Goal: Task Accomplishment & Management: Manage account settings

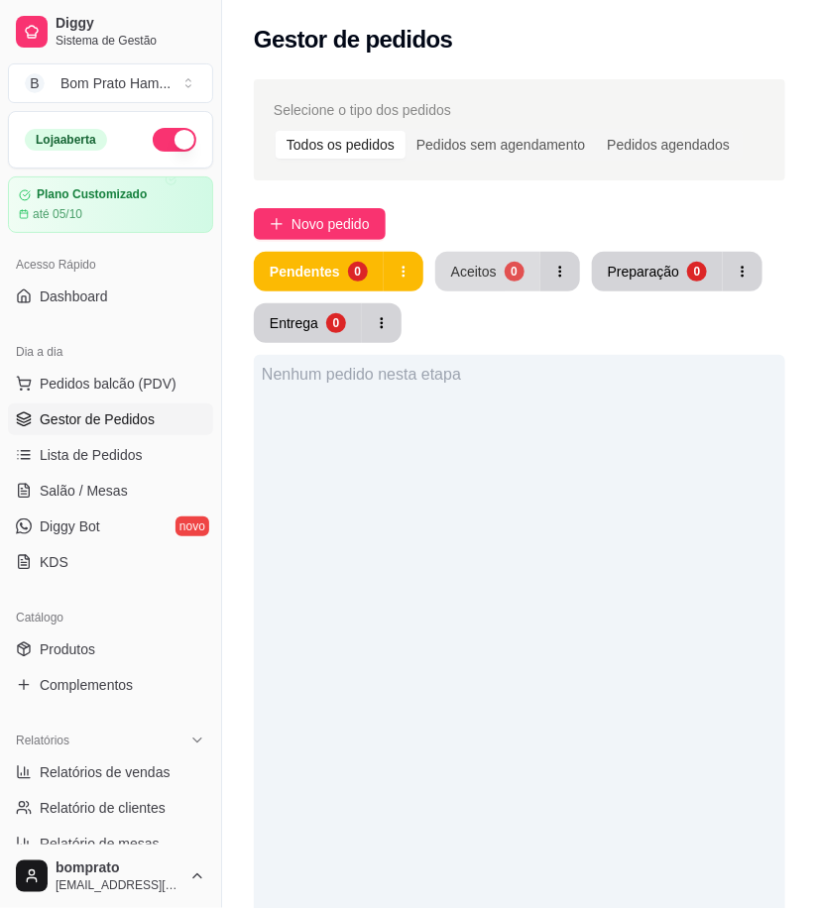
click at [500, 263] on button "Aceitos 0" at bounding box center [487, 272] width 105 height 40
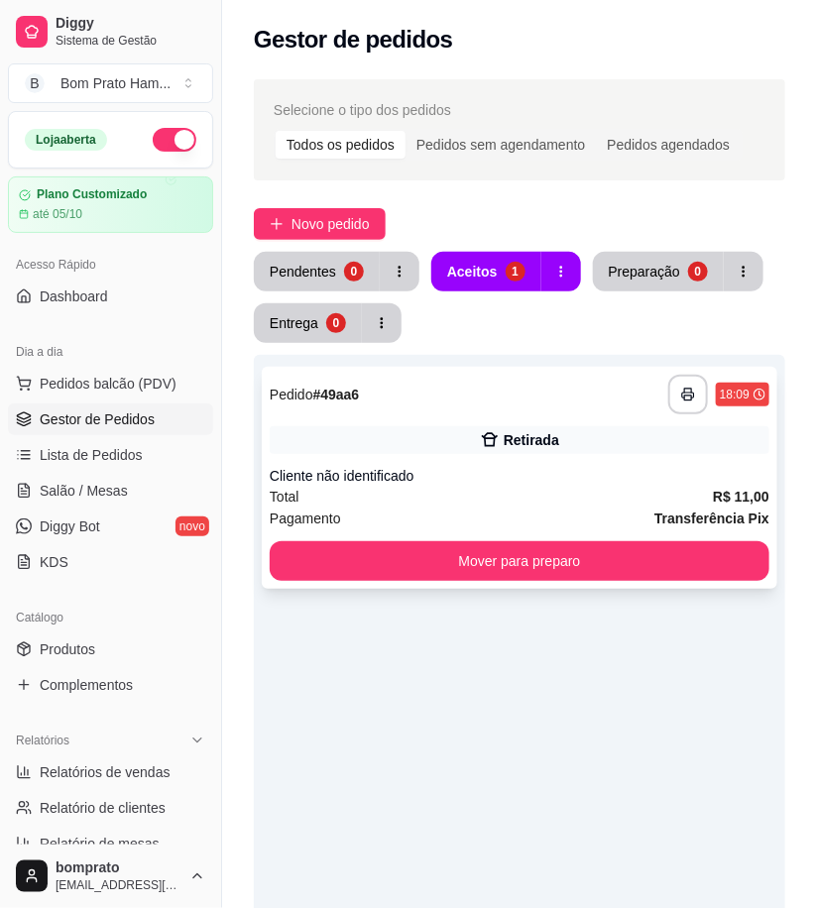
click at [521, 476] on div "Cliente não identificado" at bounding box center [520, 476] width 500 height 20
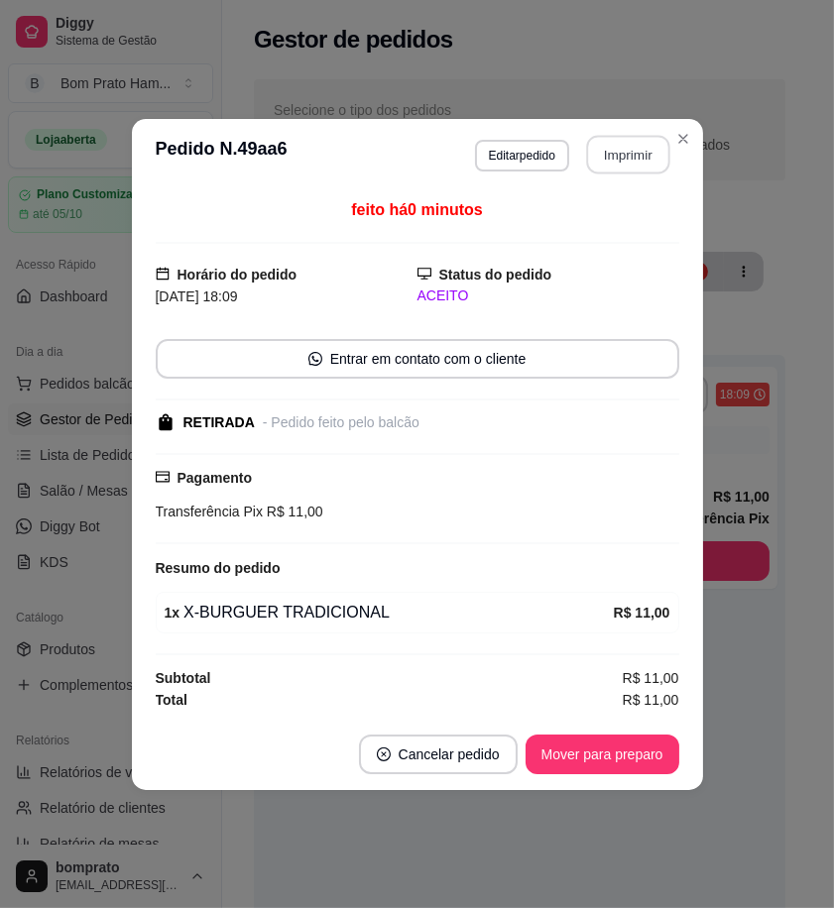
click at [630, 157] on button "Imprimir" at bounding box center [627, 154] width 83 height 39
click at [657, 756] on button "Mover para preparo" at bounding box center [603, 755] width 154 height 40
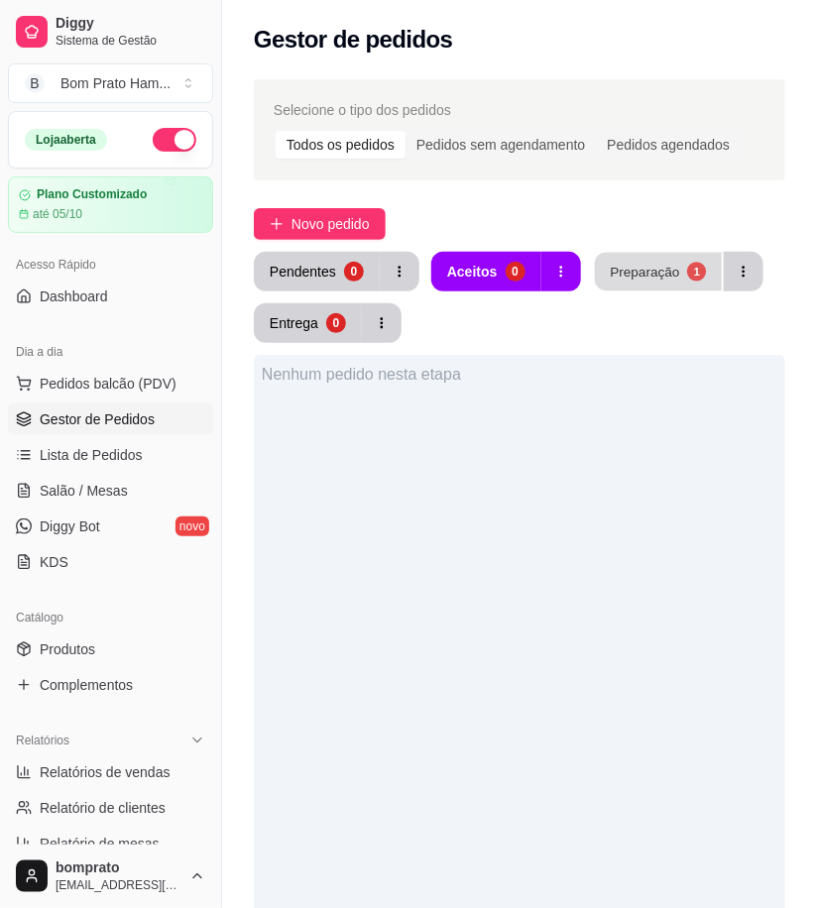
click at [628, 282] on button "Preparação 1" at bounding box center [658, 272] width 127 height 39
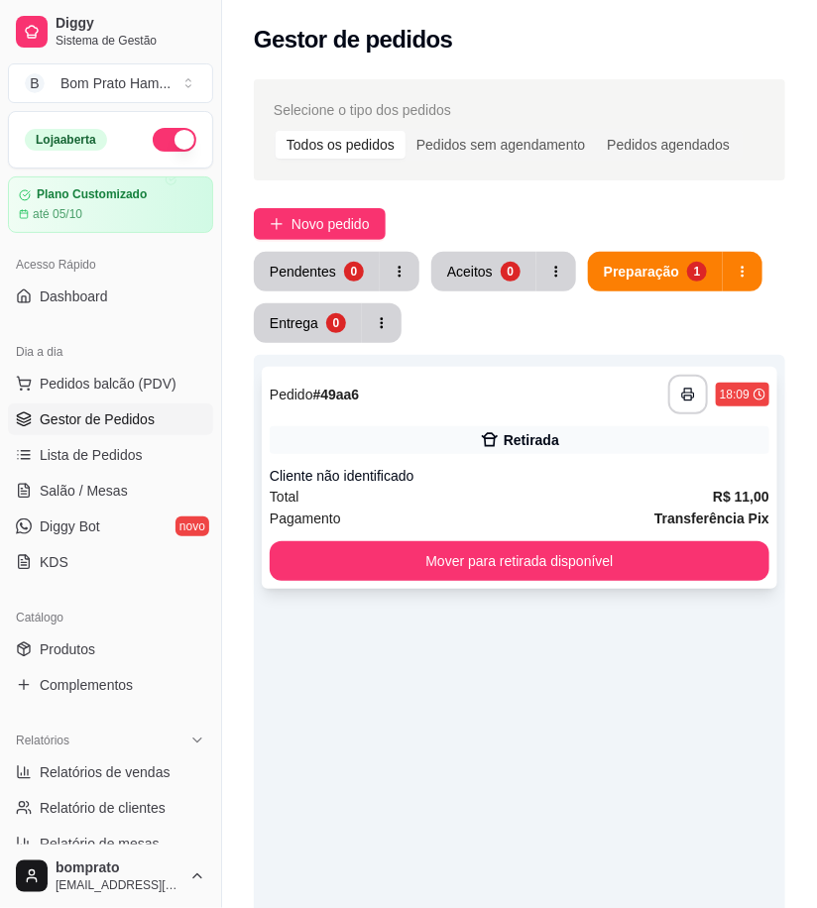
click at [490, 433] on icon at bounding box center [490, 440] width 17 height 14
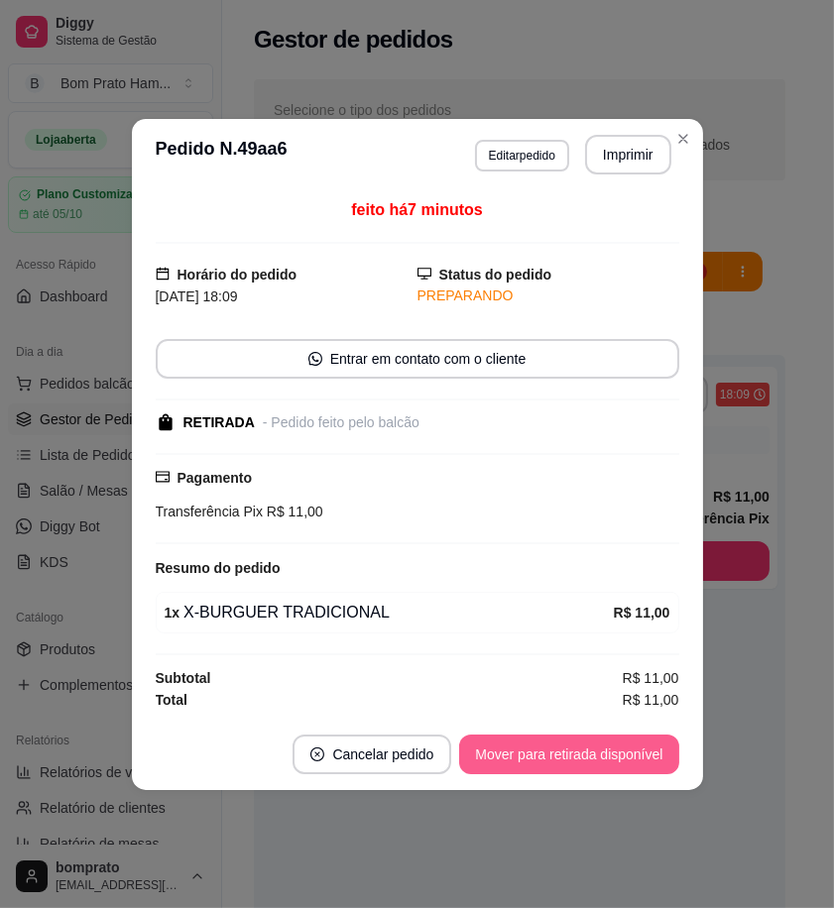
click at [631, 751] on button "Mover para retirada disponível" at bounding box center [568, 755] width 219 height 40
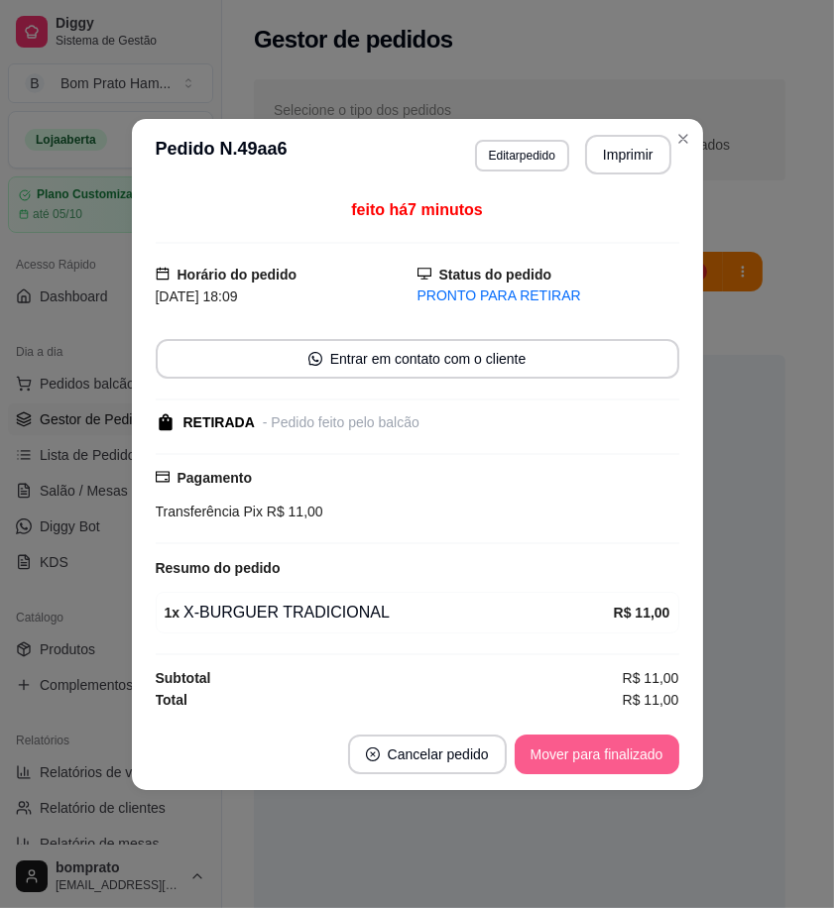
click at [631, 751] on button "Mover para finalizado" at bounding box center [597, 755] width 165 height 40
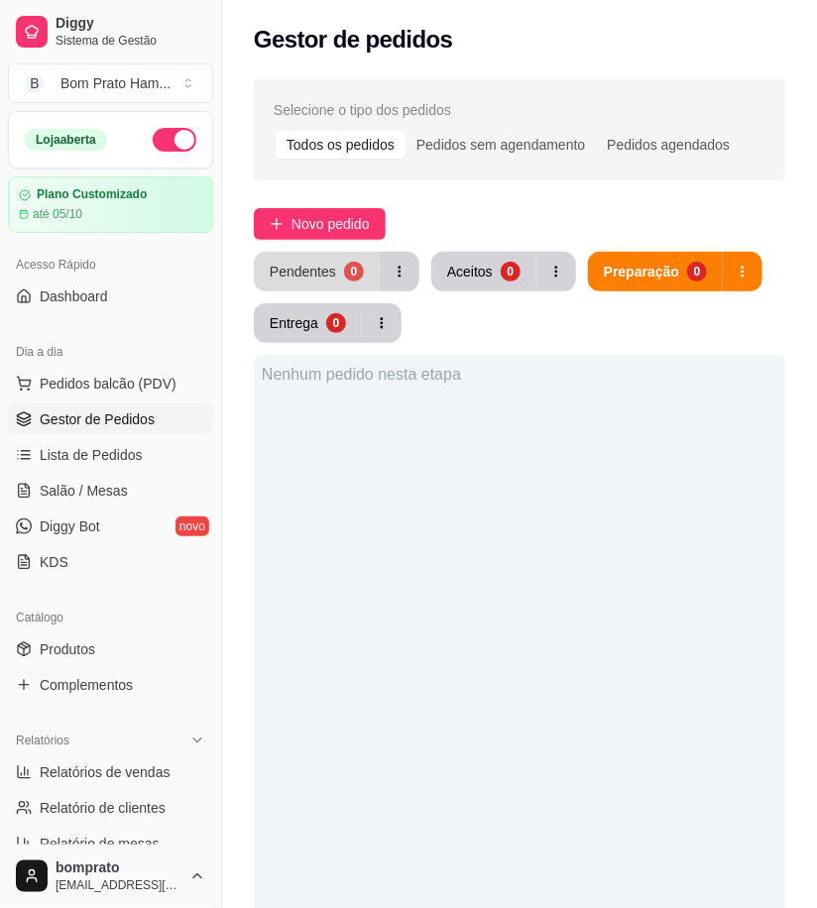
click at [313, 266] on div "Pendentes" at bounding box center [303, 272] width 66 height 20
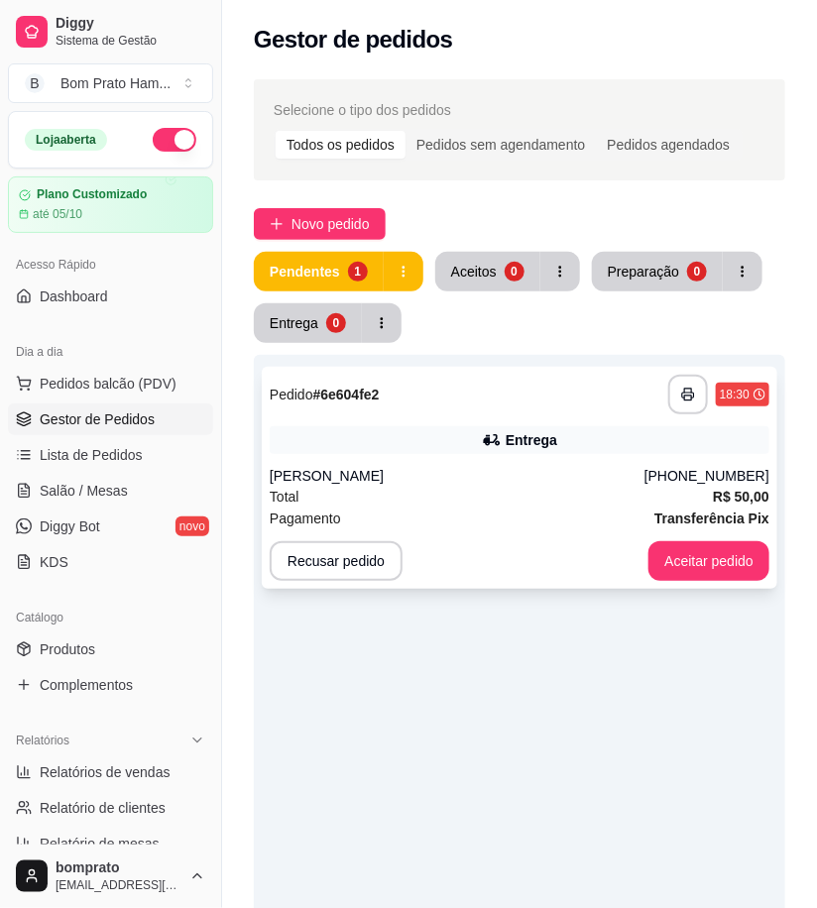
click at [480, 518] on div "Pagamento Transferência Pix" at bounding box center [520, 519] width 500 height 22
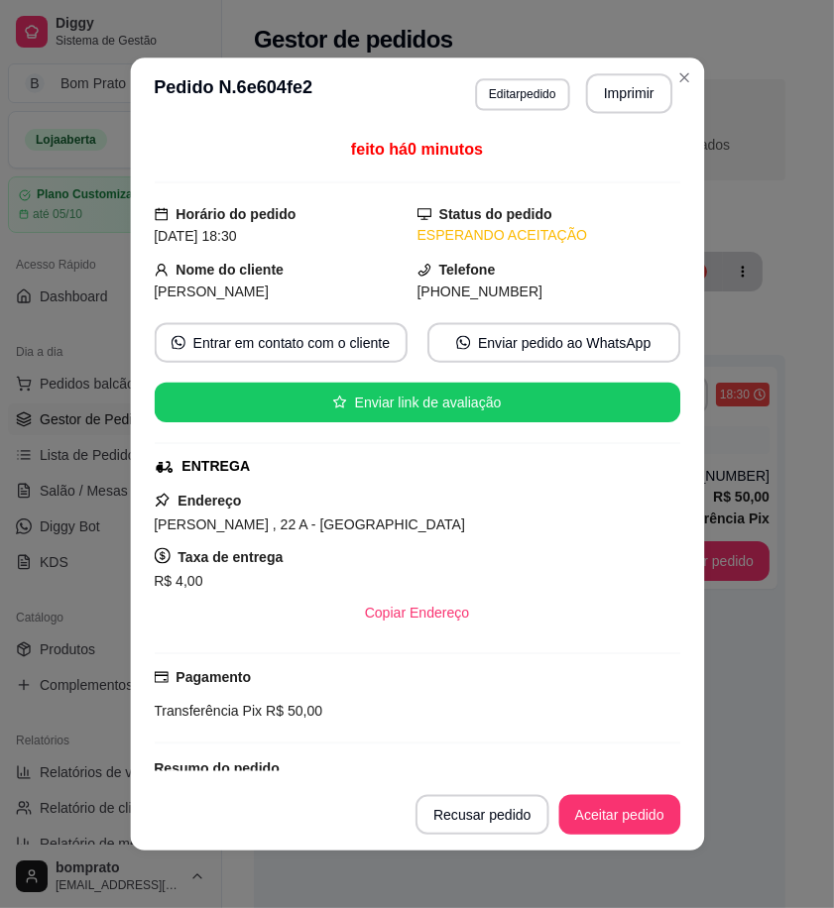
scroll to position [202, 0]
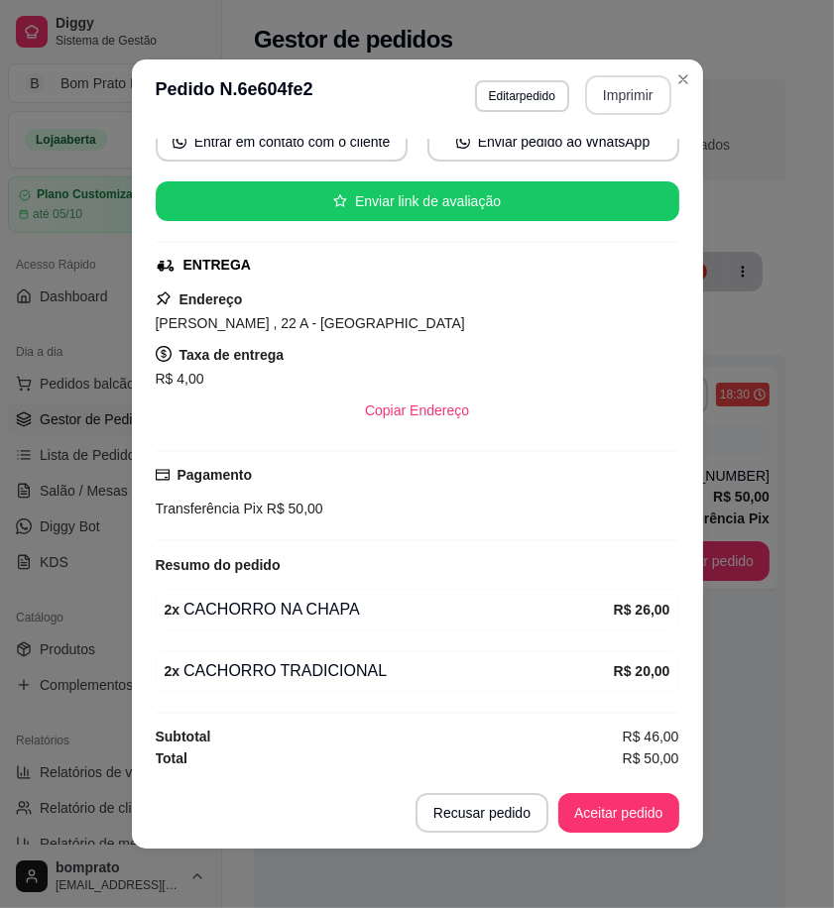
click at [605, 107] on button "Imprimir" at bounding box center [628, 95] width 86 height 40
click at [610, 838] on footer "Recusar pedido Aceitar pedido" at bounding box center [417, 812] width 571 height 71
click at [620, 818] on button "Aceitar pedido" at bounding box center [618, 813] width 121 height 40
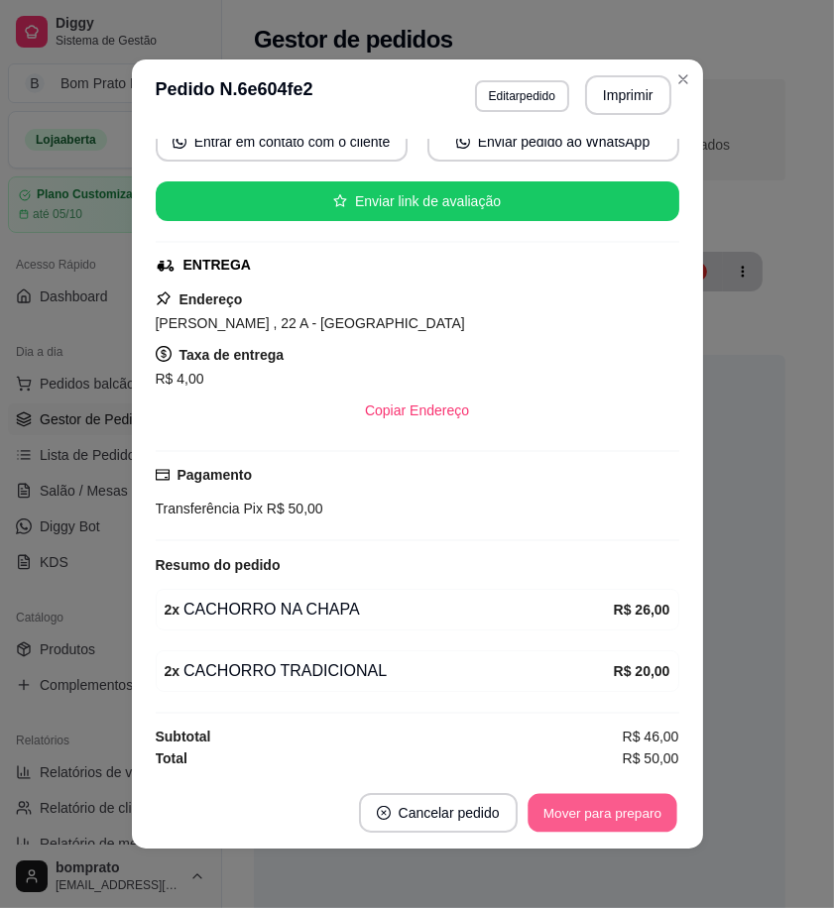
click at [620, 818] on button "Mover para preparo" at bounding box center [602, 813] width 149 height 39
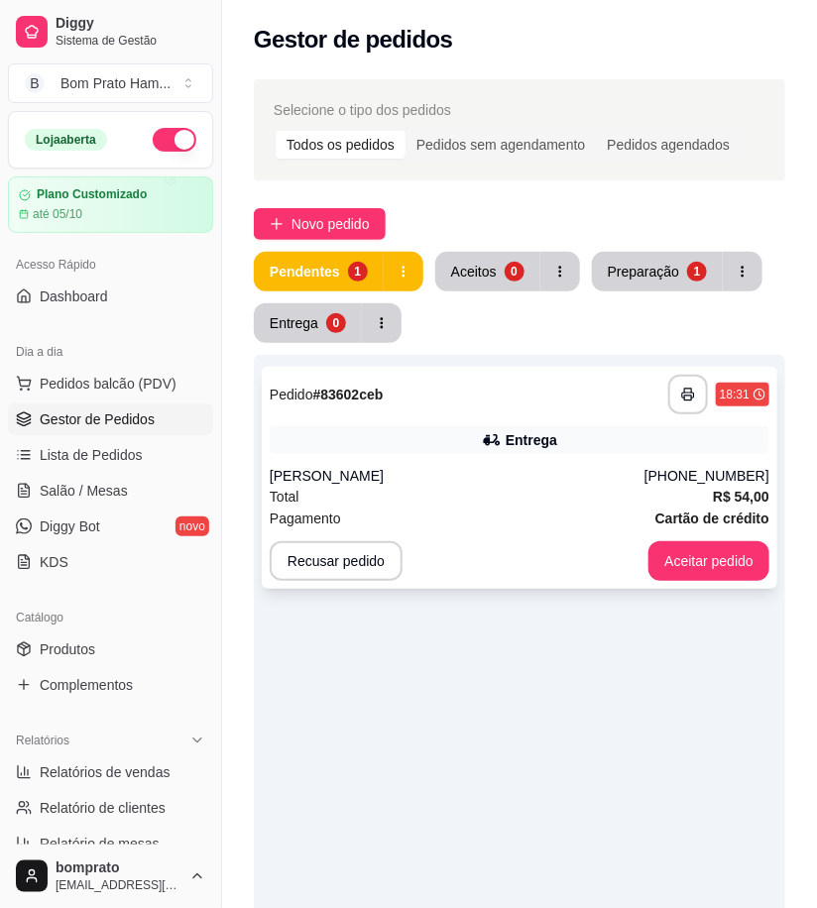
click at [434, 429] on div "Entrega" at bounding box center [520, 440] width 500 height 28
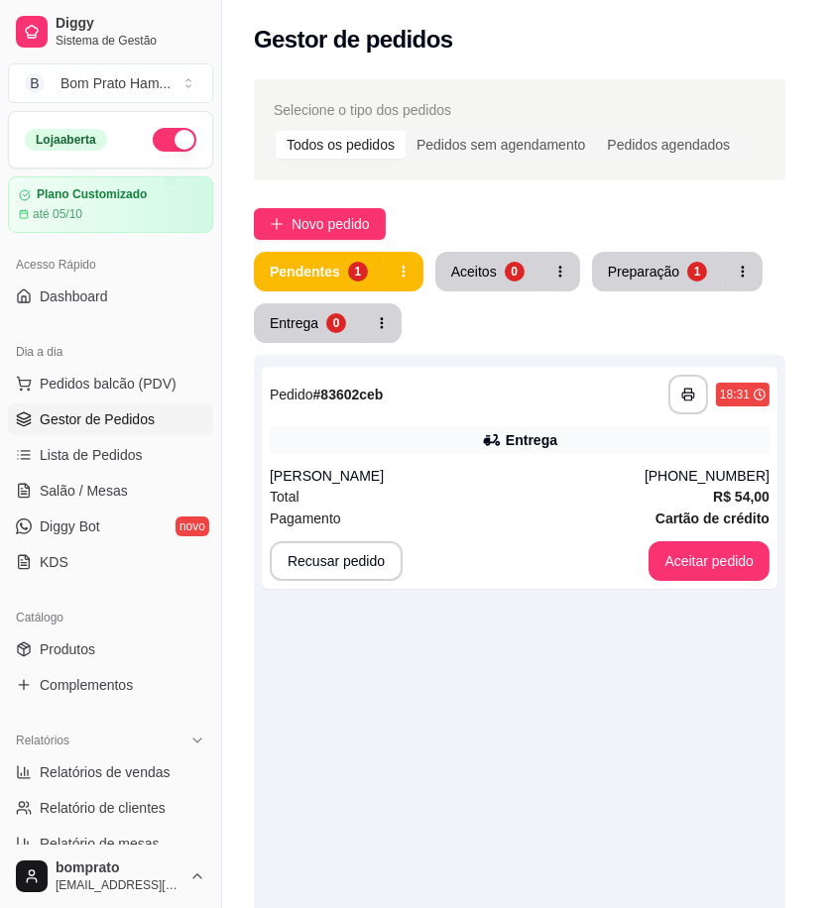
scroll to position [202, 0]
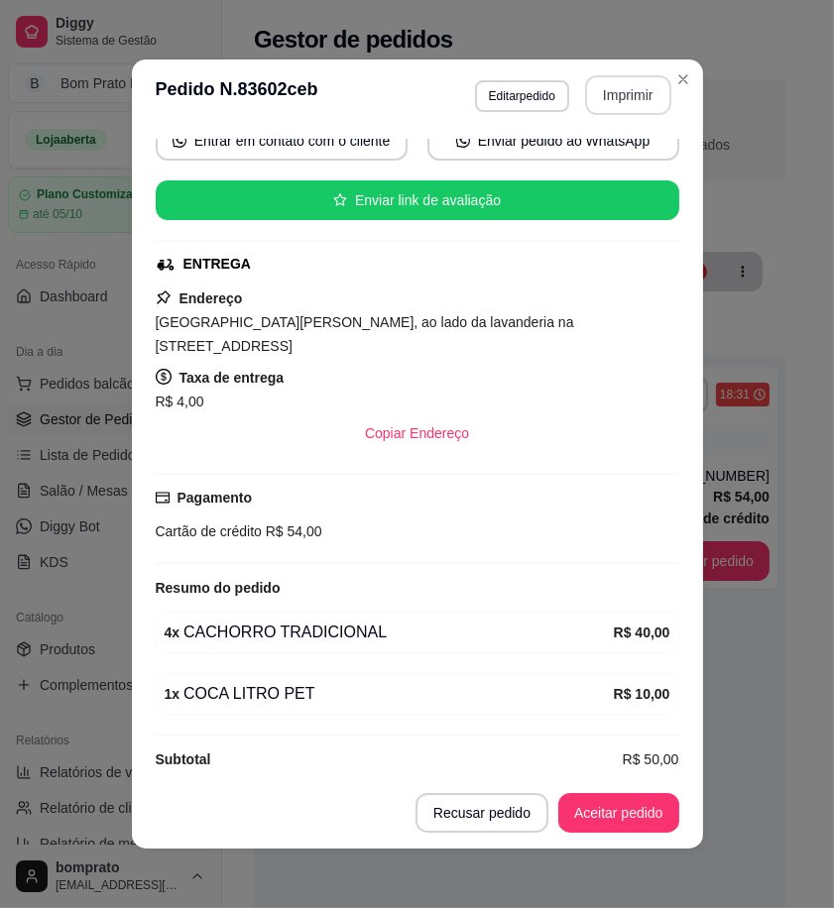
click at [602, 101] on button "Imprimir" at bounding box center [628, 95] width 86 height 40
click at [622, 811] on button "Aceitar pedido" at bounding box center [618, 813] width 117 height 39
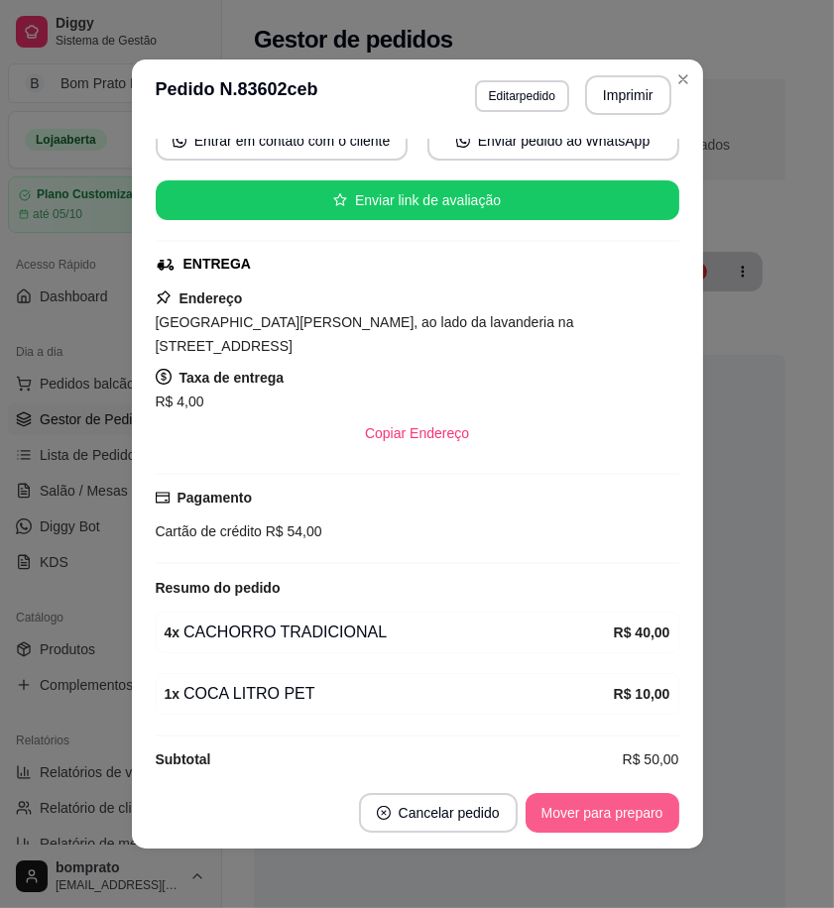
click at [622, 811] on button "Mover para preparo" at bounding box center [603, 813] width 154 height 40
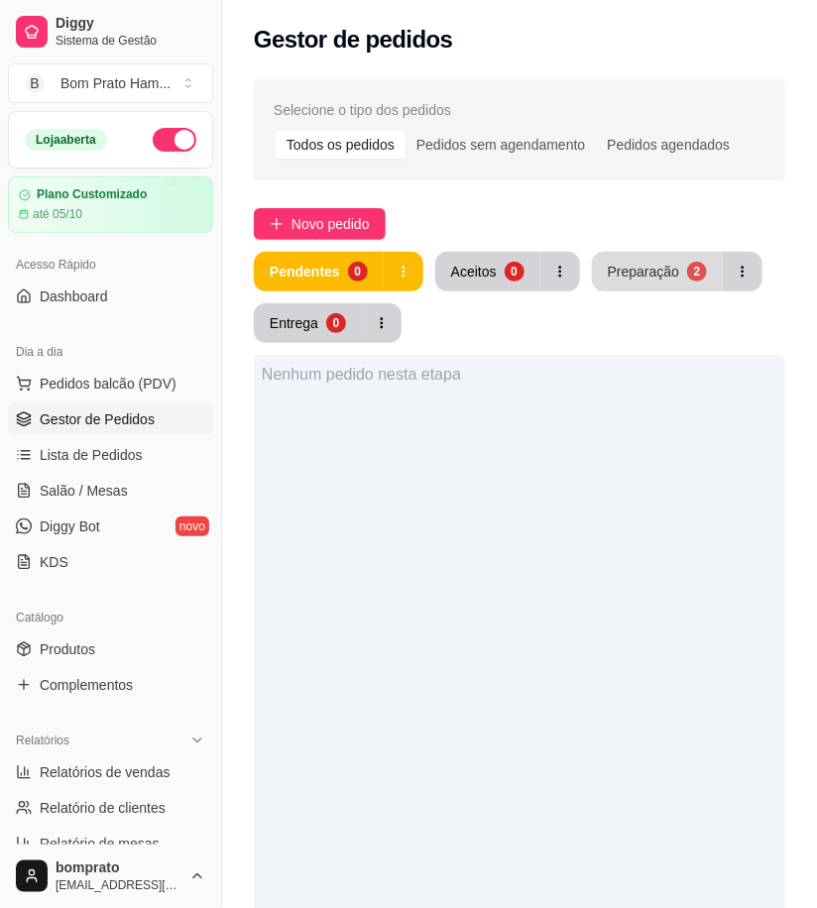
click at [627, 262] on div "Preparação" at bounding box center [643, 272] width 71 height 20
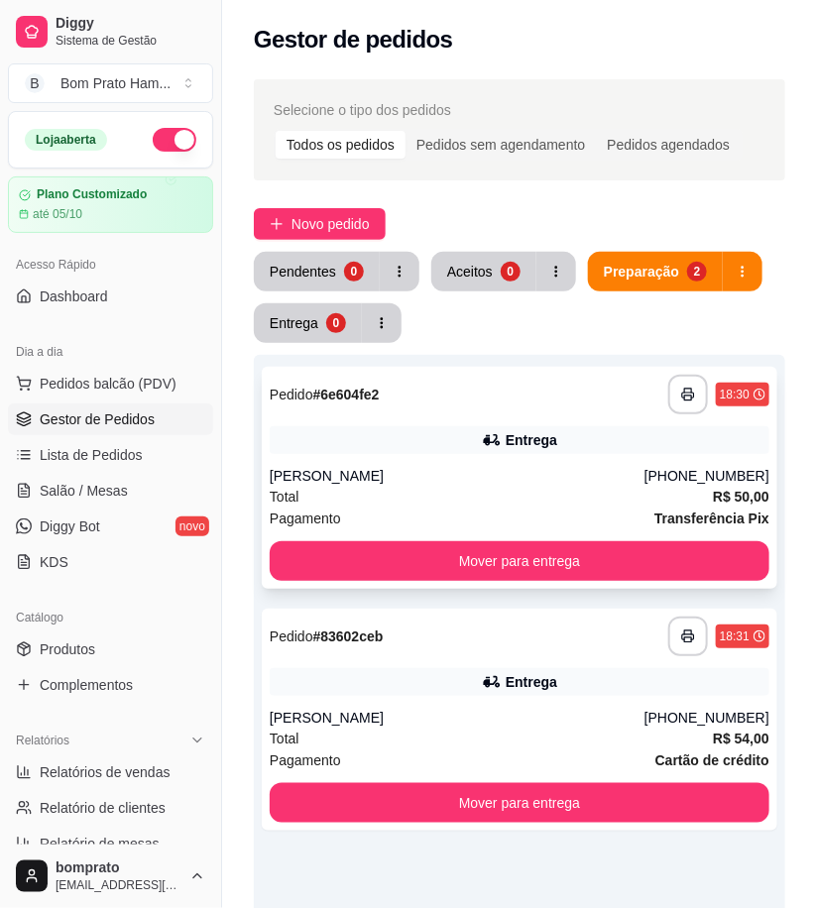
click at [458, 460] on div "**********" at bounding box center [520, 478] width 516 height 222
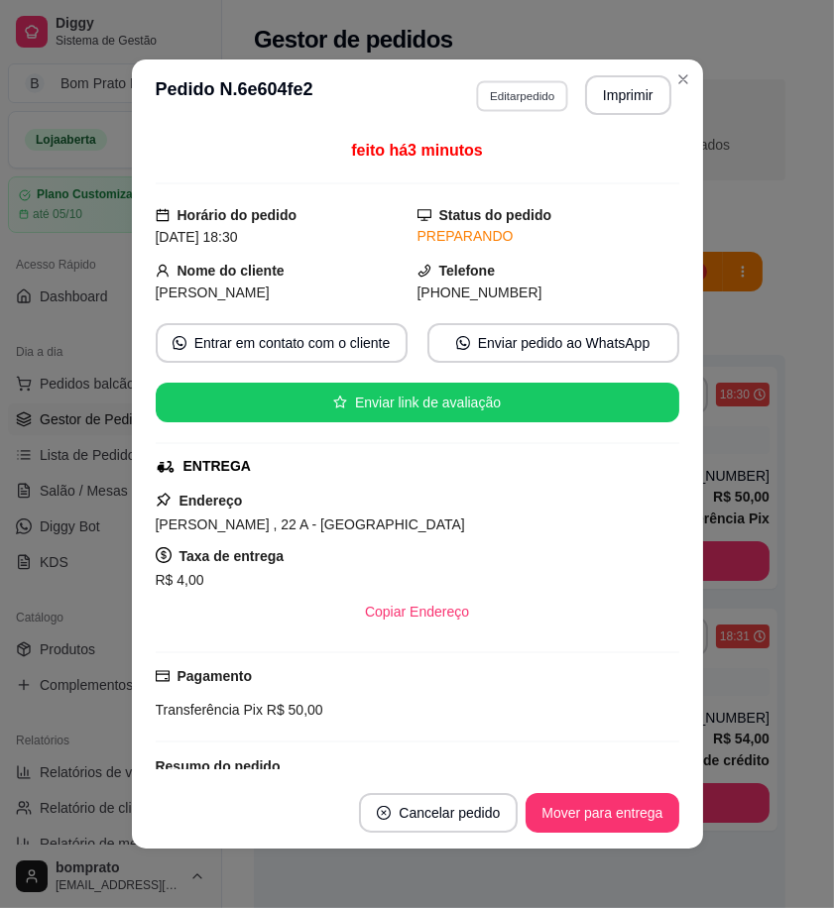
click at [536, 95] on button "Editar pedido" at bounding box center [522, 95] width 92 height 31
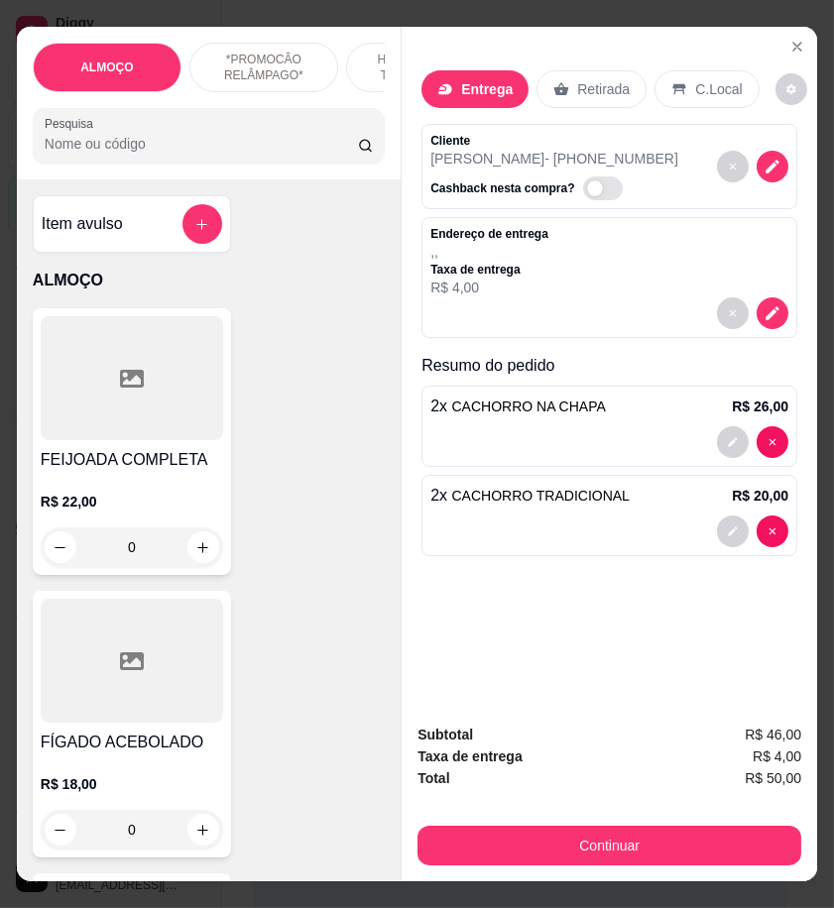
click at [591, 83] on p "Retirada" at bounding box center [603, 89] width 53 height 20
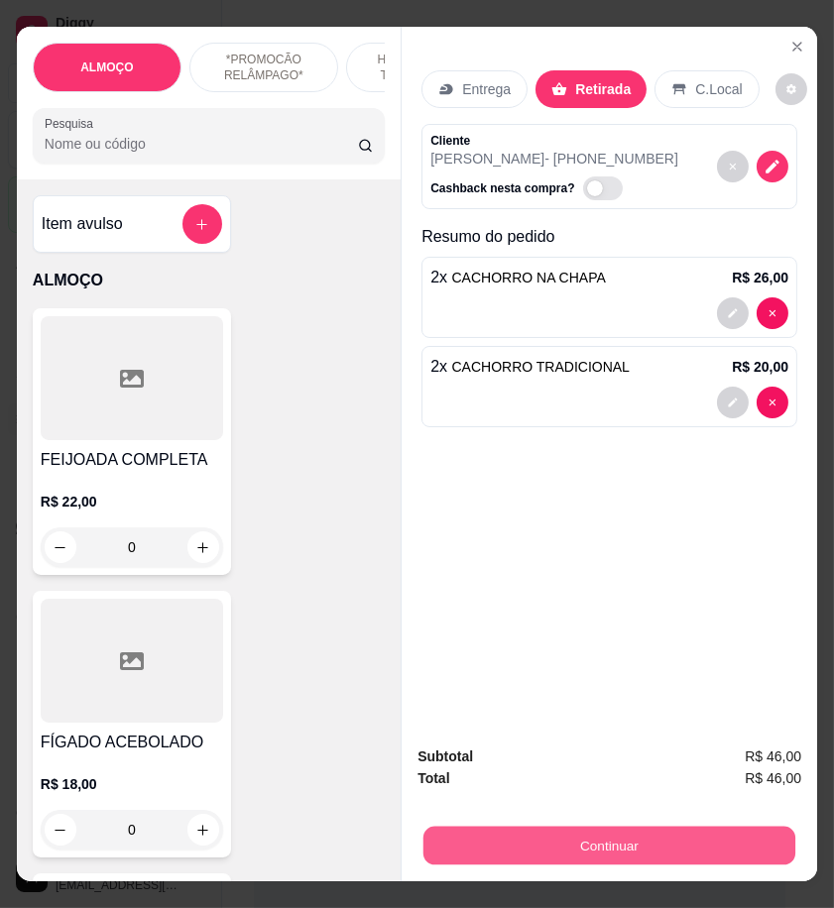
click at [709, 847] on button "Continuar" at bounding box center [609, 845] width 372 height 39
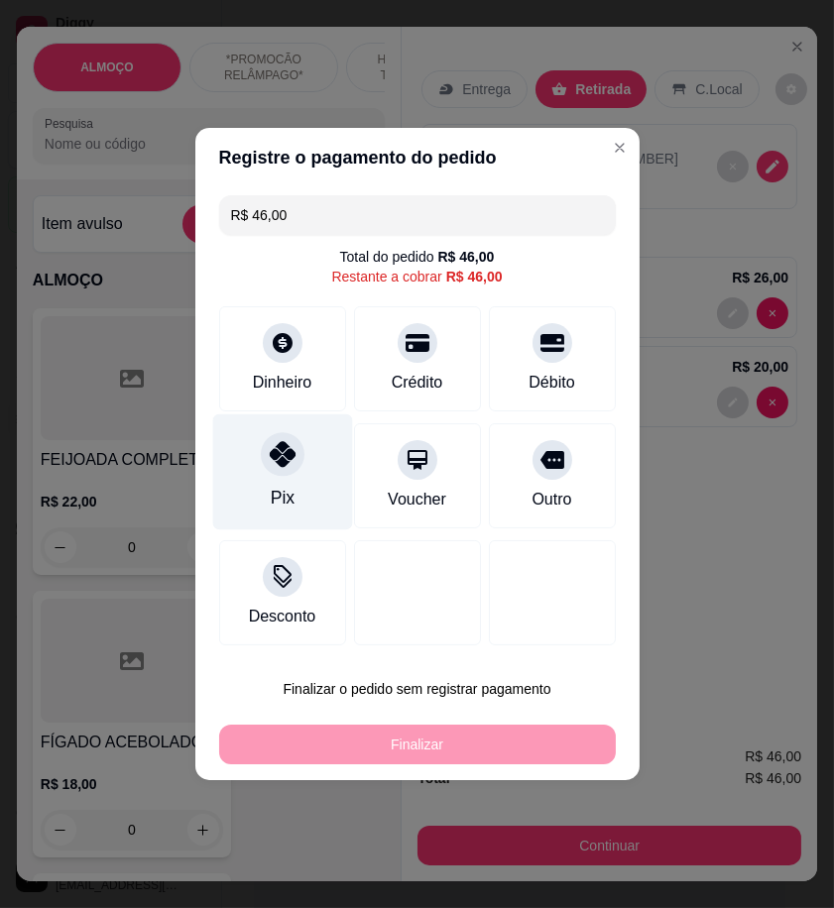
click at [339, 489] on div "Pix" at bounding box center [282, 473] width 140 height 116
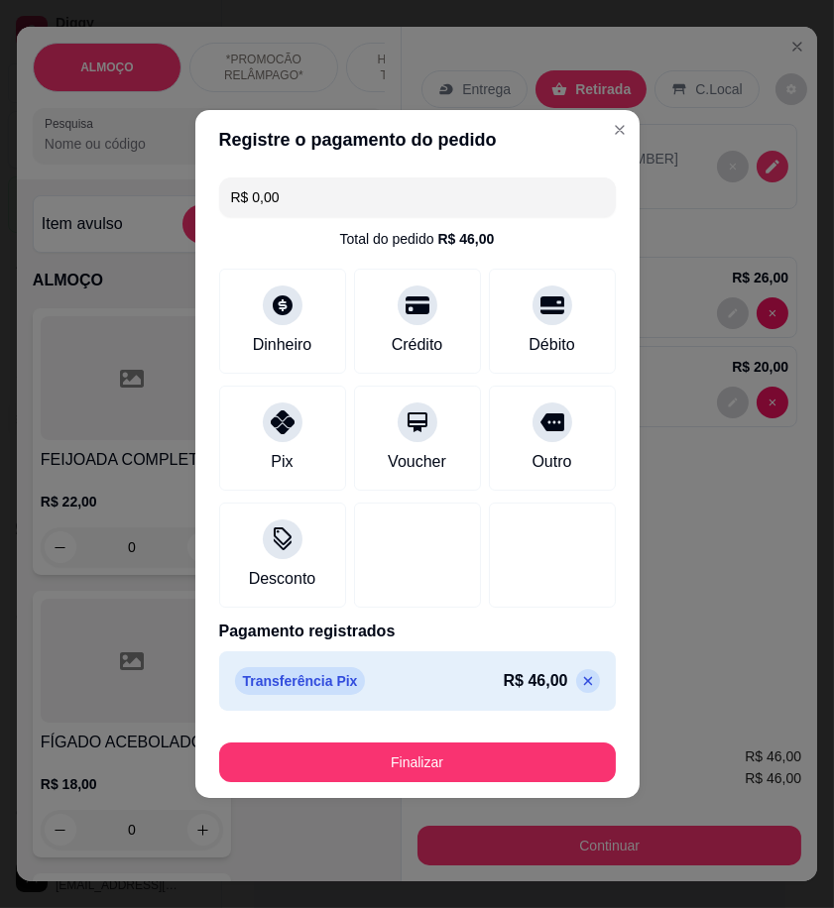
click at [580, 678] on icon at bounding box center [588, 681] width 16 height 16
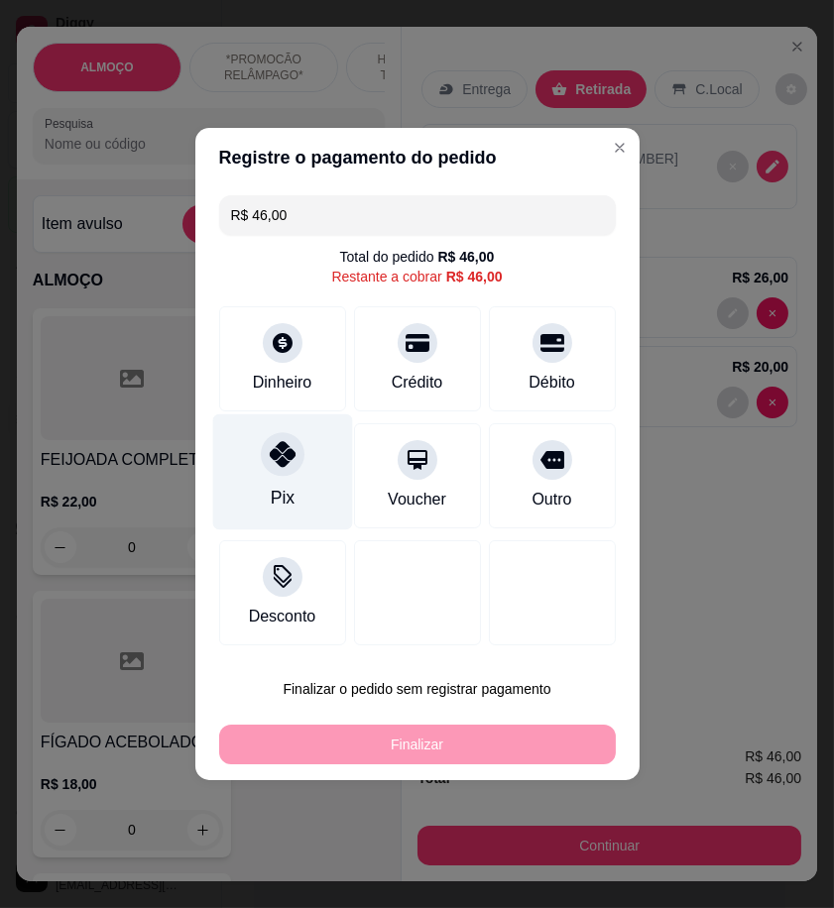
click at [290, 471] on div at bounding box center [283, 454] width 44 height 44
type input "R$ 0,00"
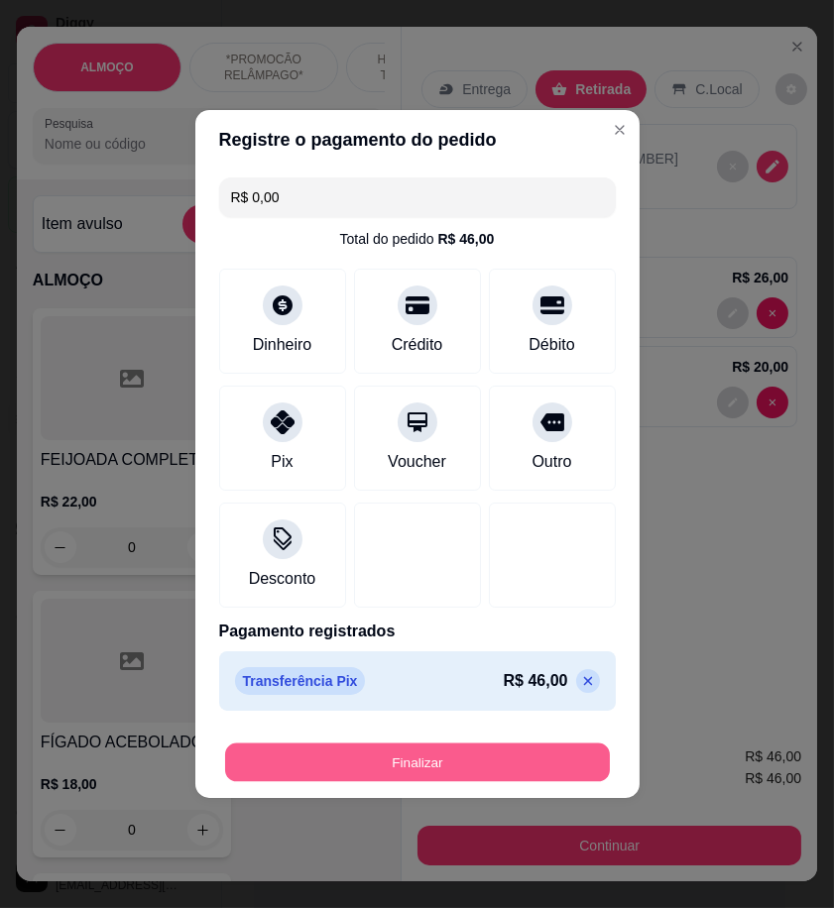
click at [511, 764] on button "Finalizar" at bounding box center [417, 763] width 385 height 39
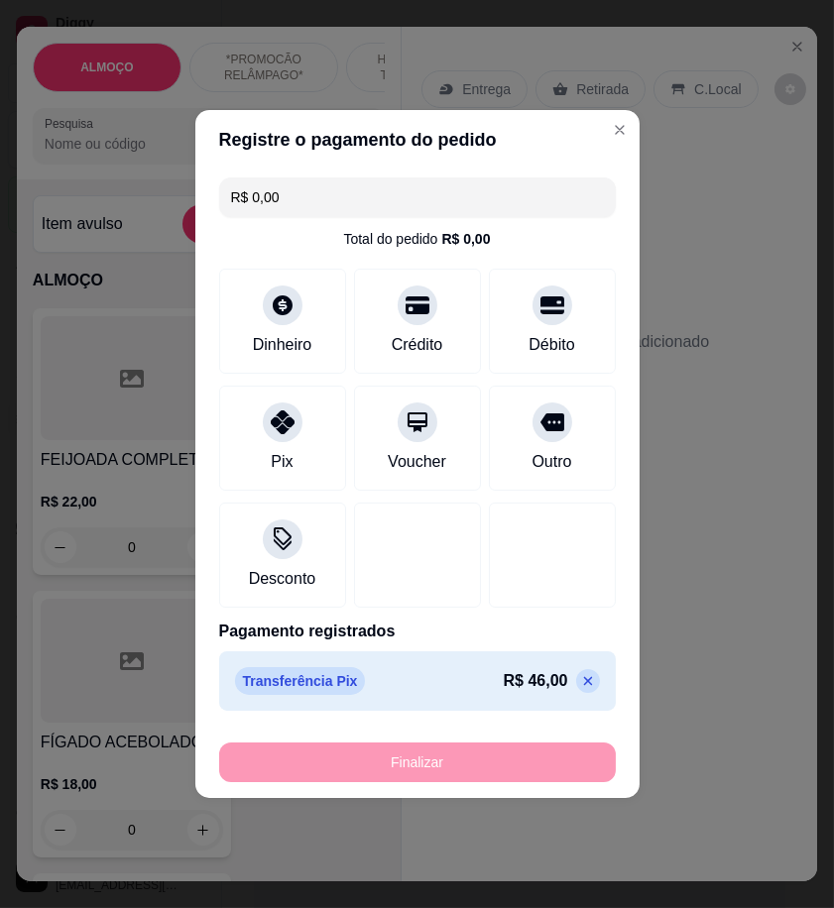
type input "0"
type input "-R$ 46,00"
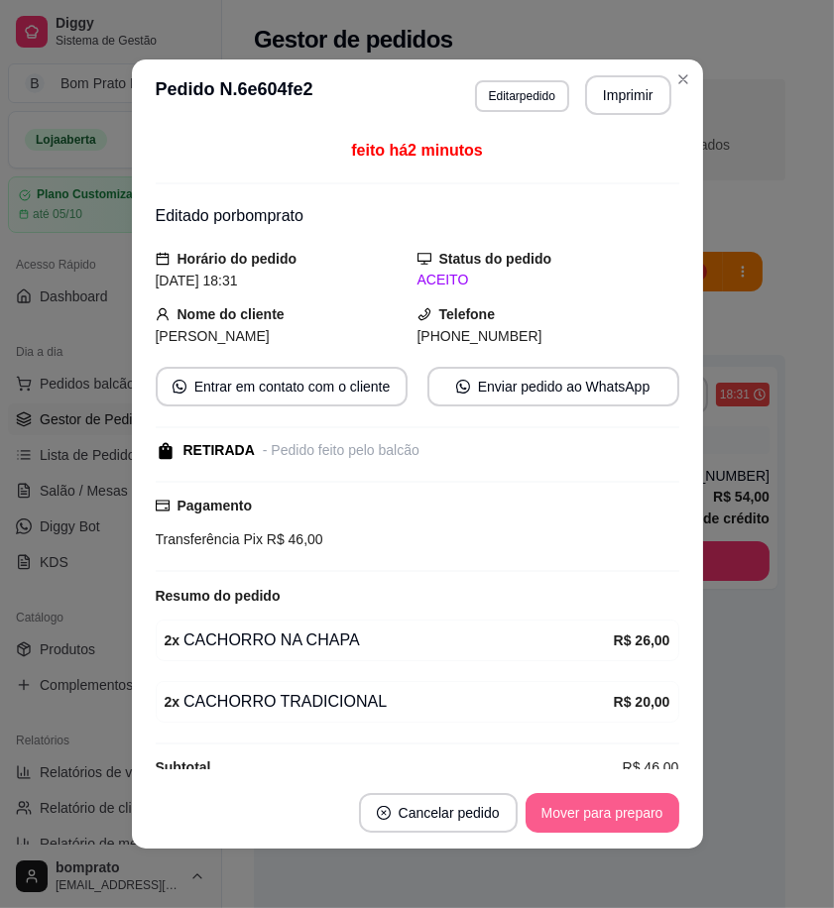
click at [630, 821] on button "Mover para preparo" at bounding box center [603, 813] width 154 height 40
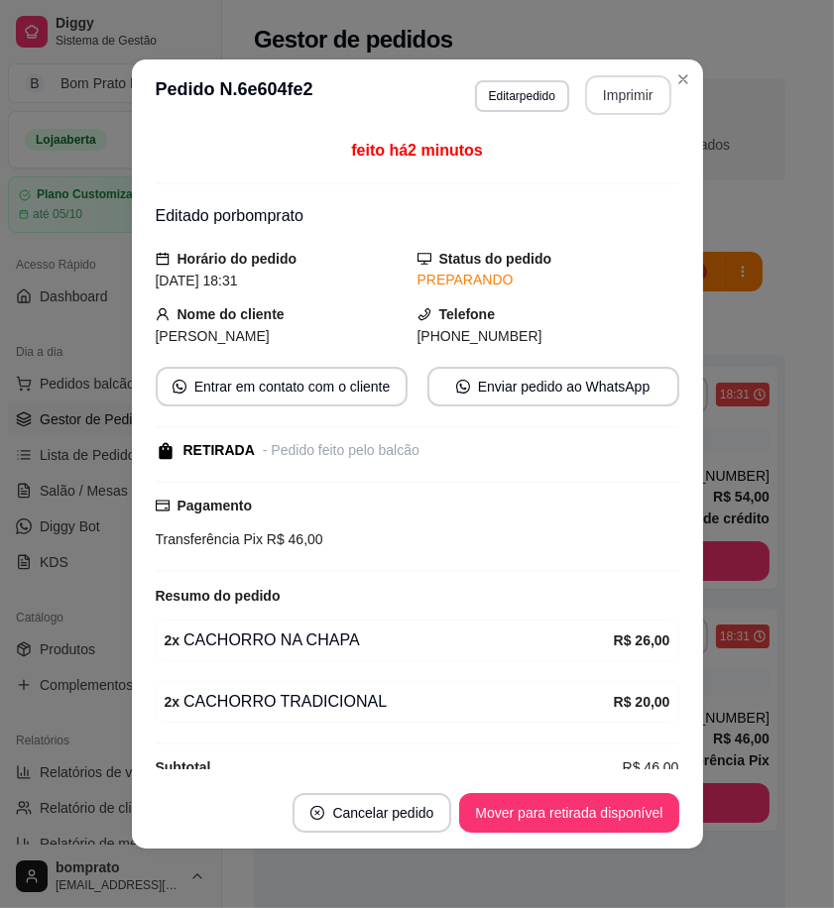
click at [612, 104] on button "Imprimir" at bounding box center [628, 95] width 86 height 40
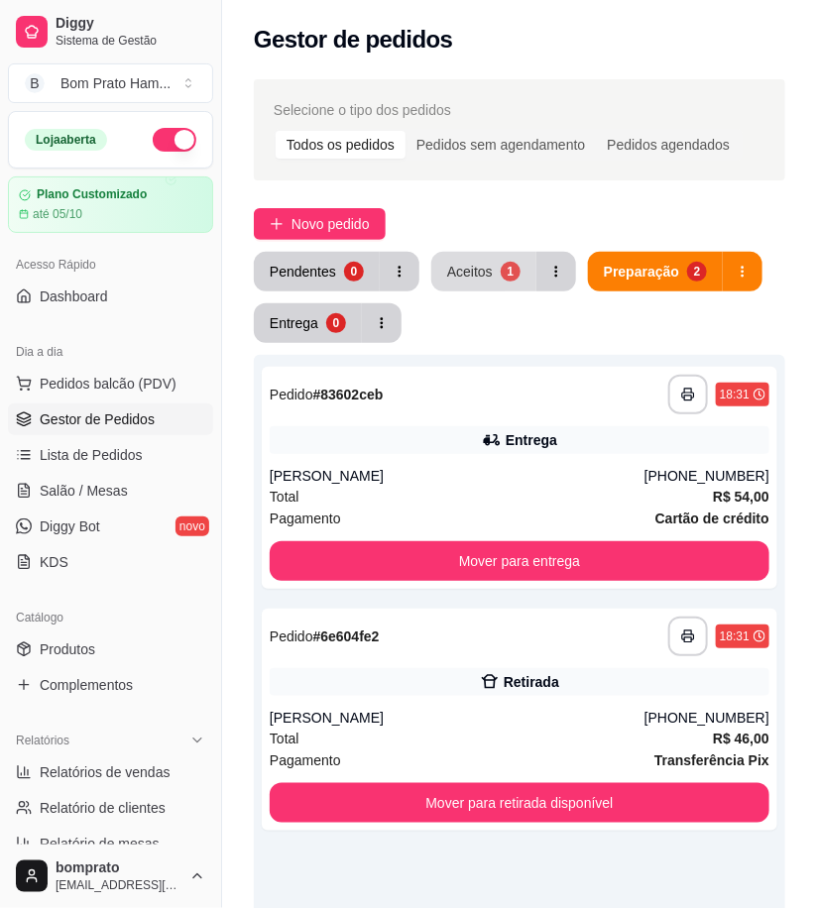
click at [480, 270] on div "Aceitos" at bounding box center [470, 272] width 46 height 20
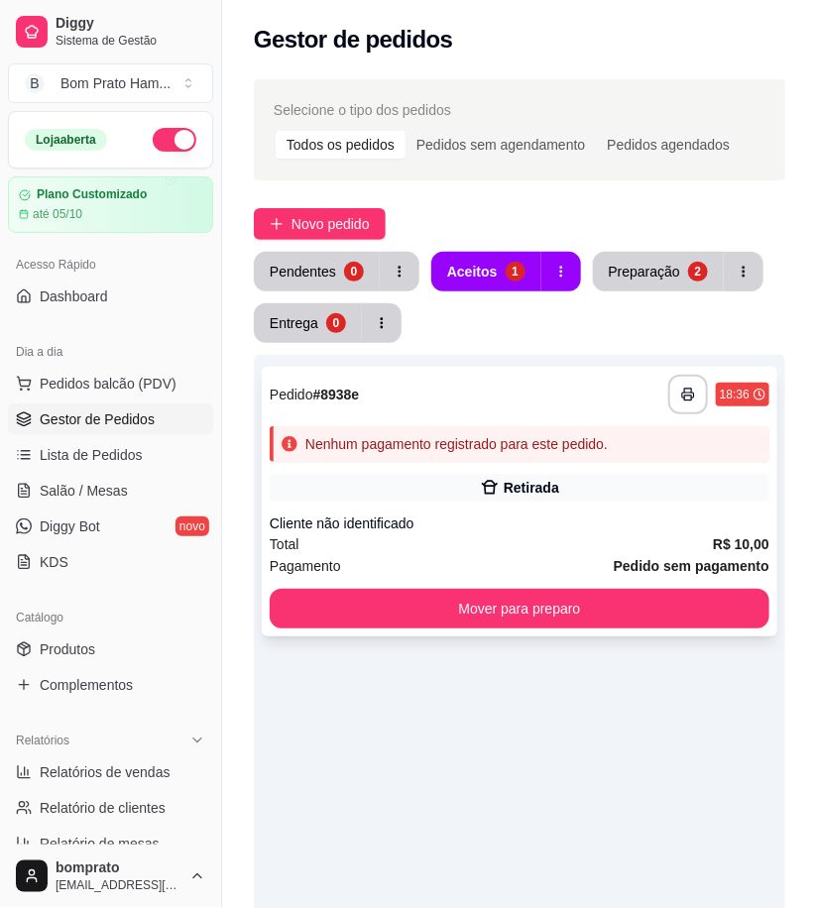
drag, startPoint x: 529, startPoint y: 364, endPoint x: 532, endPoint y: 380, distance: 16.1
click at [532, 380] on div "**********" at bounding box center [520, 809] width 532 height 908
click at [536, 464] on div "**********" at bounding box center [520, 502] width 516 height 270
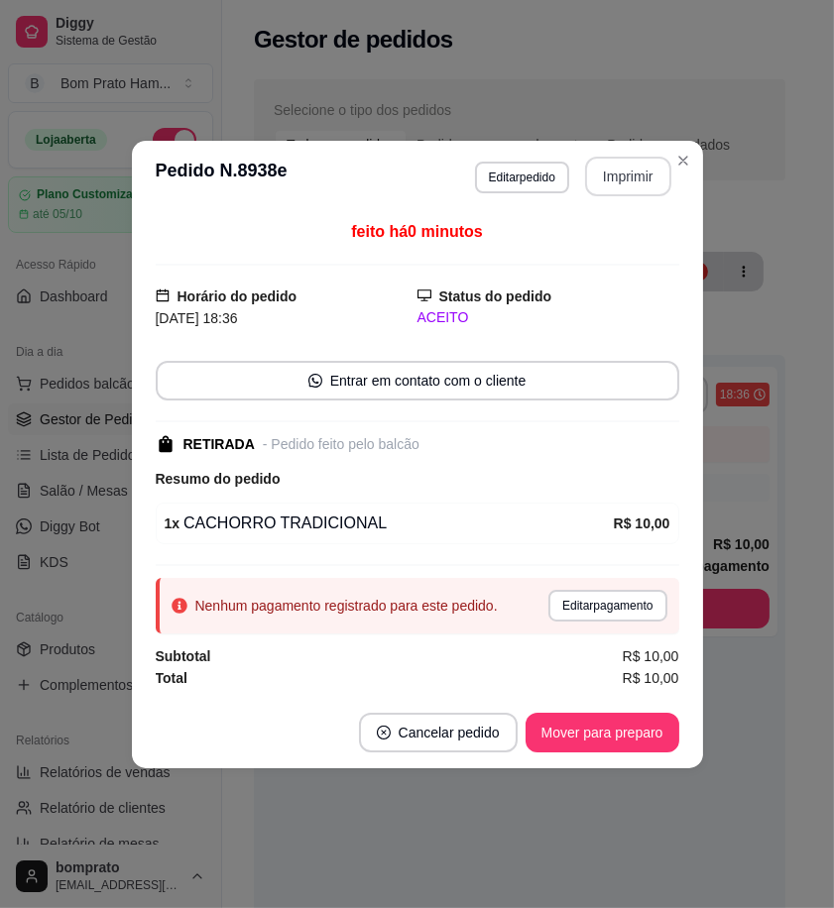
click at [613, 185] on button "Imprimir" at bounding box center [628, 177] width 86 height 40
drag, startPoint x: 677, startPoint y: 680, endPoint x: 659, endPoint y: 715, distance: 39.0
click at [677, 688] on span "R$ 10,00" at bounding box center [651, 678] width 57 height 22
click at [650, 737] on button "Mover para preparo" at bounding box center [602, 732] width 149 height 39
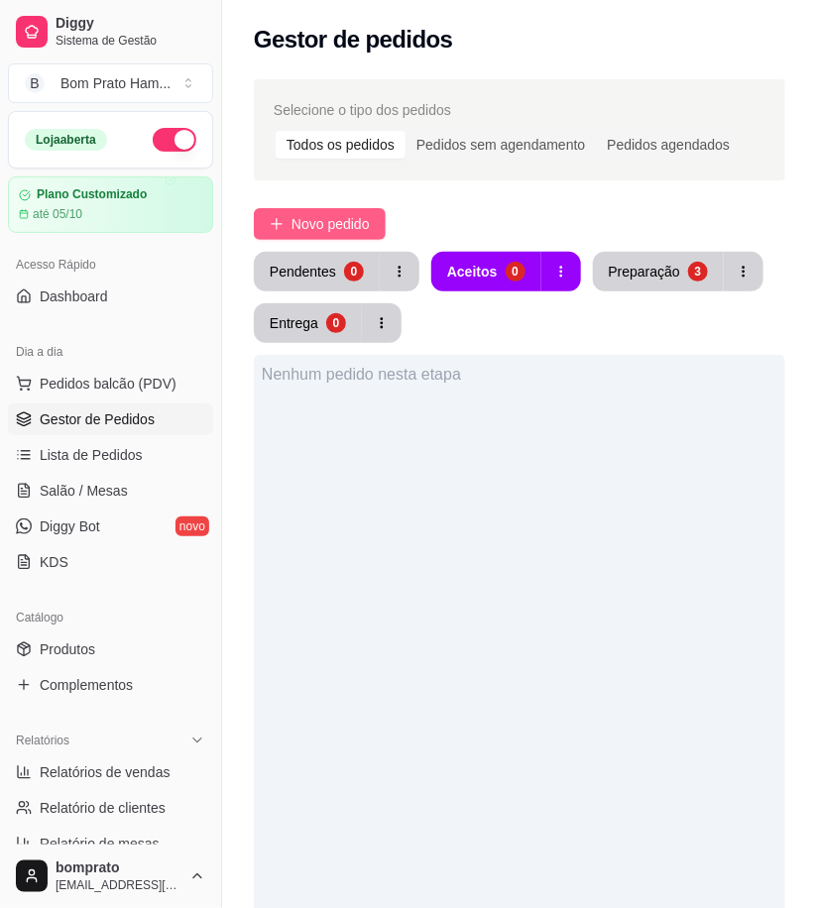
click at [369, 232] on span "Novo pedido" at bounding box center [331, 224] width 78 height 22
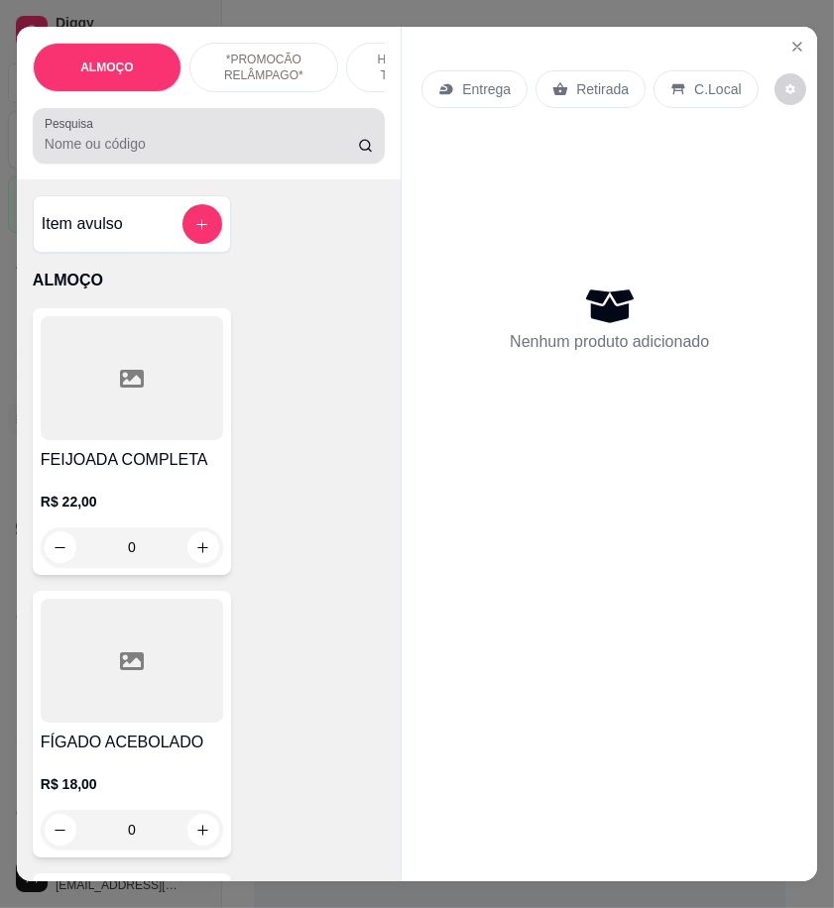
click at [113, 156] on div at bounding box center [209, 136] width 328 height 40
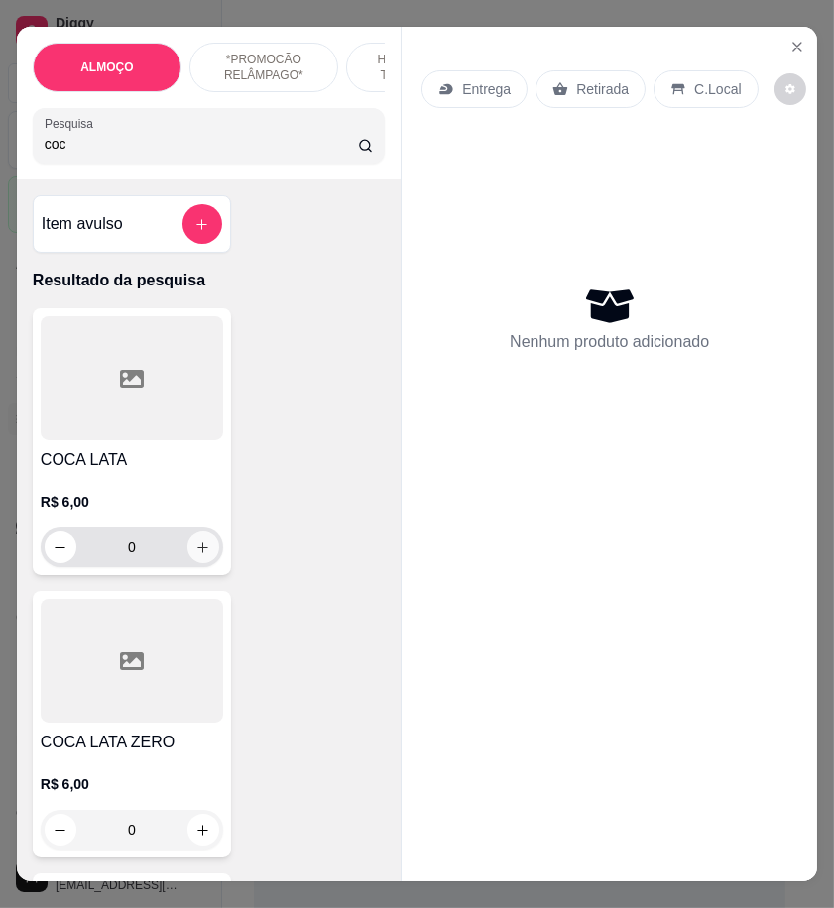
type input "coc"
click at [196, 555] on icon "increase-product-quantity" at bounding box center [203, 547] width 15 height 15
type input "1"
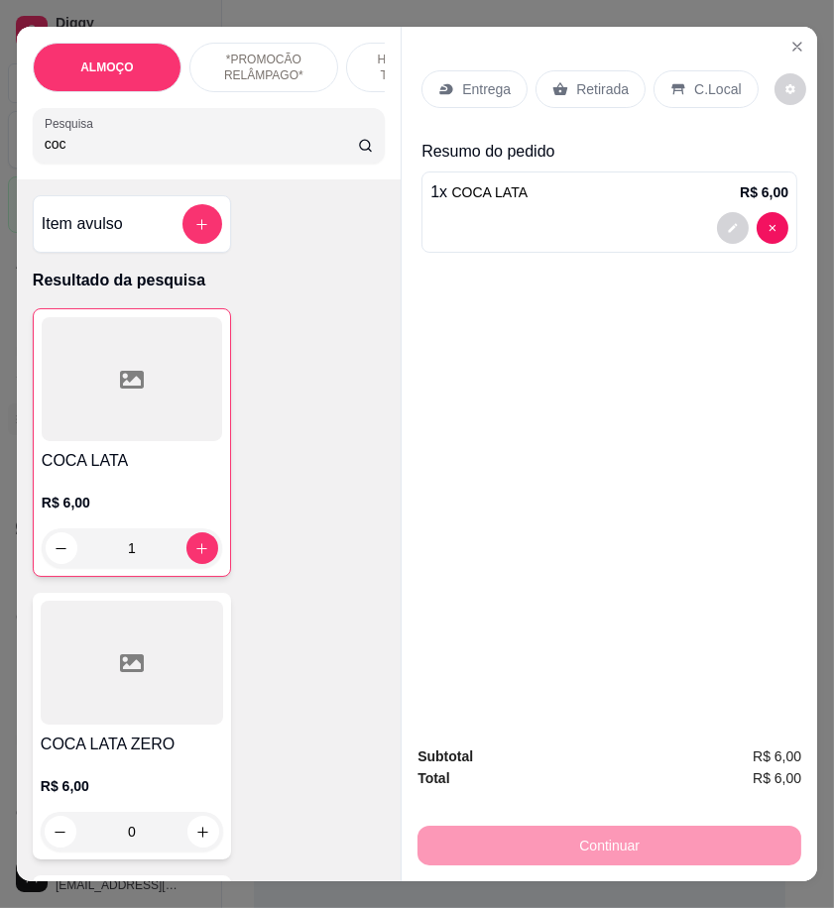
click at [670, 84] on icon at bounding box center [678, 89] width 16 height 16
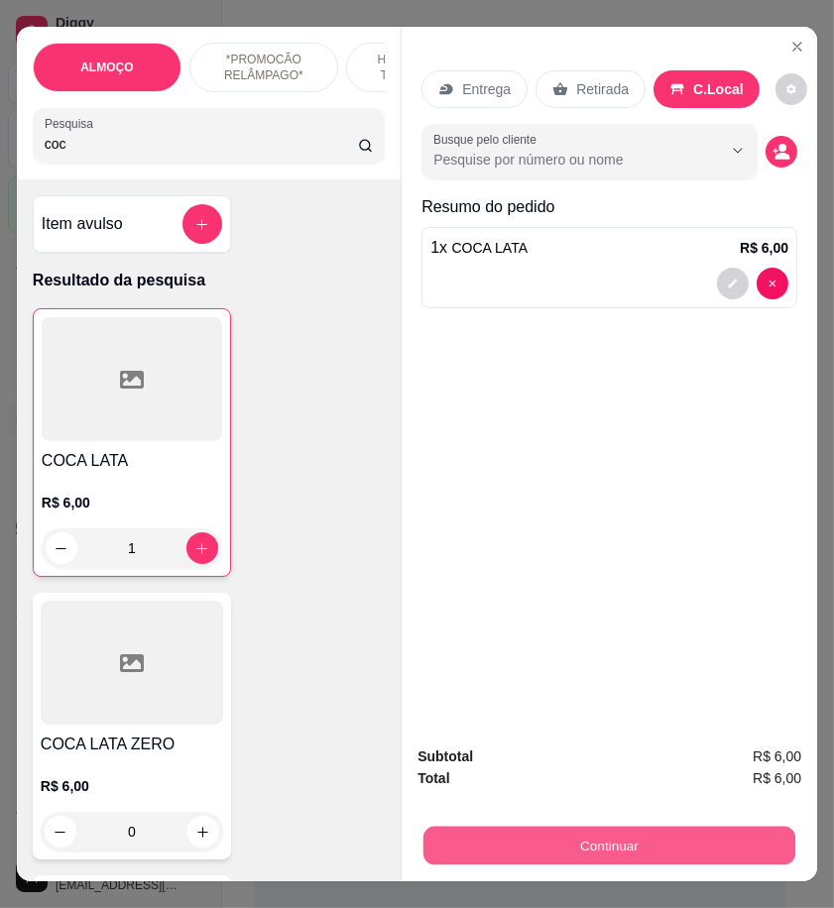
click at [685, 828] on button "Continuar" at bounding box center [609, 845] width 372 height 39
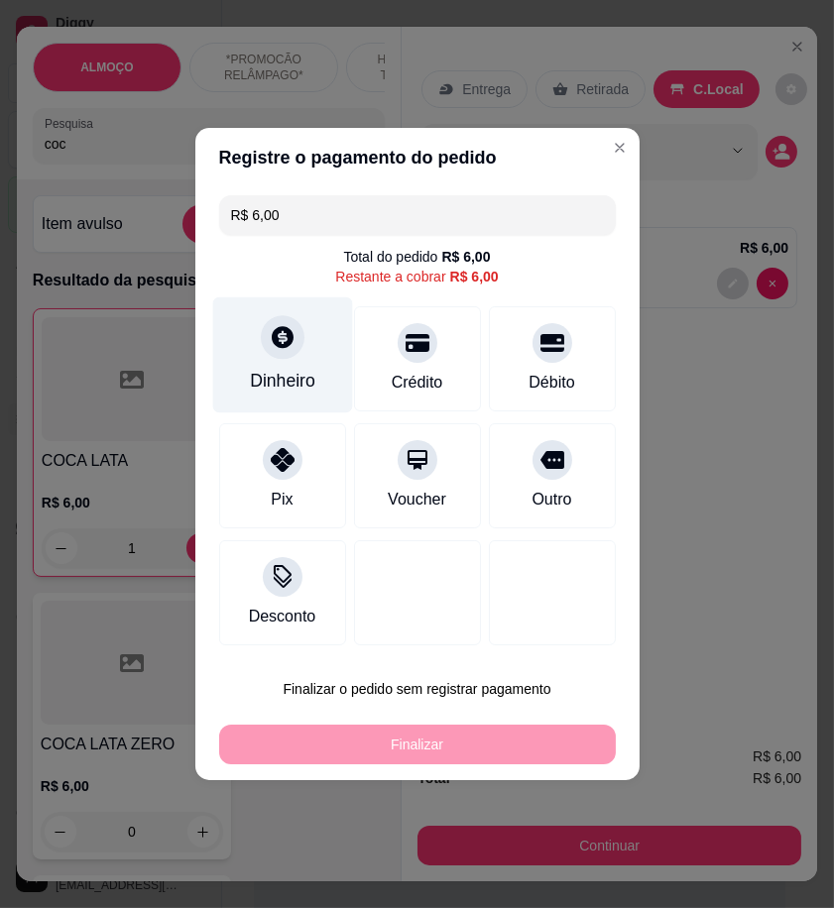
click at [269, 320] on div "Dinheiro" at bounding box center [282, 355] width 140 height 116
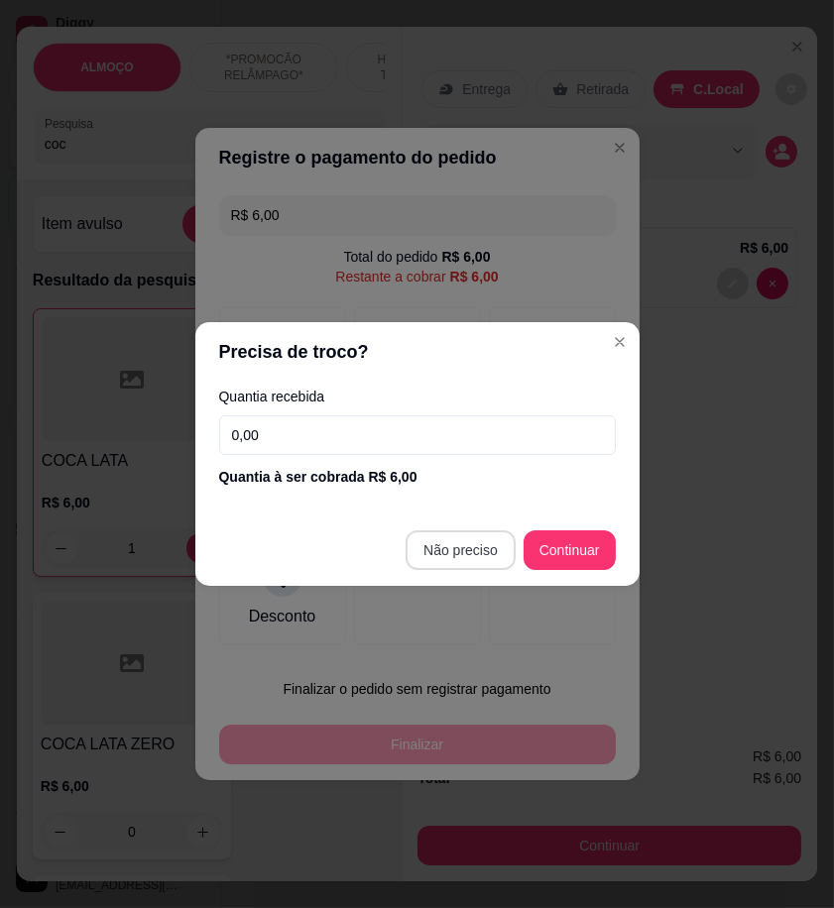
type input "R$ 0,00"
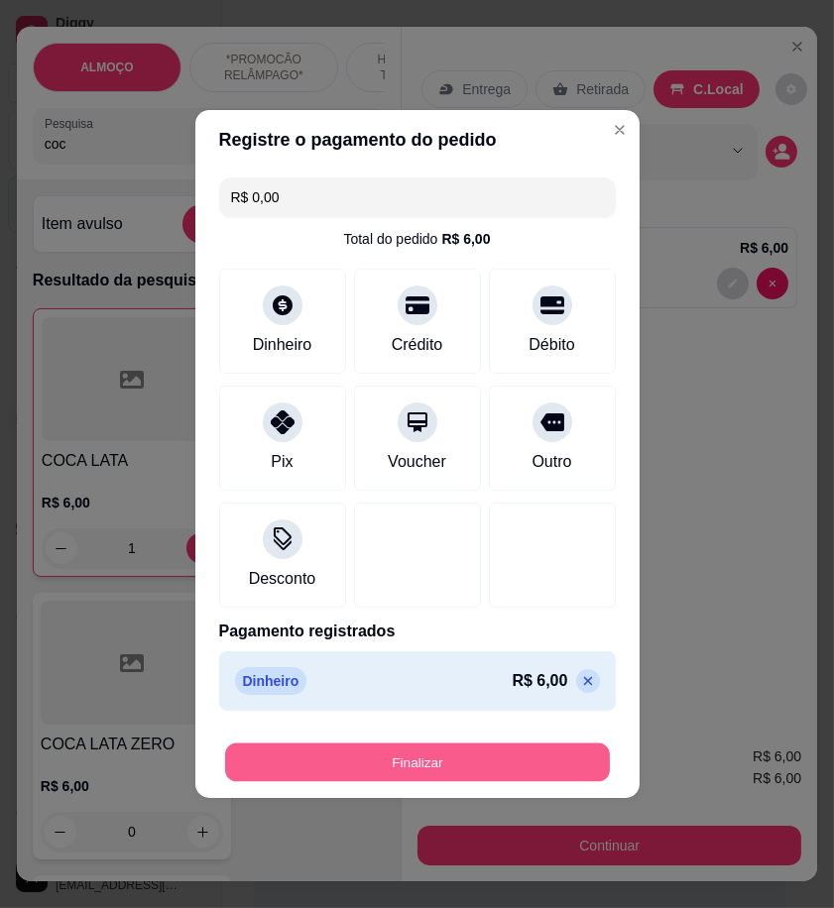
click at [479, 762] on button "Finalizar" at bounding box center [417, 763] width 385 height 39
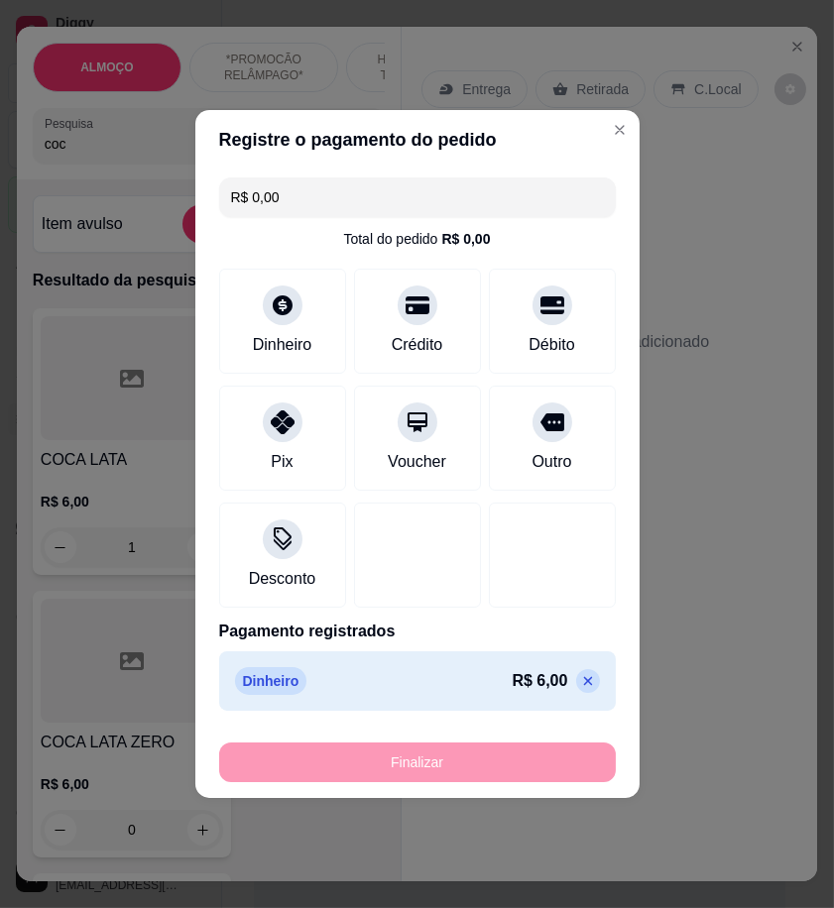
type input "0"
type input "-R$ 6,00"
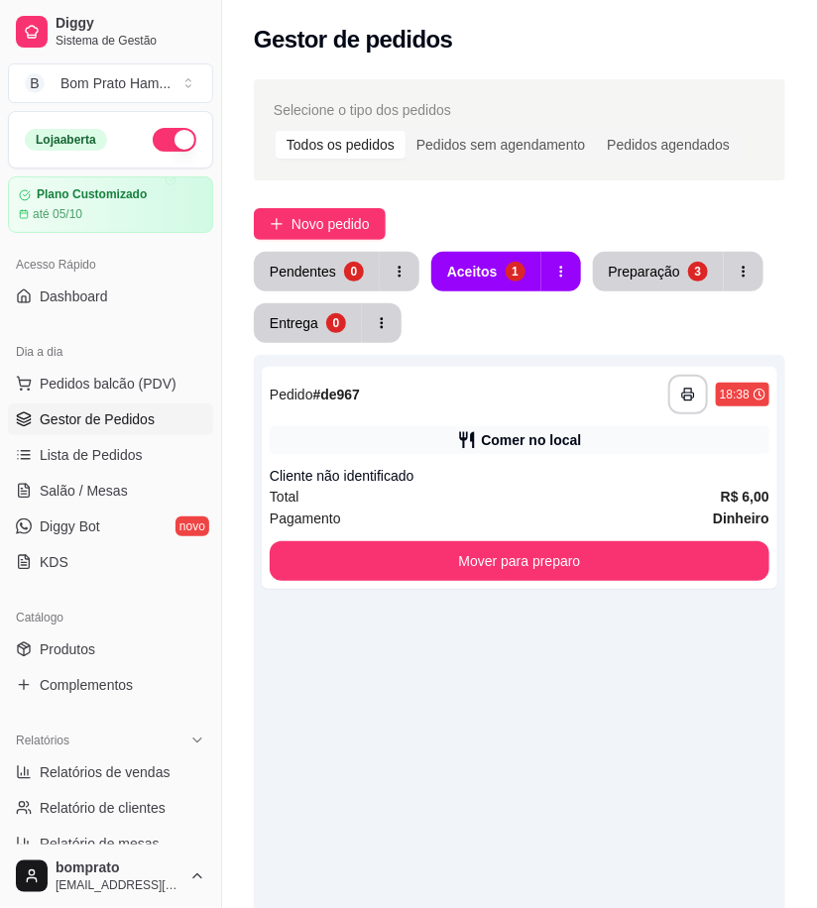
click at [454, 352] on div "**********" at bounding box center [520, 757] width 532 height 1011
click at [478, 409] on div "**********" at bounding box center [520, 395] width 500 height 40
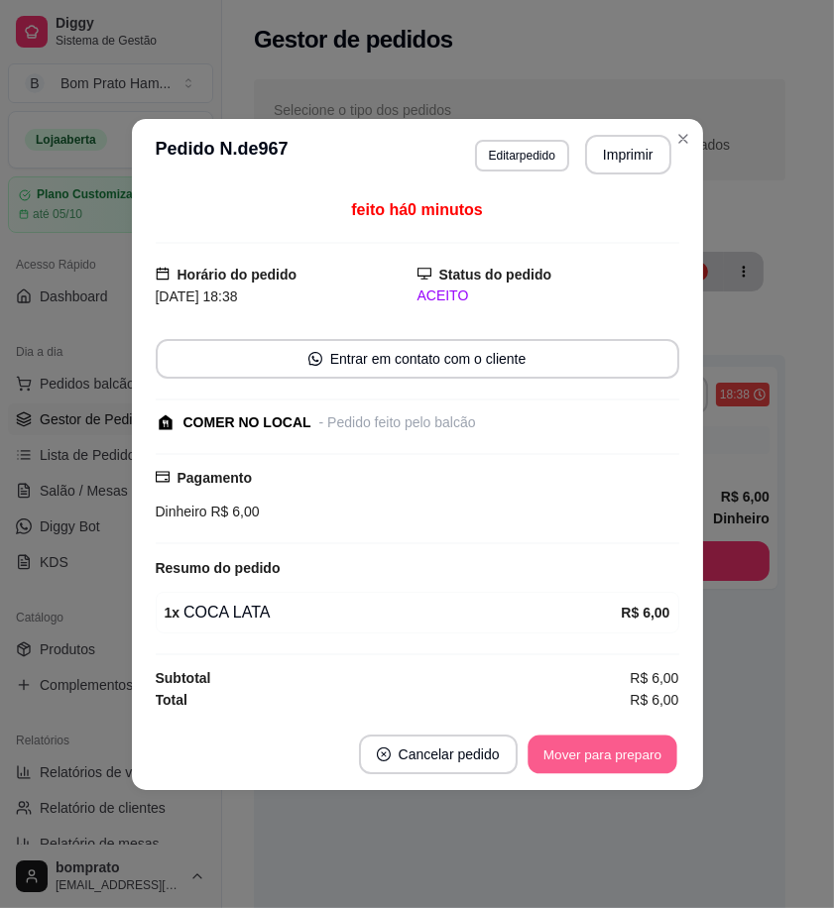
click at [589, 766] on button "Mover para preparo" at bounding box center [602, 754] width 149 height 39
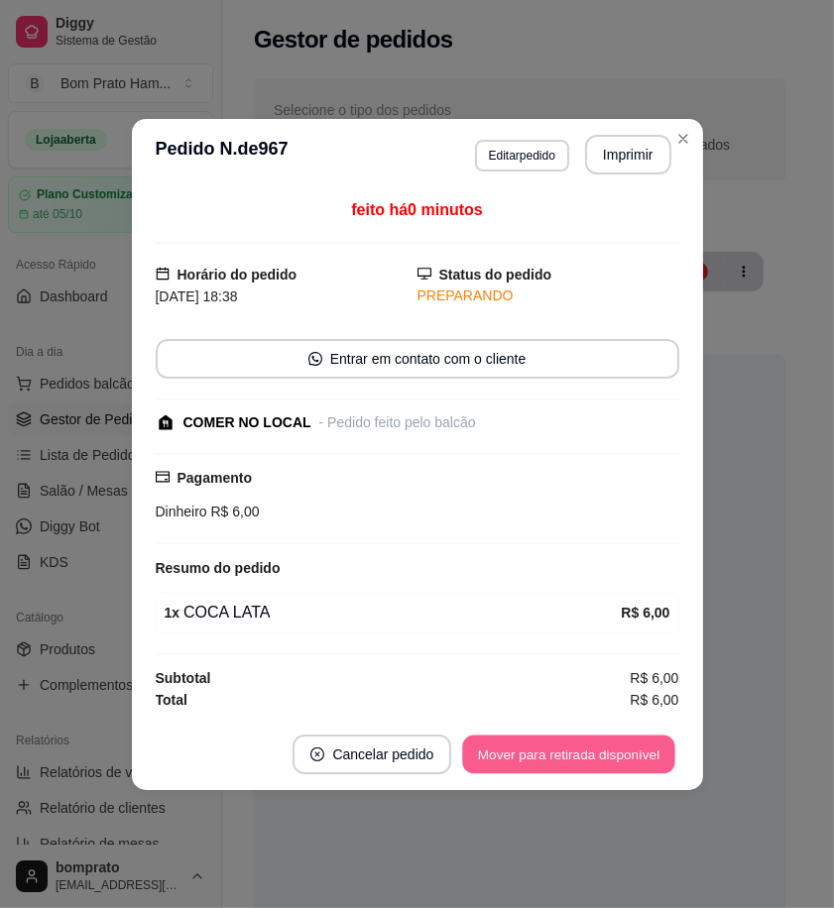
click at [589, 764] on button "Mover para retirada disponível" at bounding box center [569, 754] width 212 height 39
click at [589, 764] on button "Mover para finalizado" at bounding box center [597, 754] width 160 height 39
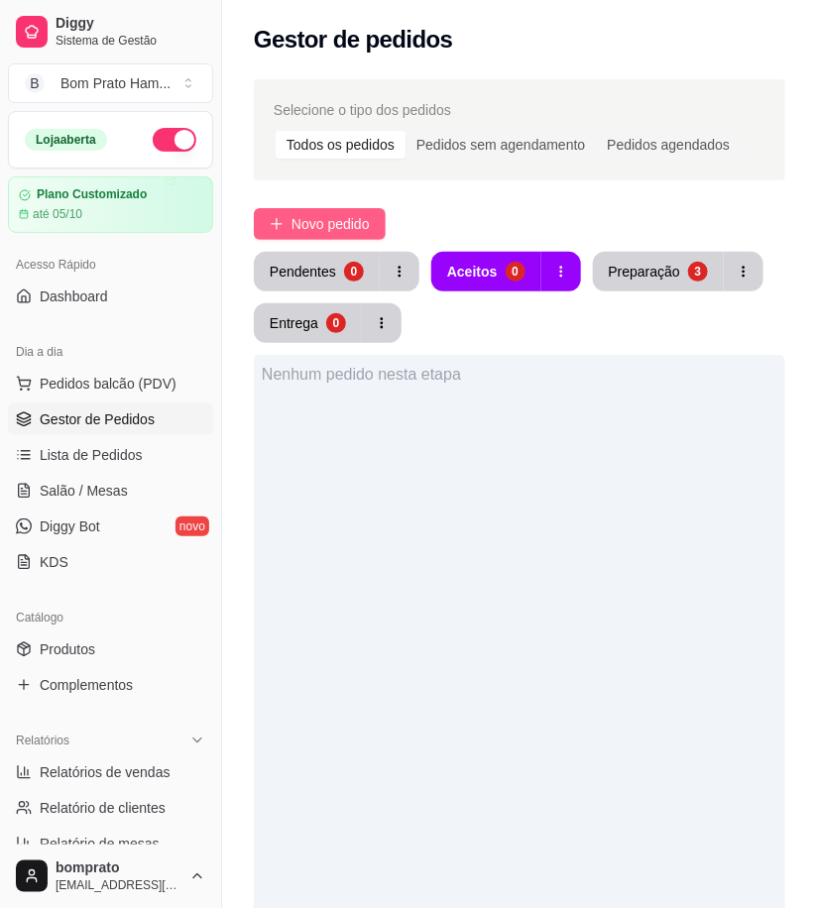
click at [351, 233] on span "Novo pedido" at bounding box center [331, 224] width 78 height 22
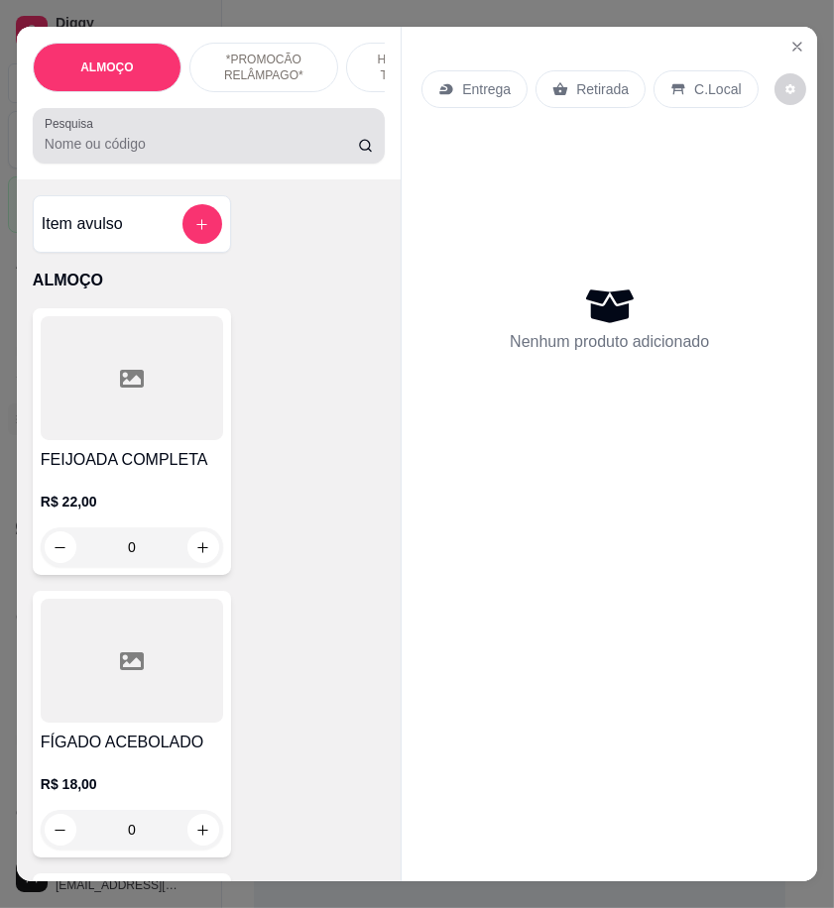
click at [67, 153] on input "Pesquisa" at bounding box center [201, 144] width 313 height 20
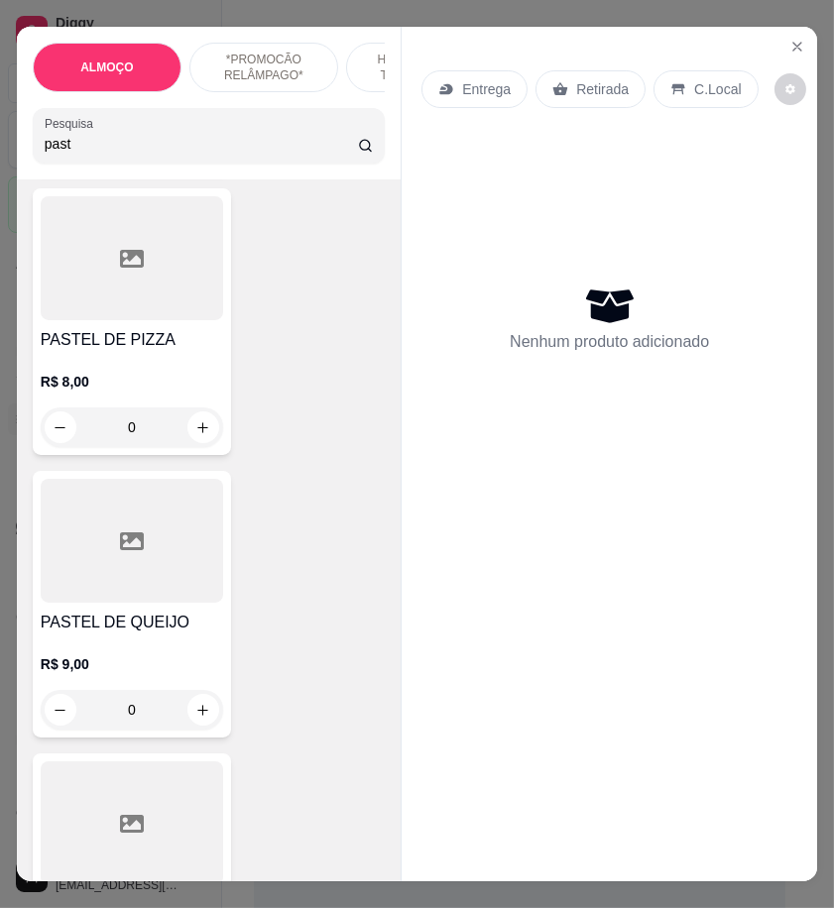
scroll to position [1212, 0]
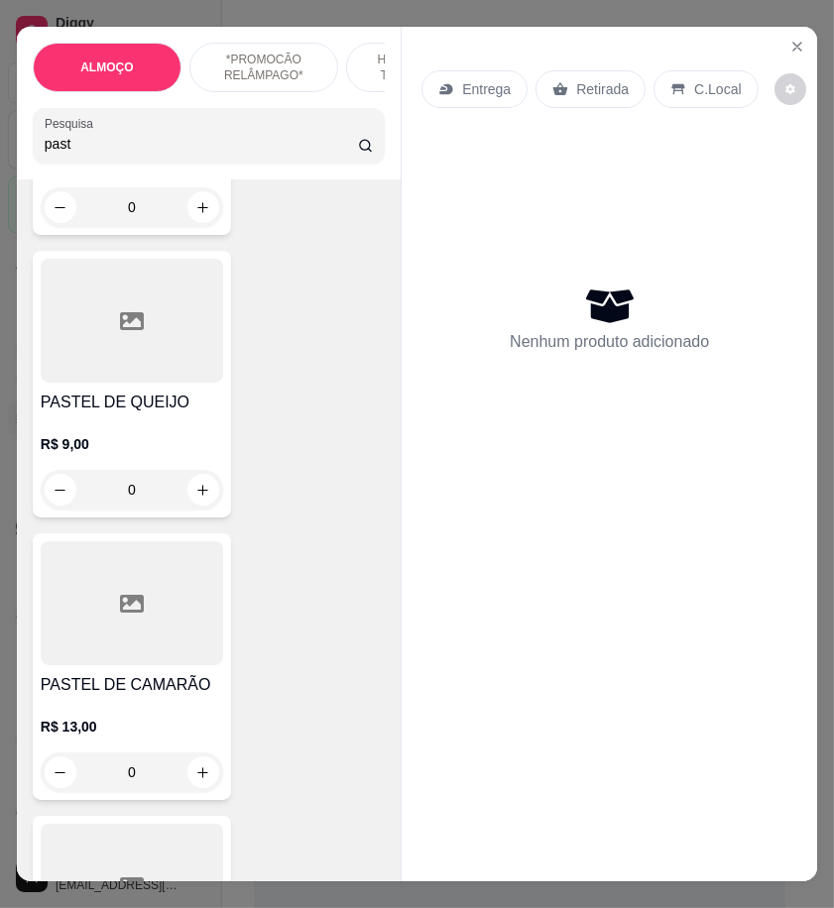
type input "past"
click at [191, 778] on div "0" at bounding box center [132, 773] width 182 height 40
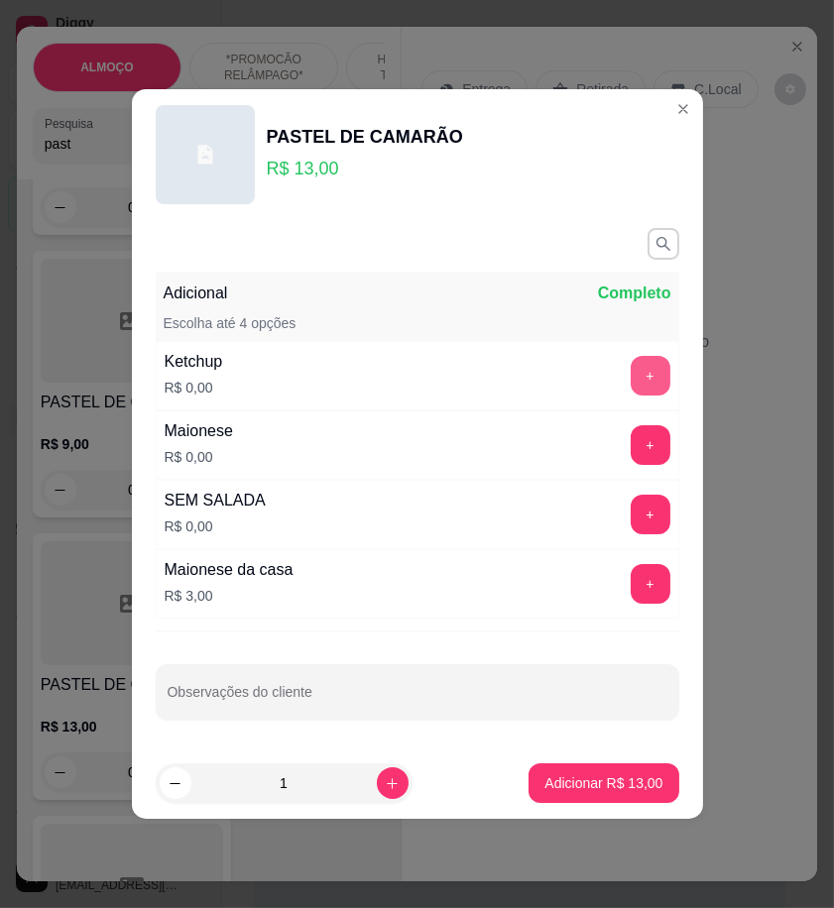
click at [633, 372] on button "+" at bounding box center [651, 376] width 40 height 40
click at [631, 458] on button "+" at bounding box center [651, 445] width 40 height 40
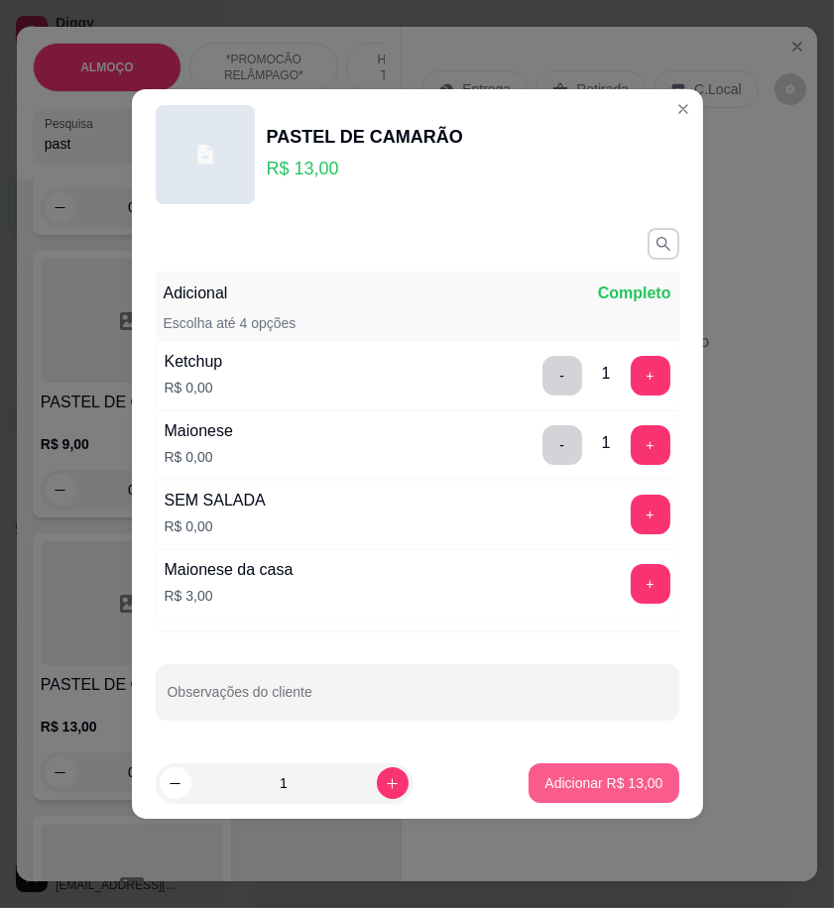
click at [593, 786] on p "Adicionar R$ 13,00" at bounding box center [603, 783] width 118 height 20
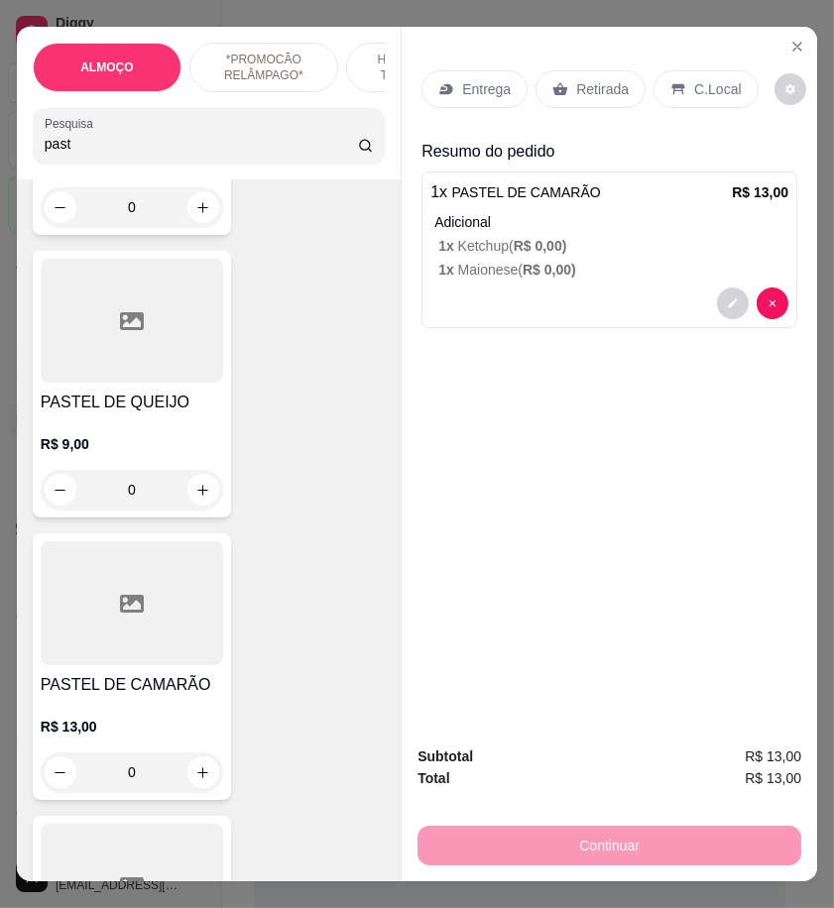
click at [482, 87] on p "Entrega" at bounding box center [486, 89] width 49 height 20
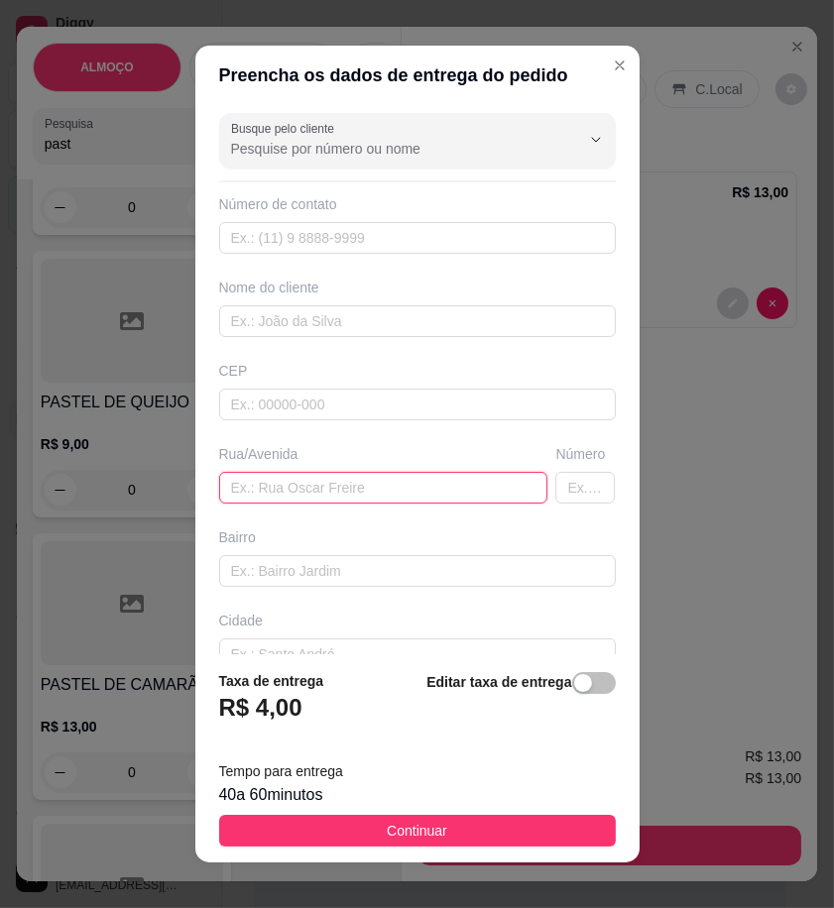
paste input "Rua 6 de março"
type input "Rua 6 de março"
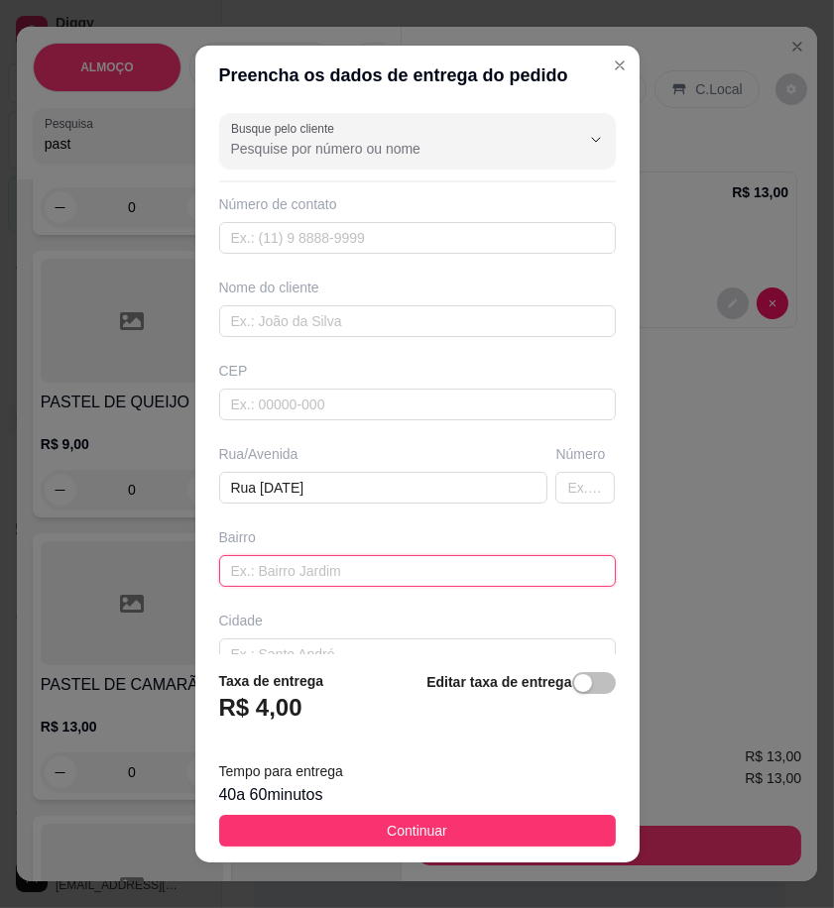
paste input "Rua da feira"
type input "Rua da feira"
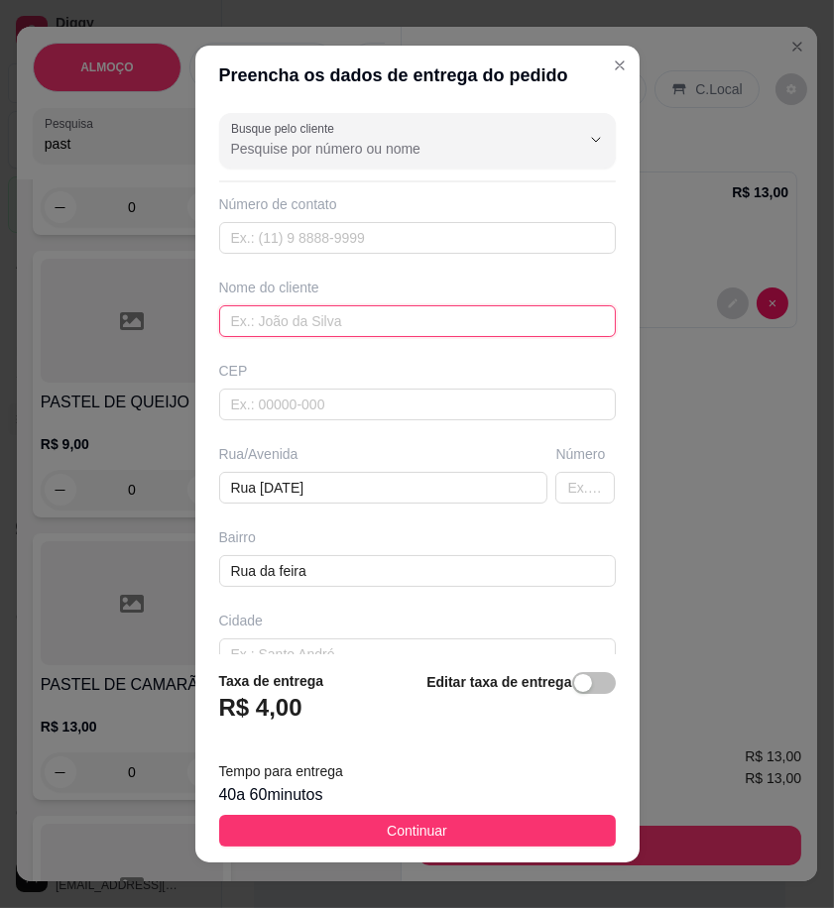
paste input "Rafaela"
type input "Rafaela"
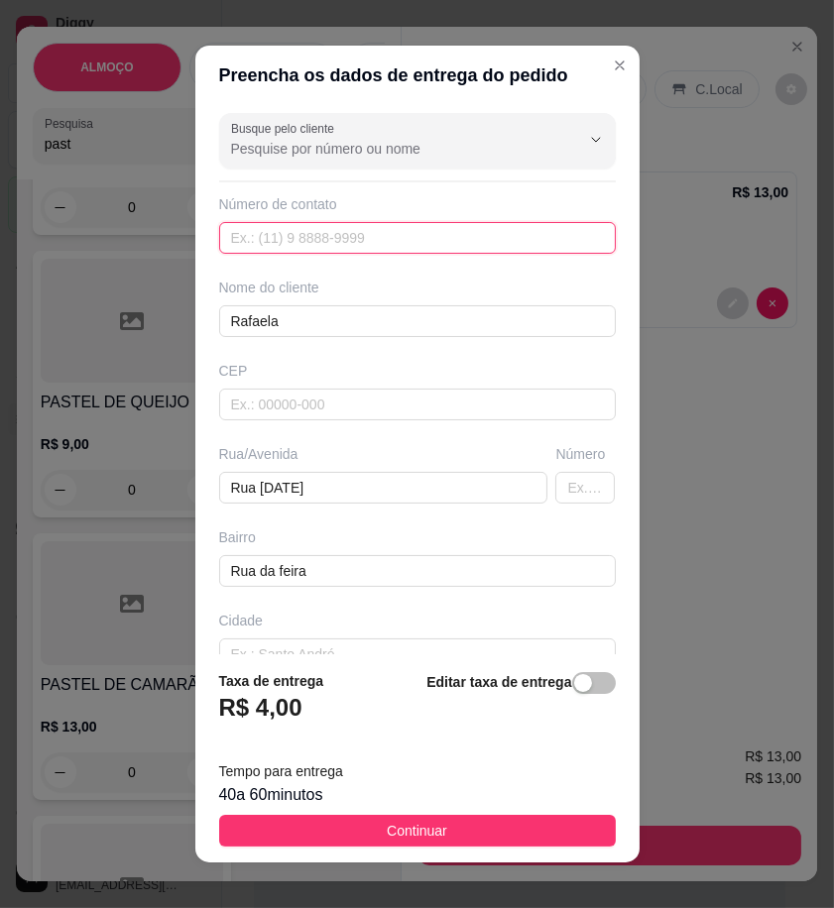
paste input "558 79187-4347"
type input "558 79187-4347"
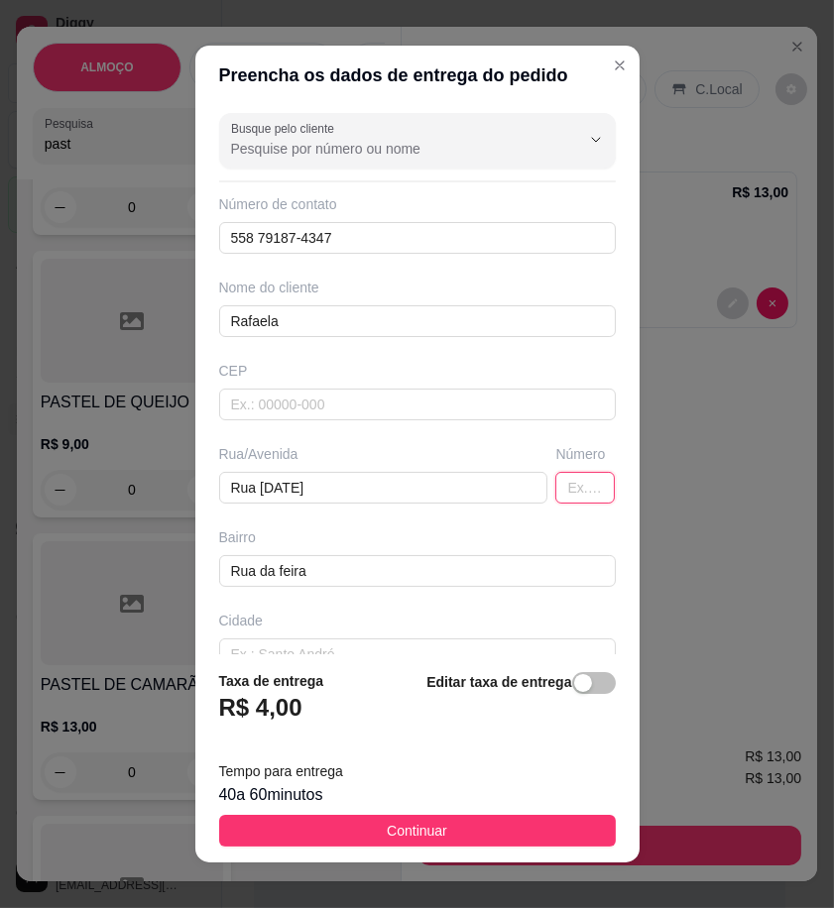
click at [562, 503] on input "text" at bounding box center [584, 488] width 59 height 32
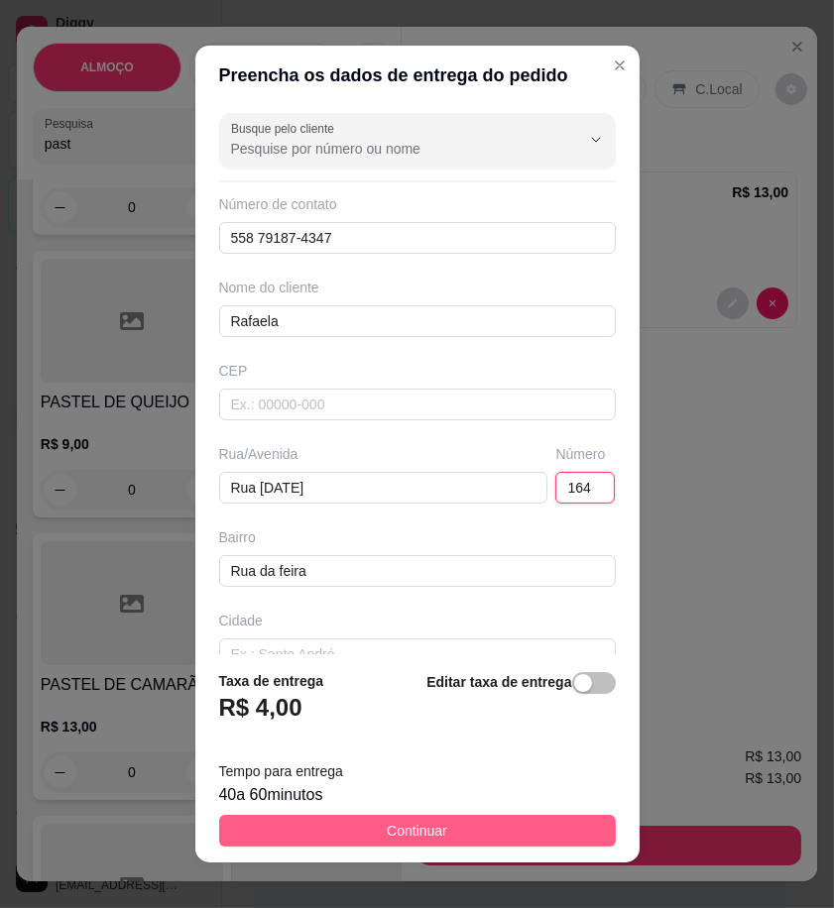
type input "164"
click at [535, 824] on button "Continuar" at bounding box center [417, 831] width 397 height 32
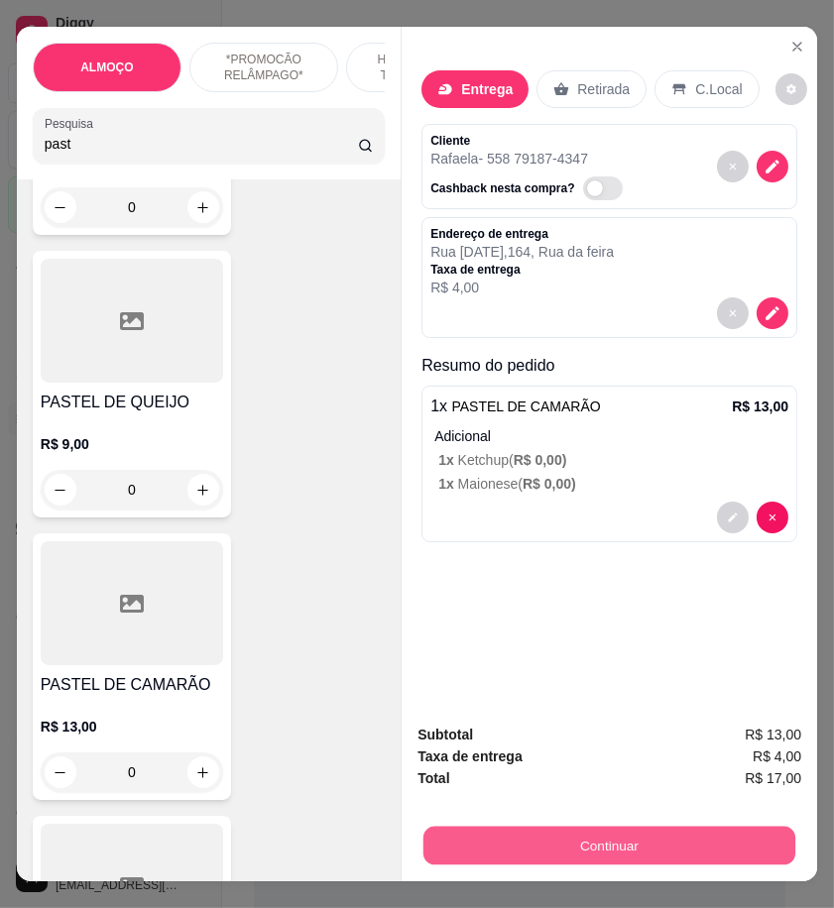
click at [623, 840] on button "Continuar" at bounding box center [609, 845] width 372 height 39
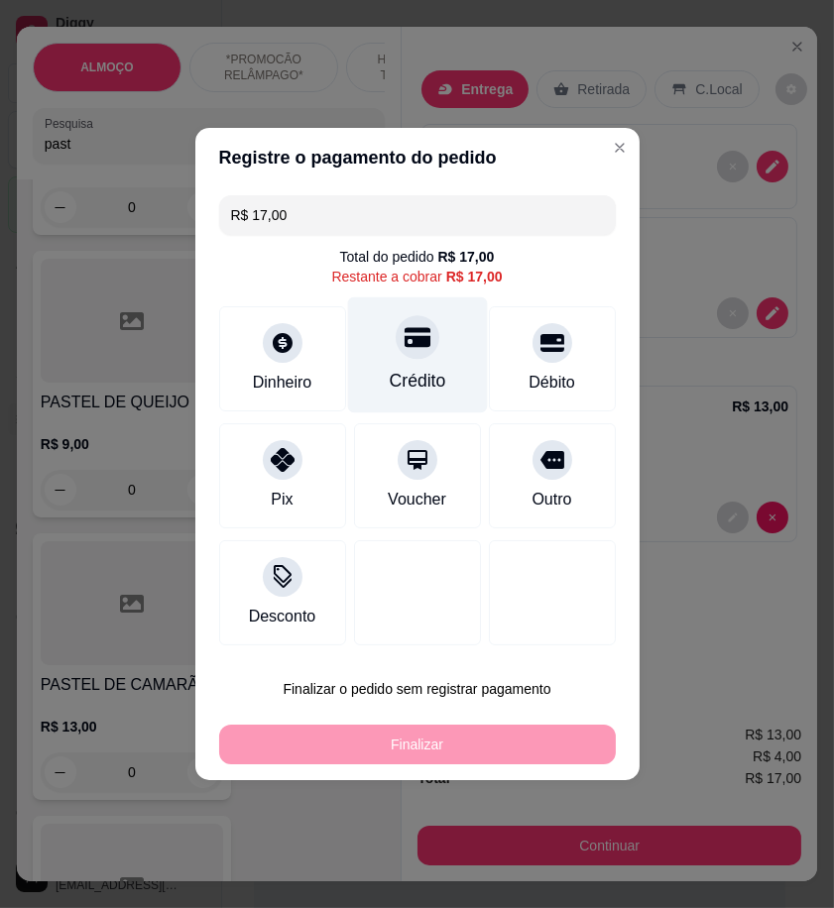
click at [399, 364] on div "Crédito" at bounding box center [417, 355] width 140 height 116
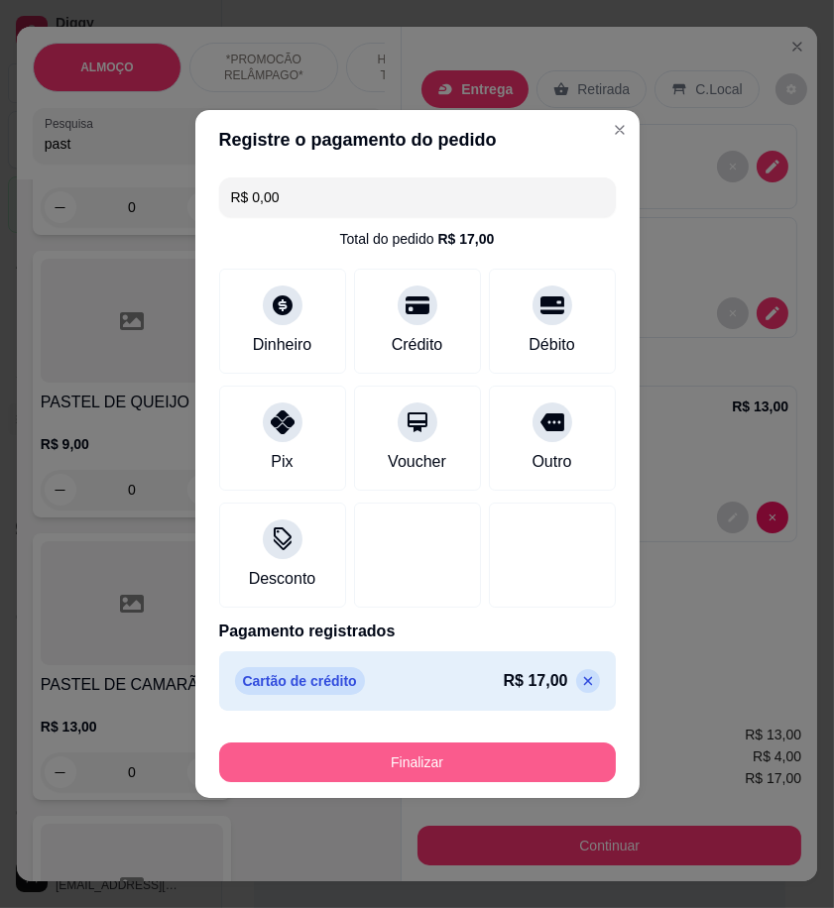
click at [526, 761] on button "Finalizar" at bounding box center [417, 763] width 397 height 40
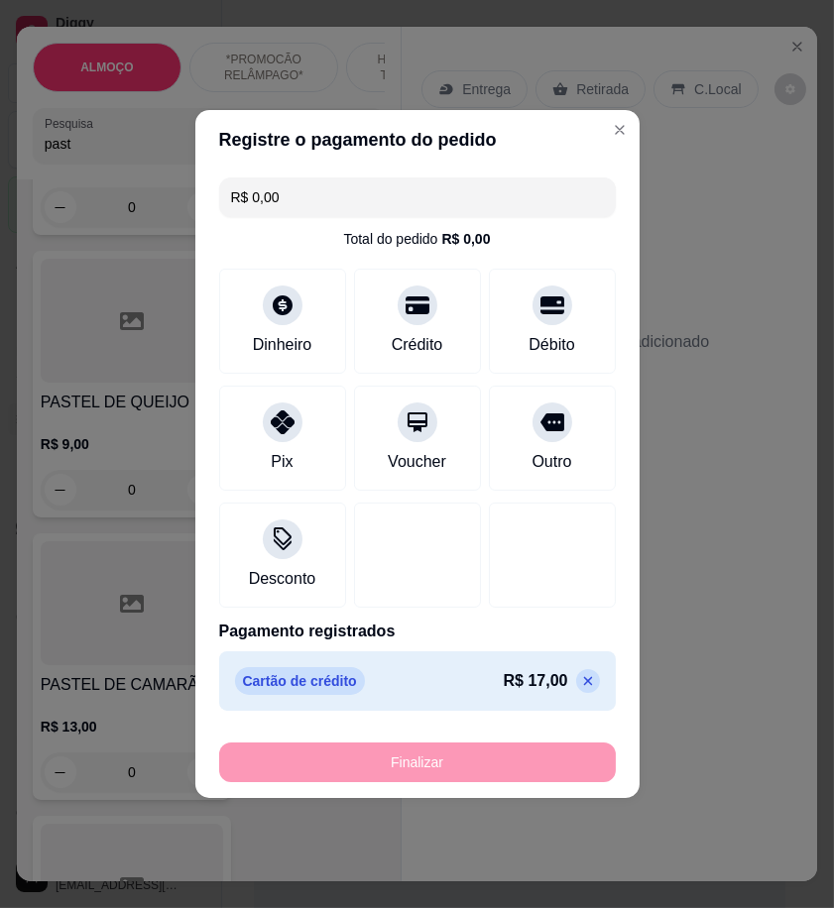
type input "-R$ 17,00"
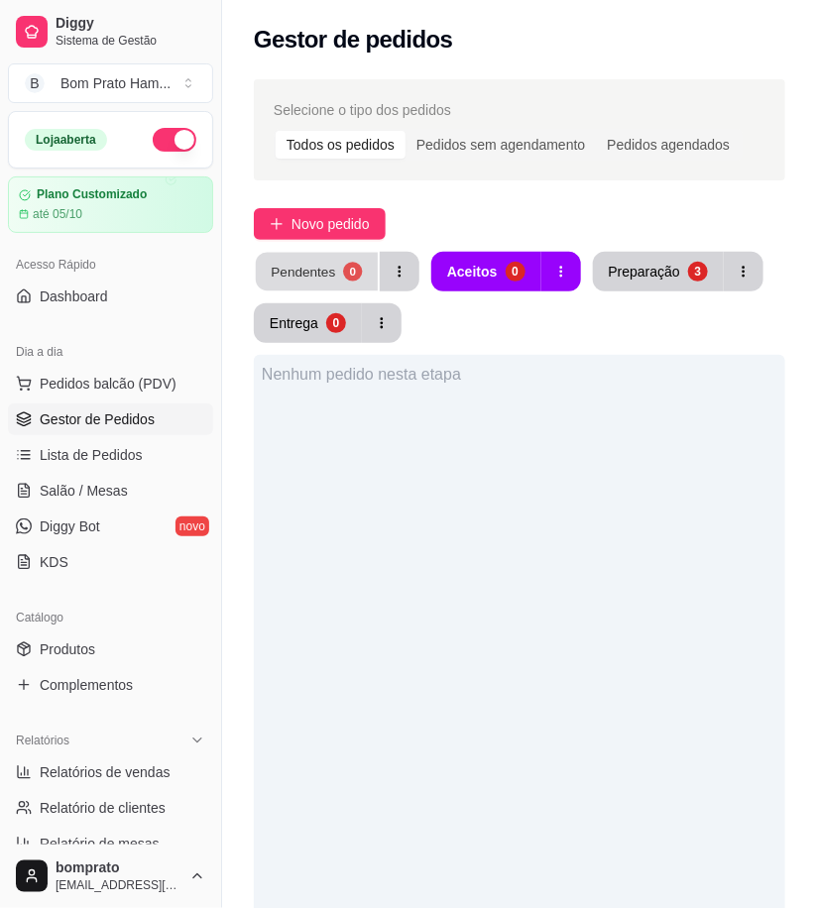
click at [333, 269] on button "Pendentes 0" at bounding box center [317, 272] width 122 height 39
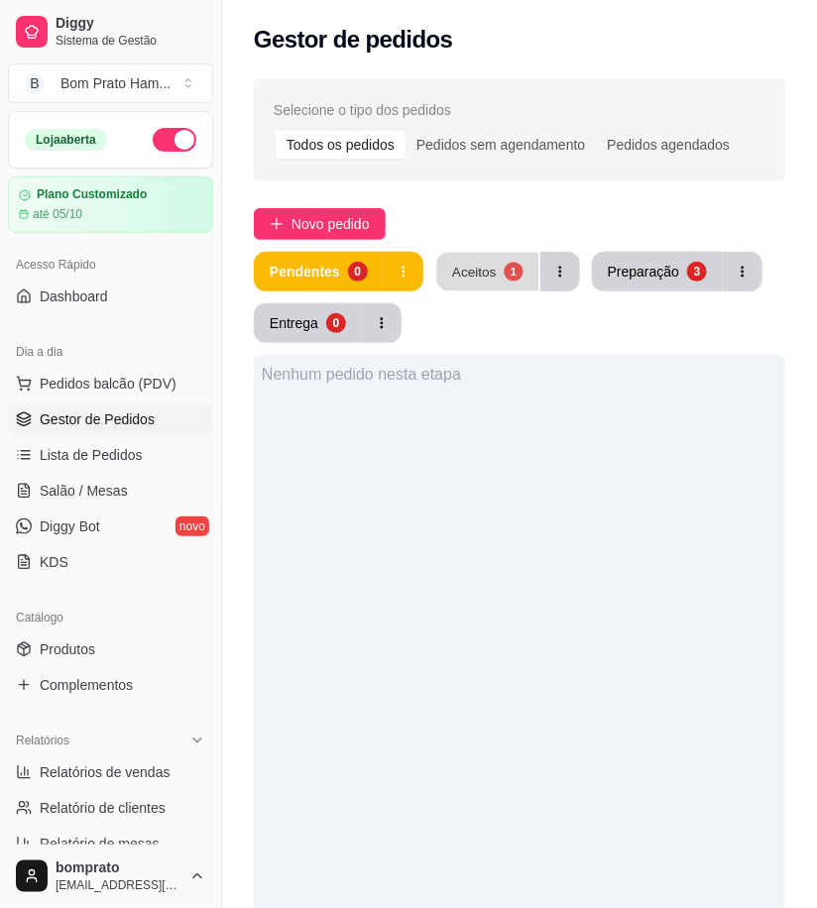
click at [452, 288] on button "Aceitos 1" at bounding box center [487, 272] width 102 height 39
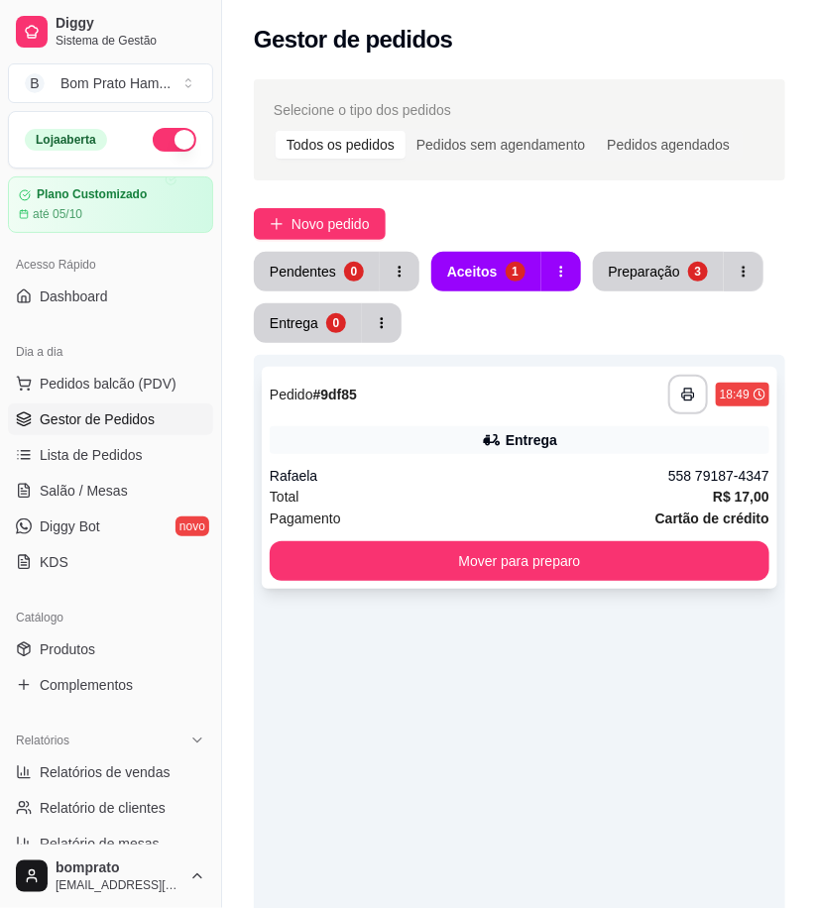
click at [492, 440] on icon at bounding box center [492, 440] width 20 height 20
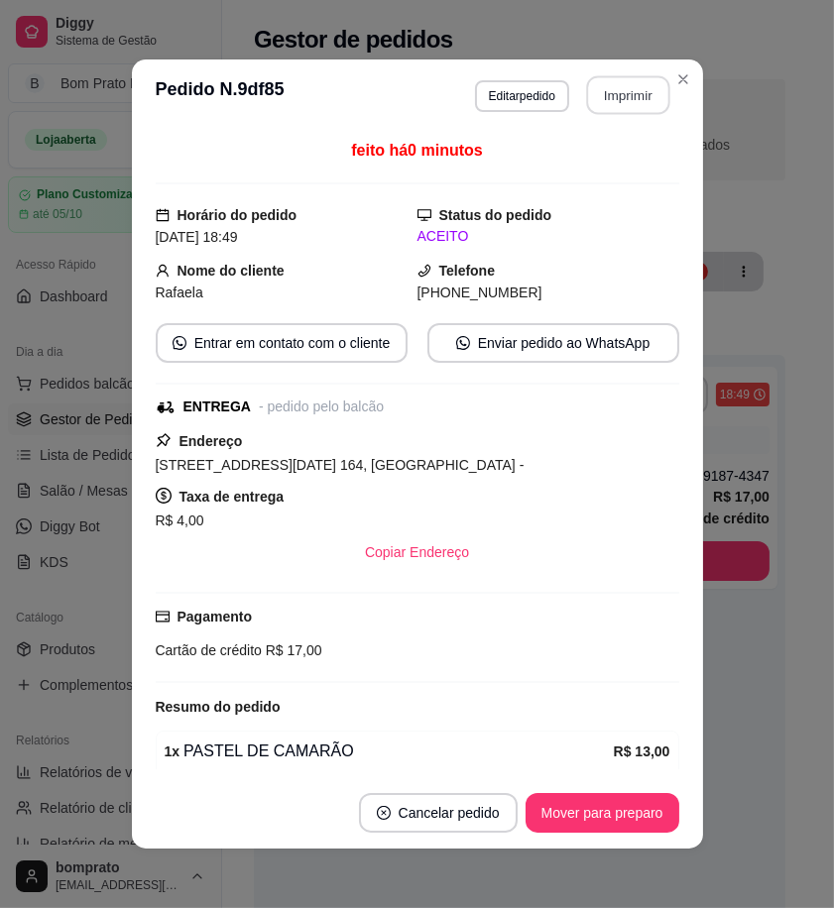
click at [593, 103] on button "Imprimir" at bounding box center [627, 95] width 83 height 39
click at [609, 824] on button "Mover para preparo" at bounding box center [602, 813] width 149 height 39
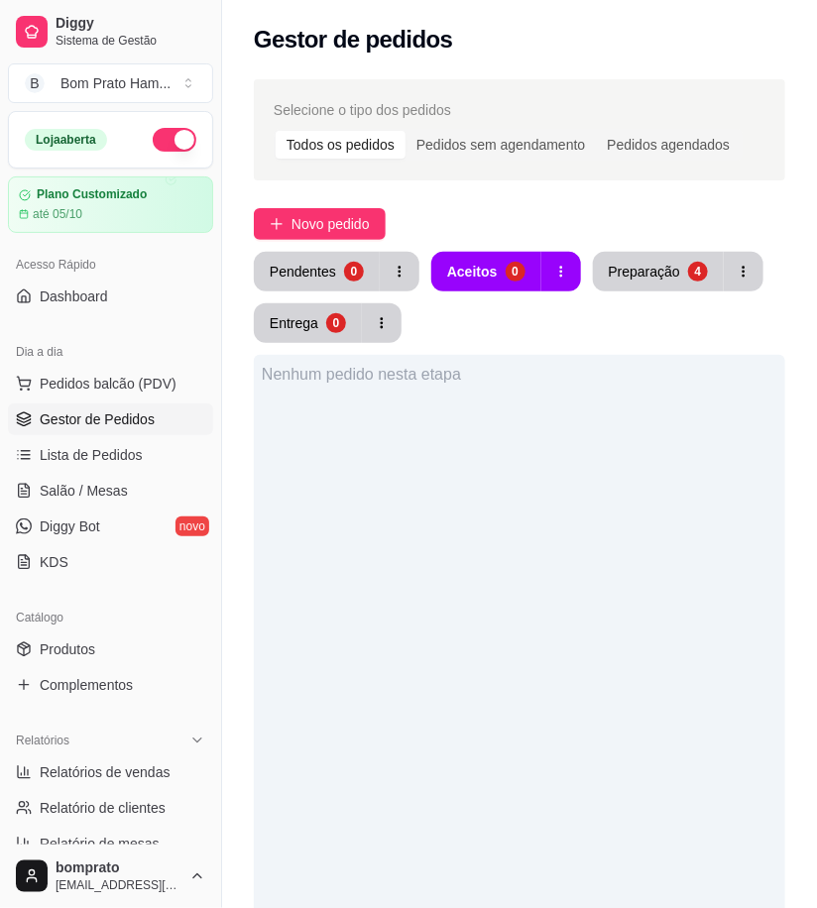
click at [628, 284] on button "Preparação 4" at bounding box center [658, 272] width 131 height 40
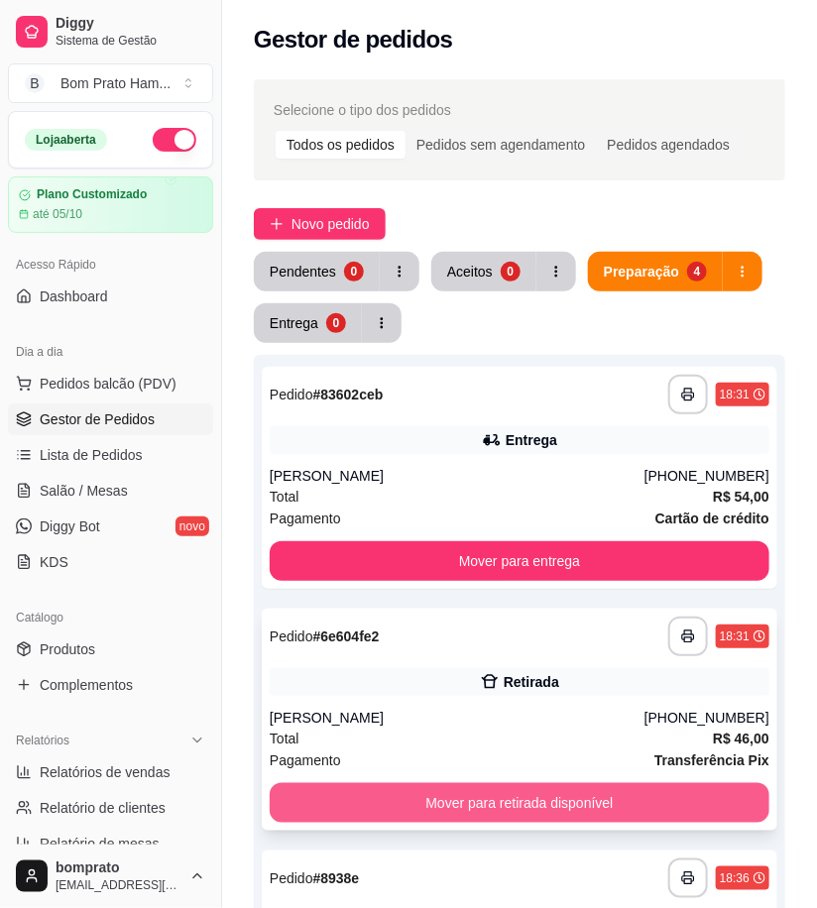
click at [597, 795] on button "Mover para retirada disponível" at bounding box center [520, 803] width 500 height 40
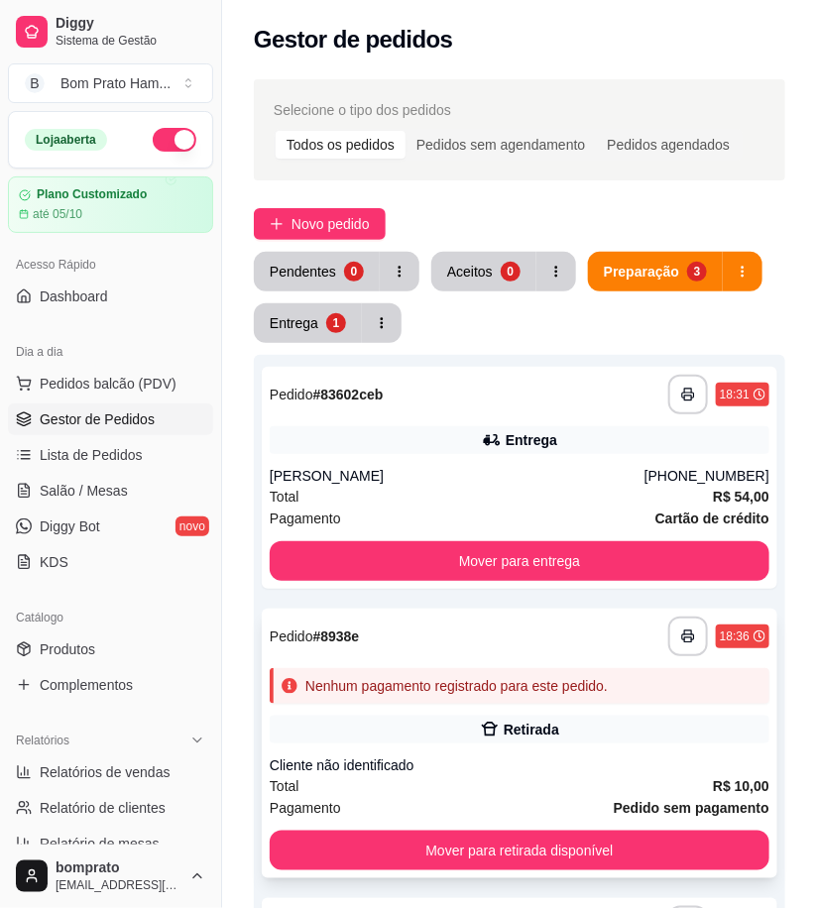
click at [570, 768] on div "Cliente não identificado" at bounding box center [520, 766] width 500 height 20
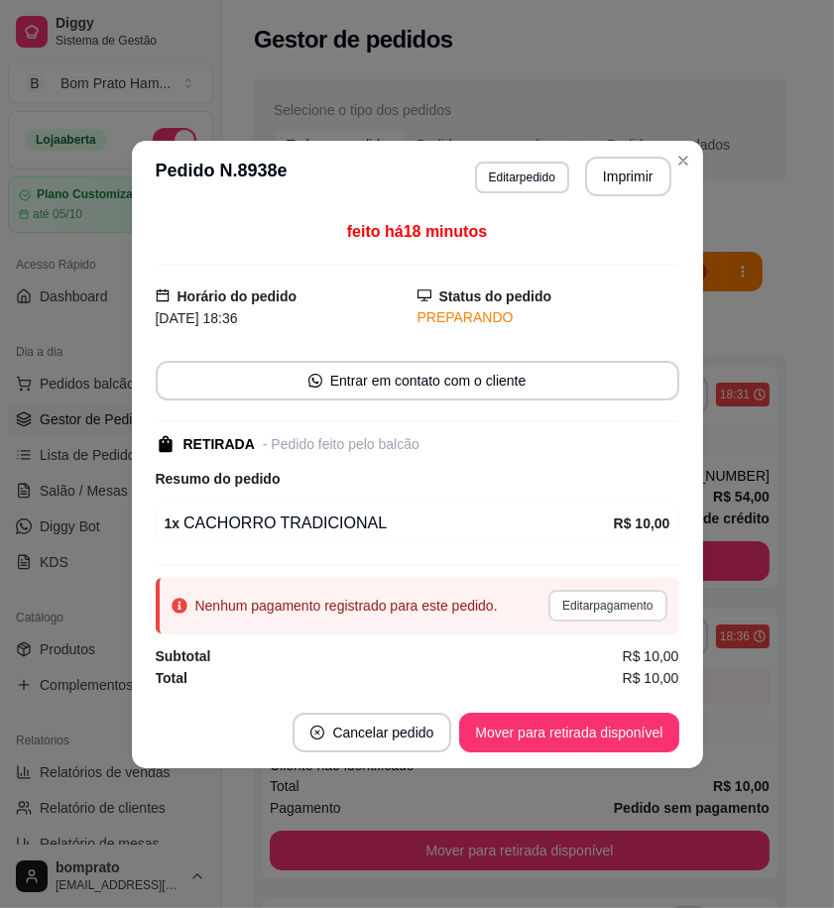
click at [616, 606] on button "Editar pagamento" at bounding box center [607, 606] width 118 height 32
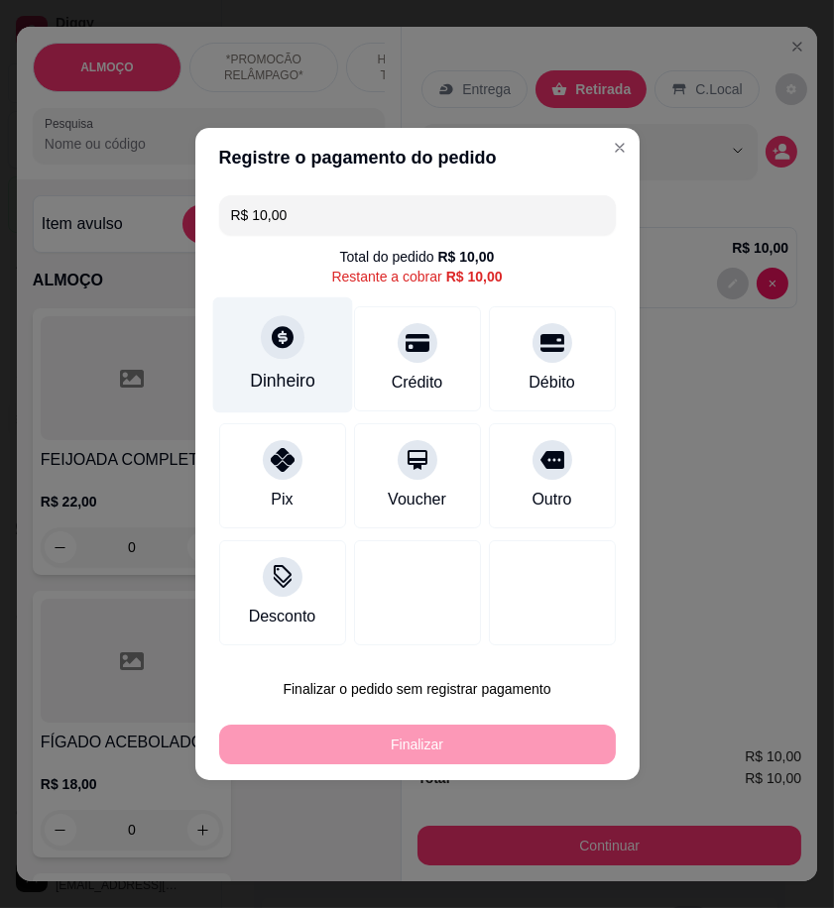
click at [318, 393] on div "Dinheiro" at bounding box center [282, 355] width 140 height 116
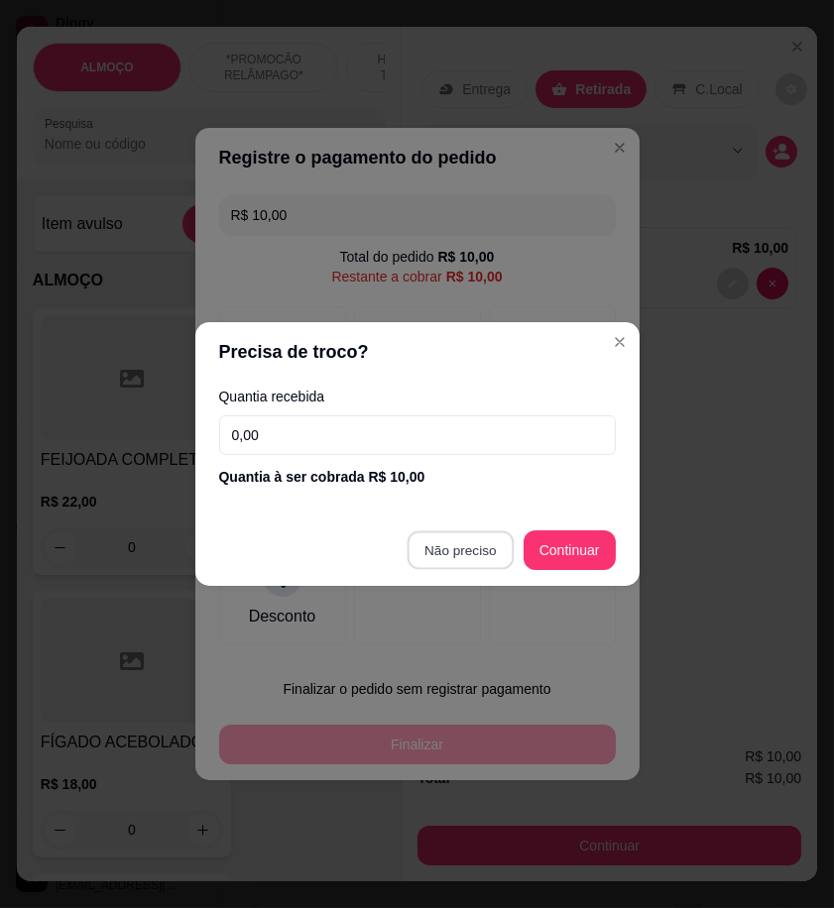
type input "R$ 0,00"
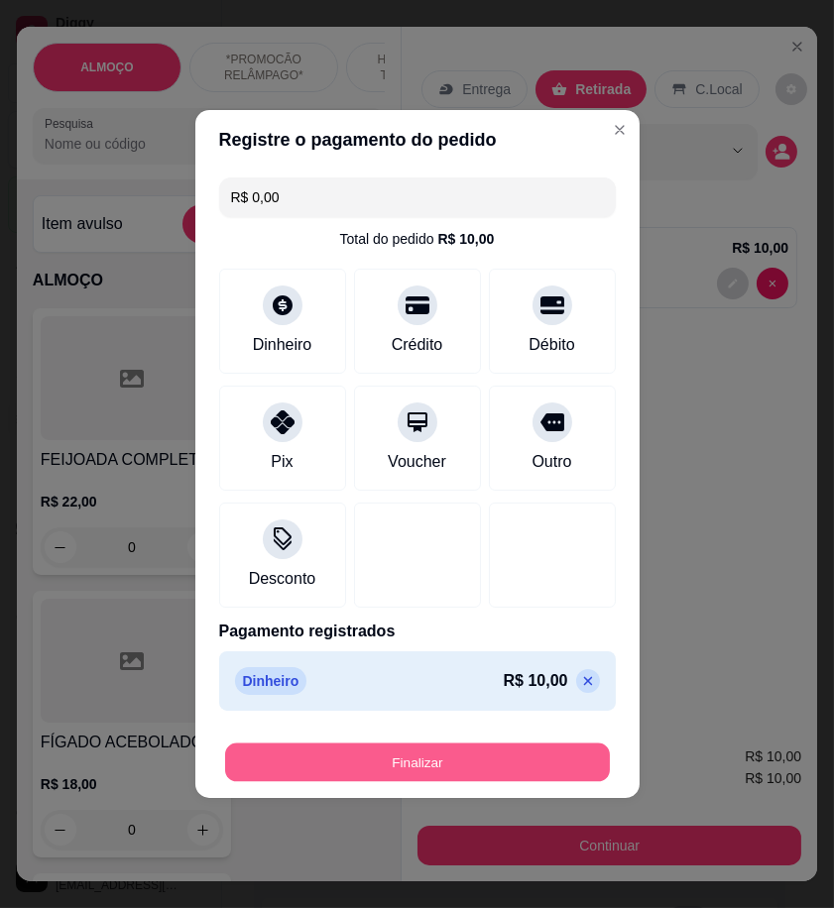
click at [535, 762] on button "Finalizar" at bounding box center [417, 763] width 385 height 39
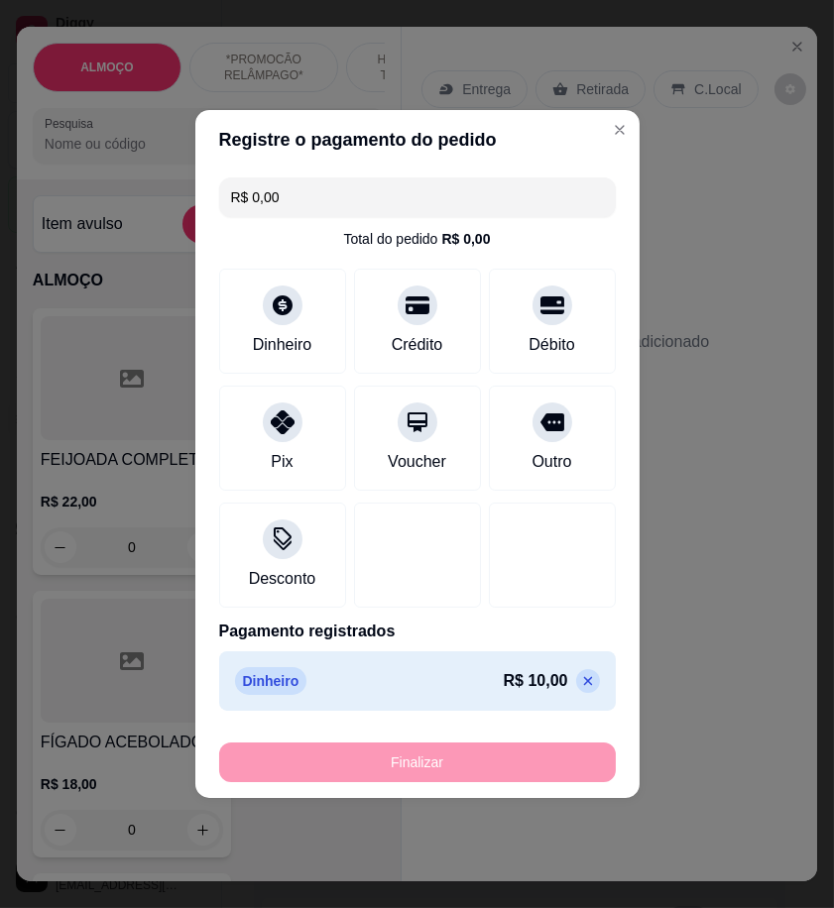
type input "0"
type input "-R$ 10,00"
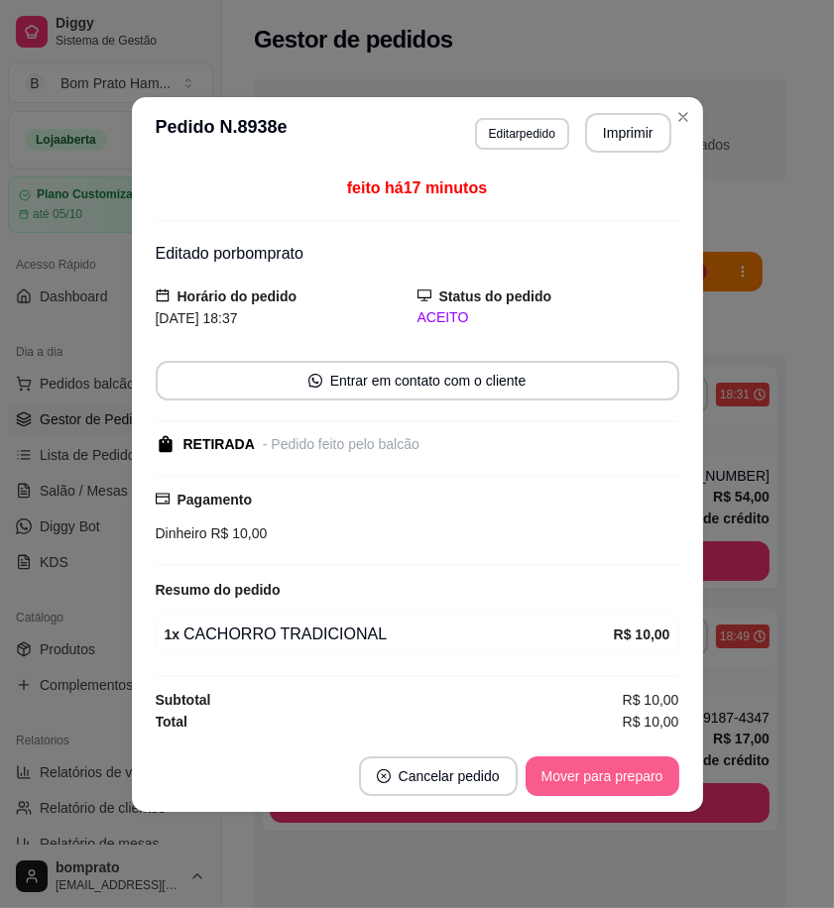
click at [569, 766] on button "Mover para preparo" at bounding box center [603, 777] width 154 height 40
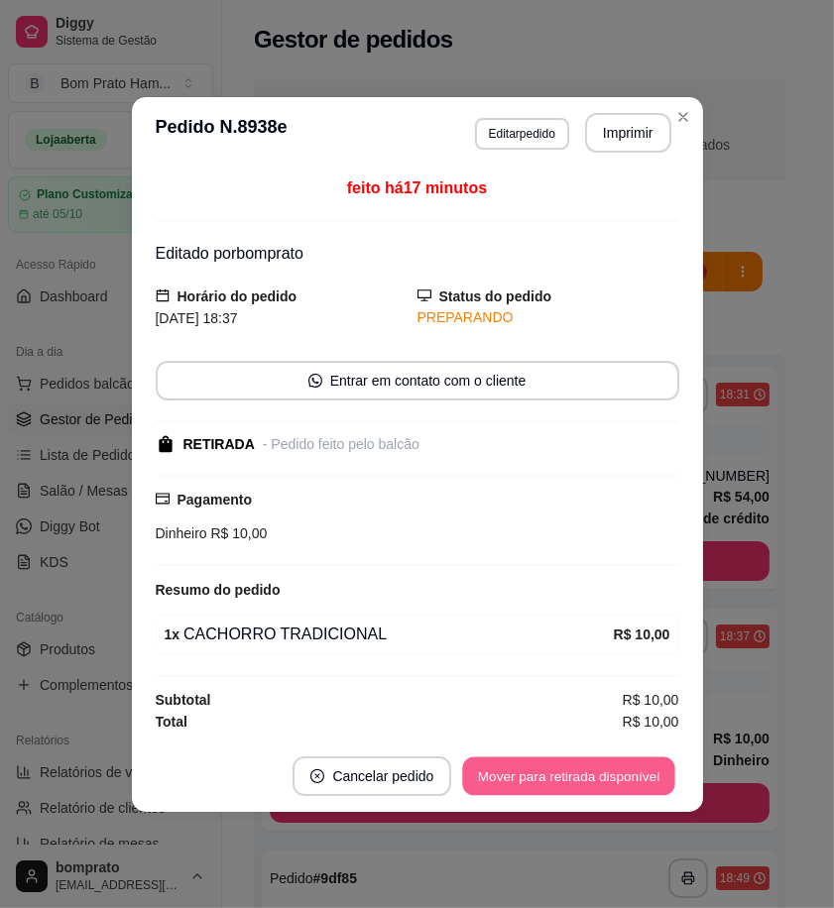
click at [569, 770] on button "Mover para retirada disponível" at bounding box center [569, 776] width 212 height 39
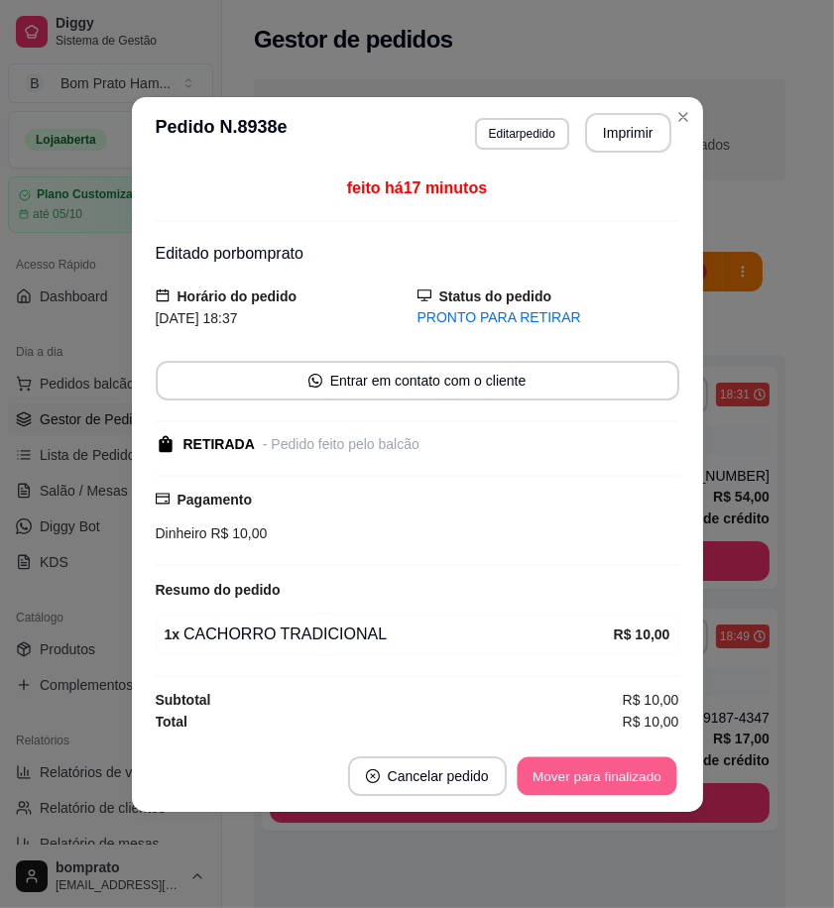
click at [569, 777] on button "Mover para finalizado" at bounding box center [597, 776] width 160 height 39
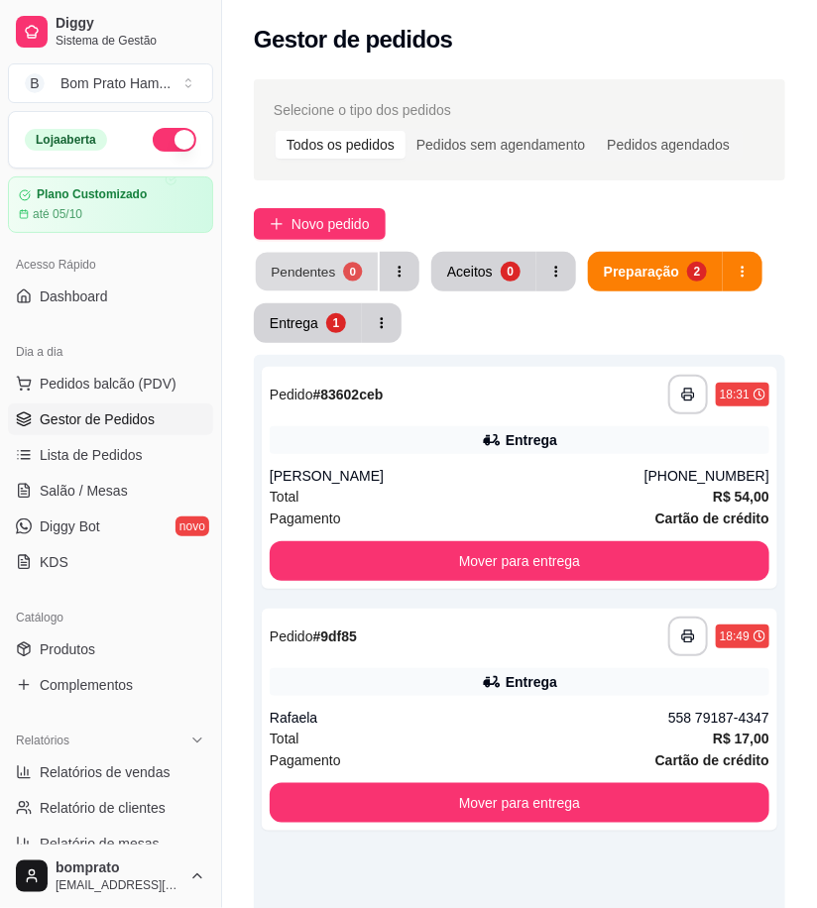
click at [323, 281] on div "Pendentes" at bounding box center [303, 271] width 64 height 19
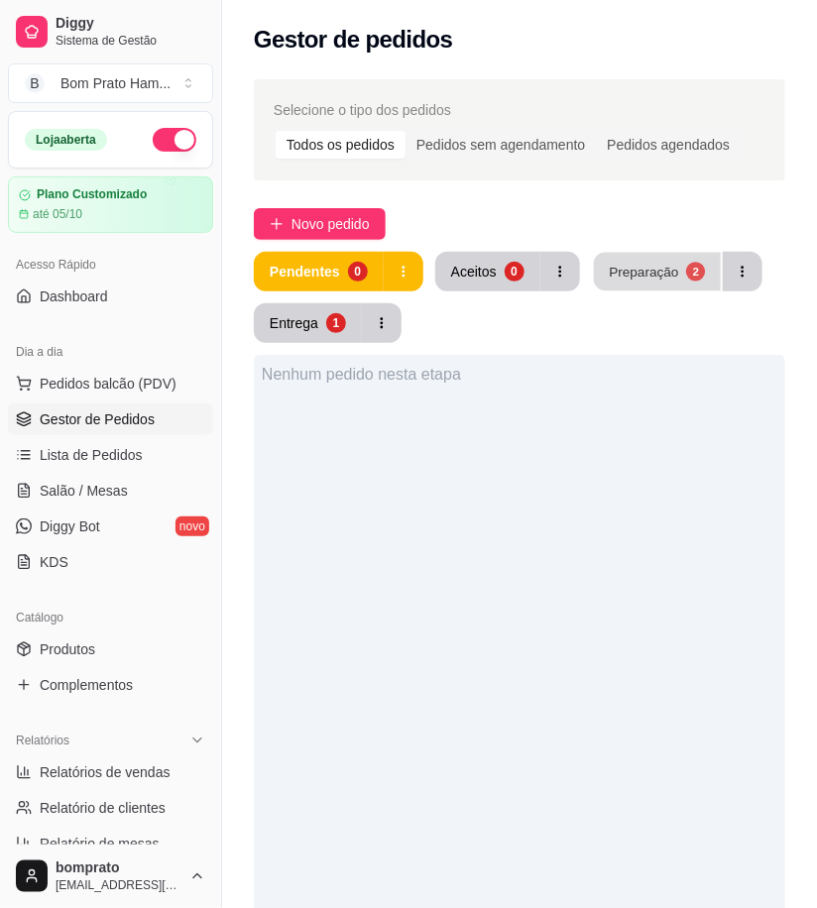
click at [650, 276] on div "Preparação" at bounding box center [643, 271] width 69 height 19
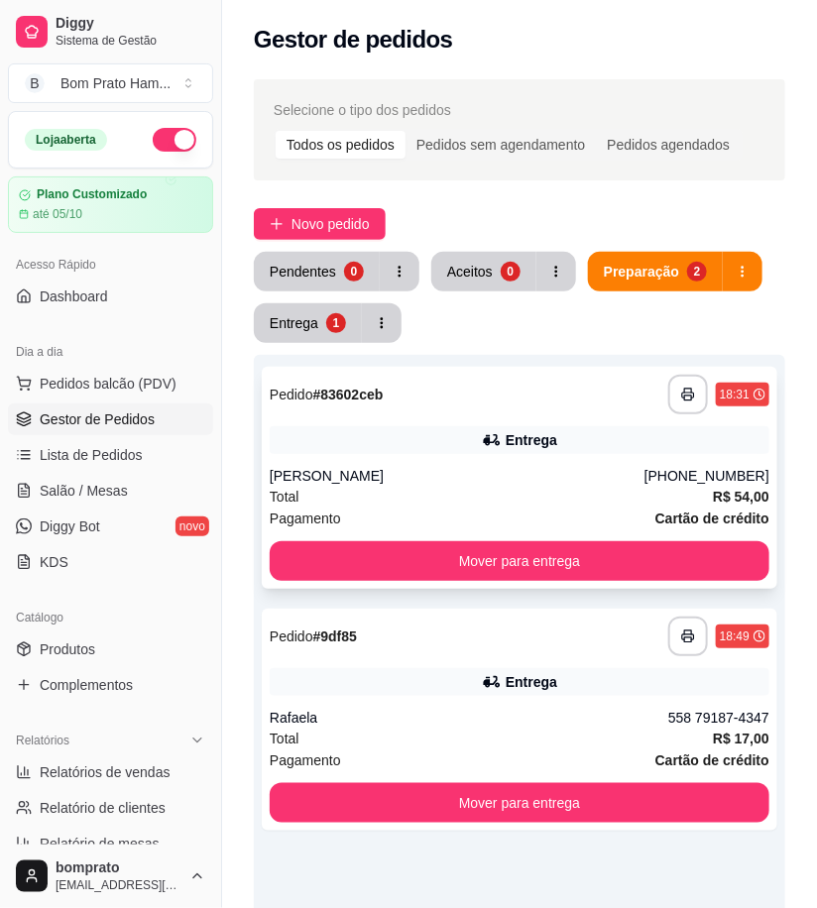
click at [524, 419] on div "**********" at bounding box center [520, 478] width 516 height 222
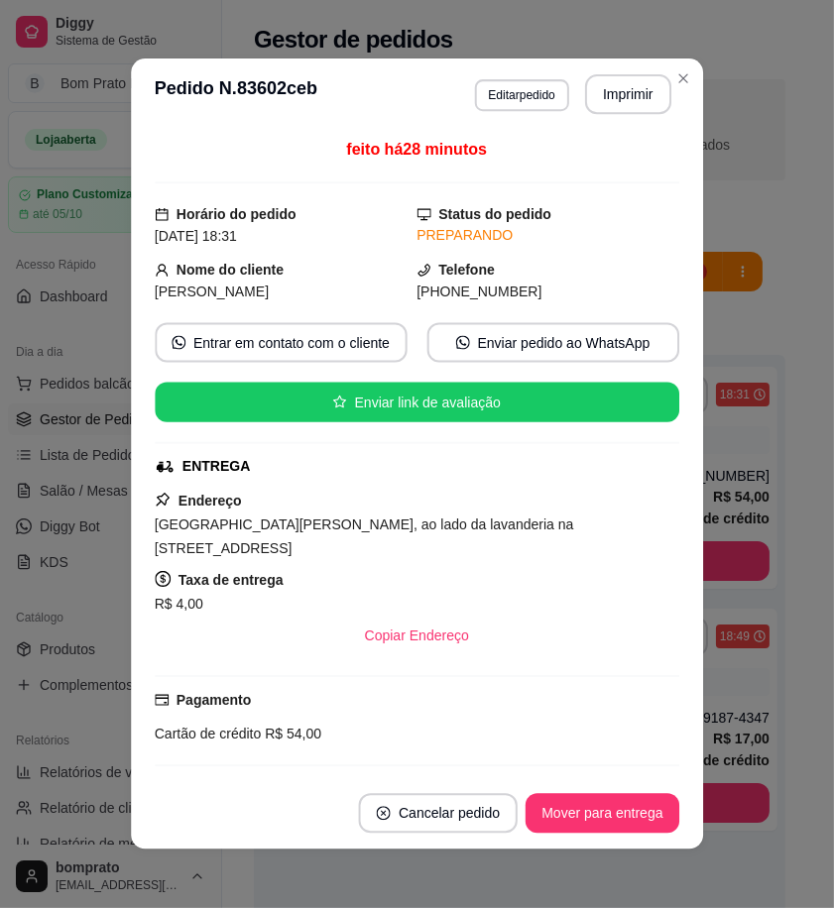
scroll to position [202, 0]
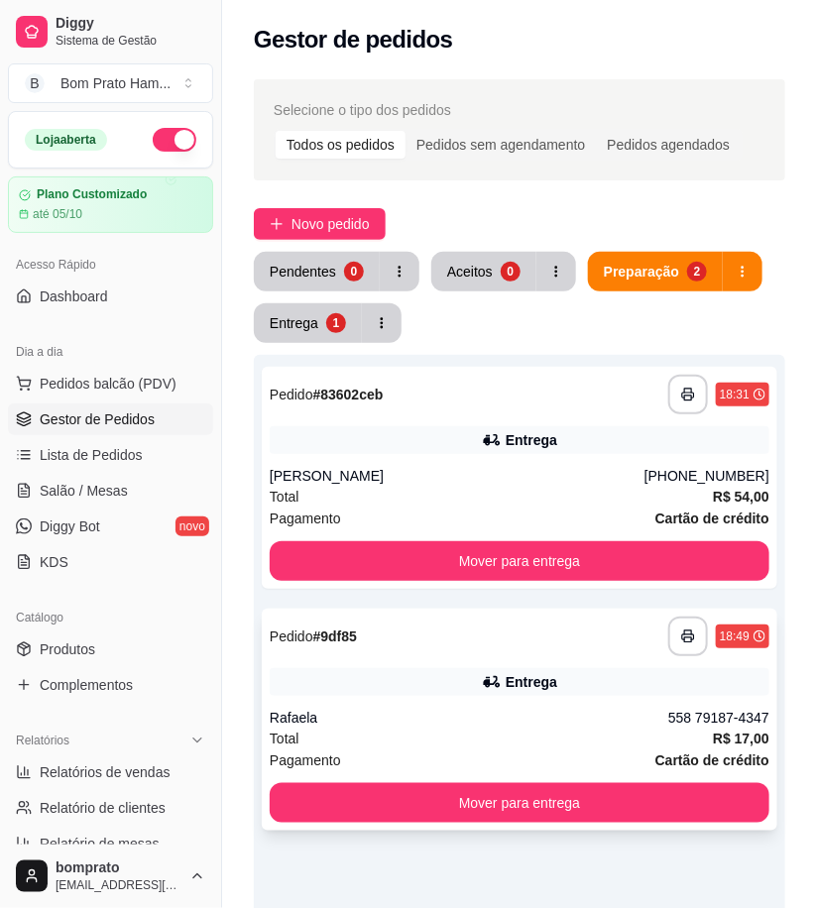
click at [518, 658] on div "**********" at bounding box center [520, 720] width 516 height 222
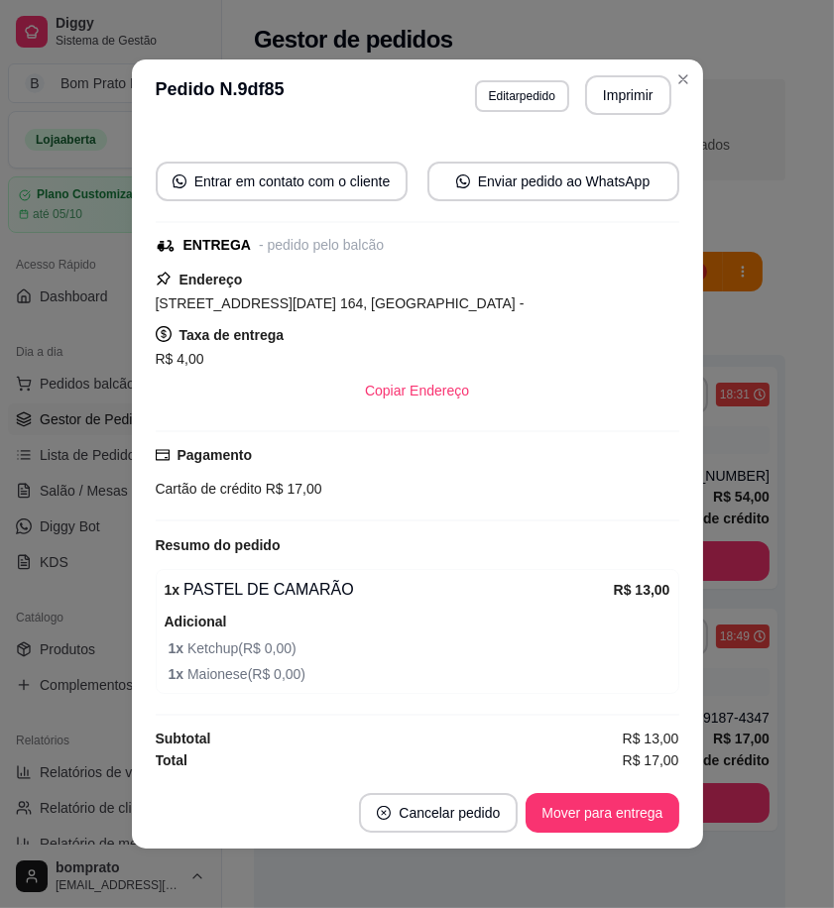
scroll to position [165, 0]
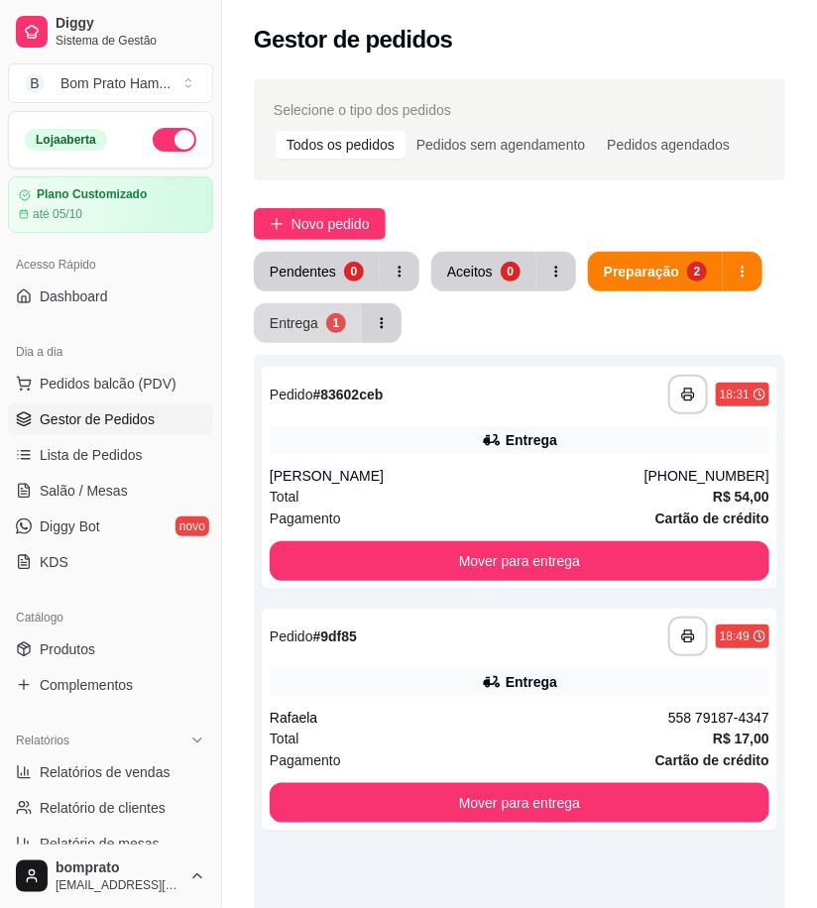
click at [309, 311] on button "Entrega 1" at bounding box center [308, 323] width 108 height 40
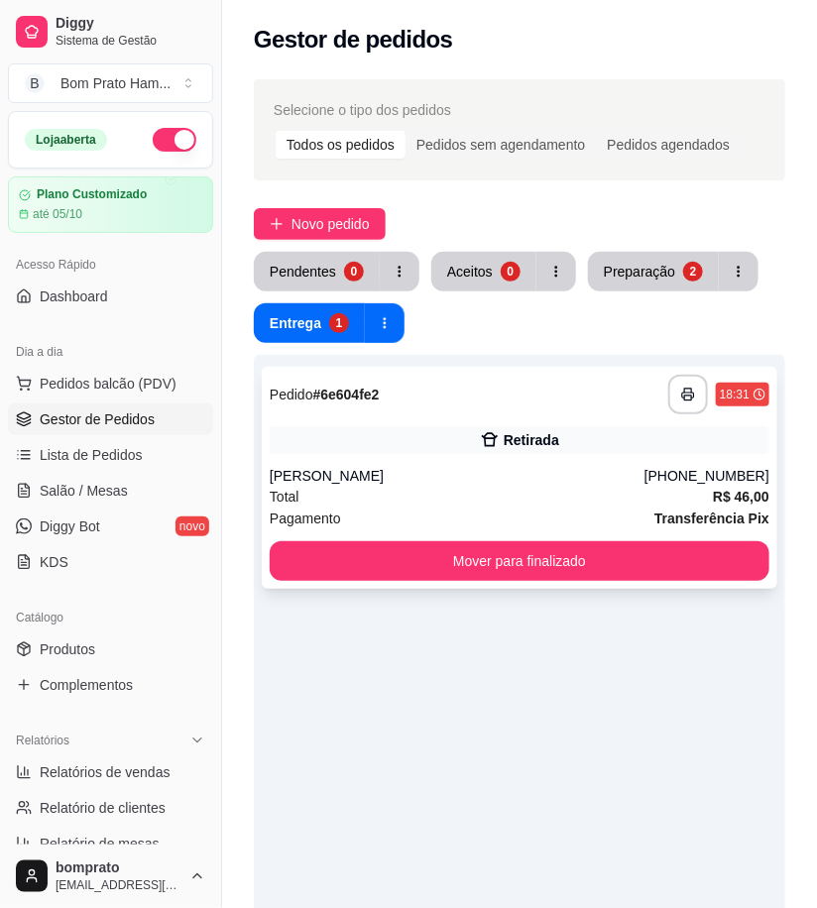
click at [518, 498] on div "Total R$ 46,00" at bounding box center [520, 497] width 500 height 22
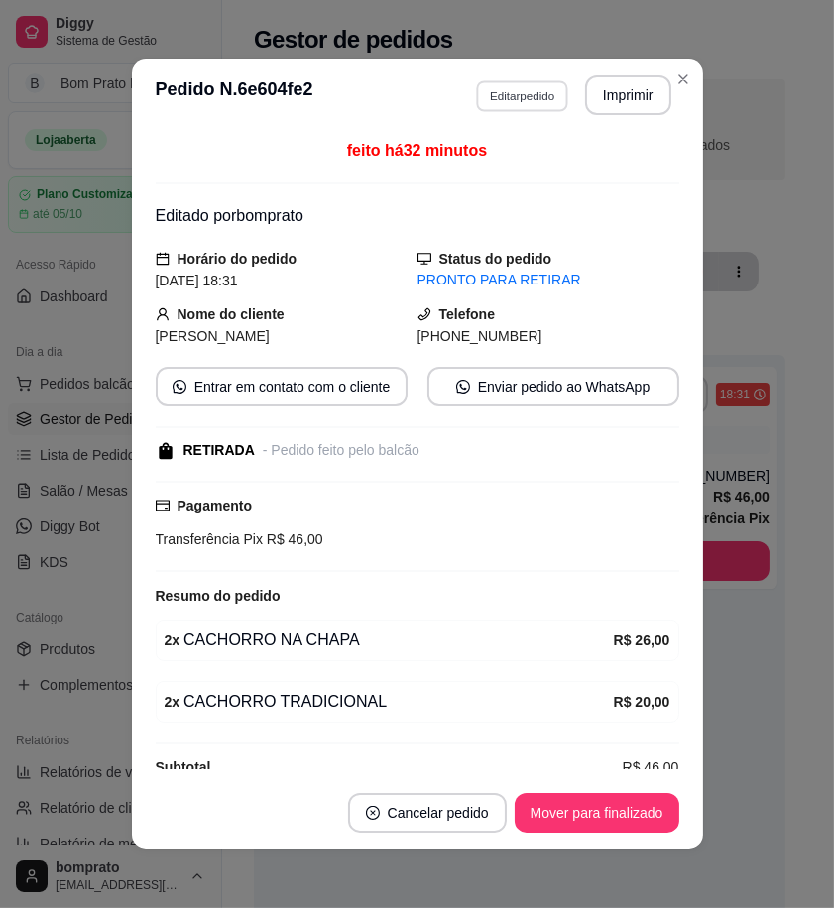
click at [517, 95] on button "Editar pedido" at bounding box center [522, 95] width 92 height 31
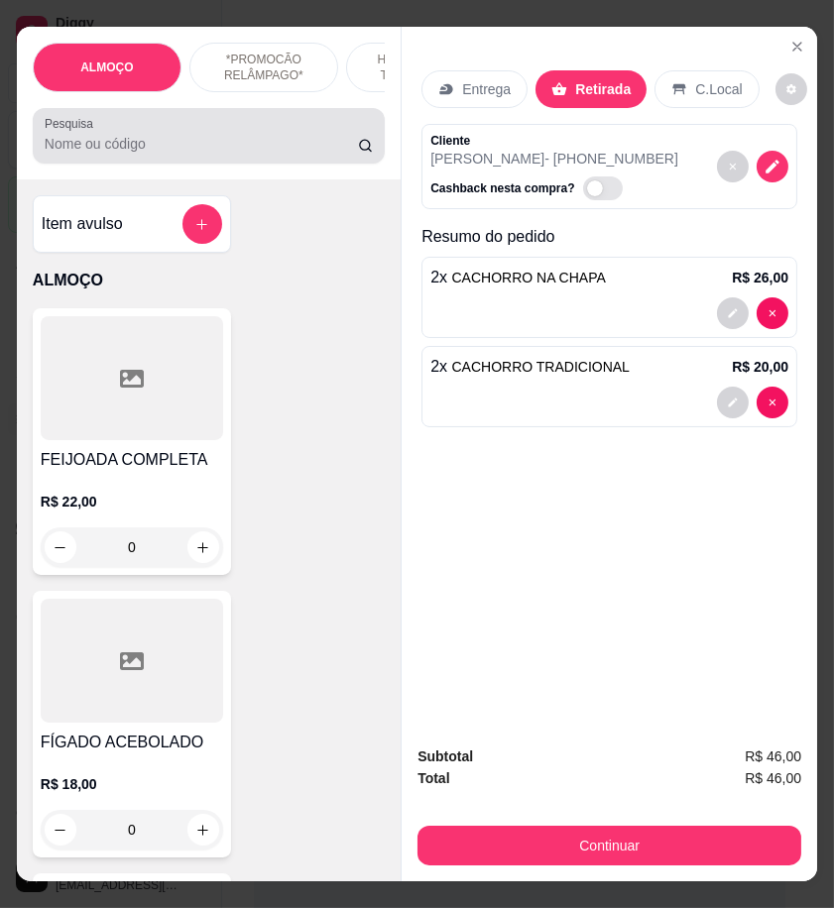
drag, startPoint x: 159, startPoint y: 126, endPoint x: 151, endPoint y: 140, distance: 16.0
click at [156, 130] on div at bounding box center [209, 136] width 328 height 40
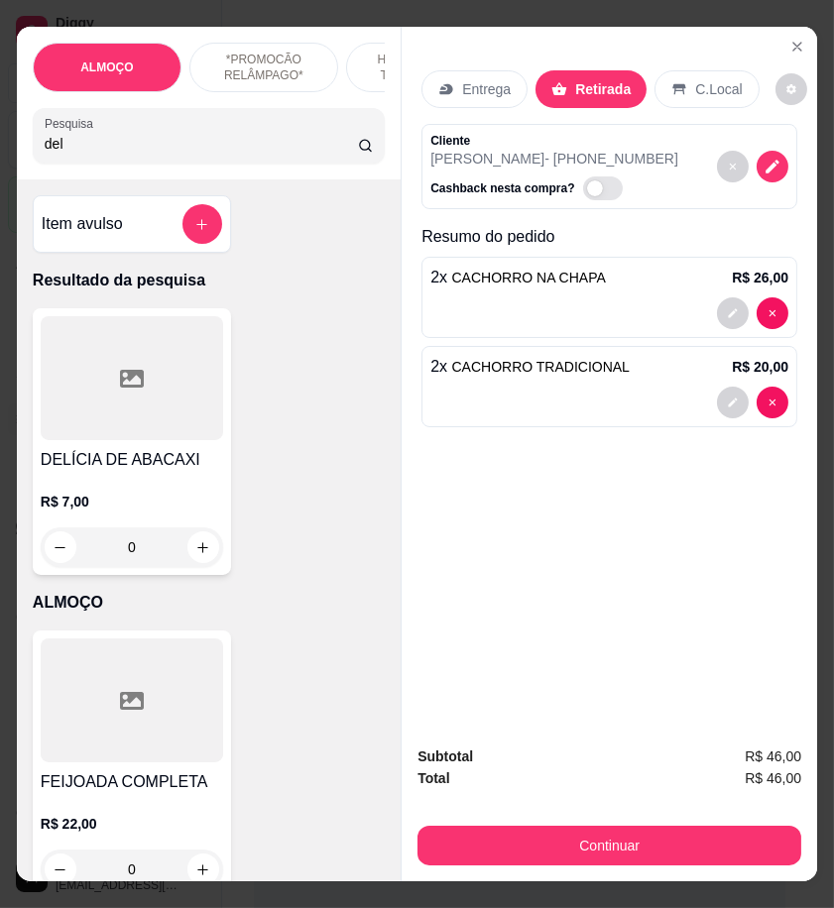
type input "del"
click at [160, 393] on div at bounding box center [132, 378] width 182 height 124
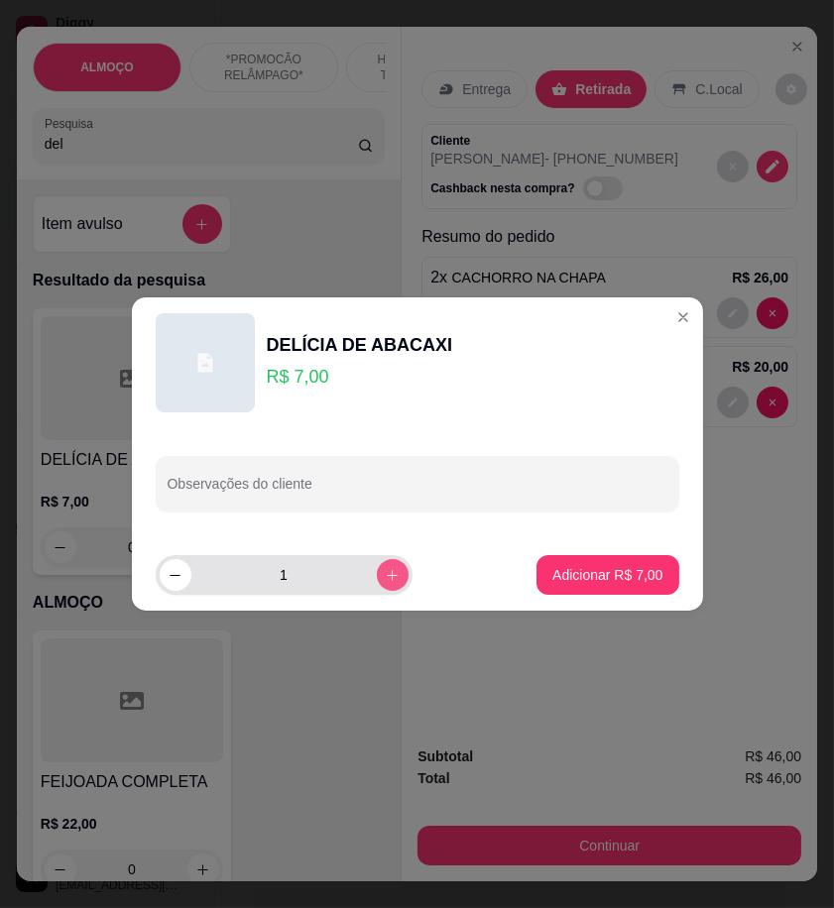
click at [381, 566] on button "increase-product-quantity" at bounding box center [393, 575] width 32 height 32
type input "2"
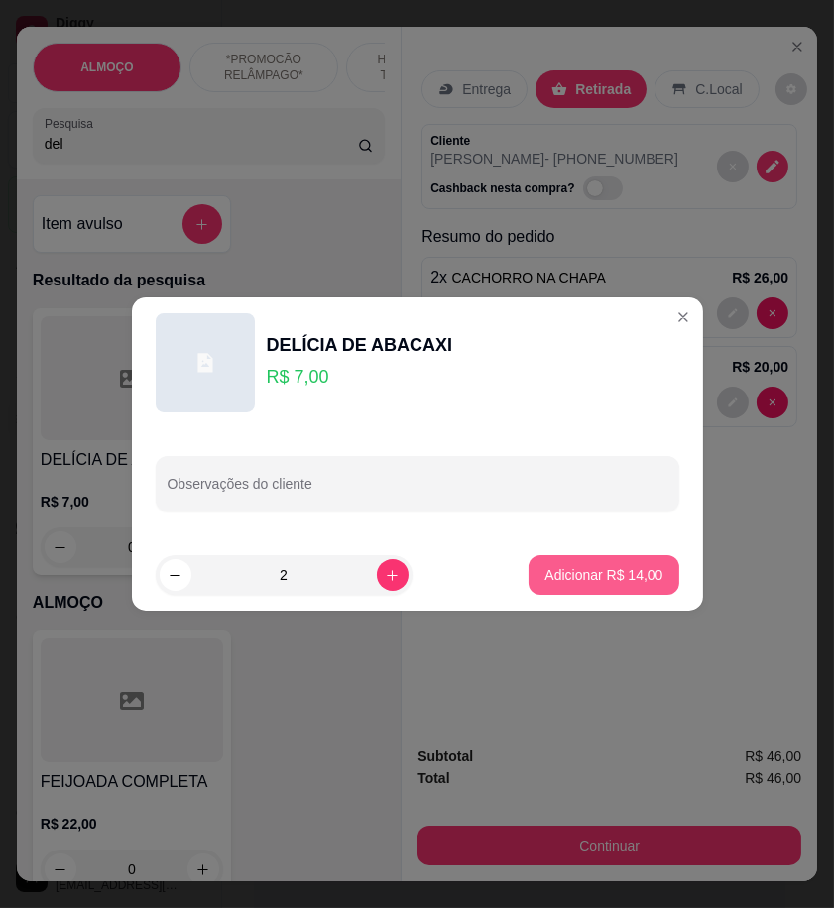
click at [577, 573] on p "Adicionar R$ 14,00" at bounding box center [603, 575] width 118 height 20
type input "2"
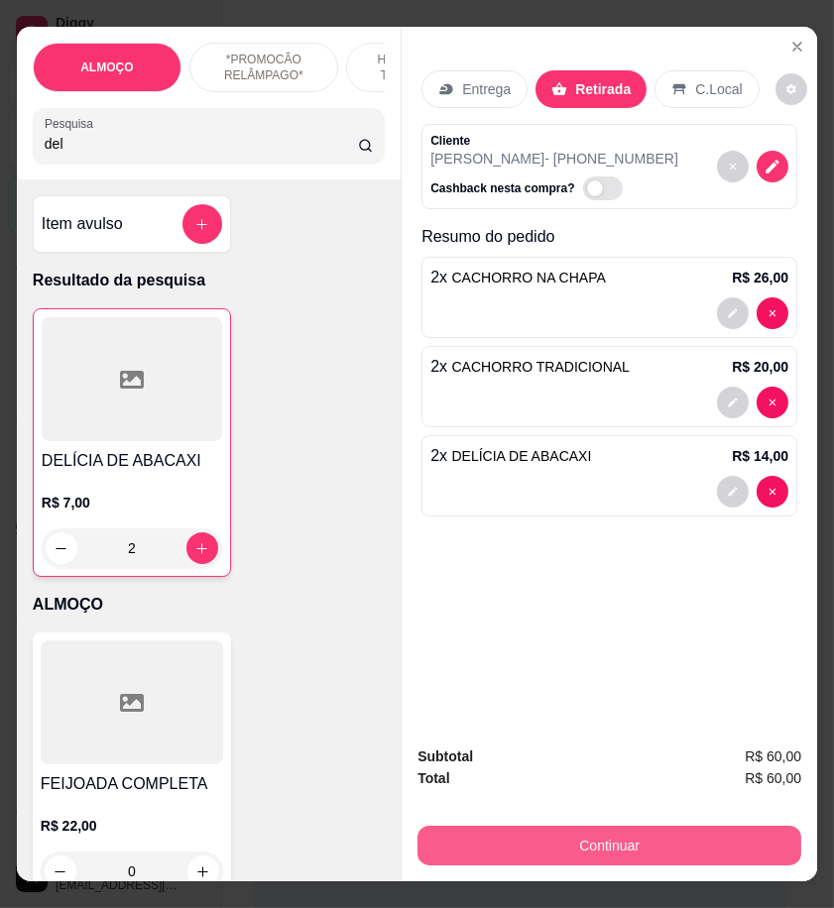
click at [722, 826] on button "Continuar" at bounding box center [609, 846] width 384 height 40
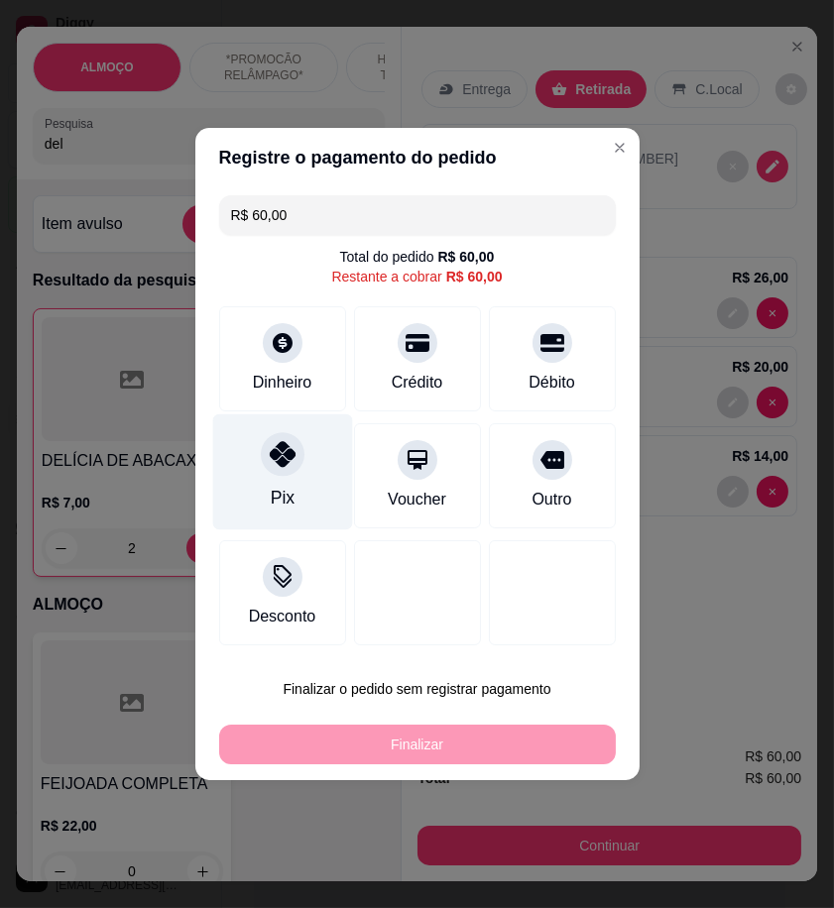
click at [315, 452] on div "Pix" at bounding box center [282, 473] width 140 height 116
type input "R$ 0,00"
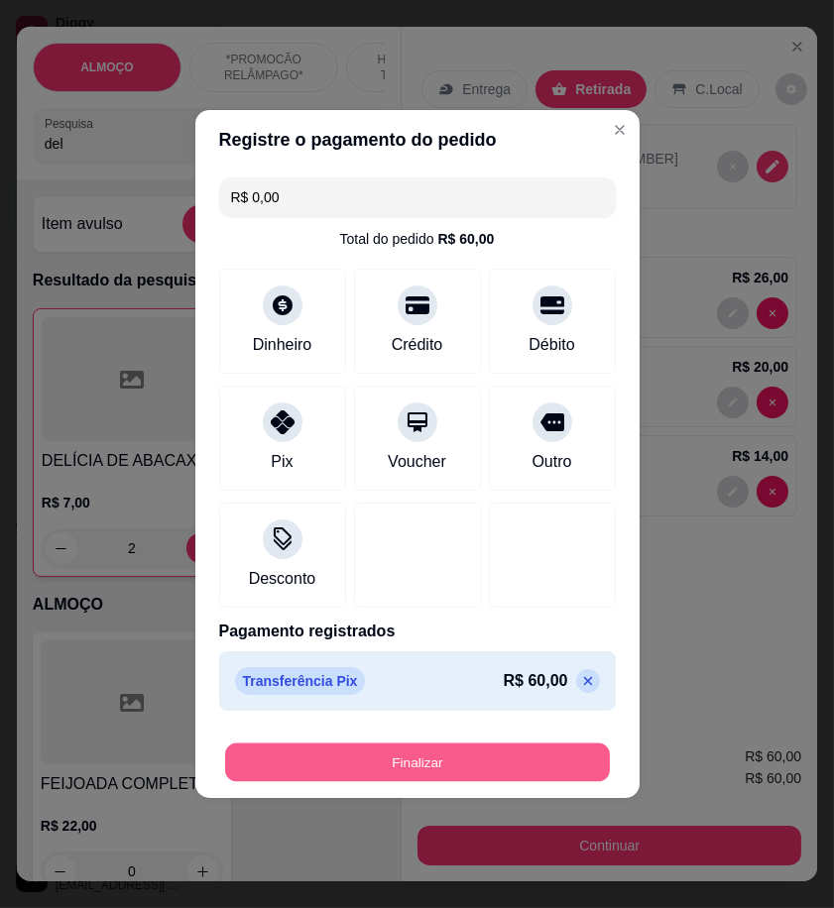
click at [502, 773] on button "Finalizar" at bounding box center [417, 763] width 385 height 39
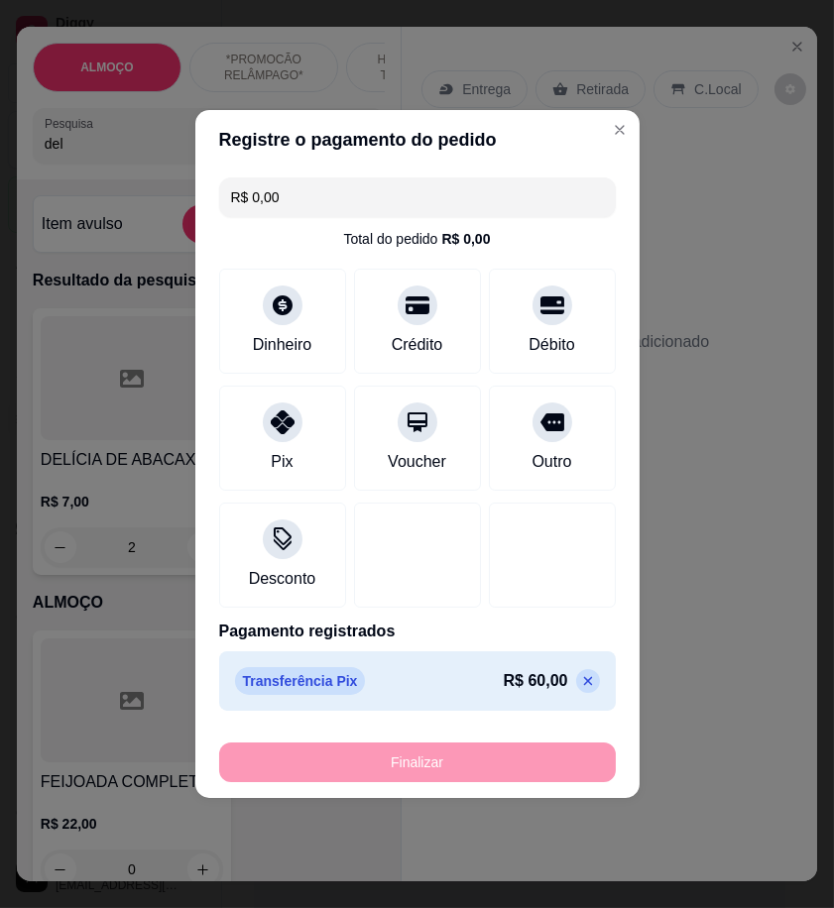
type input "0"
type input "-R$ 60,00"
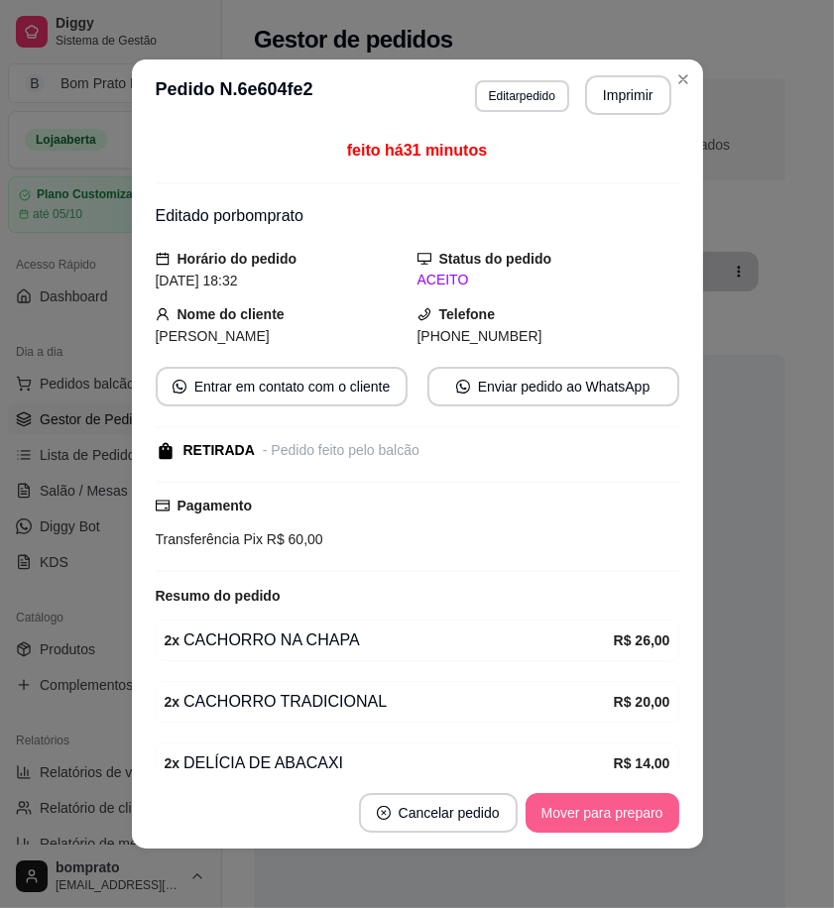
click at [619, 829] on button "Mover para preparo" at bounding box center [603, 813] width 154 height 40
click at [620, 825] on button "Mover para retirada disponível" at bounding box center [568, 813] width 219 height 40
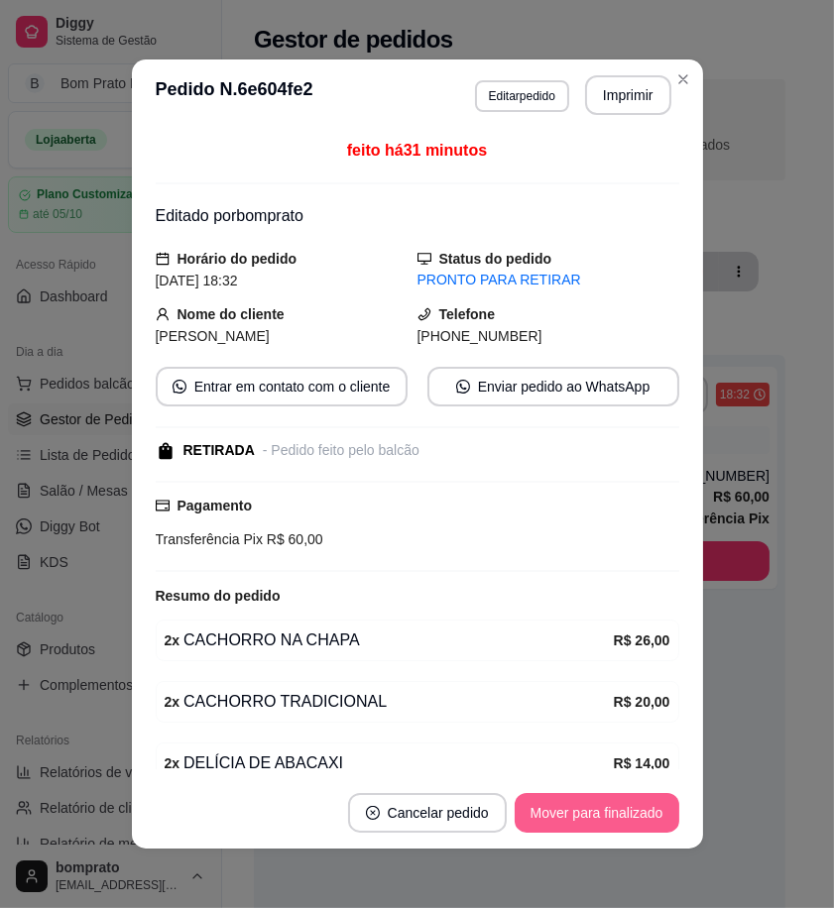
click at [620, 825] on button "Mover para finalizado" at bounding box center [597, 813] width 165 height 40
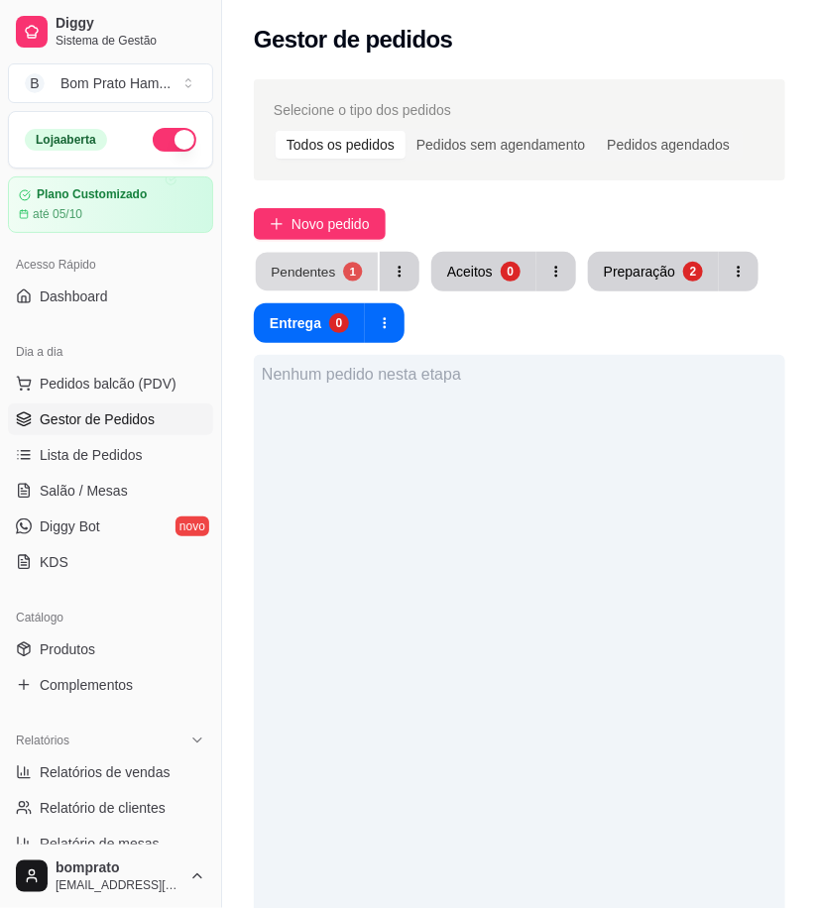
click at [314, 271] on div "Pendentes" at bounding box center [303, 271] width 64 height 19
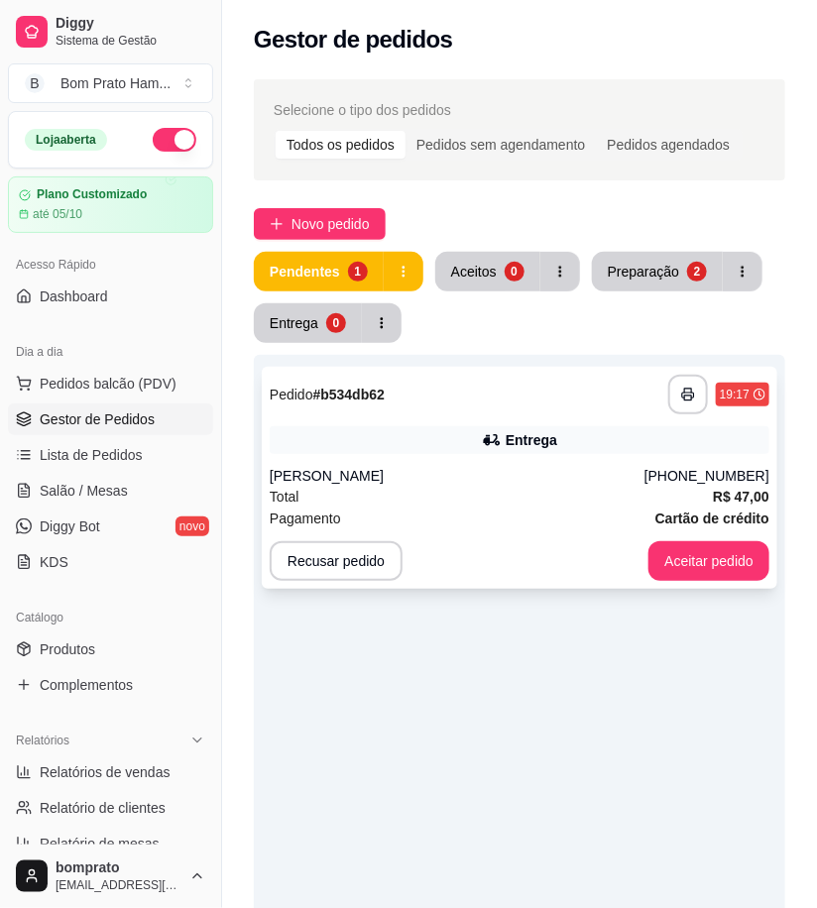
click at [511, 433] on div "Entrega" at bounding box center [532, 440] width 52 height 20
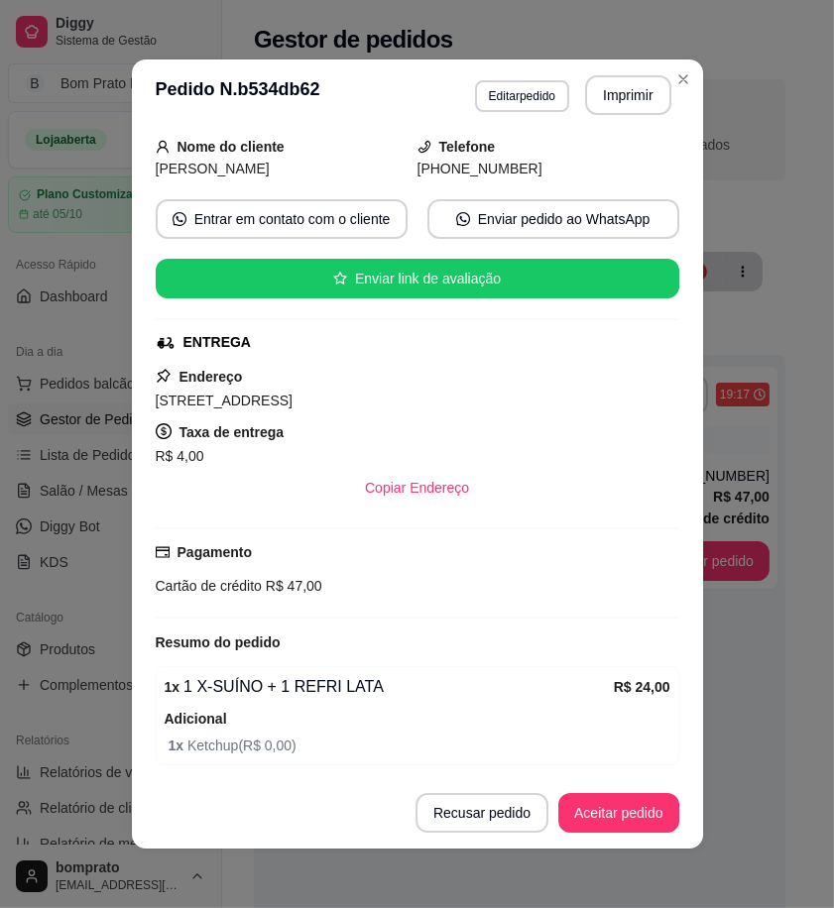
scroll to position [321, 0]
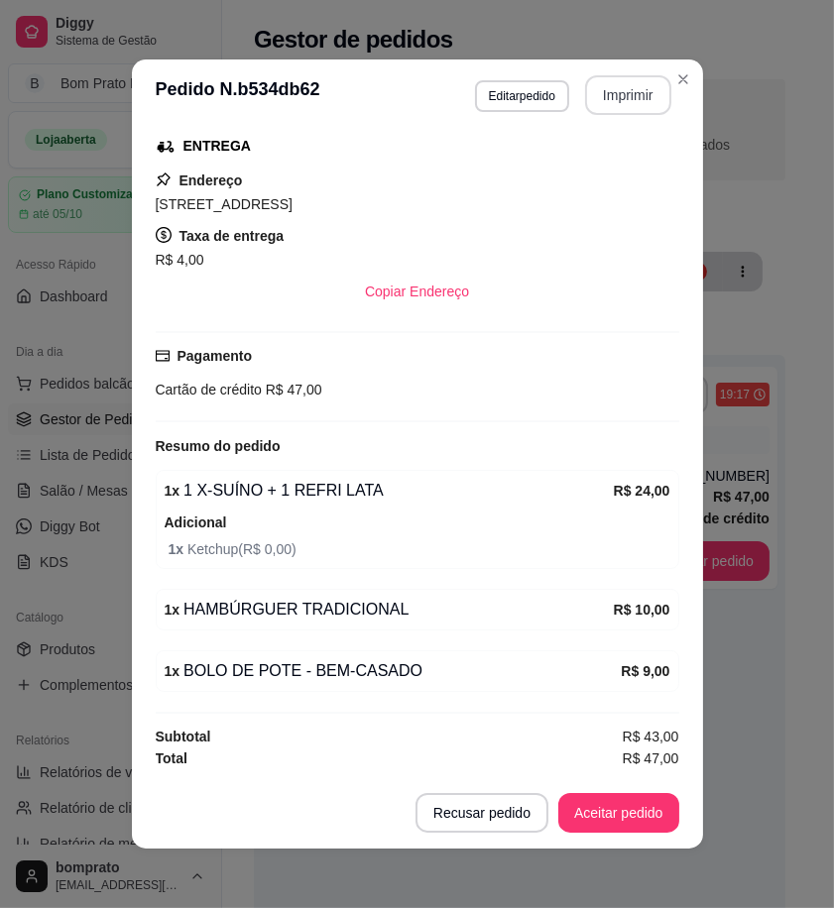
click at [623, 102] on button "Imprimir" at bounding box center [628, 95] width 86 height 40
click at [627, 809] on button "Aceitar pedido" at bounding box center [618, 813] width 117 height 39
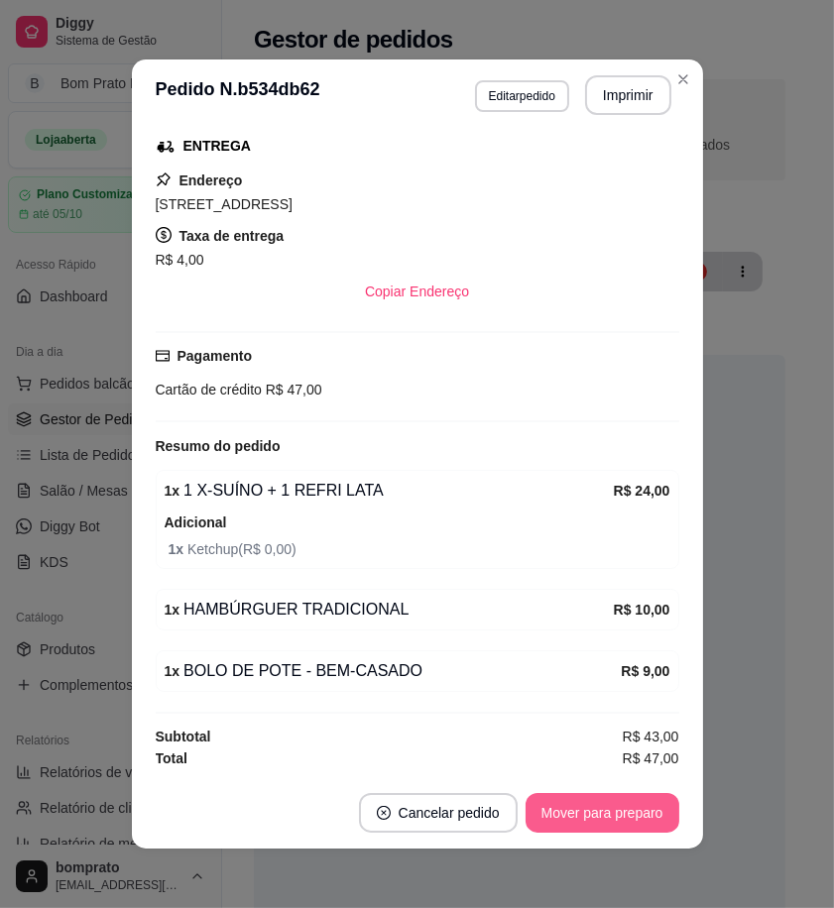
click at [627, 816] on button "Mover para preparo" at bounding box center [603, 813] width 154 height 40
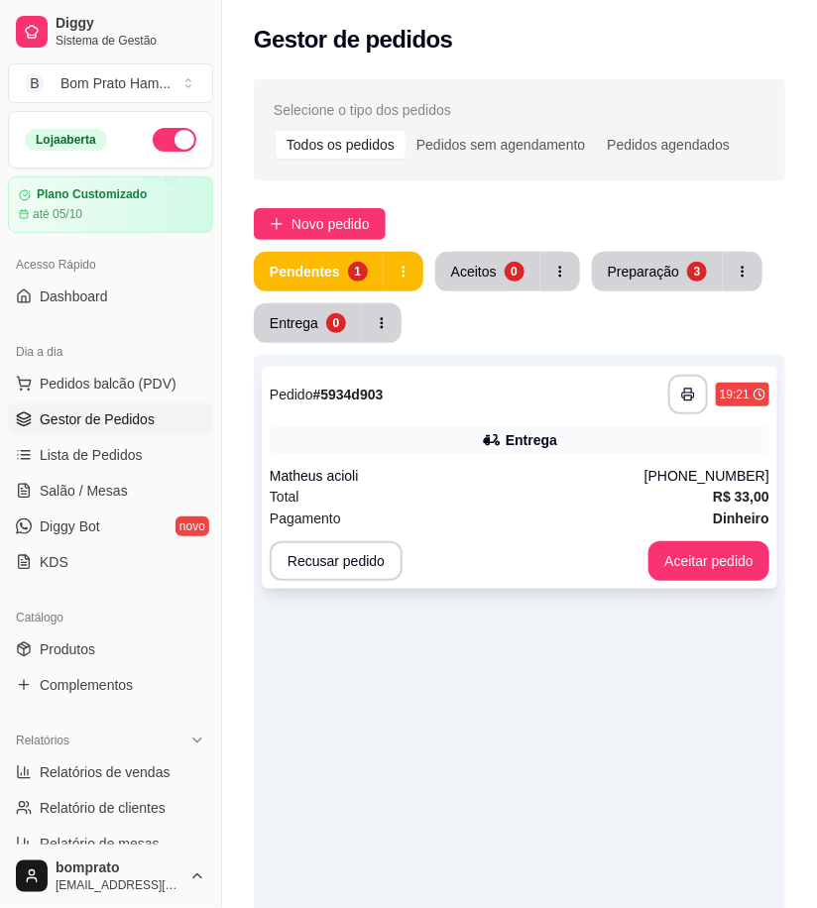
click at [547, 438] on div "Entrega" at bounding box center [532, 440] width 52 height 20
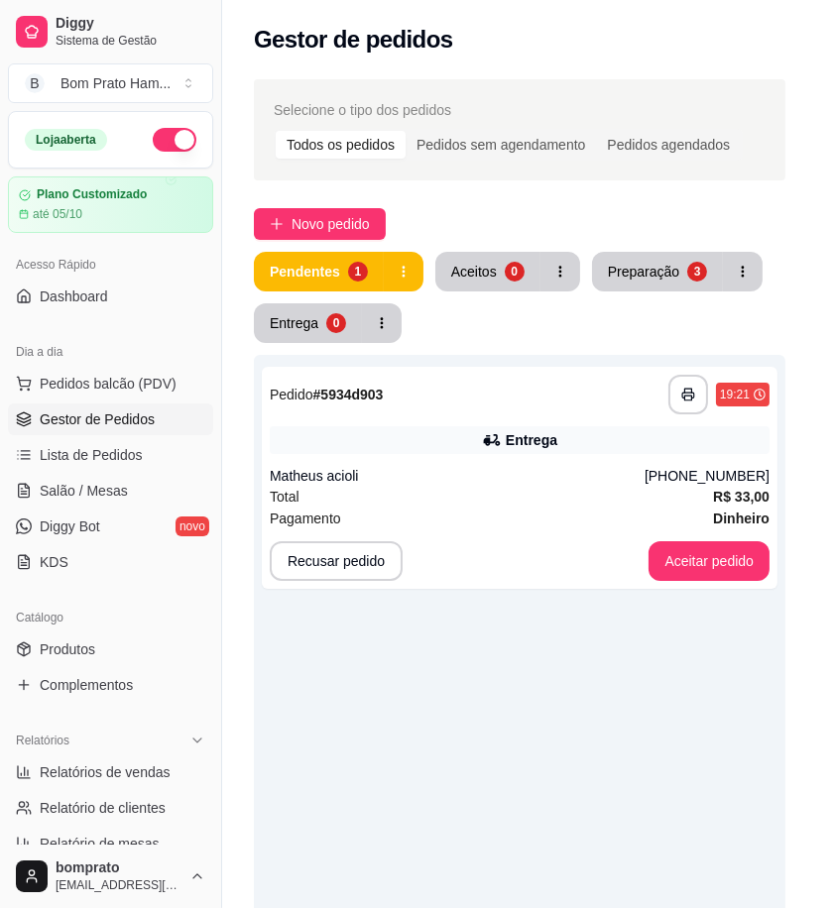
scroll to position [547, 0]
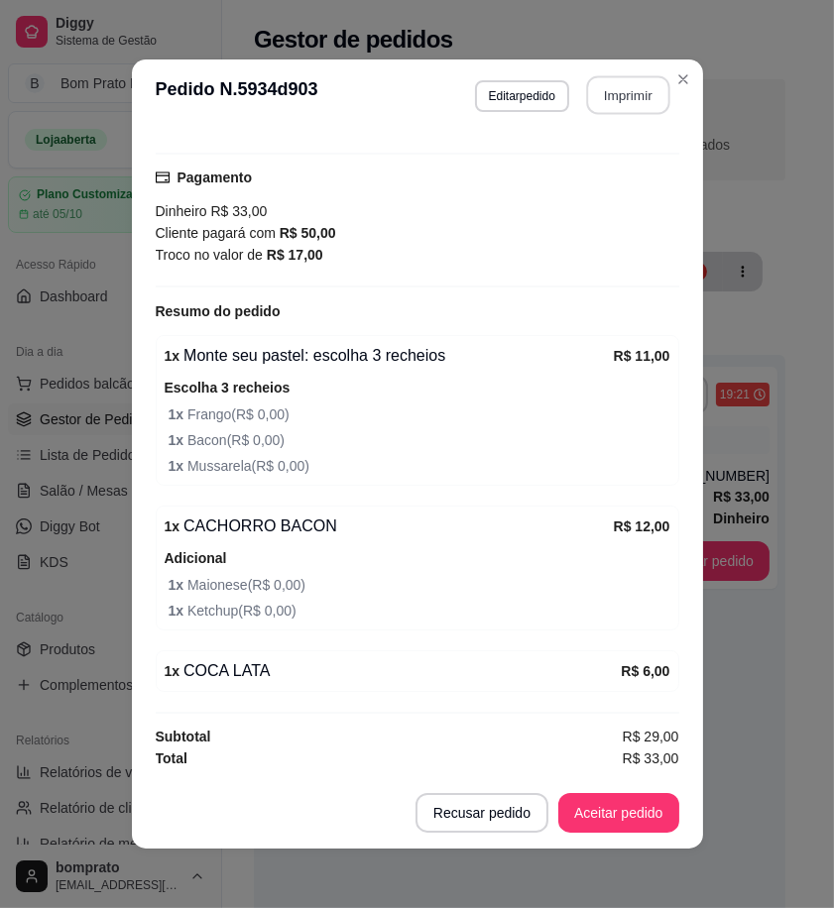
click at [628, 89] on button "Imprimir" at bounding box center [627, 95] width 83 height 39
click at [635, 800] on button "Aceitar pedido" at bounding box center [618, 813] width 117 height 39
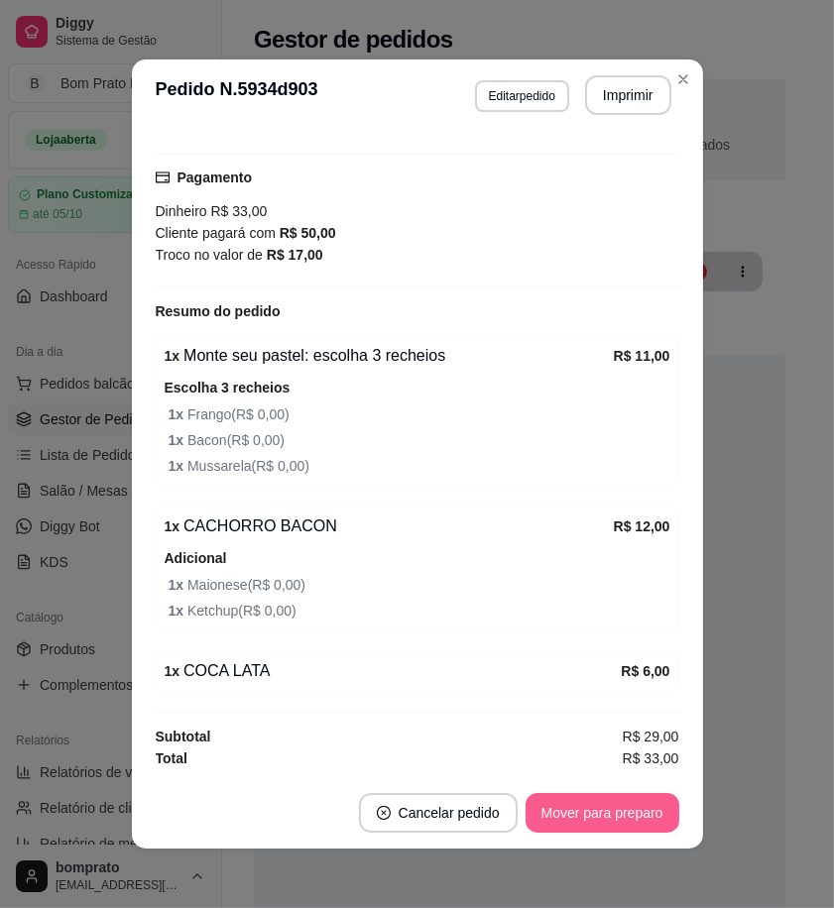
click at [633, 818] on button "Mover para preparo" at bounding box center [603, 813] width 154 height 40
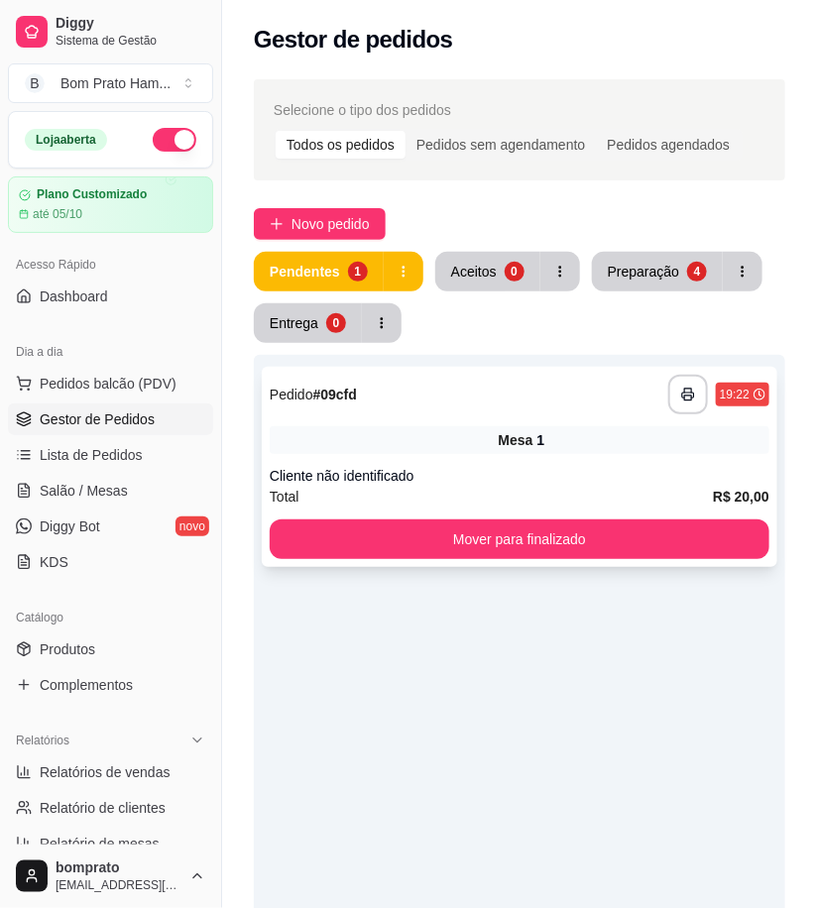
click at [486, 450] on div "Mesa 1" at bounding box center [520, 440] width 500 height 28
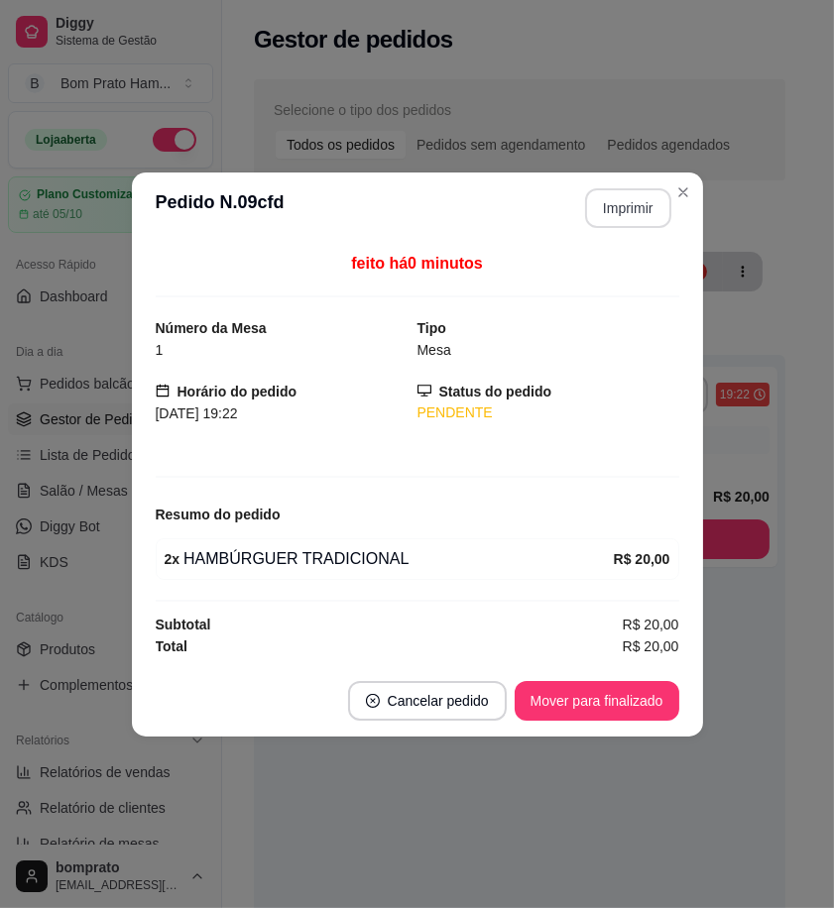
click at [621, 206] on button "Imprimir" at bounding box center [628, 208] width 86 height 40
click at [639, 720] on button "Mover para finalizado" at bounding box center [597, 701] width 165 height 40
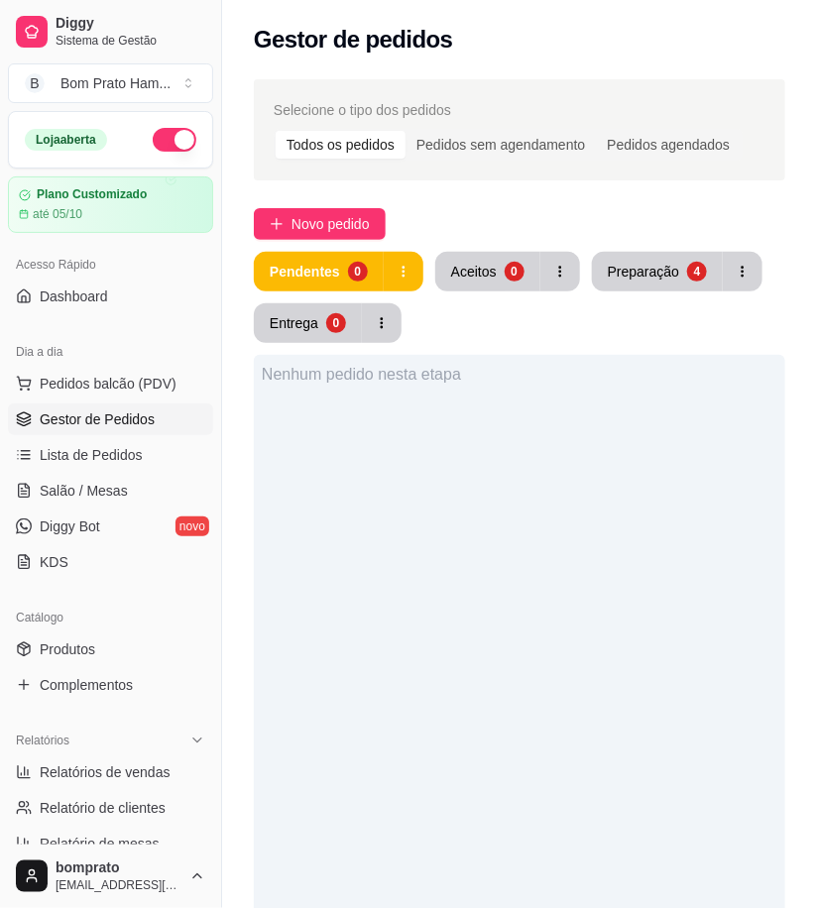
click at [645, 241] on div "Selecione o tipo dos pedidos Todos os pedidos Pedidos sem agendamento Pedidos a…" at bounding box center [519, 677] width 595 height 1220
click at [642, 268] on div "Preparação" at bounding box center [643, 271] width 69 height 19
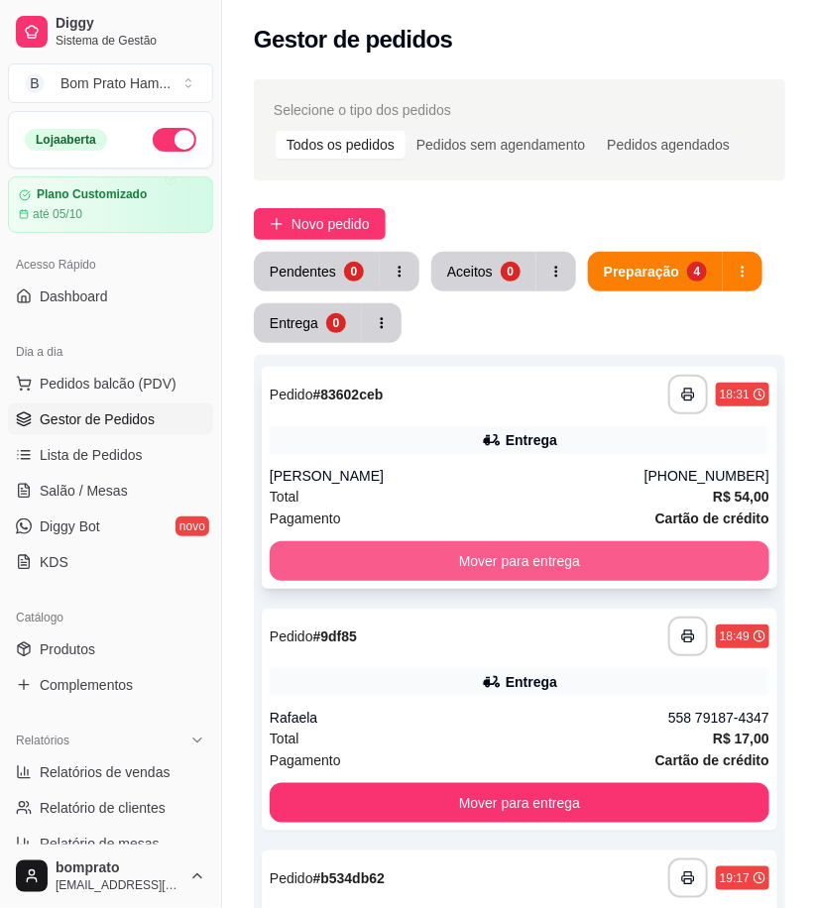
click at [503, 572] on button "Mover para entrega" at bounding box center [520, 561] width 500 height 40
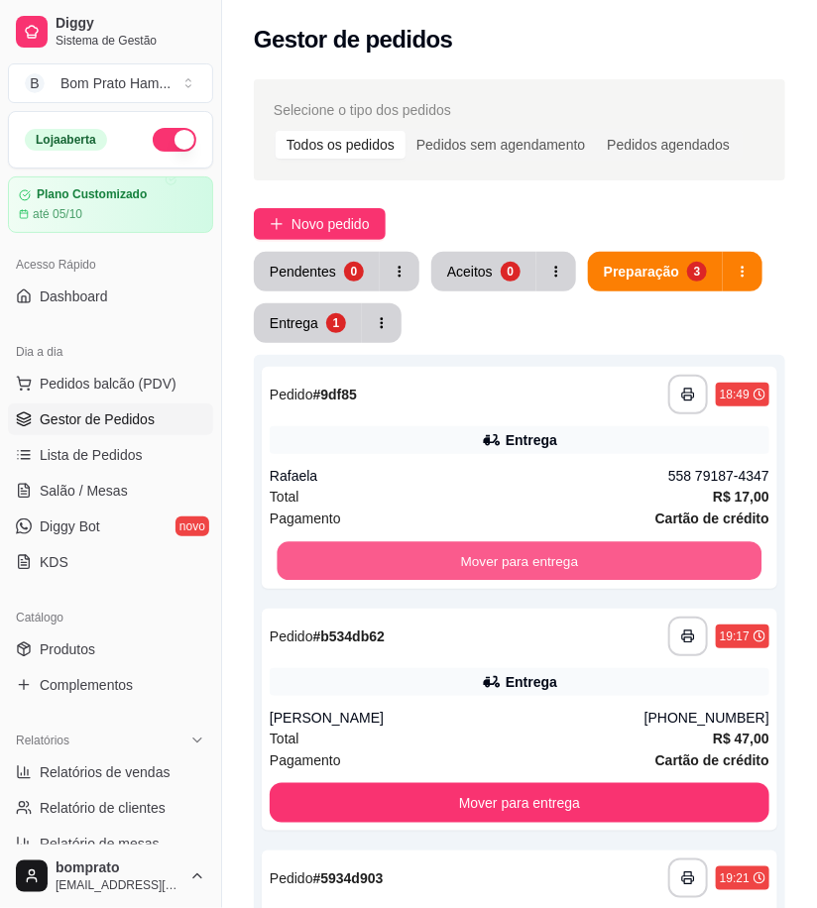
click at [529, 555] on button "Mover para entrega" at bounding box center [520, 561] width 485 height 39
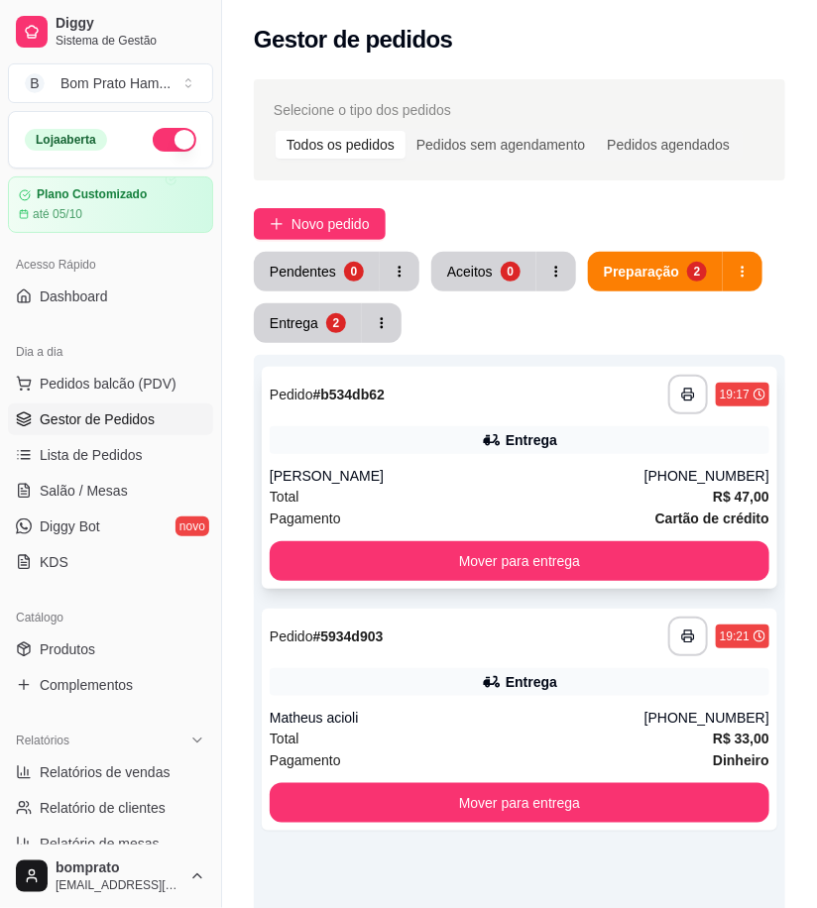
click at [499, 477] on div "[PERSON_NAME]" at bounding box center [457, 476] width 375 height 20
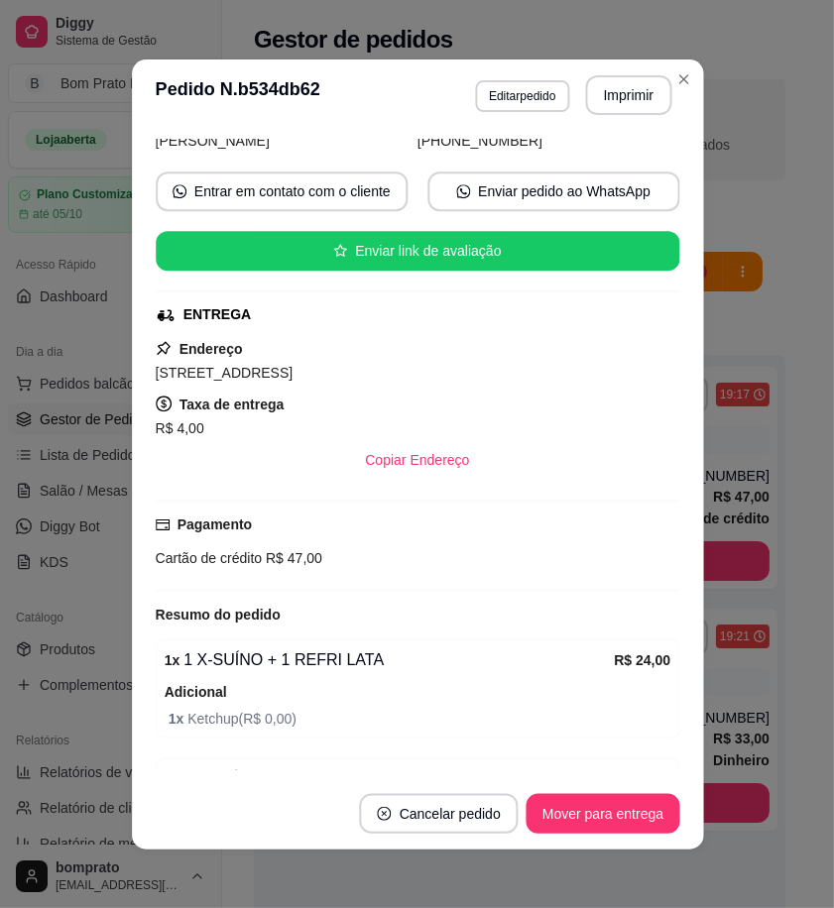
scroll to position [321, 0]
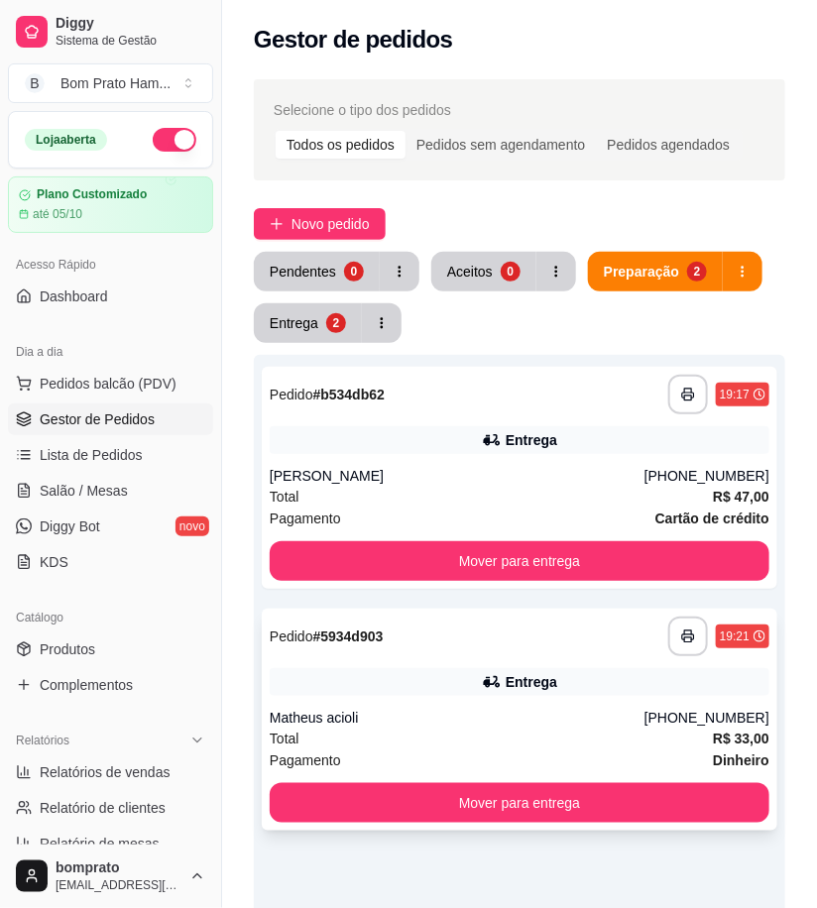
click at [507, 738] on div "Total R$ 33,00" at bounding box center [520, 739] width 500 height 22
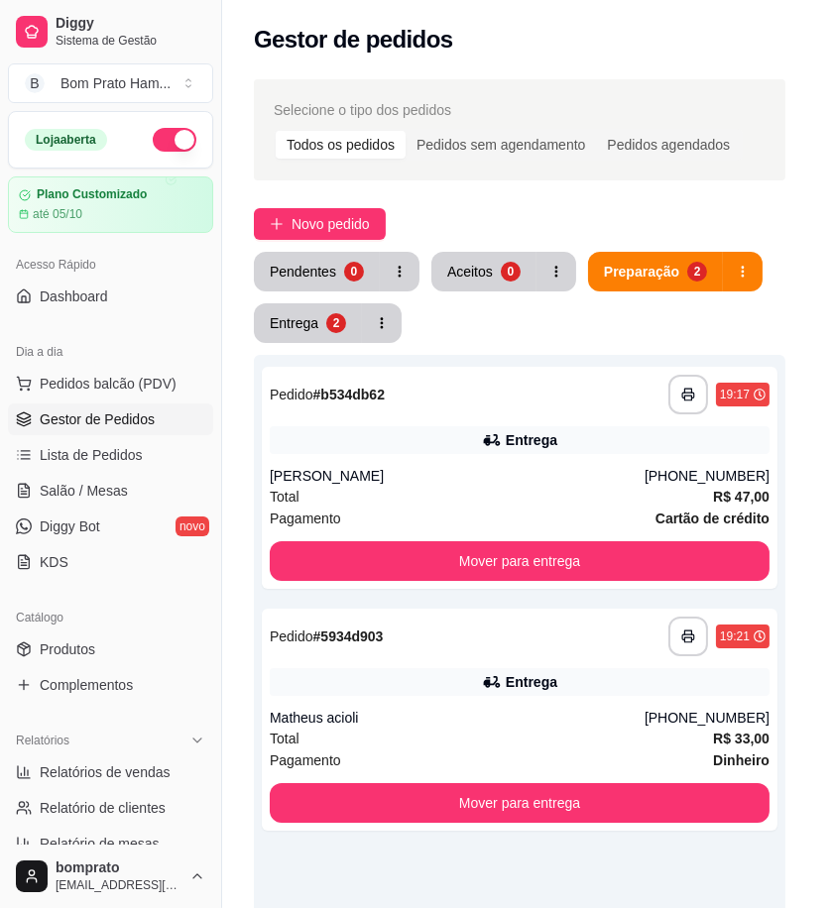
scroll to position [440, 0]
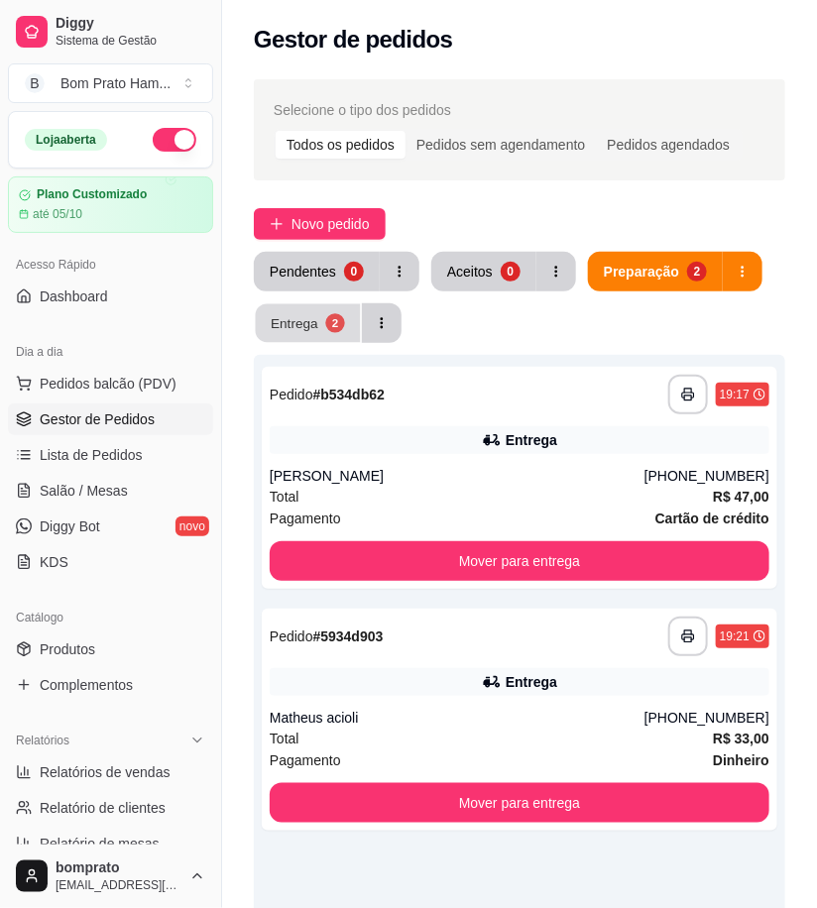
click at [320, 332] on button "Entrega 2" at bounding box center [308, 323] width 105 height 39
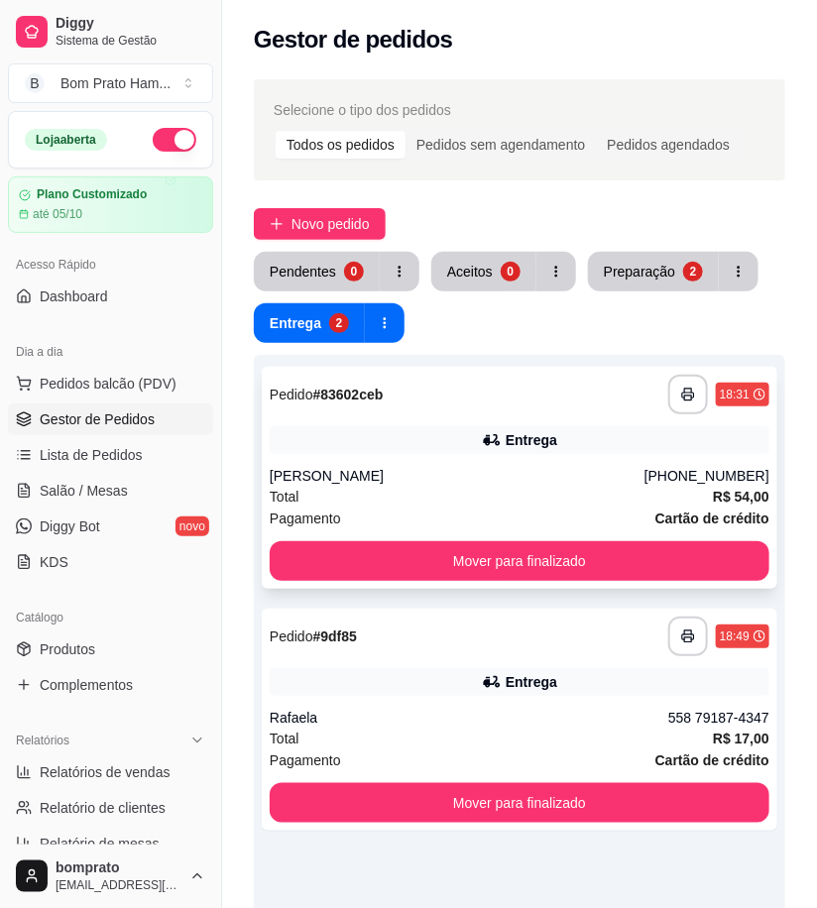
click at [522, 470] on div "Beatriz" at bounding box center [457, 476] width 375 height 20
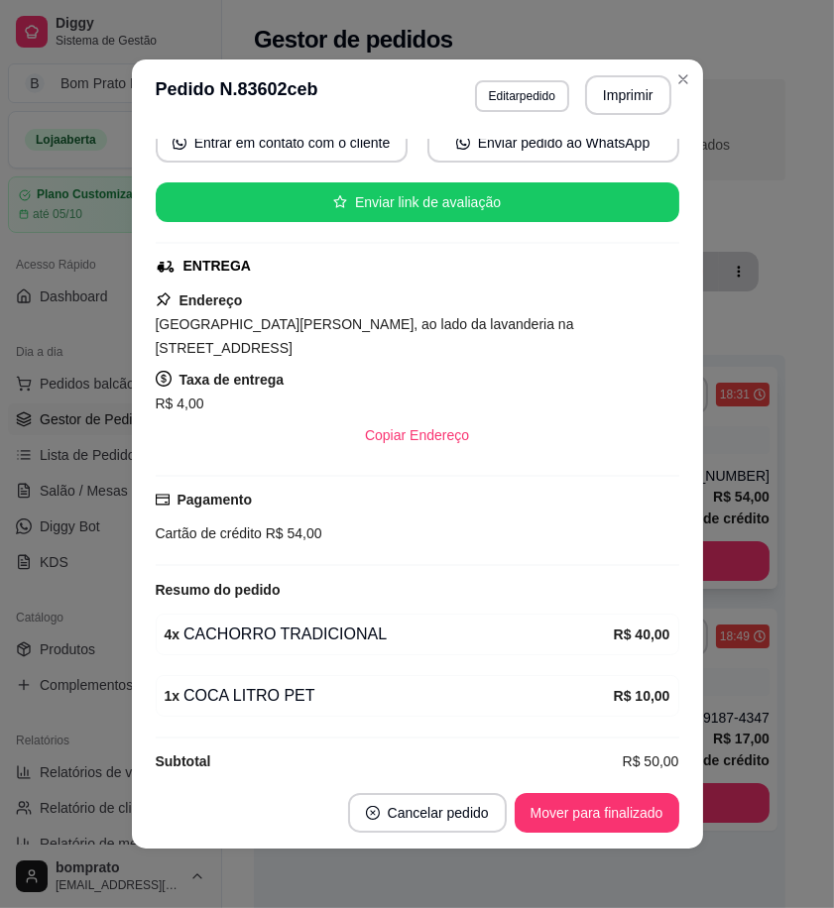
scroll to position [202, 0]
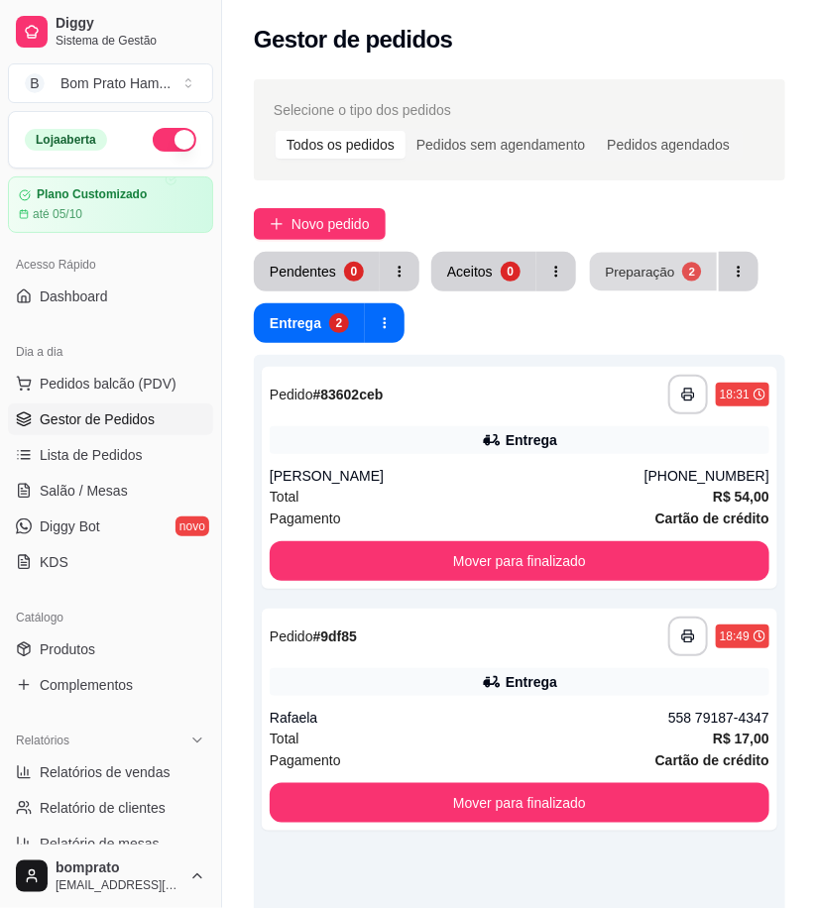
click at [643, 283] on button "Preparação 2" at bounding box center [653, 272] width 127 height 39
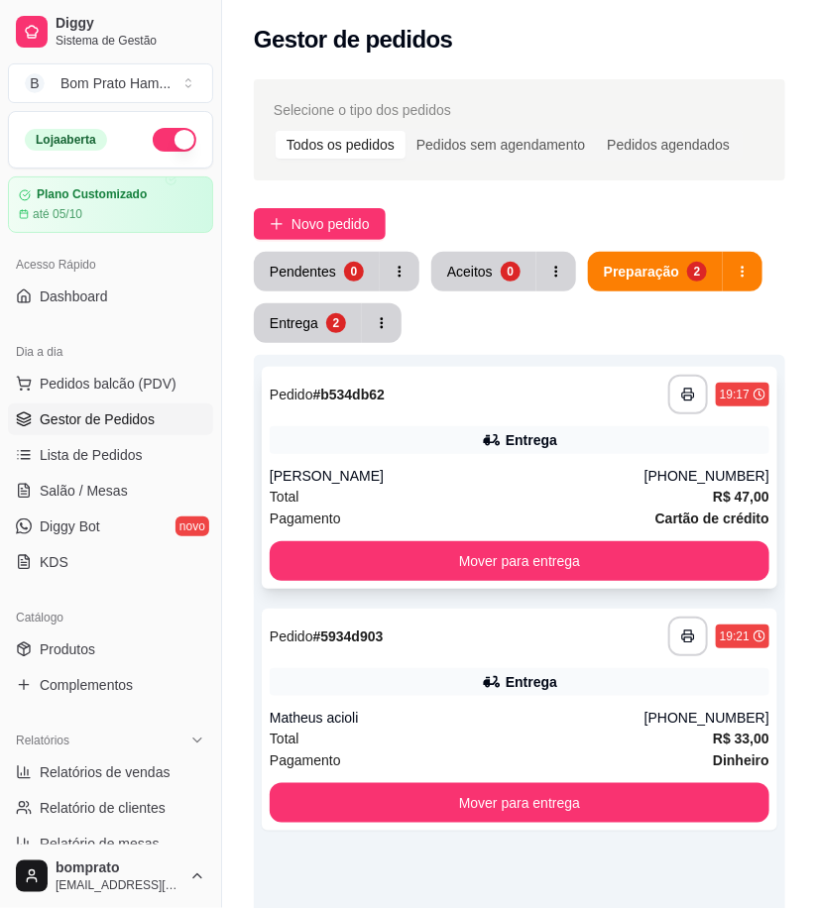
click at [477, 451] on div "Entrega" at bounding box center [520, 440] width 500 height 28
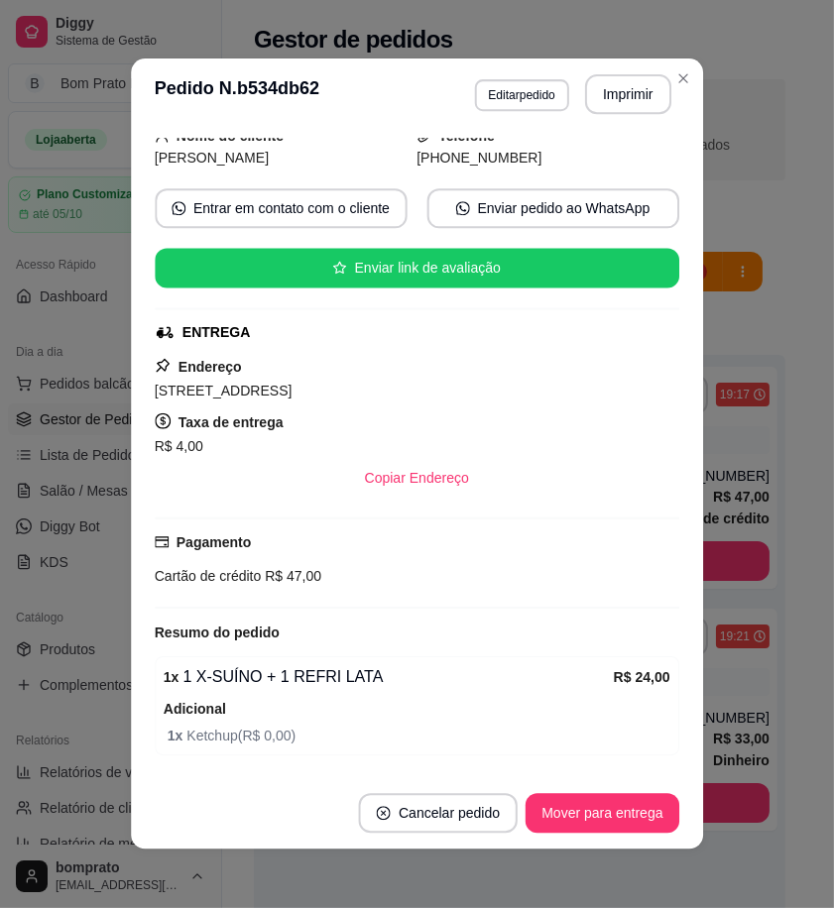
scroll to position [321, 0]
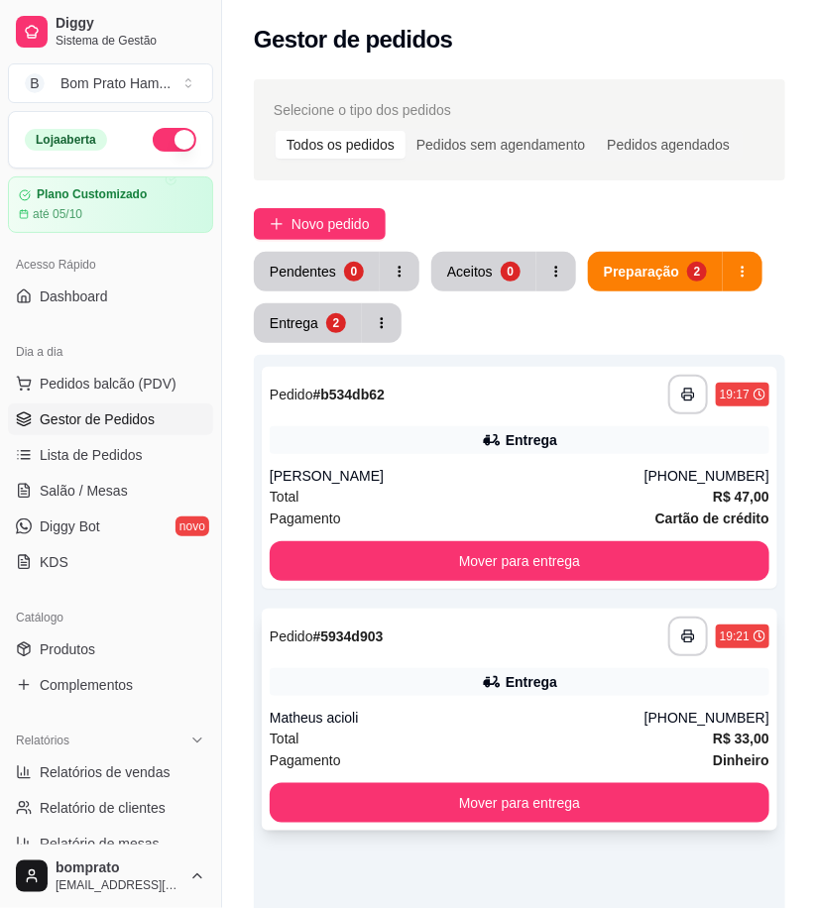
click at [572, 706] on div "**********" at bounding box center [520, 720] width 516 height 222
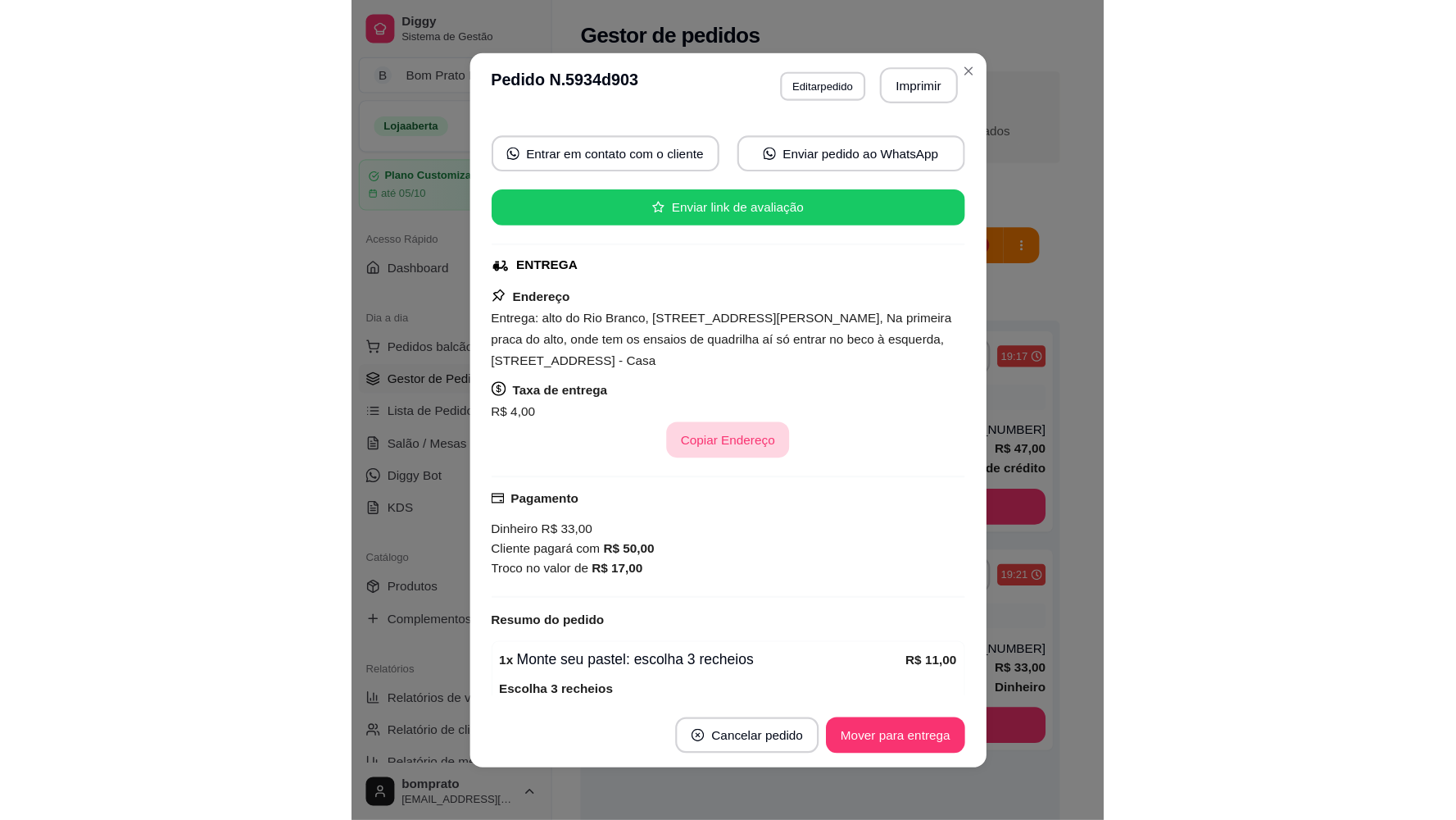
scroll to position [452, 0]
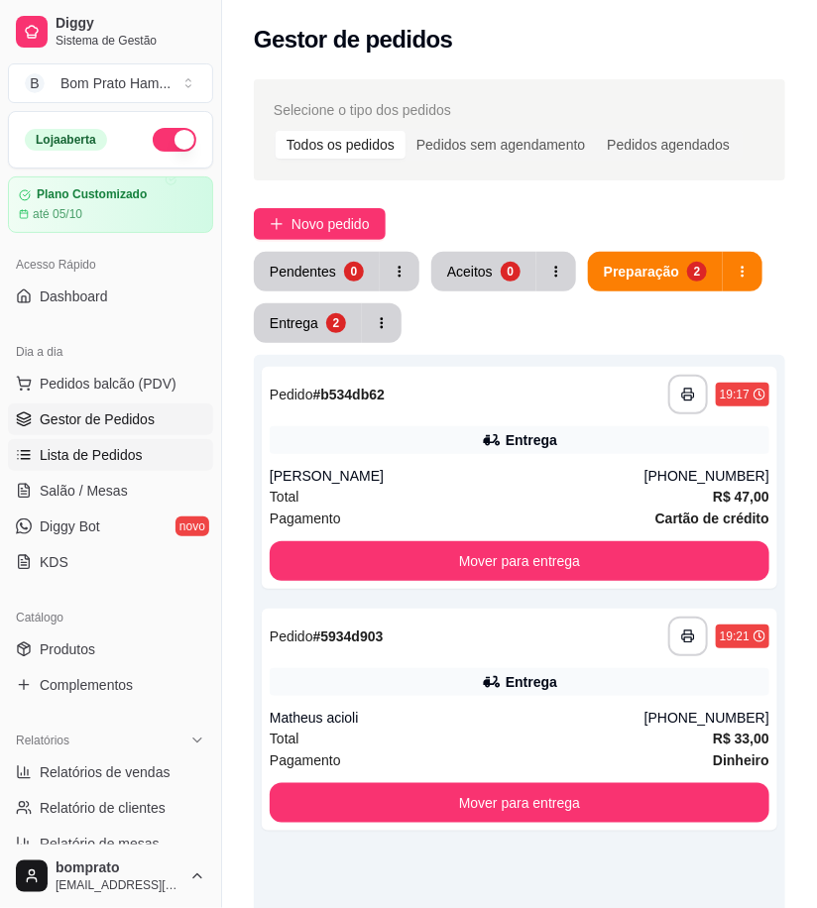
click at [120, 466] on link "Lista de Pedidos" at bounding box center [110, 455] width 205 height 32
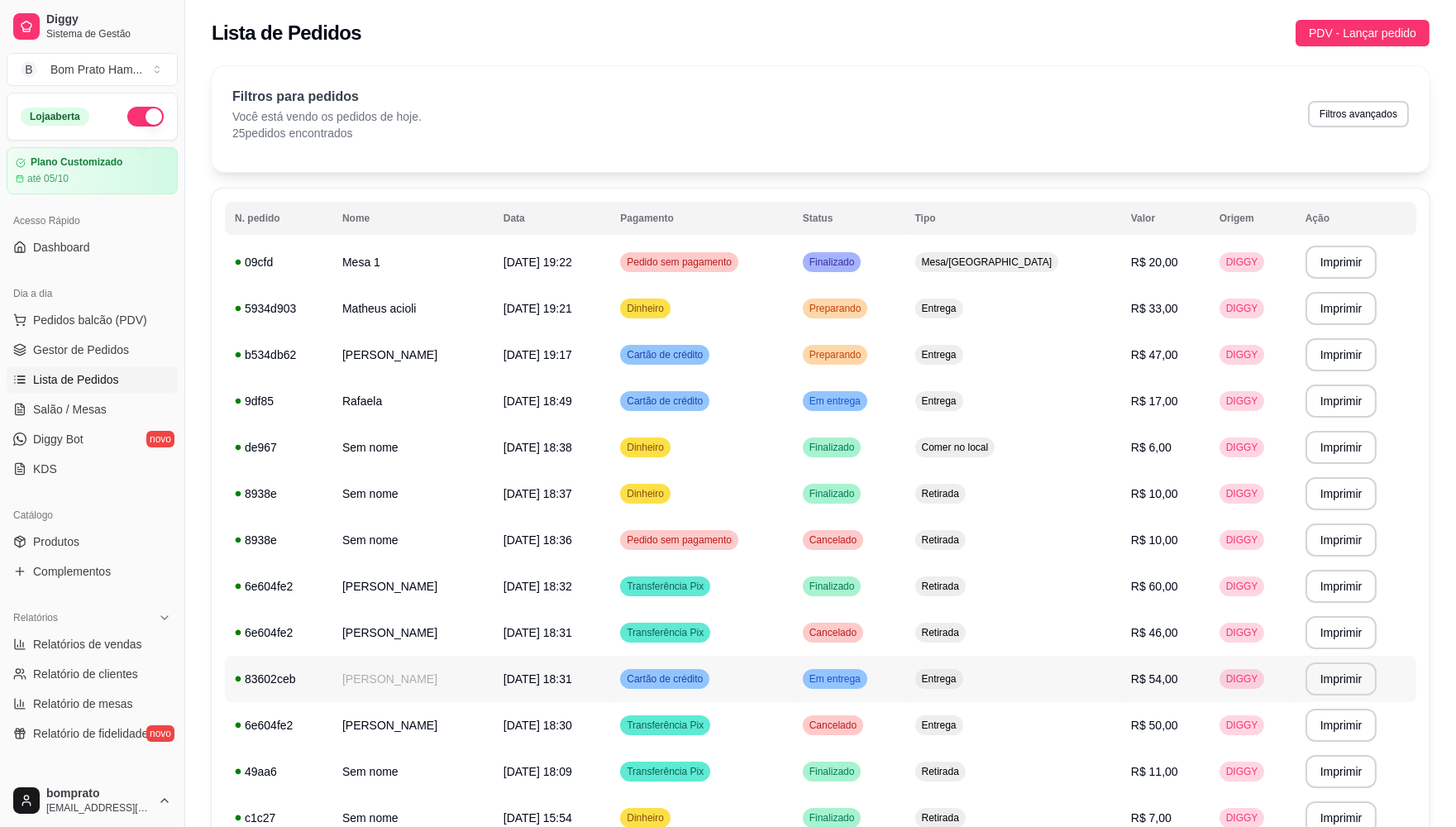
click at [680, 684] on span "Cartão de crédito" at bounding box center [665, 679] width 83 height 13
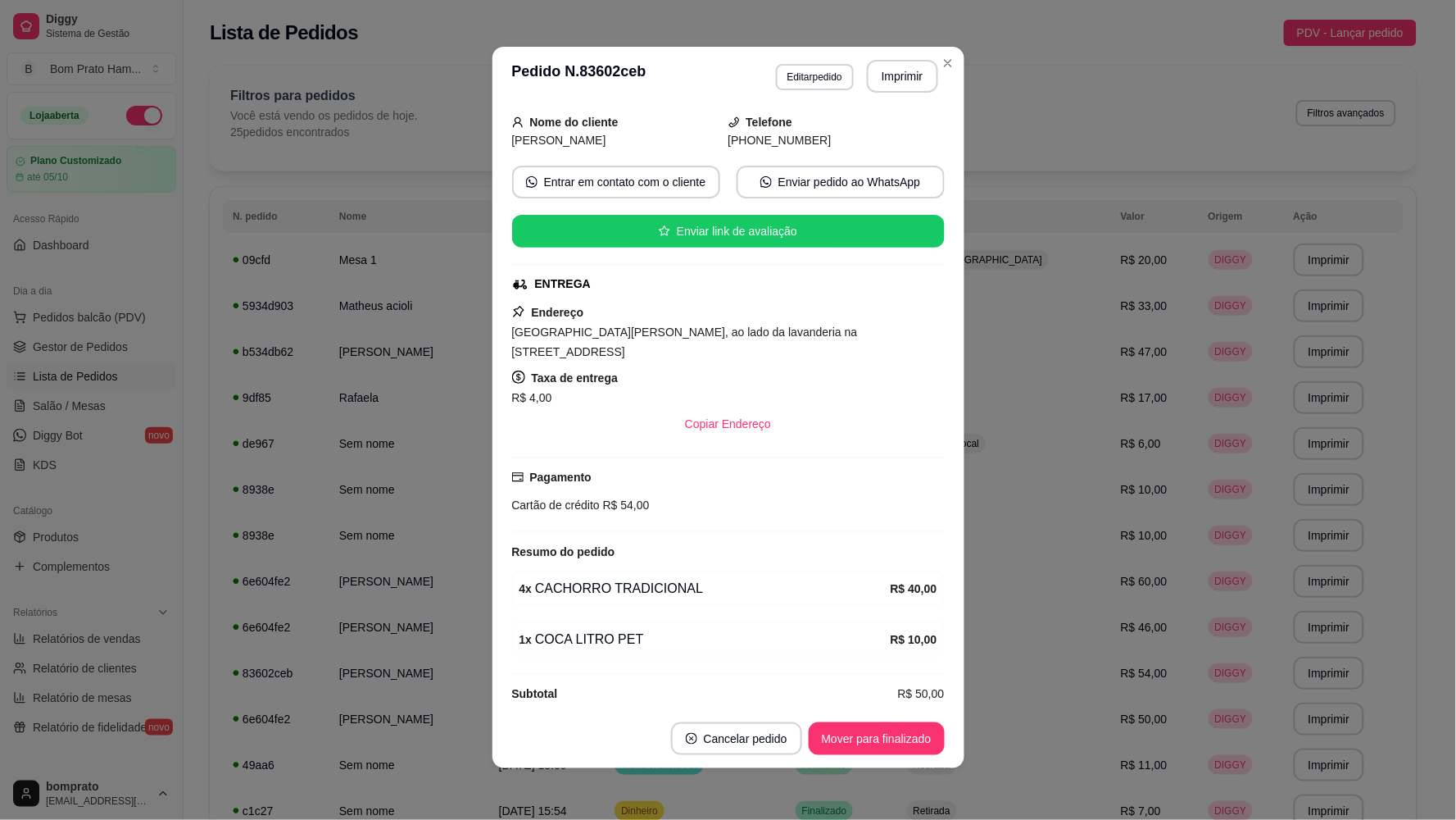
scroll to position [3, 0]
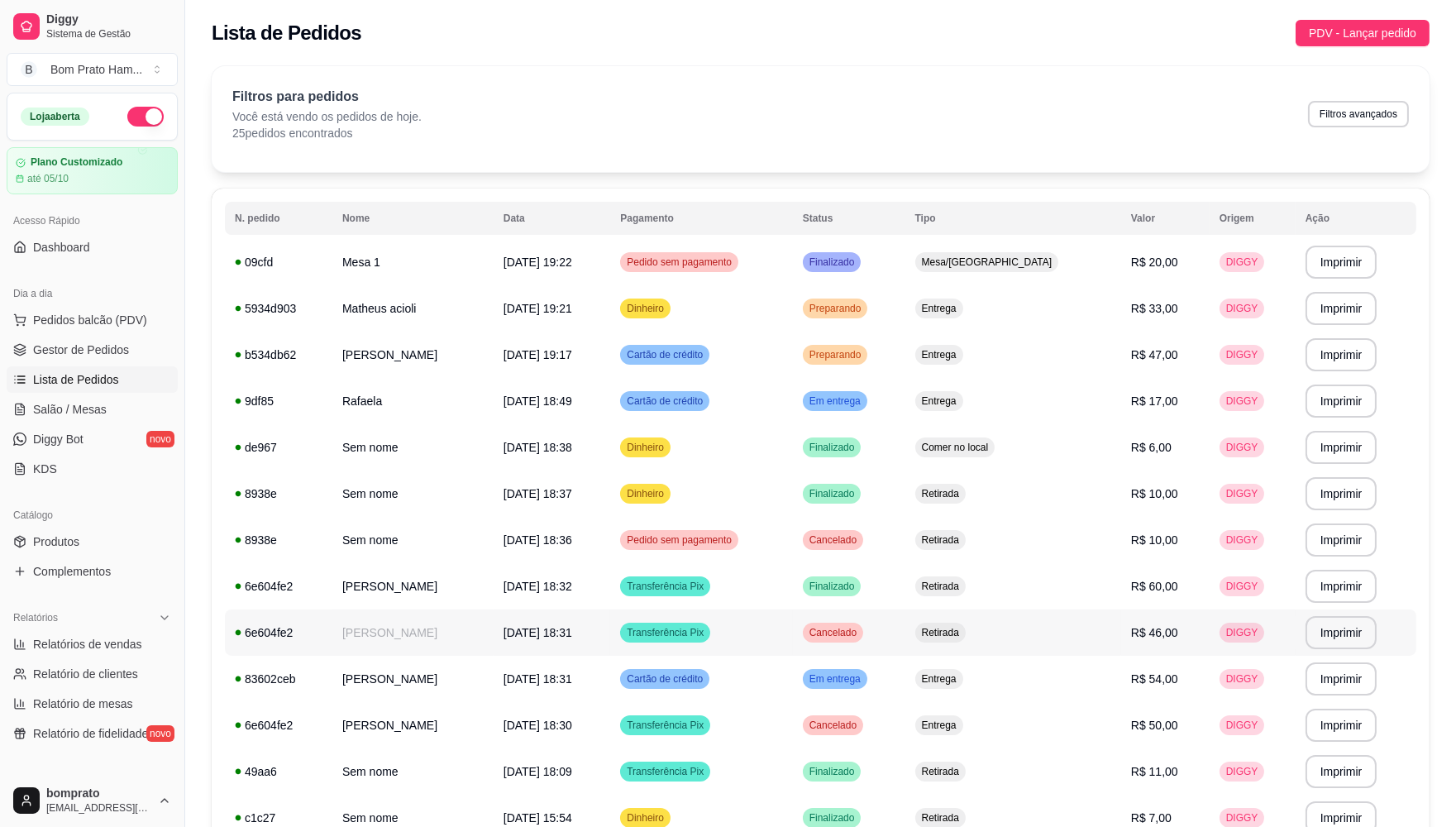
click at [680, 624] on td "Transferência Pix" at bounding box center [701, 633] width 182 height 47
click at [680, 582] on td "Transferência Pix" at bounding box center [701, 586] width 182 height 47
click at [680, 556] on td "Pedido sem pagamento" at bounding box center [701, 540] width 182 height 47
click at [680, 423] on td "Cartão de crédito" at bounding box center [701, 401] width 182 height 47
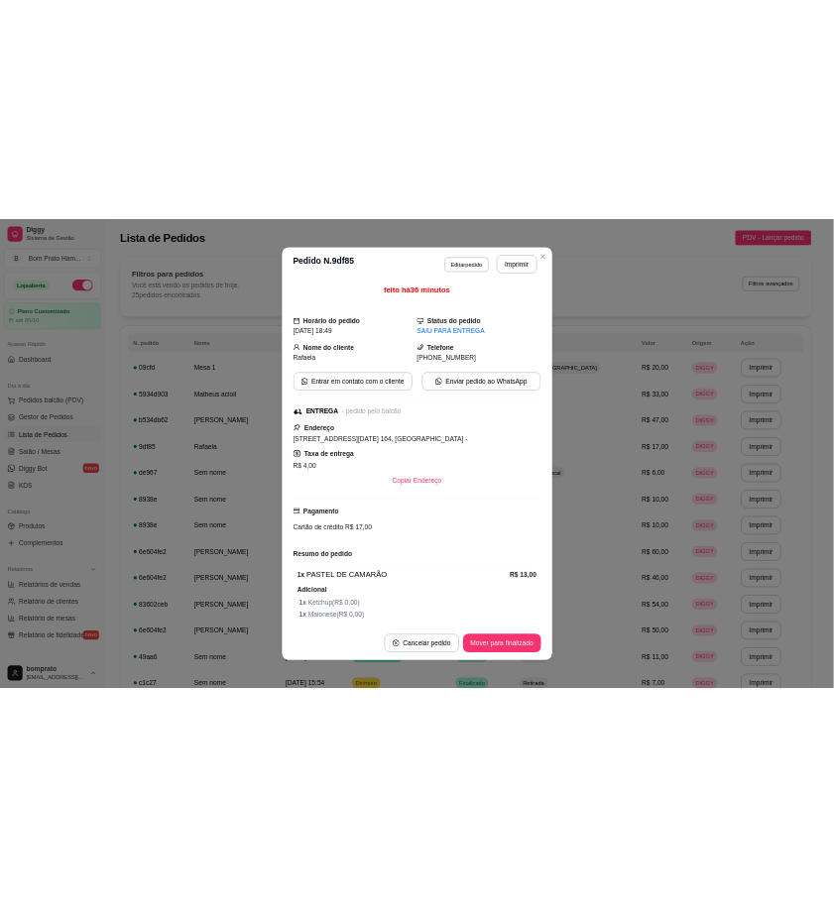
scroll to position [82, 0]
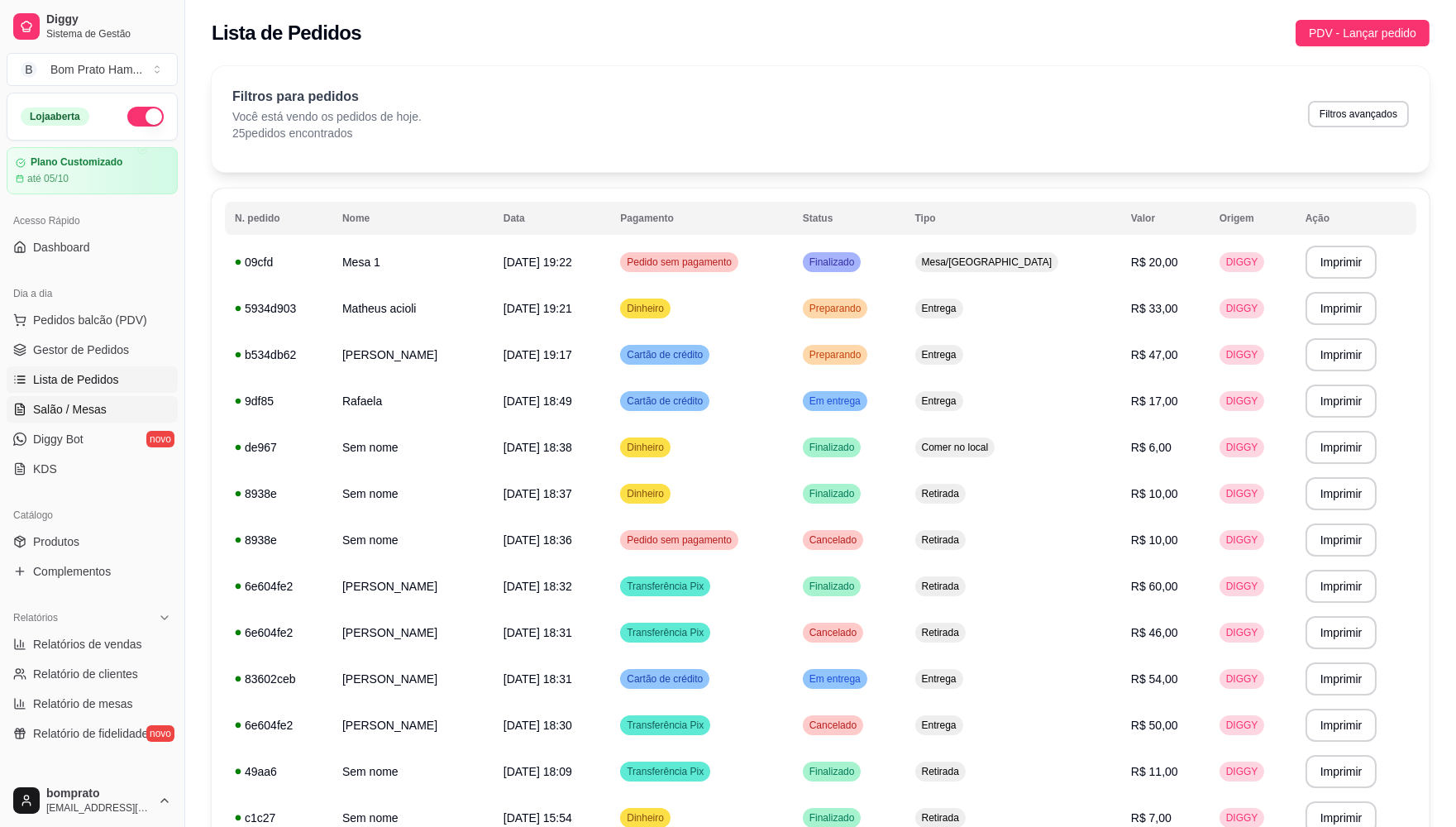
click at [95, 419] on link "Salão / Mesas" at bounding box center [92, 409] width 171 height 27
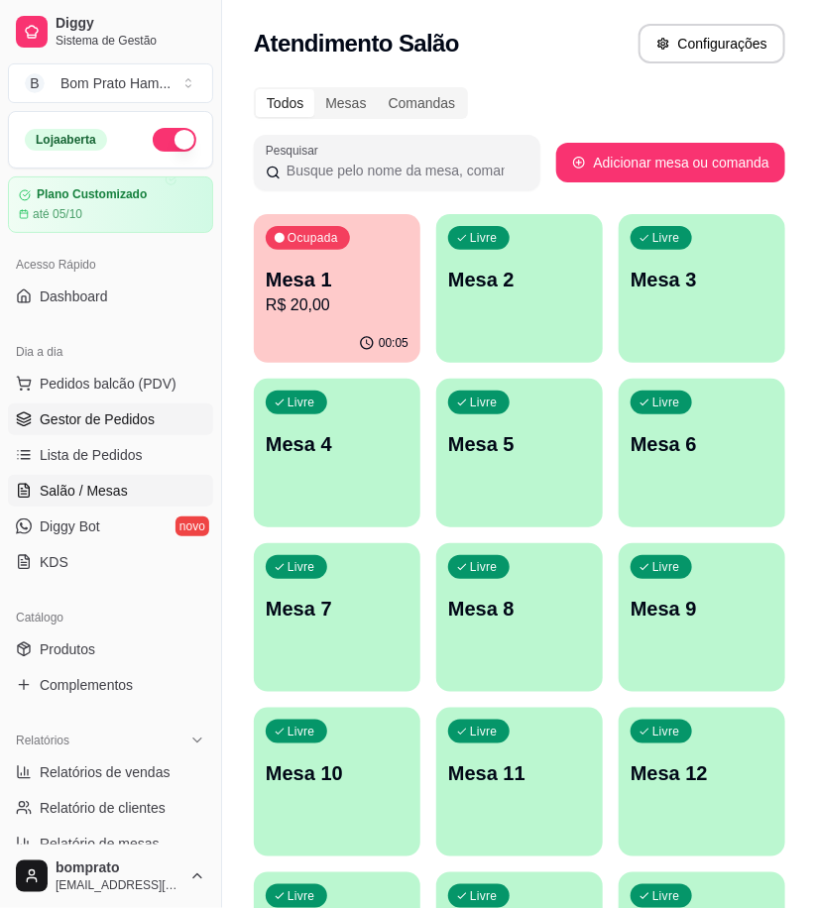
click at [126, 430] on link "Gestor de Pedidos" at bounding box center [110, 420] width 205 height 32
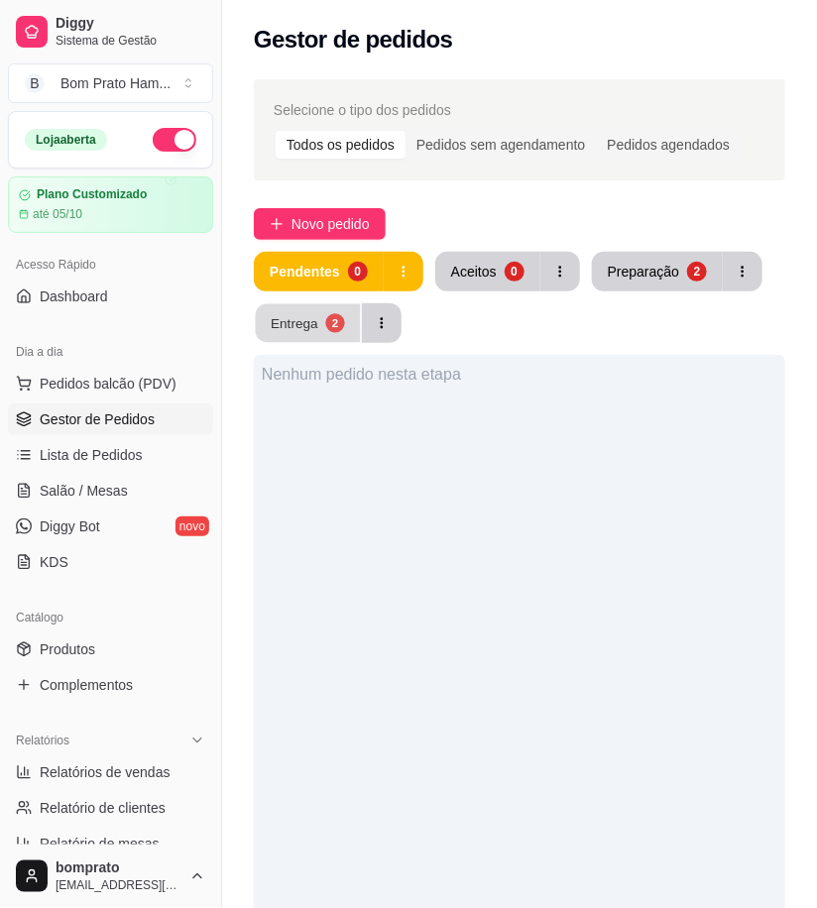
click at [298, 324] on div "Entrega" at bounding box center [295, 322] width 48 height 19
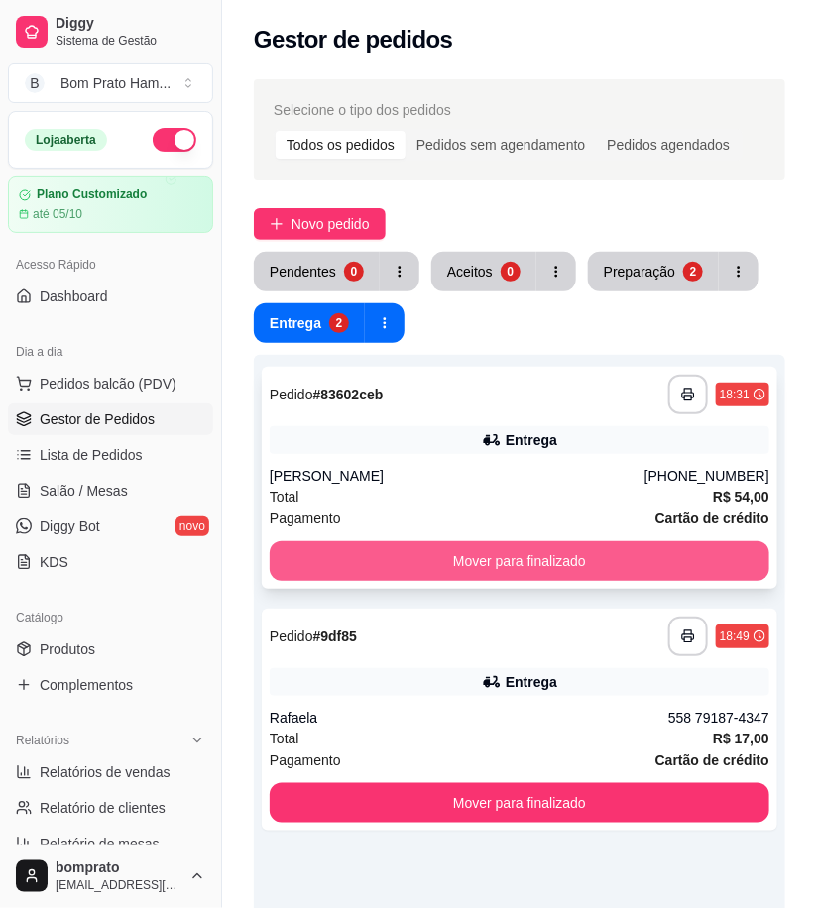
click at [558, 573] on button "Mover para finalizado" at bounding box center [520, 561] width 500 height 40
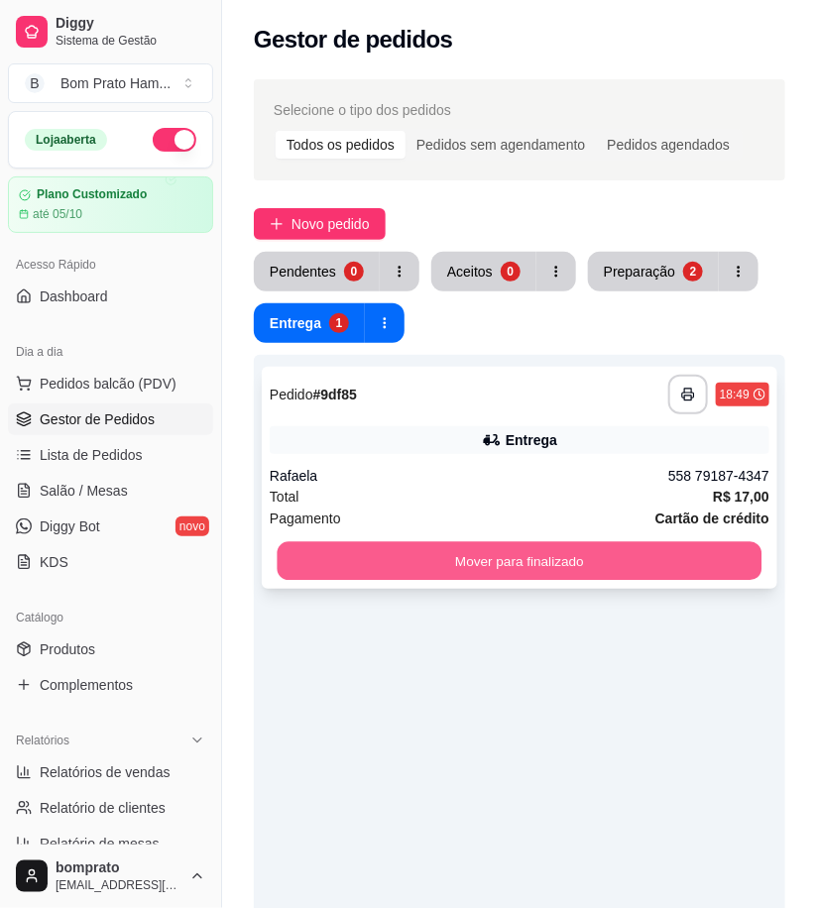
click at [559, 557] on button "Mover para finalizado" at bounding box center [520, 561] width 485 height 39
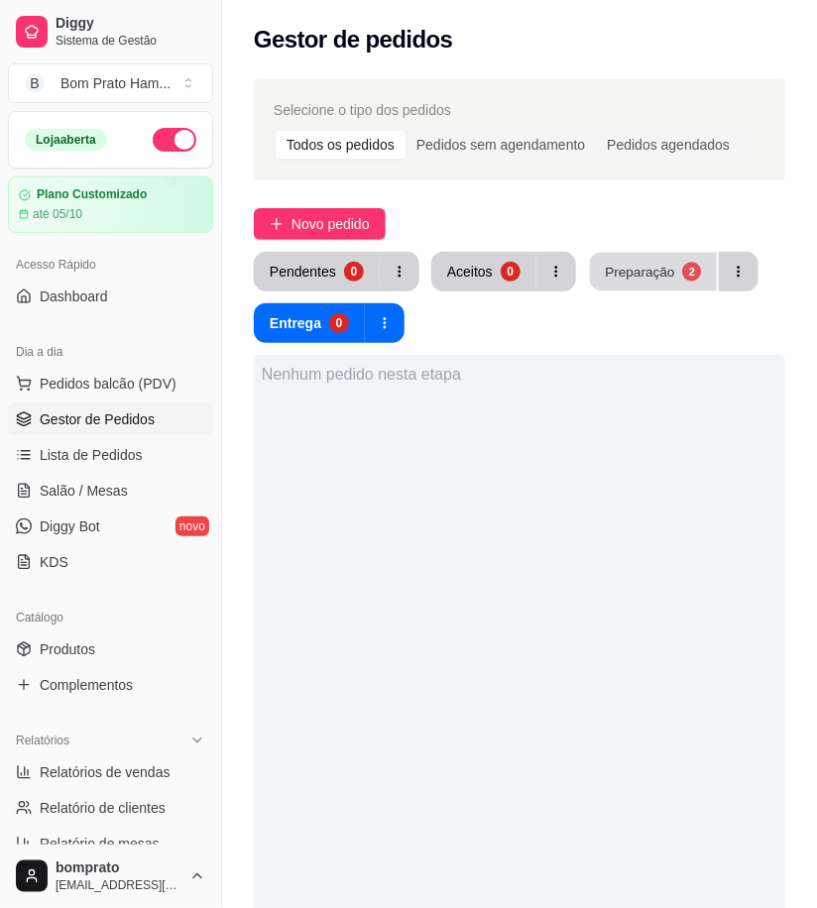
click at [653, 275] on div "Preparação" at bounding box center [639, 271] width 69 height 19
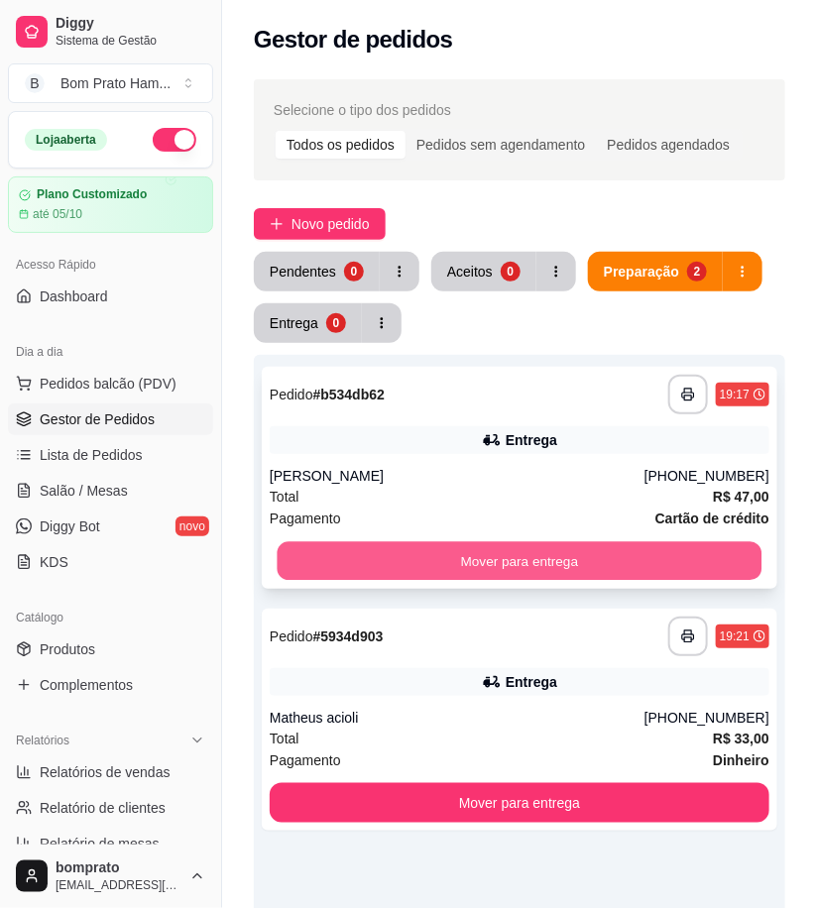
click at [571, 558] on button "Mover para entrega" at bounding box center [520, 561] width 485 height 39
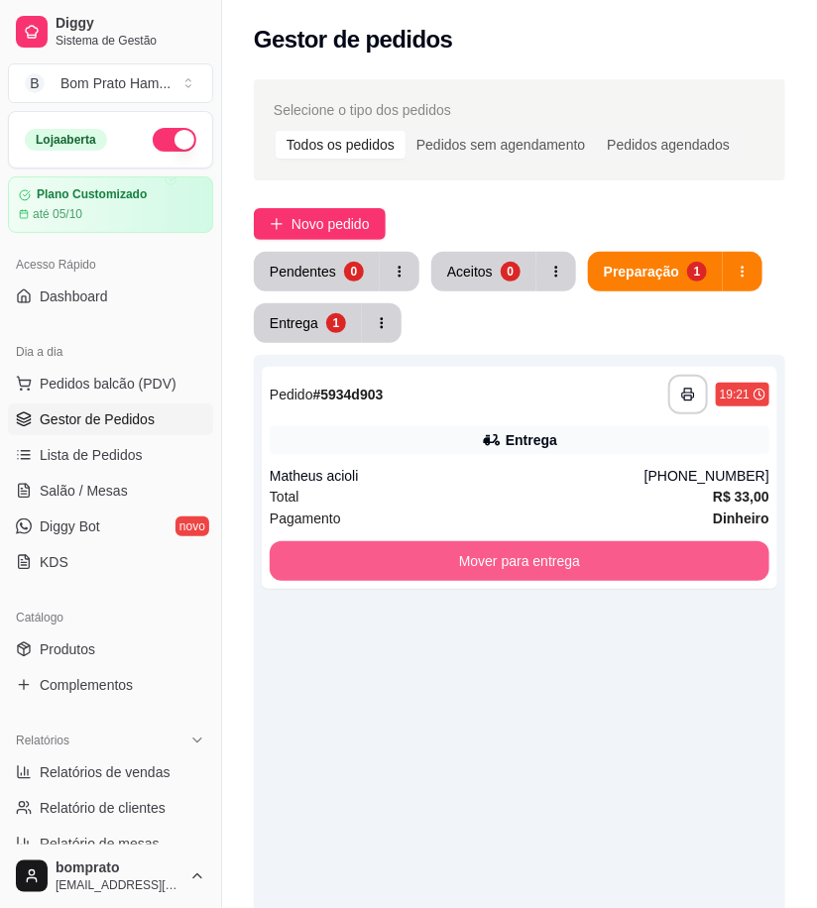
click at [571, 561] on button "Mover para entrega" at bounding box center [520, 561] width 500 height 40
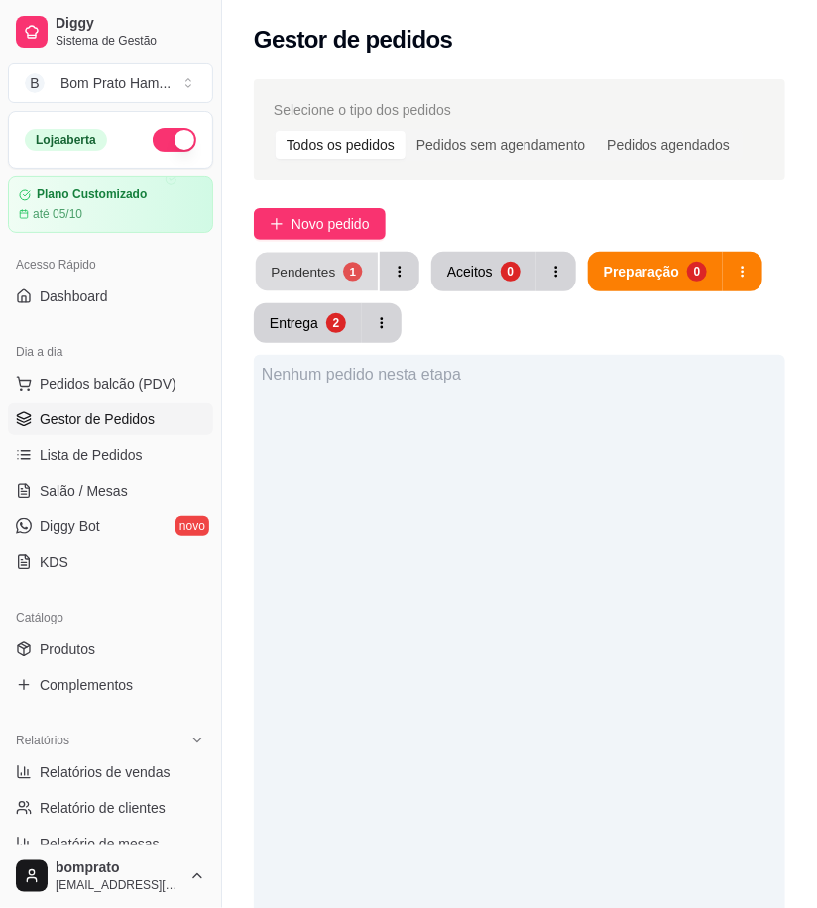
click at [332, 258] on button "Pendentes 1" at bounding box center [317, 272] width 122 height 39
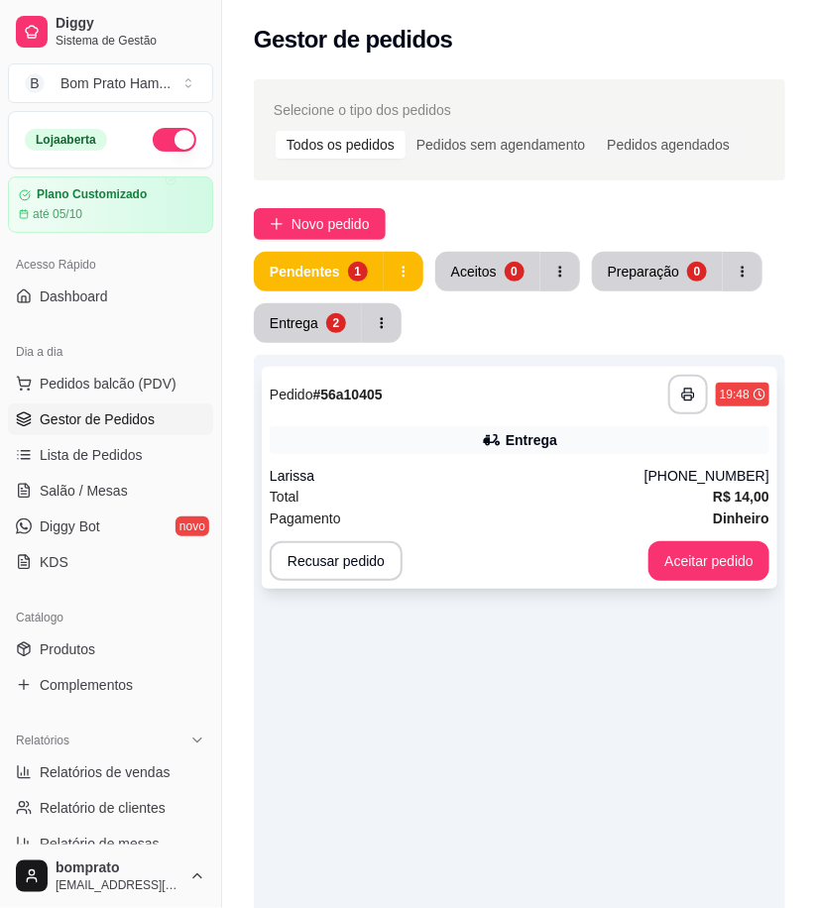
click at [489, 407] on div "**********" at bounding box center [520, 395] width 500 height 40
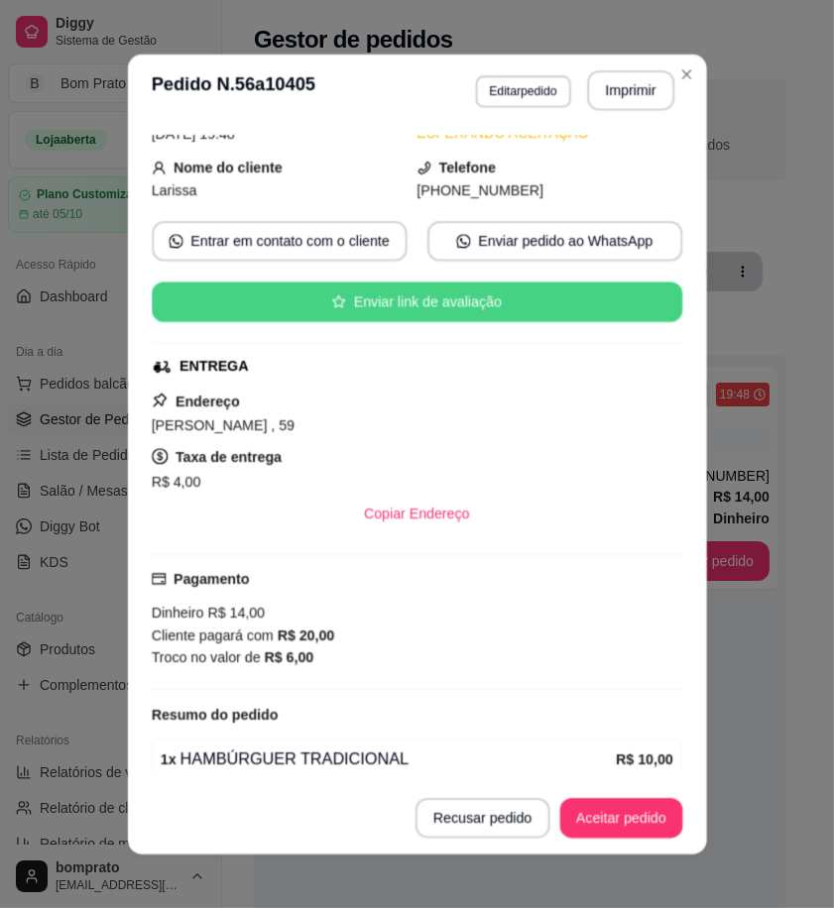
scroll to position [184, 0]
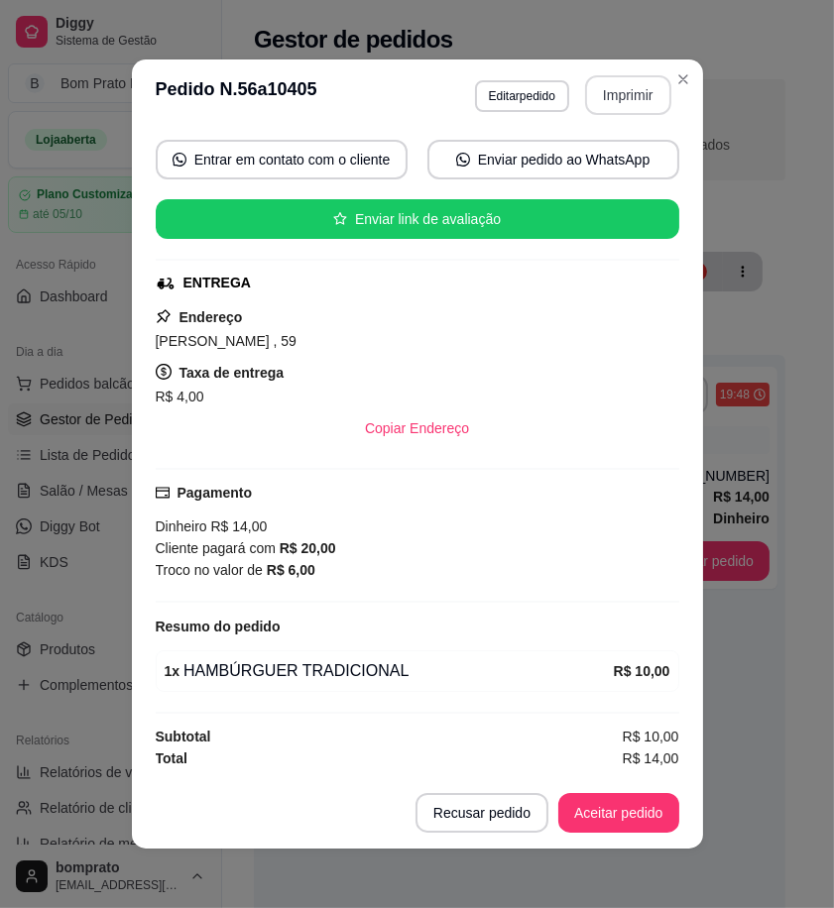
click at [599, 96] on button "Imprimir" at bounding box center [628, 95] width 86 height 40
click at [633, 804] on button "Aceitar pedido" at bounding box center [618, 813] width 121 height 40
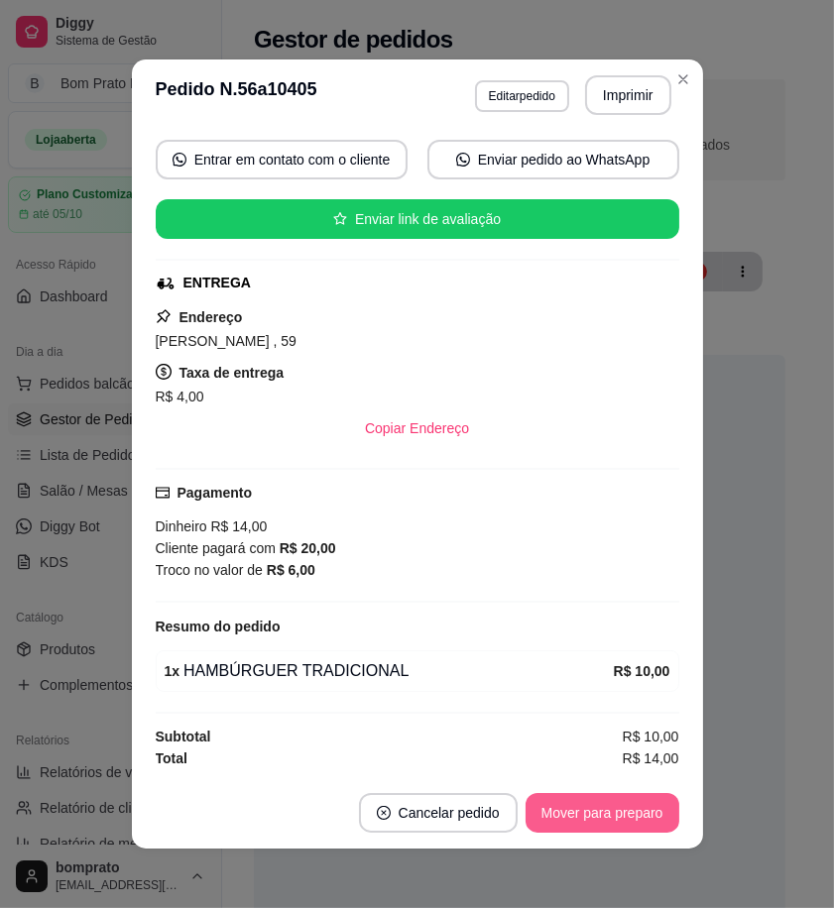
click at [633, 804] on button "Mover para preparo" at bounding box center [603, 813] width 154 height 40
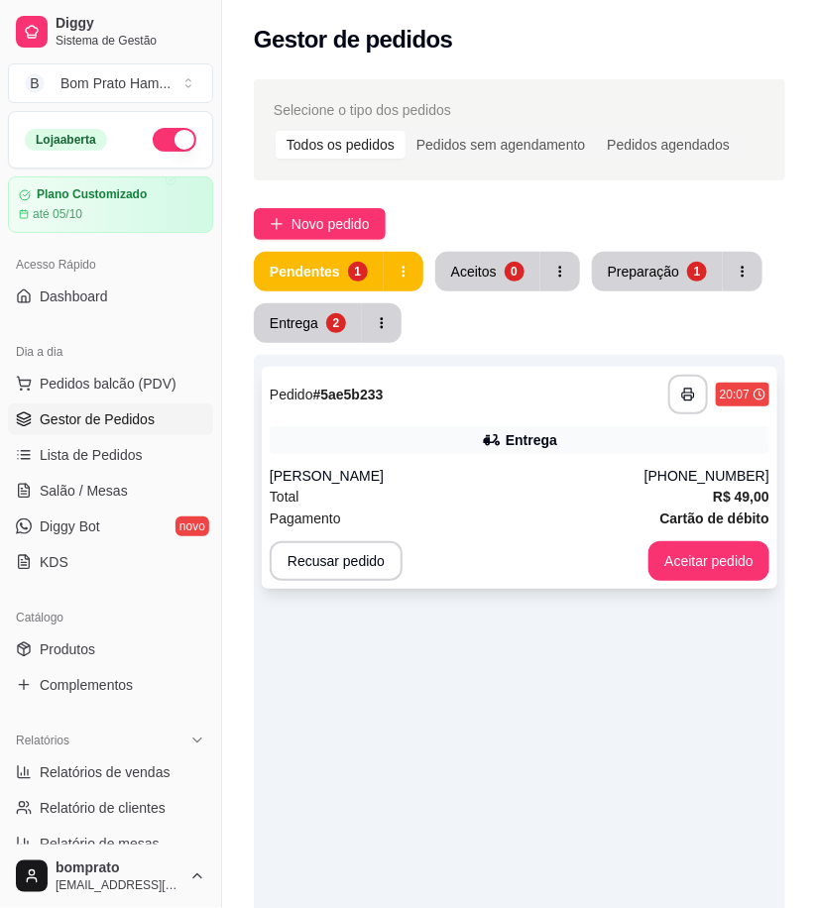
click at [443, 439] on div "Entrega" at bounding box center [520, 440] width 500 height 28
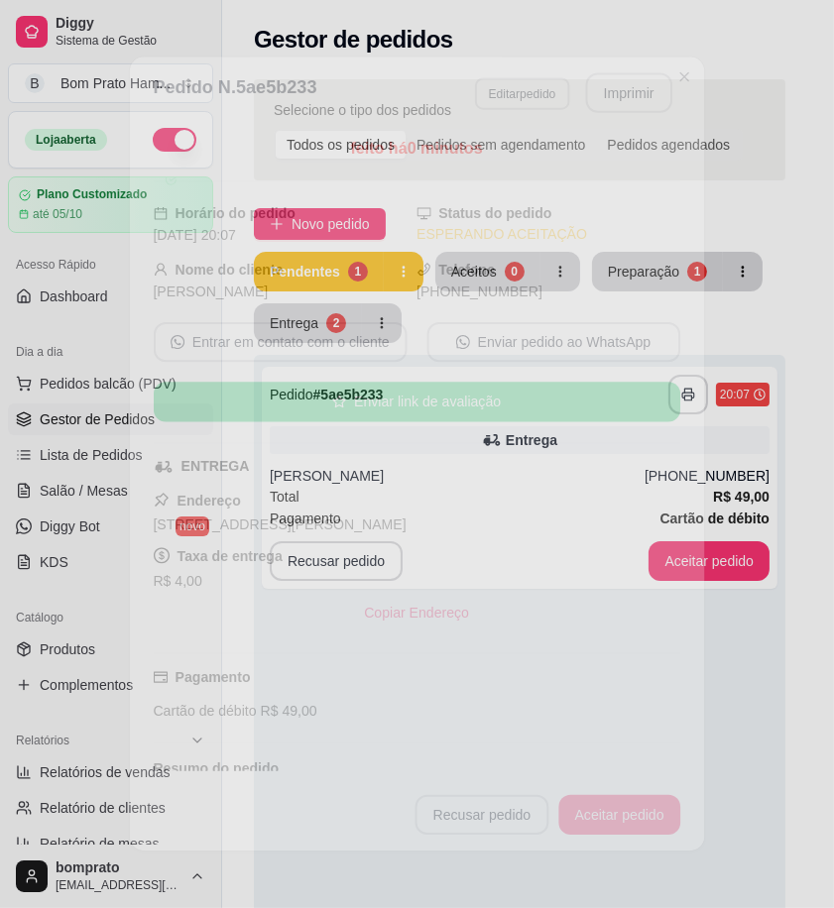
scroll to position [482, 0]
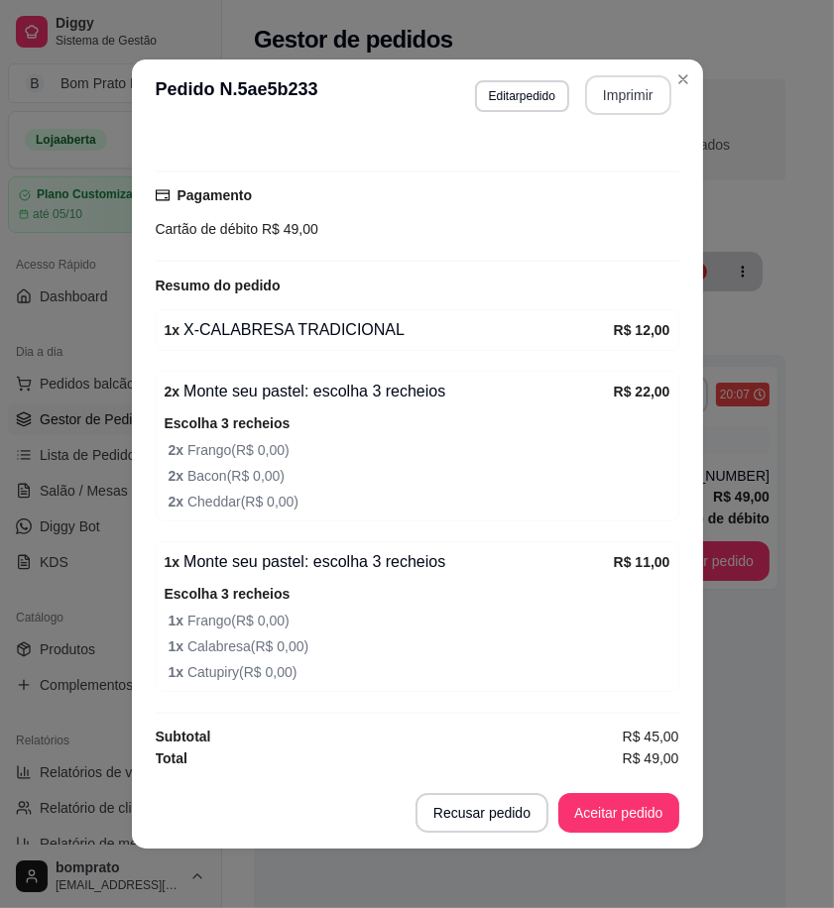
click at [598, 105] on button "Imprimir" at bounding box center [628, 95] width 86 height 40
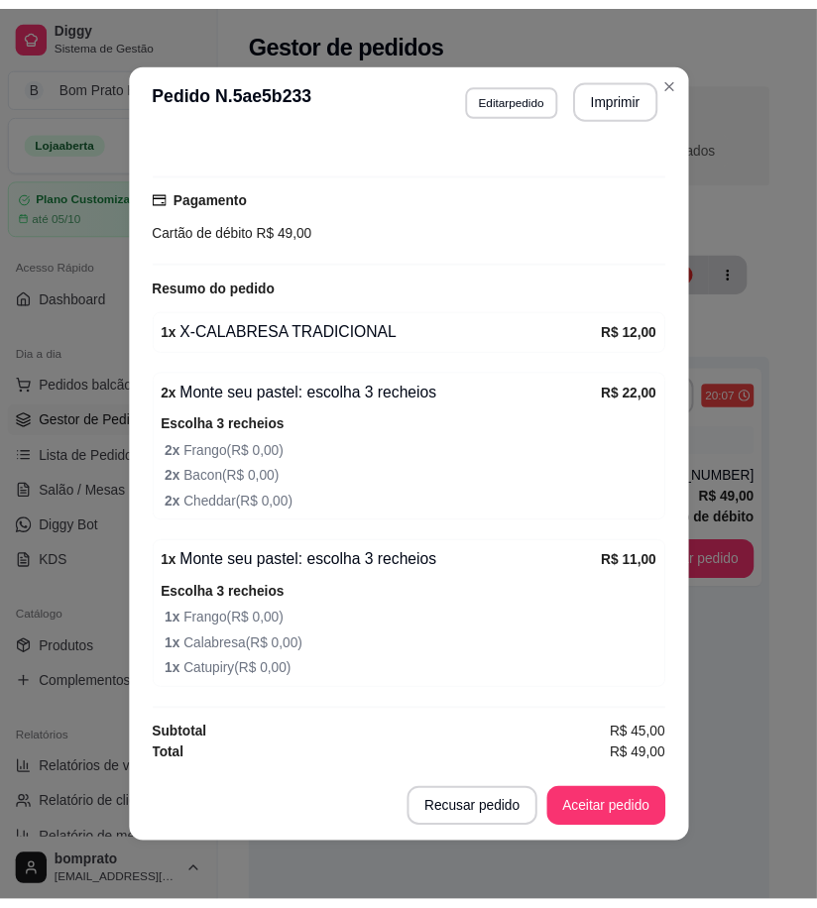
scroll to position [0, 0]
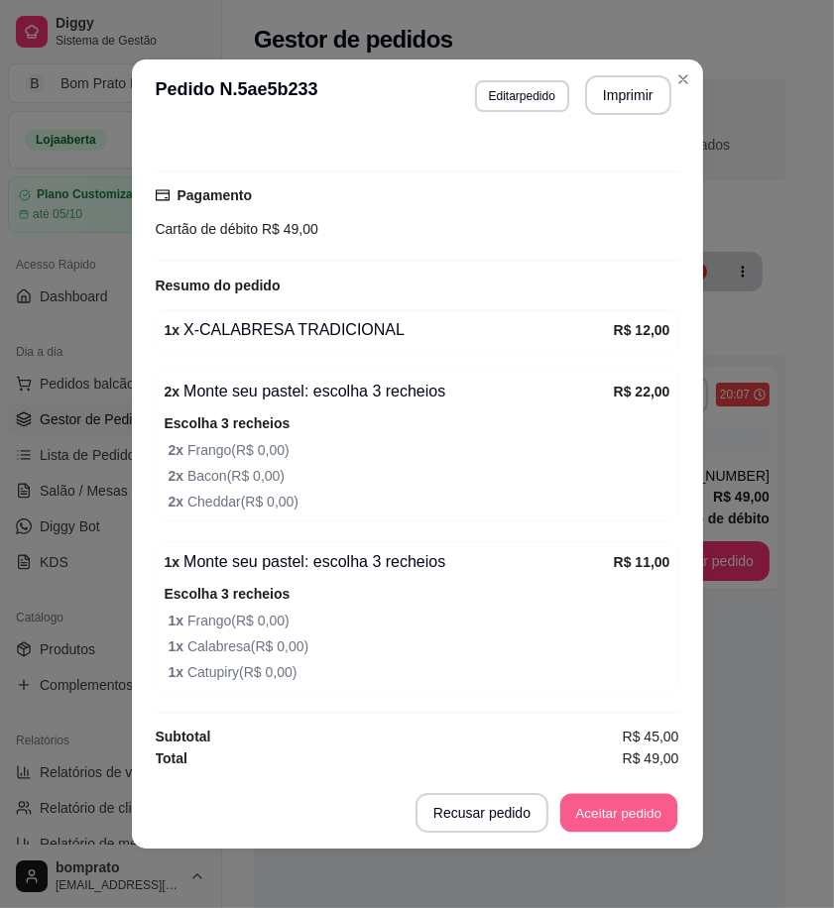
click at [643, 816] on button "Aceitar pedido" at bounding box center [618, 813] width 117 height 39
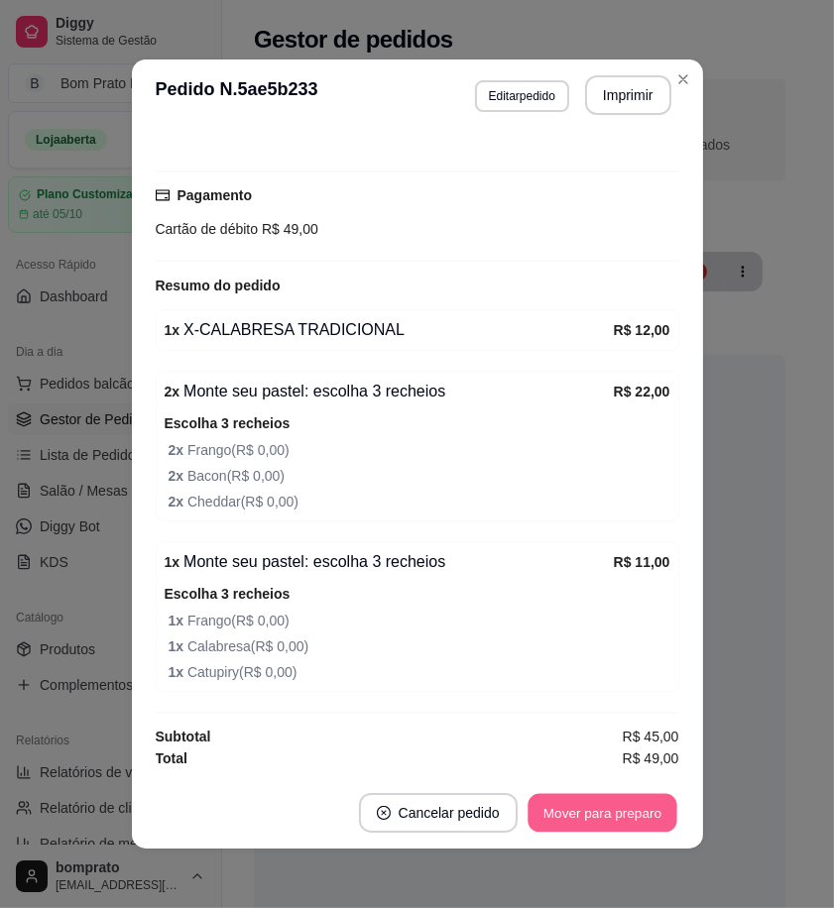
click at [643, 816] on button "Mover para preparo" at bounding box center [602, 813] width 149 height 39
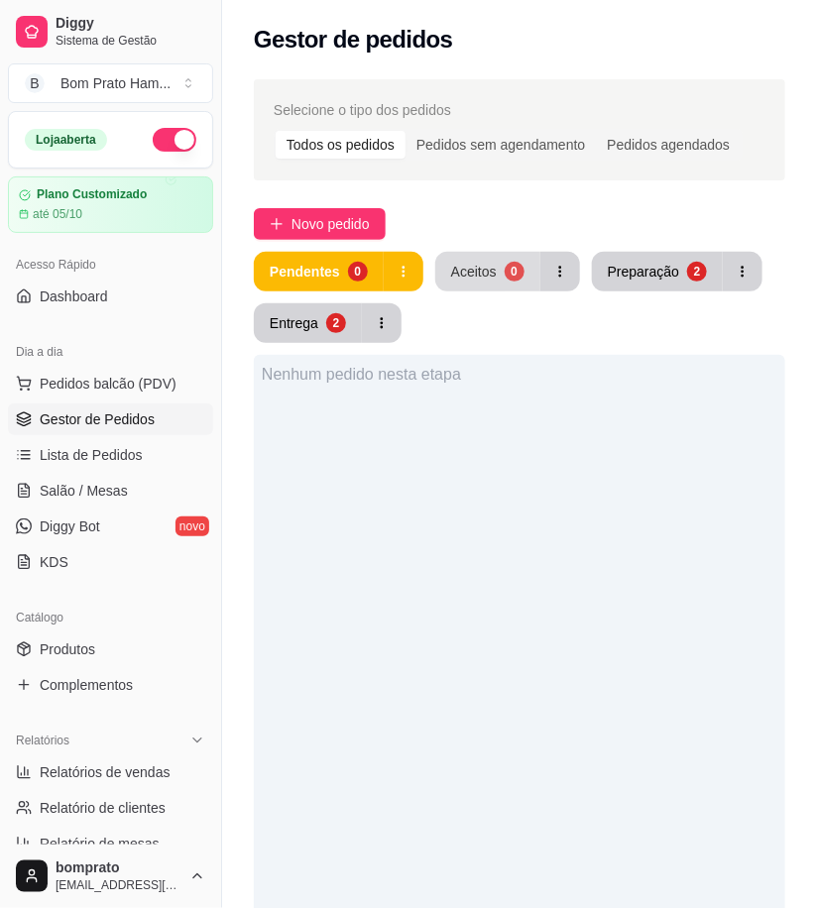
click at [497, 273] on button "Aceitos 0" at bounding box center [487, 272] width 105 height 40
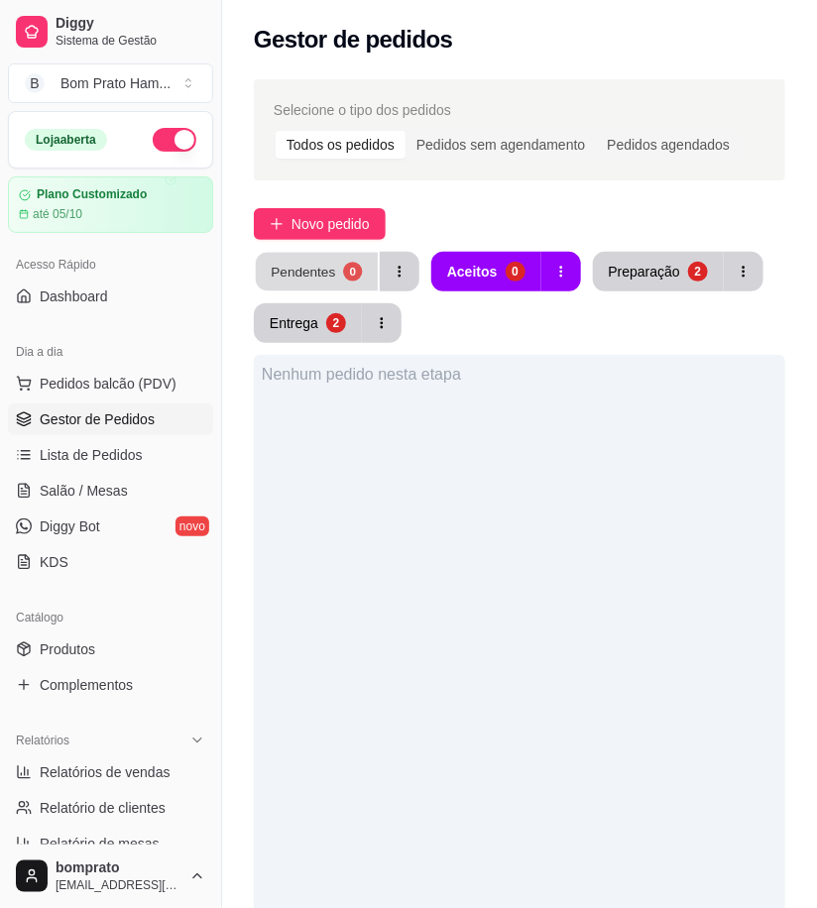
click at [333, 273] on button "Pendentes 0" at bounding box center [317, 272] width 122 height 39
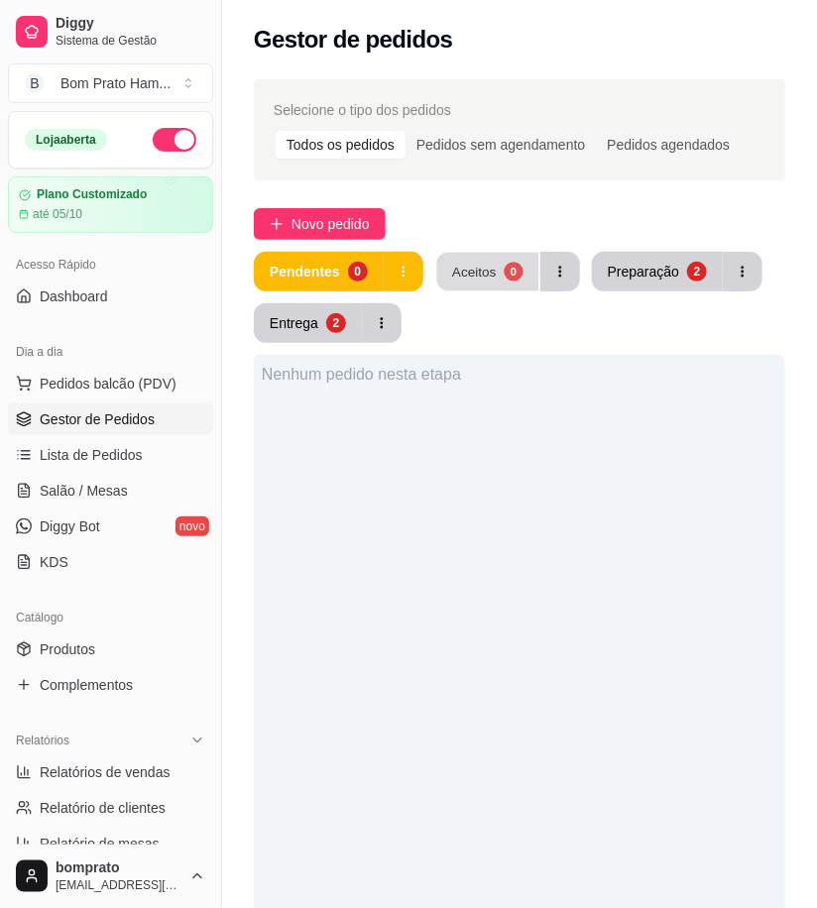
click at [452, 275] on div "Aceitos" at bounding box center [474, 271] width 45 height 19
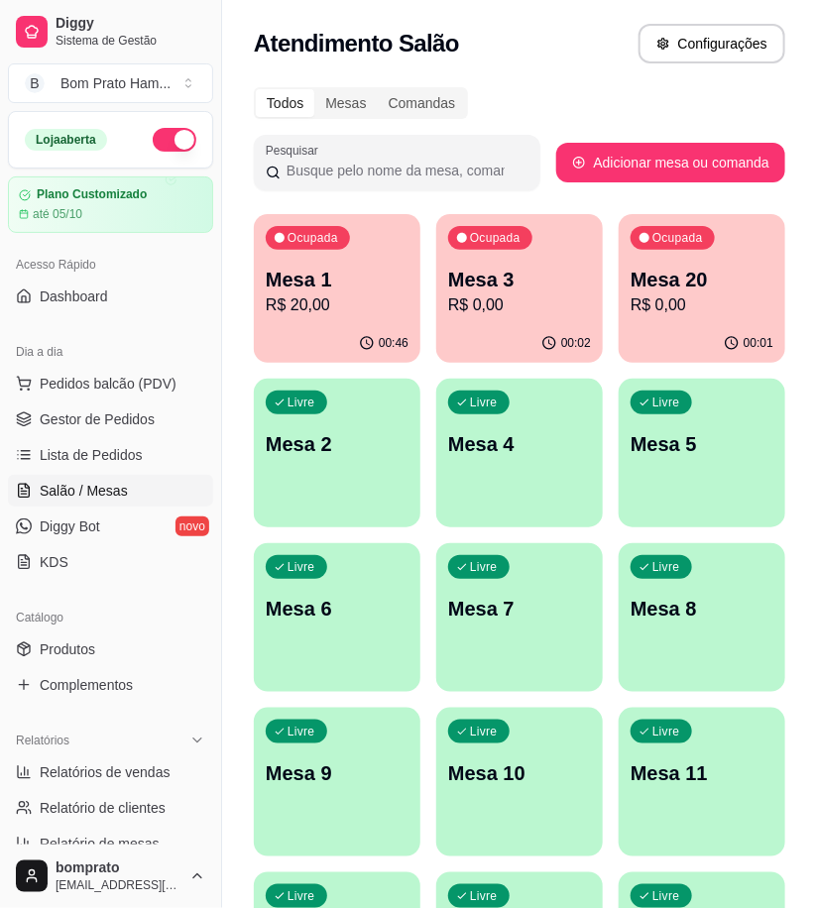
click at [335, 294] on p "R$ 20,00" at bounding box center [337, 306] width 143 height 24
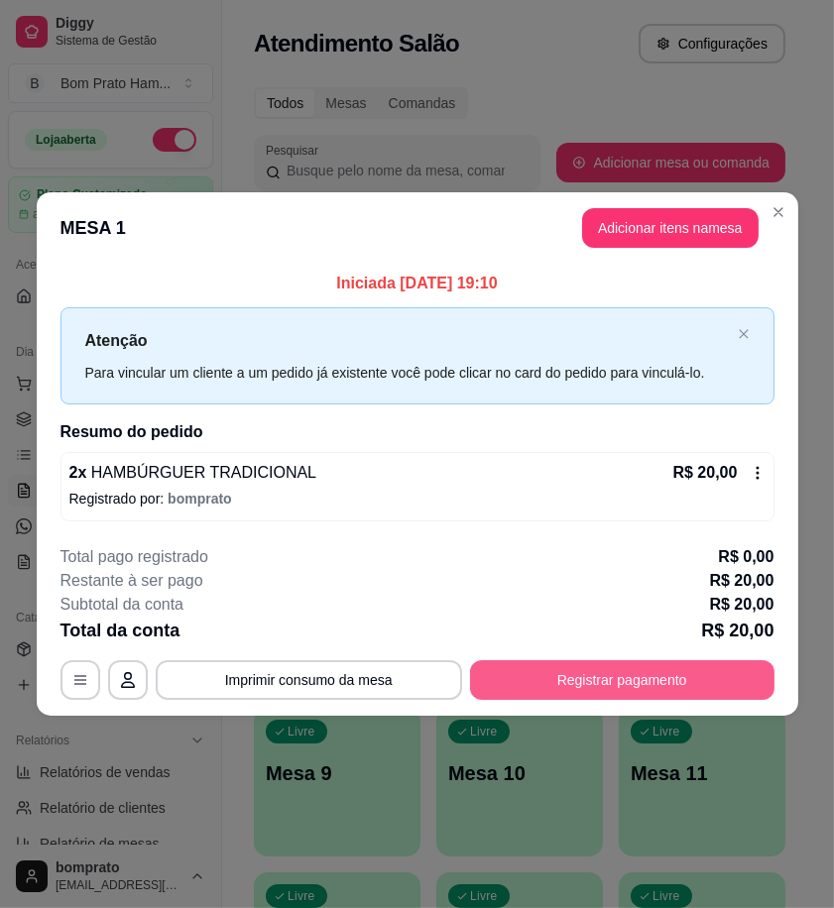
click at [603, 681] on button "Registrar pagamento" at bounding box center [622, 680] width 304 height 40
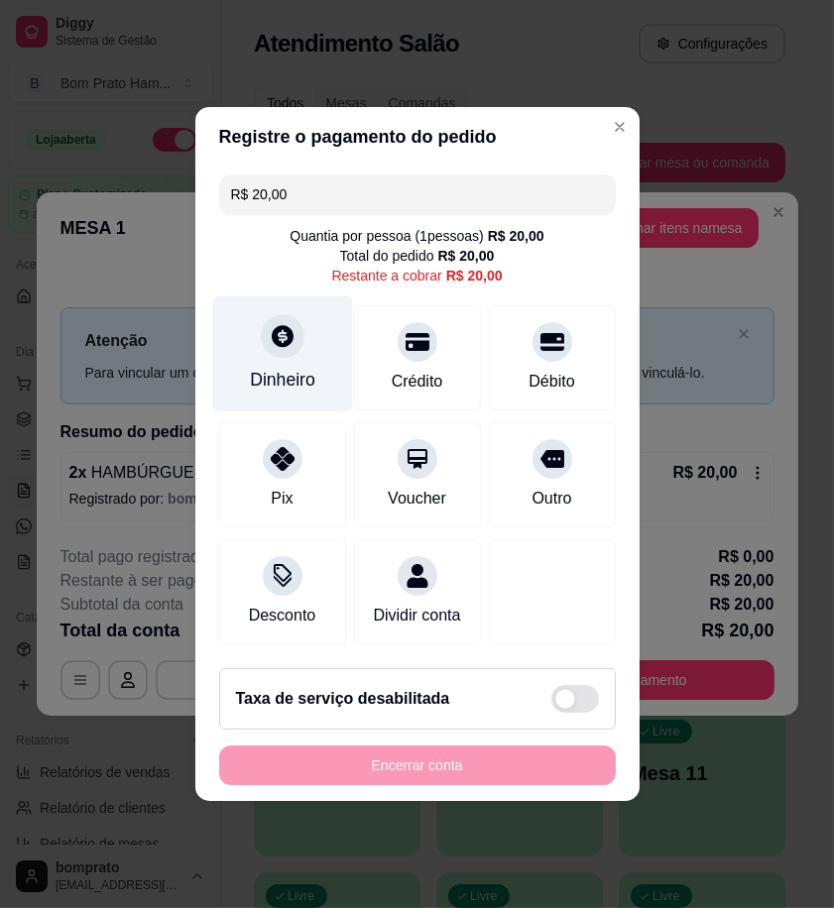
click at [307, 372] on div "Dinheiro" at bounding box center [282, 380] width 65 height 26
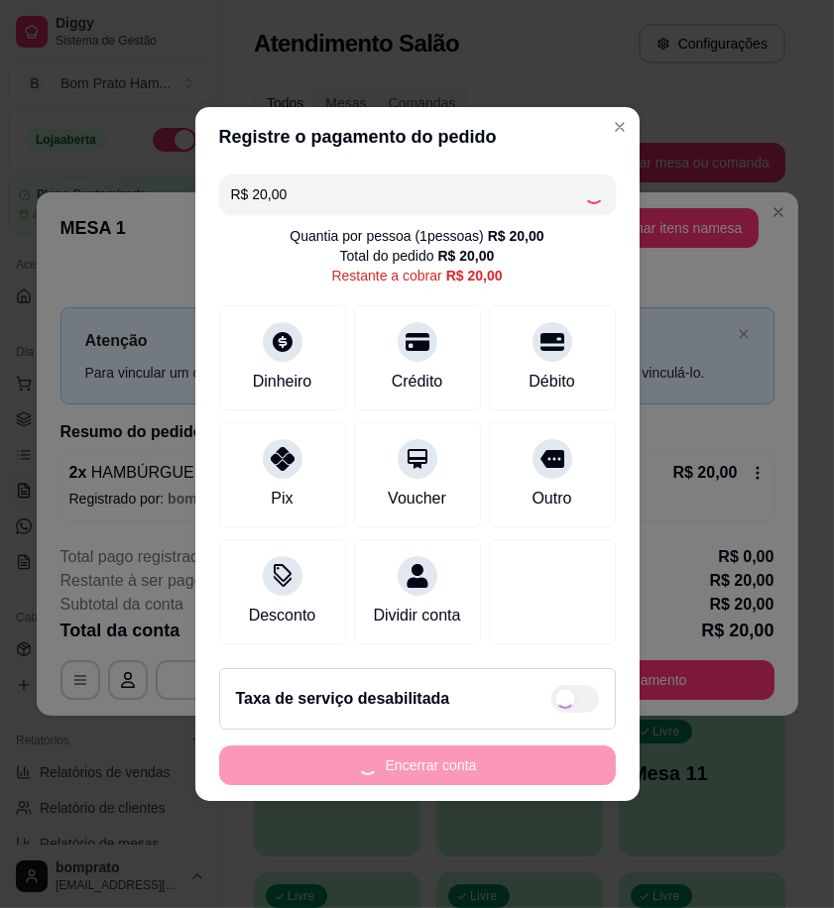
type input "R$ 0,00"
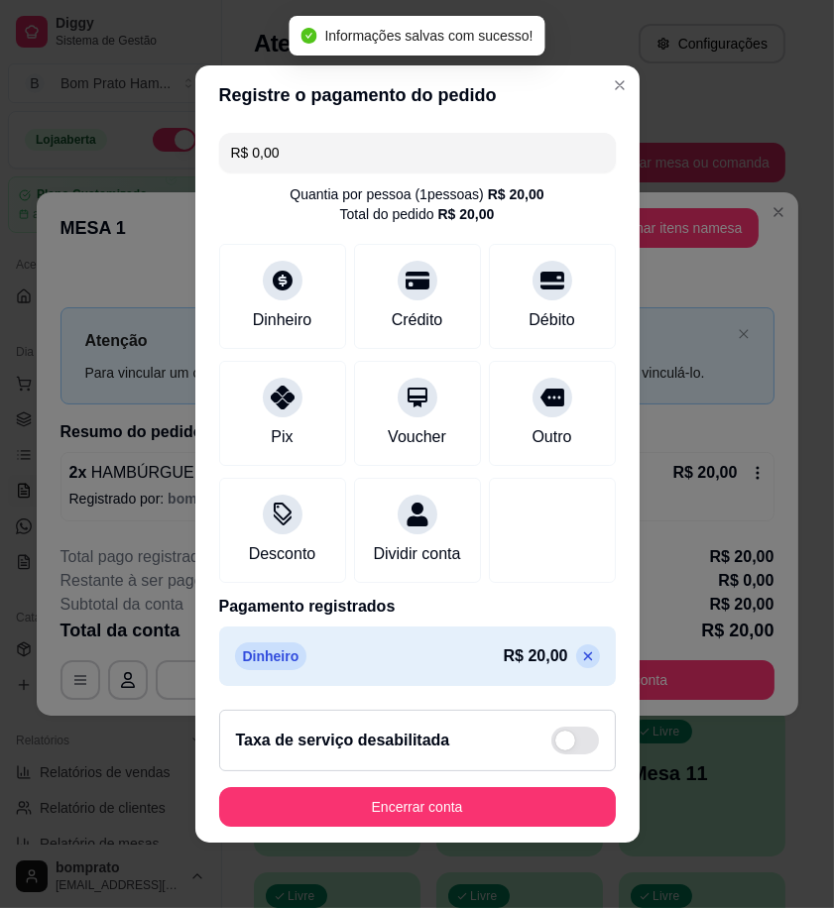
click at [509, 839] on footer "Taxa de serviço desabilitada Encerrar conta" at bounding box center [417, 768] width 444 height 149
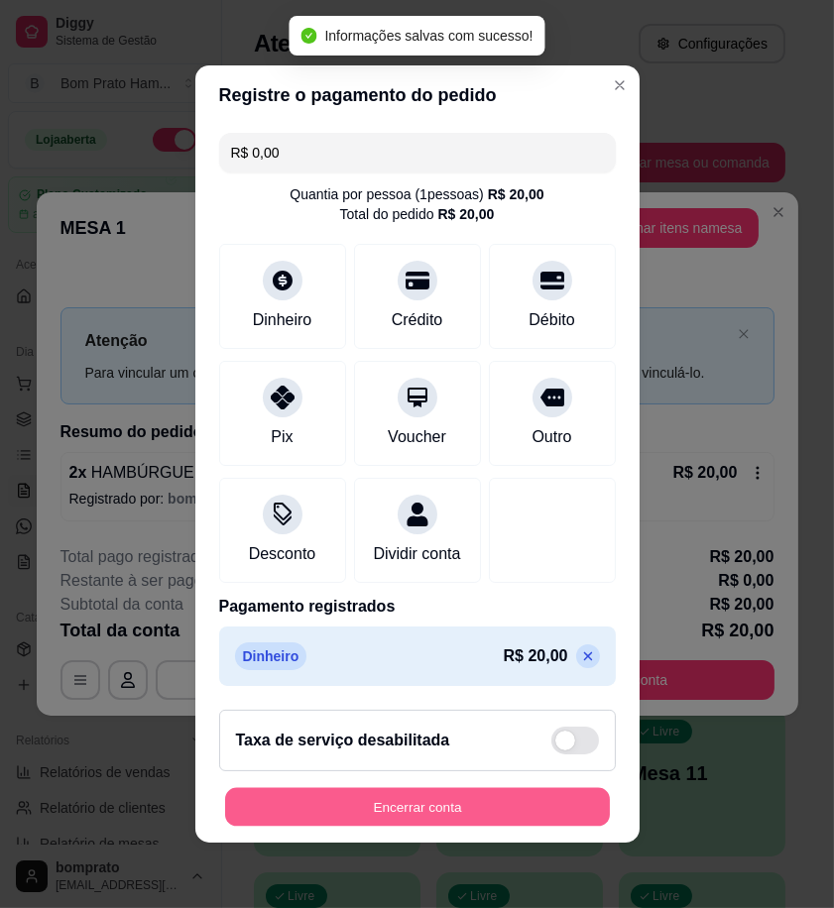
click at [537, 821] on button "Encerrar conta" at bounding box center [417, 807] width 385 height 39
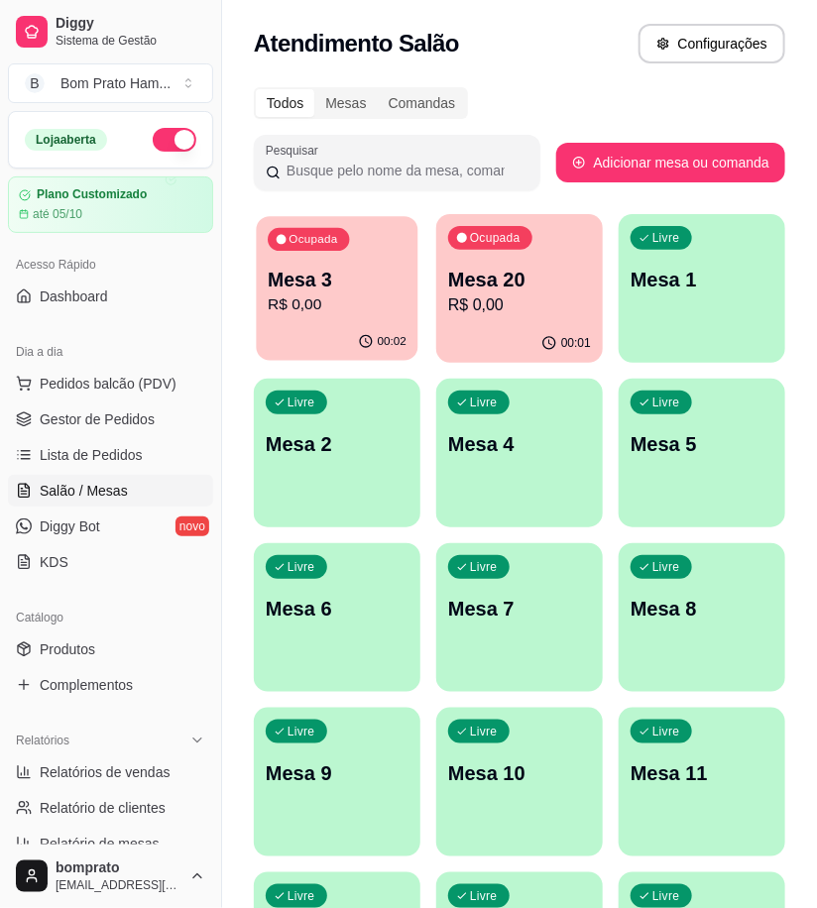
click at [378, 285] on p "Mesa 3" at bounding box center [337, 280] width 139 height 27
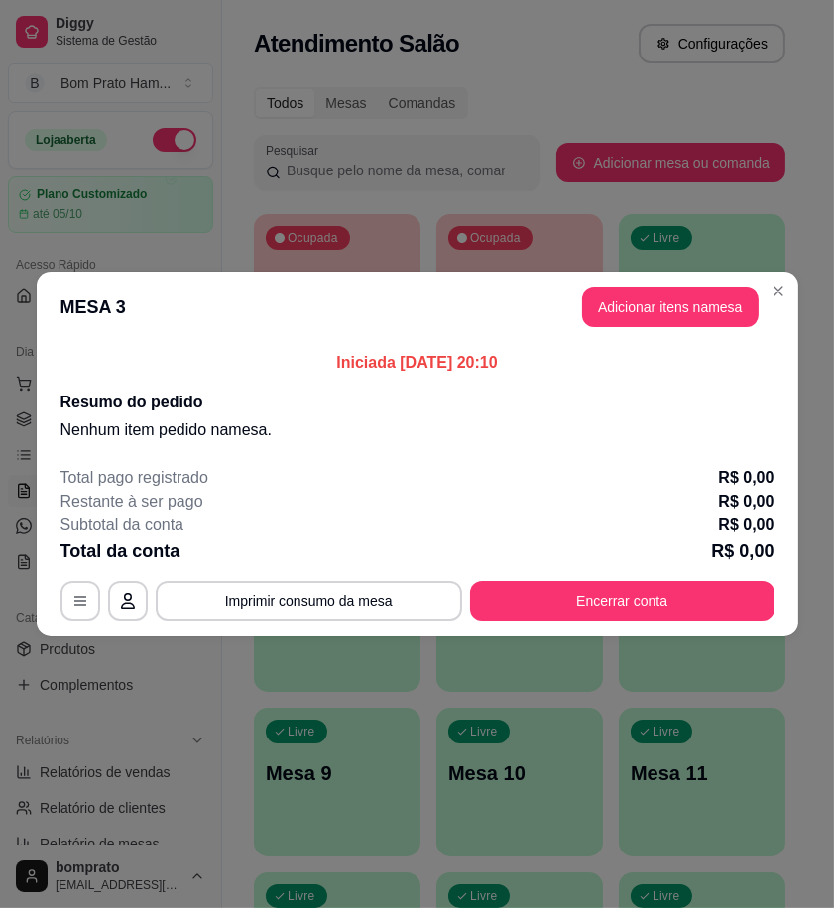
click at [556, 580] on div "Total pago registrado R$ 0,00 Restante à ser pago R$ 0,00 Subtotal da conta R$ …" at bounding box center [417, 543] width 714 height 155
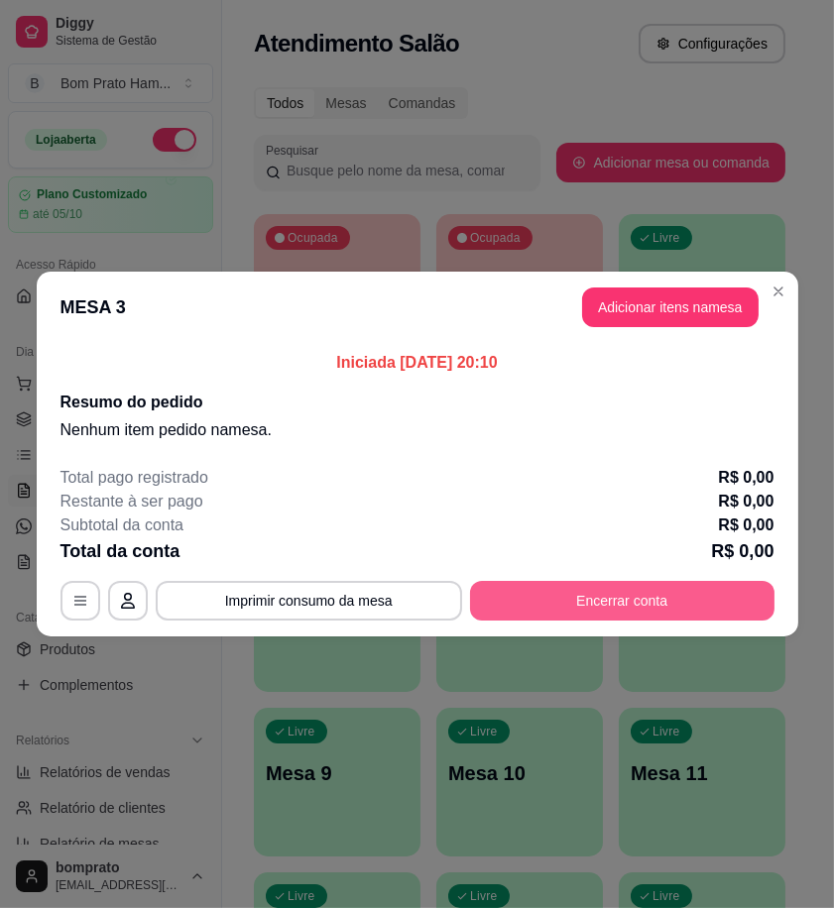
click at [556, 602] on button "Encerrar conta" at bounding box center [622, 601] width 304 height 40
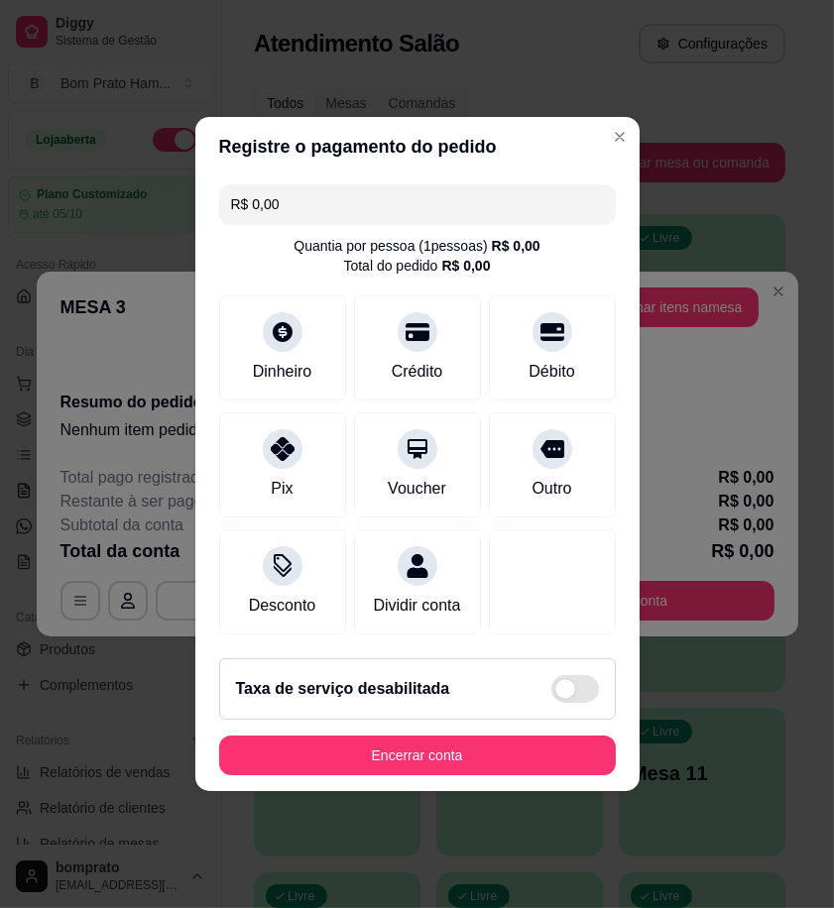
click at [551, 736] on footer "Taxa de serviço desabilitada Encerrar conta" at bounding box center [417, 717] width 444 height 149
click at [555, 758] on button "Encerrar conta" at bounding box center [417, 756] width 397 height 40
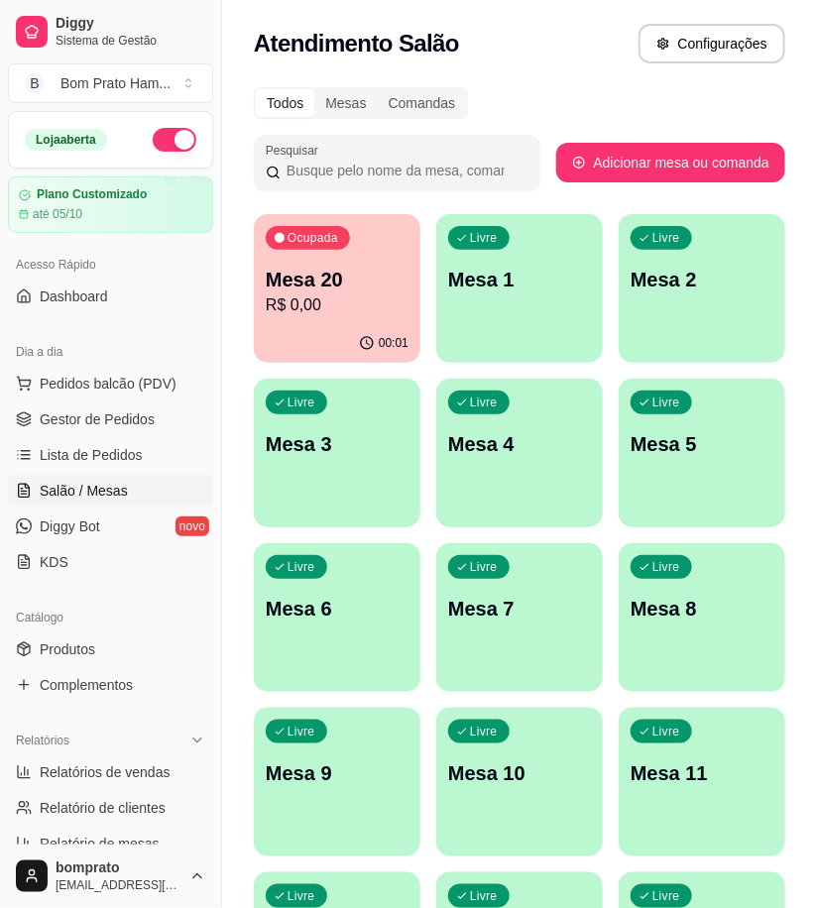
click at [350, 298] on p "R$ 0,00" at bounding box center [337, 306] width 143 height 24
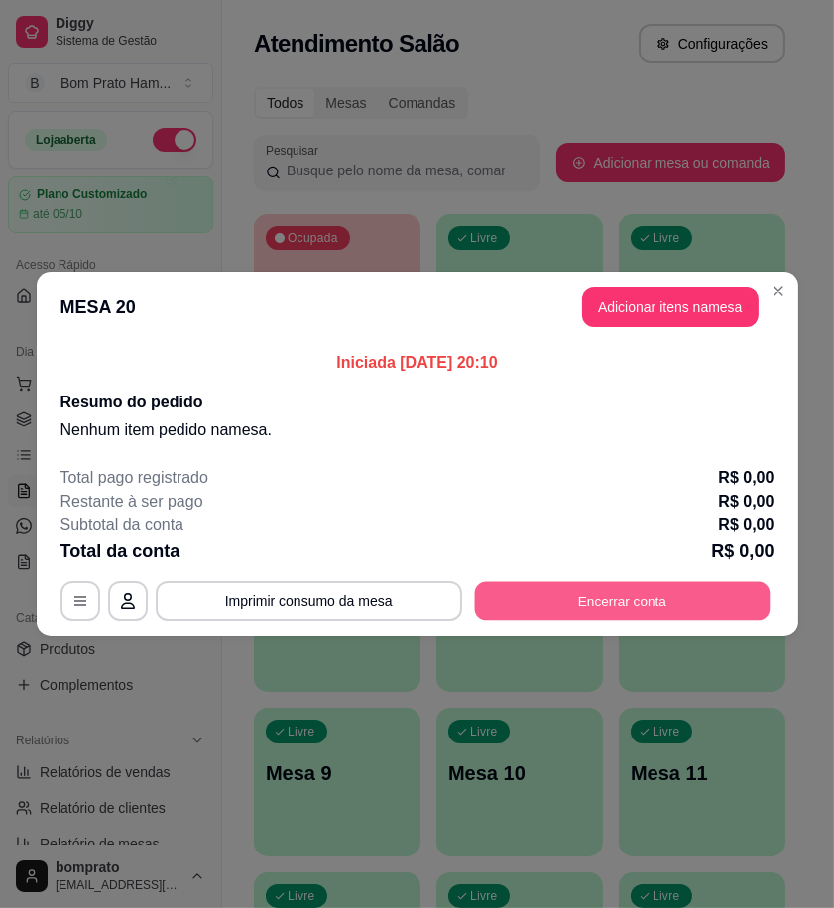
click at [531, 613] on button "Encerrar conta" at bounding box center [622, 601] width 296 height 39
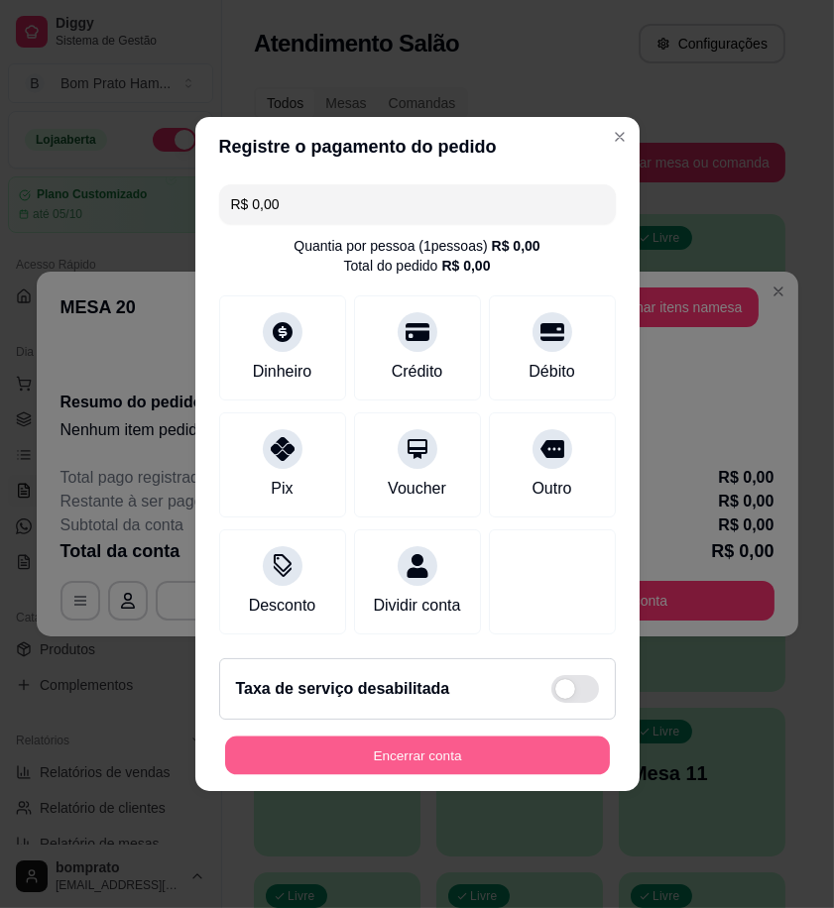
click at [534, 760] on button "Encerrar conta" at bounding box center [417, 756] width 385 height 39
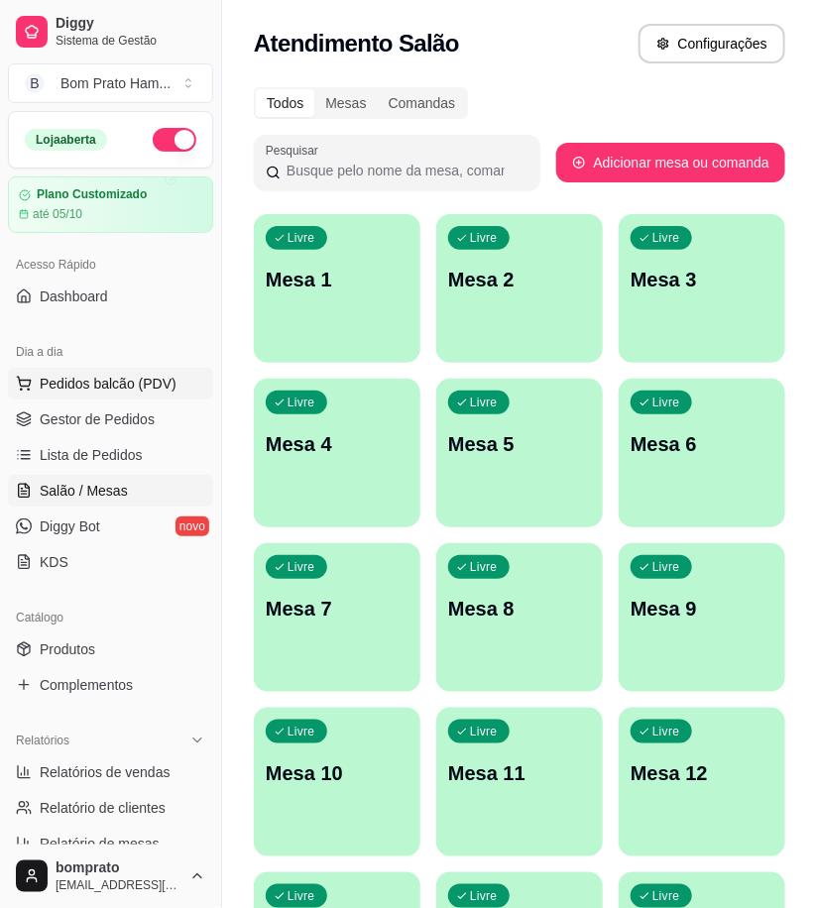
click at [95, 399] on button "Pedidos balcão (PDV)" at bounding box center [110, 384] width 205 height 32
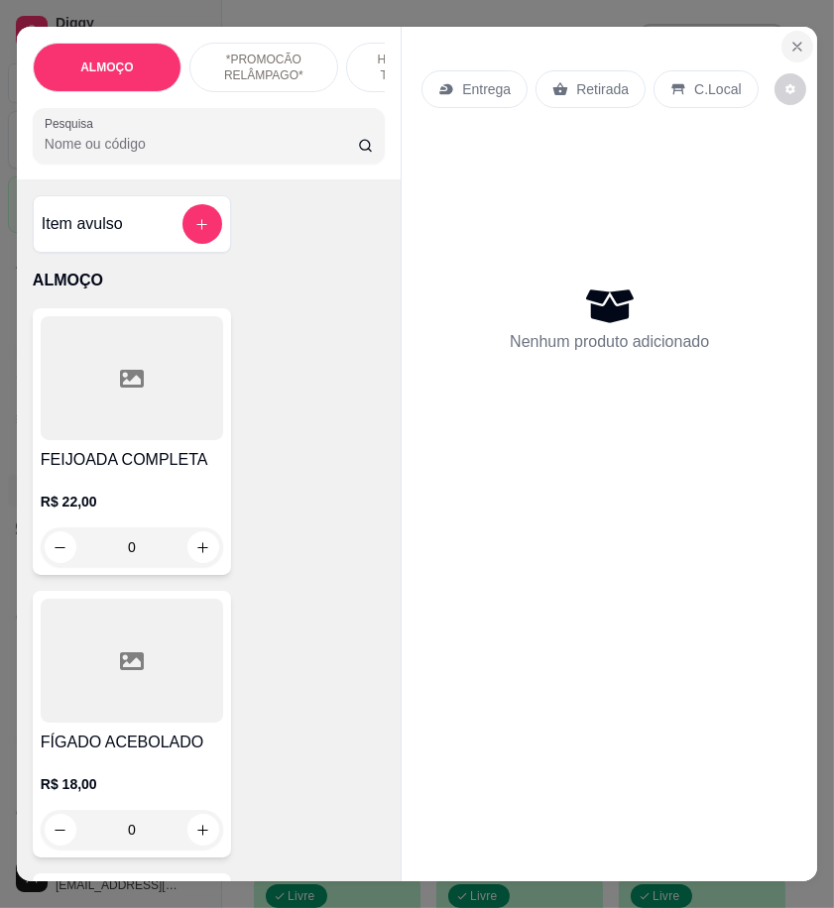
click at [794, 39] on icon "Close" at bounding box center [797, 47] width 16 height 16
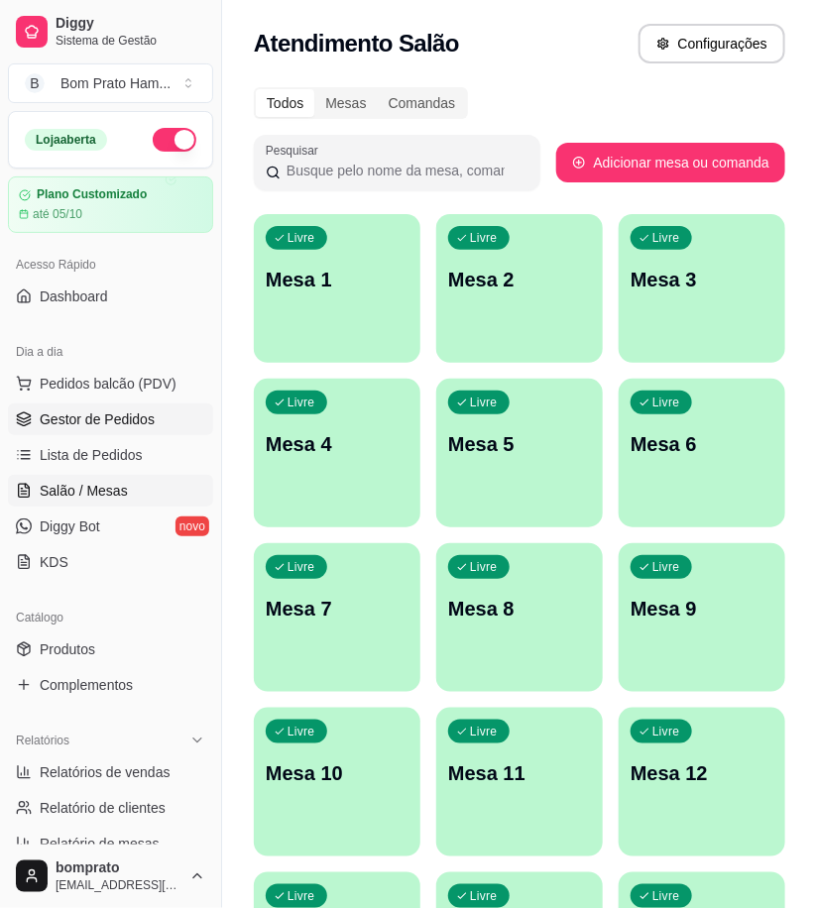
click at [135, 416] on span "Gestor de Pedidos" at bounding box center [97, 420] width 115 height 20
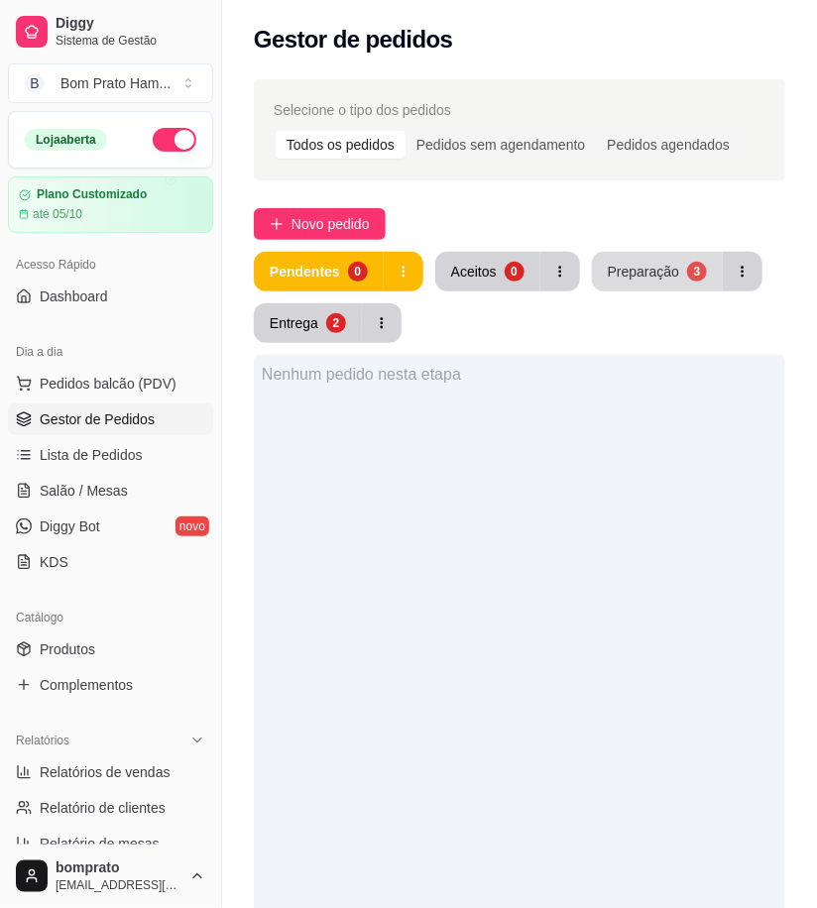
click at [612, 280] on button "Preparação 3" at bounding box center [657, 272] width 131 height 40
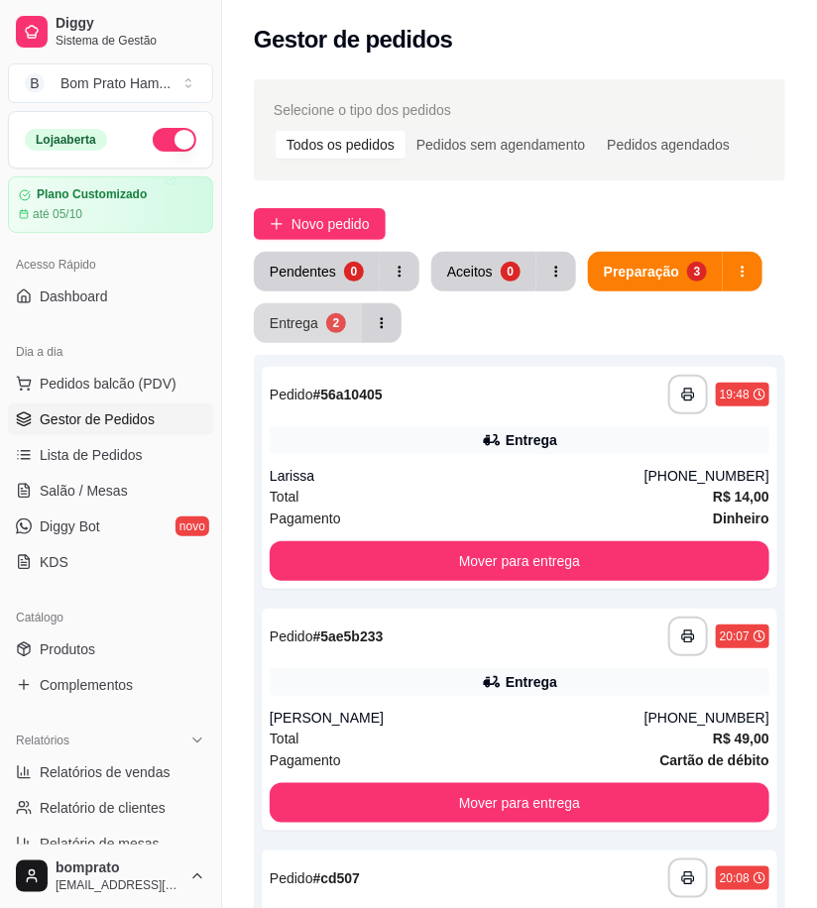
click at [290, 319] on div "Entrega" at bounding box center [294, 323] width 49 height 20
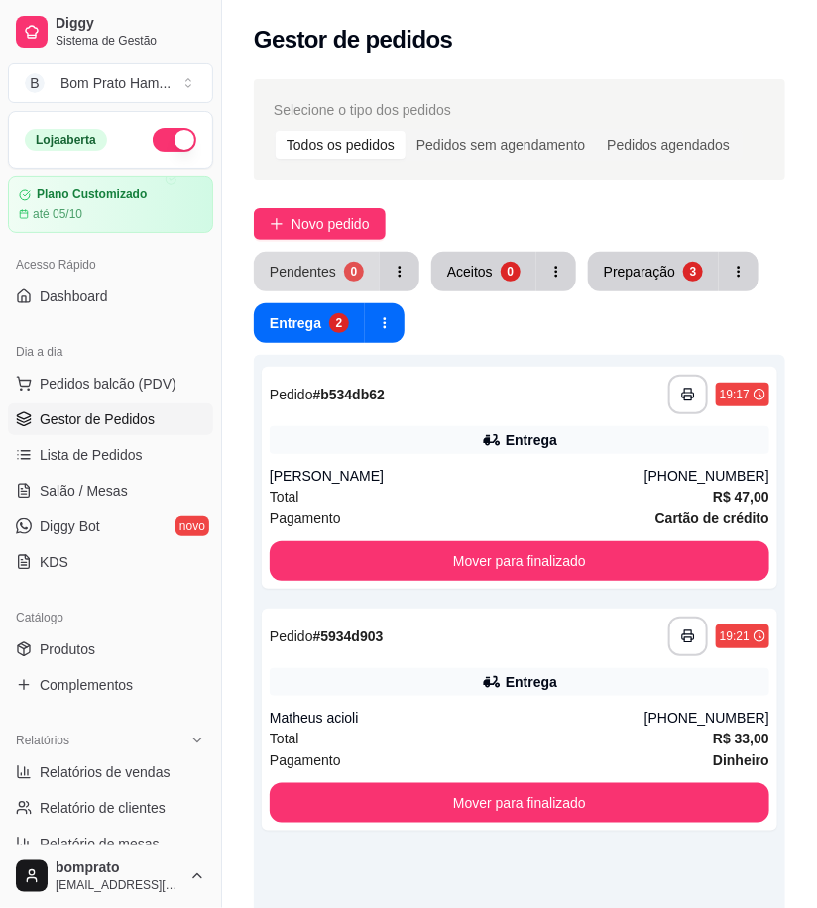
click at [330, 285] on button "Pendentes 0" at bounding box center [317, 272] width 126 height 40
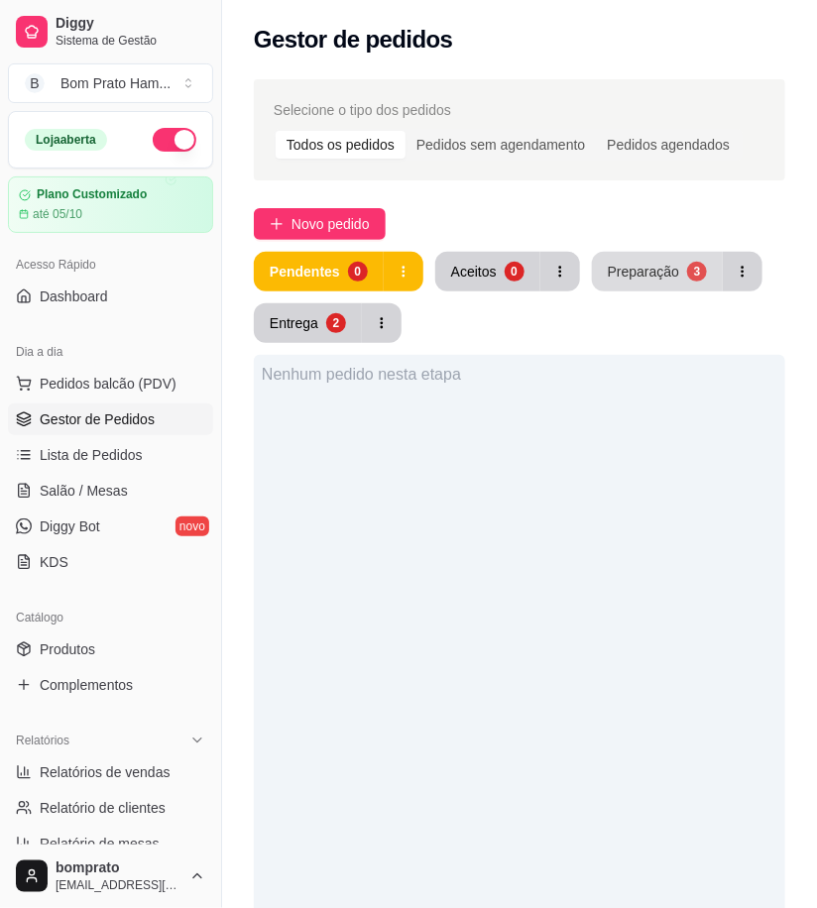
click at [653, 283] on button "Preparação 3" at bounding box center [657, 272] width 131 height 40
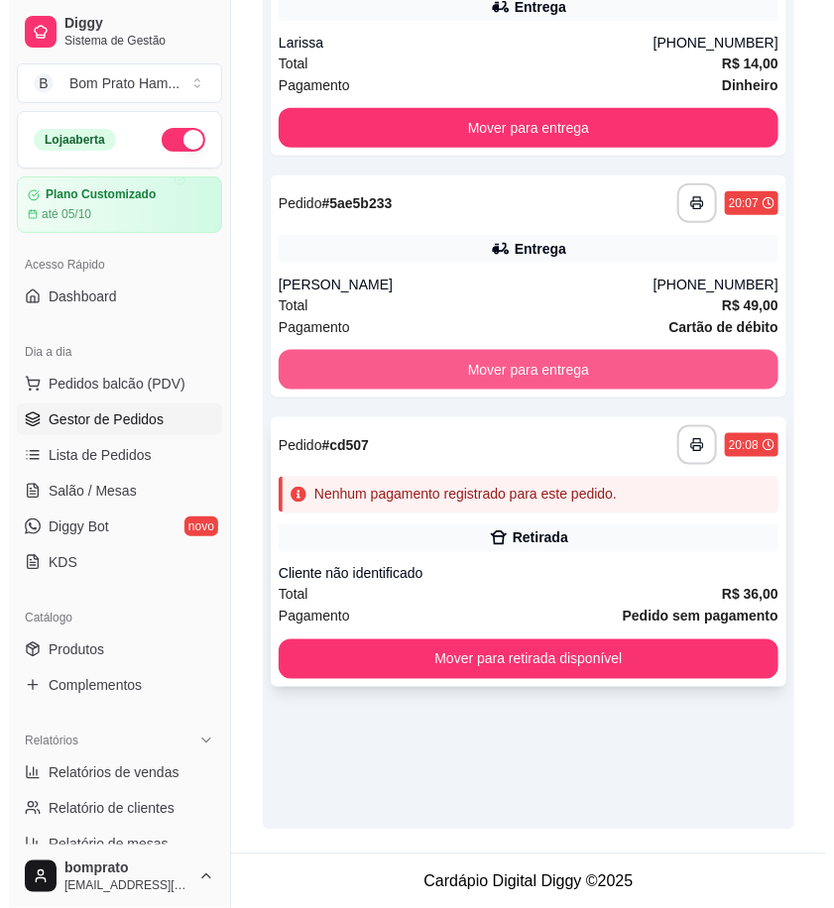
scroll to position [434, 0]
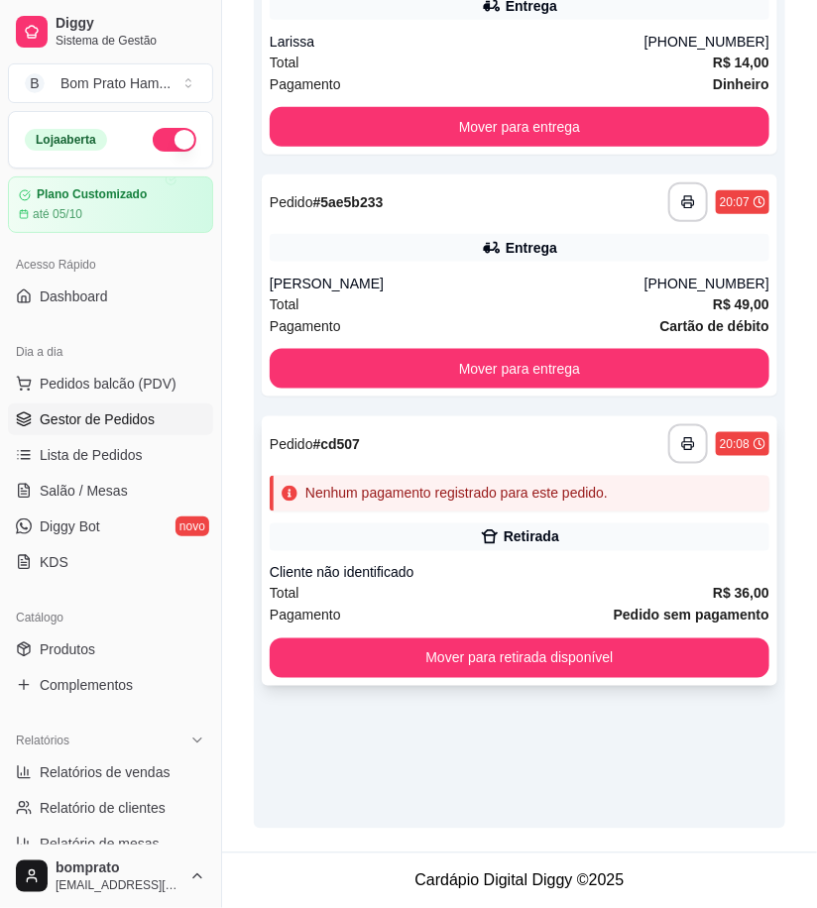
click at [482, 498] on div "Nenhum pagamento registrado para este pedido." at bounding box center [456, 494] width 302 height 20
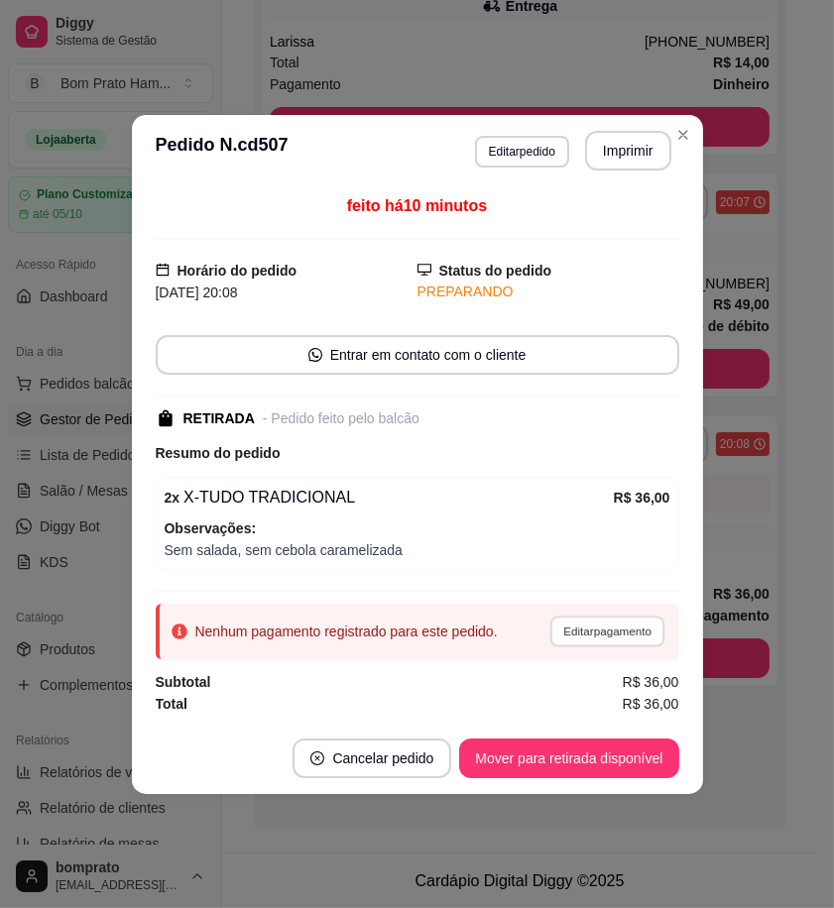
click at [651, 629] on button "Editar pagamento" at bounding box center [607, 631] width 115 height 31
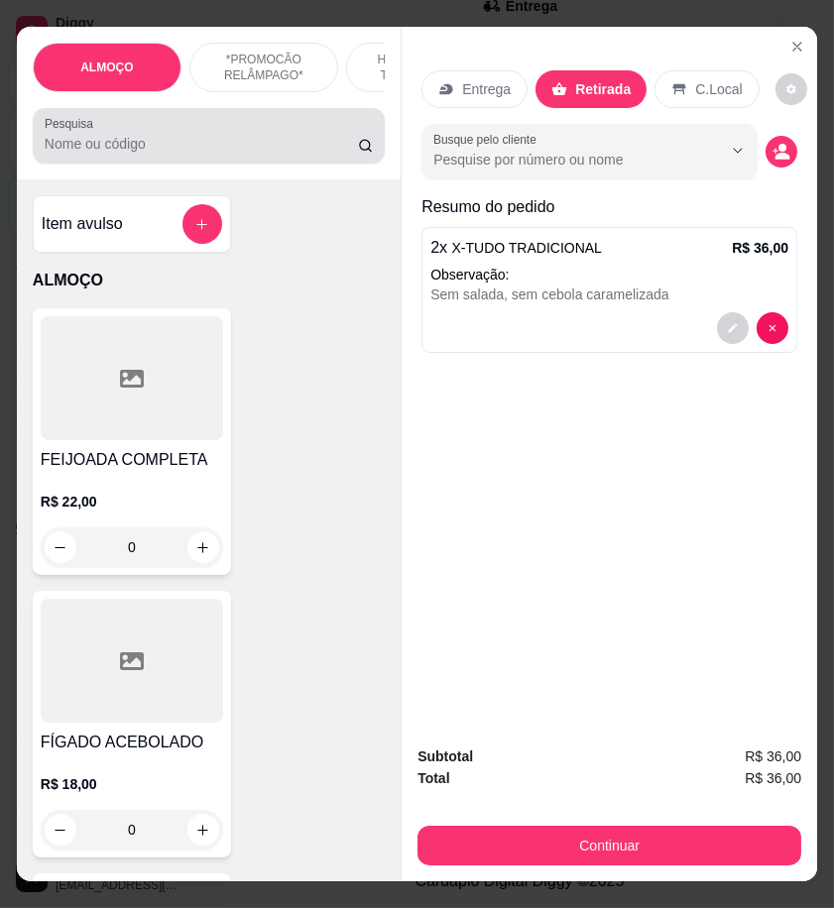
click at [153, 156] on div at bounding box center [209, 136] width 328 height 40
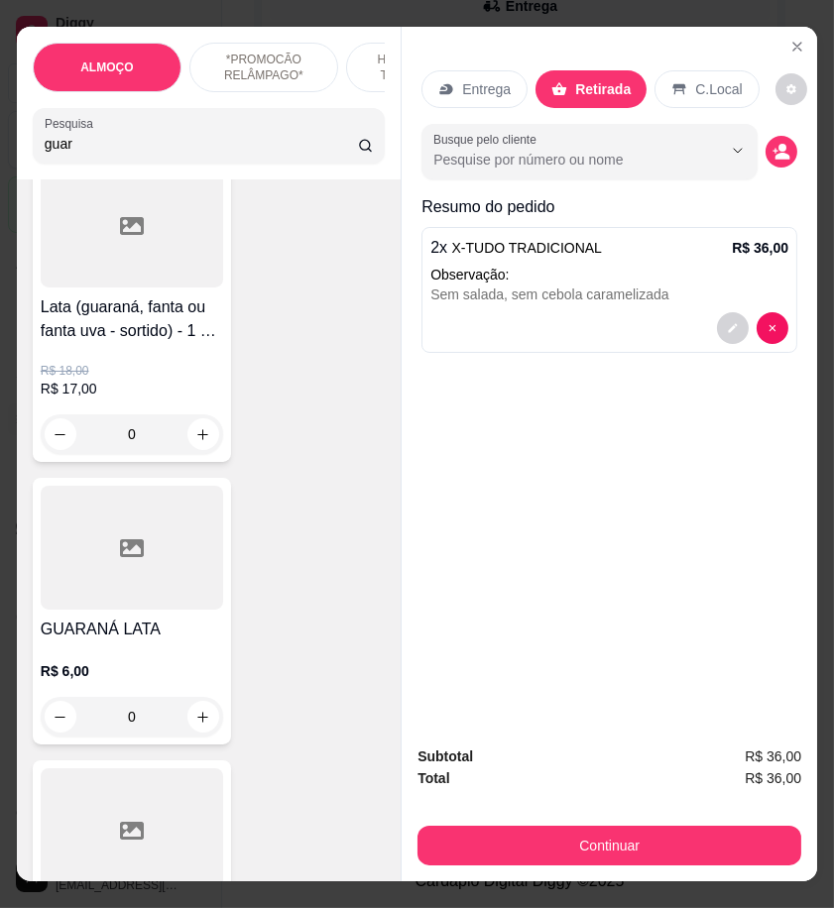
scroll to position [330, 0]
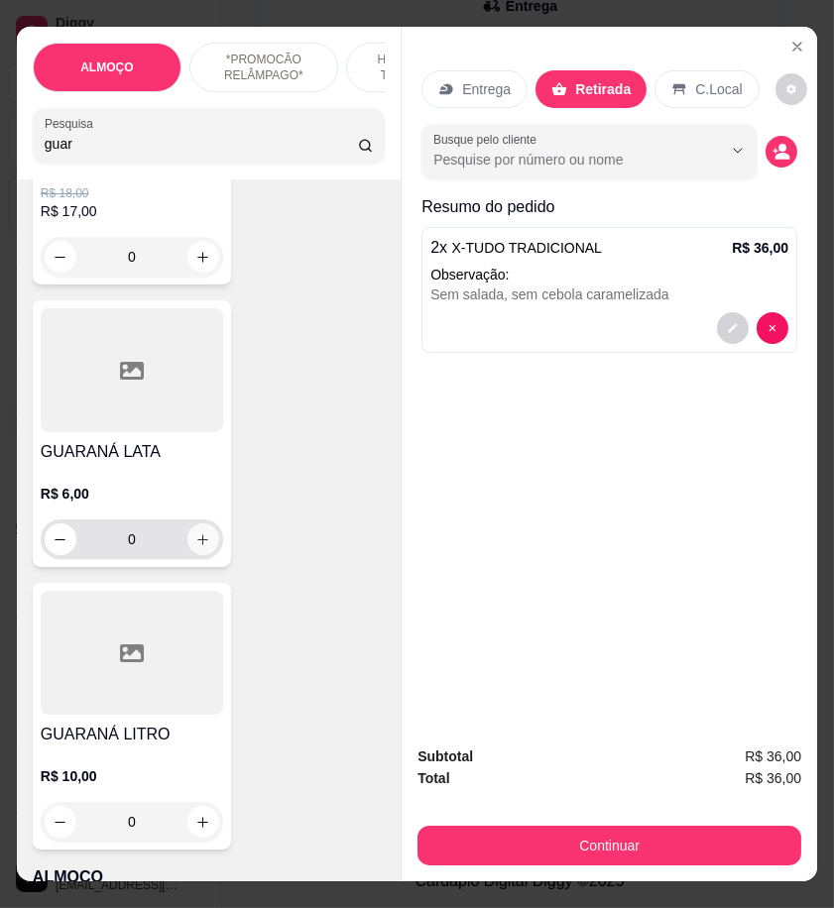
type input "guar"
click at [195, 546] on icon "increase-product-quantity" at bounding box center [202, 540] width 15 height 15
type input "1"
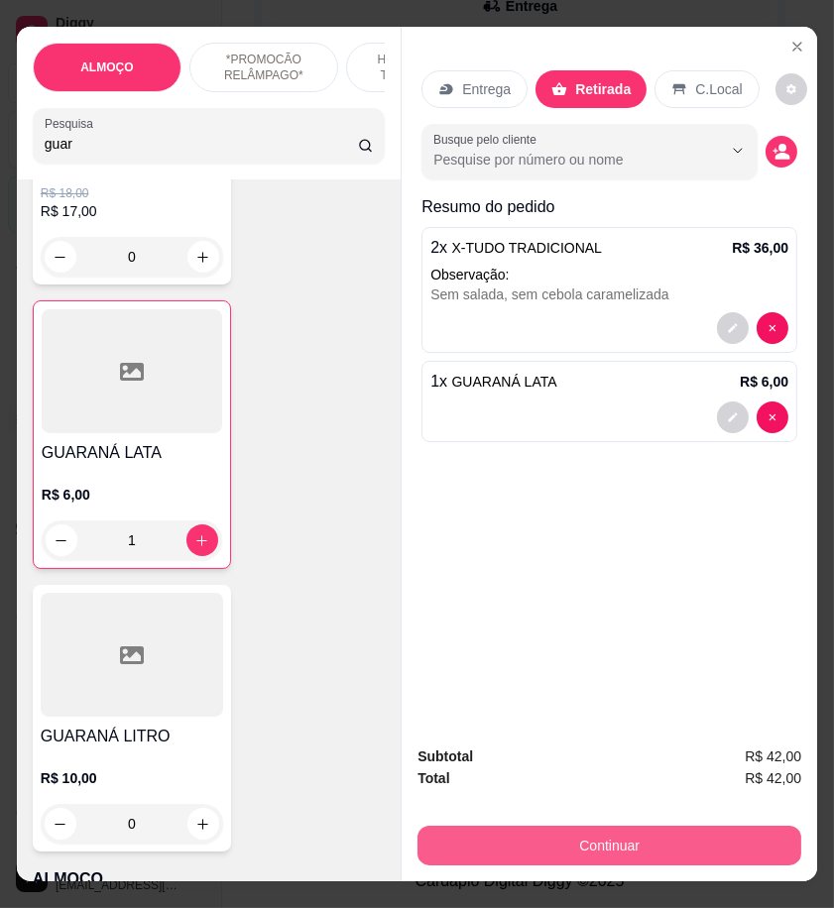
click at [642, 851] on button "Continuar" at bounding box center [609, 846] width 384 height 40
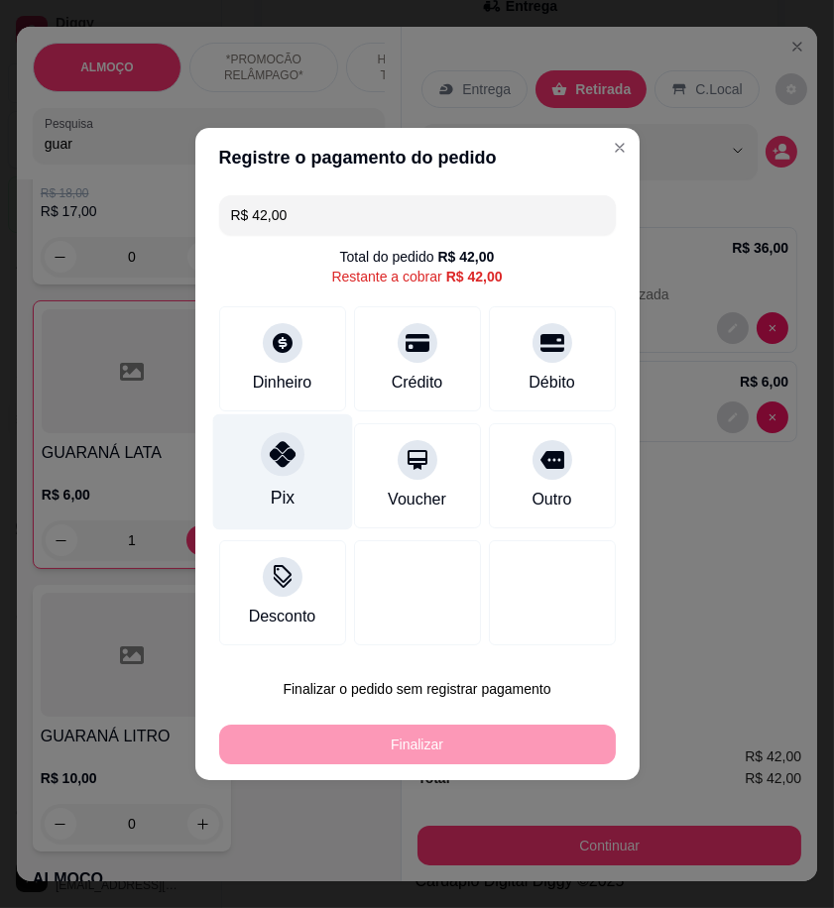
click at [296, 491] on div "Pix" at bounding box center [282, 473] width 140 height 116
type input "R$ 0,00"
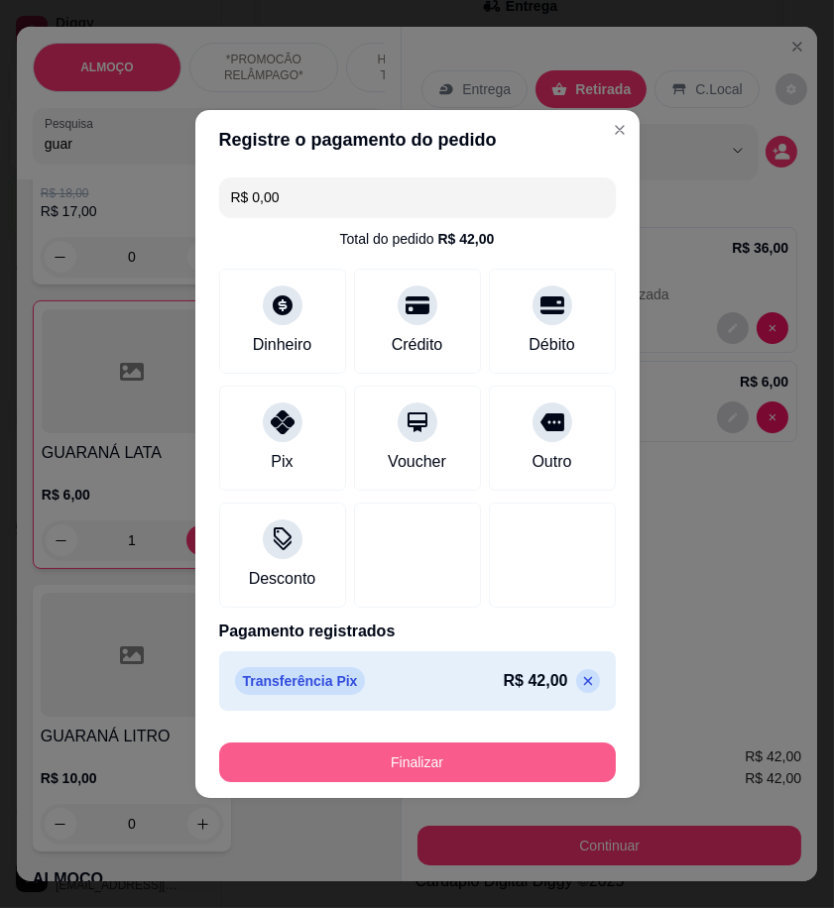
click at [507, 774] on button "Finalizar" at bounding box center [417, 763] width 397 height 40
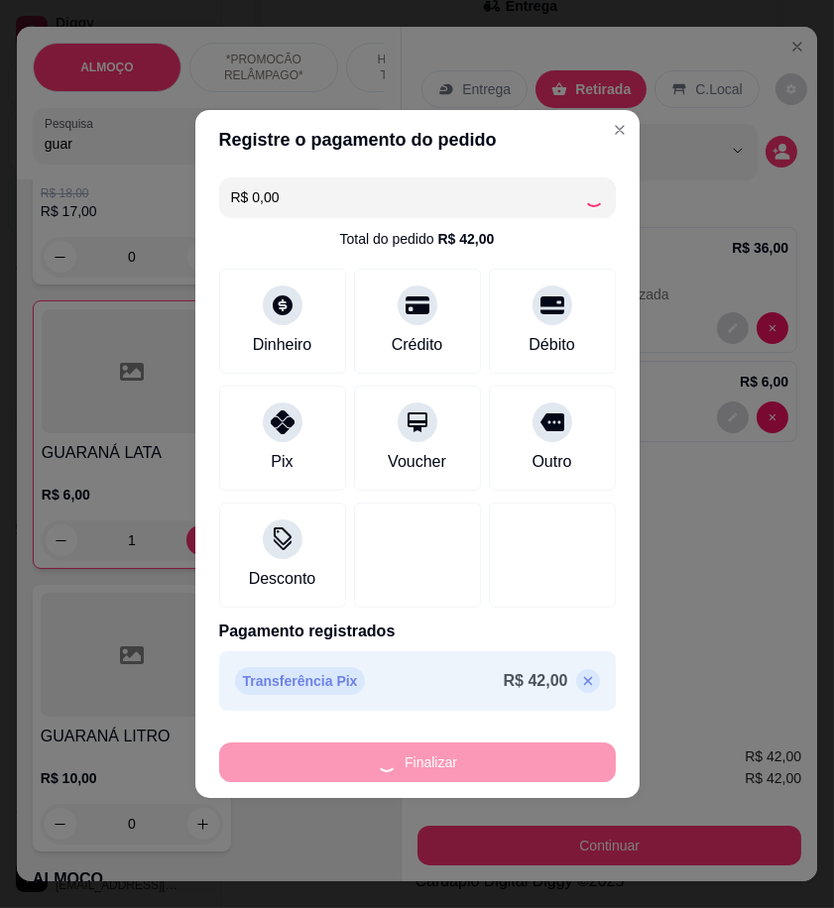
type input "0"
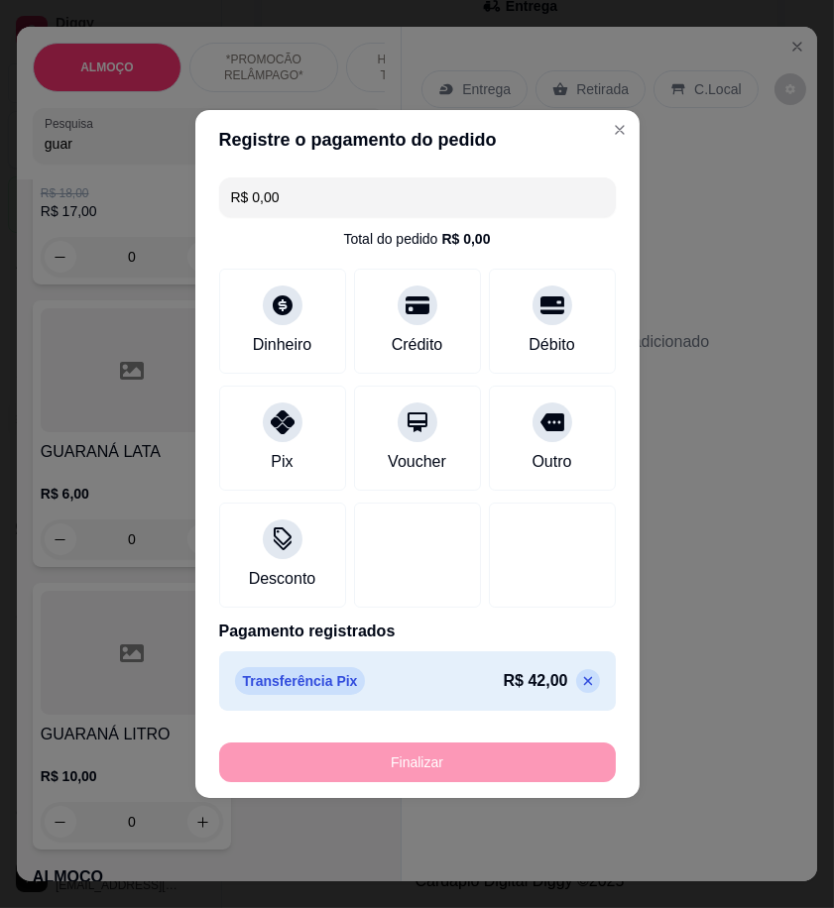
type input "-R$ 42,00"
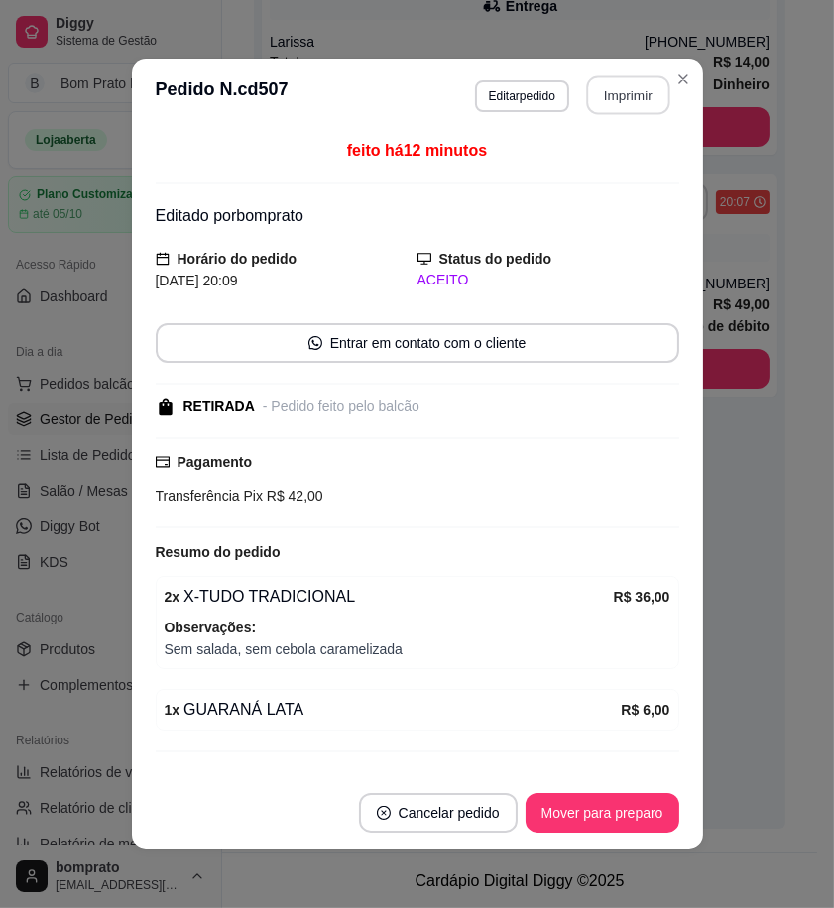
click at [618, 106] on button "Imprimir" at bounding box center [627, 95] width 83 height 39
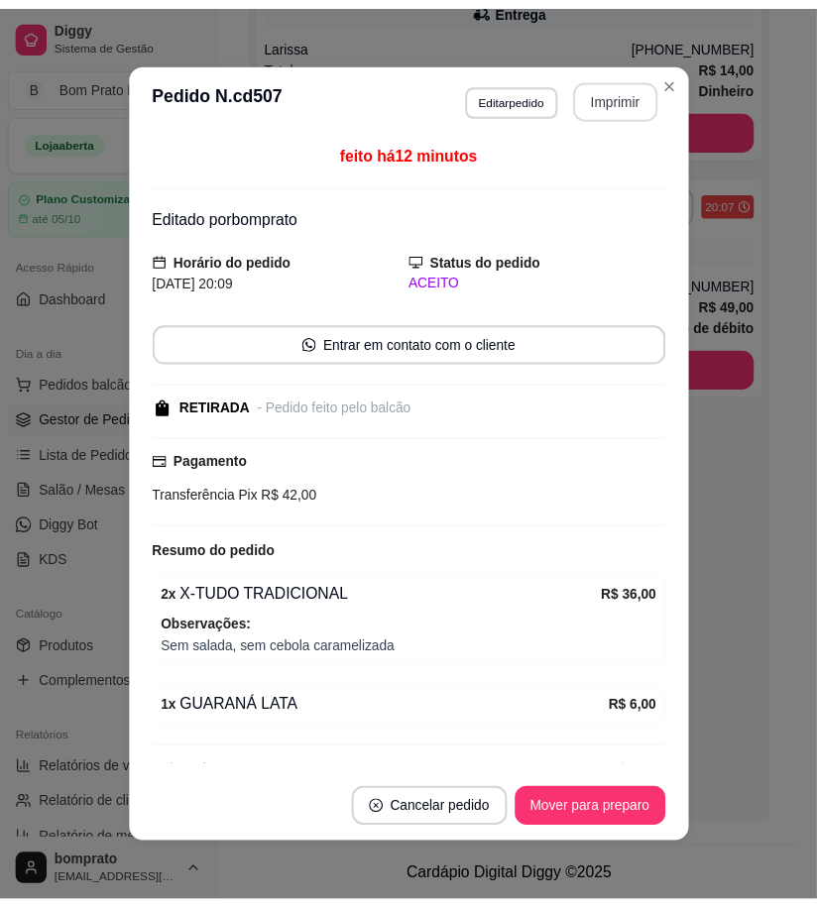
scroll to position [0, 0]
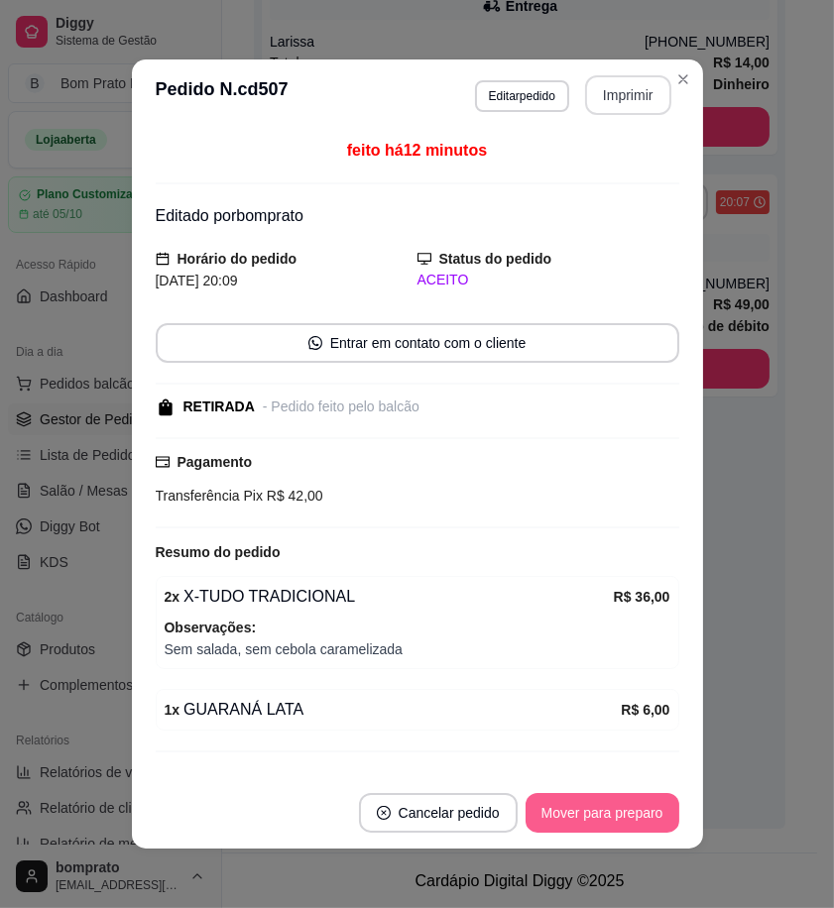
click at [629, 829] on button "Mover para preparo" at bounding box center [603, 813] width 154 height 40
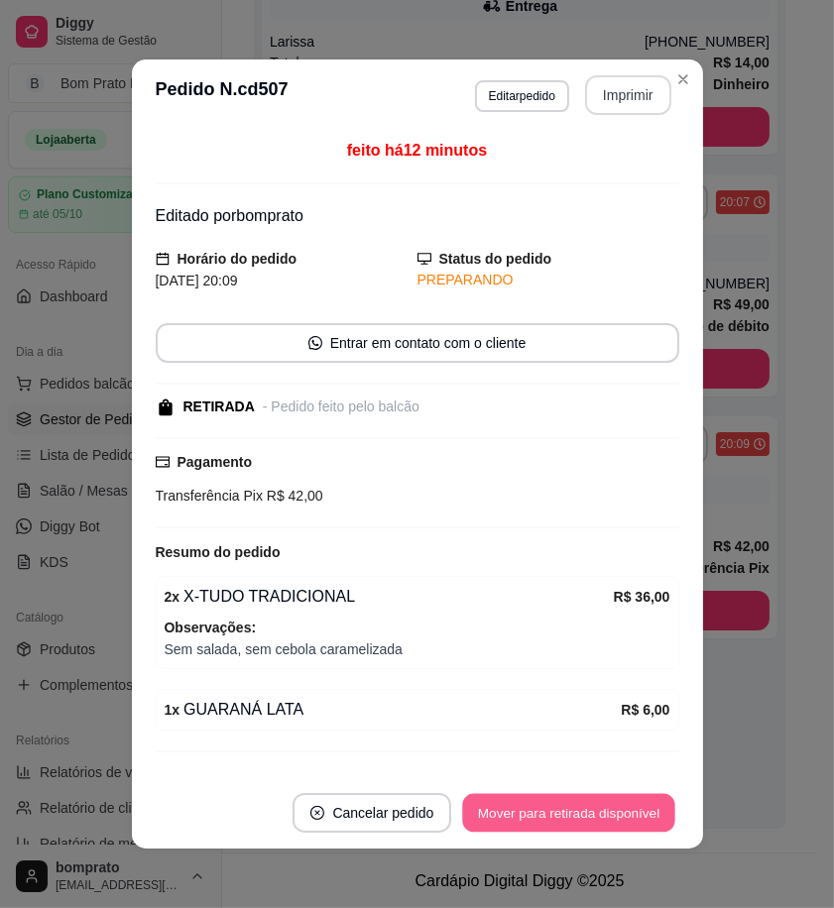
click at [629, 829] on button "Mover para retirada disponível" at bounding box center [569, 813] width 212 height 39
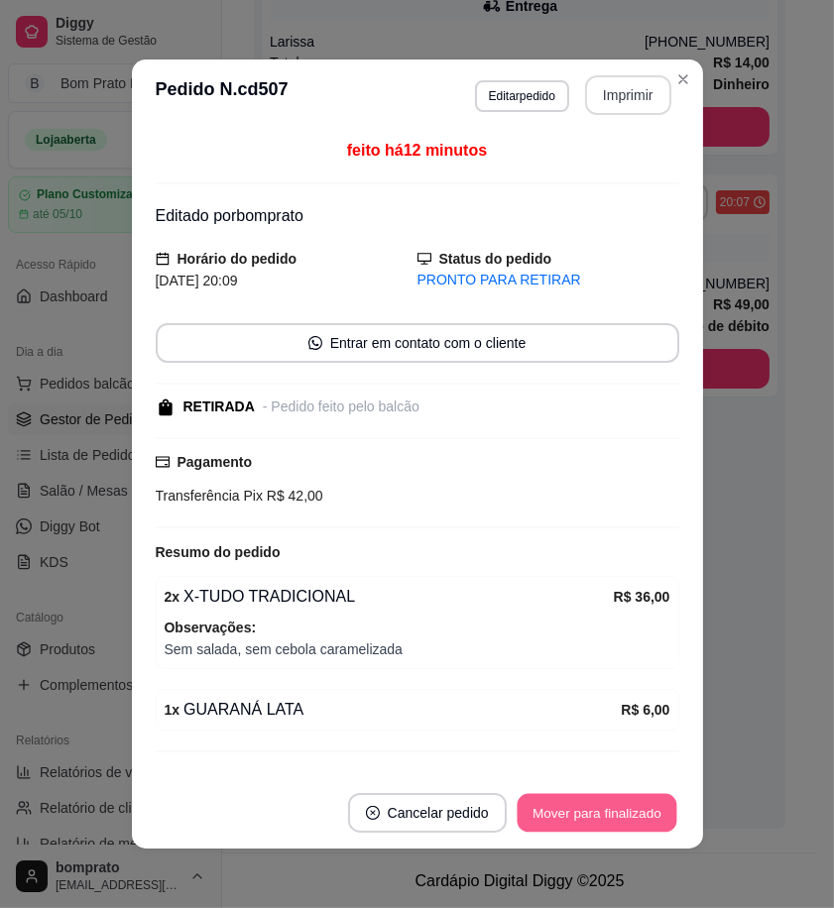
click at [629, 825] on button "Mover para finalizado" at bounding box center [597, 813] width 160 height 39
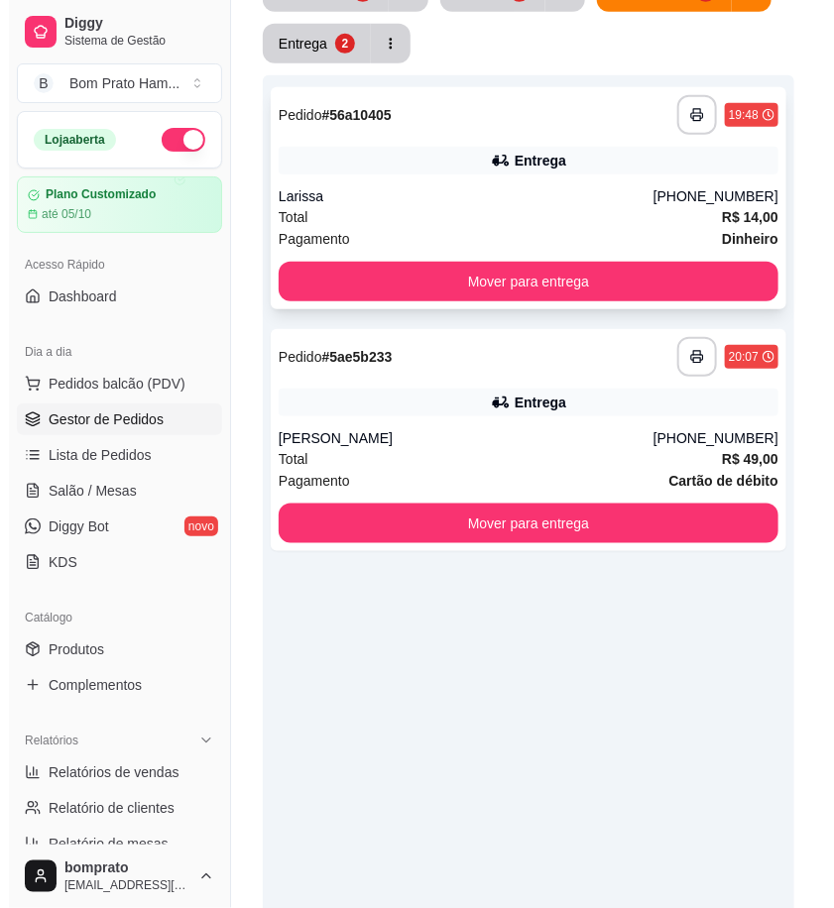
scroll to position [104, 0]
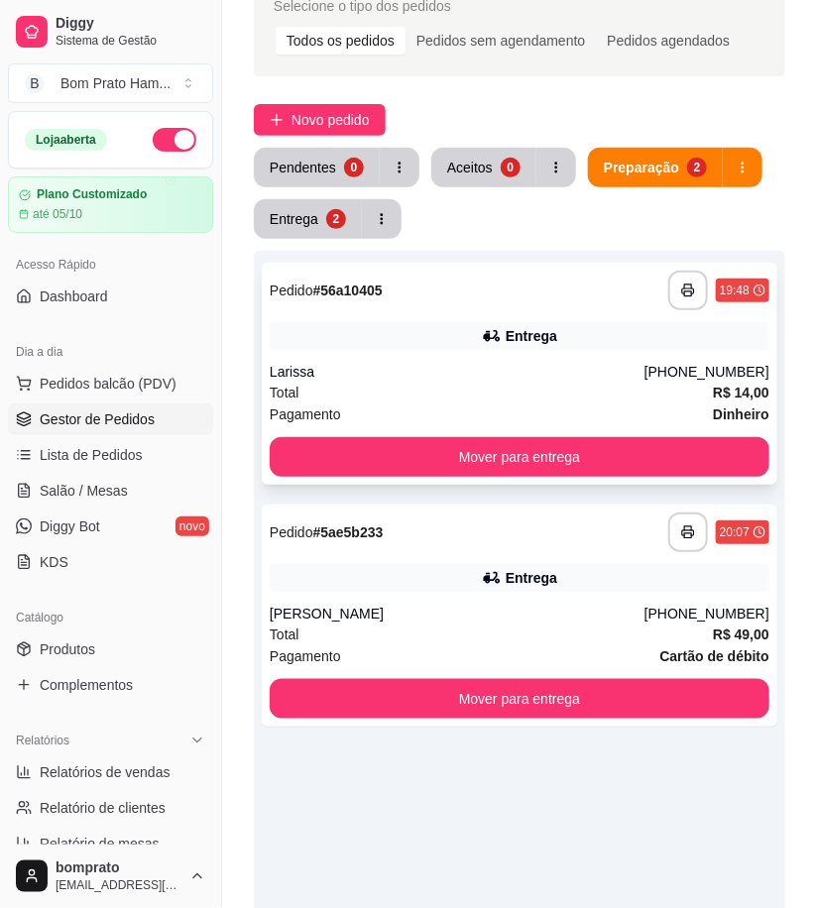
click at [555, 359] on div "**********" at bounding box center [520, 374] width 516 height 222
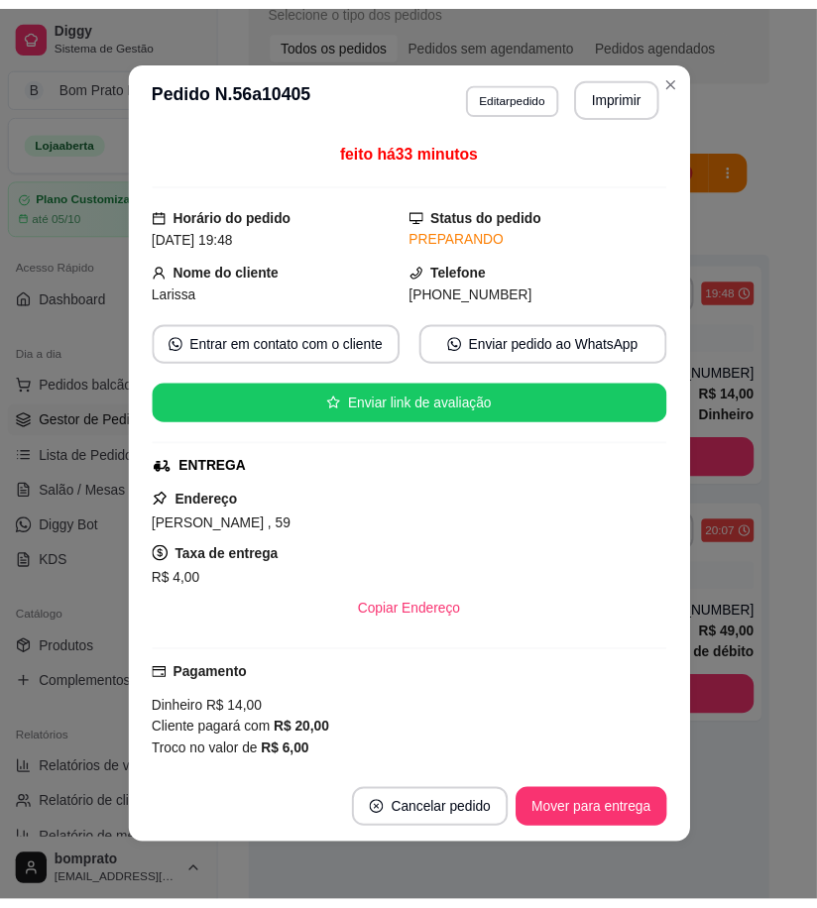
scroll to position [184, 0]
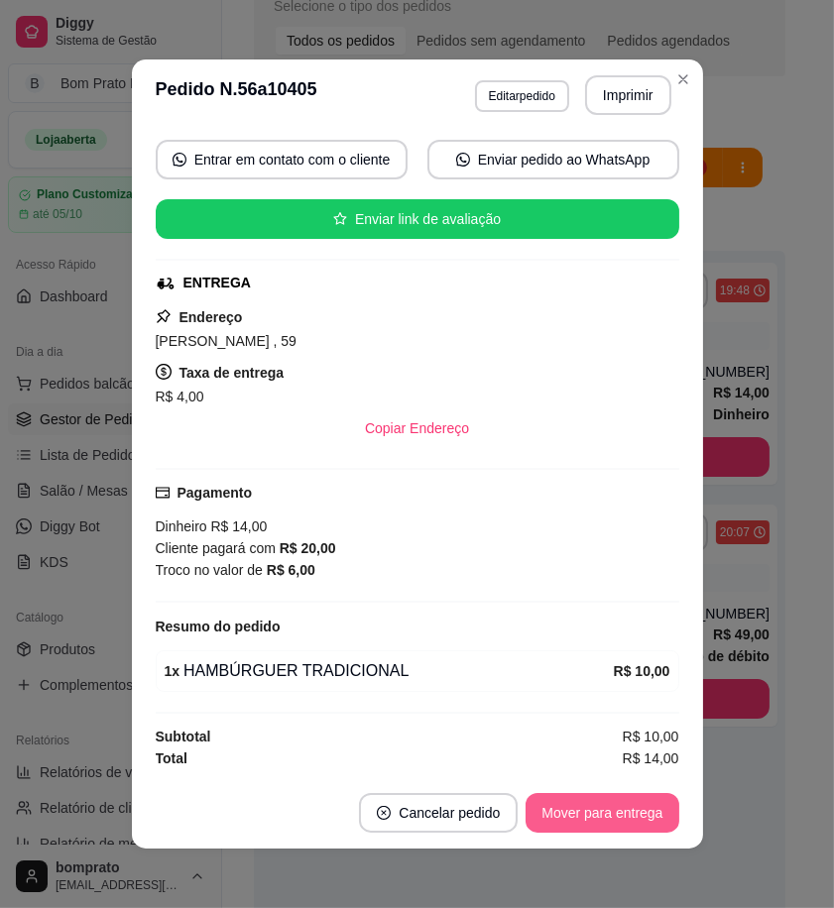
click at [617, 814] on button "Mover para entrega" at bounding box center [602, 813] width 153 height 40
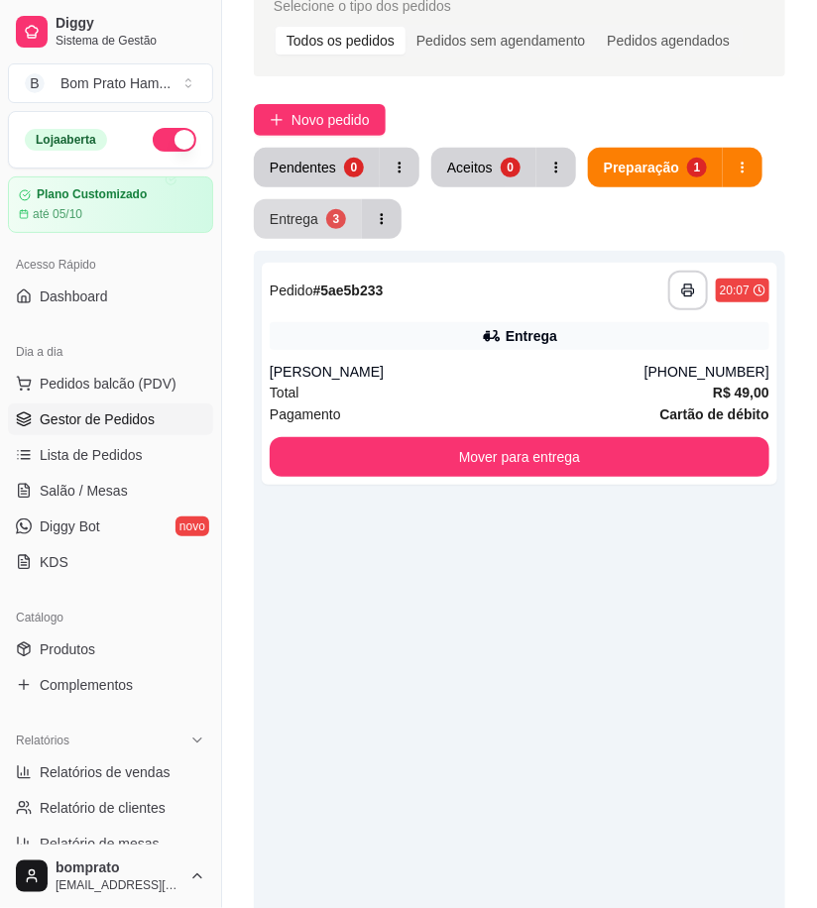
click at [311, 222] on div "Entrega" at bounding box center [294, 219] width 49 height 20
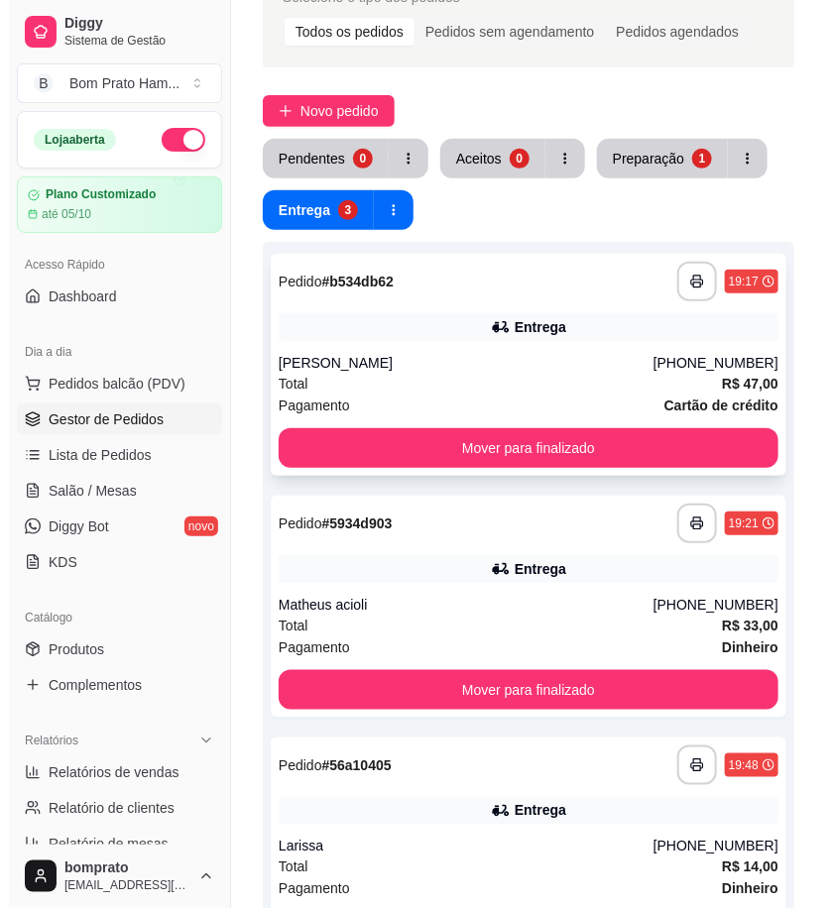
scroll to position [104, 0]
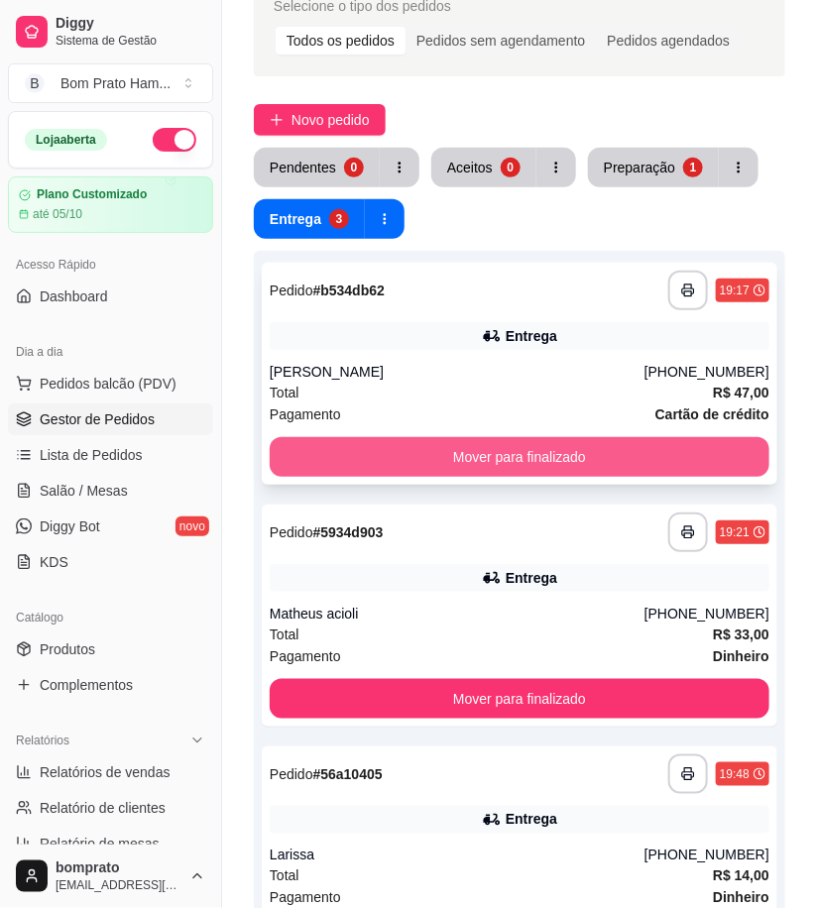
click at [551, 442] on button "Mover para finalizado" at bounding box center [520, 457] width 500 height 40
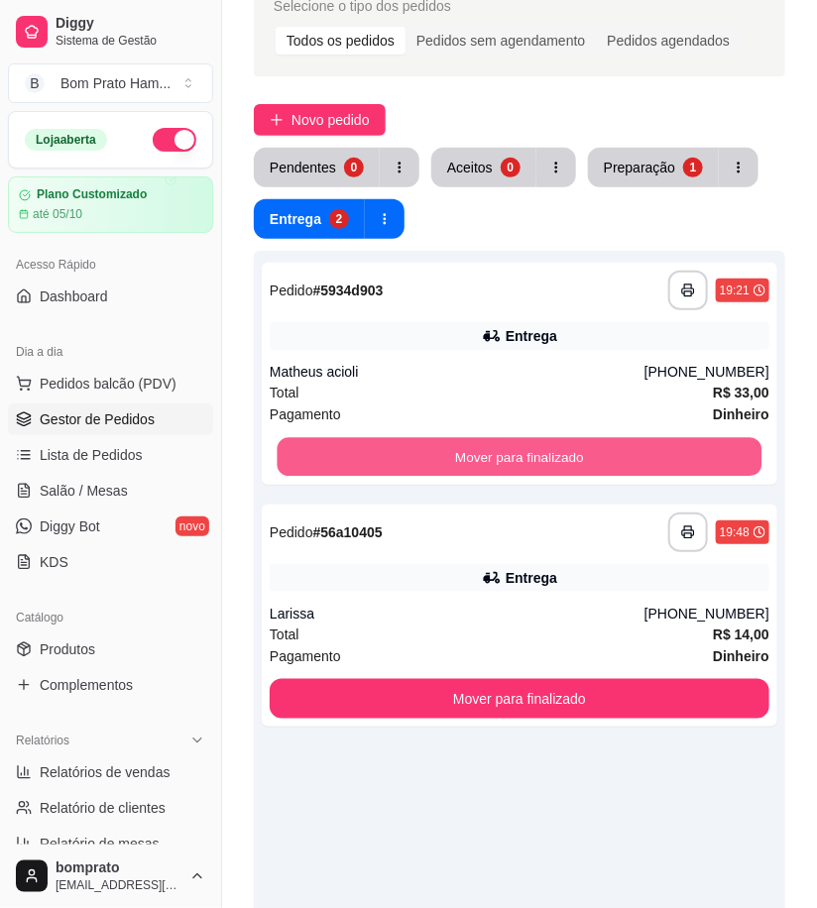
click at [551, 442] on button "Mover para finalizado" at bounding box center [520, 457] width 485 height 39
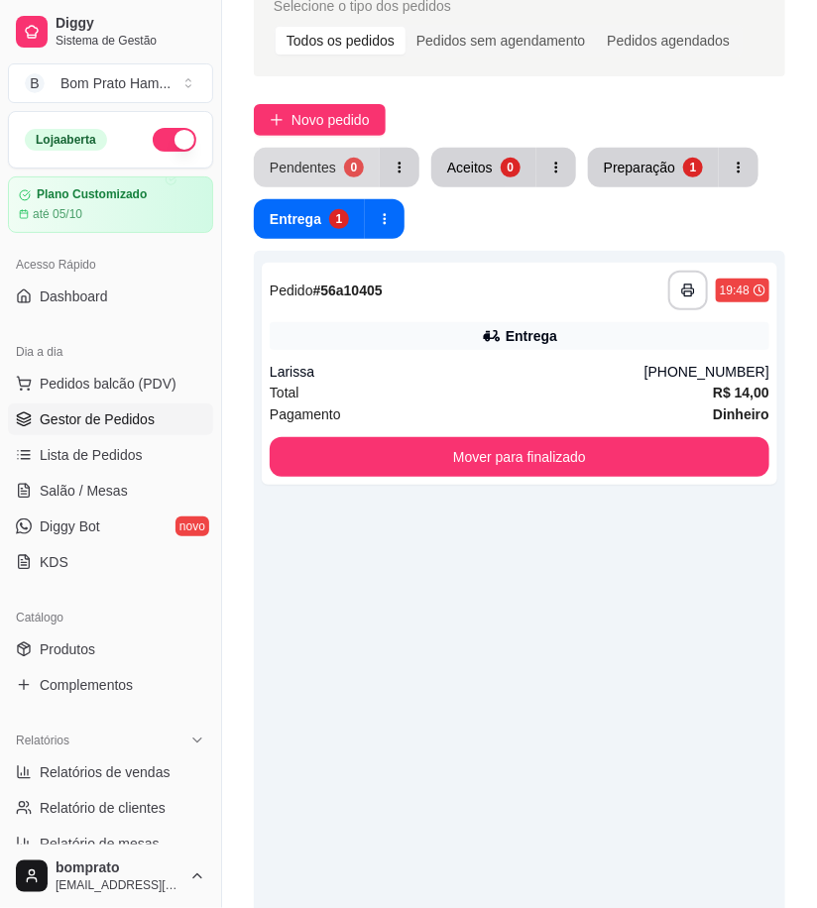
click at [335, 174] on button "Pendentes 0" at bounding box center [317, 168] width 126 height 40
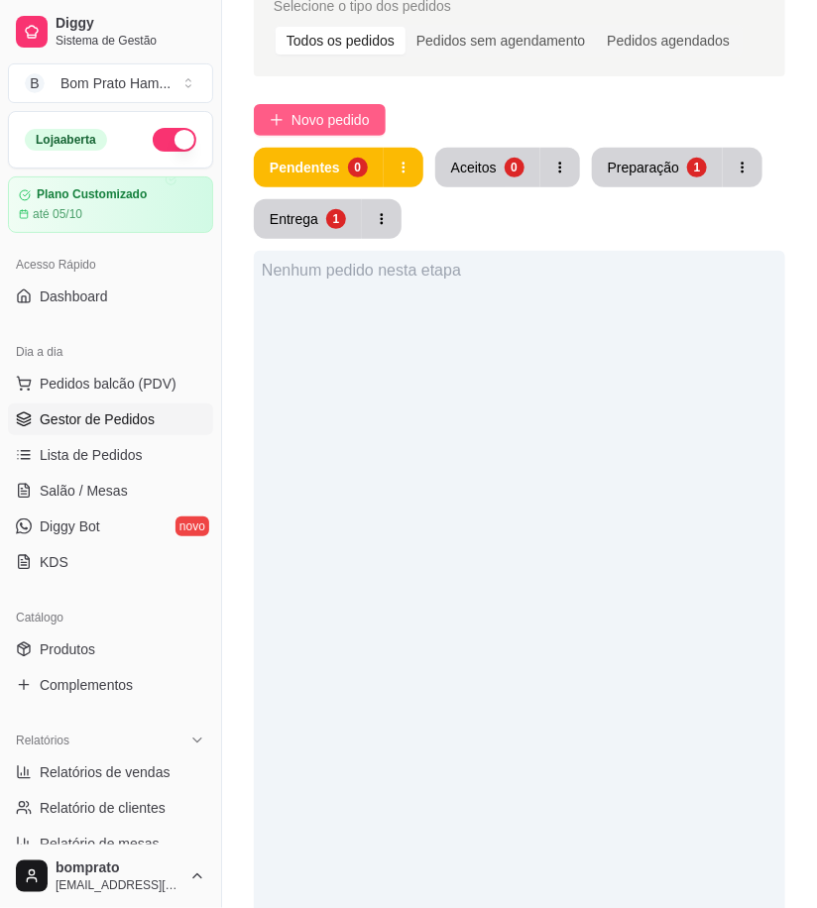
click at [371, 131] on button "Novo pedido" at bounding box center [320, 120] width 132 height 32
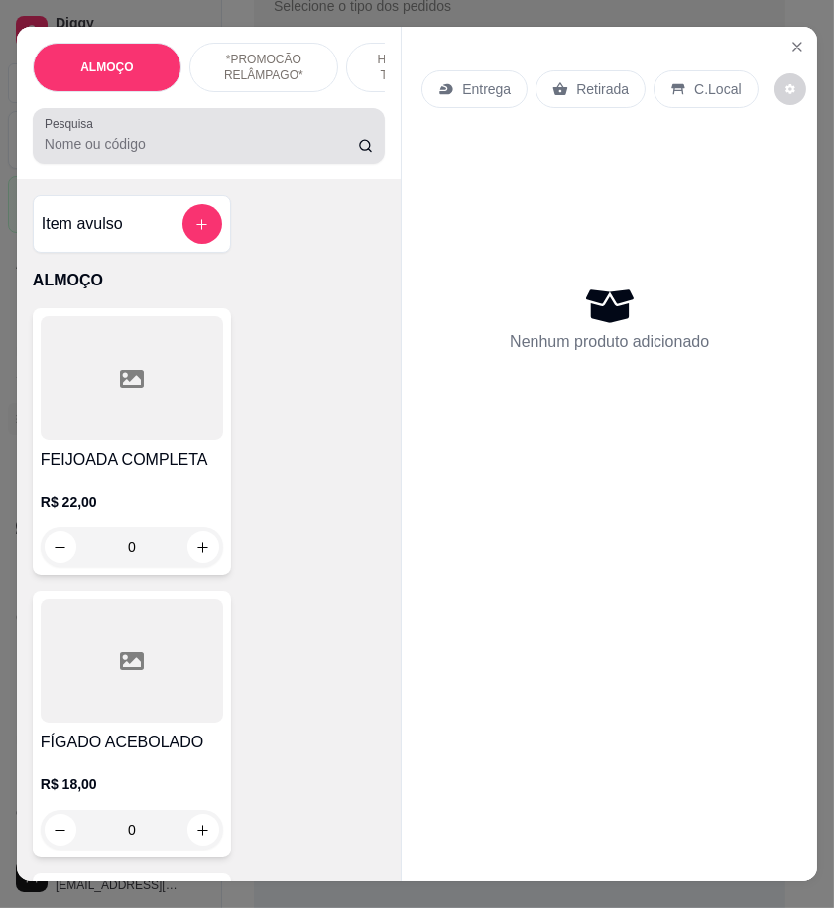
click at [84, 141] on div at bounding box center [209, 136] width 328 height 40
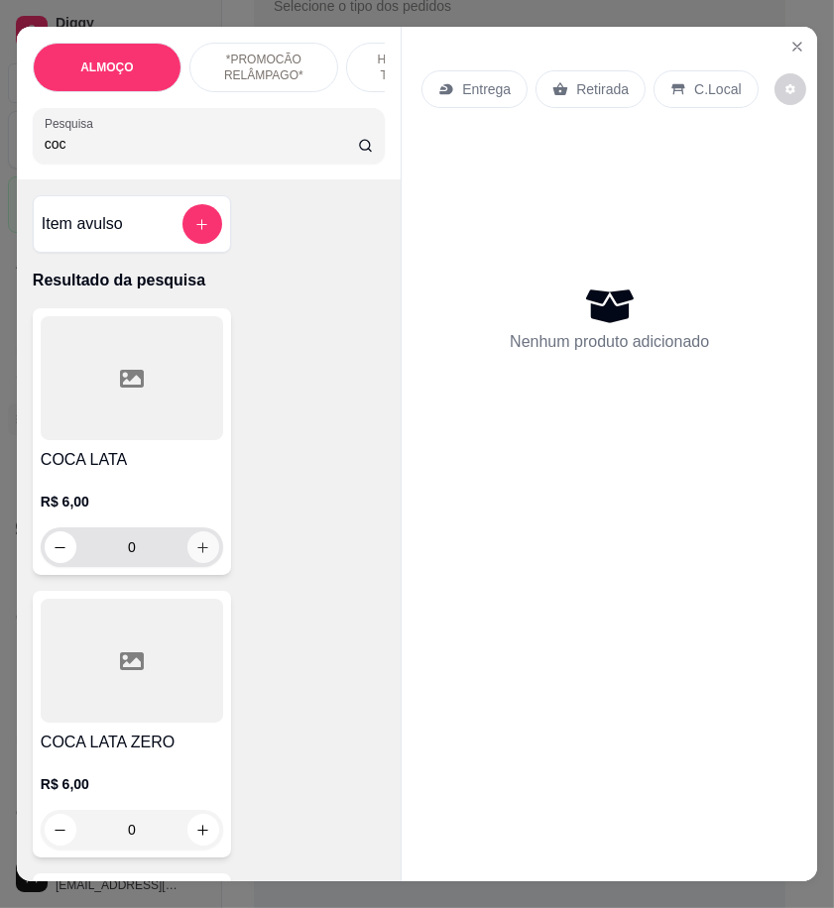
type input "coc"
click at [206, 558] on button "increase-product-quantity" at bounding box center [202, 548] width 31 height 31
type input "1"
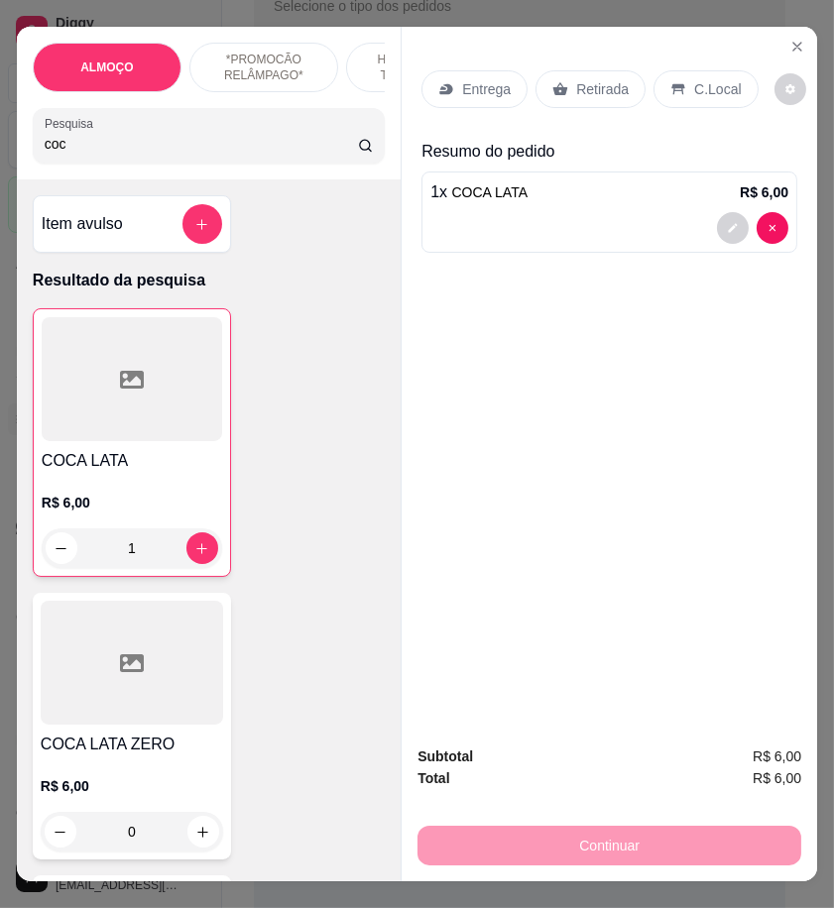
click at [607, 79] on p "Retirada" at bounding box center [602, 89] width 53 height 20
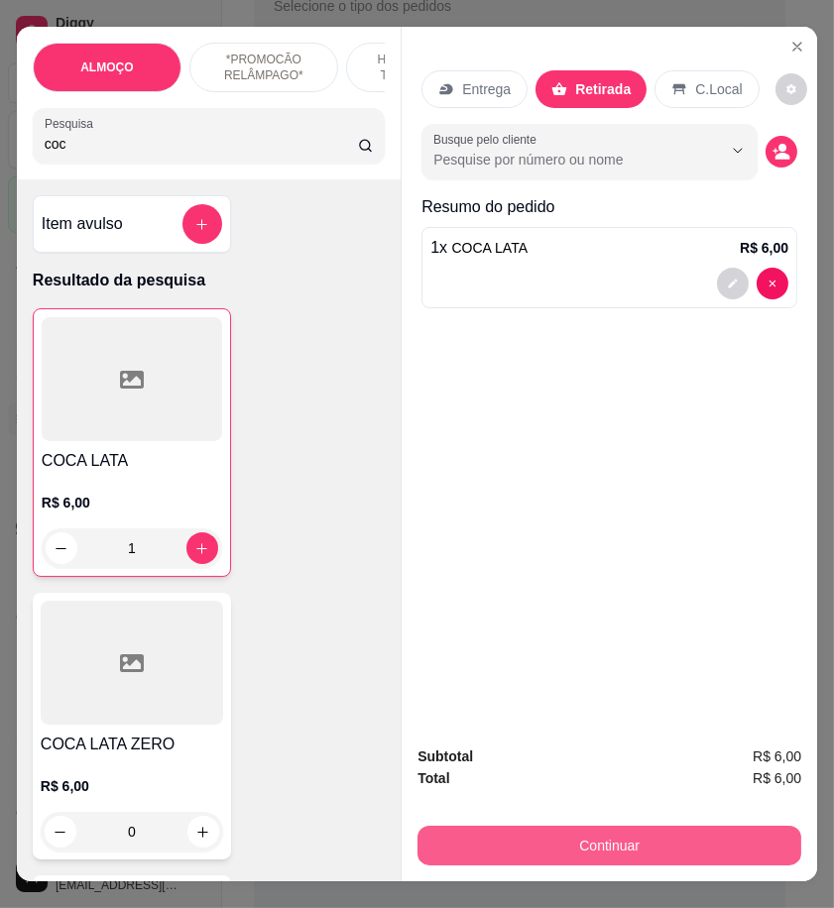
click at [657, 849] on button "Continuar" at bounding box center [609, 846] width 384 height 40
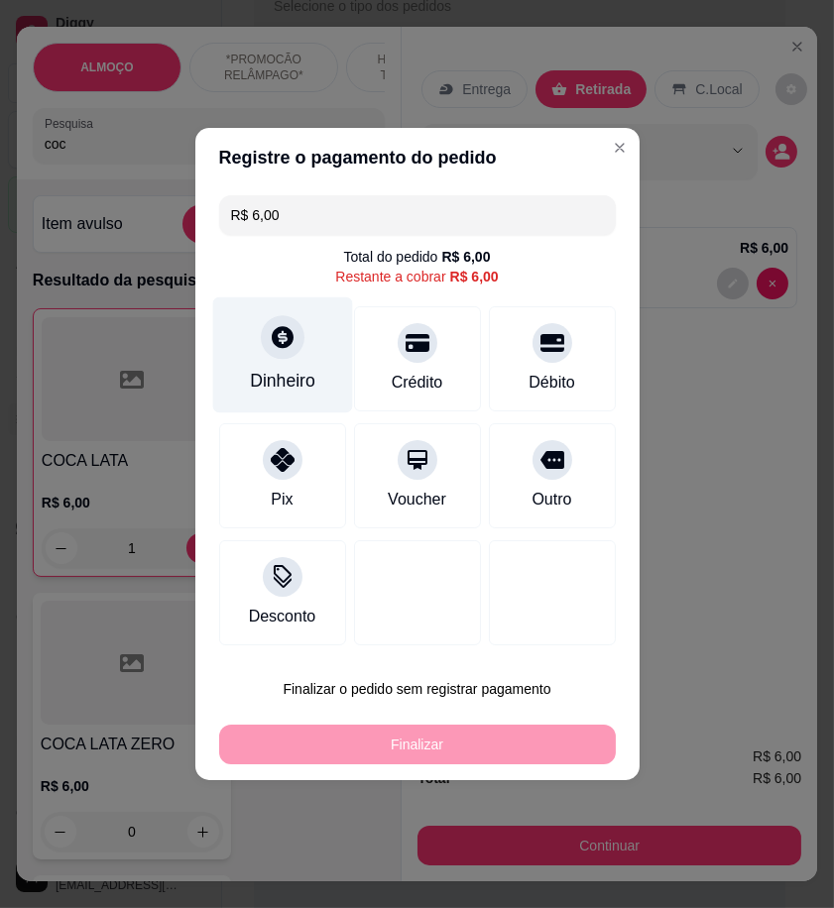
click at [264, 363] on div "Dinheiro" at bounding box center [282, 355] width 140 height 116
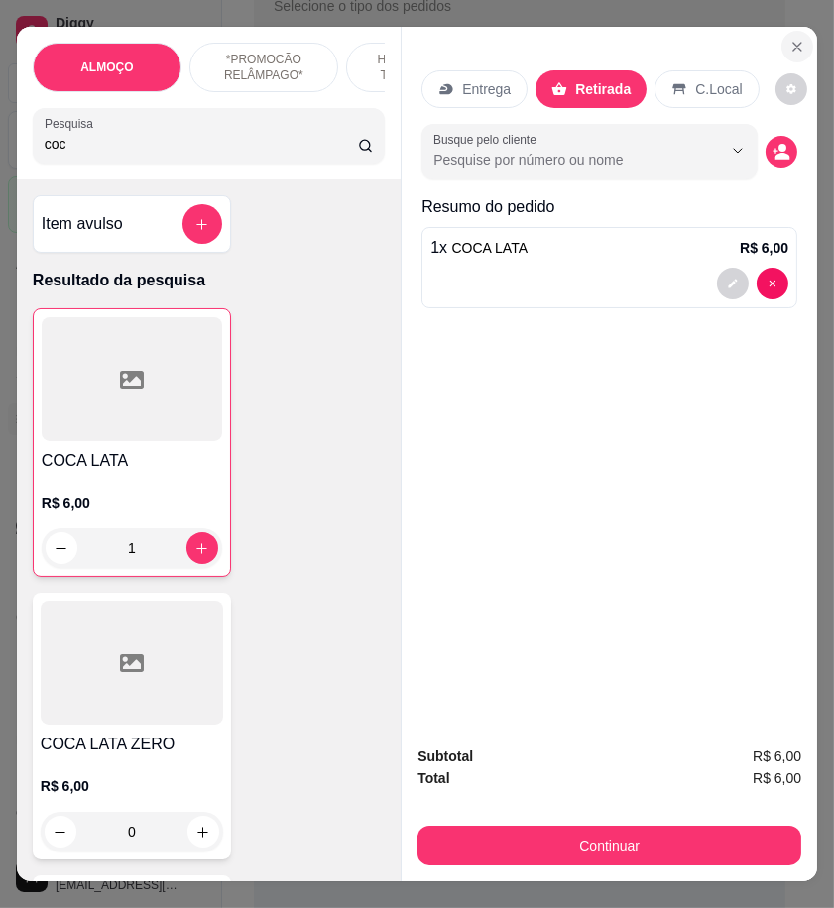
click at [791, 39] on icon "Close" at bounding box center [797, 47] width 16 height 16
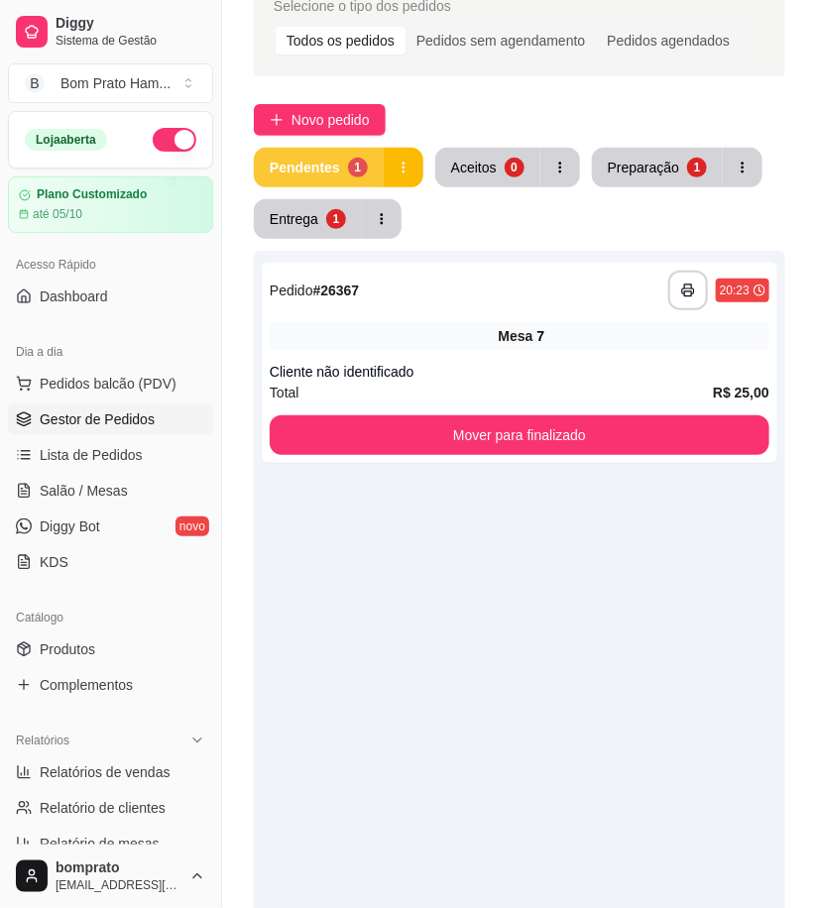
click at [293, 159] on div "Pendentes" at bounding box center [305, 168] width 70 height 20
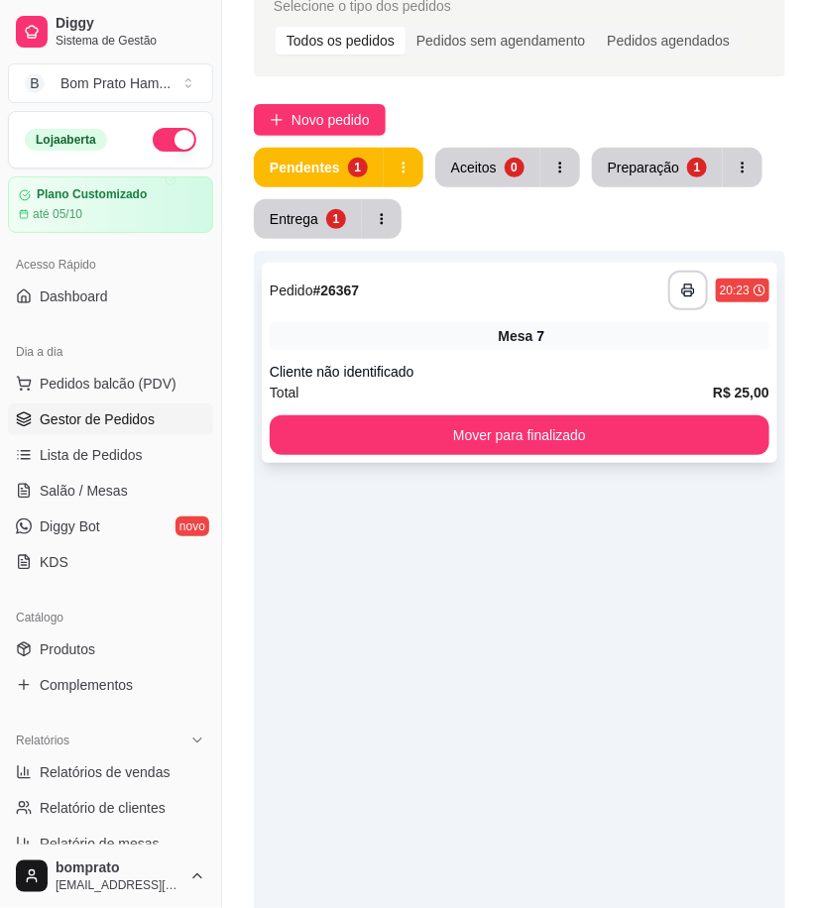
click at [408, 338] on div "Mesa 7" at bounding box center [520, 336] width 500 height 28
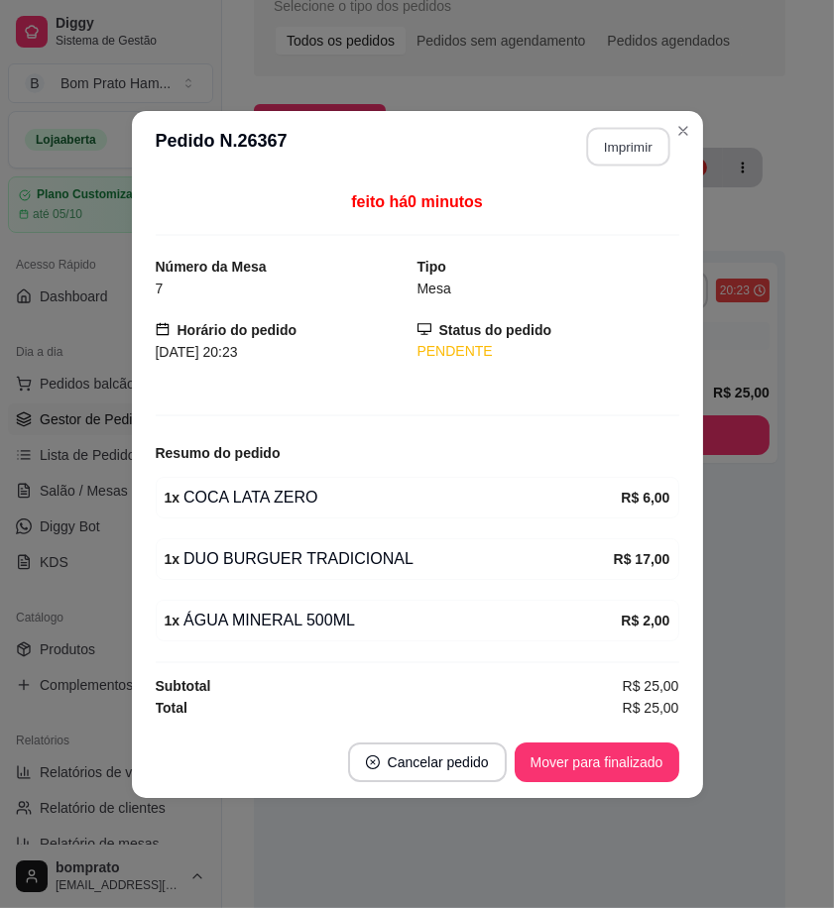
click at [603, 132] on button "Imprimir" at bounding box center [627, 146] width 83 height 39
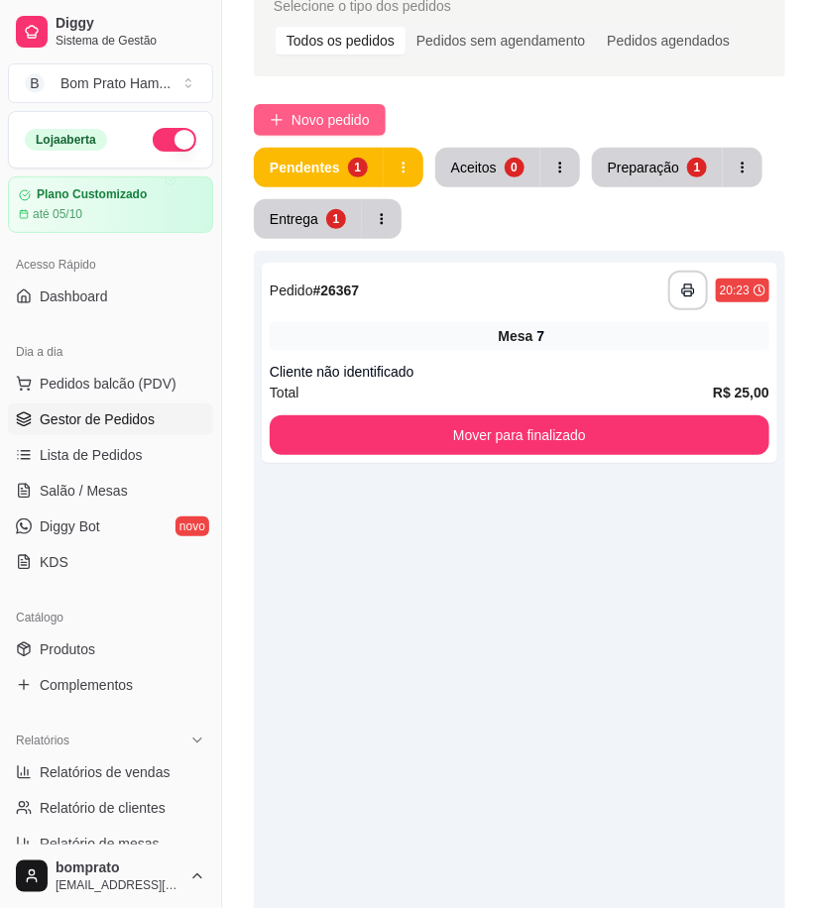
click at [321, 116] on span "Novo pedido" at bounding box center [331, 120] width 78 height 22
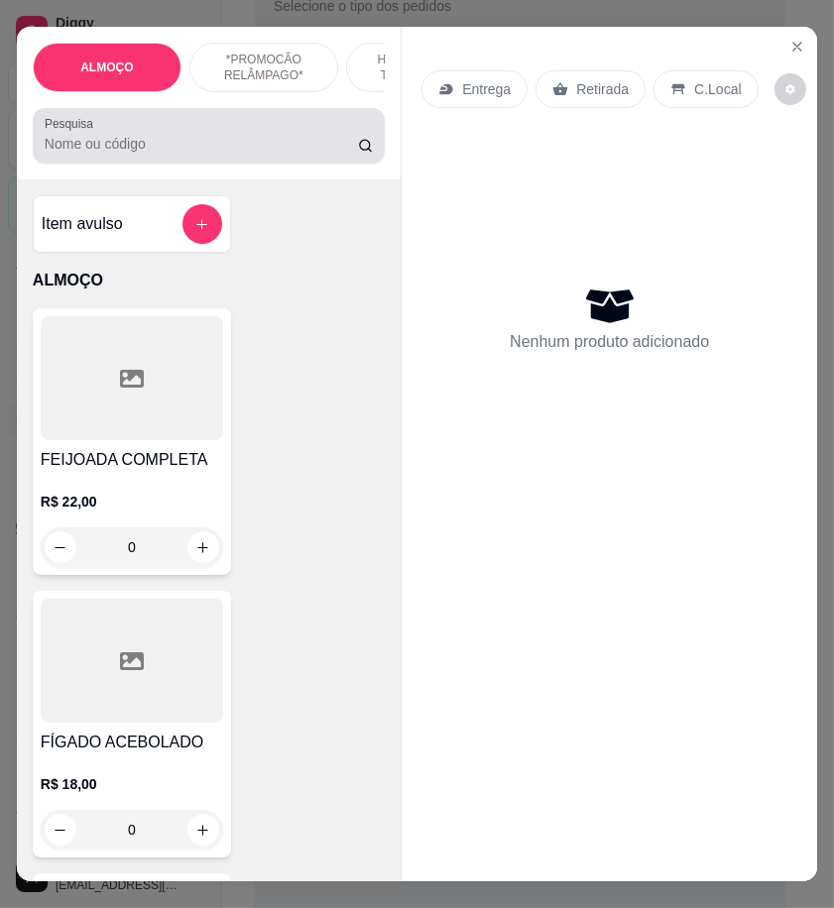
click at [182, 164] on div "Pesquisa" at bounding box center [209, 136] width 352 height 56
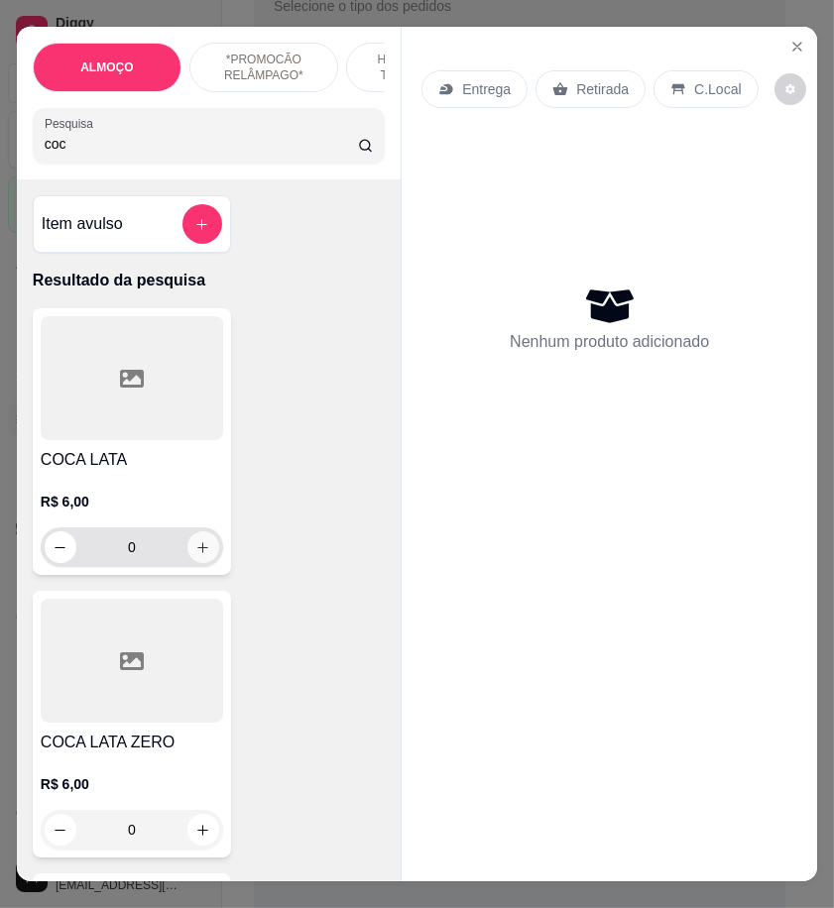
type input "coc"
click at [174, 563] on input "0" at bounding box center [131, 548] width 111 height 40
click at [196, 555] on icon "increase-product-quantity" at bounding box center [203, 547] width 15 height 15
type input "1"
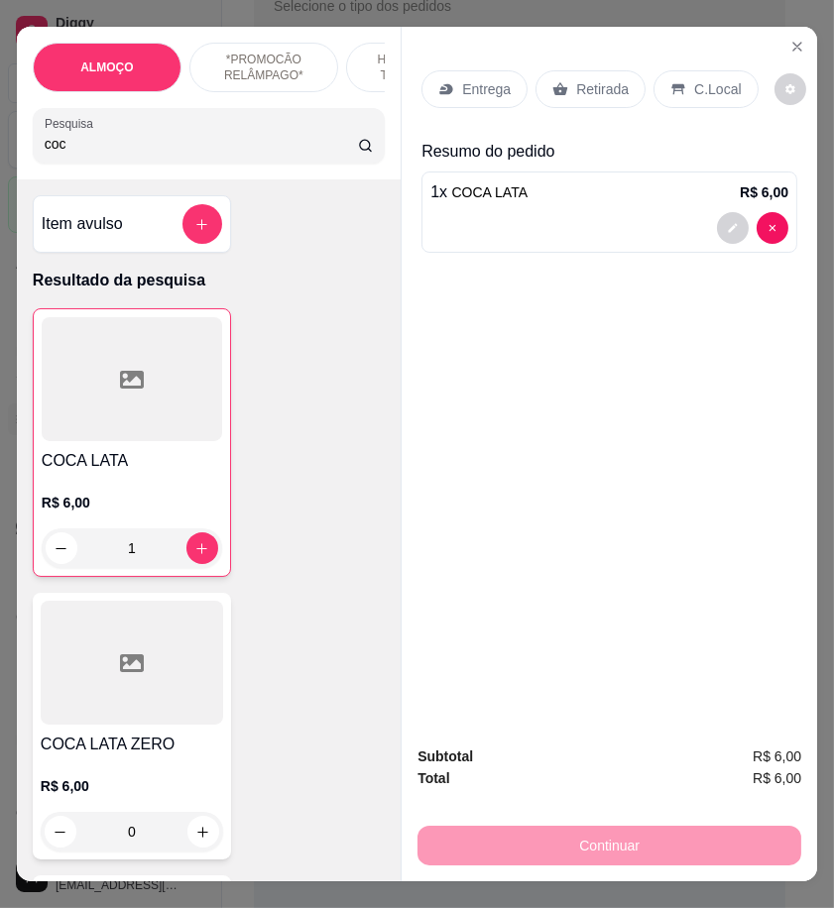
click at [585, 70] on div "Retirada" at bounding box center [590, 89] width 110 height 38
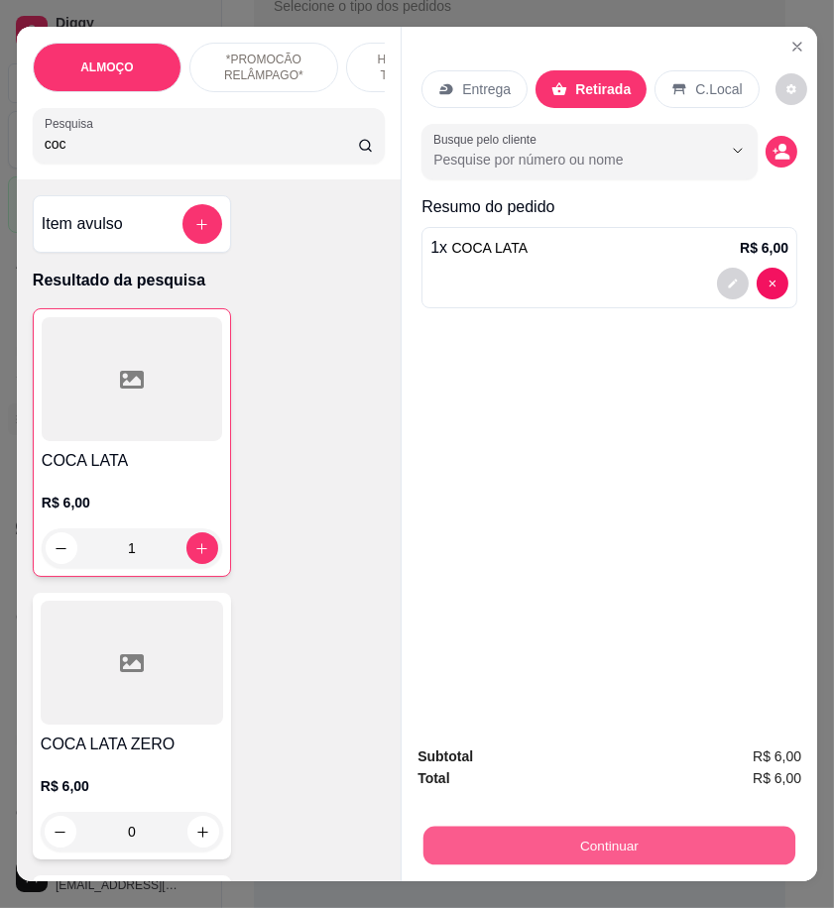
click at [711, 835] on button "Continuar" at bounding box center [609, 845] width 372 height 39
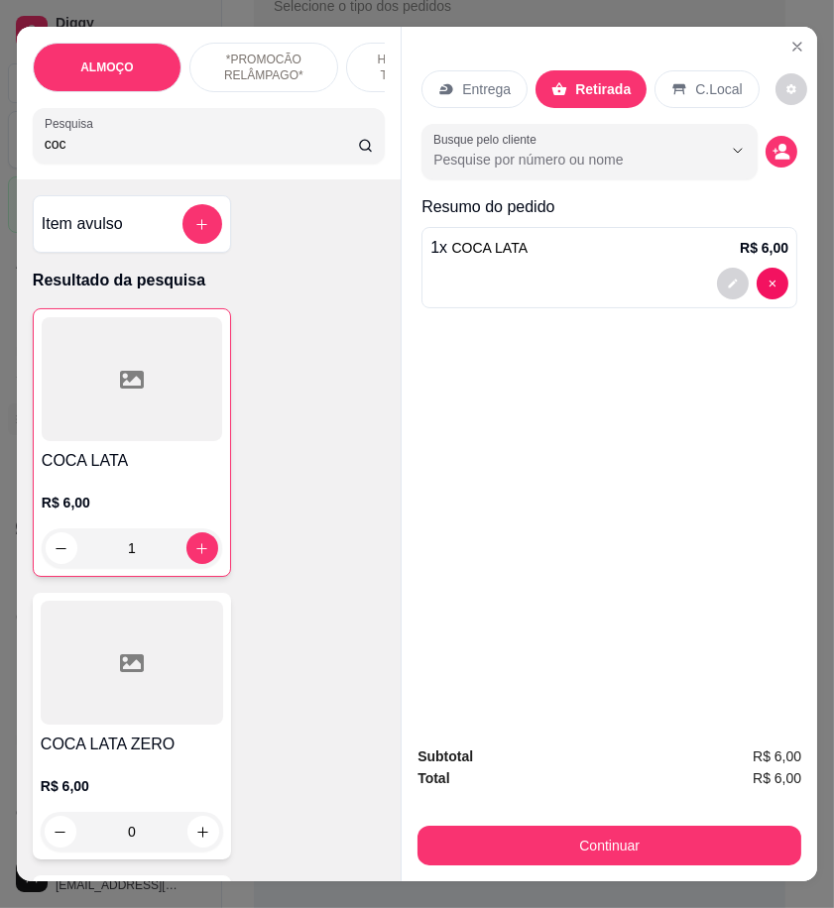
click at [283, 353] on div at bounding box center [282, 337] width 44 height 44
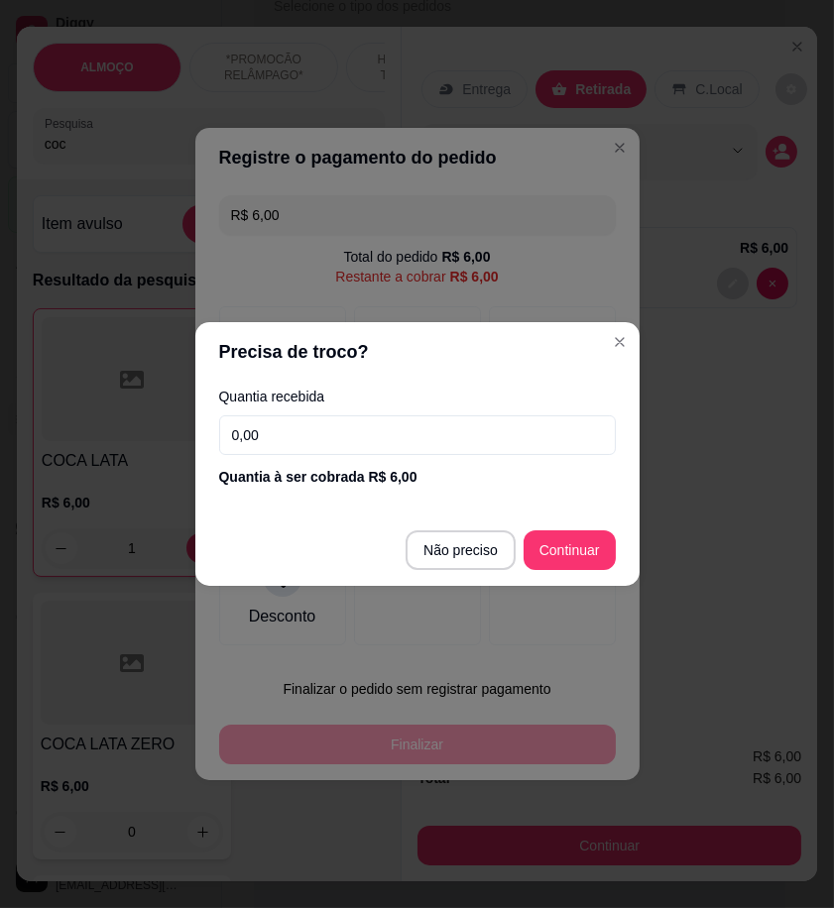
click at [458, 424] on input "0,00" at bounding box center [417, 435] width 397 height 40
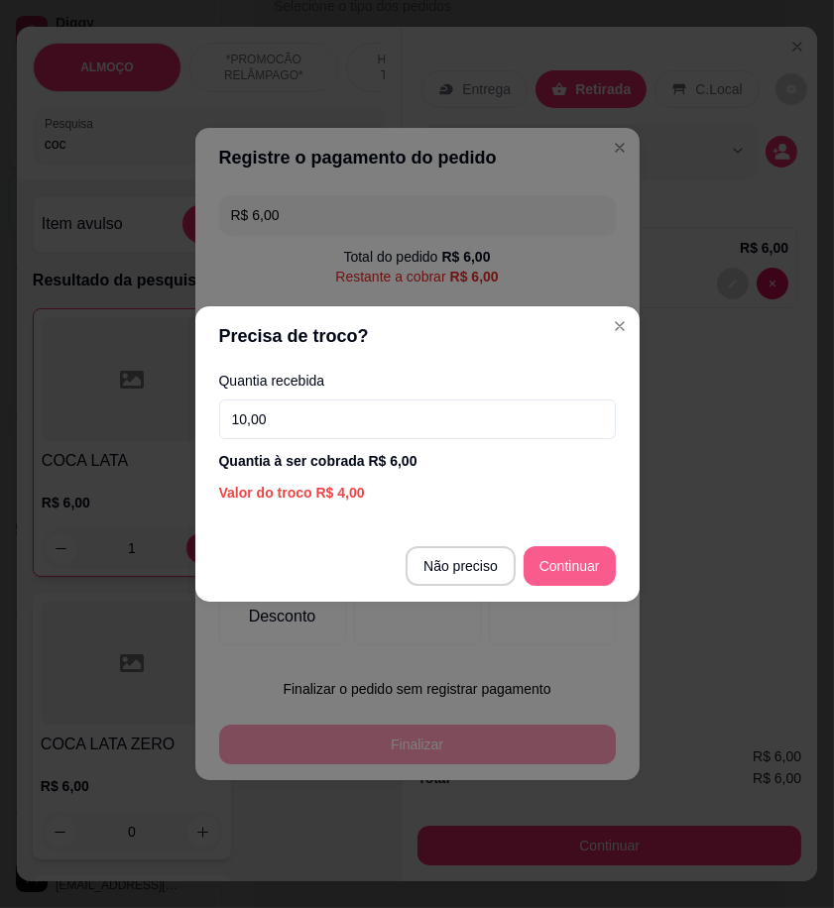
type input "10,00"
type input "R$ 0,00"
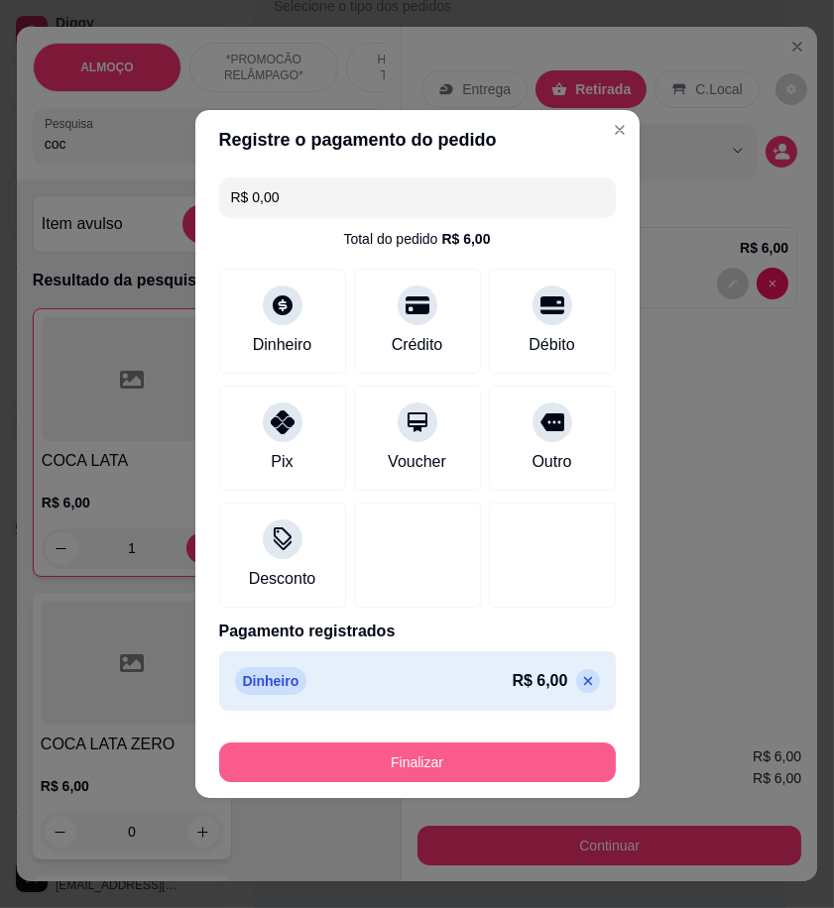
click at [583, 770] on button "Finalizar" at bounding box center [417, 763] width 397 height 40
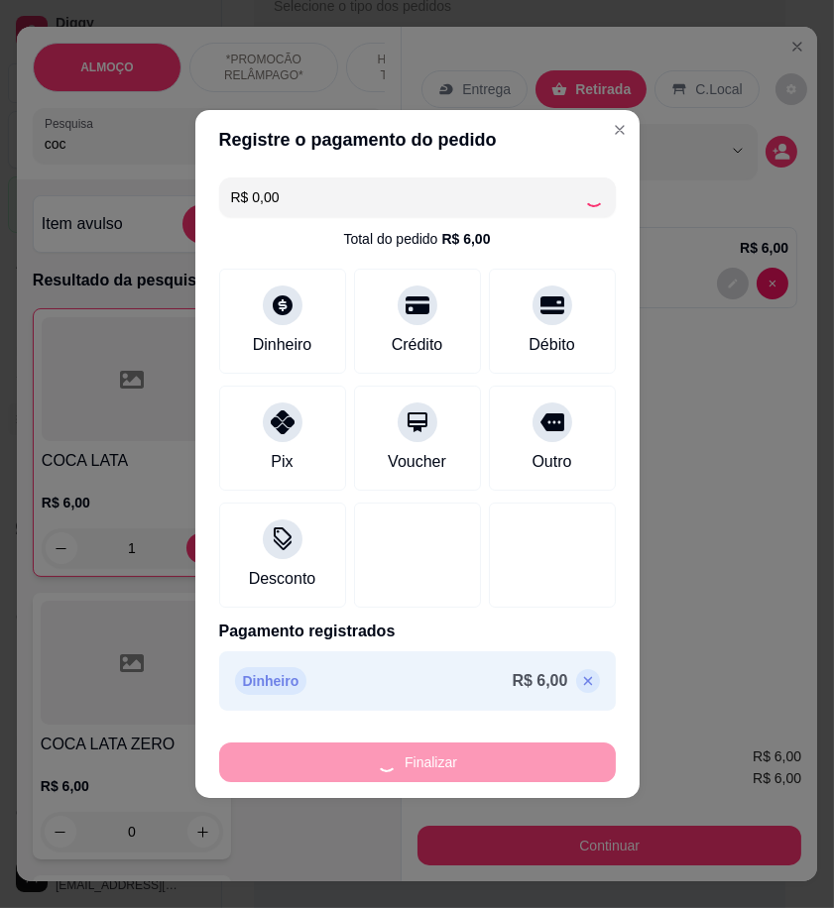
type input "0"
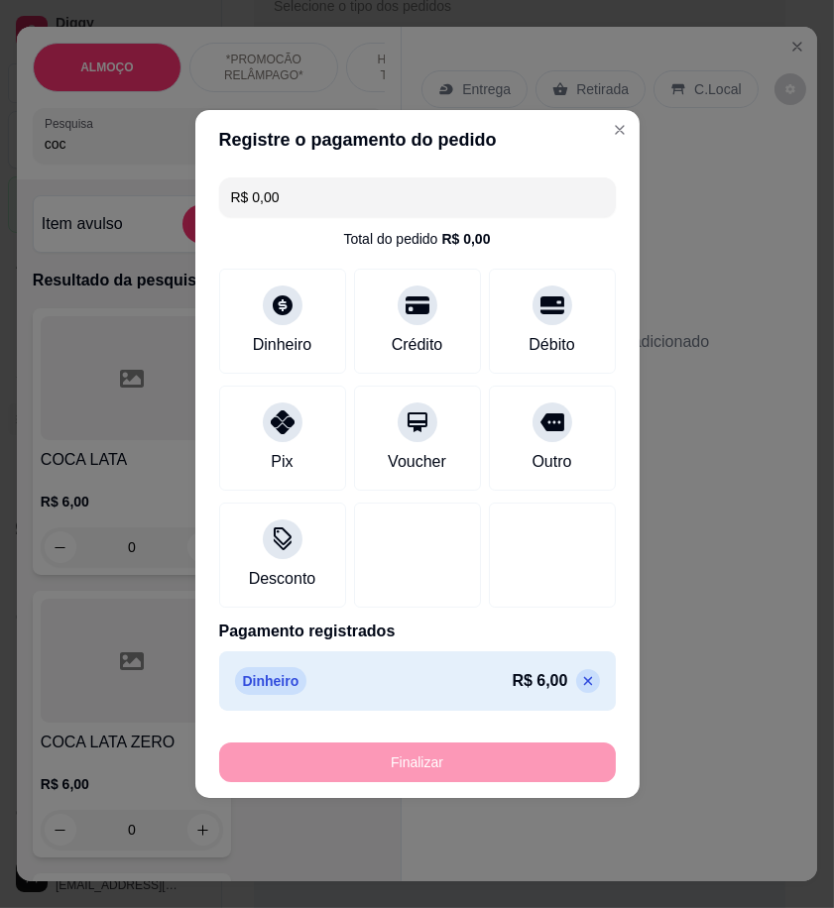
type input "-R$ 6,00"
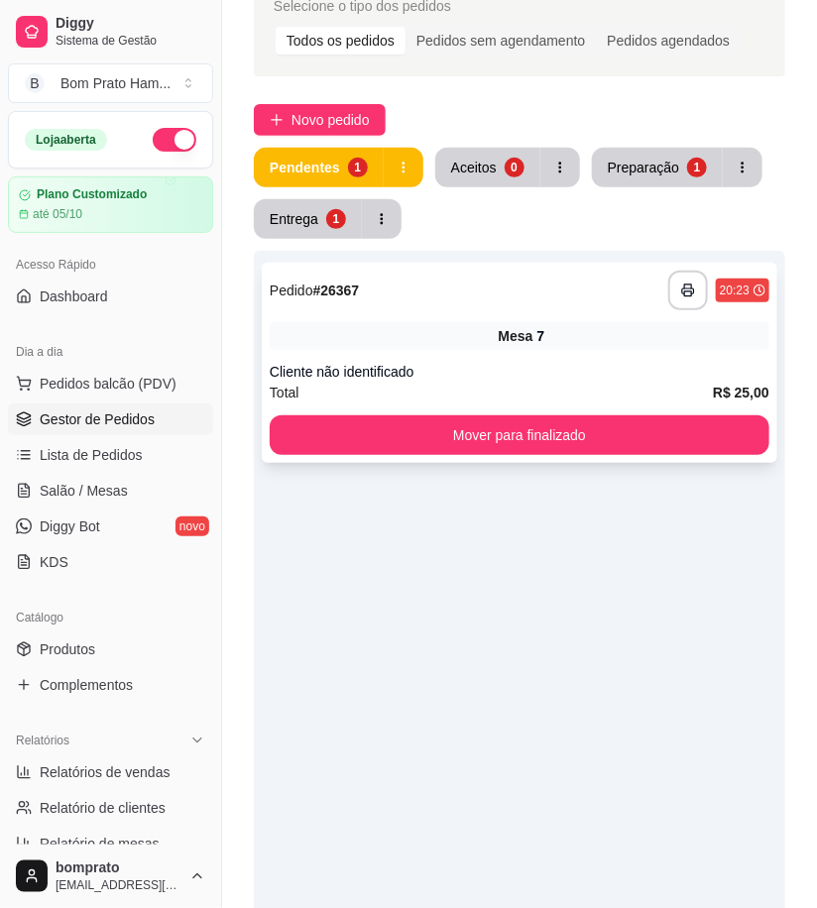
click at [538, 348] on div "Mesa 7" at bounding box center [520, 336] width 500 height 28
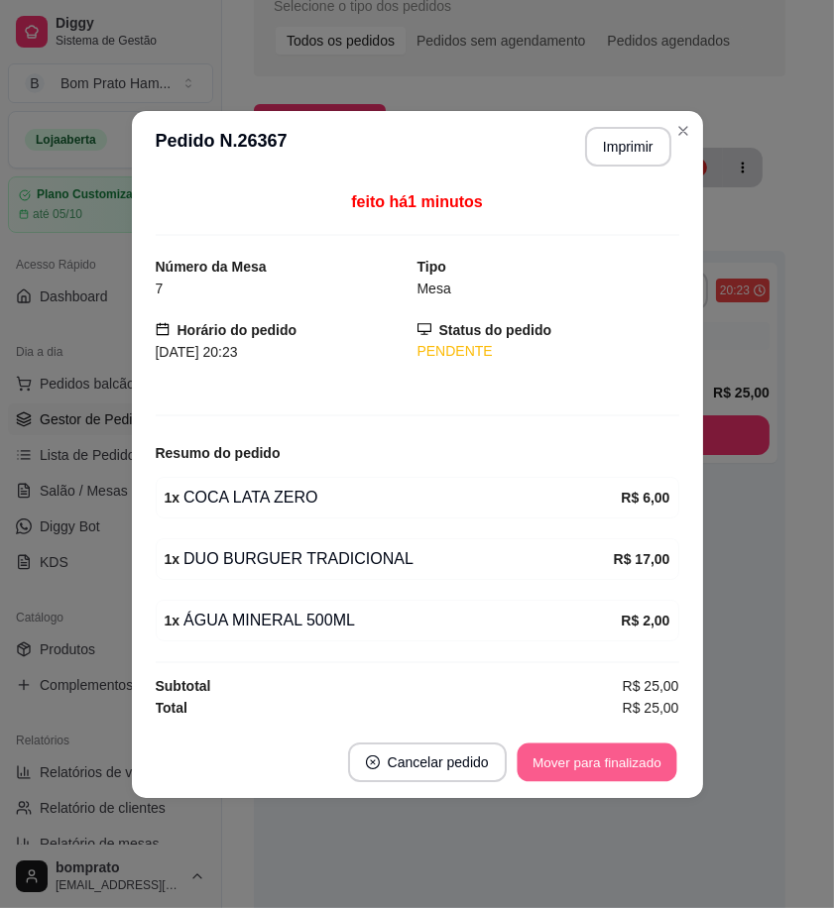
click at [616, 757] on button "Mover para finalizado" at bounding box center [597, 762] width 160 height 39
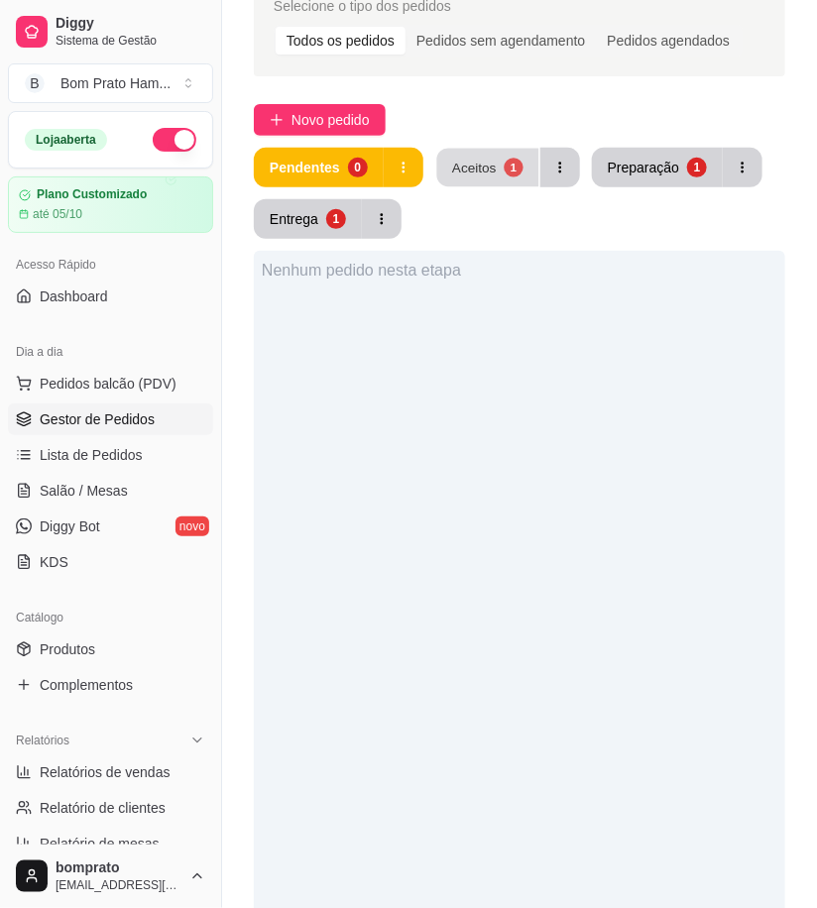
click at [493, 171] on button "Aceitos 1" at bounding box center [487, 168] width 102 height 39
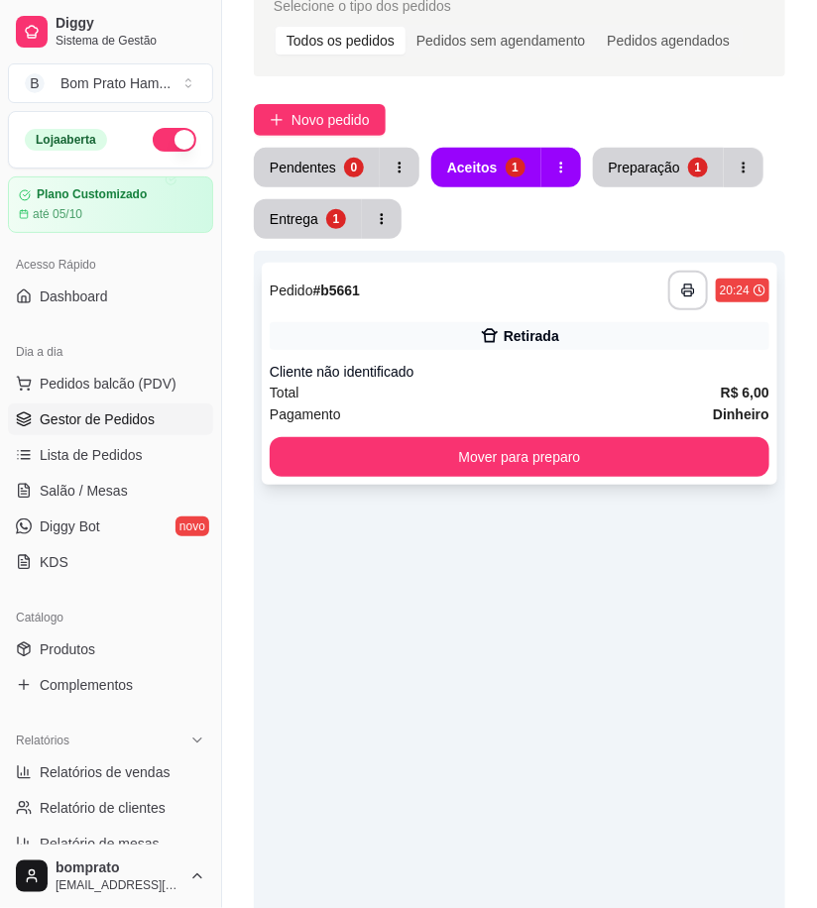
click at [569, 397] on div "Total R$ 6,00" at bounding box center [520, 393] width 500 height 22
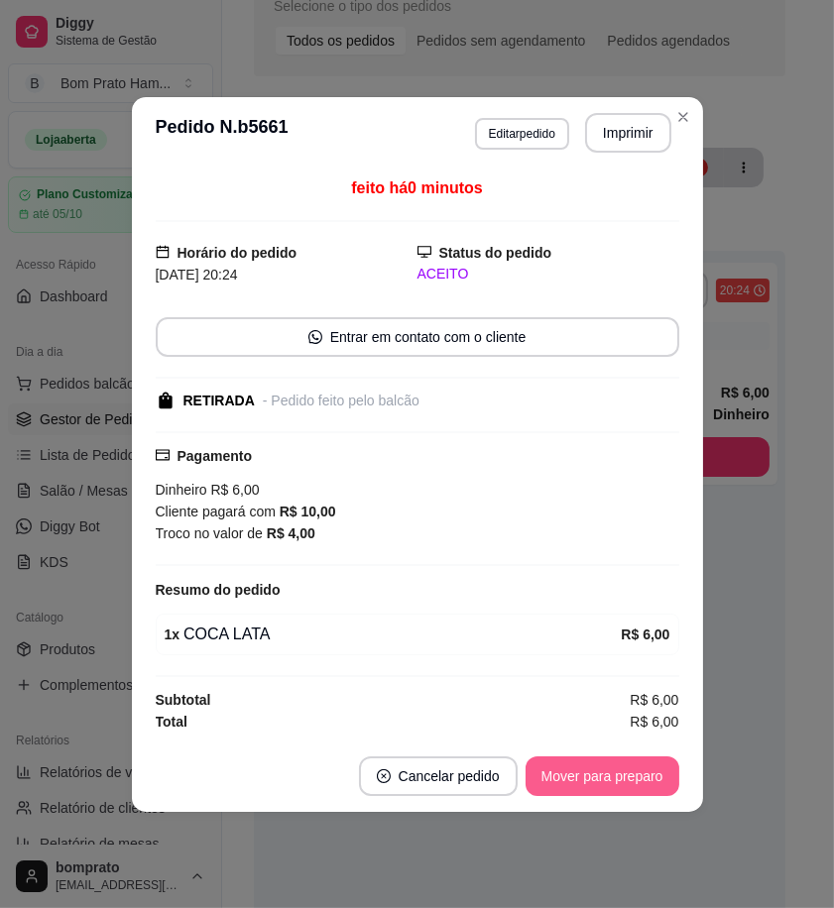
click at [629, 769] on button "Mover para preparo" at bounding box center [603, 777] width 154 height 40
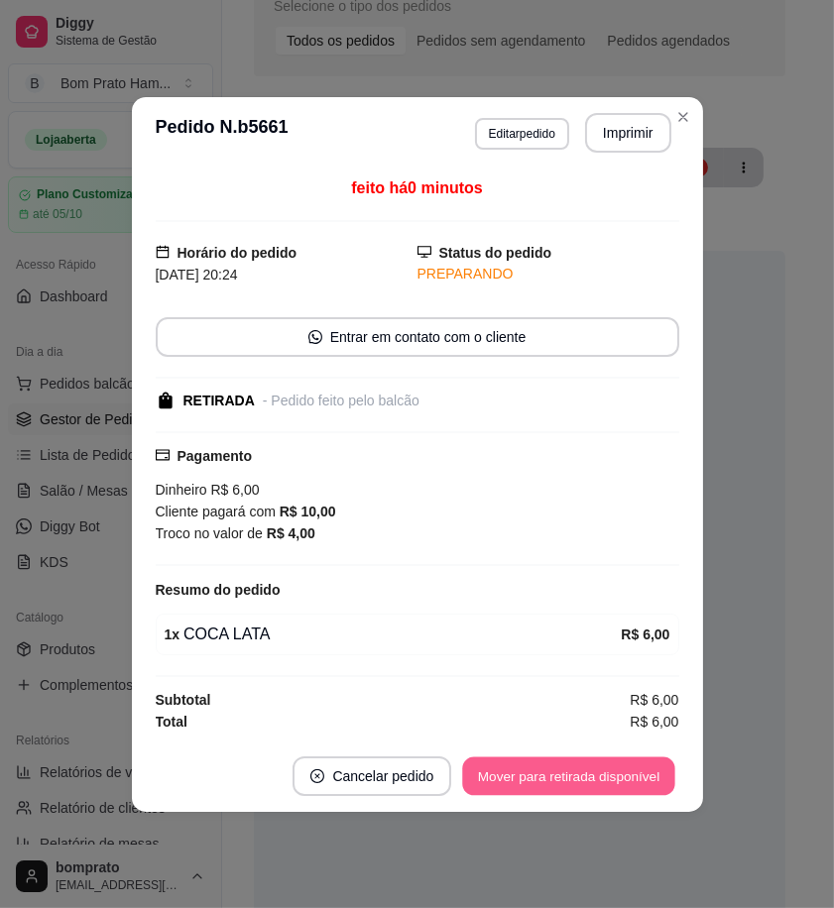
click at [629, 770] on button "Mover para retirada disponível" at bounding box center [569, 776] width 212 height 39
click at [630, 770] on button "Mover para finalizado" at bounding box center [597, 776] width 160 height 39
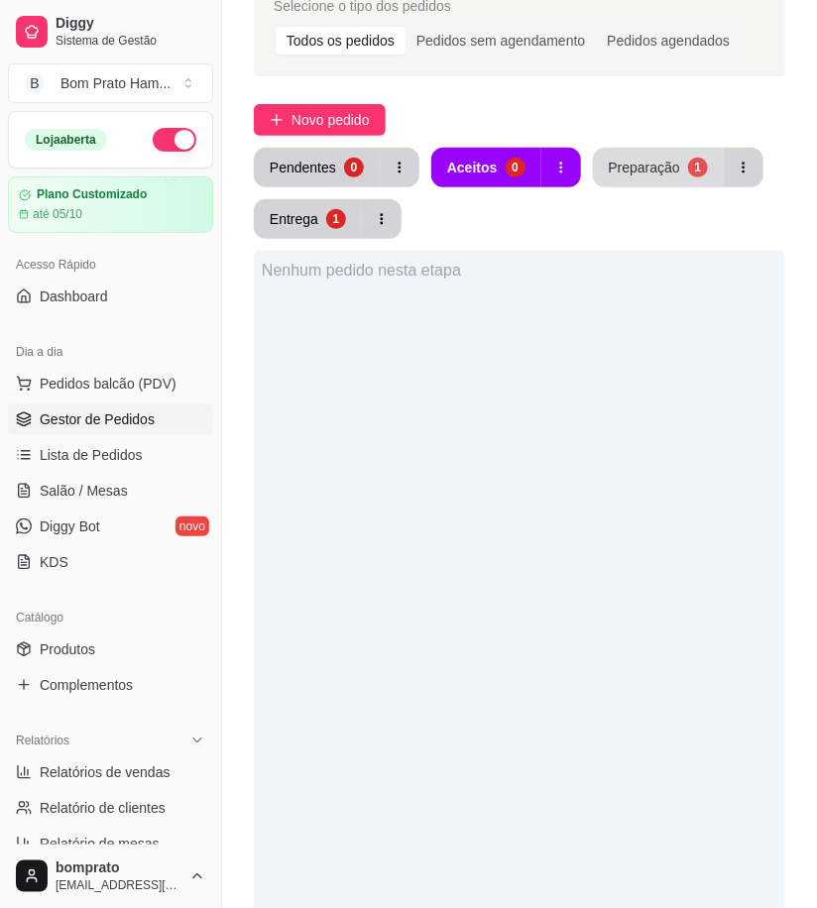
click at [619, 176] on div "Preparação" at bounding box center [644, 168] width 71 height 20
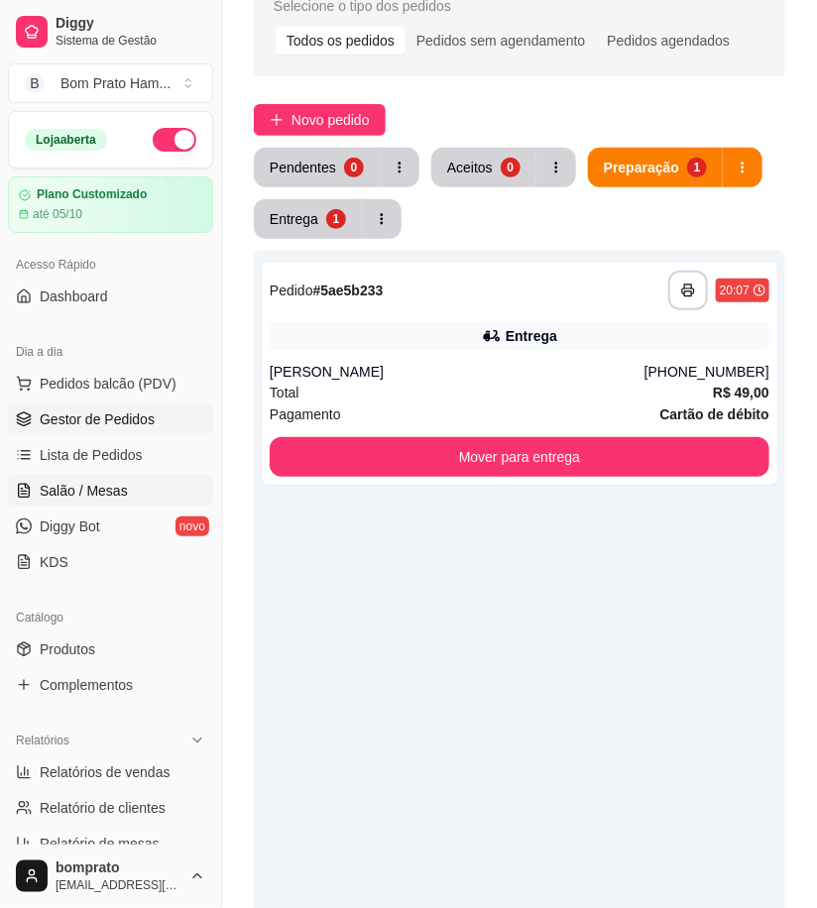
click at [160, 482] on link "Salão / Mesas" at bounding box center [110, 491] width 205 height 32
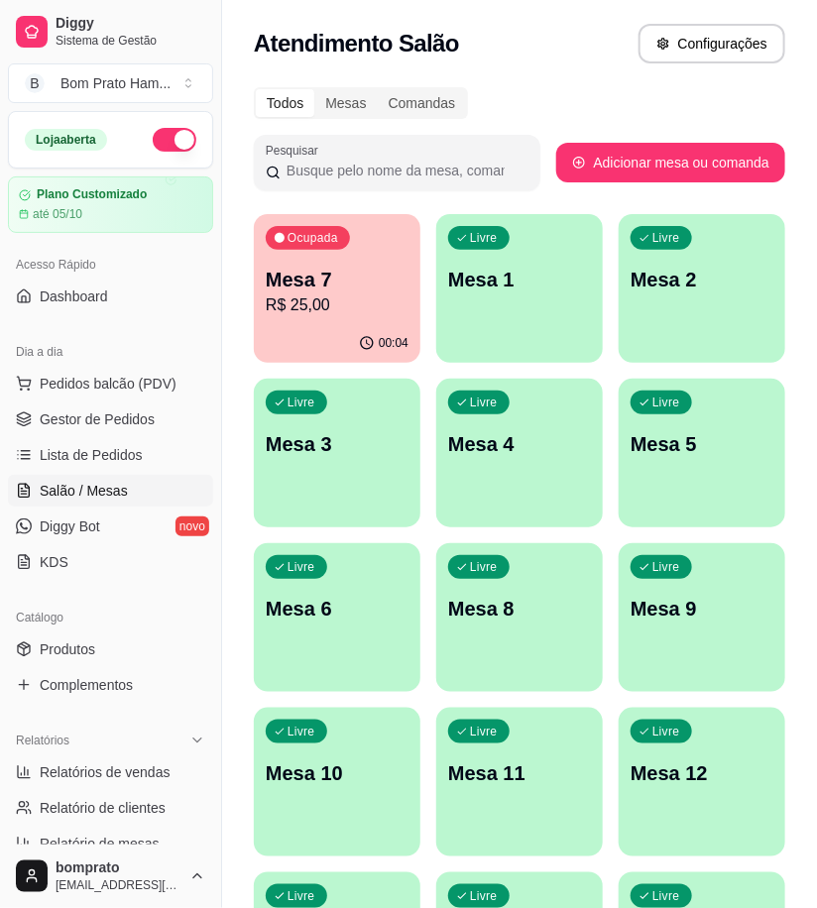
click at [348, 323] on button "Ocupada Mesa 7 R$ 25,00 00:04" at bounding box center [337, 288] width 167 height 149
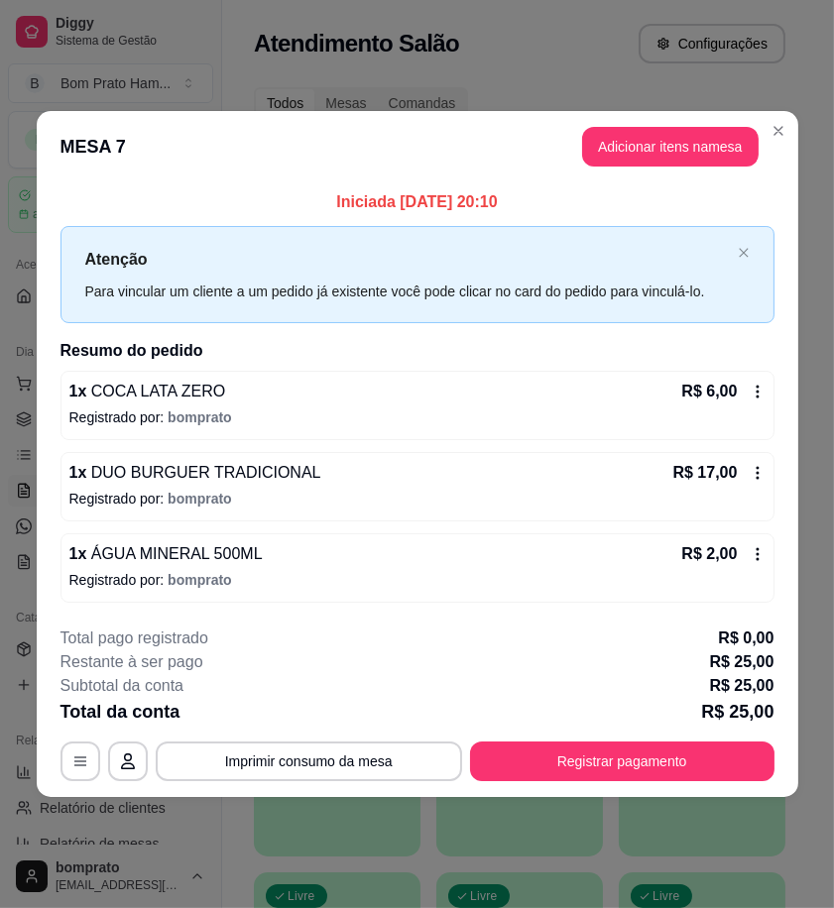
click at [758, 471] on icon at bounding box center [758, 473] width 16 height 16
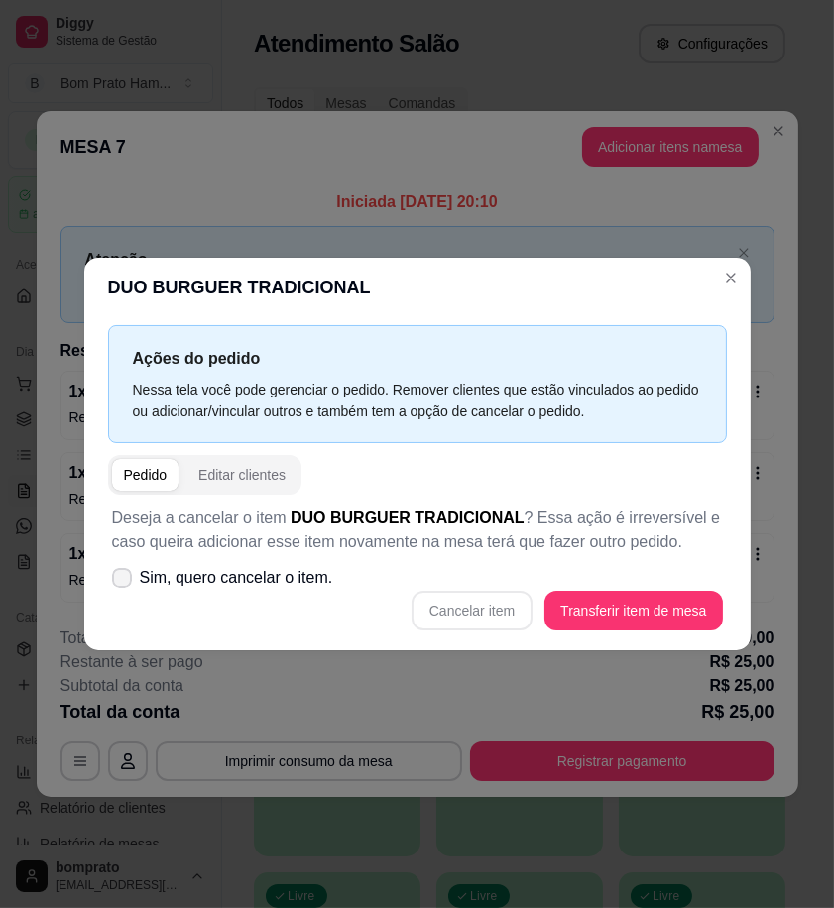
click at [133, 572] on label "Sim, quero cancelar o item." at bounding box center [222, 578] width 237 height 40
click at [124, 582] on input "Sim, quero cancelar o item." at bounding box center [117, 588] width 13 height 13
checkbox input "true"
click at [457, 602] on button "Cancelar item" at bounding box center [473, 611] width 118 height 39
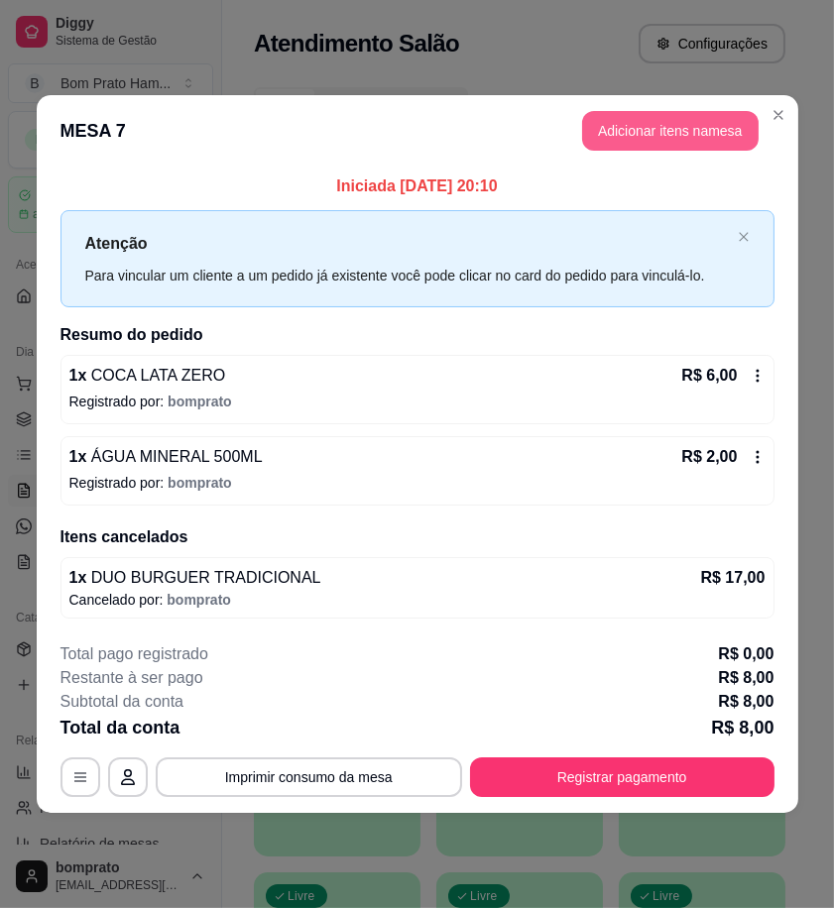
click at [701, 144] on button "Adicionar itens na mesa" at bounding box center [670, 131] width 177 height 40
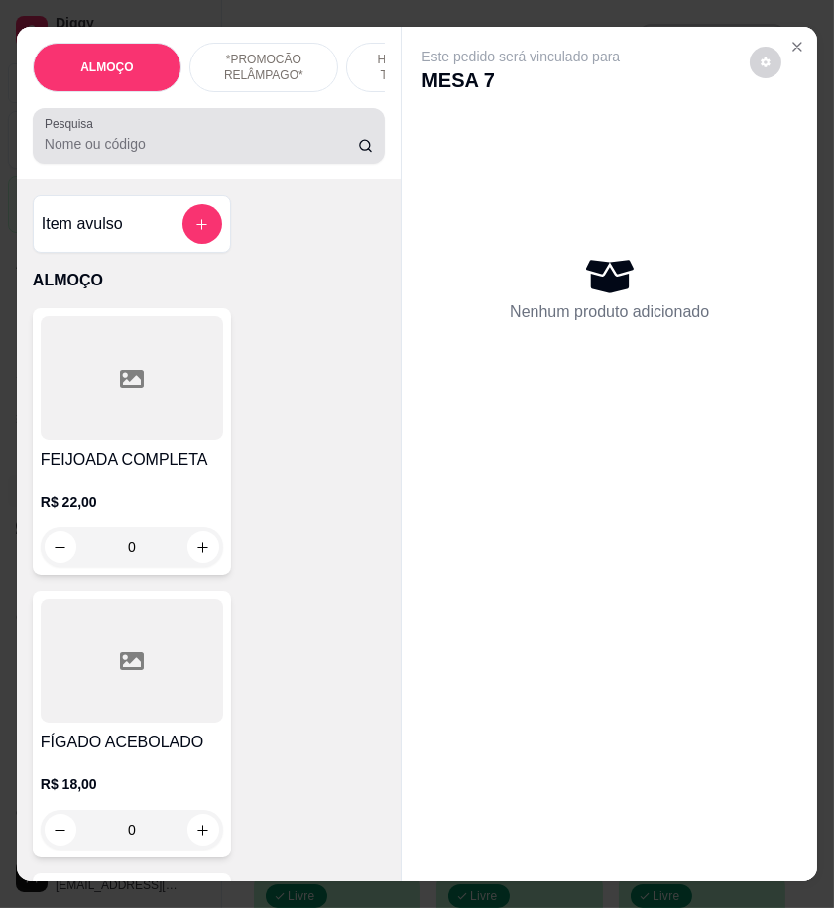
click at [179, 154] on input "Pesquisa" at bounding box center [201, 144] width 313 height 20
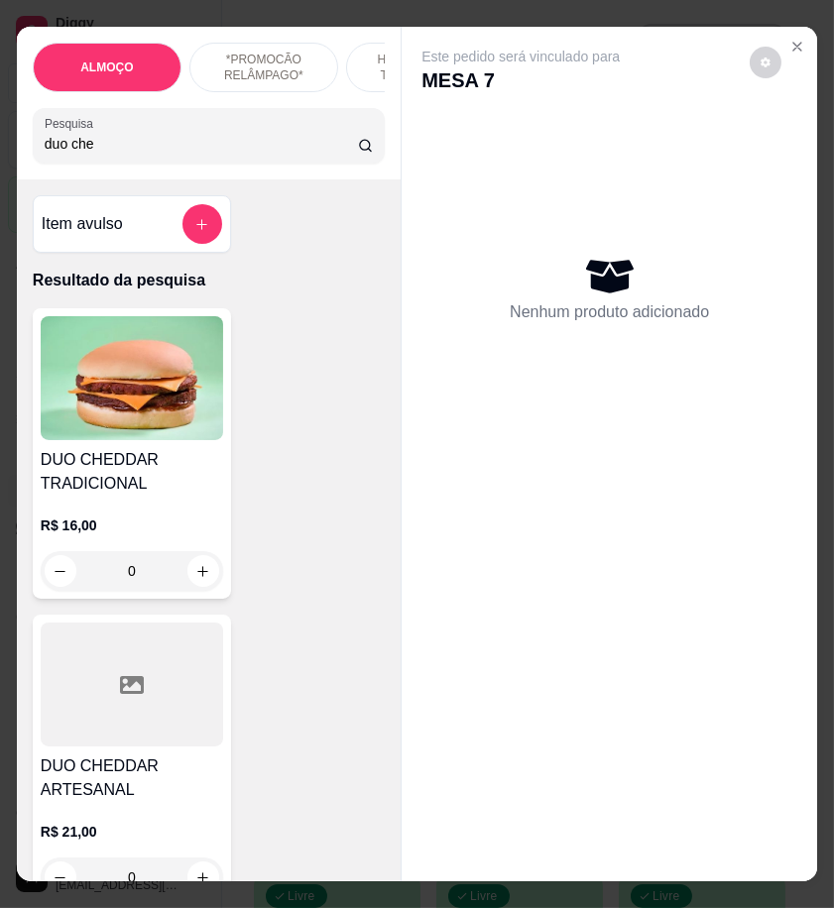
type input "duo che"
click at [173, 440] on img at bounding box center [132, 378] width 182 height 124
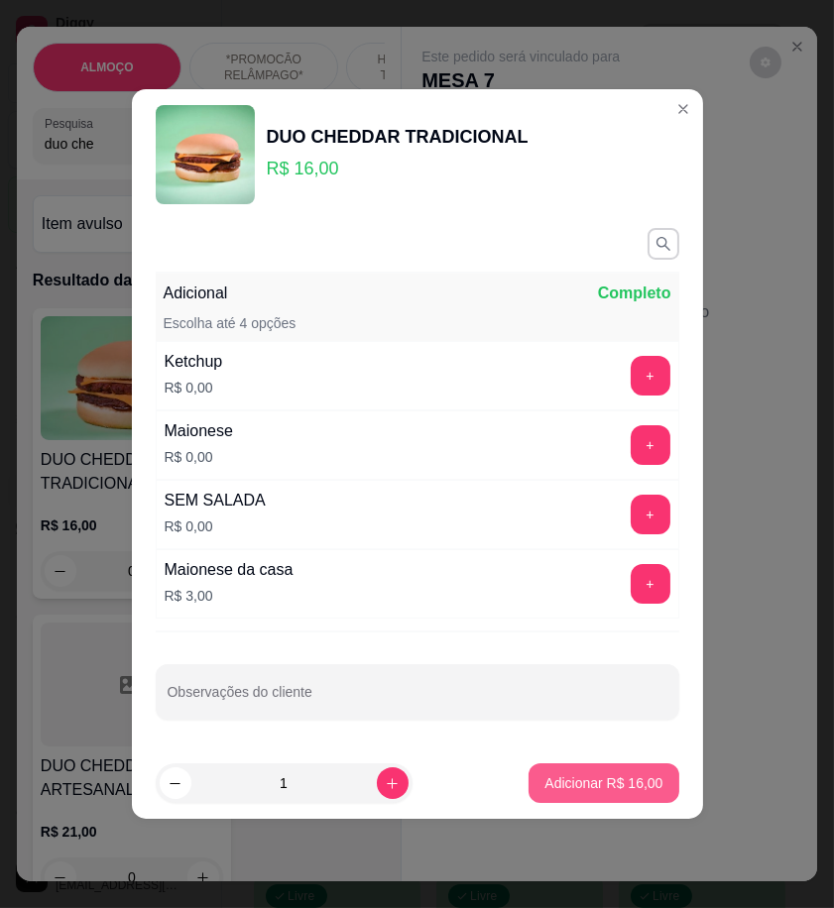
click at [646, 776] on button "Adicionar R$ 16,00" at bounding box center [604, 784] width 150 height 40
type input "1"
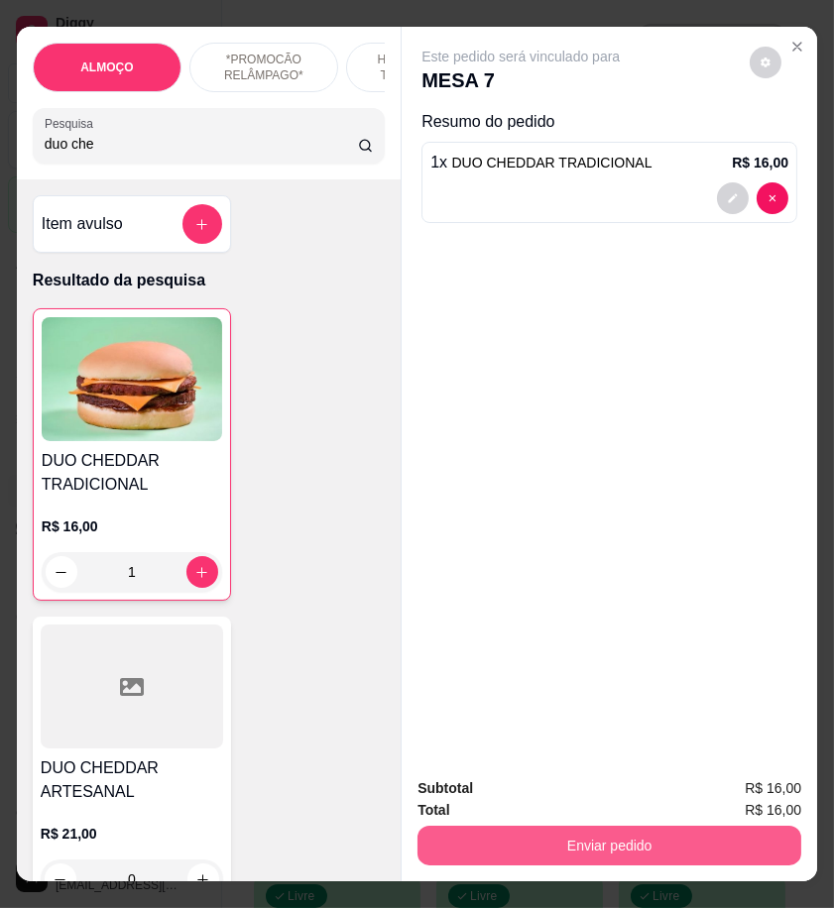
click at [680, 837] on button "Enviar pedido" at bounding box center [609, 846] width 384 height 40
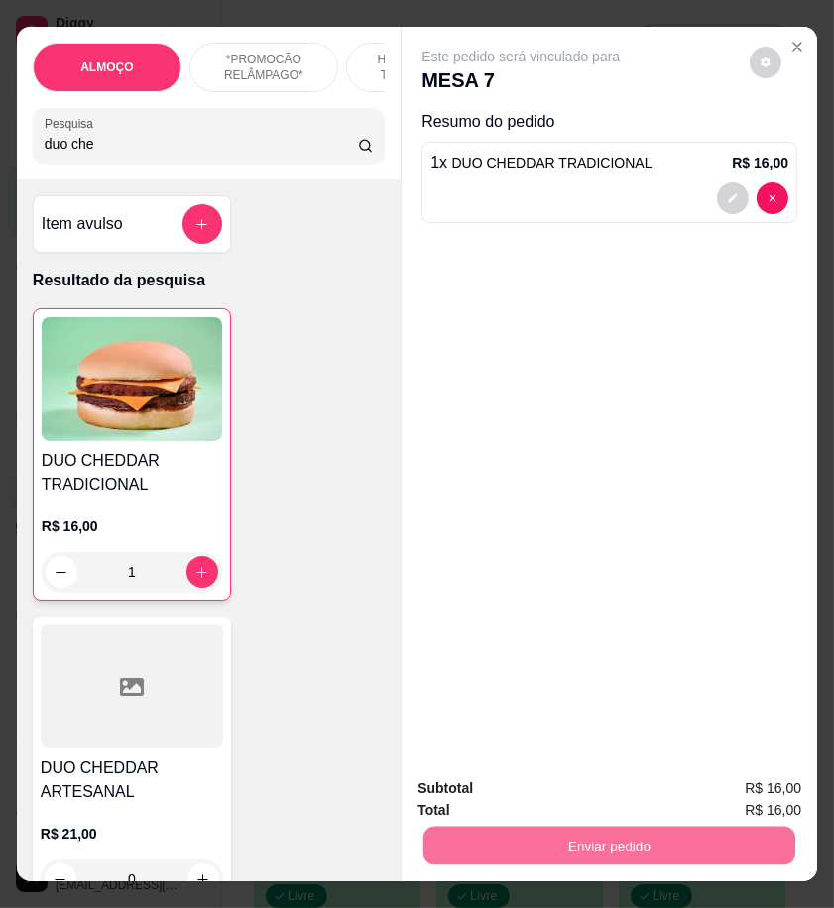
click at [737, 783] on button "Enviar pedido" at bounding box center [747, 789] width 109 height 37
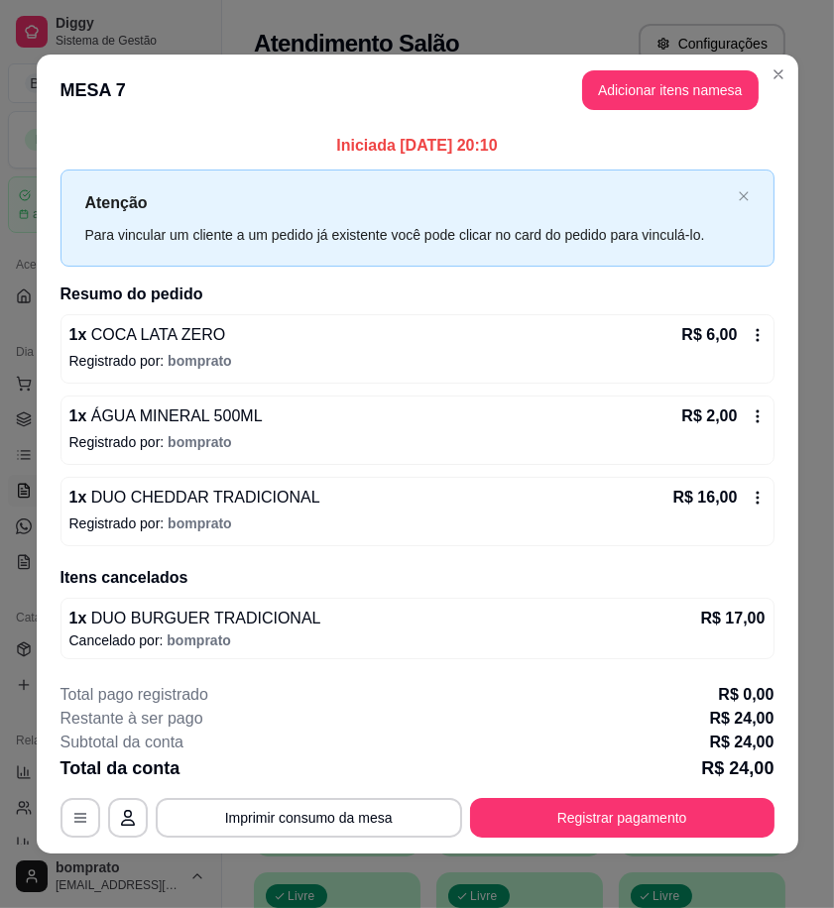
scroll to position [8, 0]
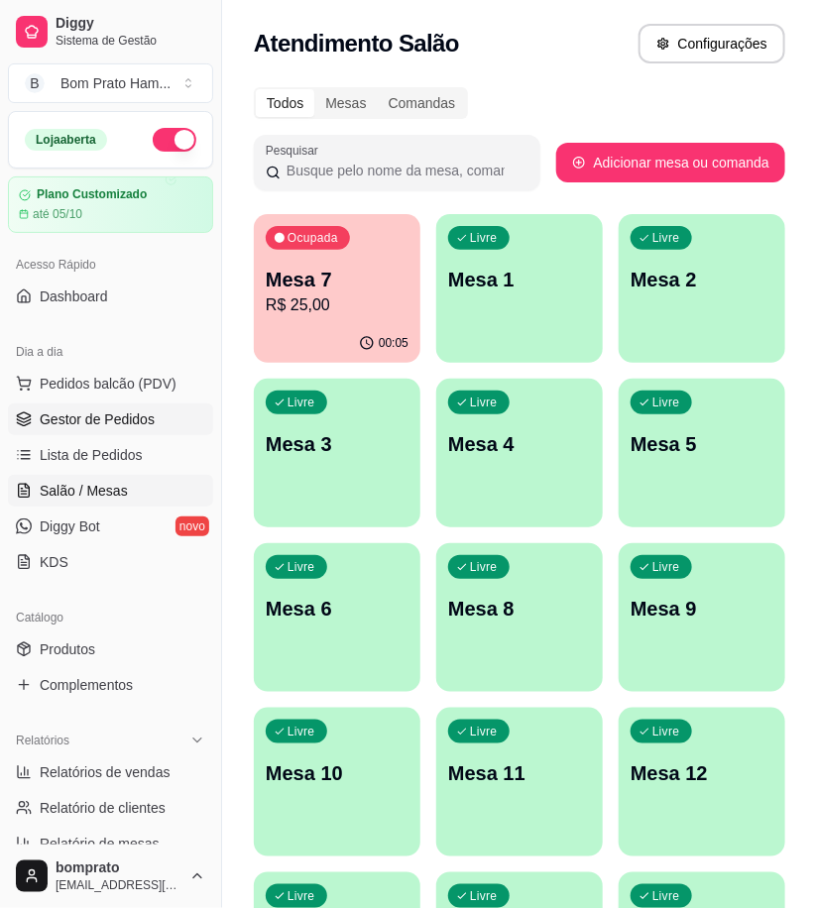
click at [160, 405] on link "Gestor de Pedidos" at bounding box center [110, 420] width 205 height 32
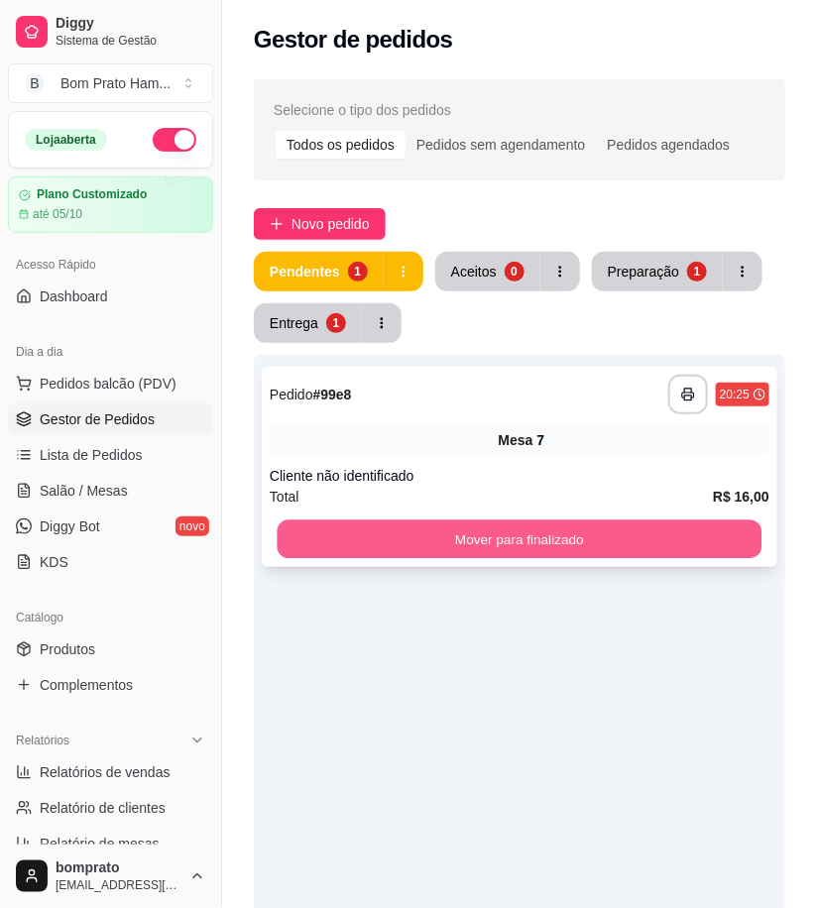
click at [575, 534] on button "Mover para finalizado" at bounding box center [520, 540] width 485 height 39
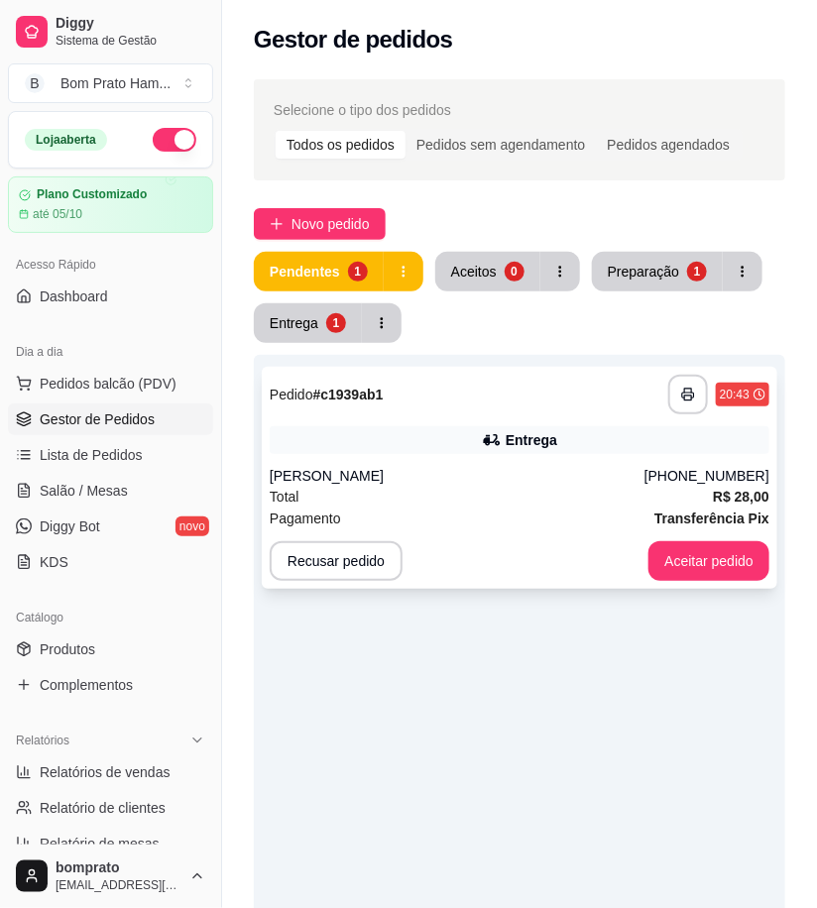
click at [593, 518] on div "Pagamento Transferência Pix" at bounding box center [520, 519] width 500 height 22
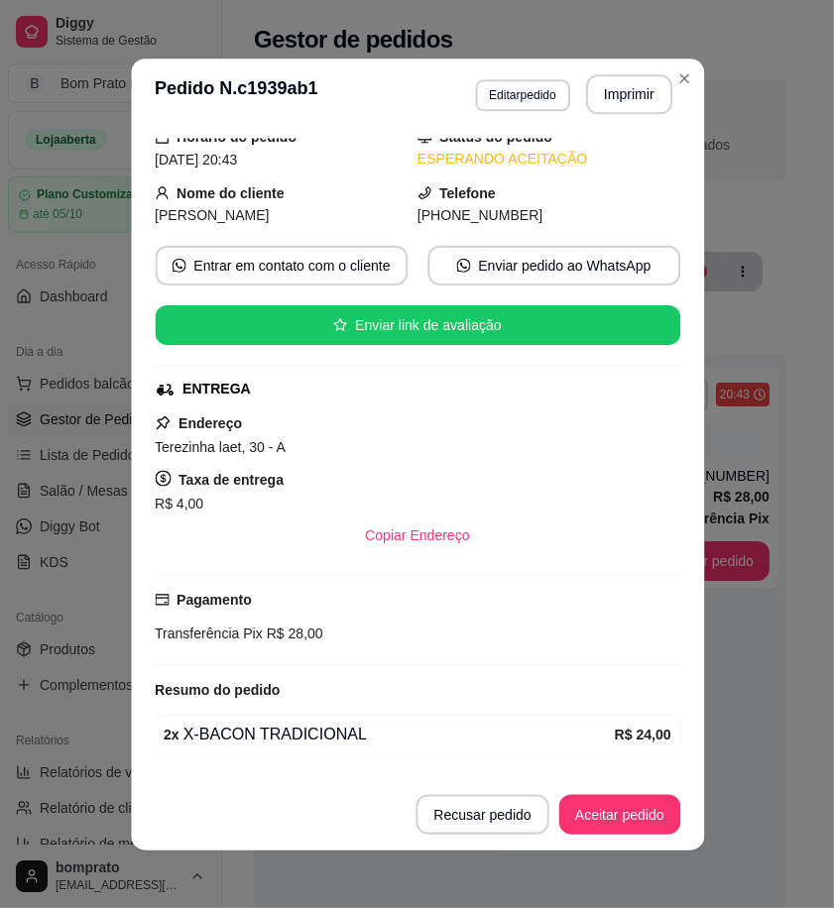
scroll to position [141, 0]
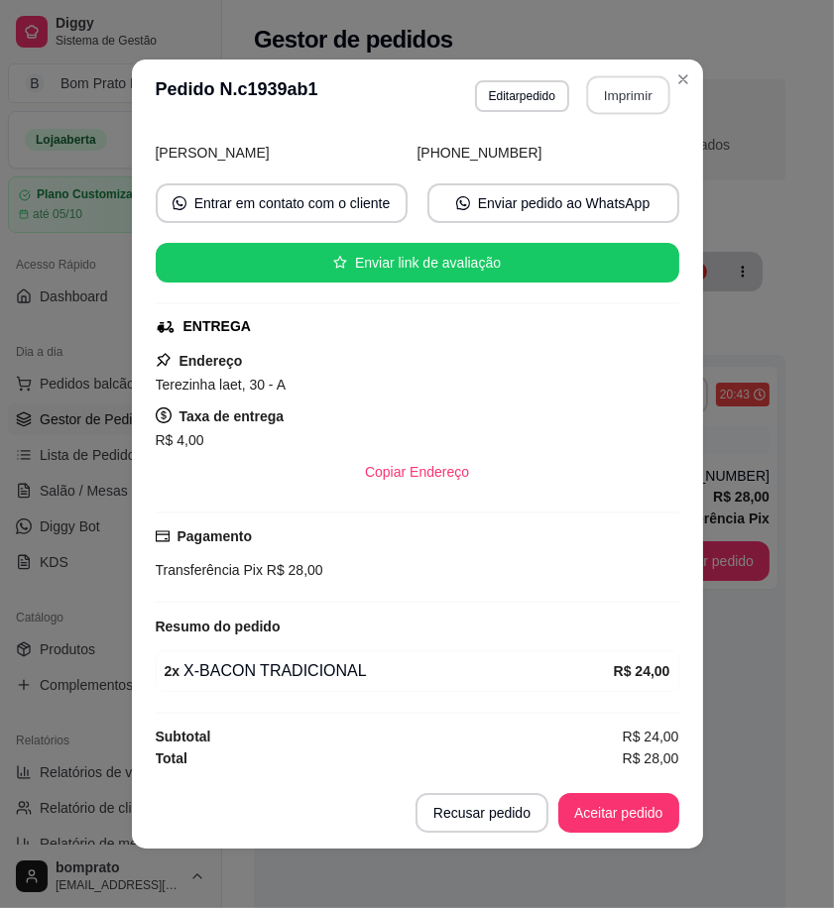
click at [635, 107] on button "Imprimir" at bounding box center [627, 95] width 83 height 39
click at [628, 818] on button "Aceitar pedido" at bounding box center [618, 813] width 117 height 39
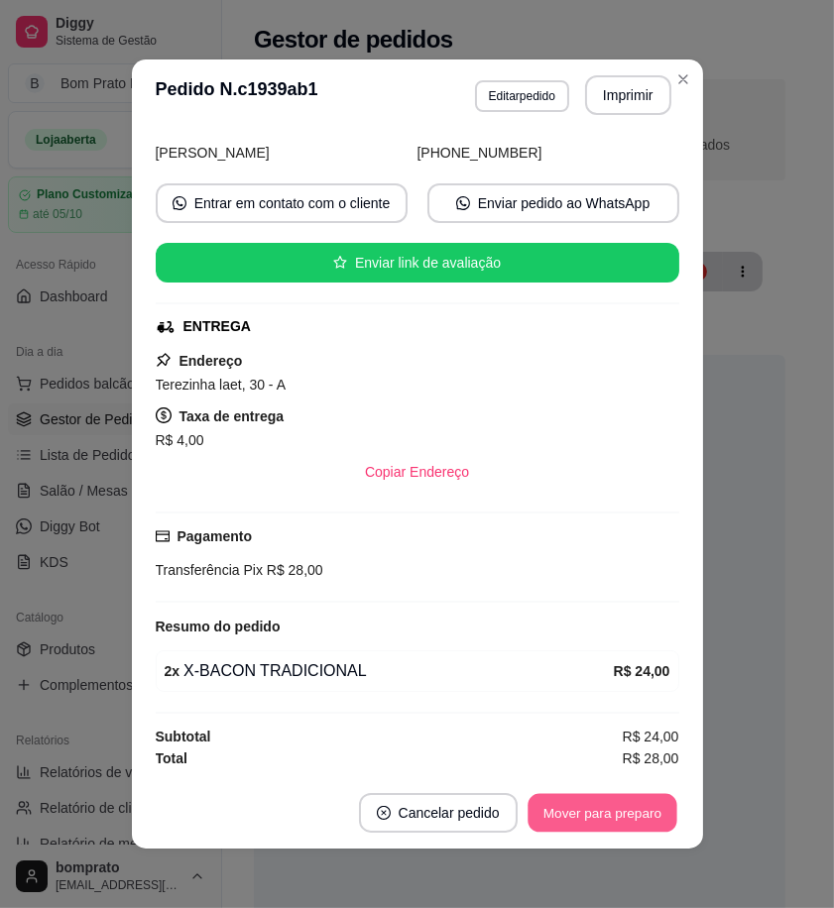
click at [628, 818] on button "Mover para preparo" at bounding box center [602, 813] width 149 height 39
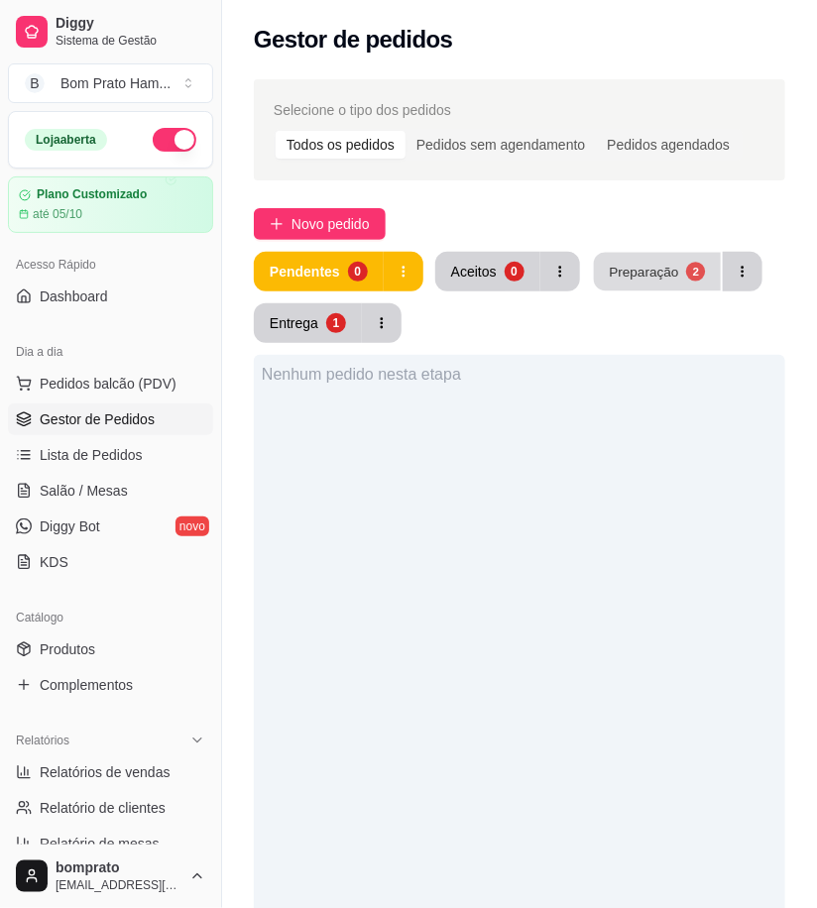
click at [653, 278] on div "Preparação" at bounding box center [643, 271] width 69 height 19
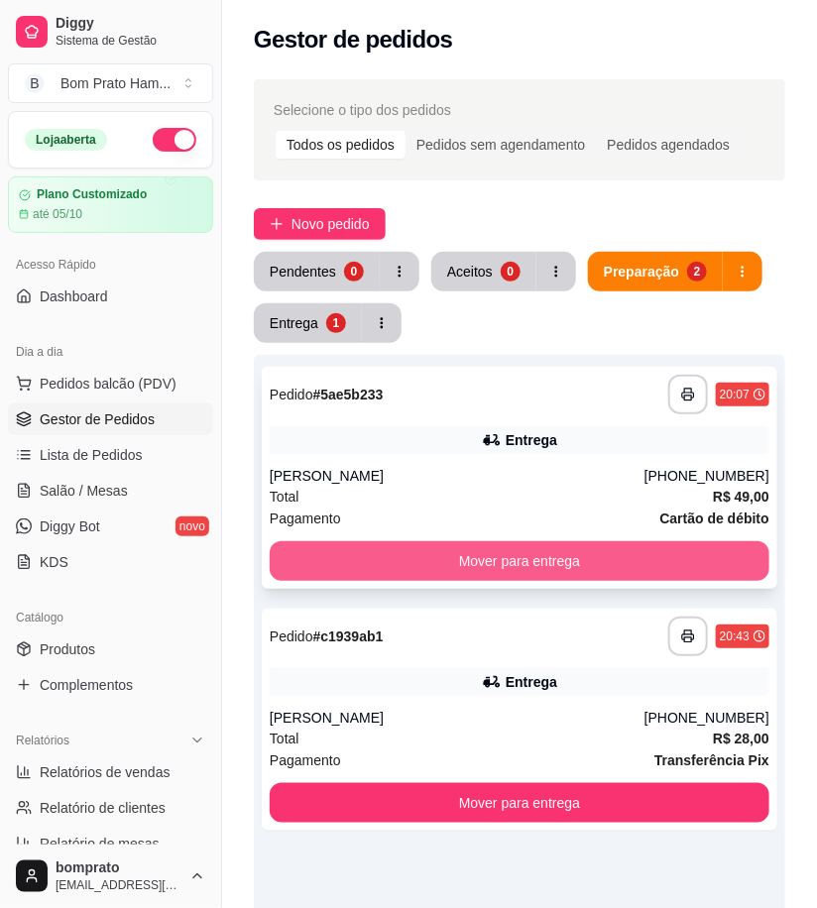
click at [558, 552] on button "Mover para entrega" at bounding box center [520, 561] width 500 height 40
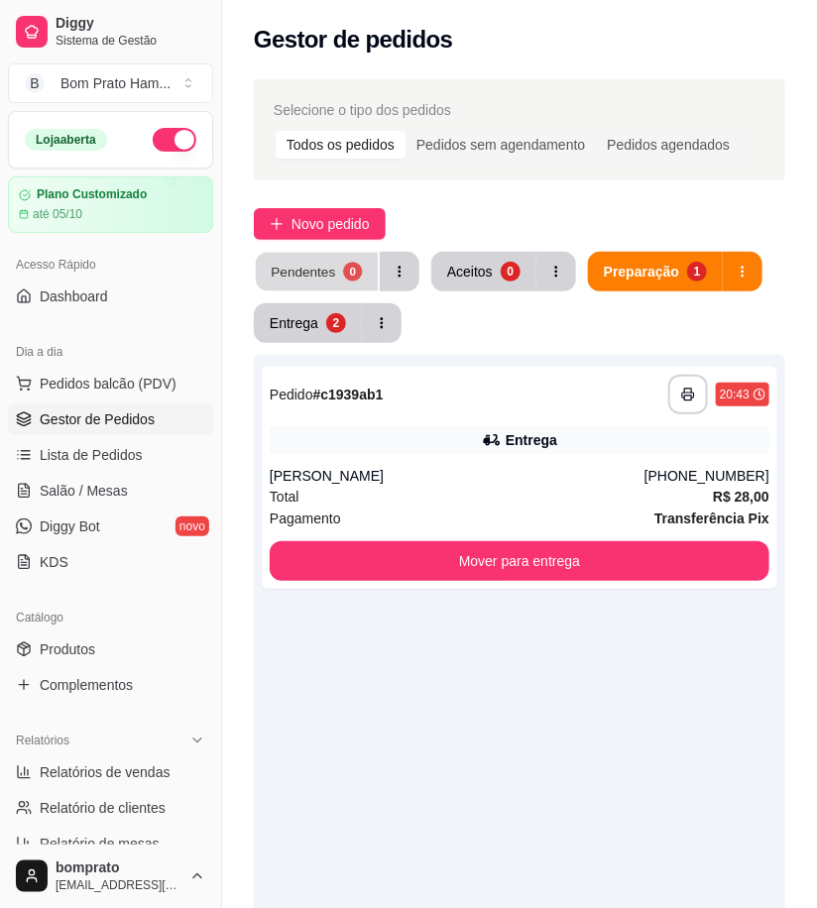
click at [313, 289] on button "Pendentes 0" at bounding box center [317, 272] width 122 height 39
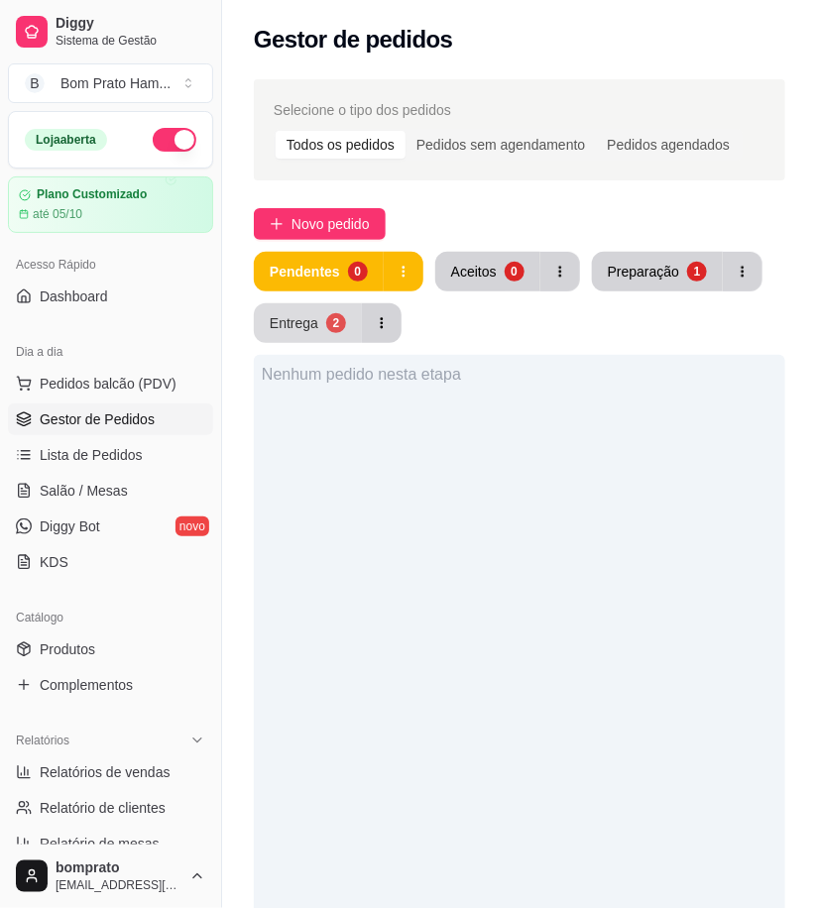
click at [321, 324] on button "Entrega 2" at bounding box center [308, 323] width 108 height 40
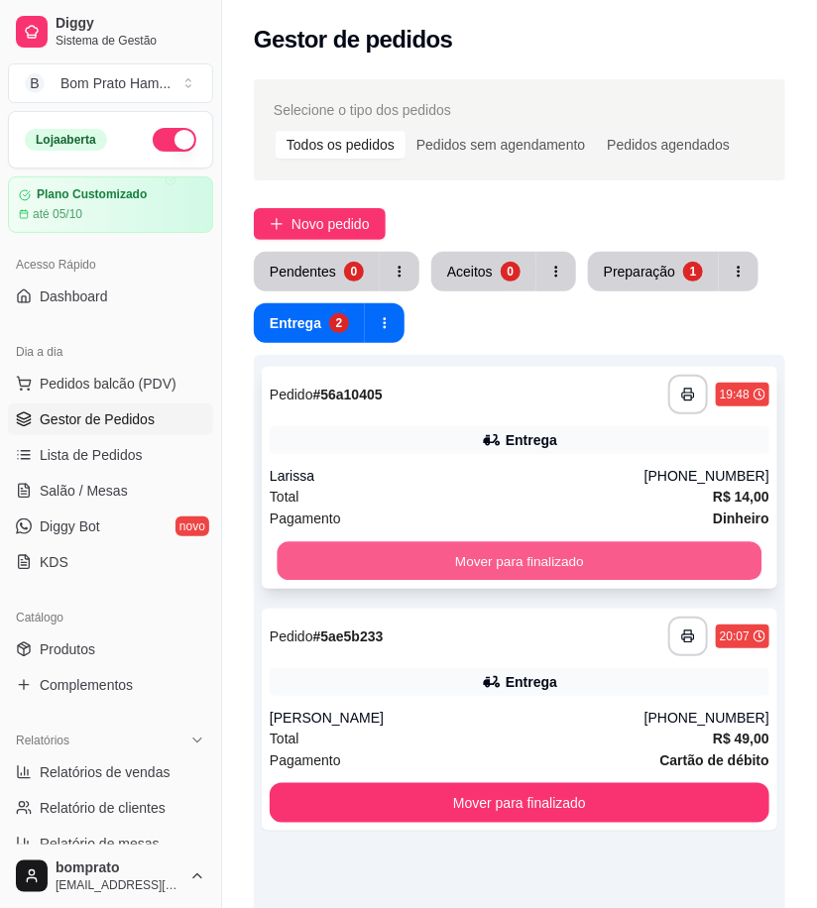
click at [507, 562] on button "Mover para finalizado" at bounding box center [520, 561] width 485 height 39
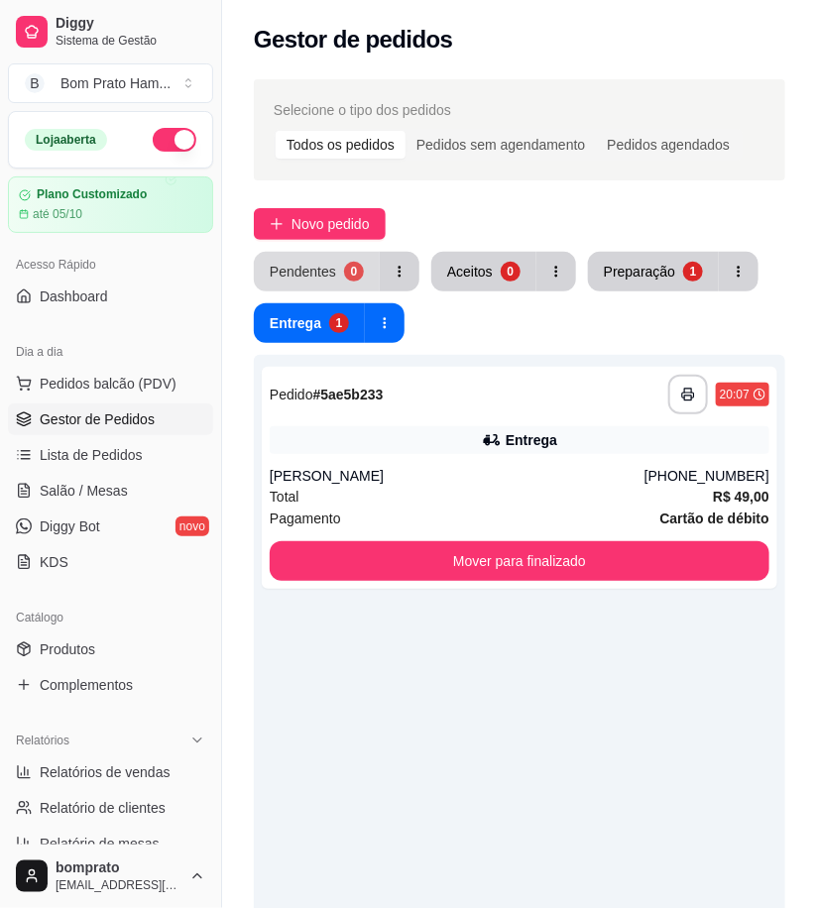
click at [331, 285] on button "Pendentes 0" at bounding box center [317, 272] width 126 height 40
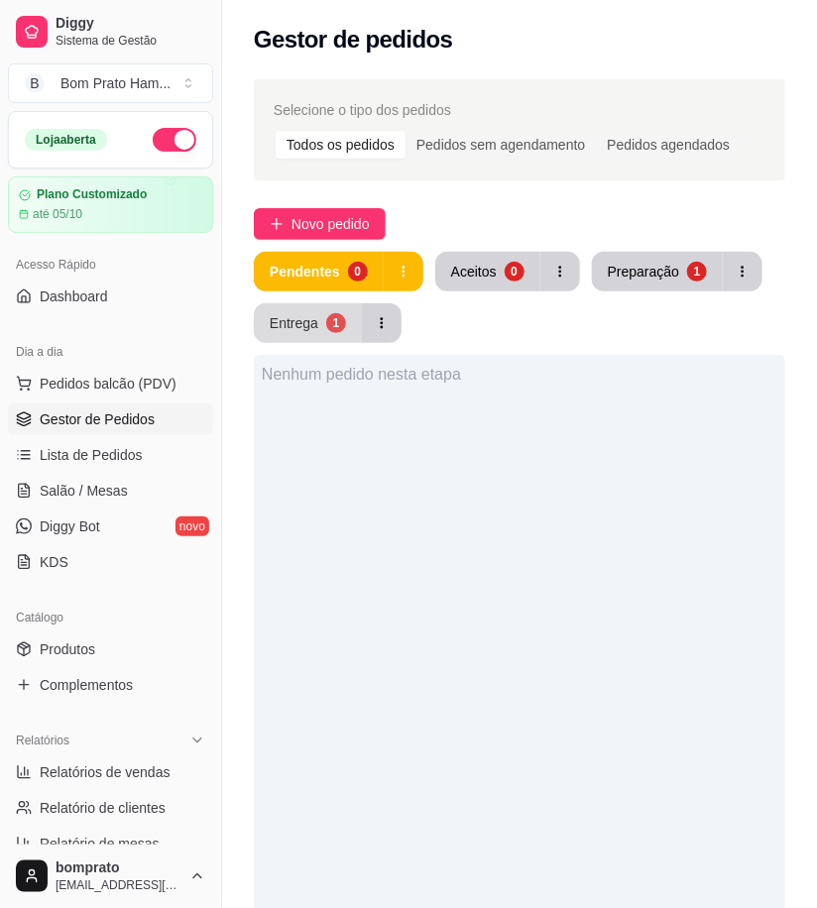
click at [325, 314] on button "Entrega 1" at bounding box center [308, 323] width 108 height 40
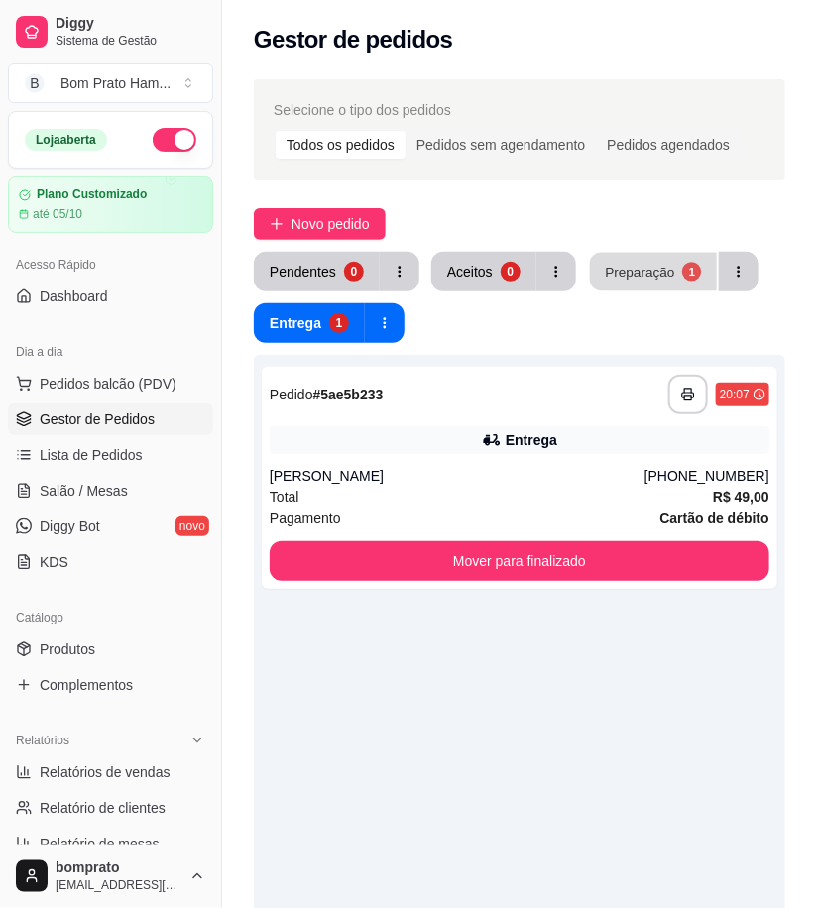
click at [601, 260] on button "Preparação 1" at bounding box center [653, 272] width 127 height 39
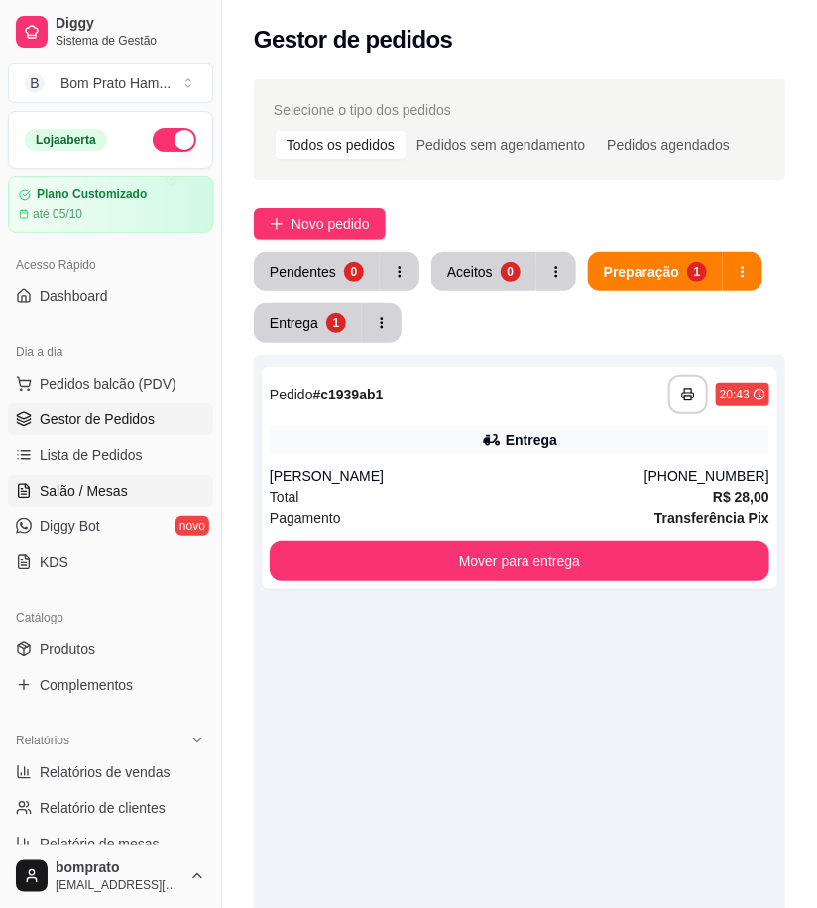
click at [94, 478] on link "Salão / Mesas" at bounding box center [110, 491] width 205 height 32
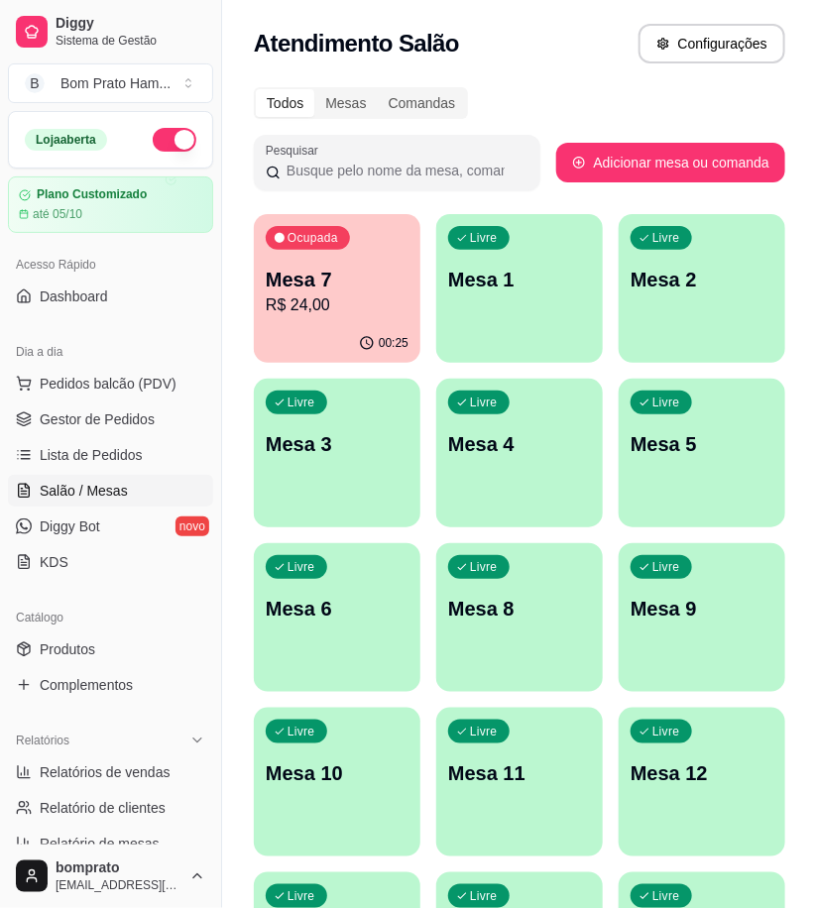
click at [347, 325] on div "00:25" at bounding box center [337, 343] width 167 height 39
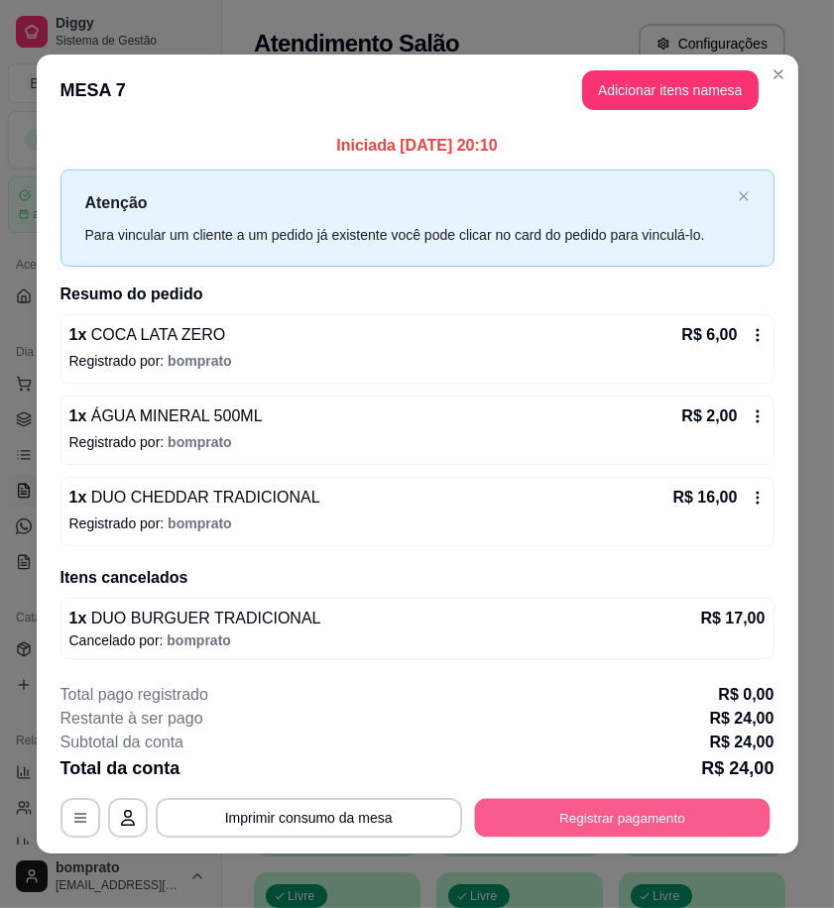
click at [737, 829] on button "Registrar pagamento" at bounding box center [622, 817] width 296 height 39
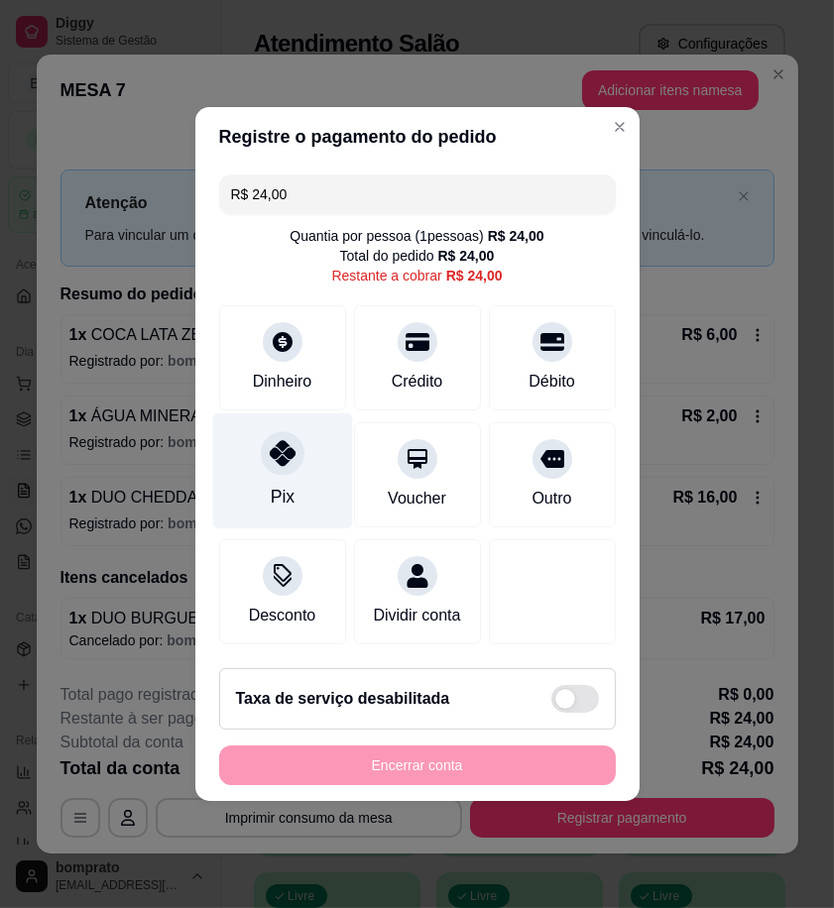
click at [308, 470] on div "Pix" at bounding box center [282, 472] width 140 height 116
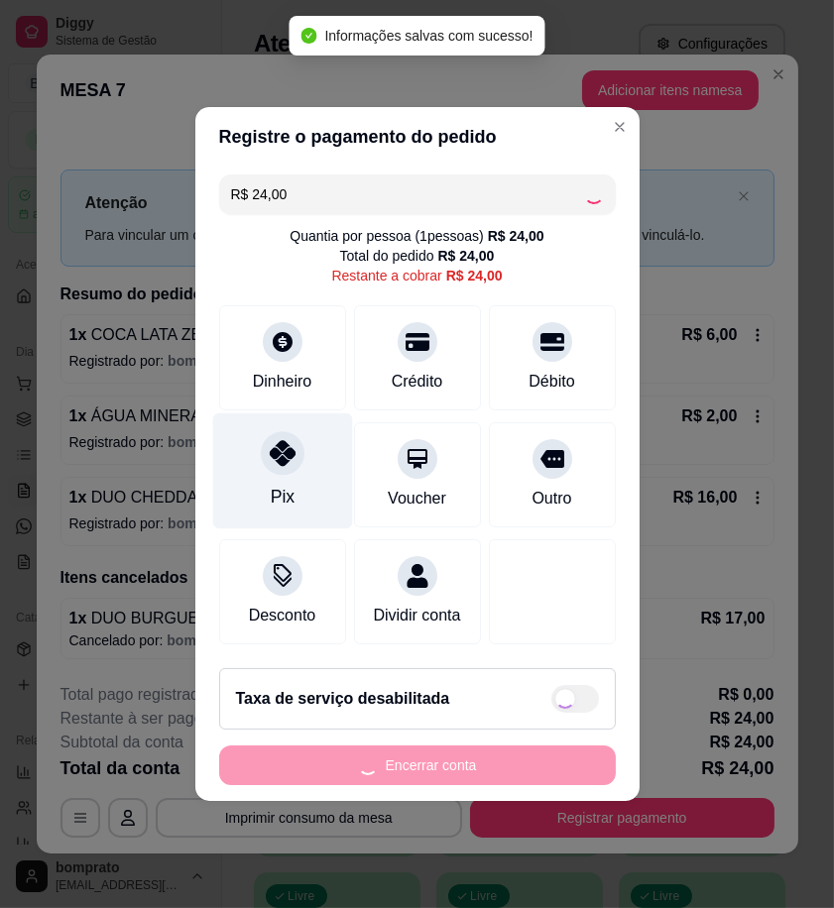
type input "R$ 0,00"
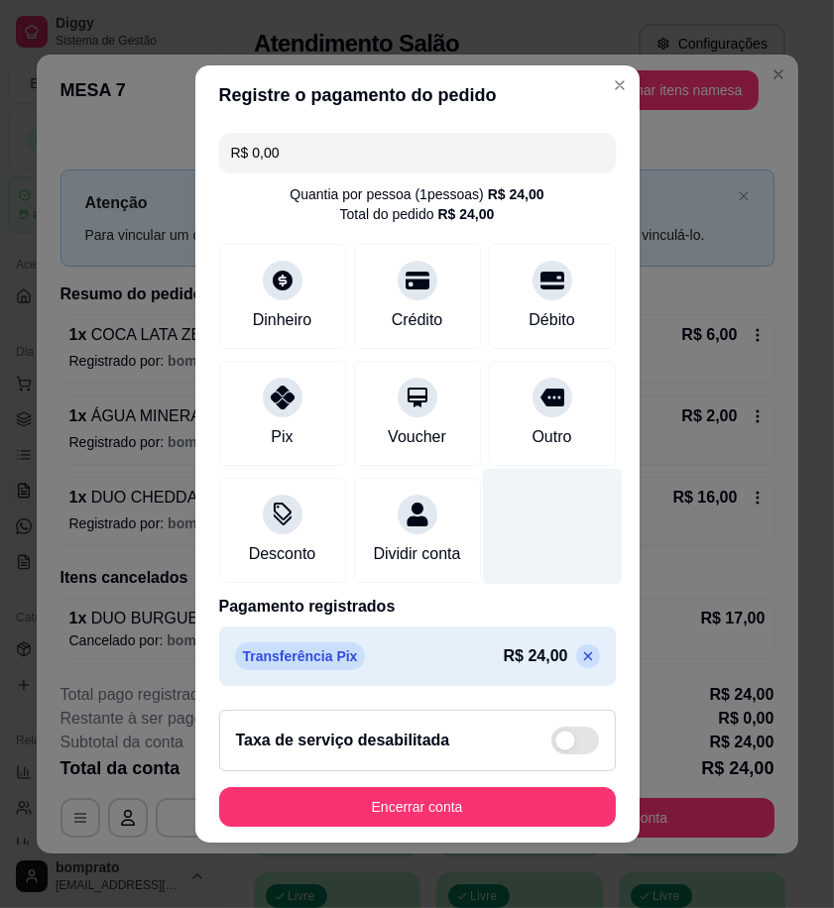
scroll to position [10, 0]
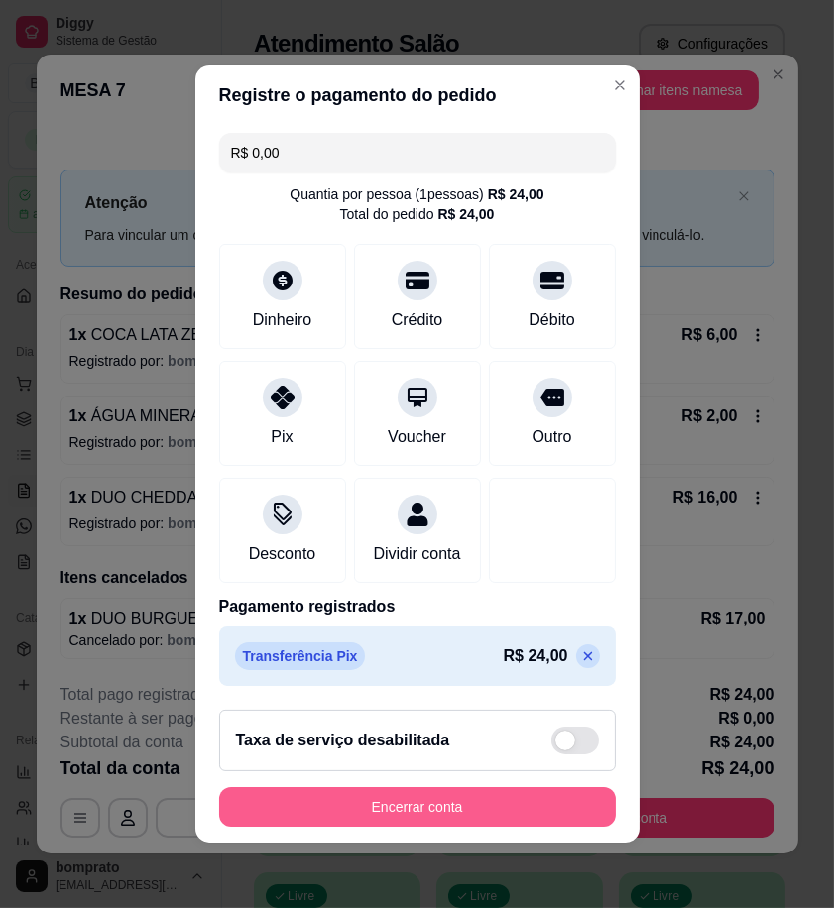
click at [546, 809] on button "Encerrar conta" at bounding box center [417, 807] width 397 height 40
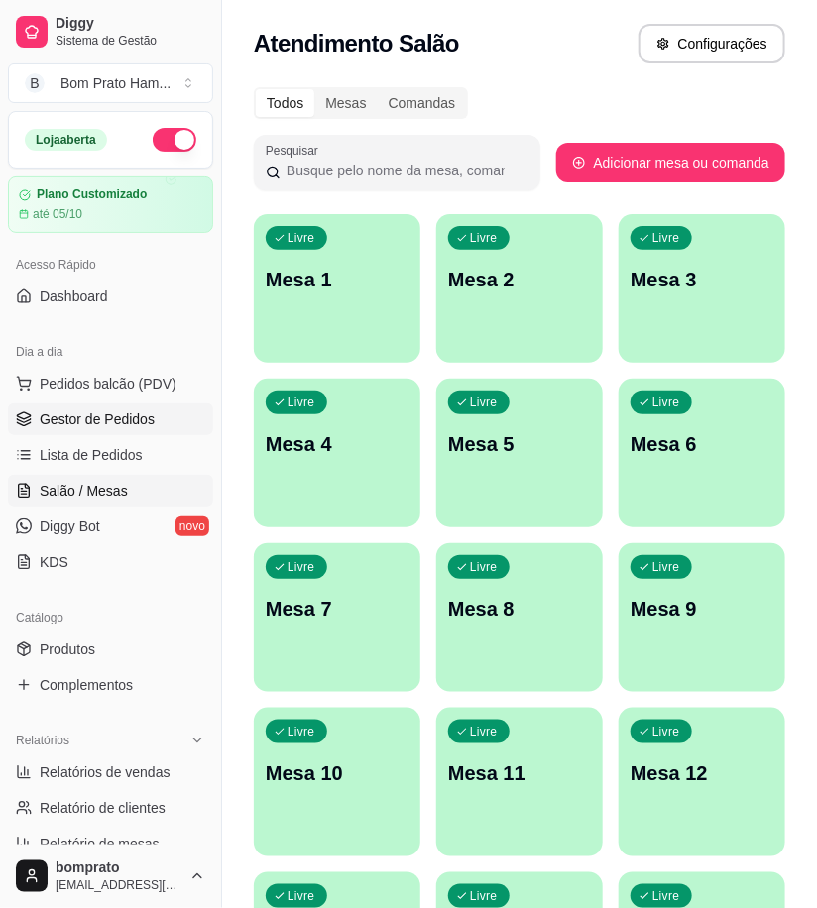
click at [161, 428] on link "Gestor de Pedidos" at bounding box center [110, 420] width 205 height 32
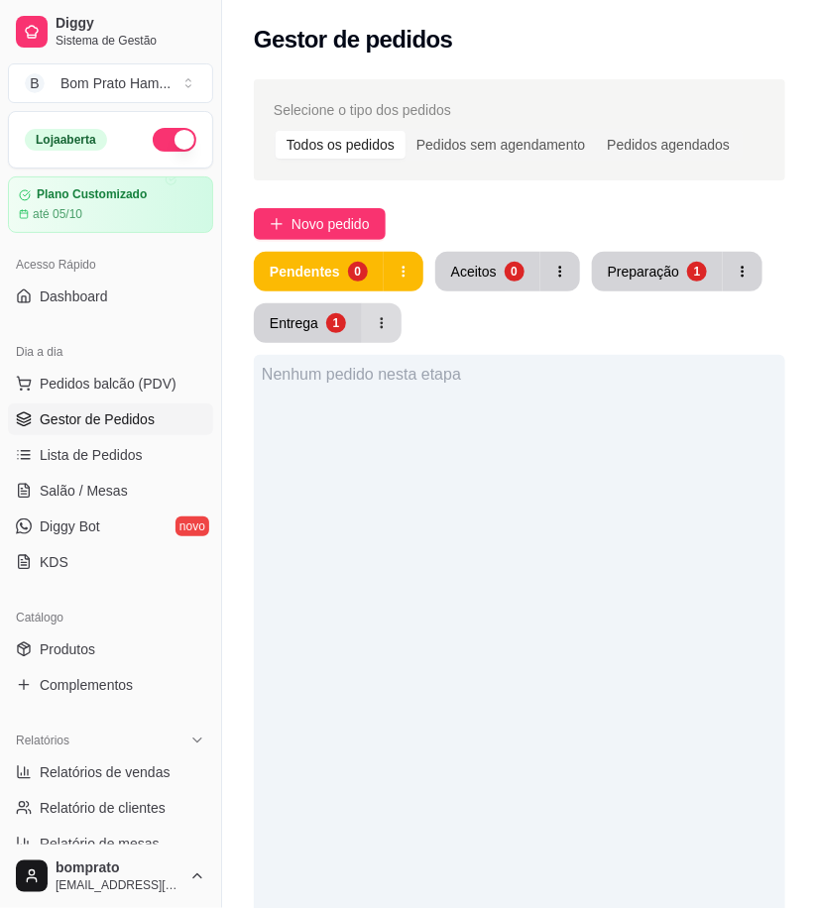
click at [305, 319] on div "Entrega" at bounding box center [294, 323] width 49 height 20
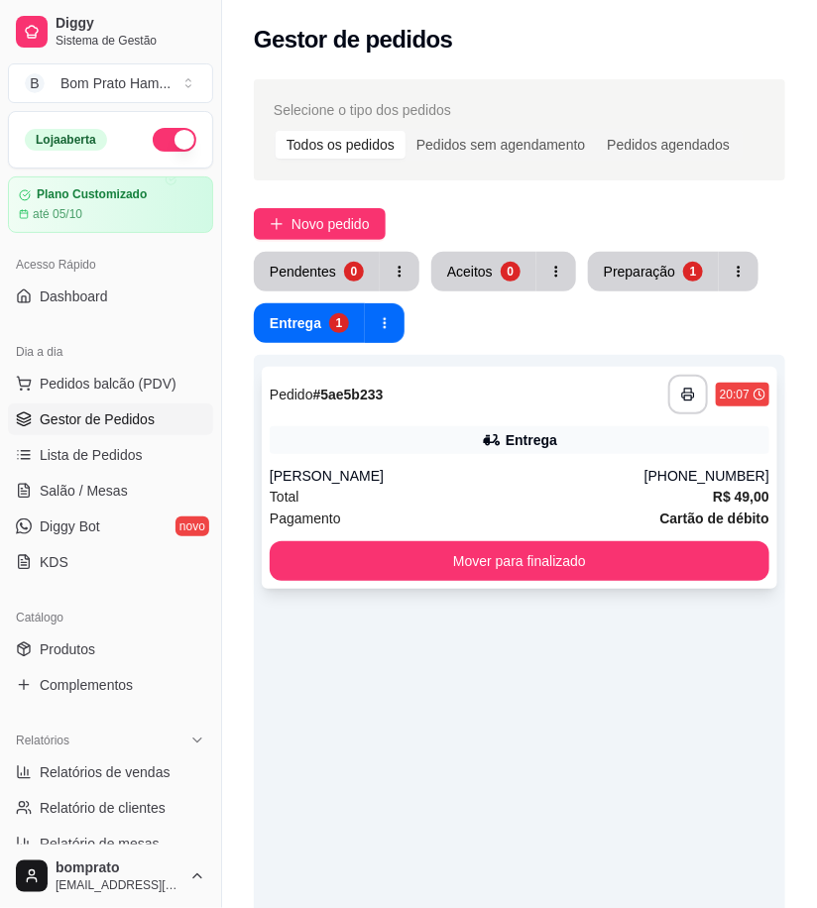
click at [448, 467] on div "[PERSON_NAME]" at bounding box center [457, 476] width 375 height 20
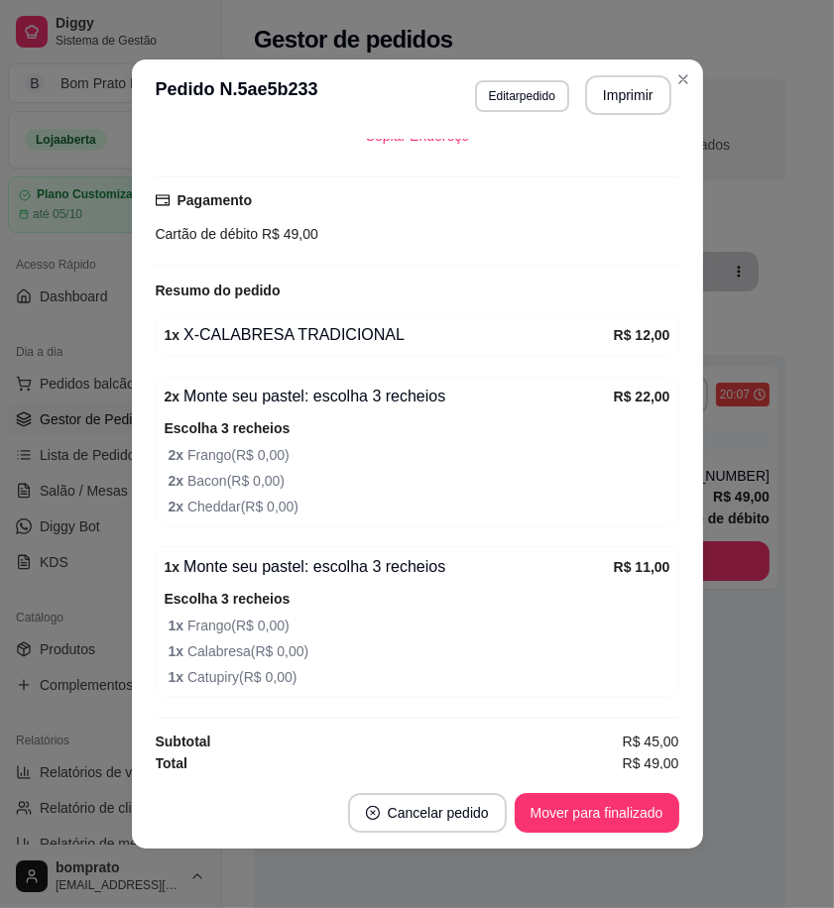
scroll to position [482, 0]
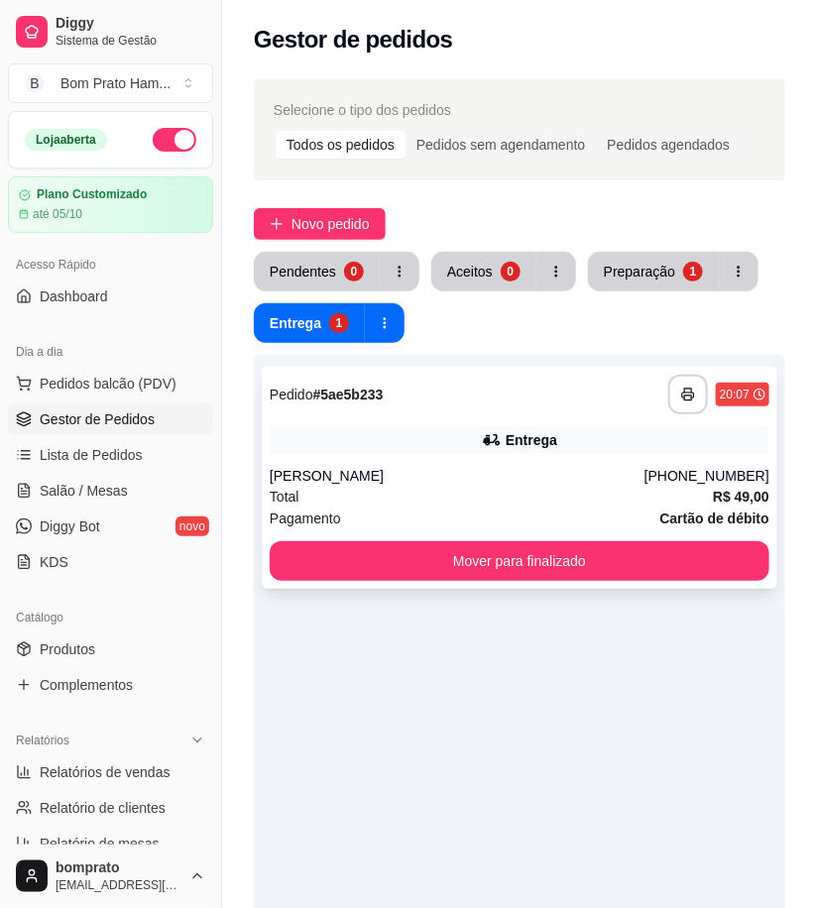
click at [504, 494] on div "Total R$ 49,00" at bounding box center [520, 497] width 500 height 22
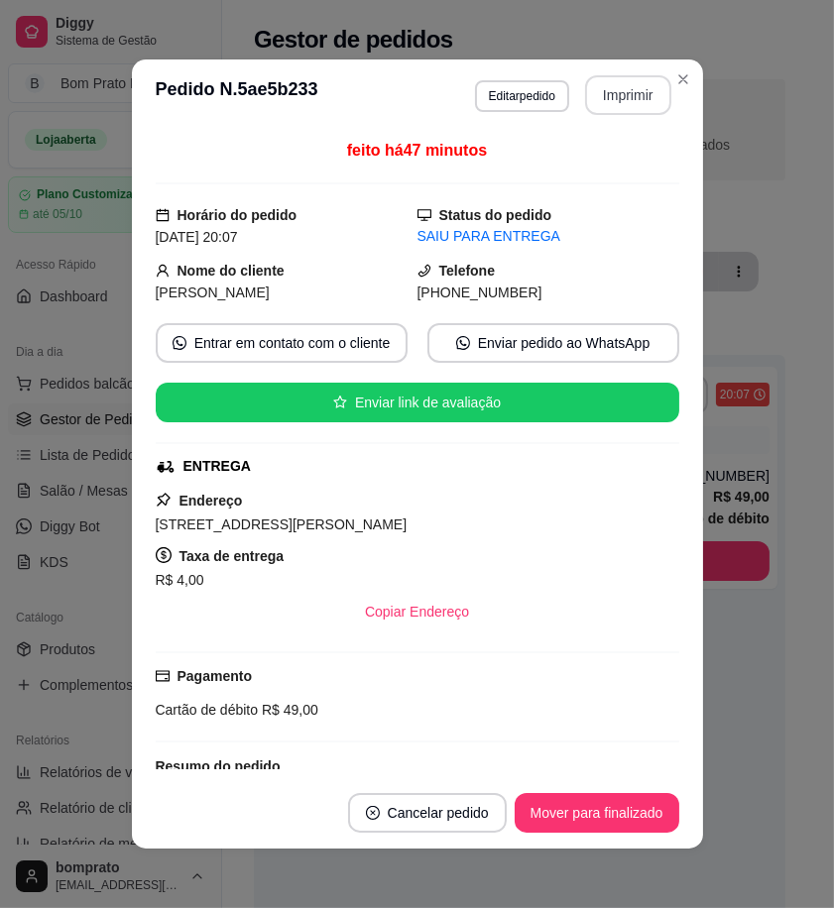
click at [602, 99] on button "Imprimir" at bounding box center [628, 95] width 86 height 40
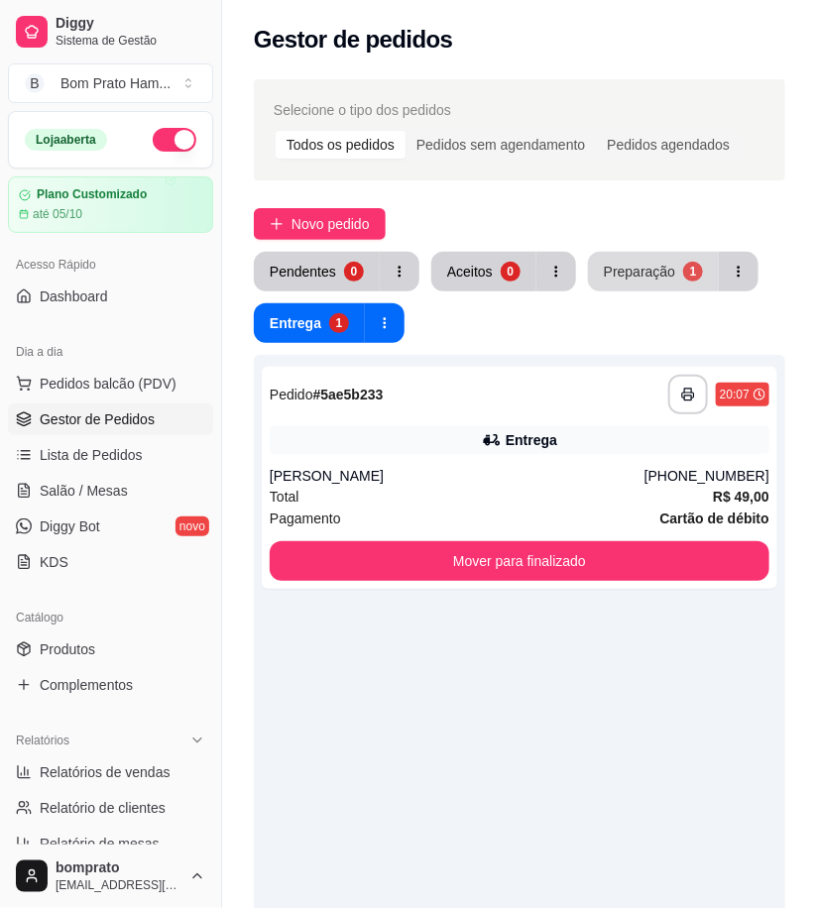
click at [662, 249] on div "**********" at bounding box center [519, 677] width 595 height 1220
click at [651, 271] on div "Preparação" at bounding box center [639, 271] width 69 height 19
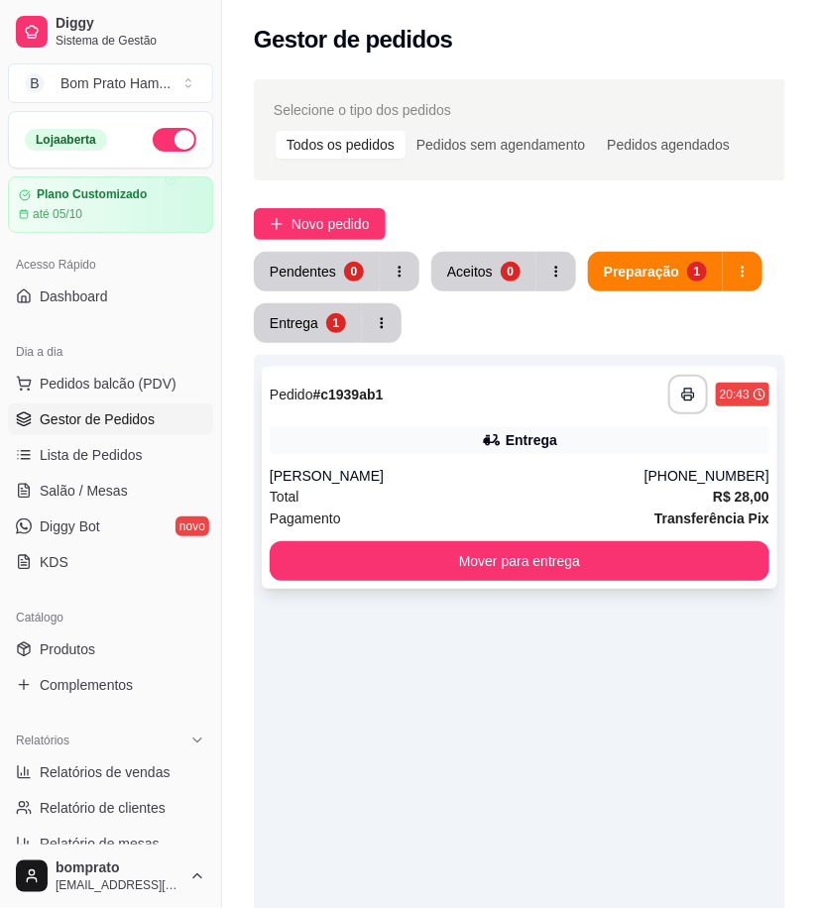
click at [536, 426] on div "Entrega" at bounding box center [520, 440] width 500 height 28
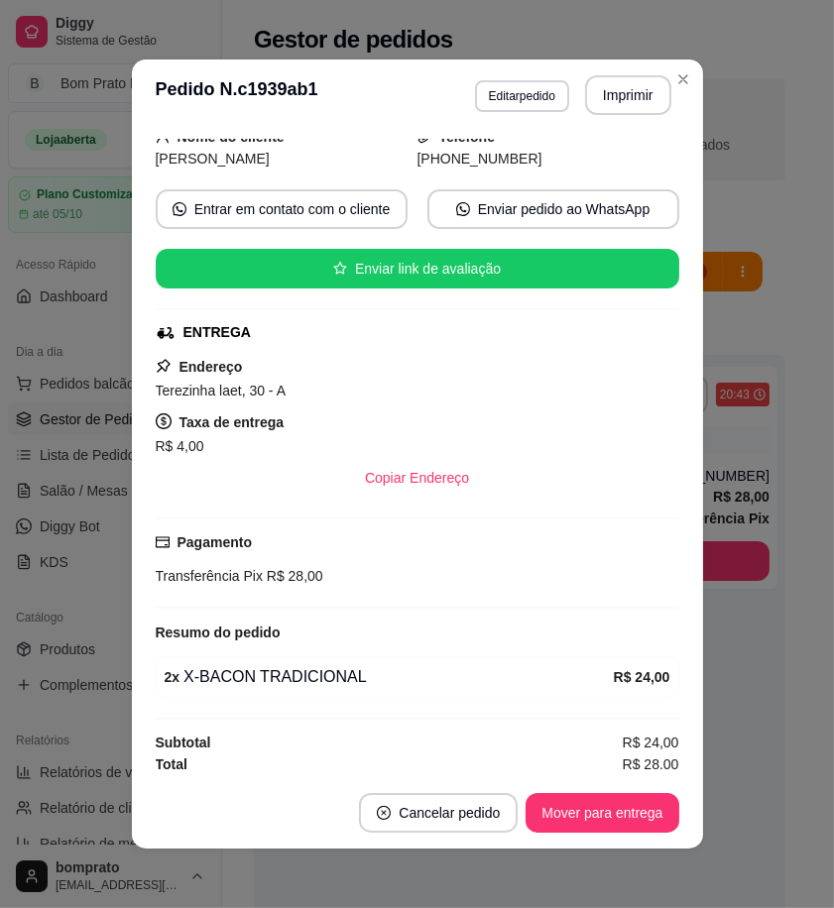
scroll to position [141, 0]
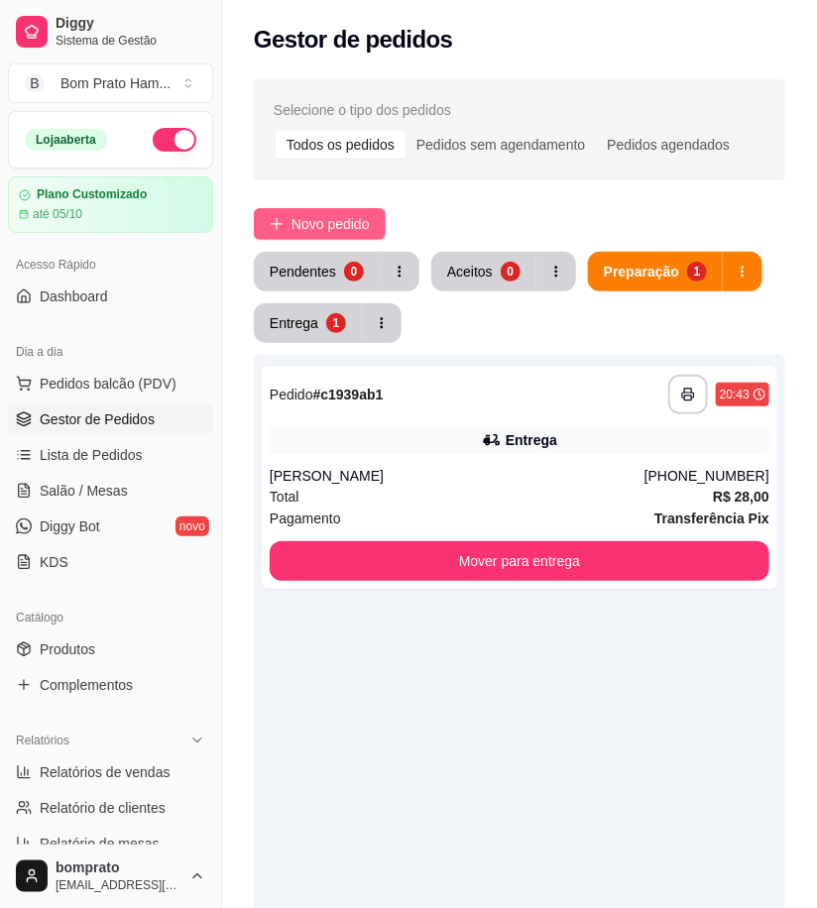
click at [330, 219] on span "Novo pedido" at bounding box center [331, 224] width 78 height 22
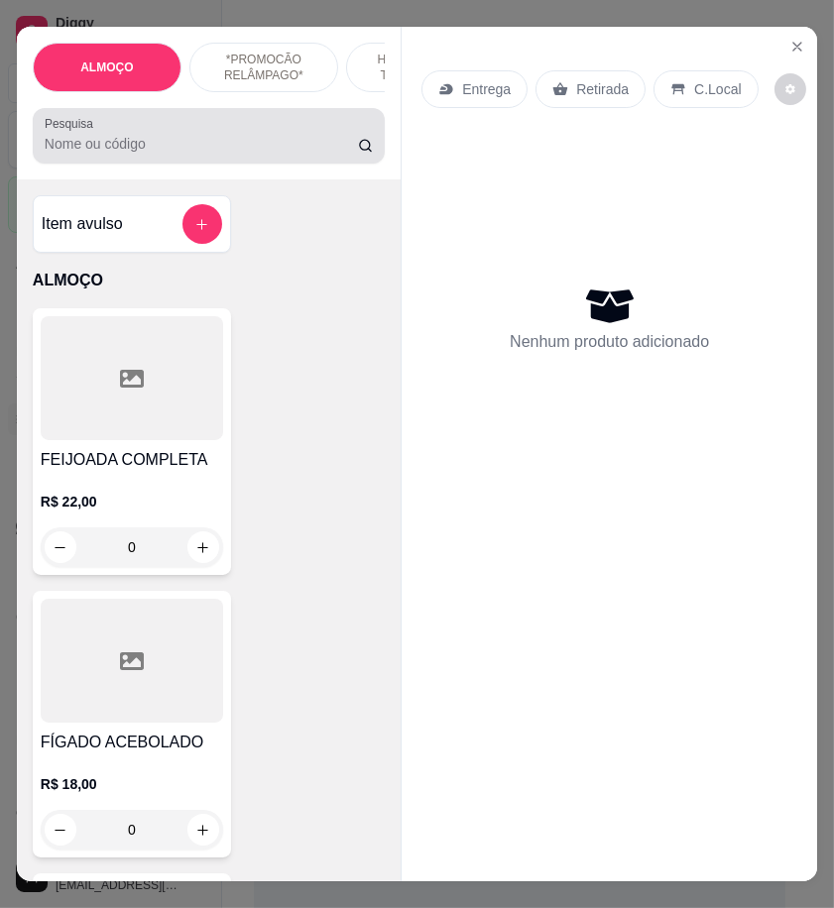
click at [160, 151] on input "Pesquisa" at bounding box center [201, 144] width 313 height 20
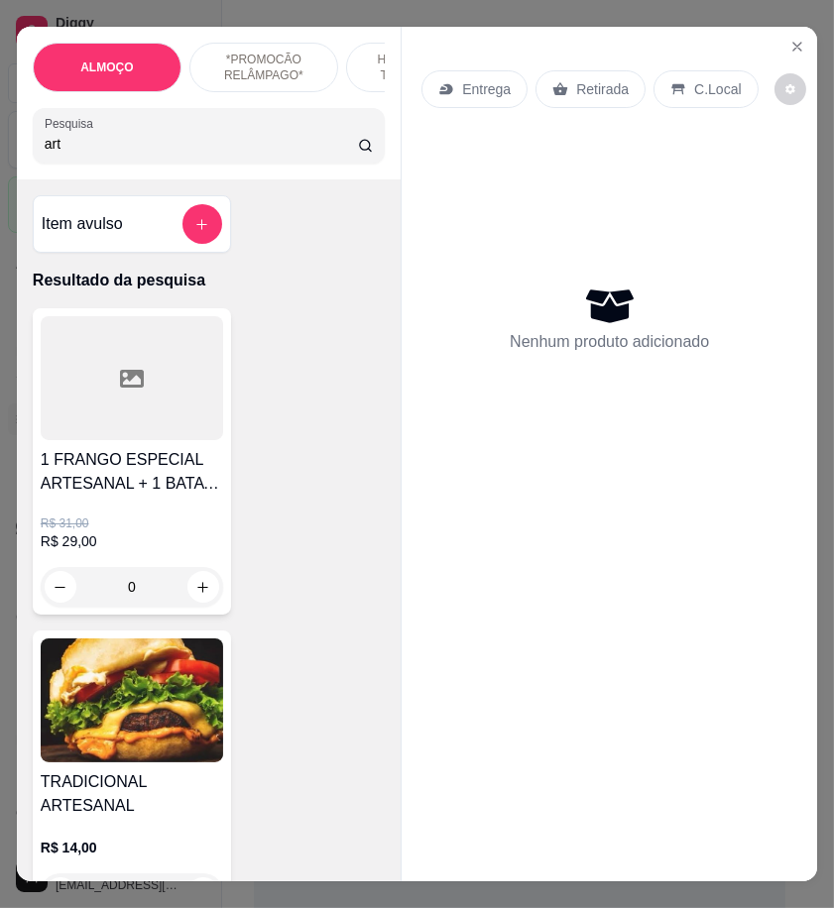
type input "art"
click at [192, 656] on img at bounding box center [132, 701] width 182 height 124
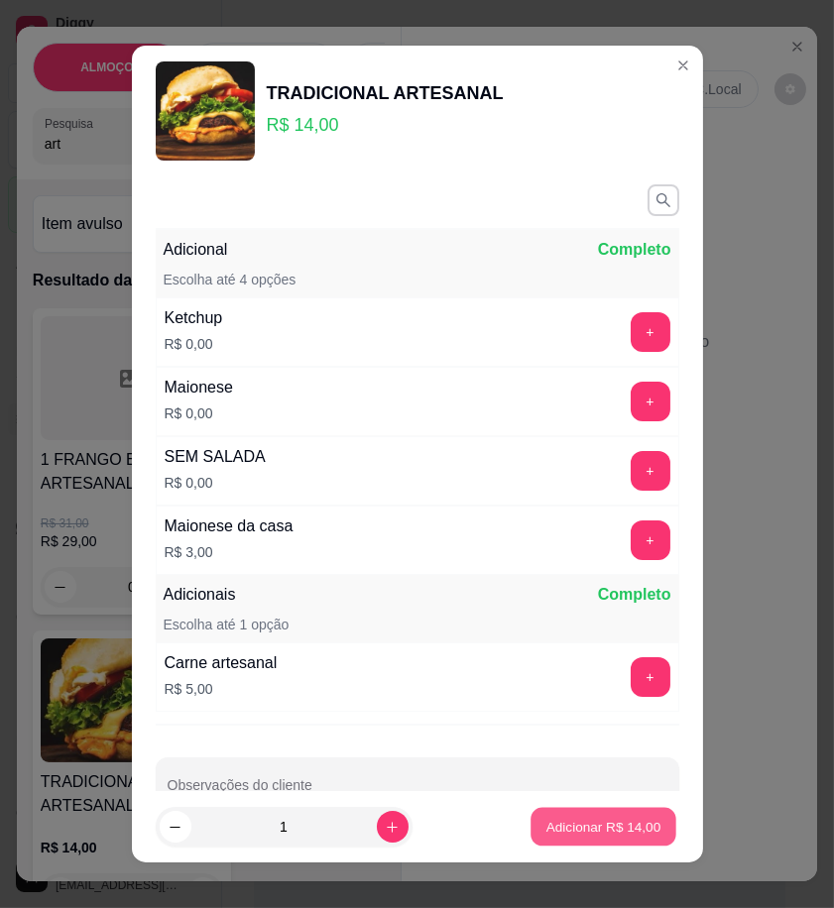
click at [597, 837] on button "Adicionar R$ 14,00" at bounding box center [605, 827] width 146 height 39
type input "1"
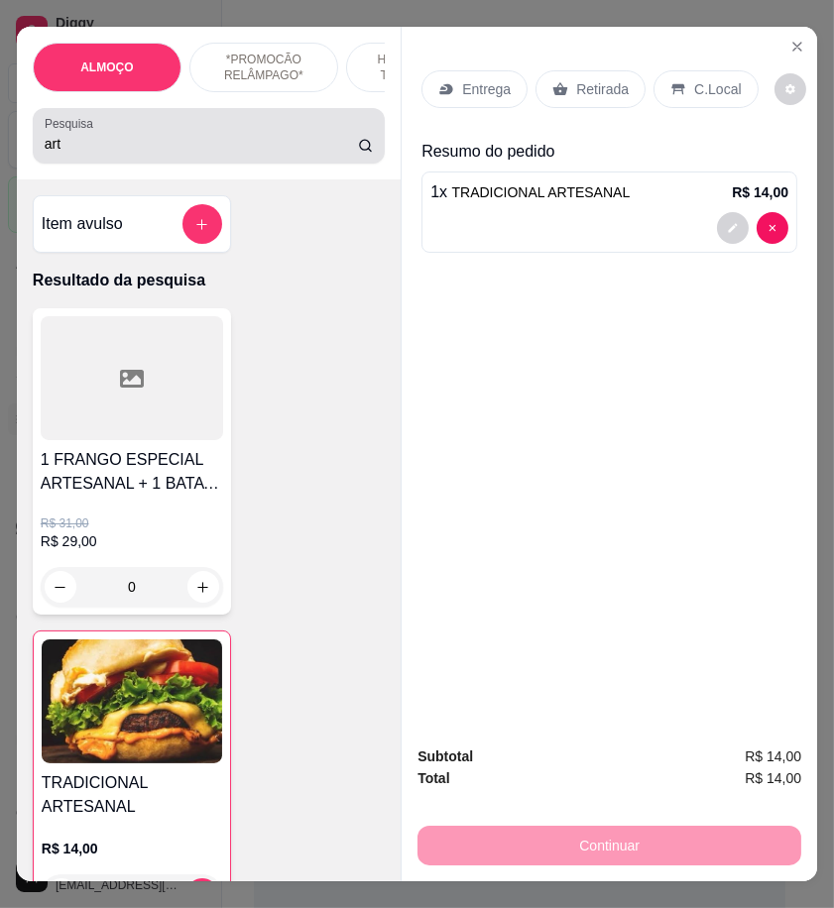
click at [63, 153] on input "art" at bounding box center [201, 144] width 313 height 20
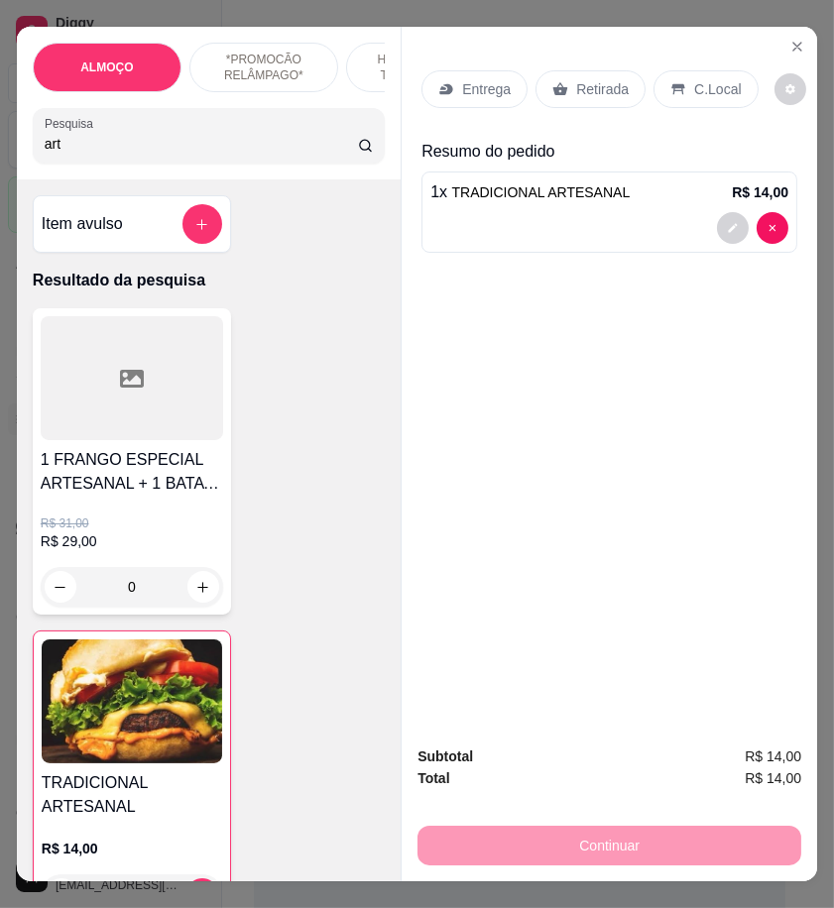
click at [63, 153] on input "art" at bounding box center [201, 144] width 313 height 20
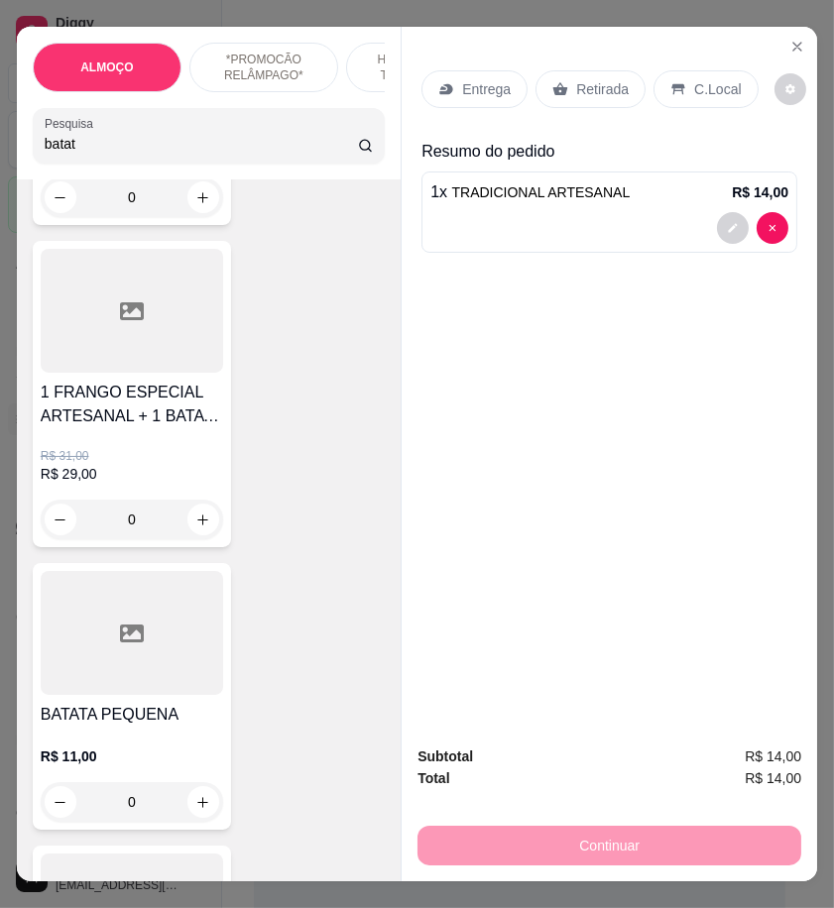
scroll to position [771, 0]
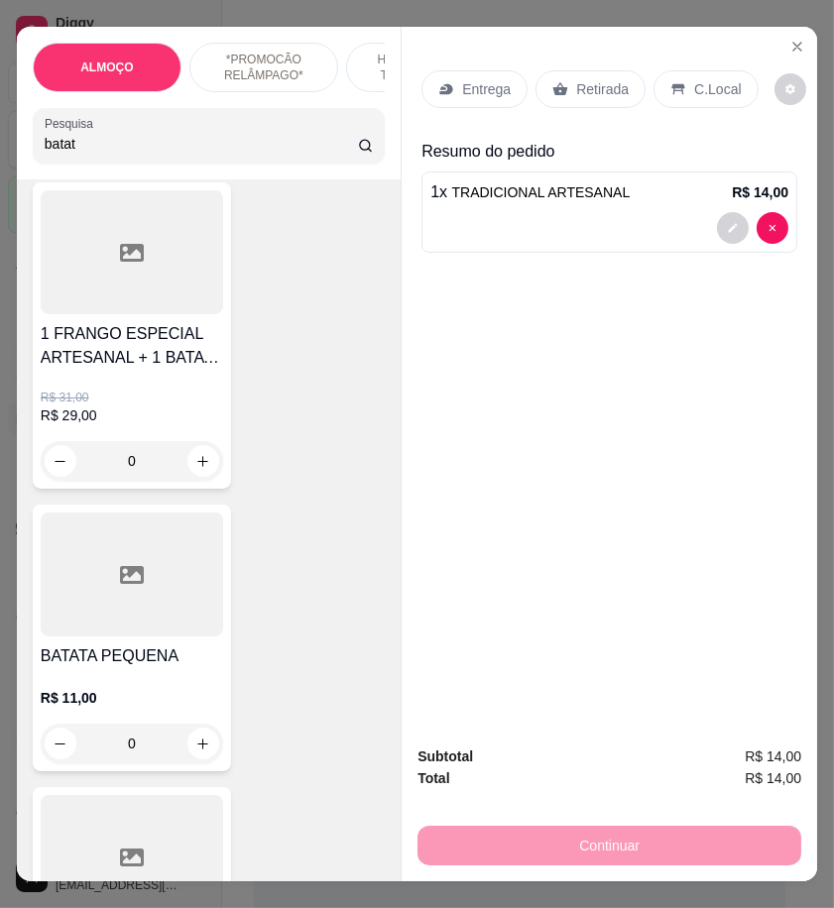
type input "batat"
click at [188, 746] on div "0" at bounding box center [132, 744] width 182 height 40
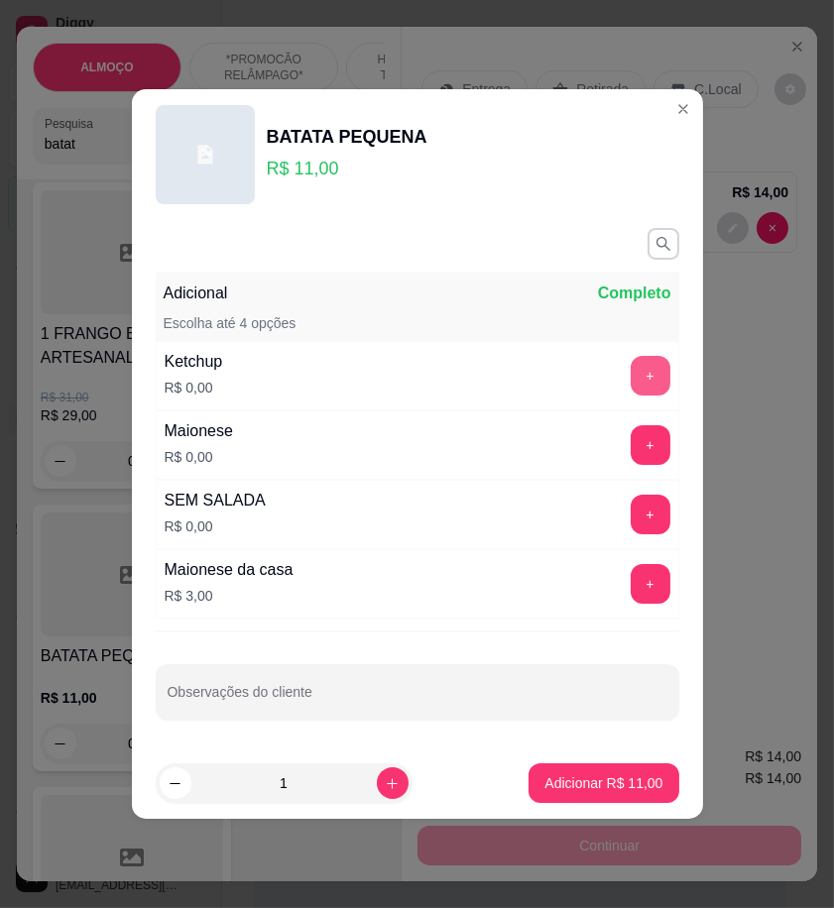
click at [632, 369] on button "+" at bounding box center [651, 376] width 40 height 40
click at [640, 447] on button "+" at bounding box center [651, 445] width 40 height 40
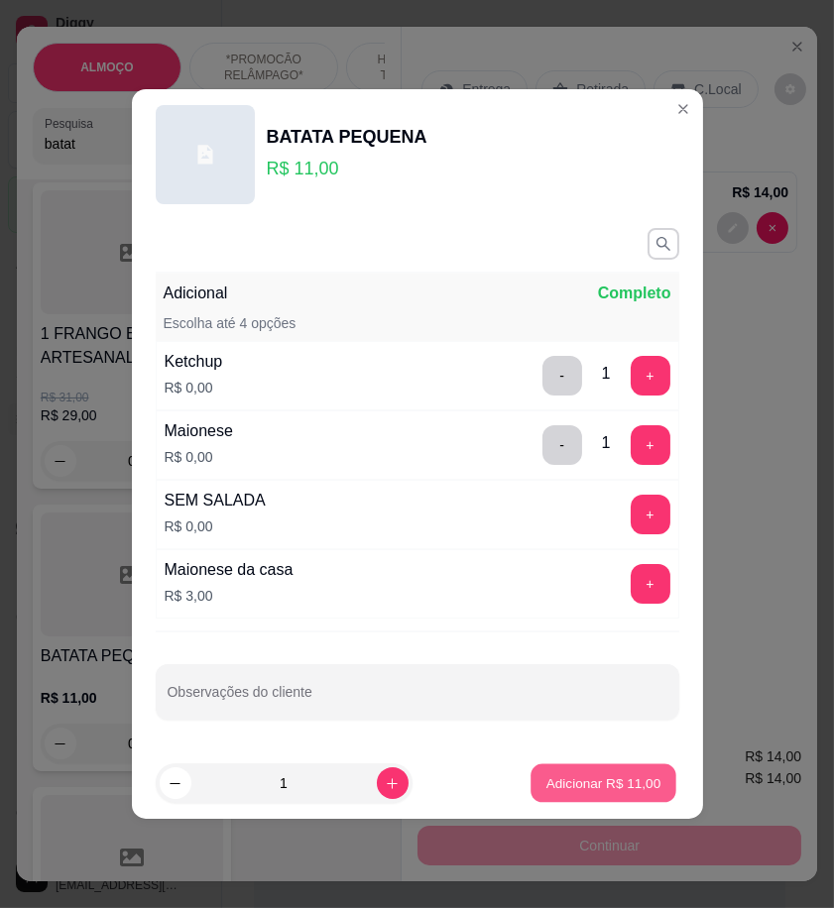
click at [650, 790] on button "Adicionar R$ 11,00" at bounding box center [605, 784] width 146 height 39
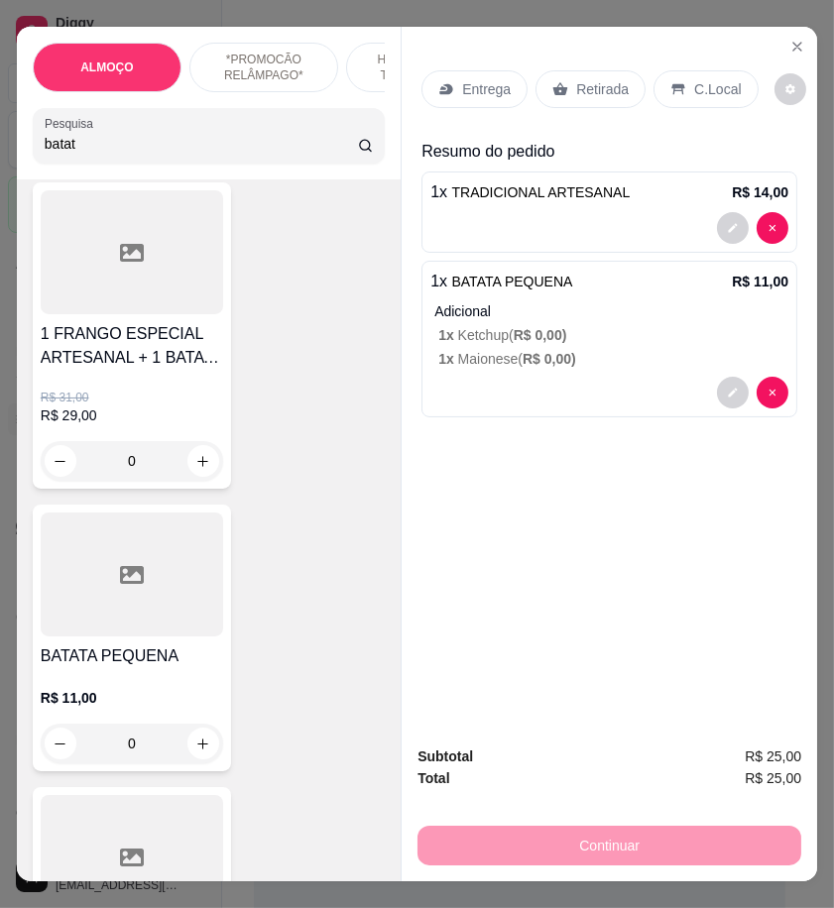
click at [496, 85] on p "Entrega" at bounding box center [486, 89] width 49 height 20
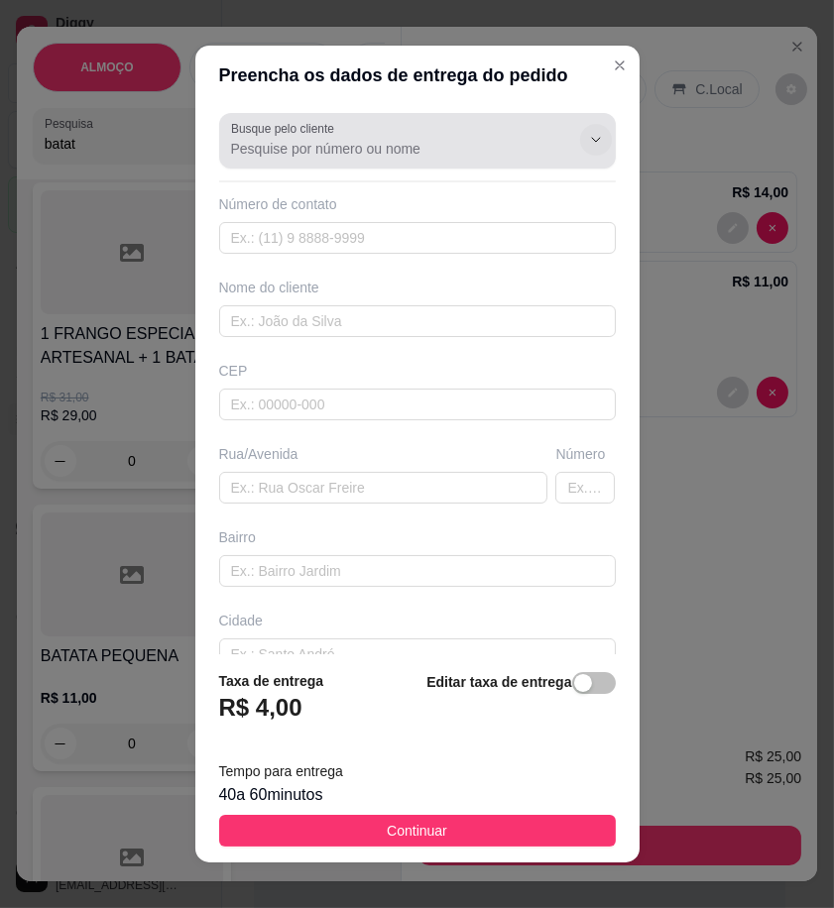
click at [580, 149] on button "Show suggestions" at bounding box center [596, 140] width 32 height 32
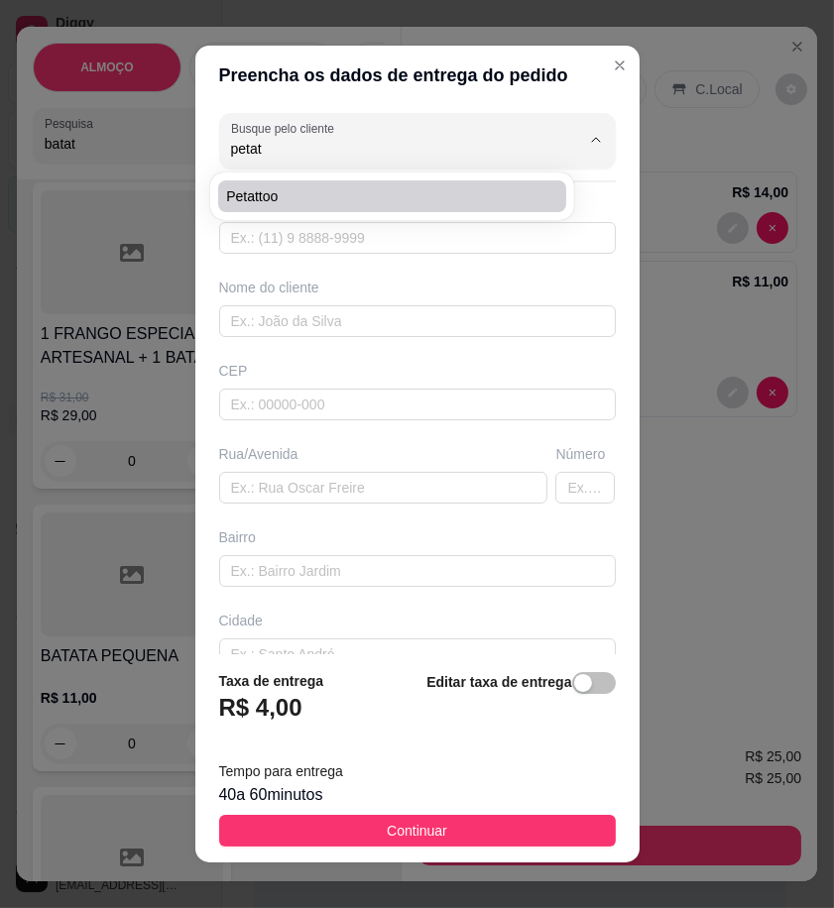
click at [303, 202] on span "Petattoo" at bounding box center [382, 196] width 312 height 20
type input "Petattoo"
type input "8791673285"
type input "Petattoo"
type input "[GEOGRAPHIC_DATA]"
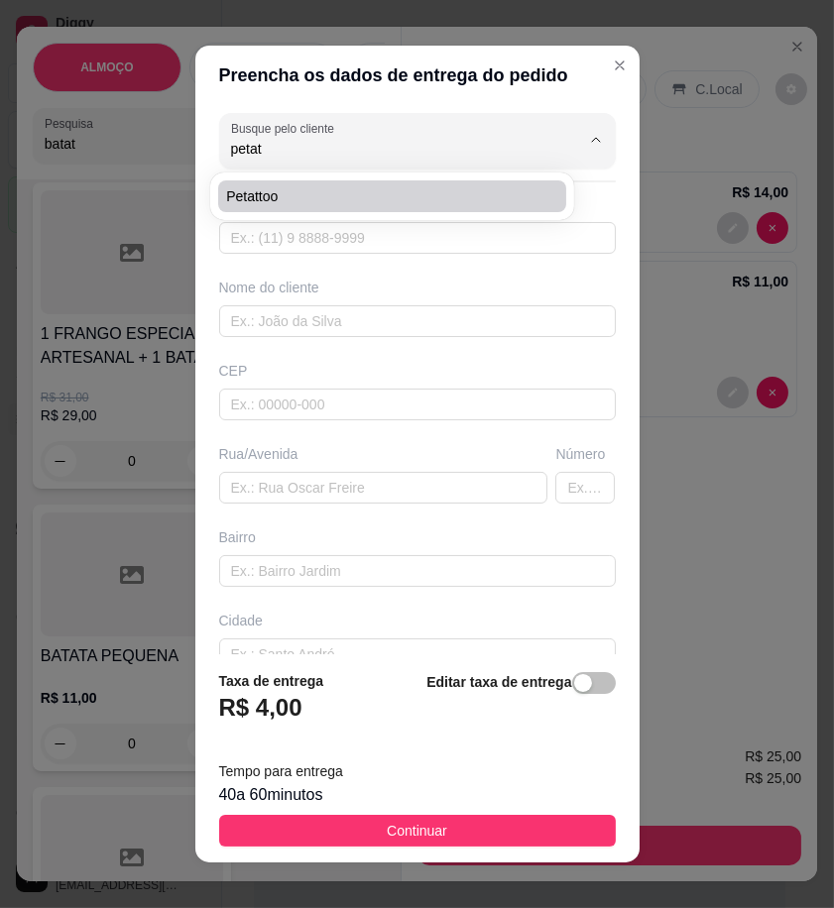
type input "202"
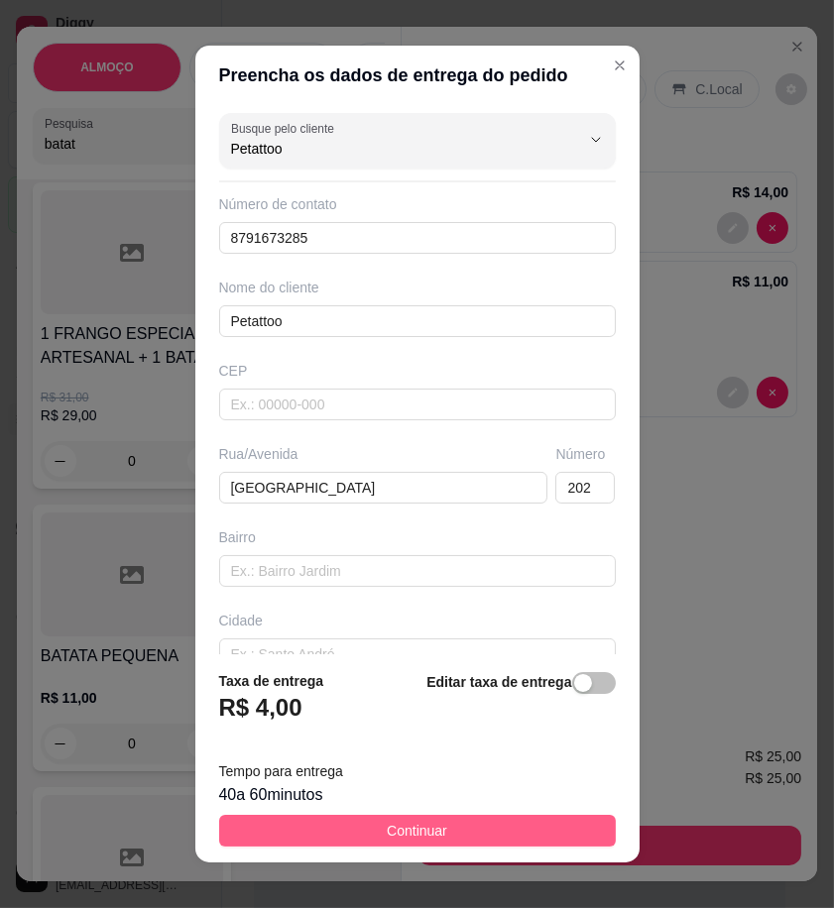
type input "Petattoo"
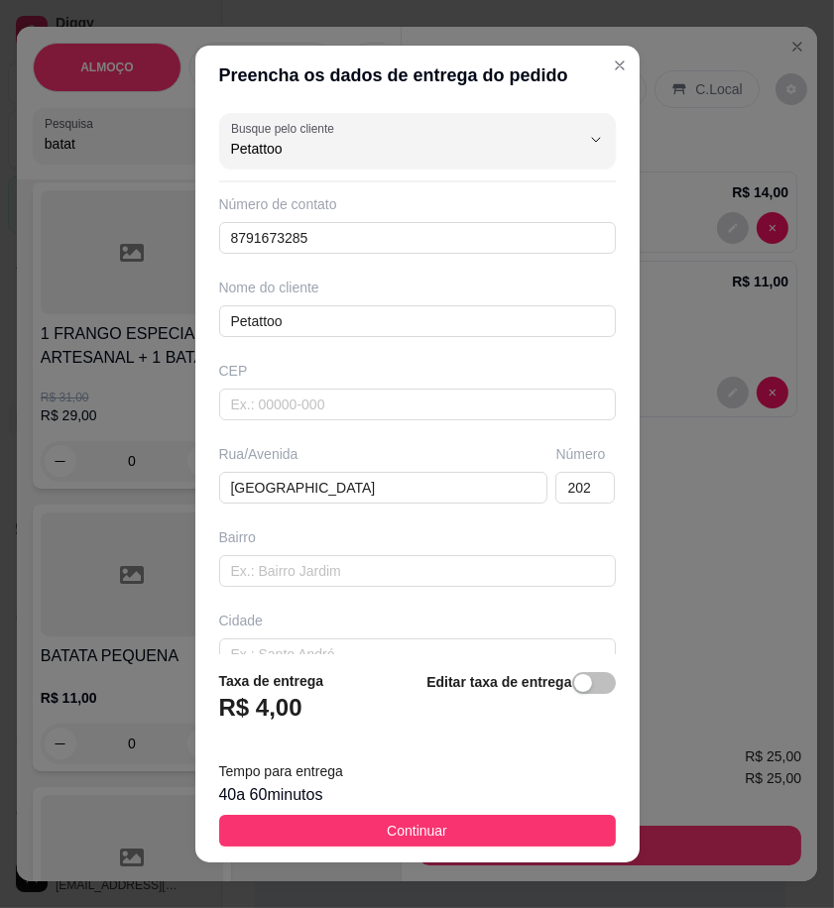
drag, startPoint x: 559, startPoint y: 836, endPoint x: 597, endPoint y: 797, distance: 54.0
click at [565, 835] on button "Continuar" at bounding box center [417, 831] width 397 height 32
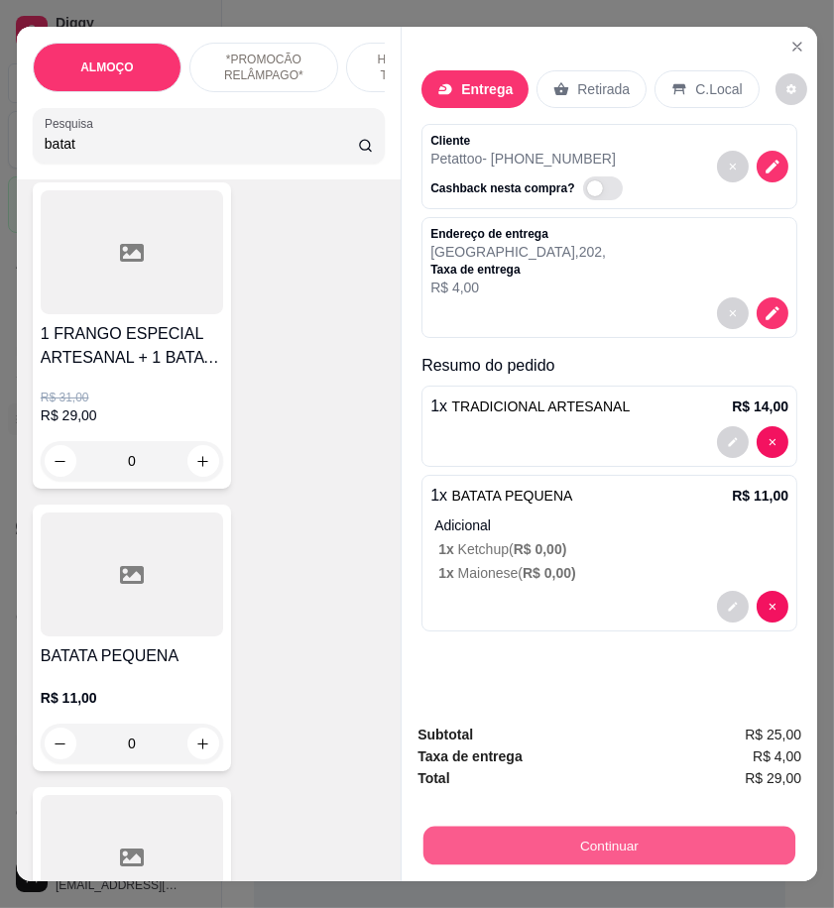
click at [754, 843] on button "Continuar" at bounding box center [609, 845] width 372 height 39
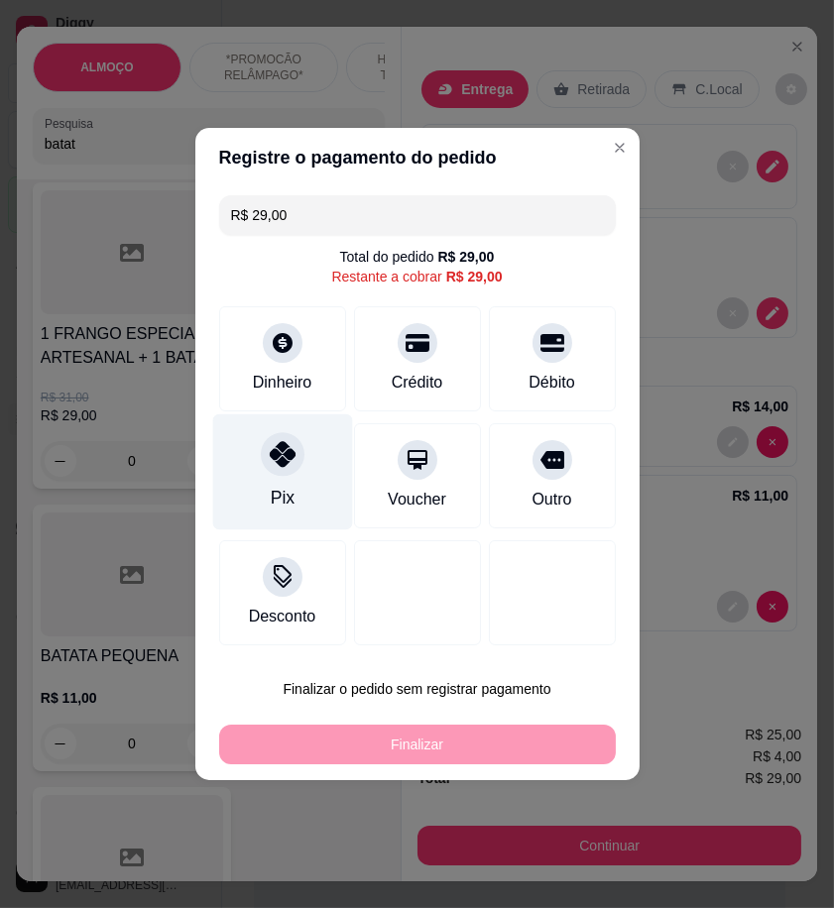
click at [320, 488] on div "Pix" at bounding box center [282, 473] width 140 height 116
type input "R$ 0,00"
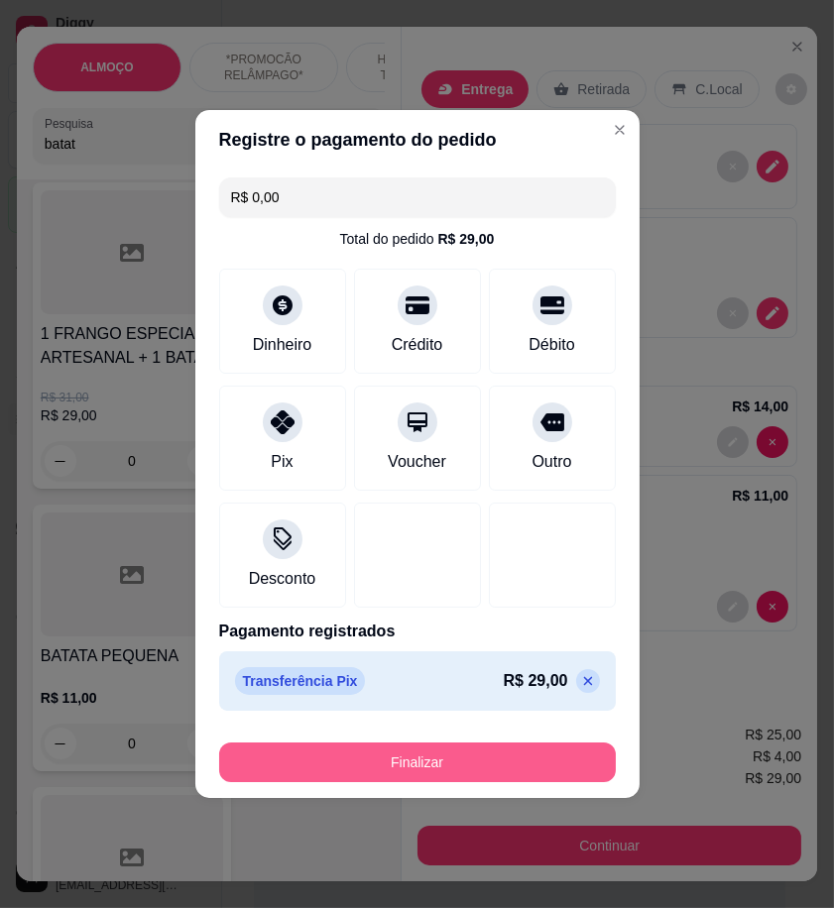
click at [487, 768] on button "Finalizar" at bounding box center [417, 763] width 397 height 40
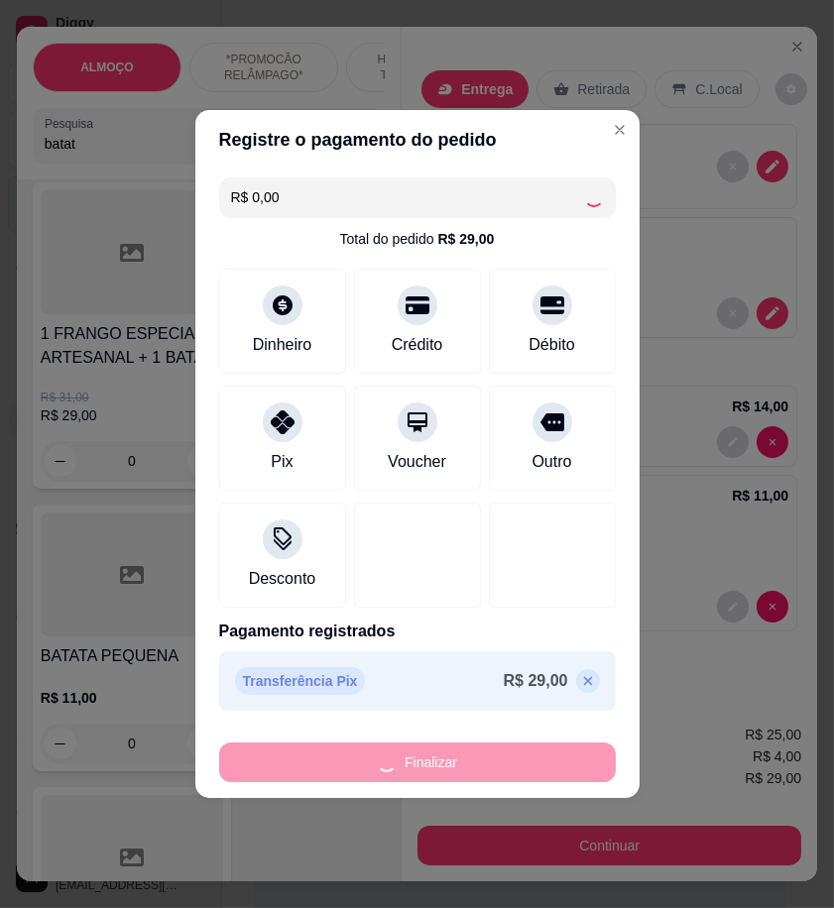
type input "0"
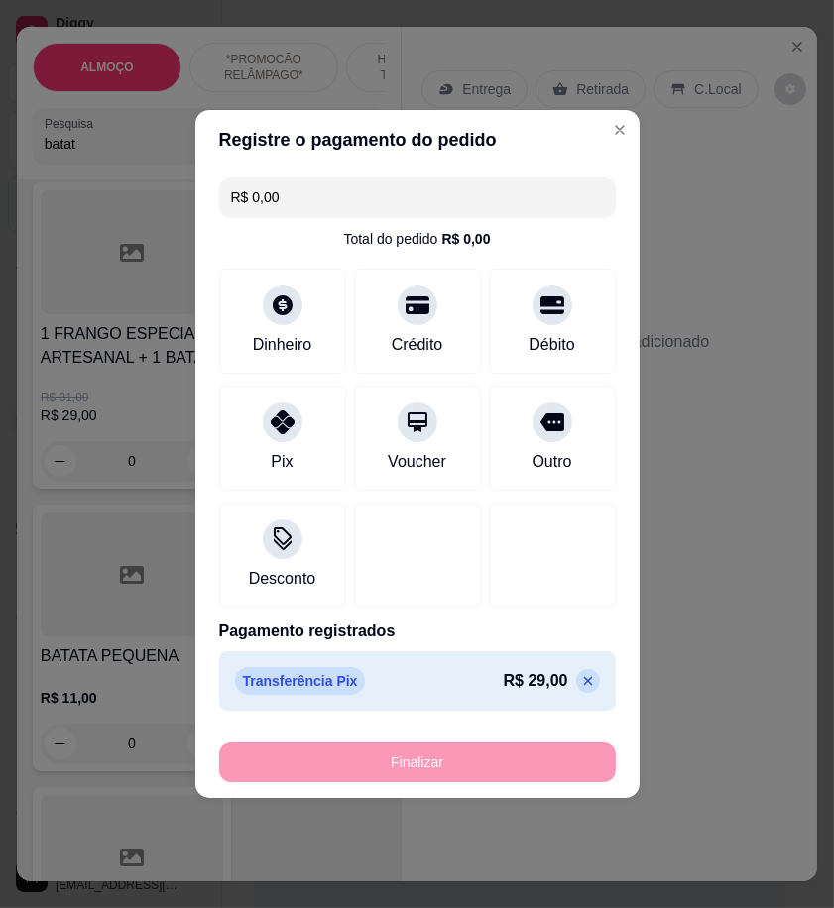
type input "-R$ 29,00"
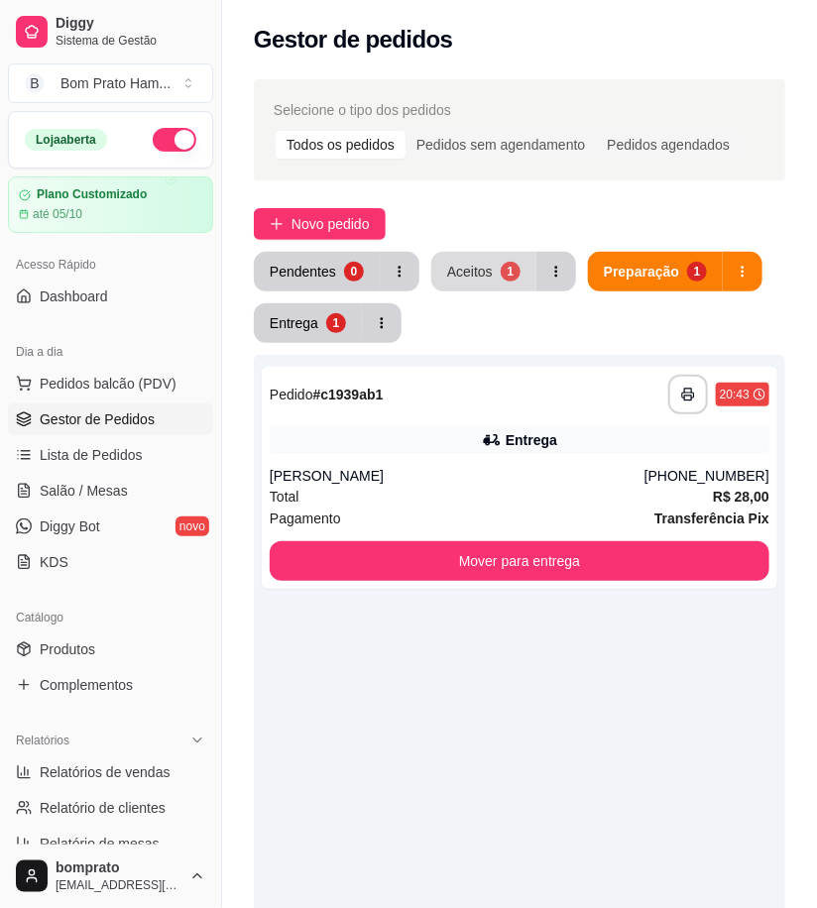
click at [472, 283] on button "Aceitos 1" at bounding box center [483, 272] width 105 height 40
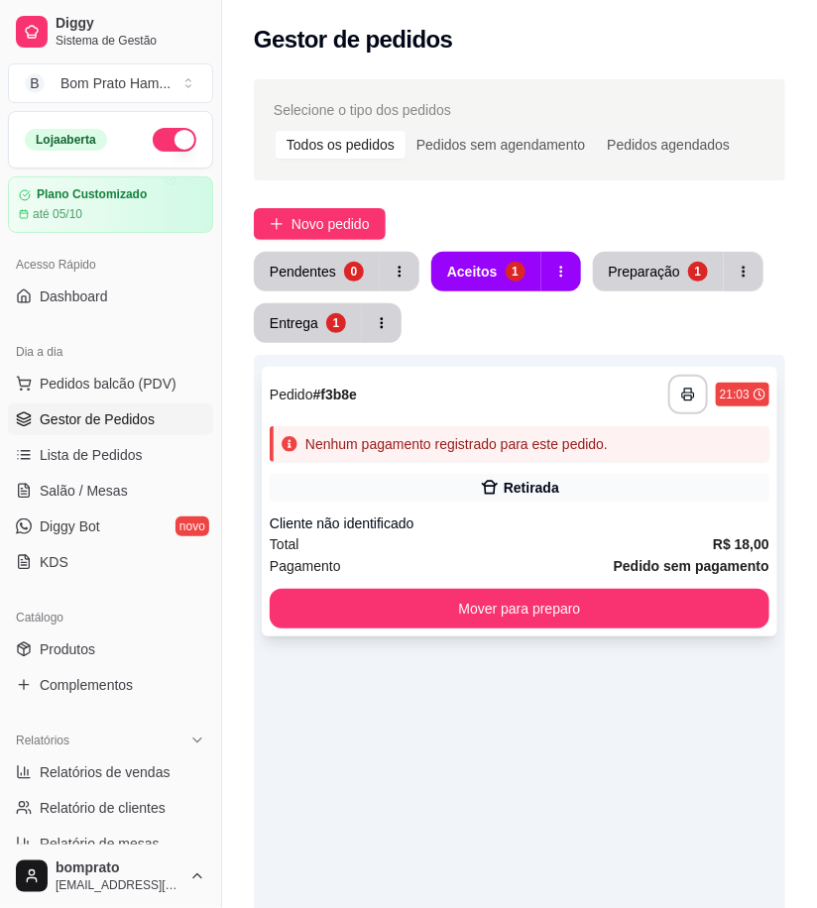
click at [513, 476] on div "Retirada" at bounding box center [520, 488] width 500 height 28
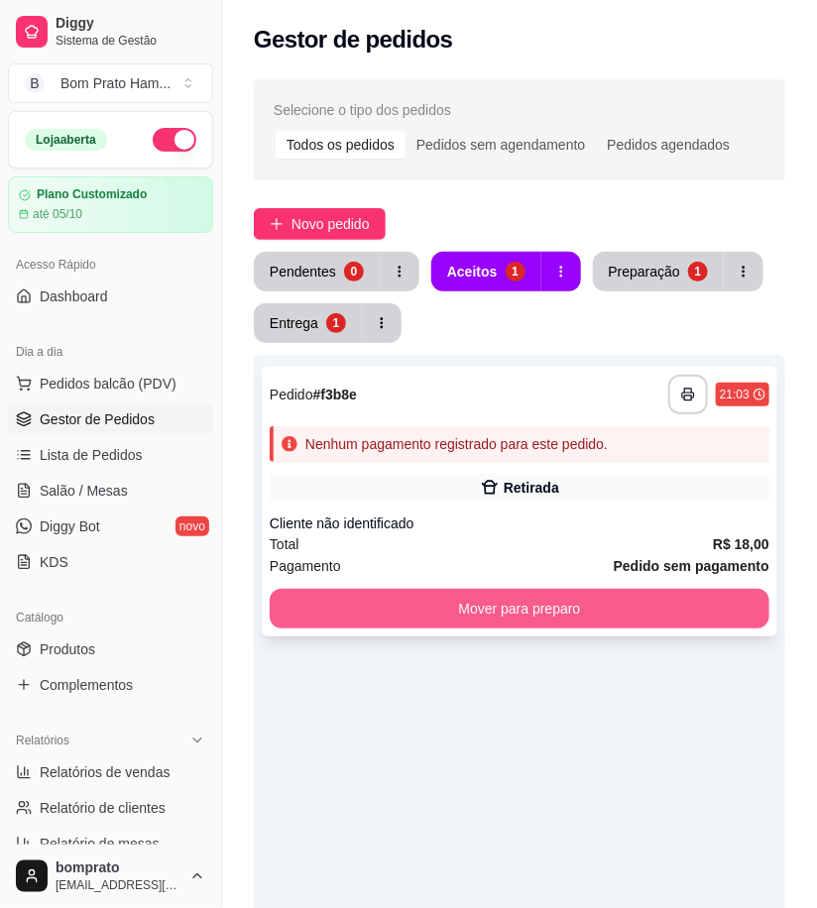
click at [548, 607] on button "Mover para preparo" at bounding box center [520, 609] width 500 height 40
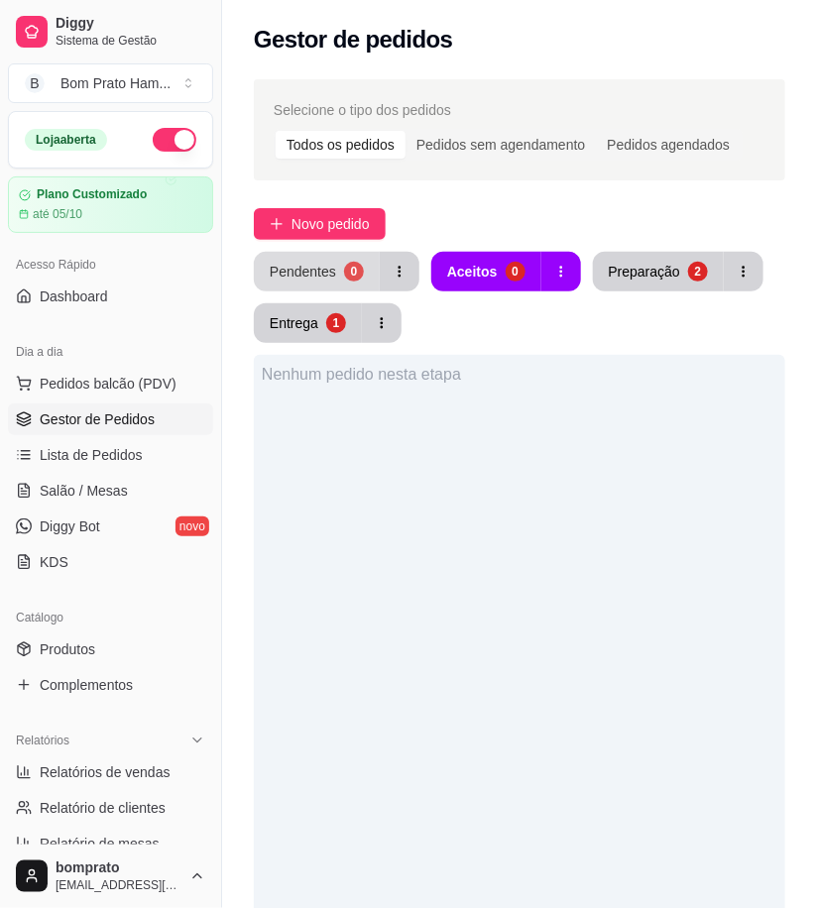
click at [344, 269] on div "0" at bounding box center [354, 272] width 20 height 20
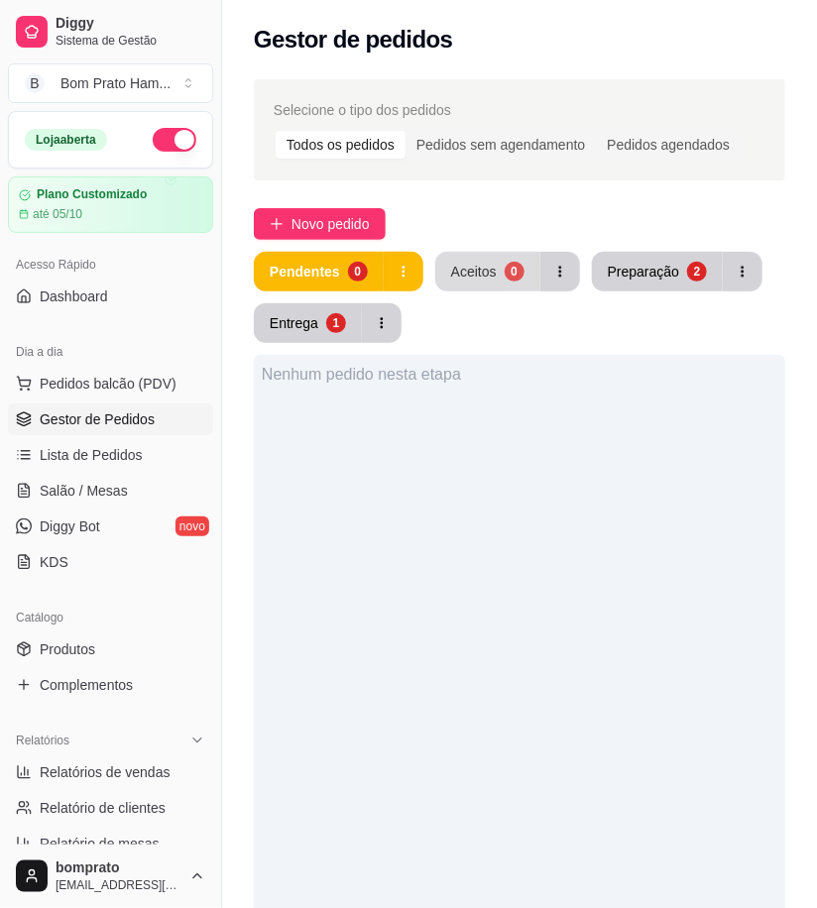
click at [505, 275] on div "0" at bounding box center [515, 272] width 20 height 20
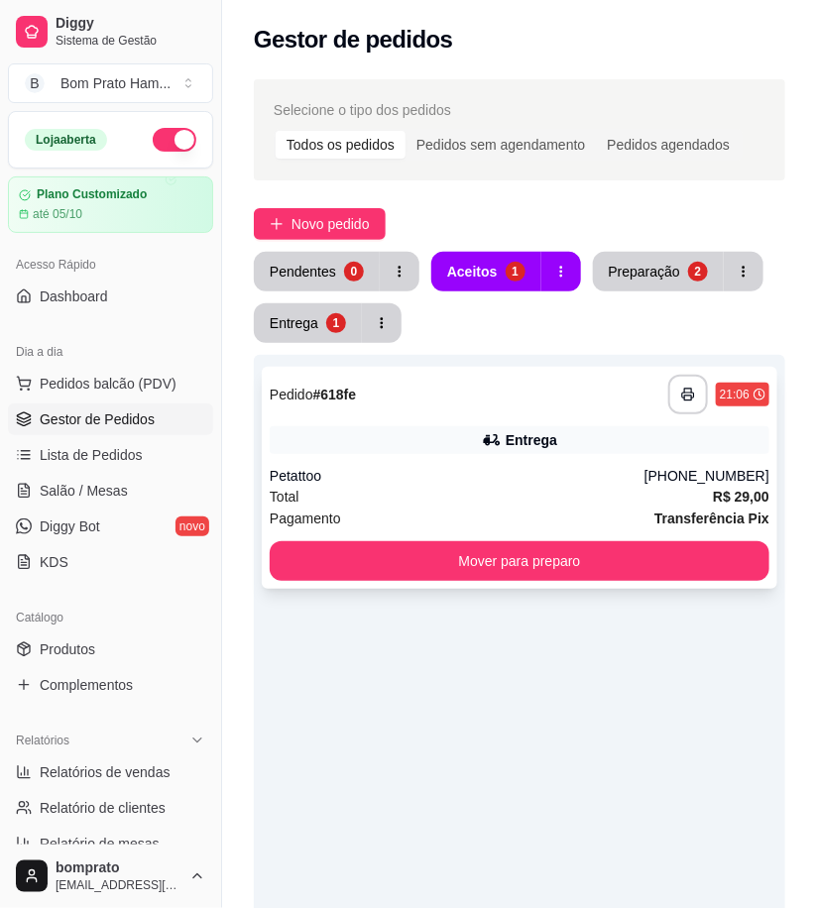
click at [487, 441] on icon at bounding box center [491, 440] width 14 height 12
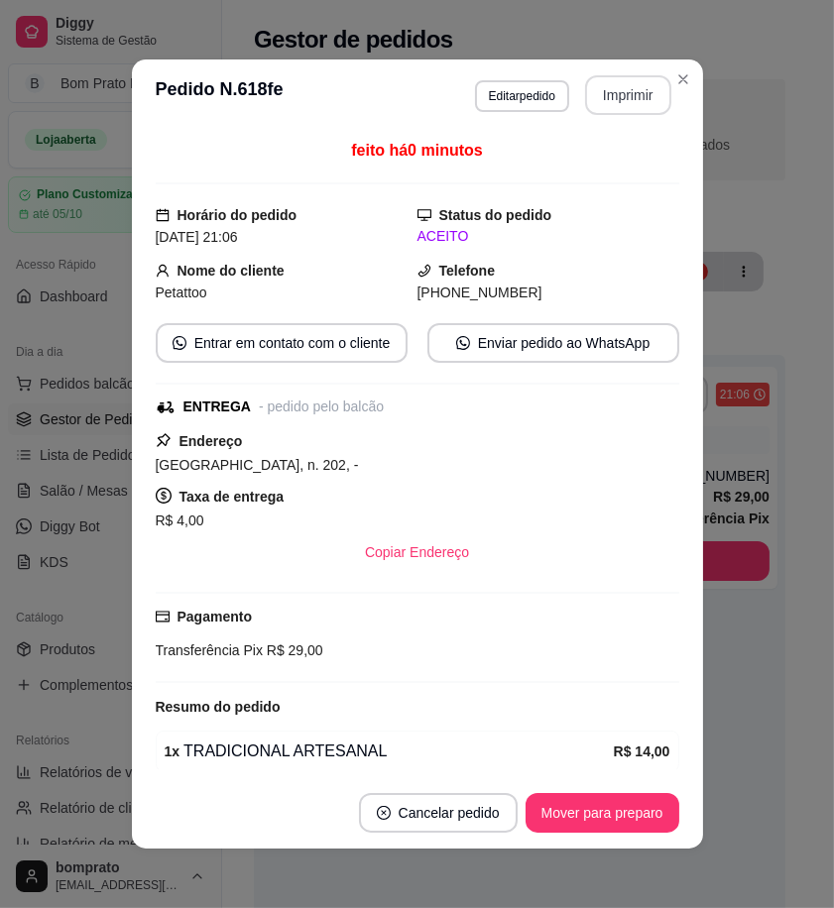
click at [606, 86] on button "Imprimir" at bounding box center [628, 95] width 86 height 40
click at [646, 806] on button "Mover para preparo" at bounding box center [603, 813] width 154 height 40
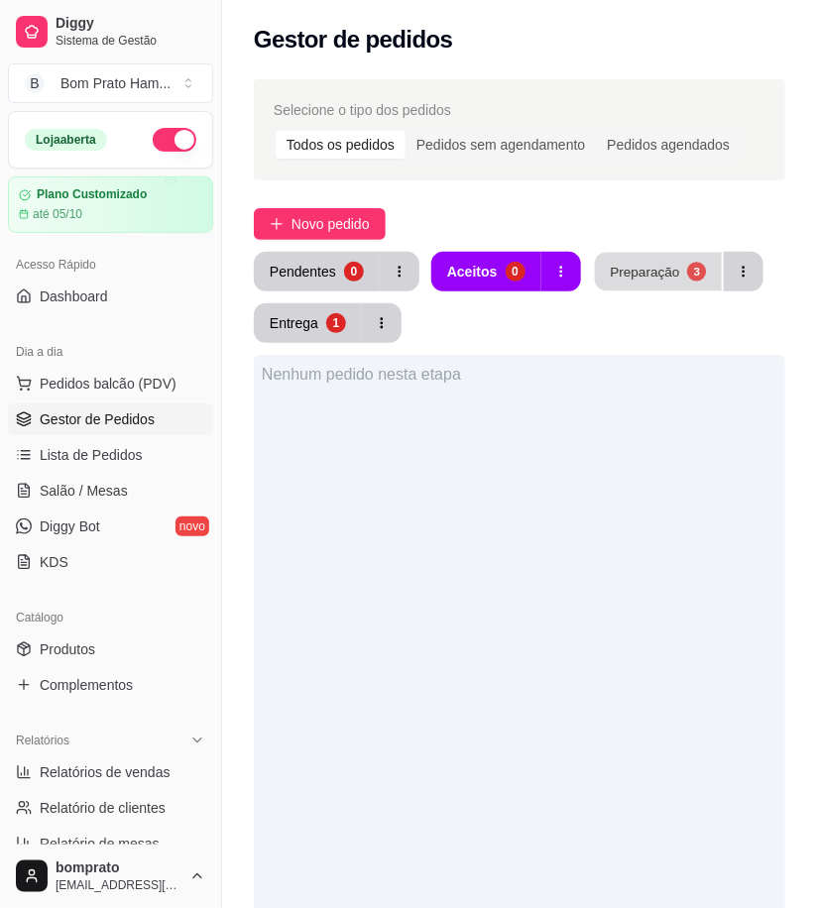
click at [647, 260] on button "Preparação 3" at bounding box center [658, 272] width 127 height 39
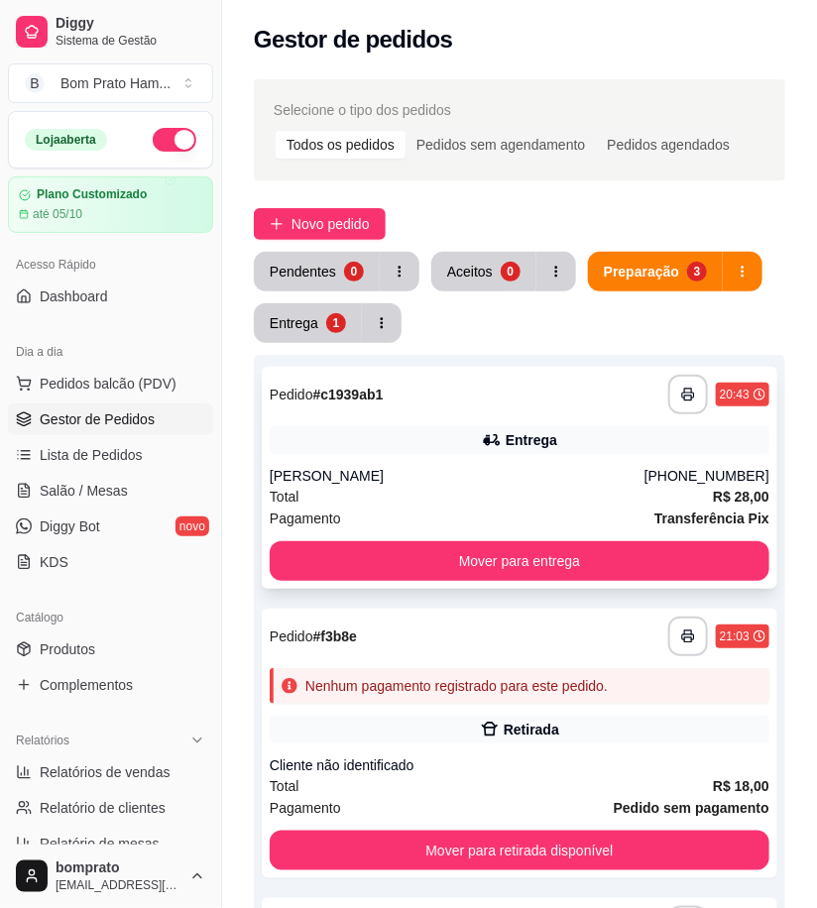
click at [545, 450] on div "Entrega" at bounding box center [520, 440] width 500 height 28
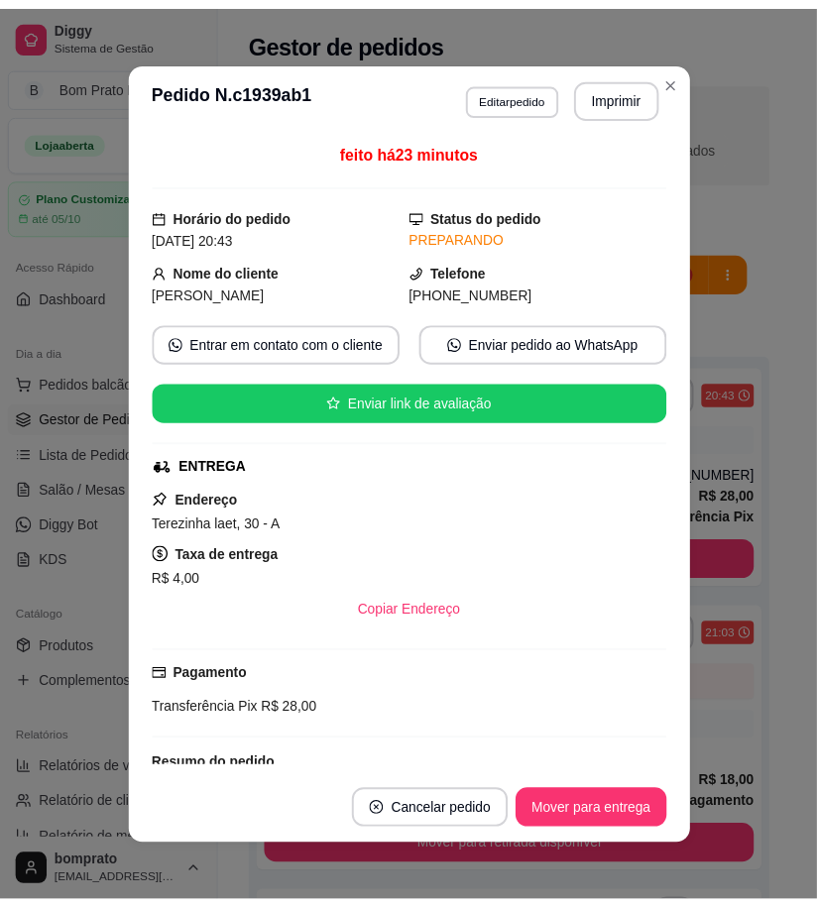
scroll to position [141, 0]
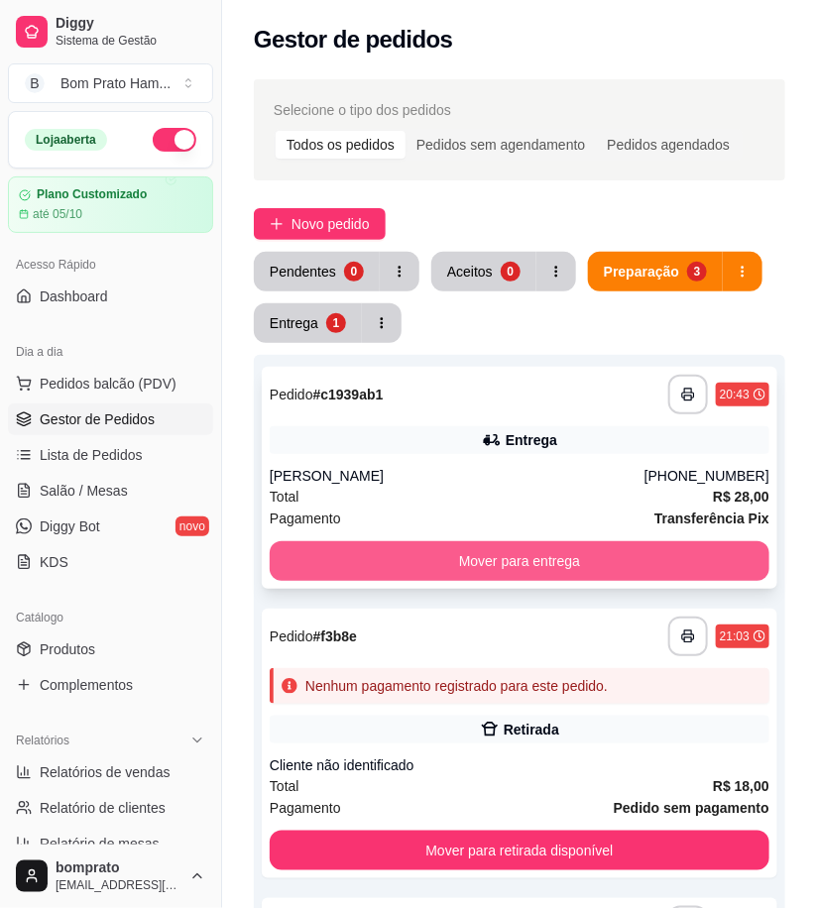
click at [724, 570] on button "Mover para entrega" at bounding box center [520, 561] width 500 height 40
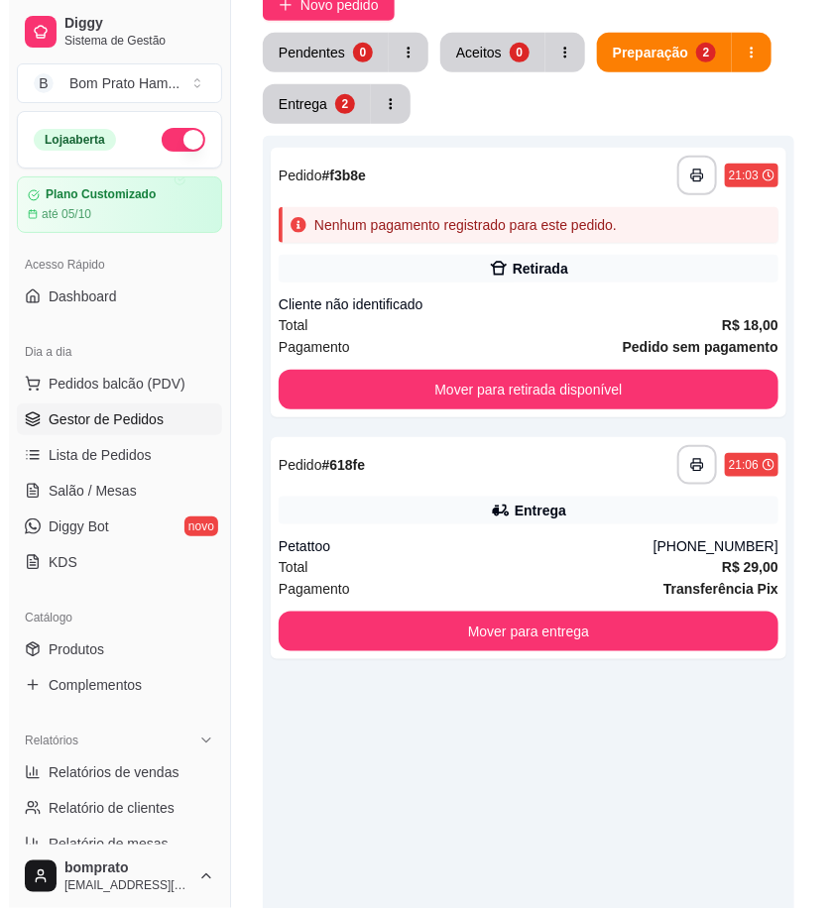
scroll to position [0, 0]
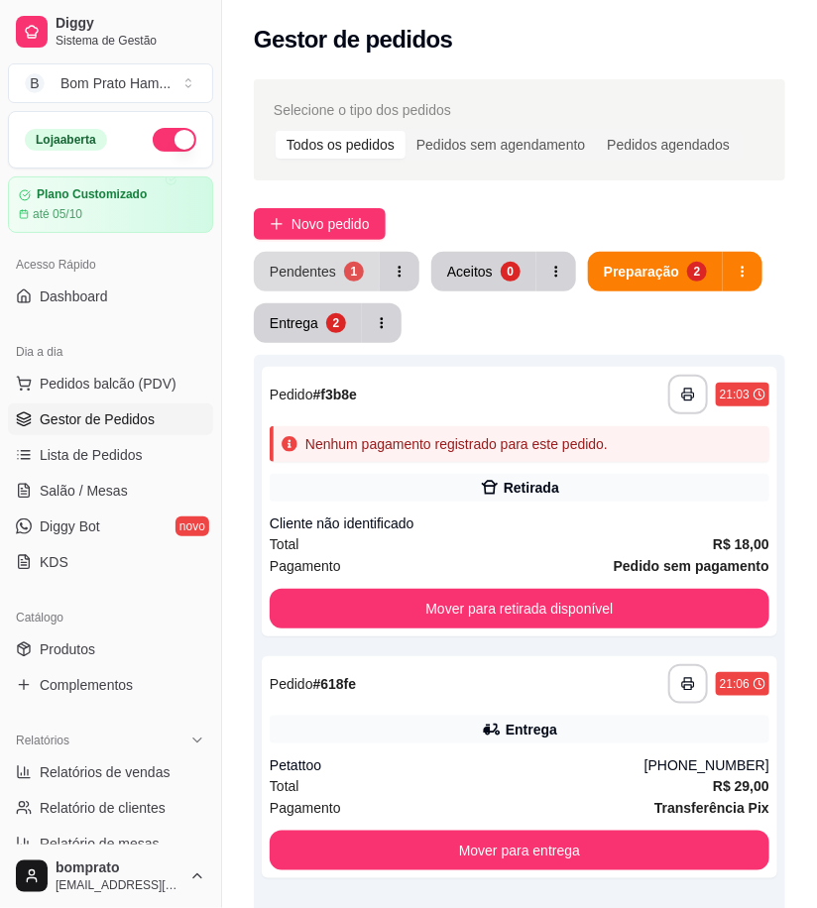
click at [314, 273] on div "Pendentes" at bounding box center [303, 272] width 66 height 20
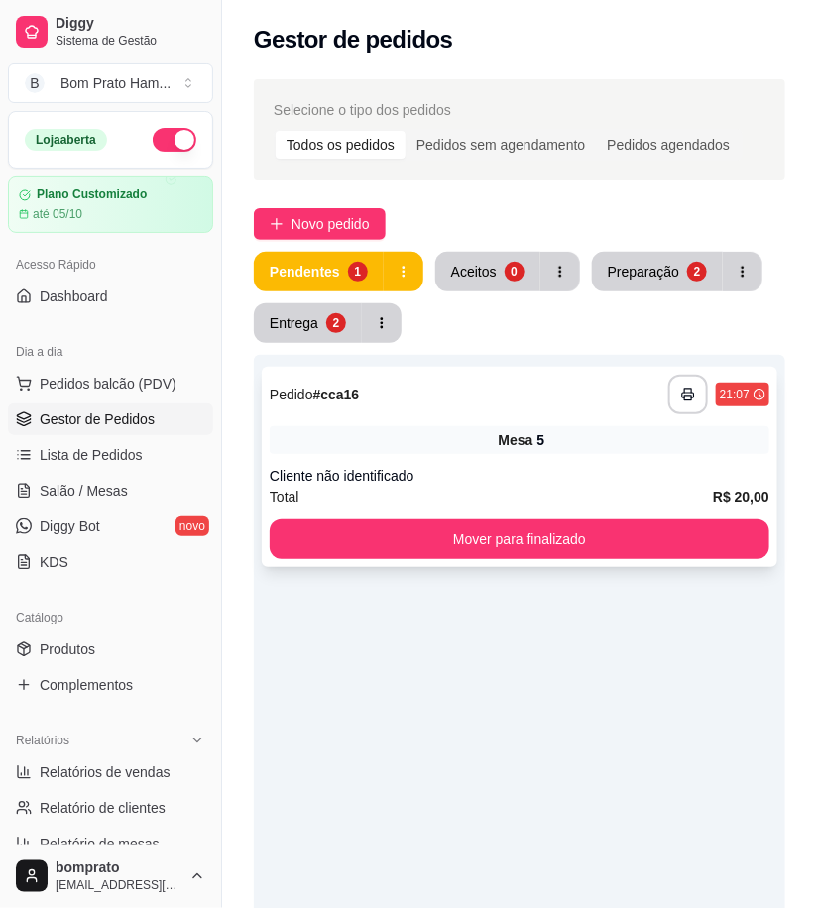
drag, startPoint x: 463, startPoint y: 473, endPoint x: 467, endPoint y: 448, distance: 25.1
click at [467, 448] on div "**********" at bounding box center [520, 467] width 516 height 200
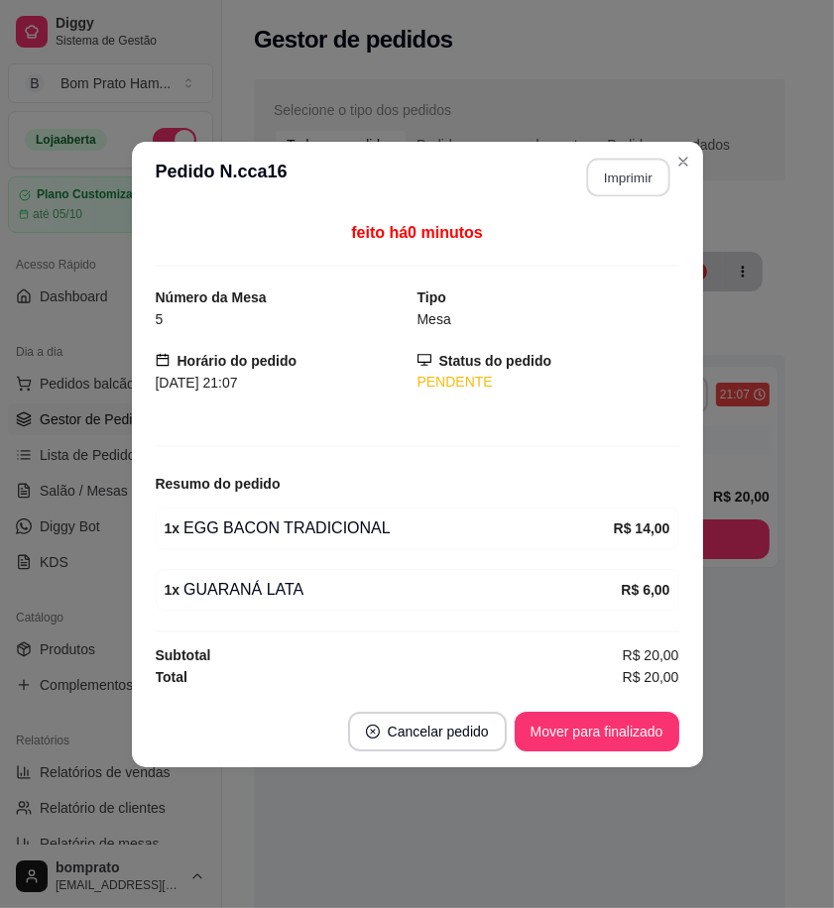
click at [607, 172] on button "Imprimir" at bounding box center [627, 177] width 83 height 39
click at [646, 722] on button "Mover para finalizado" at bounding box center [597, 732] width 165 height 40
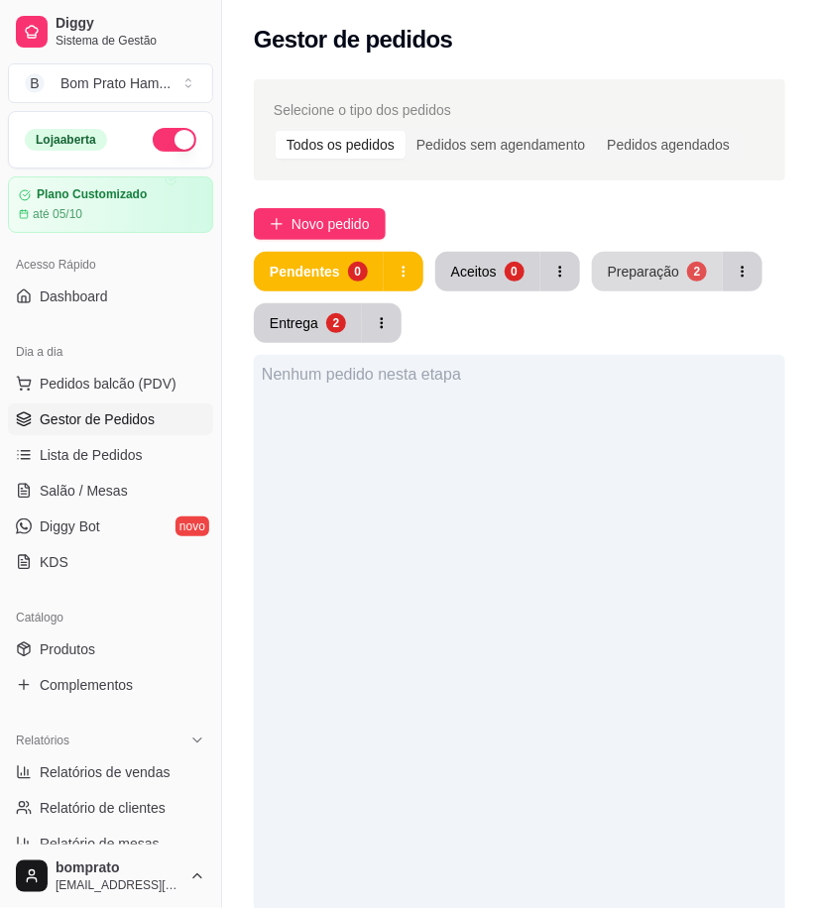
click at [658, 283] on button "Preparação 2" at bounding box center [657, 272] width 131 height 40
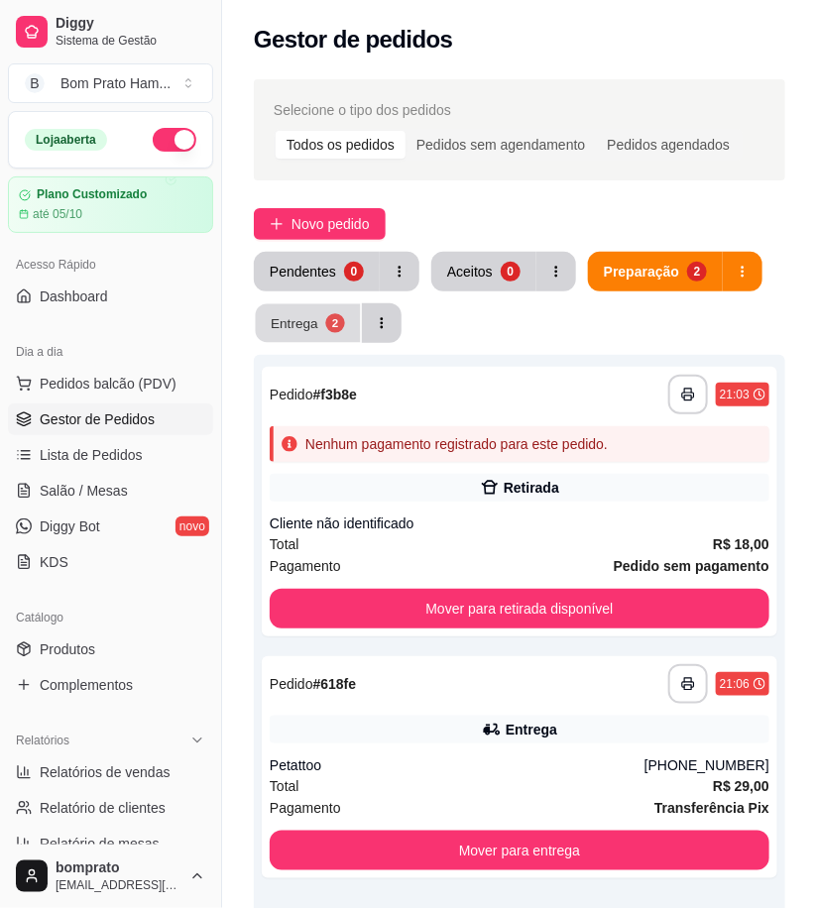
click at [309, 331] on div "Entrega" at bounding box center [295, 322] width 48 height 19
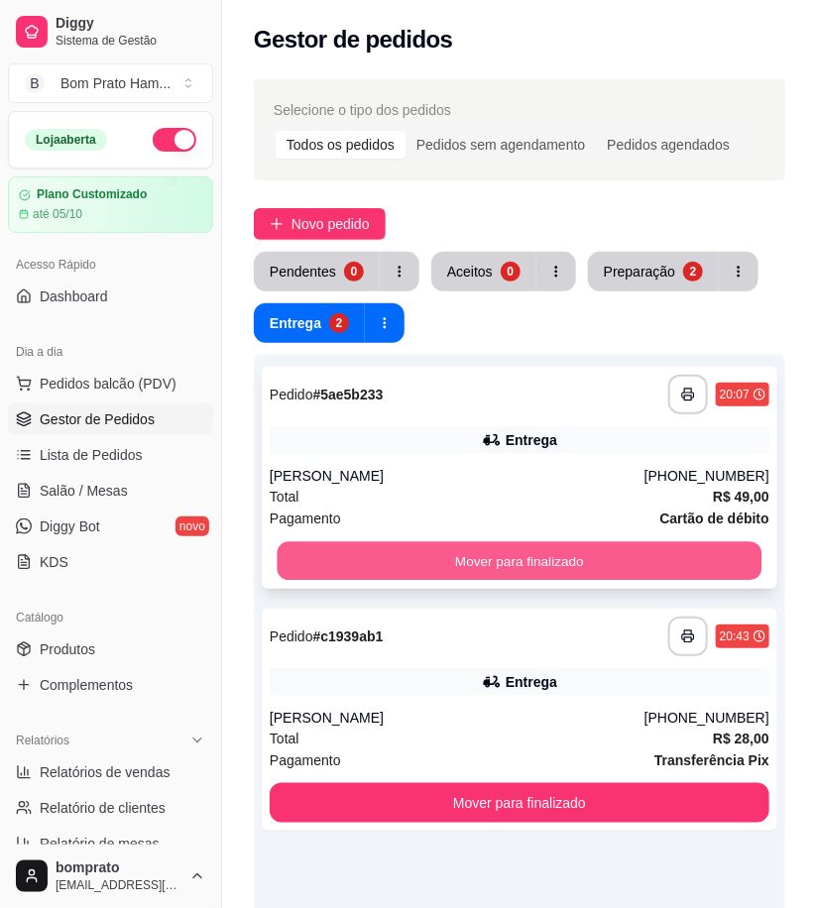
click at [555, 553] on button "Mover para finalizado" at bounding box center [520, 561] width 485 height 39
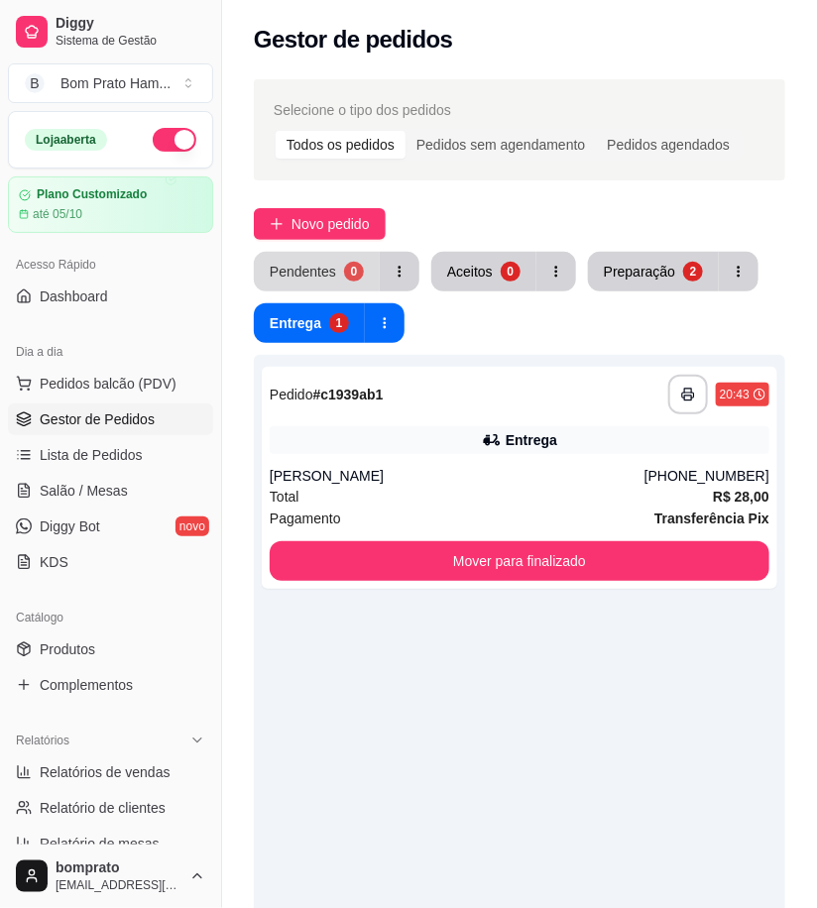
click at [318, 278] on div "Pendentes" at bounding box center [303, 272] width 66 height 20
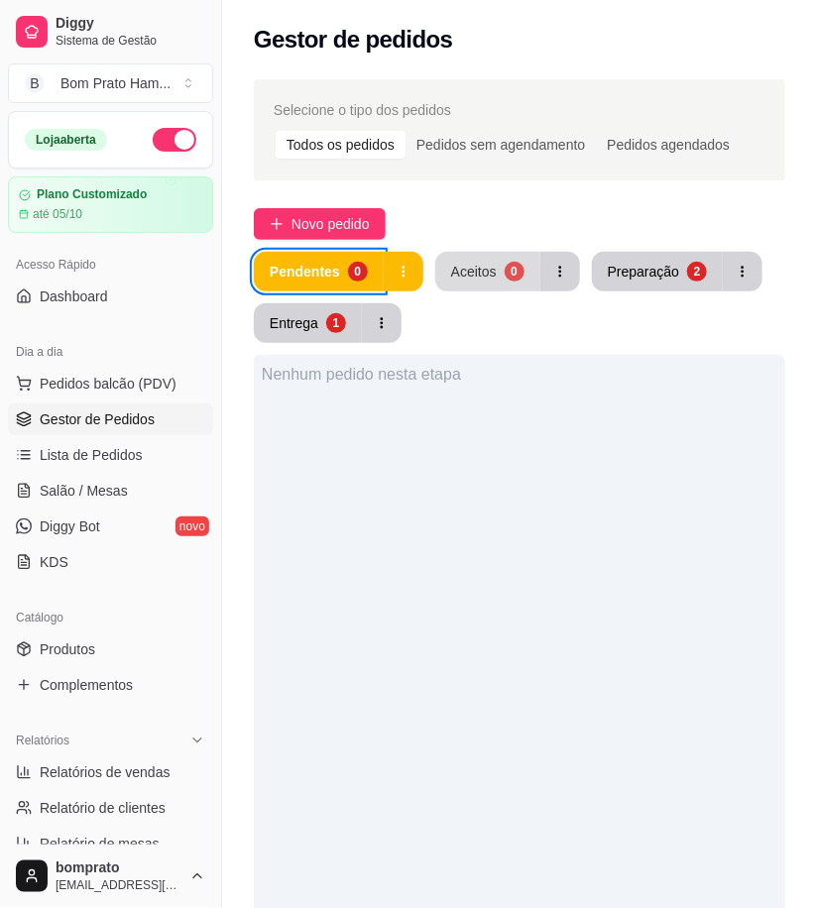
click at [497, 278] on button "Aceitos 0" at bounding box center [487, 272] width 105 height 40
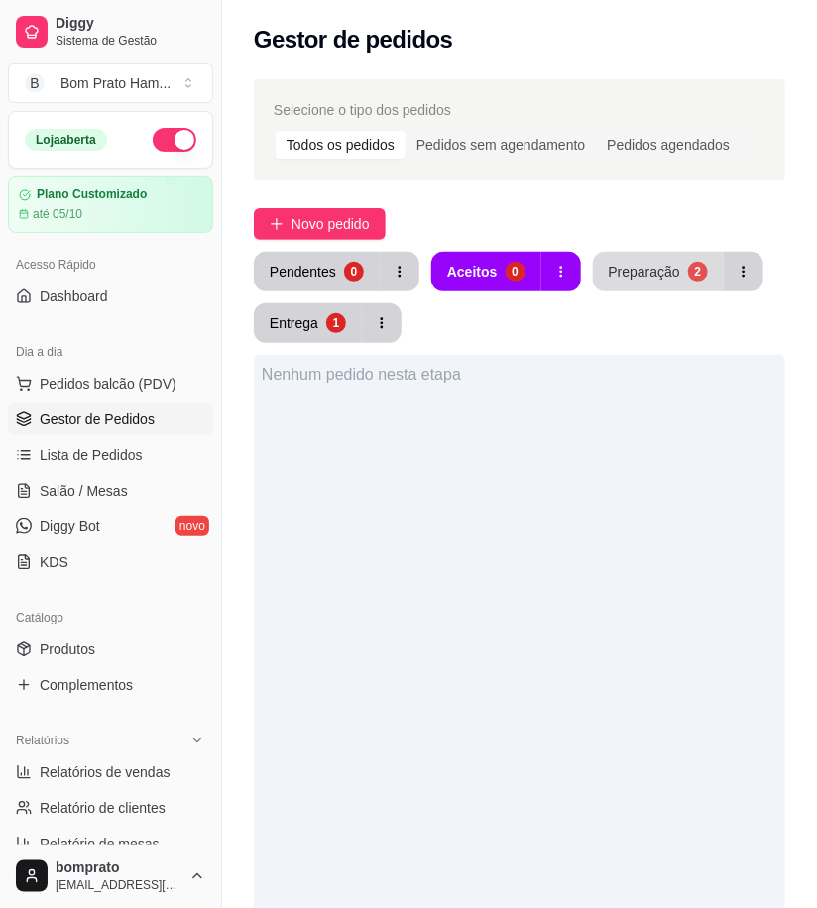
click at [664, 266] on div "Preparação" at bounding box center [644, 272] width 71 height 20
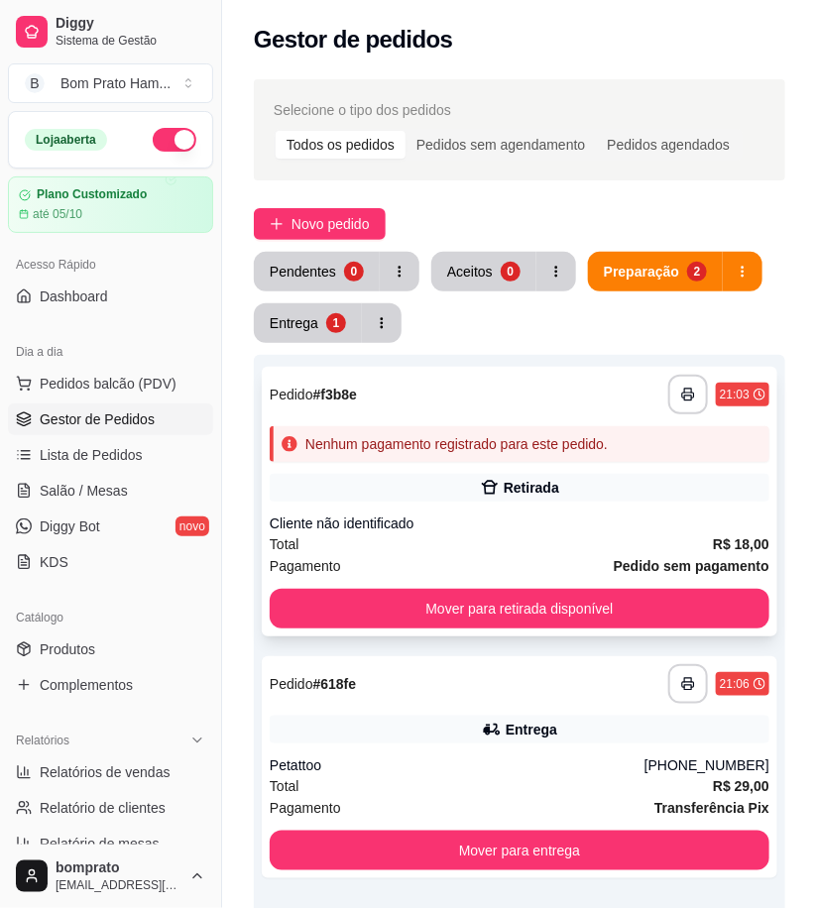
click at [541, 448] on div "Nenhum pagamento registrado para este pedido." at bounding box center [456, 444] width 302 height 20
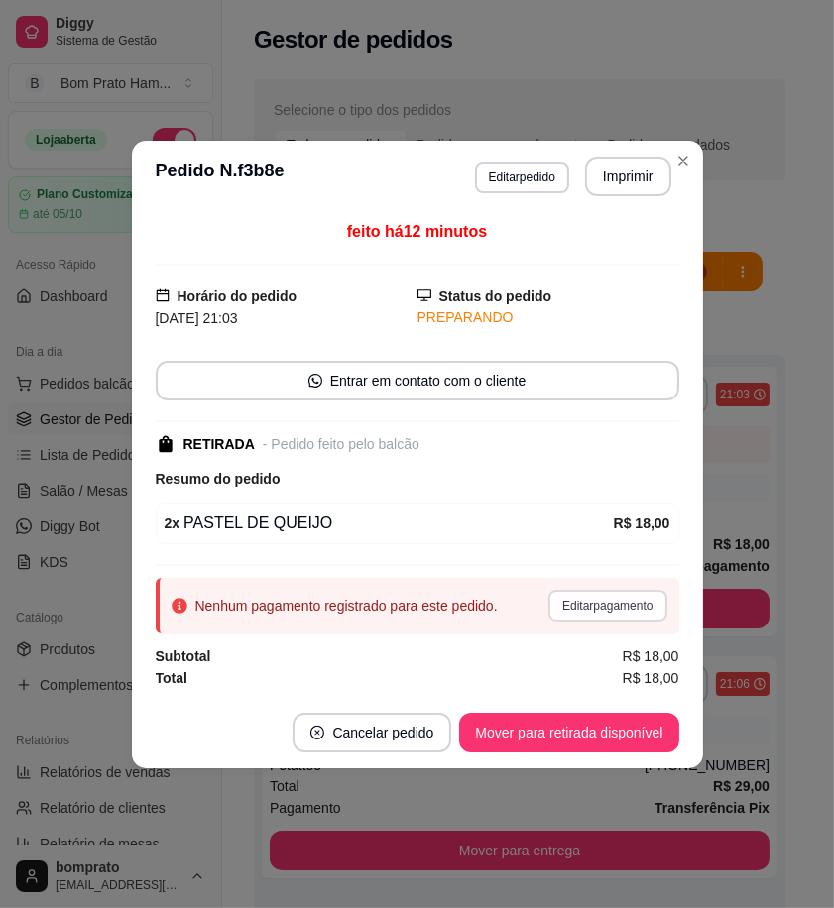
click at [607, 601] on button "Editar pagamento" at bounding box center [607, 606] width 118 height 32
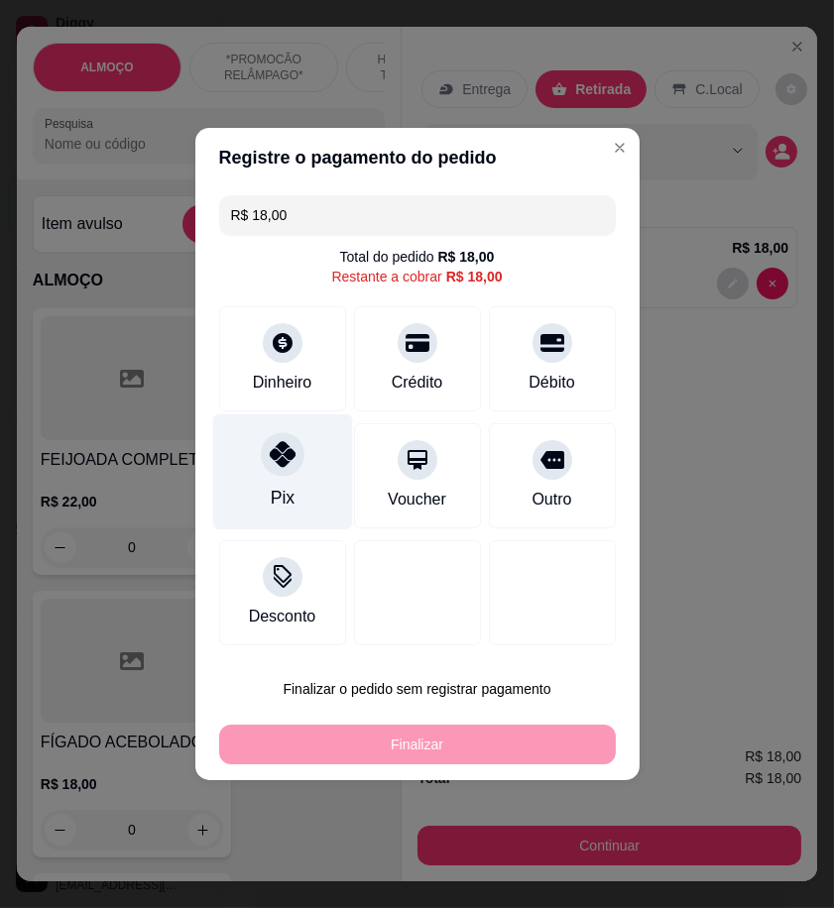
click at [311, 483] on div "Pix" at bounding box center [282, 473] width 140 height 116
type input "R$ 0,00"
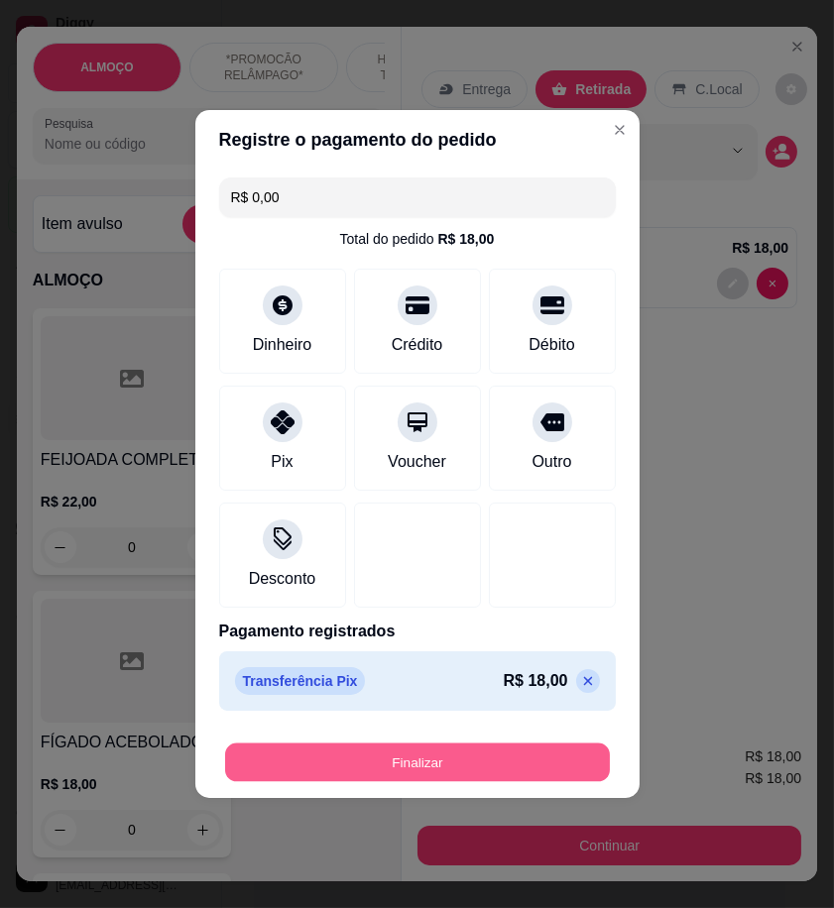
click at [483, 757] on button "Finalizar" at bounding box center [417, 763] width 385 height 39
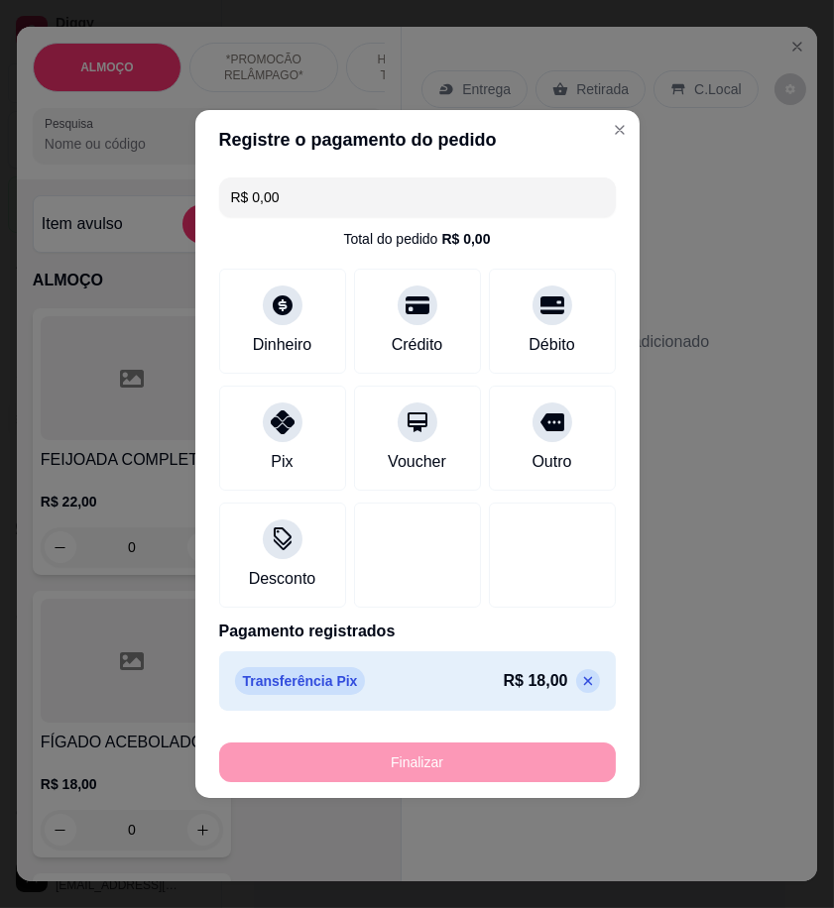
type input "0"
type input "-R$ 18,00"
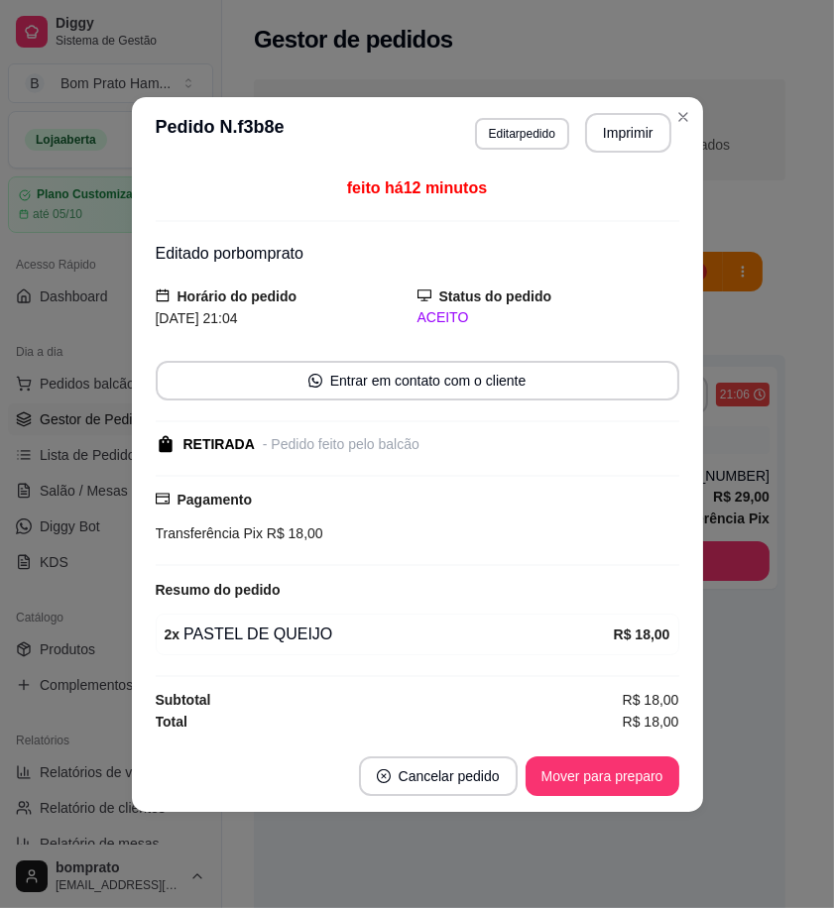
click at [606, 767] on button "Mover para preparo" at bounding box center [603, 777] width 154 height 40
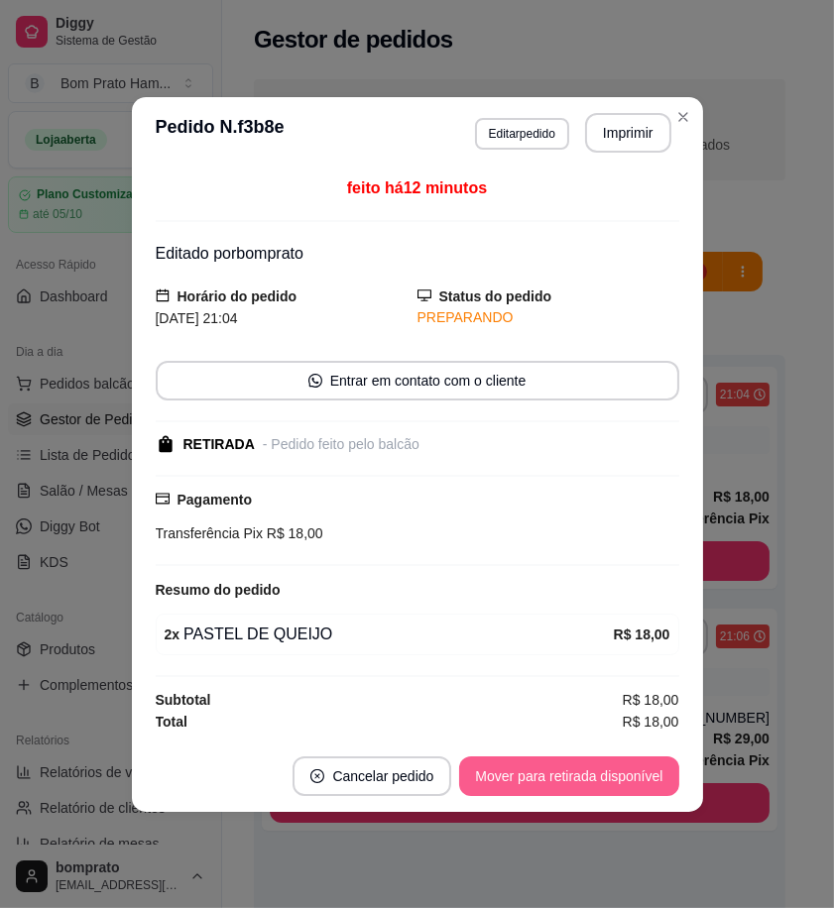
click at [610, 789] on button "Mover para retirada disponível" at bounding box center [568, 777] width 219 height 40
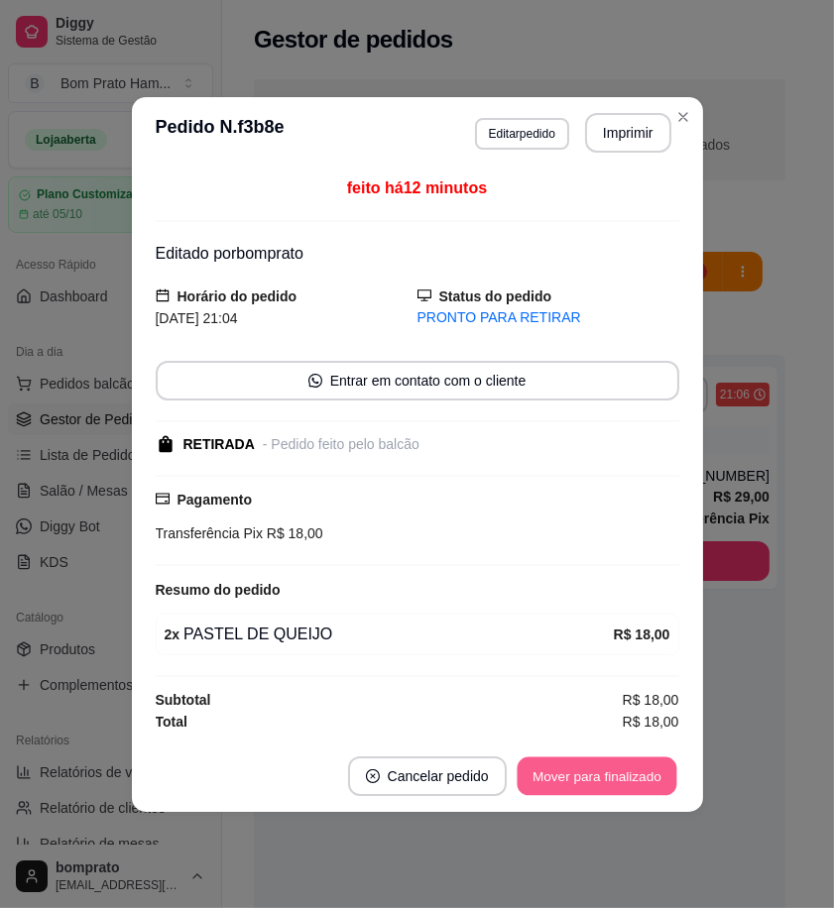
click at [610, 787] on button "Mover para finalizado" at bounding box center [597, 776] width 160 height 39
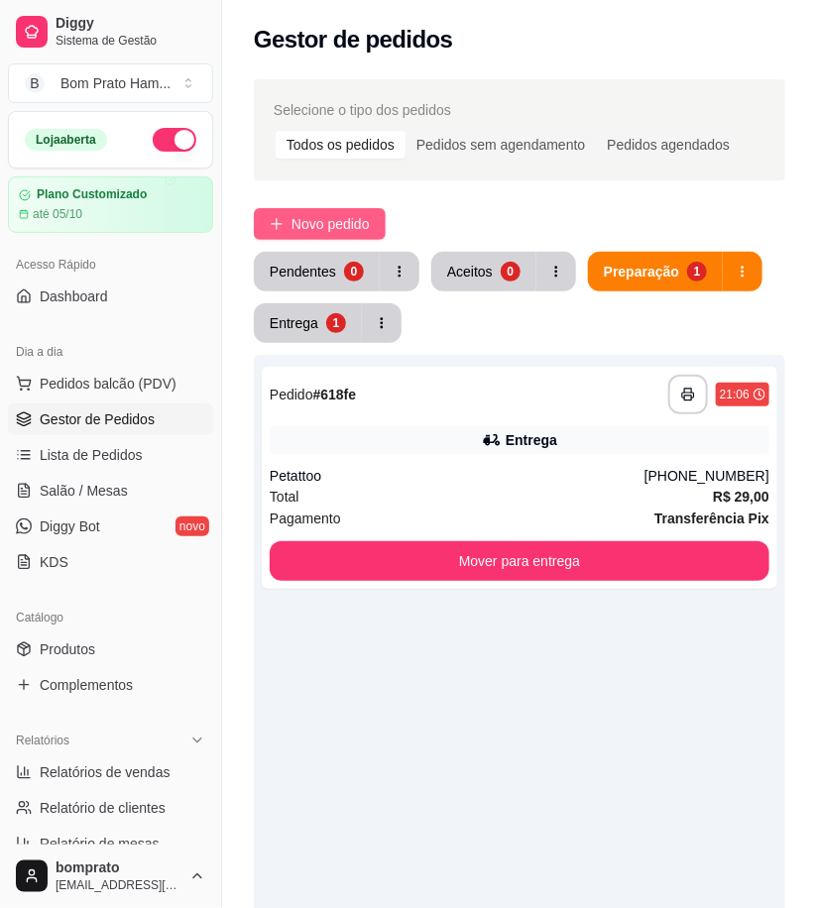
click at [367, 234] on span "Novo pedido" at bounding box center [331, 224] width 78 height 22
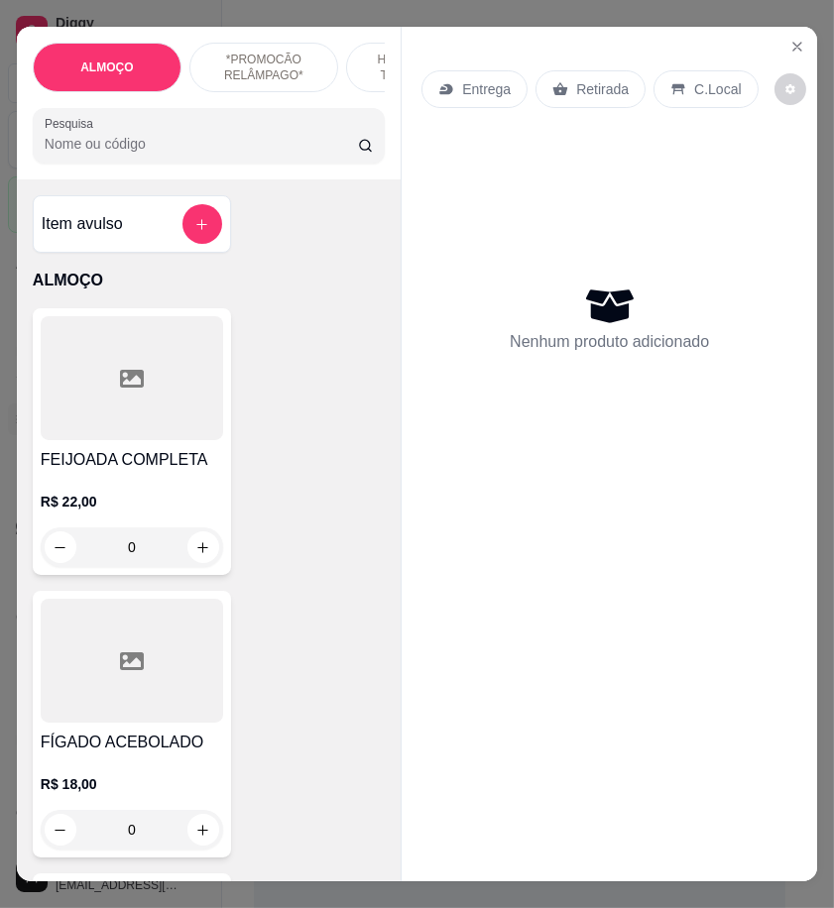
click at [124, 154] on input "Pesquisa" at bounding box center [201, 144] width 313 height 20
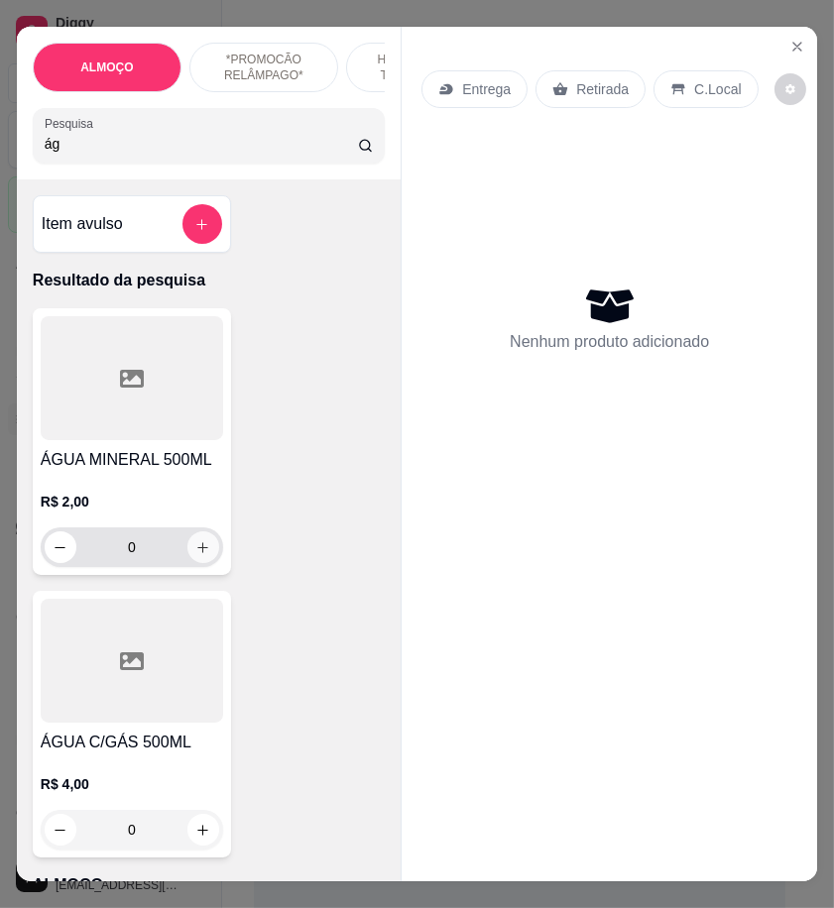
type input "ág"
click at [200, 551] on icon "increase-product-quantity" at bounding box center [203, 547] width 15 height 15
type input "1"
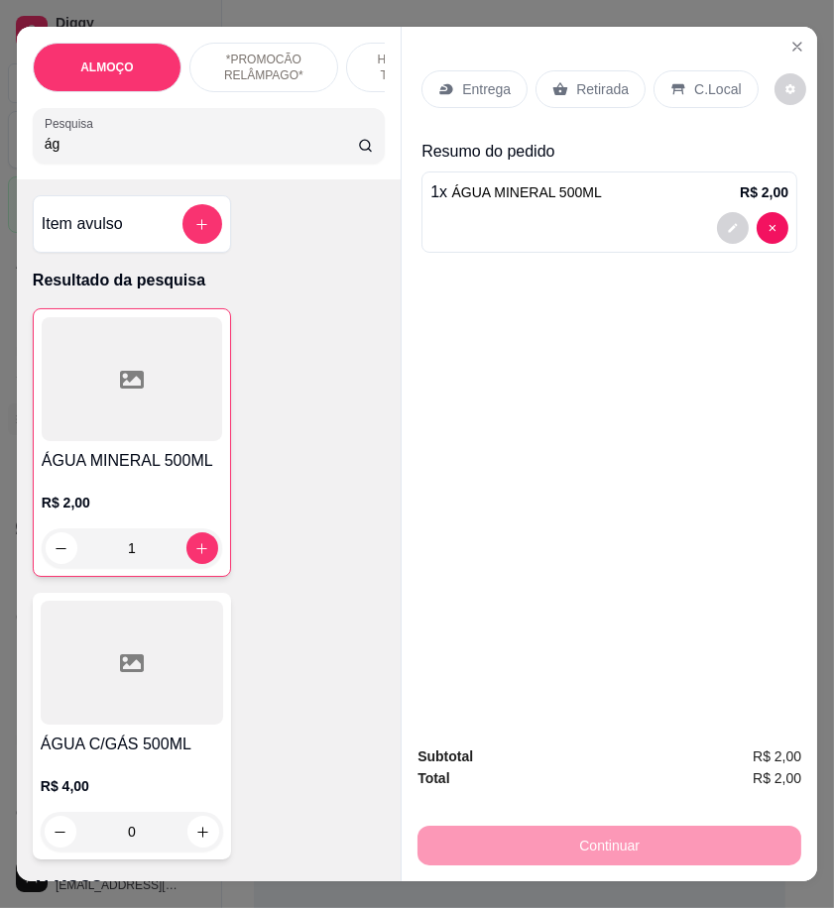
click at [576, 85] on p "Retirada" at bounding box center [602, 89] width 53 height 20
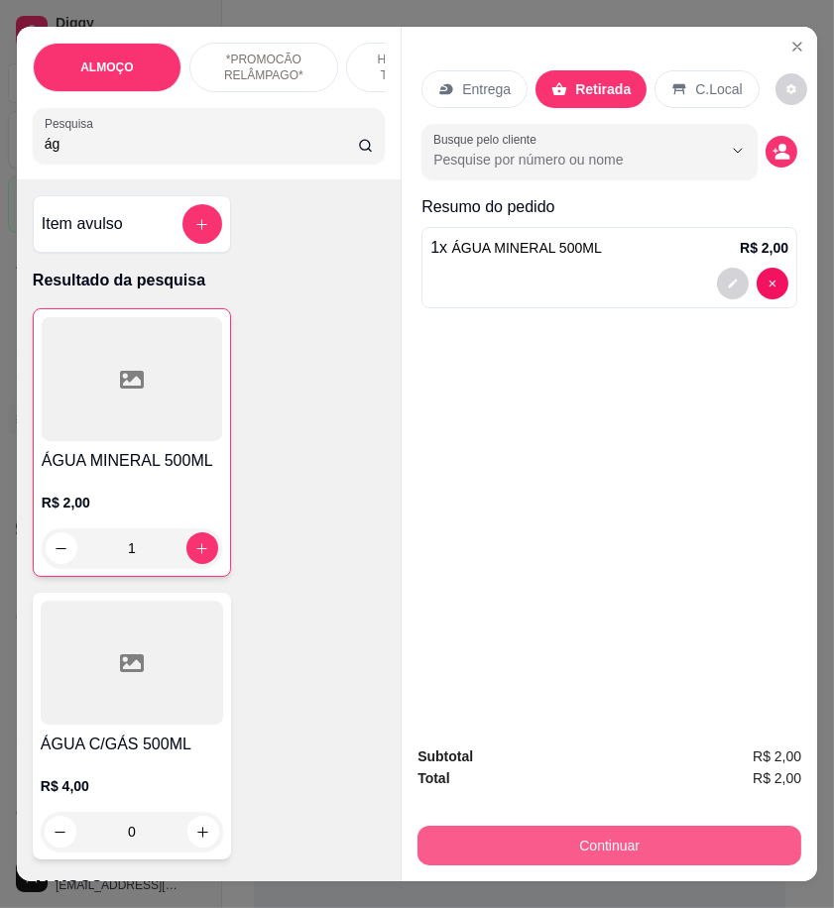
click at [665, 836] on button "Continuar" at bounding box center [609, 846] width 384 height 40
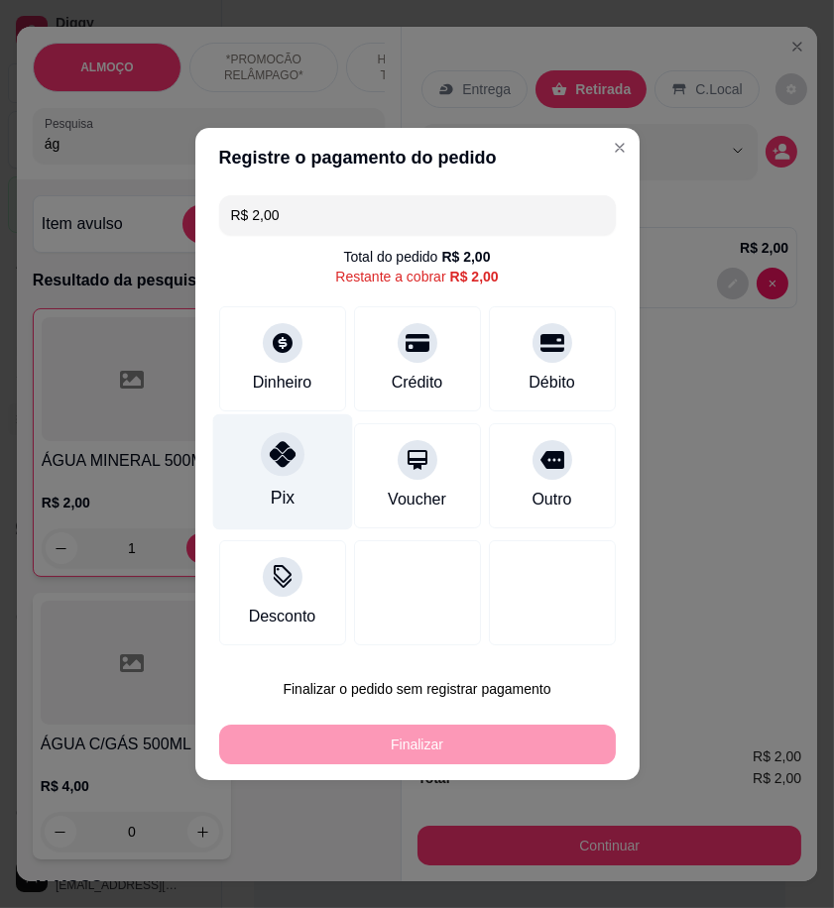
click at [276, 480] on div "Pix" at bounding box center [282, 473] width 140 height 116
type input "R$ 0,00"
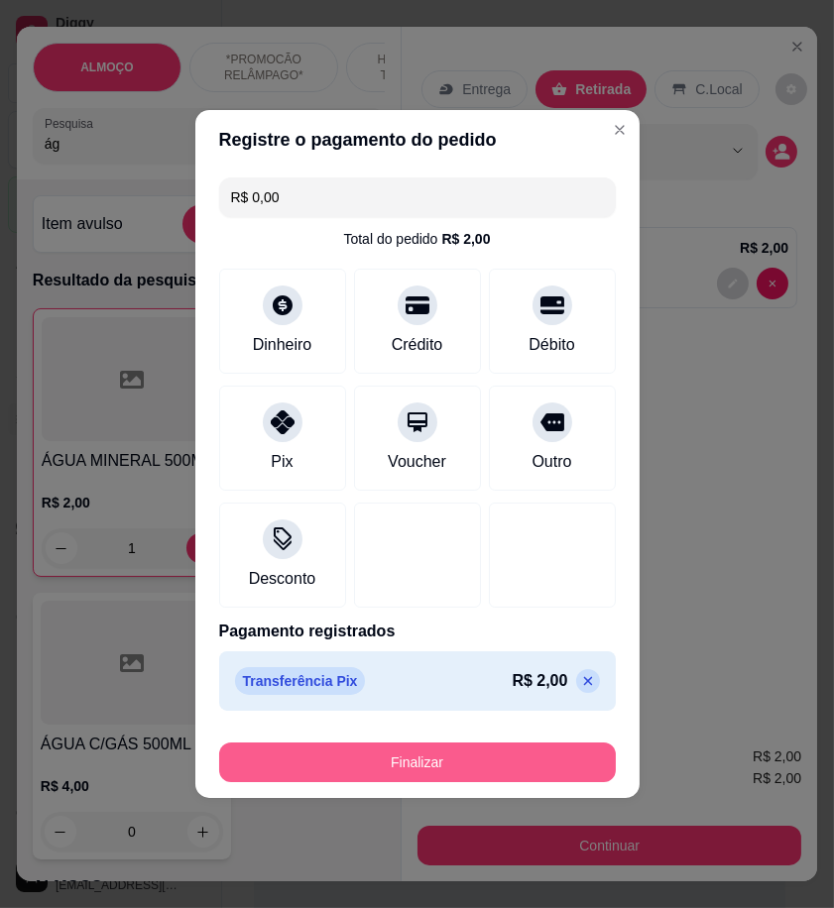
click at [565, 757] on button "Finalizar" at bounding box center [417, 763] width 397 height 40
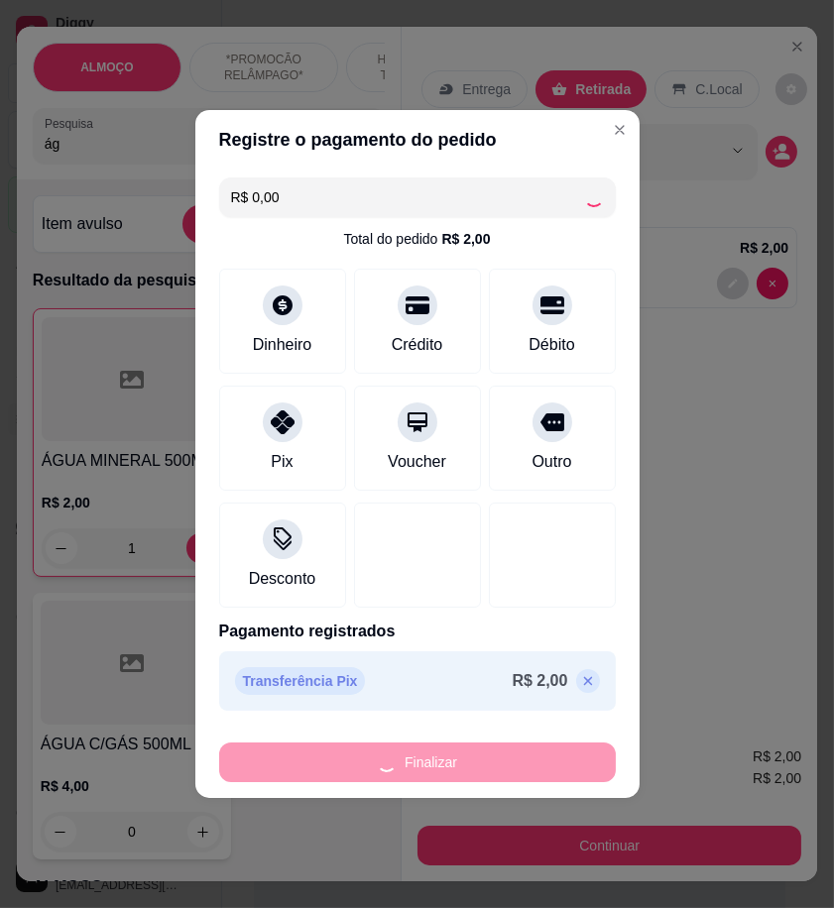
type input "0"
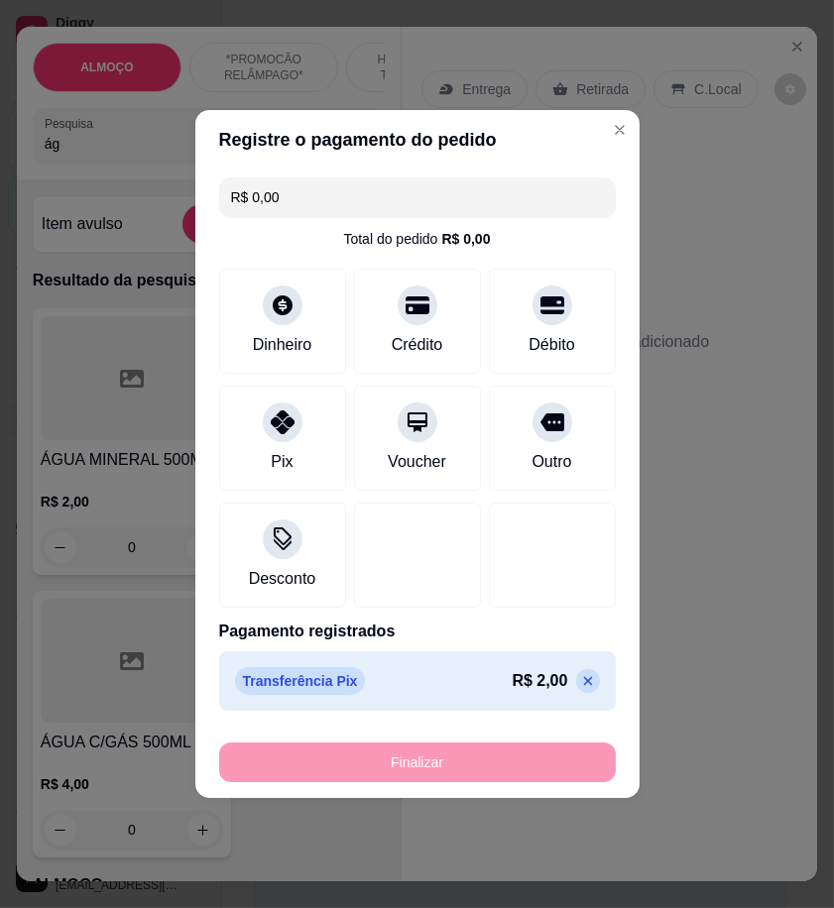
type input "-R$ 2,00"
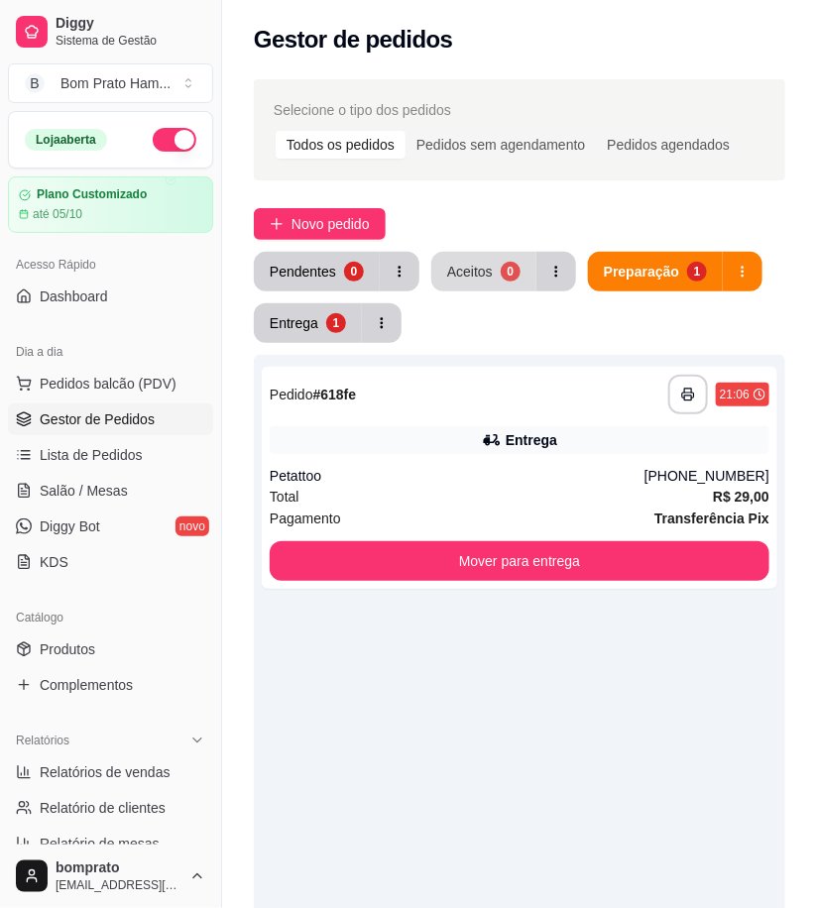
click at [481, 281] on div "Aceitos" at bounding box center [470, 272] width 46 height 20
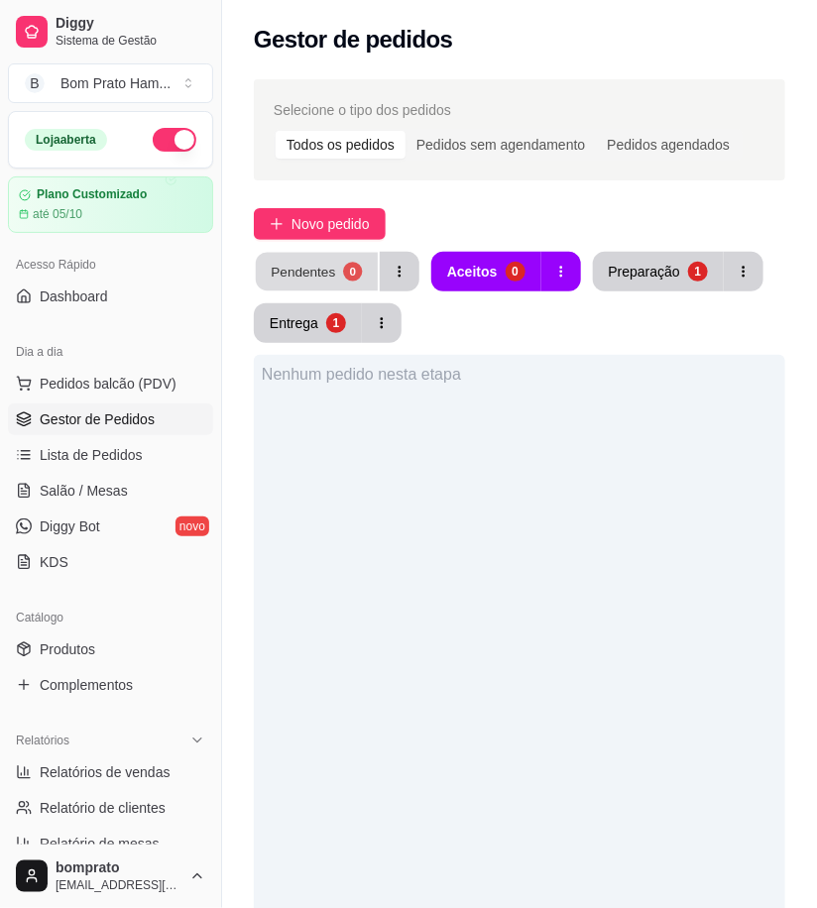
click at [358, 263] on button "Pendentes 0" at bounding box center [317, 272] width 122 height 39
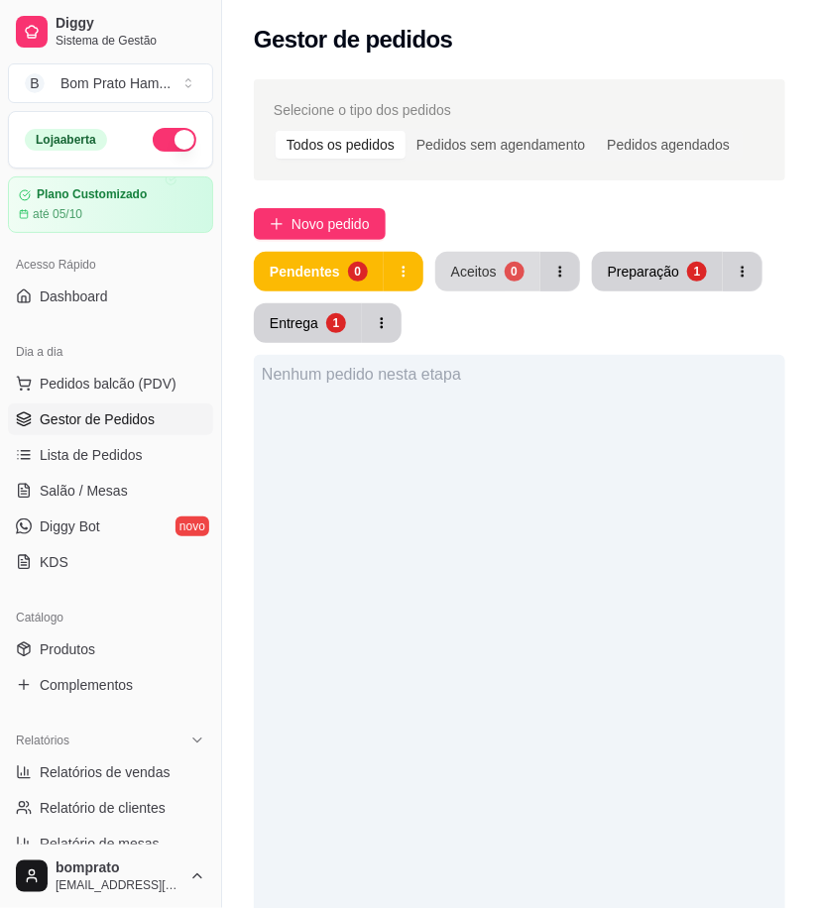
click at [510, 280] on div "0" at bounding box center [515, 272] width 20 height 20
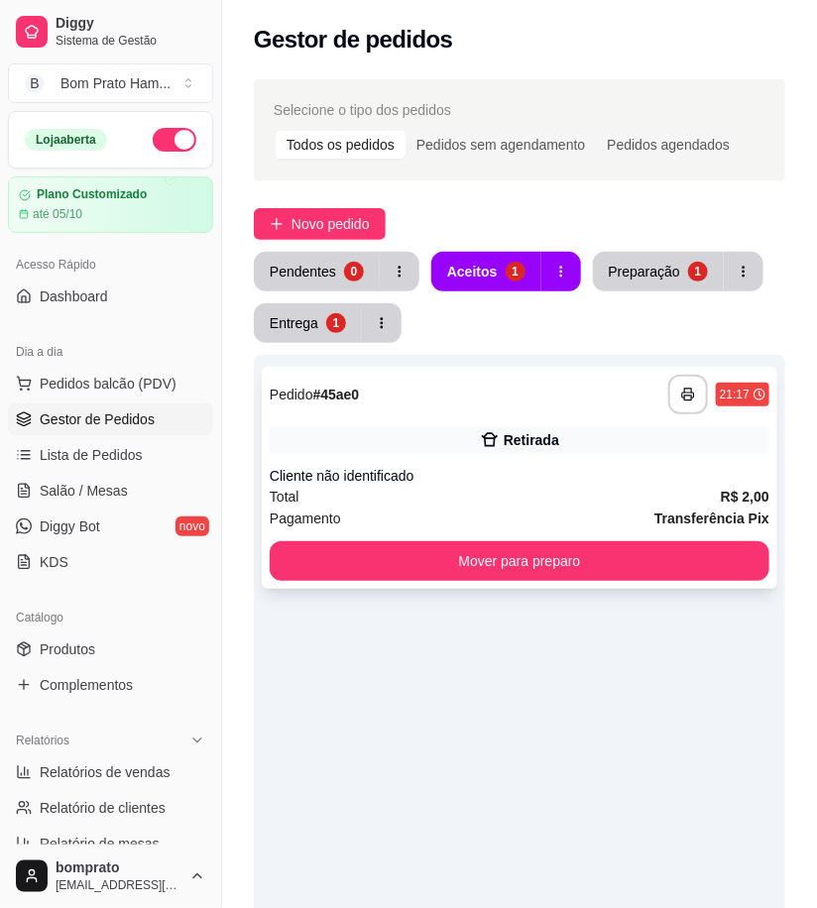
click at [487, 479] on div "Cliente não identificado" at bounding box center [520, 476] width 500 height 20
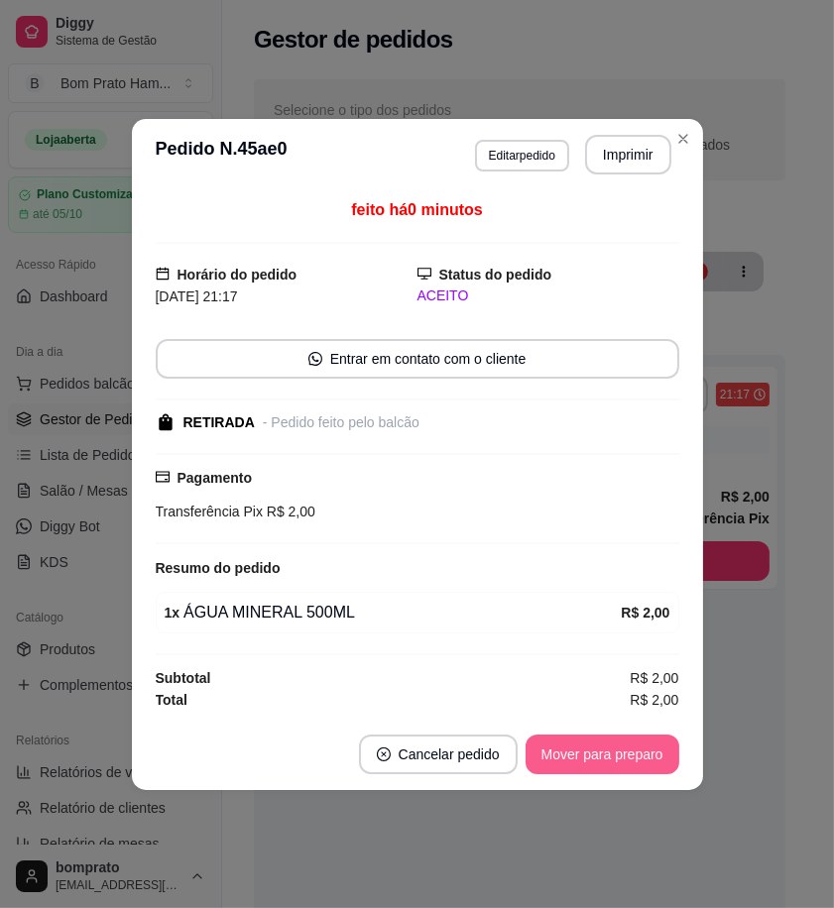
click at [625, 771] on button "Mover para preparo" at bounding box center [603, 755] width 154 height 40
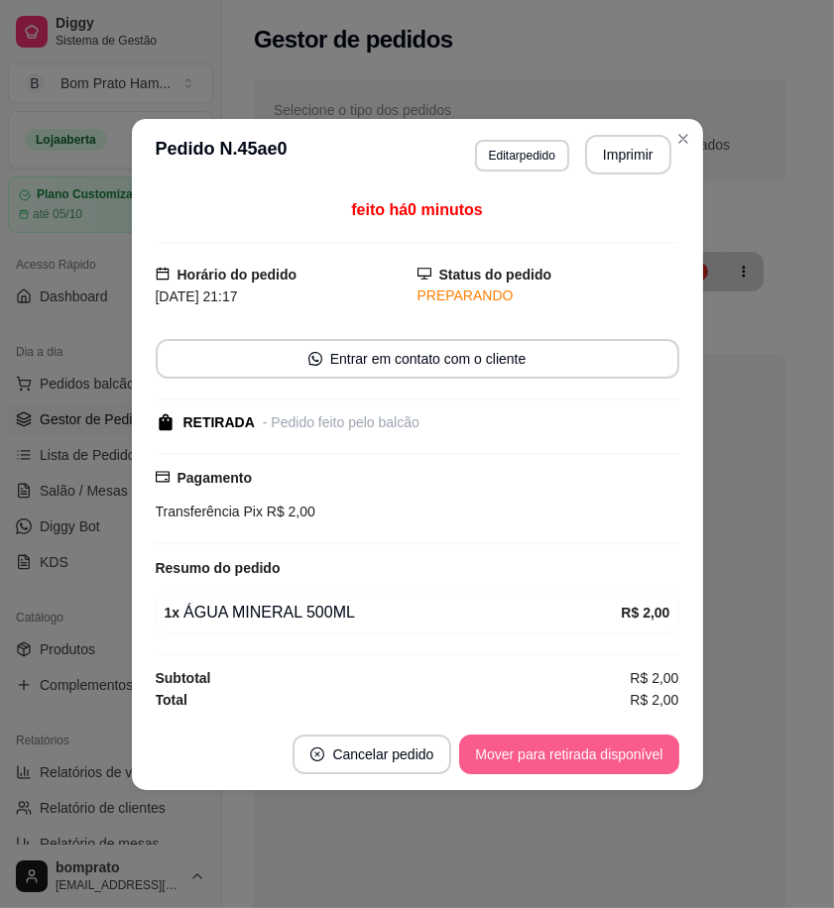
click at [626, 768] on button "Mover para retirada disponível" at bounding box center [568, 755] width 219 height 40
click at [650, 755] on button "Mover para finalizado" at bounding box center [597, 755] width 165 height 40
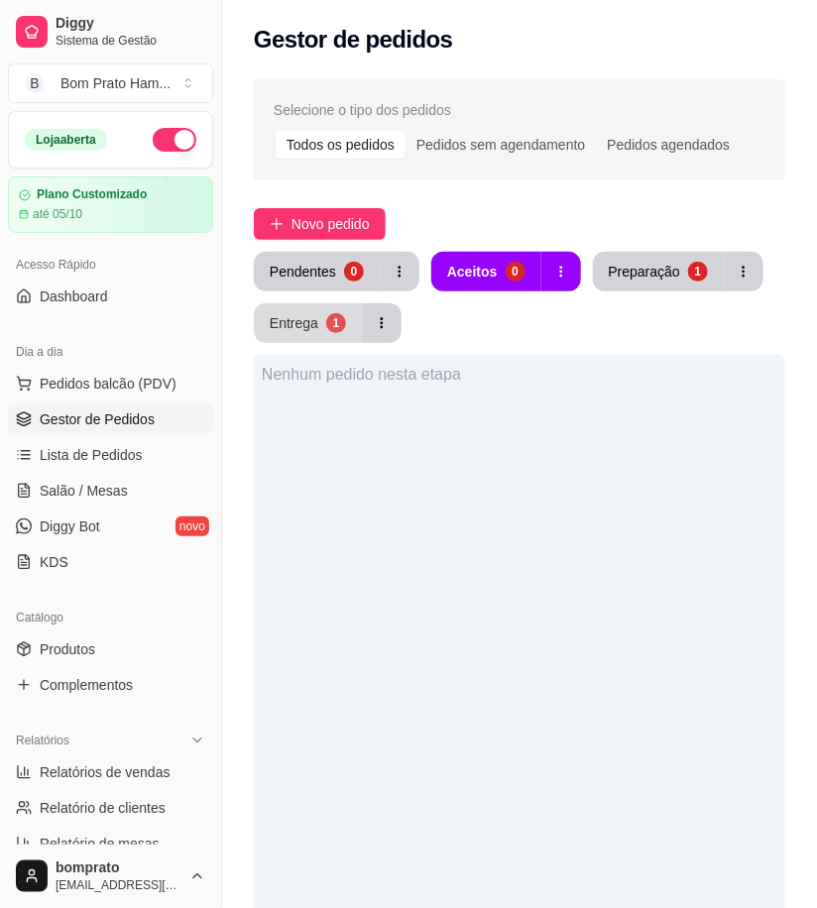
click at [314, 315] on div "Entrega" at bounding box center [294, 323] width 49 height 20
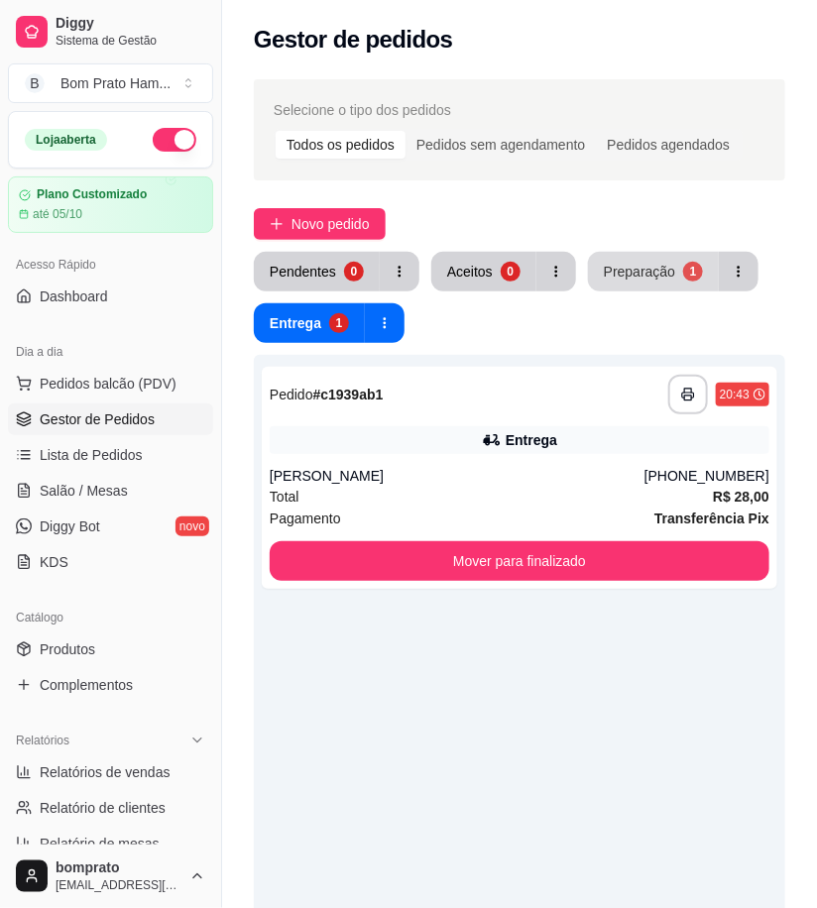
click at [653, 273] on div "Preparação" at bounding box center [639, 272] width 71 height 20
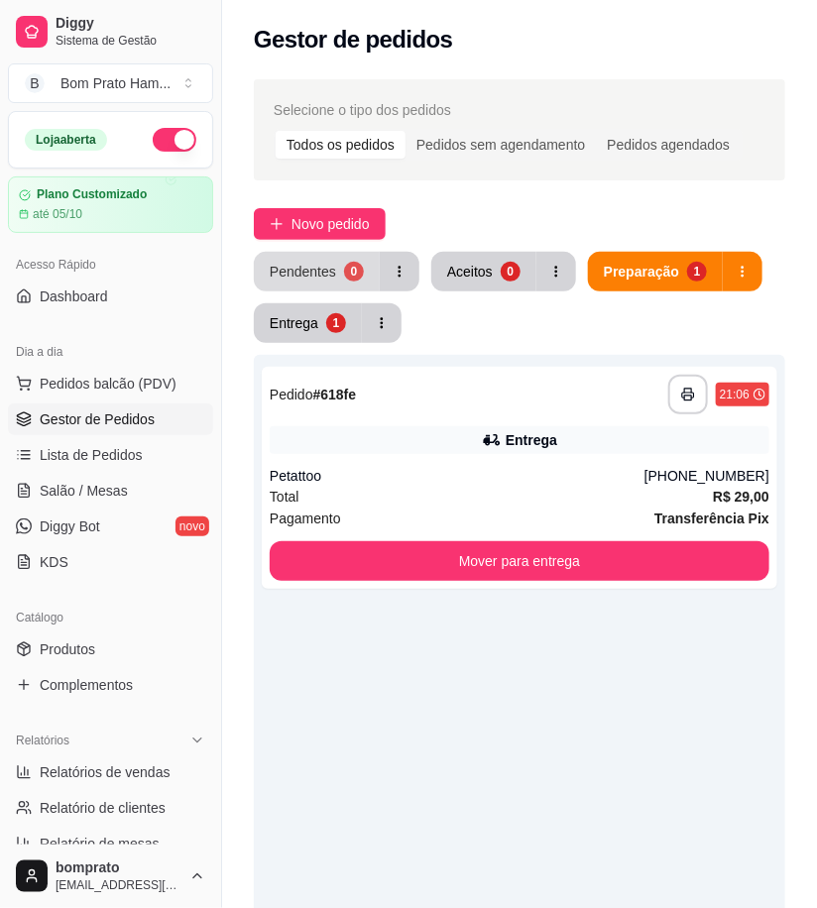
click at [300, 269] on div "Pendentes" at bounding box center [303, 272] width 66 height 20
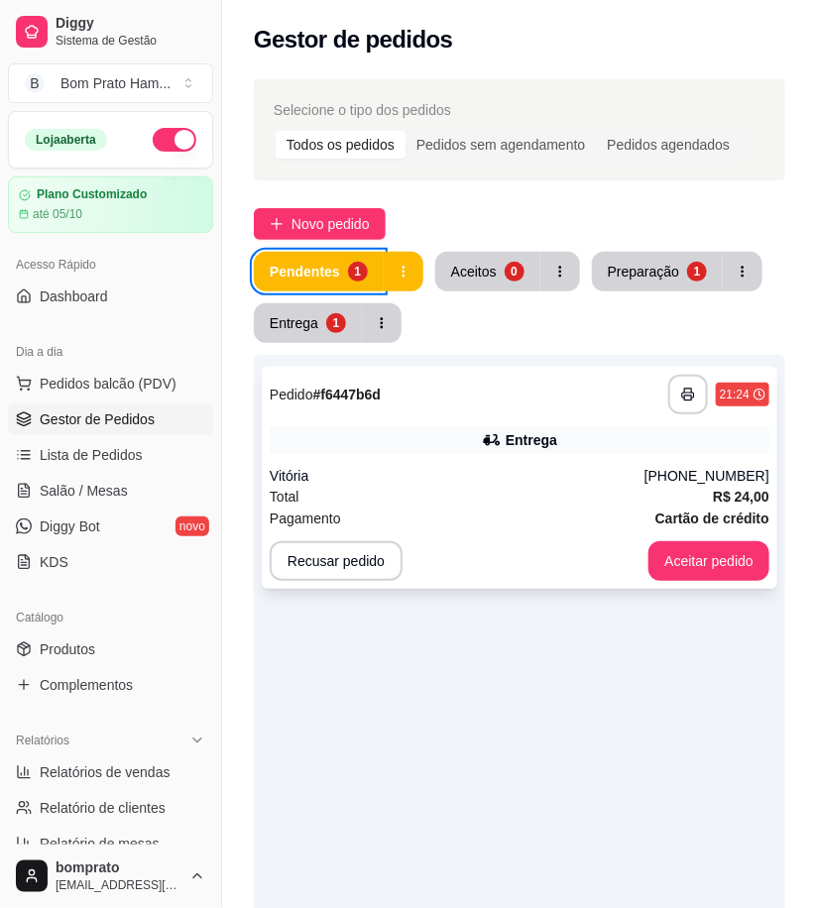
click at [486, 482] on div "Vitória" at bounding box center [457, 476] width 375 height 20
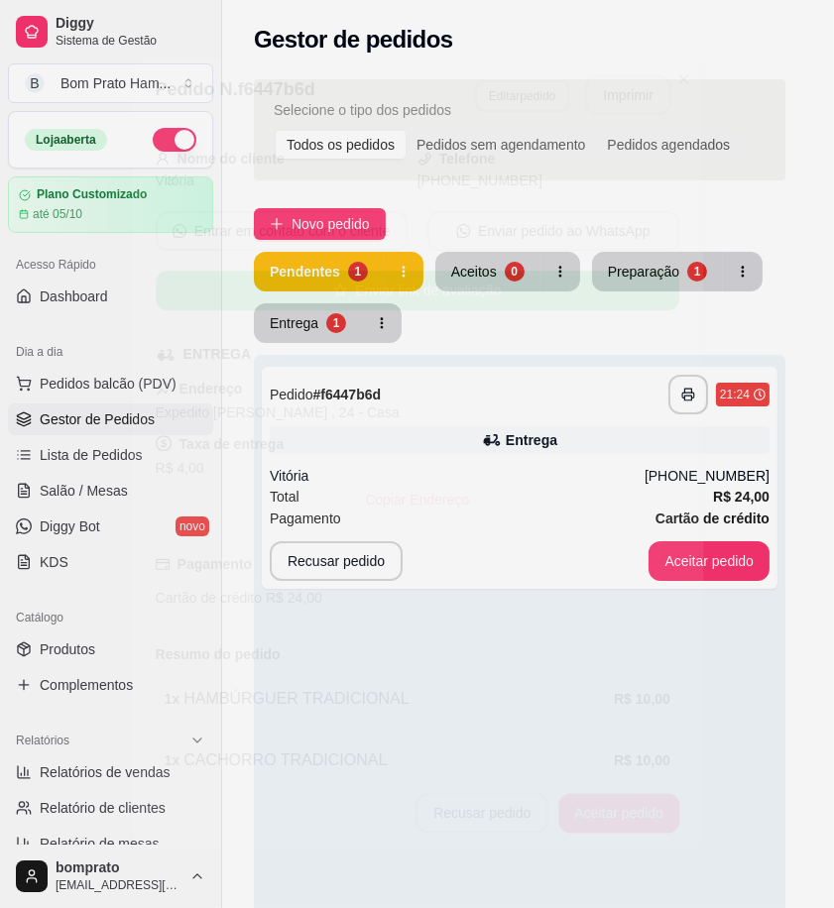
scroll to position [202, 0]
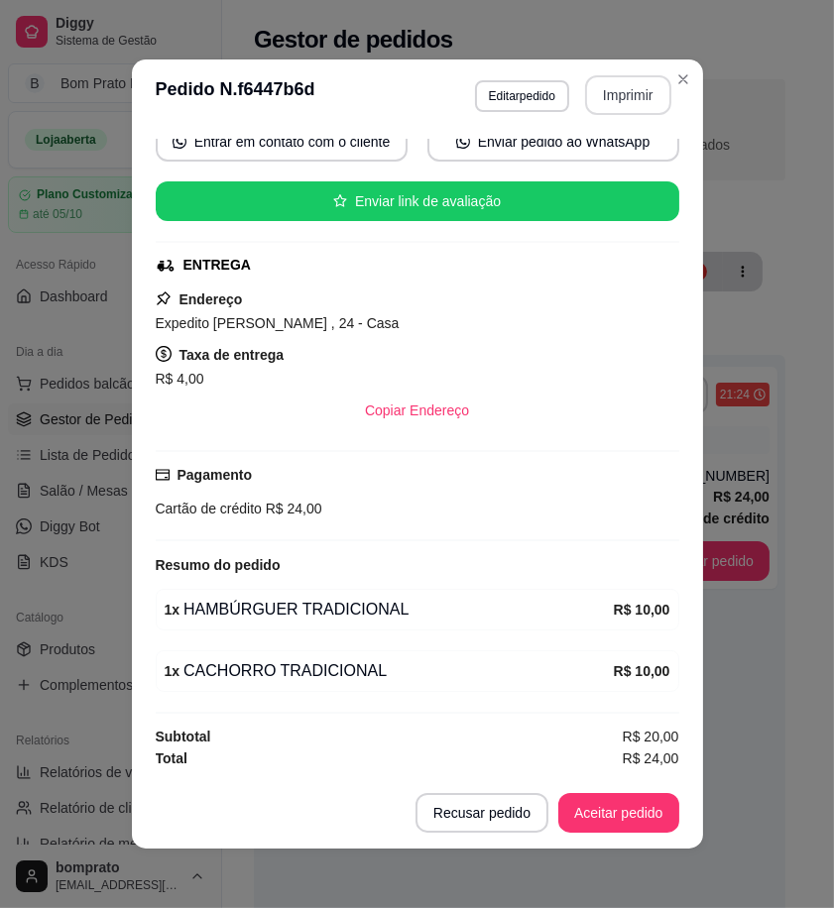
click at [618, 103] on button "Imprimir" at bounding box center [628, 95] width 86 height 40
click at [626, 829] on button "Aceitar pedido" at bounding box center [618, 813] width 121 height 40
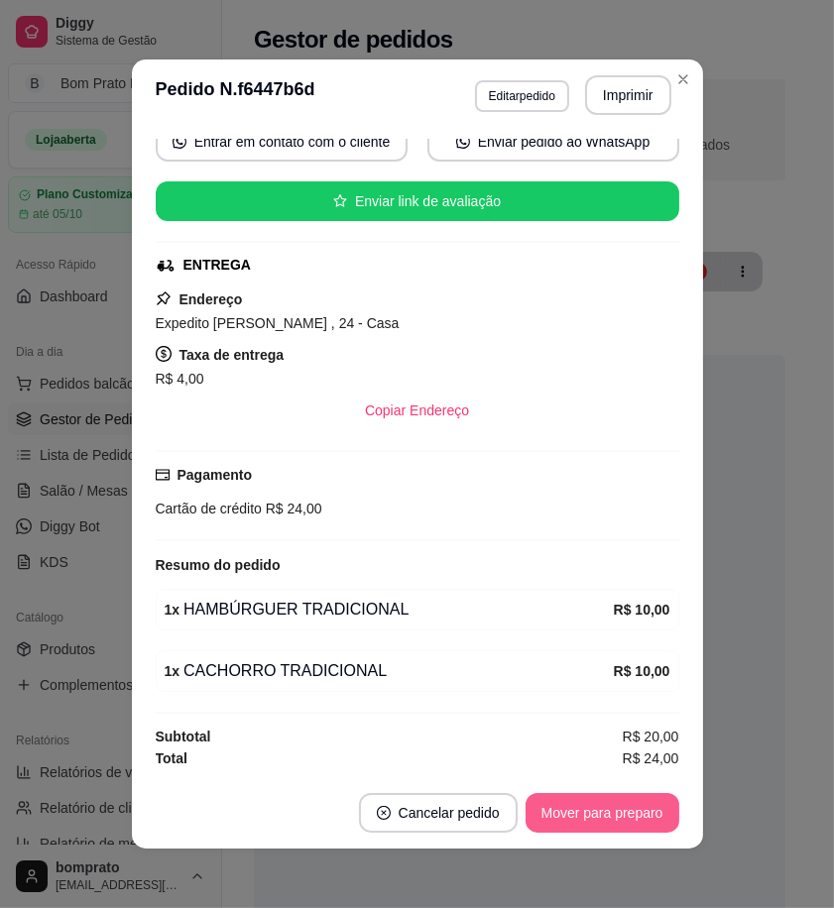
click at [626, 824] on button "Mover para preparo" at bounding box center [603, 813] width 154 height 40
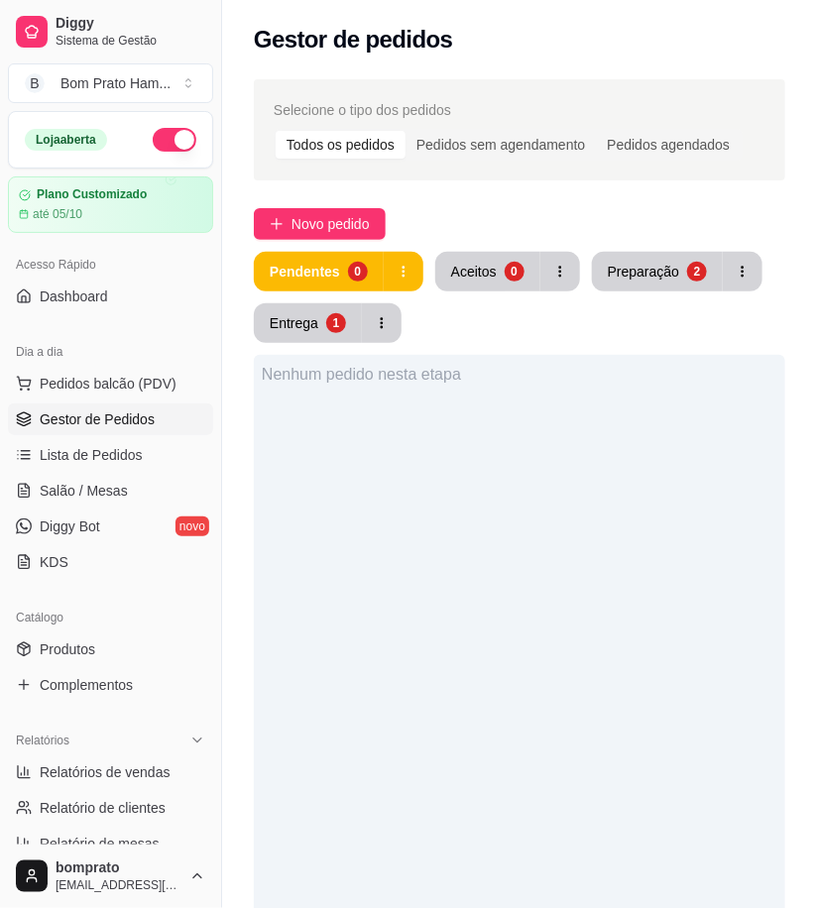
click at [330, 343] on div "Pendentes 0 Aceitos 0 Preparação 2 Entrega 1 Nenhum pedido nesta etapa" at bounding box center [520, 757] width 532 height 1011
click at [329, 332] on button "Entrega 1" at bounding box center [308, 323] width 108 height 40
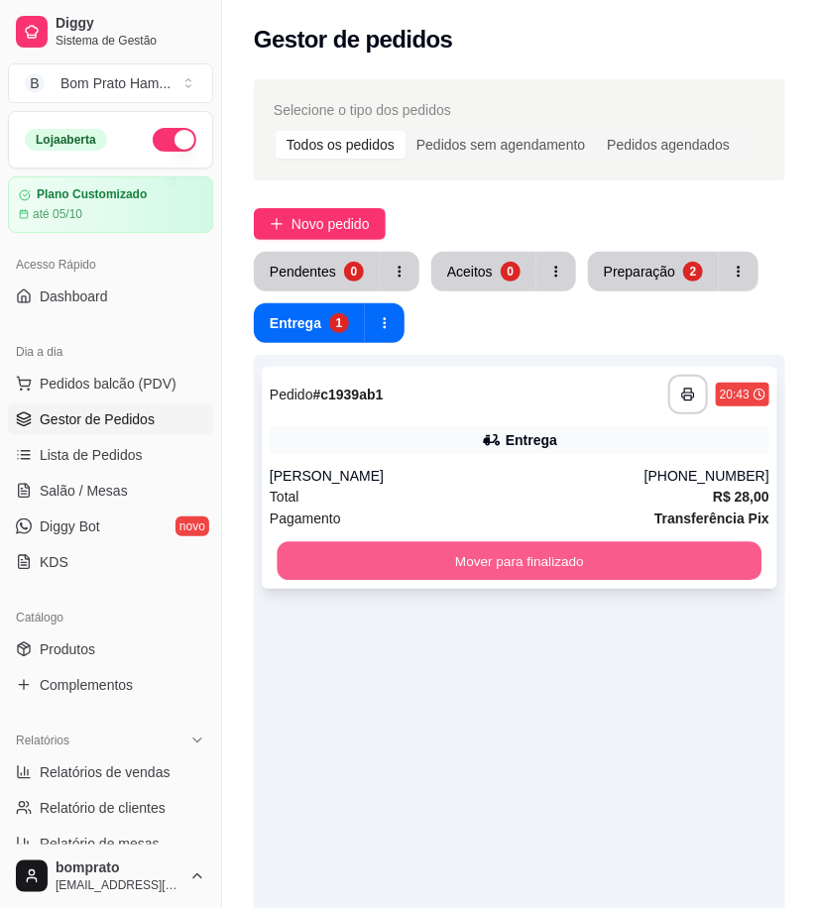
click at [476, 547] on button "Mover para finalizado" at bounding box center [520, 561] width 485 height 39
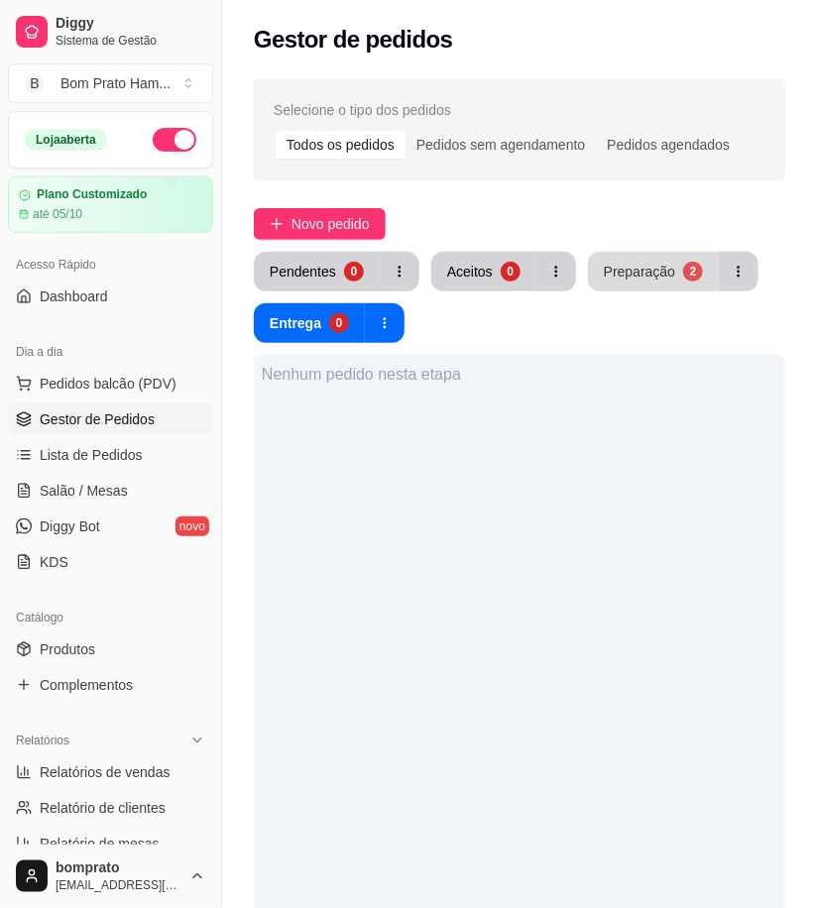
click at [648, 290] on button "Preparação 2" at bounding box center [653, 272] width 131 height 40
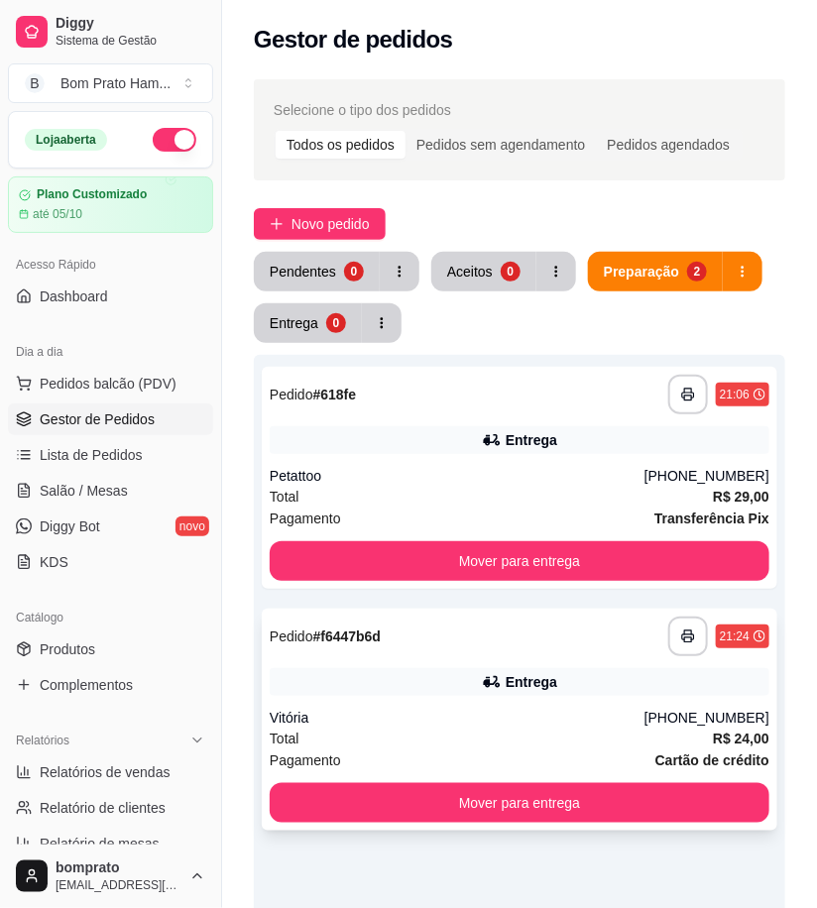
click at [582, 678] on div "Entrega" at bounding box center [520, 682] width 500 height 28
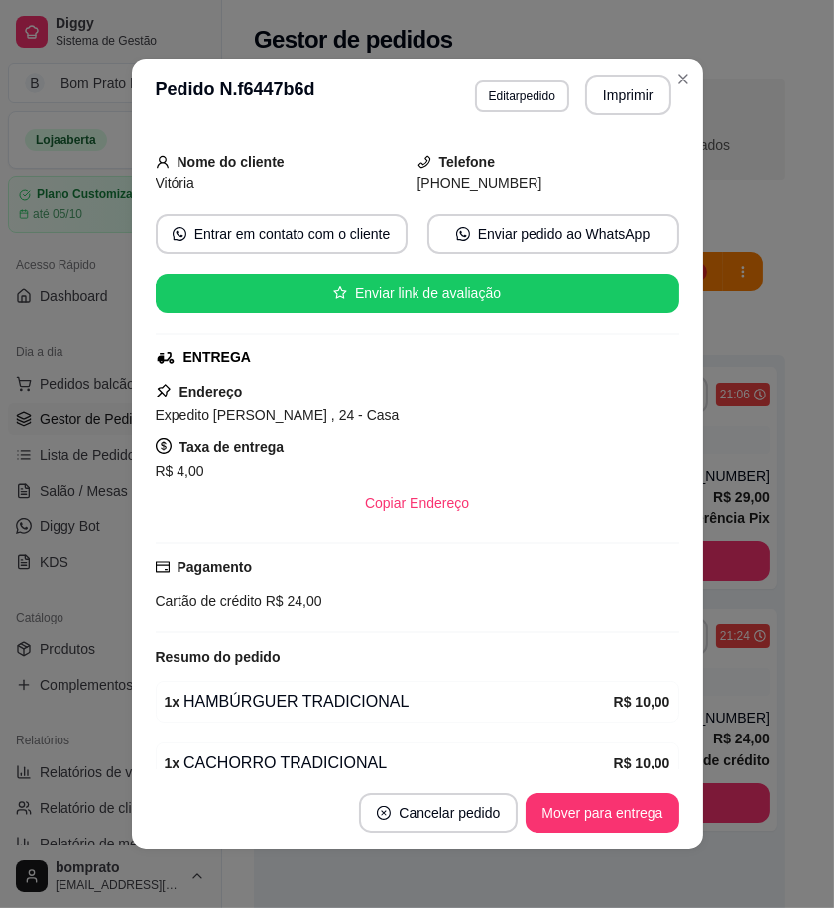
scroll to position [110, 0]
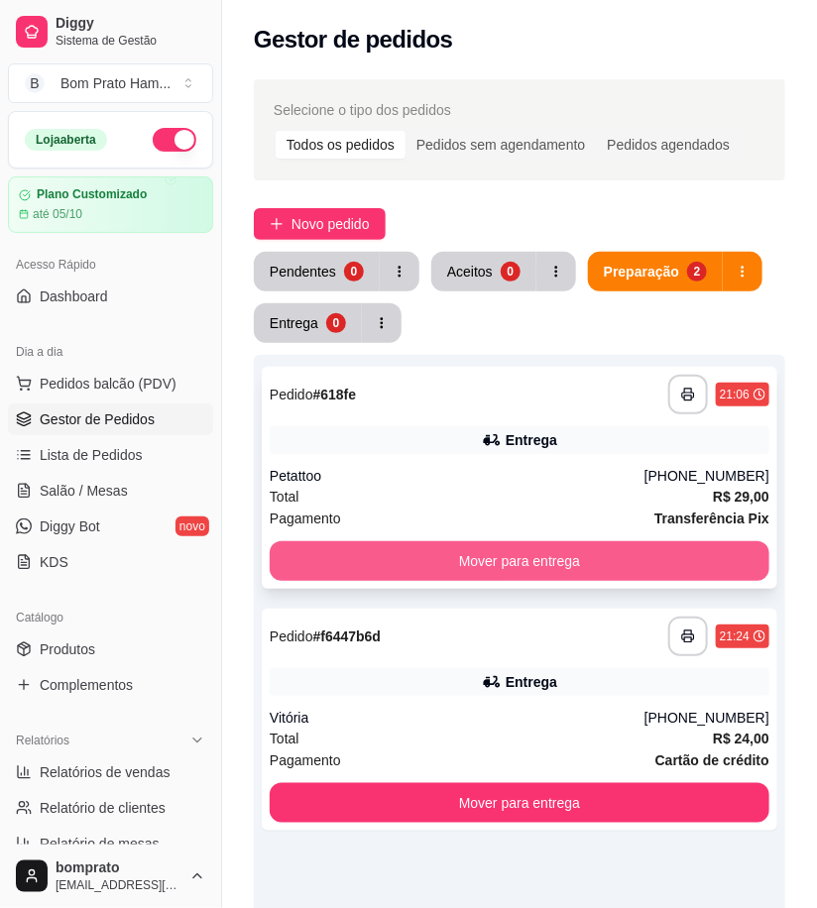
click at [558, 549] on button "Mover para entrega" at bounding box center [520, 561] width 500 height 40
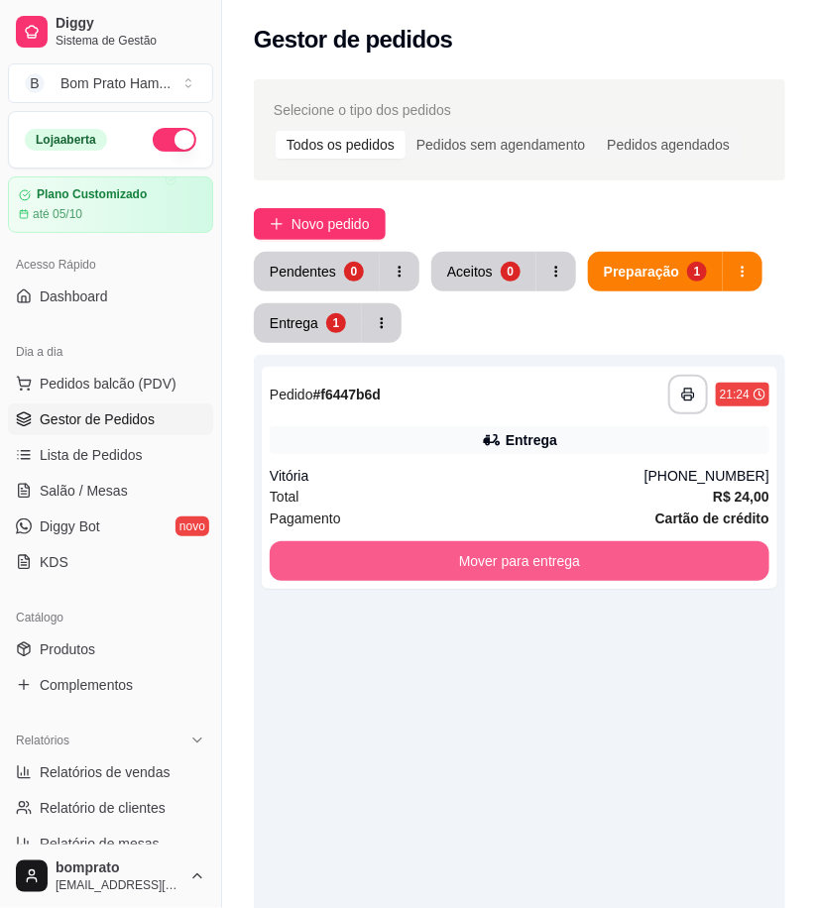
click at [559, 549] on button "Mover para entrega" at bounding box center [520, 561] width 500 height 40
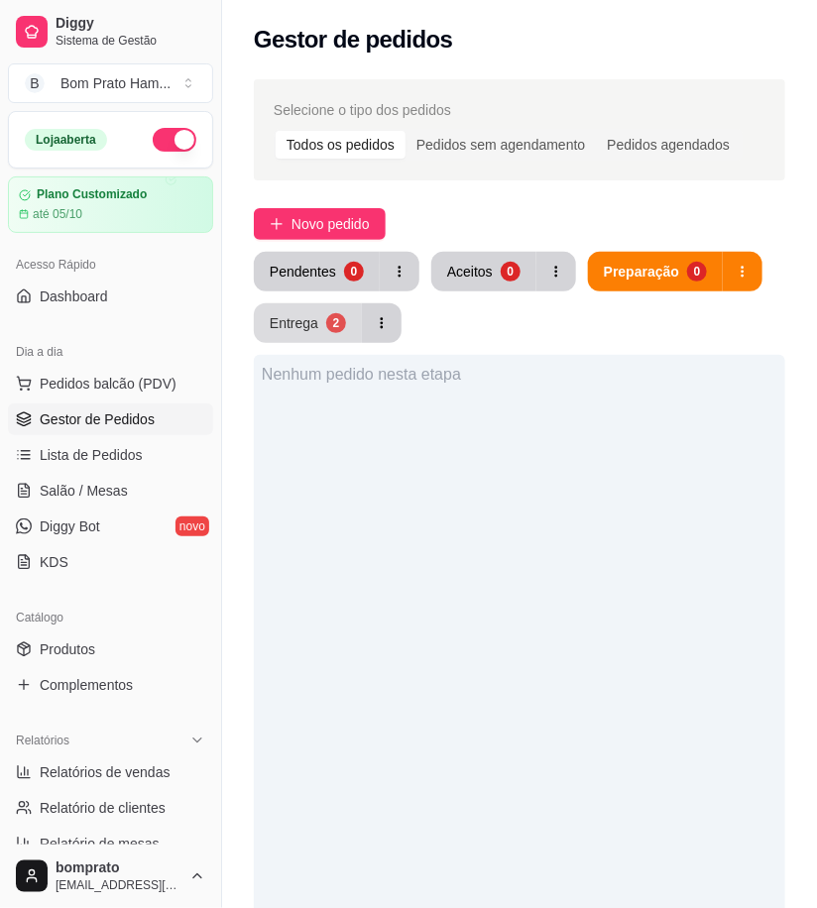
click at [320, 325] on button "Entrega 2" at bounding box center [308, 323] width 108 height 40
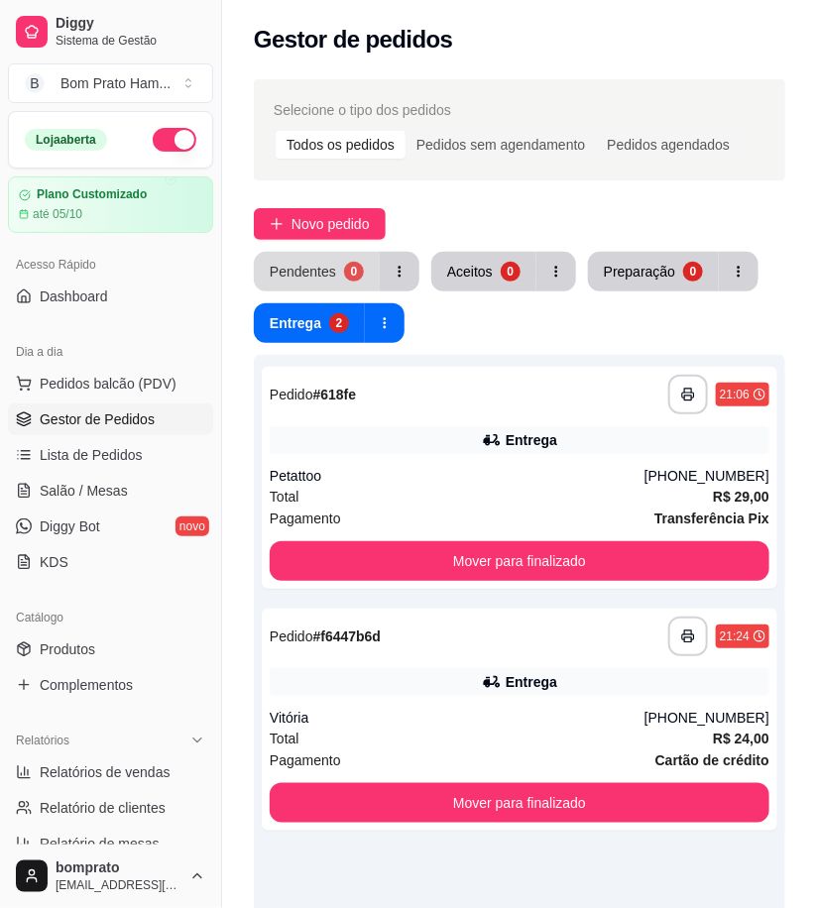
click at [311, 278] on div "Pendentes" at bounding box center [303, 272] width 66 height 20
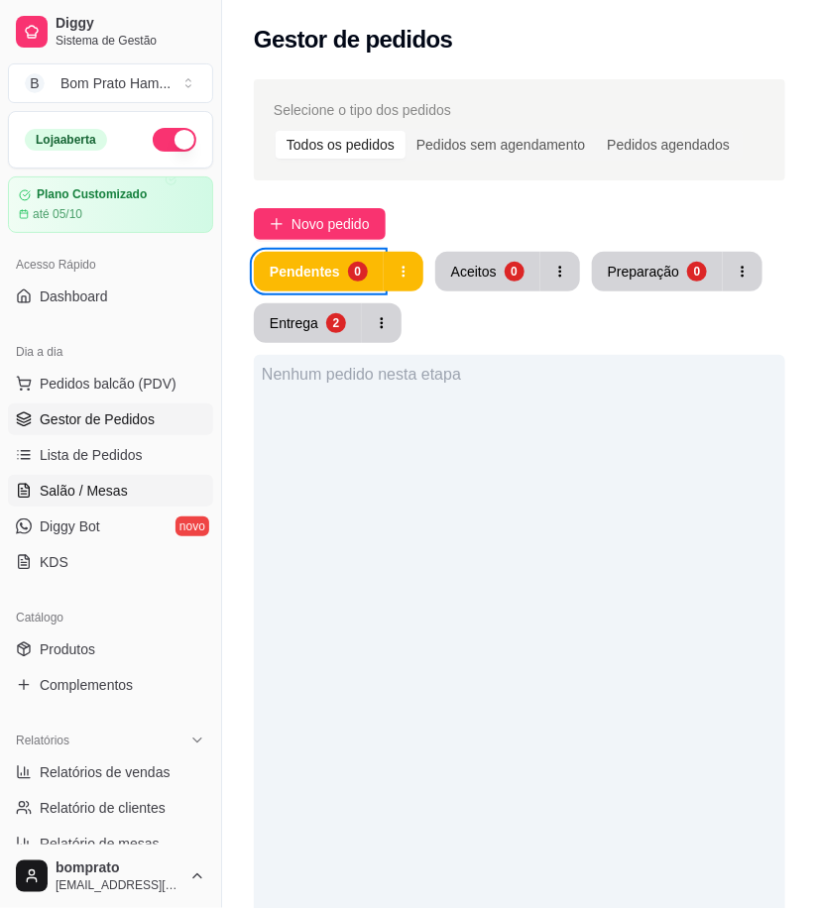
click at [154, 484] on link "Salão / Mesas" at bounding box center [110, 491] width 205 height 32
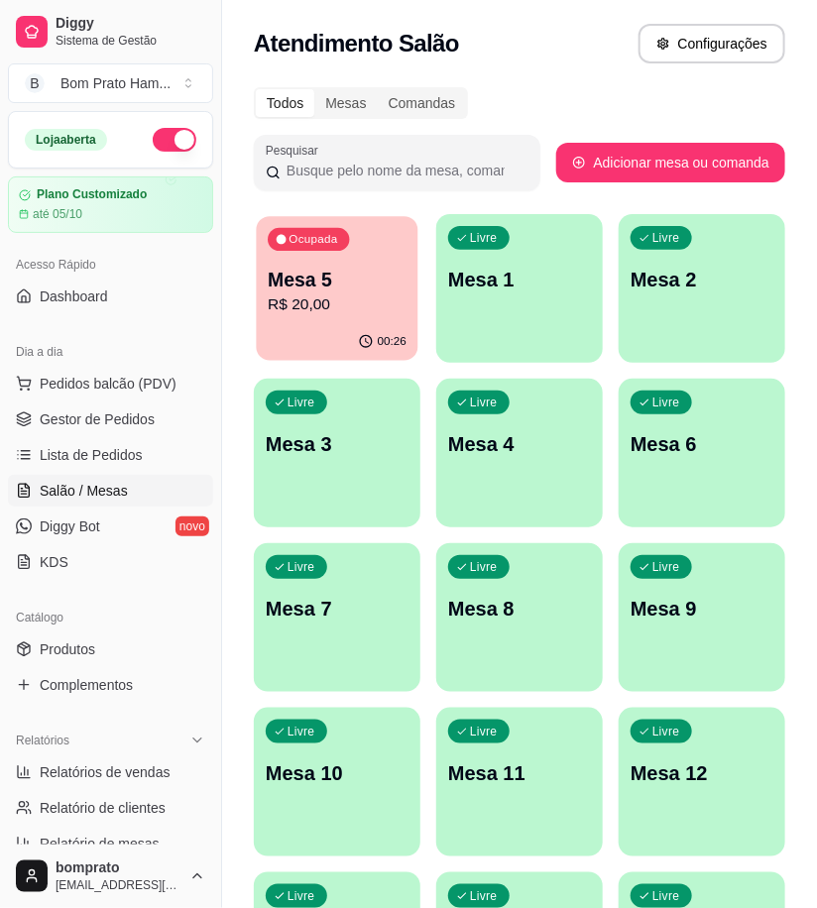
click at [345, 300] on p "R$ 20,00" at bounding box center [337, 305] width 139 height 23
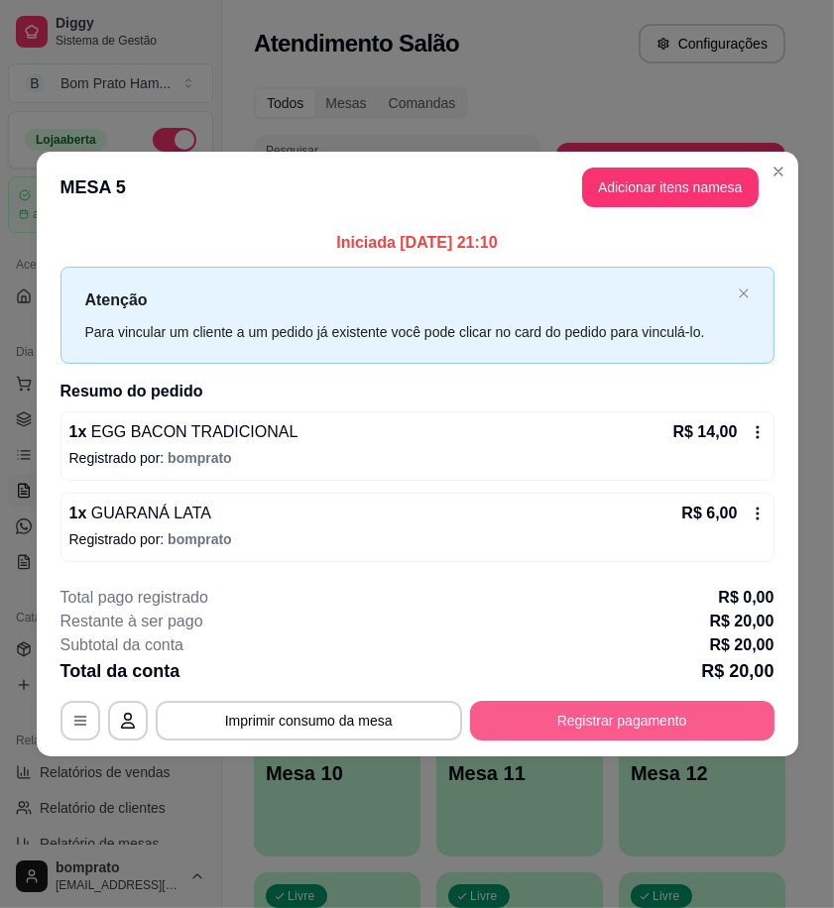
click at [655, 726] on button "Registrar pagamento" at bounding box center [622, 721] width 304 height 40
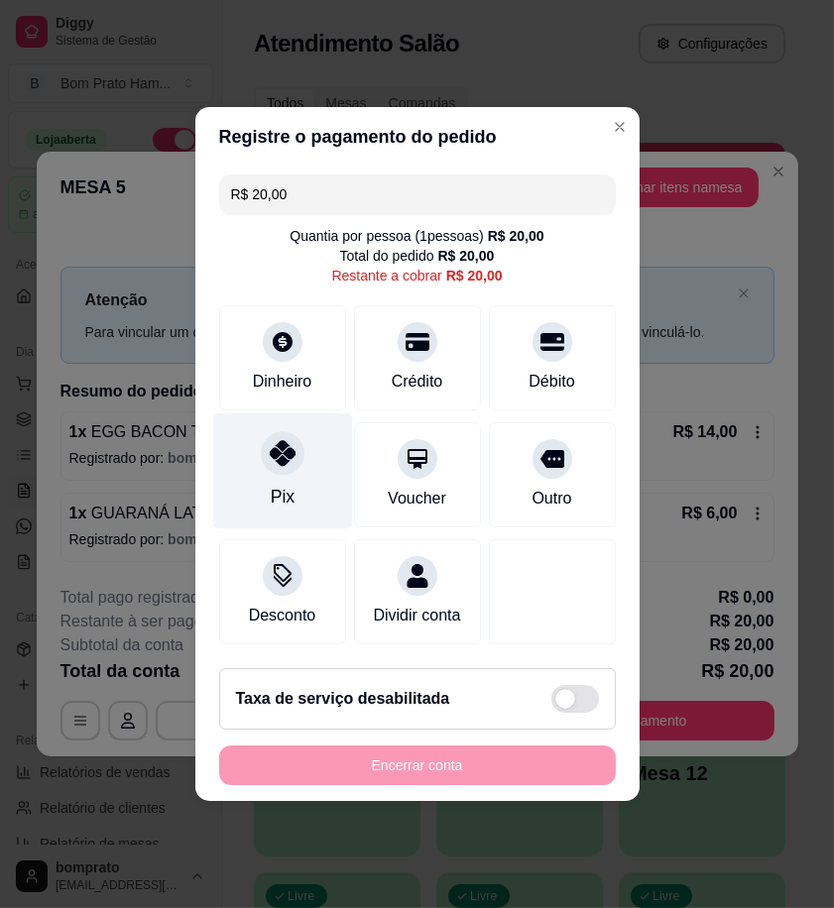
click at [301, 501] on div "Pix" at bounding box center [282, 472] width 140 height 116
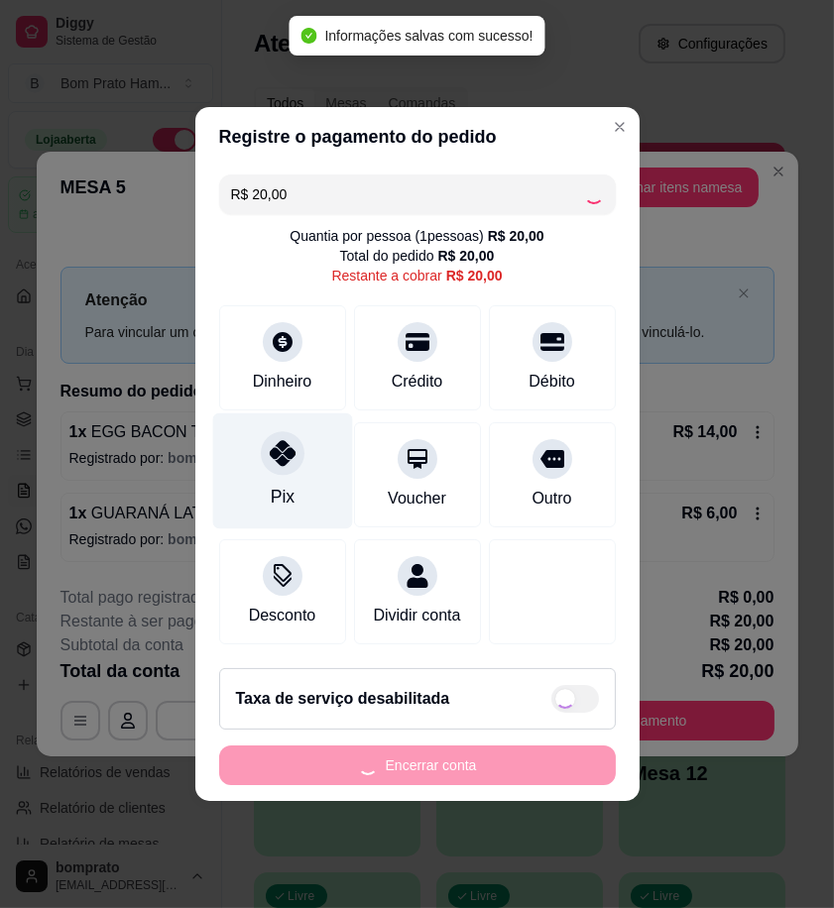
type input "R$ 0,00"
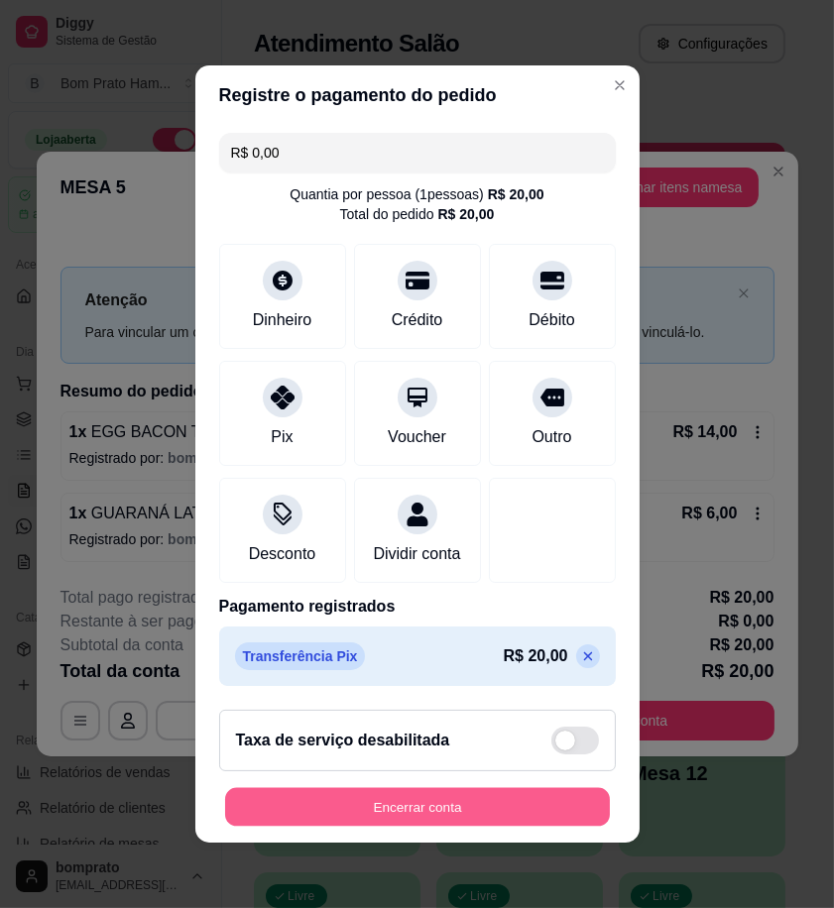
click at [499, 827] on button "Encerrar conta" at bounding box center [417, 807] width 385 height 39
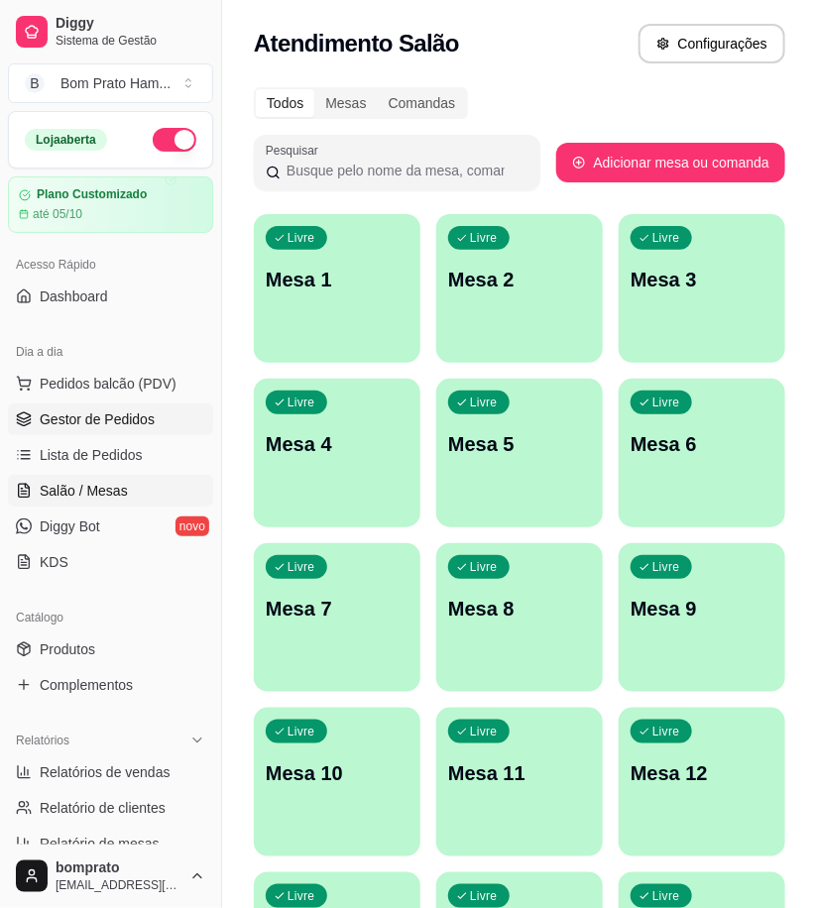
click at [91, 420] on span "Gestor de Pedidos" at bounding box center [97, 420] width 115 height 20
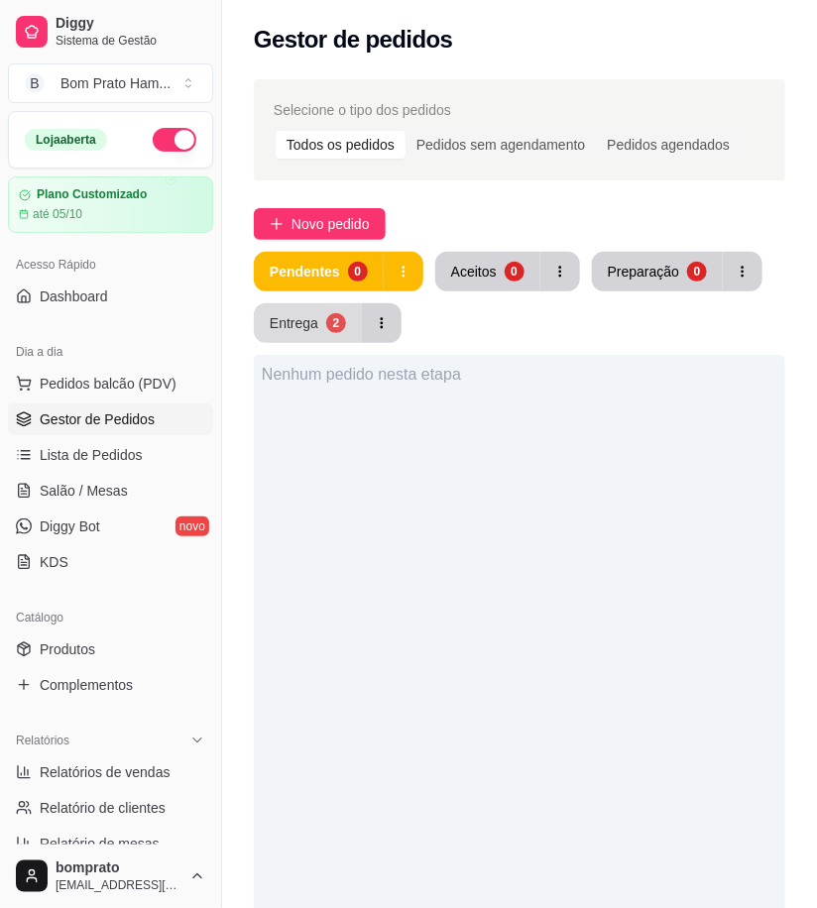
click at [337, 333] on button "Entrega 2" at bounding box center [308, 323] width 108 height 40
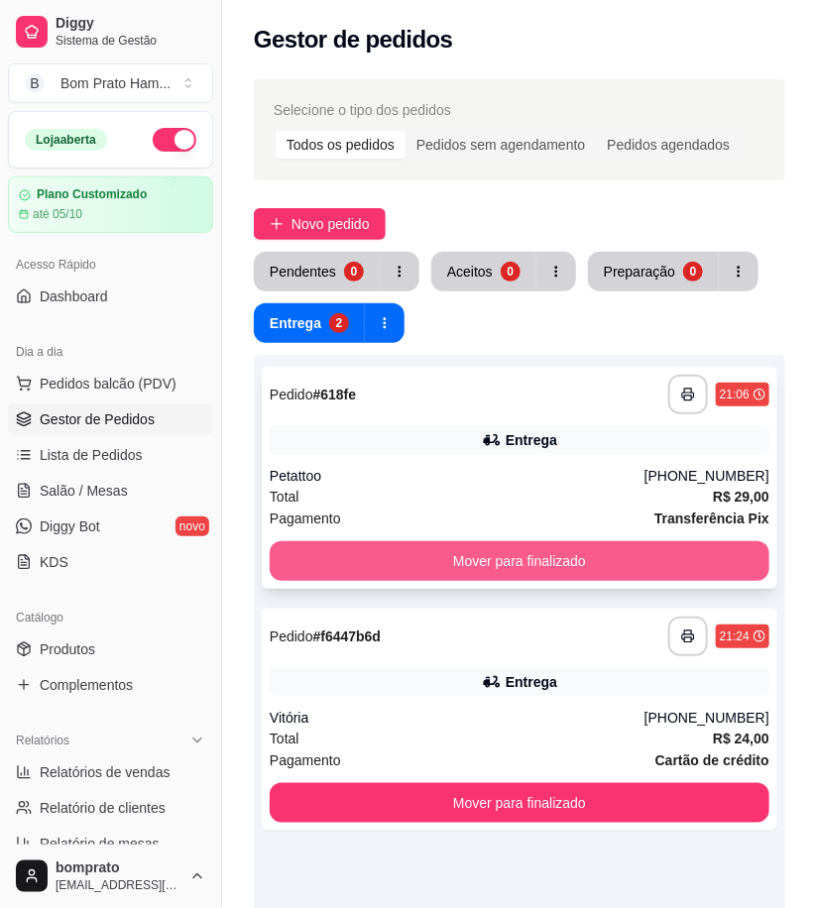
click at [543, 550] on button "Mover para finalizado" at bounding box center [520, 561] width 500 height 40
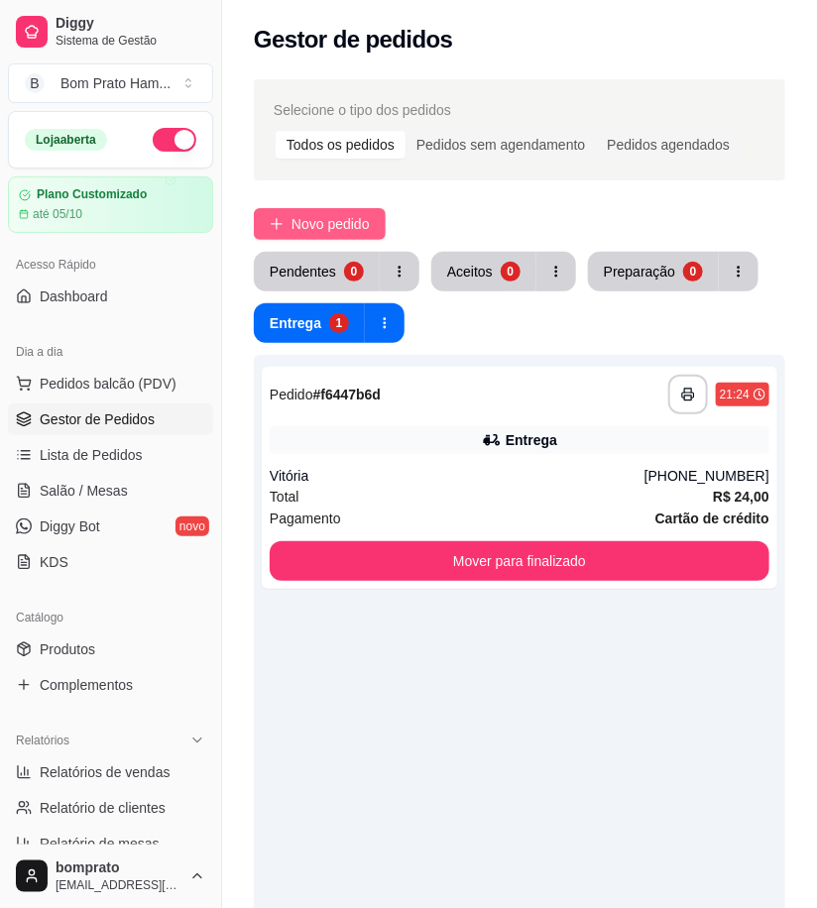
click at [314, 229] on span "Novo pedido" at bounding box center [331, 224] width 78 height 22
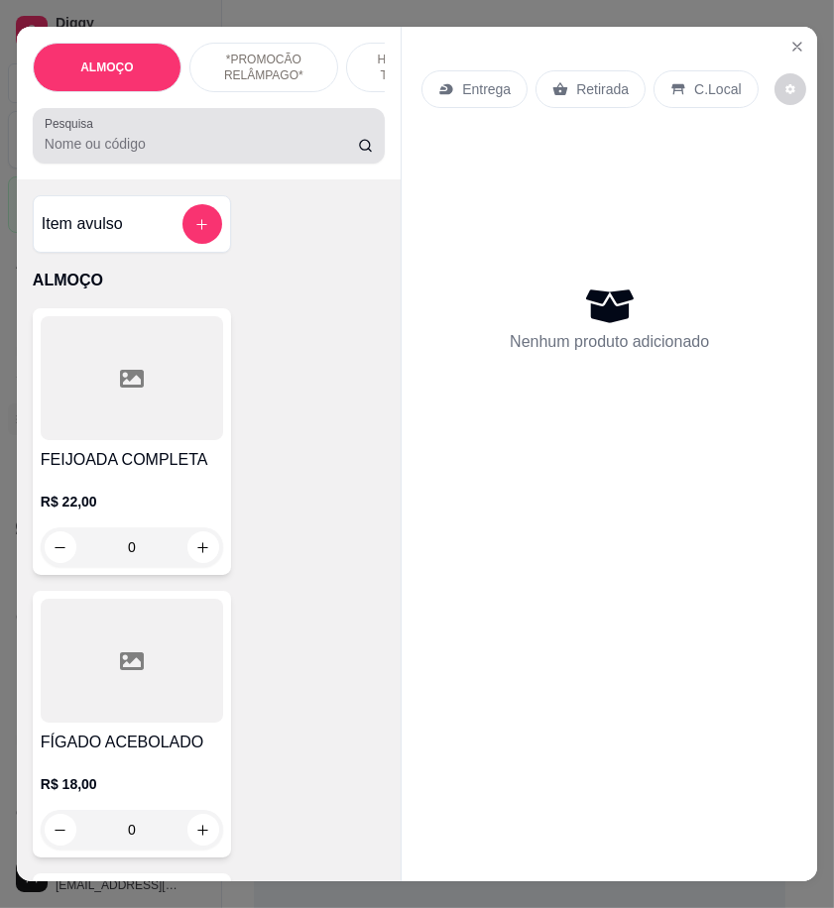
click at [135, 156] on div at bounding box center [209, 136] width 328 height 40
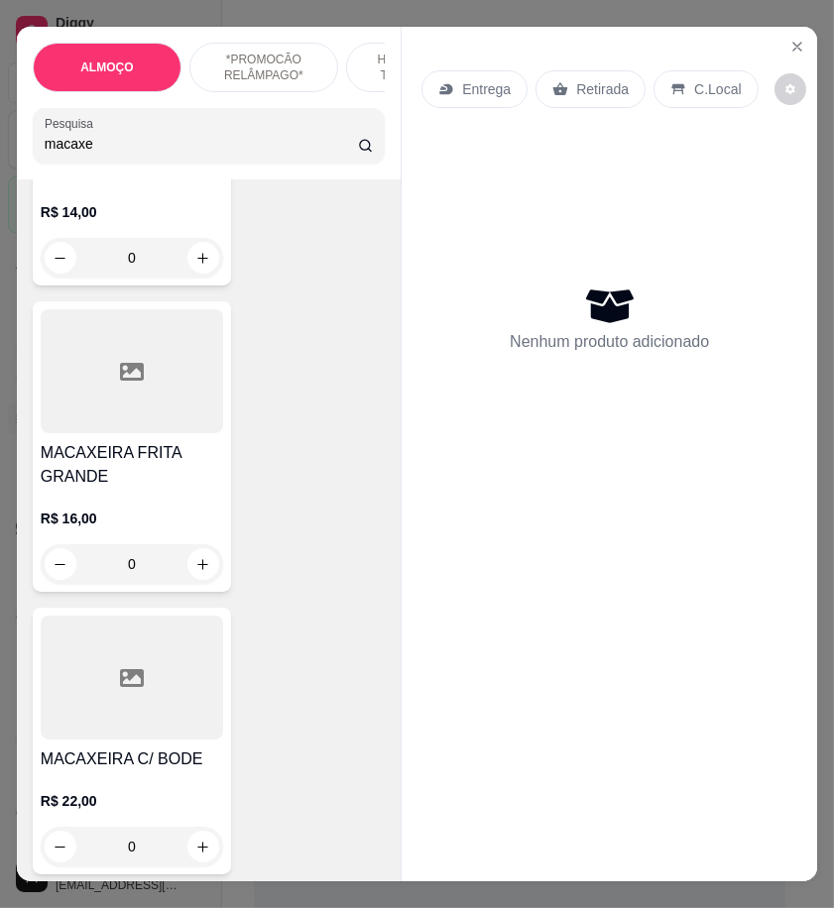
scroll to position [881, 0]
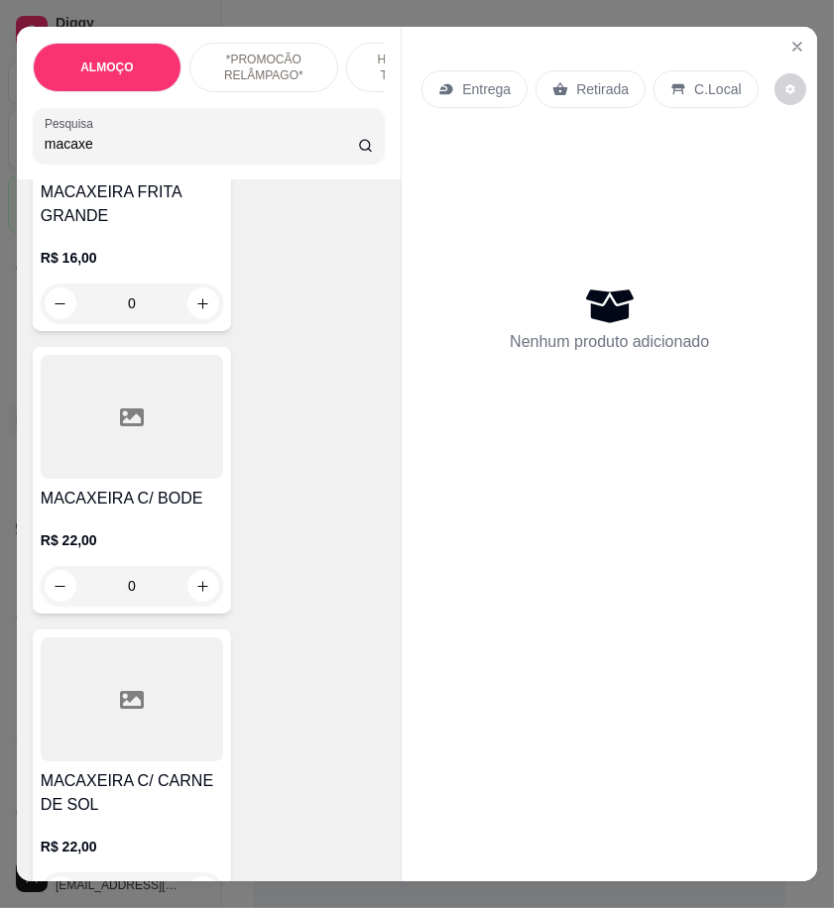
type input "macaxe"
click at [189, 843] on div "R$ 22,00 0" at bounding box center [132, 874] width 182 height 75
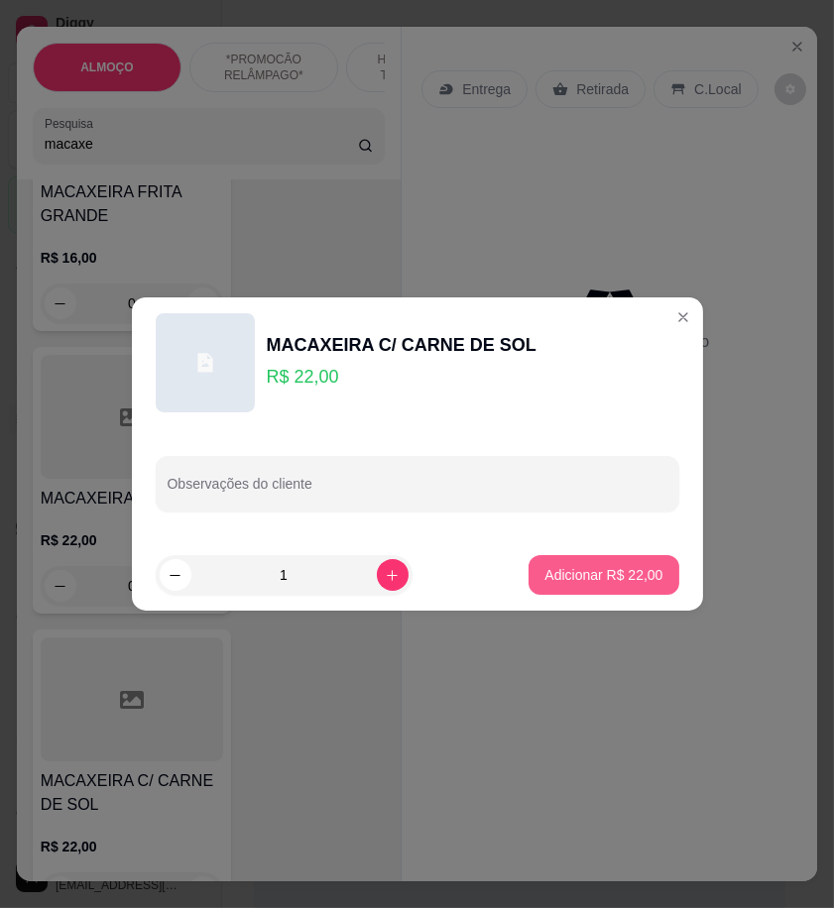
click at [607, 558] on button "Adicionar R$ 22,00" at bounding box center [604, 575] width 150 height 40
type input "1"
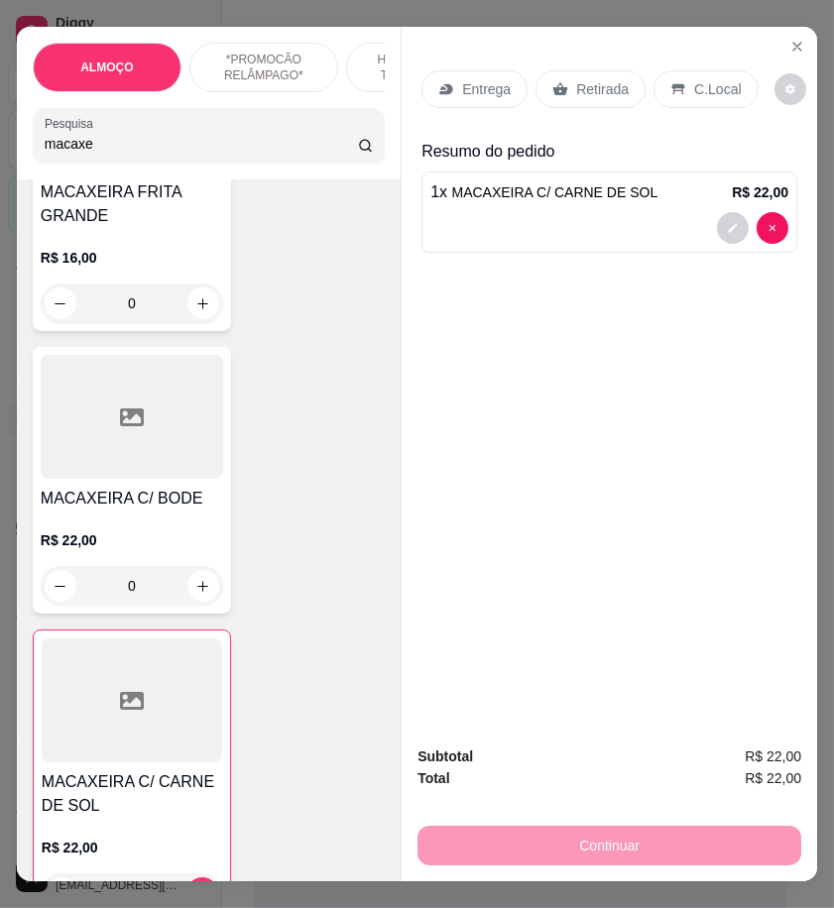
click at [482, 89] on p "Entrega" at bounding box center [486, 89] width 49 height 20
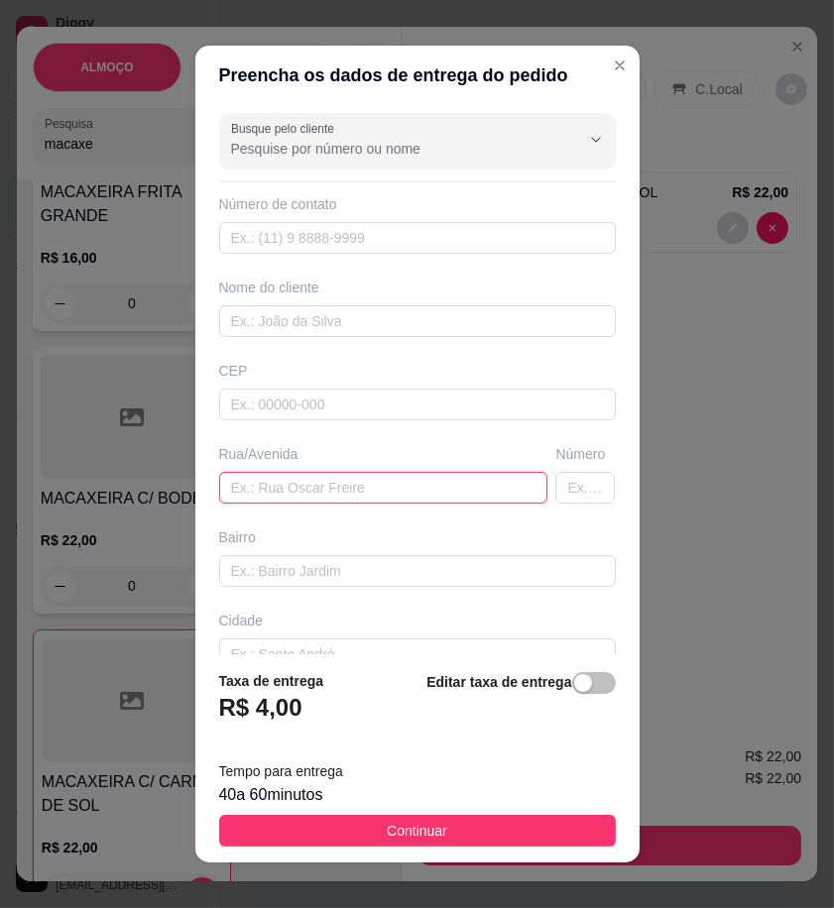
paste input "[PERSON_NAME] n04"
type input "[PERSON_NAME] n04"
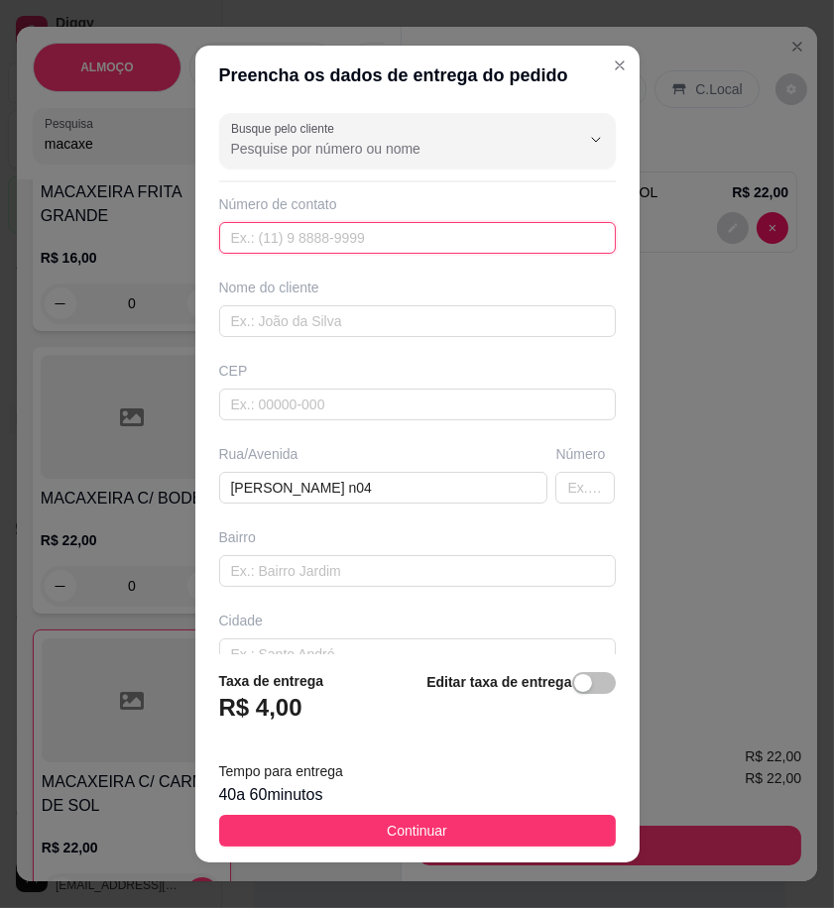
paste input "558 78165-7406"
type input "558 78165-7406"
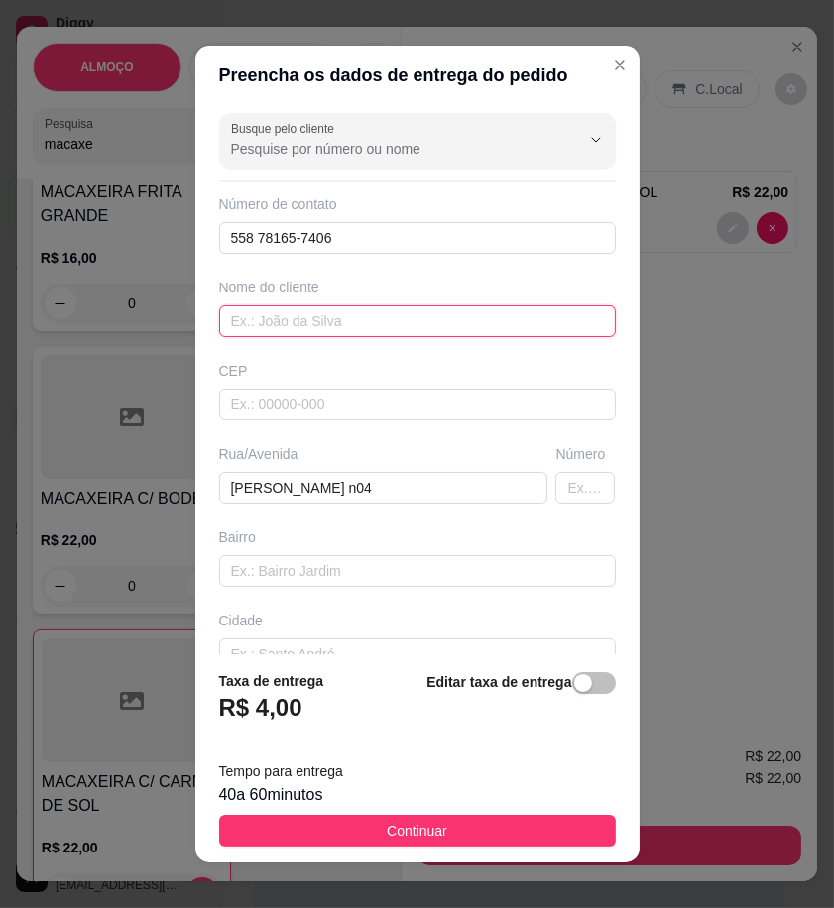
paste input "[PERSON_NAME]"
type input "[PERSON_NAME]"
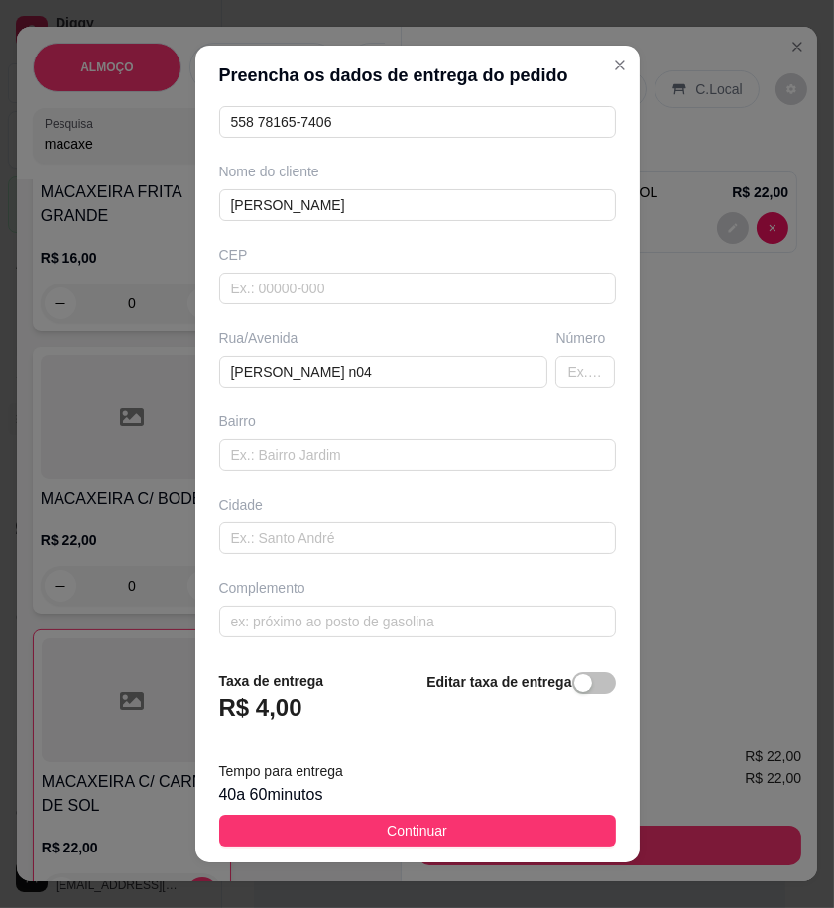
scroll to position [119, 0]
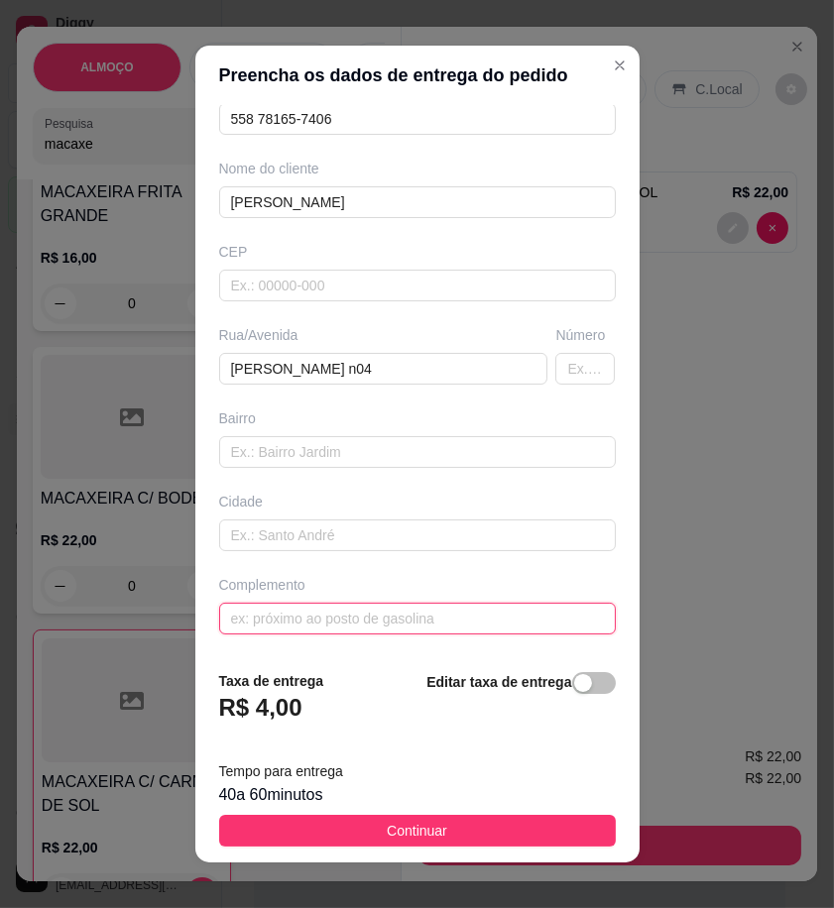
paste input "Por trás do antigo lava-jato de [GEOGRAPHIC_DATA]"
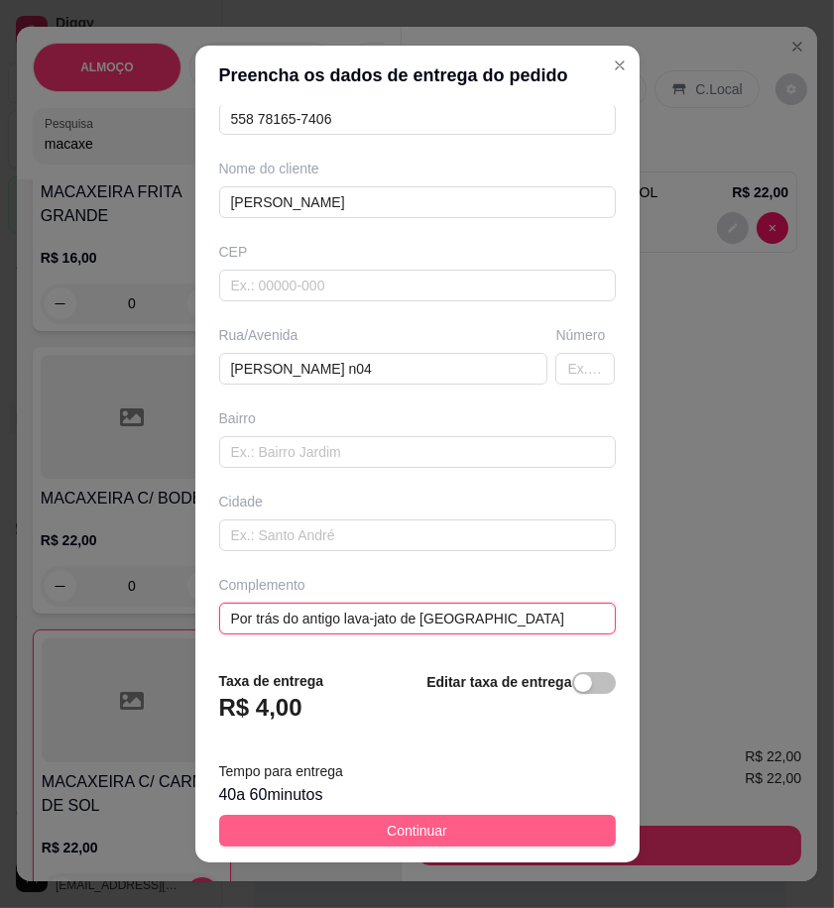
type input "Por trás do antigo lava-jato de [GEOGRAPHIC_DATA]"
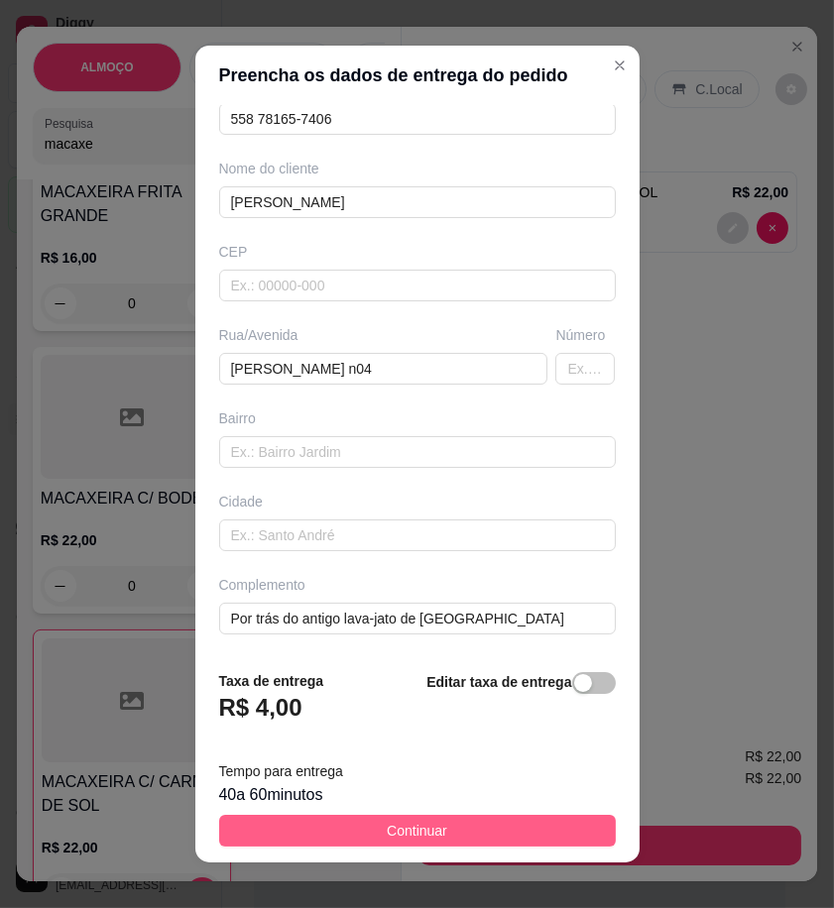
click at [507, 836] on button "Continuar" at bounding box center [417, 831] width 397 height 32
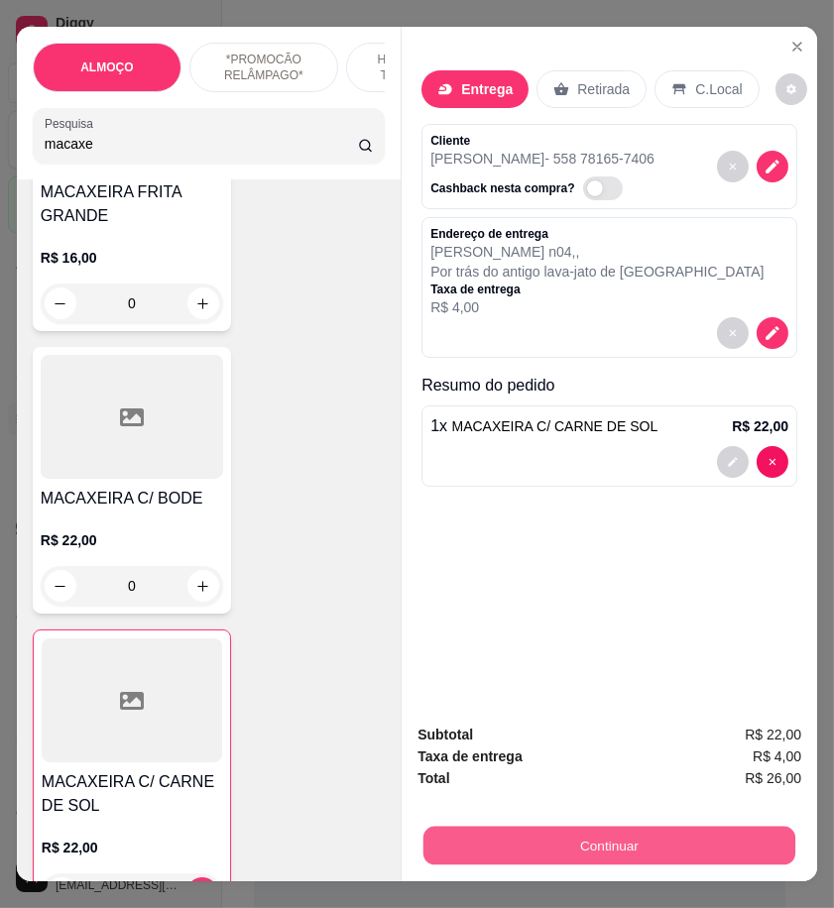
click at [725, 834] on button "Continuar" at bounding box center [609, 845] width 372 height 39
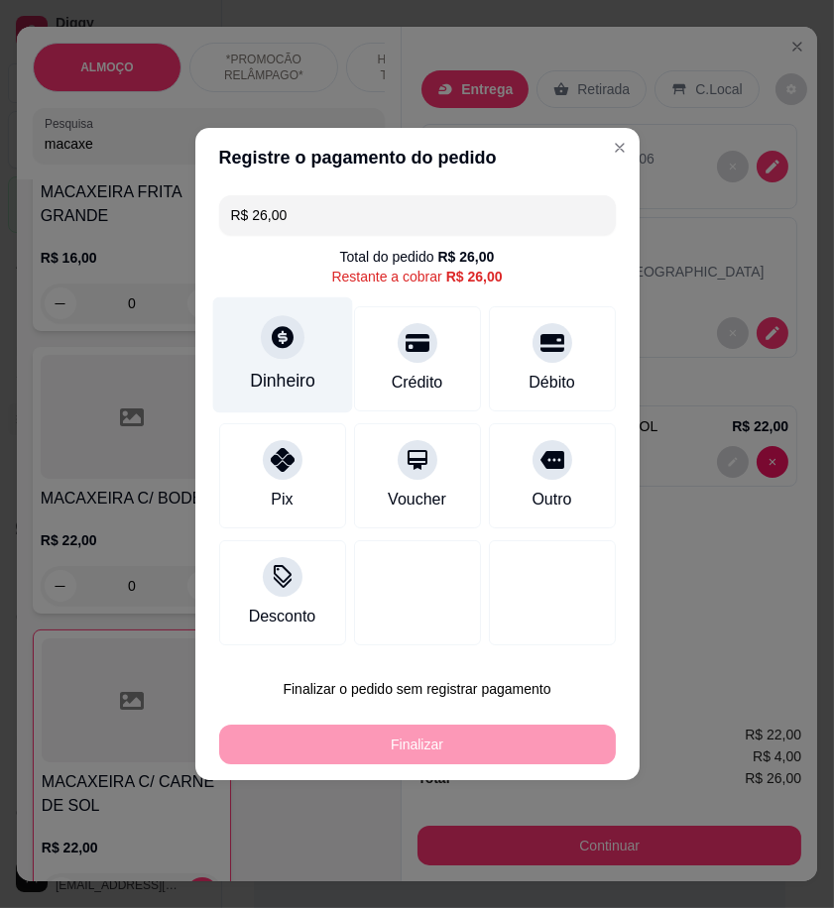
click at [285, 350] on icon at bounding box center [282, 337] width 26 height 26
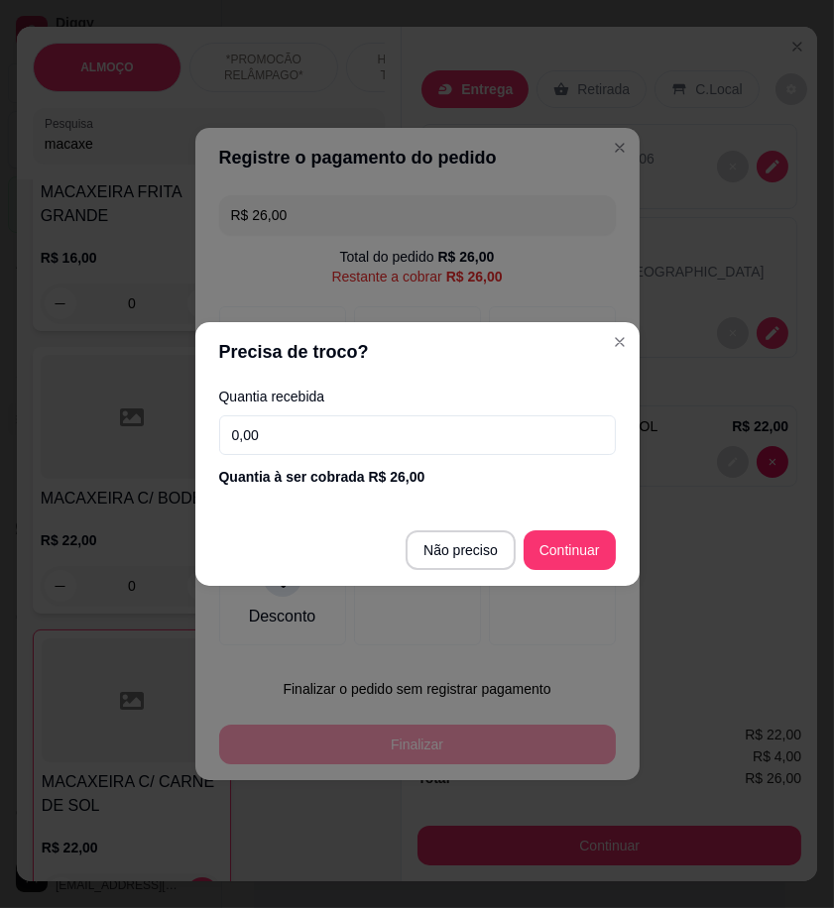
click at [476, 427] on input "0,00" at bounding box center [417, 435] width 397 height 40
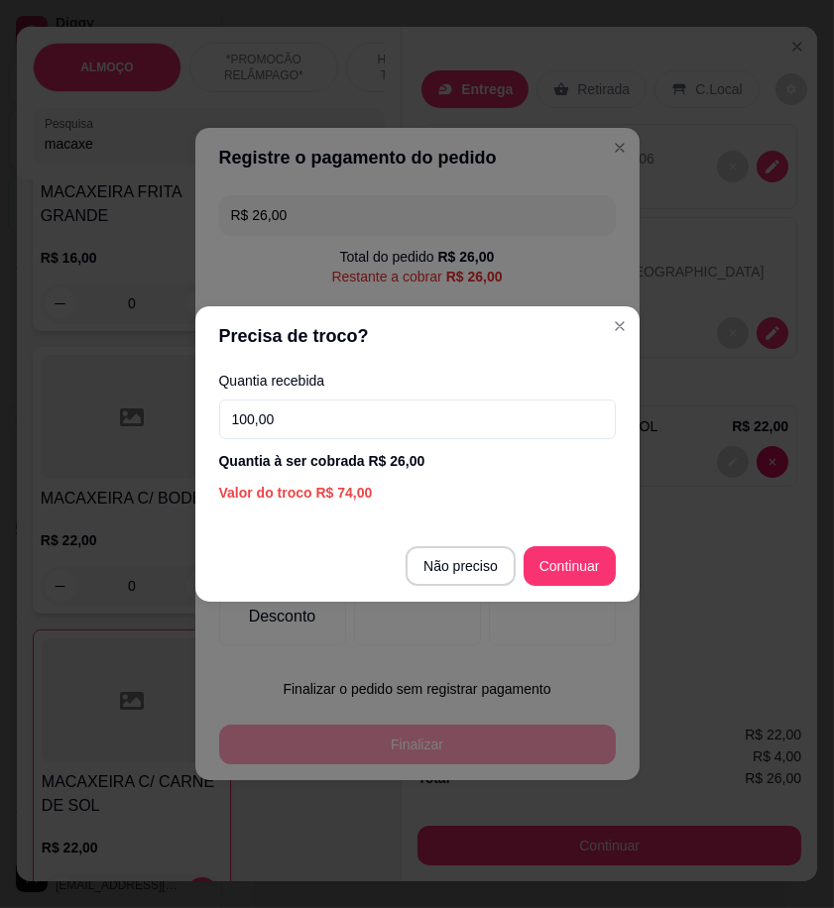
type input "100,00"
type input "R$ 0,00"
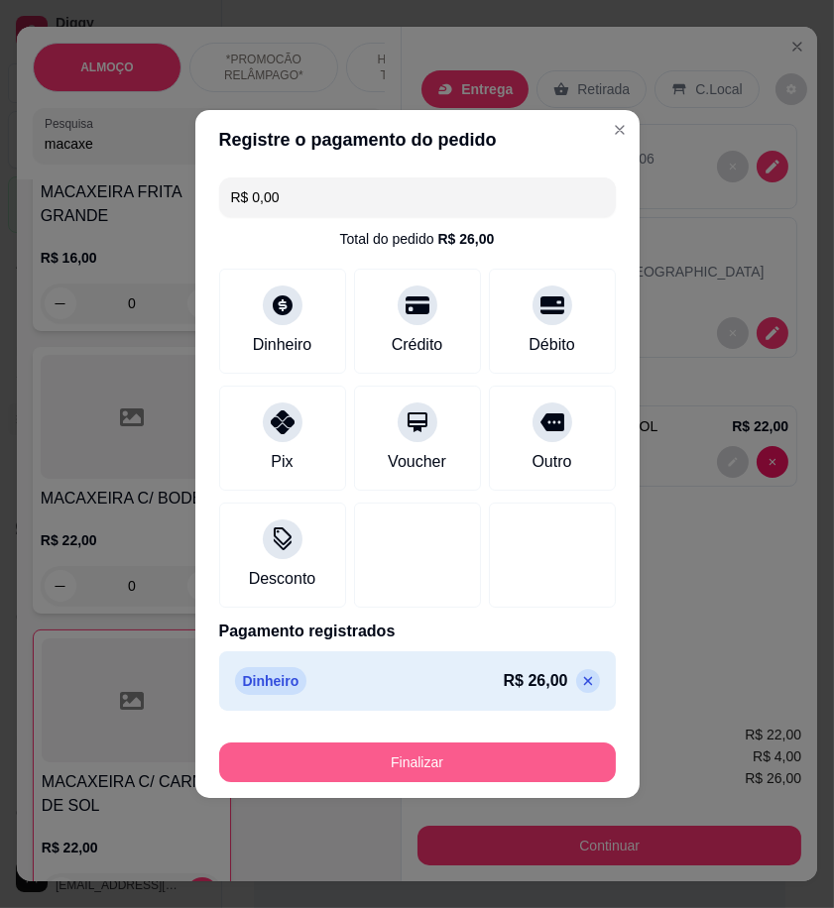
click at [553, 766] on button "Finalizar" at bounding box center [417, 763] width 397 height 40
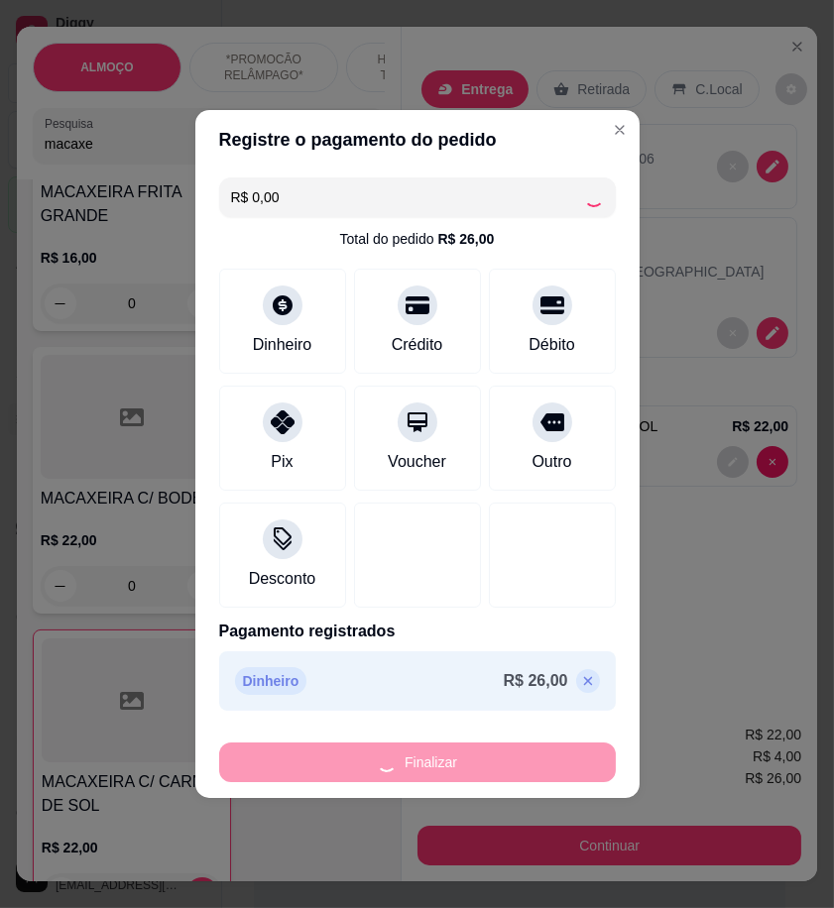
type input "0"
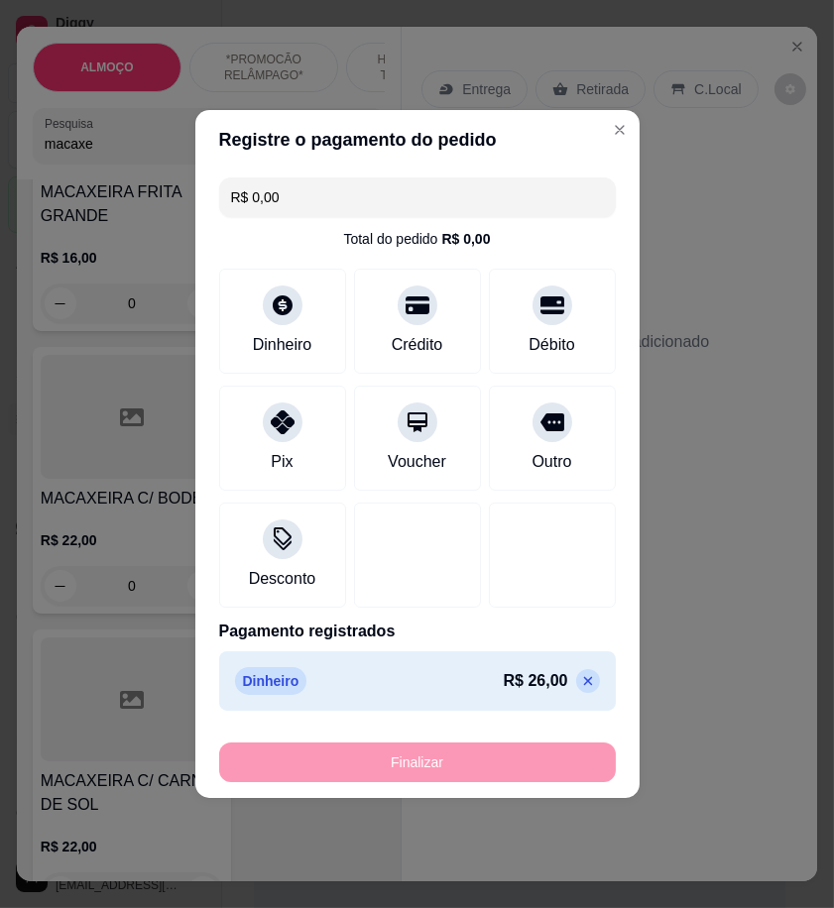
type input "-R$ 26,00"
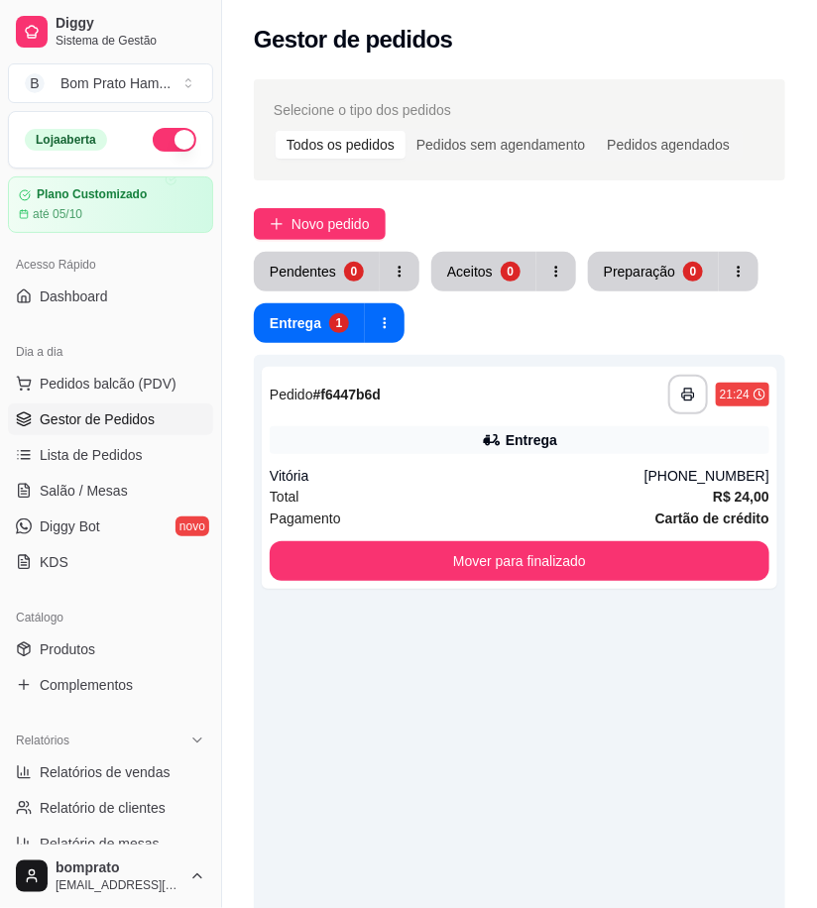
click at [484, 297] on div "Pendentes 0 Aceitos 0 Preparação 0 Entrega 1" at bounding box center [520, 297] width 532 height 91
click at [481, 281] on div "Aceitos" at bounding box center [470, 271] width 45 height 19
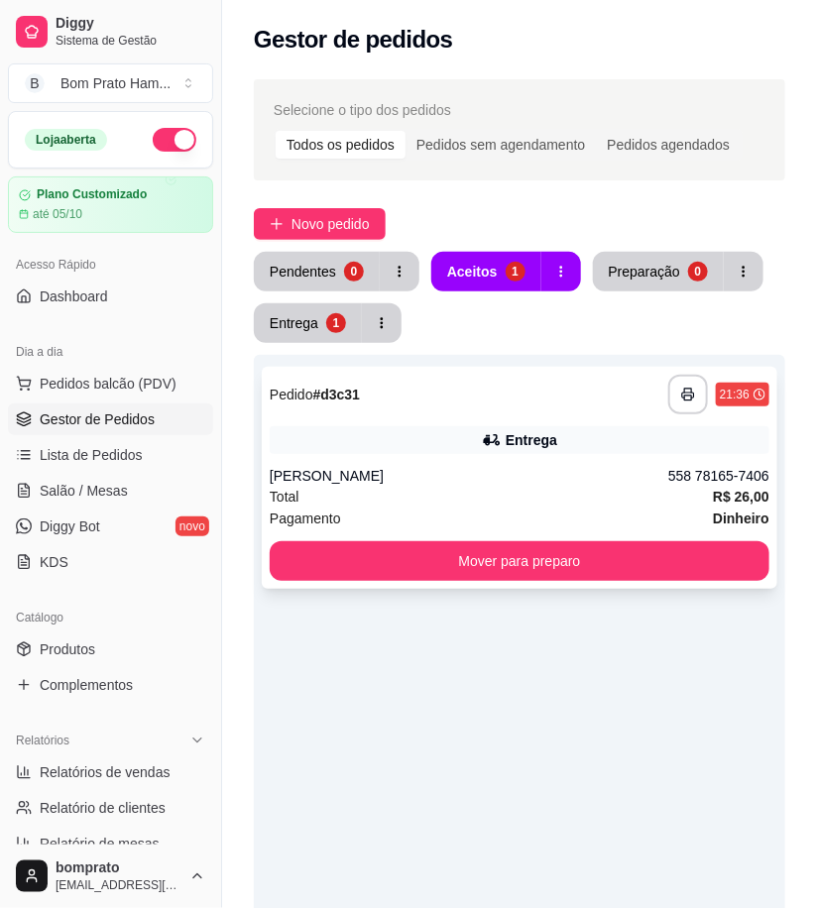
click at [561, 450] on div "Entrega" at bounding box center [520, 440] width 500 height 28
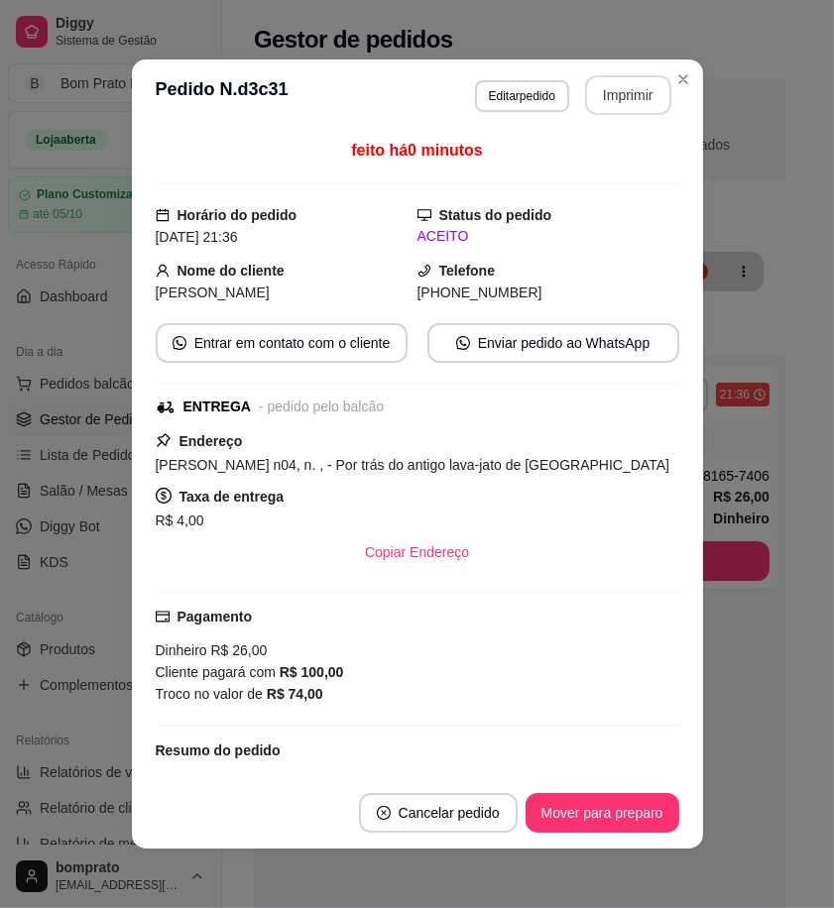
click at [605, 101] on button "Imprimir" at bounding box center [628, 95] width 86 height 40
click at [616, 808] on button "Mover para preparo" at bounding box center [602, 813] width 149 height 39
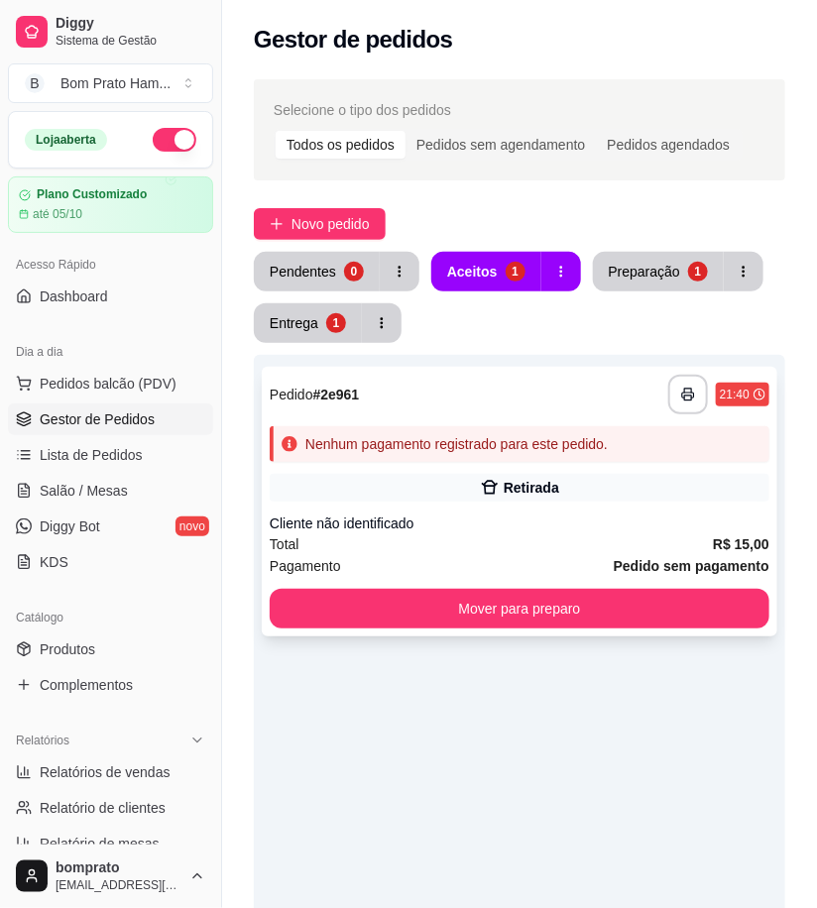
click at [547, 514] on div "Cliente não identificado" at bounding box center [520, 524] width 500 height 20
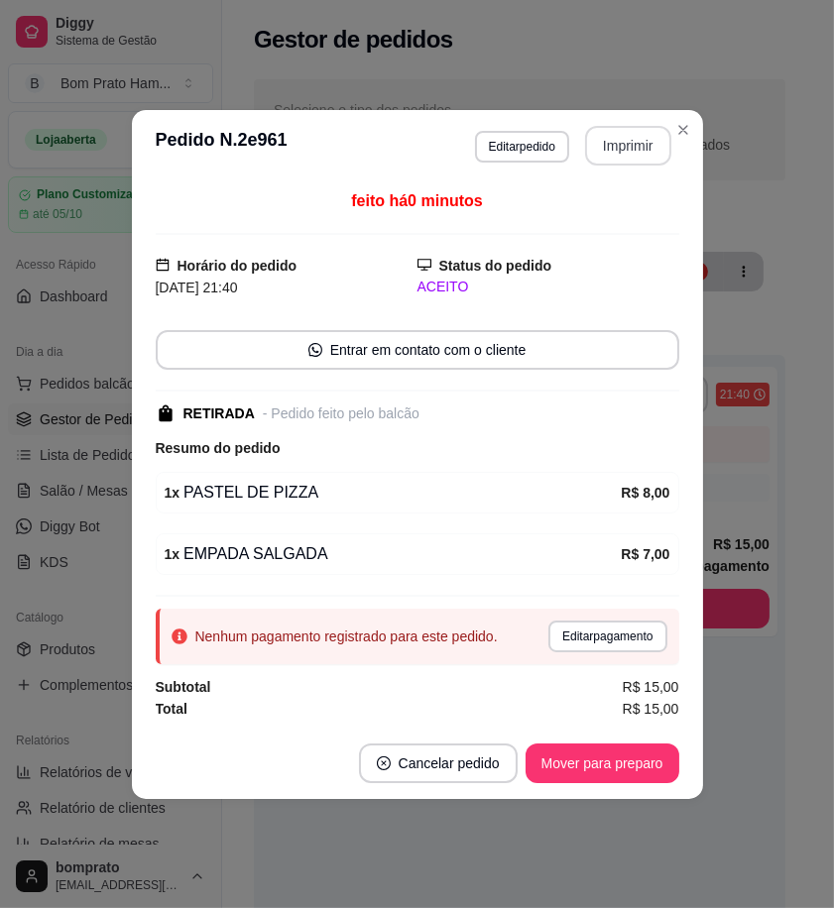
click at [645, 134] on button "Imprimir" at bounding box center [628, 146] width 86 height 40
click at [656, 766] on button "Mover para preparo" at bounding box center [603, 764] width 154 height 40
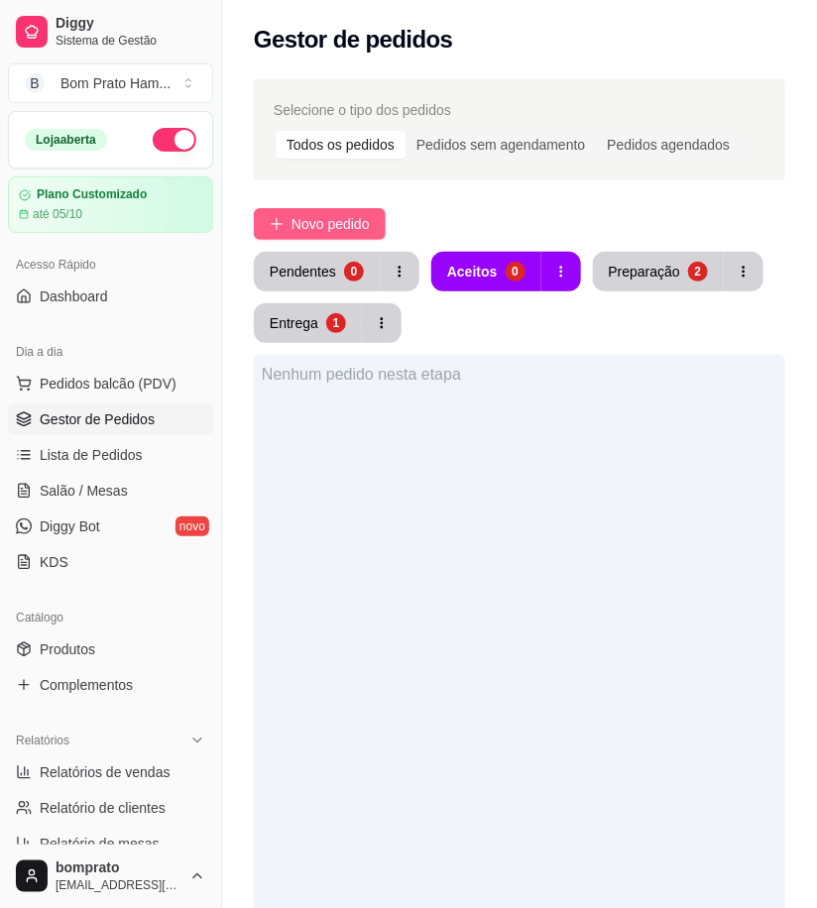
click at [349, 219] on span "Novo pedido" at bounding box center [331, 224] width 78 height 22
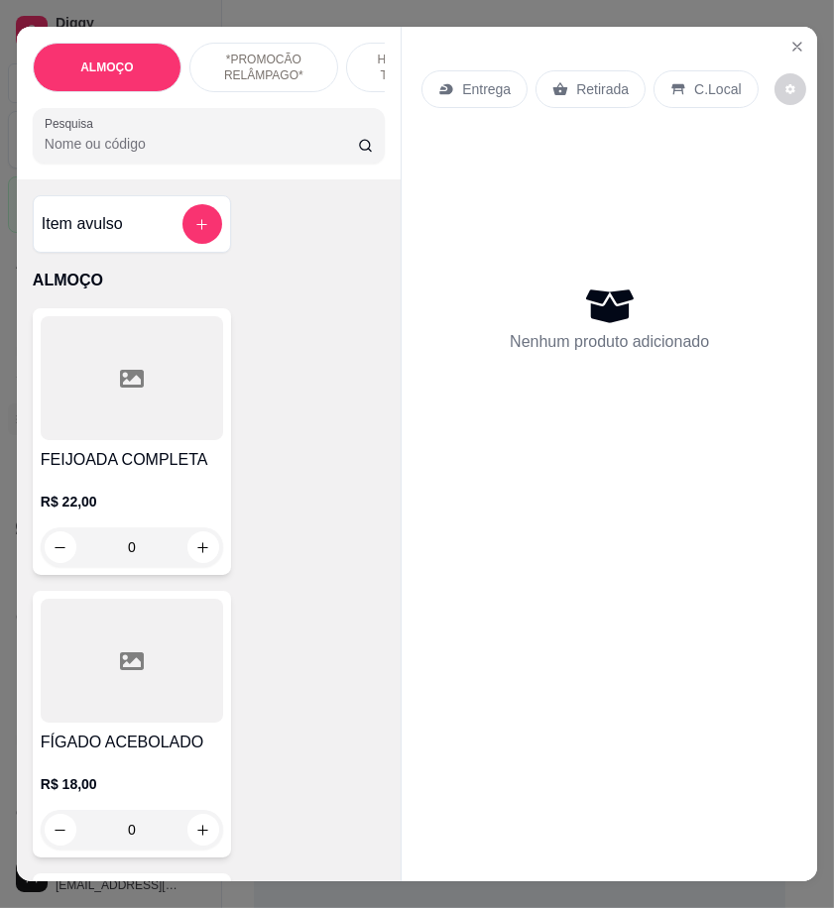
click at [212, 147] on input "Pesquisa" at bounding box center [201, 144] width 313 height 20
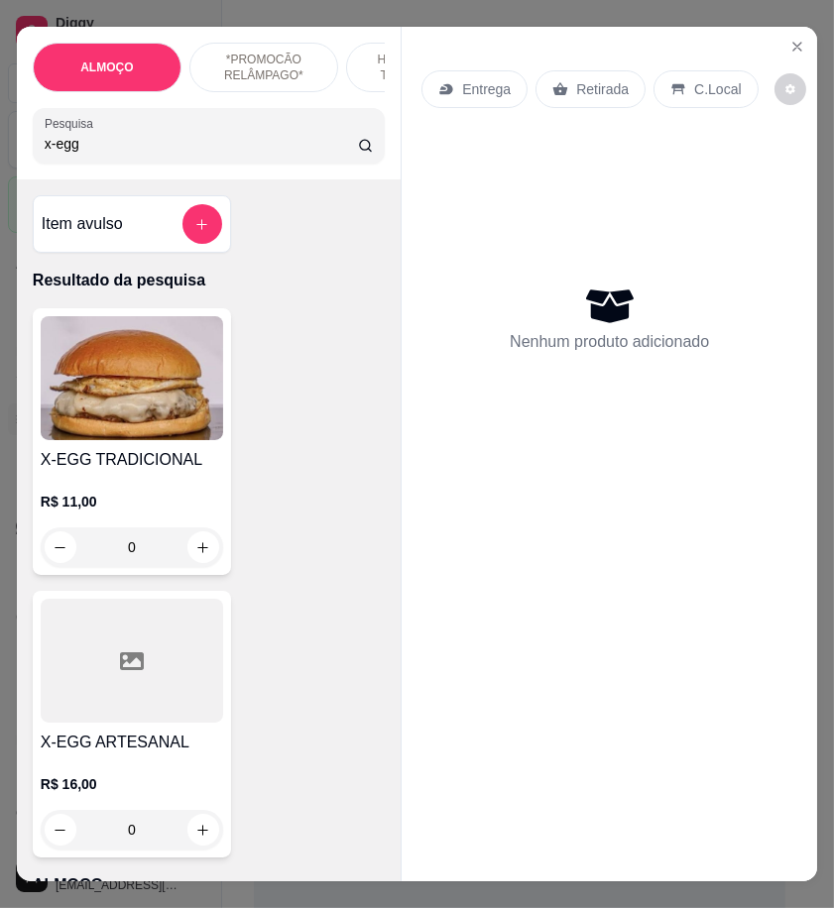
type input "x-egg"
click at [161, 385] on img at bounding box center [132, 378] width 182 height 124
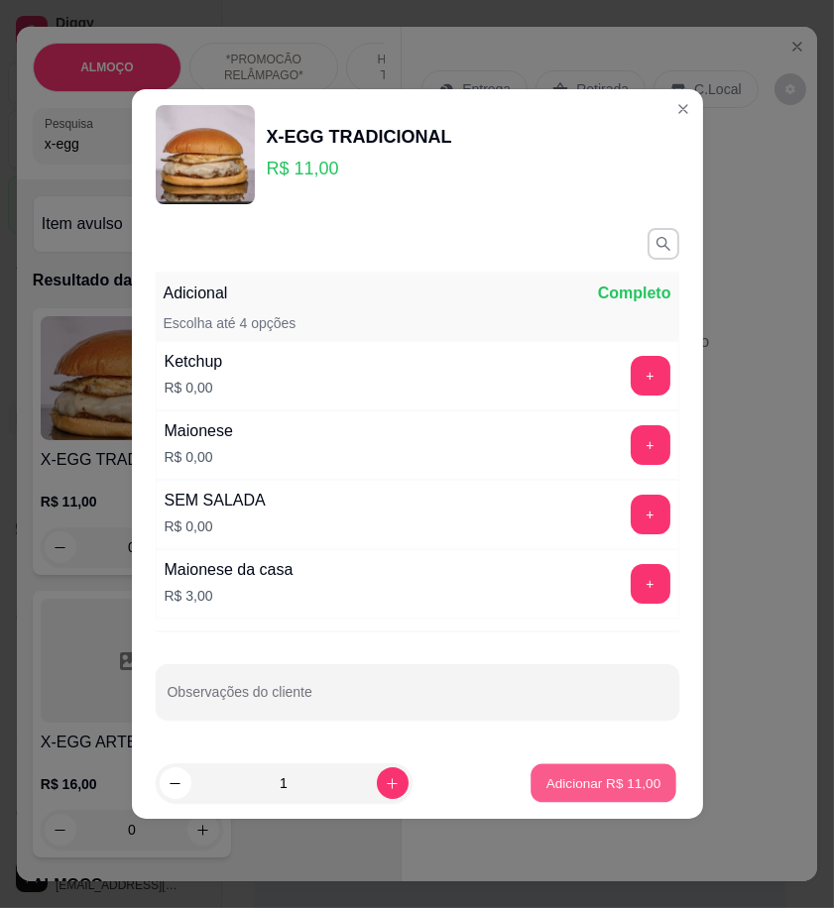
click at [627, 794] on button "Adicionar R$ 11,00" at bounding box center [605, 784] width 146 height 39
type input "1"
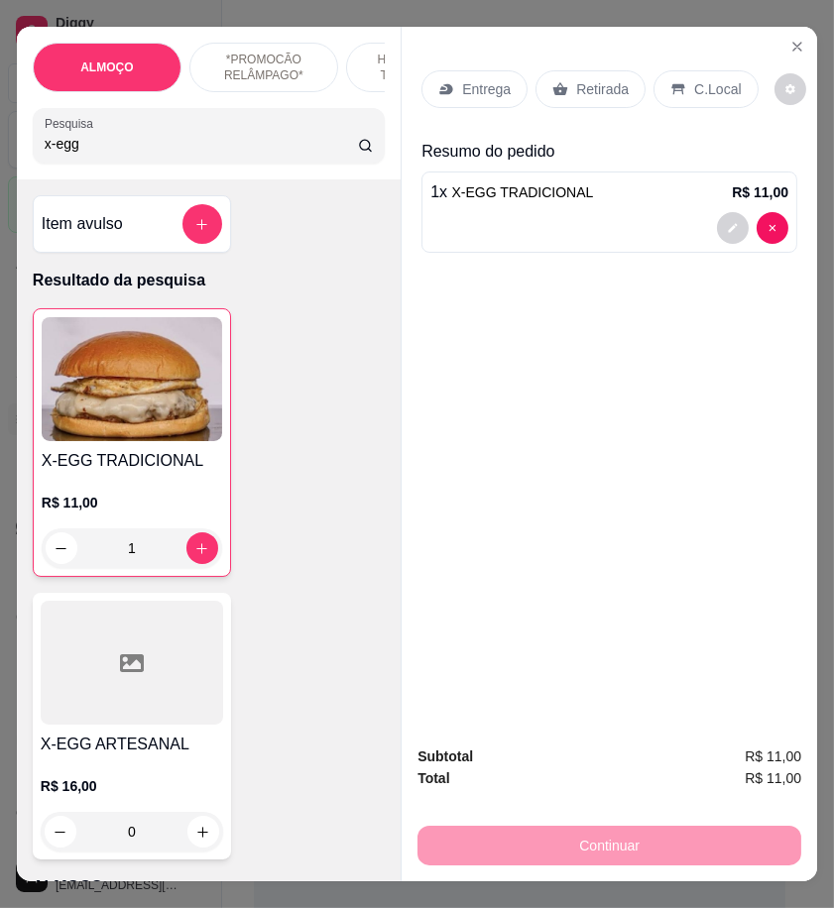
click at [601, 91] on p "Retirada" at bounding box center [602, 89] width 53 height 20
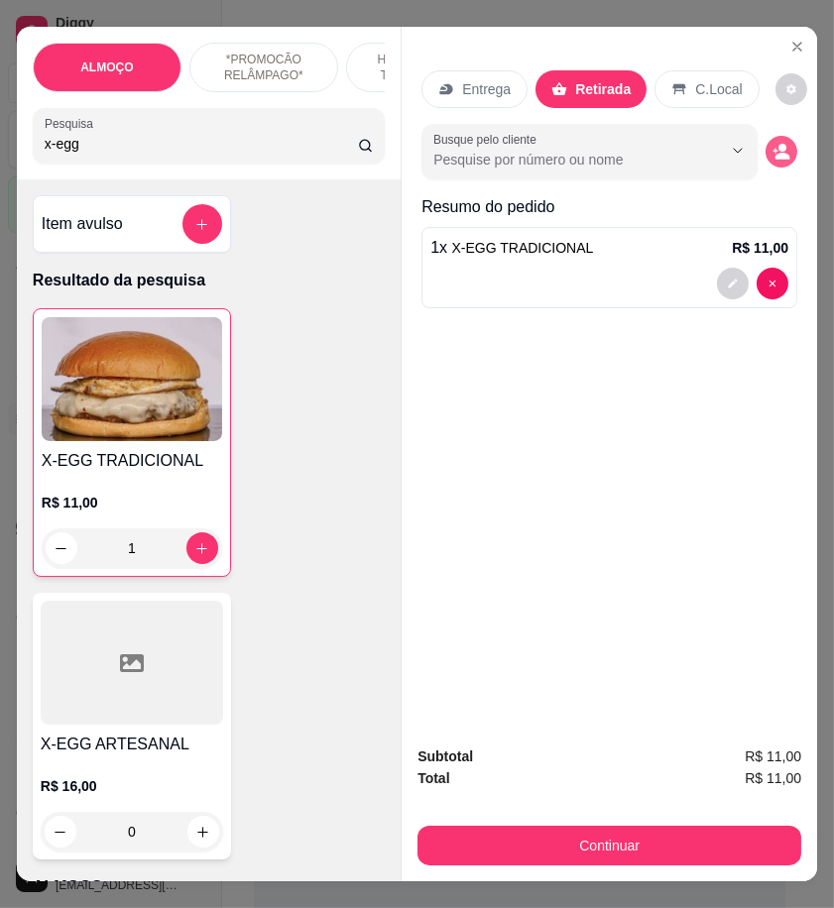
click at [778, 145] on circle "decrease-product-quantity" at bounding box center [782, 149] width 8 height 8
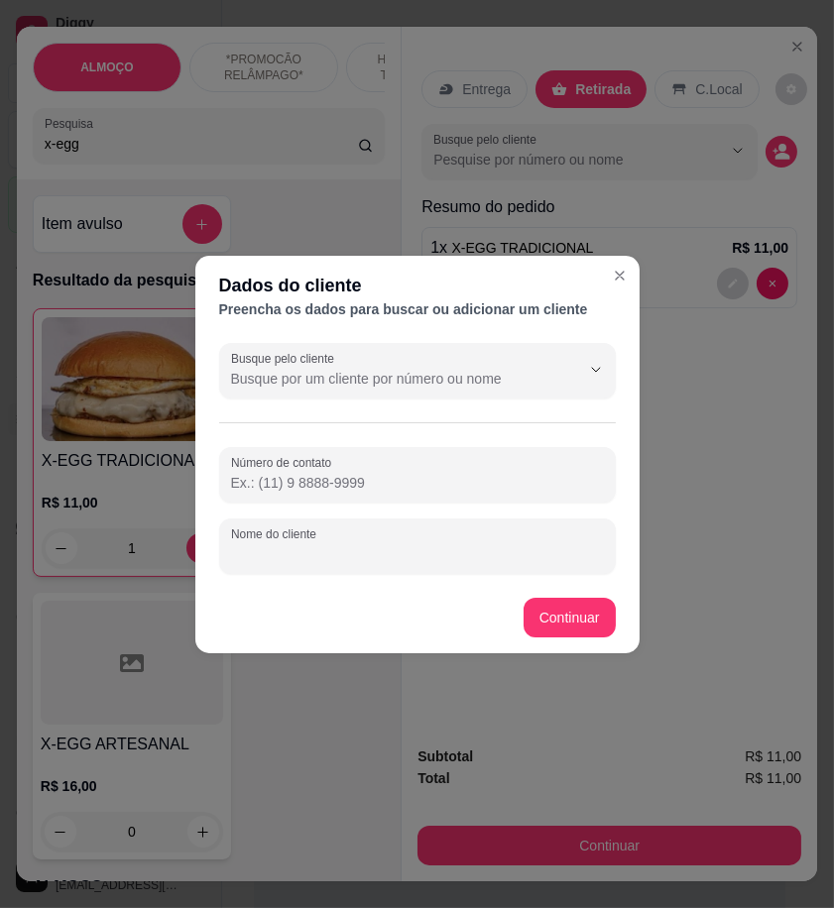
paste input "Samara"
type input "Samara"
paste input "558 78149-4340"
type input "558 78149-4340"
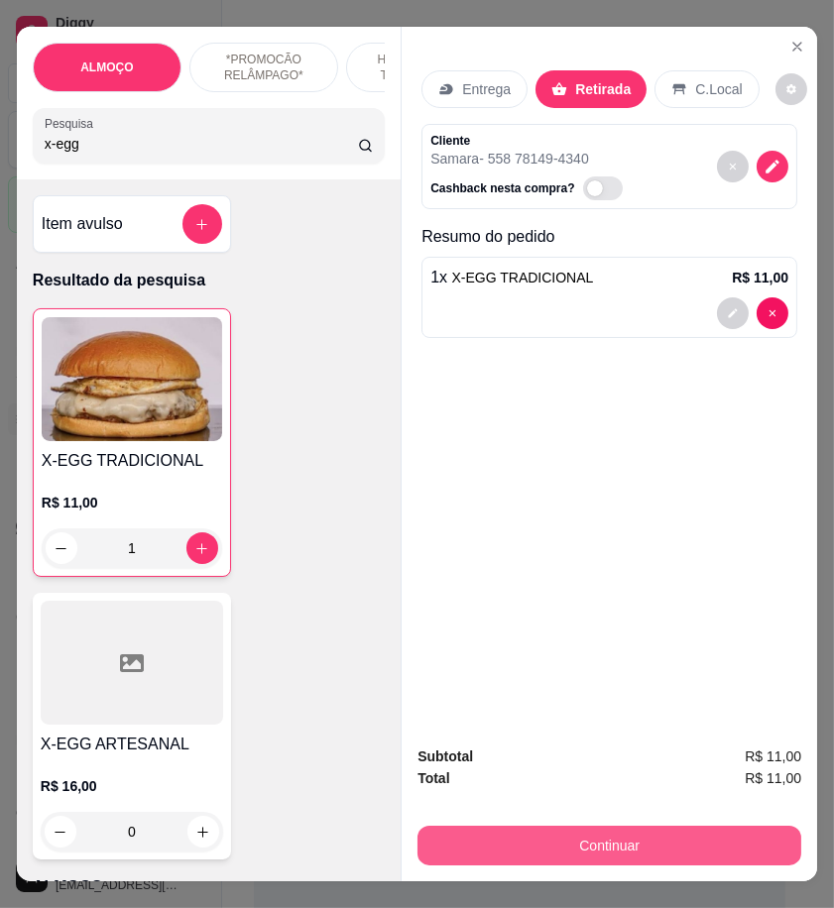
click at [721, 847] on button "Continuar" at bounding box center [609, 846] width 384 height 40
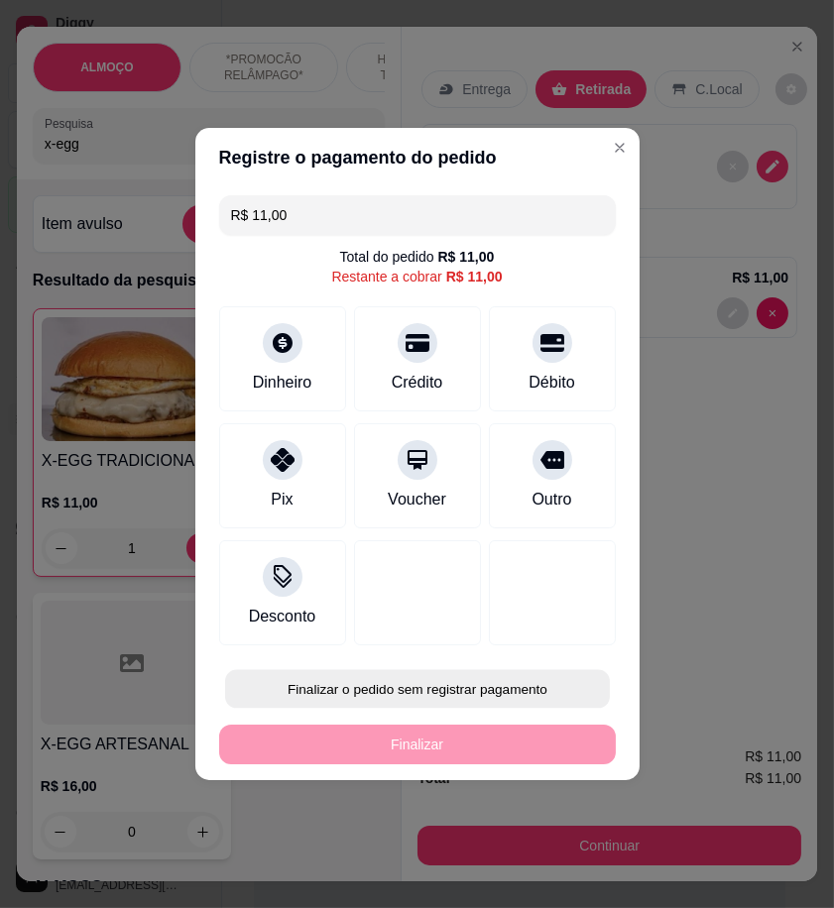
click at [498, 692] on button "Finalizar o pedido sem registrar pagamento" at bounding box center [417, 689] width 385 height 39
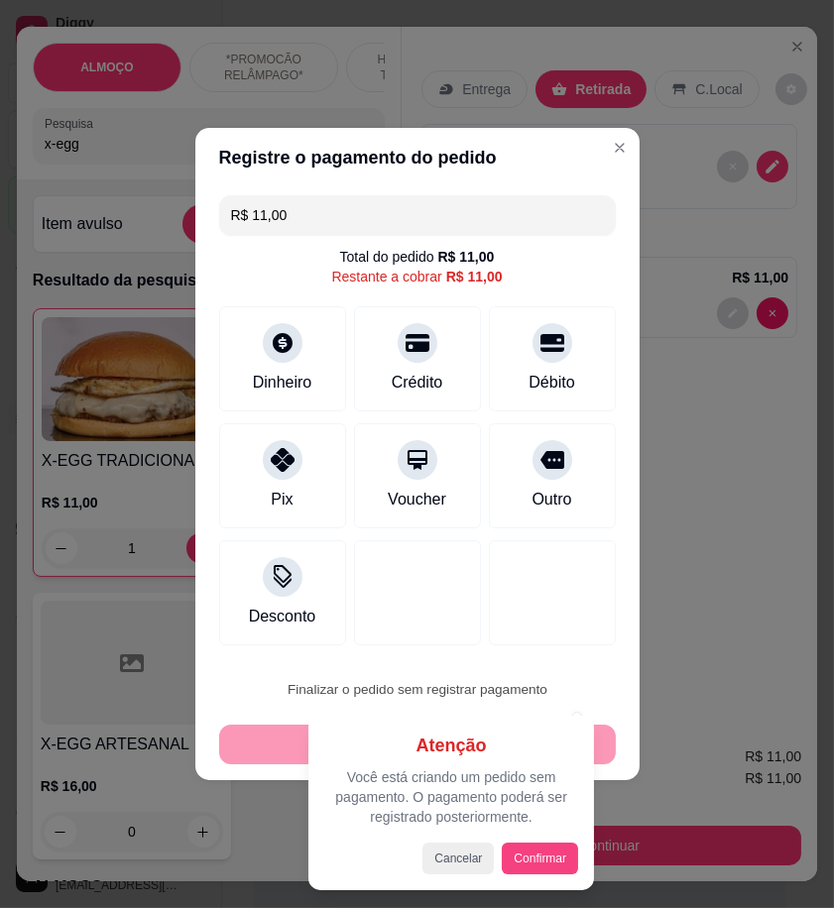
click at [551, 851] on button "Confirmar" at bounding box center [540, 859] width 76 height 32
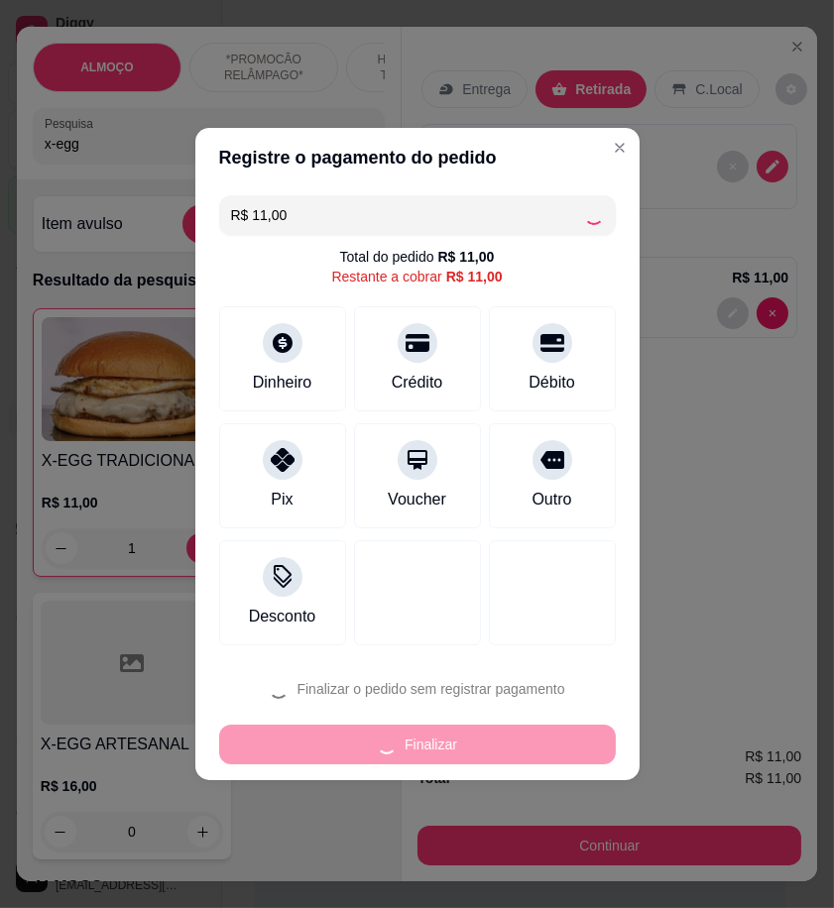
type input "0"
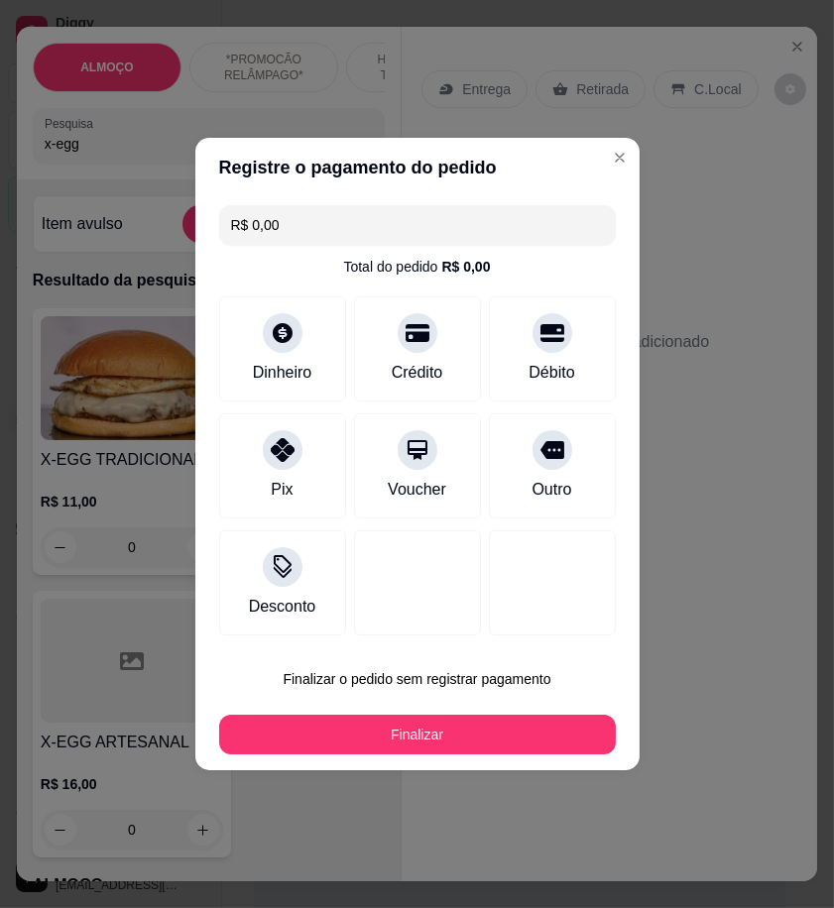
type input "R$ 0,00"
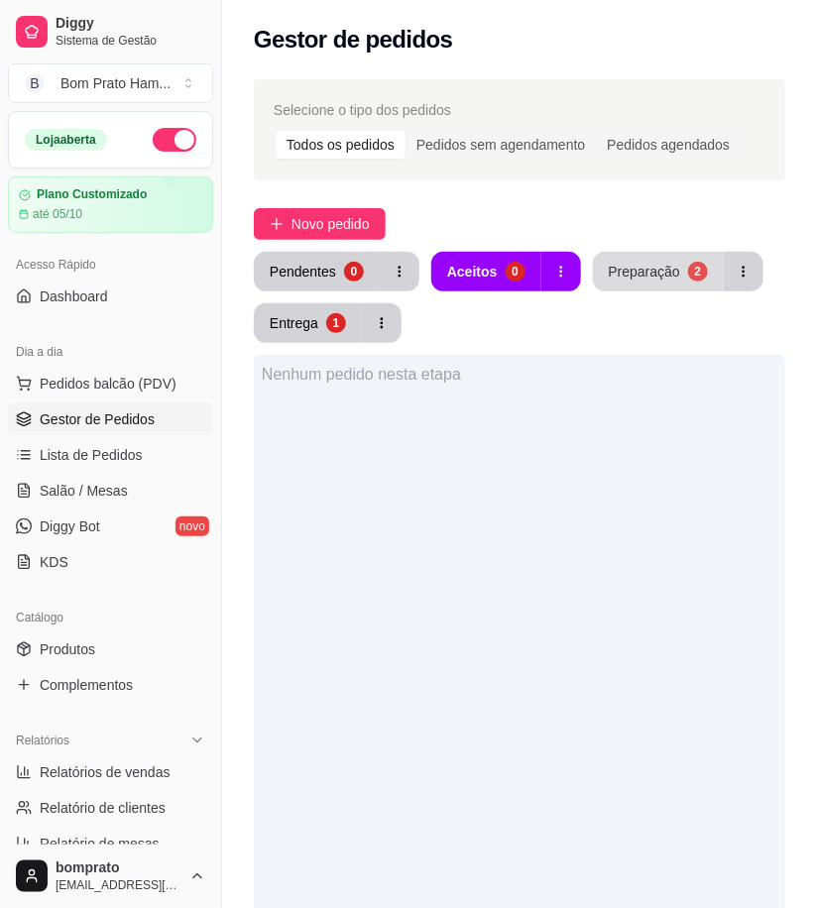
click at [617, 261] on button "Preparação 2" at bounding box center [658, 272] width 131 height 40
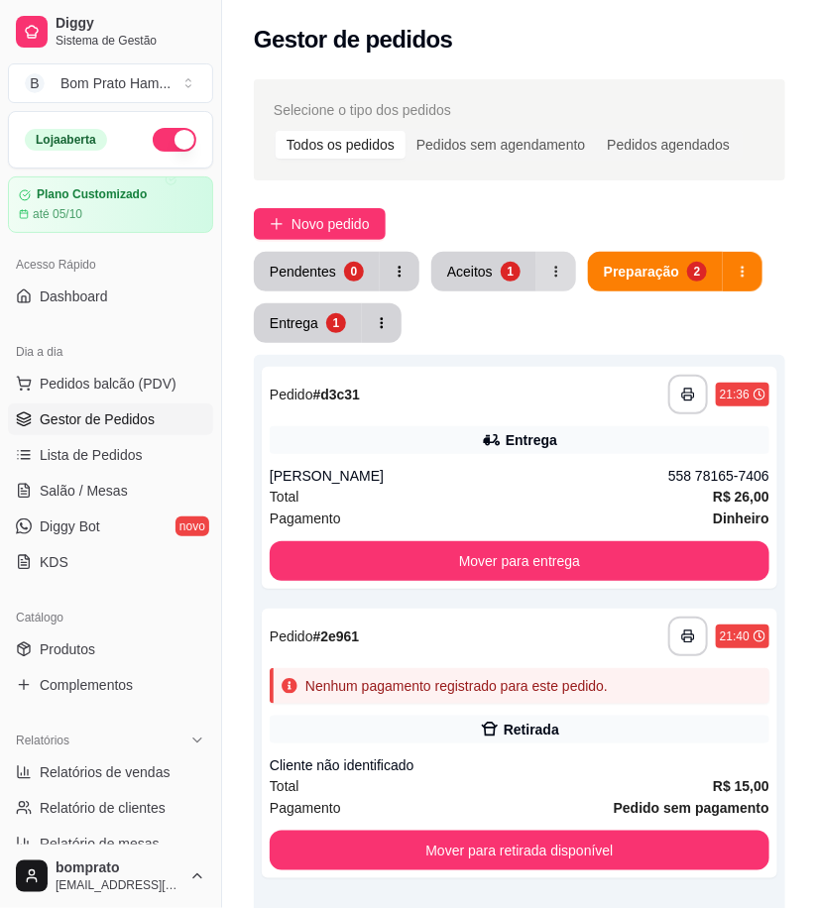
click at [536, 272] on button "button" at bounding box center [556, 272] width 40 height 40
click at [512, 272] on div "1" at bounding box center [511, 272] width 20 height 20
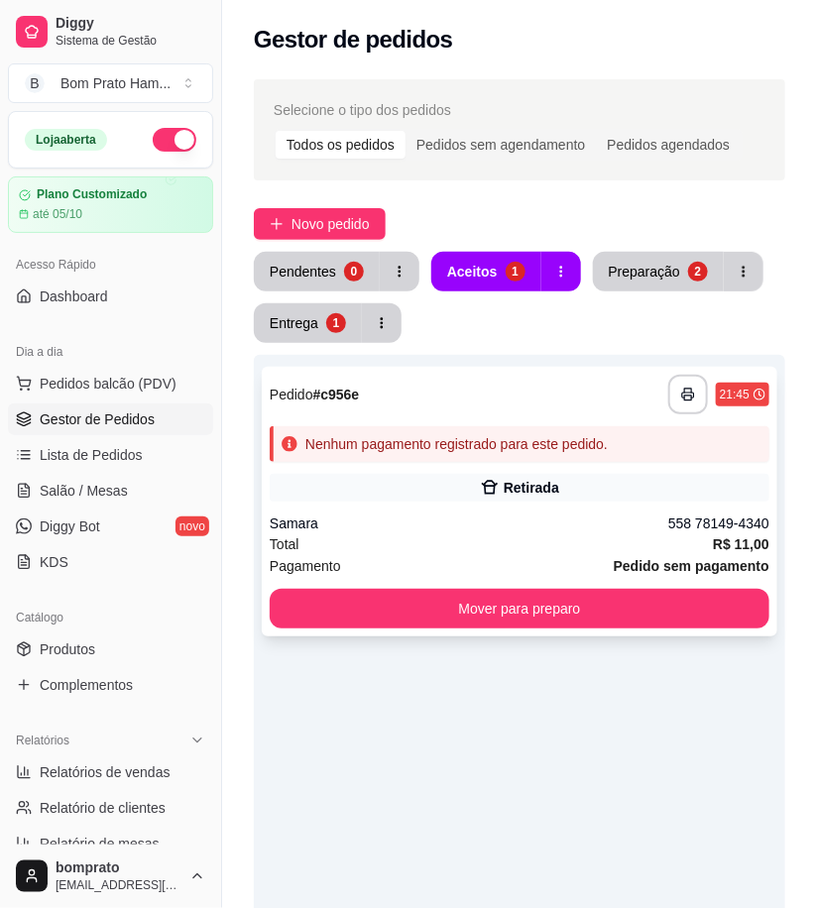
click at [486, 454] on div "Nenhum pagamento registrado para este pedido." at bounding box center [520, 444] width 500 height 36
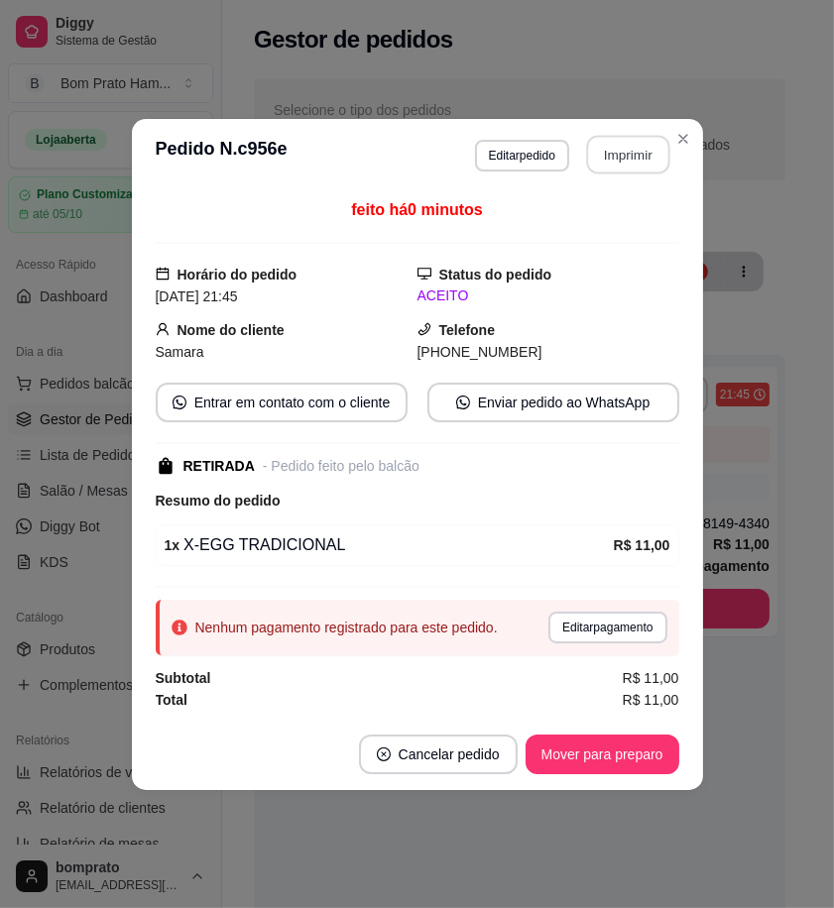
click at [619, 149] on button "Imprimir" at bounding box center [627, 154] width 83 height 39
click at [639, 752] on button "Mover para preparo" at bounding box center [602, 754] width 149 height 39
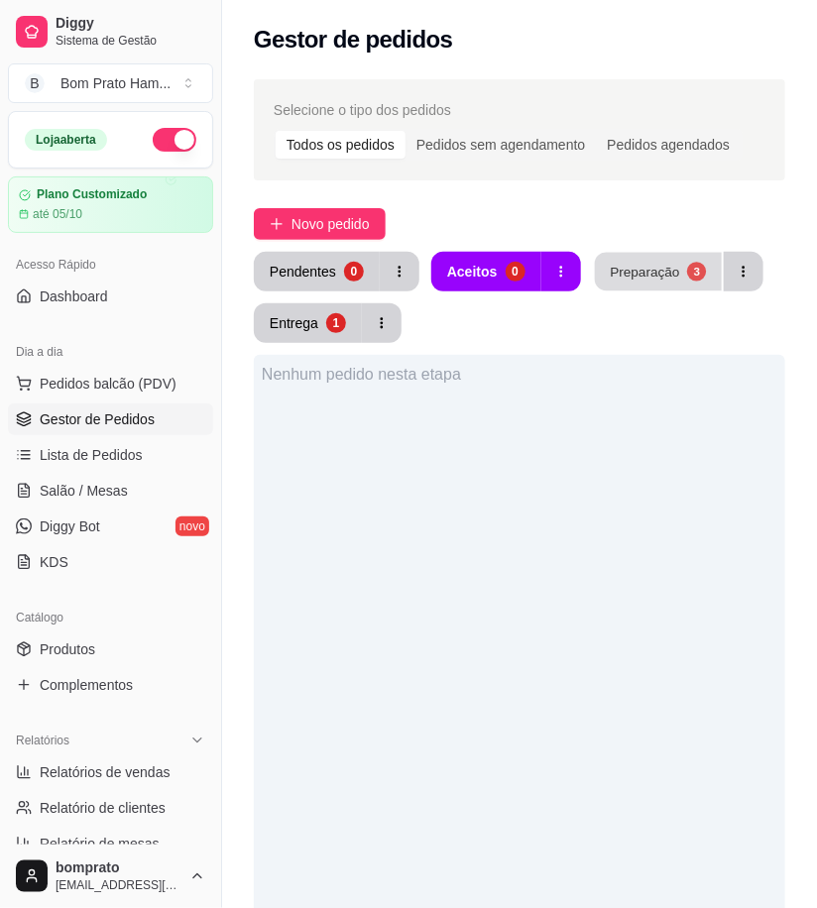
click at [657, 282] on button "Preparação 3" at bounding box center [658, 272] width 127 height 39
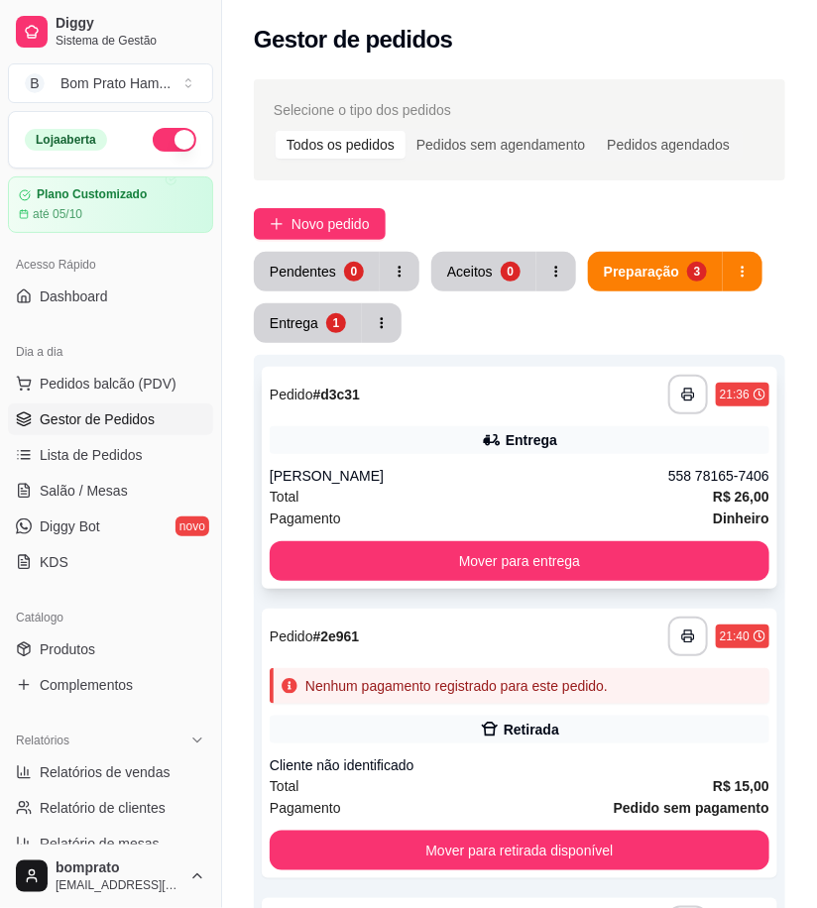
click at [502, 462] on div "**********" at bounding box center [520, 478] width 516 height 222
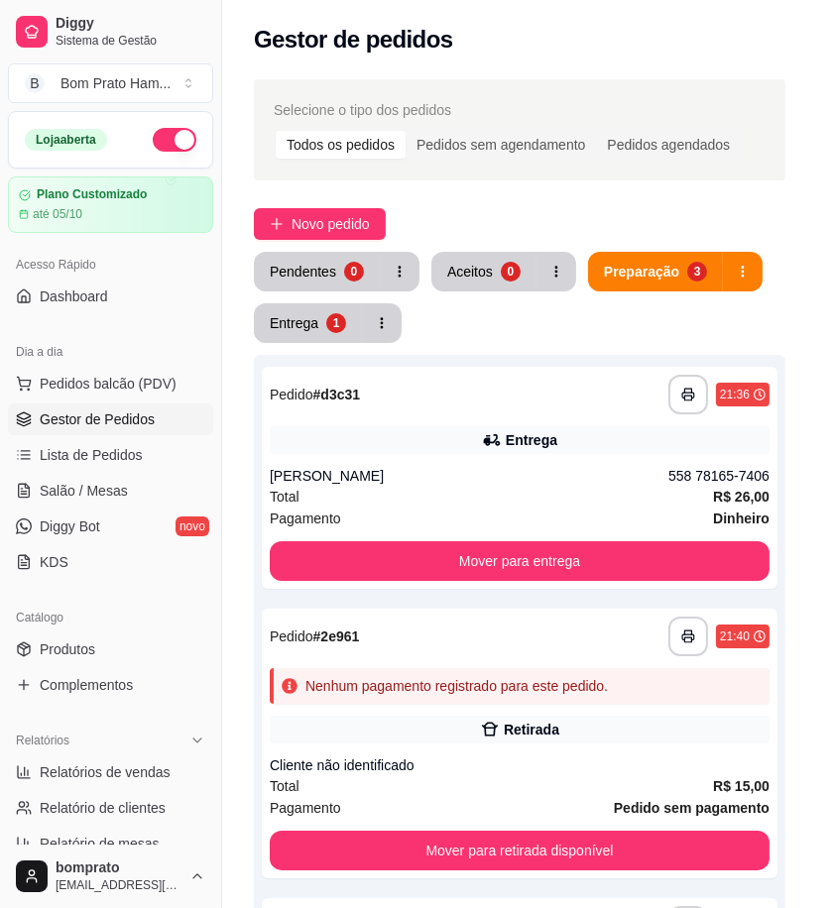
scroll to position [125, 0]
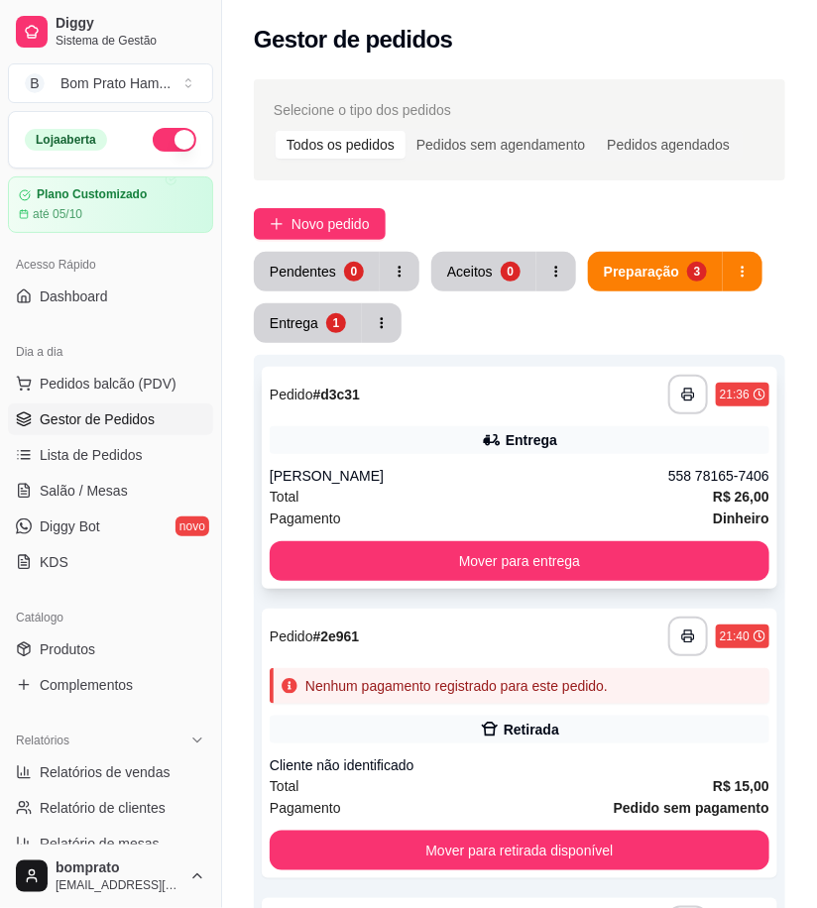
click at [590, 484] on div "[PERSON_NAME]" at bounding box center [469, 476] width 399 height 20
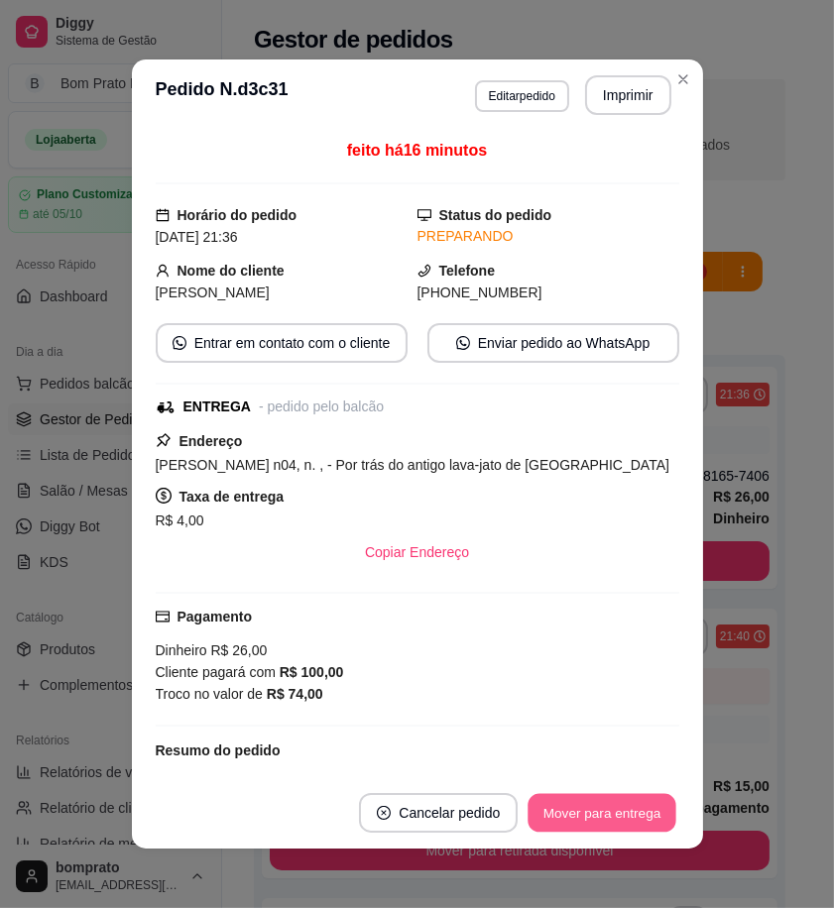
click at [630, 798] on button "Mover para entrega" at bounding box center [603, 813] width 149 height 39
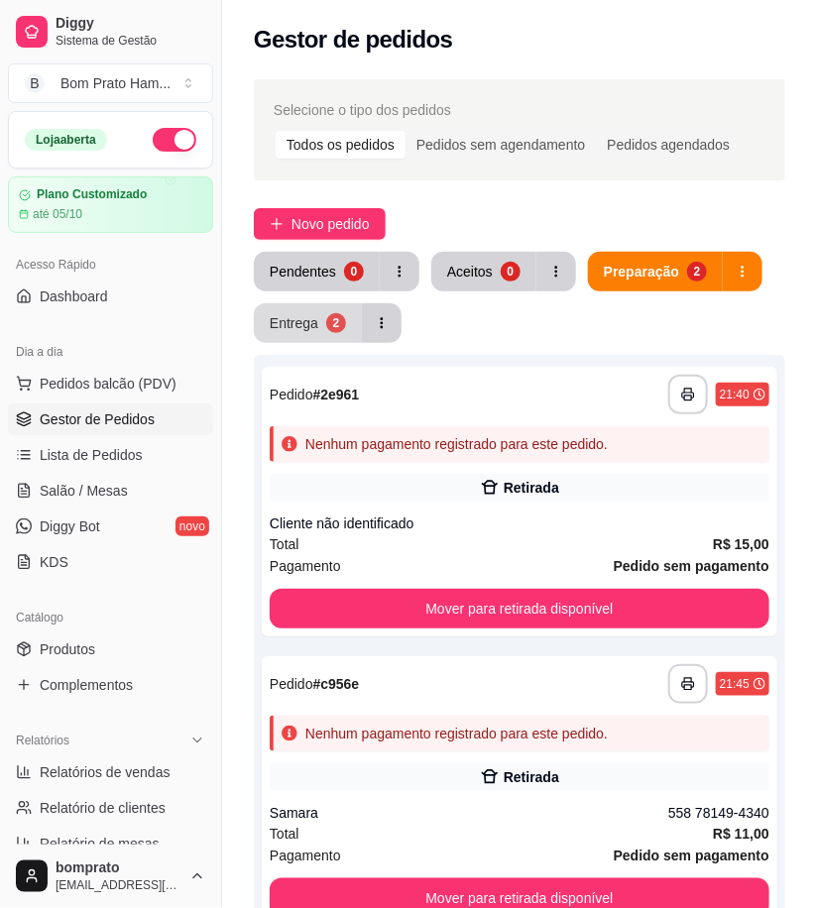
click at [304, 333] on button "Entrega 2" at bounding box center [308, 323] width 108 height 40
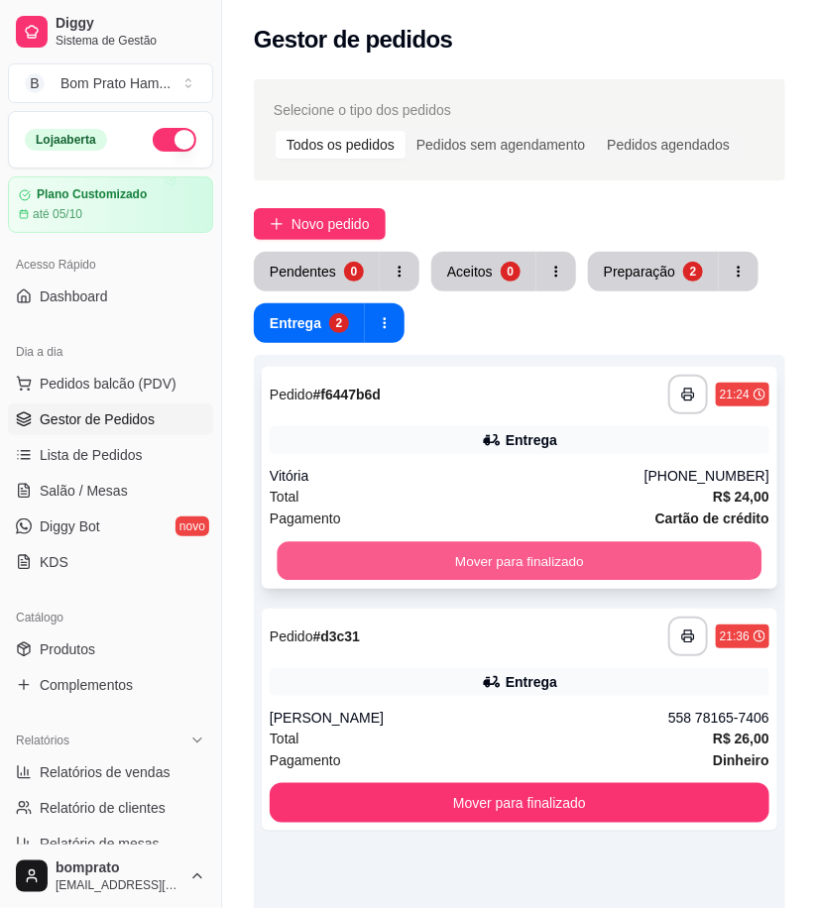
click at [546, 558] on button "Mover para finalizado" at bounding box center [520, 561] width 485 height 39
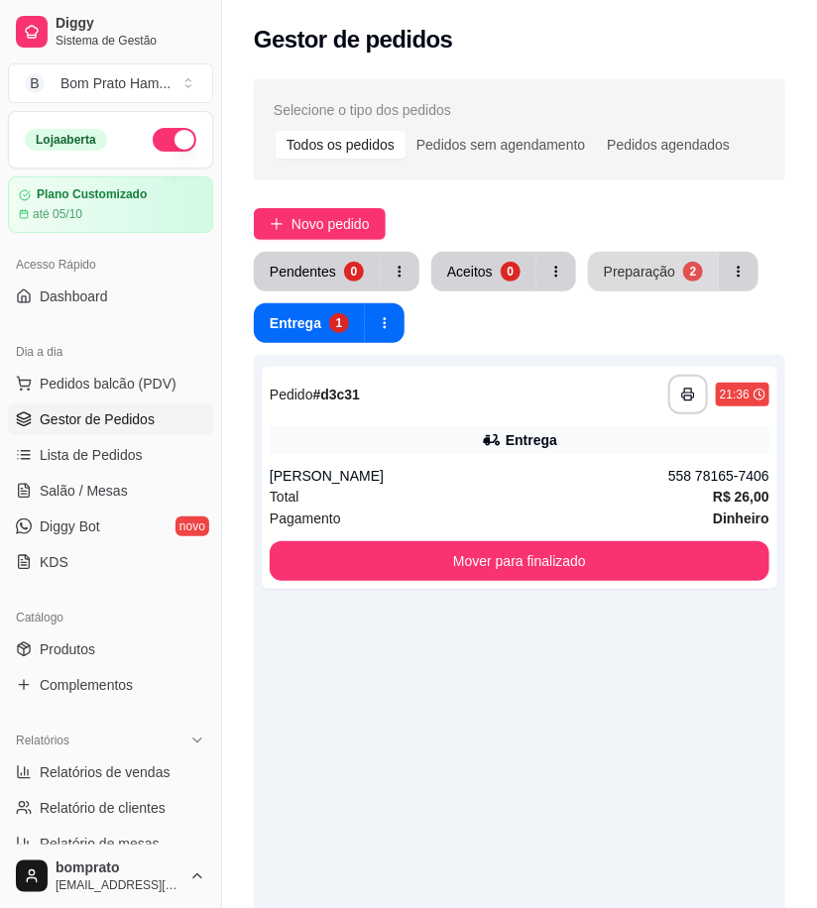
click at [655, 284] on button "Preparação 2" at bounding box center [653, 272] width 131 height 40
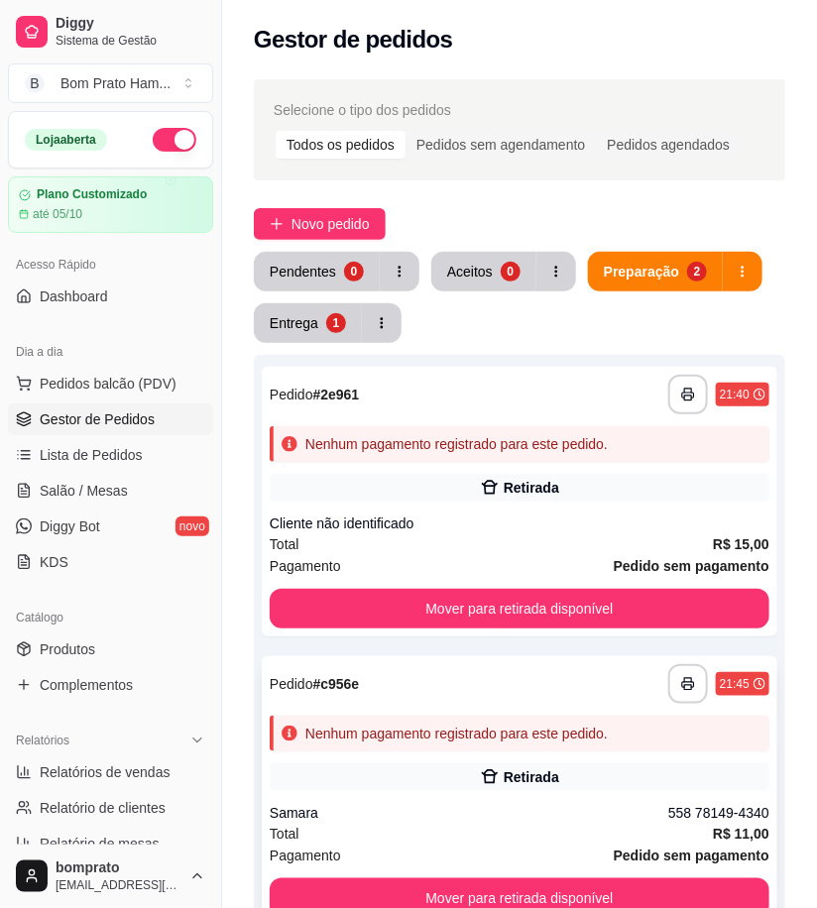
click at [504, 768] on div "Retirada" at bounding box center [532, 778] width 56 height 20
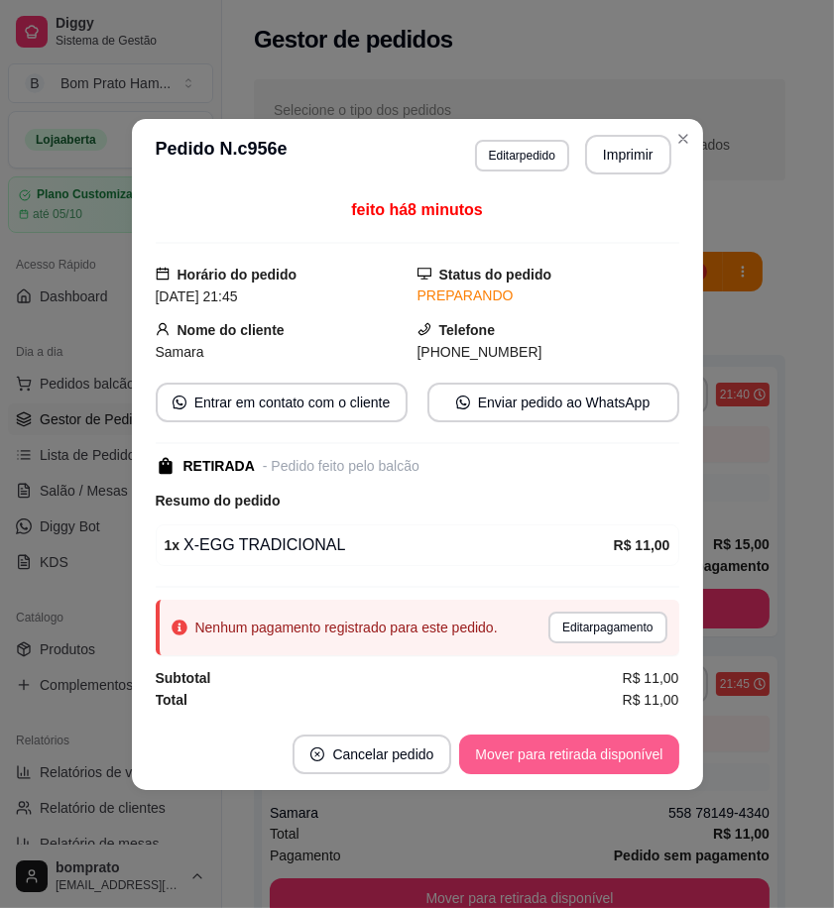
click at [607, 749] on button "Mover para retirada disponível" at bounding box center [568, 755] width 219 height 40
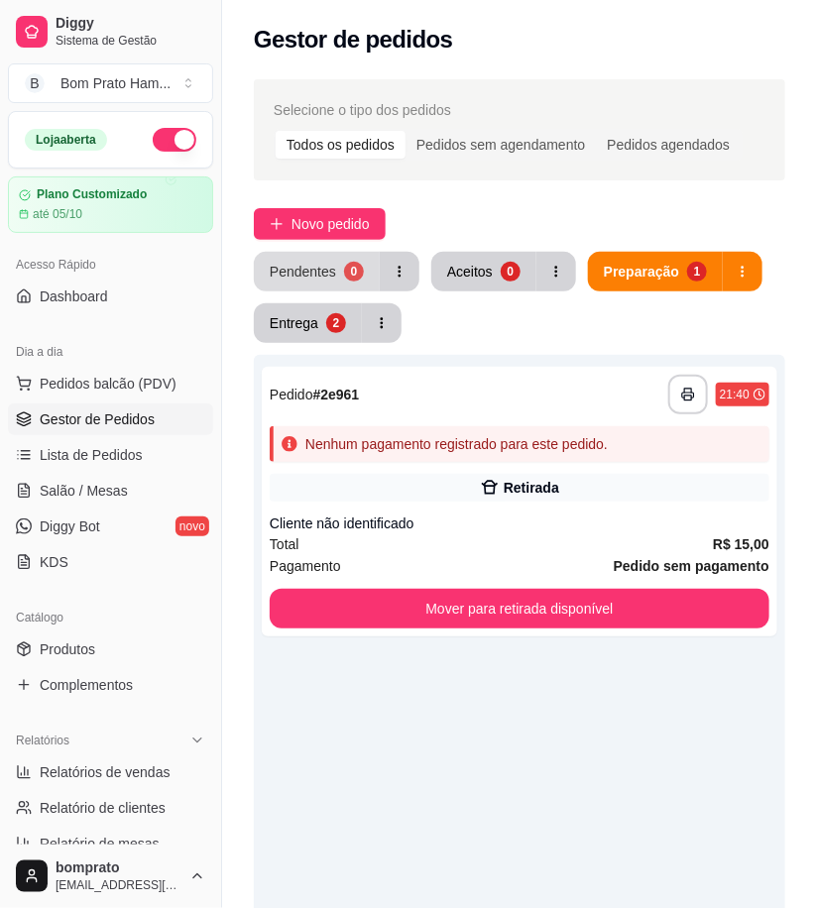
click at [341, 285] on button "Pendentes 0" at bounding box center [317, 272] width 126 height 40
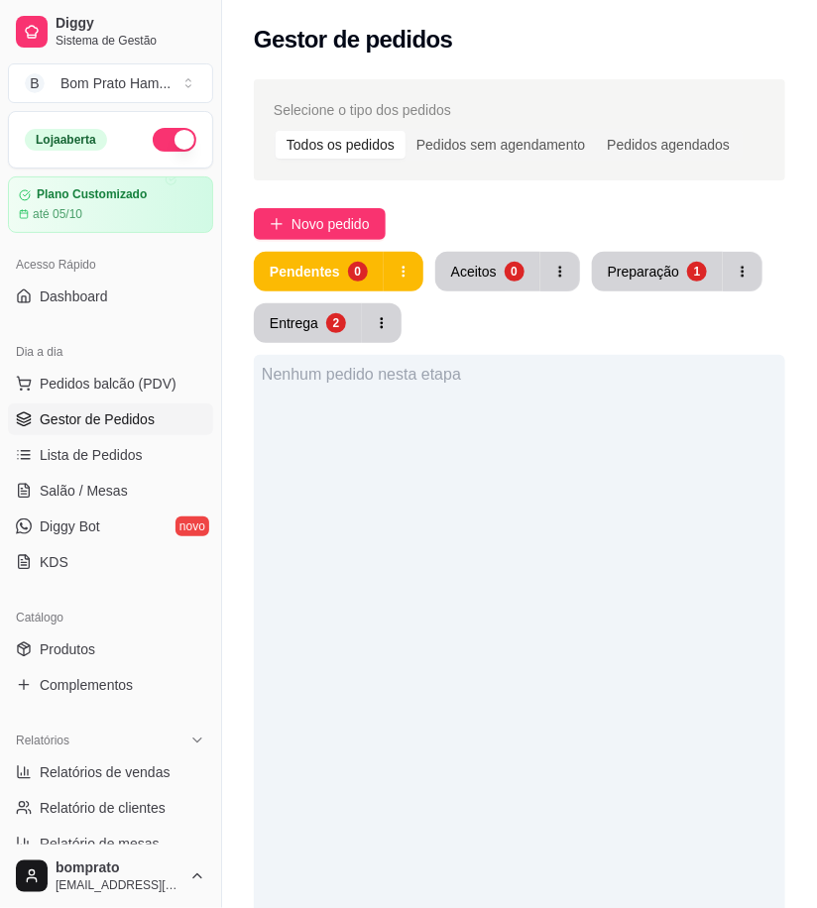
click at [361, 194] on div "Selecione o tipo dos pedidos Todos os pedidos Pedidos sem agendamento Pedidos a…" at bounding box center [519, 677] width 595 height 1220
click at [344, 229] on span "Novo pedido" at bounding box center [331, 224] width 78 height 22
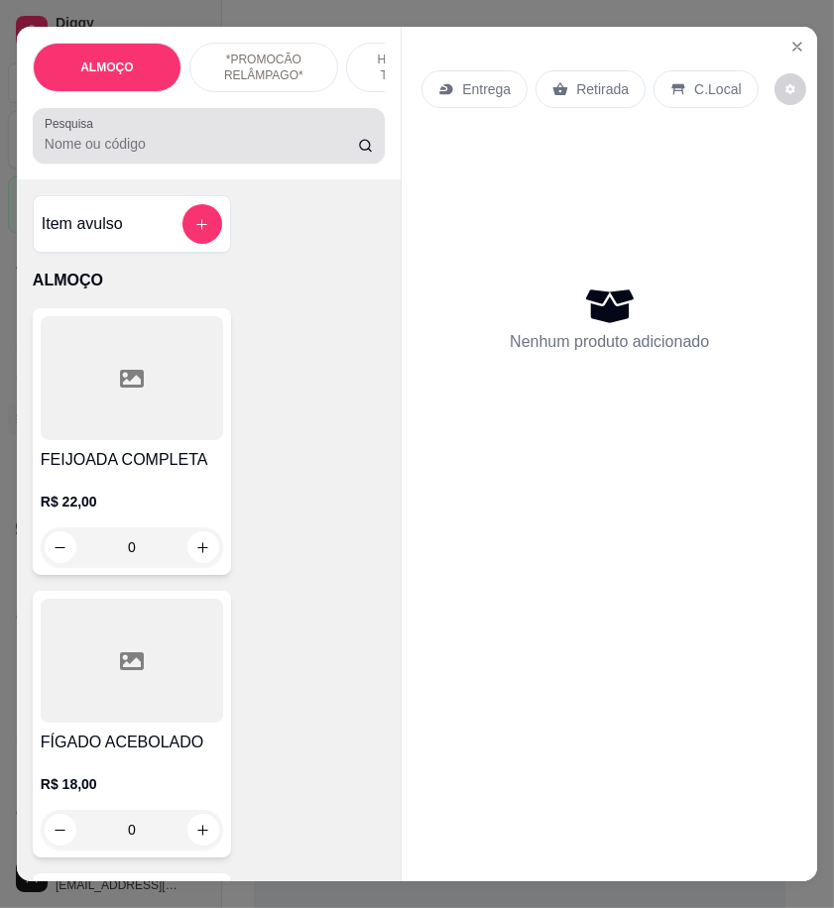
click at [121, 154] on input "Pesquisa" at bounding box center [201, 144] width 313 height 20
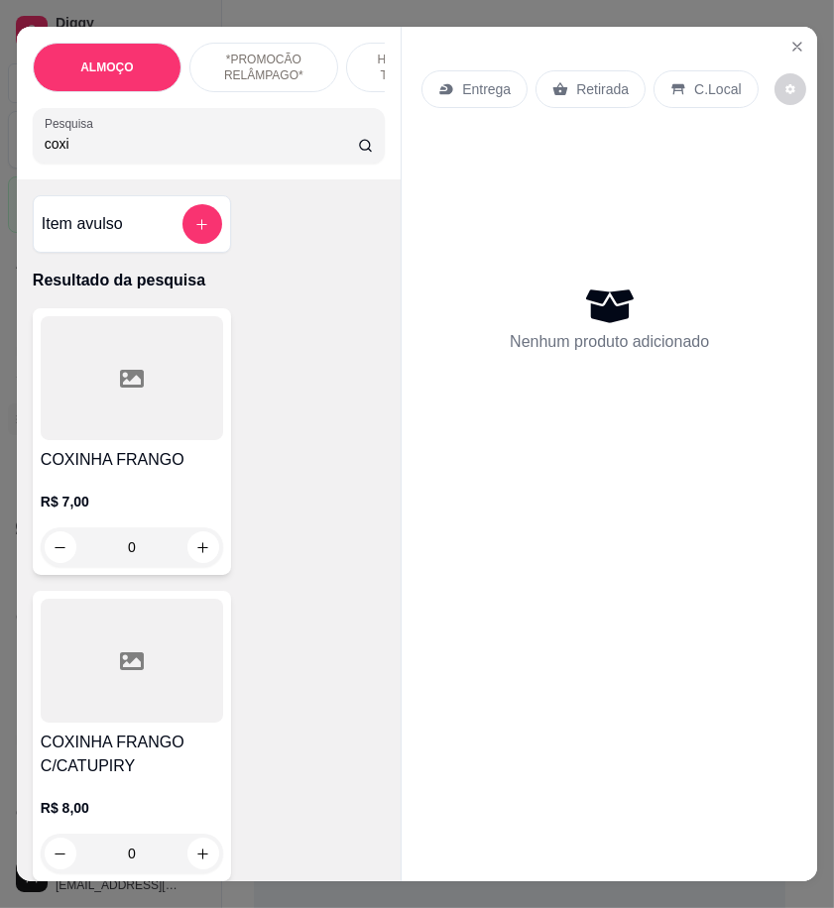
type input "coxi"
click at [166, 472] on h4 "COXINHA FRANGO" at bounding box center [132, 460] width 182 height 24
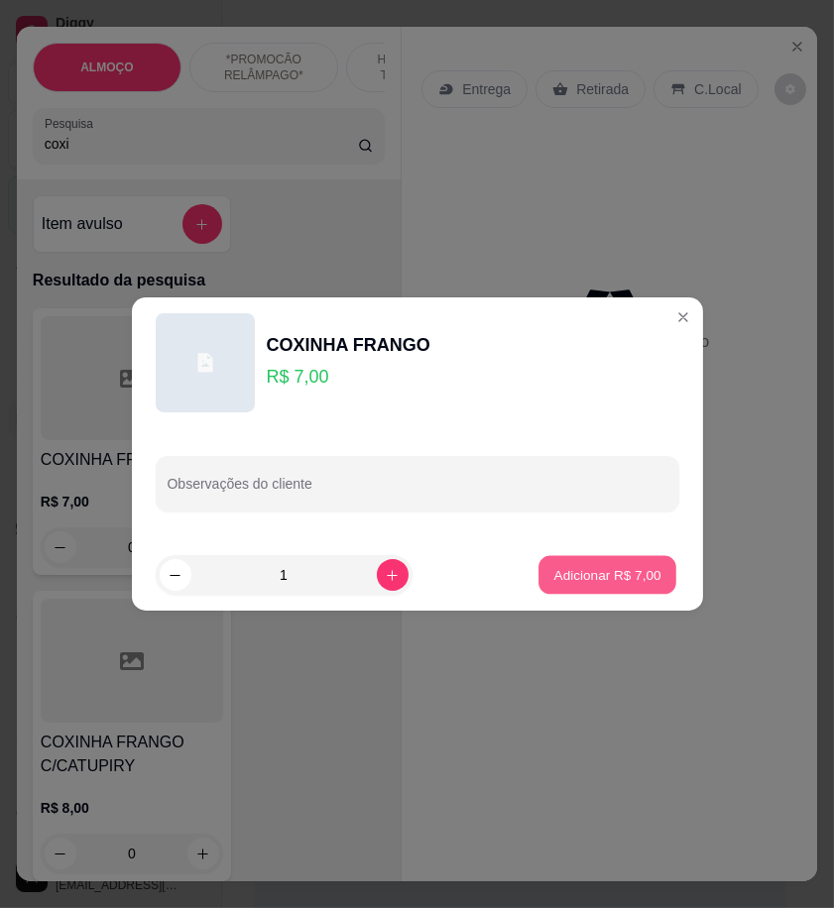
click at [596, 578] on p "Adicionar R$ 7,00" at bounding box center [607, 574] width 107 height 19
type input "1"
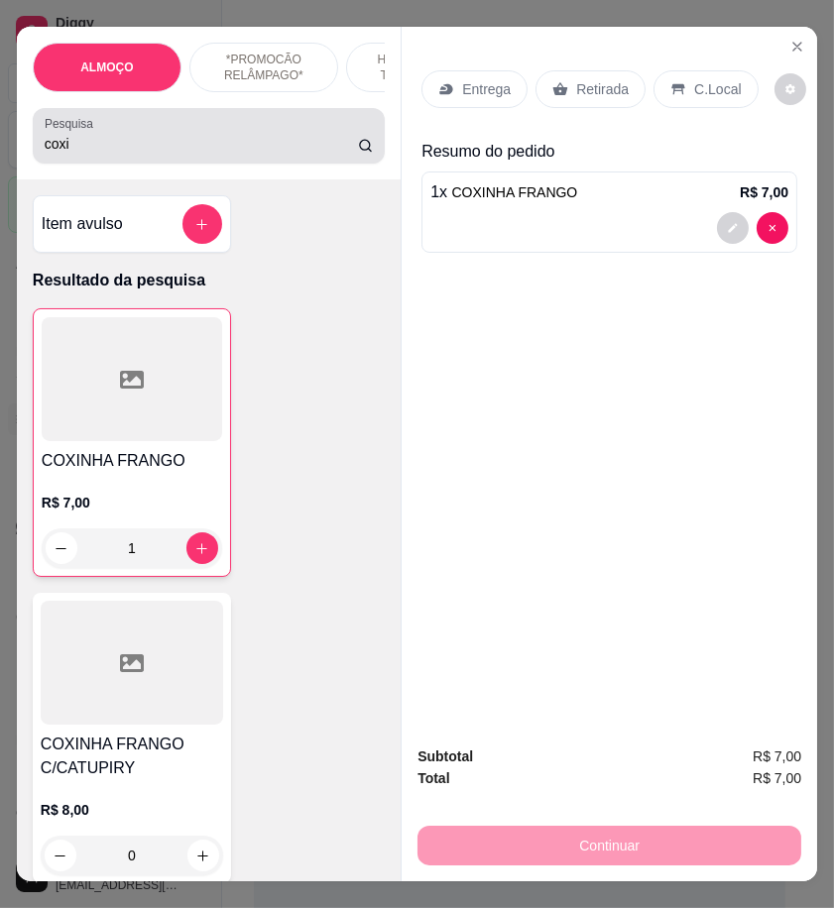
click at [59, 154] on input "coxi" at bounding box center [201, 144] width 313 height 20
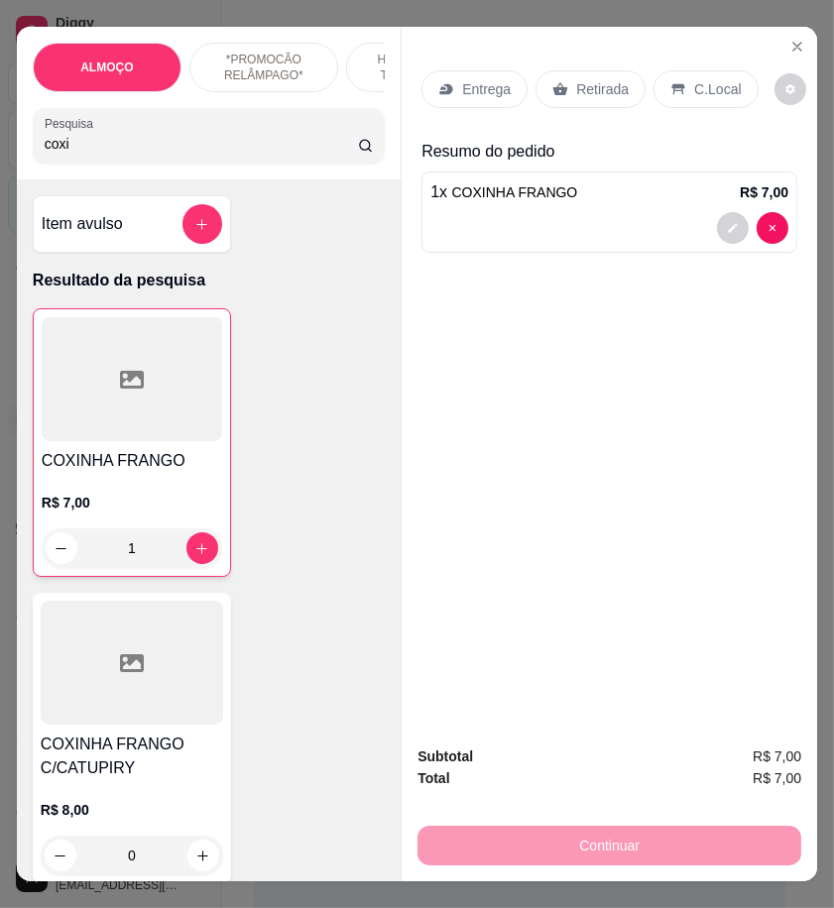
click at [59, 154] on input "coxi" at bounding box center [201, 144] width 313 height 20
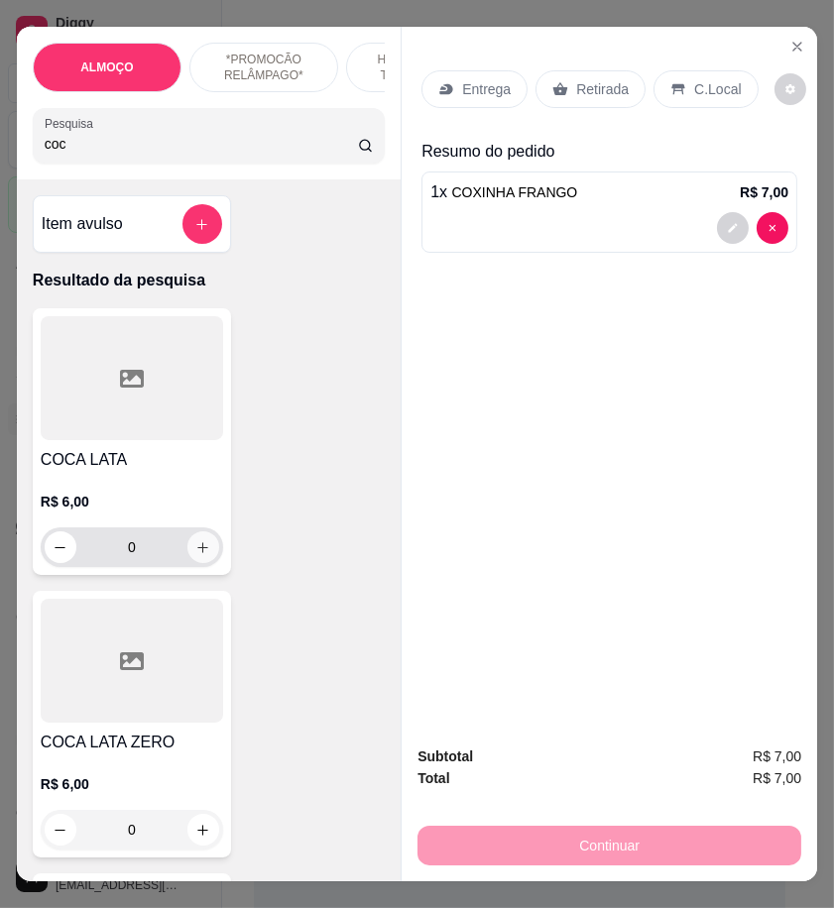
type input "coc"
click at [199, 553] on icon "increase-product-quantity" at bounding box center [202, 547] width 15 height 15
type input "1"
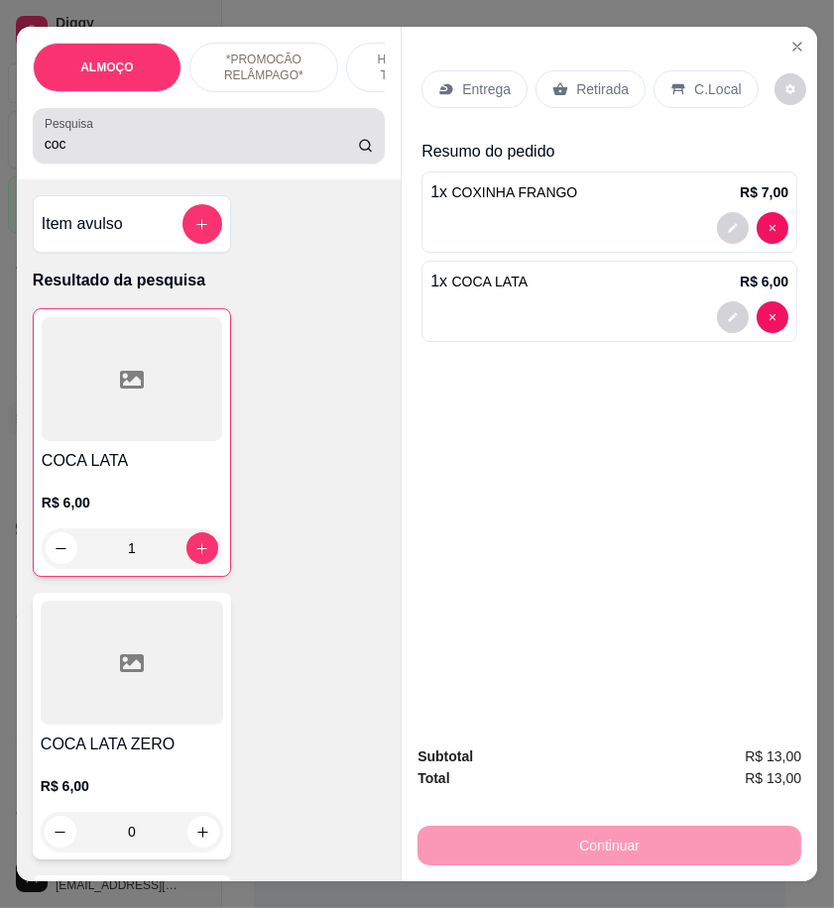
click at [61, 141] on div "coc" at bounding box center [209, 136] width 328 height 40
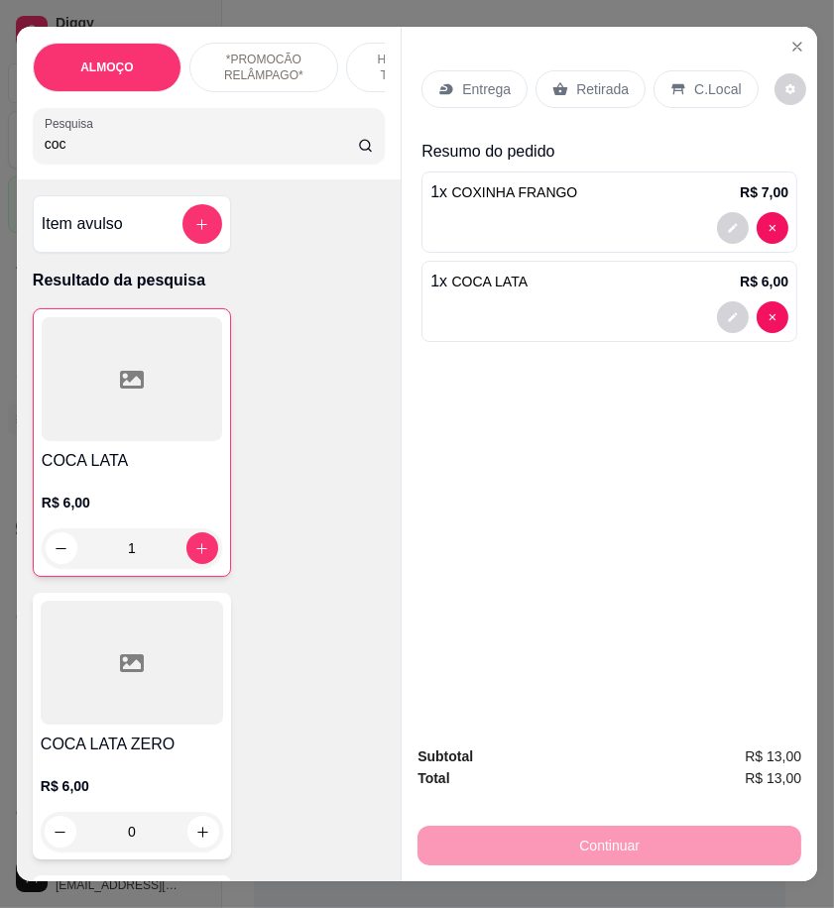
click at [64, 154] on input "coc" at bounding box center [201, 144] width 313 height 20
click at [192, 179] on div "ALMOÇO *PROMOCÃO RELÂMPAGO* HAMBÚRGUER TRADICIONAL HAMBÚRGUER ARTESANAL BATATA …" at bounding box center [209, 103] width 384 height 153
click at [190, 154] on input "coc" at bounding box center [201, 144] width 313 height 20
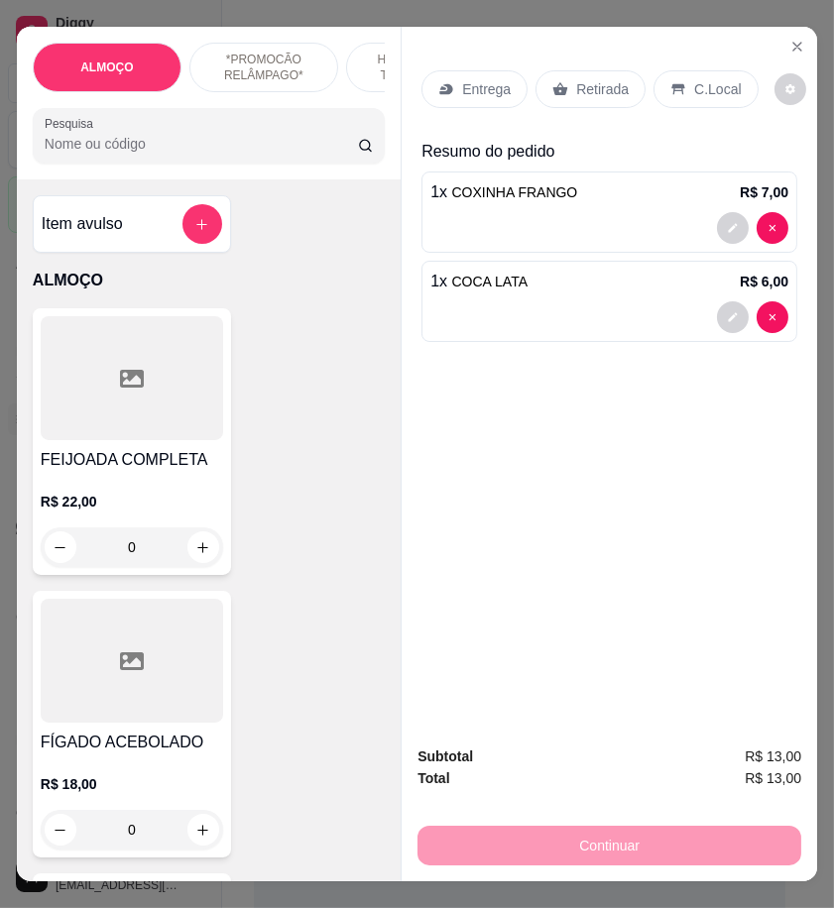
click at [486, 81] on p "Entrega" at bounding box center [486, 89] width 49 height 20
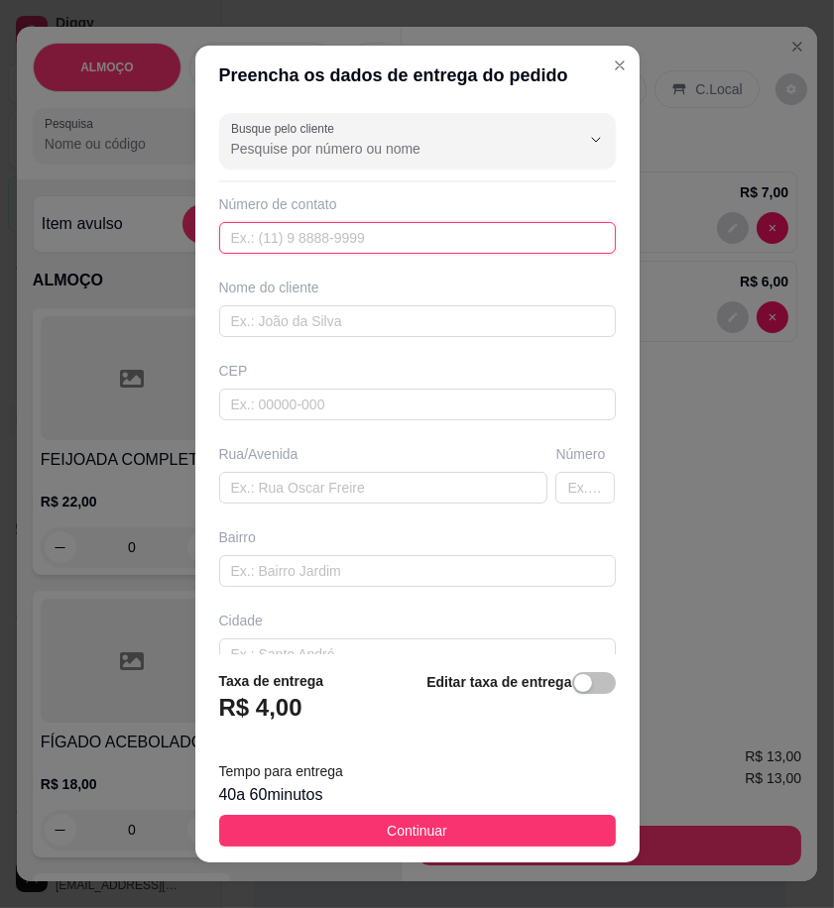
paste input "558 78868-2414"
type input "558 78868-2414"
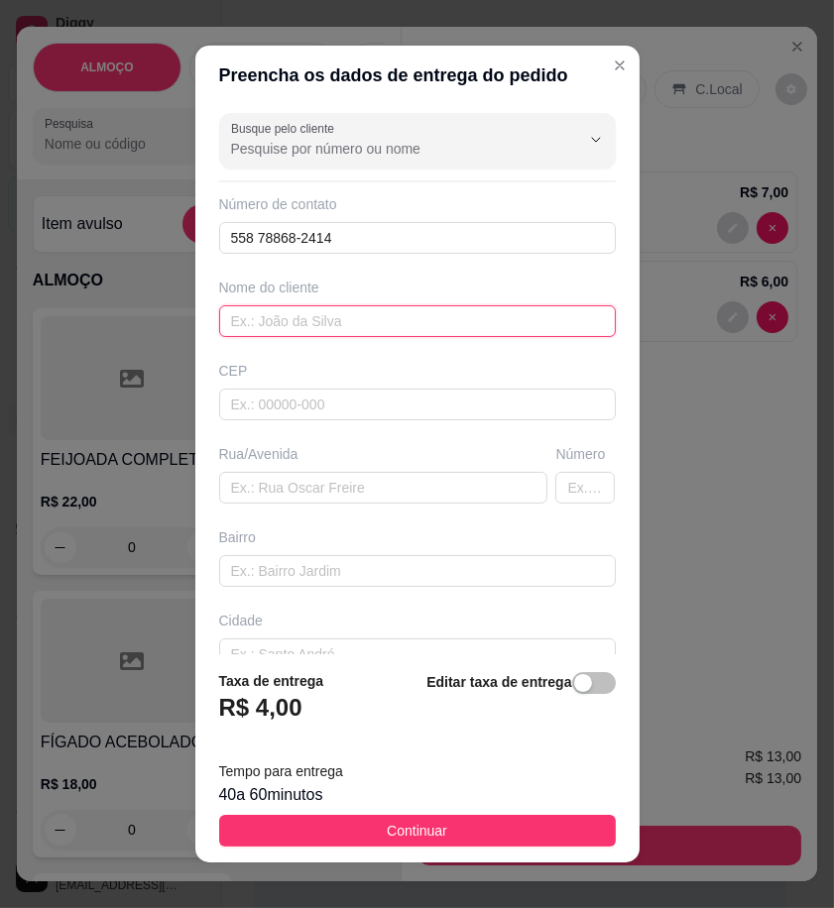
paste input "Jefferson"
type input "Jefferson"
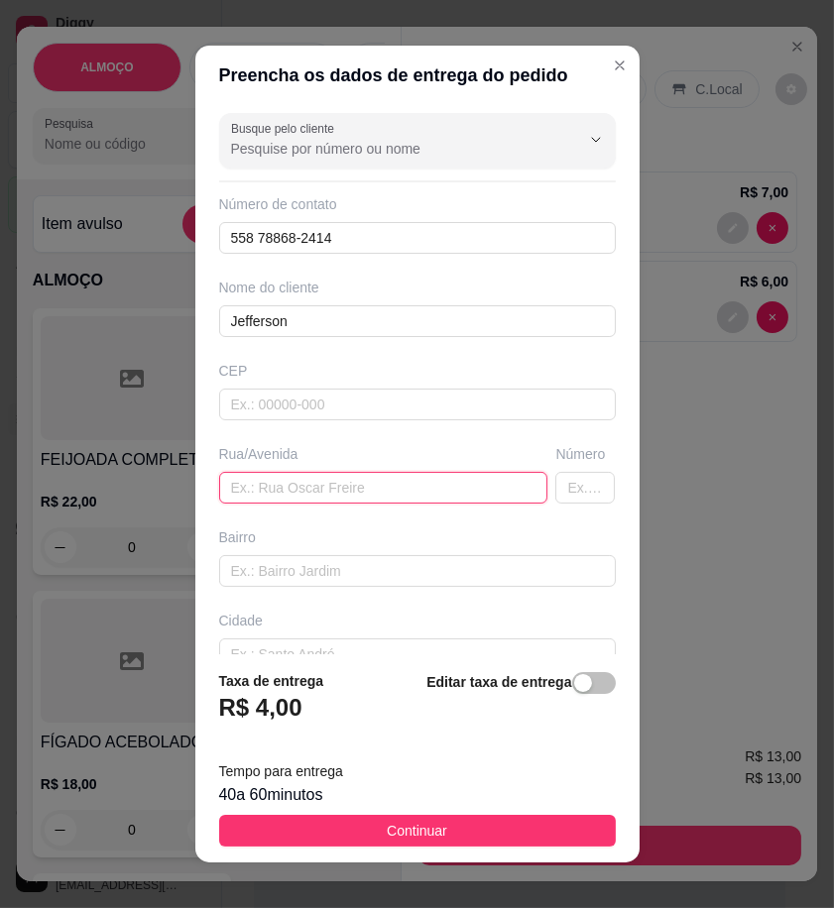
paste input "[STREET_ADDRESS][PERSON_NAME]"
type input "[STREET_ADDRESS][PERSON_NAME]"
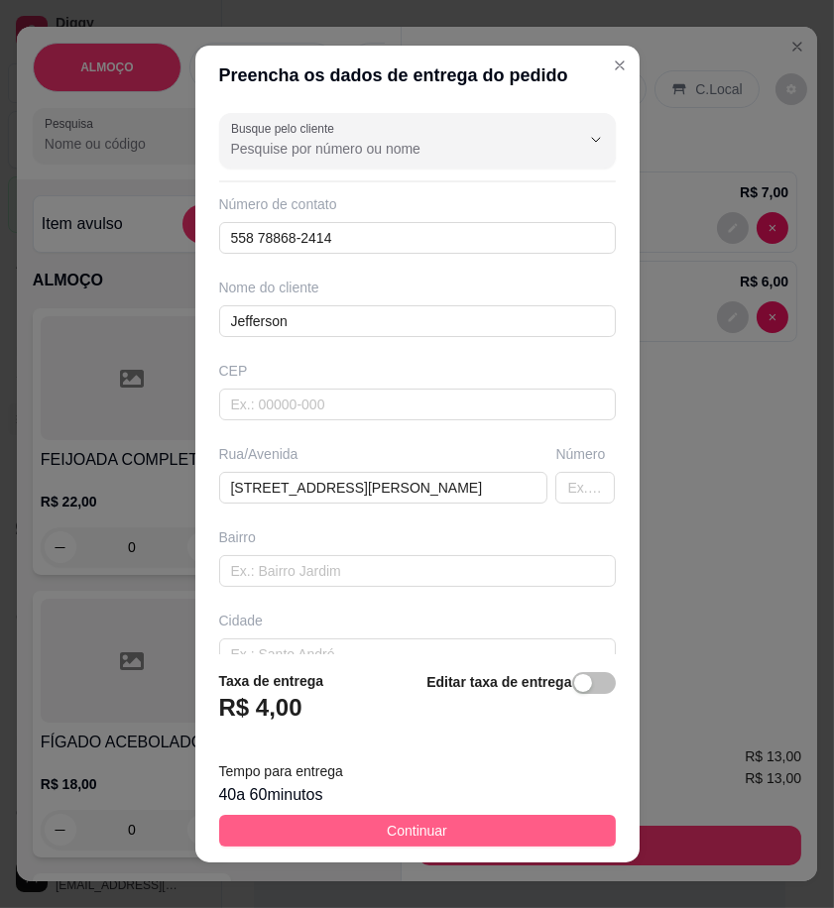
click at [575, 823] on button "Continuar" at bounding box center [417, 831] width 397 height 32
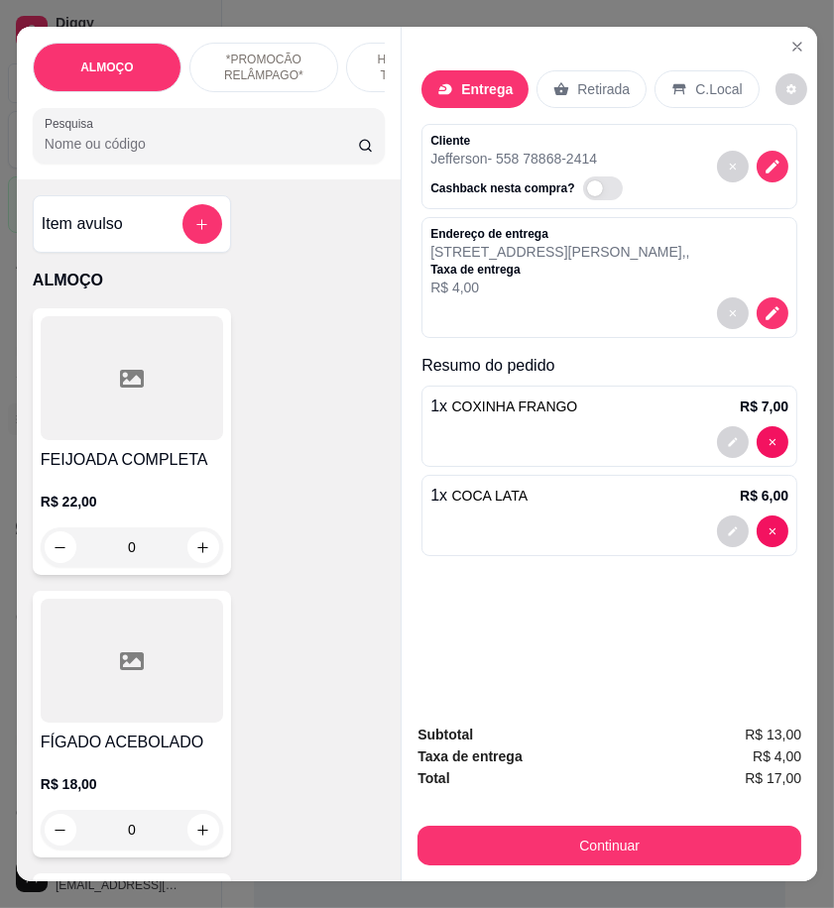
click at [200, 151] on input "Pesquisa" at bounding box center [201, 144] width 313 height 20
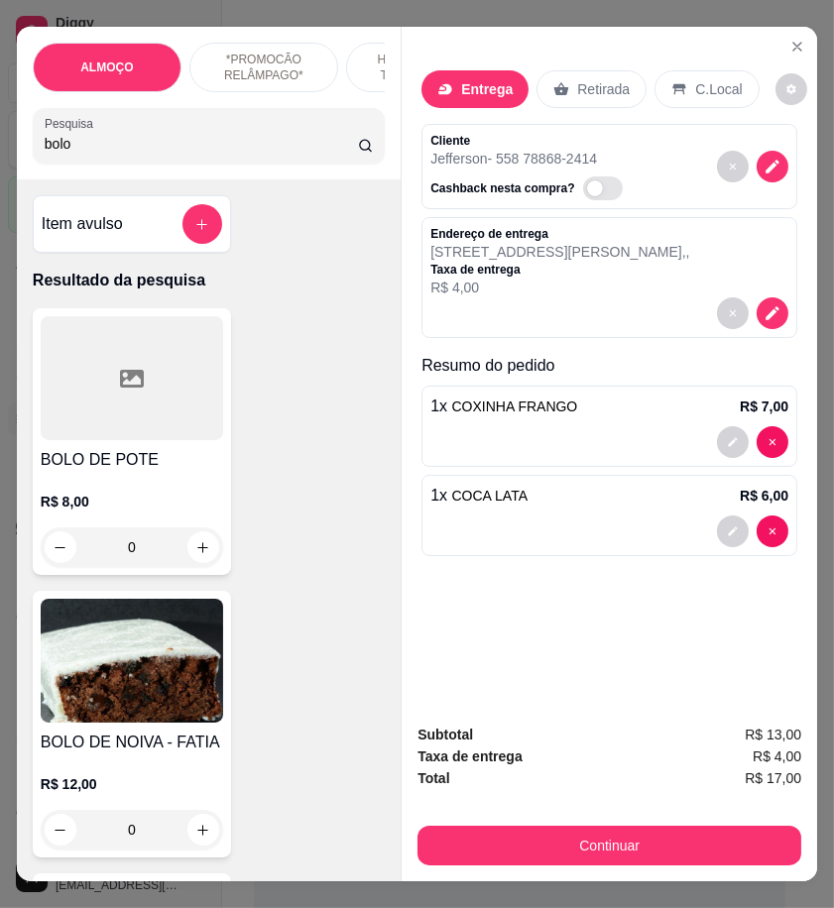
type input "bolo"
click at [159, 486] on div "R$ 8,00 0" at bounding box center [132, 519] width 182 height 95
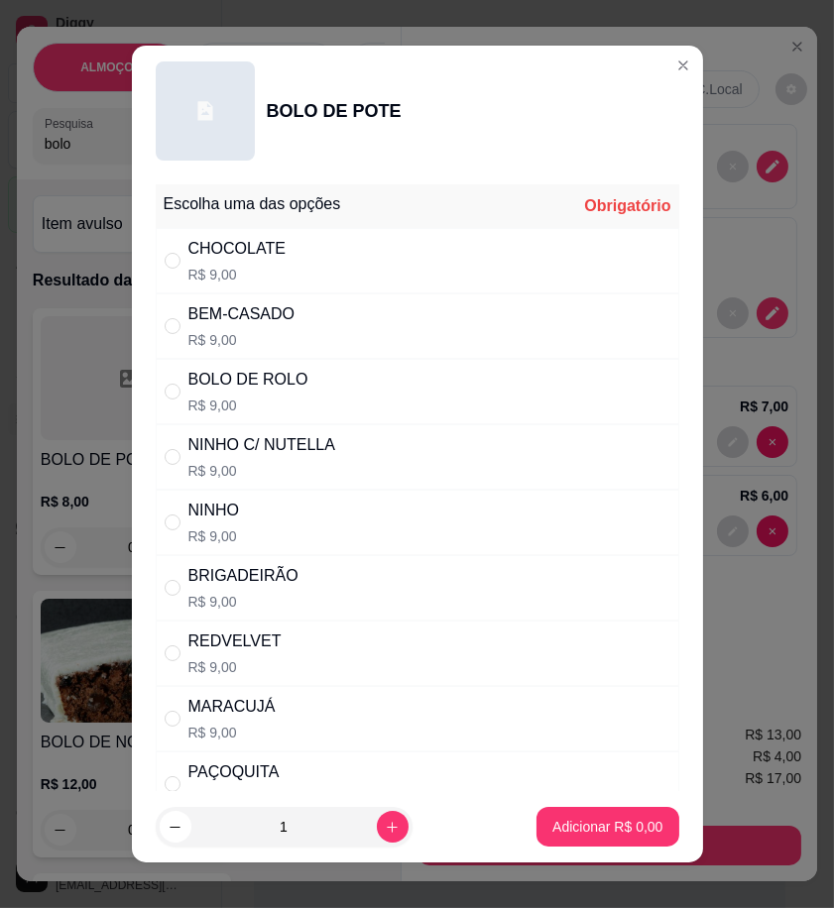
click at [304, 284] on div "CHOCOLATE R$ 9,00" at bounding box center [418, 260] width 524 height 65
radio input "true"
click at [632, 823] on p "Adicionar R$ 9,00" at bounding box center [607, 827] width 107 height 19
type input "1"
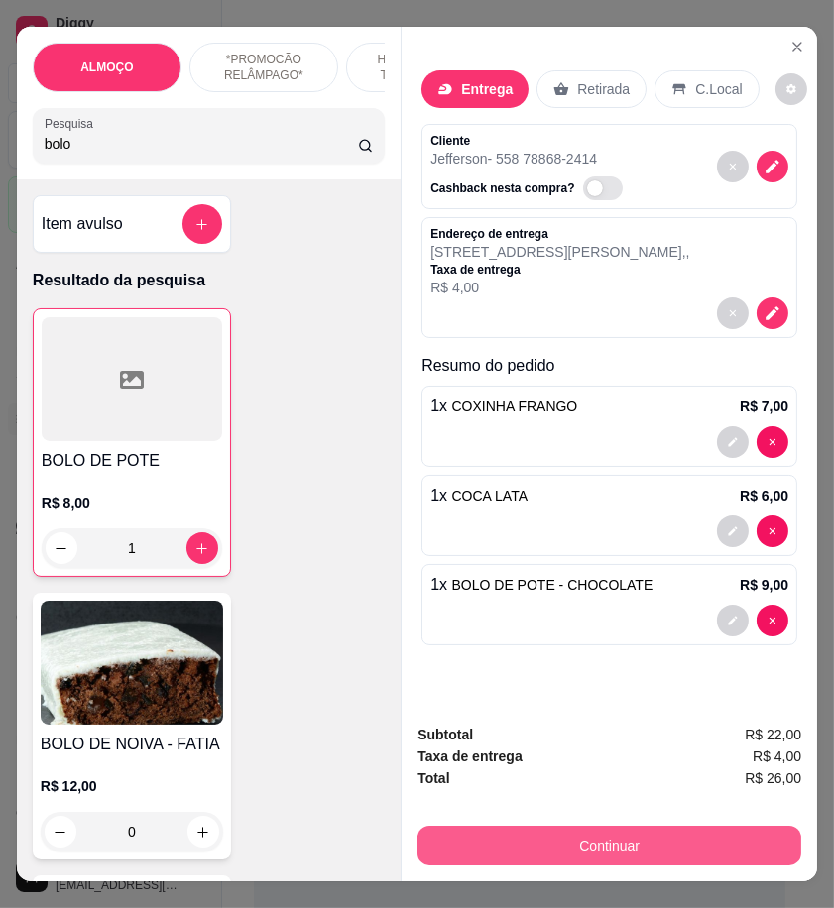
click at [711, 864] on div "Subtotal R$ 22,00 Taxa de entrega R$ 4,00 Total R$ 26,00 Continuar" at bounding box center [609, 795] width 415 height 174
click at [711, 837] on button "Continuar" at bounding box center [609, 846] width 384 height 40
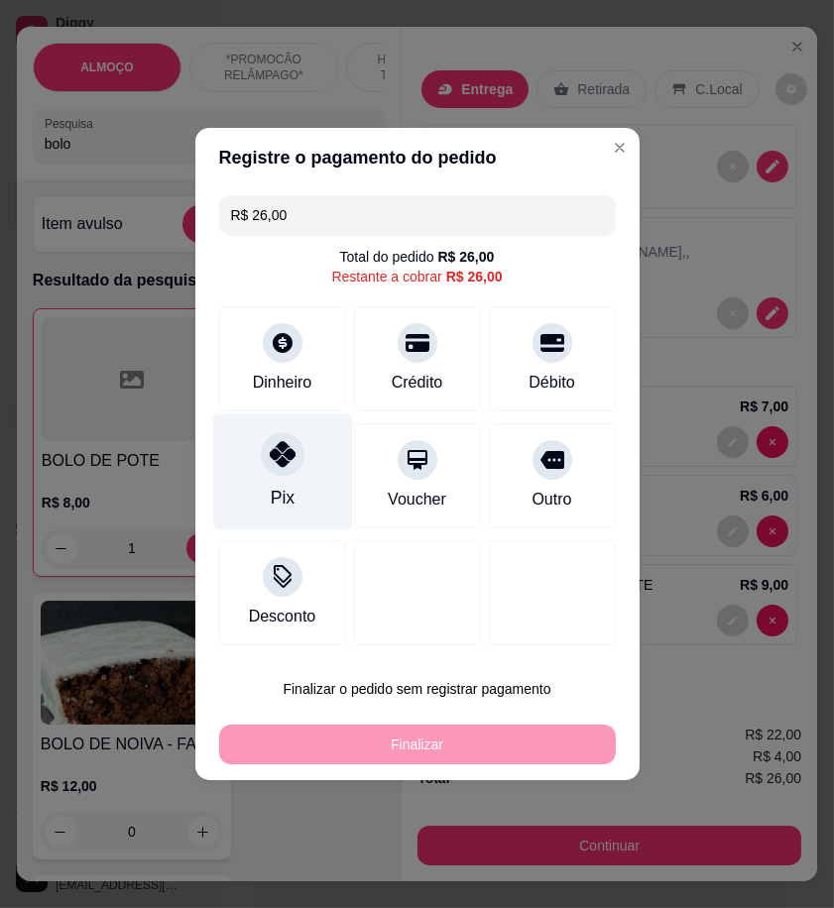
click at [293, 484] on div "Pix" at bounding box center [282, 473] width 140 height 116
type input "R$ 0,00"
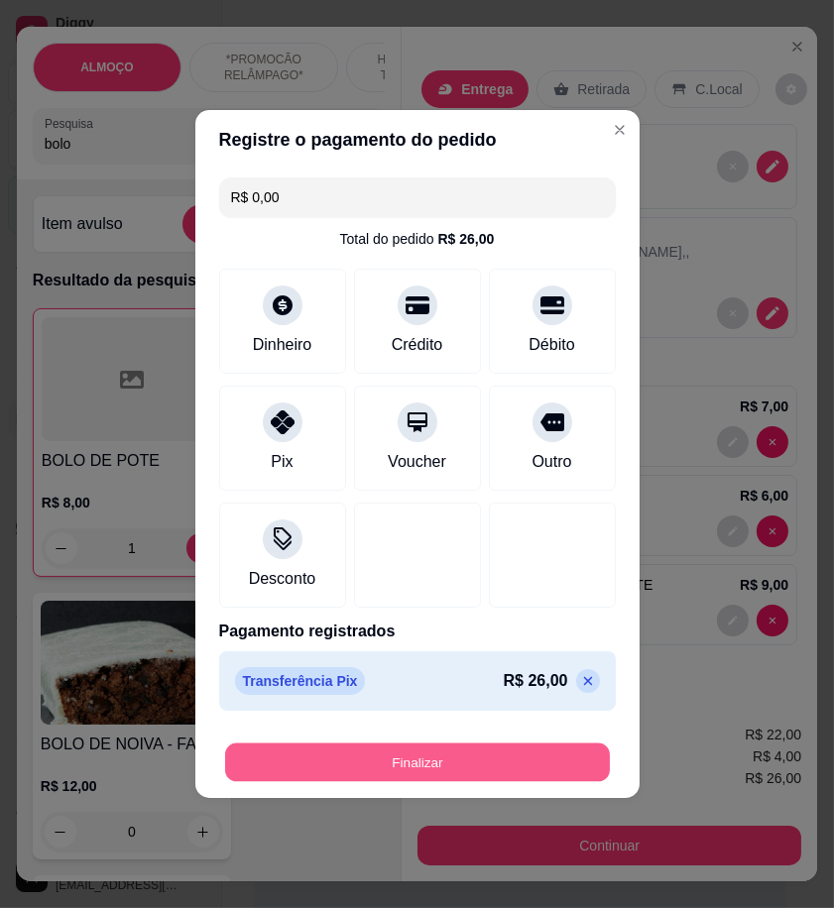
click at [472, 758] on button "Finalizar" at bounding box center [417, 763] width 385 height 39
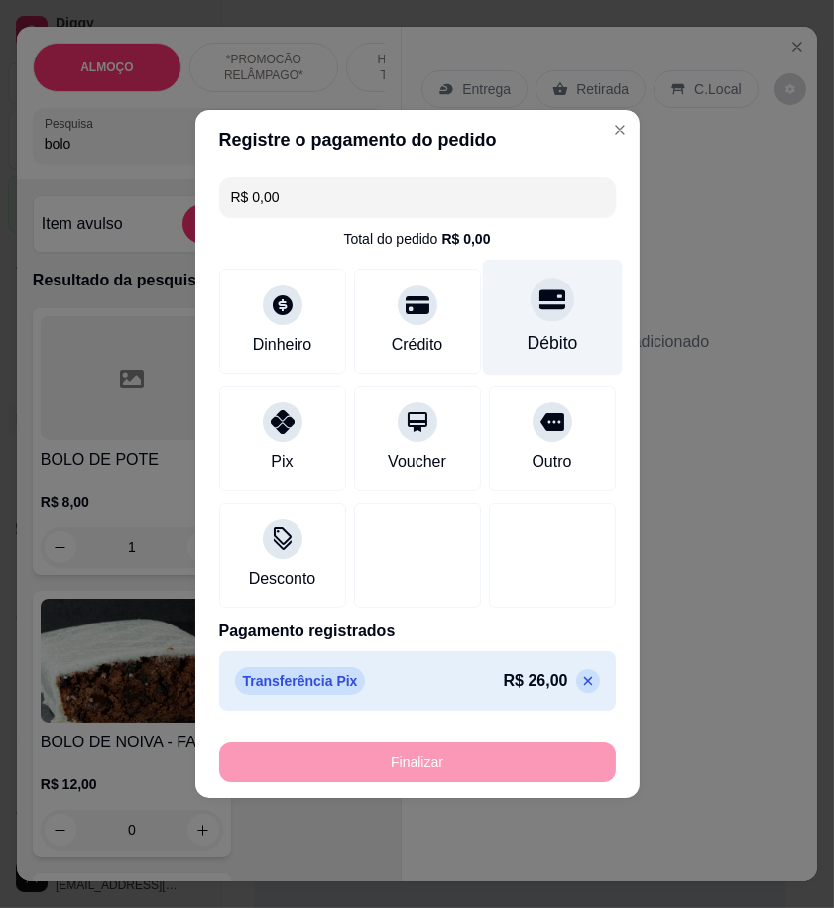
type input "0"
type input "-R$ 26,00"
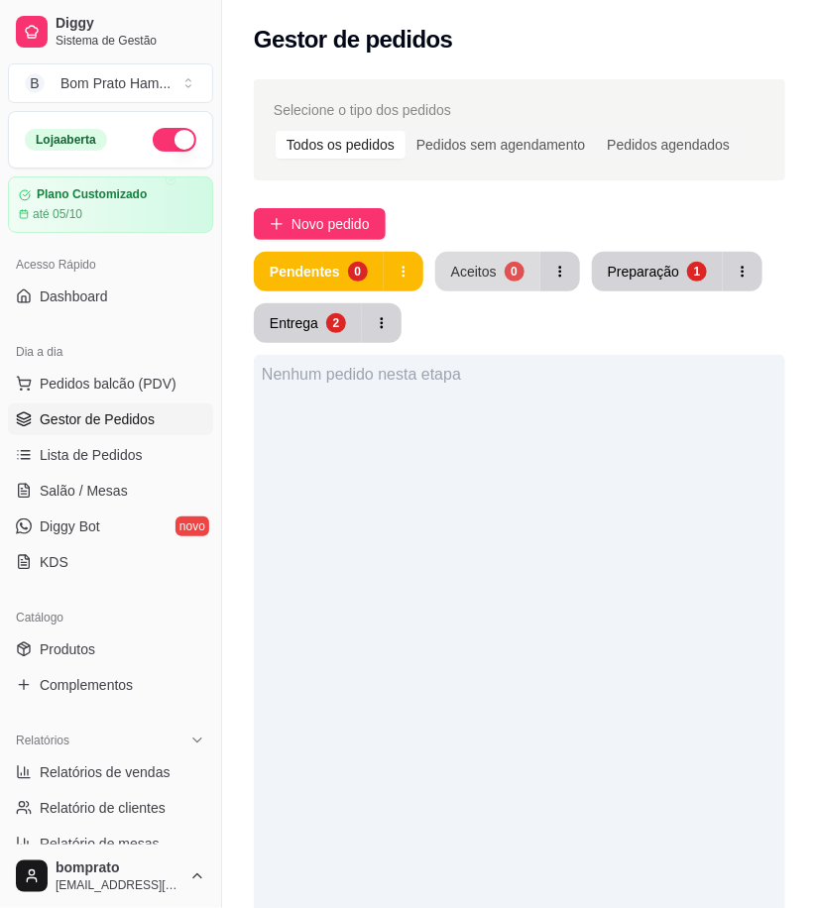
click at [483, 278] on div "Aceitos" at bounding box center [474, 272] width 46 height 20
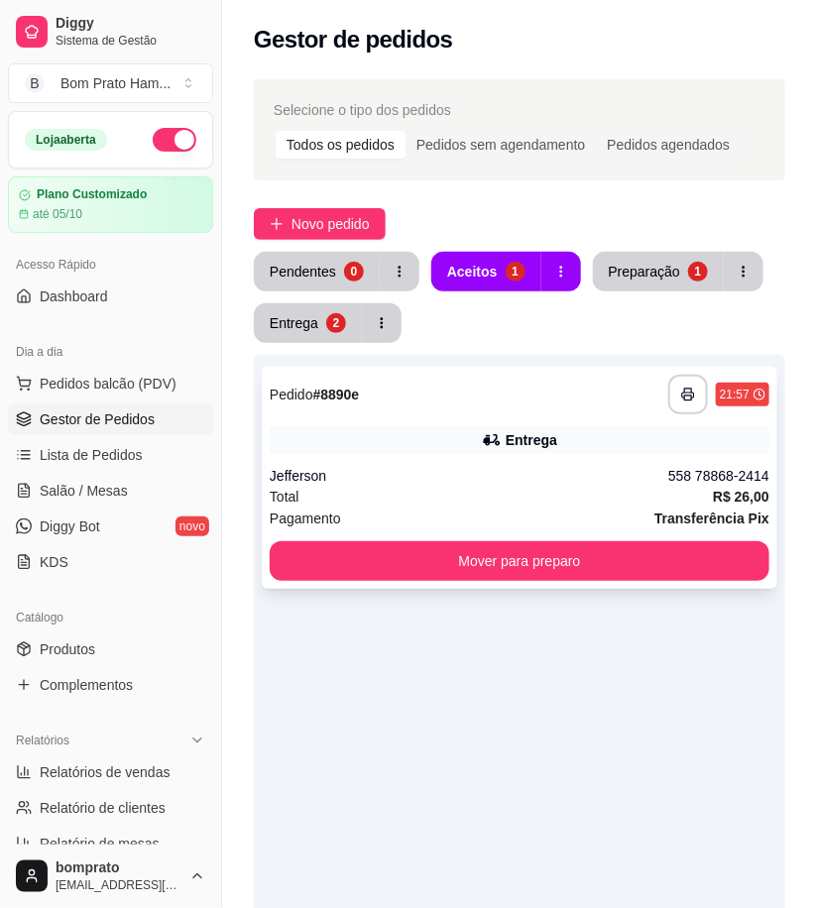
click at [536, 481] on div "Jefferson" at bounding box center [469, 476] width 399 height 20
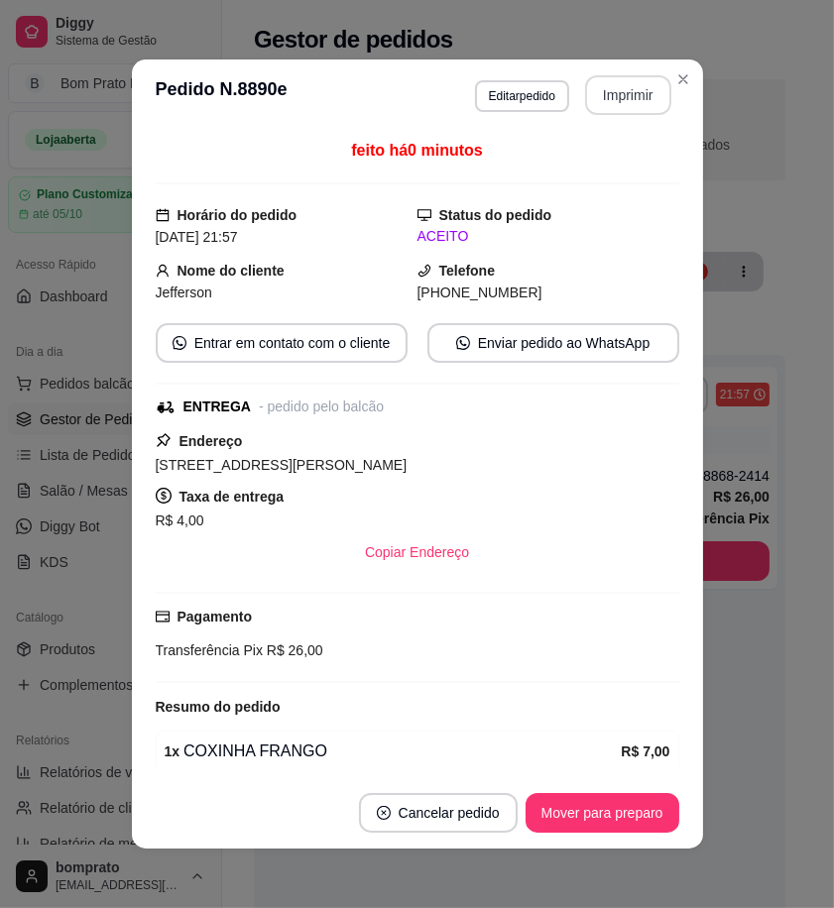
click at [620, 103] on button "Imprimir" at bounding box center [628, 95] width 86 height 40
click at [631, 824] on button "Mover para preparo" at bounding box center [603, 813] width 154 height 40
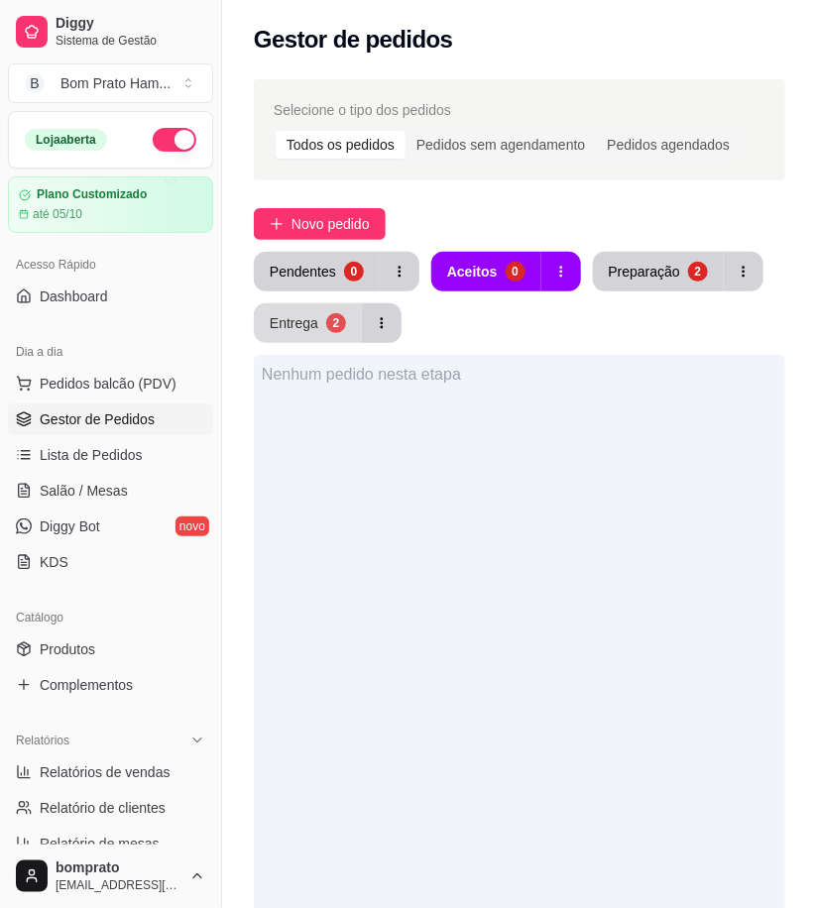
click at [308, 309] on button "Entrega 2" at bounding box center [308, 323] width 108 height 40
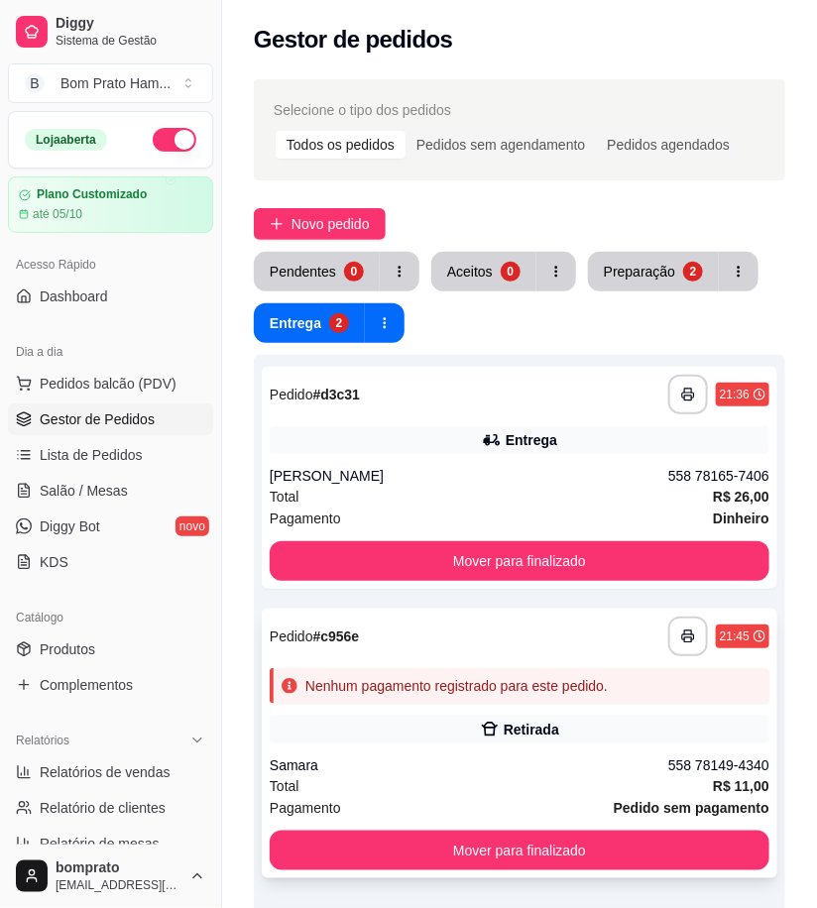
click at [537, 696] on div "Nenhum pagamento registrado para este pedido." at bounding box center [520, 686] width 500 height 36
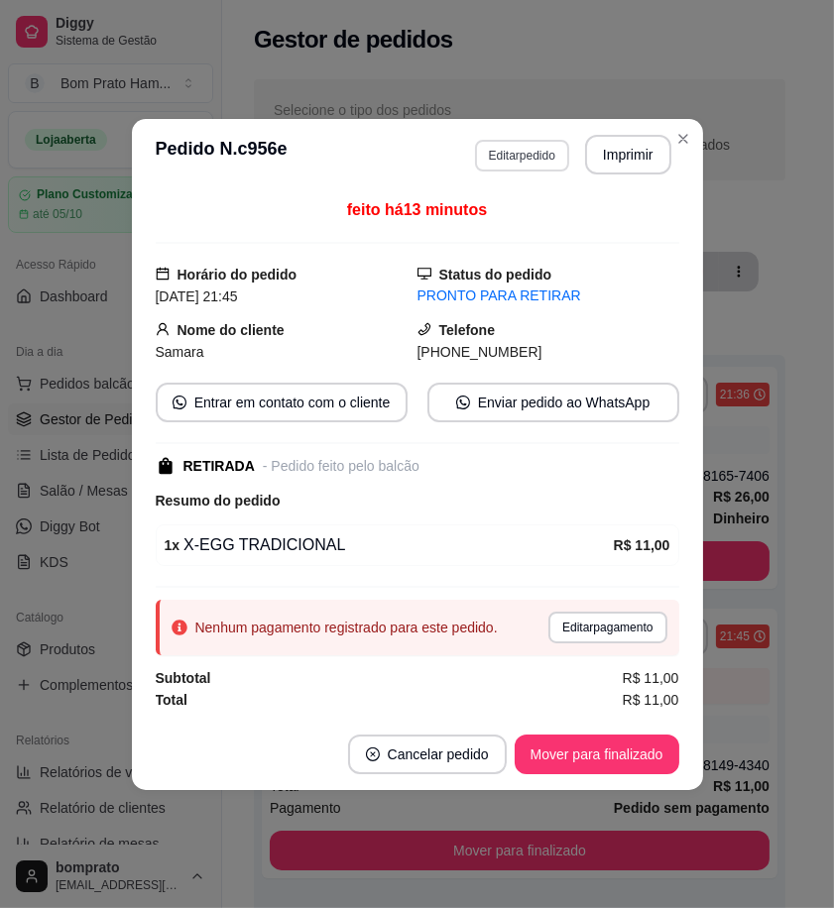
click at [528, 149] on button "Editar pedido" at bounding box center [522, 156] width 94 height 32
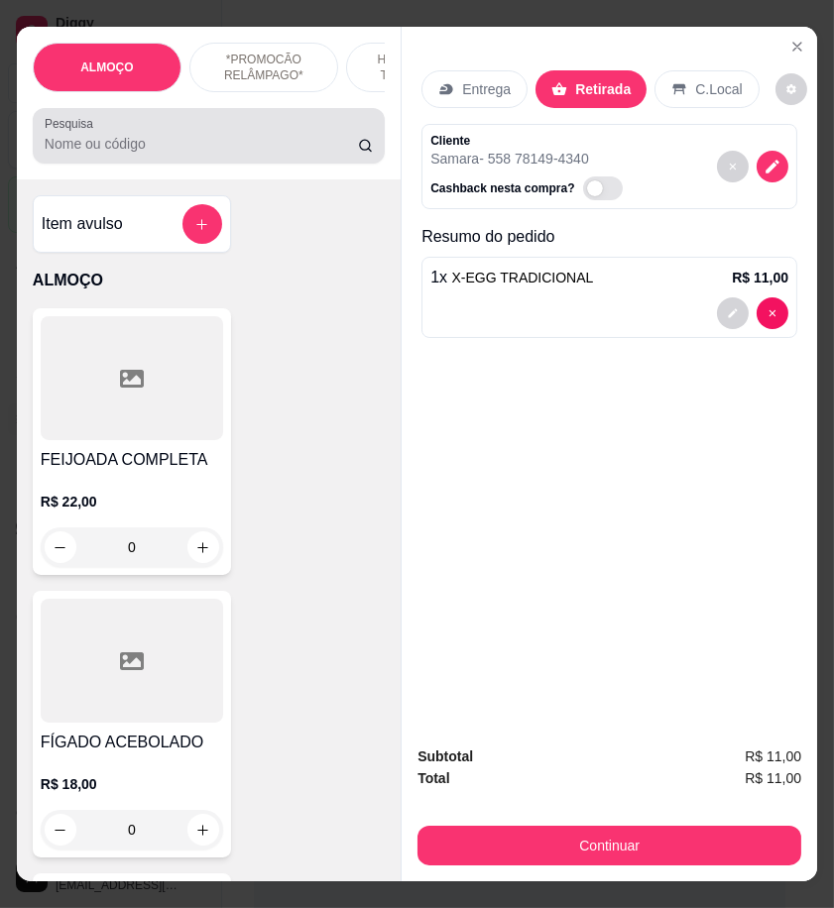
click at [212, 164] on div "Pesquisa" at bounding box center [209, 136] width 352 height 56
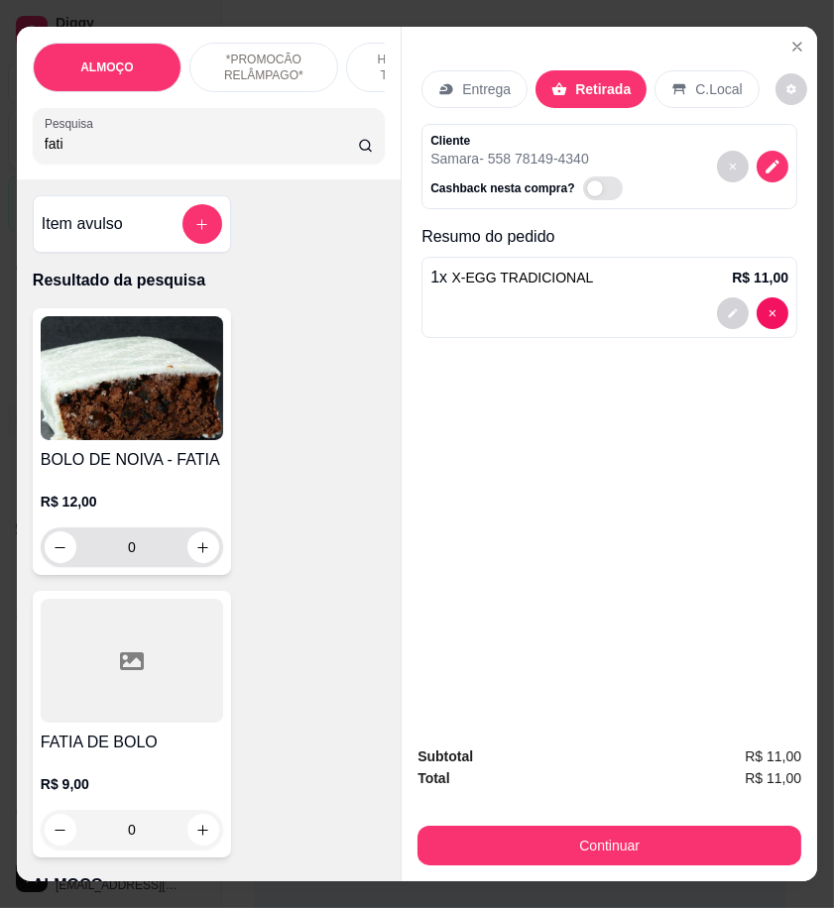
type input "fati"
click at [171, 654] on div at bounding box center [132, 661] width 182 height 124
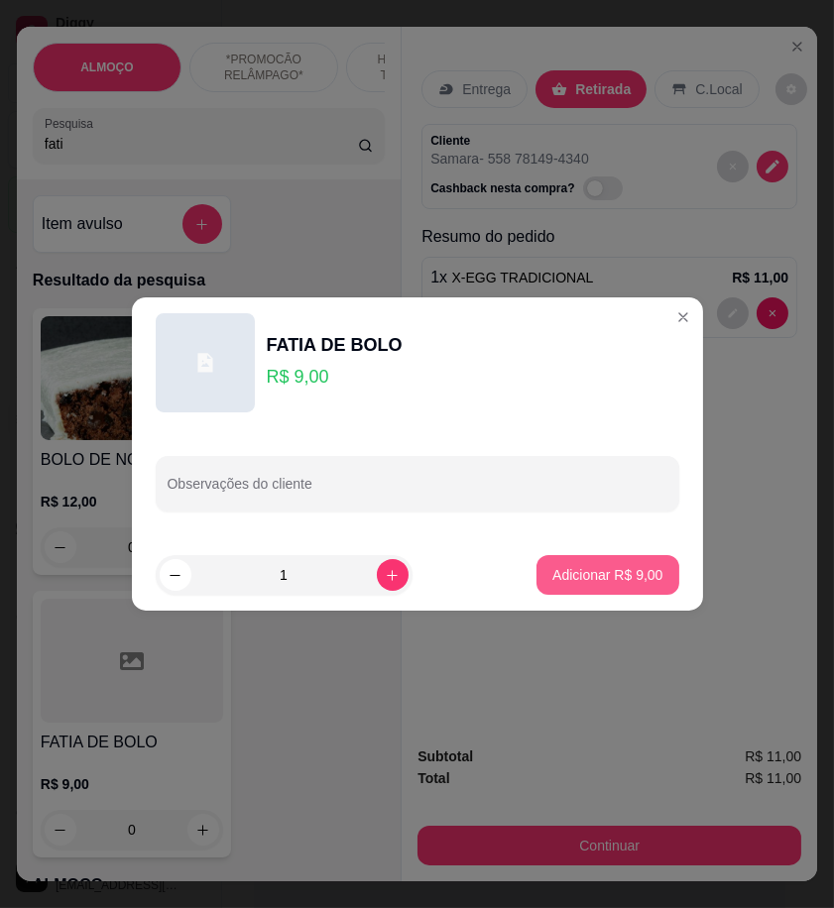
click at [603, 579] on p "Adicionar R$ 9,00" at bounding box center [607, 575] width 110 height 20
type input "1"
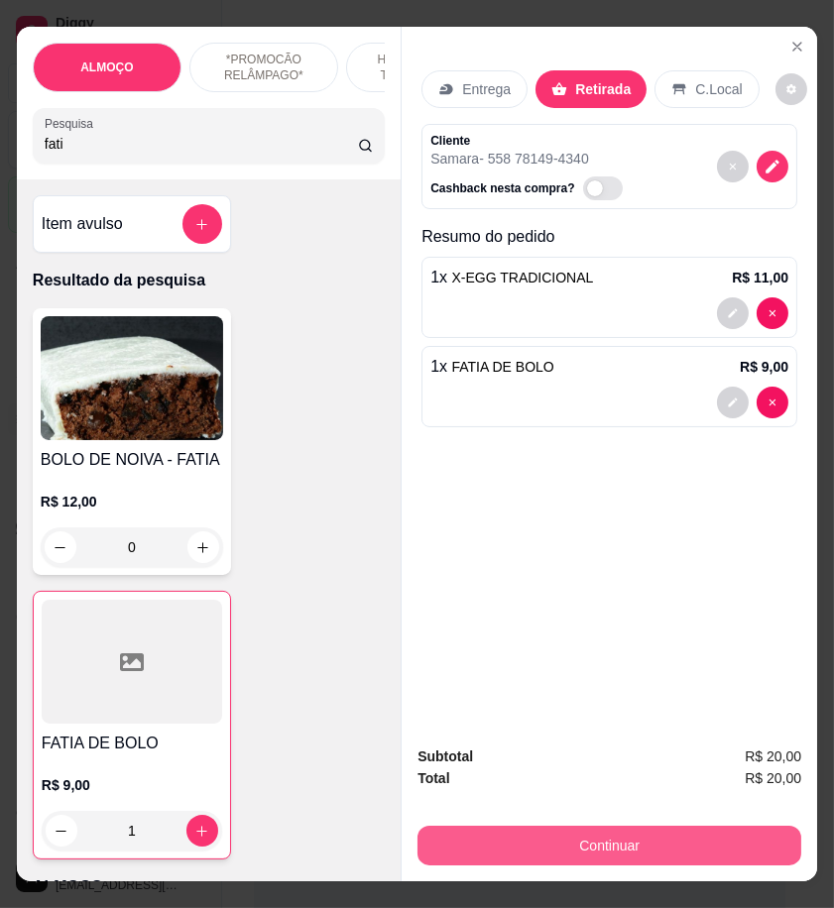
click at [720, 828] on button "Continuar" at bounding box center [609, 846] width 384 height 40
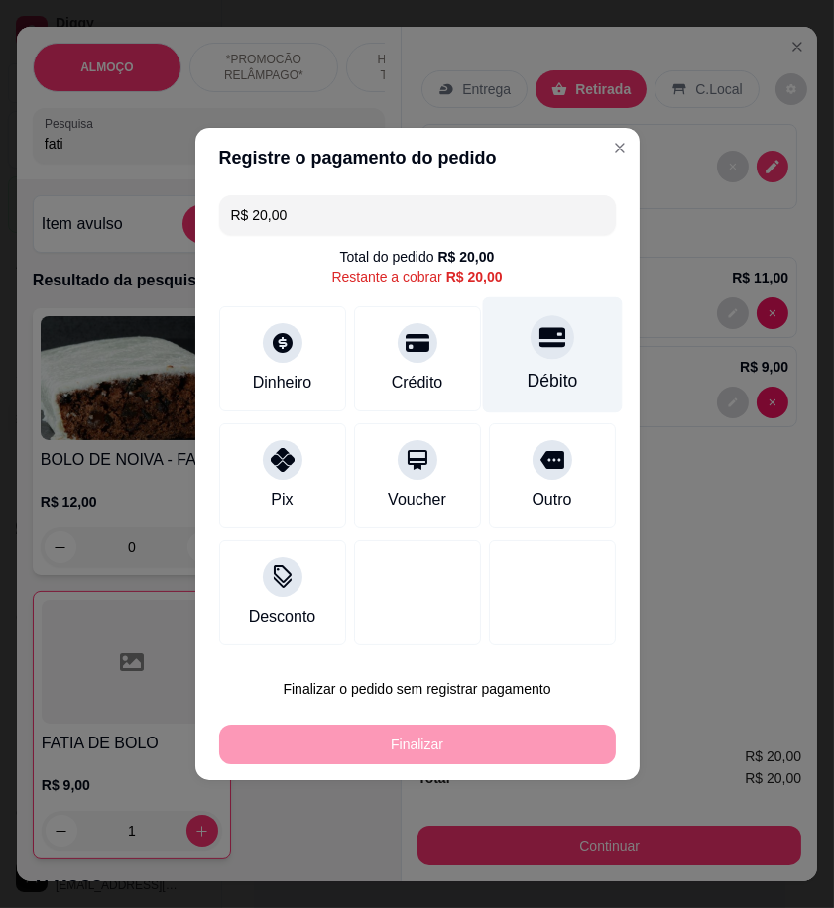
click at [521, 354] on div "Débito" at bounding box center [552, 355] width 140 height 116
type input "R$ 0,00"
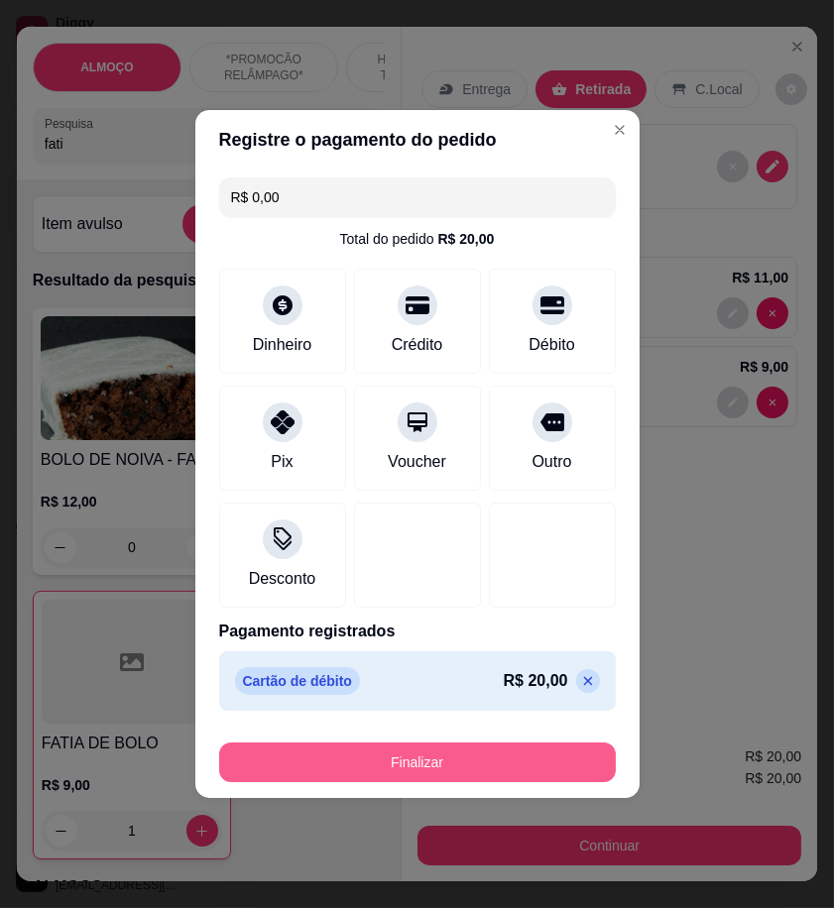
click at [521, 761] on button "Finalizar" at bounding box center [417, 763] width 397 height 40
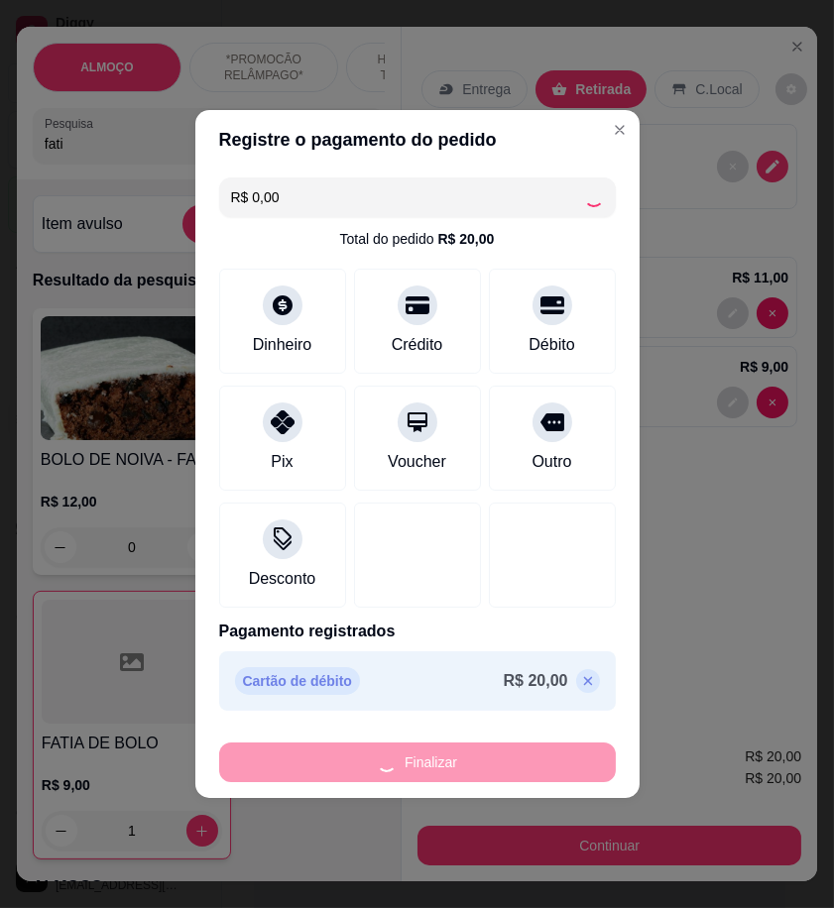
type input "0"
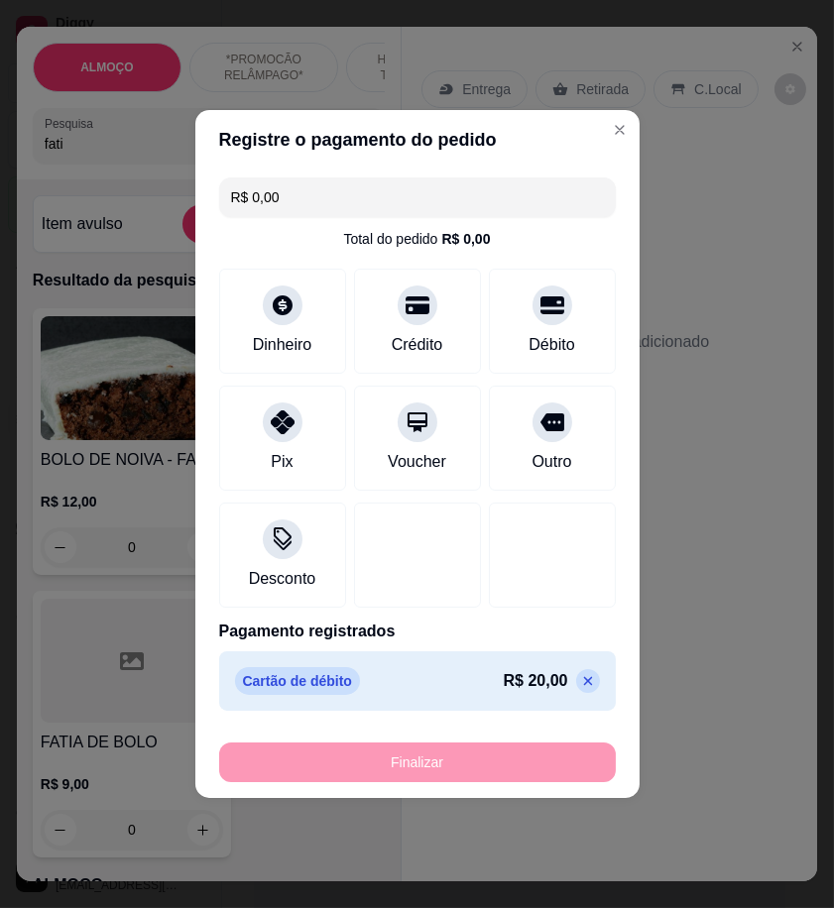
type input "-R$ 20,00"
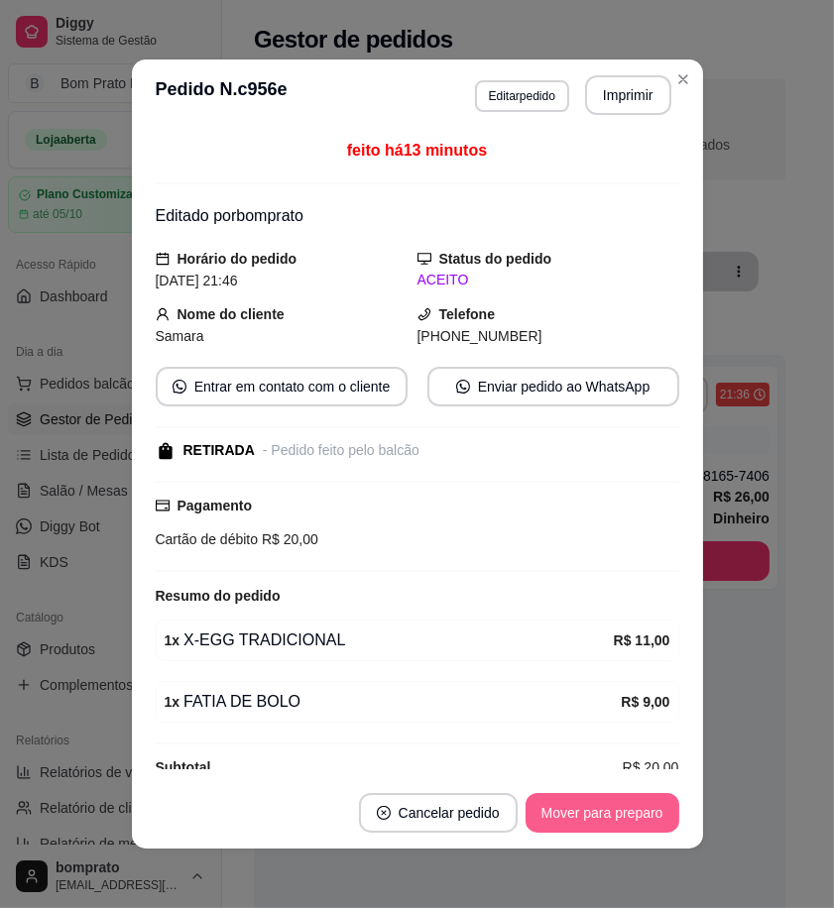
click at [605, 817] on button "Mover para preparo" at bounding box center [603, 813] width 154 height 40
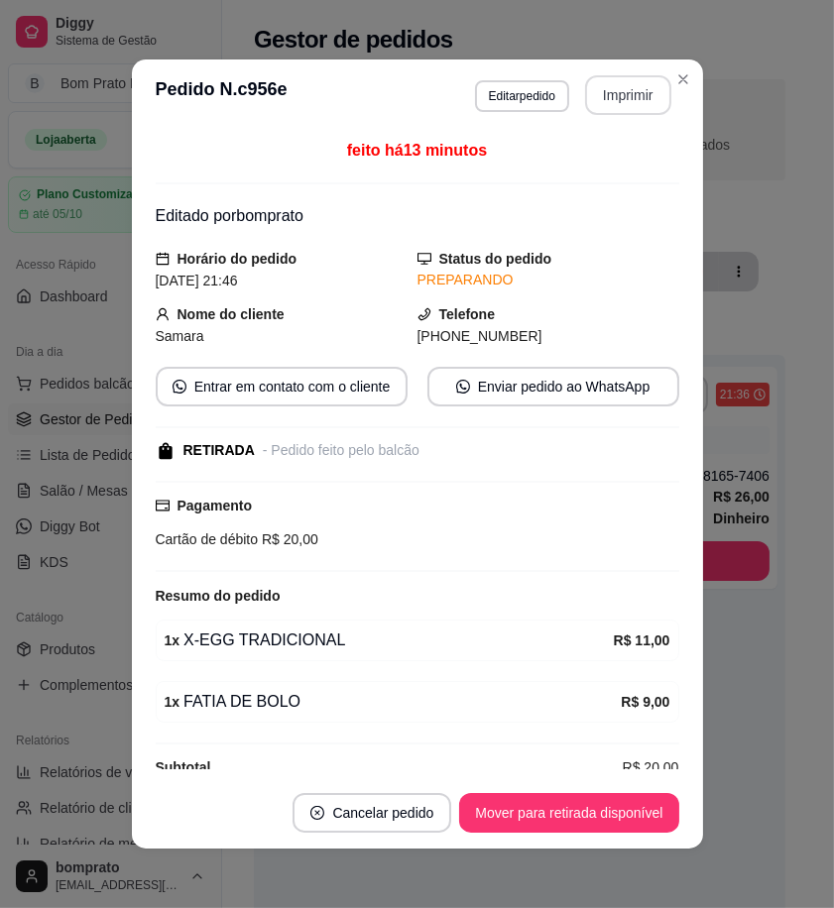
click at [612, 102] on button "Imprimir" at bounding box center [628, 95] width 86 height 40
click at [625, 817] on button "Mover para retirada disponível" at bounding box center [568, 813] width 219 height 40
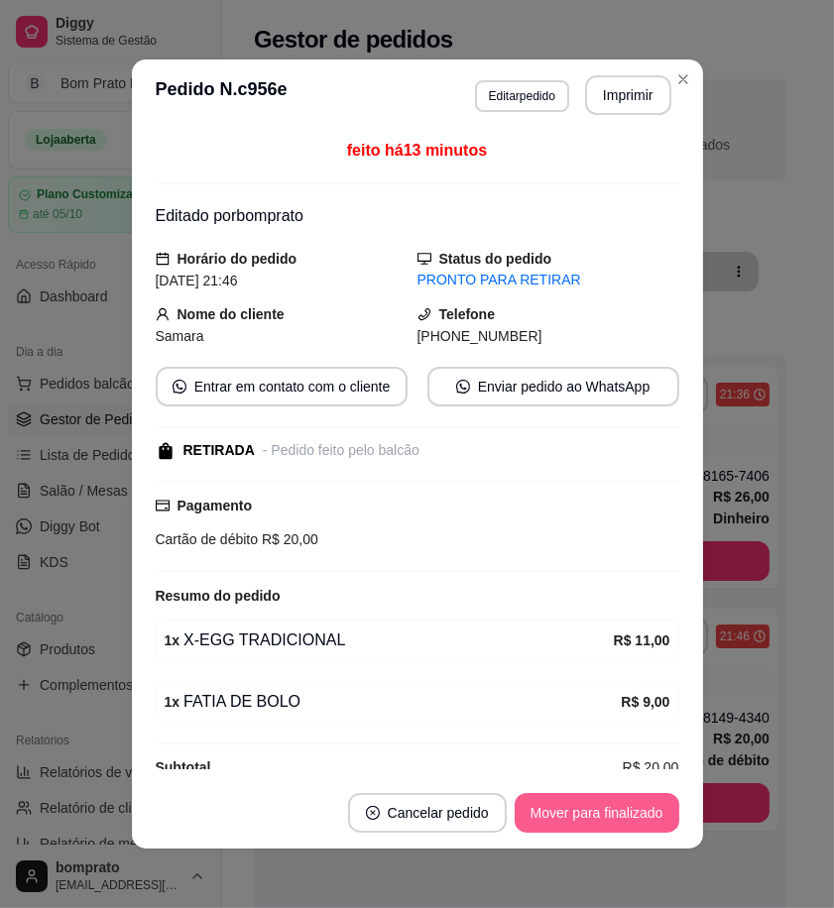
click at [625, 817] on button "Mover para finalizado" at bounding box center [597, 813] width 165 height 40
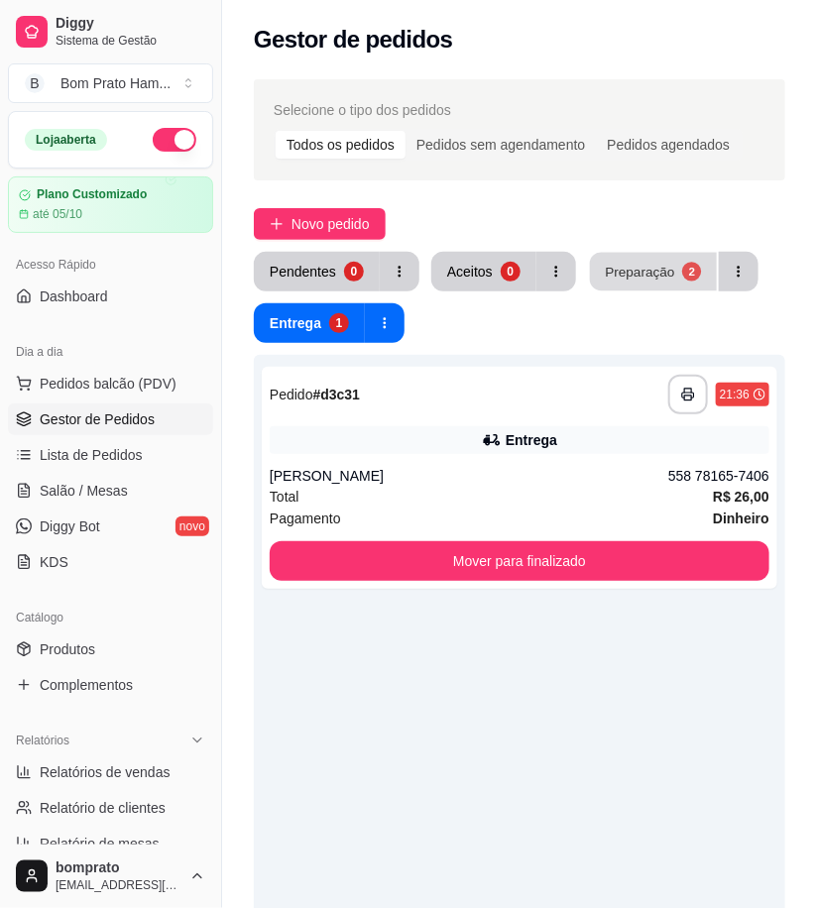
click at [626, 283] on button "Preparação 2" at bounding box center [653, 272] width 127 height 39
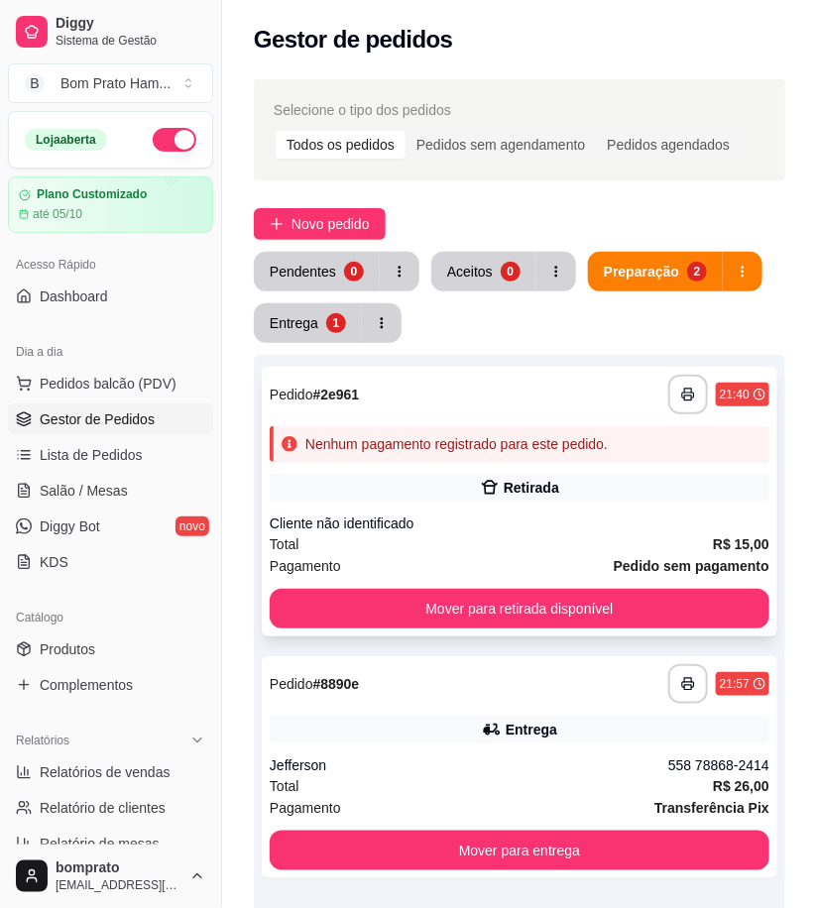
click at [461, 468] on div "**********" at bounding box center [520, 502] width 516 height 270
click at [291, 260] on button "Pendentes 1" at bounding box center [317, 272] width 126 height 40
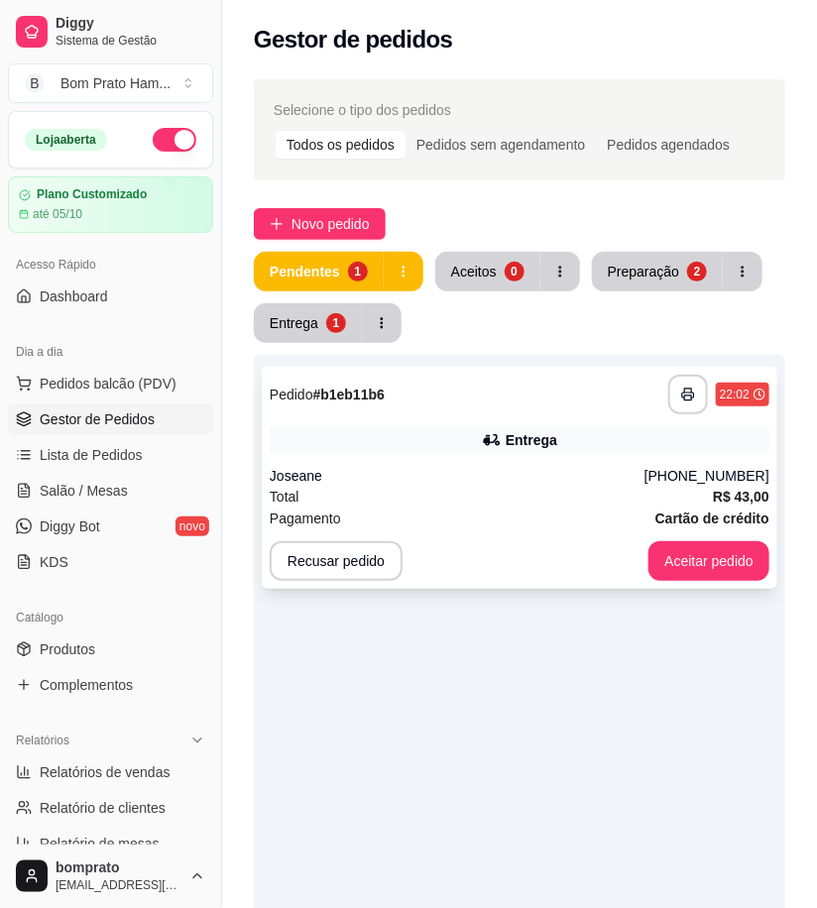
click at [557, 486] on div "Total R$ 43,00" at bounding box center [520, 497] width 500 height 22
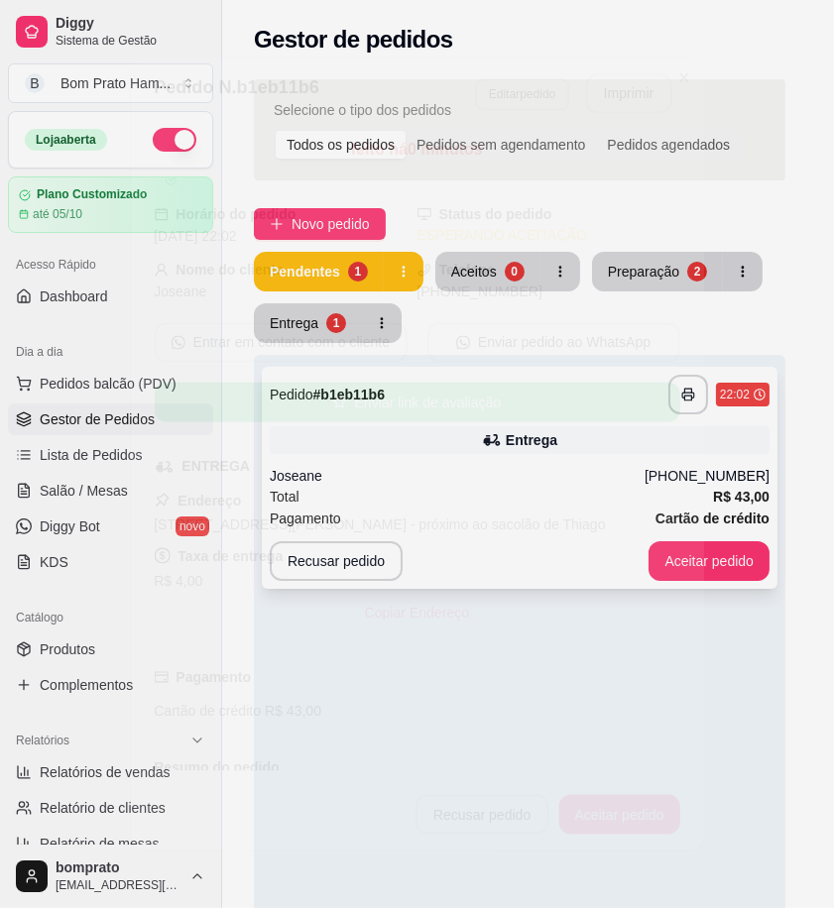
scroll to position [311, 0]
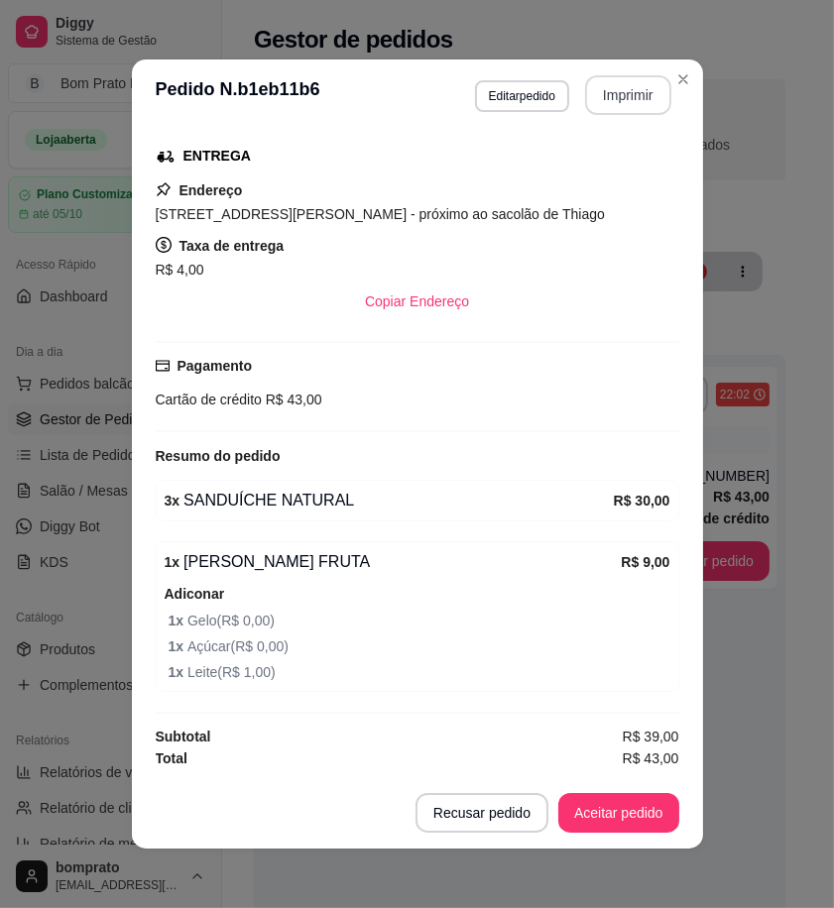
click at [617, 91] on button "Imprimir" at bounding box center [628, 95] width 86 height 40
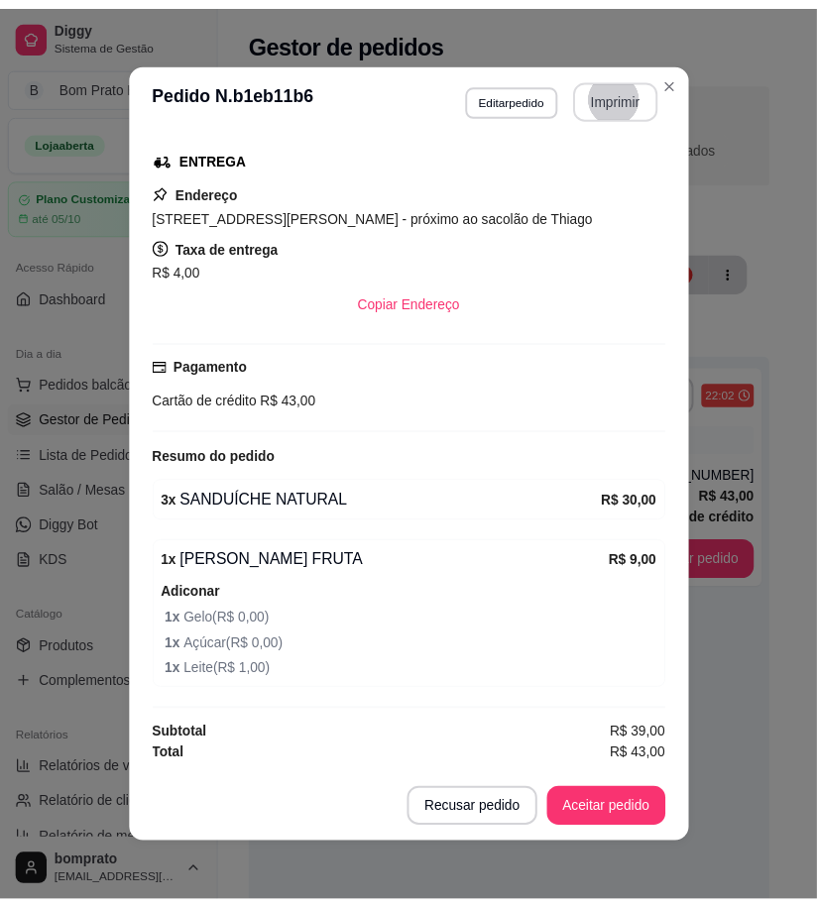
scroll to position [0, 0]
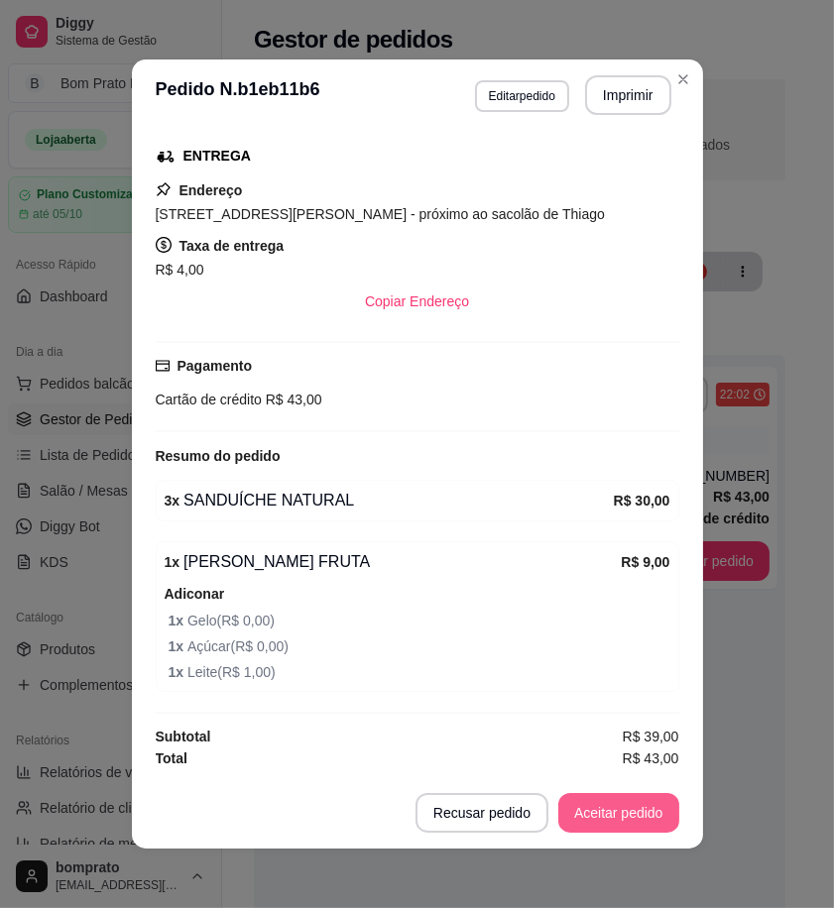
click at [623, 811] on button "Aceitar pedido" at bounding box center [618, 813] width 121 height 40
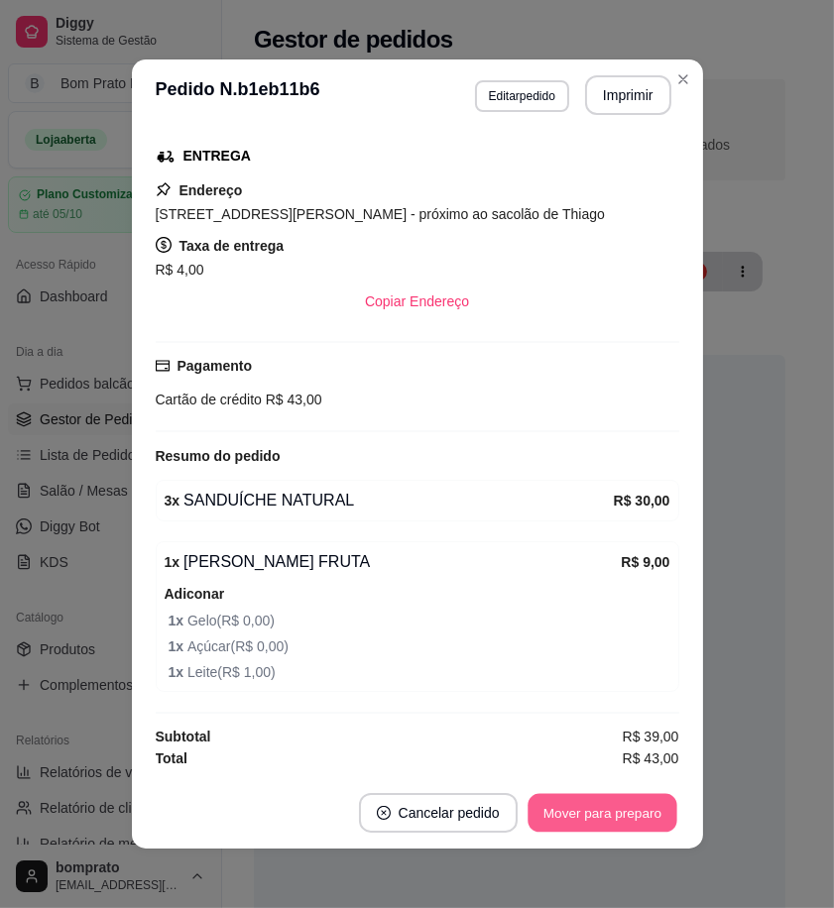
click at [623, 811] on button "Mover para preparo" at bounding box center [602, 813] width 149 height 39
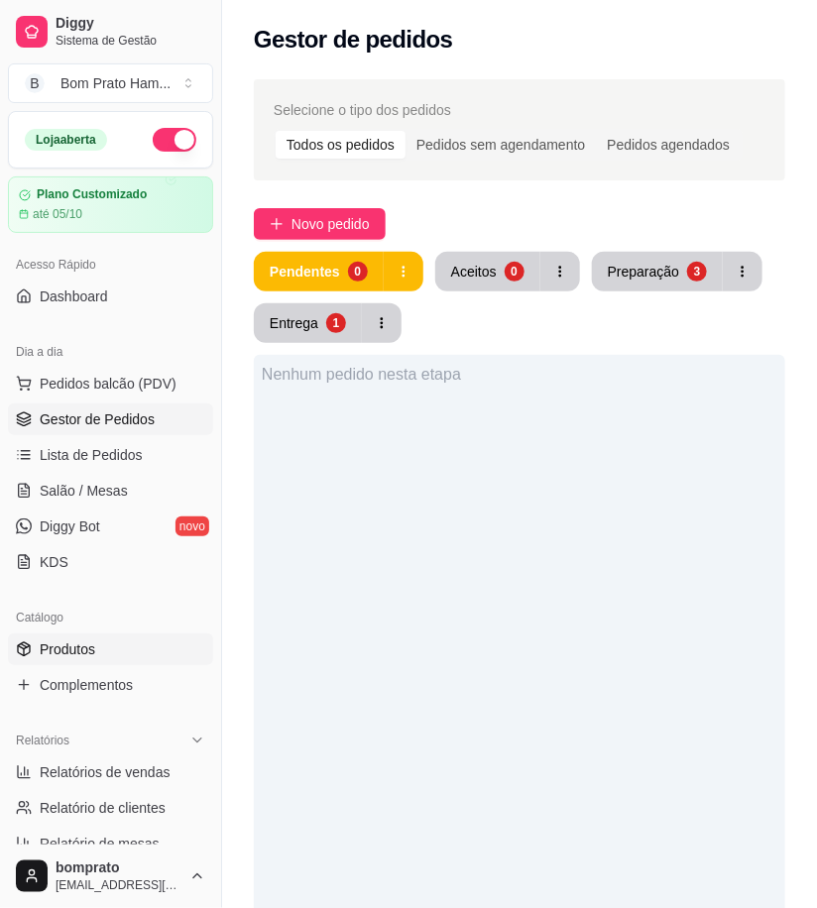
click at [110, 641] on link "Produtos" at bounding box center [110, 650] width 205 height 32
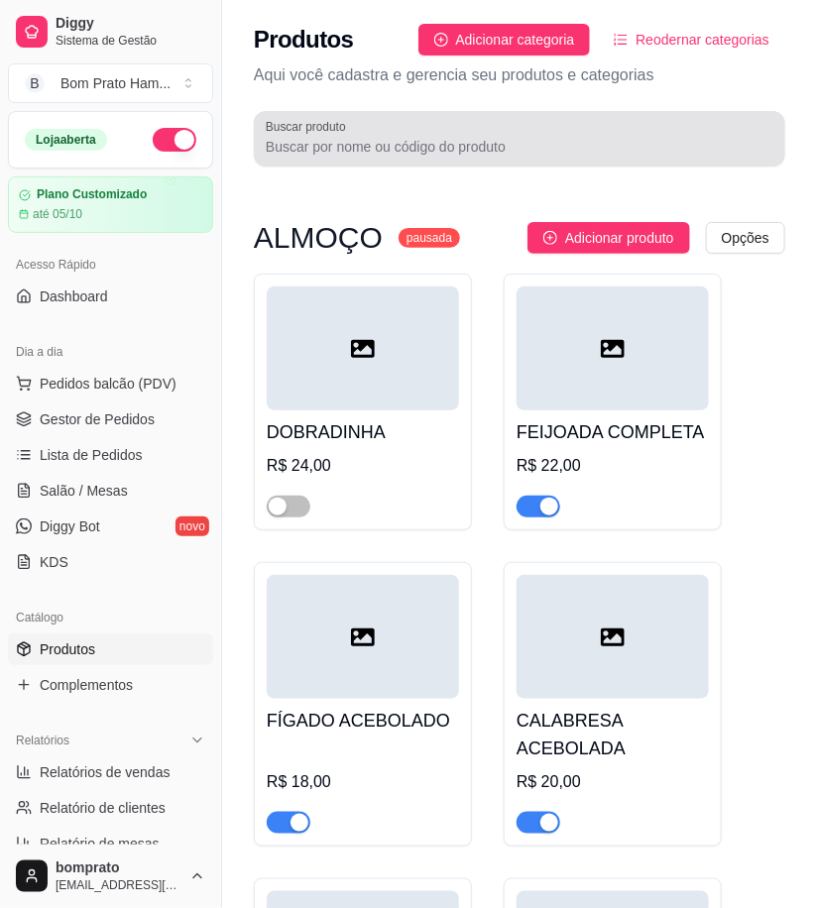
click at [355, 147] on input "Buscar produto" at bounding box center [520, 147] width 508 height 20
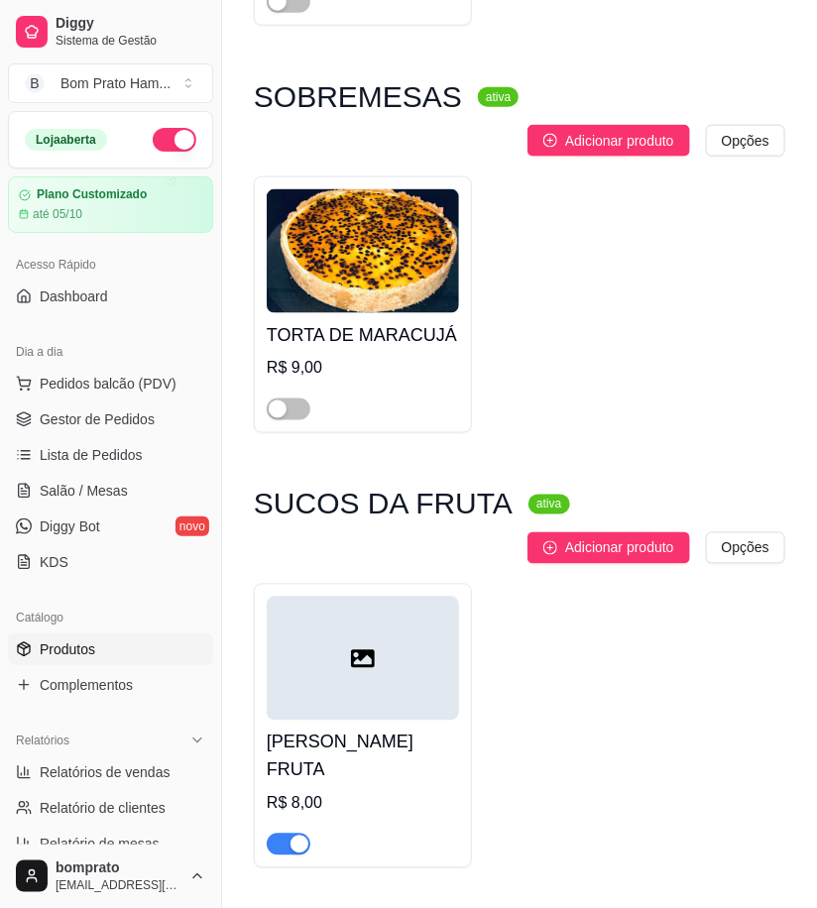
scroll to position [595, 0]
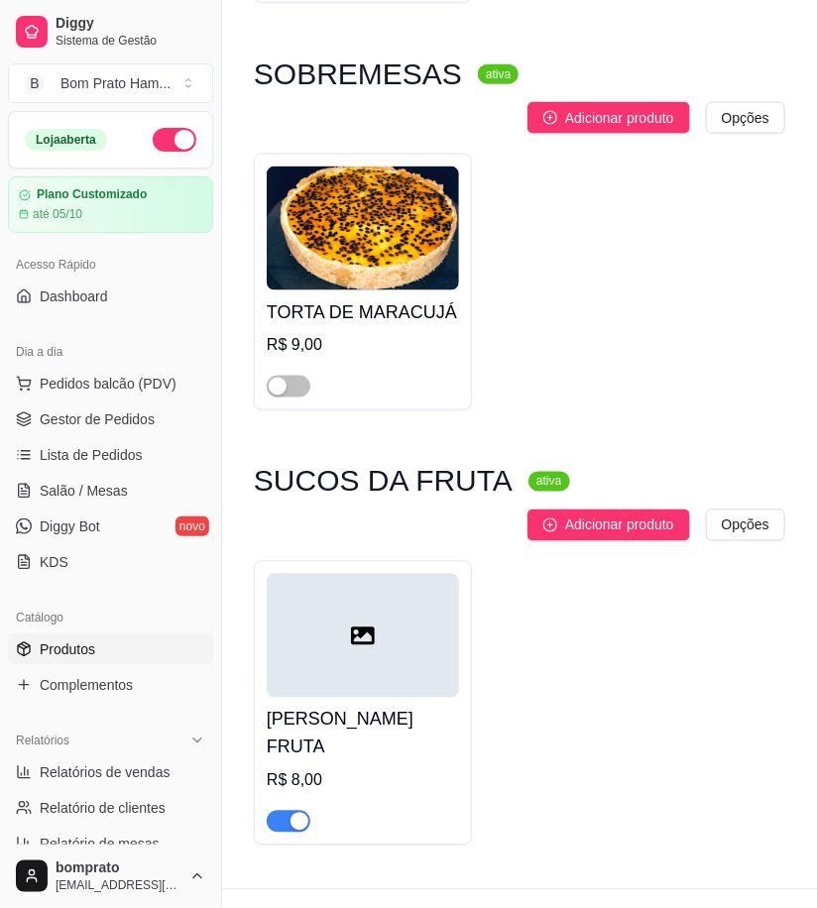
type input "mara"
click at [297, 813] on div "button" at bounding box center [300, 822] width 18 height 18
click at [155, 430] on link "Gestor de Pedidos" at bounding box center [110, 420] width 205 height 32
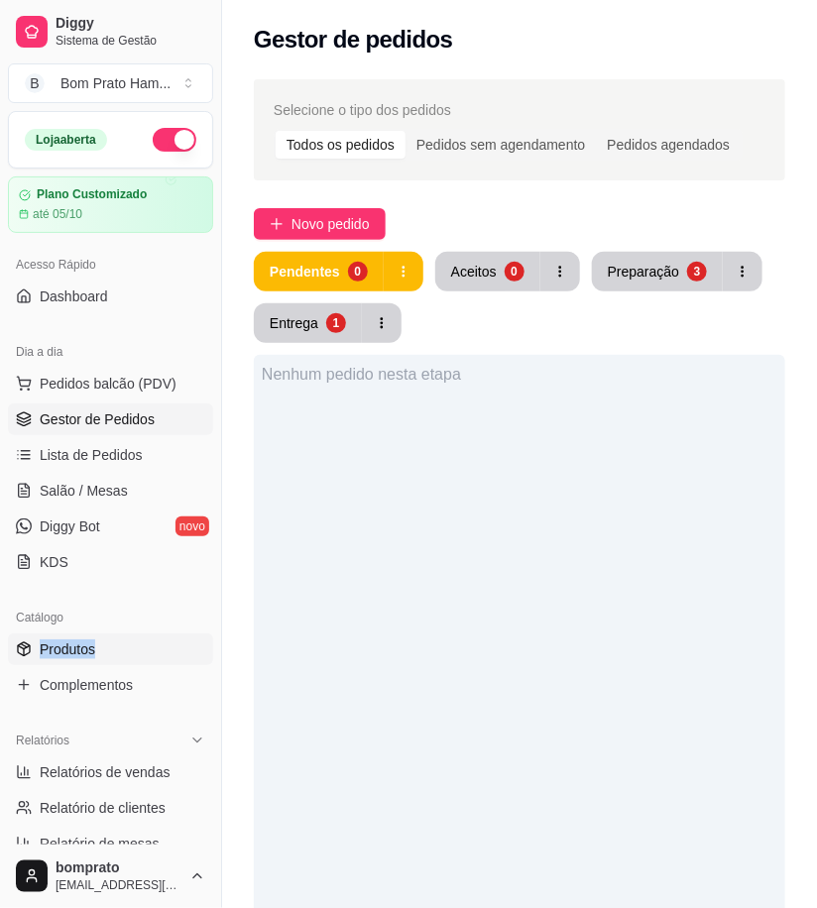
click at [135, 637] on div "Catálogo Produtos Complementos" at bounding box center [110, 651] width 221 height 115
click at [159, 658] on link "Produtos" at bounding box center [110, 650] width 205 height 32
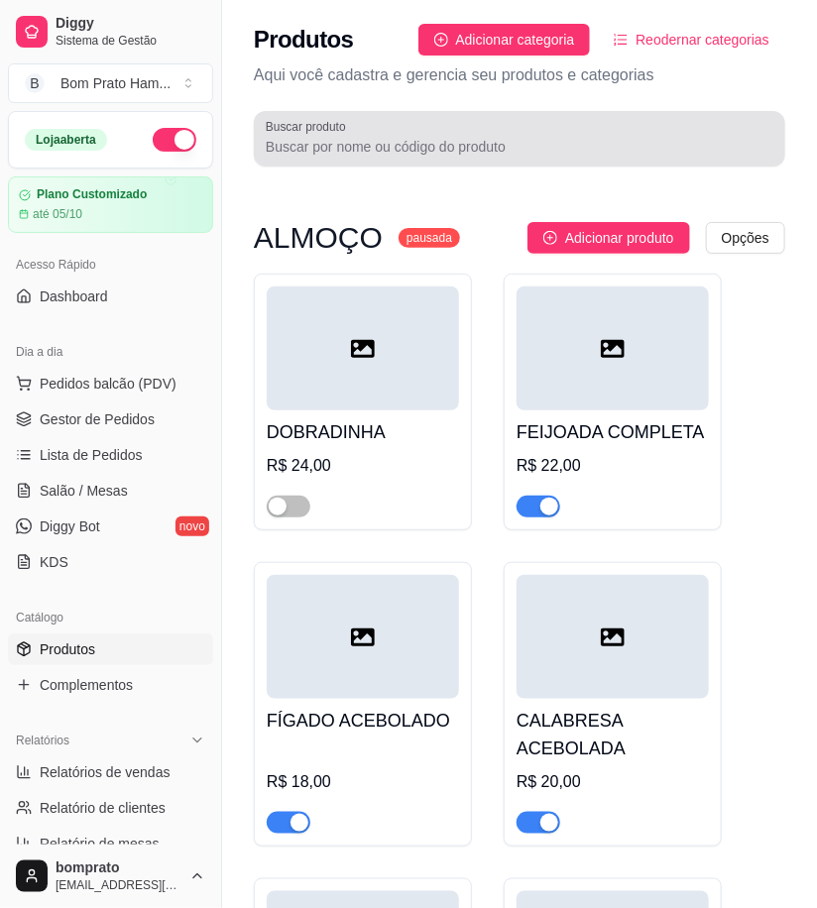
click at [389, 143] on input "Buscar produto" at bounding box center [520, 147] width 508 height 20
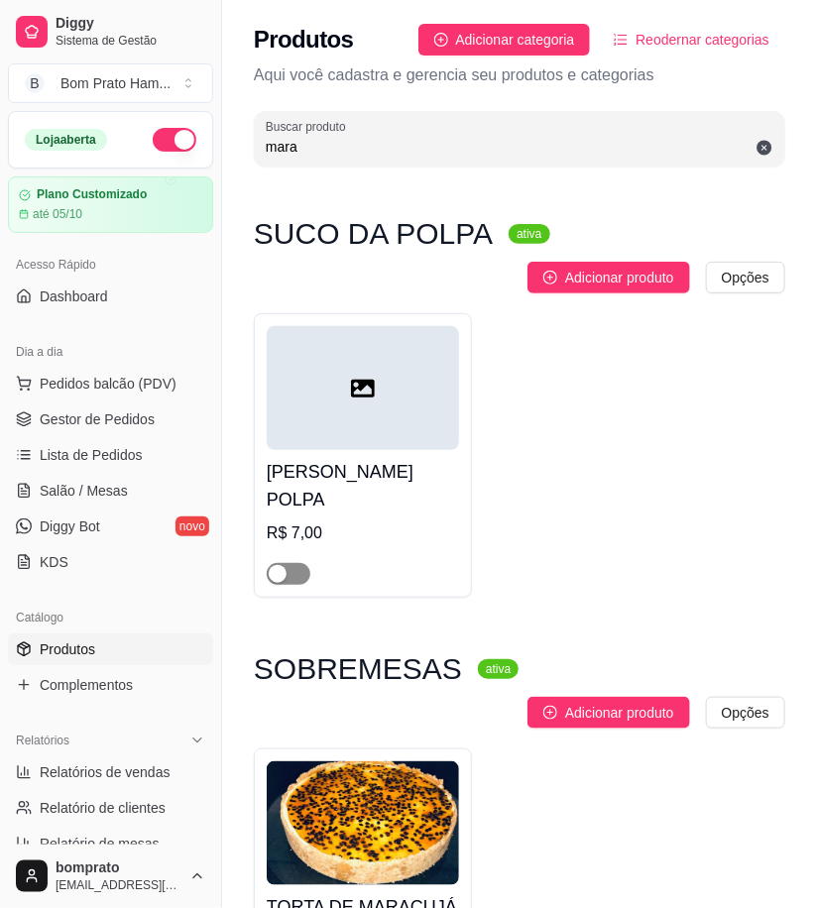
type input "mara"
drag, startPoint x: 286, startPoint y: 585, endPoint x: 369, endPoint y: 558, distance: 87.5
click at [289, 585] on span "button" at bounding box center [289, 574] width 44 height 22
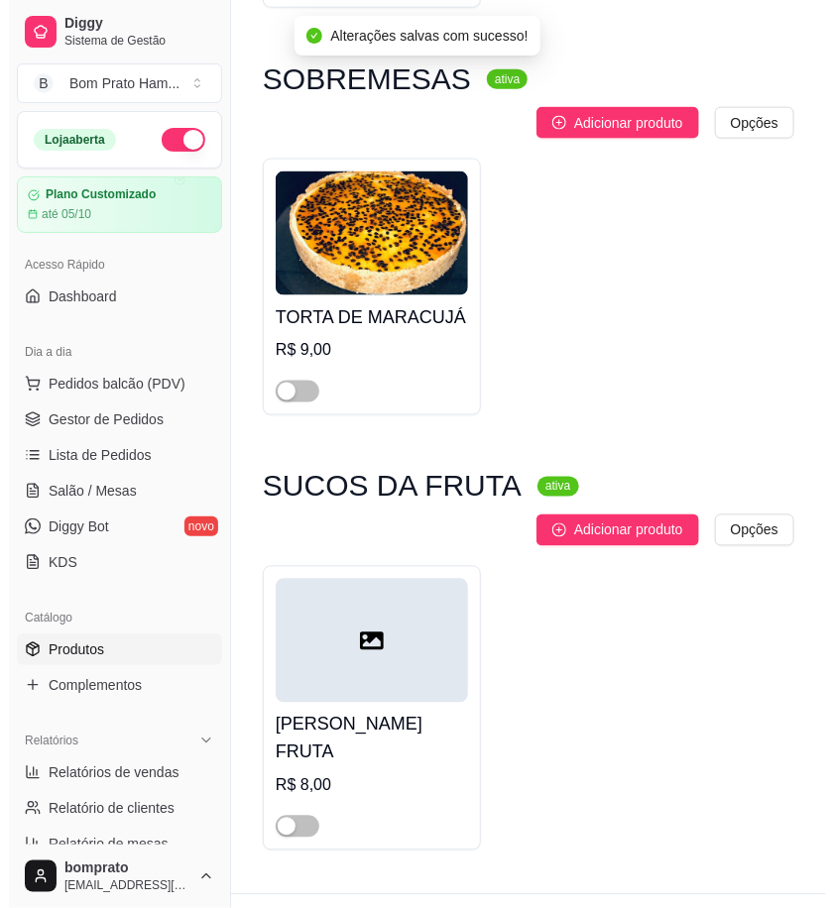
scroll to position [595, 0]
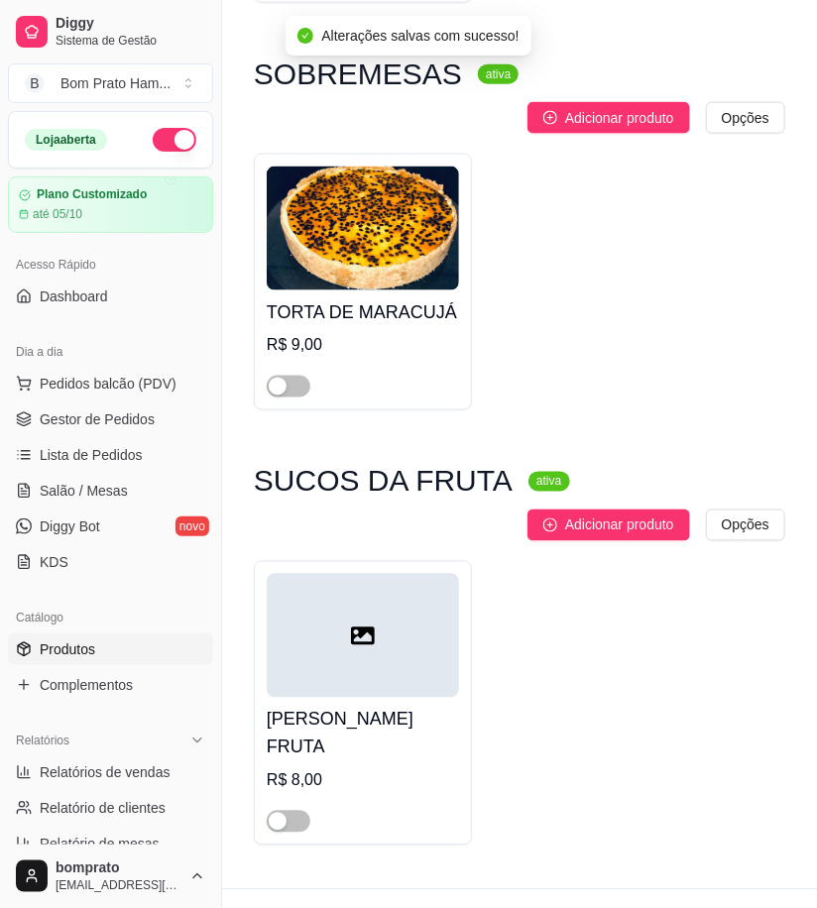
click at [309, 809] on div at bounding box center [289, 821] width 44 height 24
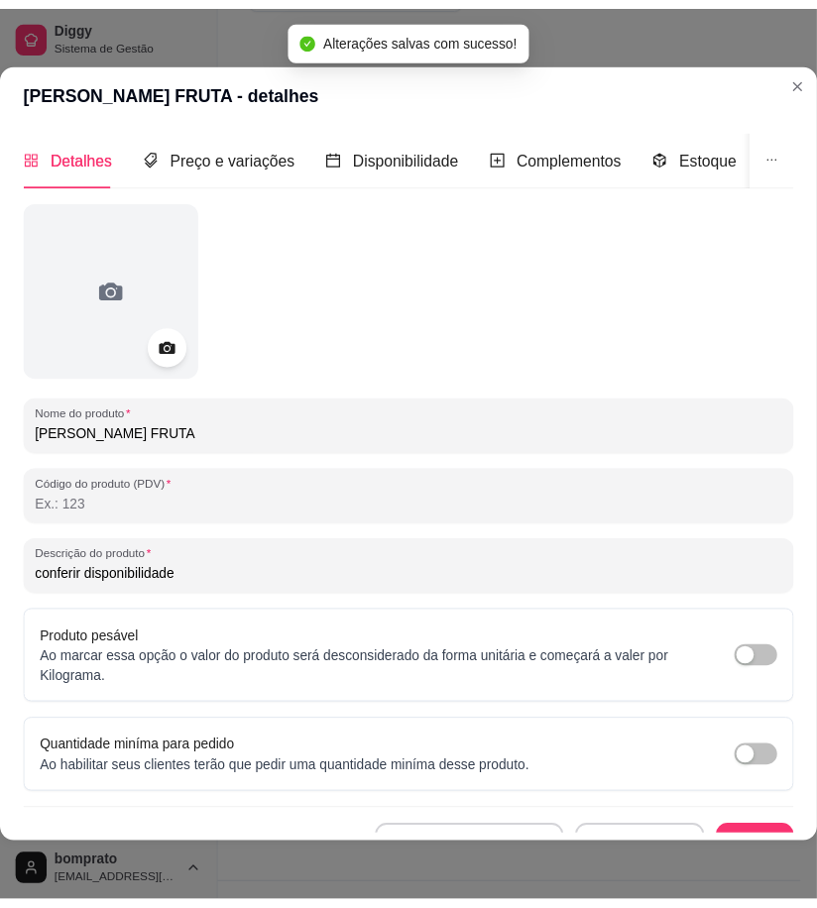
scroll to position [555, 0]
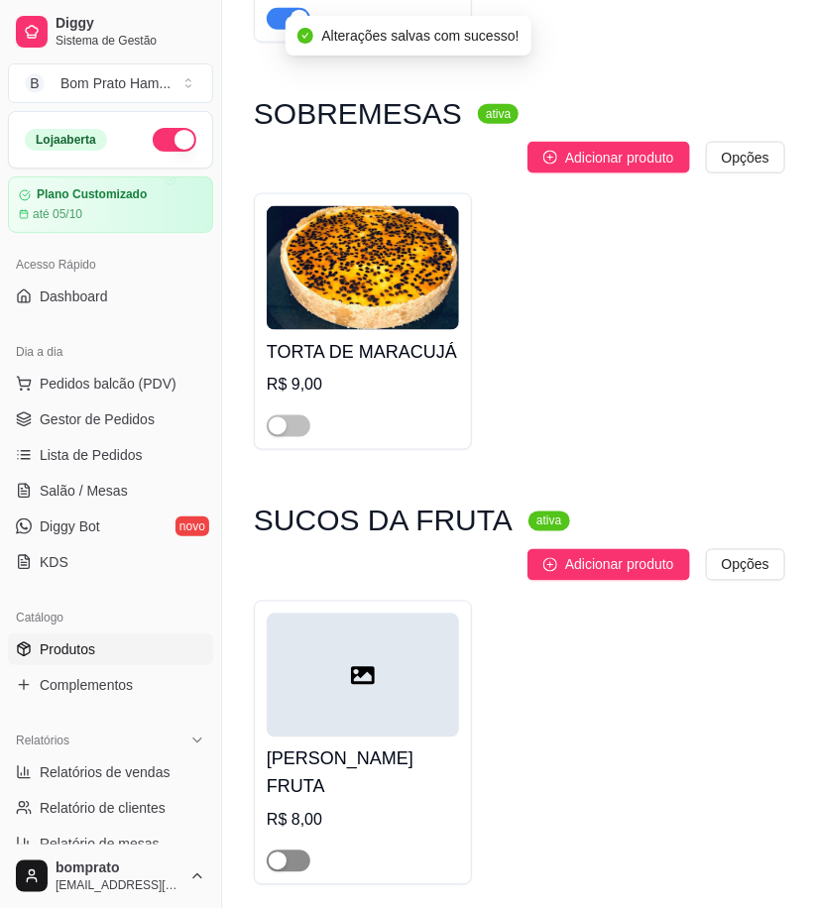
click at [298, 851] on span "button" at bounding box center [289, 862] width 44 height 22
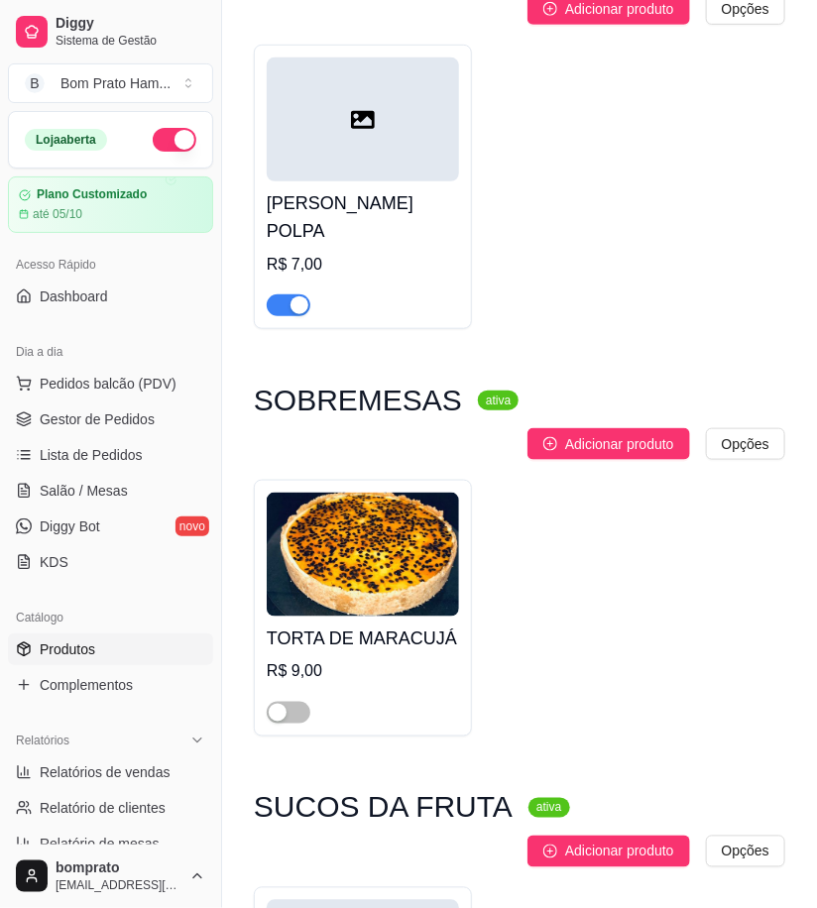
scroll to position [114, 0]
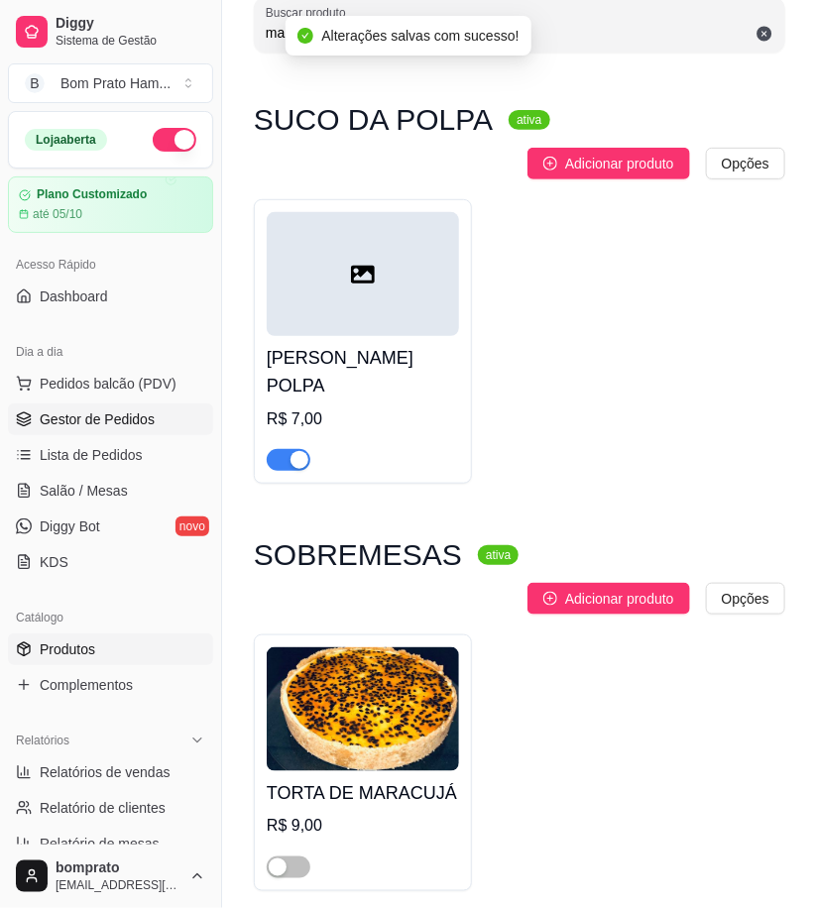
click at [151, 422] on span "Gestor de Pedidos" at bounding box center [97, 420] width 115 height 20
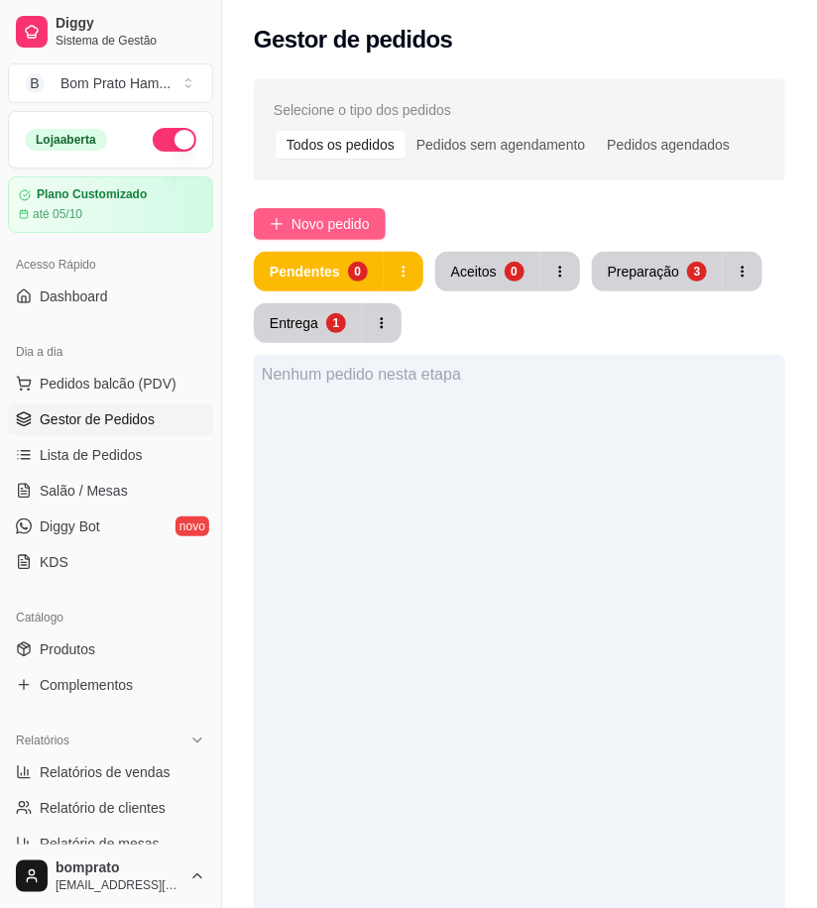
click at [327, 215] on span "Novo pedido" at bounding box center [331, 224] width 78 height 22
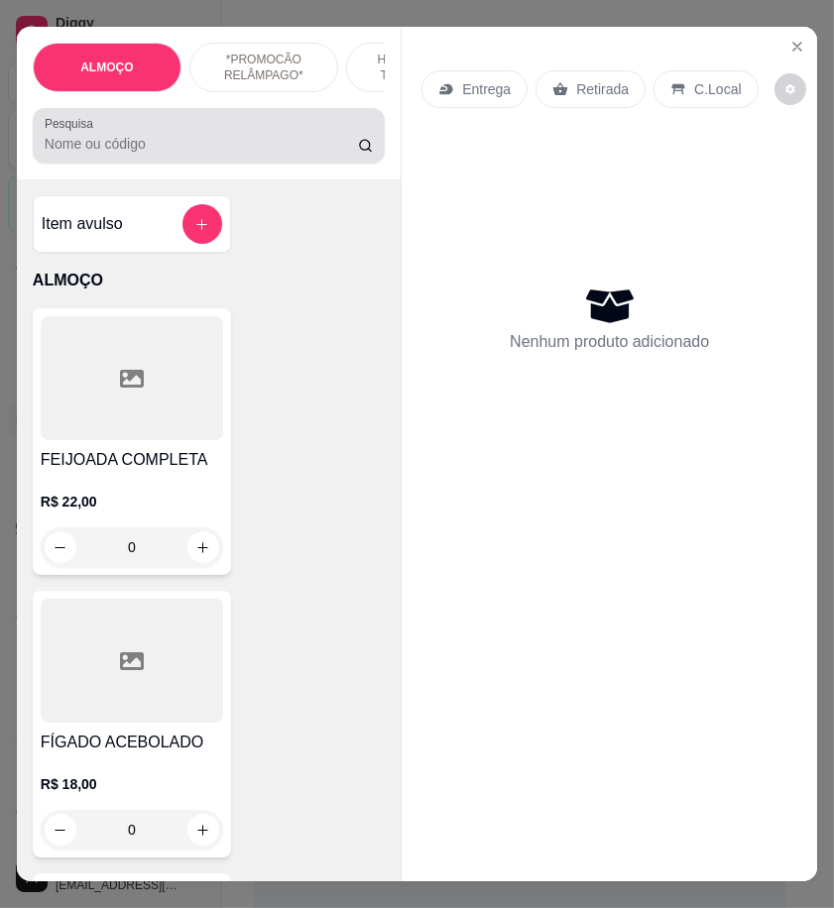
click at [213, 152] on input "Pesquisa" at bounding box center [201, 144] width 313 height 20
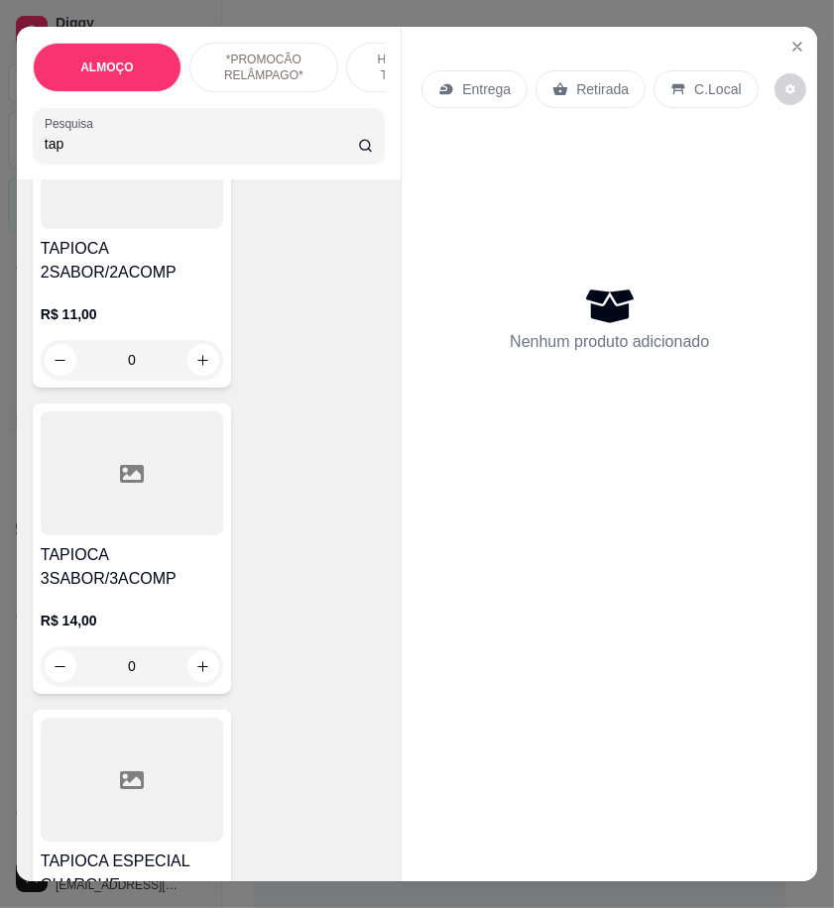
scroll to position [550, 0]
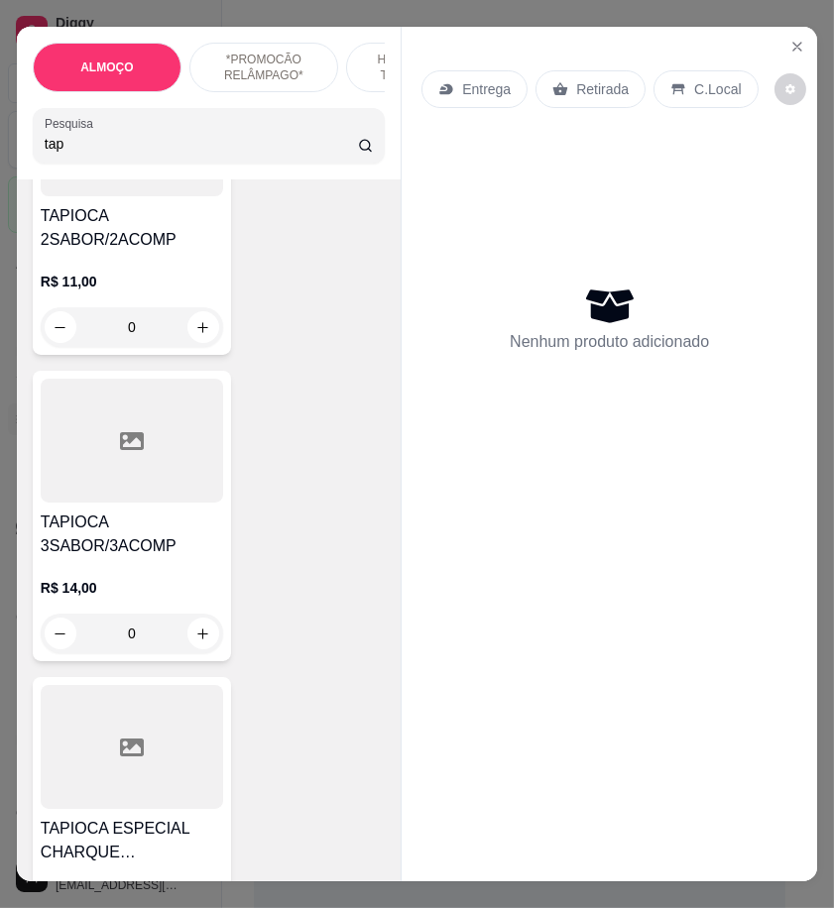
type input "tap"
click at [173, 537] on h4 "TAPIOCA 3SABOR/3ACOMP" at bounding box center [132, 535] width 182 height 48
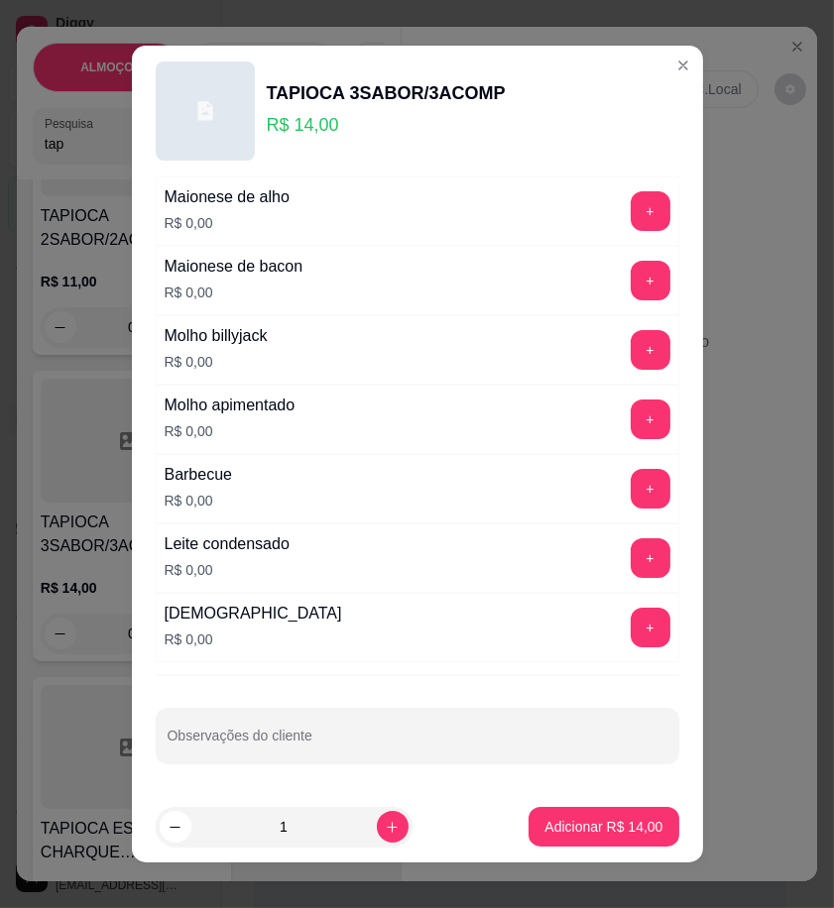
scroll to position [1302, 0]
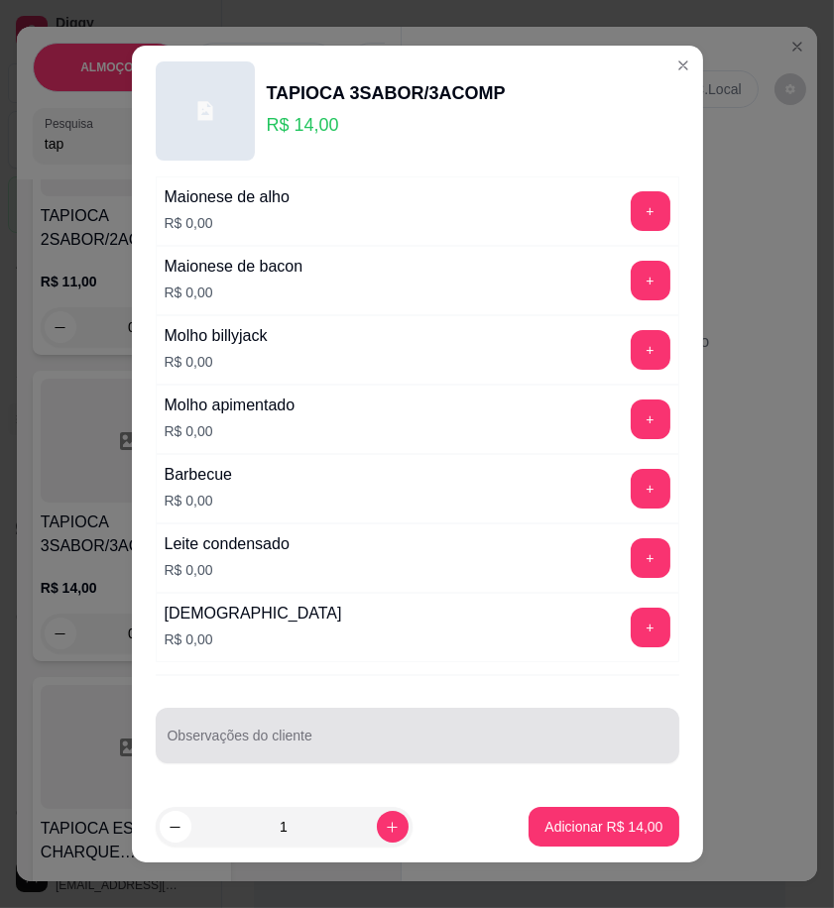
click at [320, 732] on div at bounding box center [418, 736] width 500 height 40
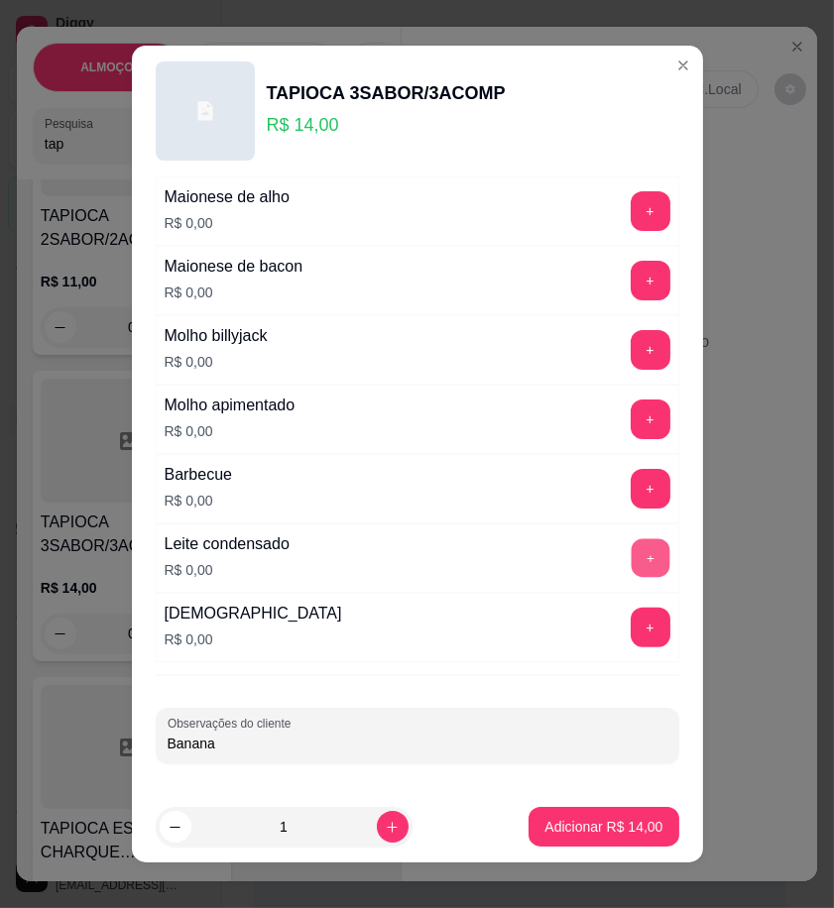
click at [631, 567] on button "+" at bounding box center [650, 557] width 39 height 39
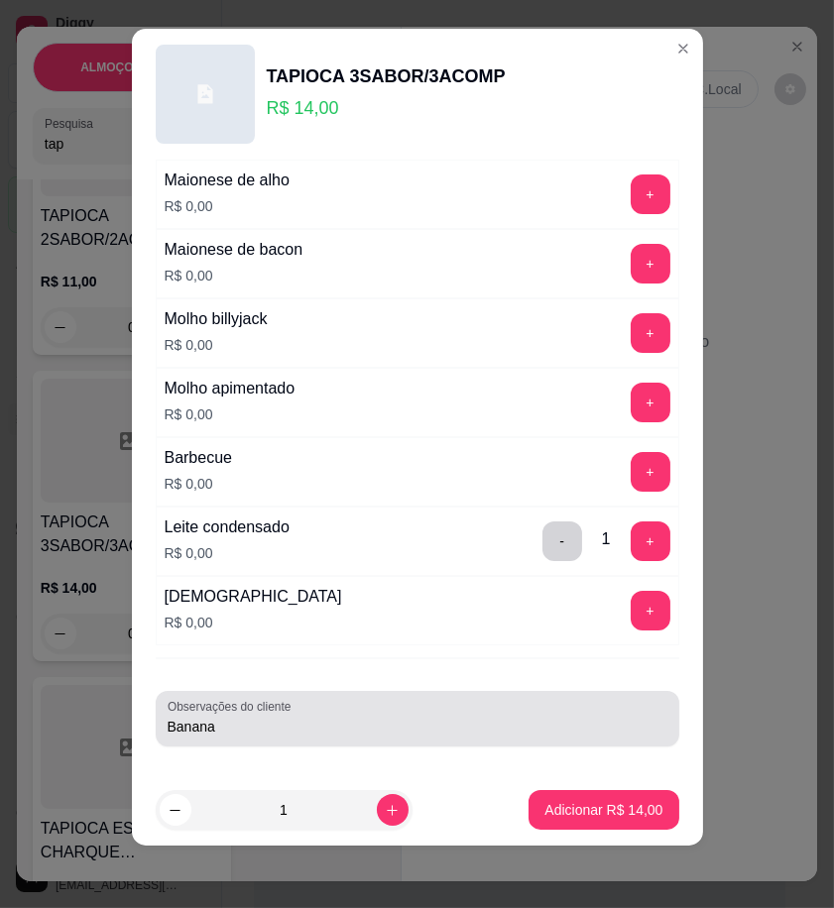
click at [273, 731] on input "Banana" at bounding box center [418, 727] width 500 height 20
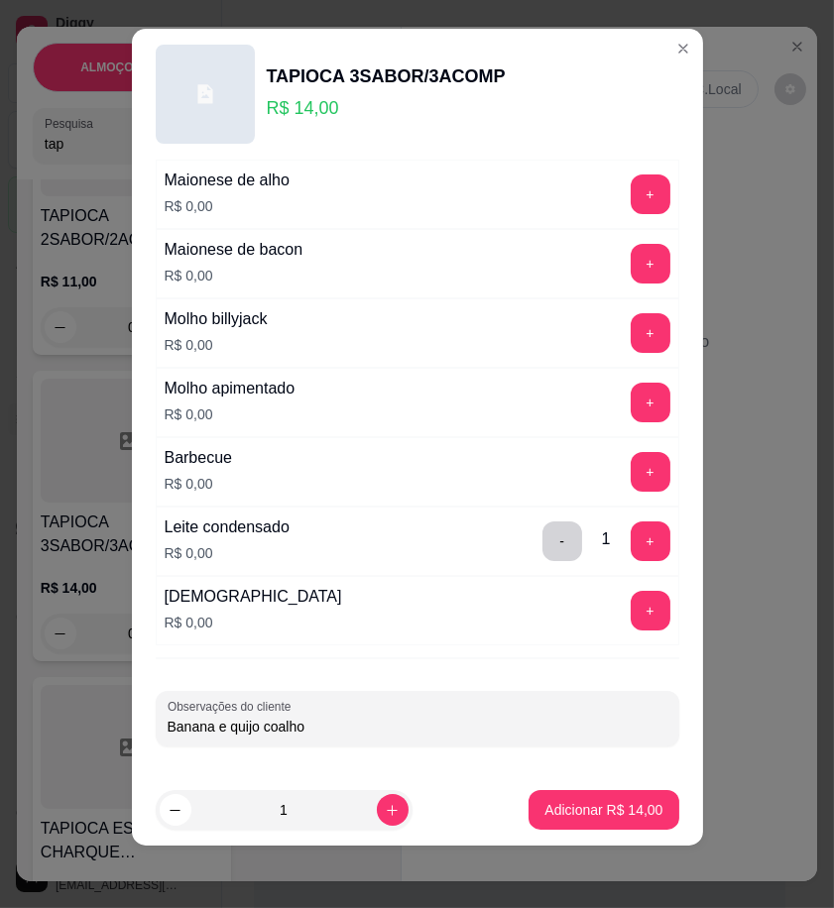
drag, startPoint x: 282, startPoint y: 727, endPoint x: 253, endPoint y: 727, distance: 28.8
click at [265, 727] on input "Banana e quijo coalho" at bounding box center [418, 727] width 500 height 20
click at [223, 727] on input "Banana e quijo coalho" at bounding box center [418, 727] width 500 height 20
click at [233, 727] on input "Banana e quijo coalho" at bounding box center [418, 727] width 500 height 20
type input "Banana e queijo coalho"
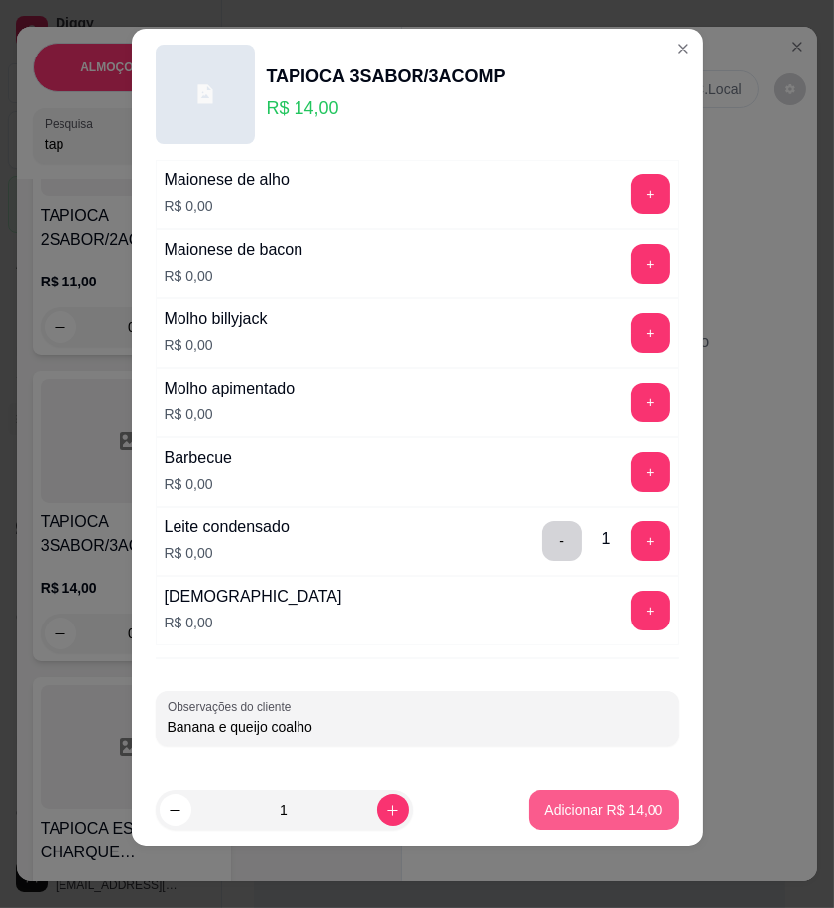
click at [546, 791] on button "Adicionar R$ 14,00" at bounding box center [604, 810] width 150 height 40
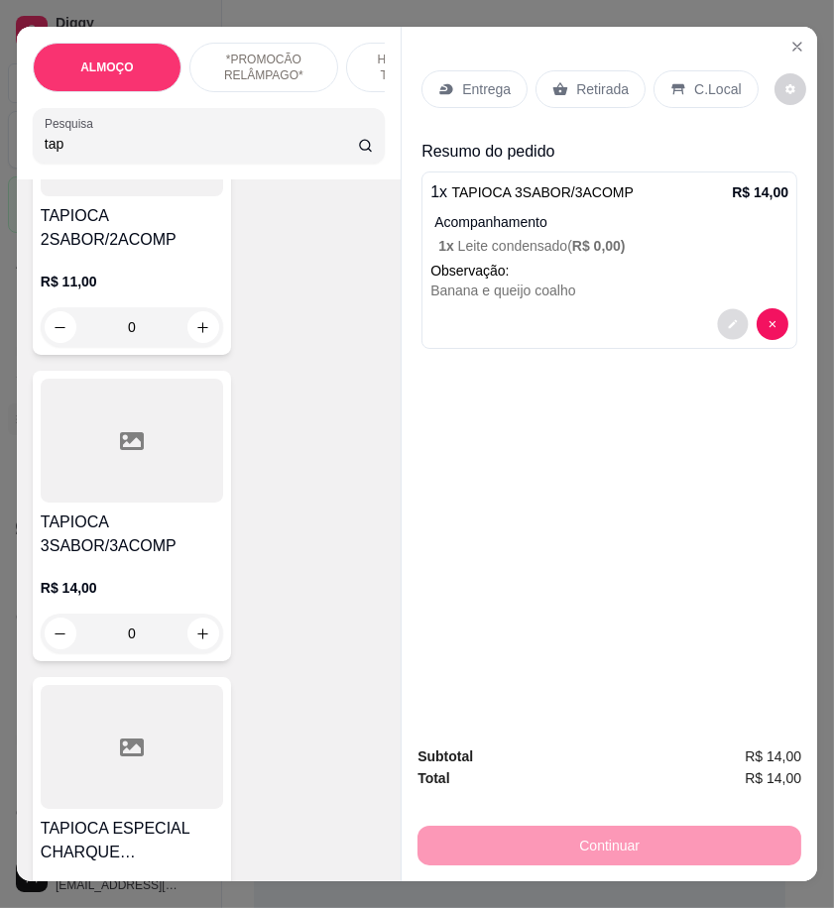
click at [728, 327] on button "decrease-product-quantity" at bounding box center [733, 324] width 31 height 31
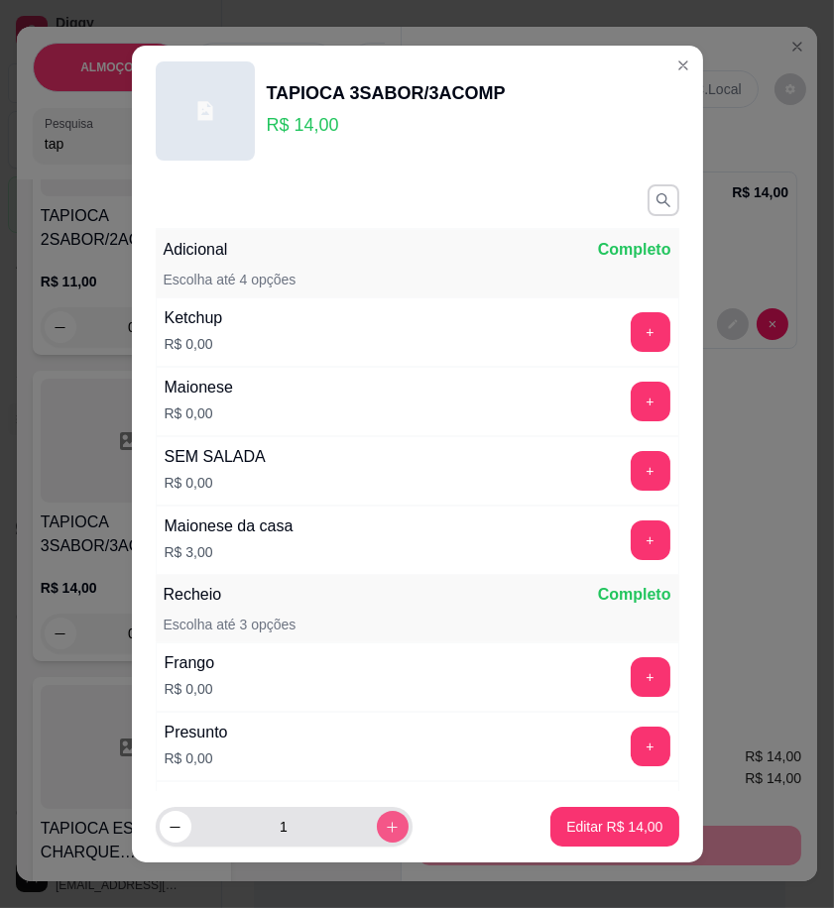
click at [385, 831] on icon "increase-product-quantity" at bounding box center [392, 827] width 15 height 15
type input "2"
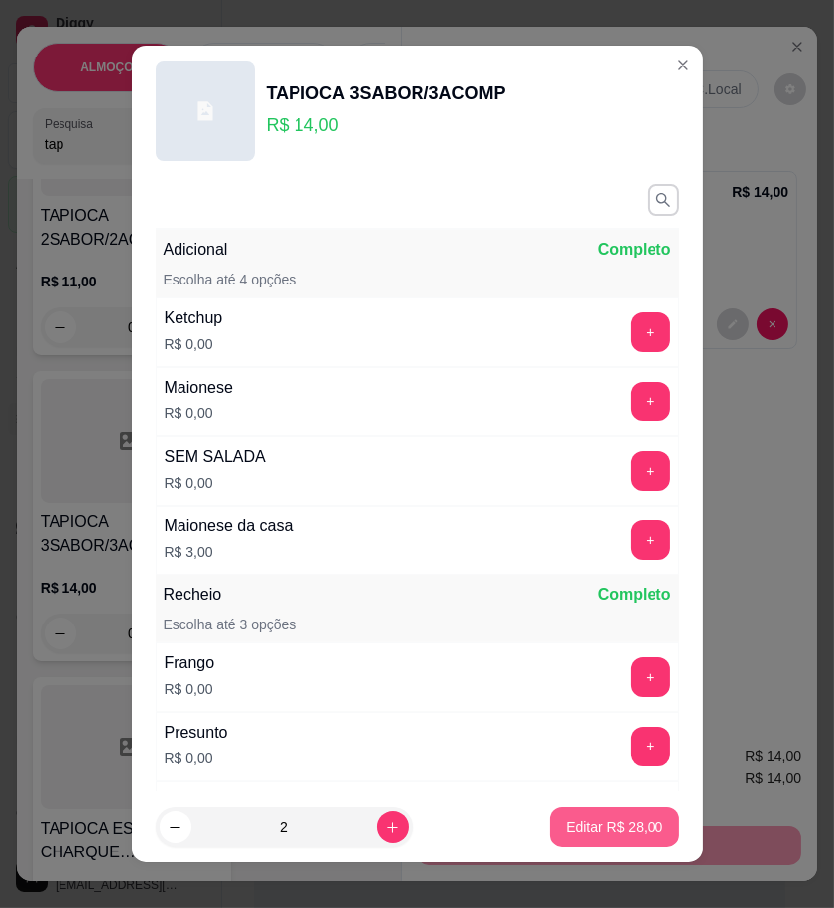
click at [616, 828] on p "Editar R$ 28,00" at bounding box center [614, 827] width 96 height 20
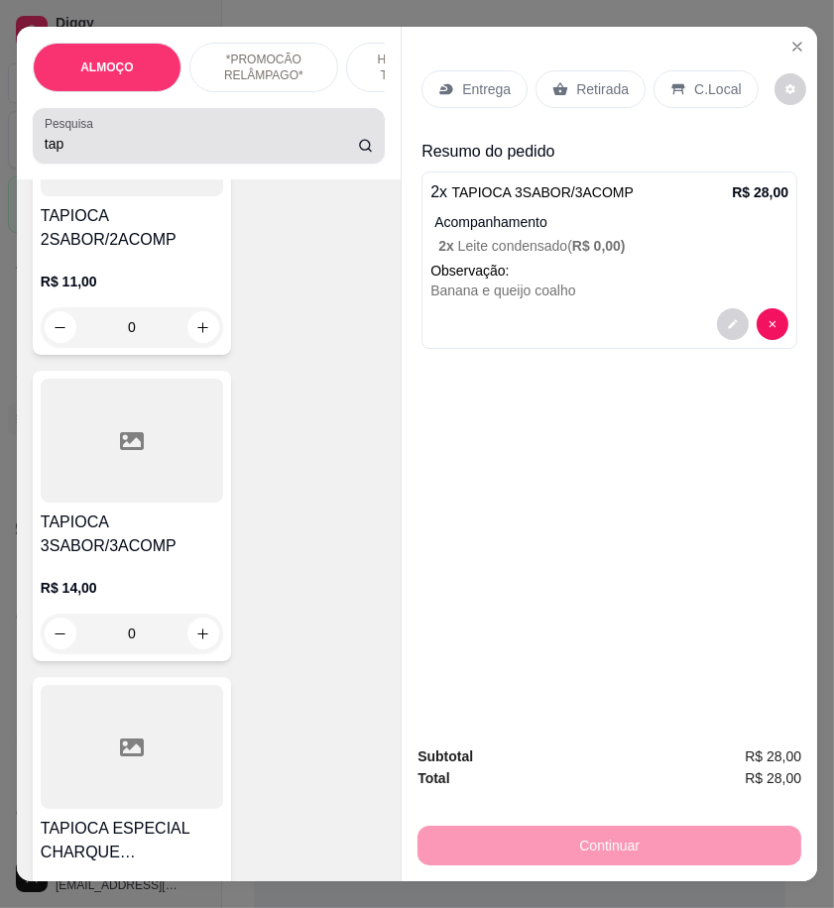
click at [73, 156] on div "tap" at bounding box center [209, 136] width 328 height 40
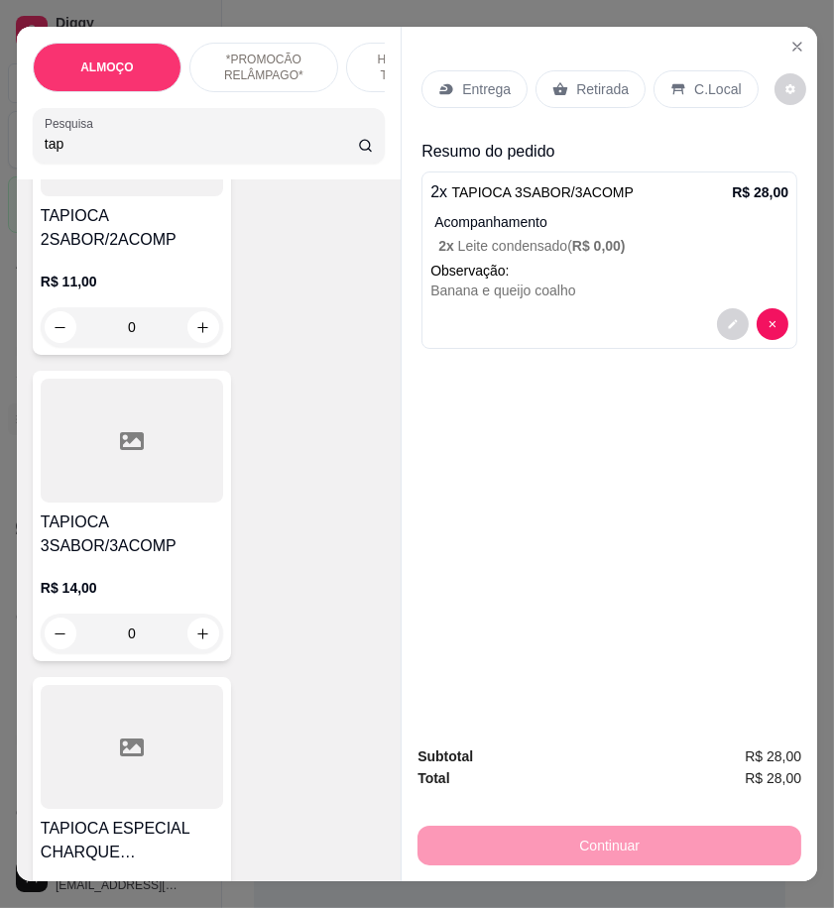
click at [76, 143] on input "tap" at bounding box center [201, 144] width 313 height 20
click at [76, 154] on input "tap" at bounding box center [201, 144] width 313 height 20
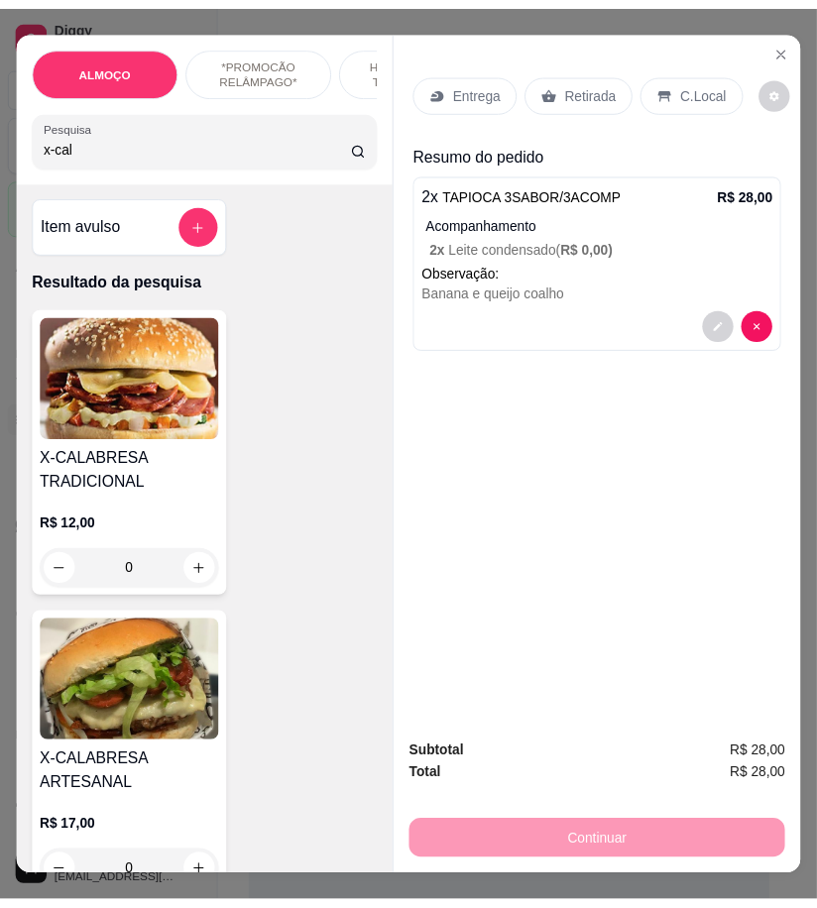
scroll to position [0, 0]
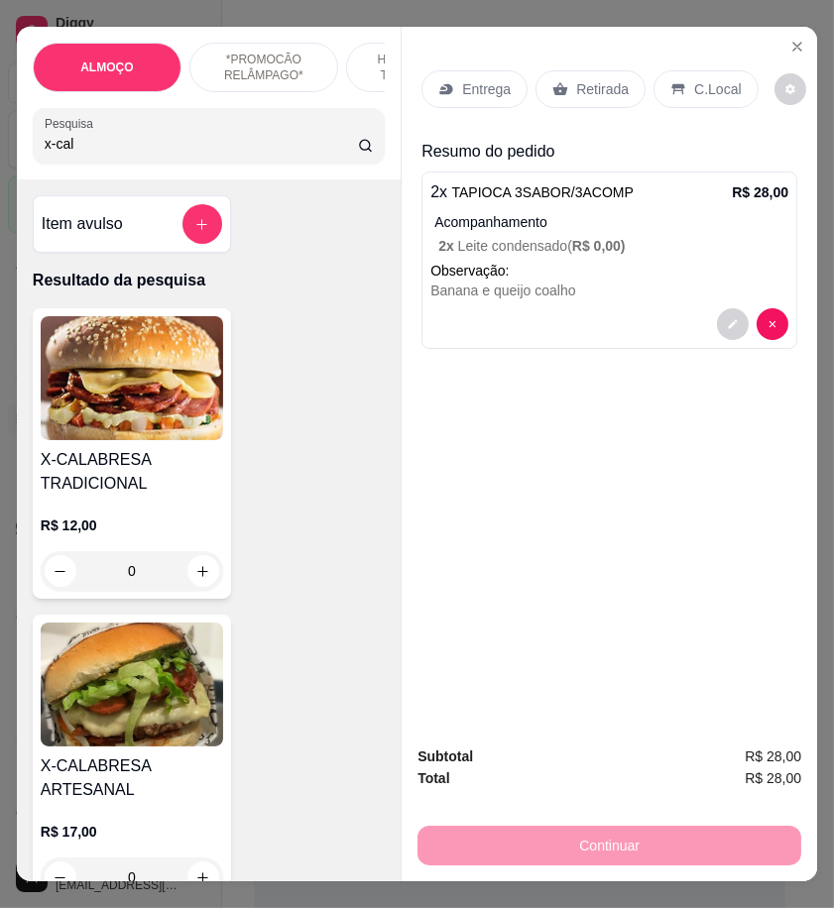
type input "x-cal"
click at [135, 453] on div "X-CALABRESA TRADICIONAL R$ 12,00 0" at bounding box center [132, 453] width 198 height 291
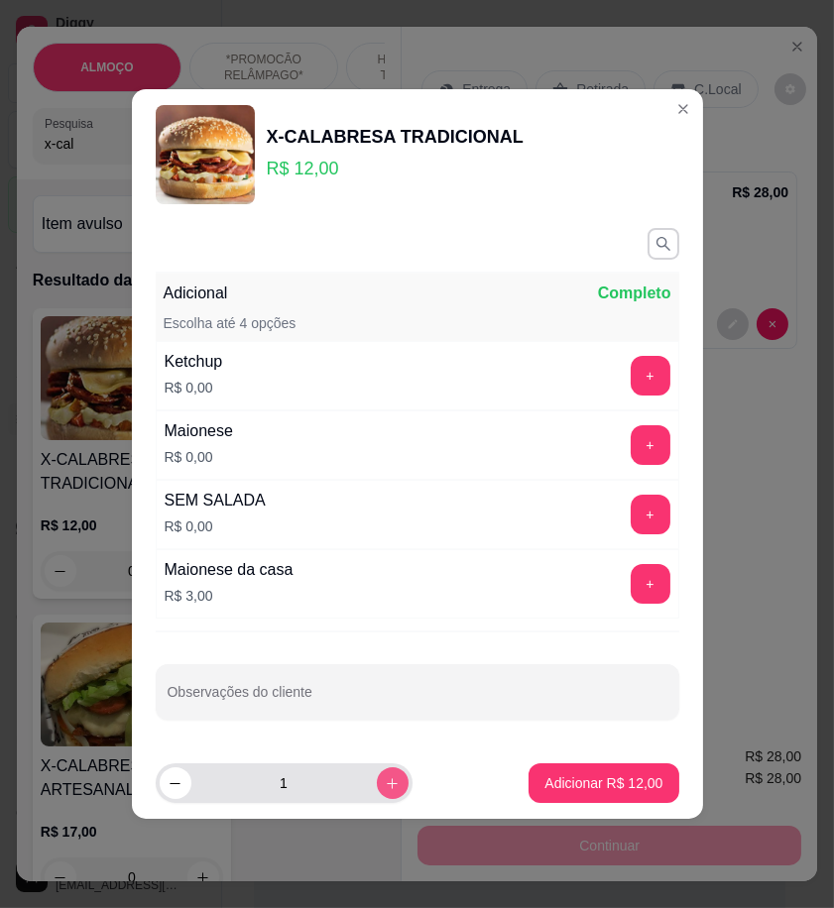
click at [391, 773] on button "increase-product-quantity" at bounding box center [393, 784] width 32 height 32
type input "2"
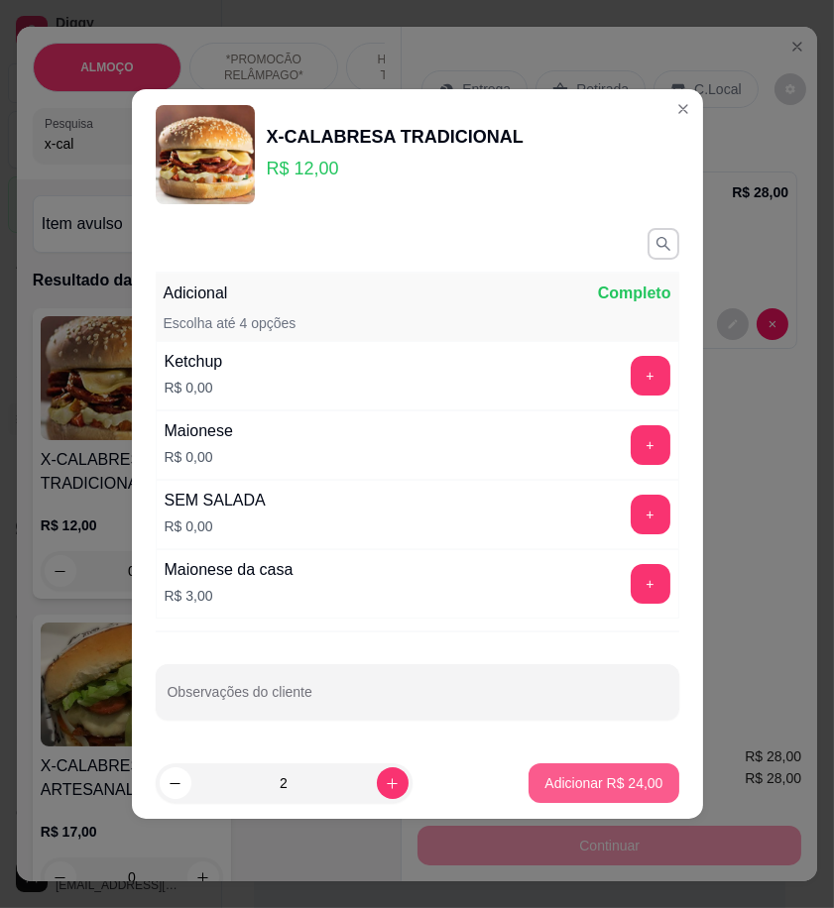
click at [599, 785] on p "Adicionar R$ 24,00" at bounding box center [603, 783] width 118 height 20
type input "2"
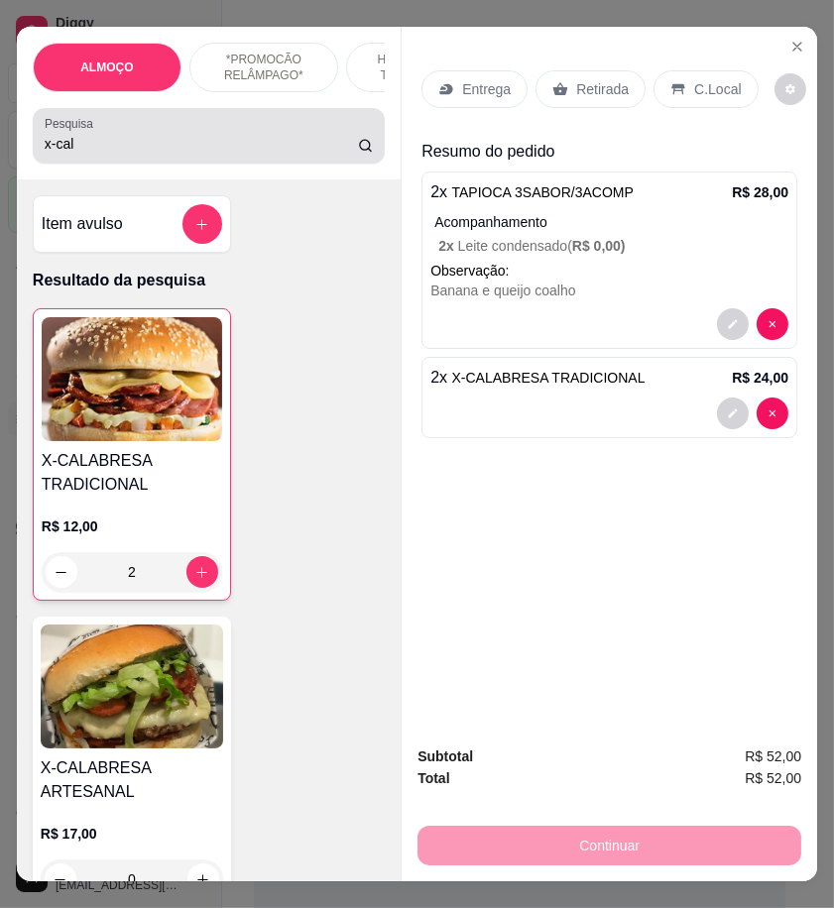
click at [73, 154] on input "x-cal" at bounding box center [201, 144] width 313 height 20
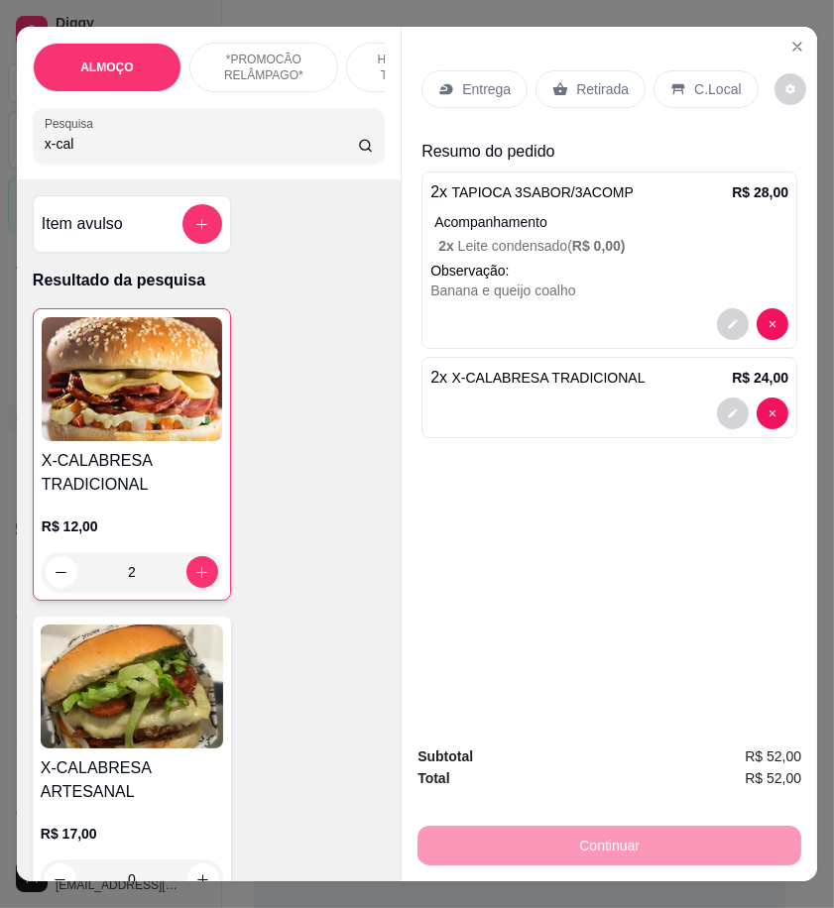
click at [73, 154] on input "x-cal" at bounding box center [201, 144] width 313 height 20
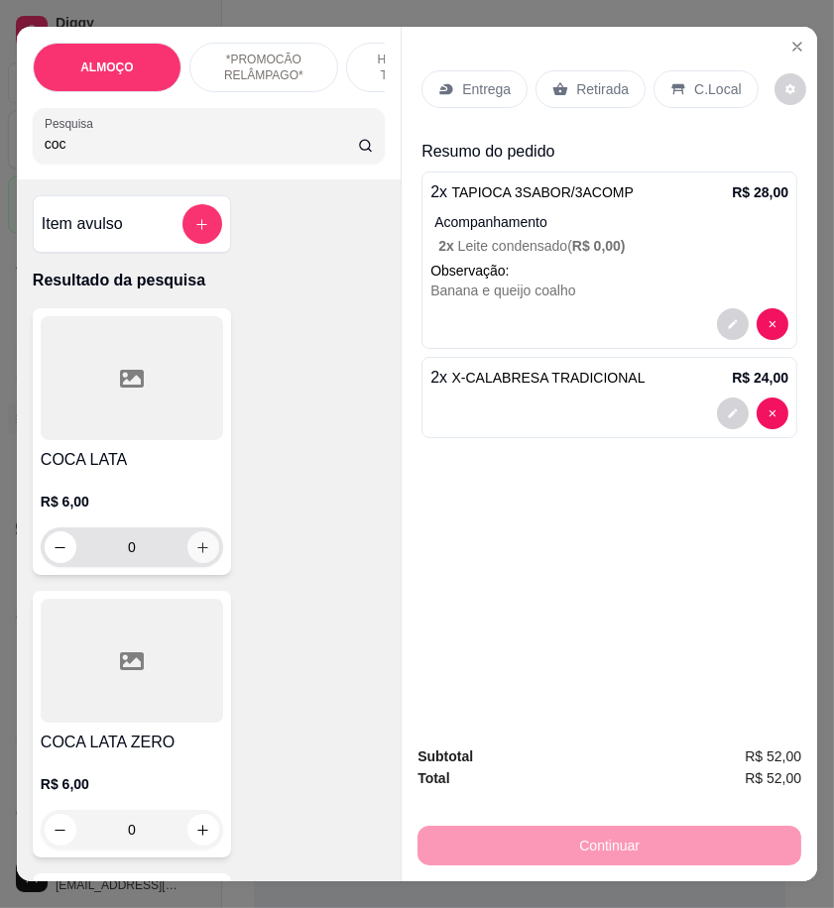
type input "coc"
click at [195, 555] on icon "increase-product-quantity" at bounding box center [202, 547] width 15 height 15
type input "1"
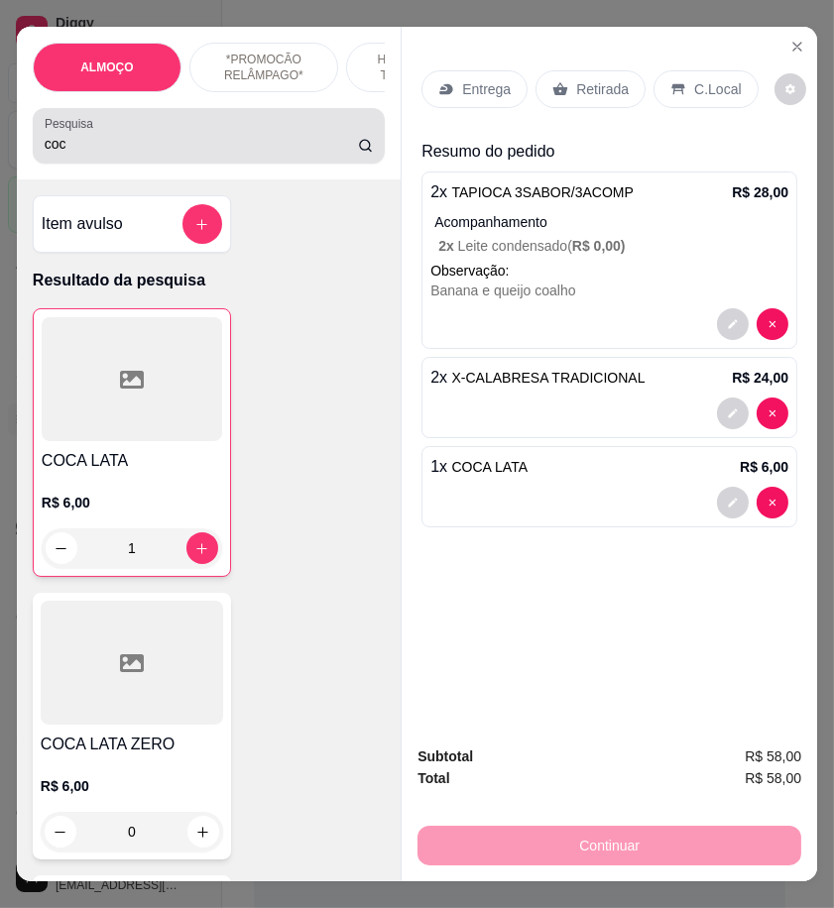
click at [56, 154] on input "coc" at bounding box center [201, 144] width 313 height 20
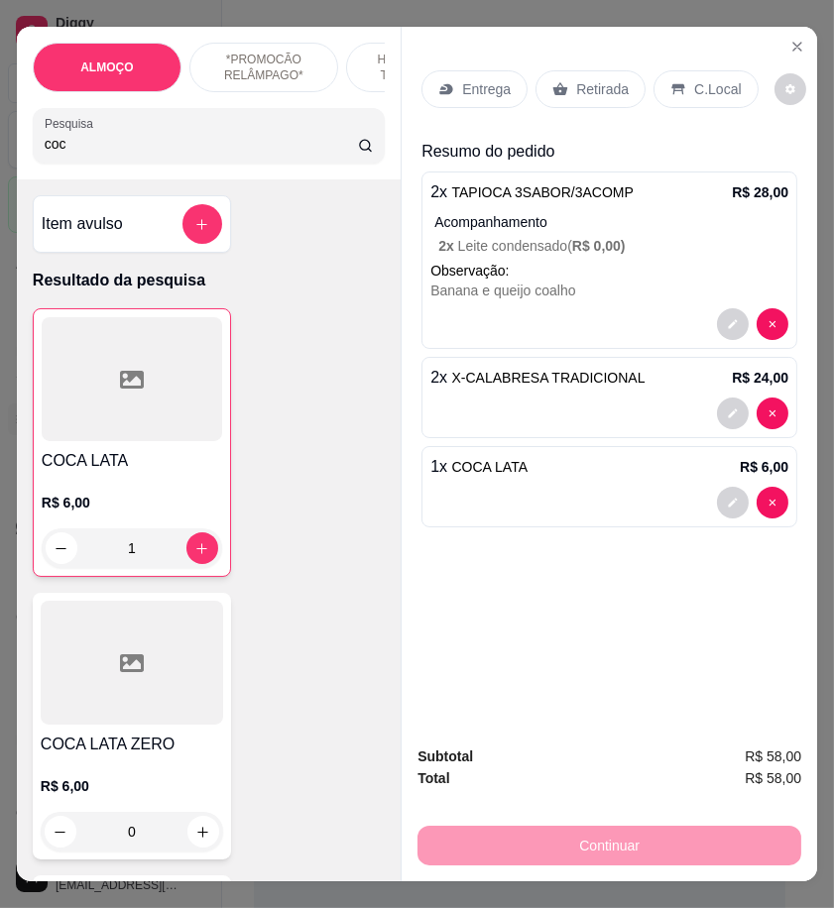
click at [56, 154] on input "coc" at bounding box center [201, 144] width 313 height 20
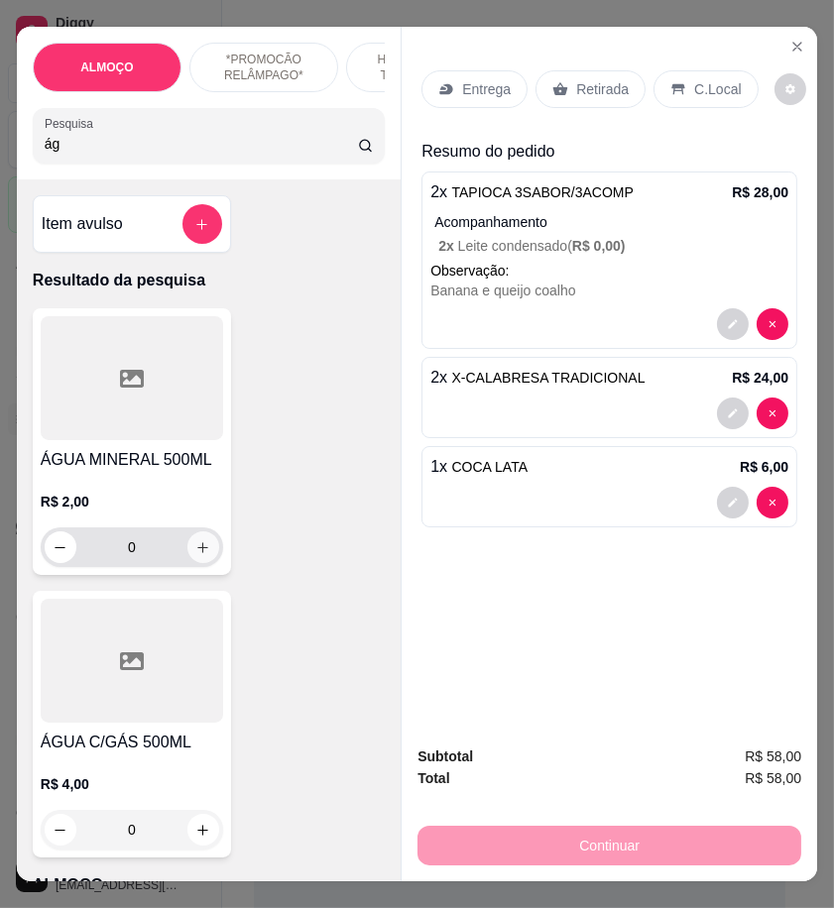
type input "ág"
click at [195, 548] on icon "increase-product-quantity" at bounding box center [202, 547] width 15 height 15
type input "1"
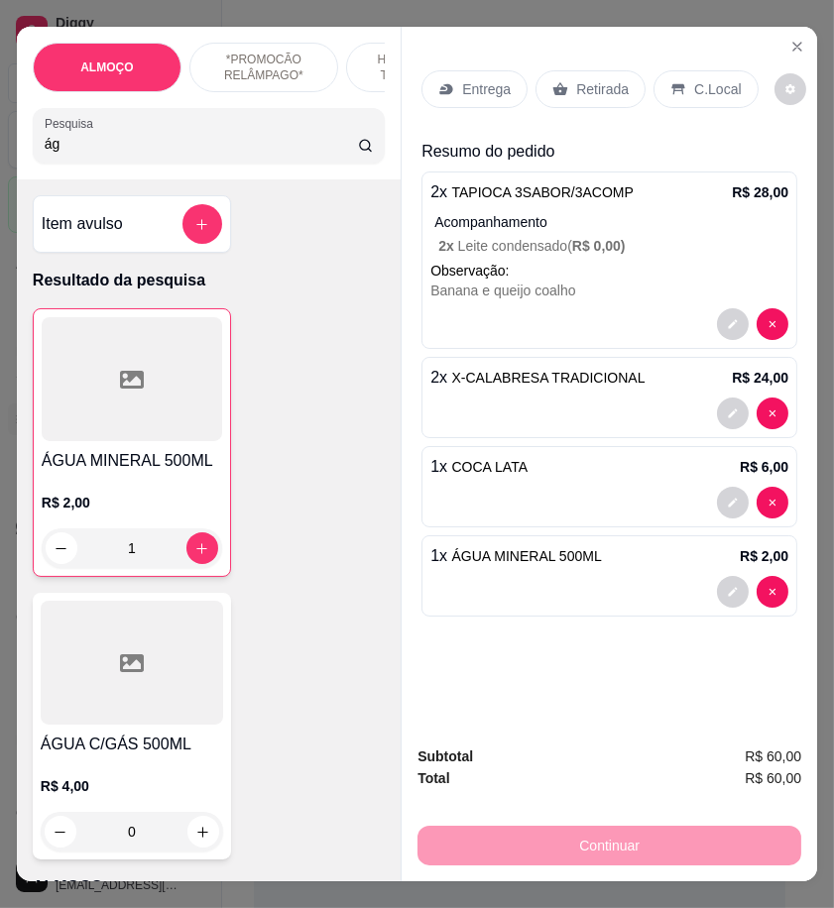
click at [576, 79] on p "Retirada" at bounding box center [602, 89] width 53 height 20
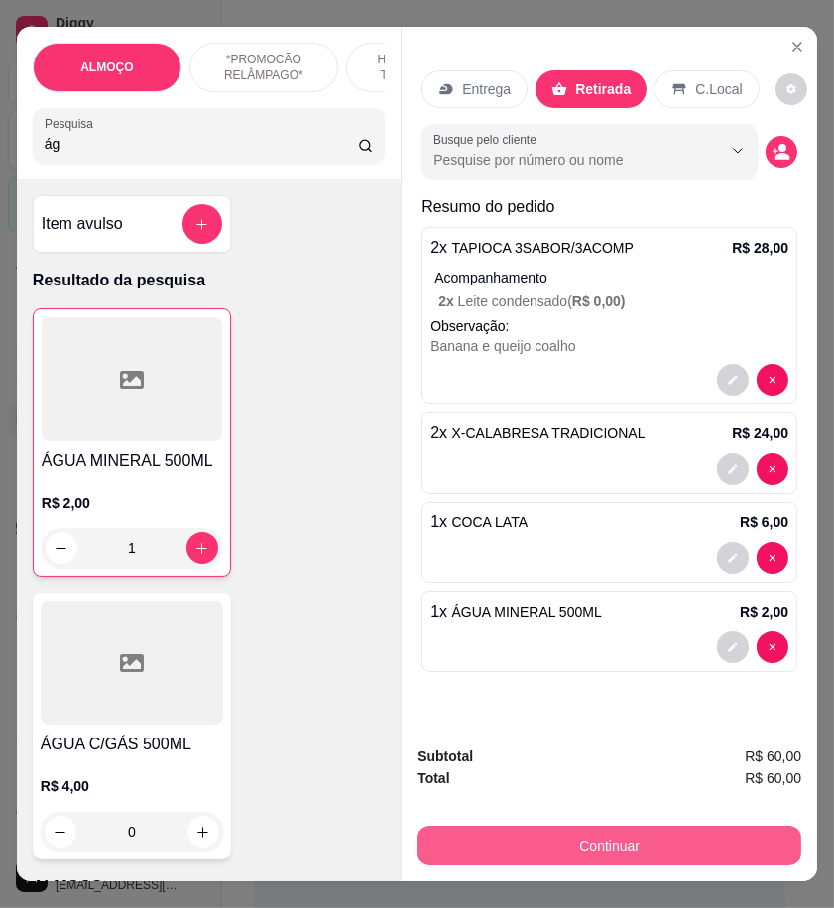
click at [679, 837] on button "Continuar" at bounding box center [609, 846] width 384 height 40
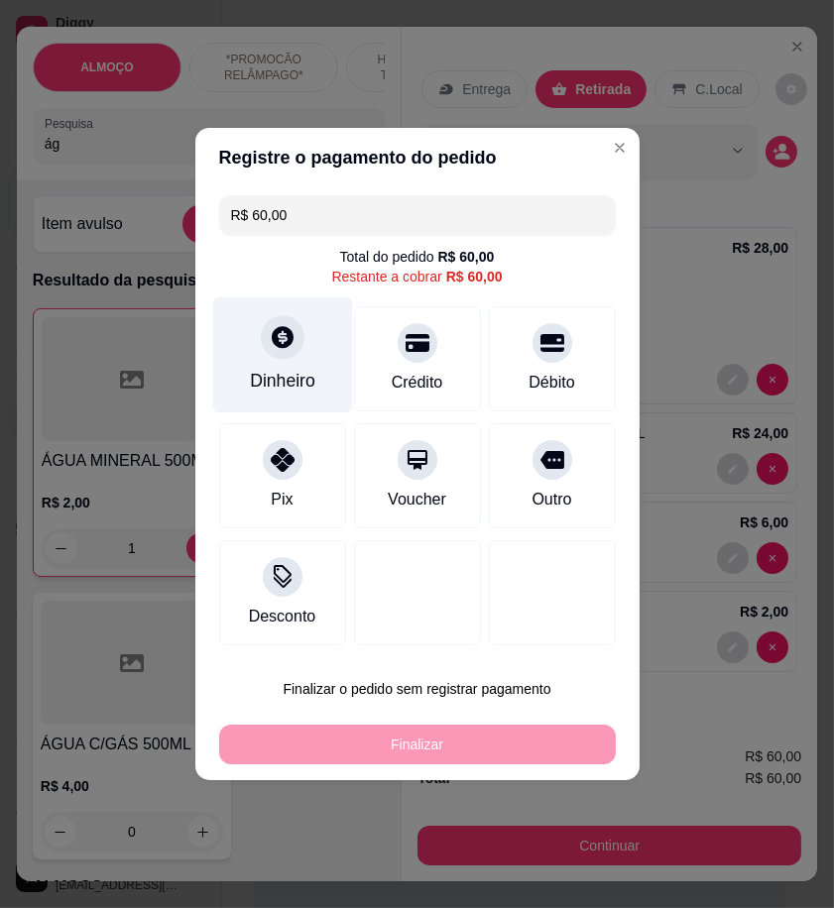
click at [280, 358] on div at bounding box center [283, 337] width 44 height 44
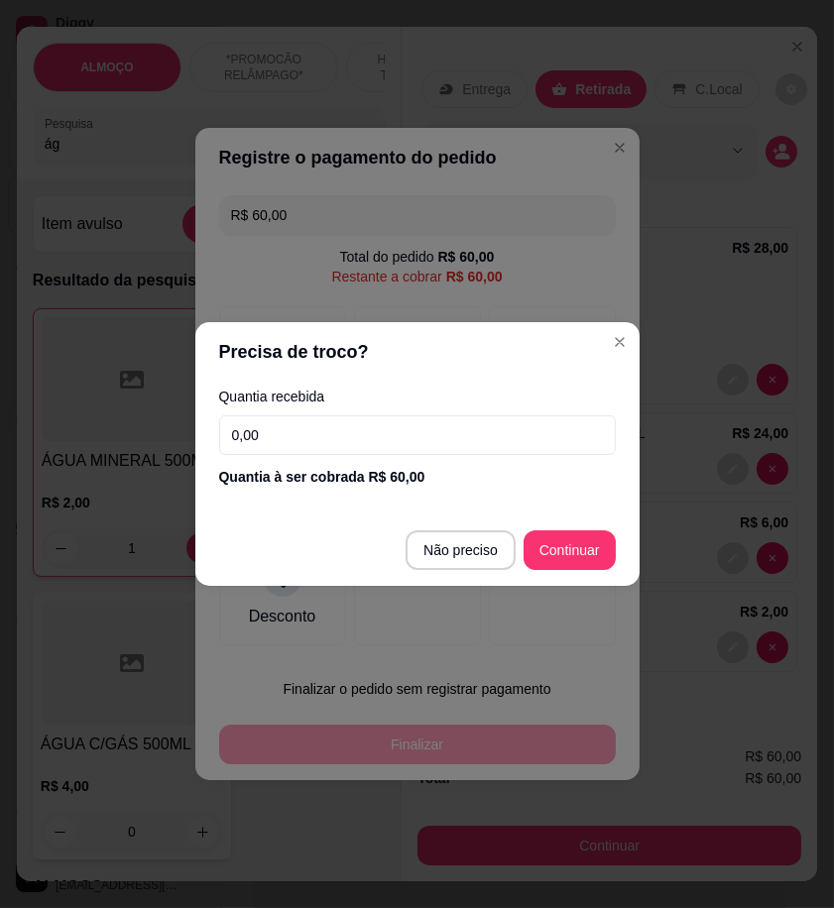
click at [474, 443] on input "0,00" at bounding box center [417, 435] width 397 height 40
type input "R$ 0,00"
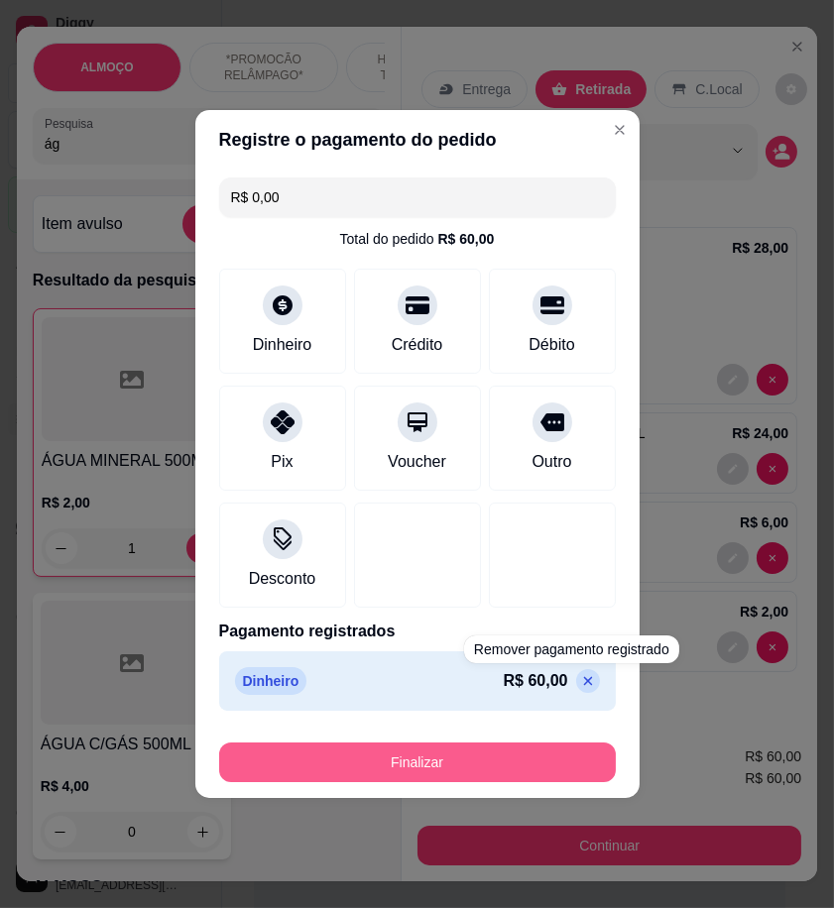
click at [577, 755] on button "Finalizar" at bounding box center [417, 763] width 397 height 40
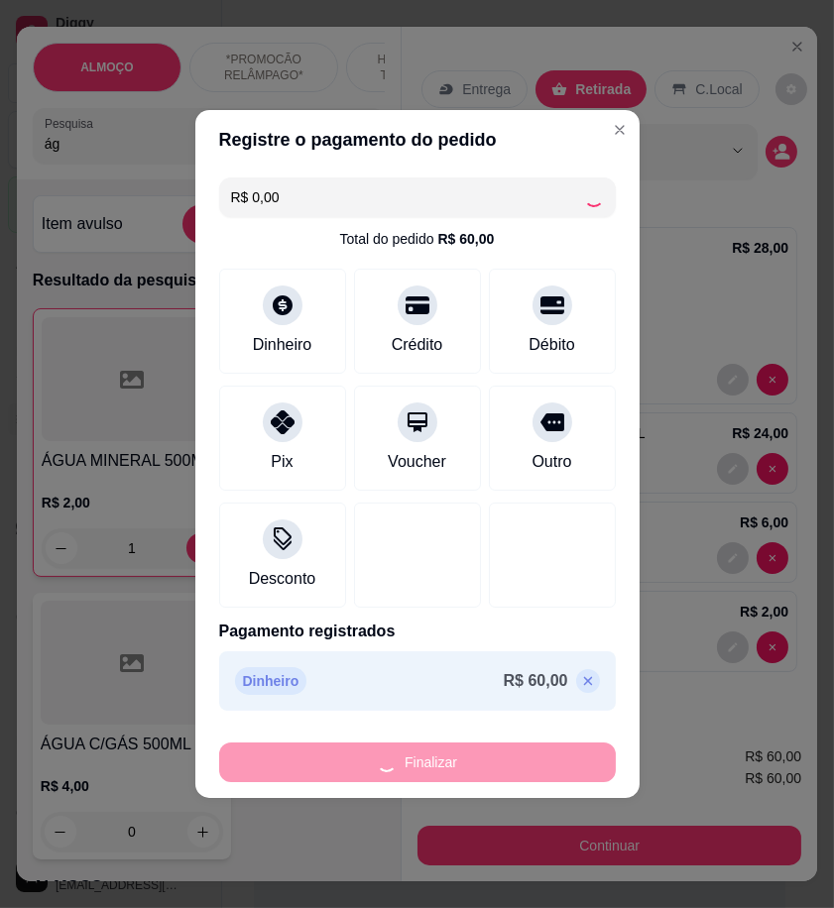
type input "0"
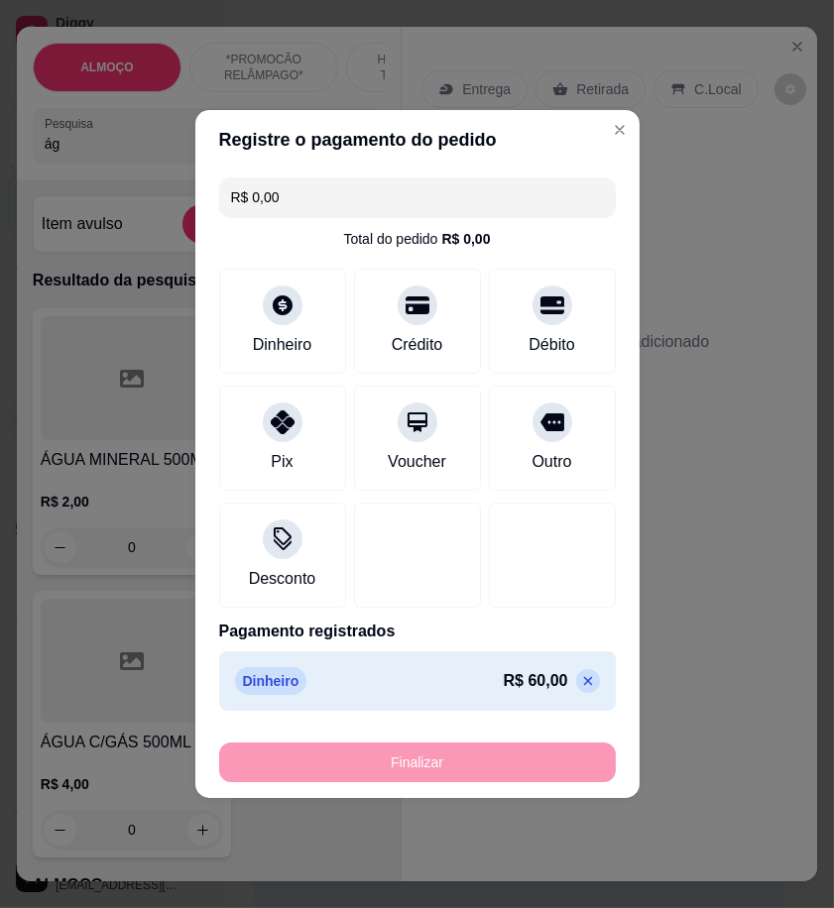
type input "-R$ 60,00"
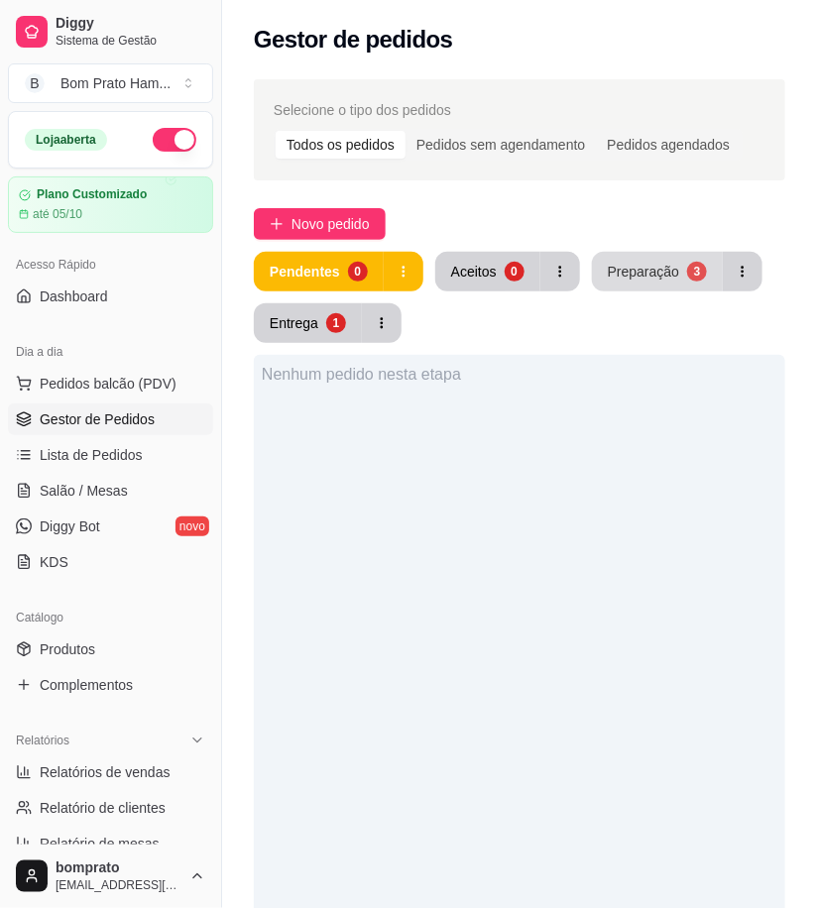
click at [656, 282] on button "Preparação 3" at bounding box center [657, 272] width 131 height 40
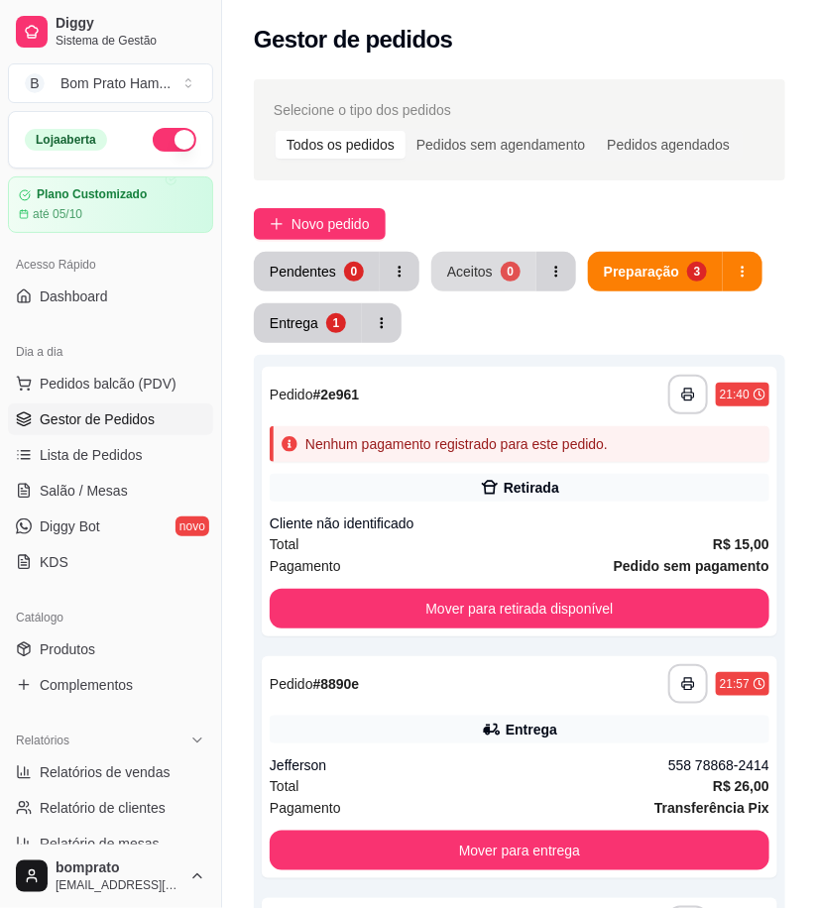
click at [479, 260] on button "Aceitos 0" at bounding box center [483, 272] width 105 height 40
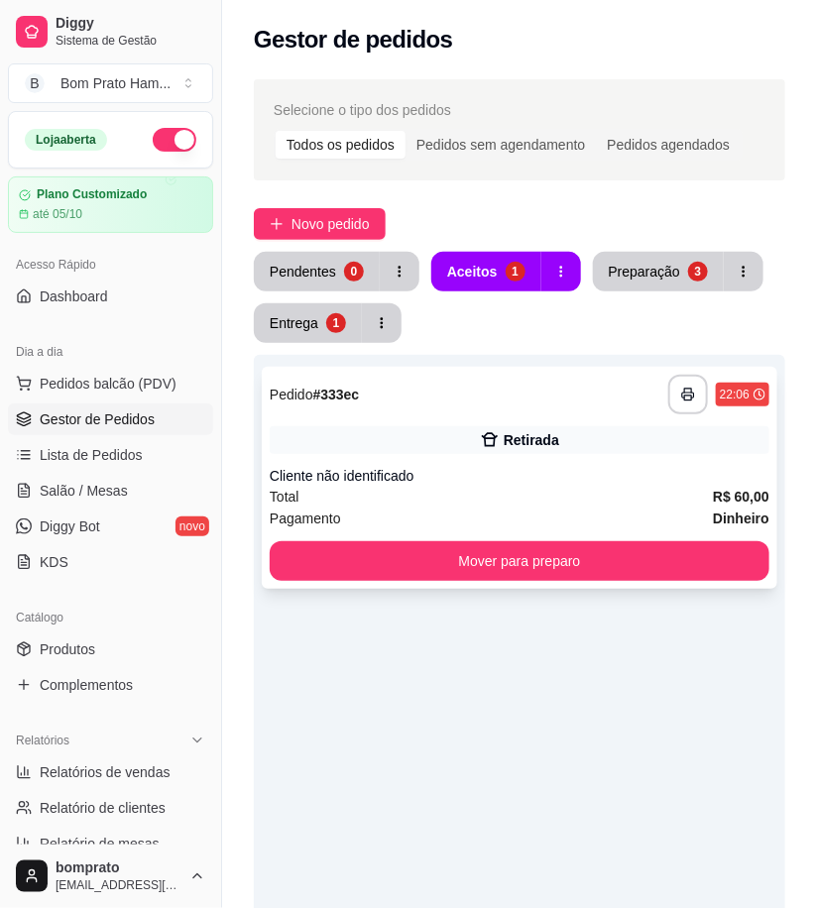
click at [524, 472] on div "Cliente não identificado" at bounding box center [520, 476] width 500 height 20
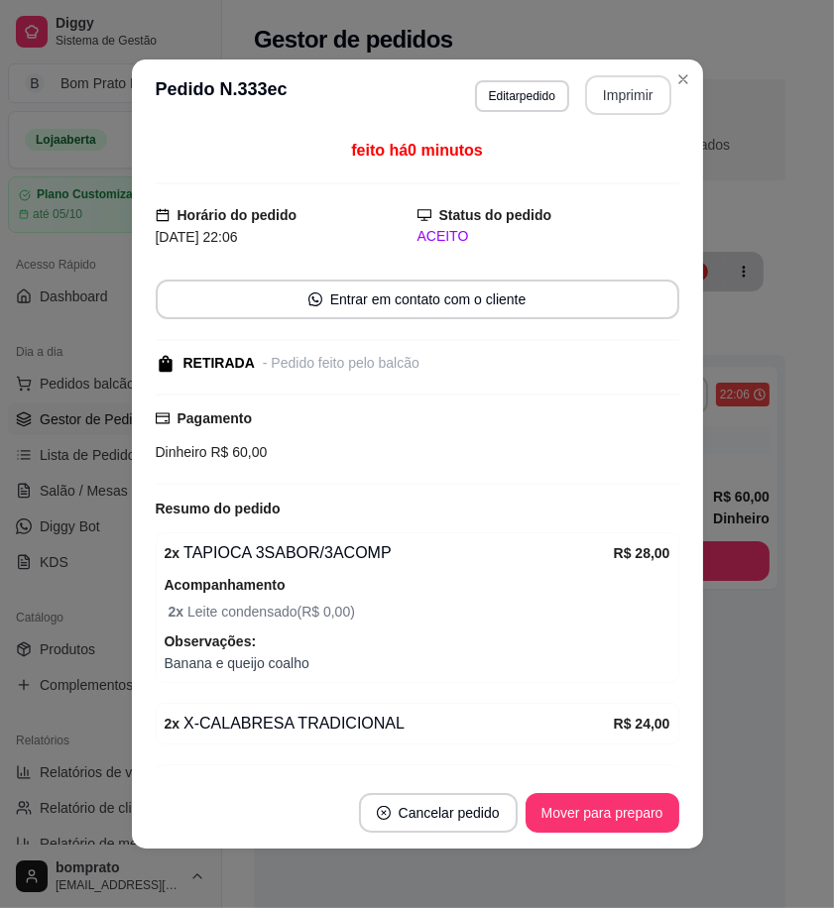
click at [607, 95] on button "Imprimir" at bounding box center [628, 95] width 86 height 40
click at [615, 811] on button "Mover para preparo" at bounding box center [602, 813] width 149 height 39
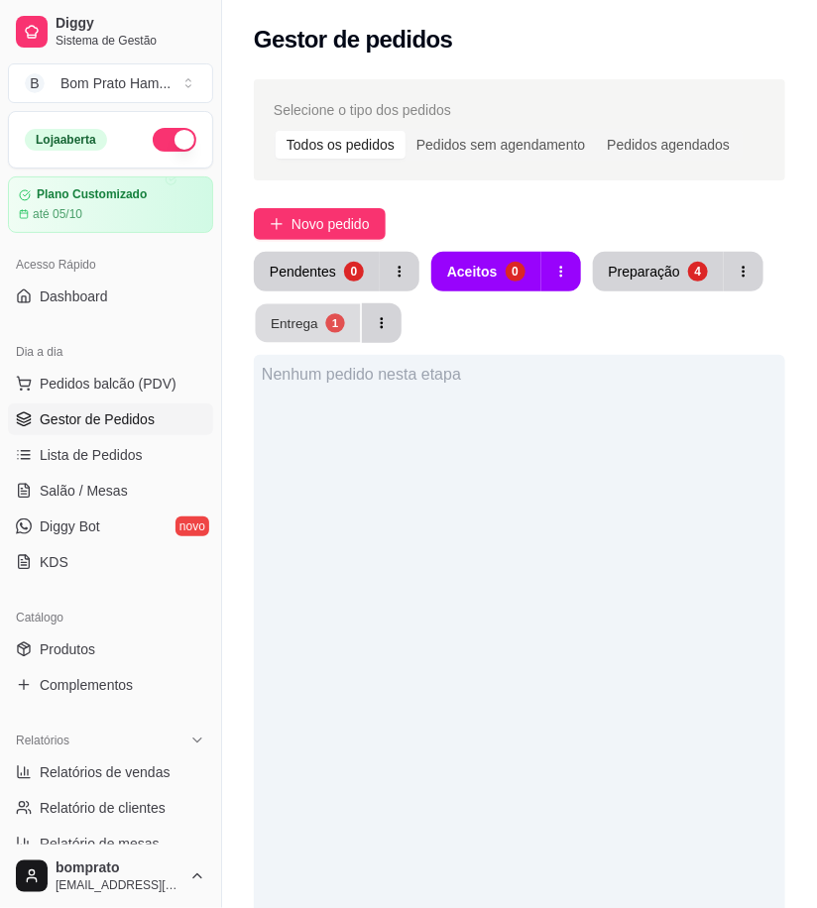
click at [314, 330] on div "Entrega" at bounding box center [295, 322] width 48 height 19
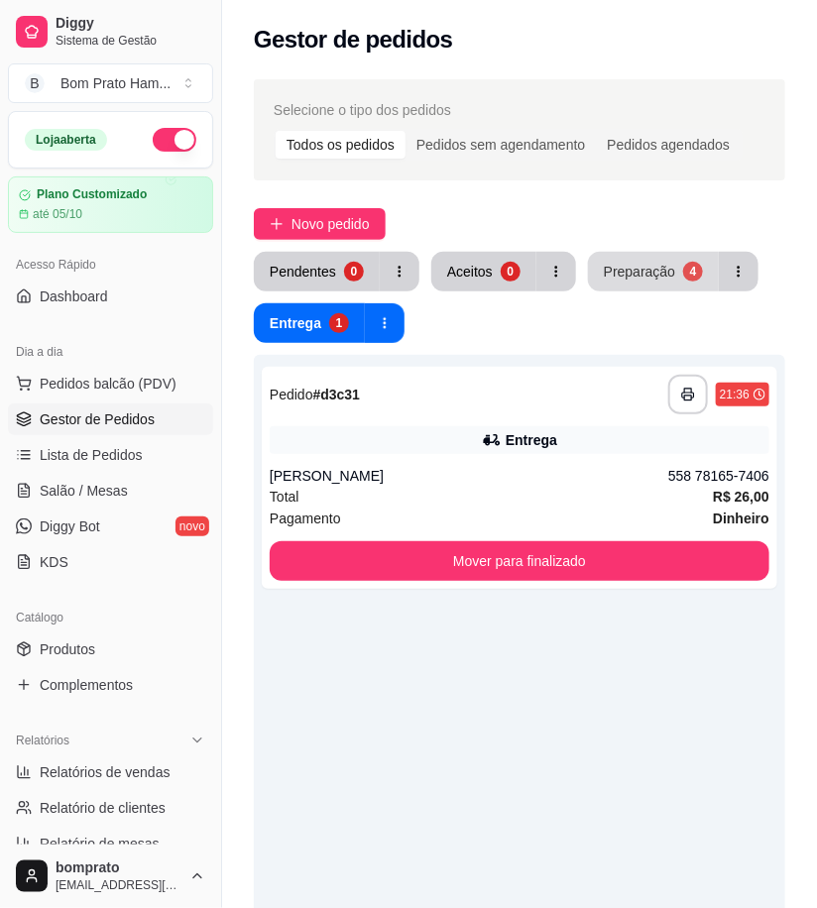
click at [671, 261] on button "Preparação 4" at bounding box center [653, 272] width 131 height 40
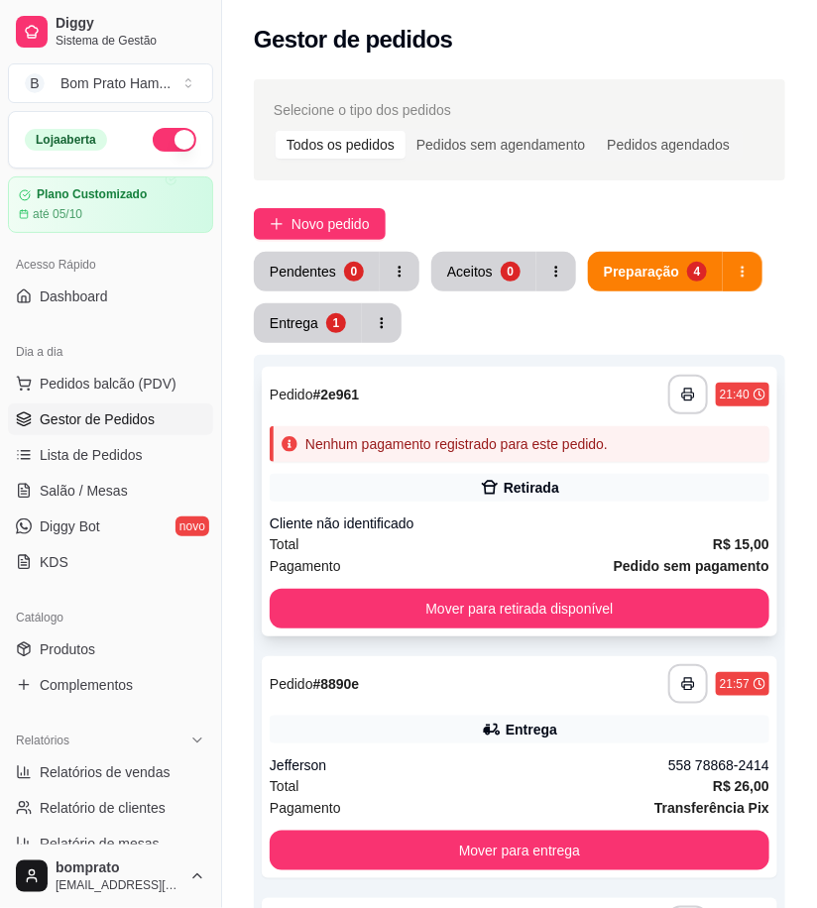
click at [520, 471] on div "**********" at bounding box center [520, 502] width 516 height 270
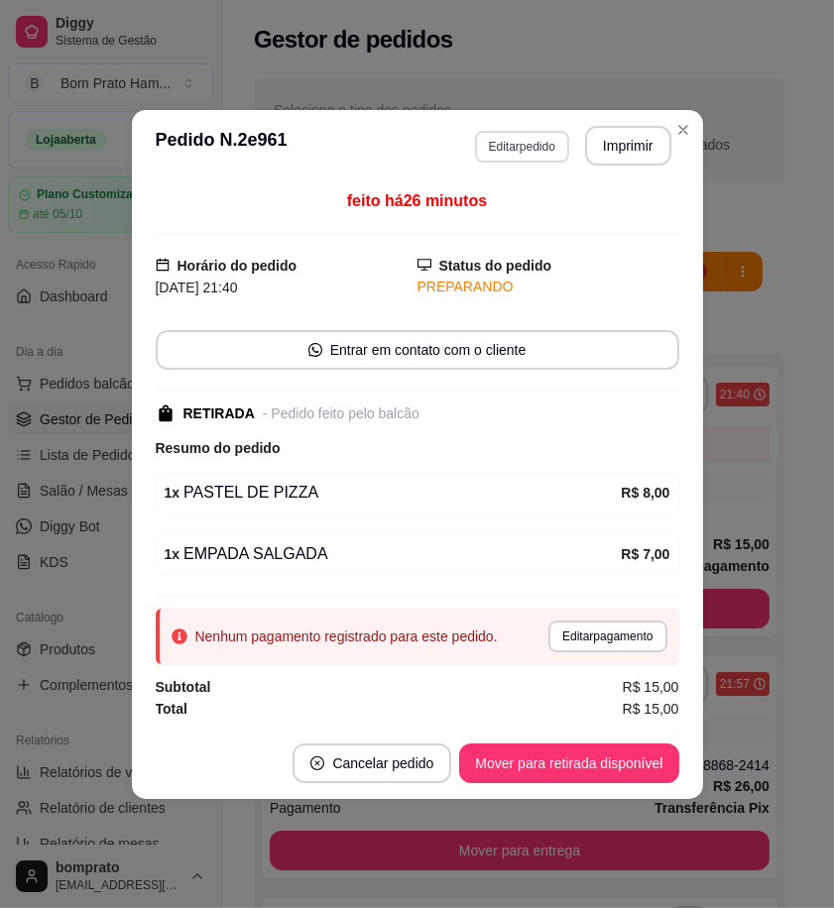
click at [516, 157] on button "Editar pedido" at bounding box center [522, 147] width 94 height 32
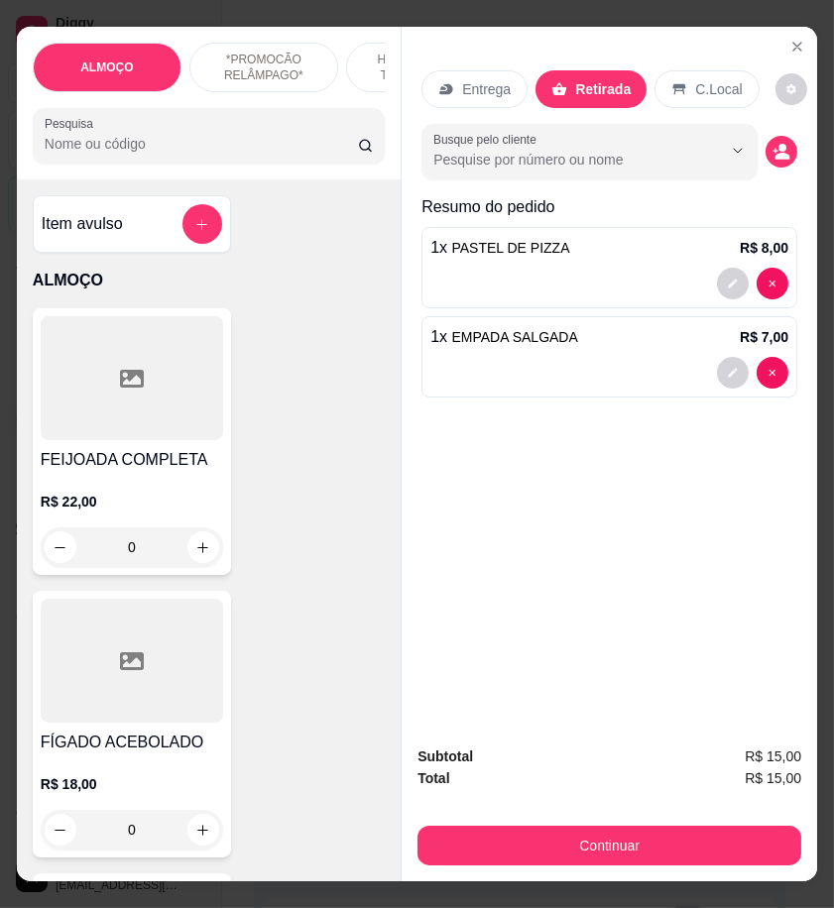
click at [220, 154] on input "Pesquisa" at bounding box center [201, 144] width 313 height 20
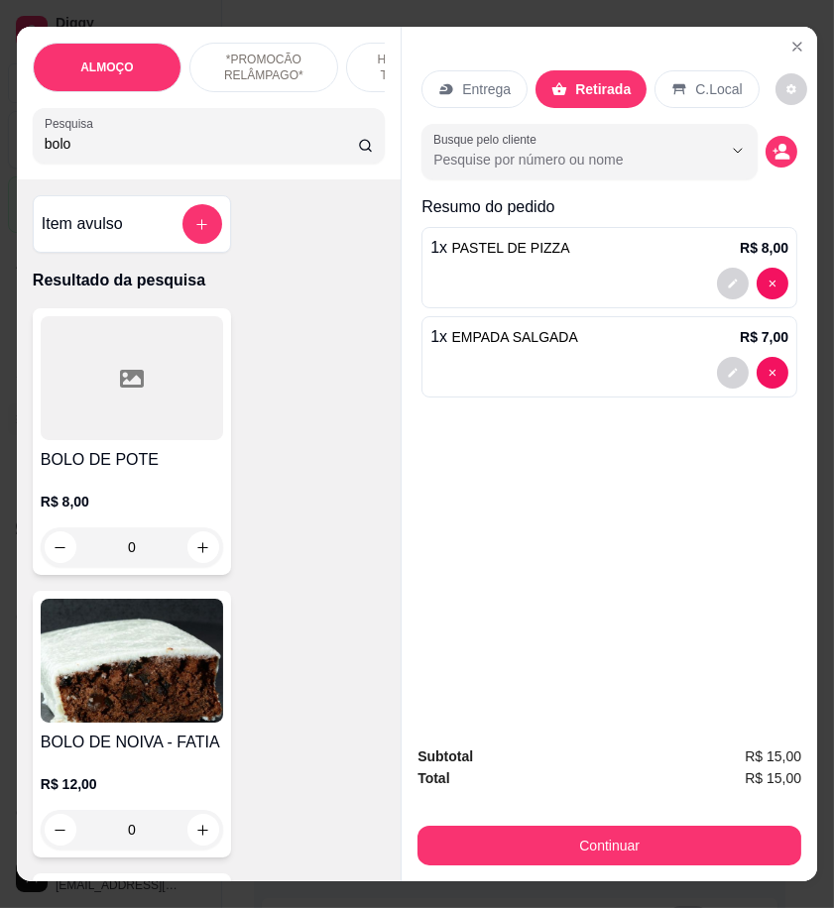
type input "bolo"
click at [199, 463] on h4 "BOLO DE POTE" at bounding box center [132, 460] width 182 height 24
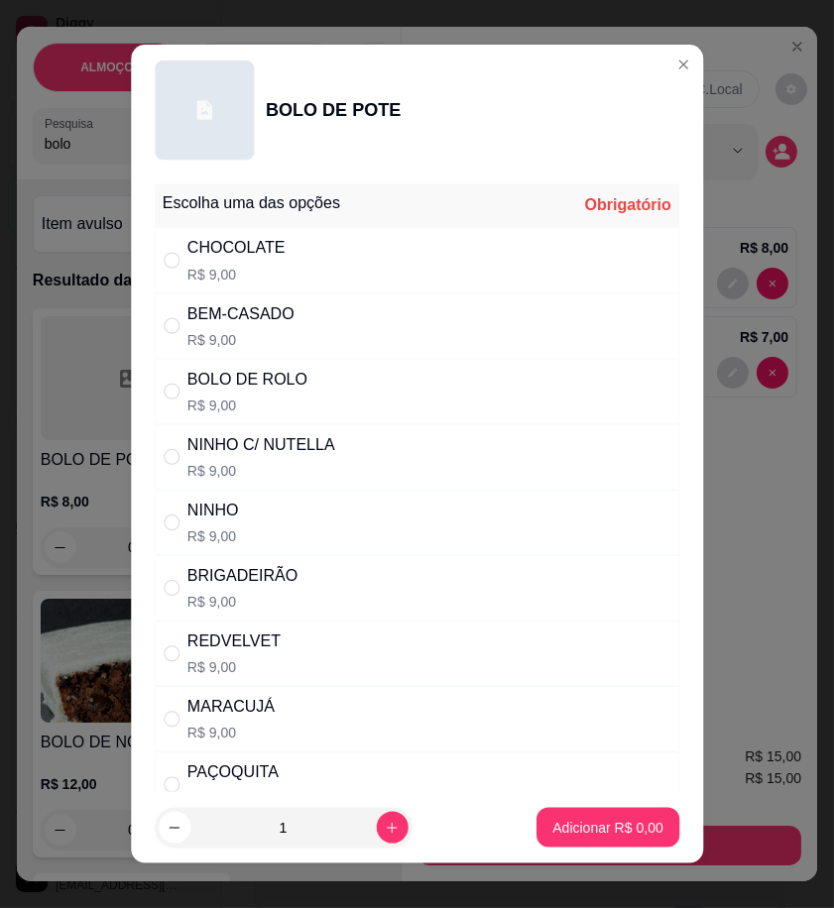
click at [389, 476] on div "NINHO C/ NUTELLA R$ 9,00" at bounding box center [417, 456] width 525 height 65
radio input "true"
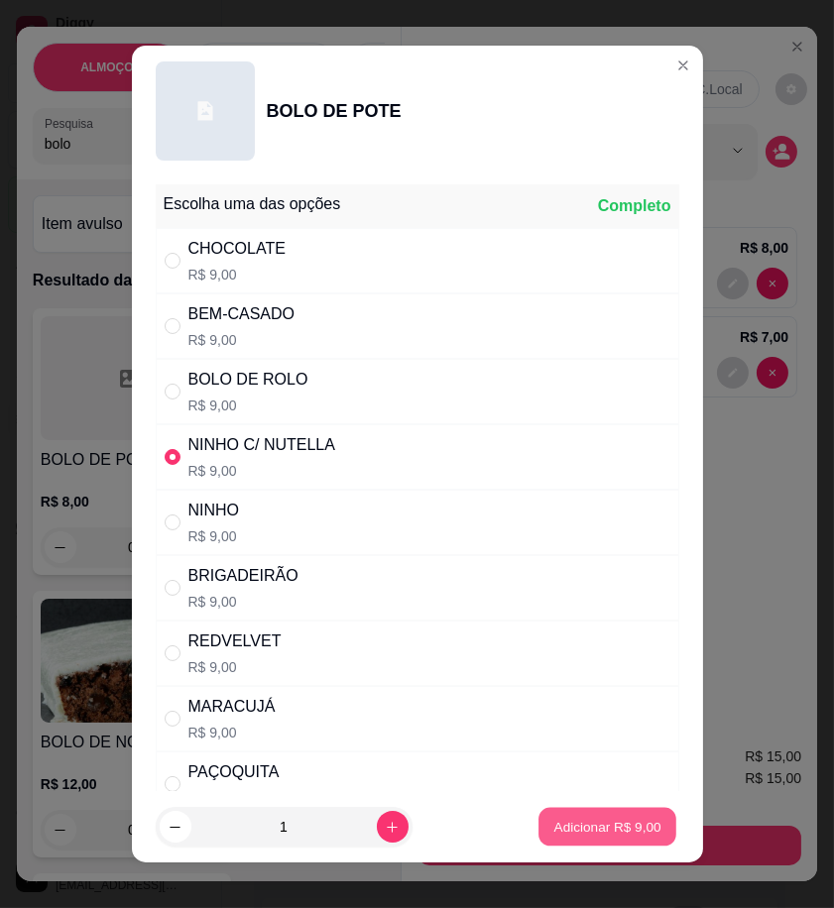
click at [582, 837] on button "Adicionar R$ 9,00" at bounding box center [607, 827] width 138 height 39
type input "1"
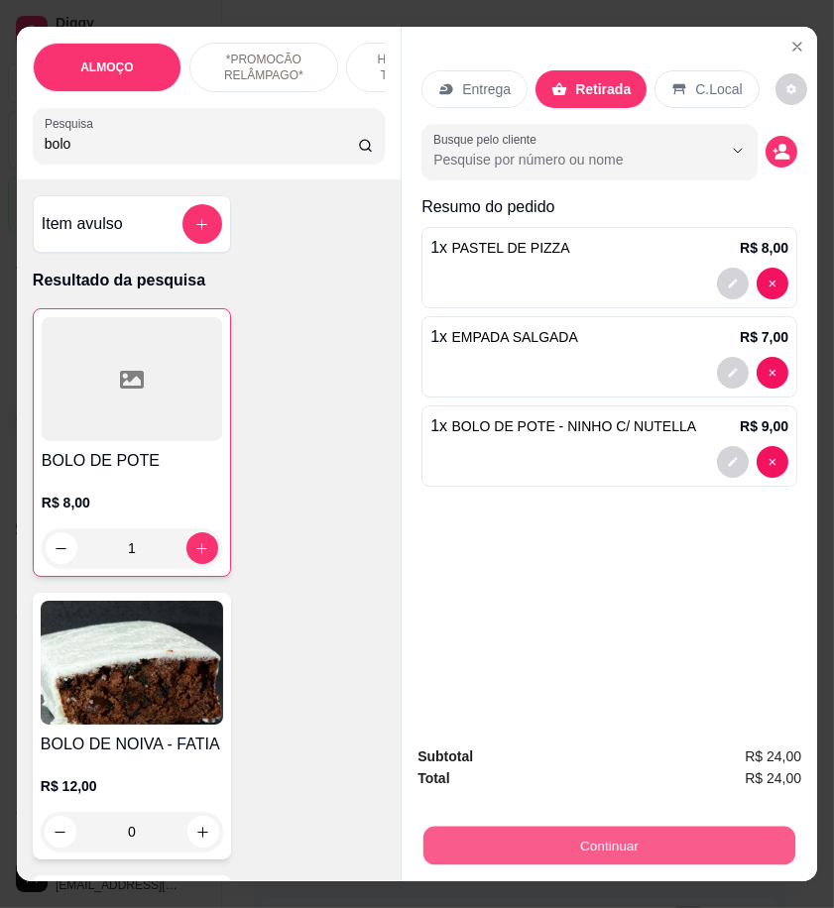
click at [637, 836] on button "Continuar" at bounding box center [609, 845] width 372 height 39
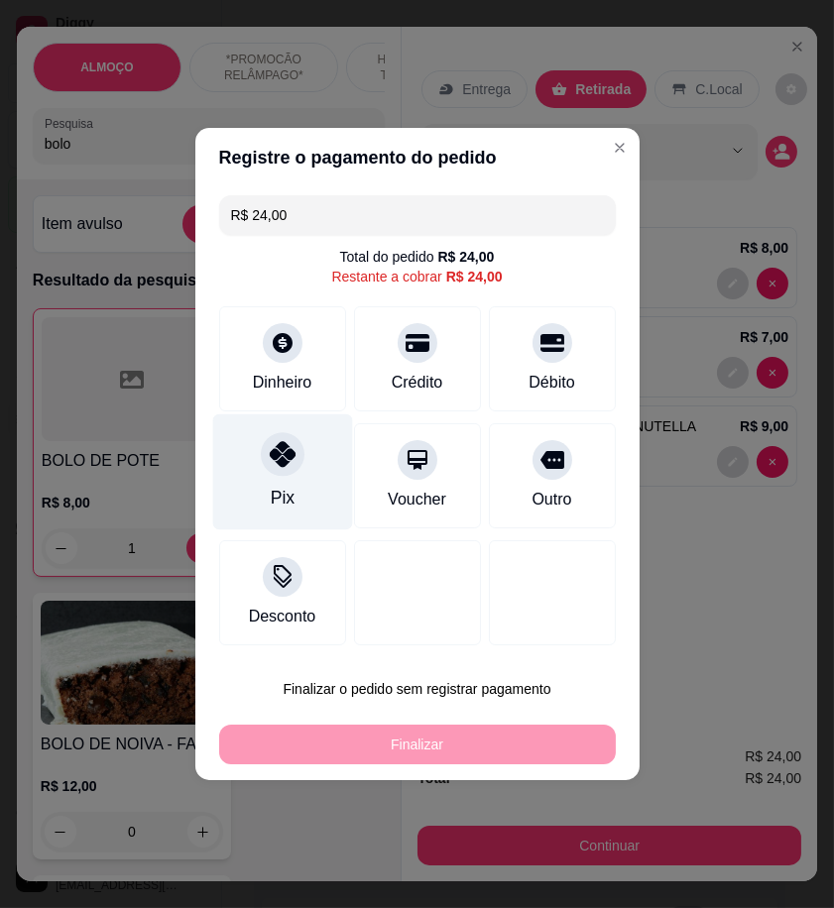
click at [252, 486] on div "Pix" at bounding box center [282, 473] width 140 height 116
type input "R$ 0,00"
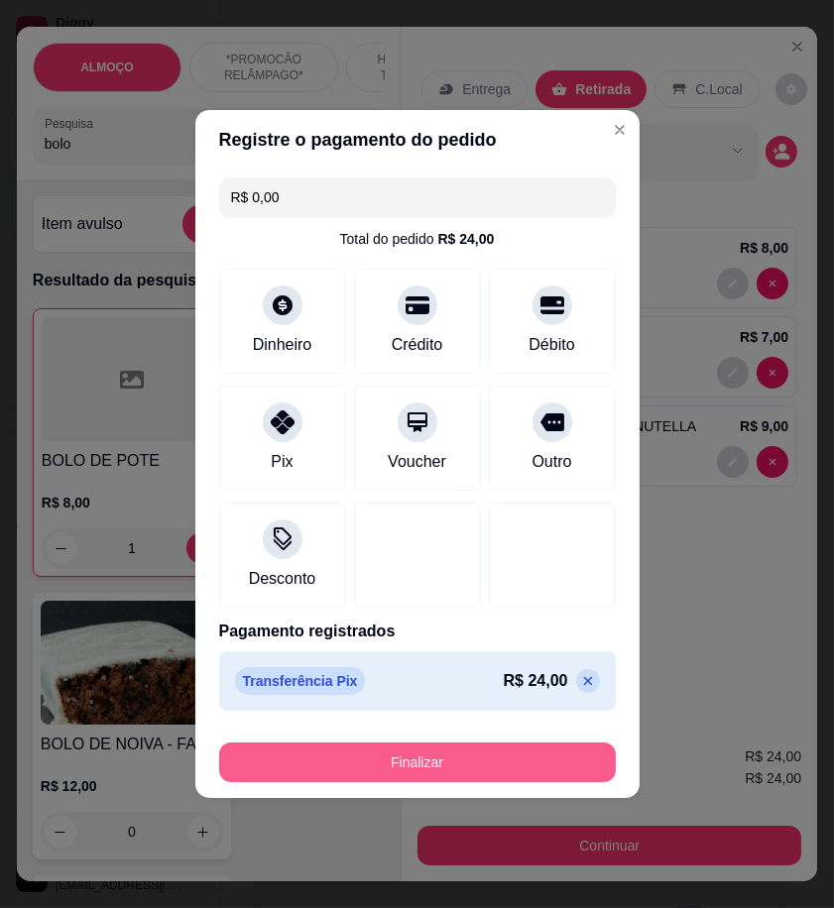
click at [546, 748] on button "Finalizar" at bounding box center [417, 763] width 397 height 40
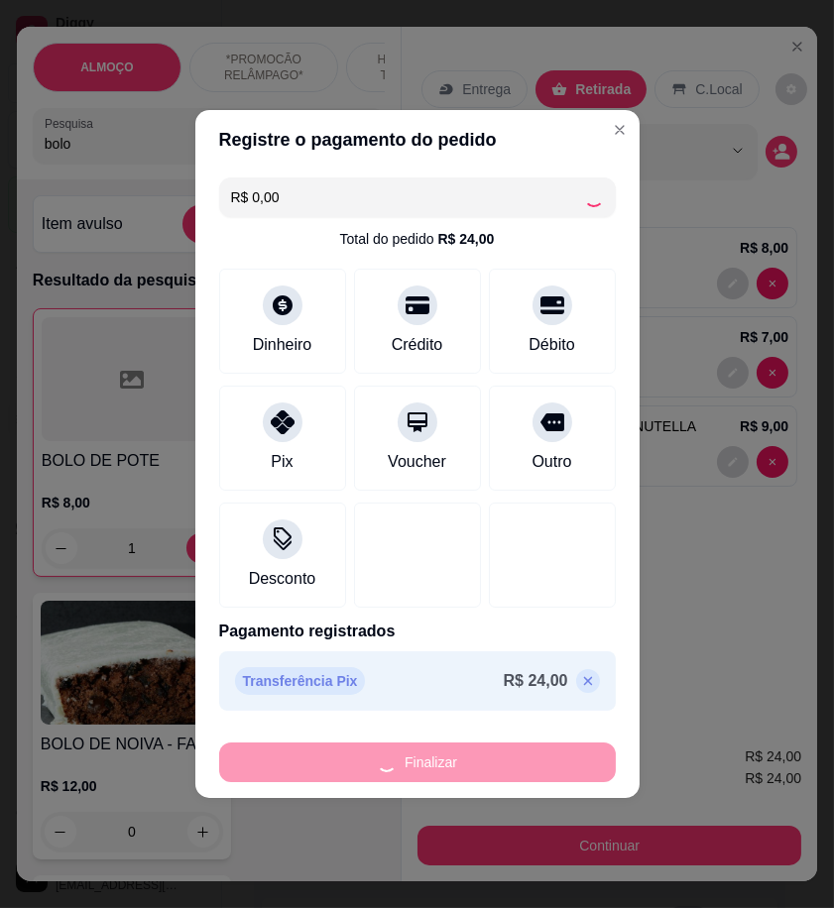
type input "0"
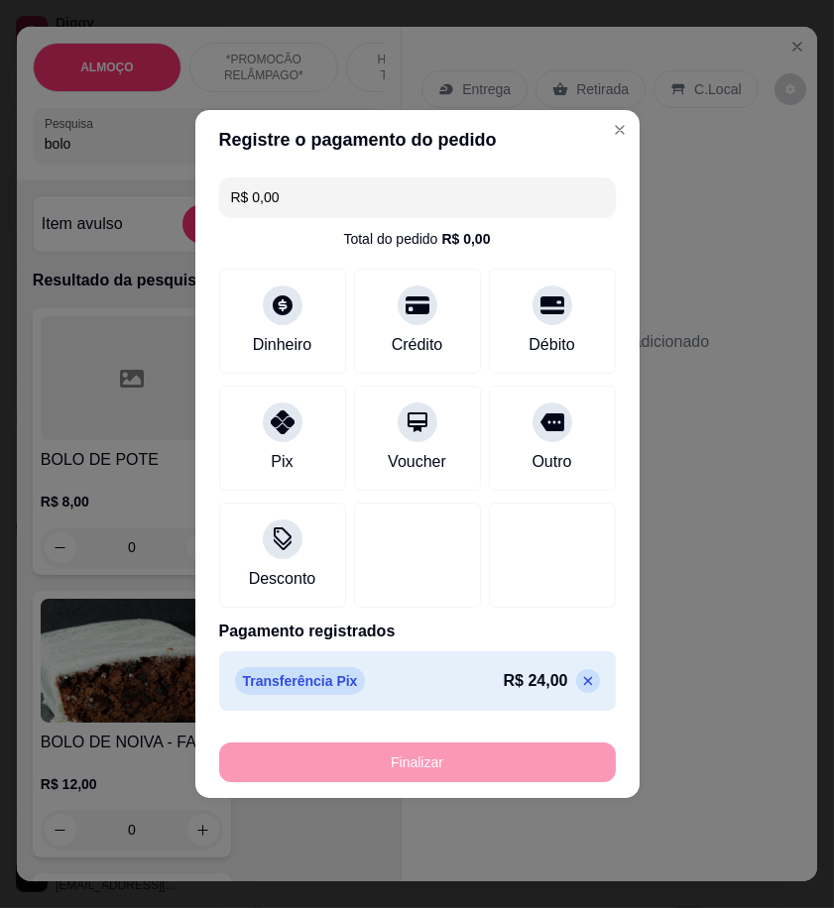
type input "-R$ 24,00"
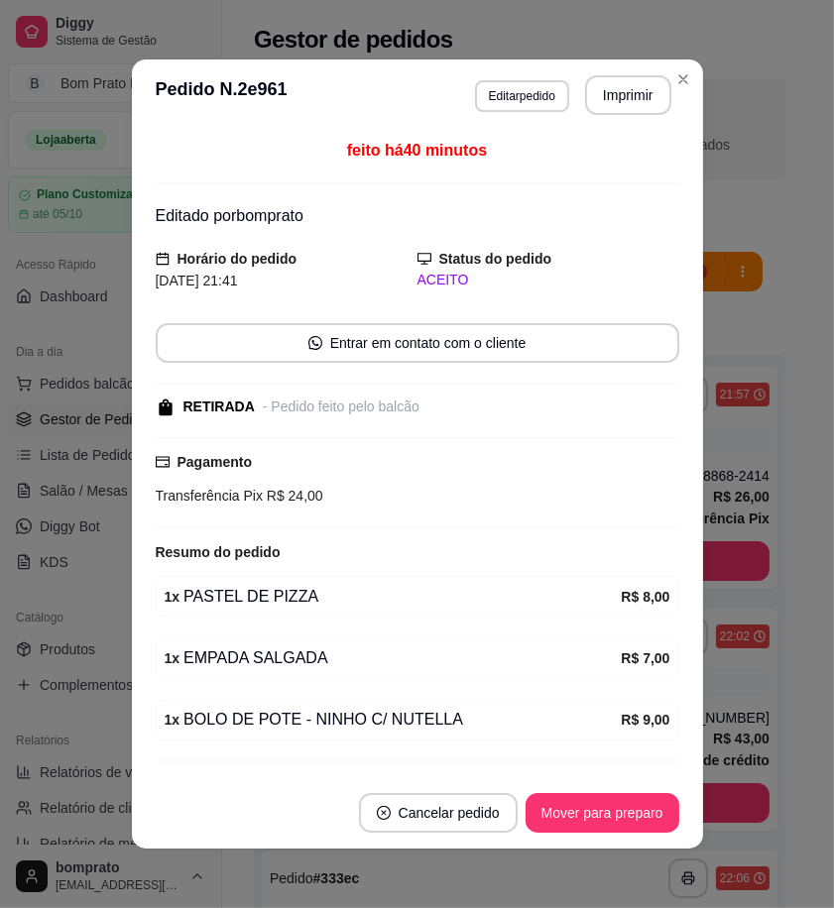
scroll to position [50, 0]
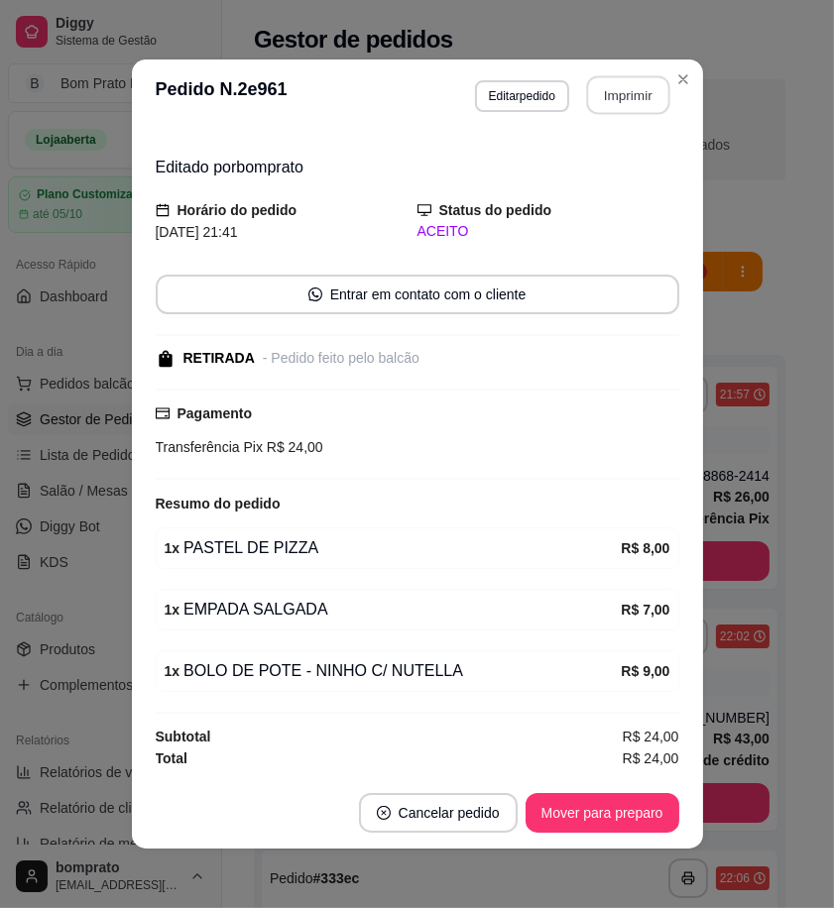
click at [632, 97] on button "Imprimir" at bounding box center [627, 95] width 83 height 39
click at [612, 820] on button "Mover para preparo" at bounding box center [603, 813] width 154 height 40
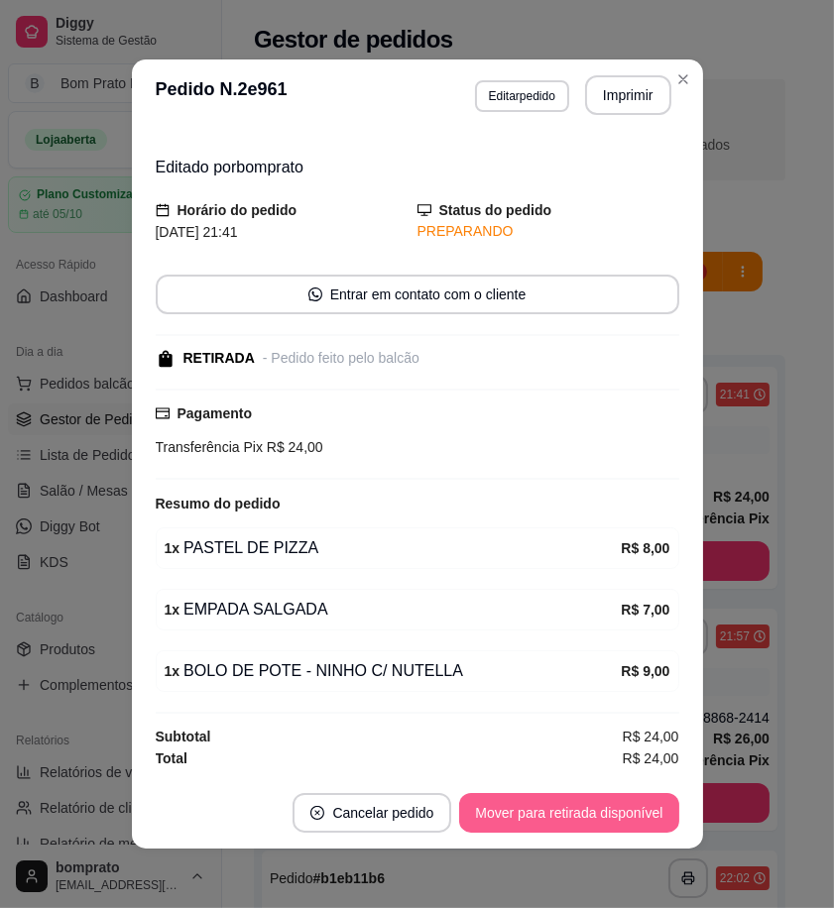
click at [612, 820] on button "Mover para retirada disponível" at bounding box center [568, 813] width 219 height 40
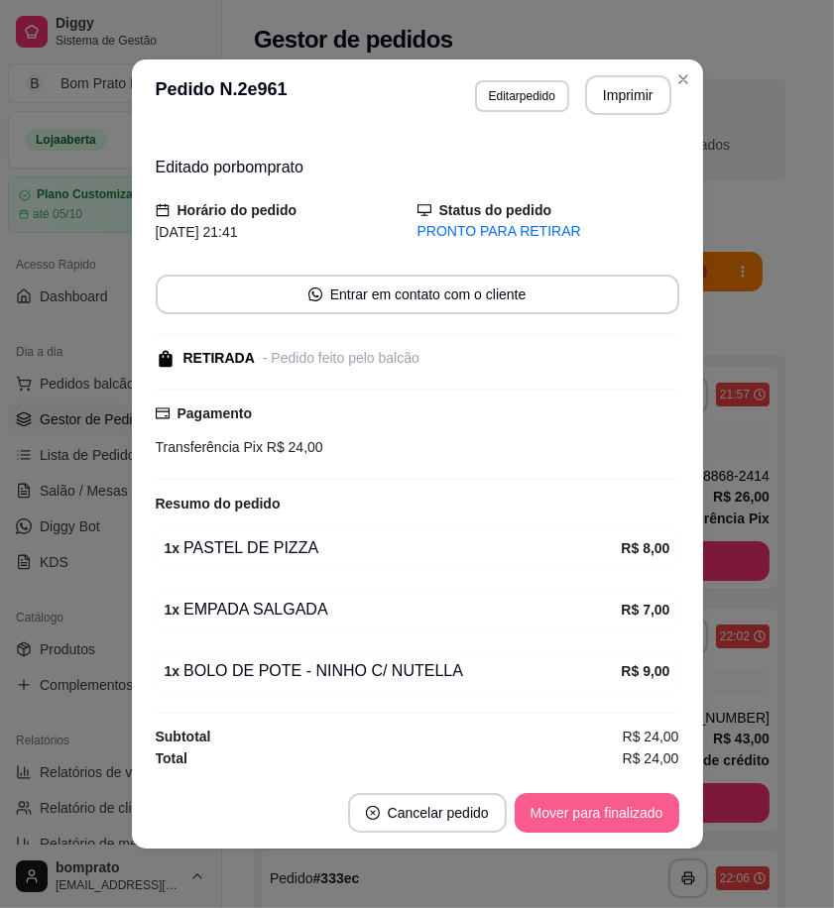
click at [612, 820] on button "Mover para finalizado" at bounding box center [597, 813] width 165 height 40
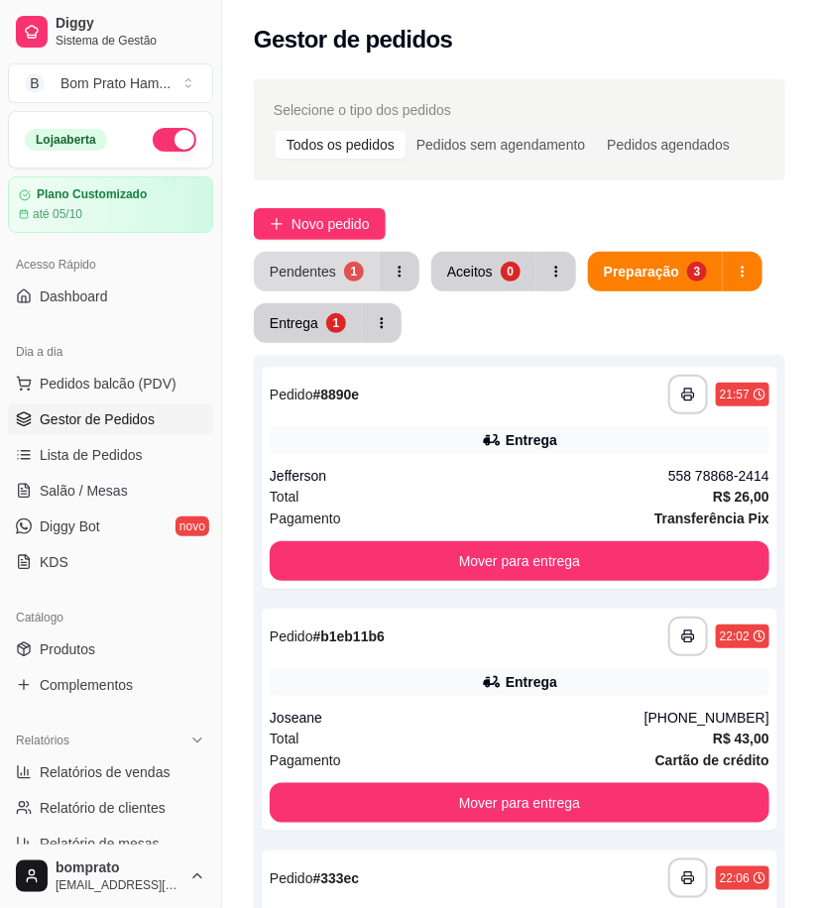
click at [324, 280] on div "Pendentes" at bounding box center [303, 272] width 66 height 20
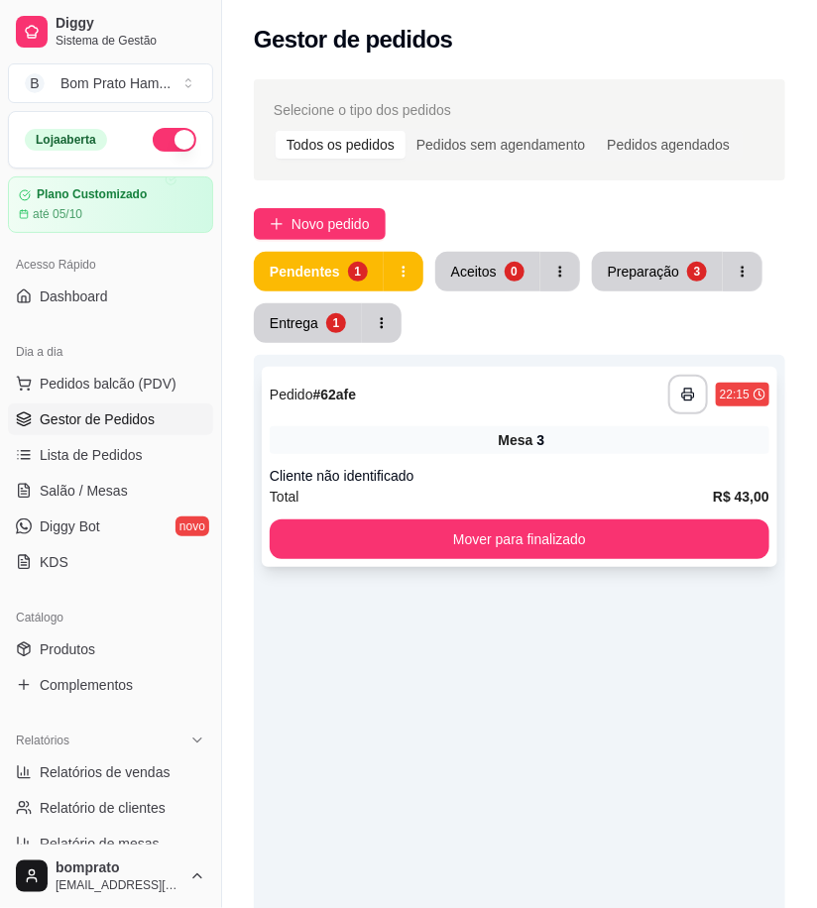
click at [473, 436] on div "Mesa 3" at bounding box center [520, 440] width 500 height 28
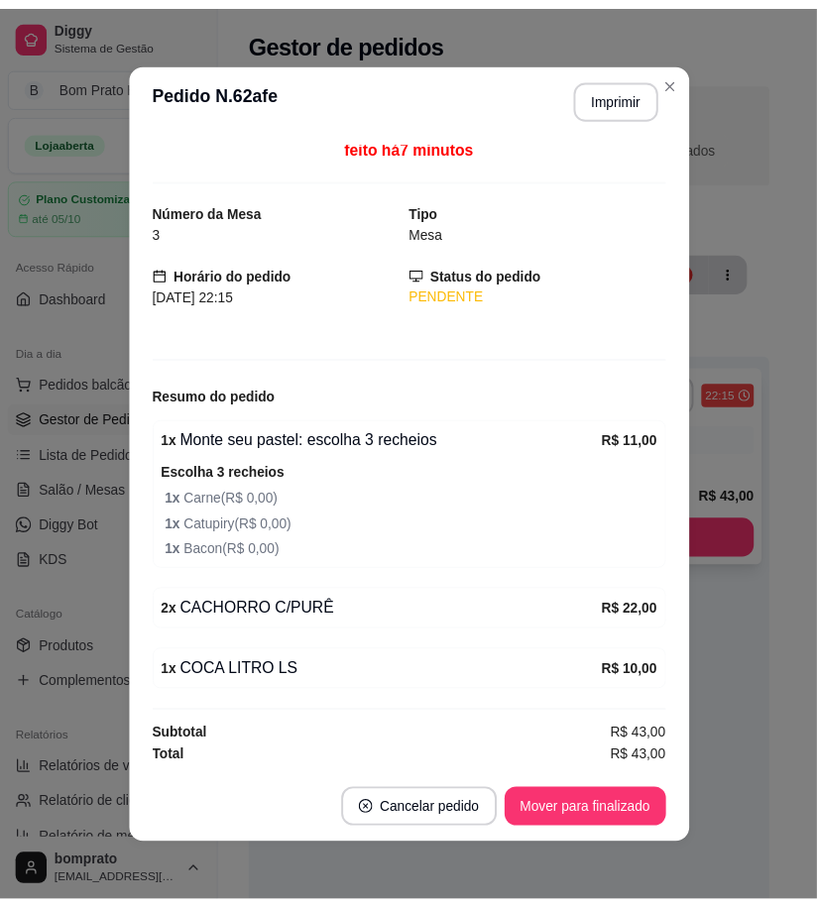
scroll to position [7, 0]
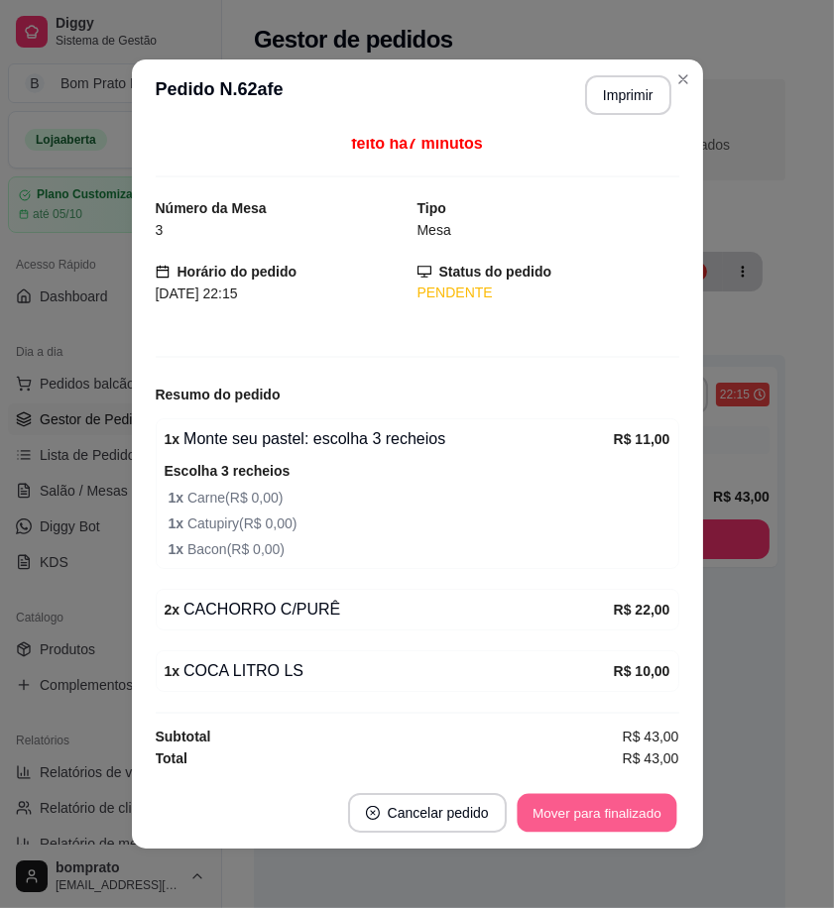
click at [632, 804] on button "Mover para finalizado" at bounding box center [597, 813] width 160 height 39
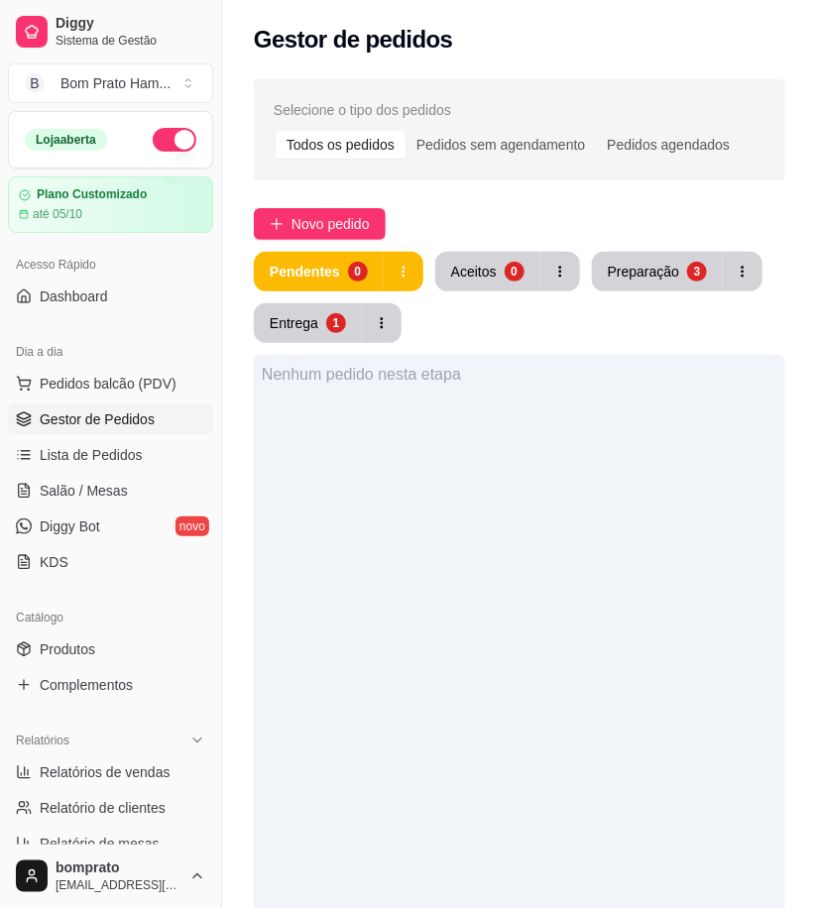
click at [638, 264] on div "Preparação" at bounding box center [643, 272] width 71 height 20
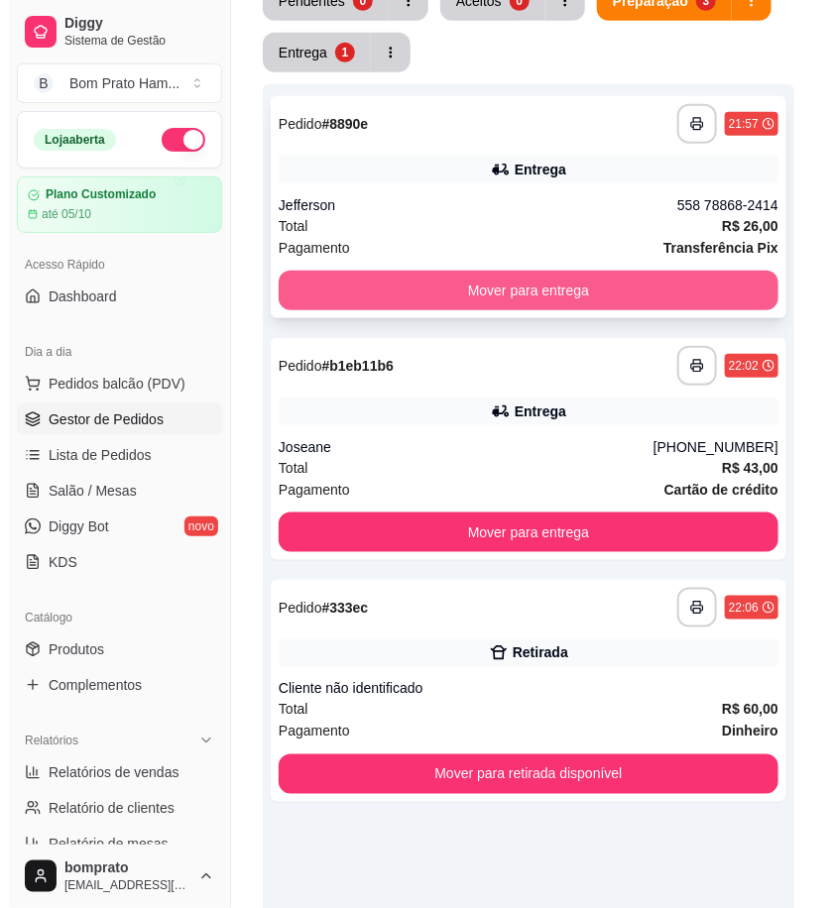
scroll to position [330, 0]
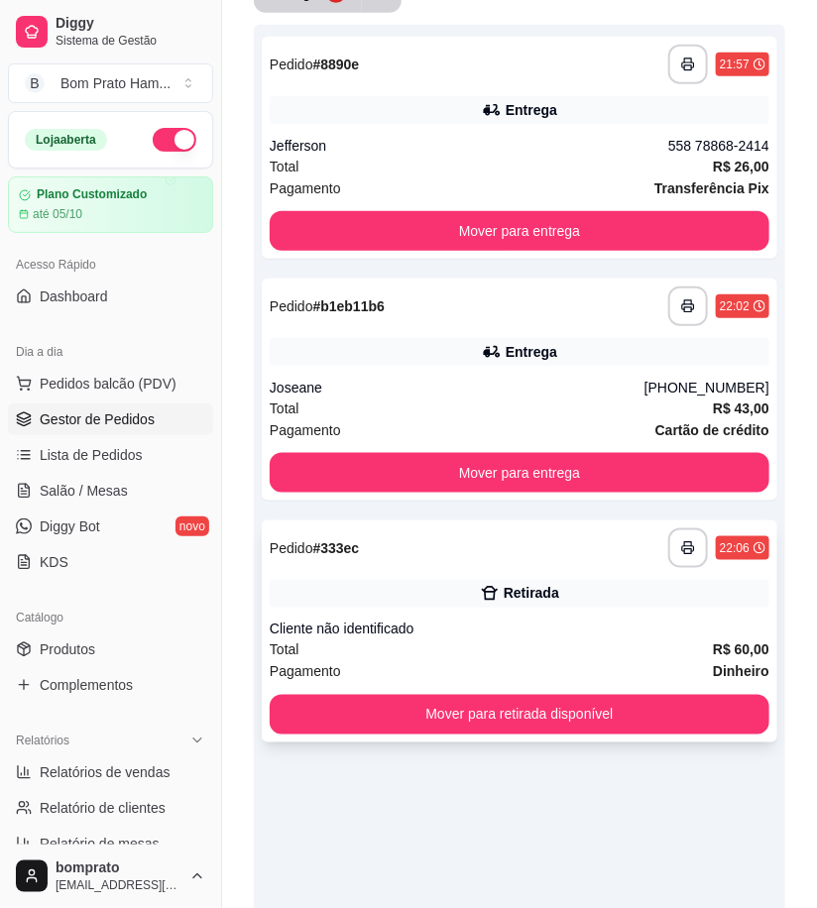
click at [534, 611] on div "**********" at bounding box center [520, 632] width 516 height 222
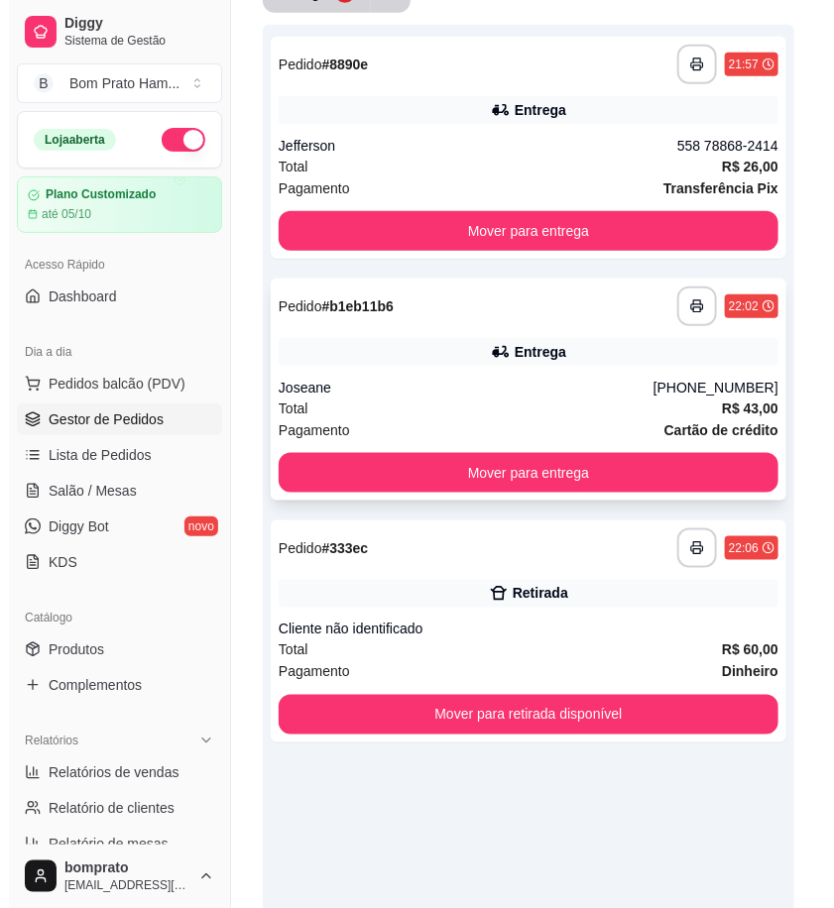
scroll to position [0, 0]
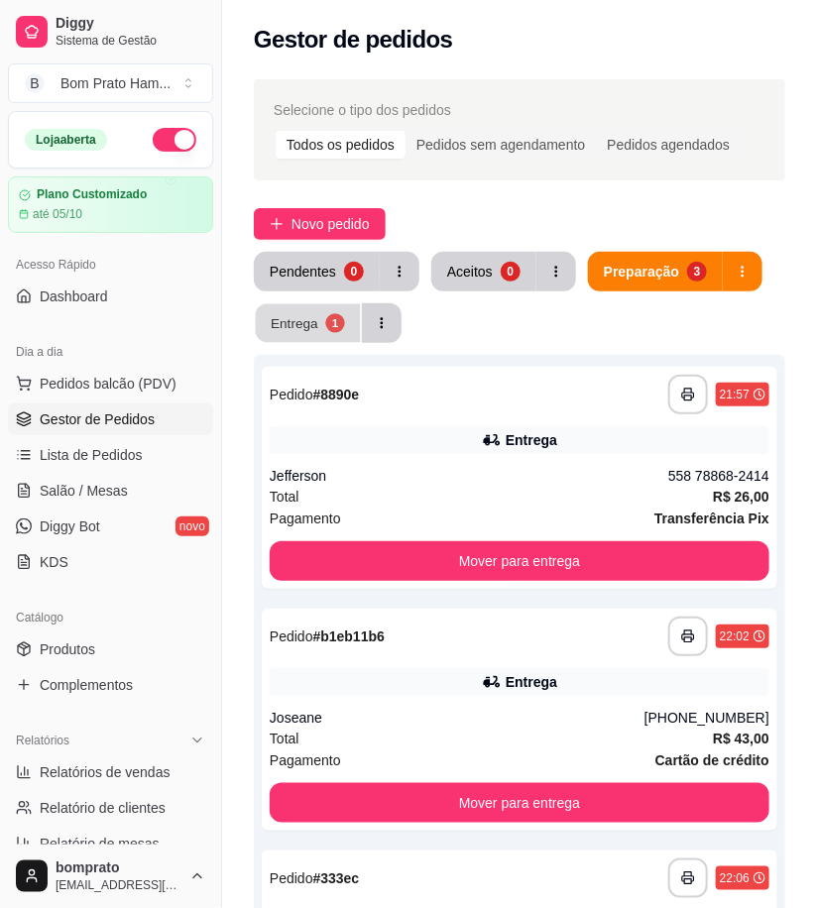
click at [293, 327] on div "Entrega" at bounding box center [295, 322] width 48 height 19
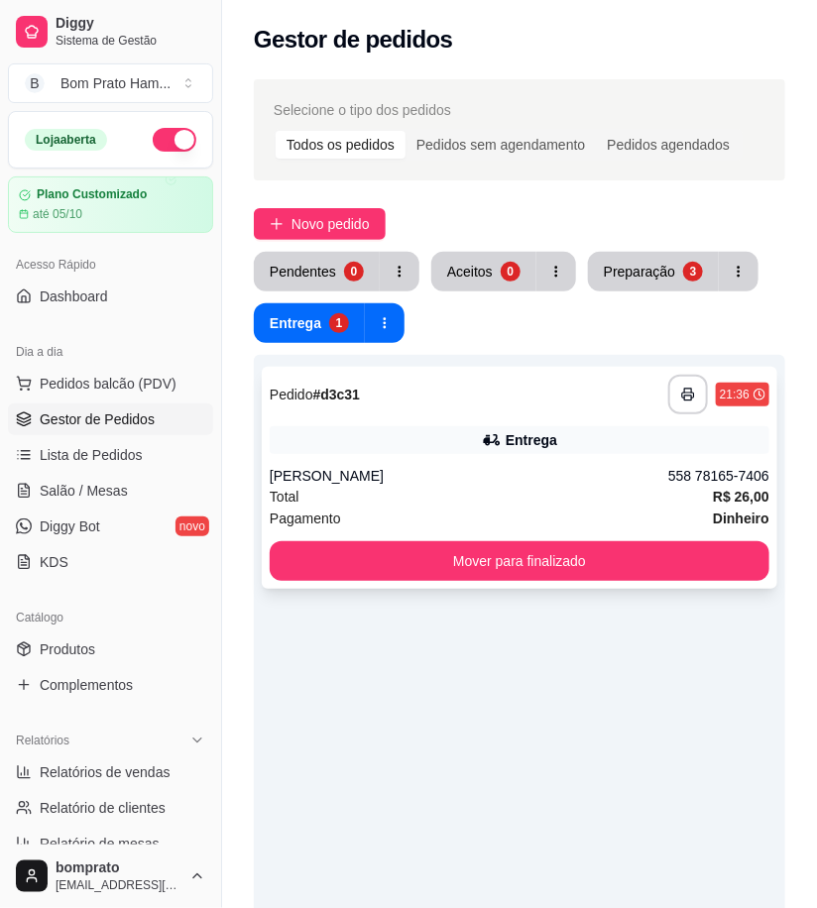
click at [497, 479] on div "[PERSON_NAME]" at bounding box center [469, 476] width 399 height 20
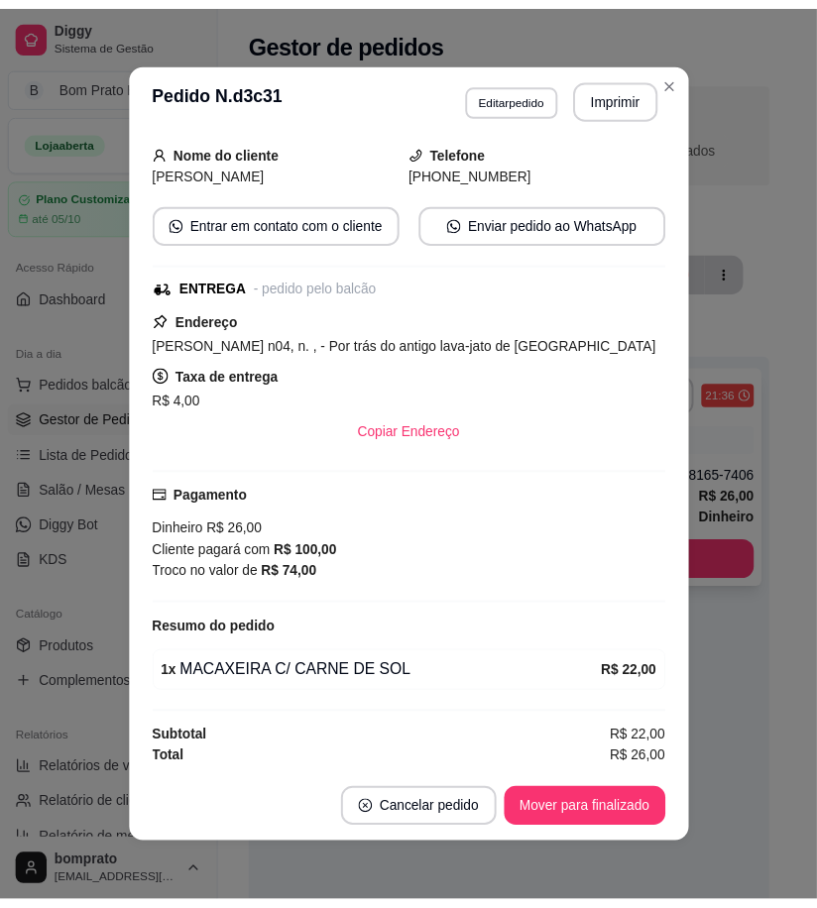
scroll to position [125, 0]
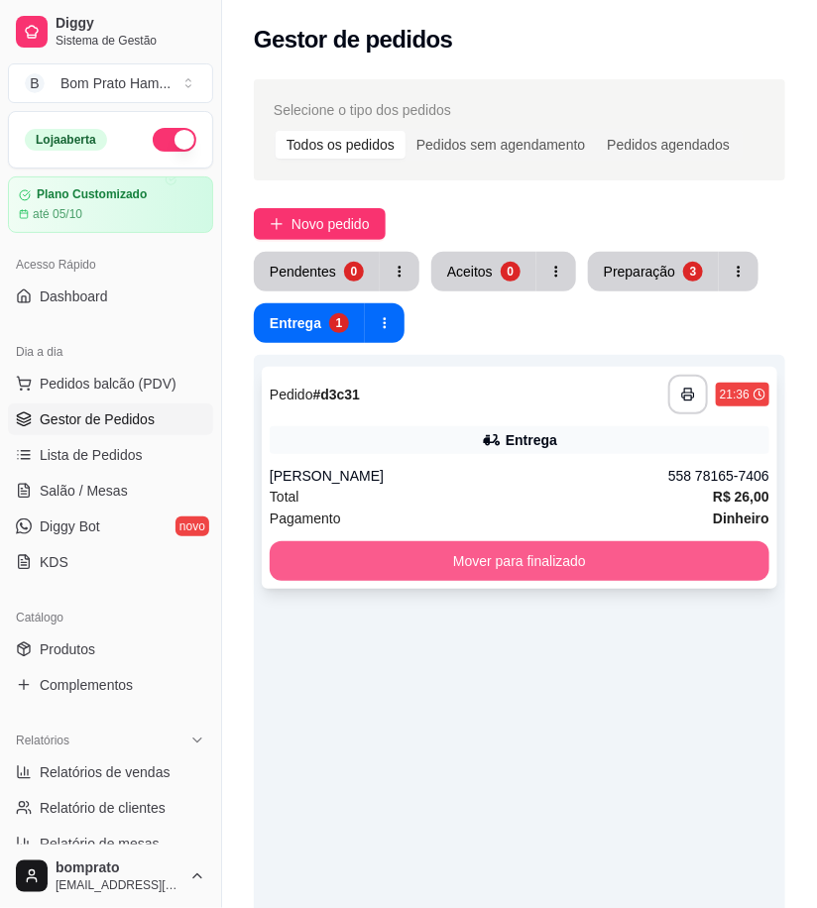
click at [555, 559] on button "Mover para finalizado" at bounding box center [520, 561] width 500 height 40
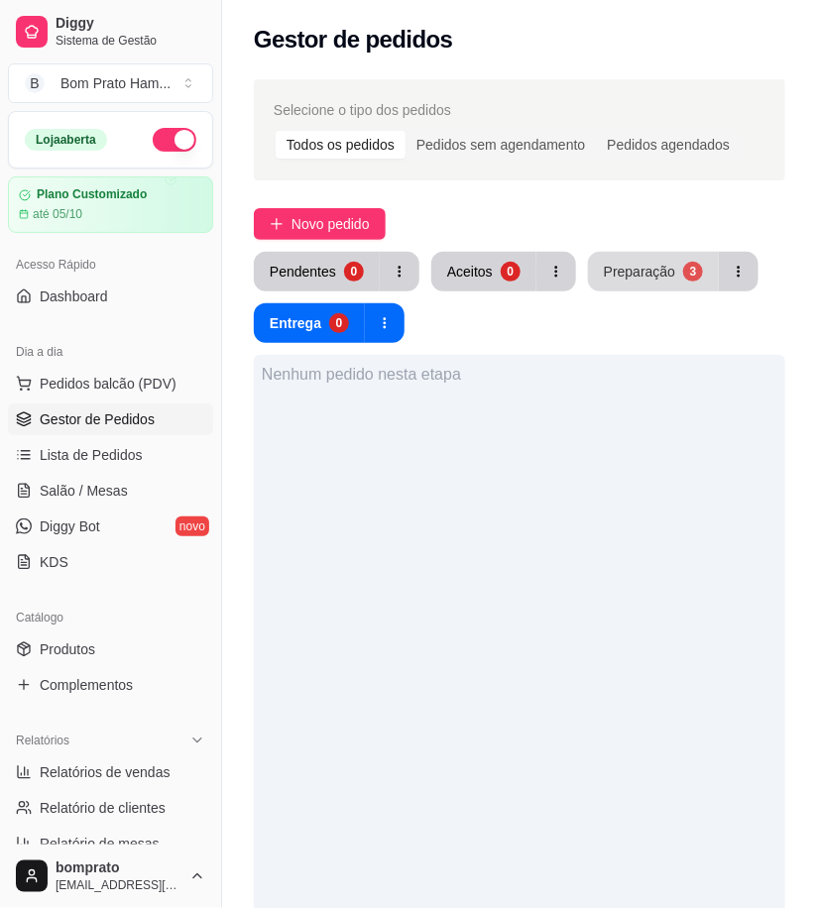
click at [637, 280] on div "Preparação" at bounding box center [639, 272] width 71 height 20
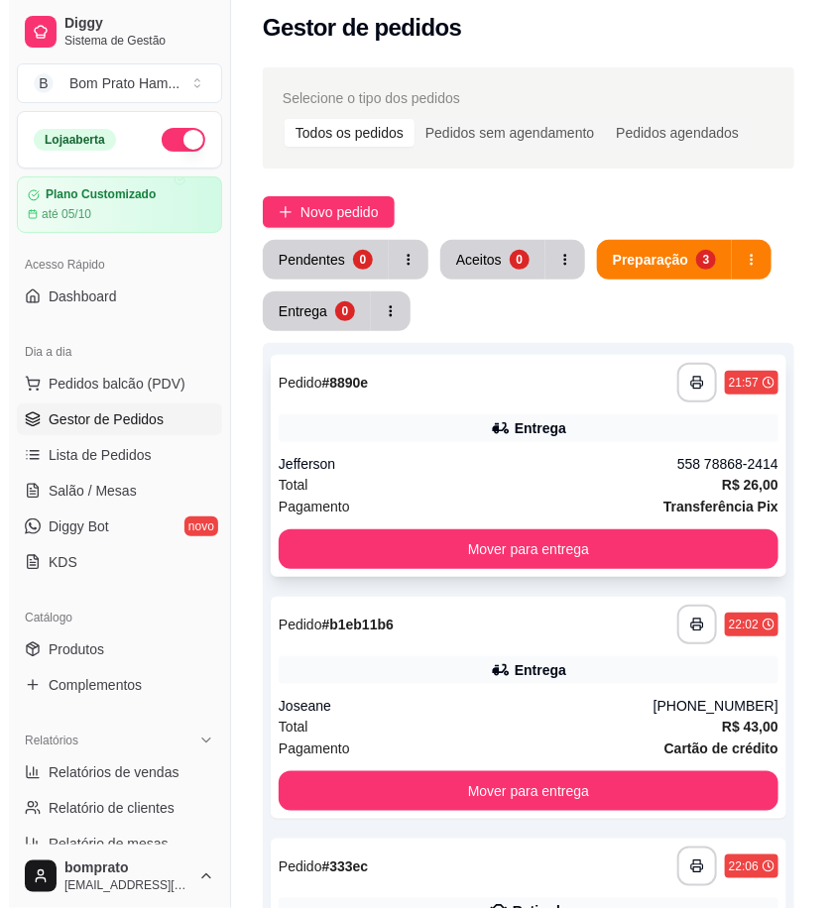
scroll to position [0, 0]
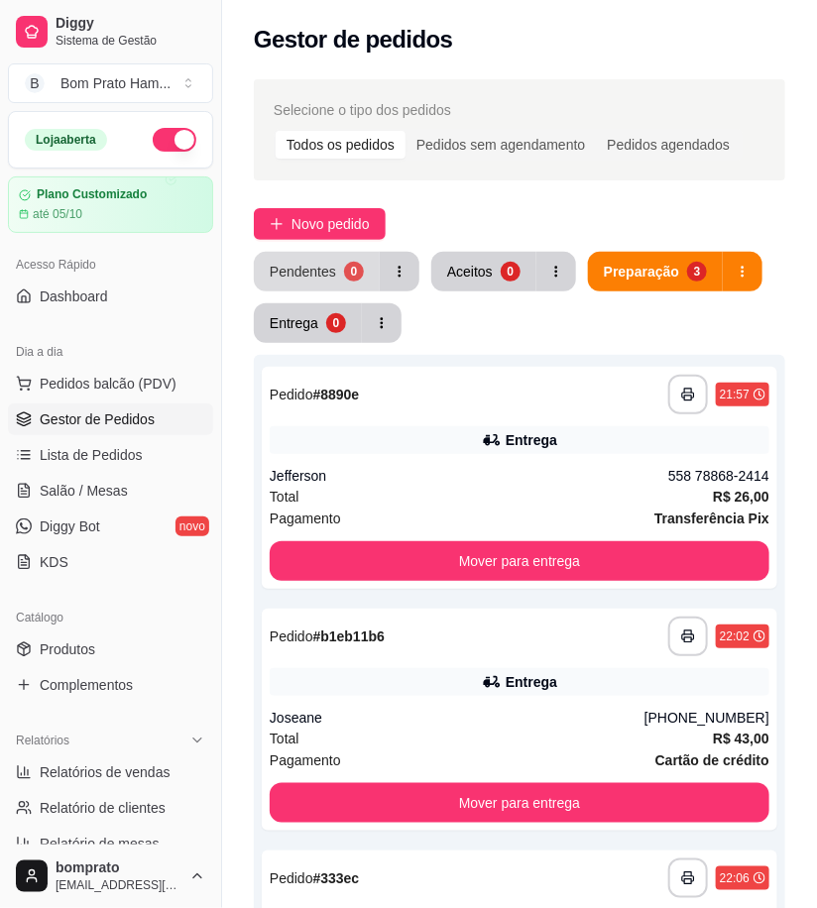
click at [313, 279] on div "Pendentes" at bounding box center [303, 272] width 66 height 20
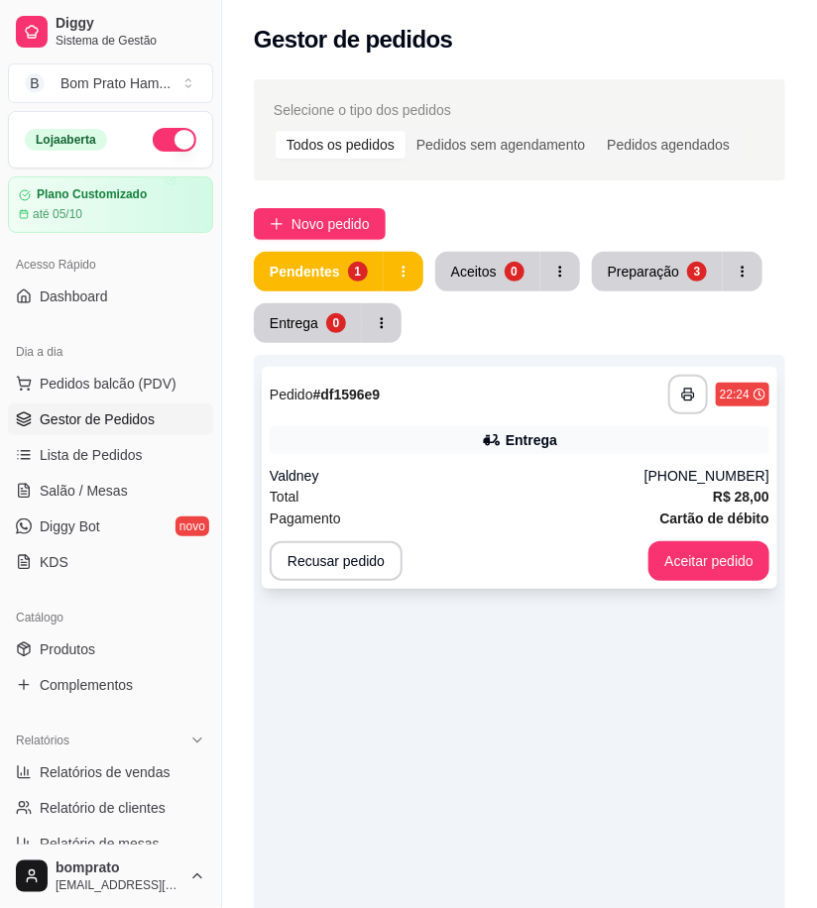
click at [381, 490] on div "Total R$ 28,00" at bounding box center [520, 497] width 500 height 22
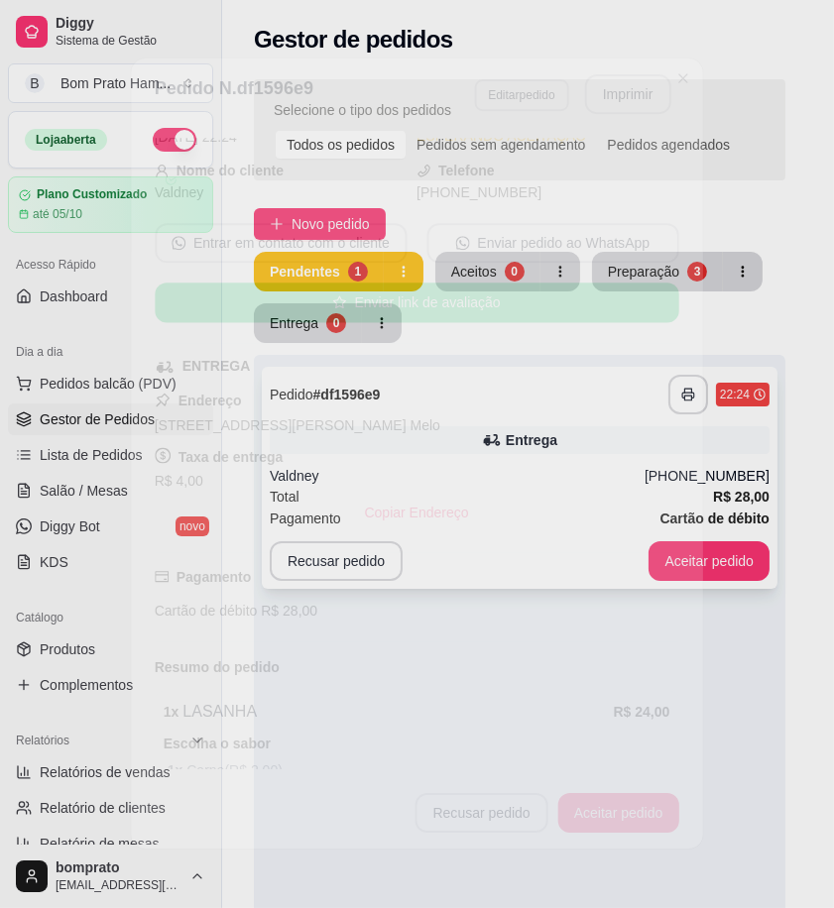
scroll to position [198, 0]
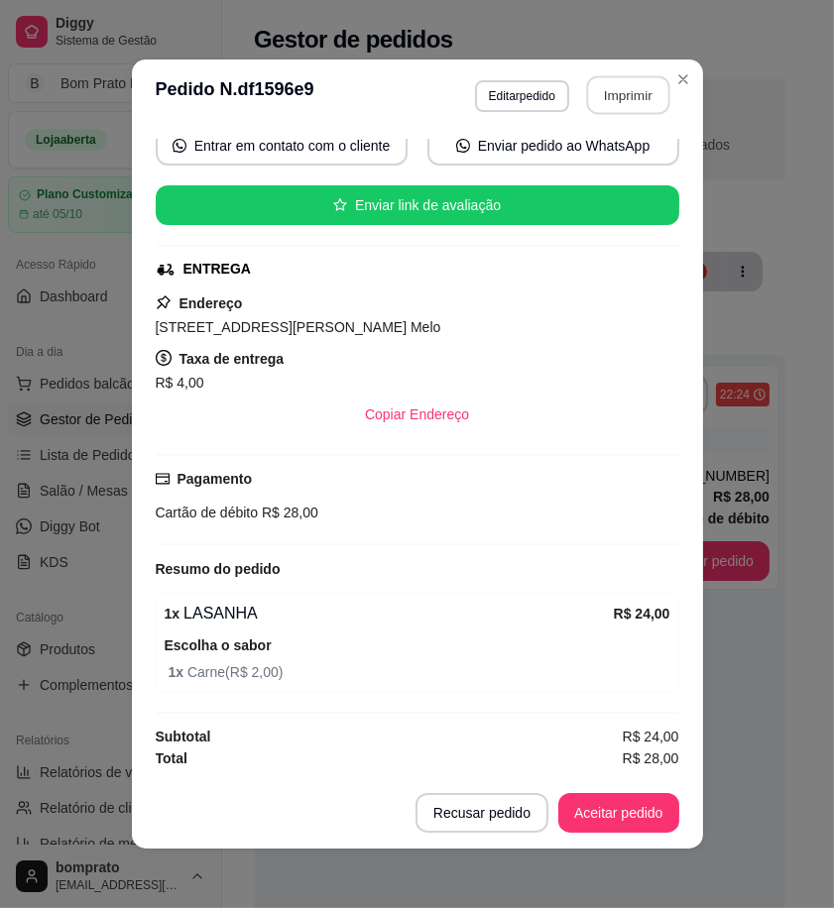
click at [621, 94] on button "Imprimir" at bounding box center [627, 95] width 83 height 39
click at [609, 796] on button "Aceitar pedido" at bounding box center [618, 813] width 117 height 39
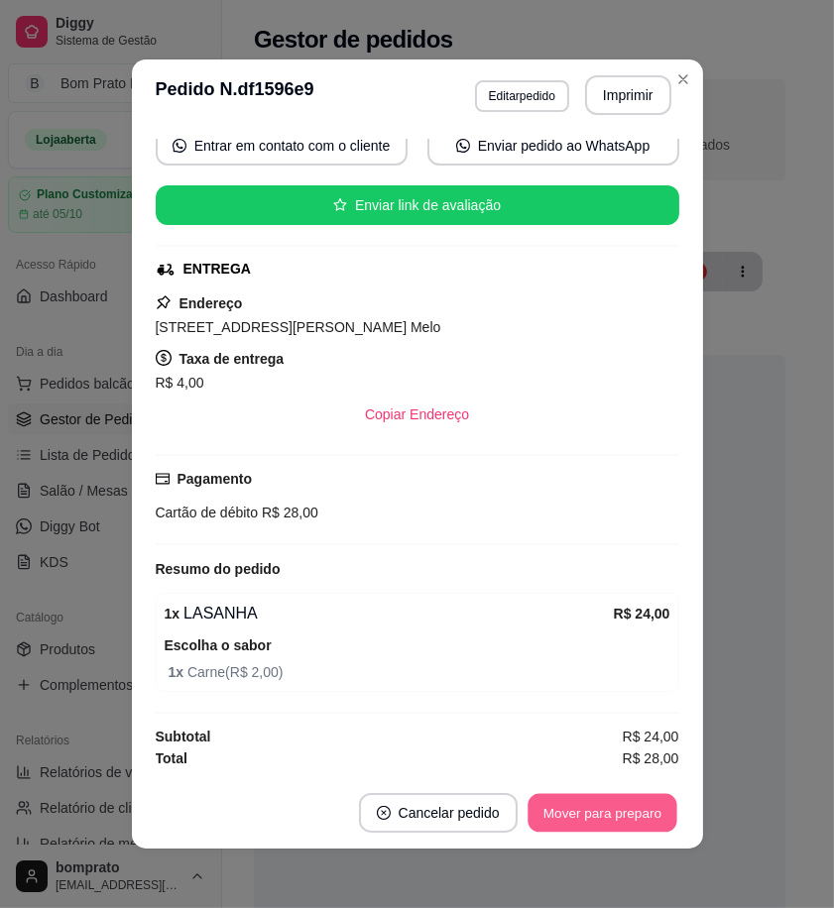
click at [606, 801] on button "Mover para preparo" at bounding box center [602, 813] width 149 height 39
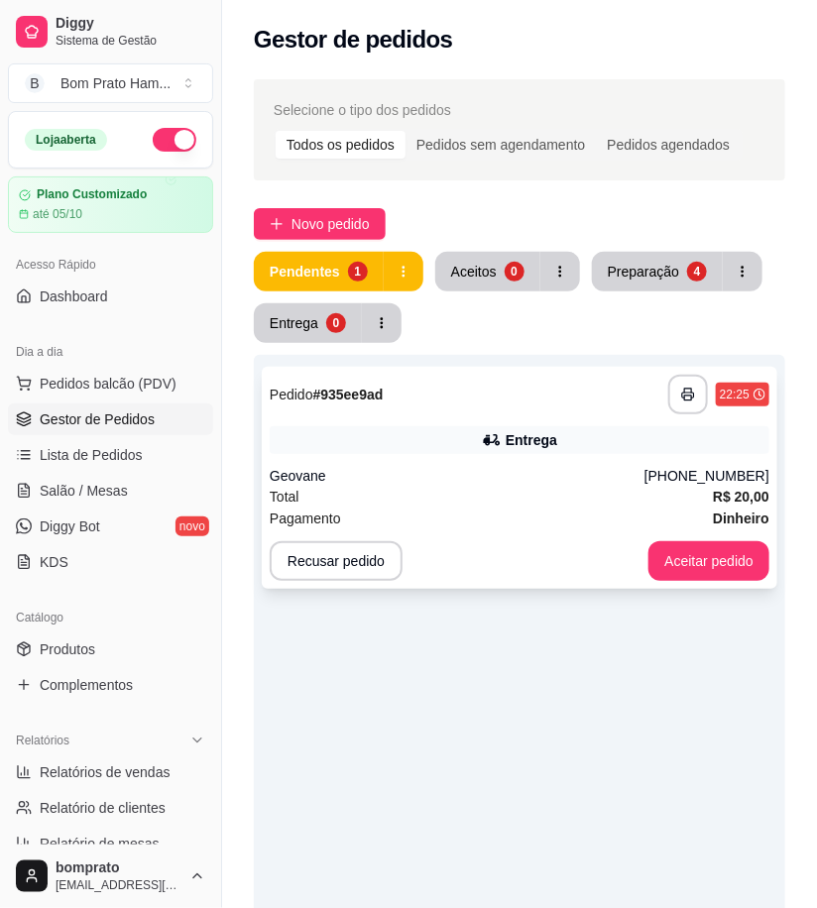
click at [494, 474] on div "Geovane" at bounding box center [457, 476] width 375 height 20
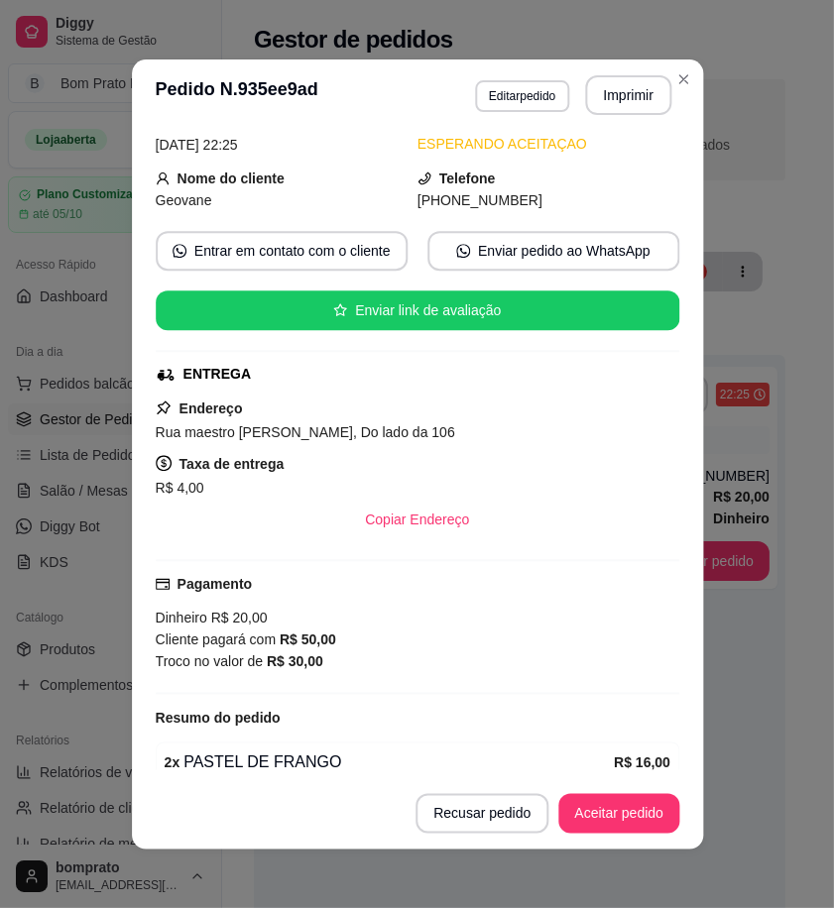
scroll to position [184, 0]
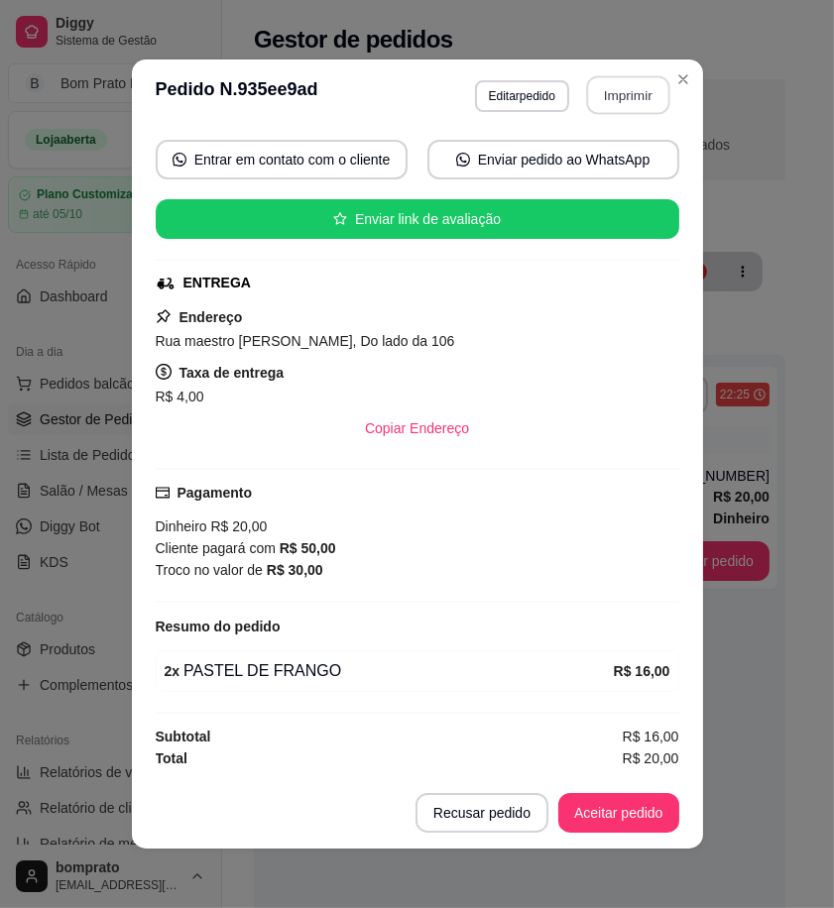
click at [635, 94] on button "Imprimir" at bounding box center [627, 95] width 83 height 39
click at [641, 820] on button "Aceitar pedido" at bounding box center [618, 813] width 121 height 40
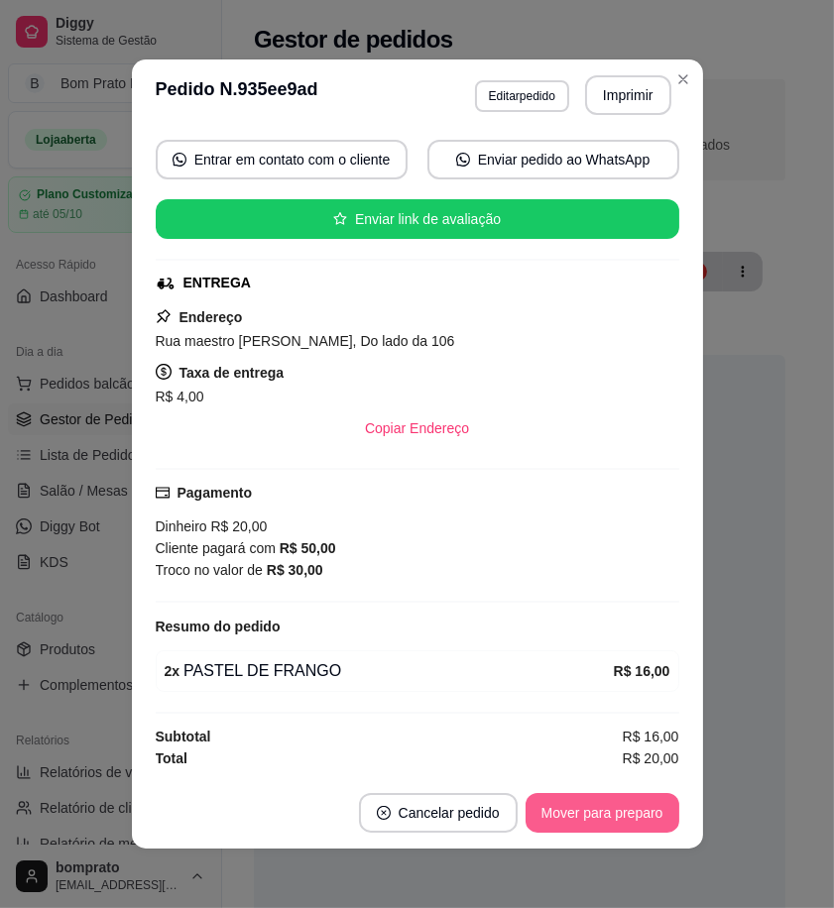
click at [641, 820] on button "Mover para preparo" at bounding box center [603, 813] width 154 height 40
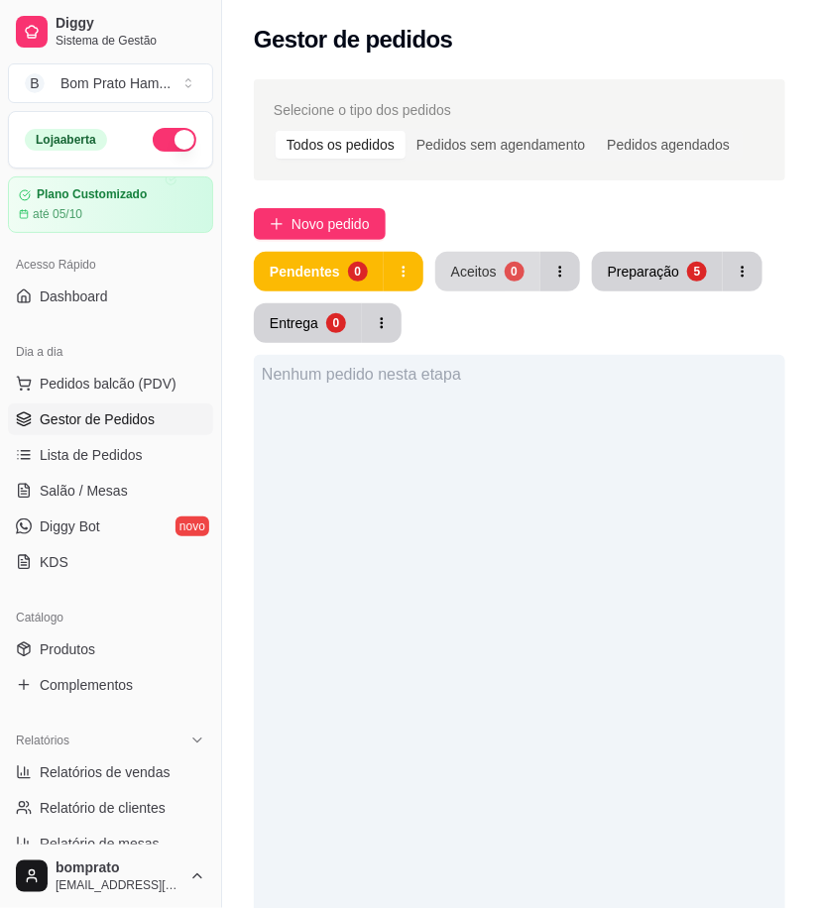
click at [514, 289] on button "Aceitos 0" at bounding box center [487, 272] width 105 height 40
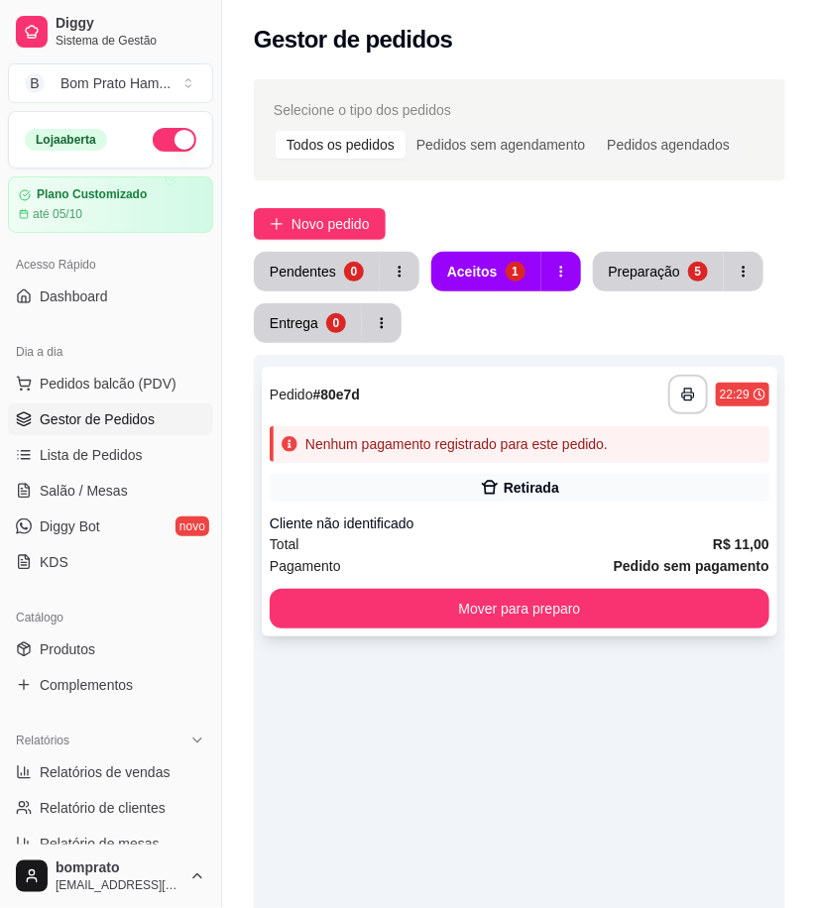
click at [549, 483] on div "Retirada" at bounding box center [532, 488] width 56 height 20
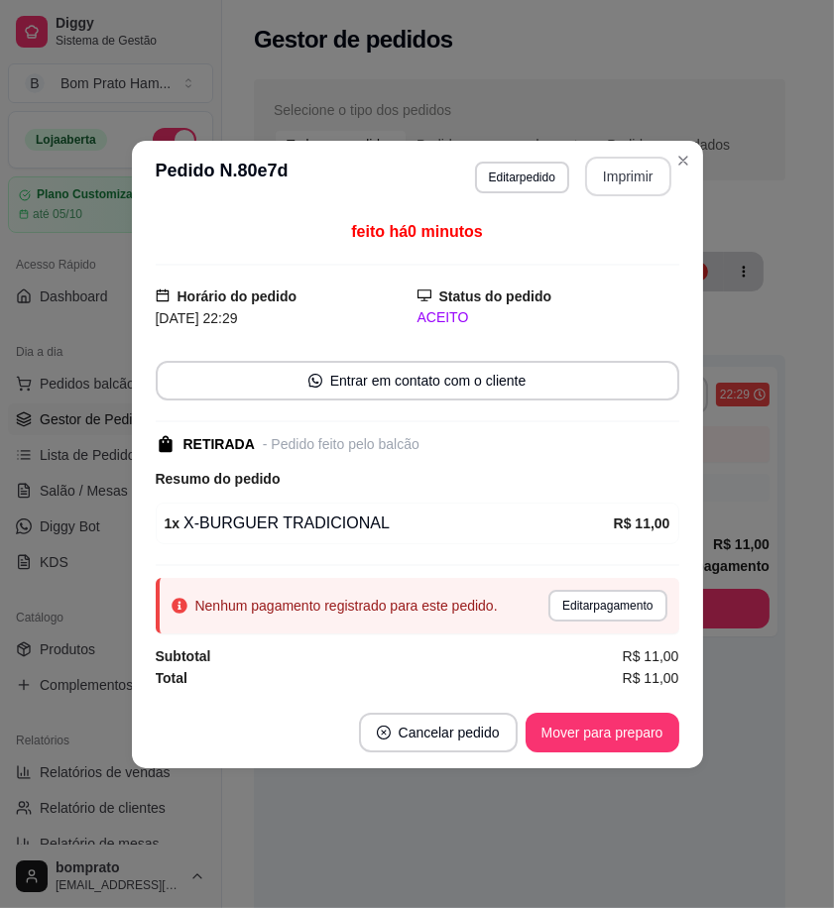
click at [619, 188] on button "Imprimir" at bounding box center [628, 177] width 86 height 40
click at [647, 728] on button "Mover para preparo" at bounding box center [602, 732] width 149 height 39
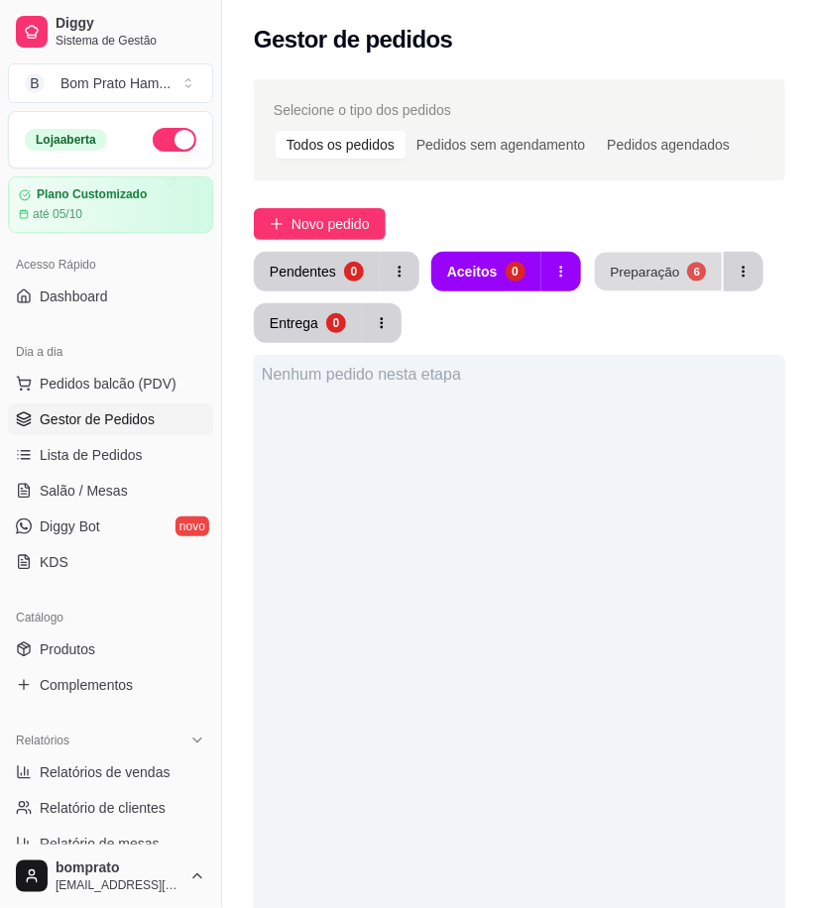
click at [609, 260] on button "Preparação 6" at bounding box center [658, 272] width 127 height 39
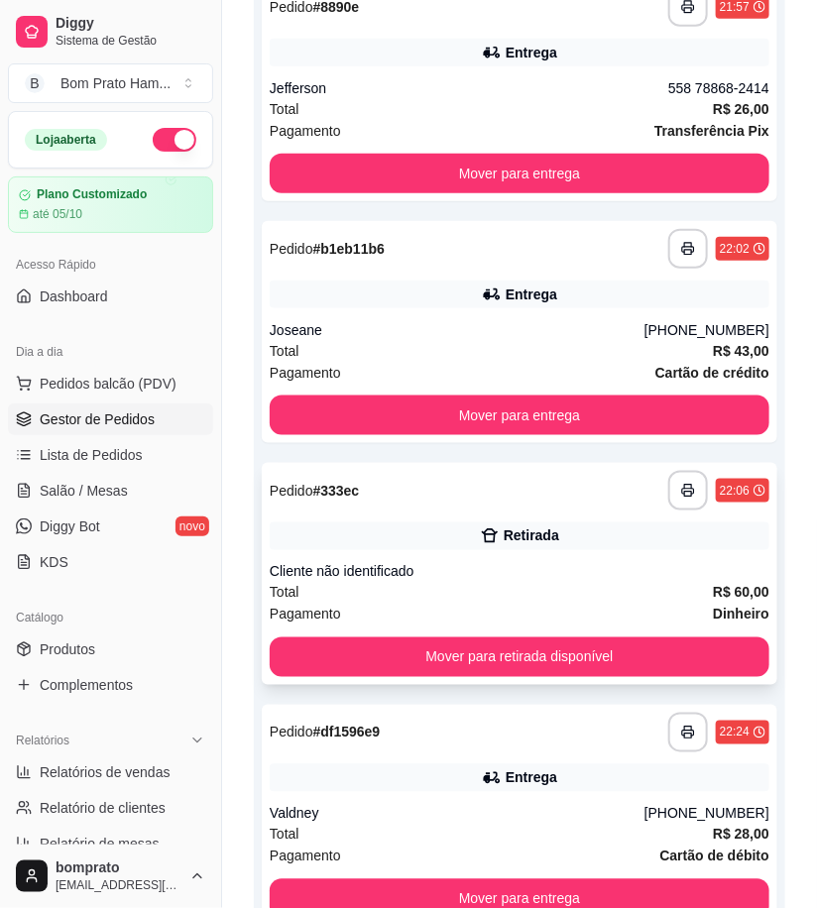
scroll to position [383, 0]
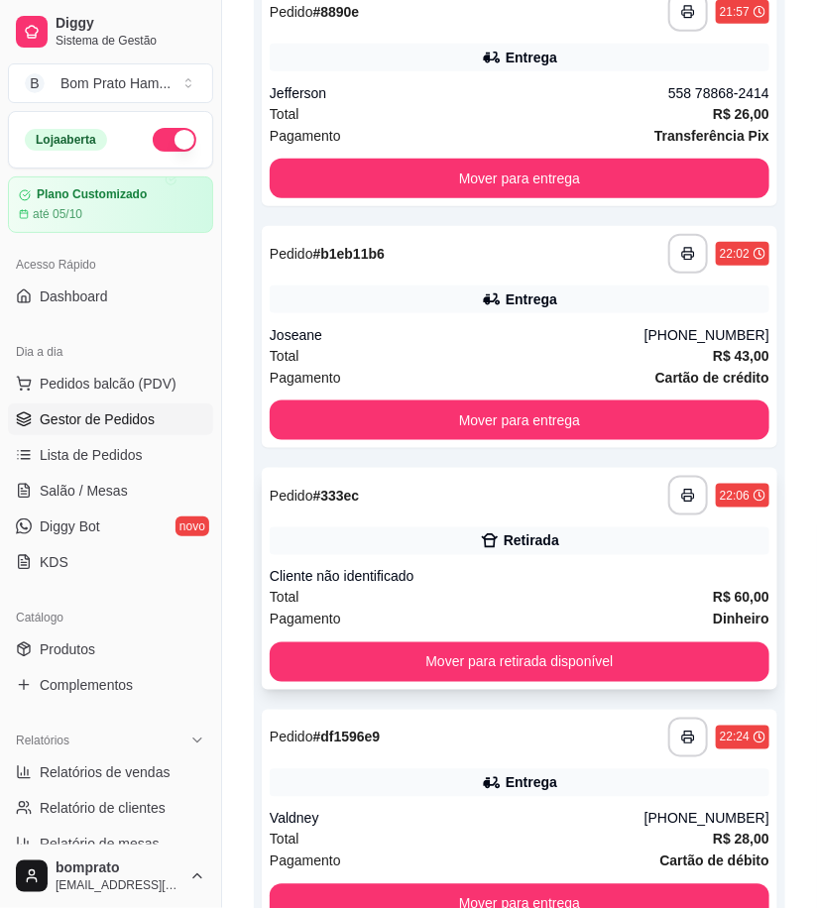
click at [519, 537] on div "Retirada" at bounding box center [532, 542] width 56 height 20
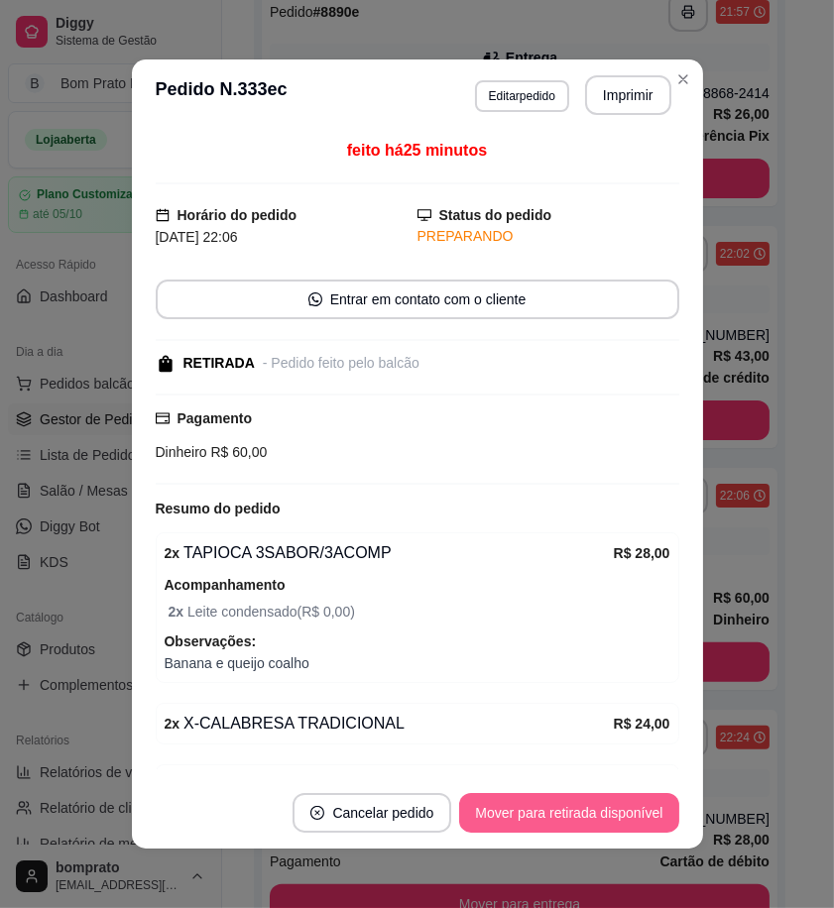
click at [560, 809] on button "Mover para retirada disponível" at bounding box center [568, 813] width 219 height 40
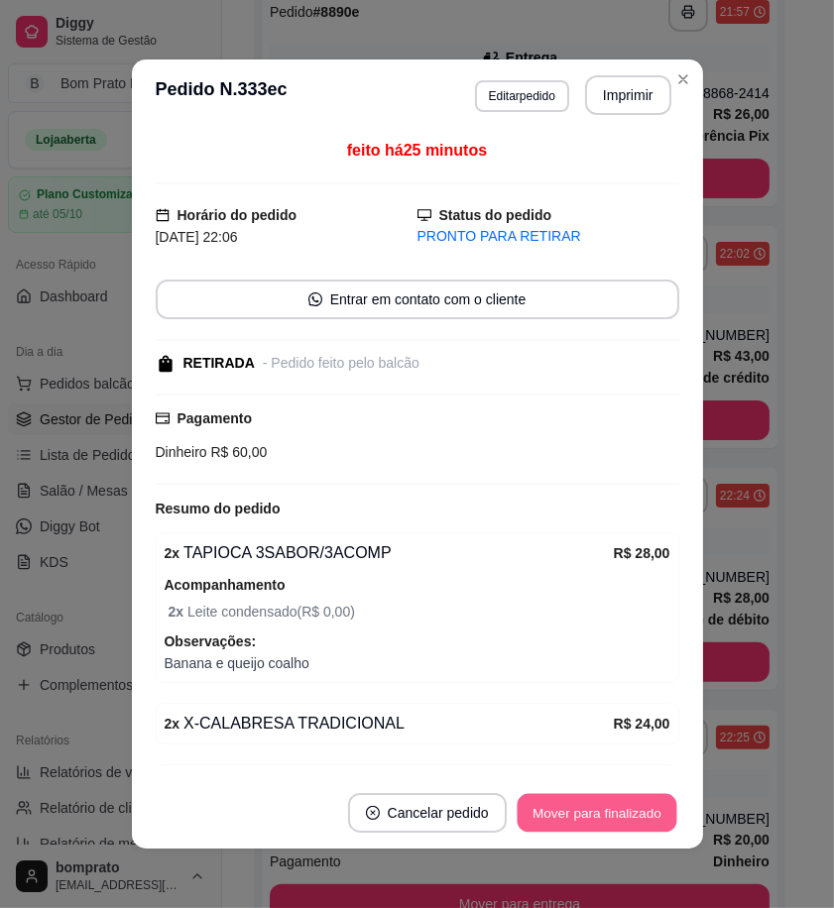
click at [560, 809] on button "Mover para finalizado" at bounding box center [597, 813] width 160 height 39
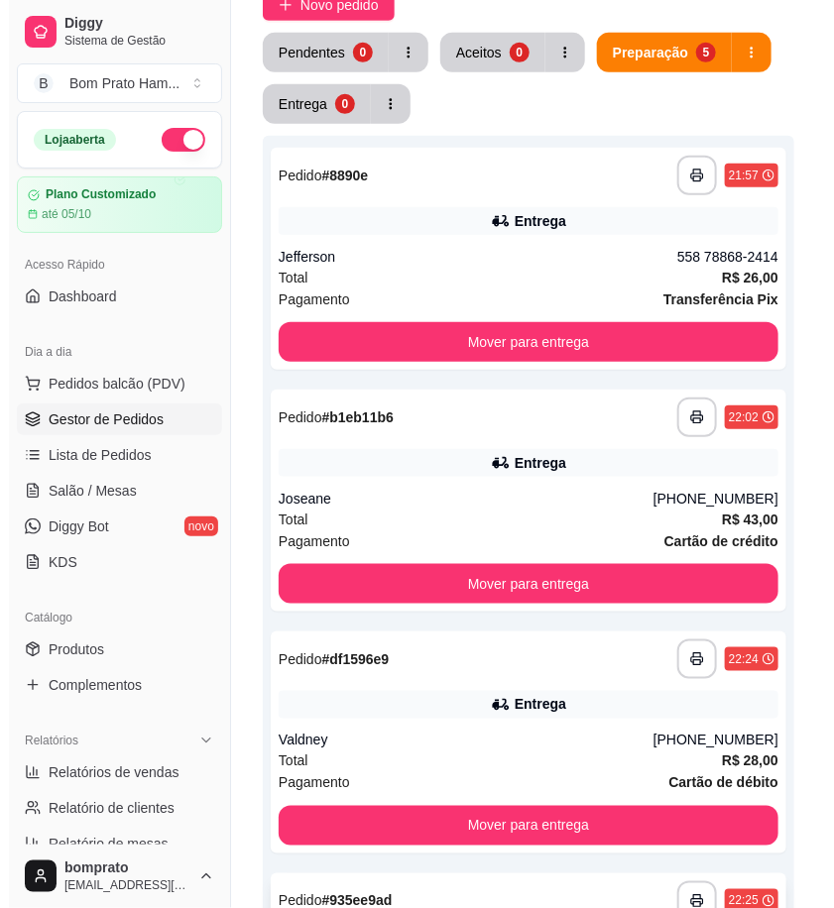
scroll to position [32, 0]
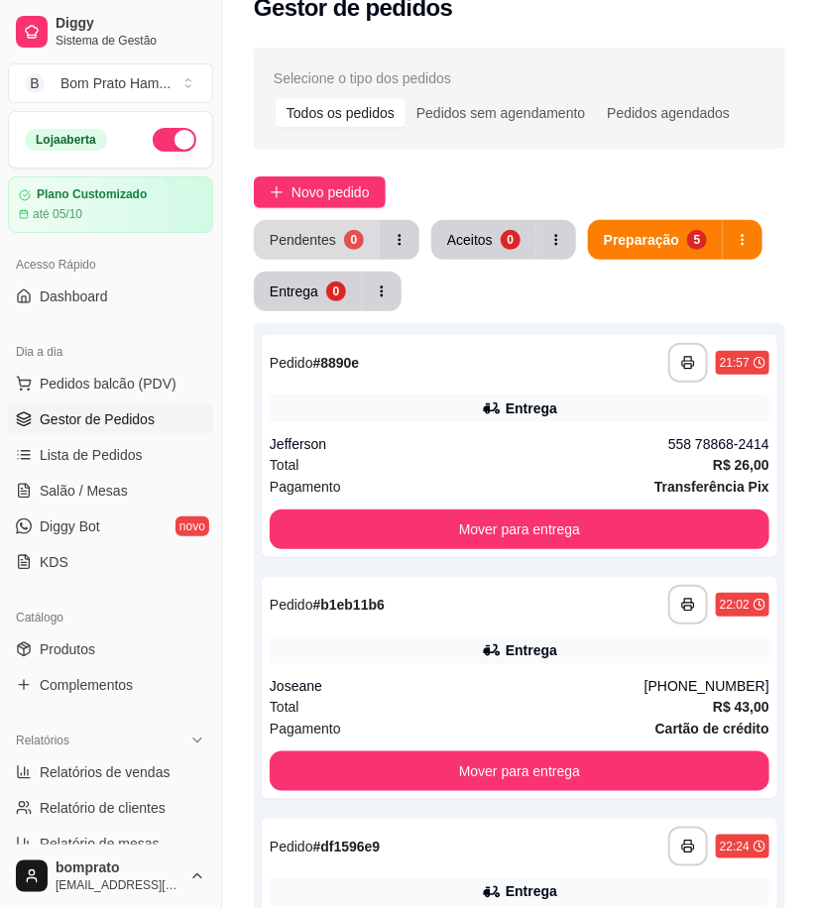
click at [335, 245] on button "Pendentes 0" at bounding box center [317, 240] width 126 height 40
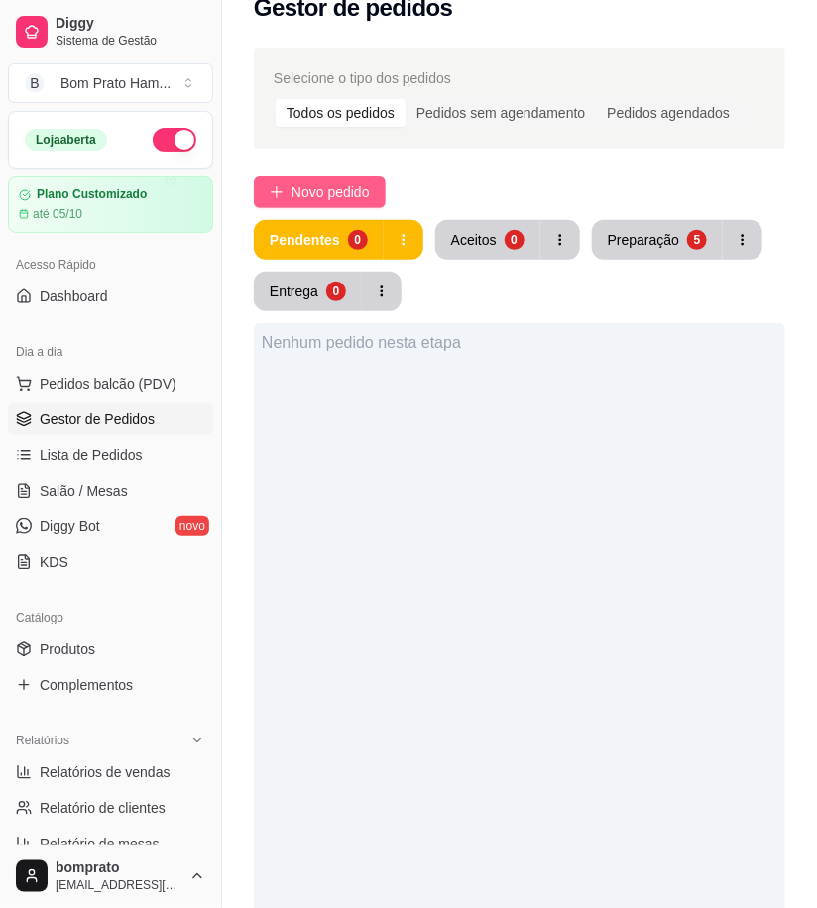
click at [343, 191] on span "Novo pedido" at bounding box center [331, 192] width 78 height 22
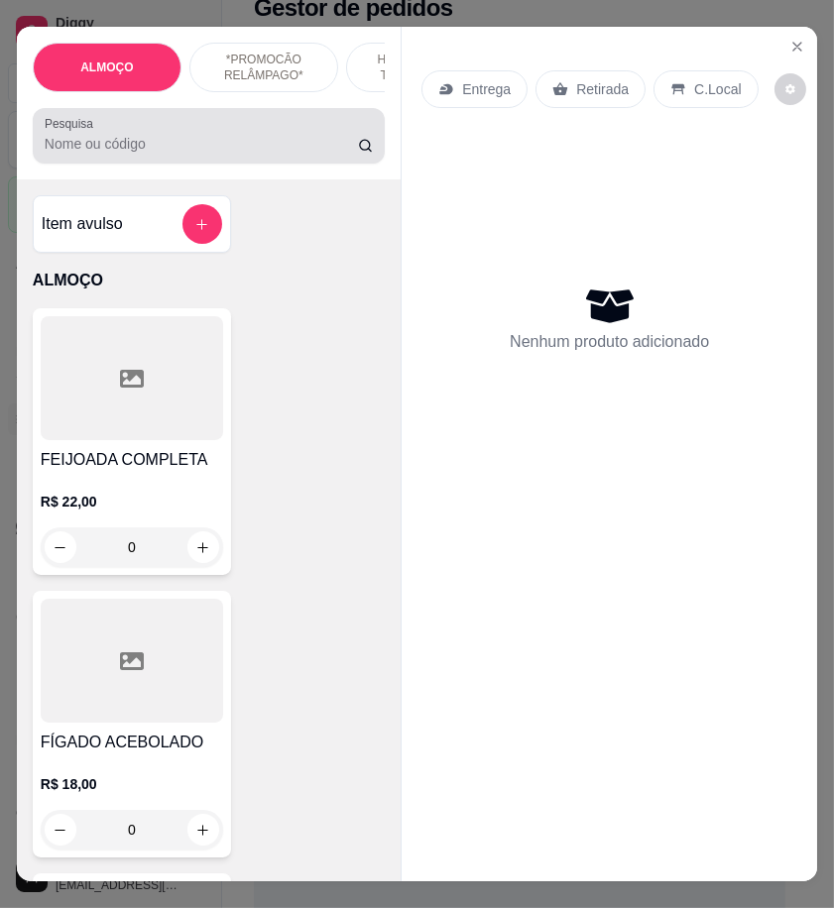
click at [182, 144] on input "Pesquisa" at bounding box center [201, 144] width 313 height 20
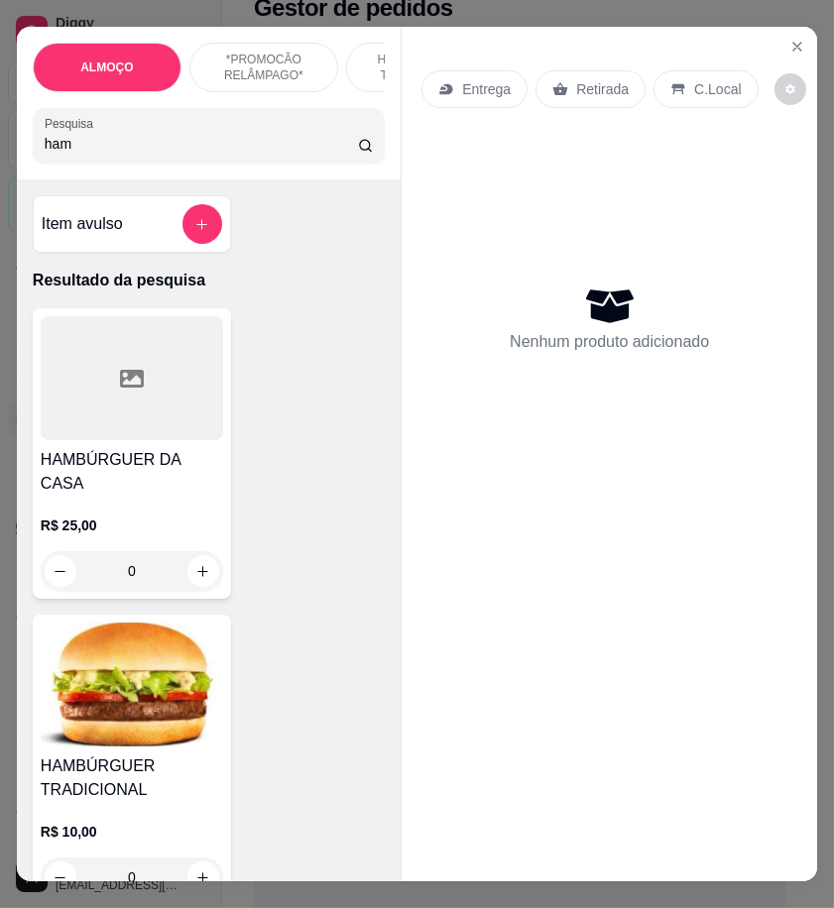
type input "ham"
click at [174, 626] on img at bounding box center [132, 685] width 182 height 124
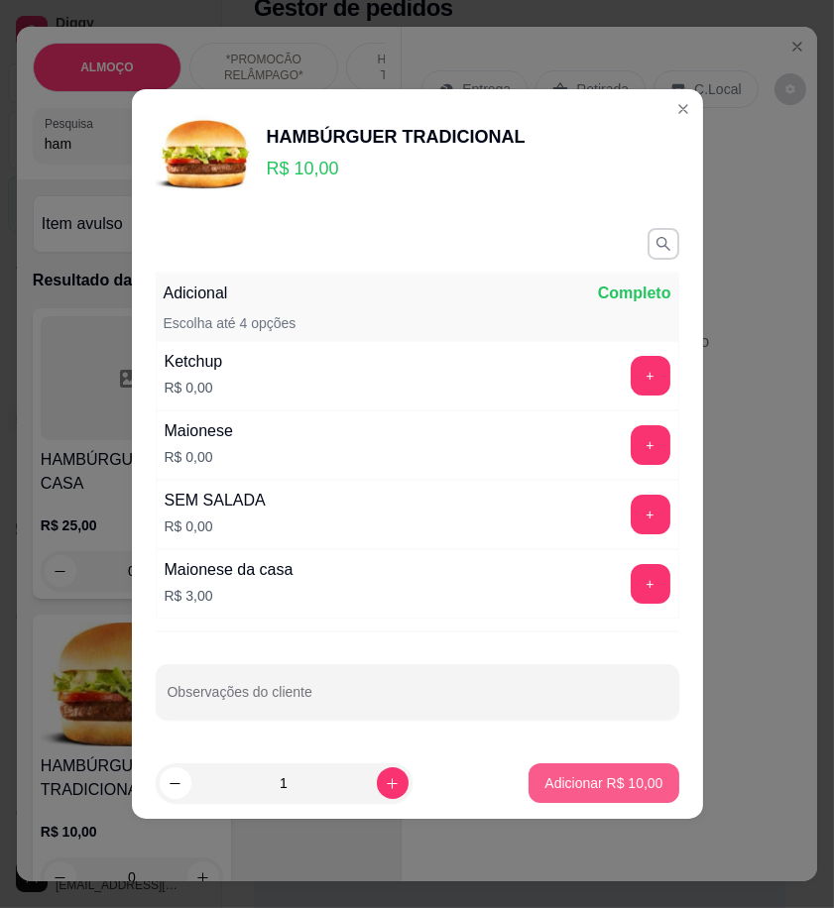
click at [578, 776] on p "Adicionar R$ 10,00" at bounding box center [603, 783] width 118 height 20
type input "1"
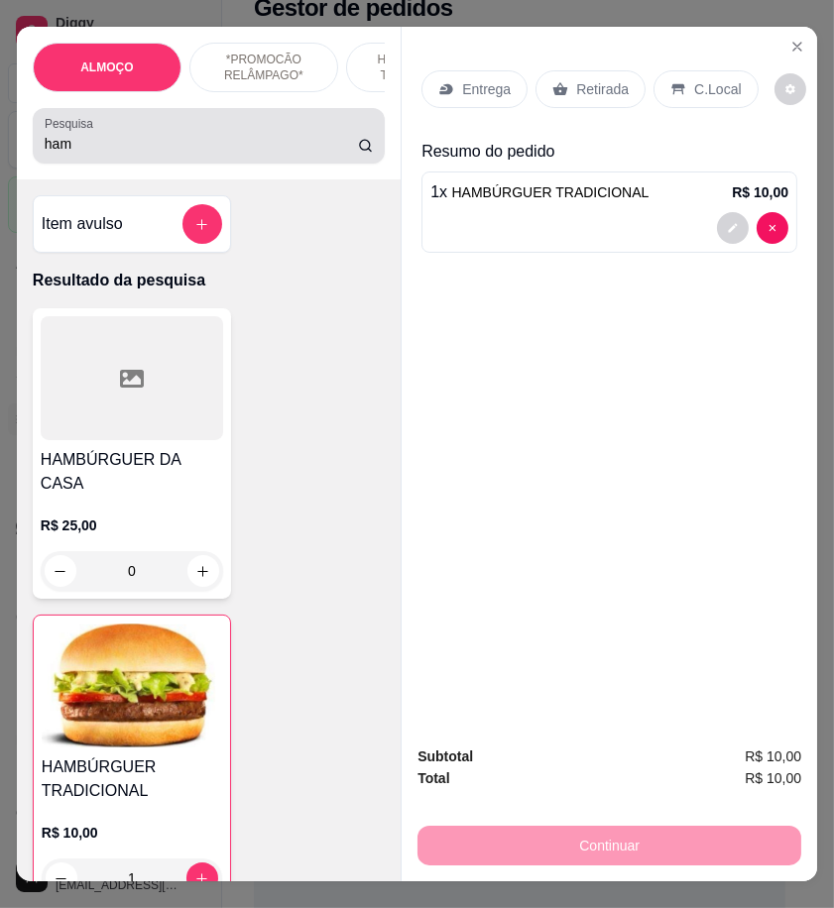
click at [55, 152] on input "ham" at bounding box center [201, 144] width 313 height 20
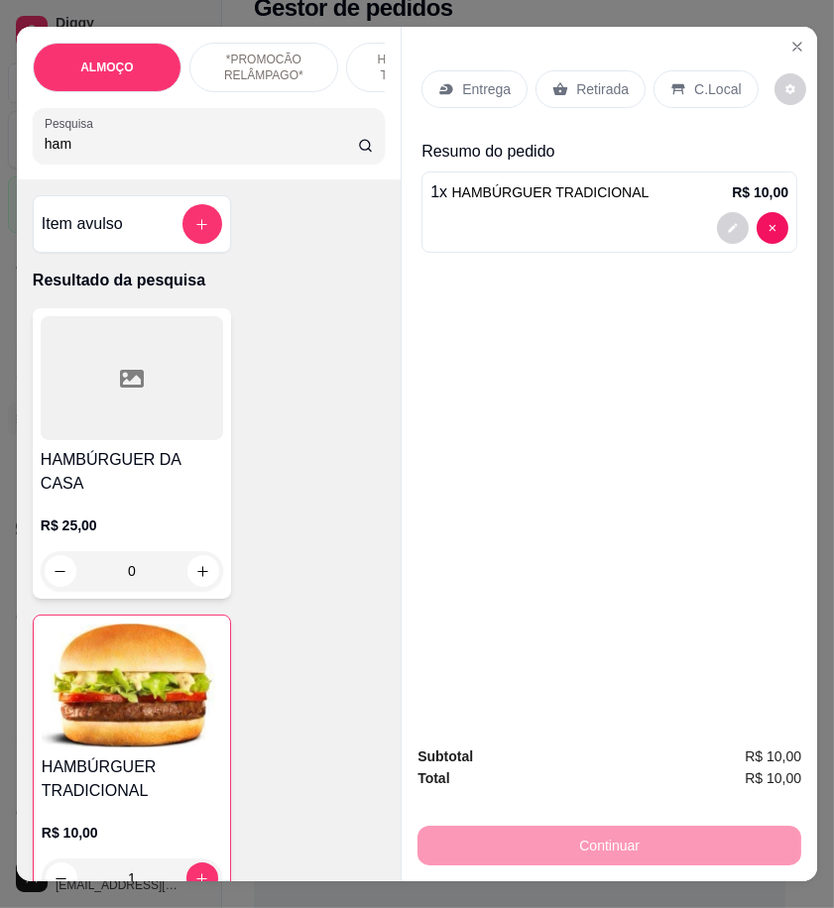
click at [55, 152] on input "ham" at bounding box center [201, 144] width 313 height 20
click at [72, 152] on input "ham" at bounding box center [201, 144] width 313 height 20
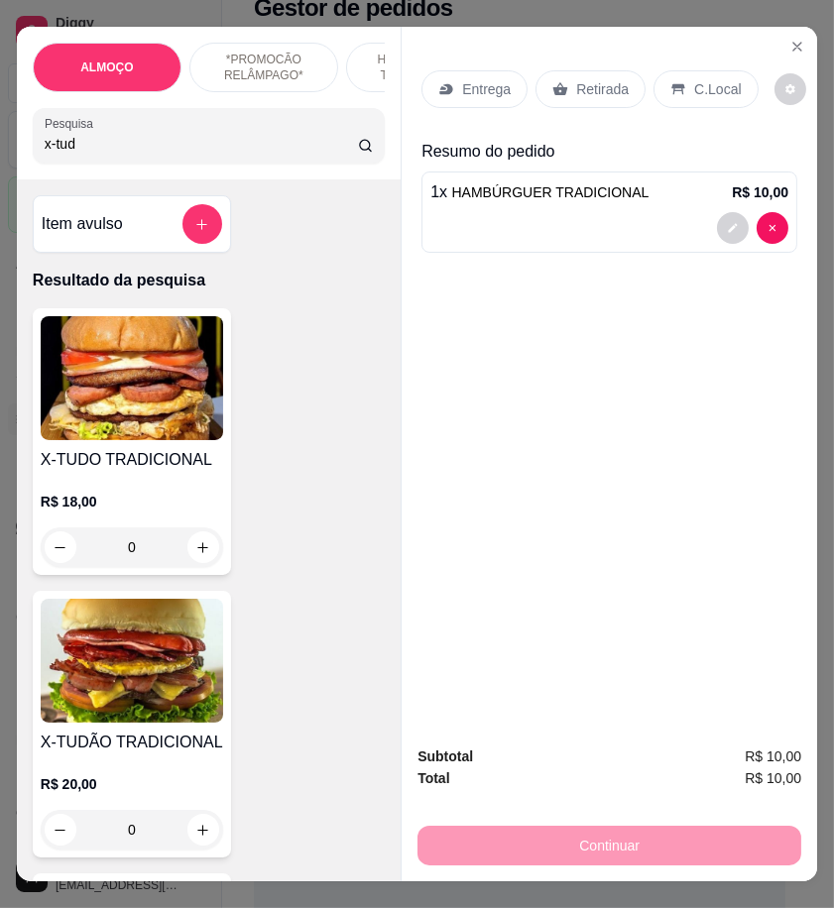
type input "x-tud"
click at [139, 719] on img at bounding box center [132, 661] width 182 height 124
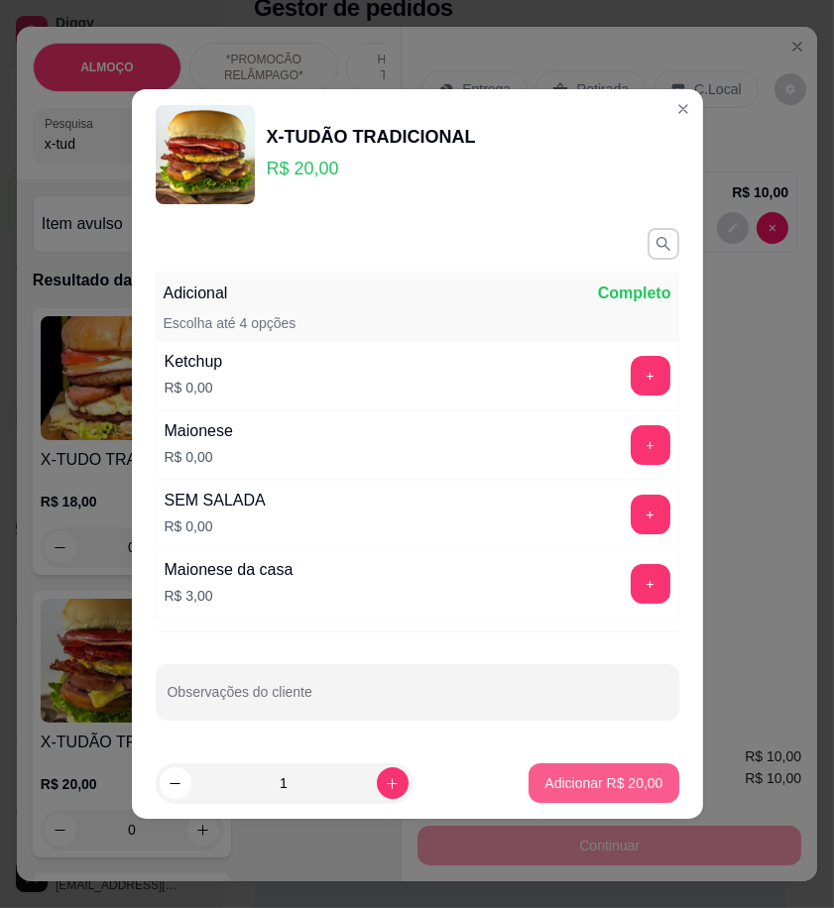
click at [643, 808] on footer "1 Adicionar R$ 20,00" at bounding box center [417, 783] width 571 height 71
click at [642, 787] on p "Adicionar R$ 20,00" at bounding box center [603, 783] width 118 height 20
type input "1"
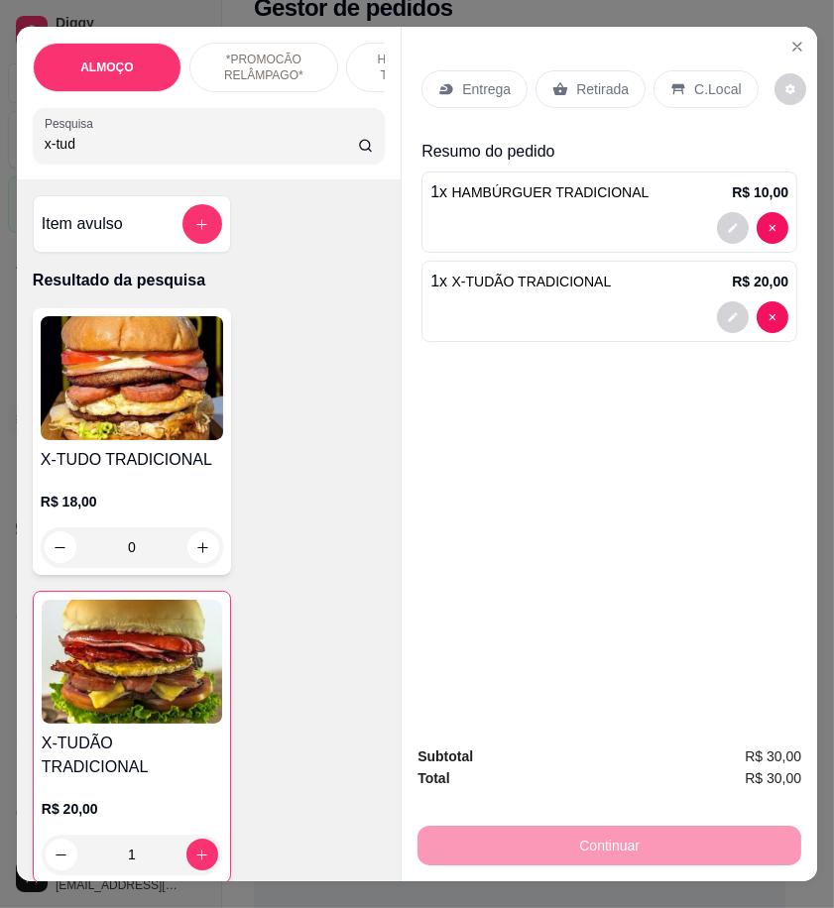
click at [489, 79] on p "Entrega" at bounding box center [486, 89] width 49 height 20
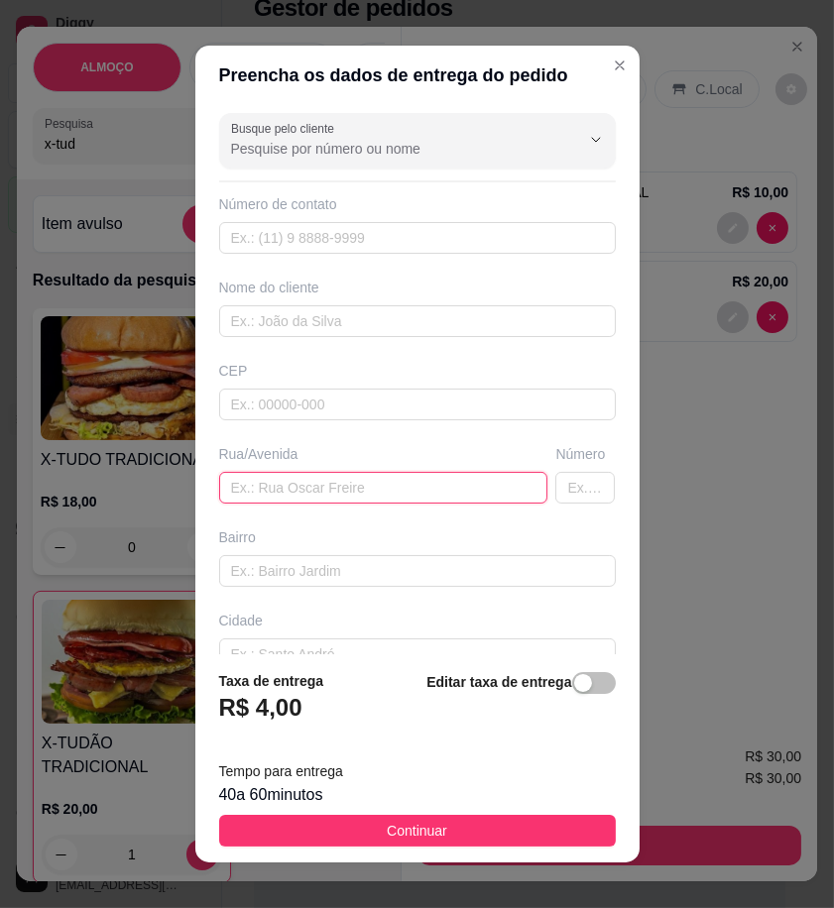
paste input "Endereço depois do campo do pueirao na casa de [GEOGRAPHIC_DATA]"
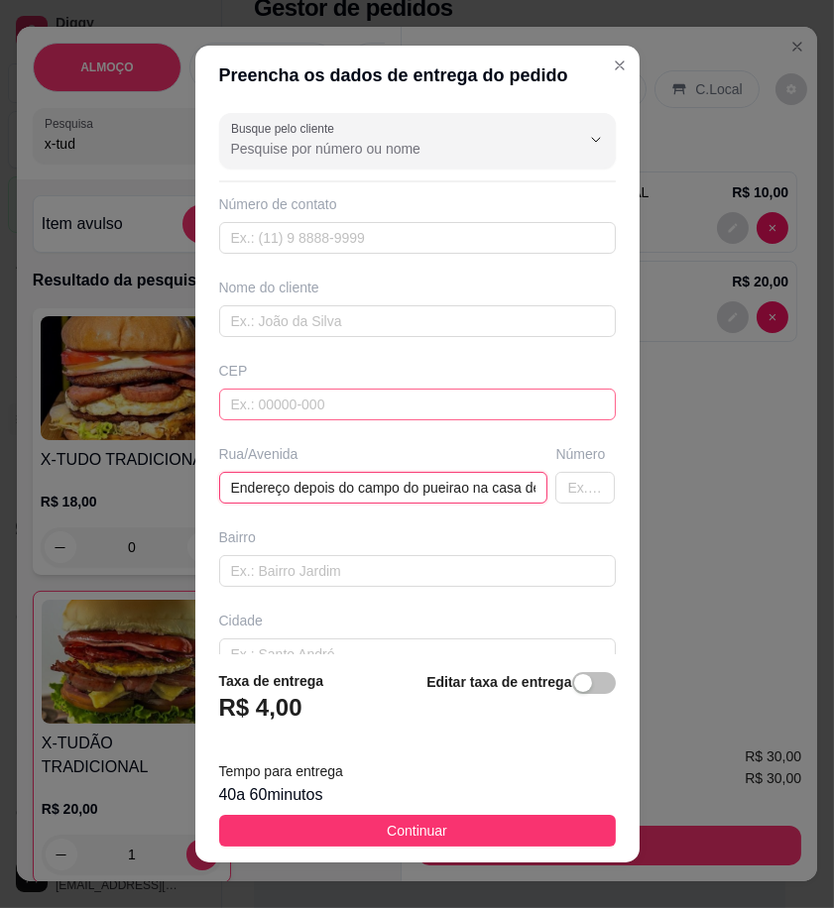
scroll to position [0, 69]
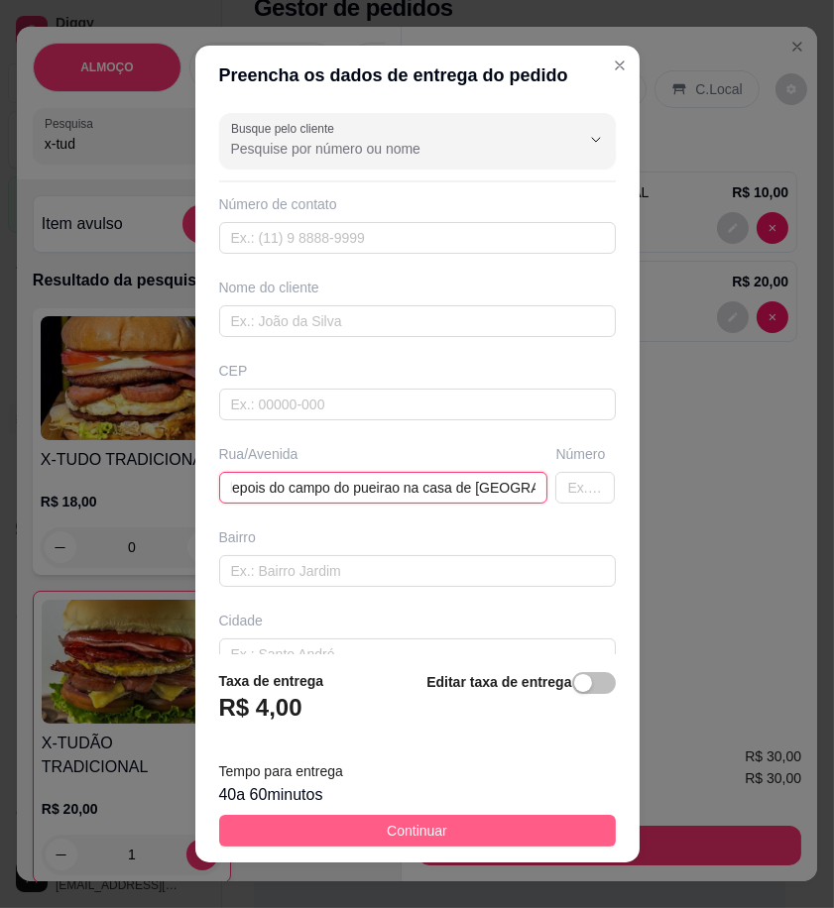
type input "Endereço depois do campo do pueirao na casa de [GEOGRAPHIC_DATA]"
click at [552, 824] on button "Continuar" at bounding box center [417, 831] width 397 height 32
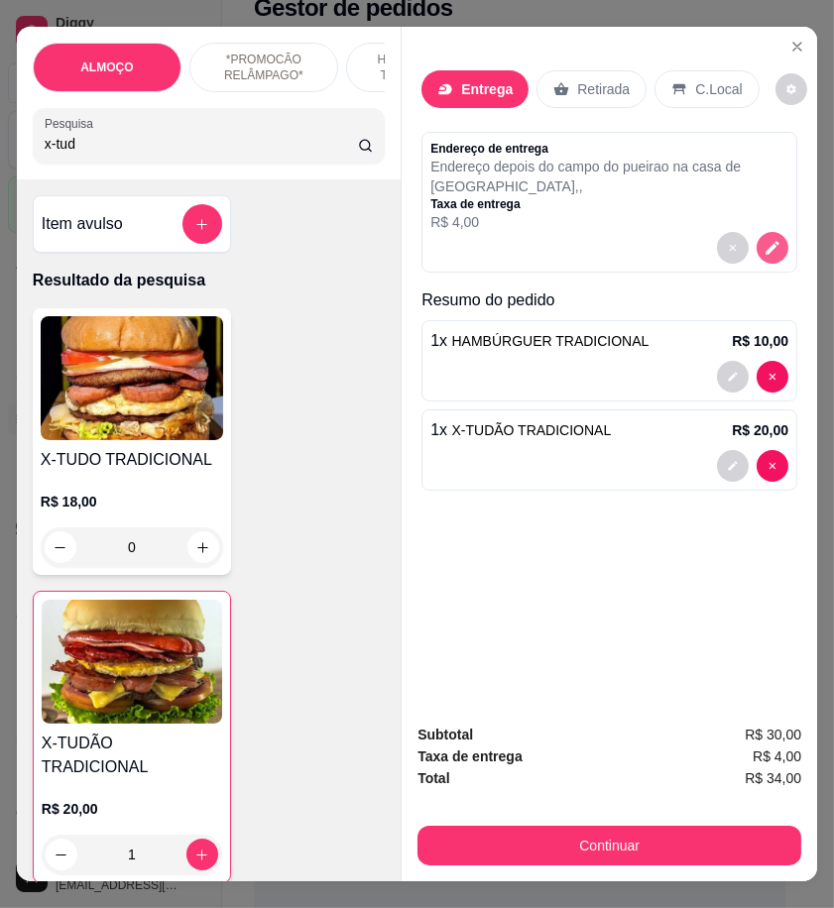
click at [765, 239] on icon "decrease-product-quantity" at bounding box center [773, 248] width 18 height 18
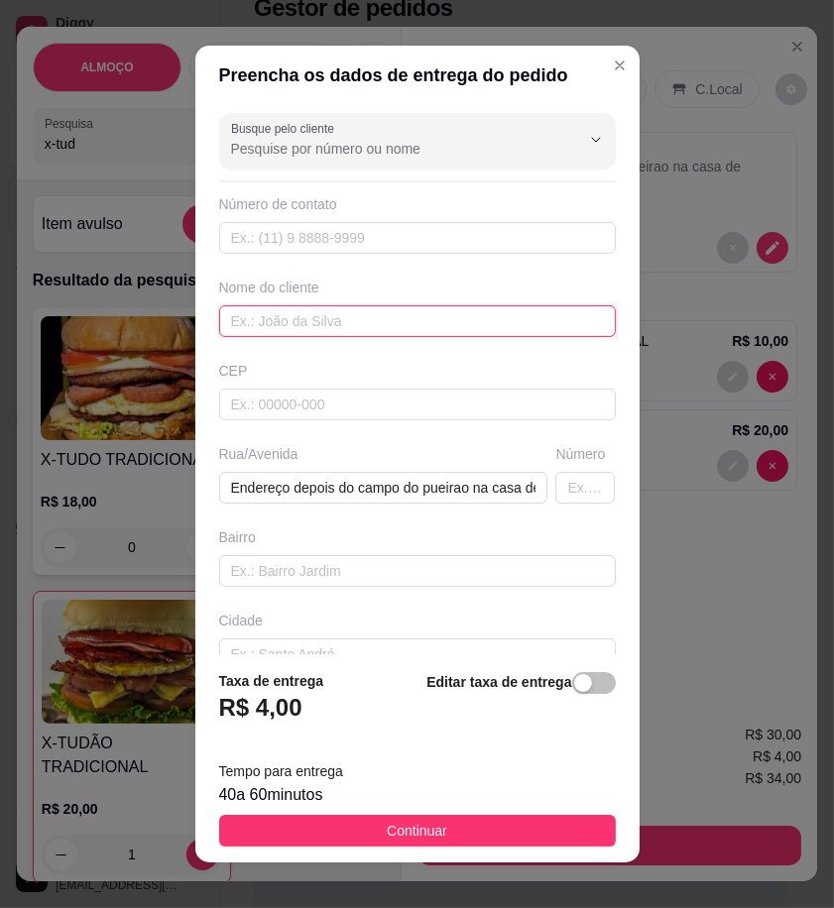
drag, startPoint x: 377, startPoint y: 312, endPoint x: 282, endPoint y: 322, distance: 95.7
paste input "Dioguinho Gois"
type input "Dioguinho Gois"
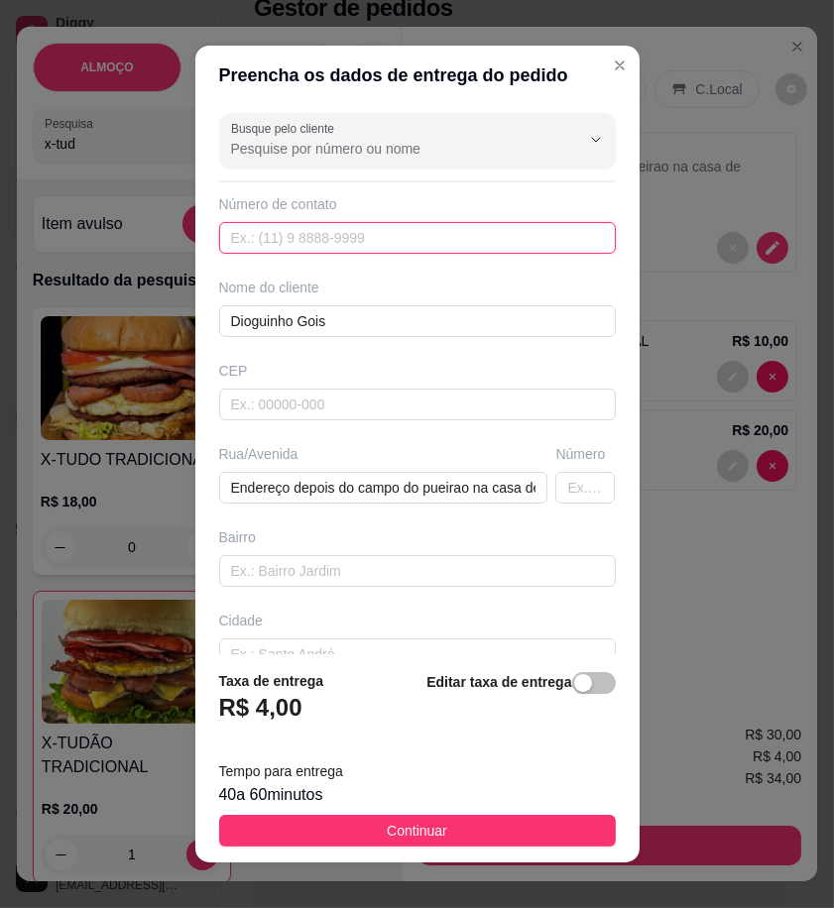
paste input "558 79129-6322"
type input "558 79129-6322"
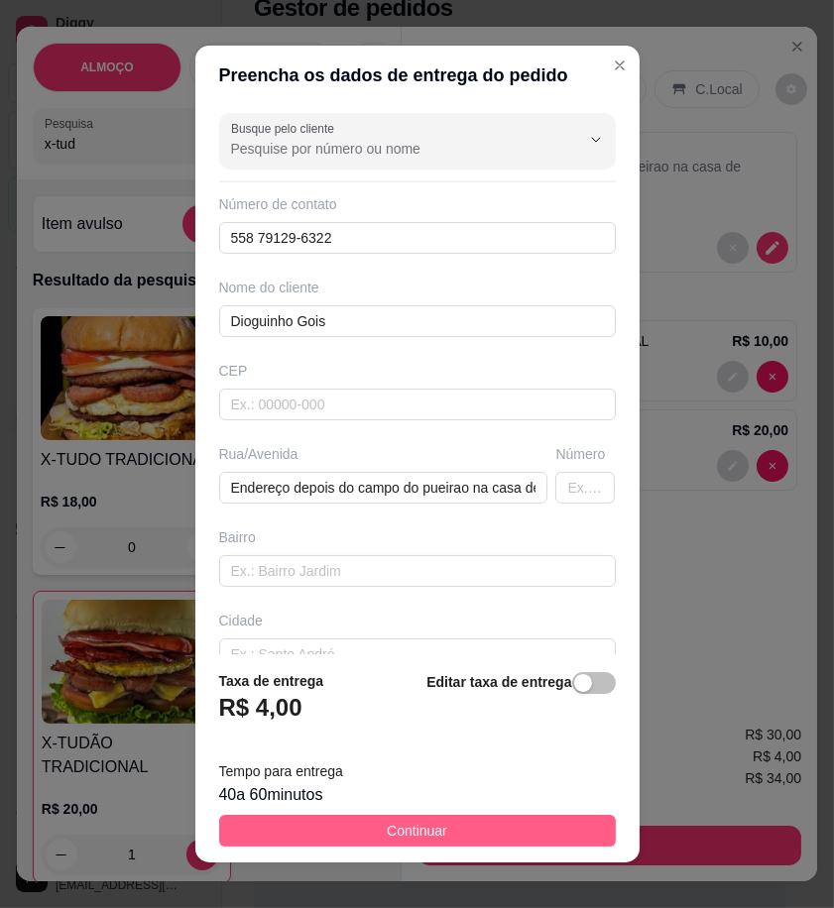
click at [559, 834] on button "Continuar" at bounding box center [417, 831] width 397 height 32
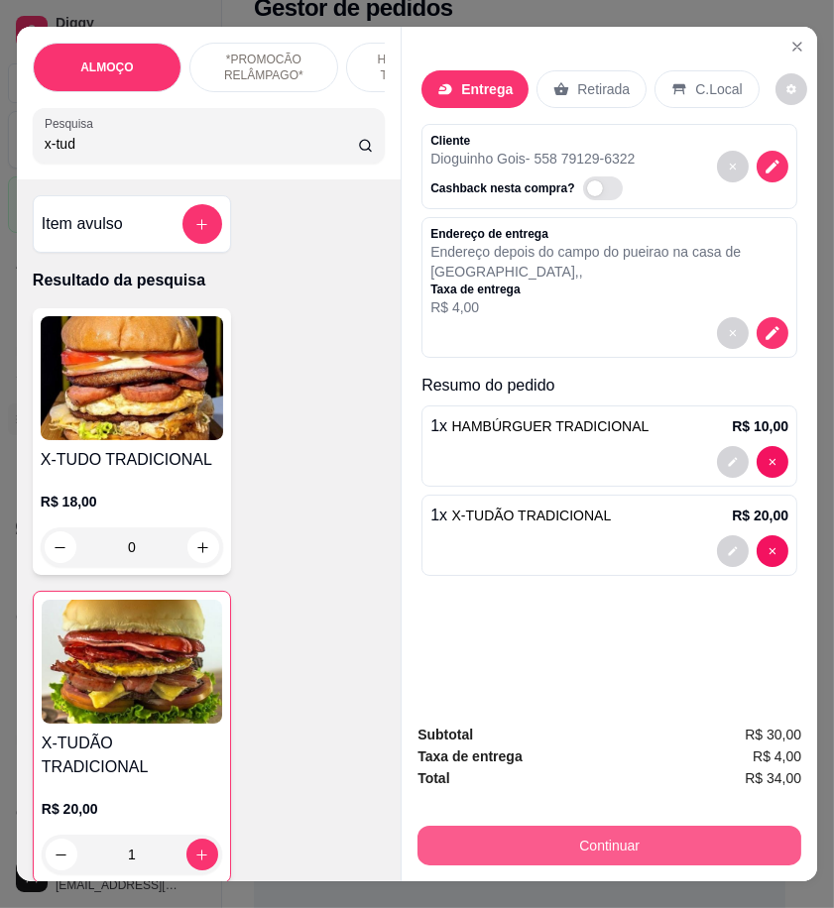
click at [715, 828] on button "Continuar" at bounding box center [609, 846] width 384 height 40
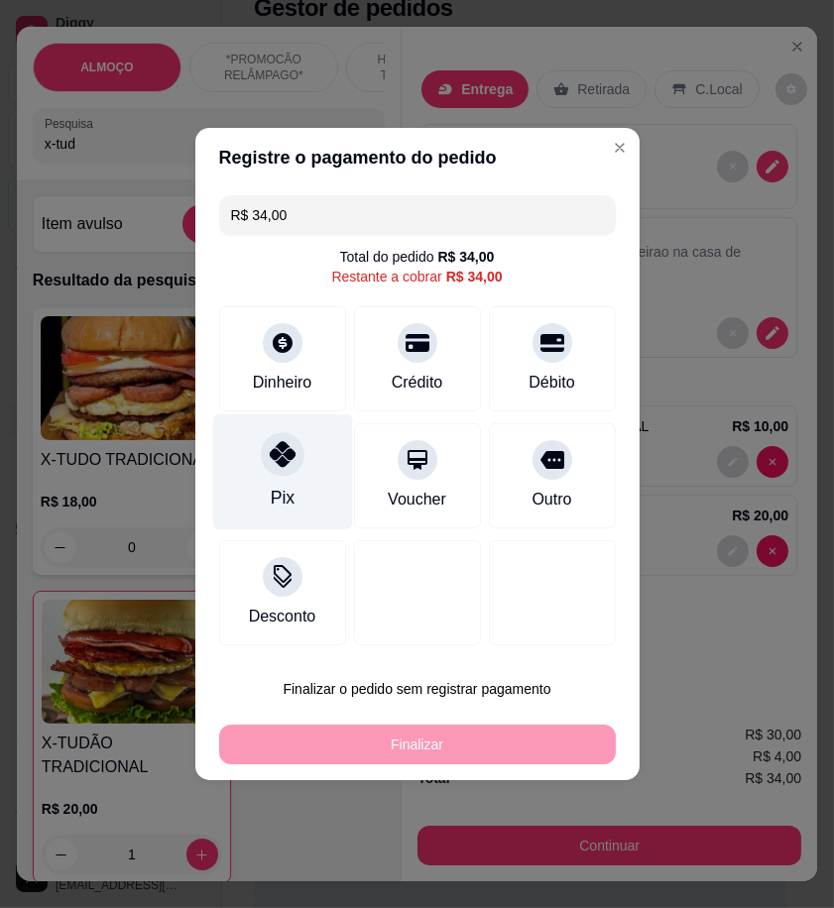
click at [317, 436] on div "Pix" at bounding box center [282, 473] width 140 height 116
type input "R$ 0,00"
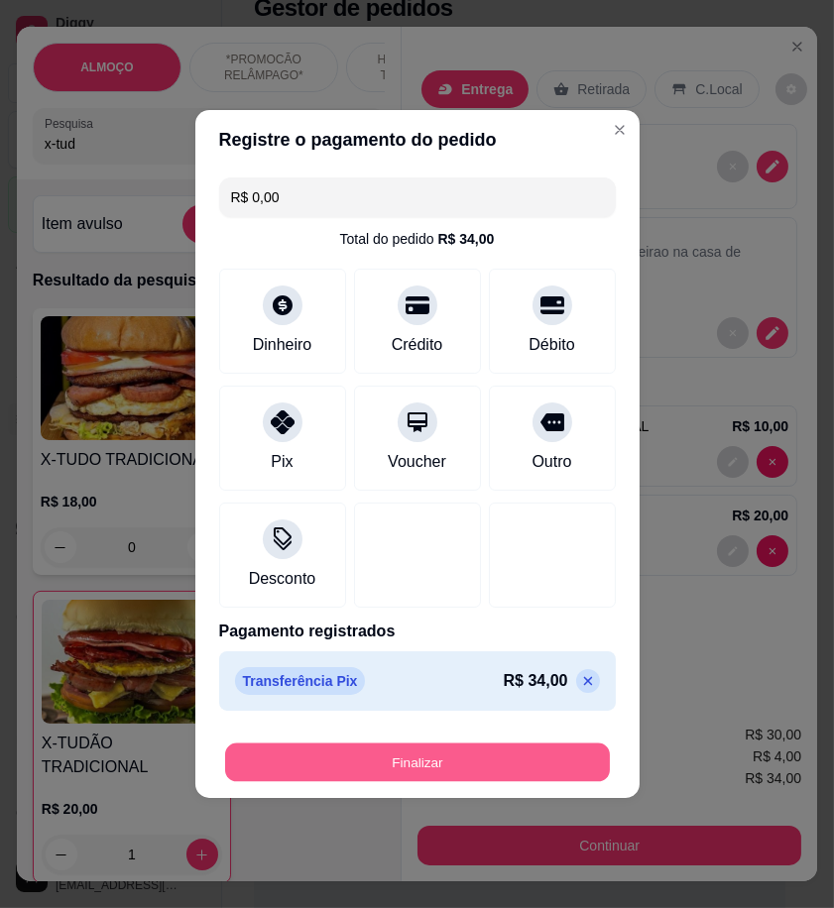
click at [486, 761] on button "Finalizar" at bounding box center [417, 763] width 385 height 39
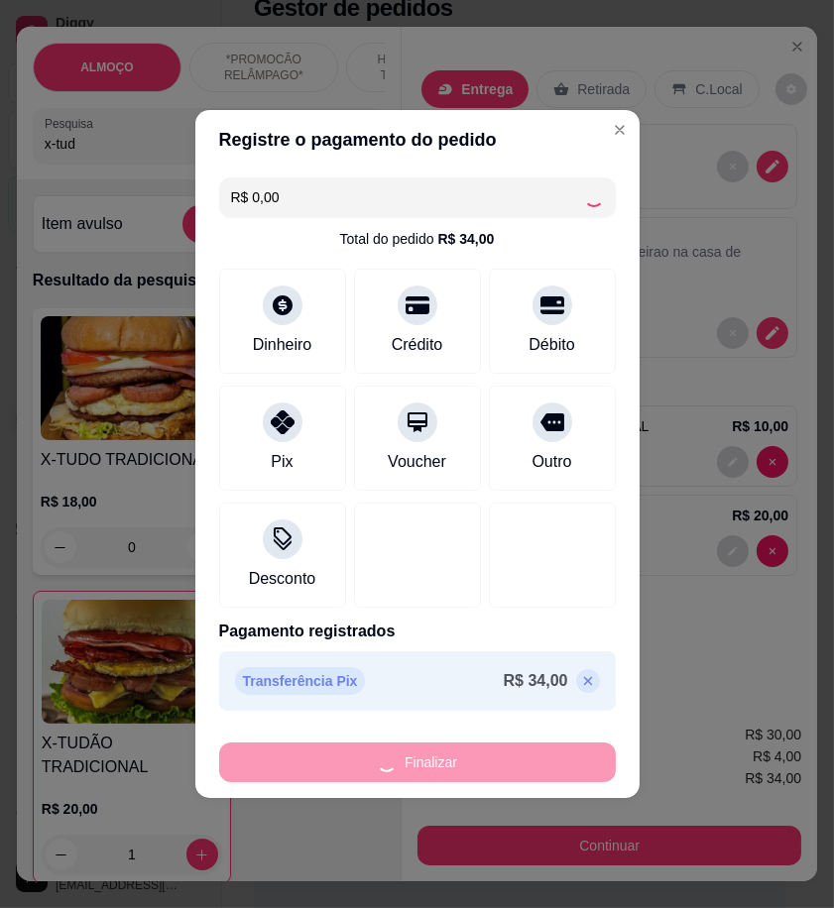
type input "0"
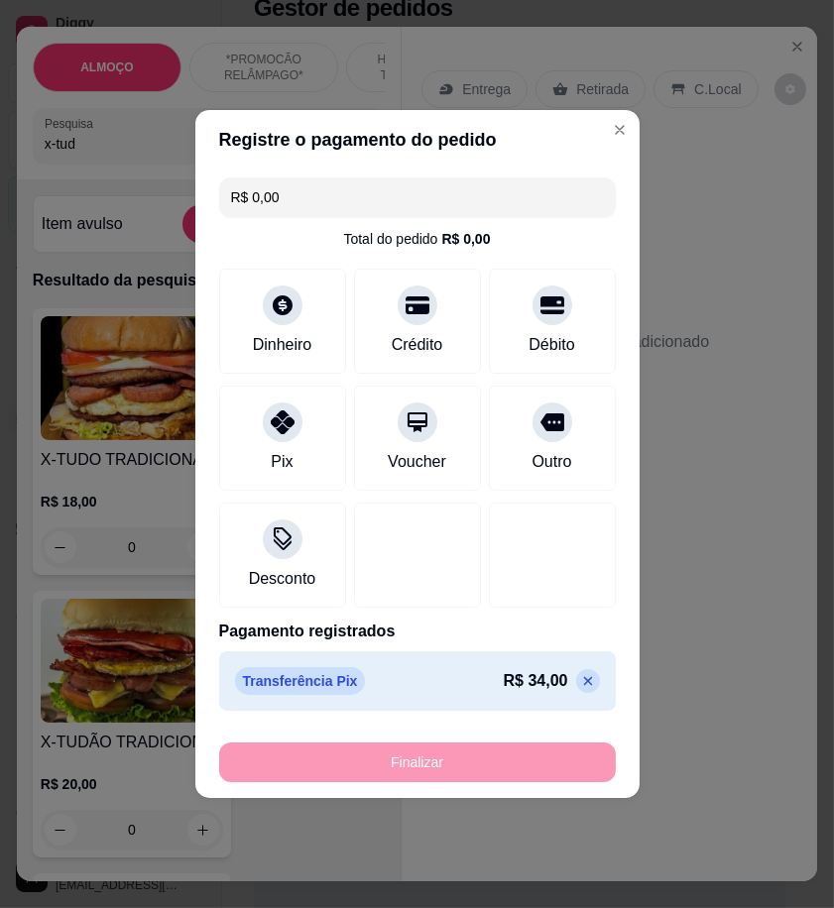
type input "-R$ 34,00"
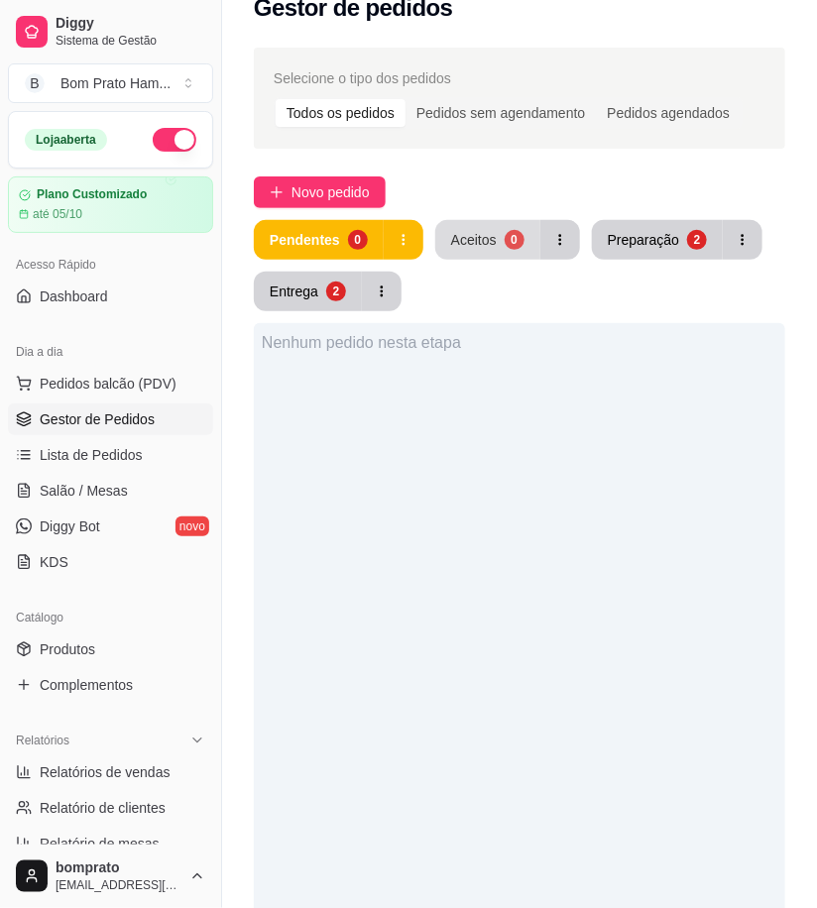
click at [469, 252] on button "Aceitos 0" at bounding box center [487, 240] width 105 height 40
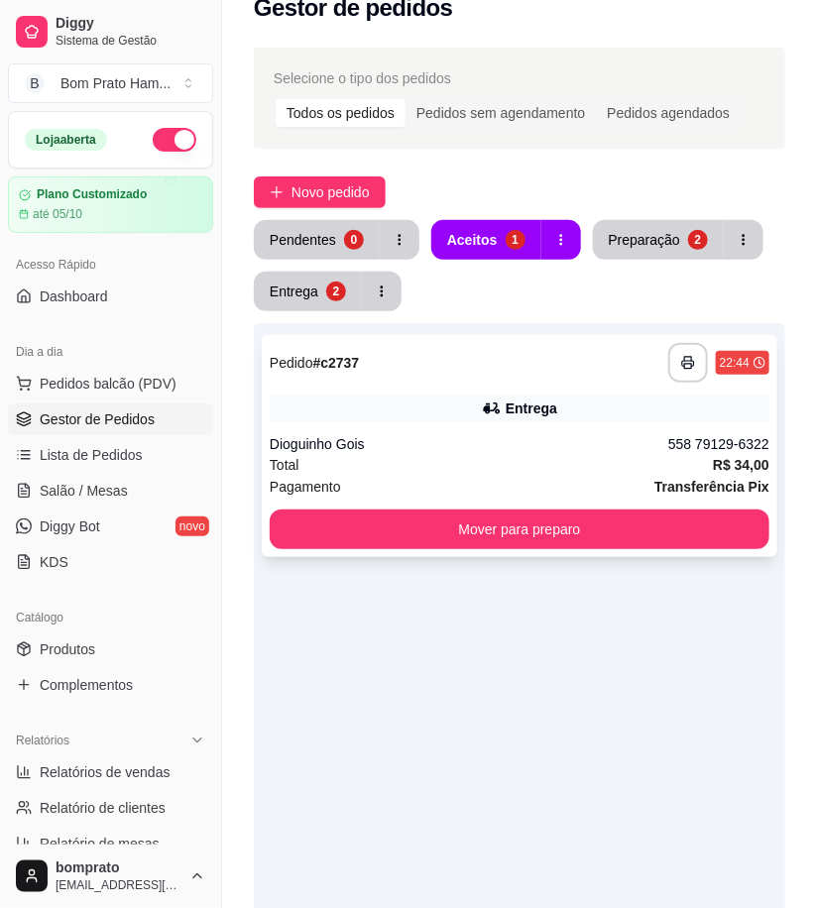
click at [552, 428] on div "**********" at bounding box center [520, 446] width 516 height 222
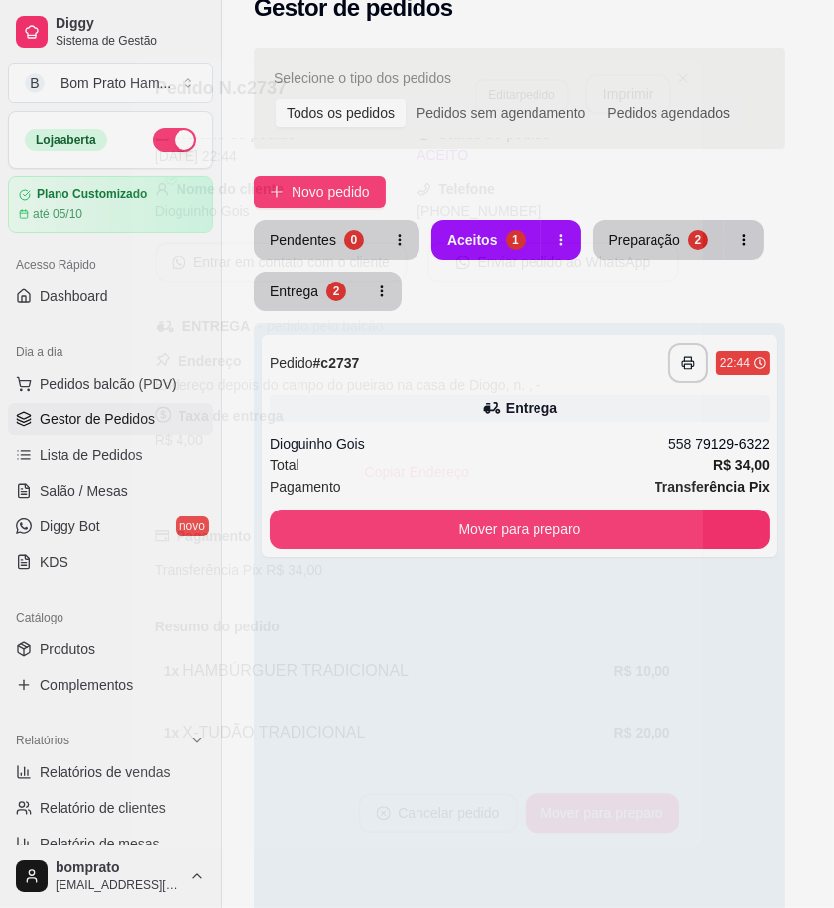
scroll to position [143, 0]
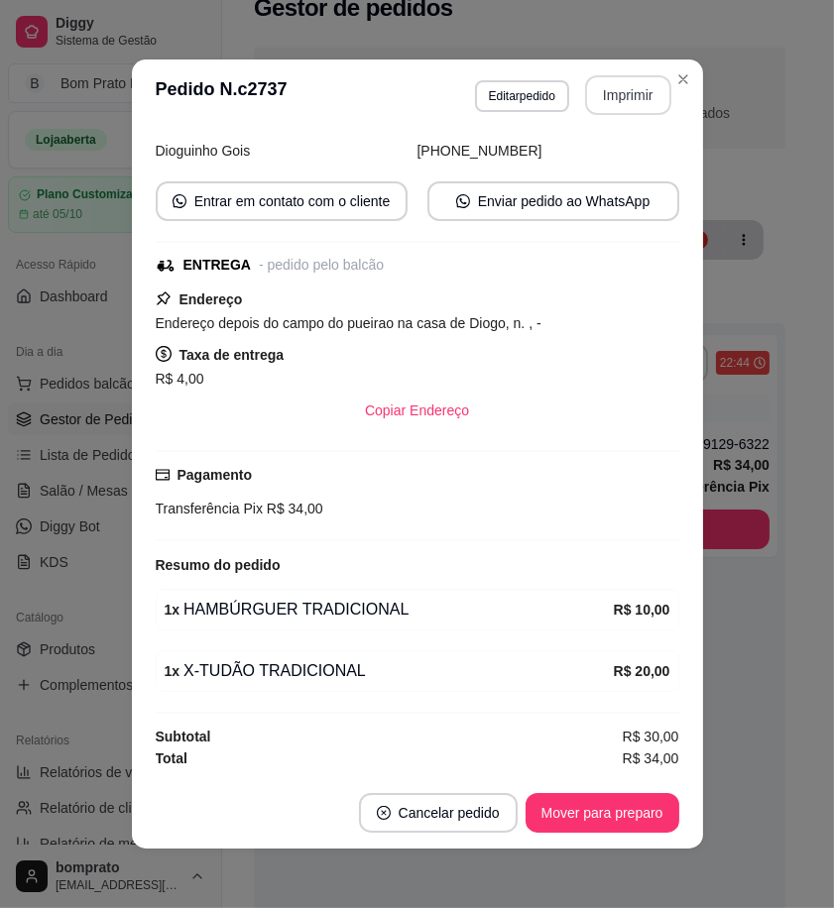
click at [635, 95] on button "Imprimir" at bounding box center [628, 95] width 86 height 40
click at [628, 811] on button "Mover para preparo" at bounding box center [603, 813] width 154 height 40
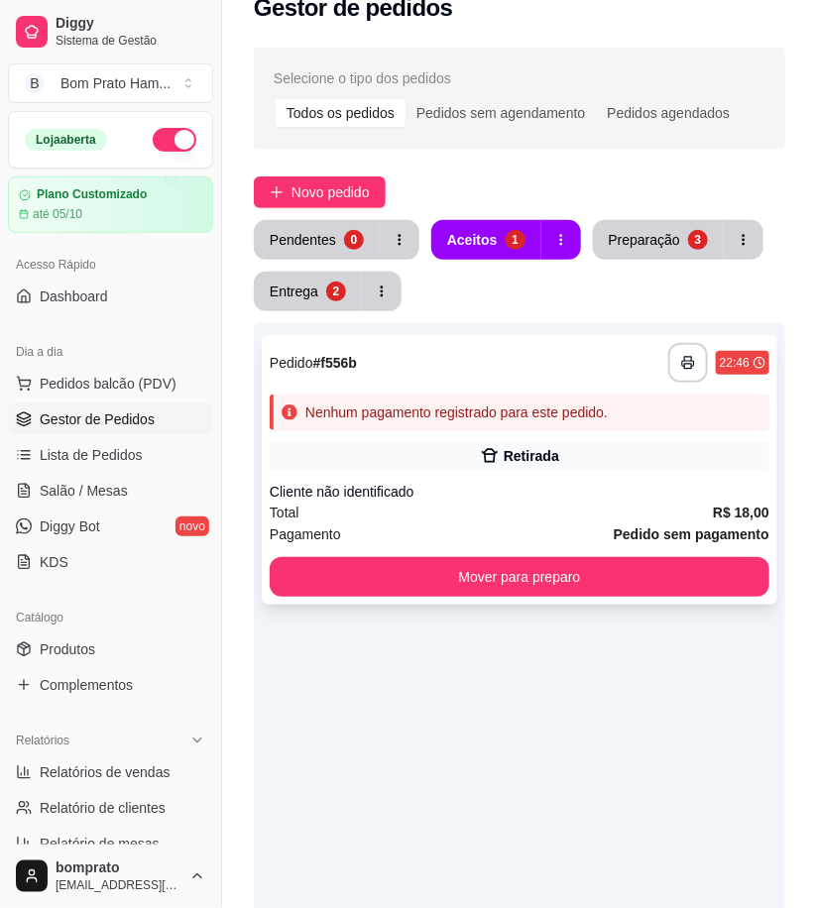
click at [474, 448] on div "Retirada" at bounding box center [520, 456] width 500 height 28
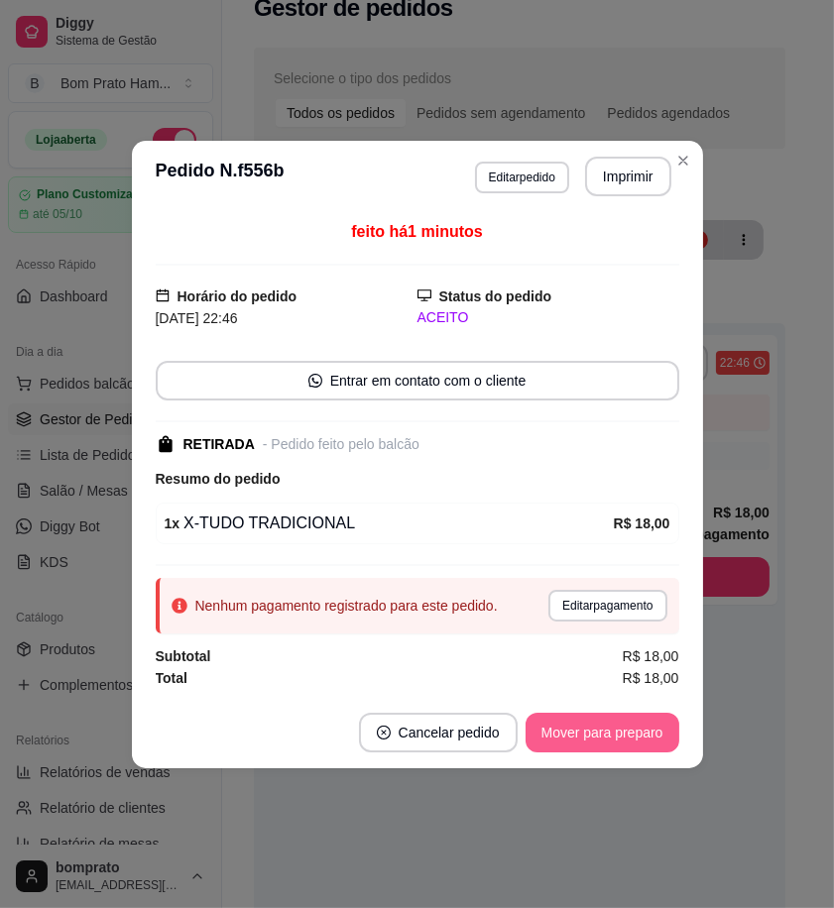
click at [621, 739] on button "Mover para preparo" at bounding box center [603, 733] width 154 height 40
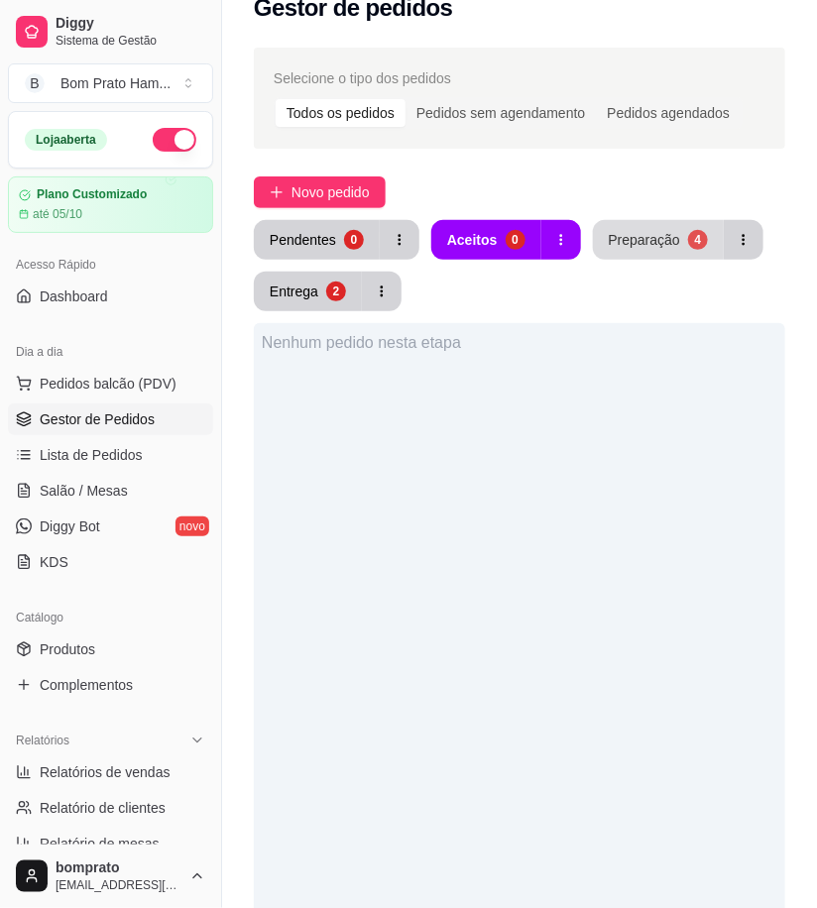
click at [638, 235] on div "Preparação" at bounding box center [644, 240] width 71 height 20
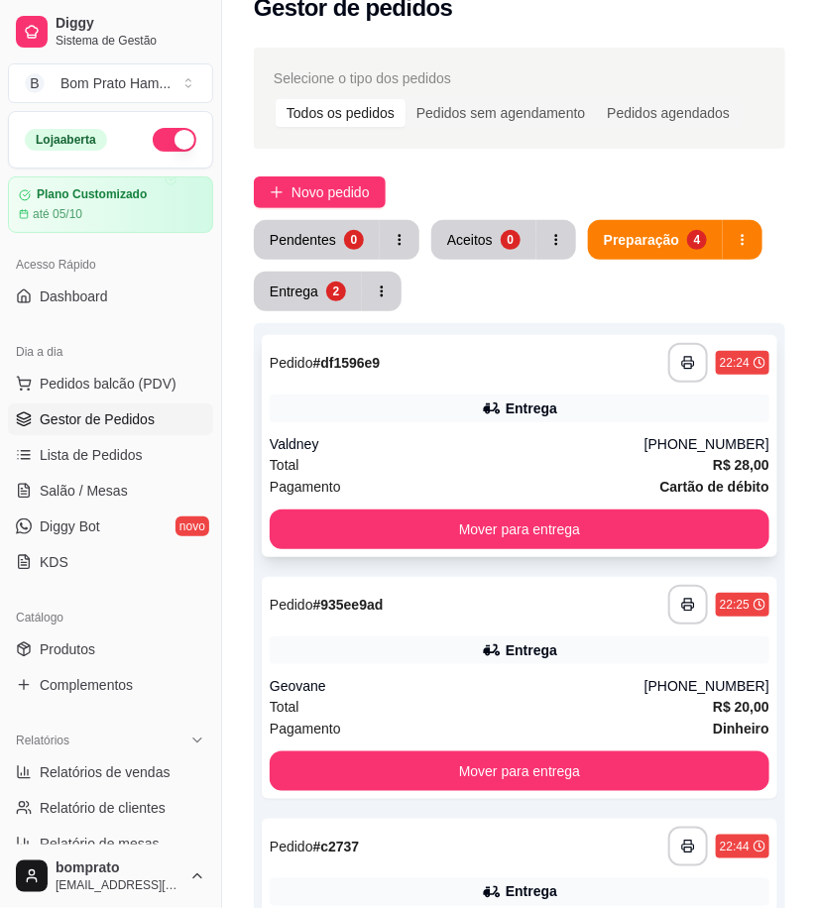
click at [494, 446] on div "Valdney" at bounding box center [457, 444] width 375 height 20
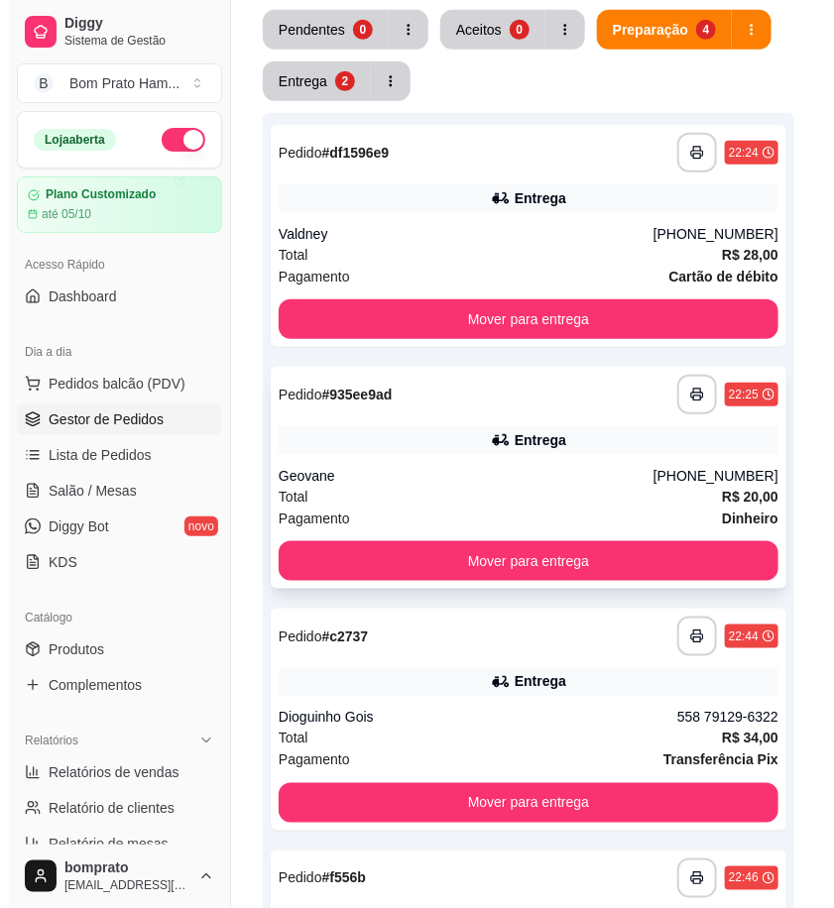
scroll to position [252, 0]
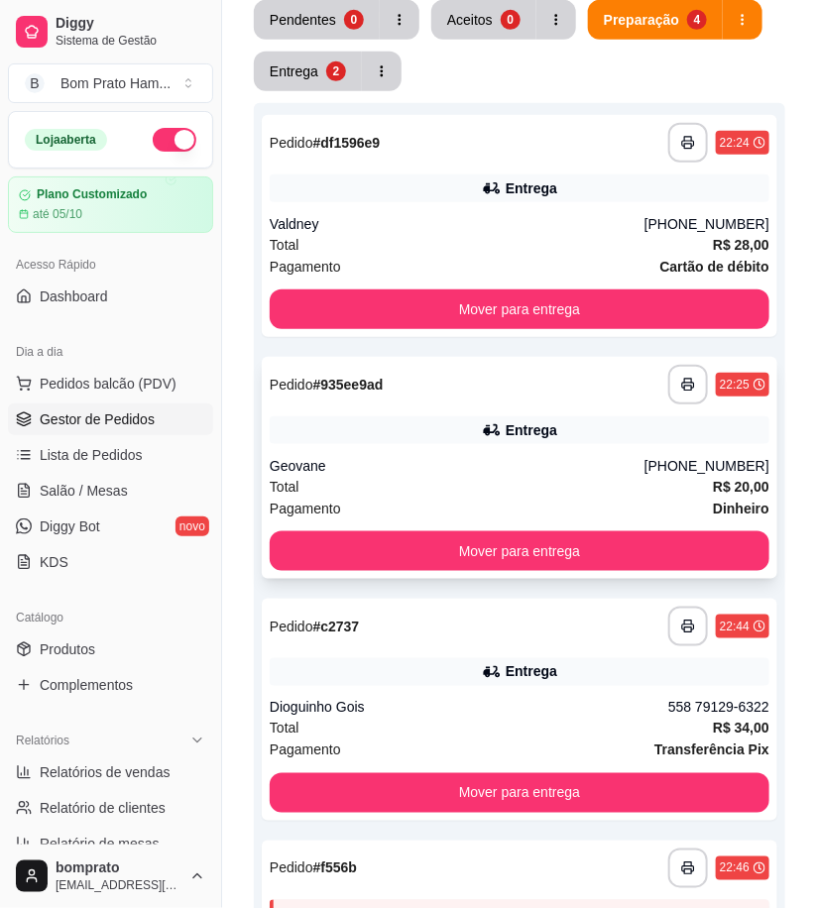
click at [534, 440] on div "Entrega" at bounding box center [520, 430] width 500 height 28
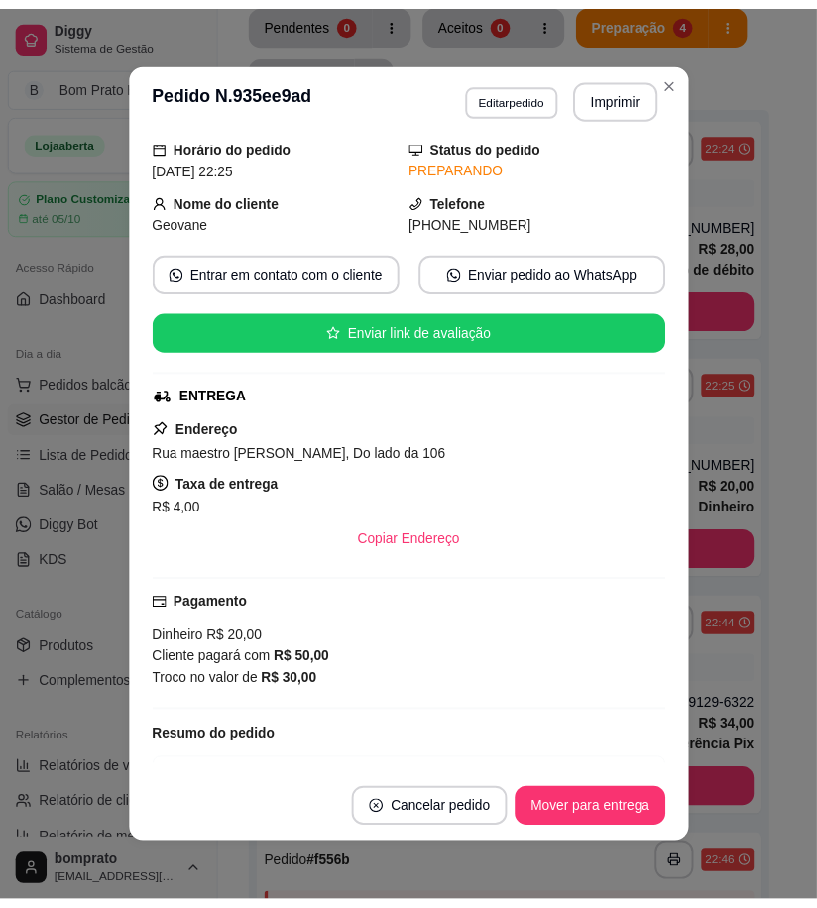
scroll to position [184, 0]
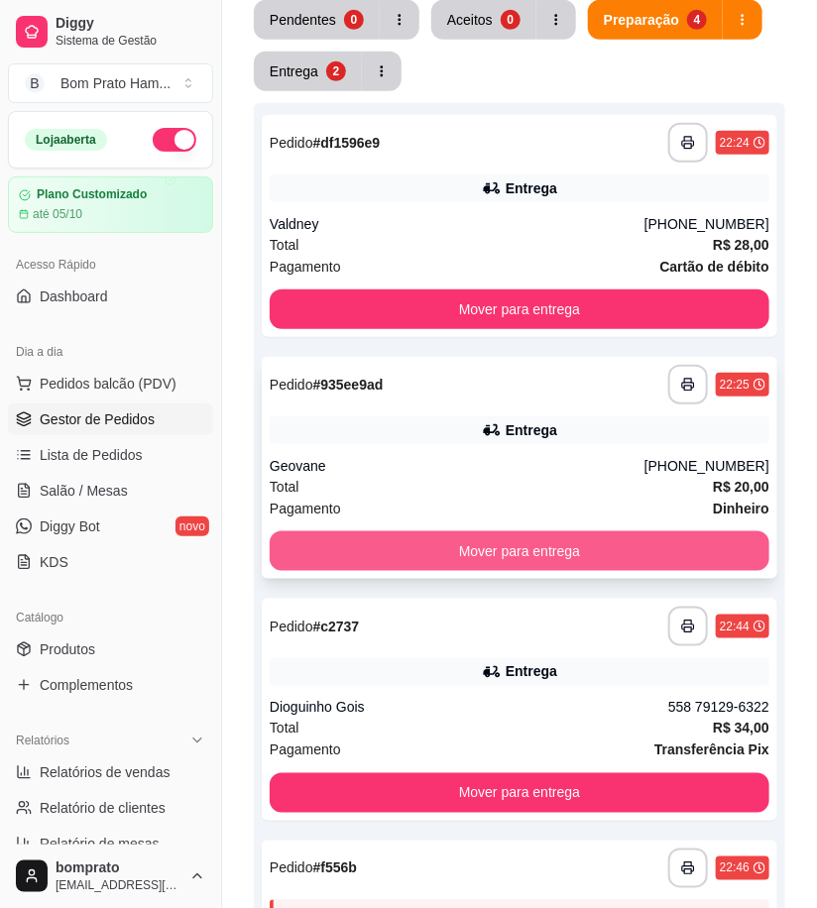
click at [580, 549] on button "Mover para entrega" at bounding box center [520, 552] width 500 height 40
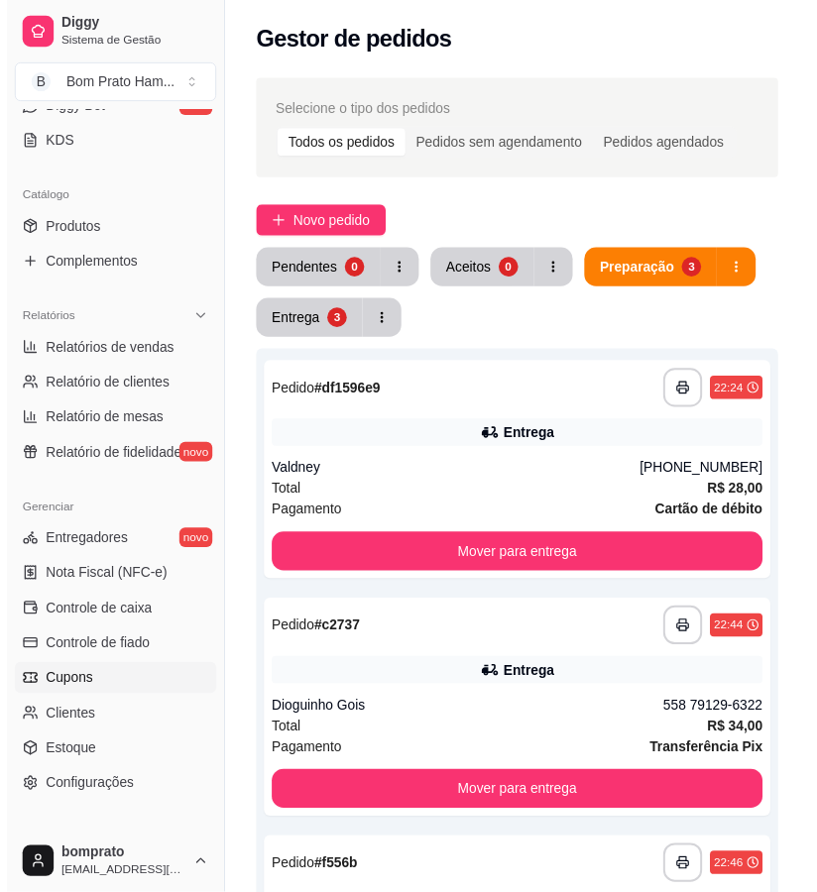
scroll to position [440, 0]
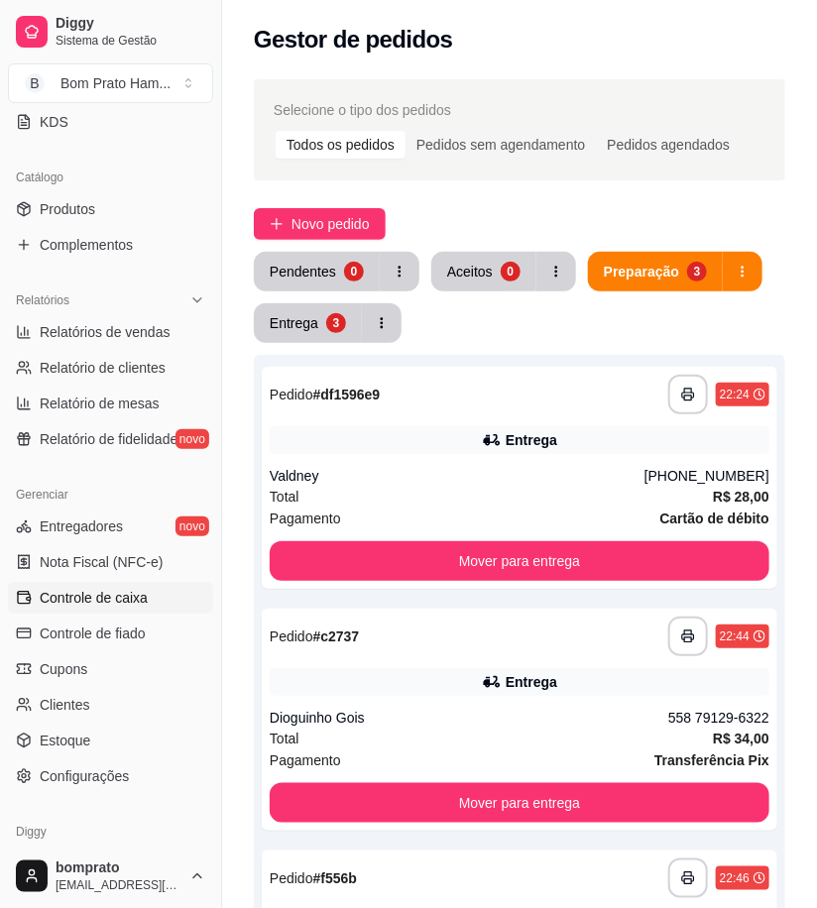
click at [156, 601] on link "Controle de caixa" at bounding box center [110, 598] width 205 height 32
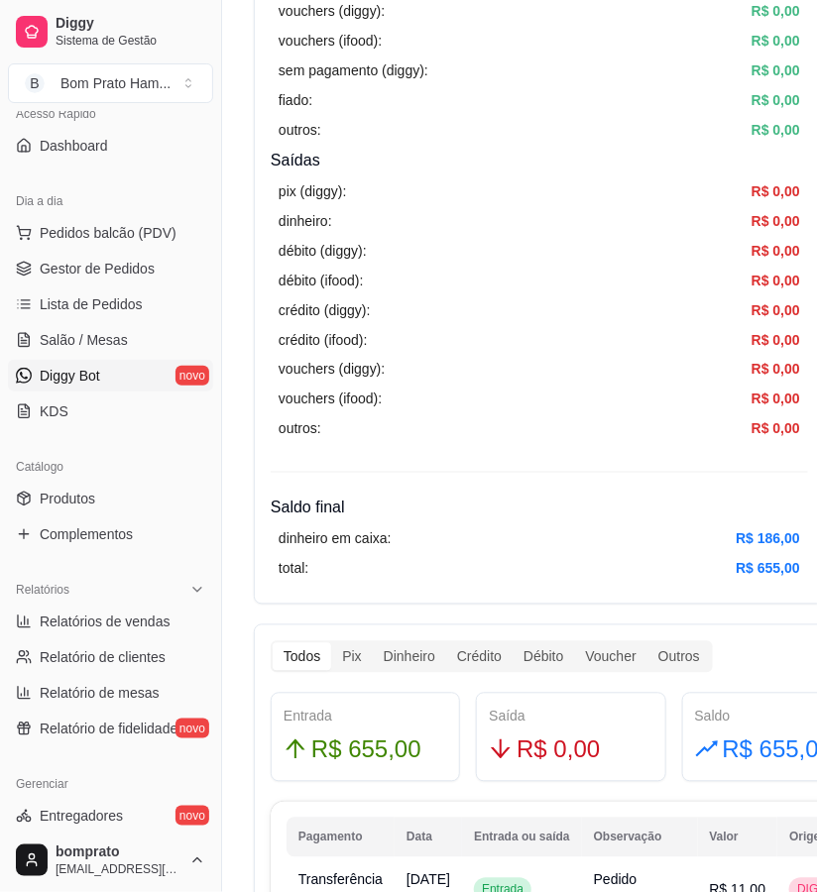
scroll to position [110, 0]
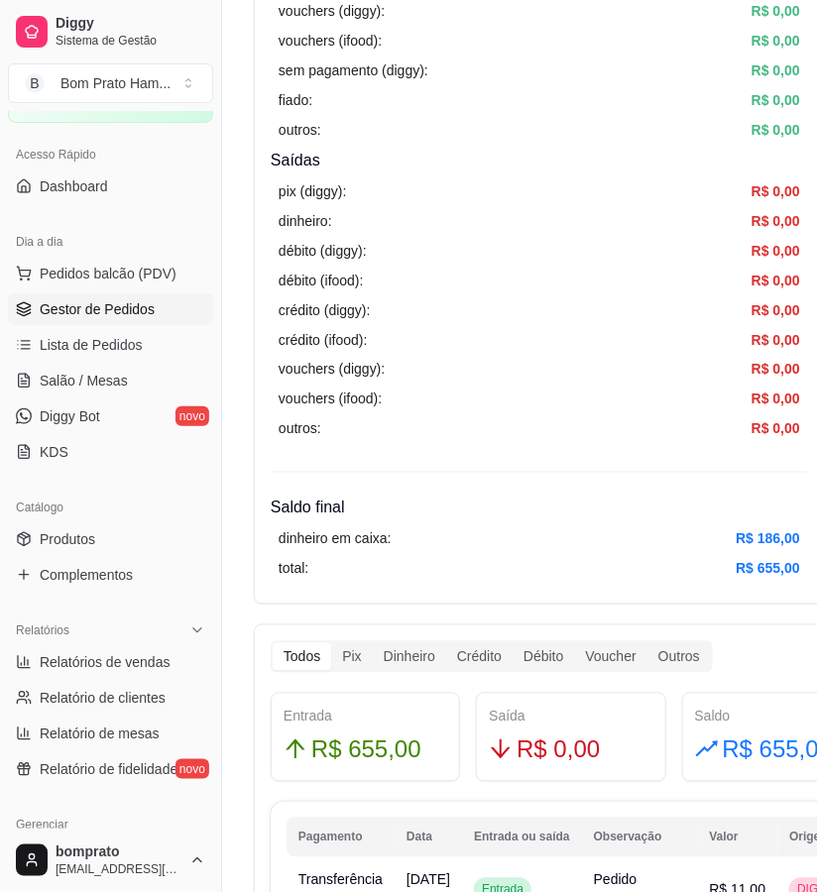
click at [113, 314] on span "Gestor de Pedidos" at bounding box center [97, 309] width 115 height 20
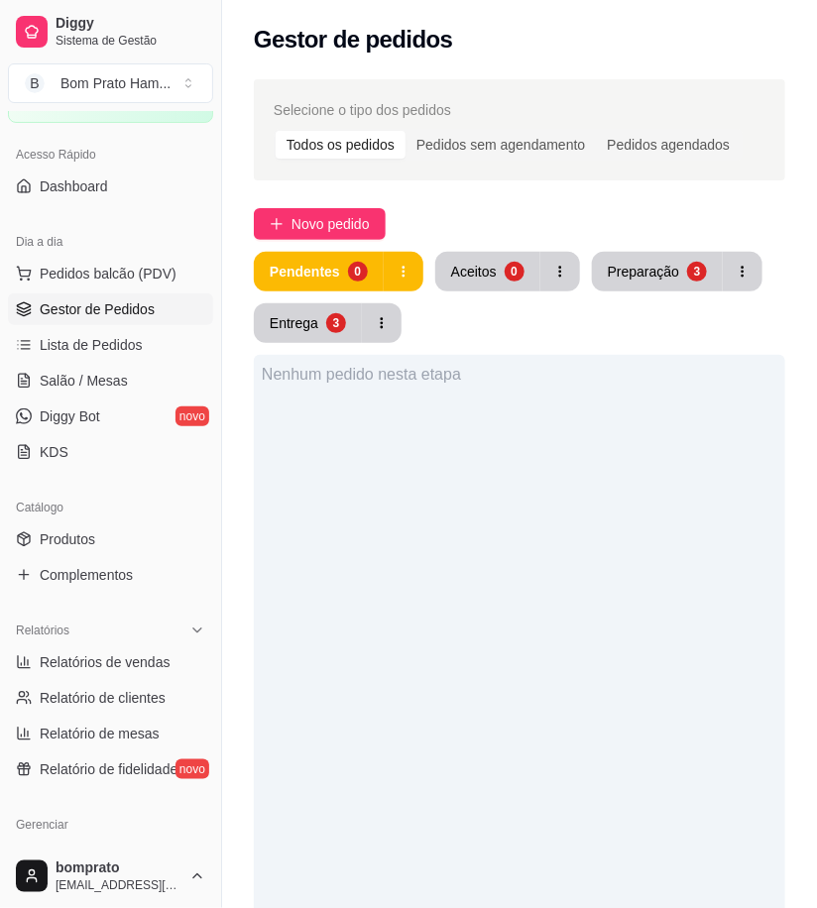
click at [331, 343] on div "Pendentes 0 Aceitos 0 Preparação 3 Entrega 3 Nenhum pedido nesta etapa" at bounding box center [520, 757] width 532 height 1011
click at [318, 318] on button "Entrega 3" at bounding box center [308, 323] width 108 height 40
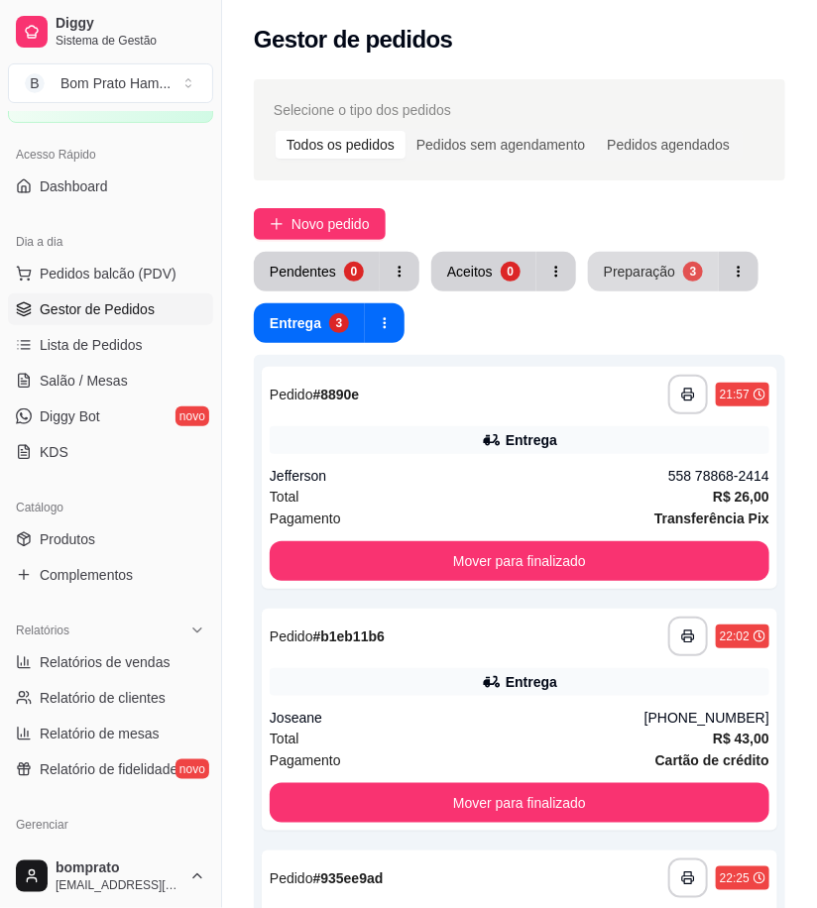
click at [609, 272] on div "Preparação" at bounding box center [639, 272] width 71 height 20
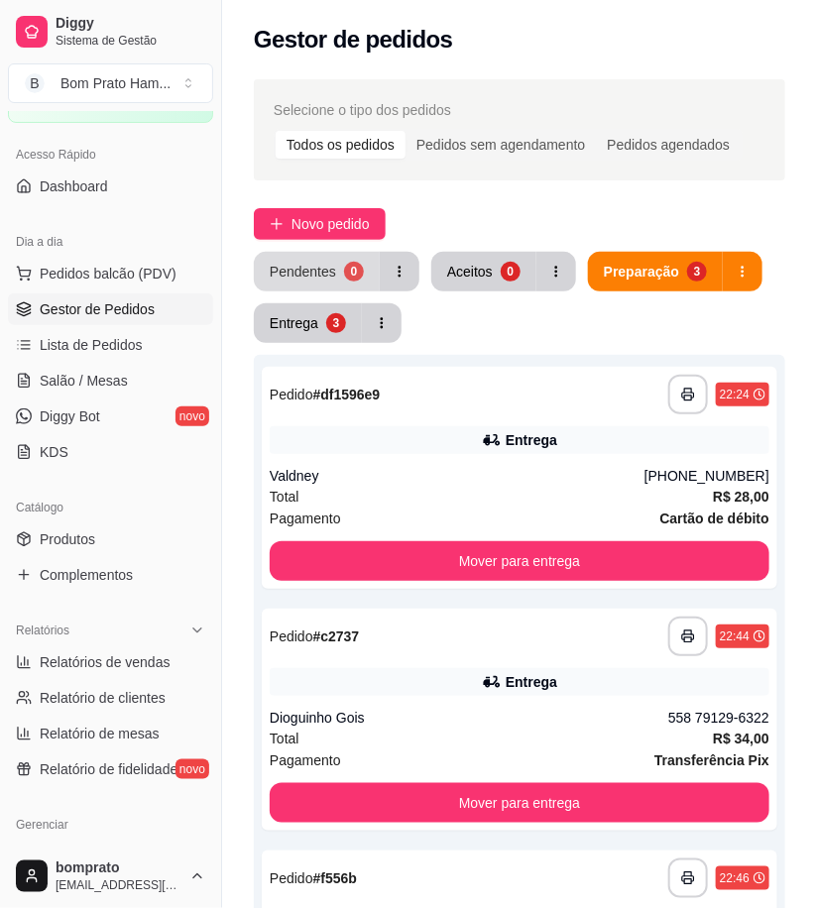
click at [344, 284] on button "Pendentes 0" at bounding box center [317, 272] width 126 height 40
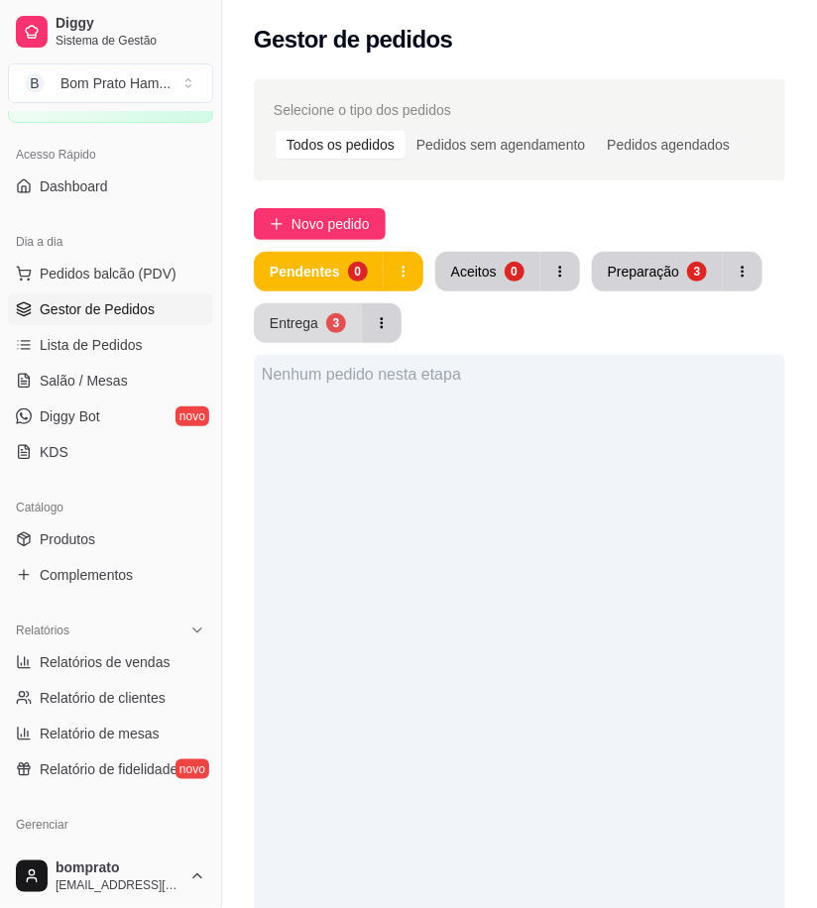
click at [313, 331] on div "Entrega" at bounding box center [294, 323] width 49 height 20
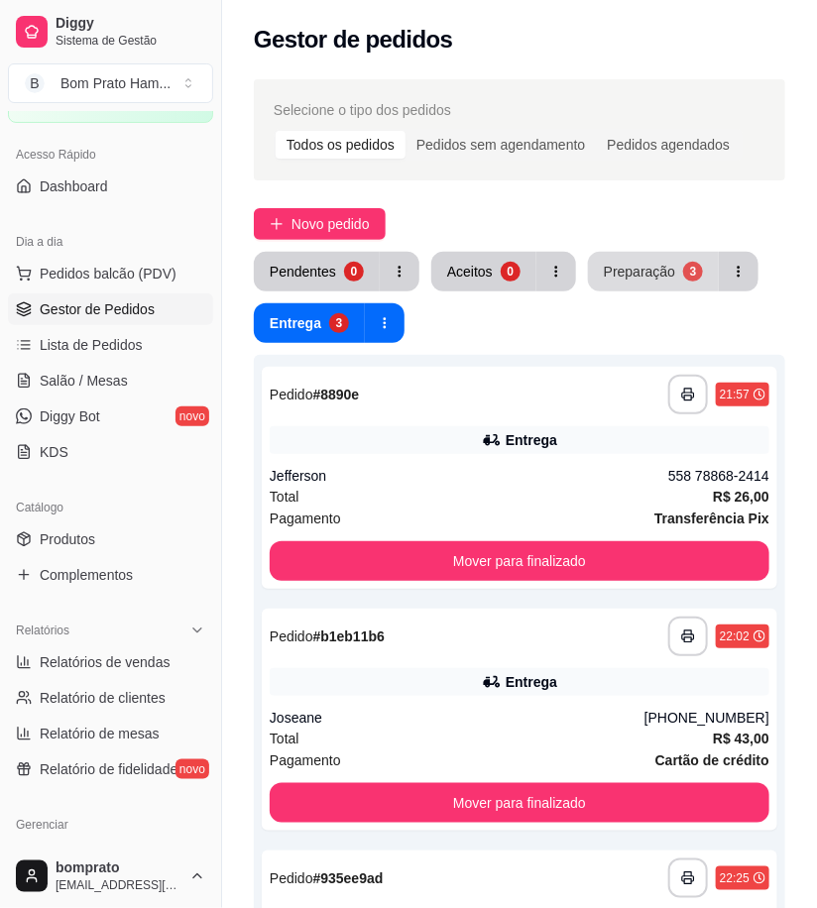
click at [632, 266] on div "Preparação" at bounding box center [639, 272] width 71 height 20
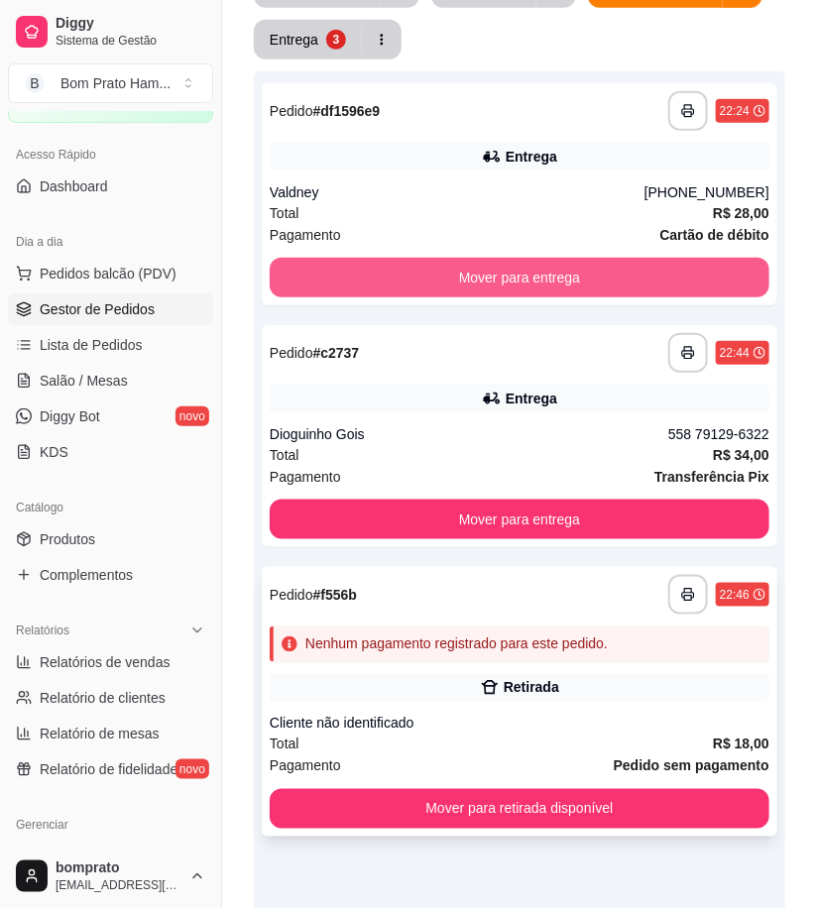
scroll to position [330, 0]
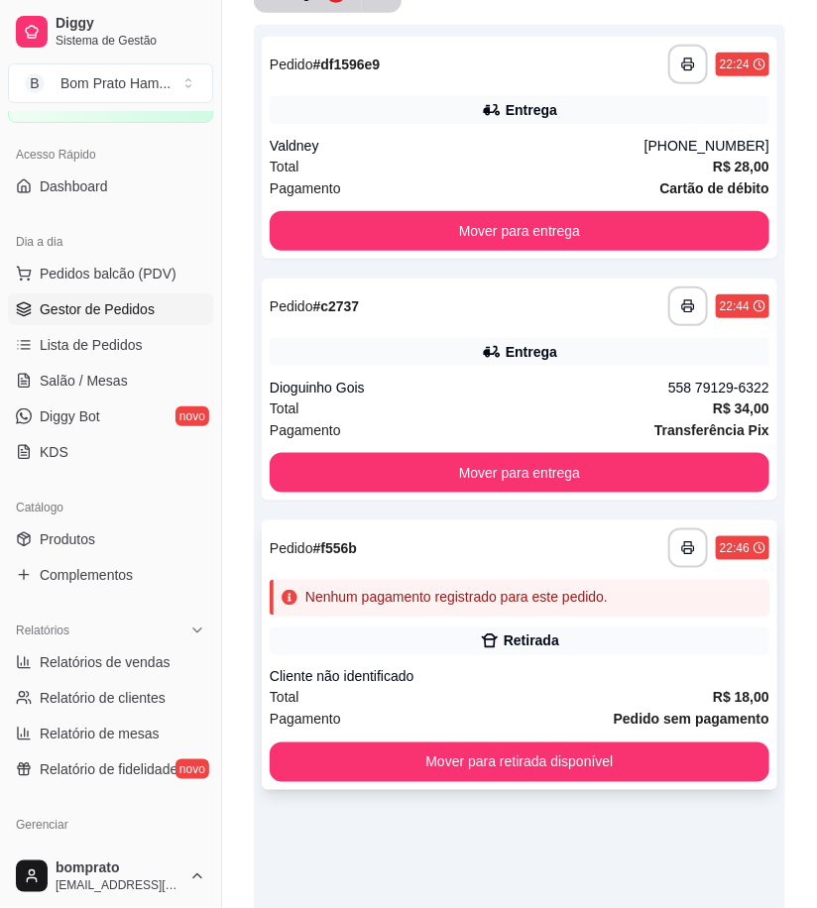
click at [443, 736] on div "**********" at bounding box center [520, 656] width 516 height 270
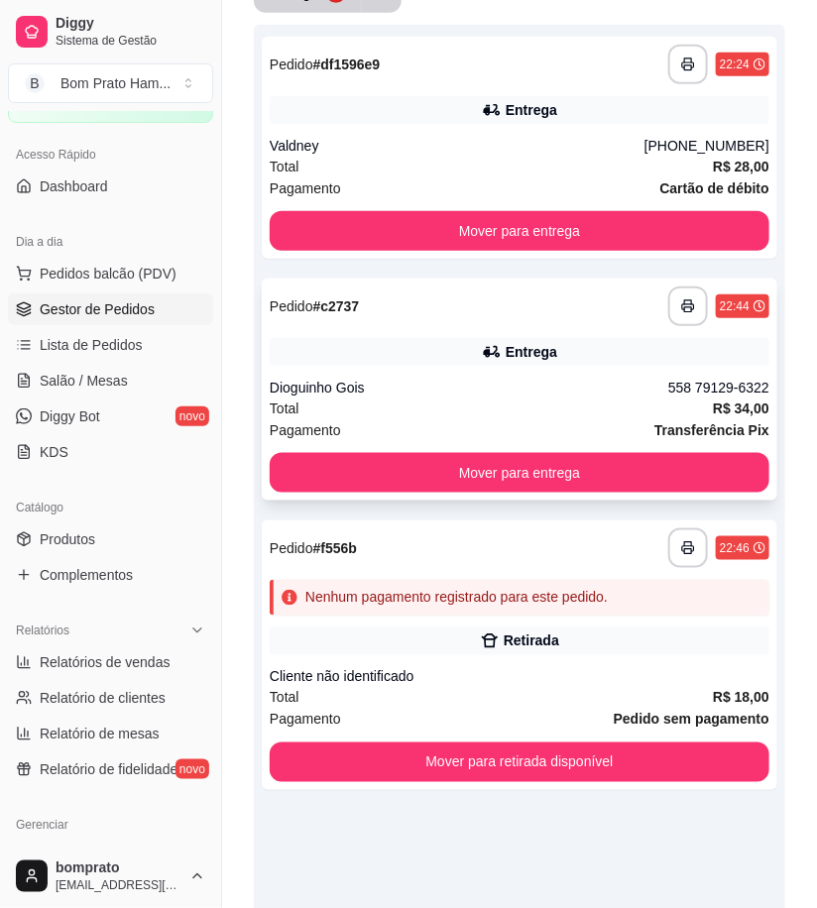
scroll to position [0, 0]
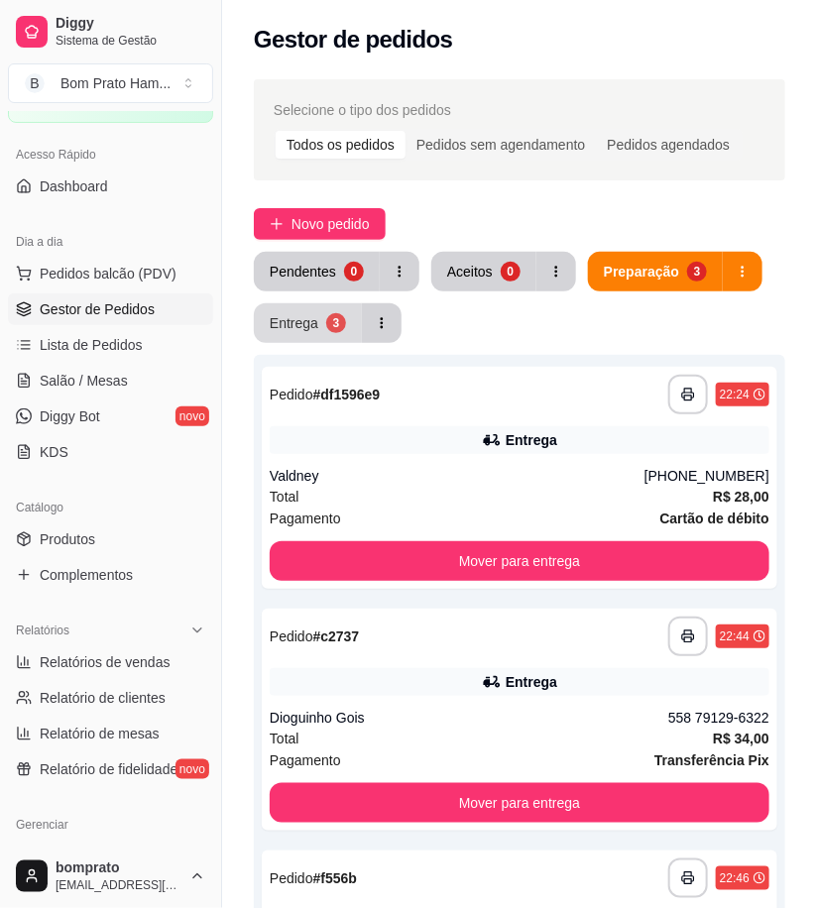
click at [324, 305] on button "Entrega 3" at bounding box center [308, 323] width 108 height 40
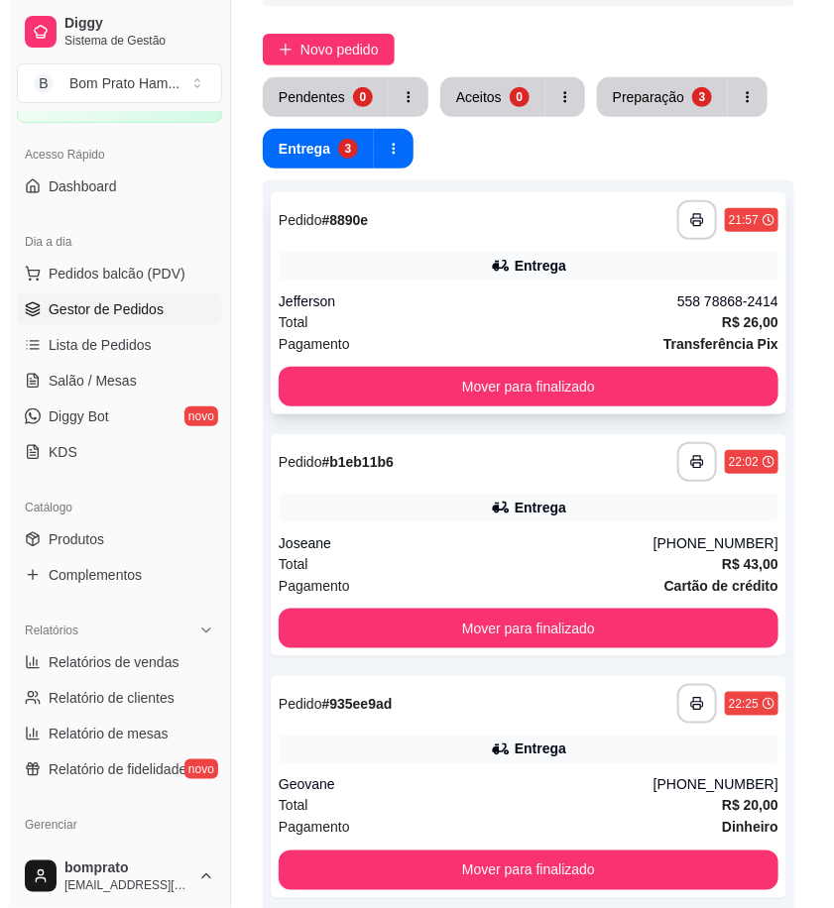
scroll to position [220, 0]
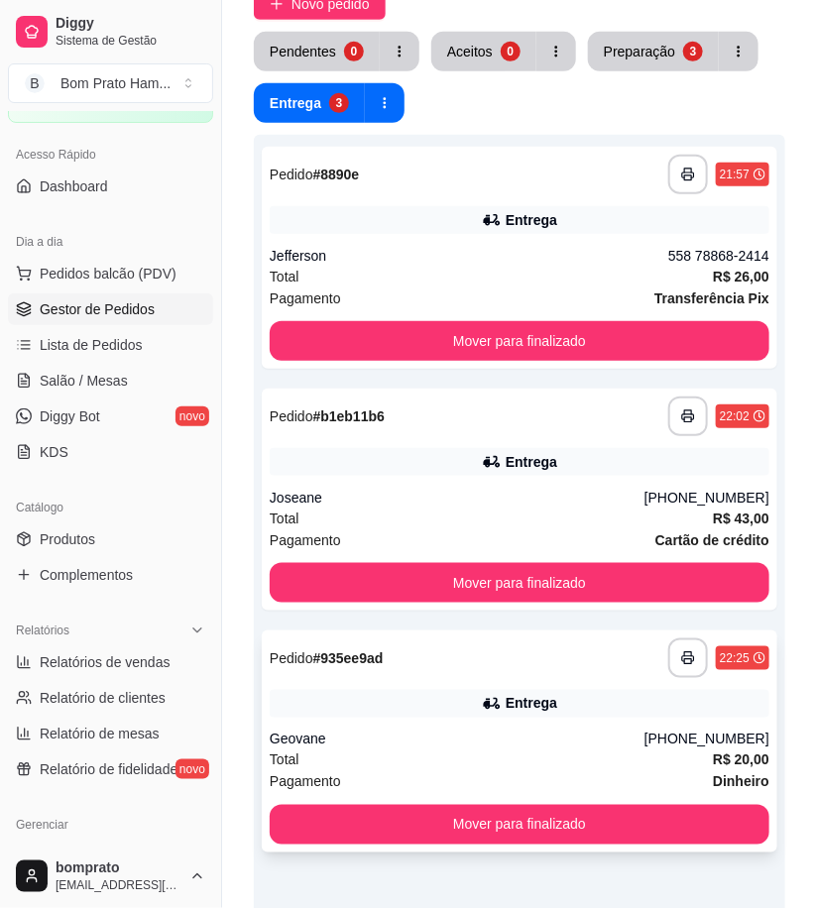
click at [549, 719] on div "**********" at bounding box center [520, 742] width 516 height 222
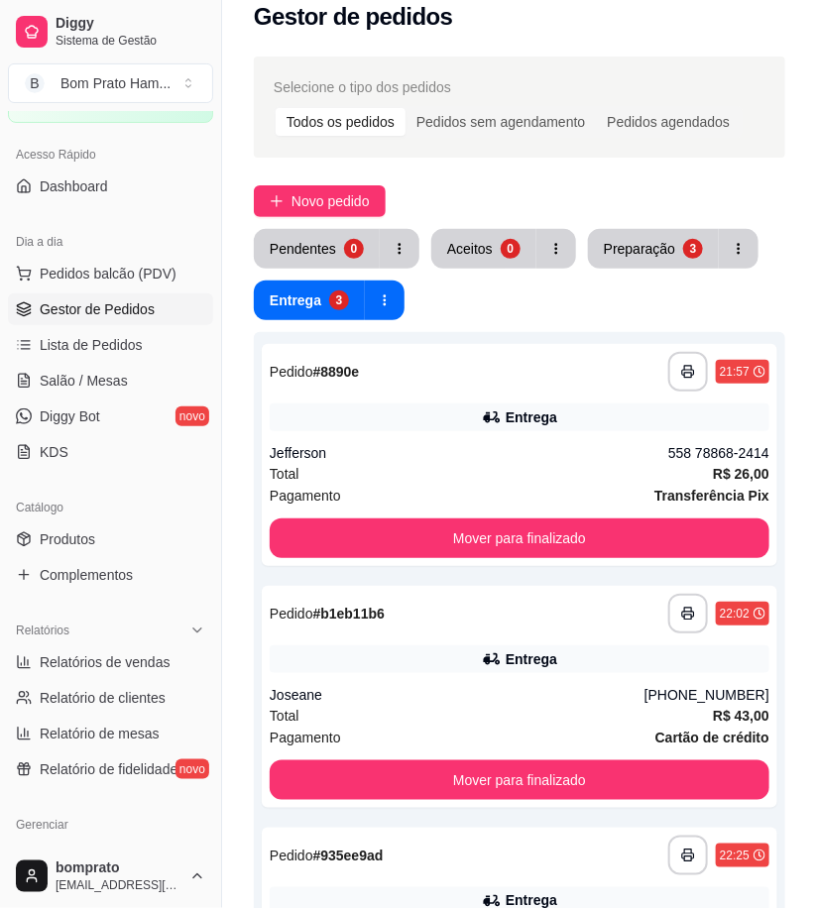
scroll to position [0, 0]
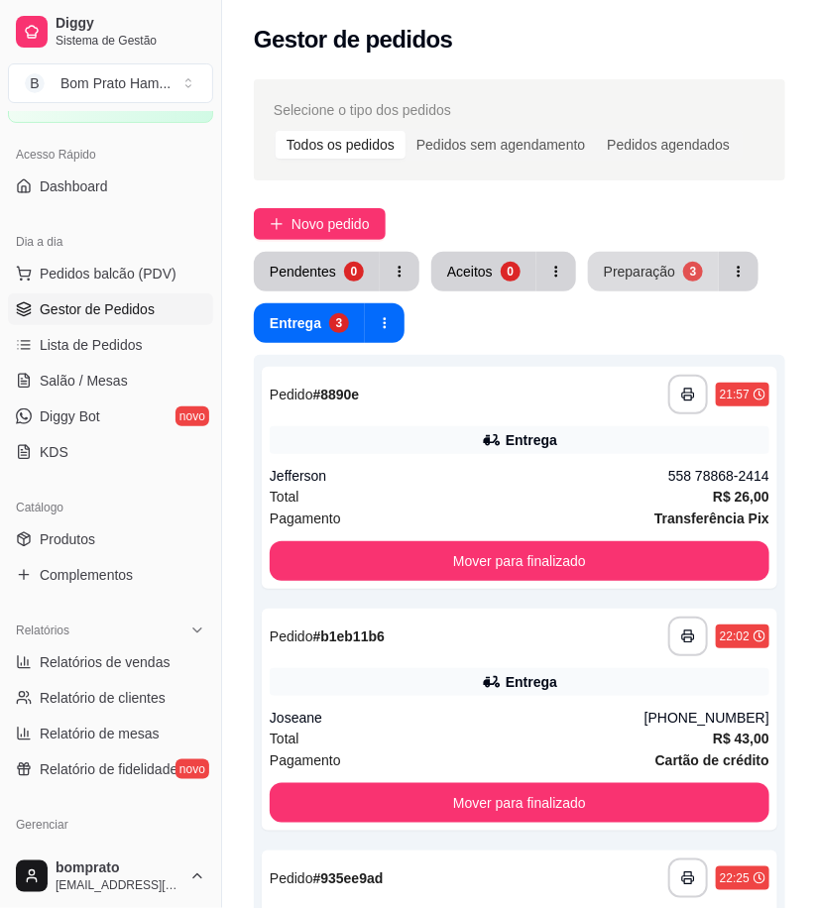
click at [652, 260] on button "Preparação 3" at bounding box center [653, 272] width 131 height 40
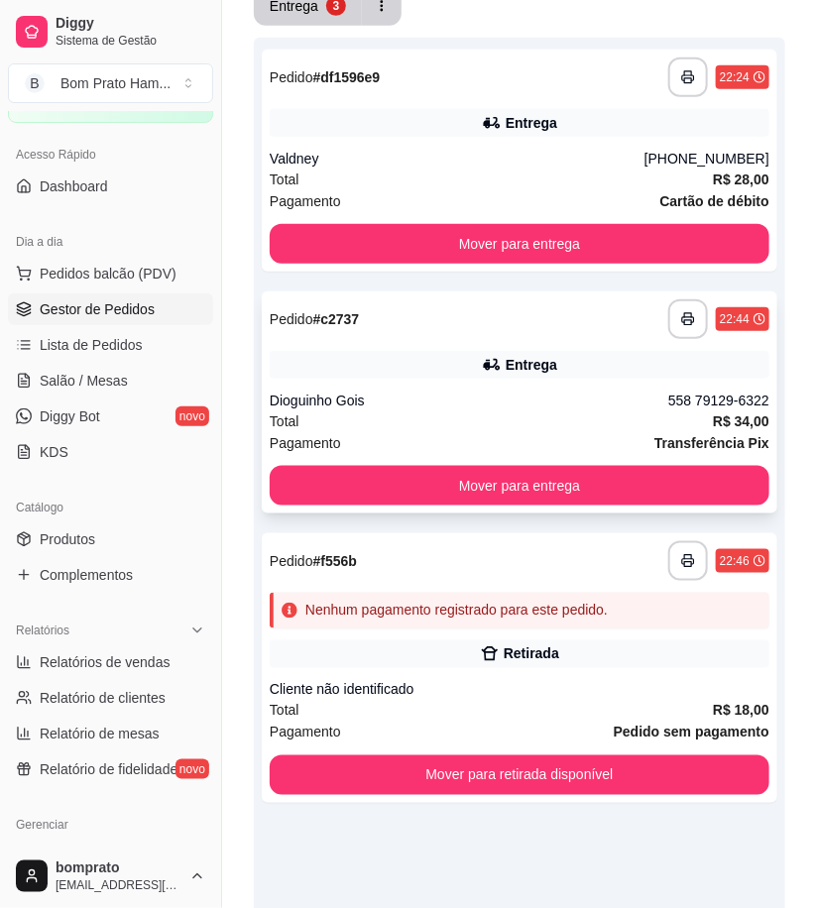
scroll to position [330, 0]
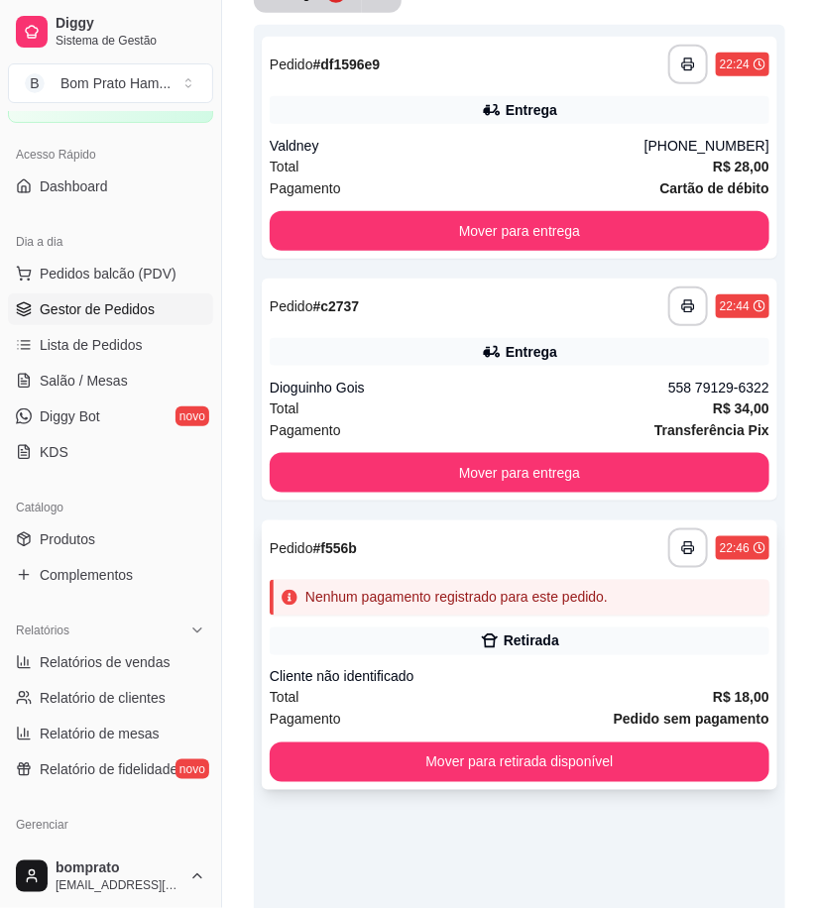
click at [530, 635] on div "Retirada" at bounding box center [532, 642] width 56 height 20
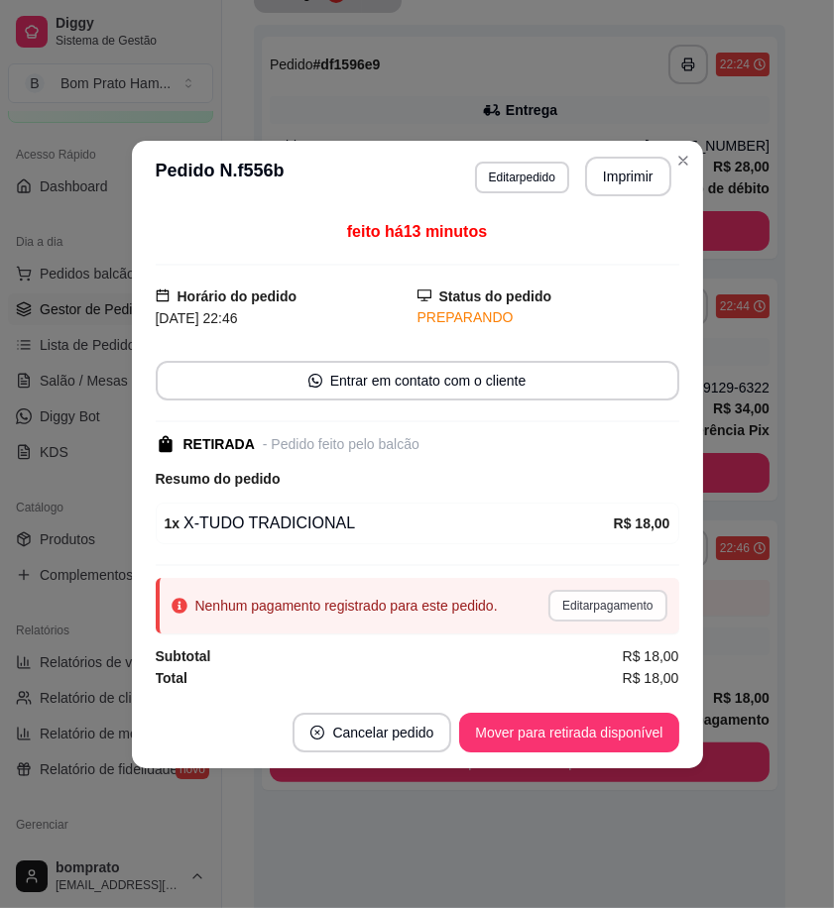
click at [622, 606] on button "Editar pagamento" at bounding box center [607, 606] width 118 height 32
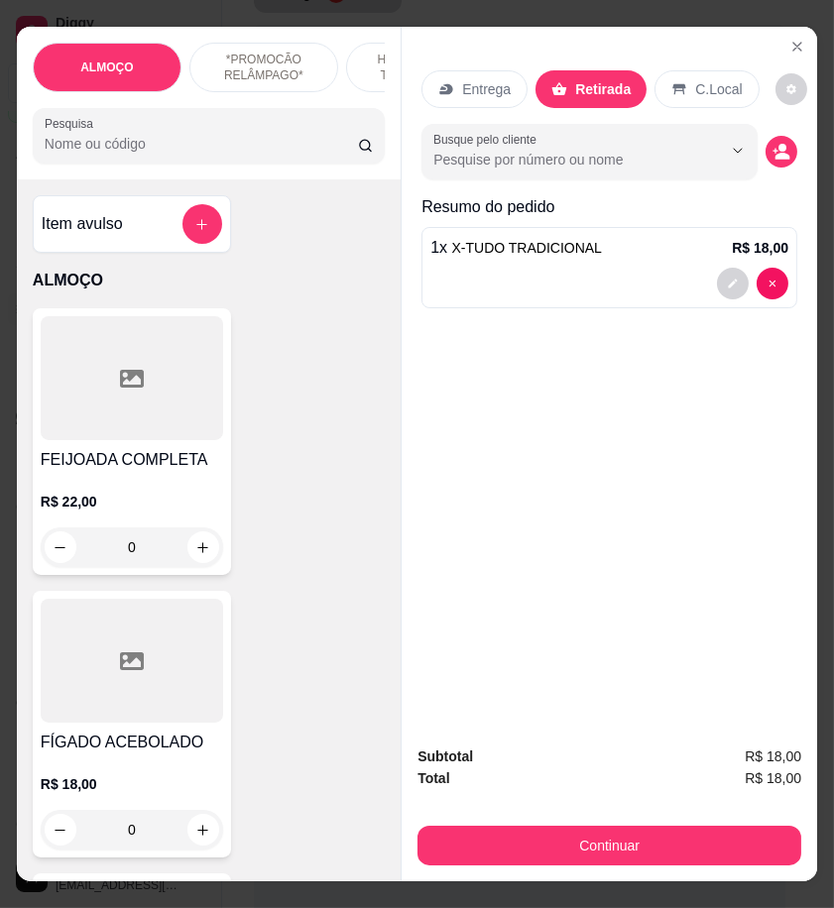
click at [284, 343] on icon at bounding box center [282, 337] width 22 height 22
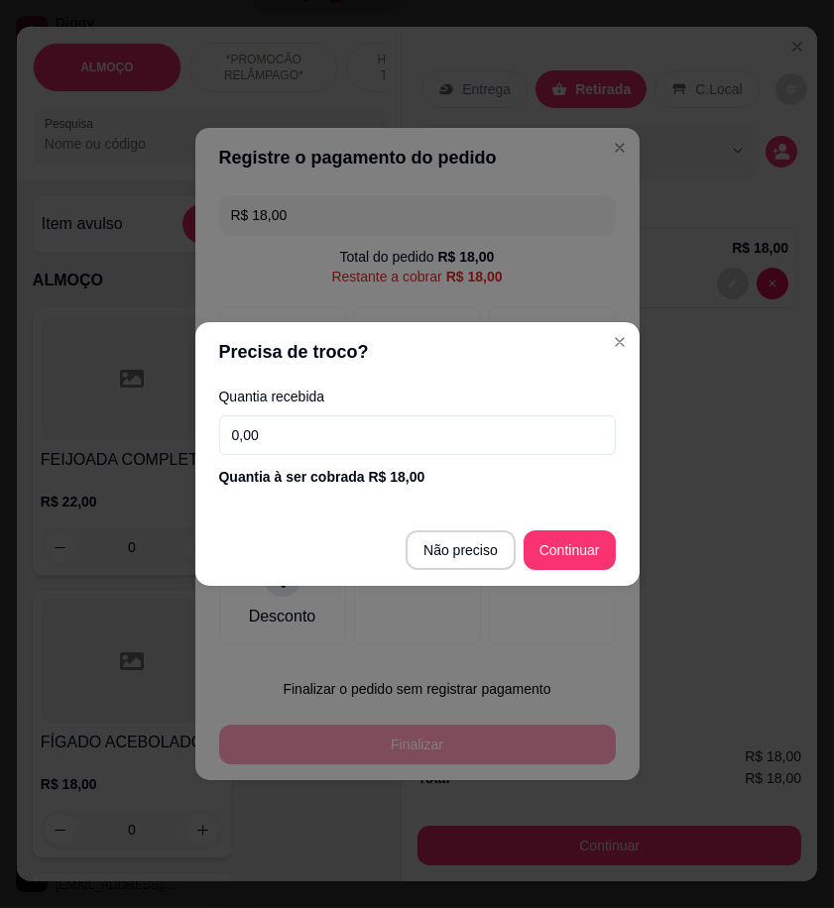
click at [446, 440] on input "0,00" at bounding box center [417, 435] width 397 height 40
type input "2,00"
type input "R$ 0,00"
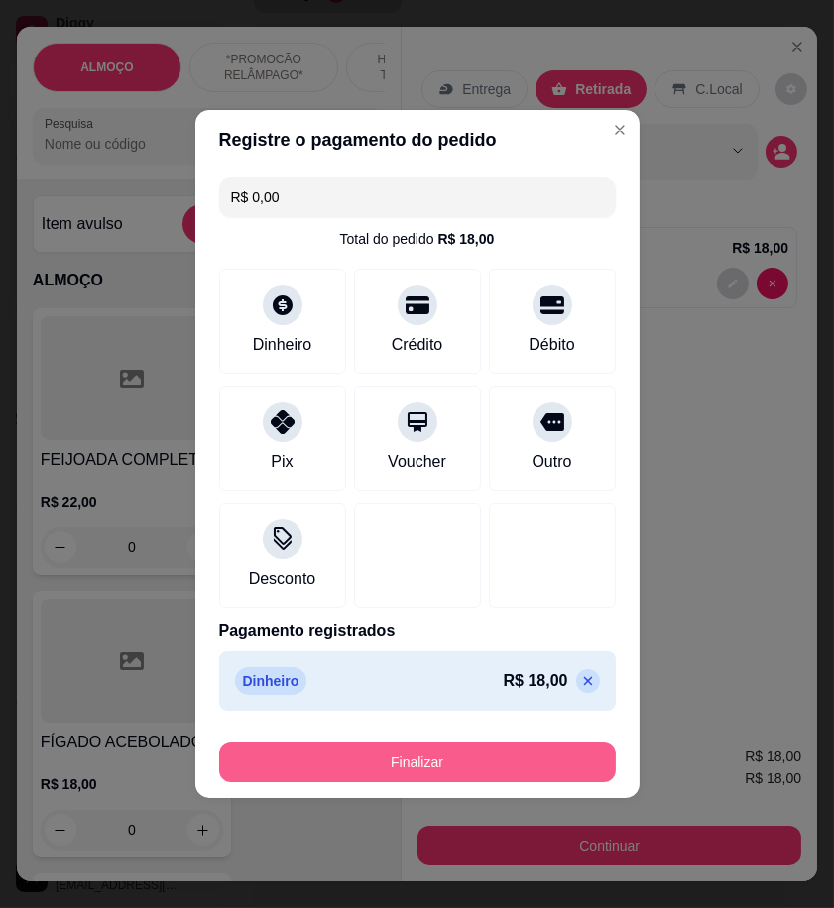
click at [537, 761] on button "Finalizar" at bounding box center [417, 763] width 397 height 40
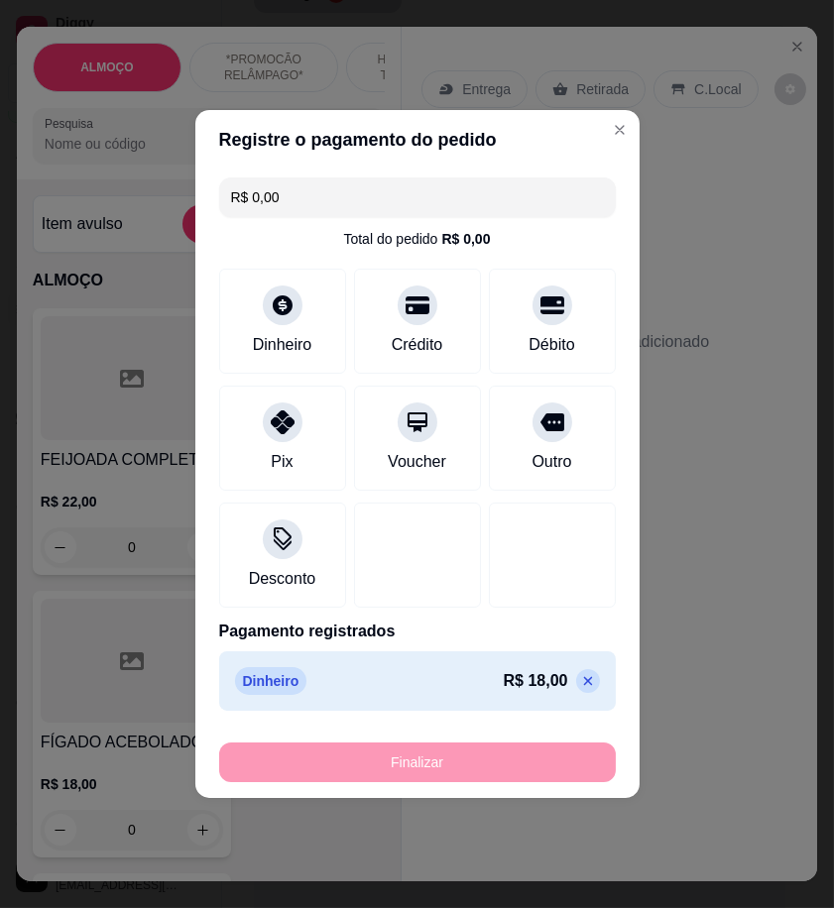
type input "0"
type input "-R$ 18,00"
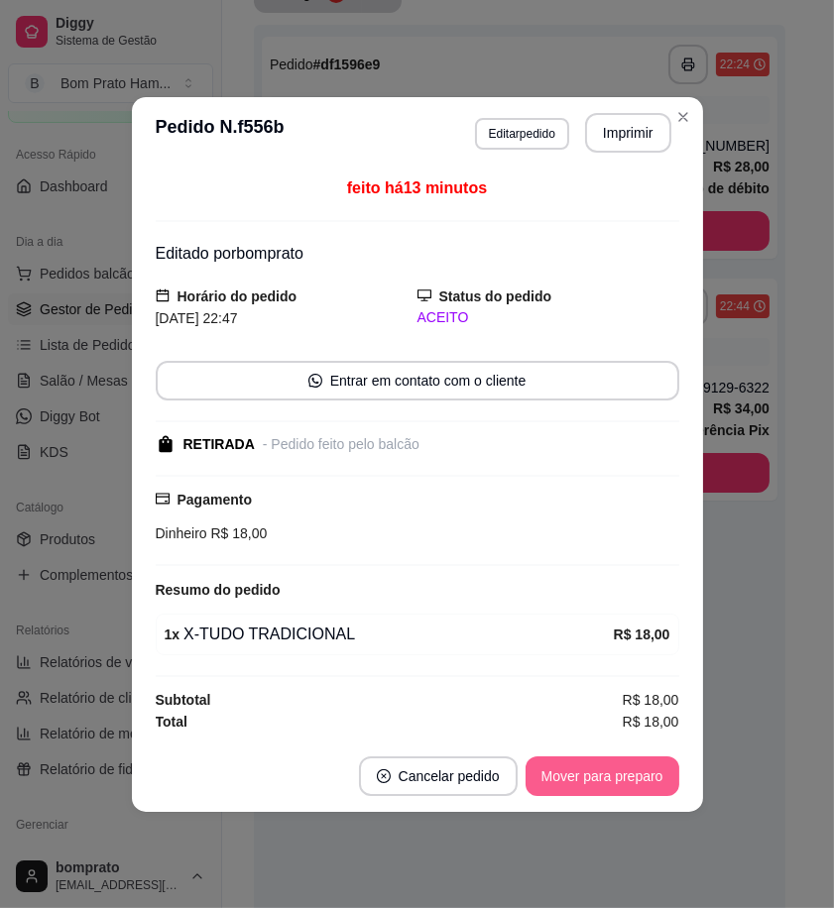
click at [579, 783] on button "Mover para preparo" at bounding box center [603, 777] width 154 height 40
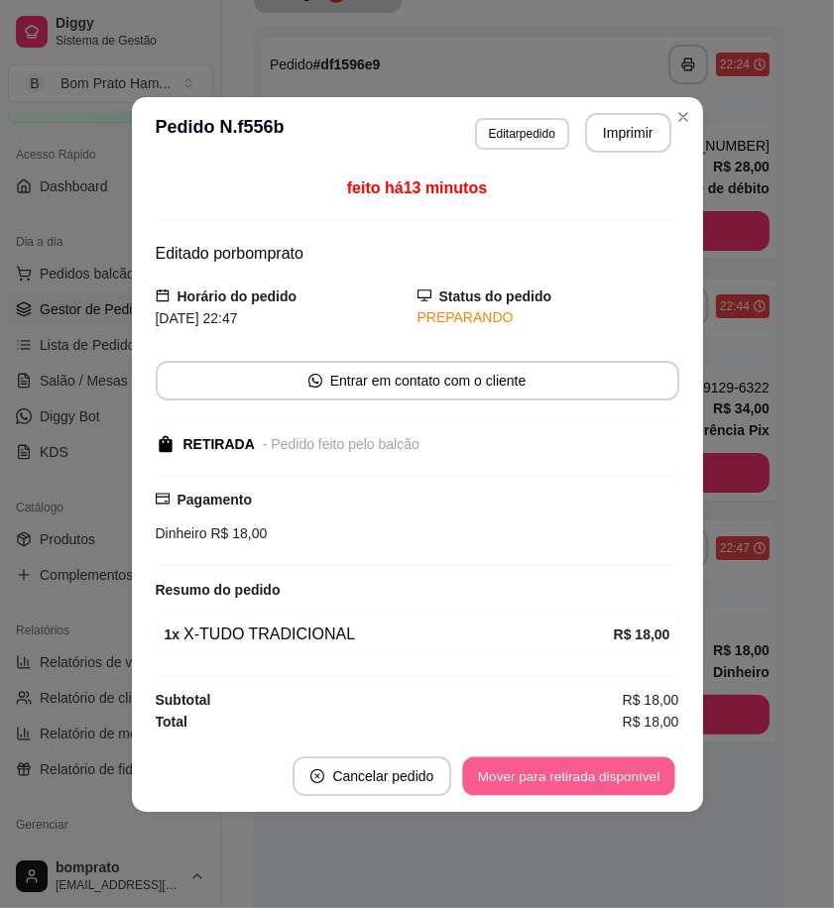
click at [587, 775] on button "Mover para retirada disponível" at bounding box center [569, 776] width 212 height 39
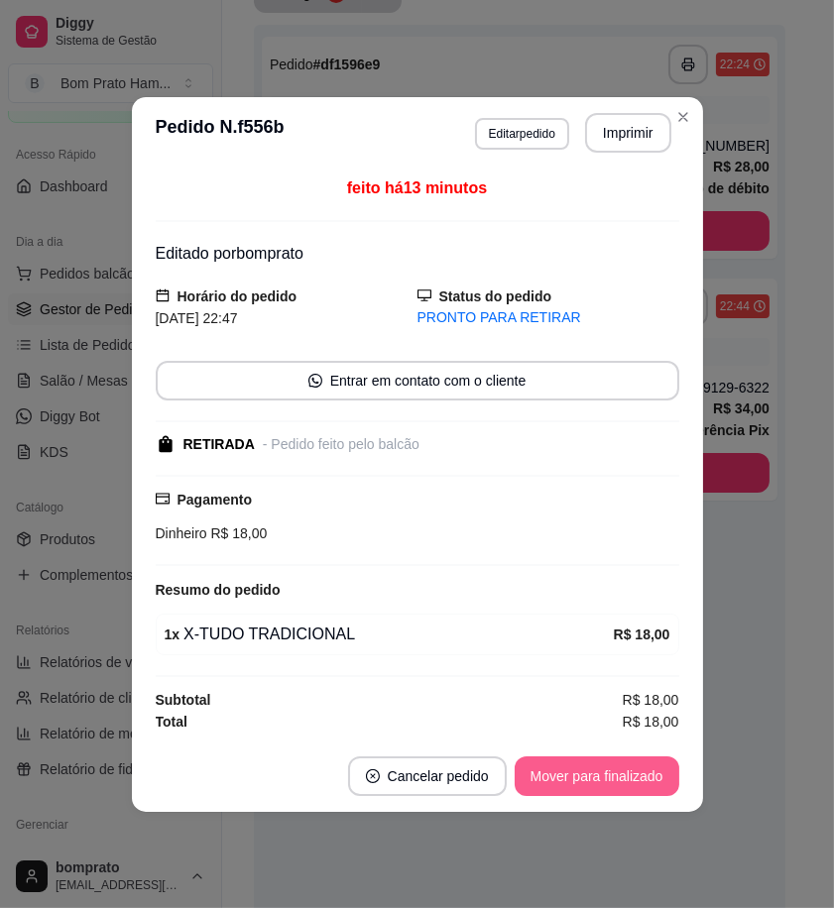
click at [591, 775] on button "Mover para finalizado" at bounding box center [597, 777] width 165 height 40
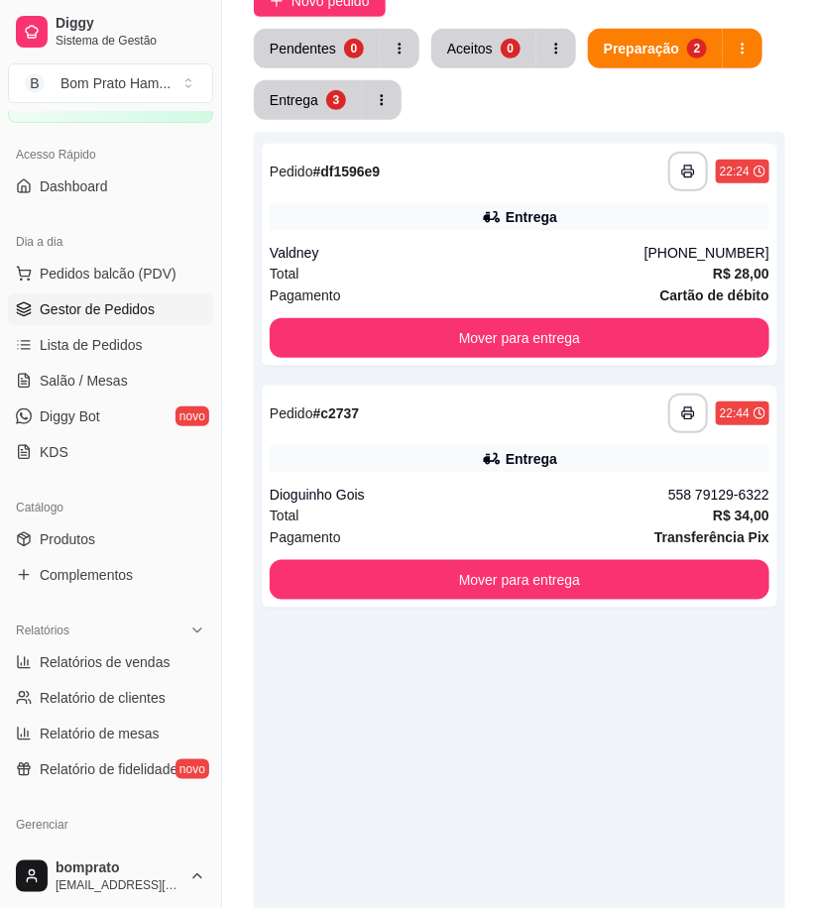
scroll to position [220, 0]
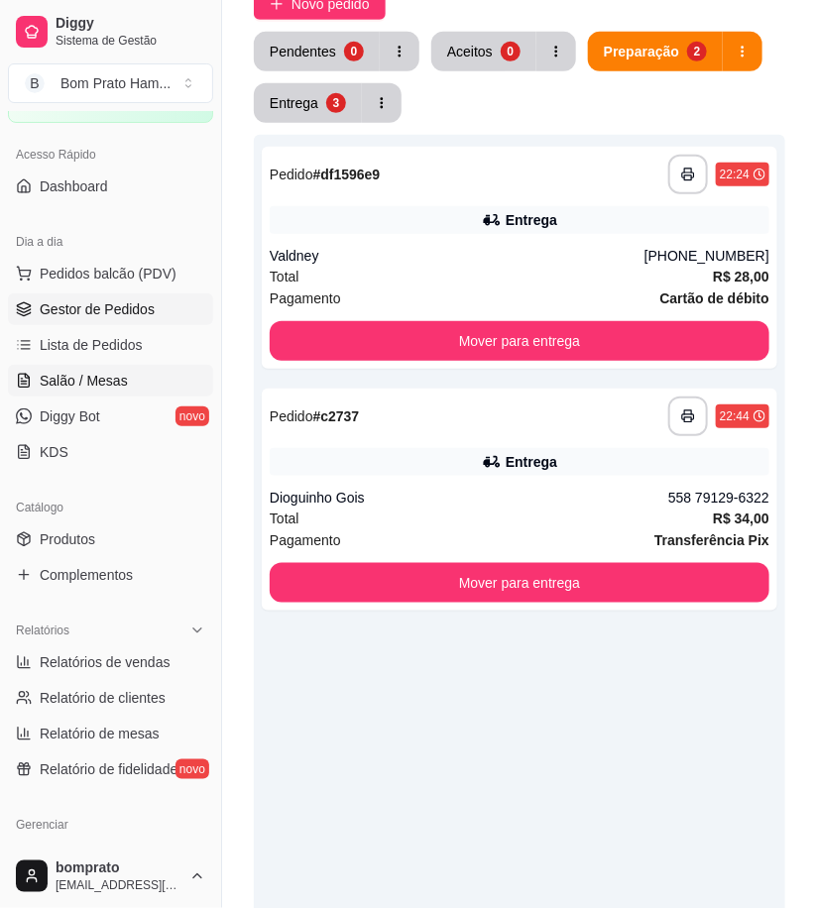
click at [120, 382] on span "Salão / Mesas" at bounding box center [84, 381] width 88 height 20
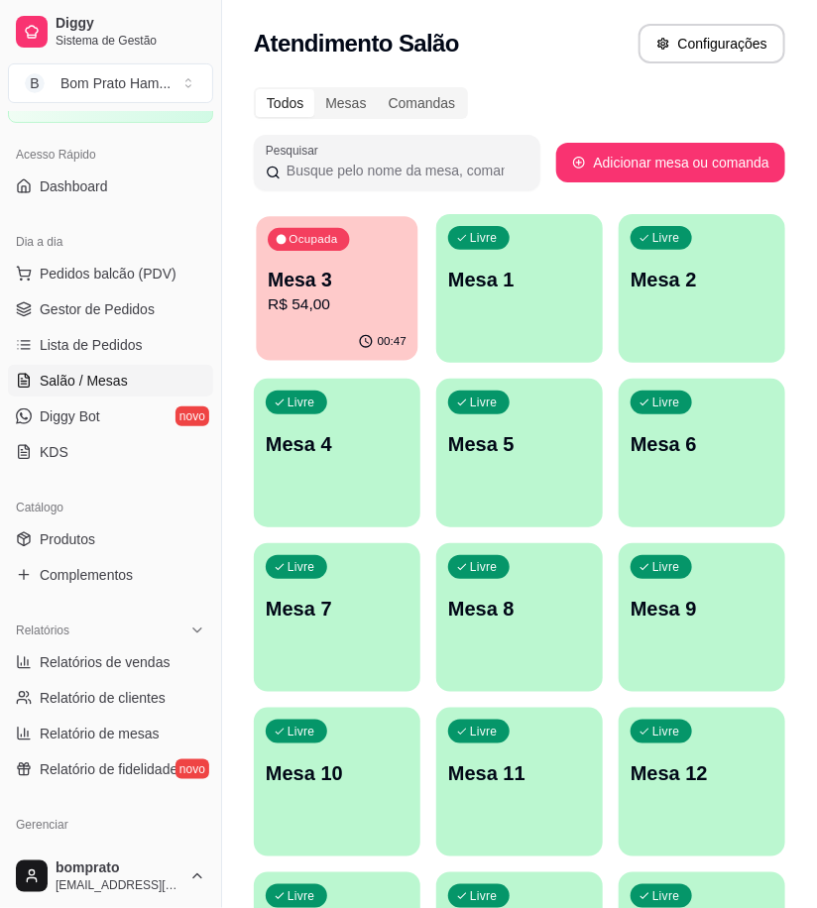
click at [352, 274] on p "Mesa 3" at bounding box center [337, 280] width 139 height 27
click at [120, 312] on span "Gestor de Pedidos" at bounding box center [97, 309] width 115 height 20
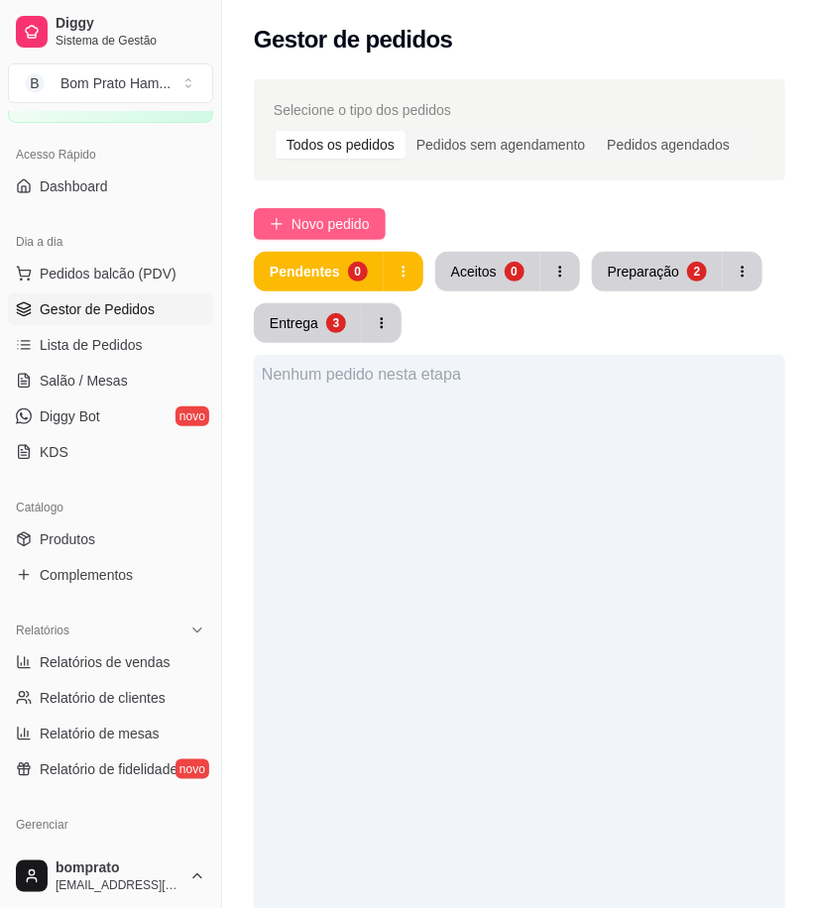
click at [332, 215] on span "Novo pedido" at bounding box center [331, 224] width 78 height 22
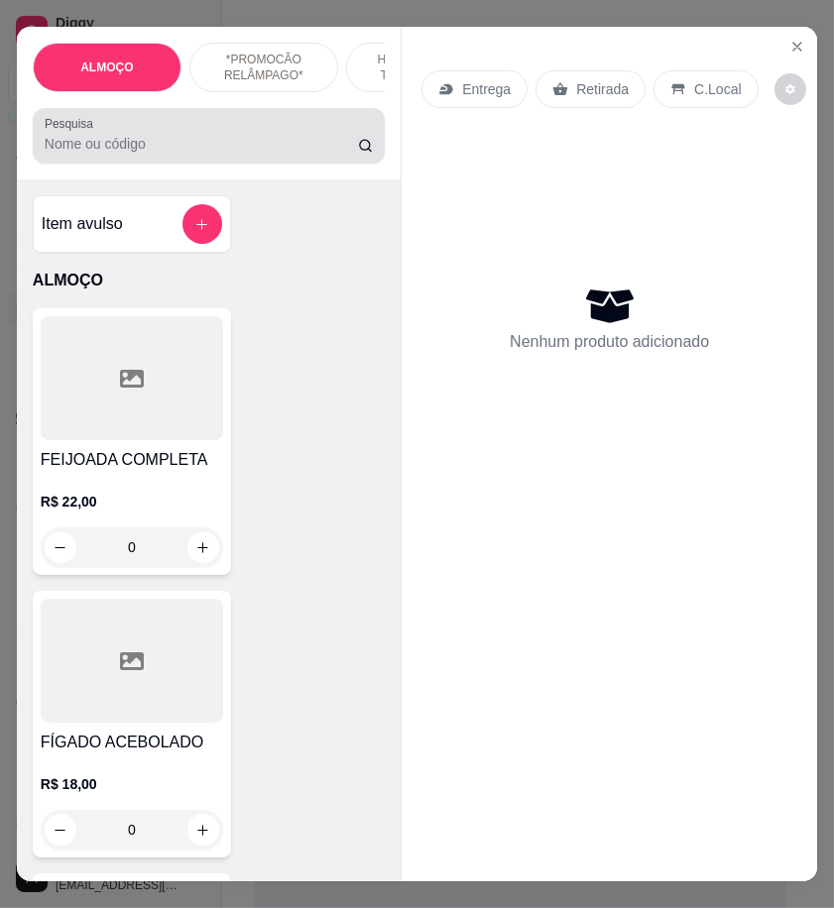
click at [248, 156] on div at bounding box center [209, 136] width 328 height 40
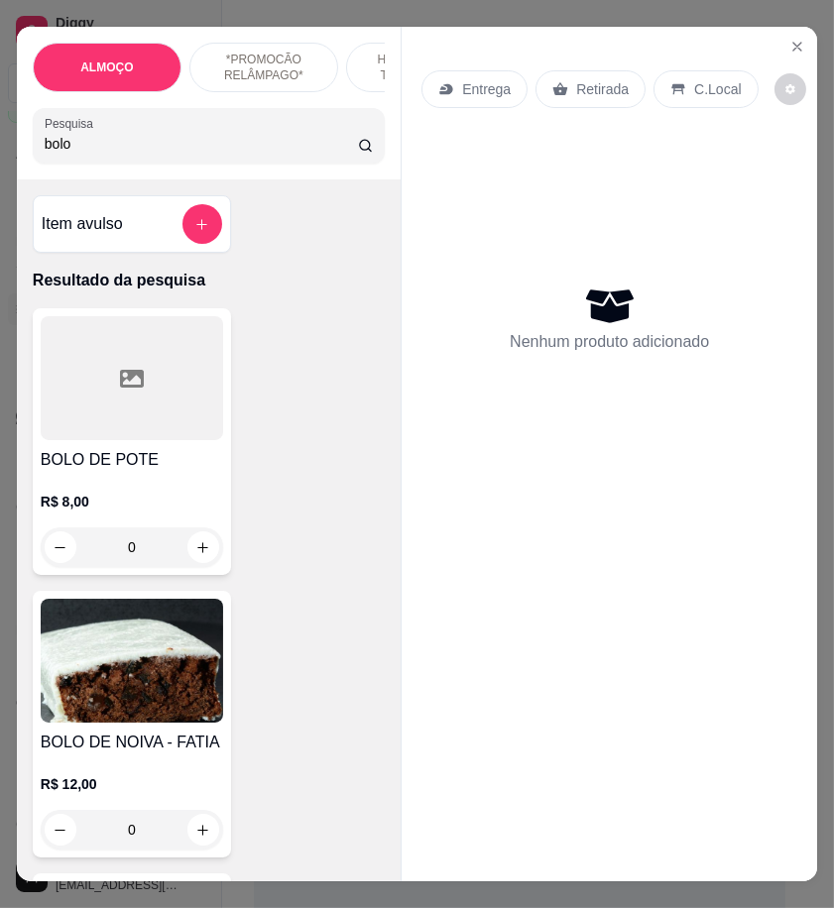
type input "bolo"
click at [200, 552] on div "0" at bounding box center [132, 548] width 182 height 40
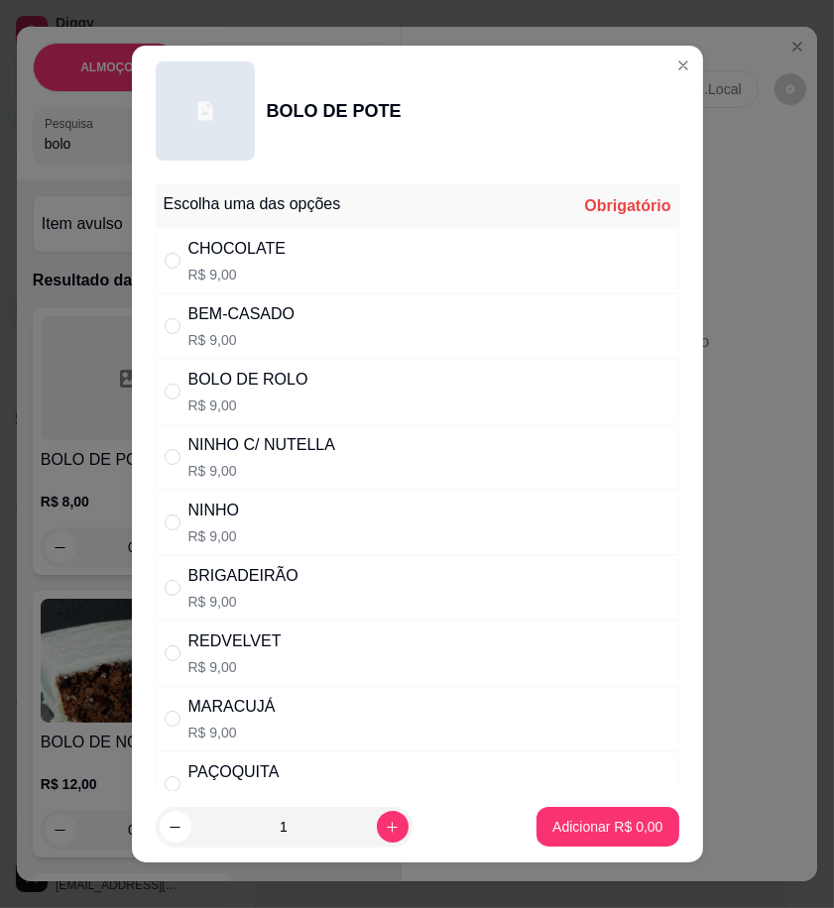
click at [353, 253] on div "CHOCOLATE R$ 9,00" at bounding box center [418, 260] width 524 height 65
radio input "true"
click at [636, 839] on button "Adicionar R$ 9,00" at bounding box center [607, 827] width 138 height 39
type input "1"
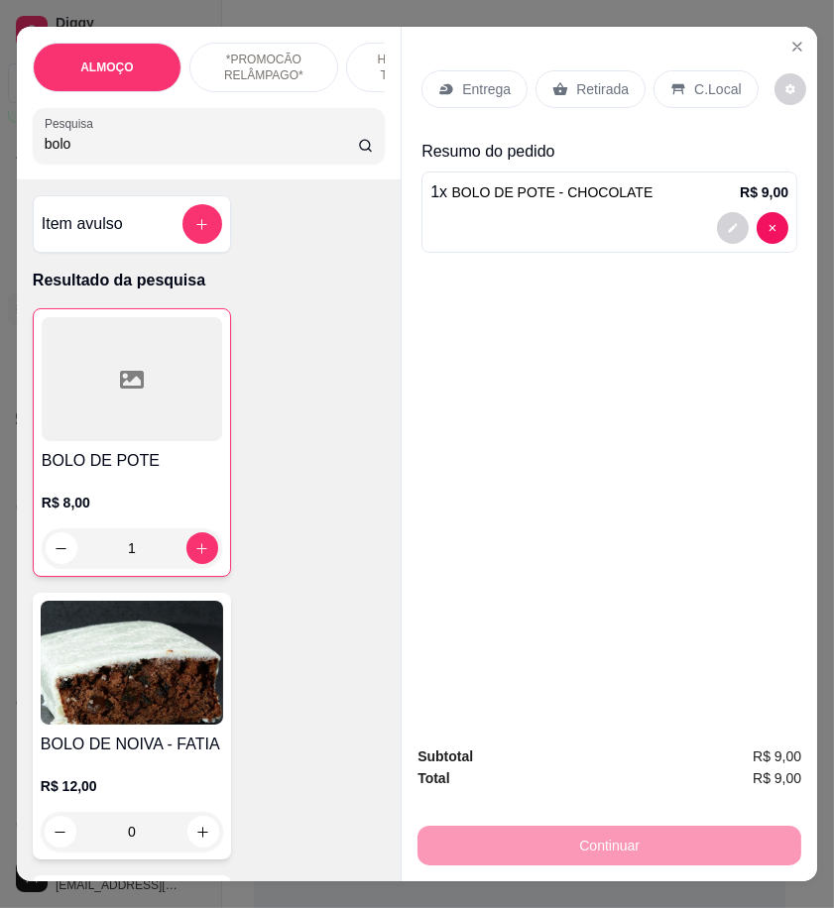
click at [553, 83] on icon at bounding box center [560, 89] width 15 height 13
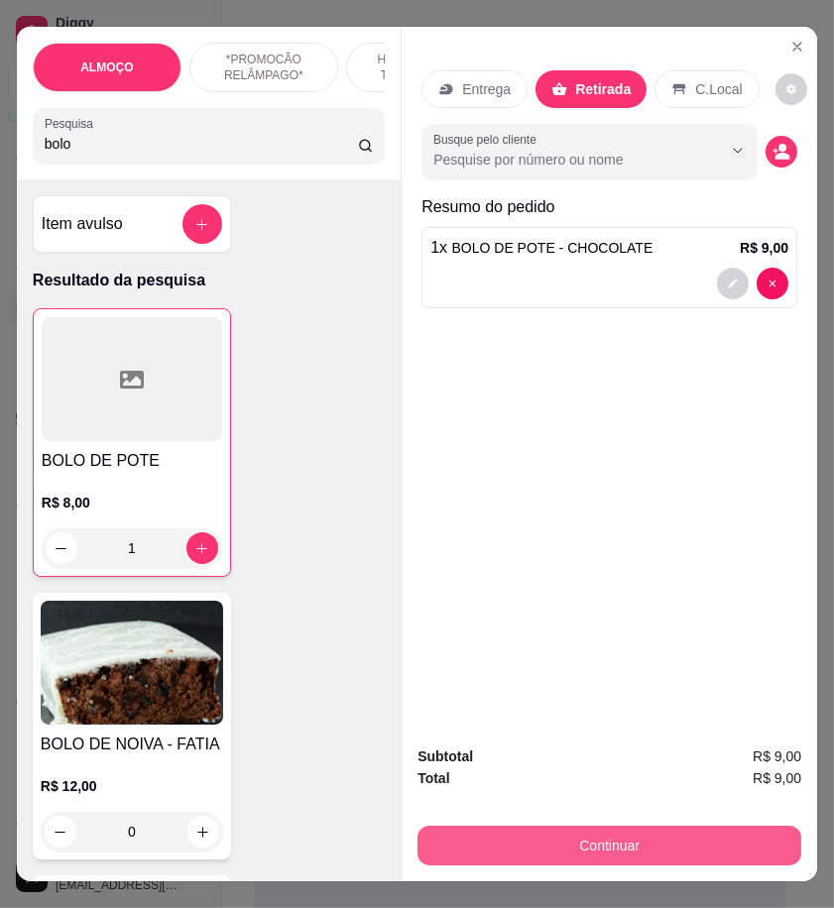
click at [746, 838] on button "Continuar" at bounding box center [609, 846] width 384 height 40
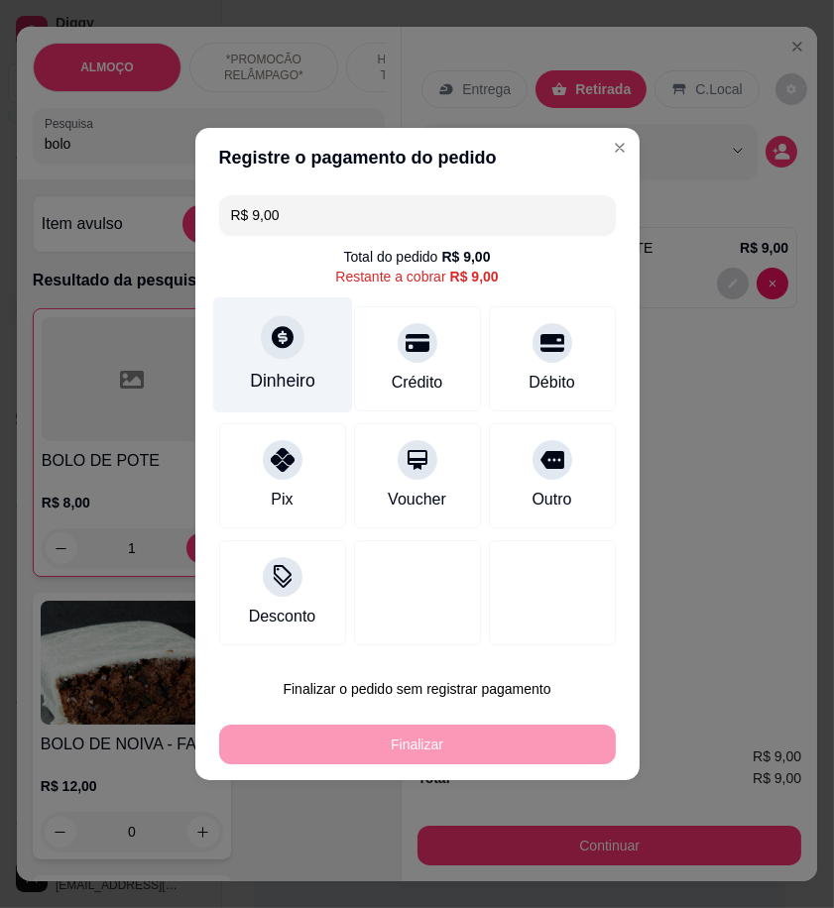
click at [285, 361] on div "Dinheiro" at bounding box center [282, 355] width 140 height 116
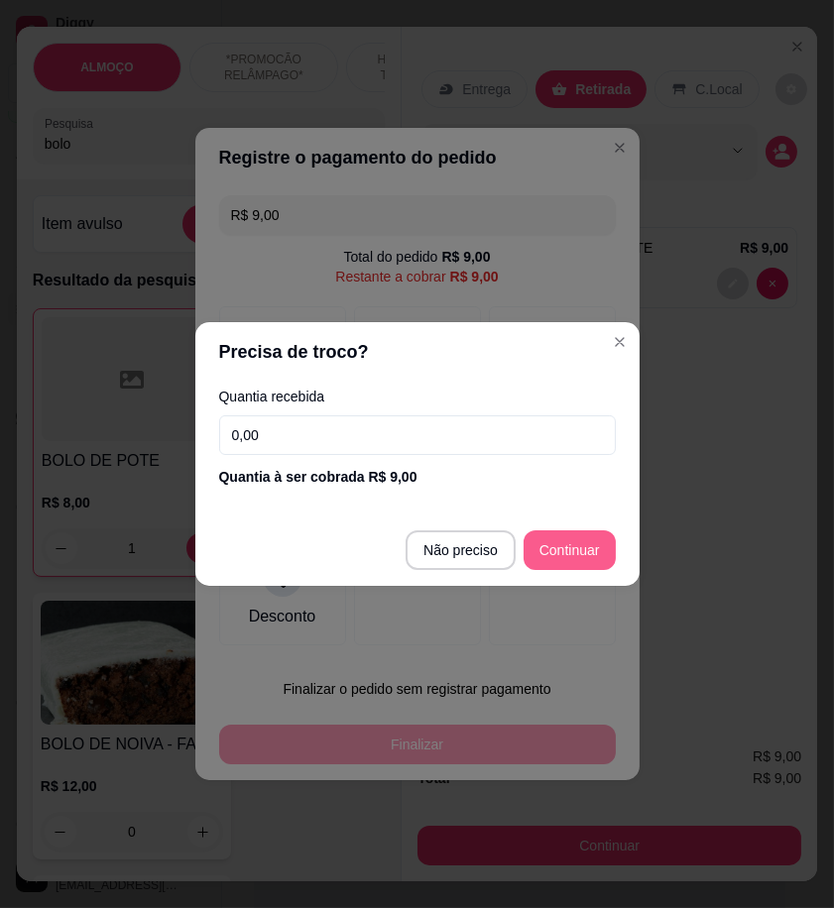
type input "R$ 0,00"
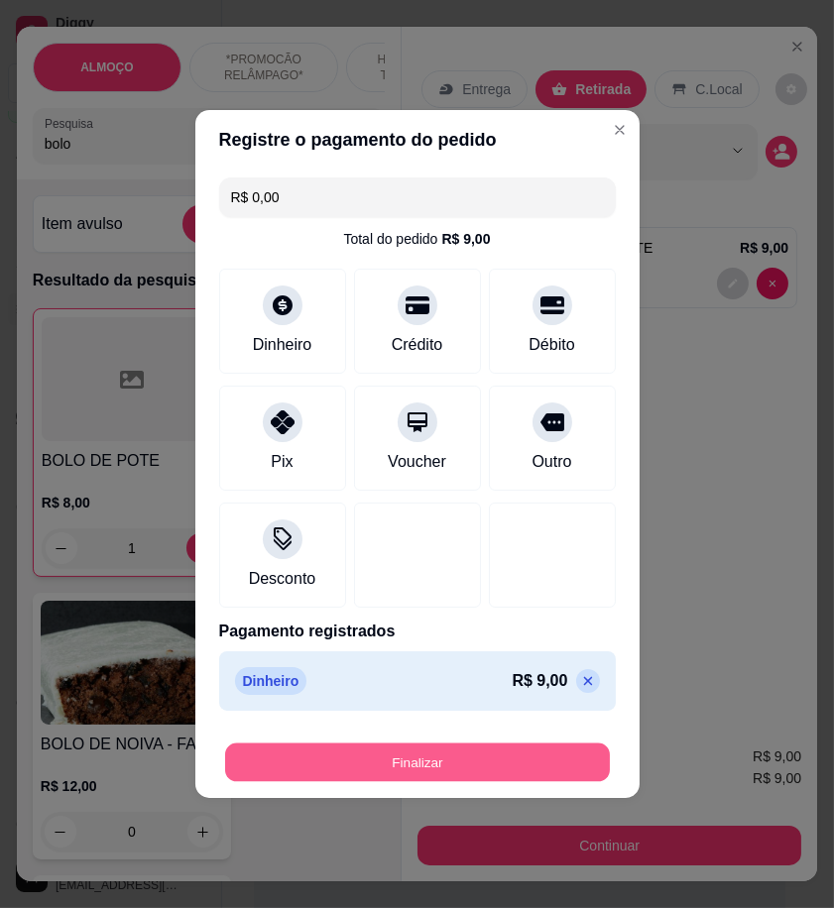
click at [549, 760] on button "Finalizar" at bounding box center [417, 763] width 385 height 39
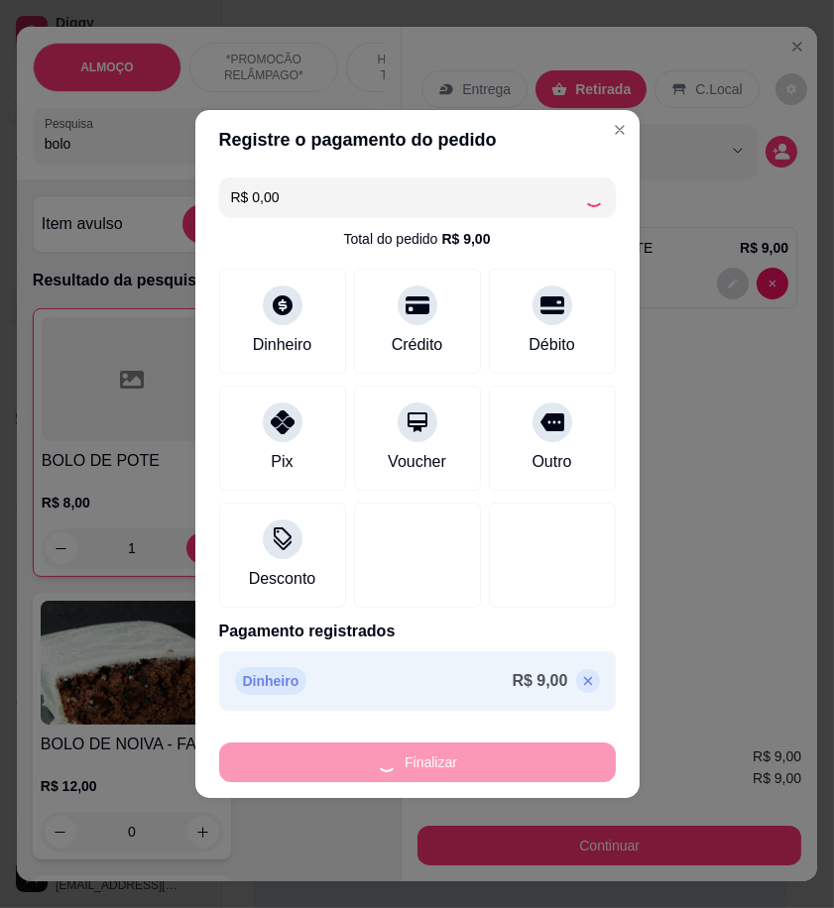
type input "0"
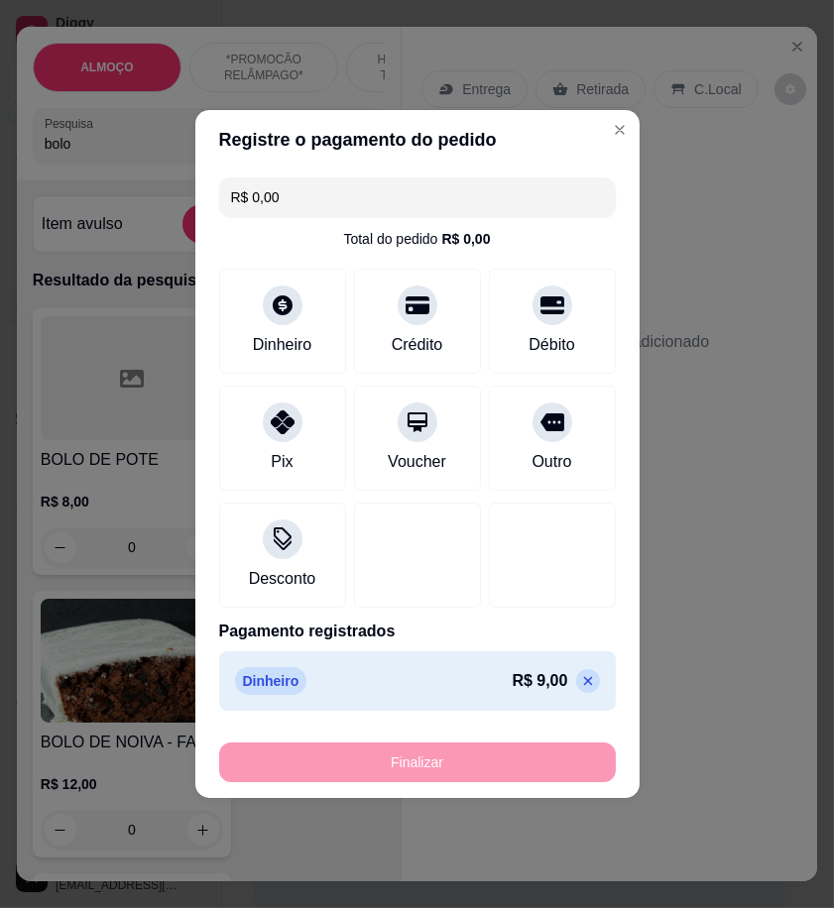
type input "-R$ 9,00"
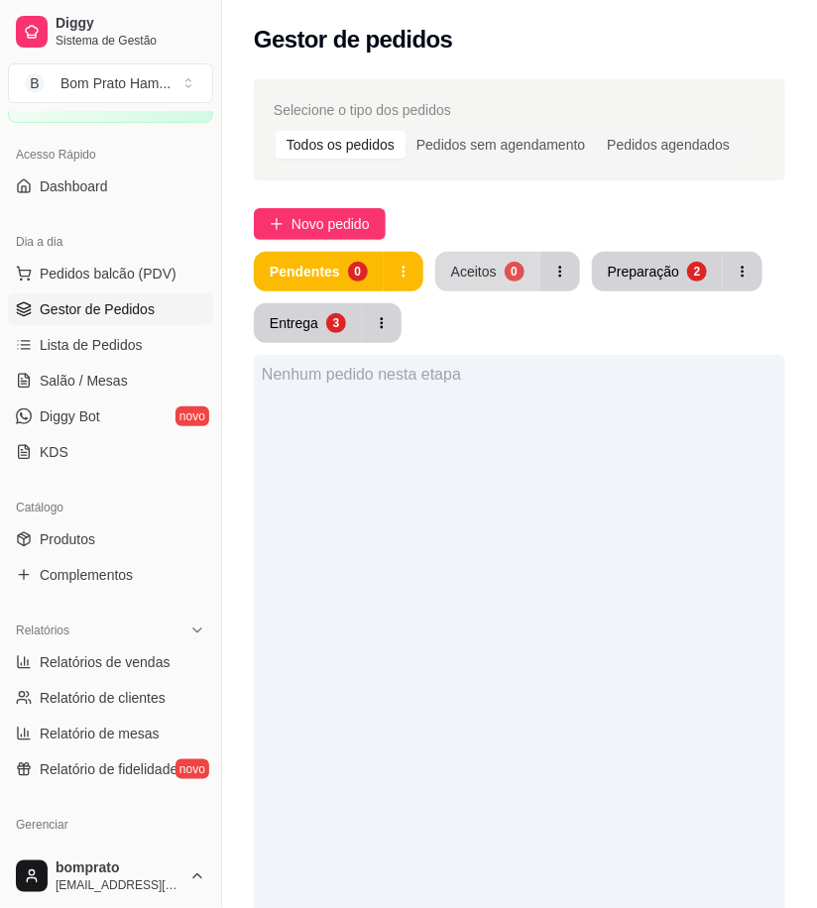
click at [484, 281] on div "Aceitos" at bounding box center [474, 272] width 46 height 20
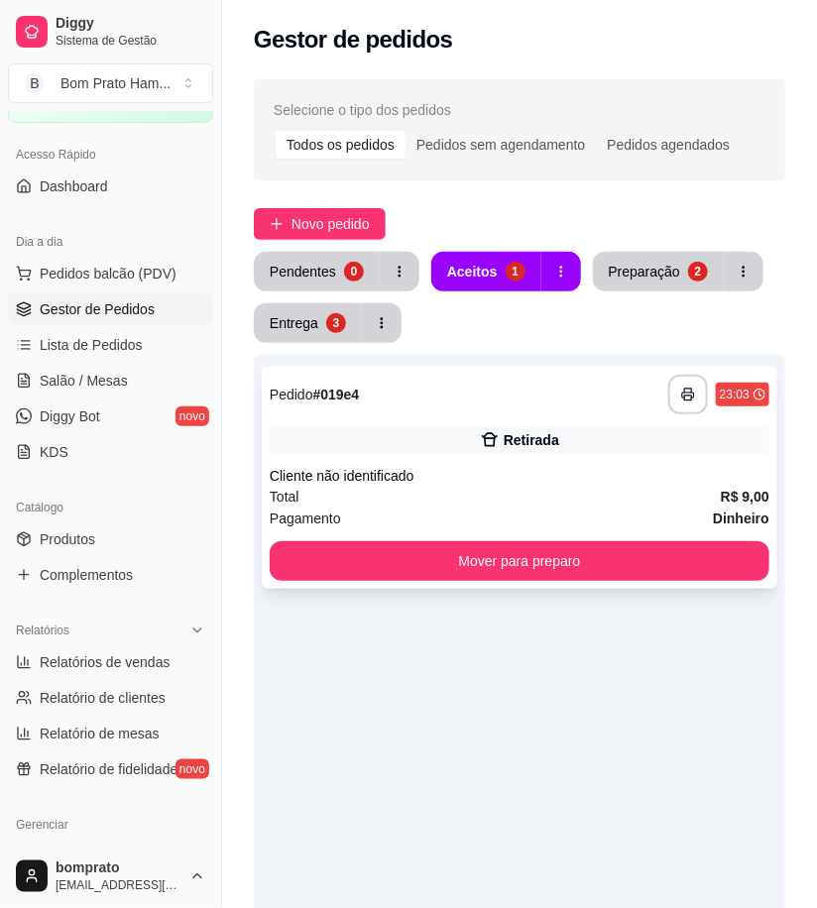
click at [533, 484] on div "Cliente não identificado" at bounding box center [520, 476] width 500 height 20
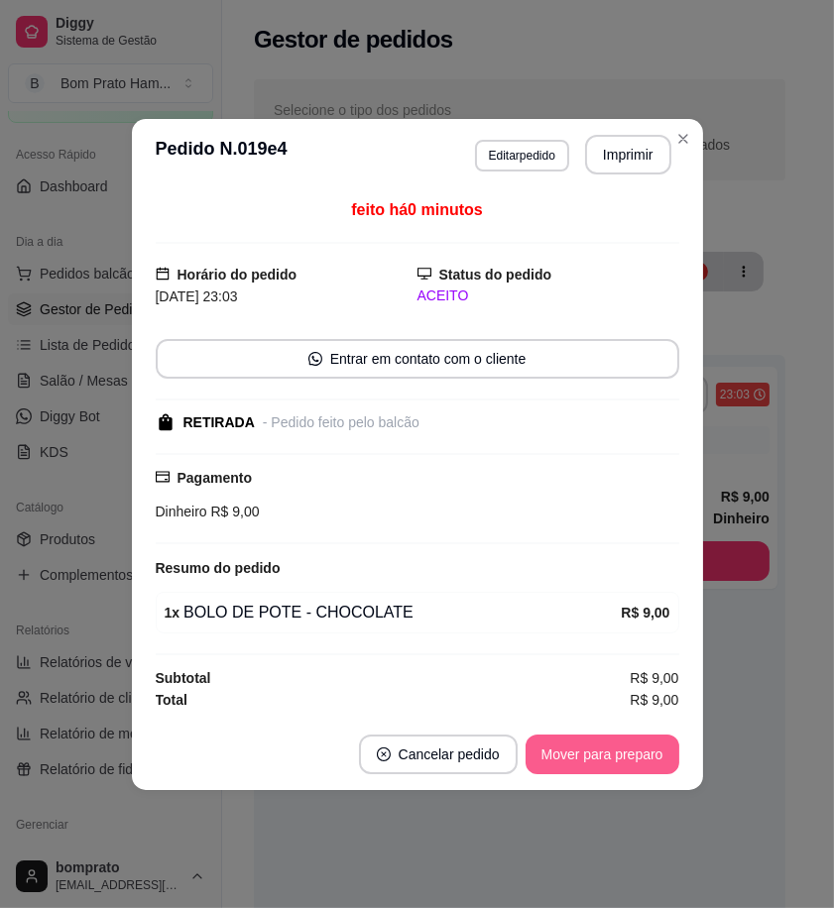
click at [635, 748] on button "Mover para preparo" at bounding box center [603, 755] width 154 height 40
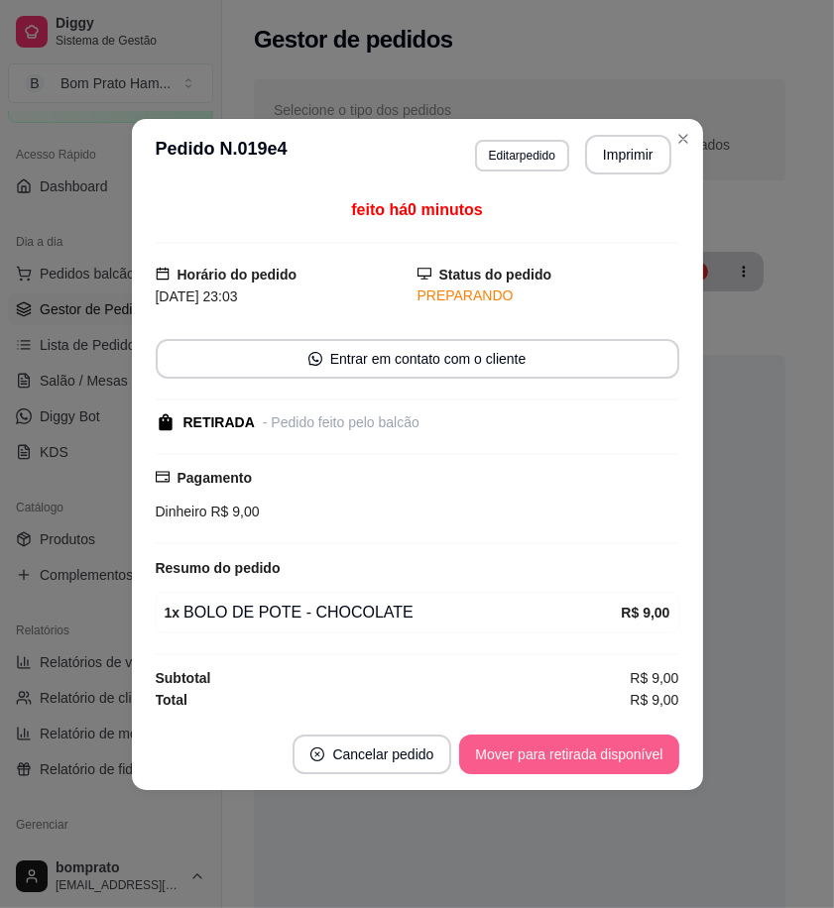
click at [642, 756] on button "Mover para retirada disponível" at bounding box center [568, 755] width 219 height 40
click at [642, 756] on button "Mover para finalizado" at bounding box center [597, 754] width 160 height 39
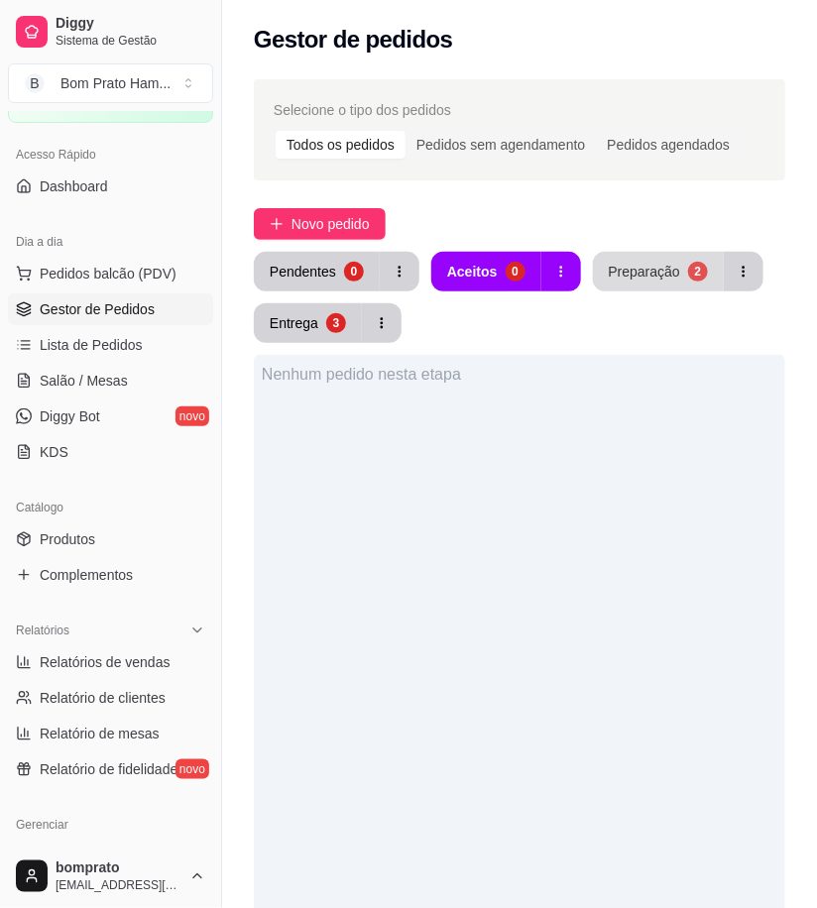
click at [632, 254] on button "Preparação 2" at bounding box center [658, 272] width 131 height 40
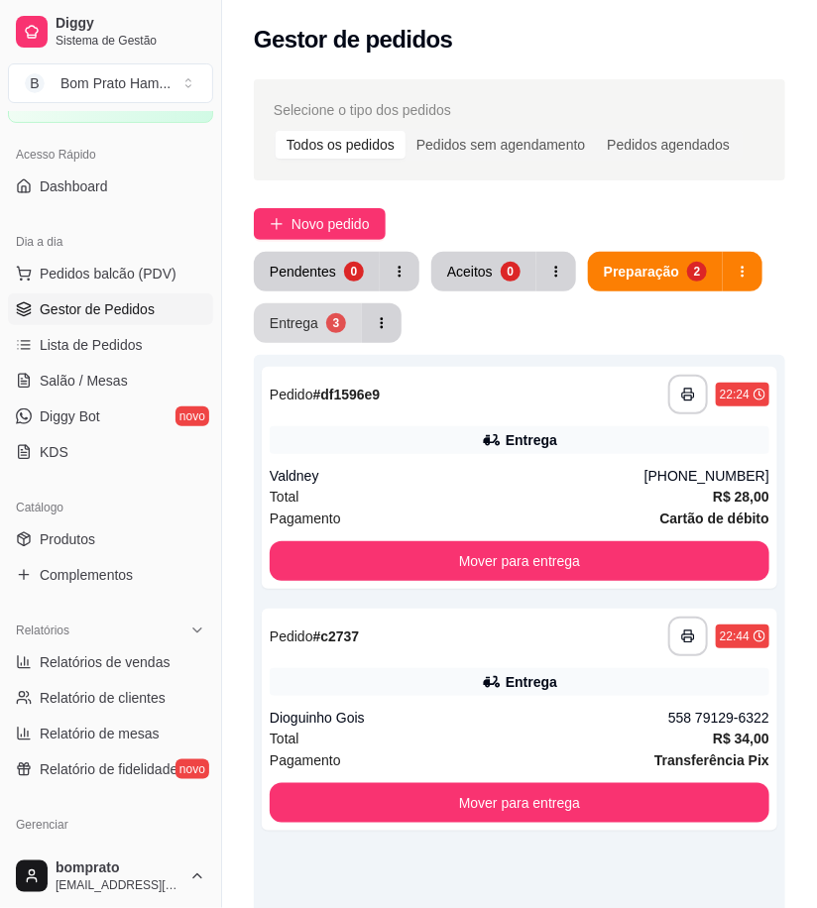
click at [320, 330] on button "Entrega 3" at bounding box center [308, 323] width 108 height 40
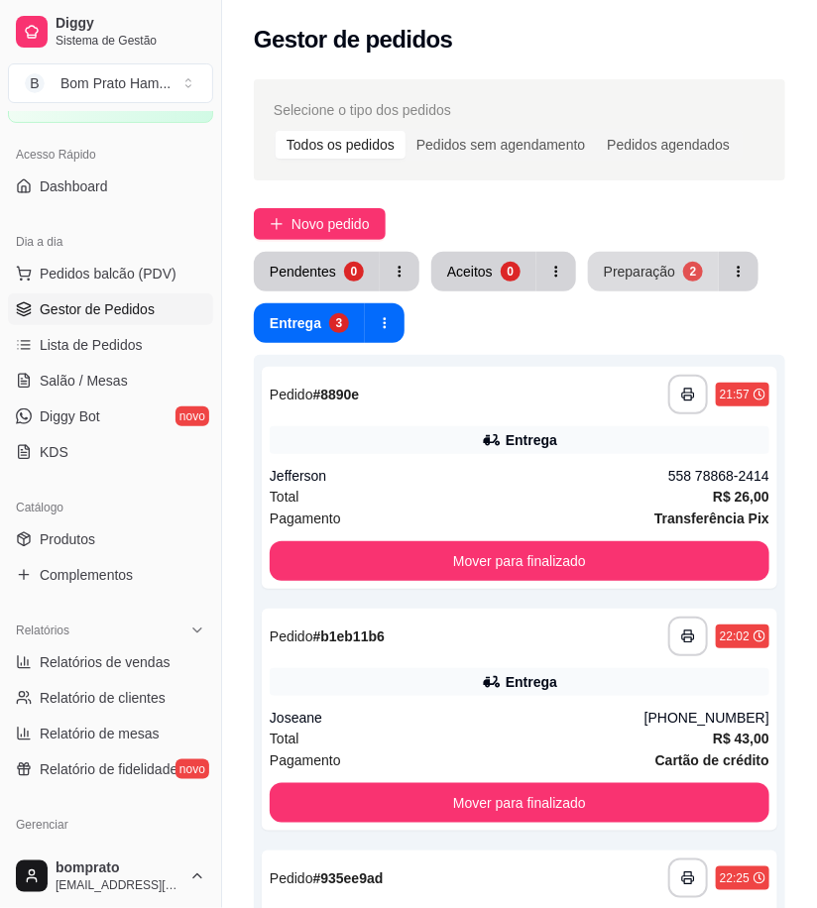
click at [623, 278] on div "Preparação" at bounding box center [639, 272] width 71 height 20
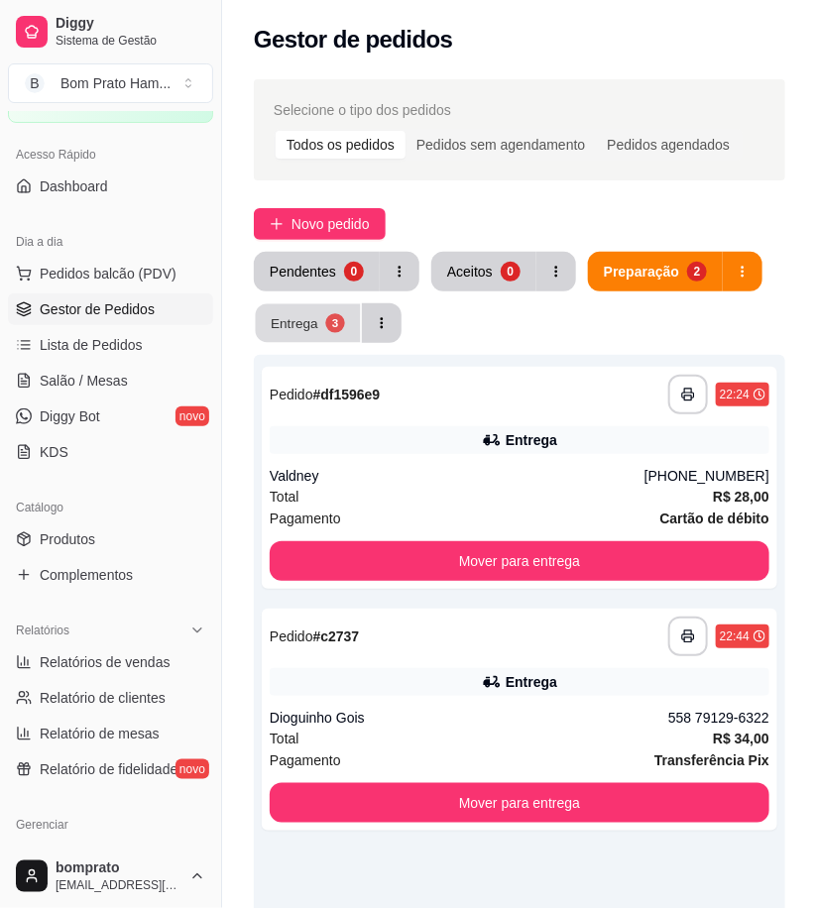
click at [327, 325] on div "3" at bounding box center [334, 322] width 19 height 19
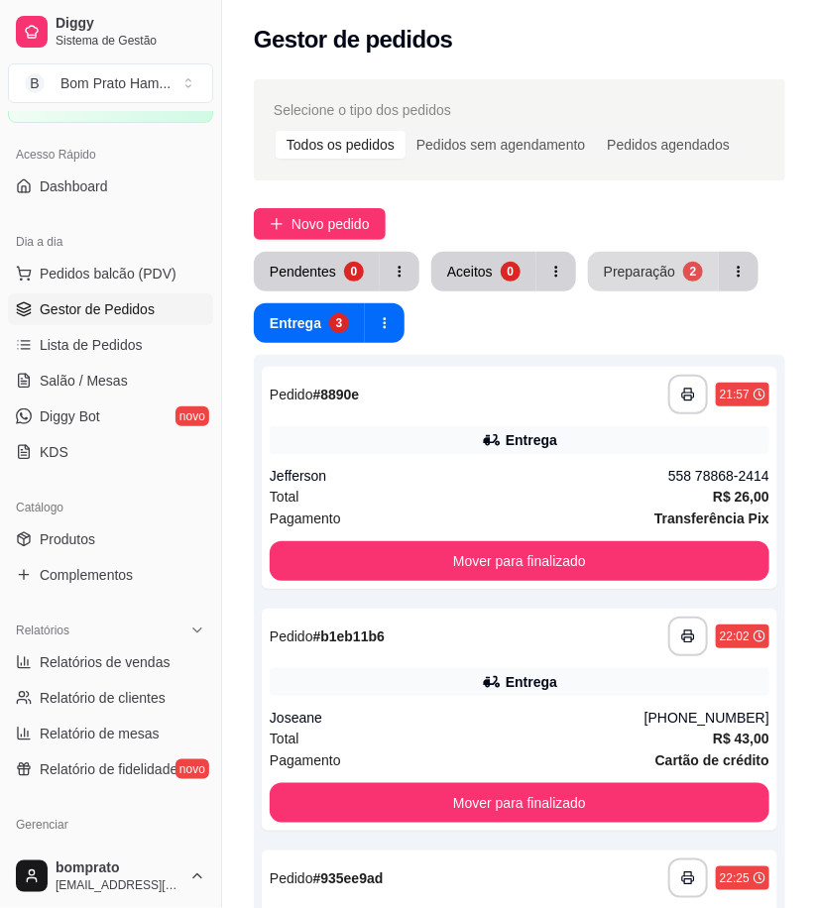
click at [639, 276] on div "Preparação" at bounding box center [639, 272] width 71 height 20
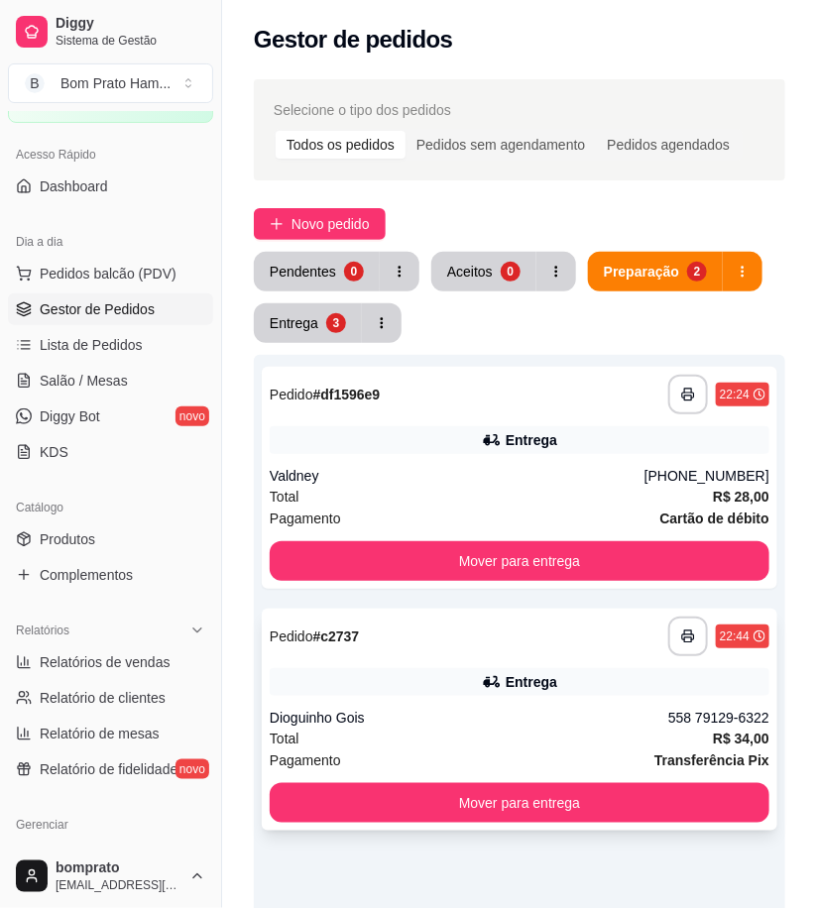
click at [493, 657] on div "**********" at bounding box center [520, 720] width 516 height 222
click at [501, 695] on div "Entrega" at bounding box center [520, 682] width 500 height 28
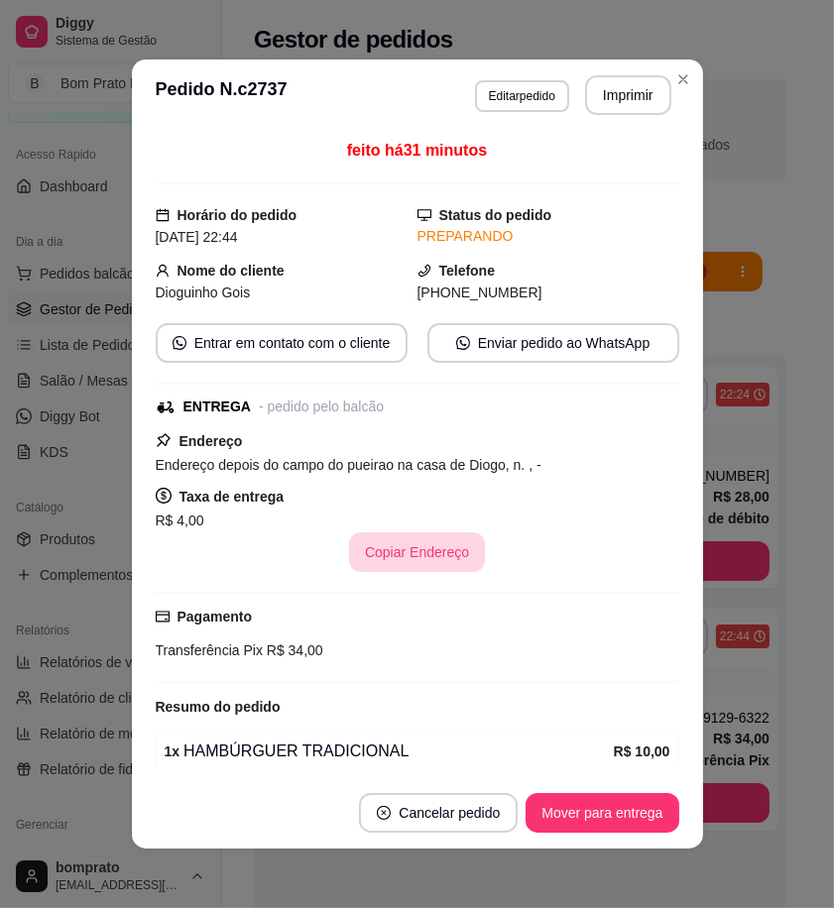
click at [426, 560] on button "Copiar Endereço" at bounding box center [417, 553] width 136 height 40
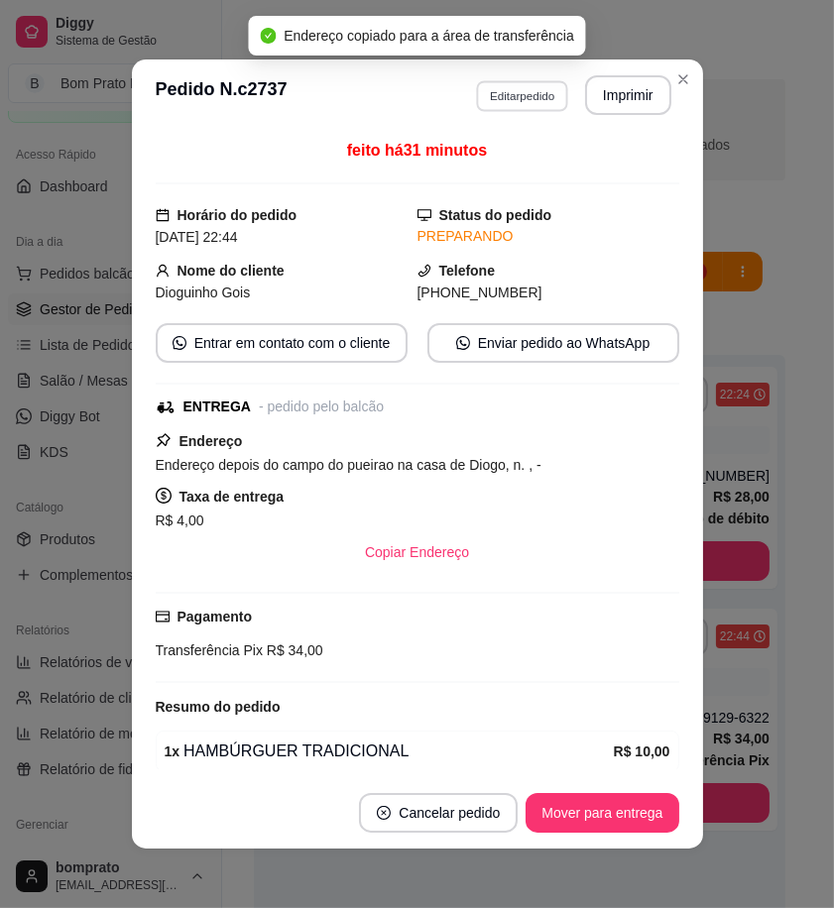
click at [522, 84] on button "Editar pedido" at bounding box center [522, 95] width 92 height 31
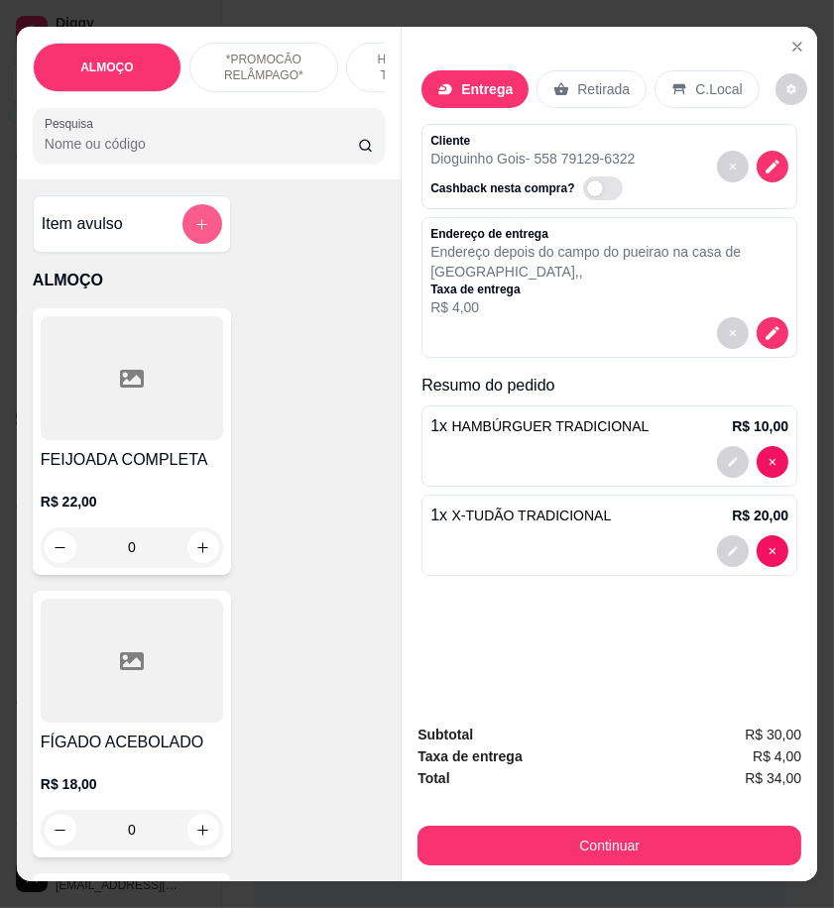
click at [198, 232] on icon "add-separate-item" at bounding box center [201, 224] width 15 height 15
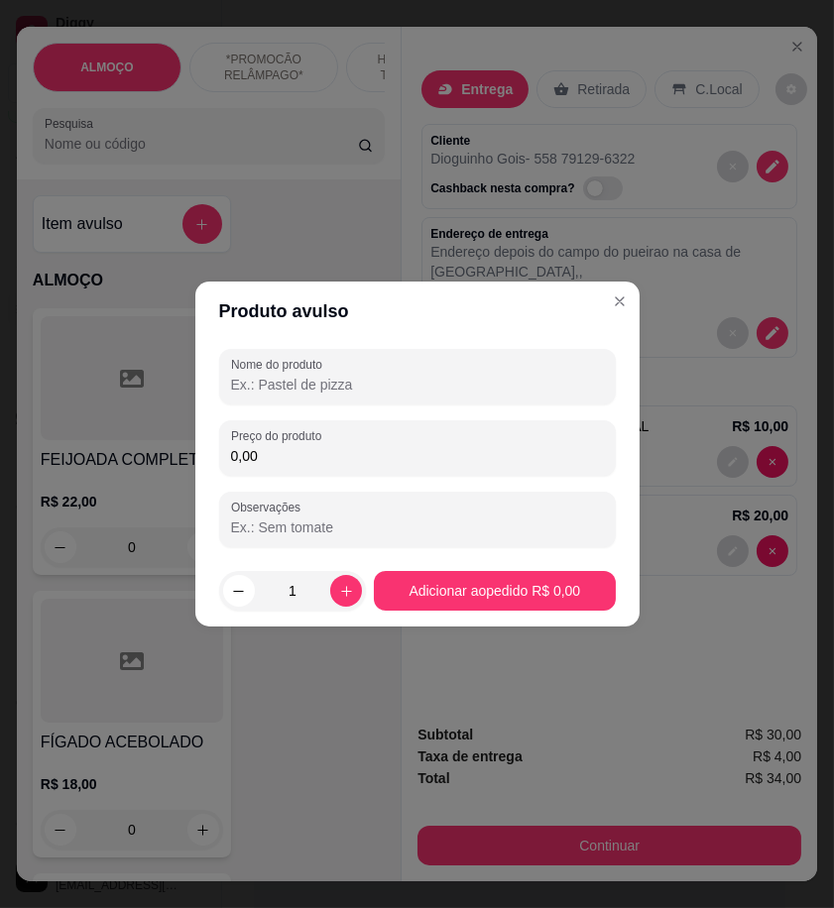
click at [295, 387] on input "Nome do produto" at bounding box center [417, 385] width 373 height 20
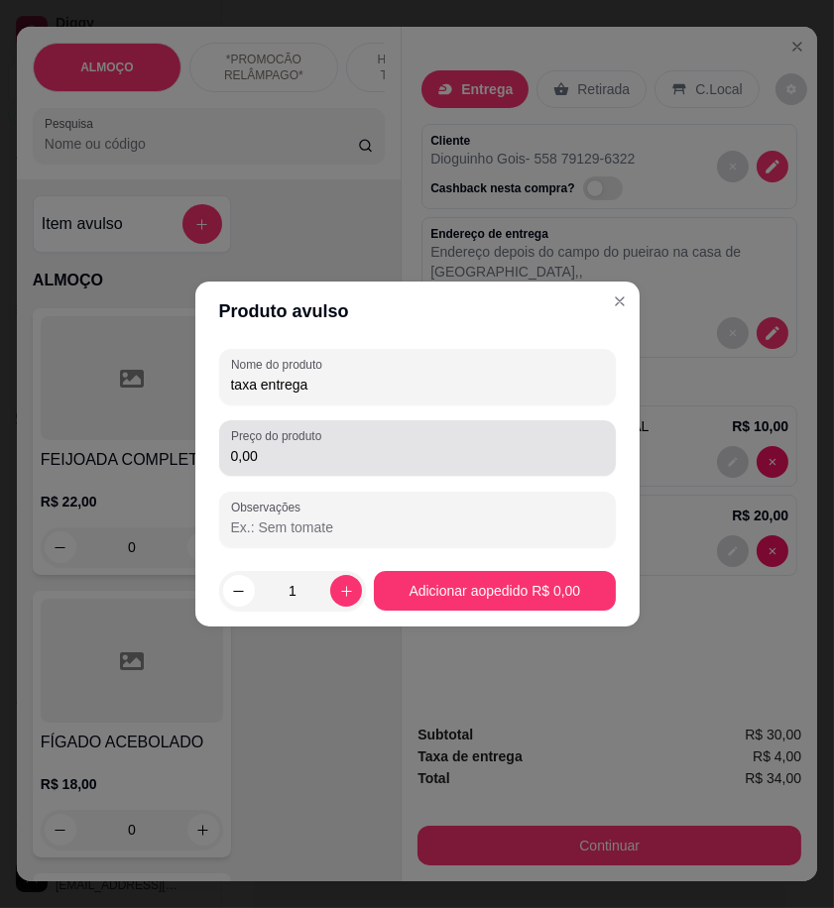
type input "taxa entrega"
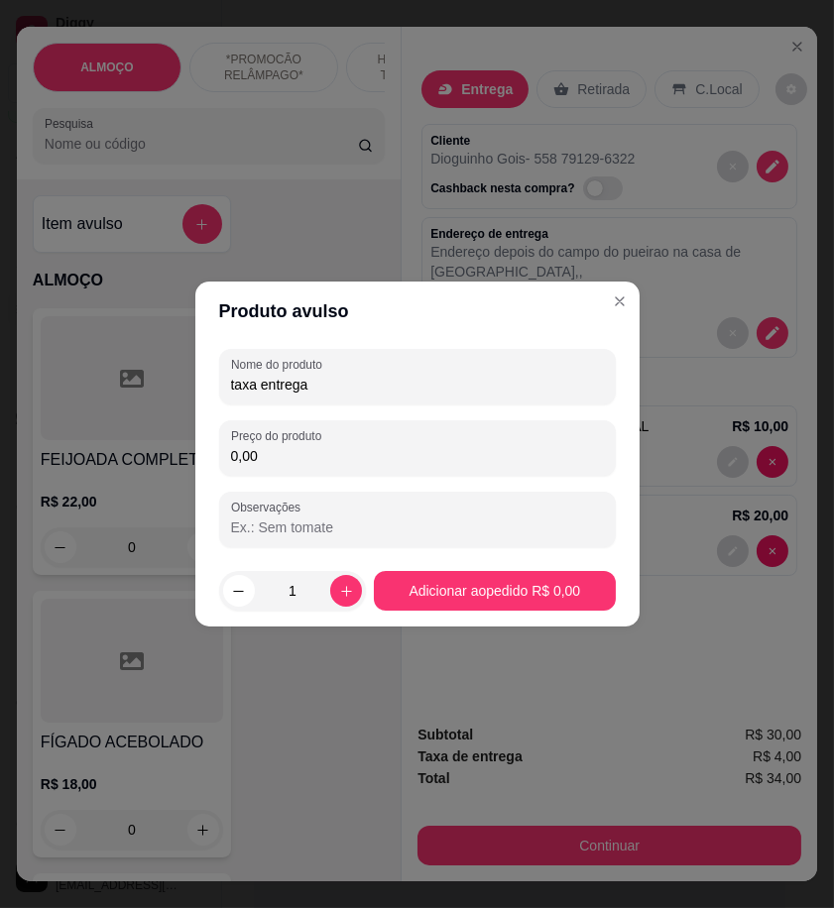
click at [307, 457] on input "0,00" at bounding box center [417, 456] width 373 height 20
type input "2,00"
click at [555, 611] on footer "1 Adicionar ao pedido R$ 2,00" at bounding box center [417, 590] width 444 height 71
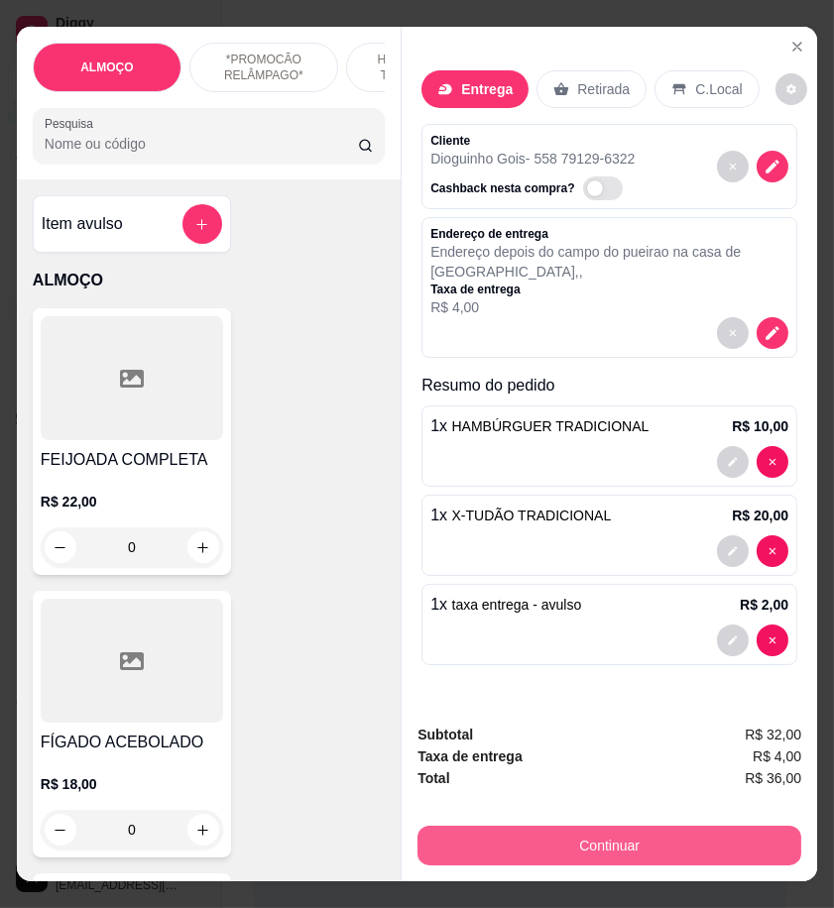
click at [696, 846] on button "Continuar" at bounding box center [609, 846] width 384 height 40
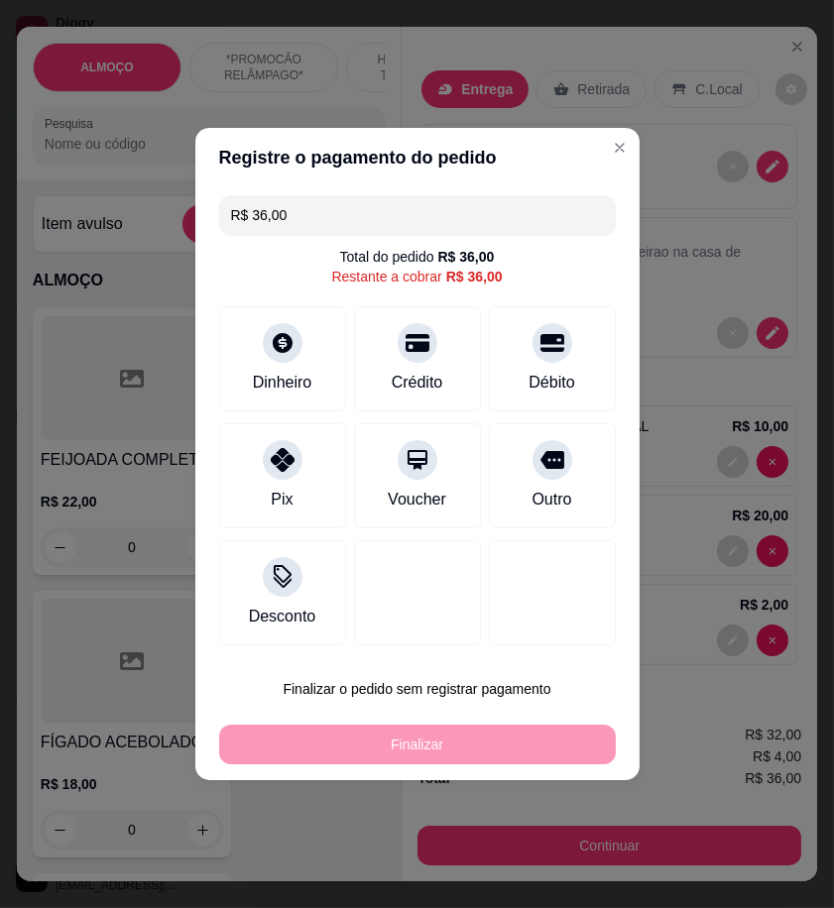
drag, startPoint x: 258, startPoint y: 471, endPoint x: 291, endPoint y: 500, distance: 43.6
click at [259, 471] on div "Pix" at bounding box center [282, 475] width 127 height 105
type input "R$ 0,00"
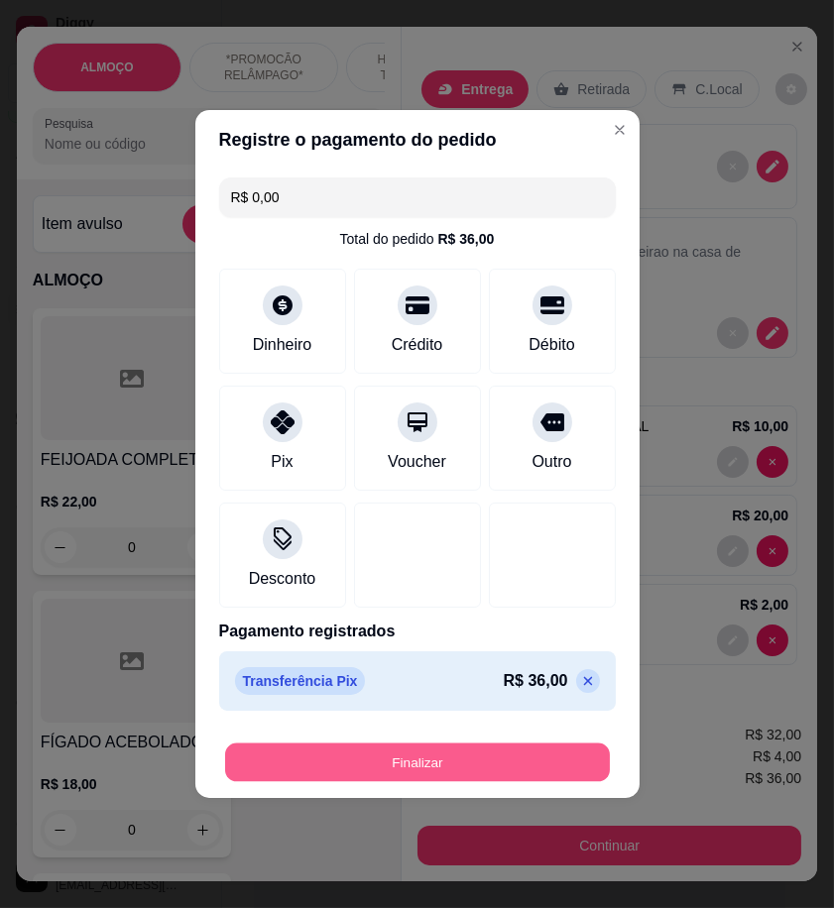
click at [547, 755] on button "Finalizar" at bounding box center [417, 763] width 385 height 39
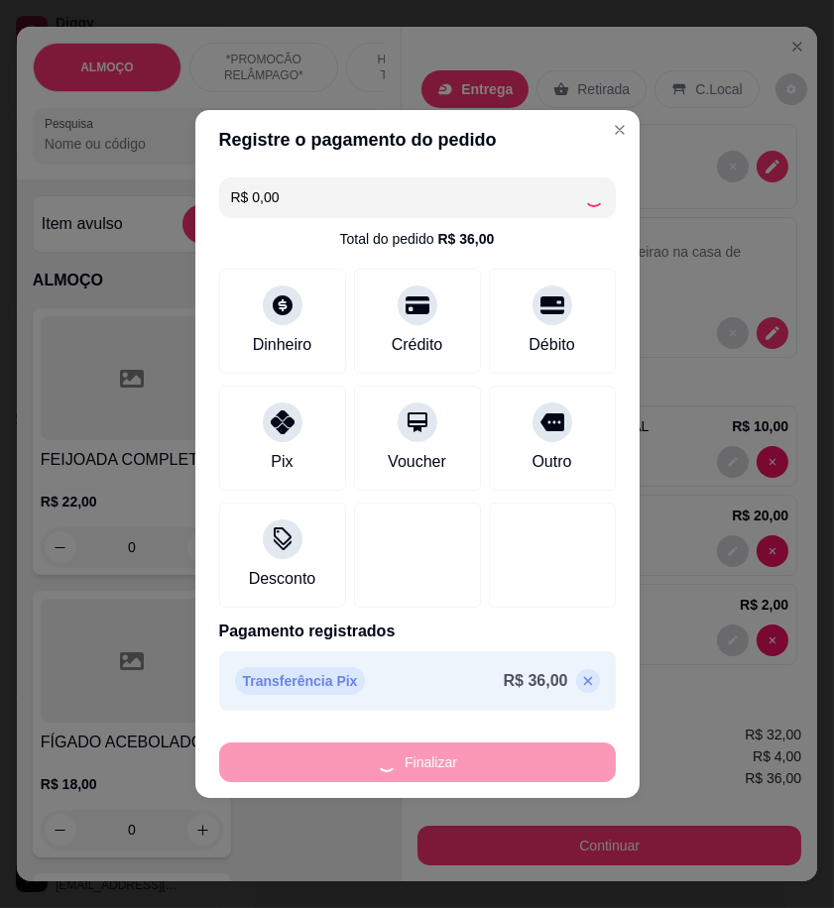
type input "0"
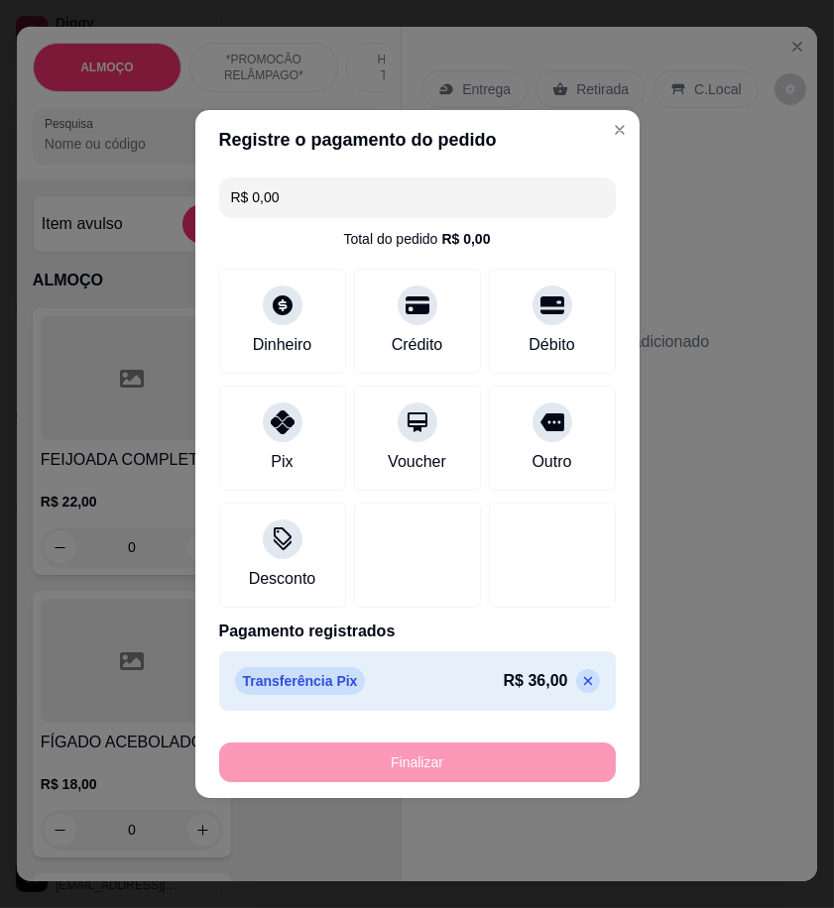
type input "-R$ 36,00"
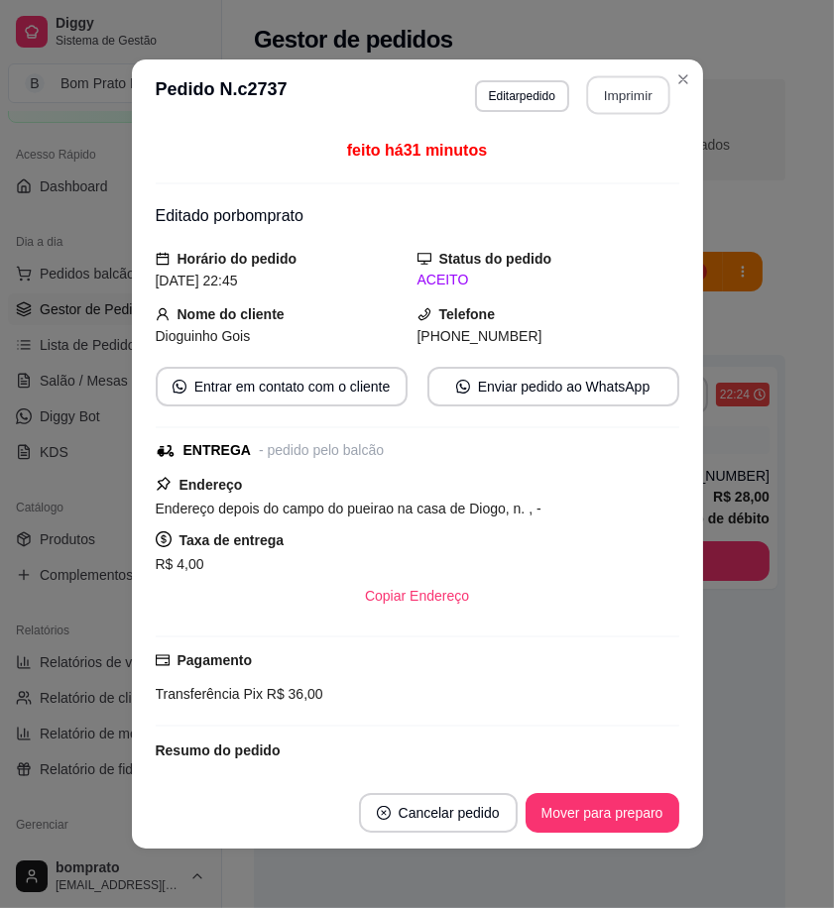
click at [608, 101] on button "Imprimir" at bounding box center [627, 95] width 83 height 39
click at [629, 799] on button "Mover para preparo" at bounding box center [603, 813] width 154 height 40
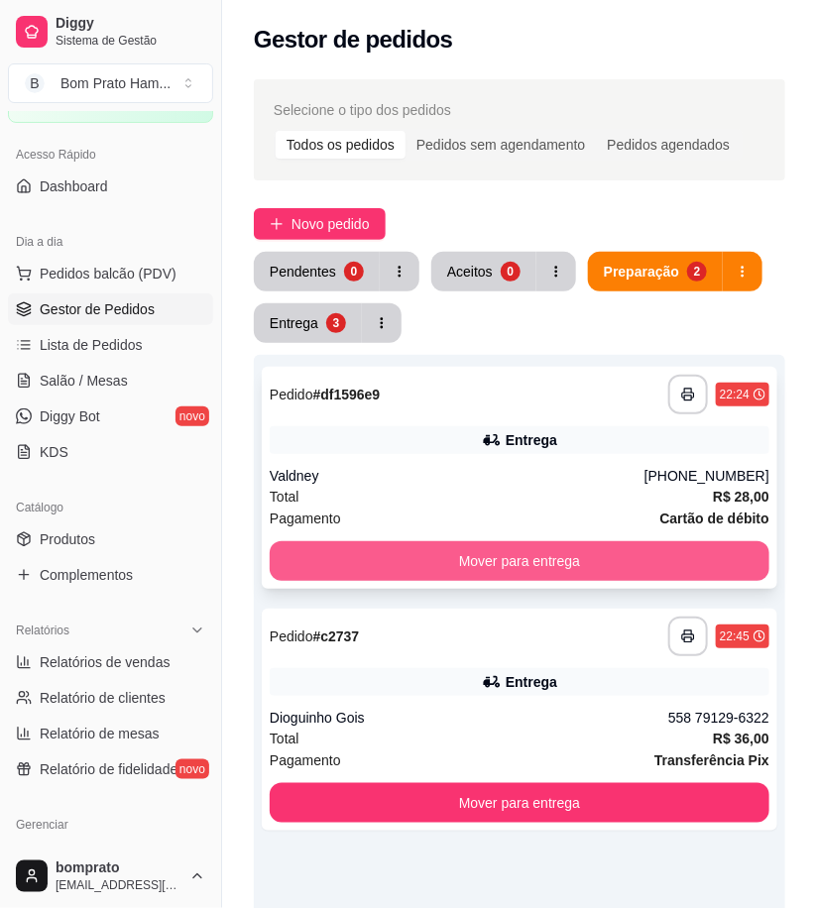
click at [712, 549] on button "Mover para entrega" at bounding box center [520, 561] width 500 height 40
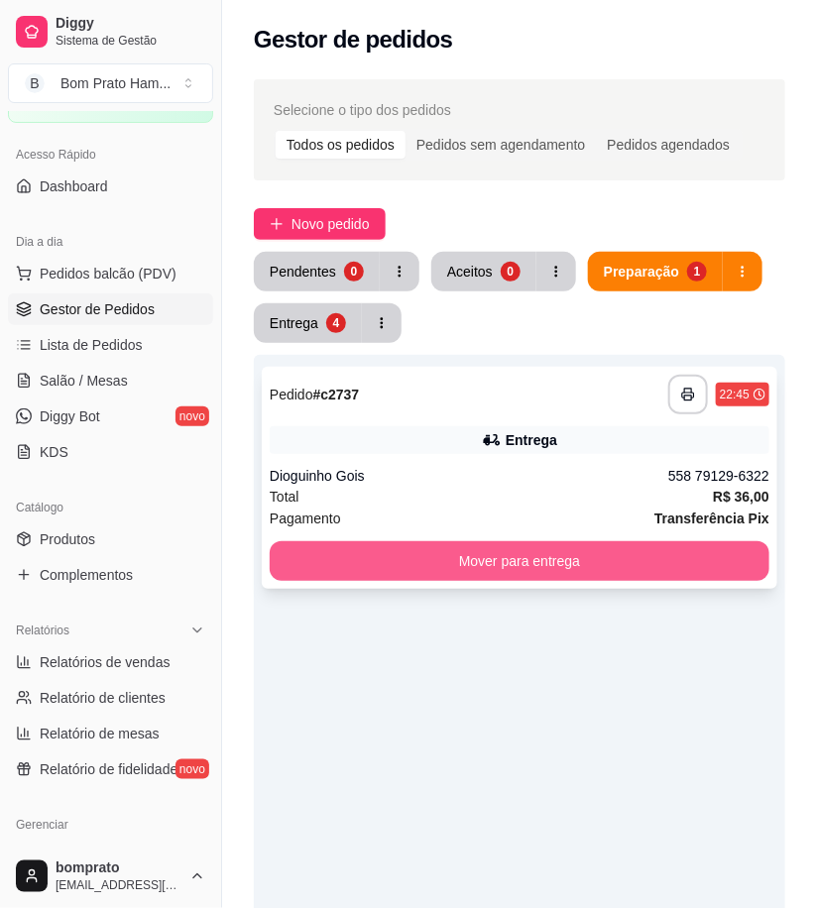
click at [705, 562] on button "Mover para entrega" at bounding box center [520, 561] width 500 height 40
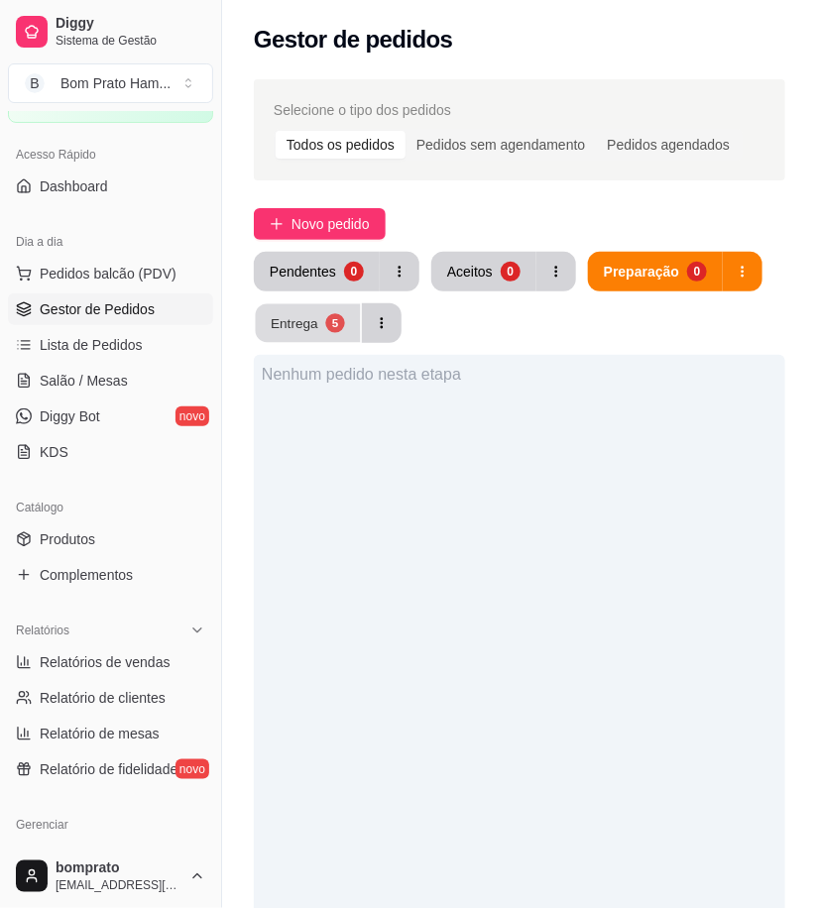
click at [312, 333] on button "Entrega 5" at bounding box center [308, 323] width 105 height 39
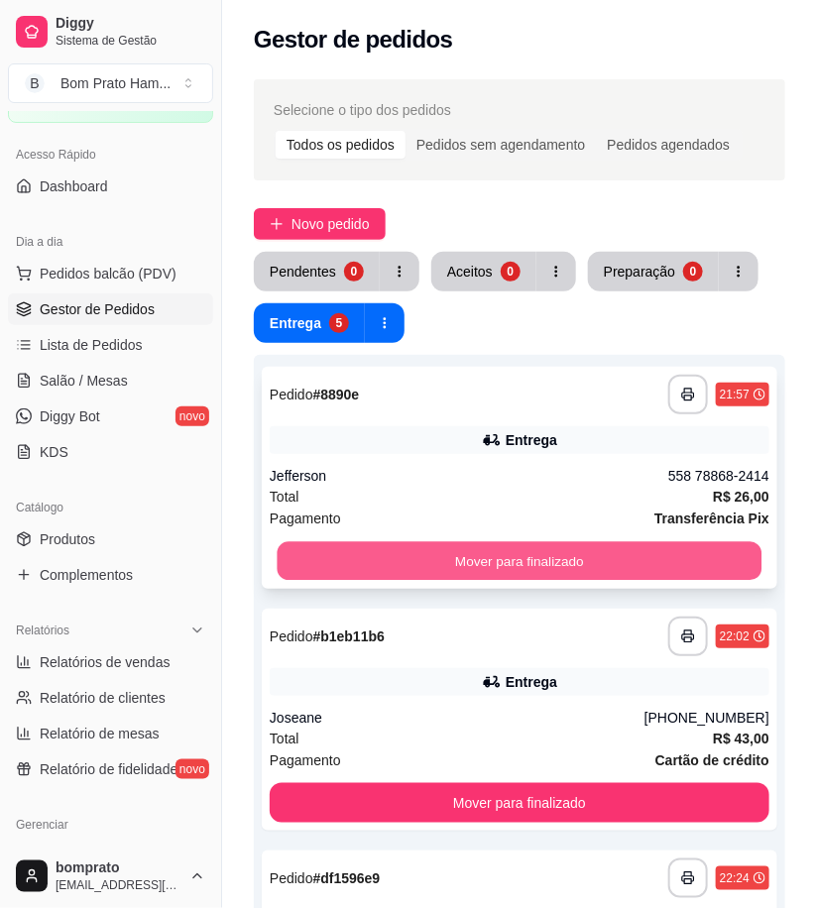
click at [596, 547] on button "Mover para finalizado" at bounding box center [520, 561] width 485 height 39
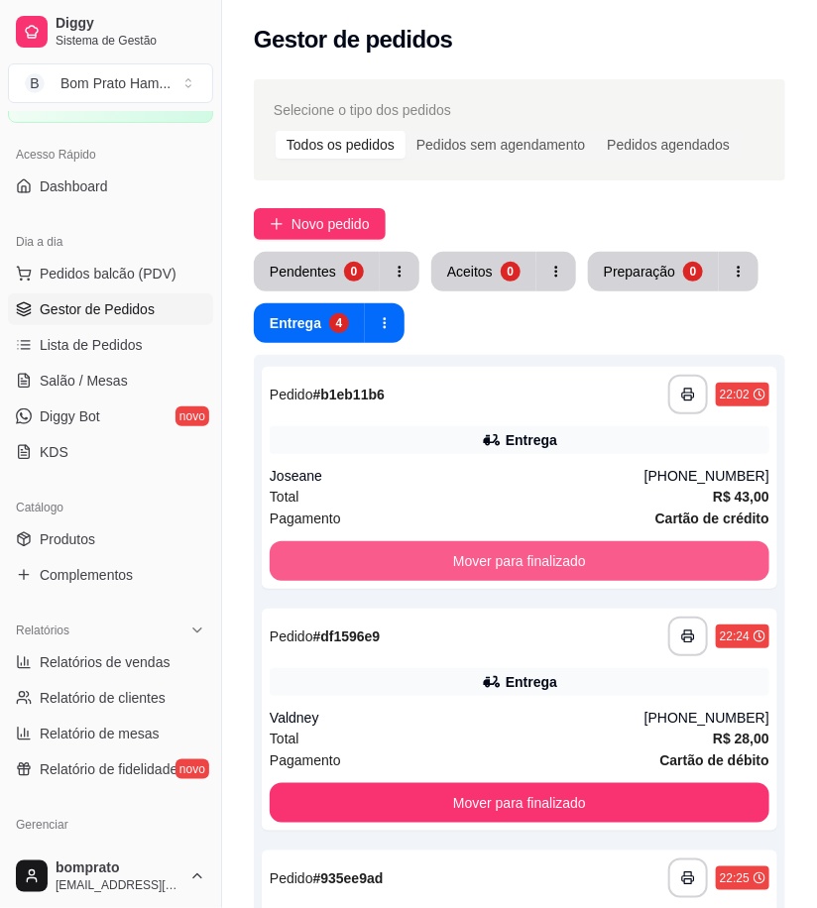
click at [596, 547] on button "Mover para finalizado" at bounding box center [520, 561] width 500 height 40
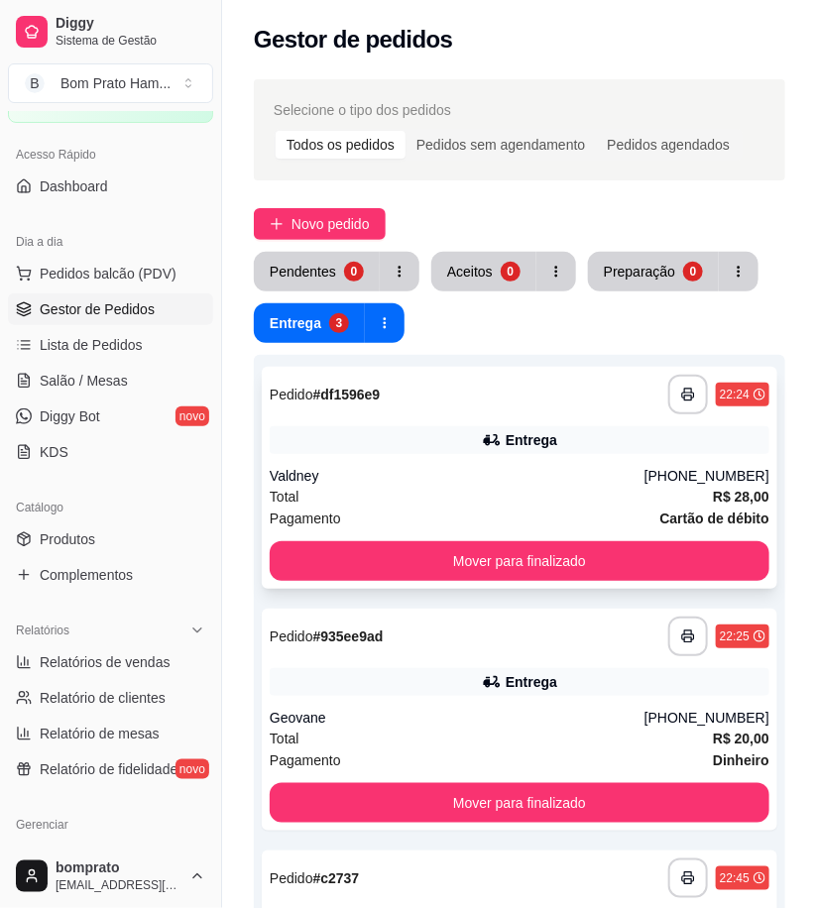
click at [526, 463] on div "**********" at bounding box center [520, 478] width 516 height 222
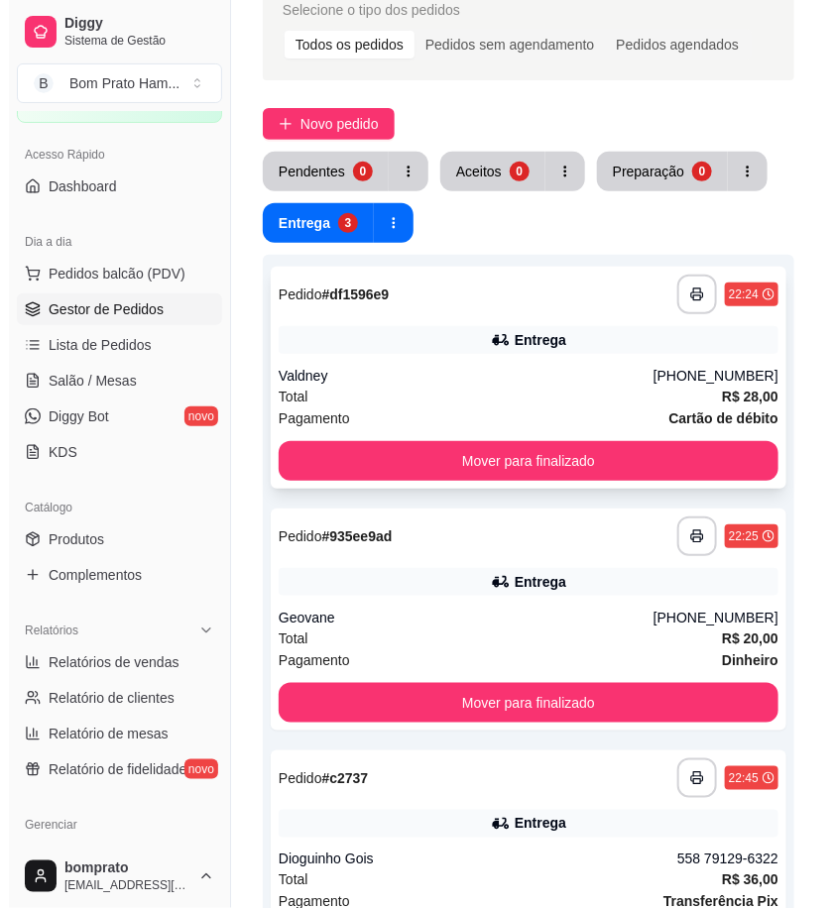
scroll to position [330, 0]
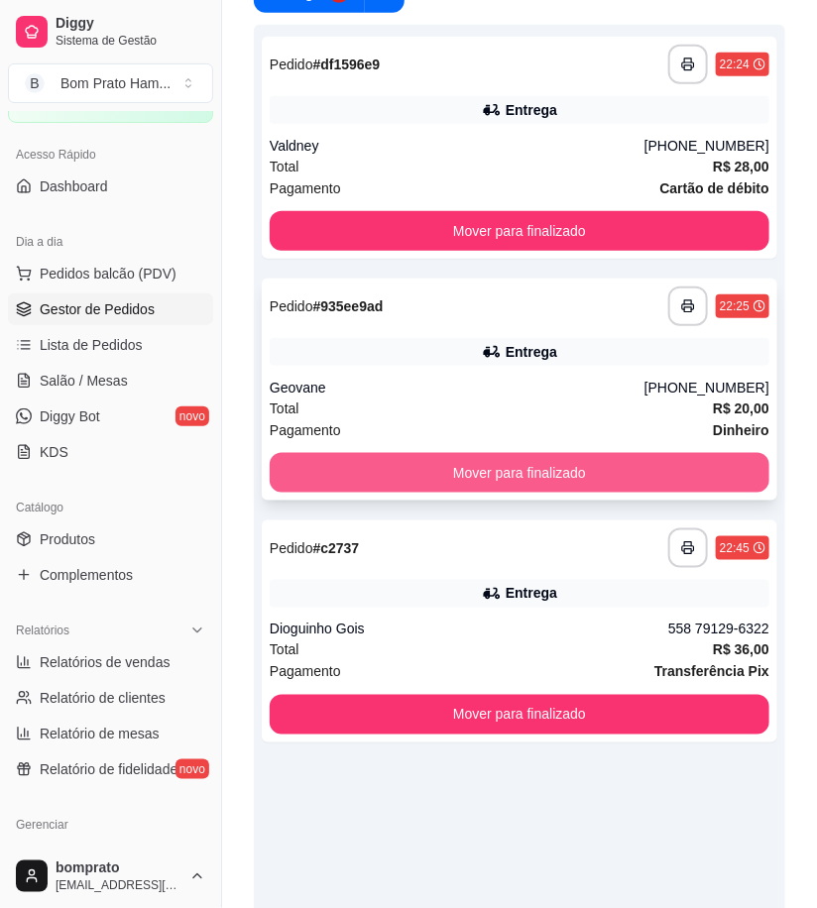
click at [473, 411] on div "Total R$ 20,00" at bounding box center [520, 409] width 500 height 22
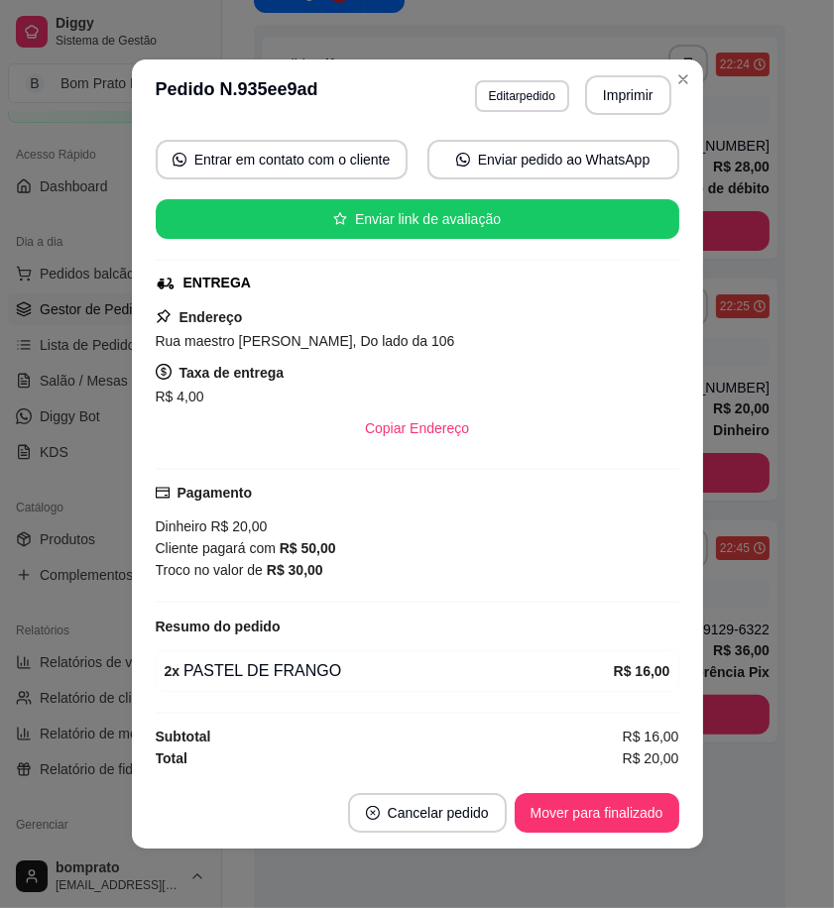
scroll to position [184, 0]
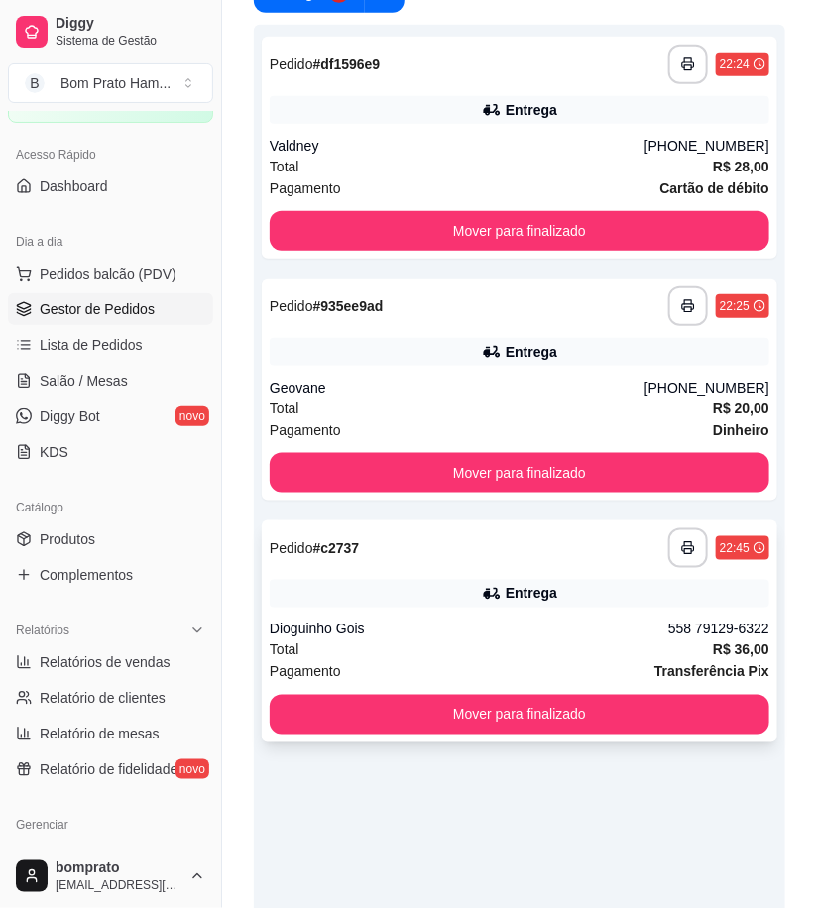
click at [543, 641] on div "Total R$ 36,00" at bounding box center [520, 651] width 500 height 22
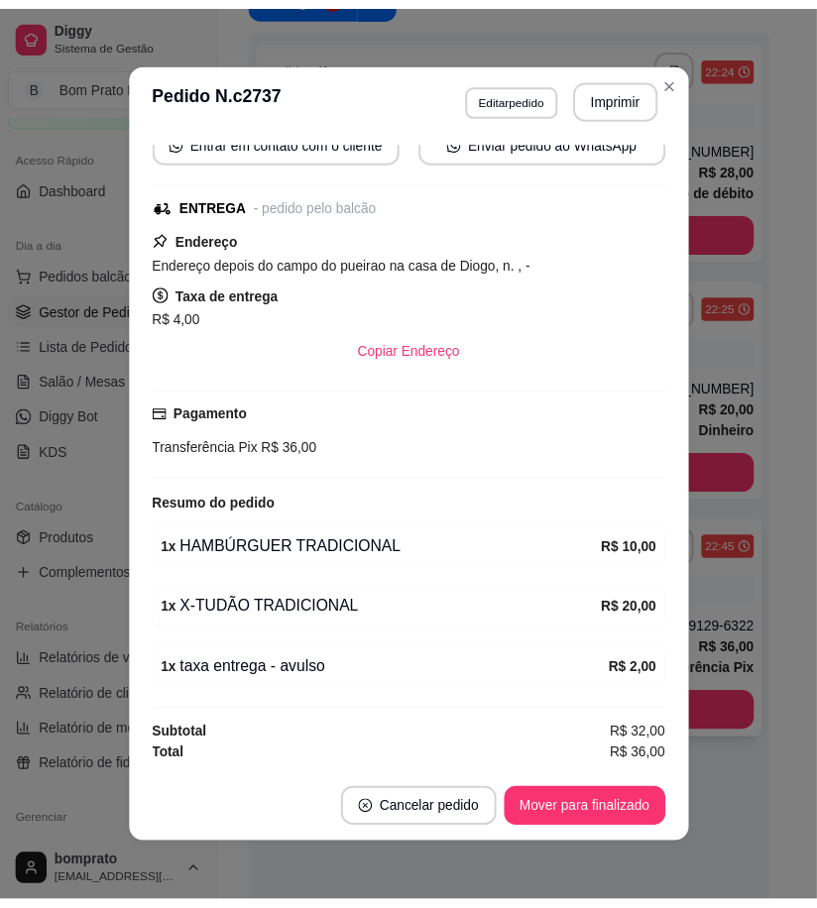
scroll to position [249, 0]
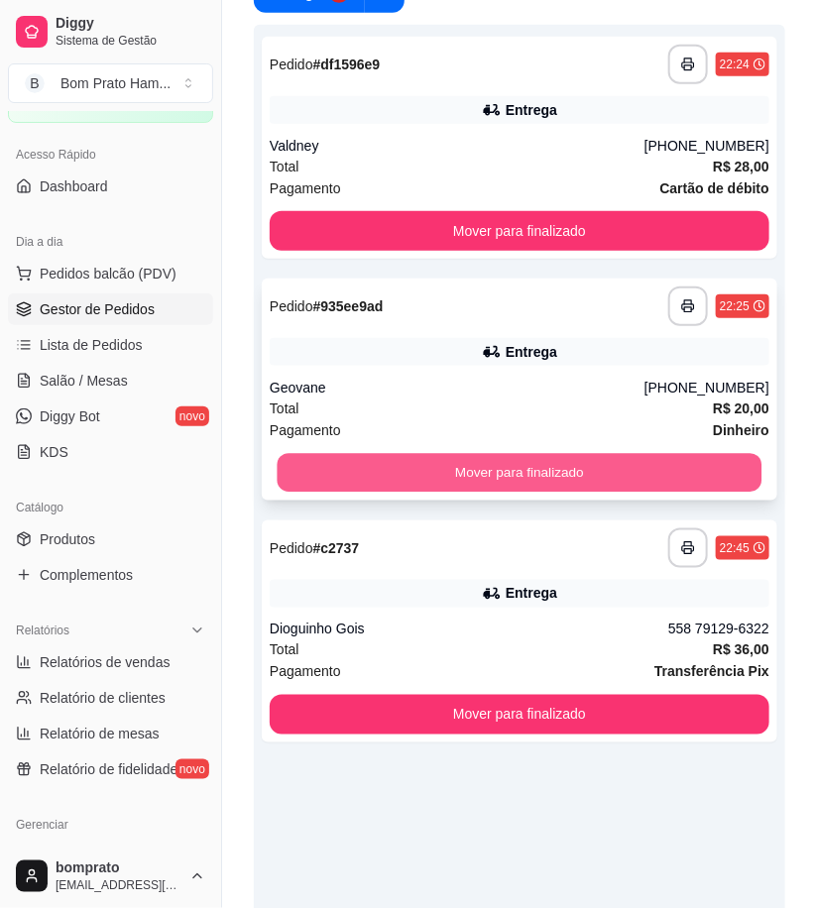
click at [519, 462] on button "Mover para finalizado" at bounding box center [520, 473] width 485 height 39
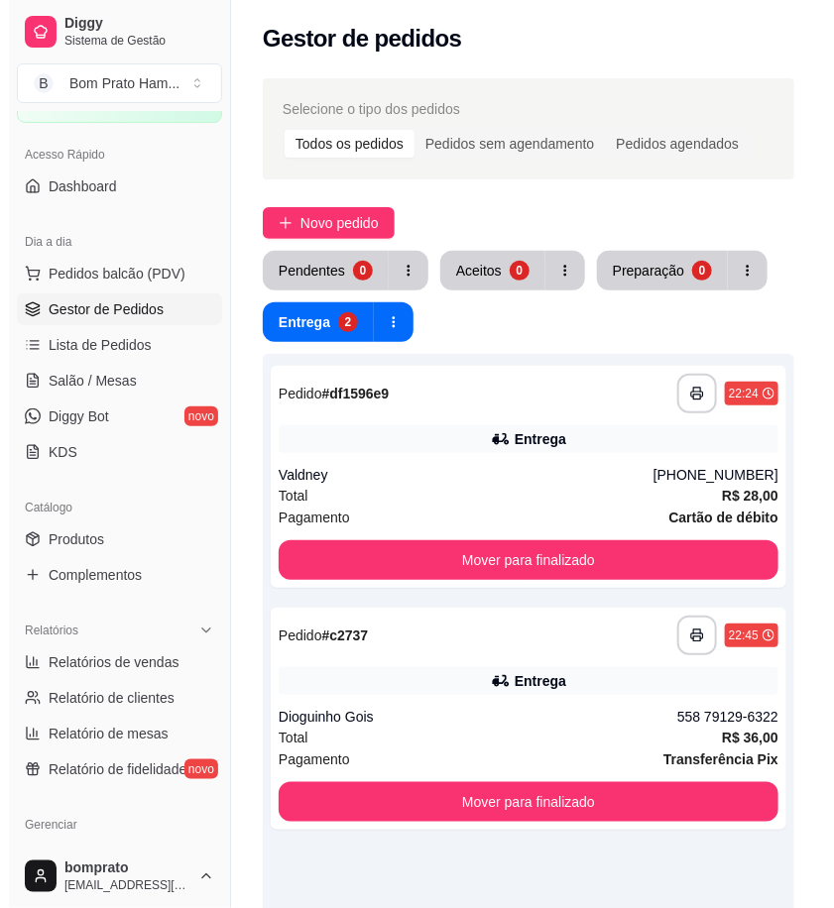
scroll to position [0, 0]
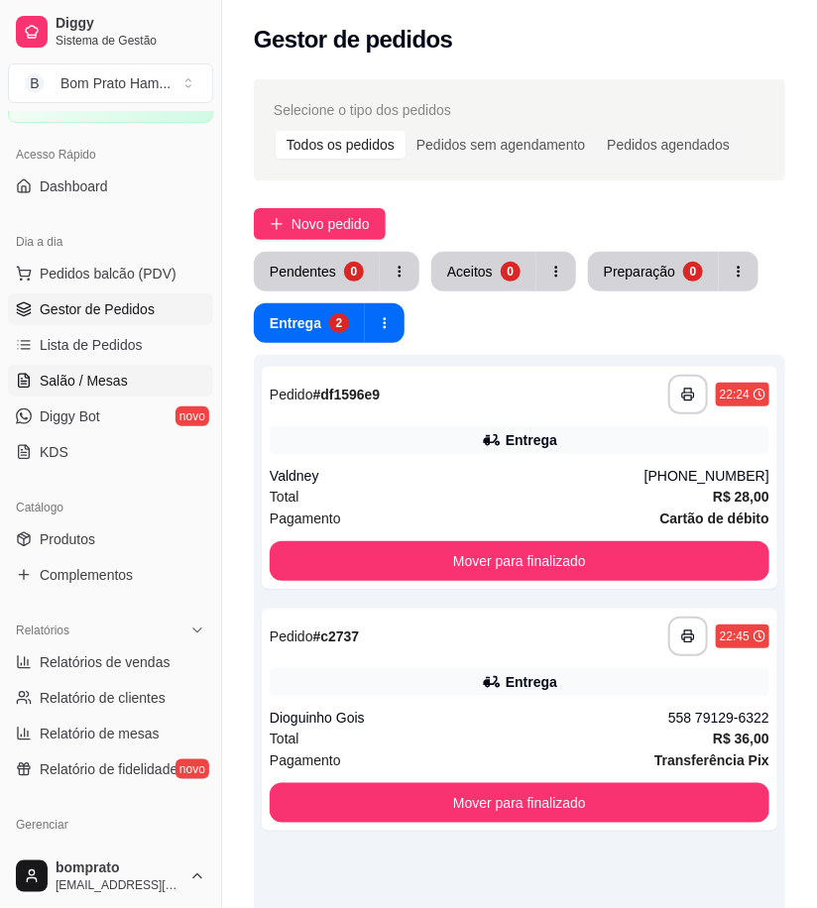
click at [96, 380] on span "Salão / Mesas" at bounding box center [84, 381] width 88 height 20
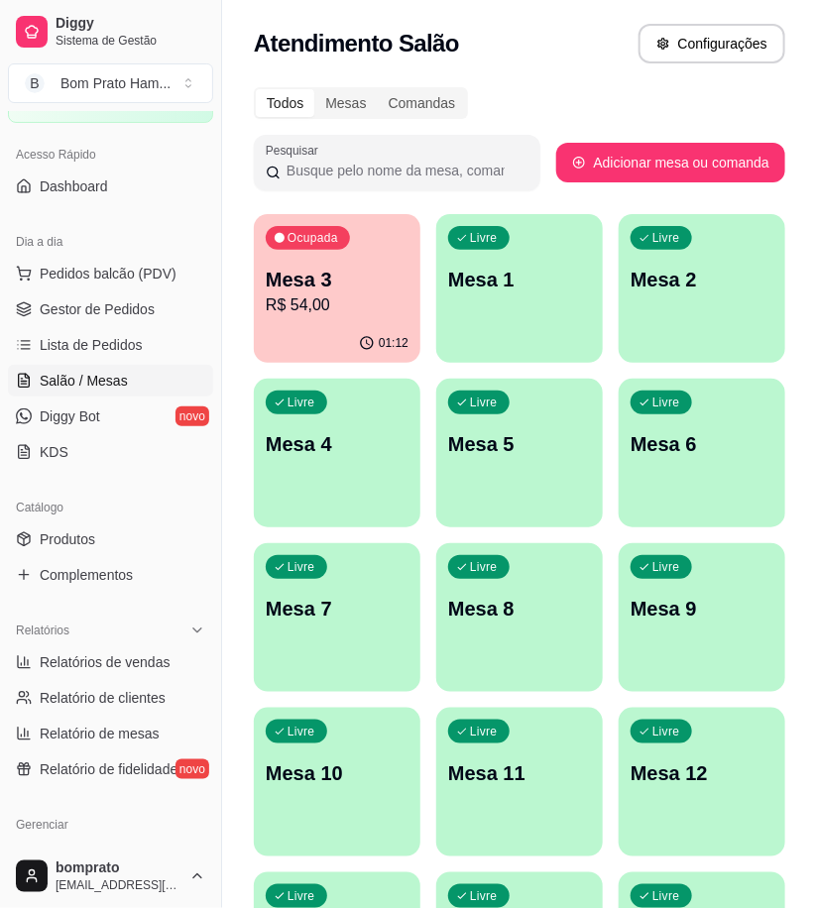
click at [393, 320] on div "Ocupada Mesa 3 R$ 54,00" at bounding box center [337, 269] width 167 height 110
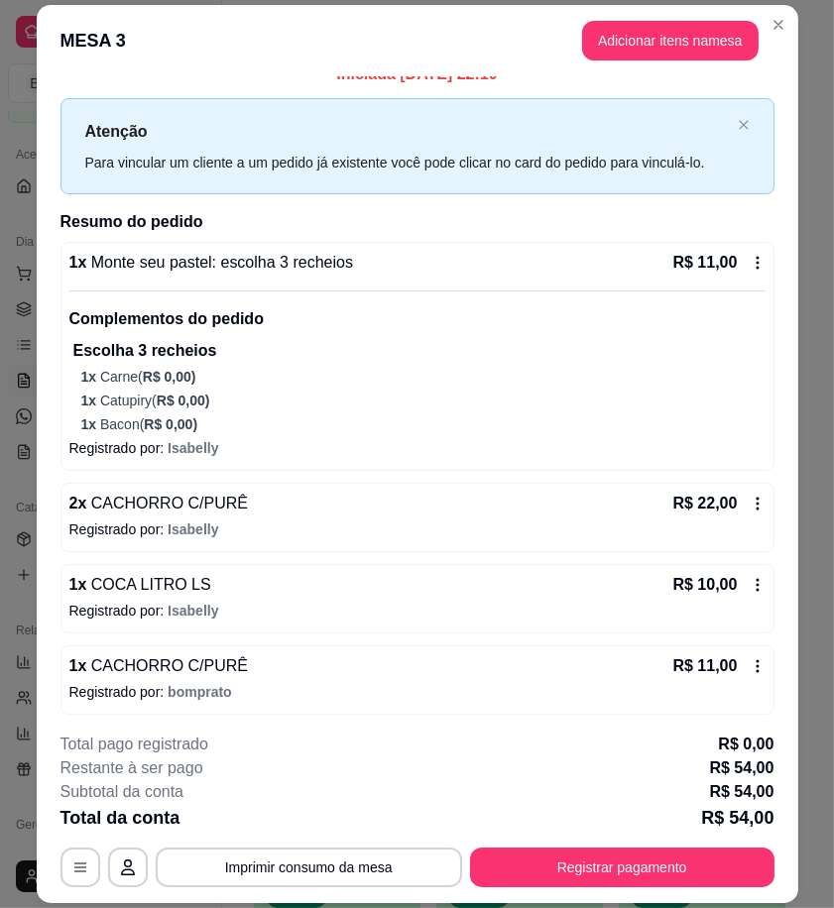
scroll to position [26, 0]
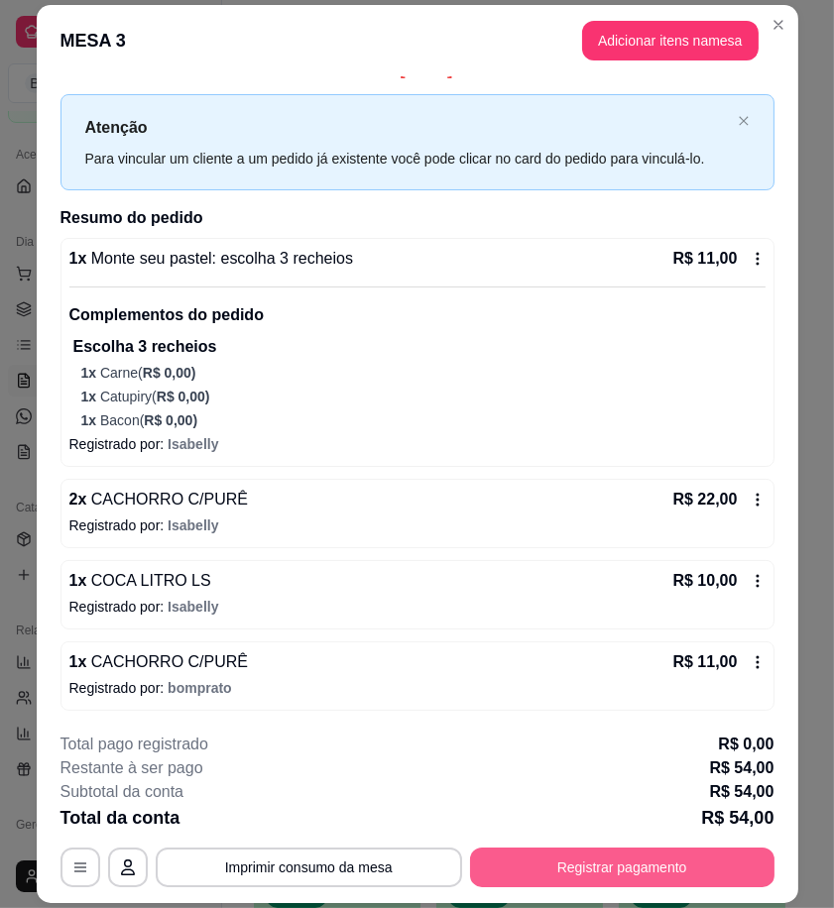
click at [716, 867] on button "Registrar pagamento" at bounding box center [622, 868] width 304 height 40
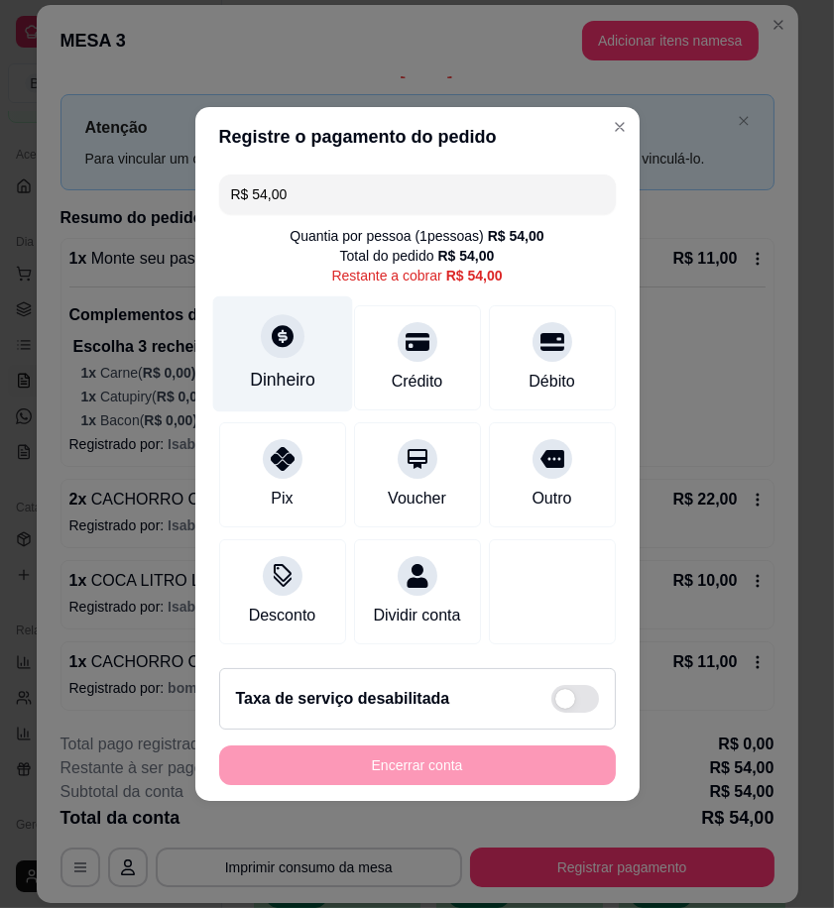
click at [259, 351] on div "Dinheiro" at bounding box center [282, 355] width 140 height 116
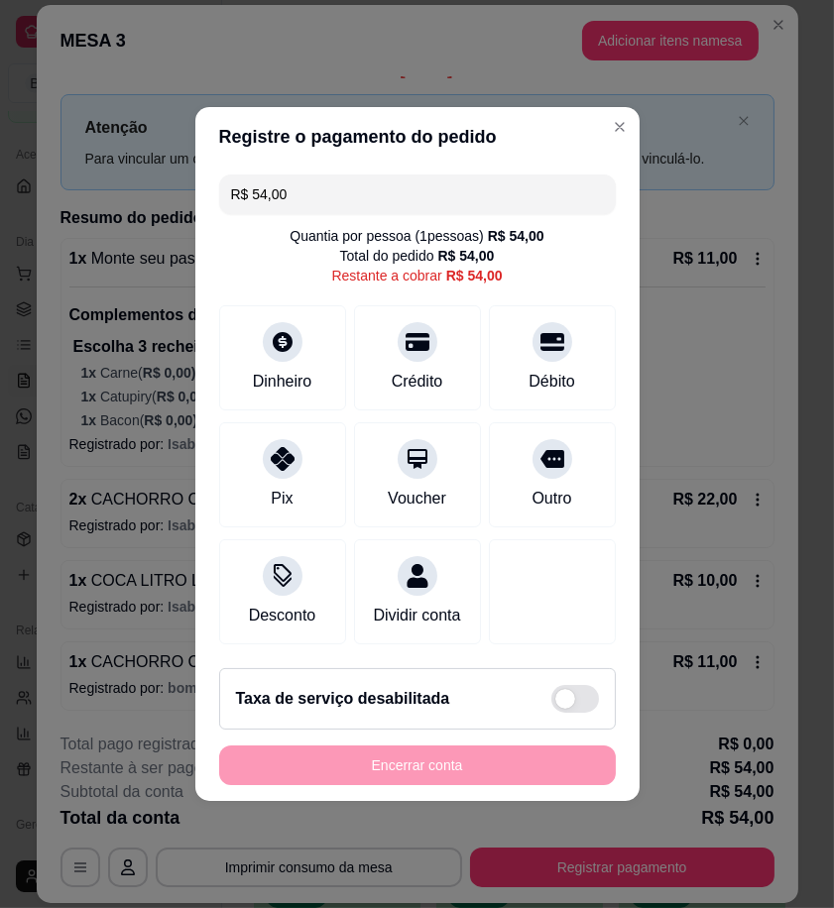
click at [340, 190] on input "R$ 54,00" at bounding box center [417, 195] width 373 height 40
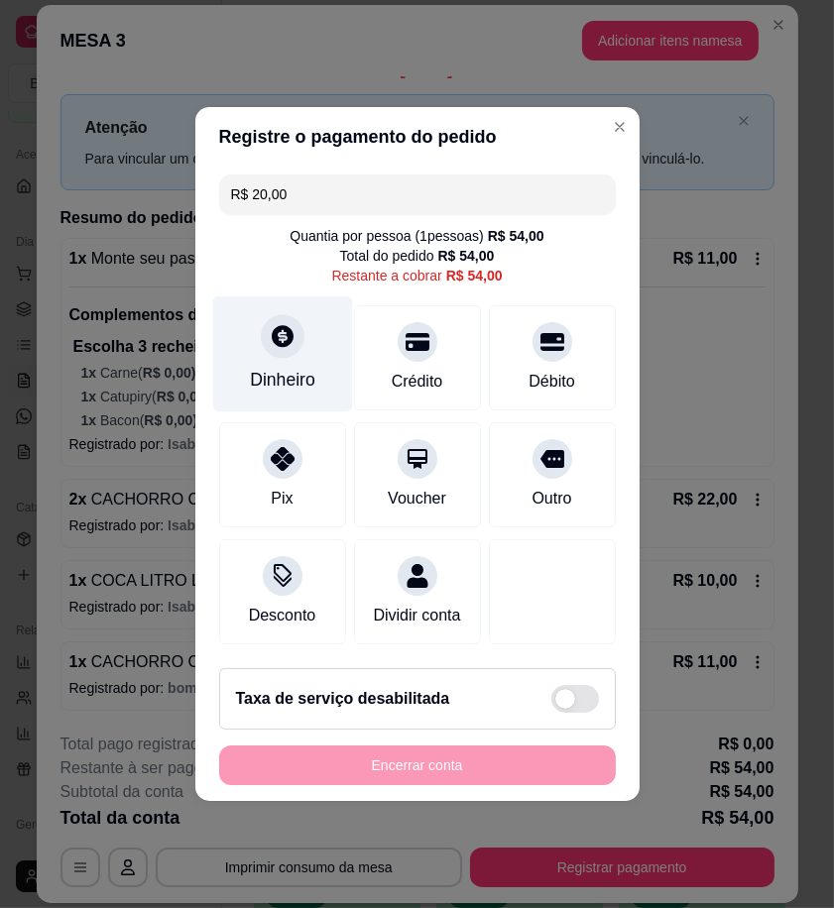
click at [319, 358] on div "Dinheiro" at bounding box center [282, 355] width 140 height 116
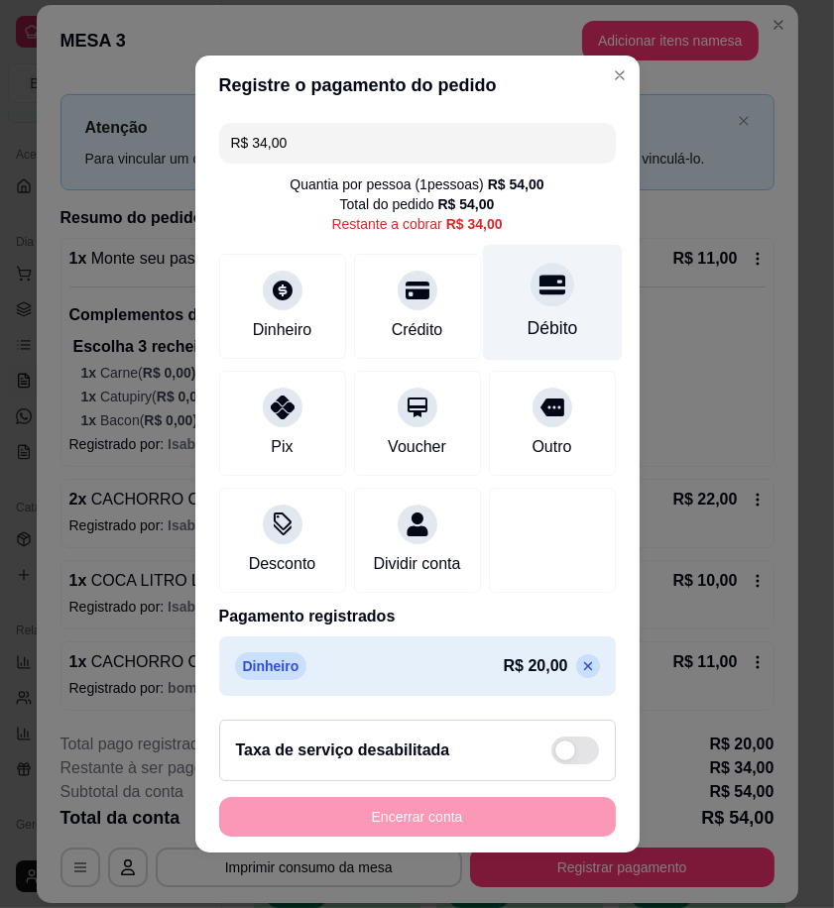
click at [552, 268] on div "Débito" at bounding box center [552, 303] width 140 height 116
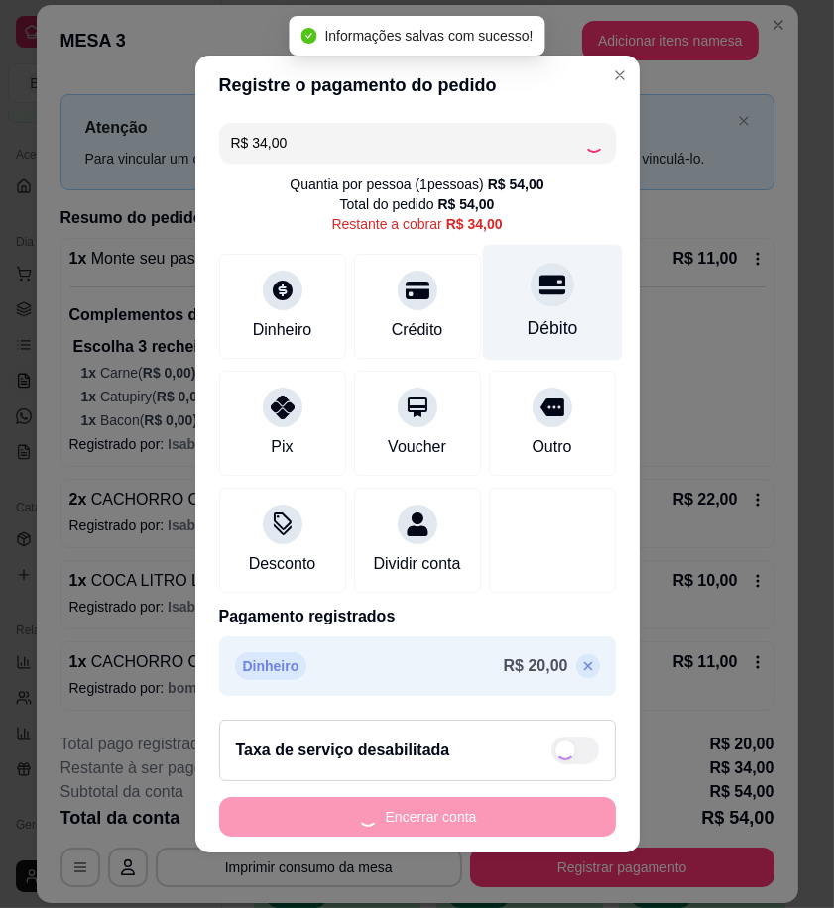
type input "R$ 0,00"
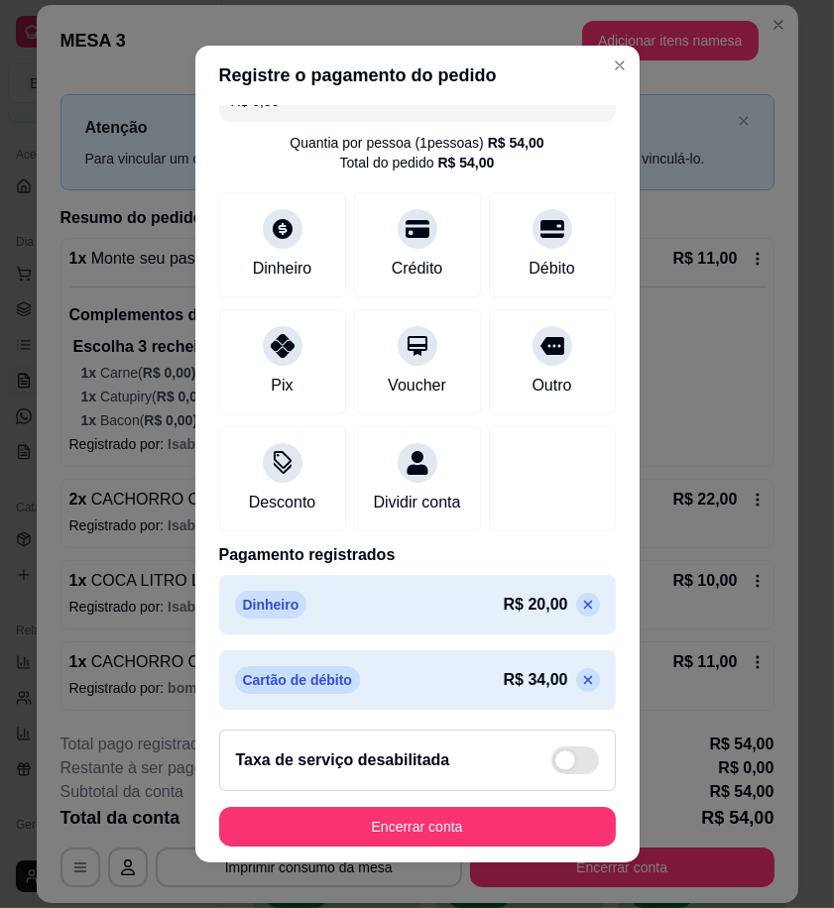
scroll to position [58, 0]
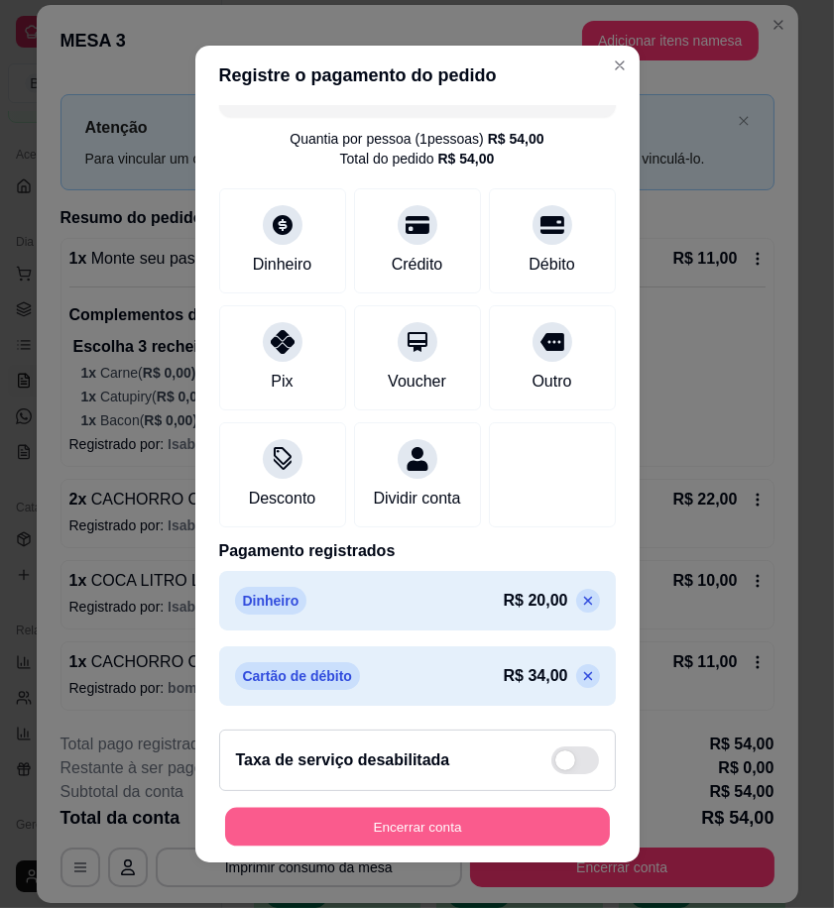
click at [500, 816] on button "Encerrar conta" at bounding box center [417, 827] width 385 height 39
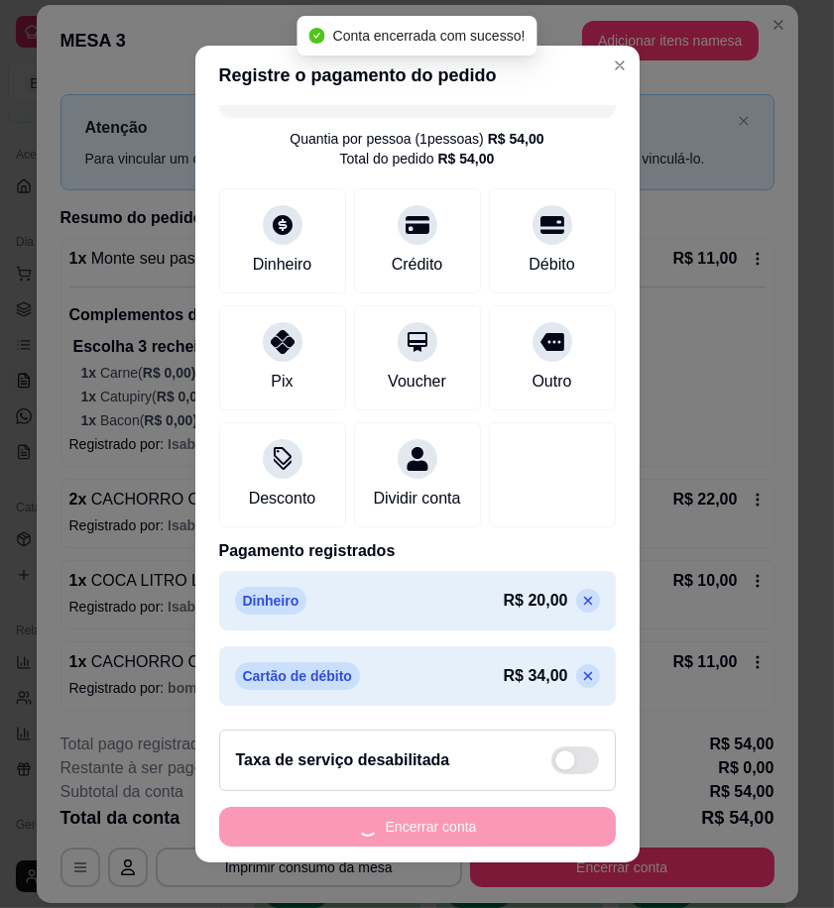
scroll to position [0, 0]
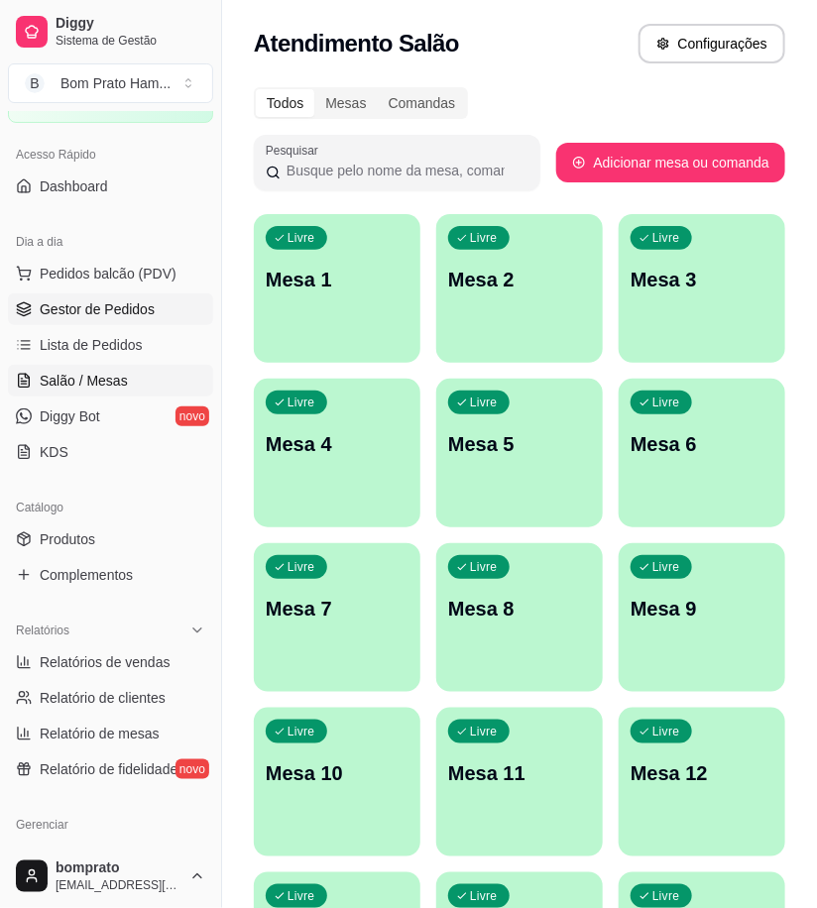
click at [113, 311] on span "Gestor de Pedidos" at bounding box center [97, 309] width 115 height 20
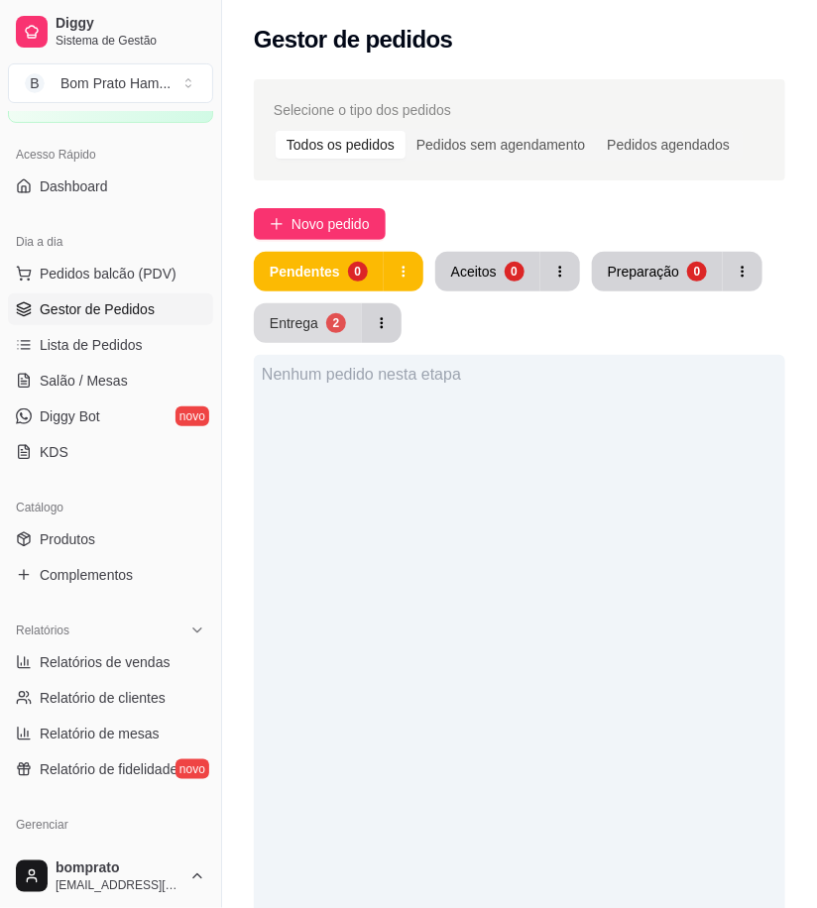
click at [308, 330] on div "Entrega" at bounding box center [294, 323] width 49 height 20
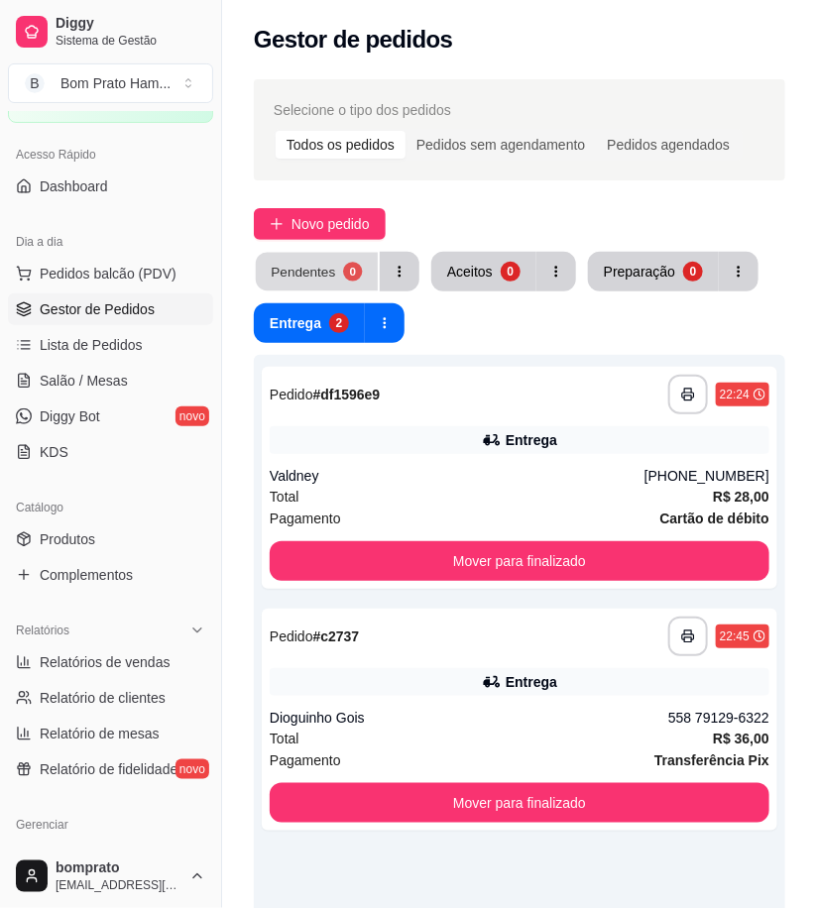
click at [303, 271] on div "Pendentes" at bounding box center [303, 271] width 64 height 19
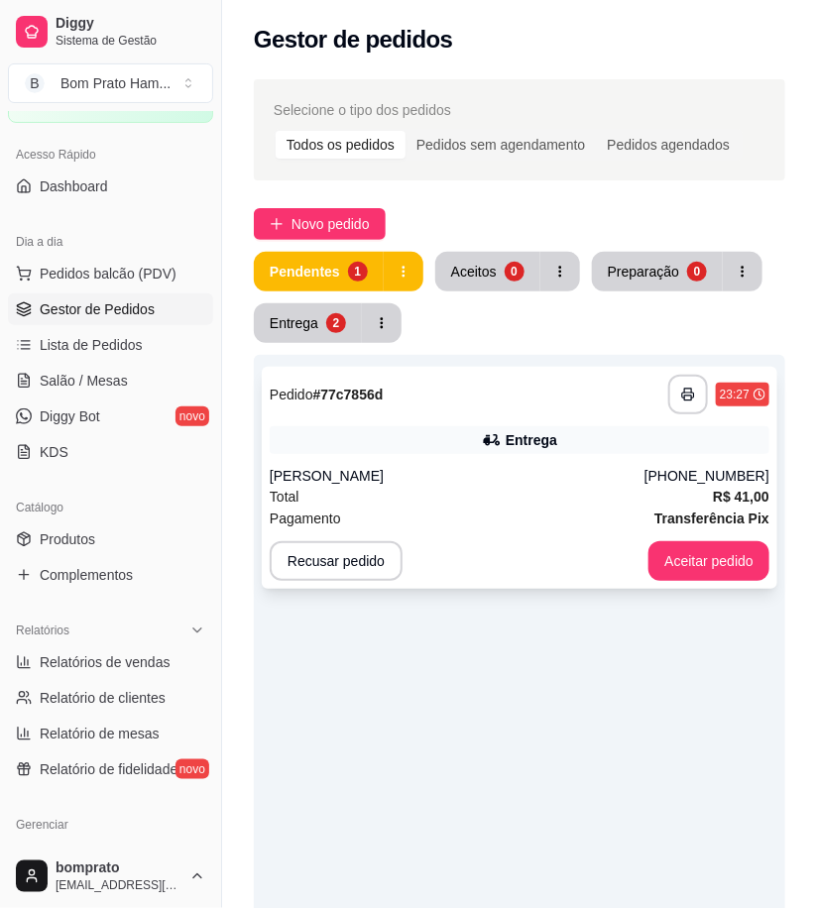
click at [432, 511] on div "Pagamento Transferência Pix" at bounding box center [520, 519] width 500 height 22
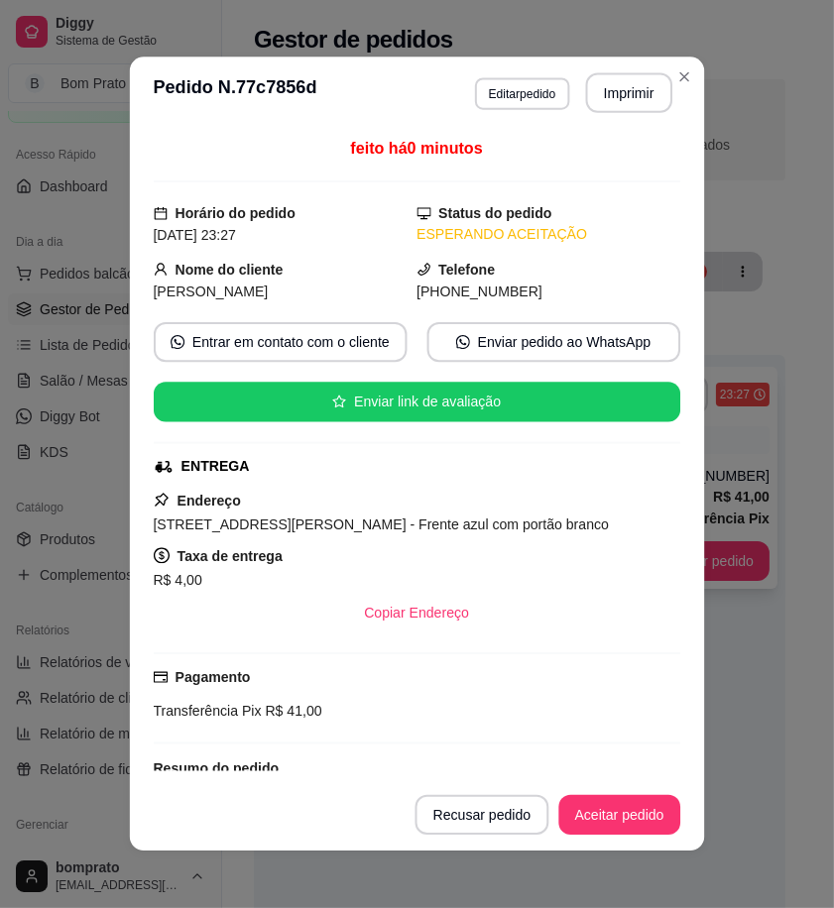
scroll to position [440, 0]
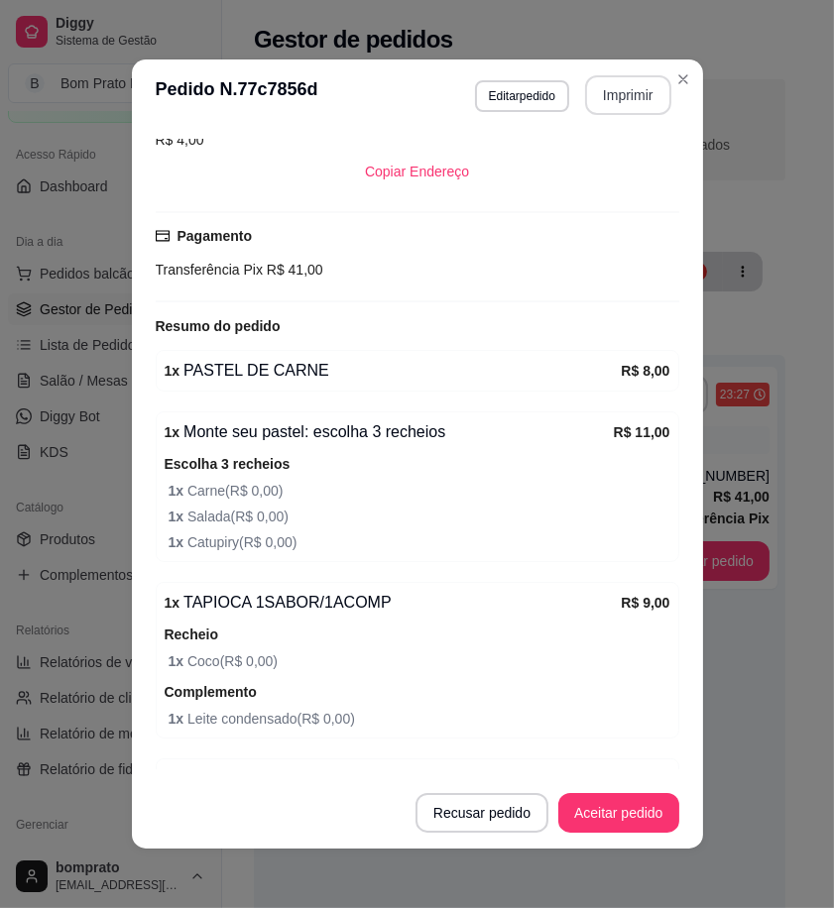
click at [626, 86] on button "Imprimir" at bounding box center [628, 95] width 86 height 40
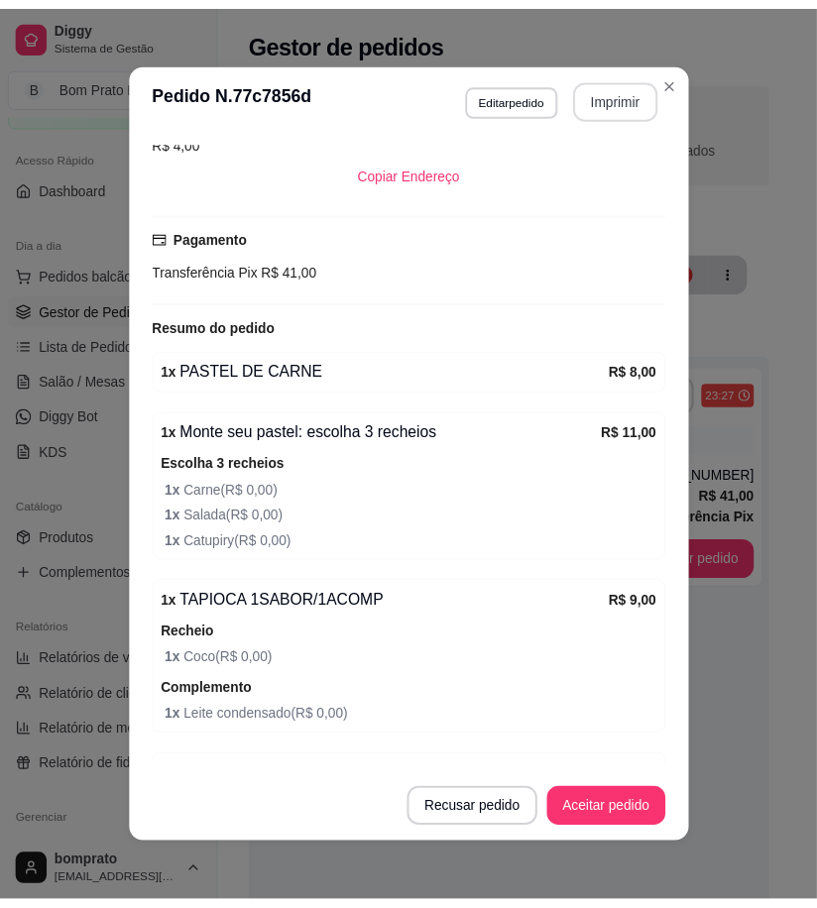
scroll to position [0, 0]
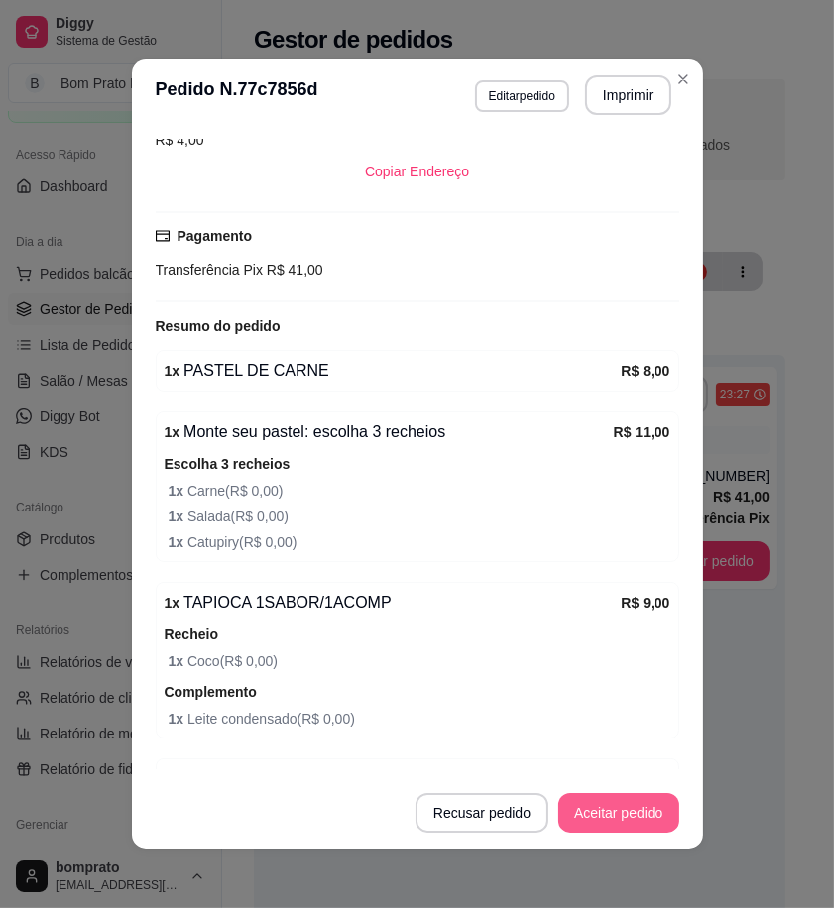
click at [615, 817] on button "Aceitar pedido" at bounding box center [618, 813] width 121 height 40
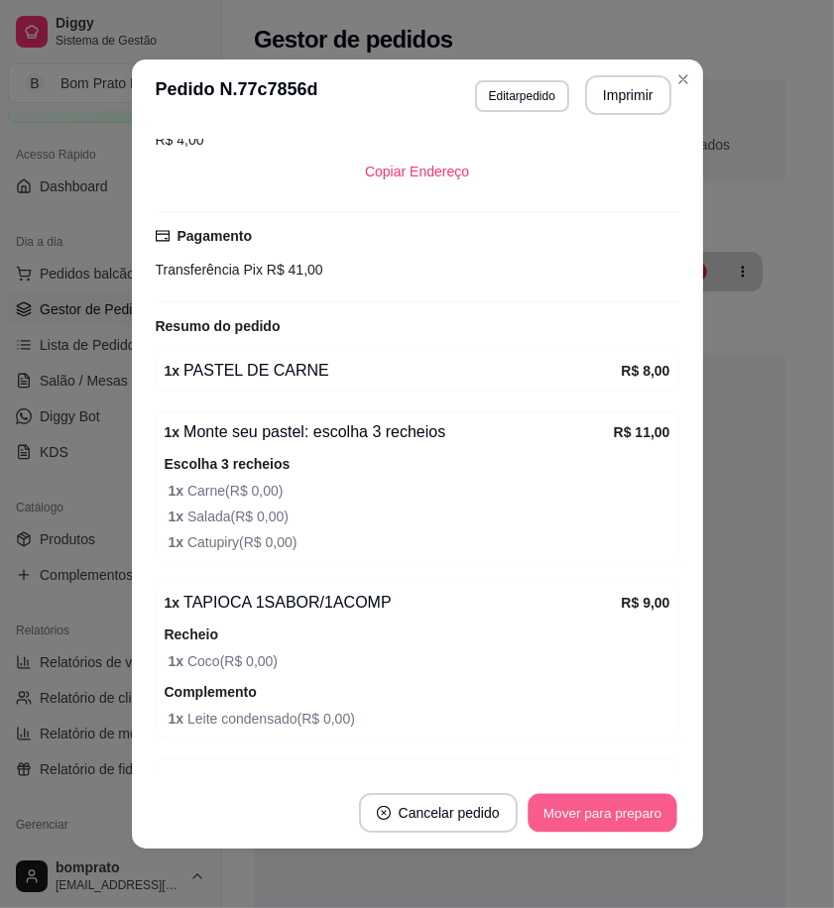
click at [615, 817] on button "Mover para preparo" at bounding box center [602, 813] width 149 height 39
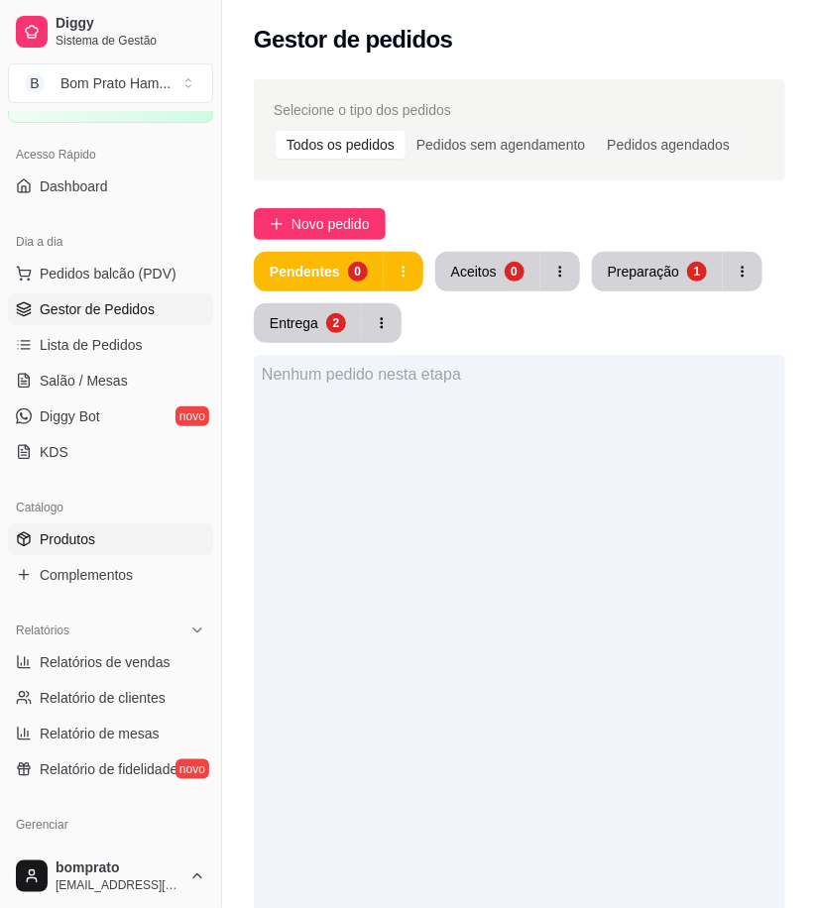
click at [104, 529] on link "Produtos" at bounding box center [110, 540] width 205 height 32
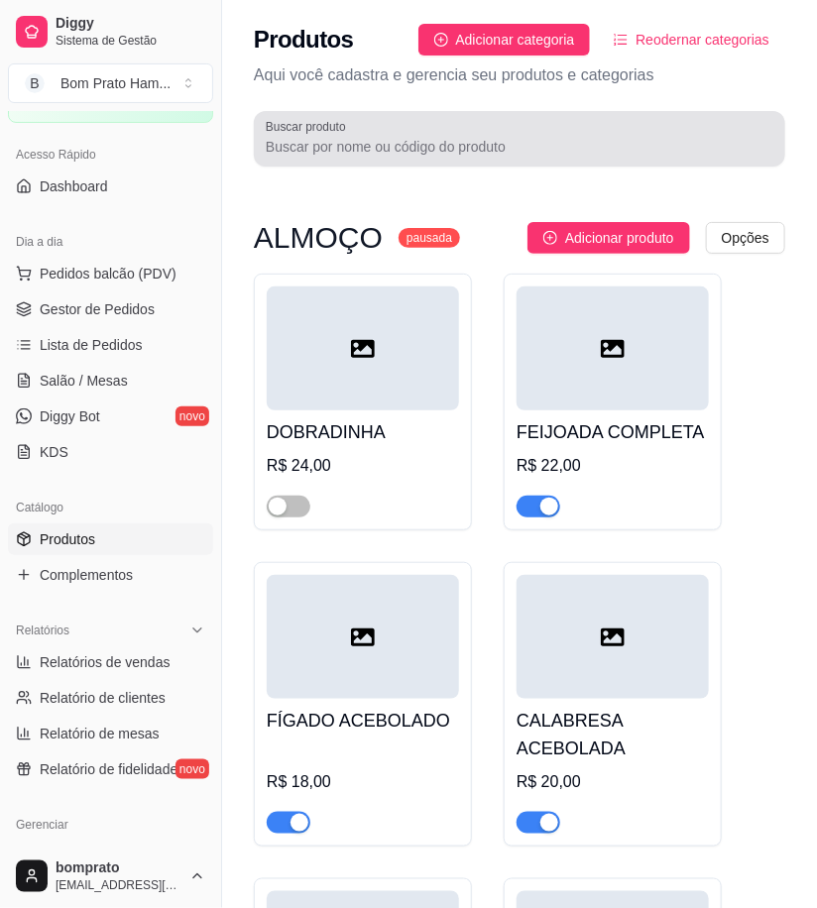
click at [302, 150] on input "Buscar produto" at bounding box center [520, 147] width 508 height 20
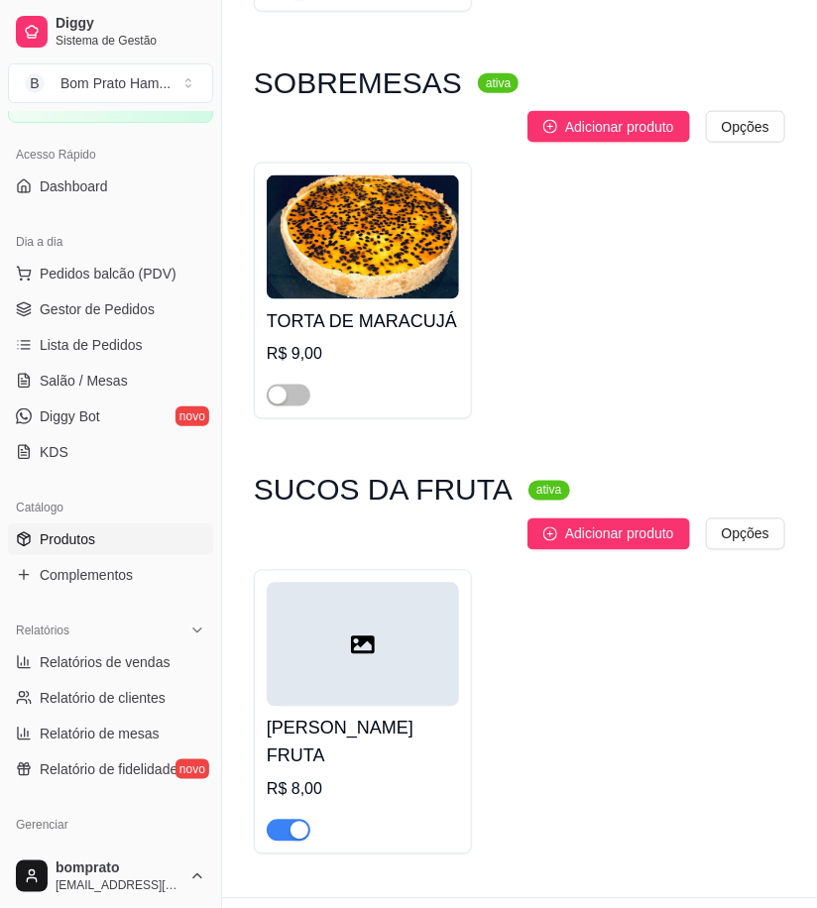
scroll to position [595, 0]
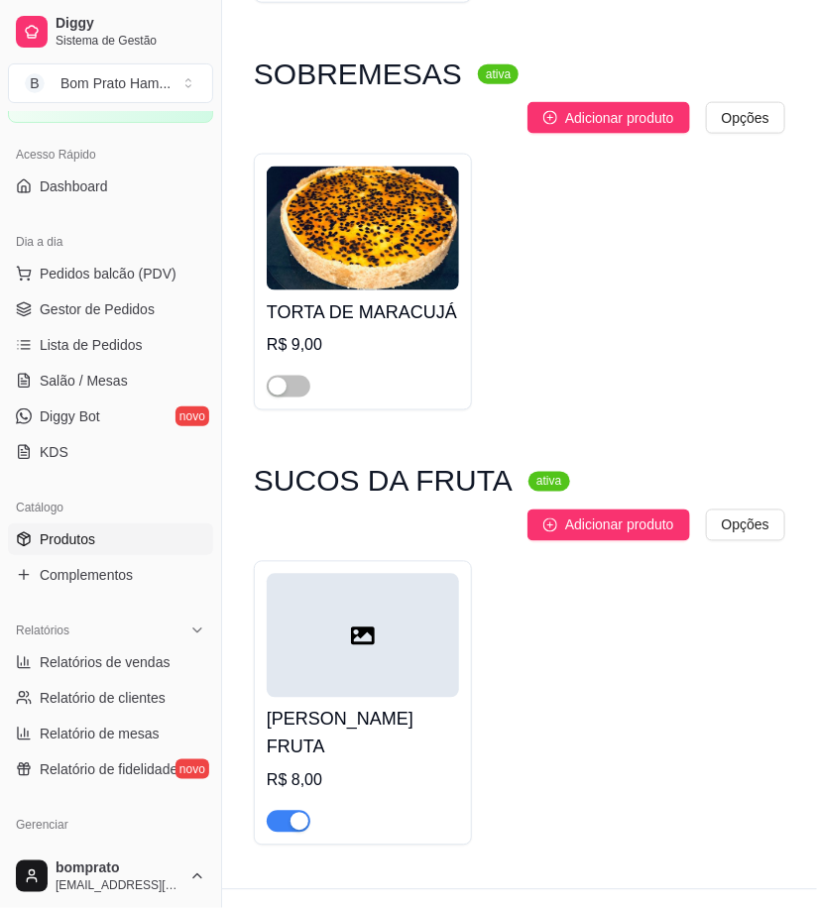
type input "mara"
click at [294, 813] on div "button" at bounding box center [300, 822] width 18 height 18
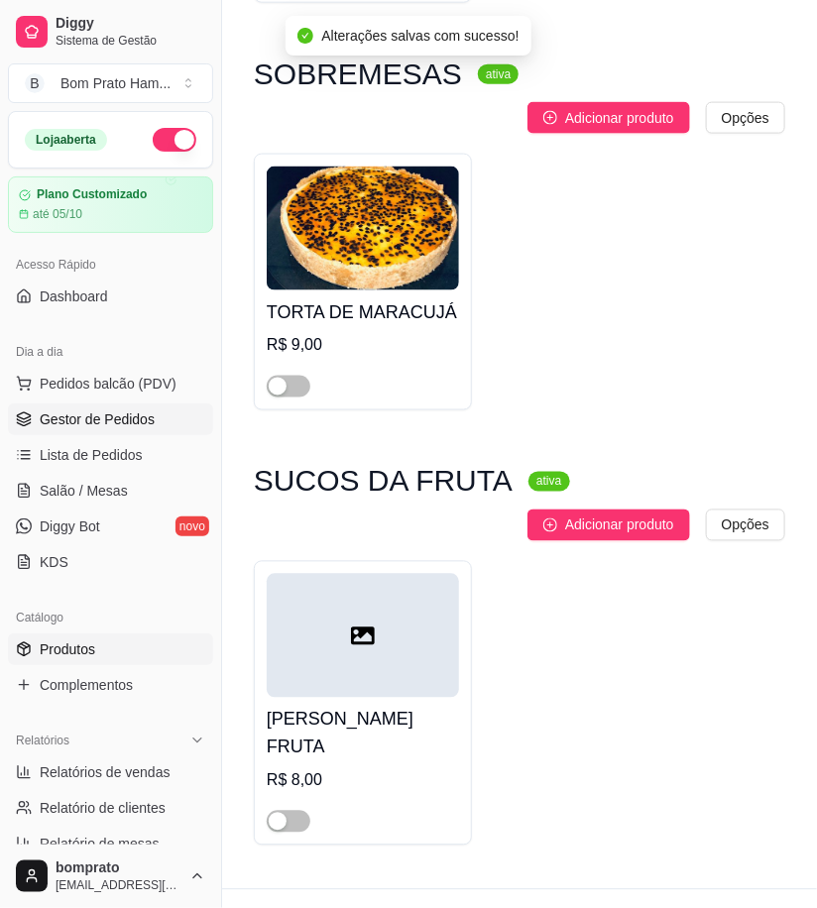
click at [126, 428] on span "Gestor de Pedidos" at bounding box center [97, 420] width 115 height 20
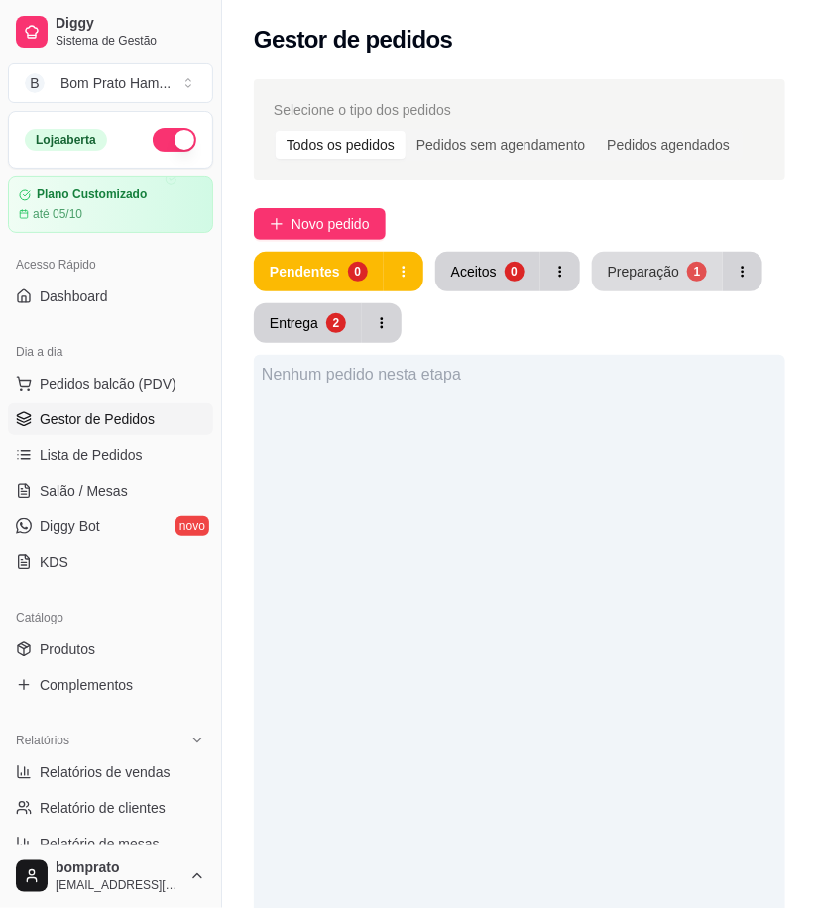
click at [635, 280] on div "Preparação" at bounding box center [643, 272] width 71 height 20
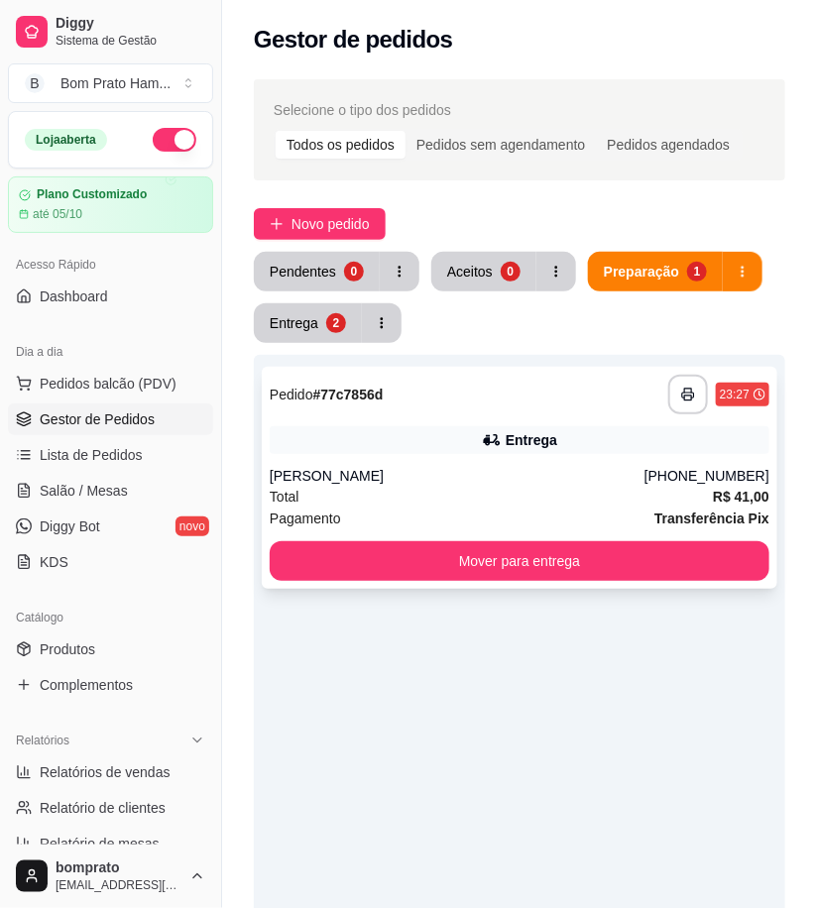
click at [479, 446] on div "Entrega" at bounding box center [520, 440] width 500 height 28
click at [344, 275] on div "0" at bounding box center [354, 272] width 20 height 20
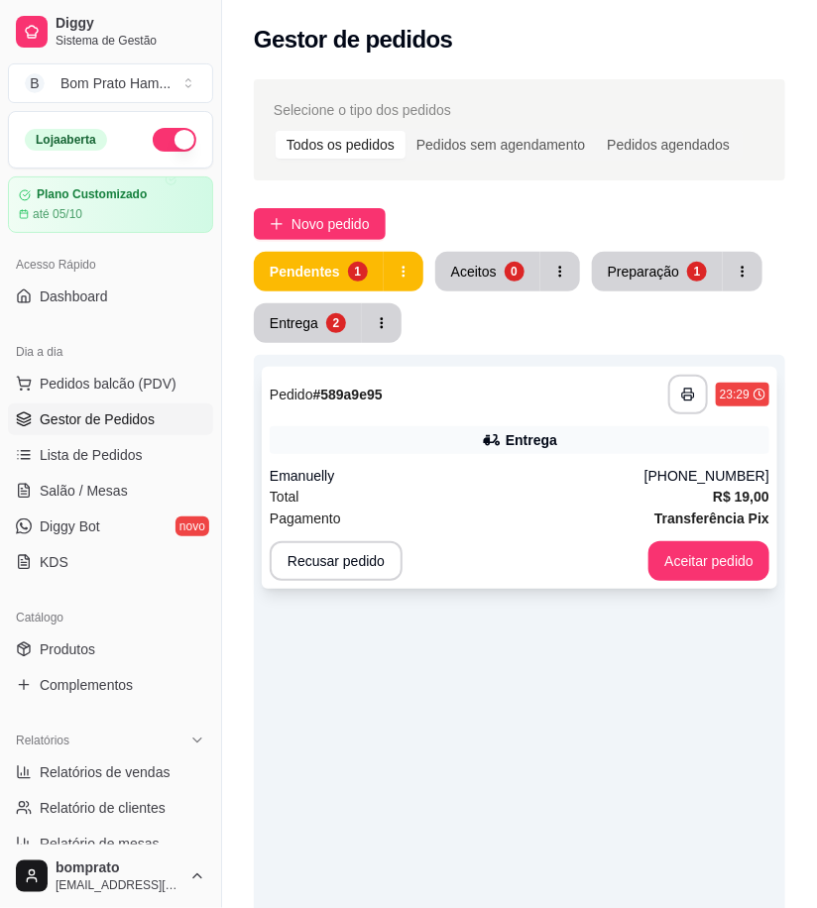
click at [531, 442] on div "Entrega" at bounding box center [532, 440] width 52 height 20
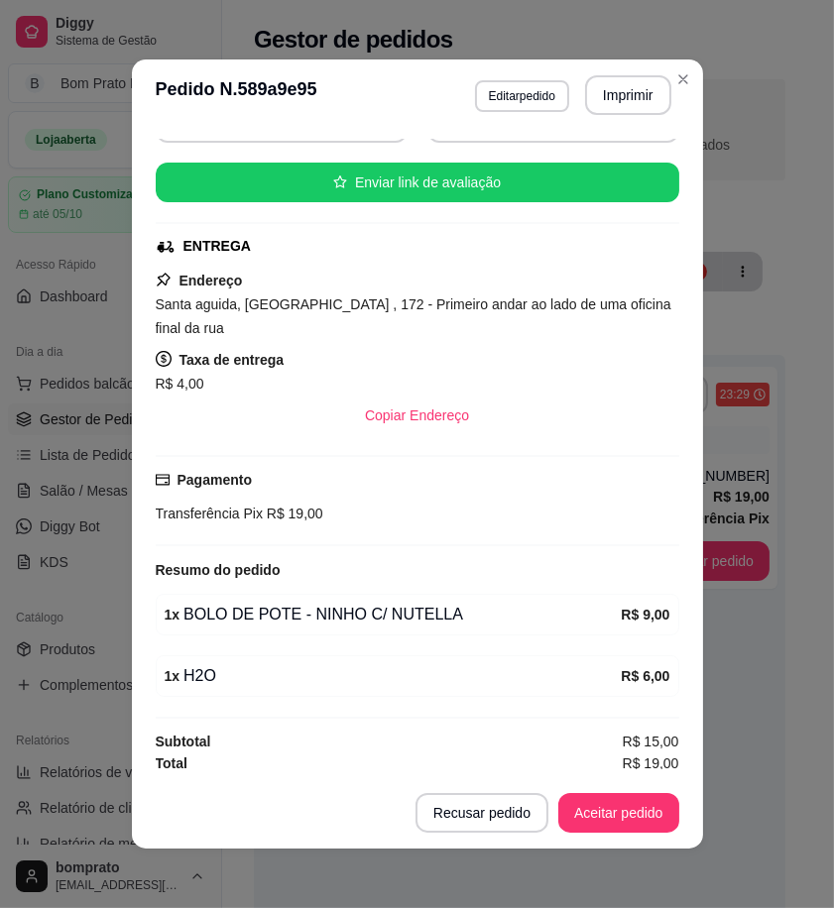
scroll to position [226, 0]
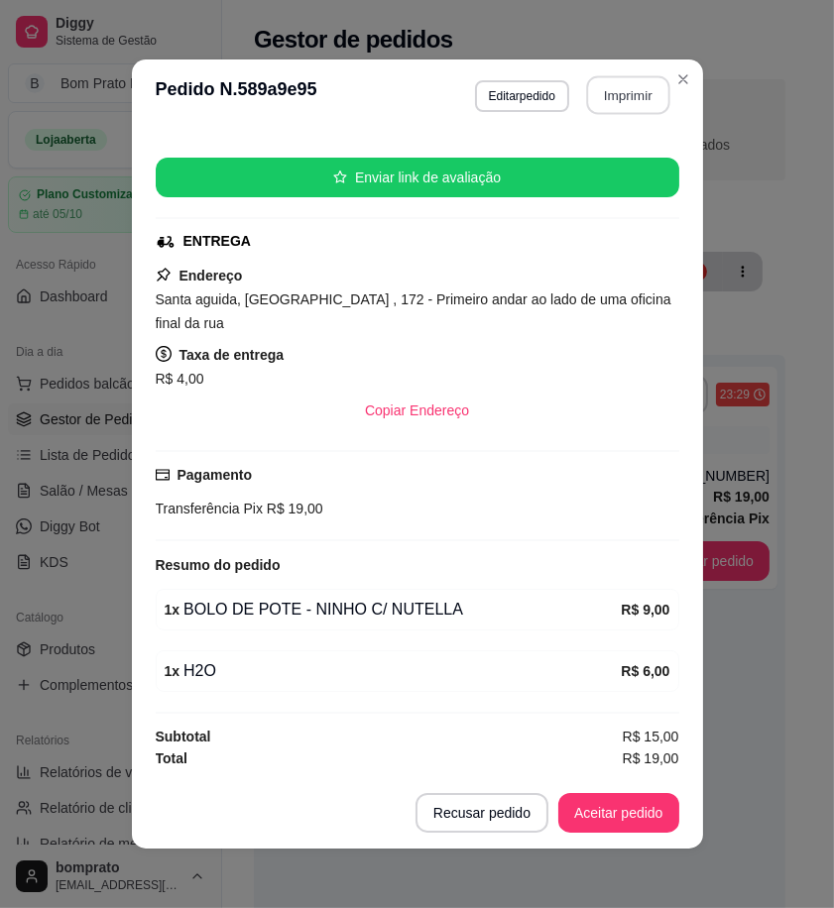
click at [623, 102] on button "Imprimir" at bounding box center [627, 95] width 83 height 39
click at [642, 816] on button "Aceitar pedido" at bounding box center [618, 813] width 121 height 40
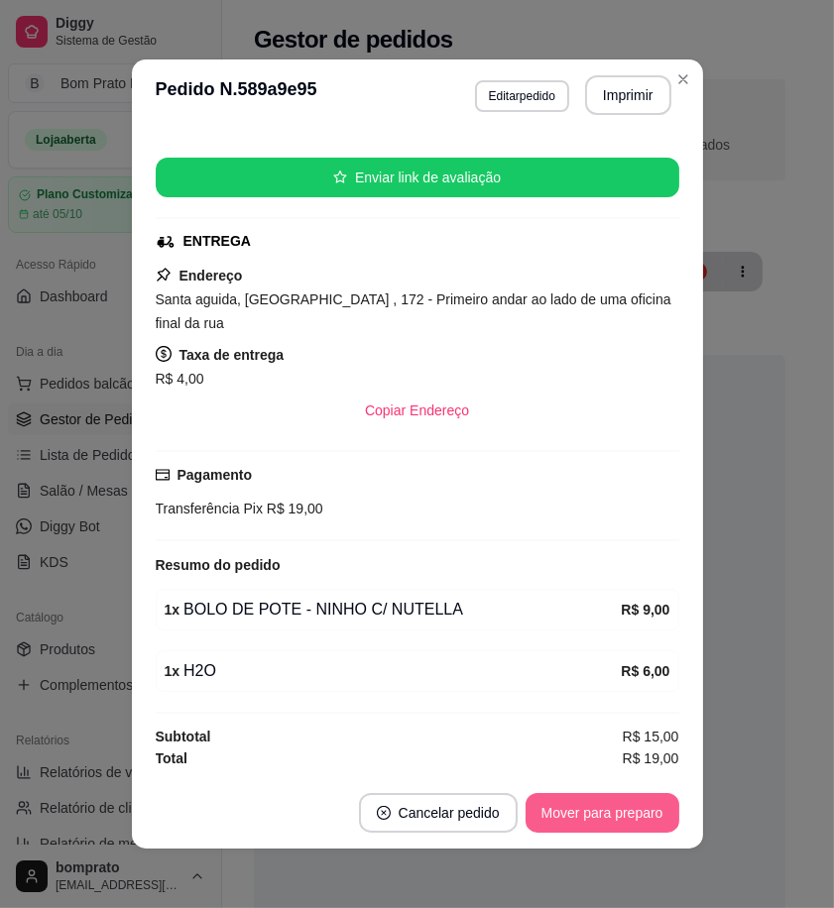
click at [641, 816] on button "Mover para preparo" at bounding box center [603, 813] width 154 height 40
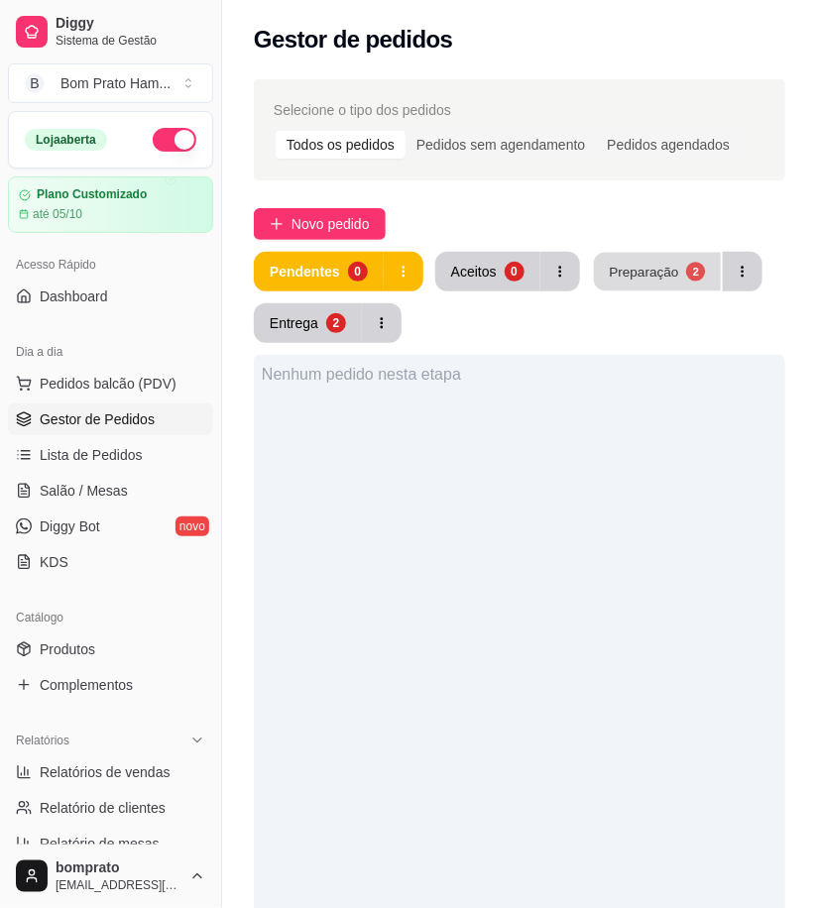
click at [662, 262] on div "Preparação" at bounding box center [643, 271] width 69 height 19
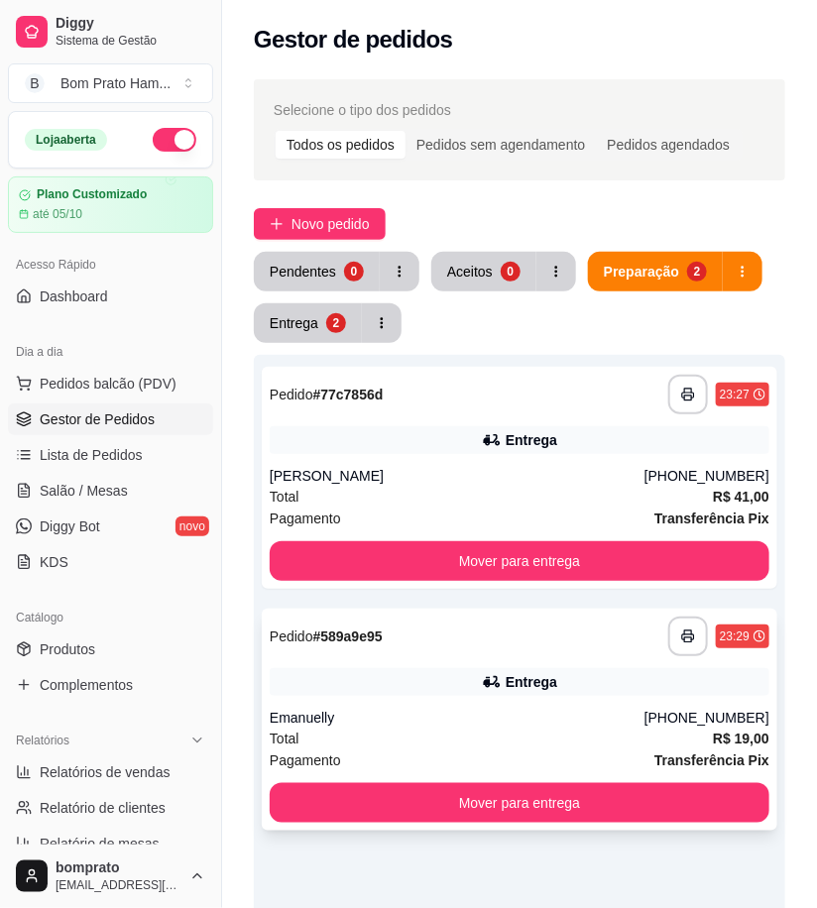
click at [484, 664] on div "**********" at bounding box center [520, 720] width 516 height 222
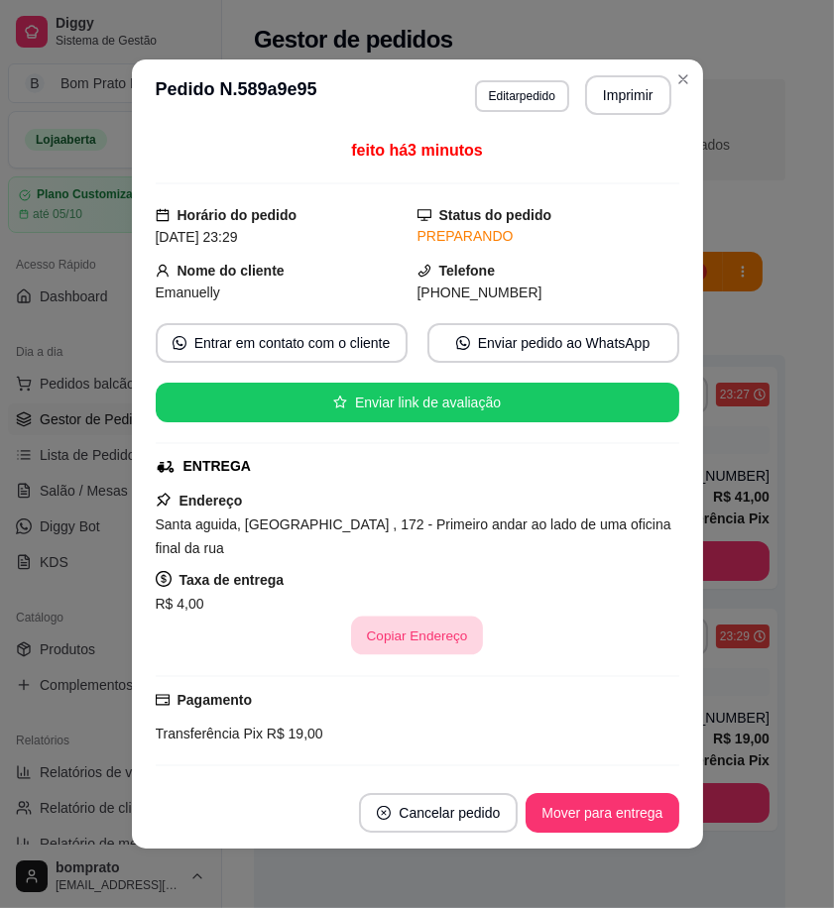
click at [426, 632] on button "Copiar Endereço" at bounding box center [417, 636] width 132 height 39
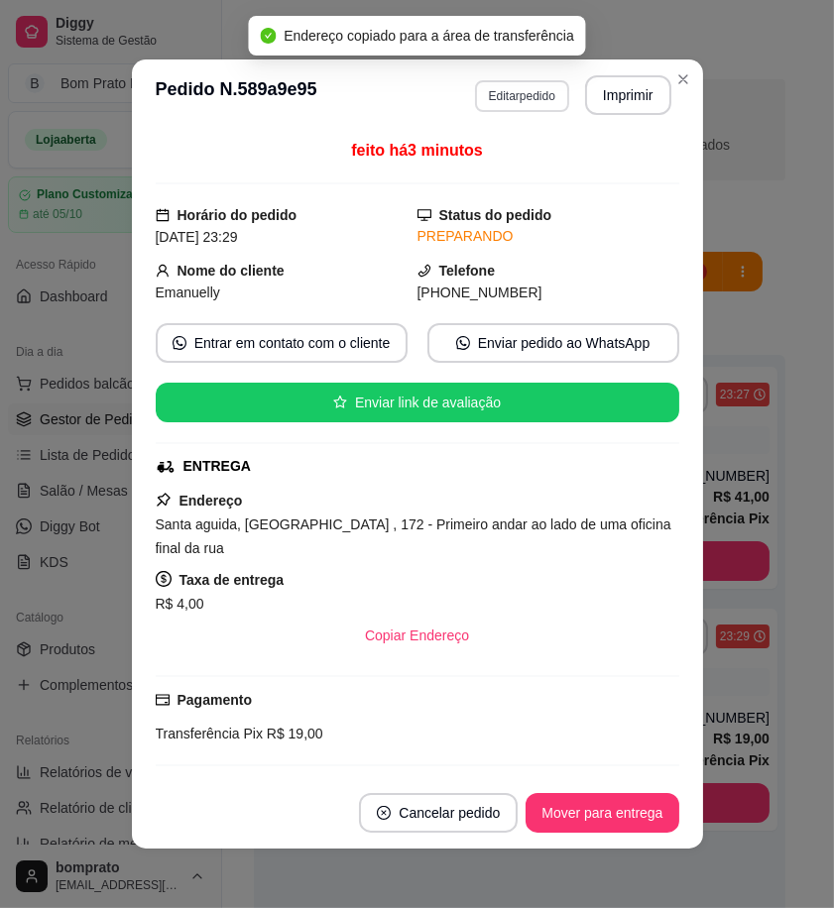
click at [522, 105] on button "Editar pedido" at bounding box center [522, 96] width 94 height 32
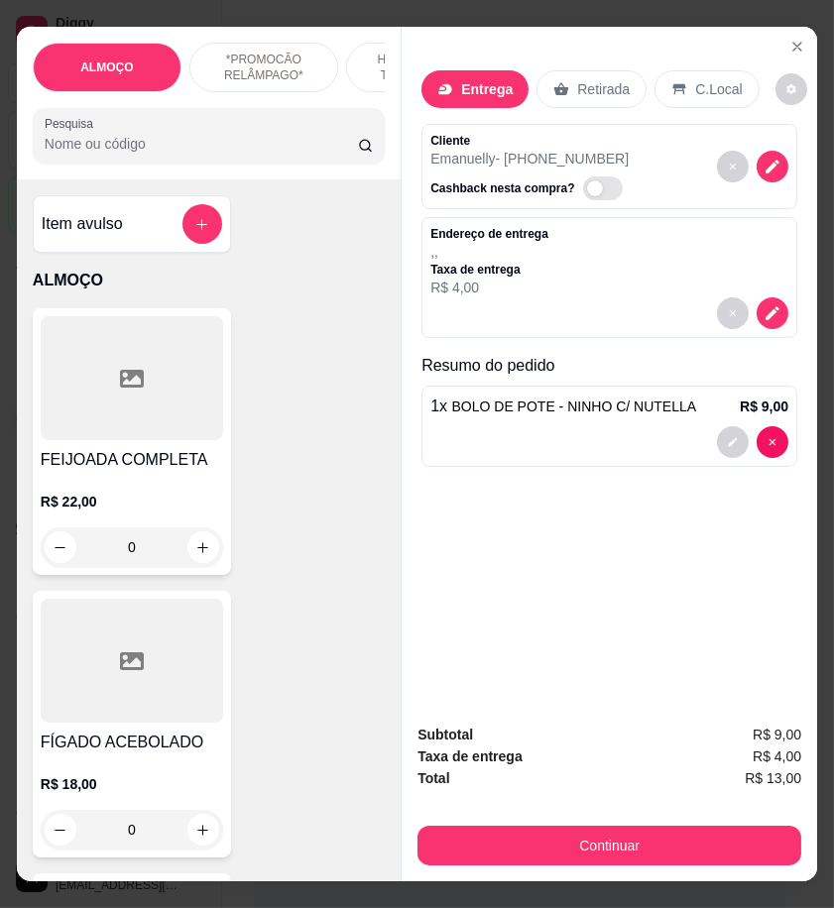
type input "0"
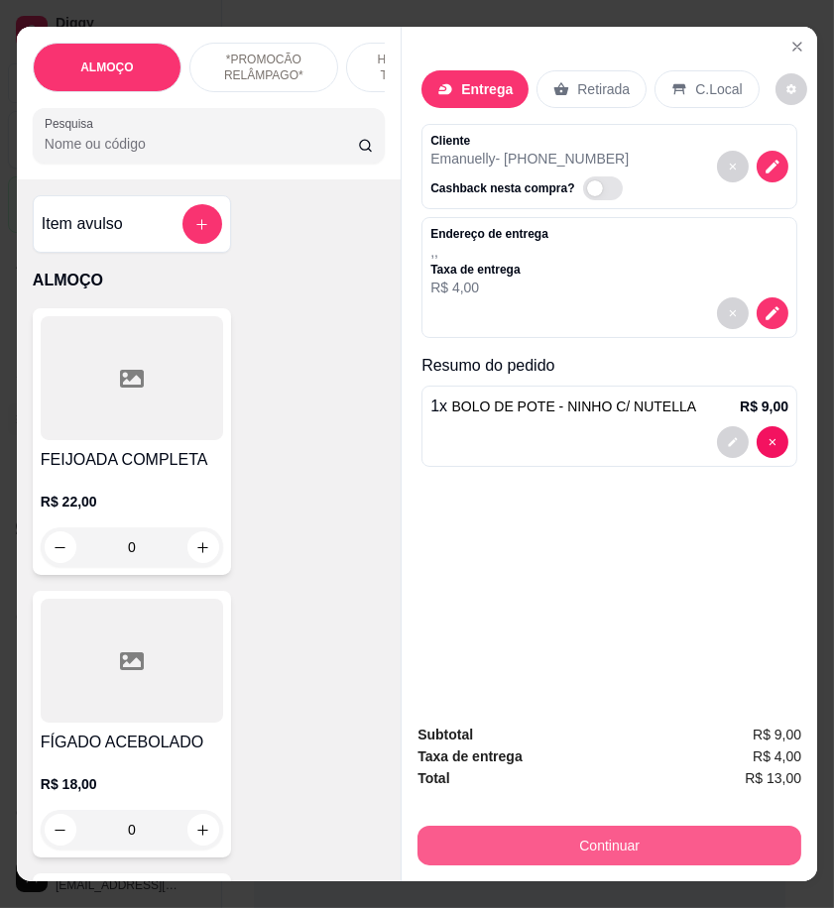
click at [736, 841] on button "Continuar" at bounding box center [609, 846] width 384 height 40
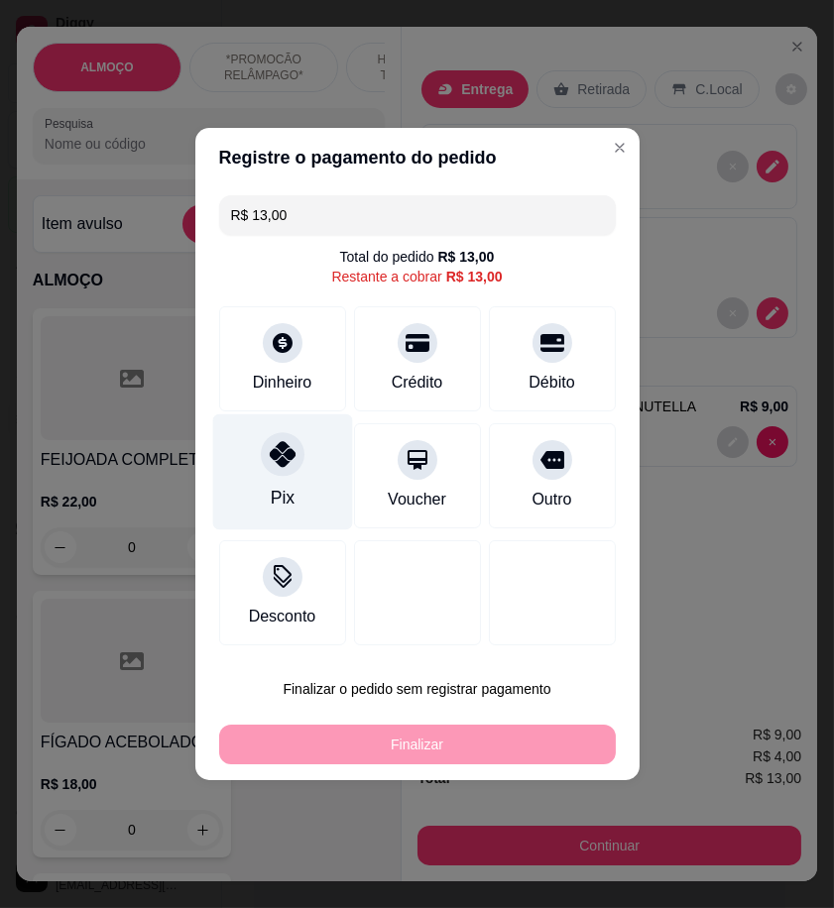
click at [320, 462] on div "Pix" at bounding box center [282, 473] width 140 height 116
type input "R$ 0,00"
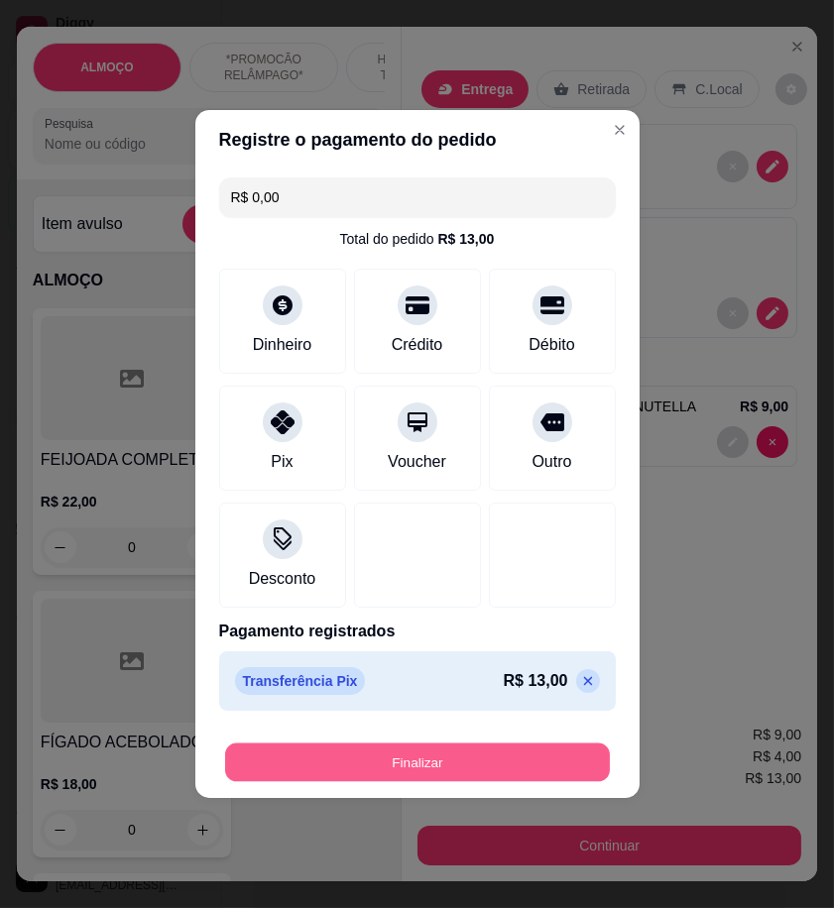
click at [506, 778] on button "Finalizar" at bounding box center [417, 763] width 385 height 39
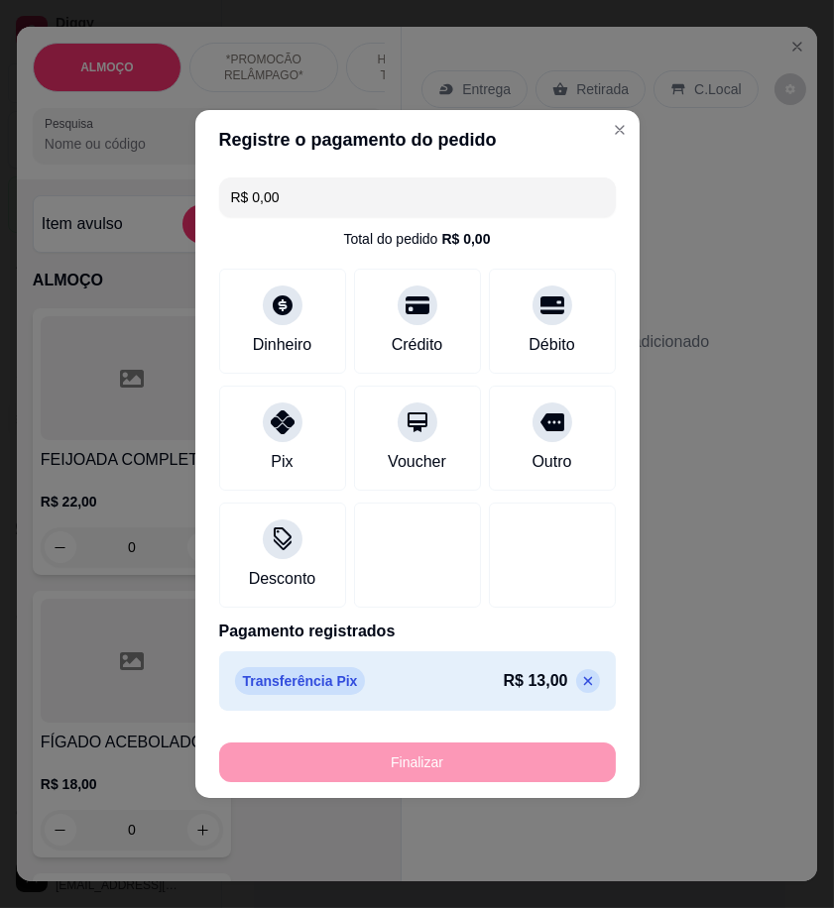
type input "0"
type input "-R$ 13,00"
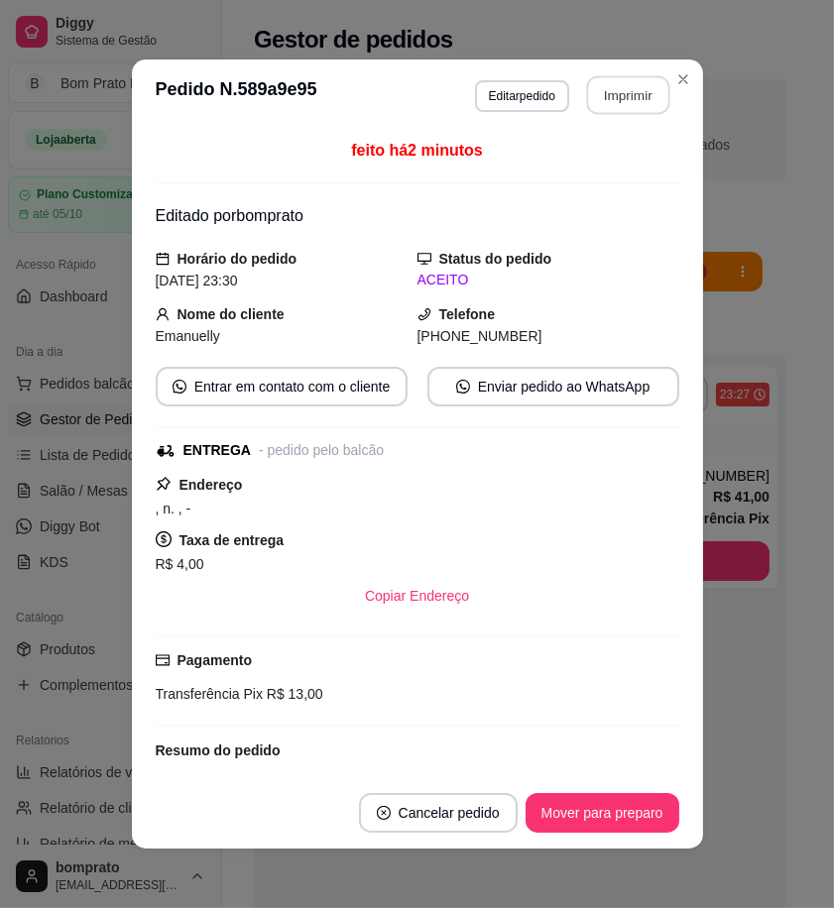
click at [609, 97] on button "Imprimir" at bounding box center [627, 95] width 83 height 39
click at [635, 818] on button "Mover para preparo" at bounding box center [603, 813] width 154 height 40
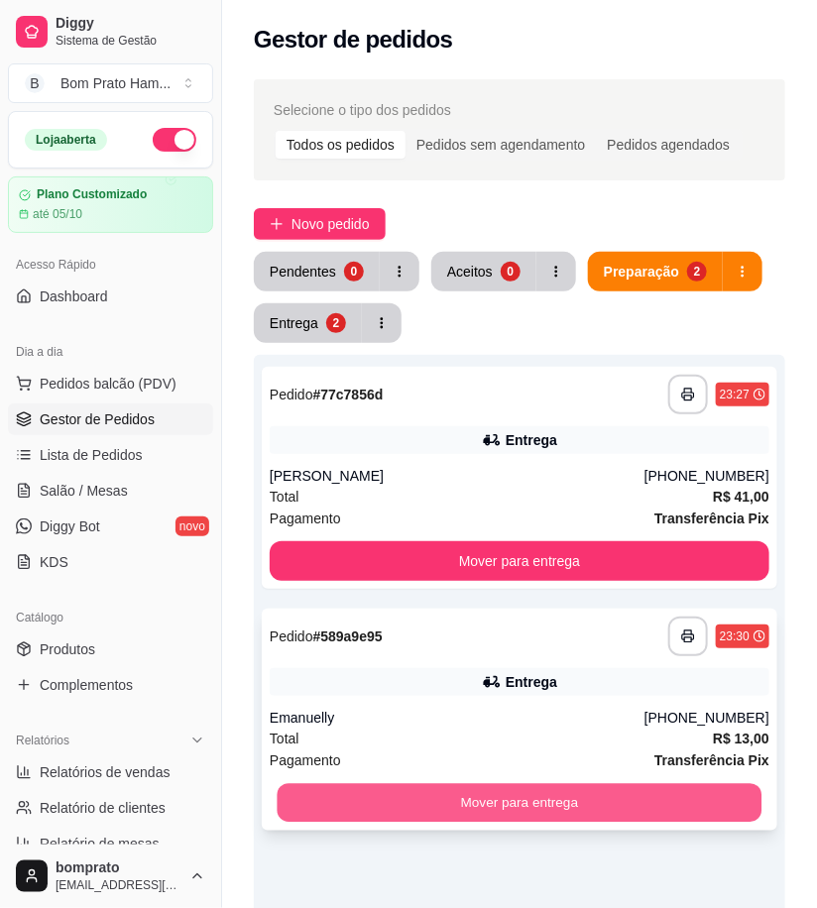
click at [659, 804] on button "Mover para entrega" at bounding box center [520, 803] width 485 height 39
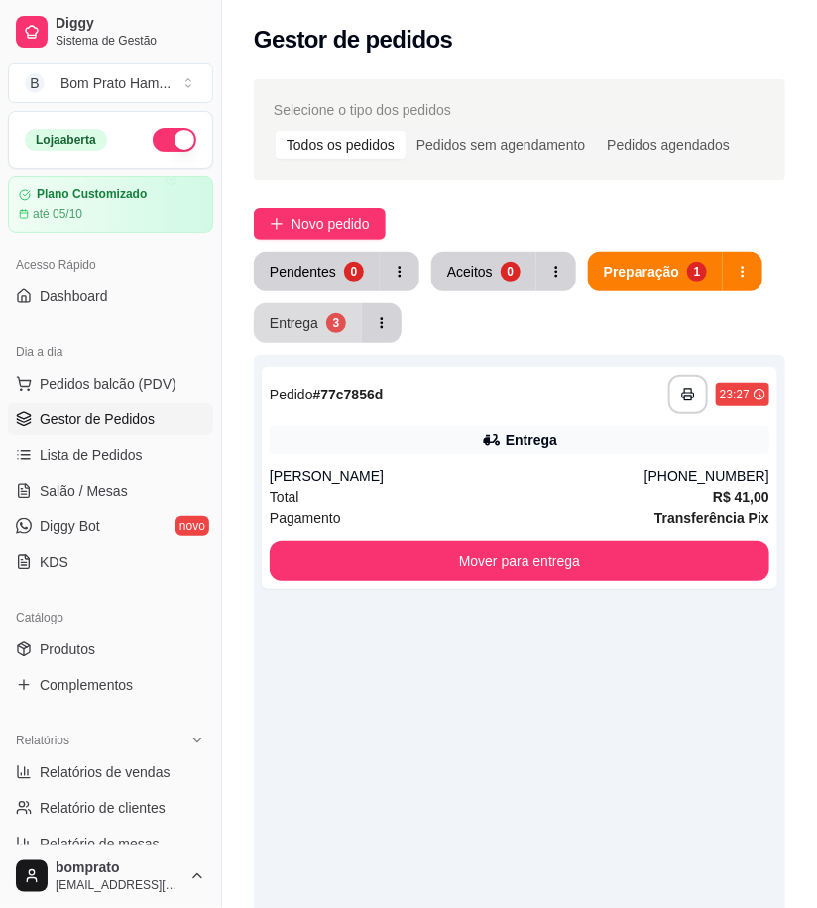
click at [324, 332] on button "Entrega 3" at bounding box center [308, 323] width 108 height 40
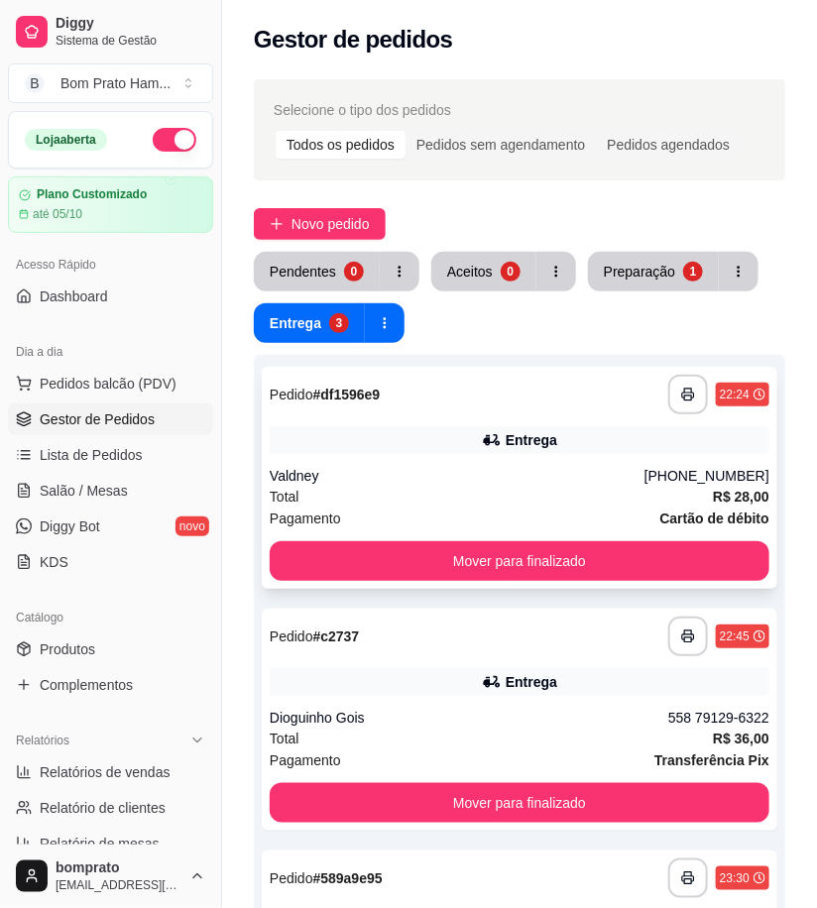
click at [479, 489] on div "Total R$ 28,00" at bounding box center [520, 497] width 500 height 22
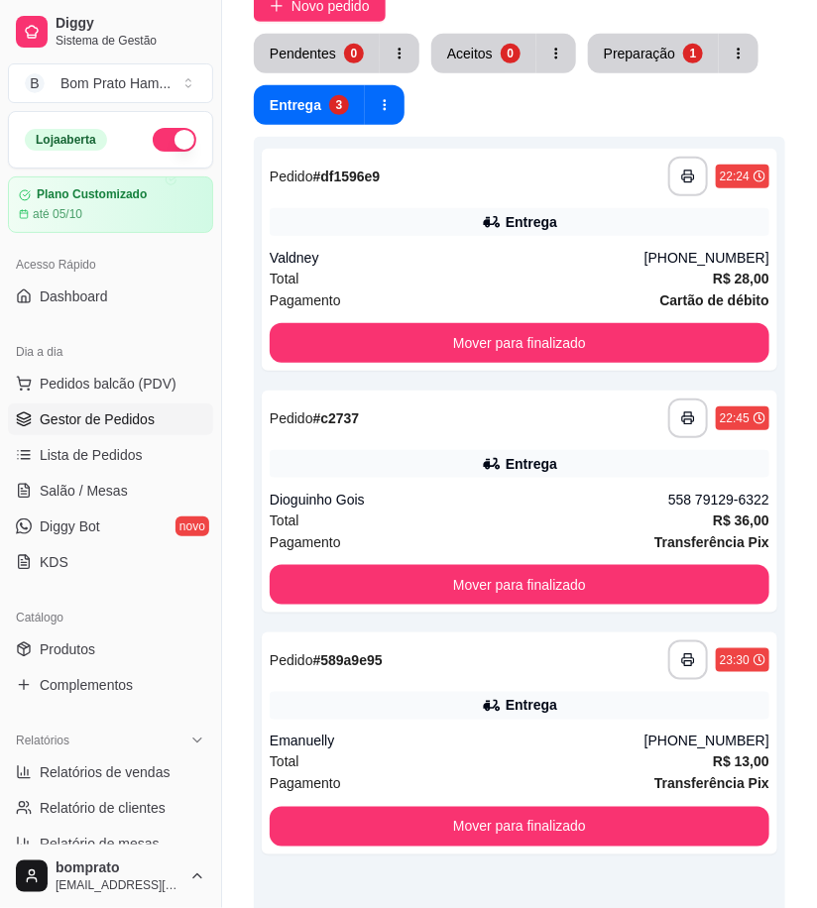
scroll to position [220, 0]
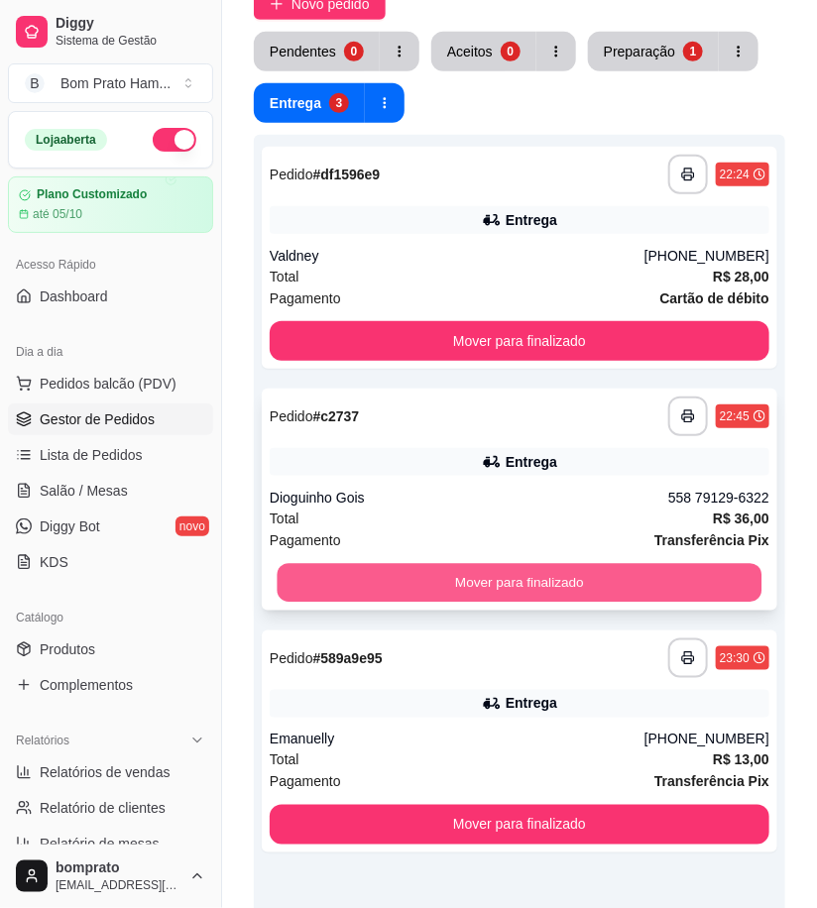
click at [535, 589] on button "Mover para finalizado" at bounding box center [520, 583] width 485 height 39
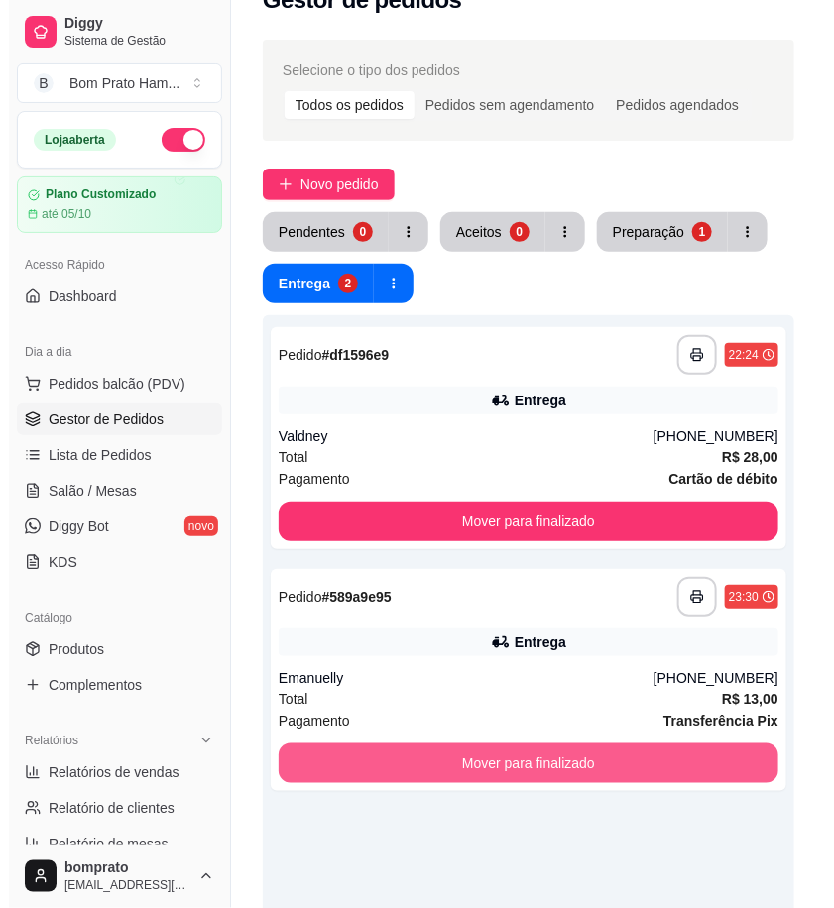
scroll to position [0, 0]
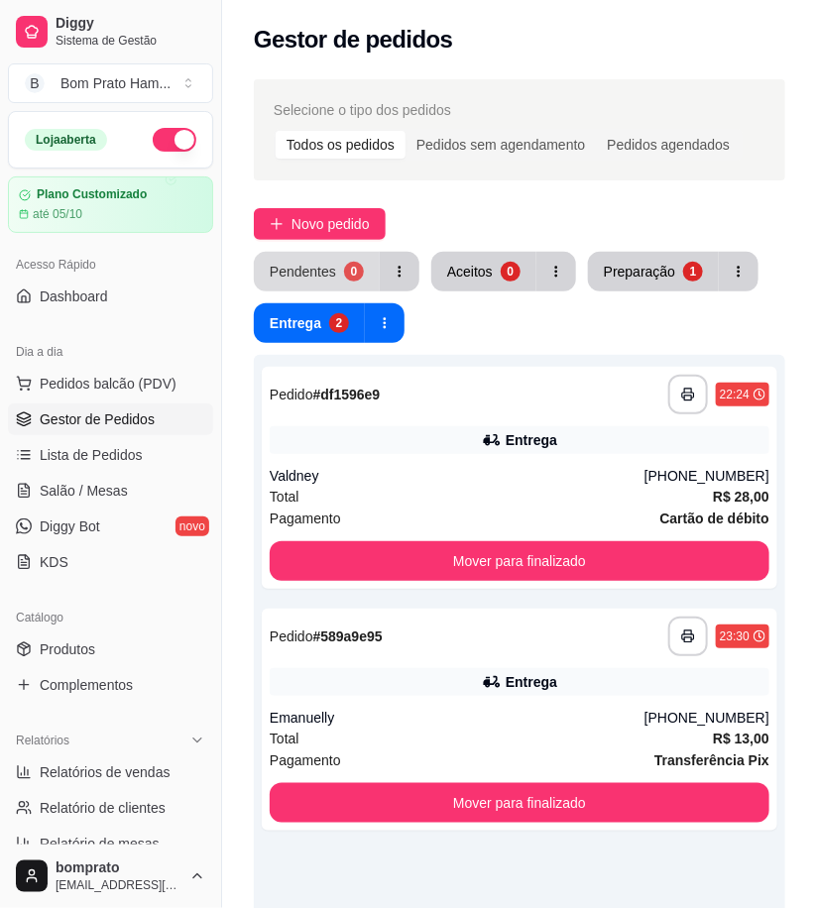
click at [327, 269] on div "Pendentes" at bounding box center [303, 272] width 66 height 20
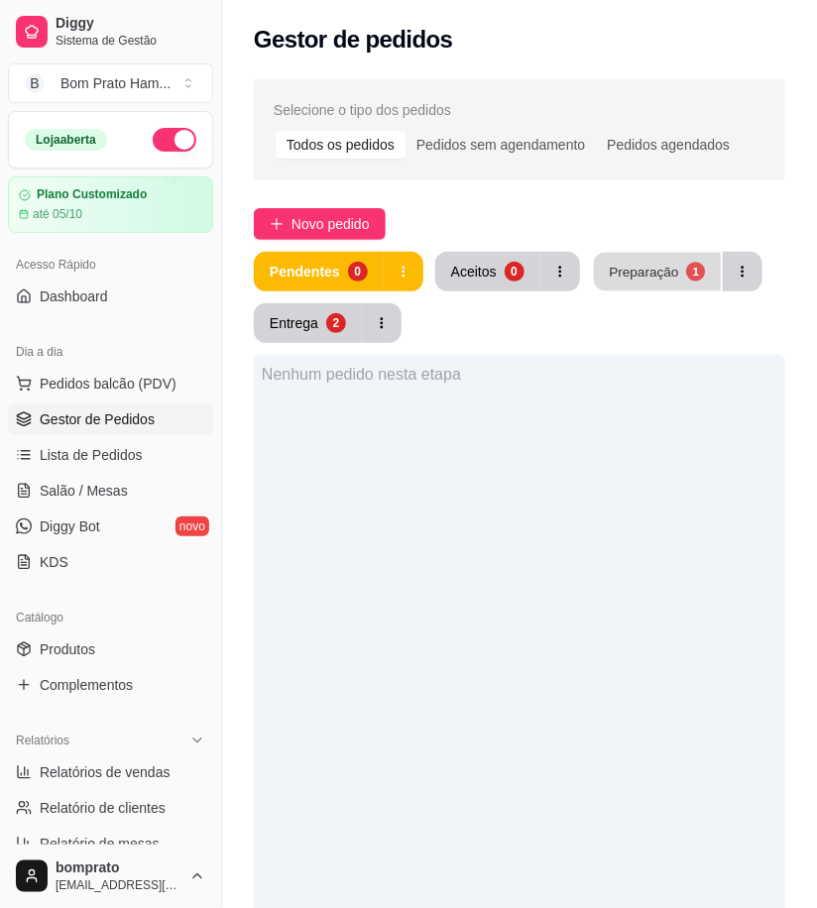
click at [645, 264] on div "Preparação" at bounding box center [643, 271] width 69 height 19
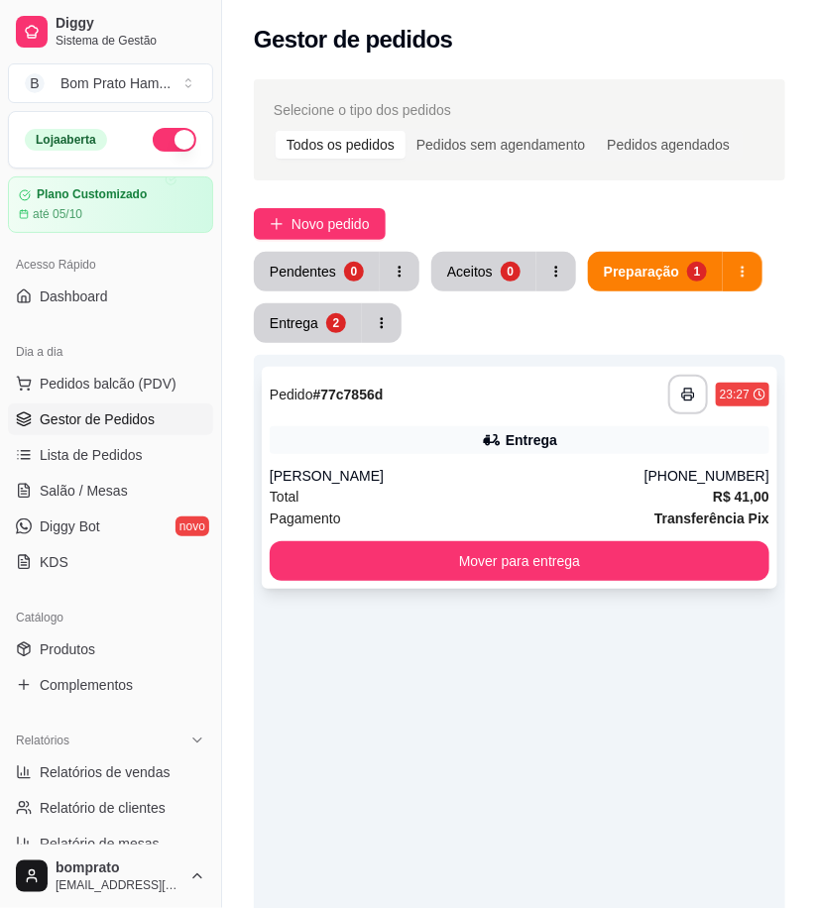
click at [521, 434] on div "Entrega" at bounding box center [532, 440] width 52 height 20
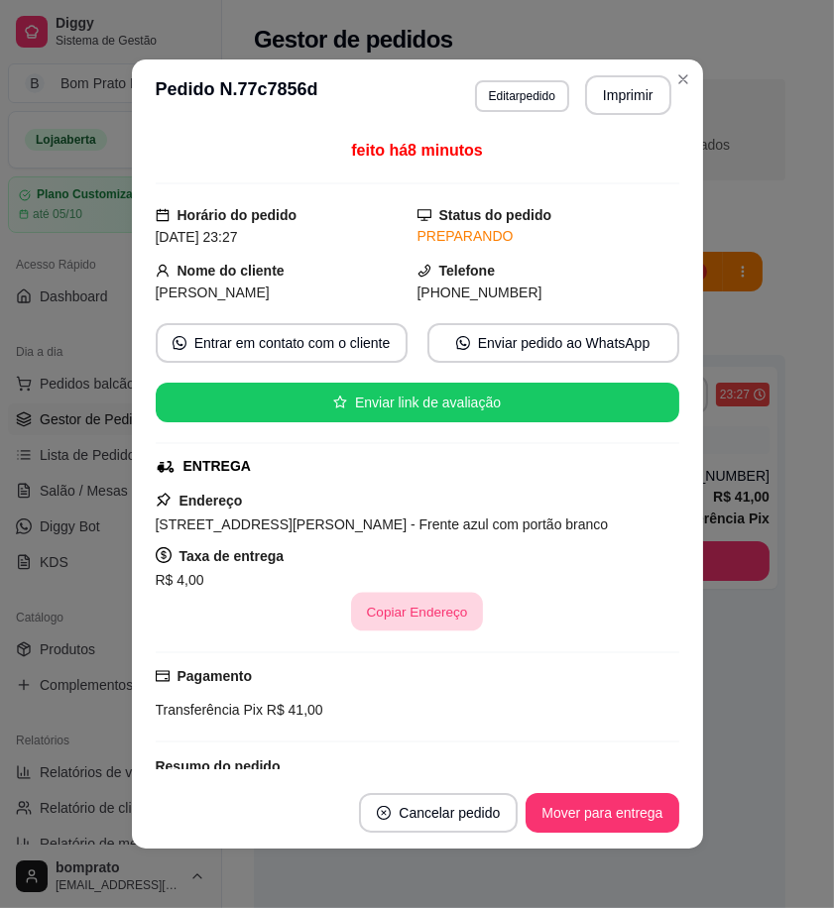
click at [382, 617] on button "Copiar Endereço" at bounding box center [417, 612] width 132 height 39
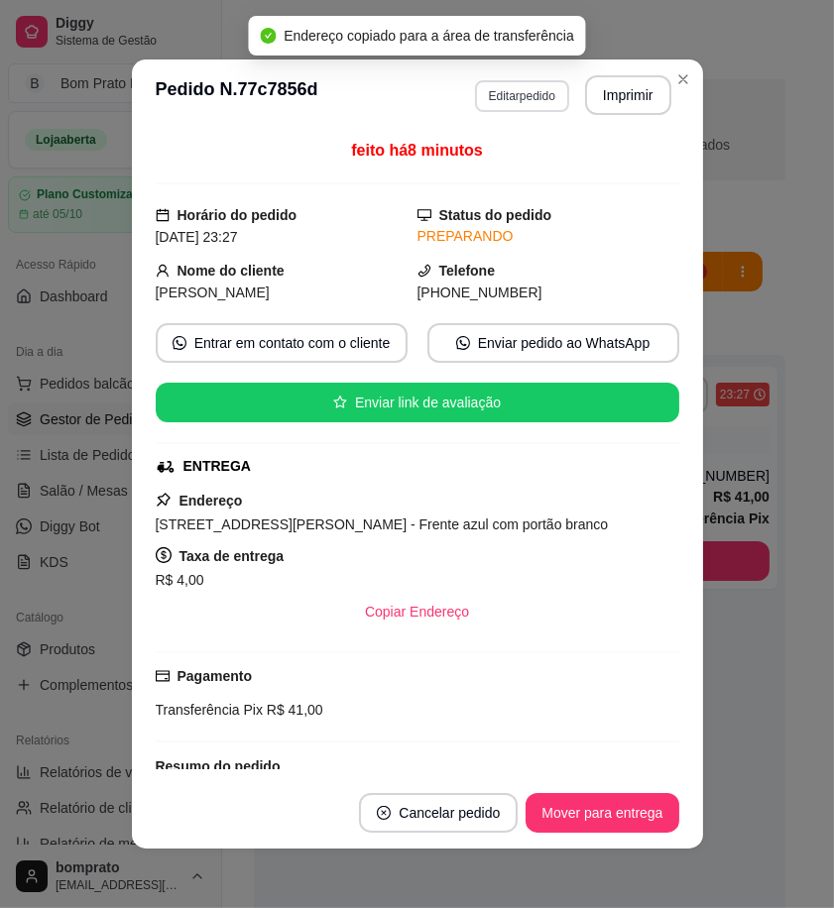
click at [527, 95] on button "Editar pedido" at bounding box center [522, 96] width 94 height 32
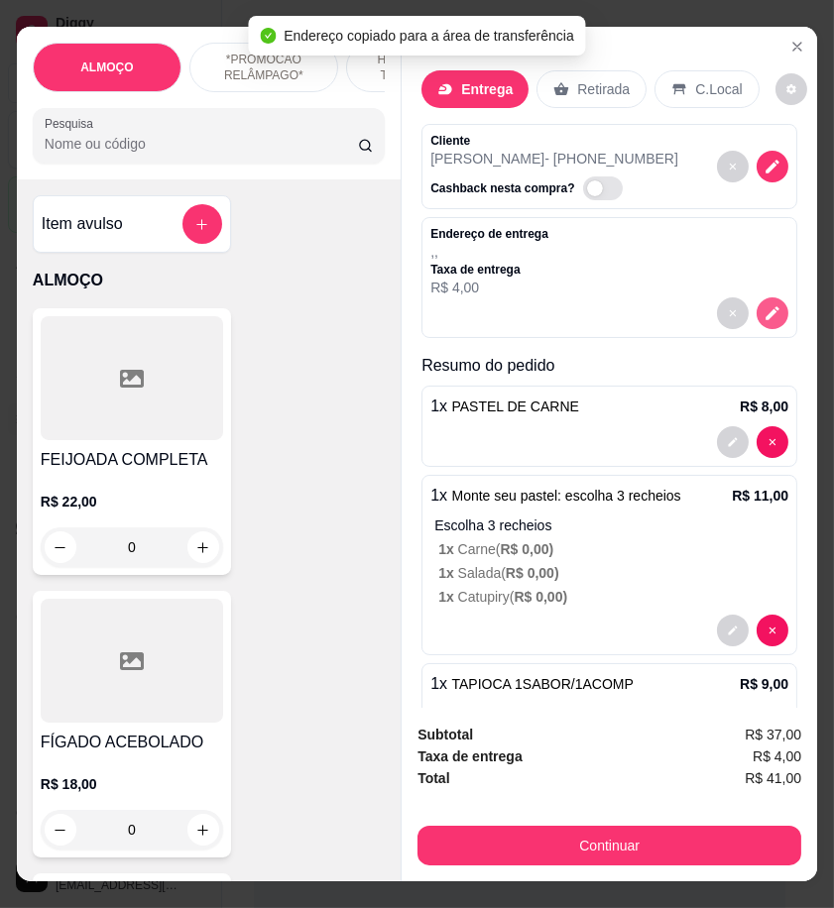
click at [766, 307] on icon "decrease-product-quantity" at bounding box center [773, 314] width 14 height 14
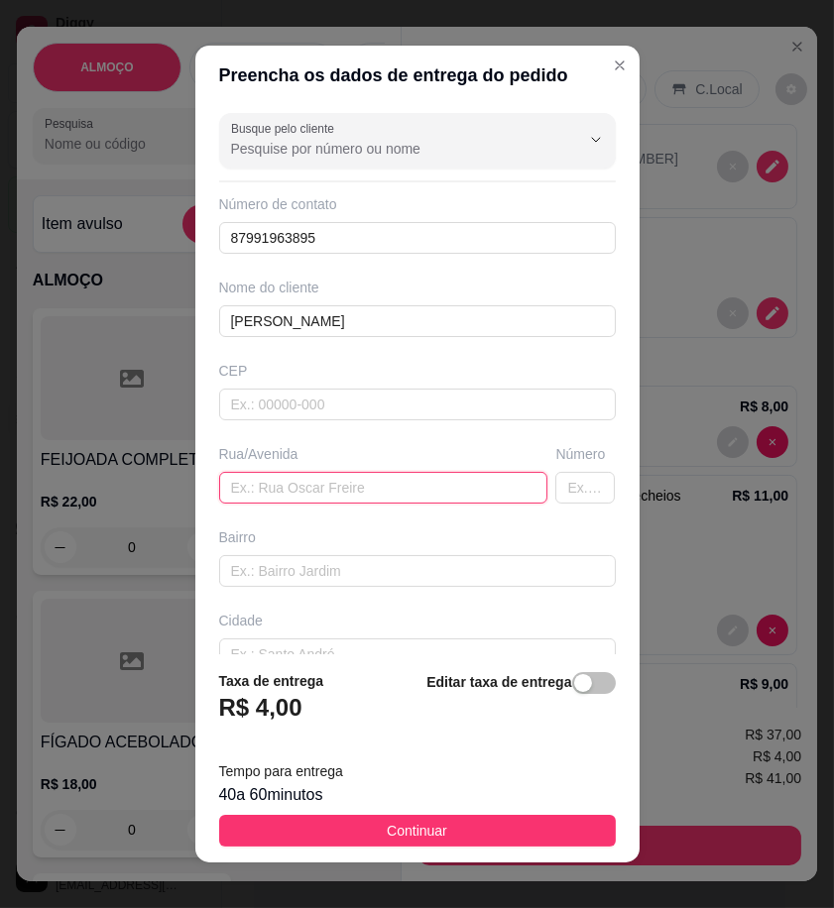
paste input "[STREET_ADDRESS][PERSON_NAME] - Frente azul com portão branco"
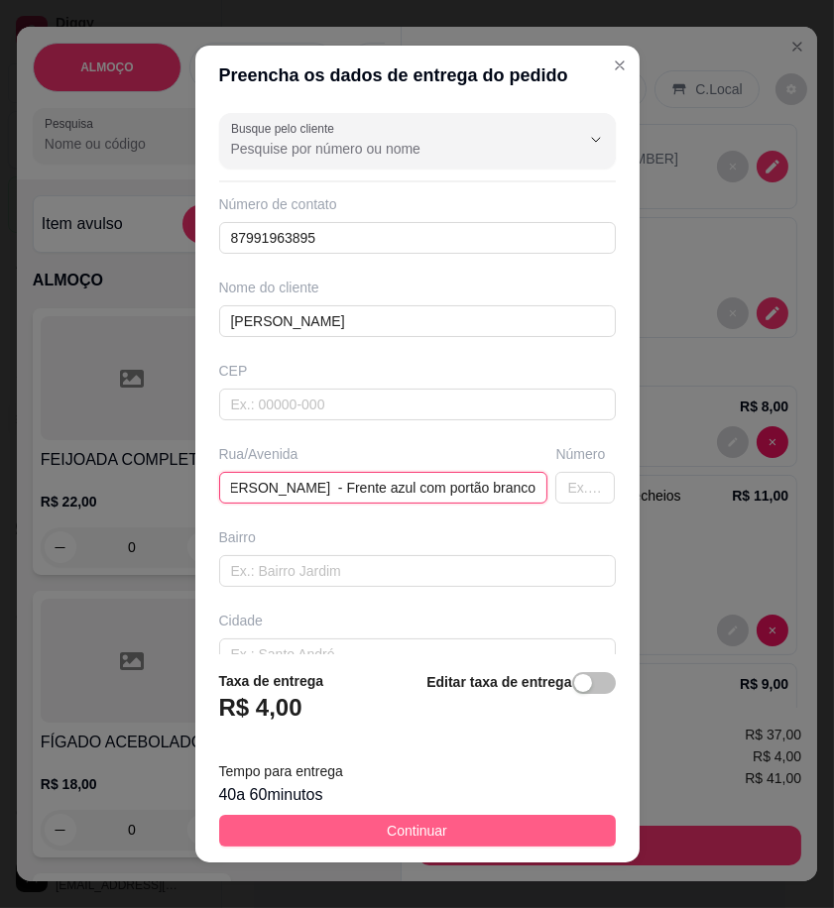
type input "[STREET_ADDRESS][PERSON_NAME] - Frente azul com portão branco"
click at [535, 834] on button "Continuar" at bounding box center [417, 831] width 397 height 32
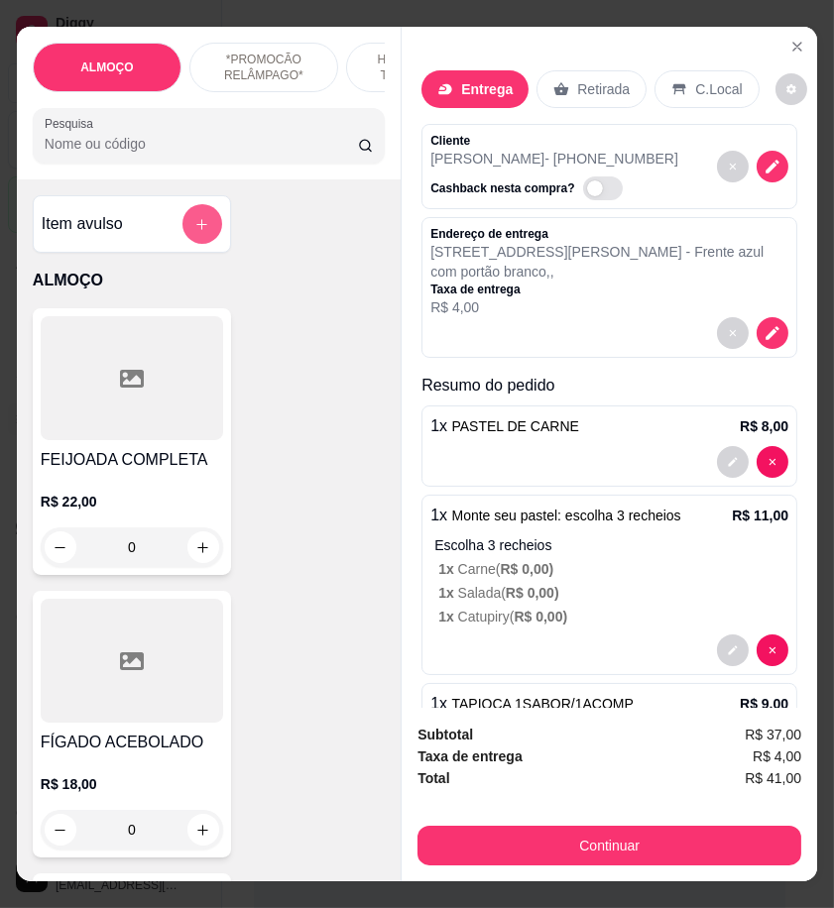
click at [201, 231] on button "add-separate-item" at bounding box center [202, 224] width 40 height 40
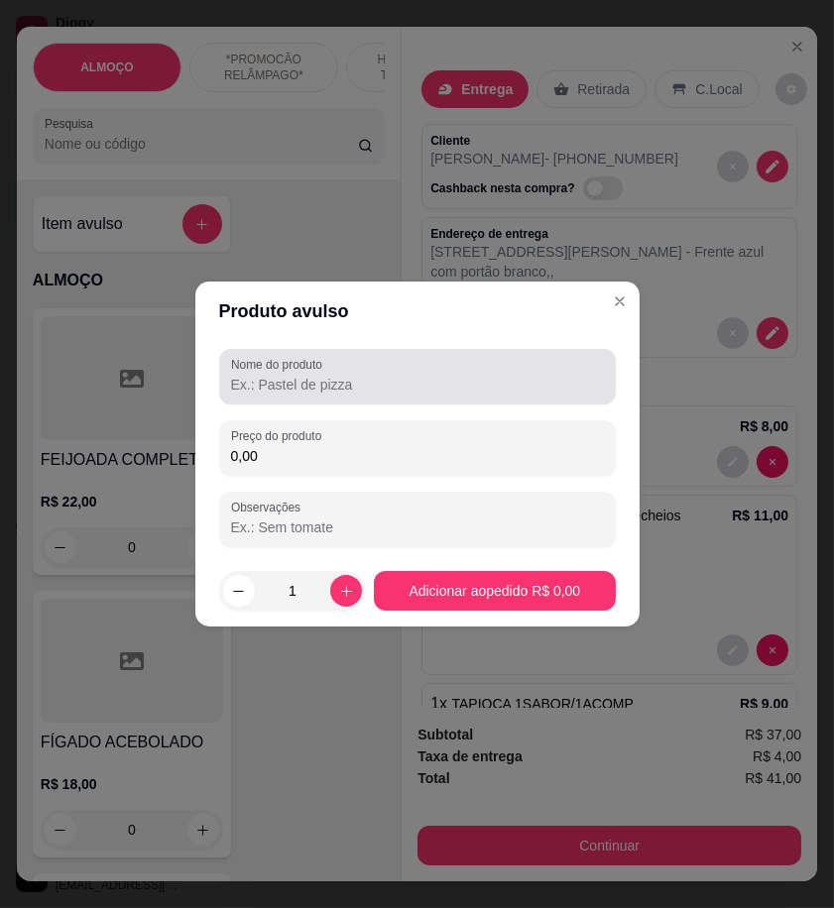
click at [333, 394] on input "Nome do produto" at bounding box center [417, 385] width 373 height 20
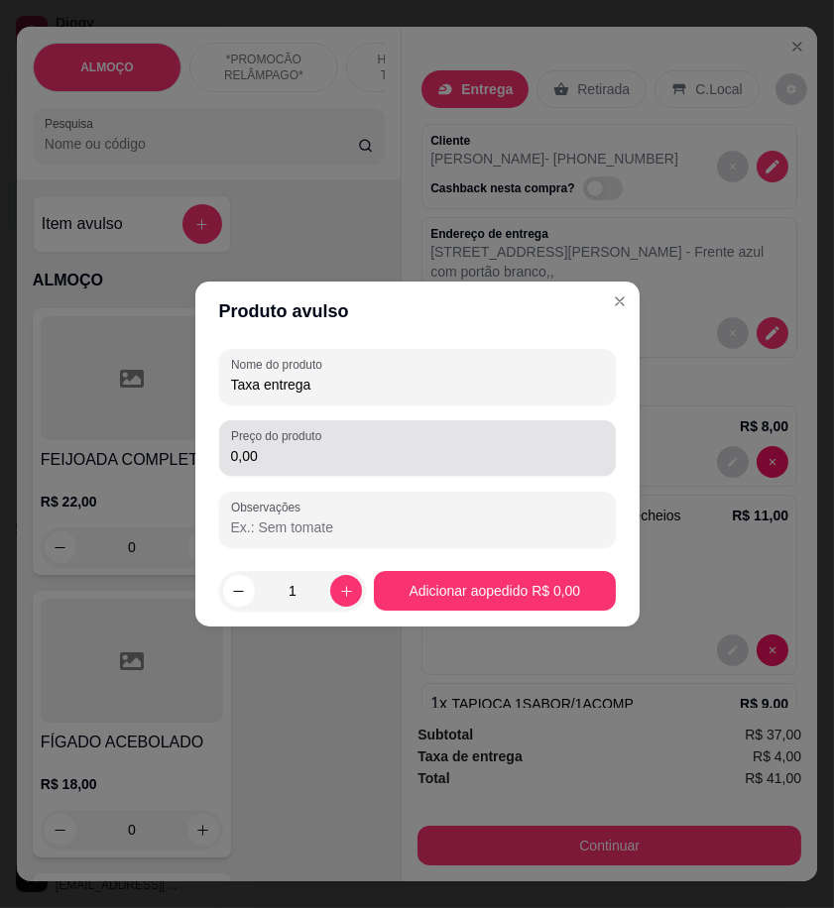
type input "Taxa entrega"
click at [415, 448] on input "0,00" at bounding box center [417, 456] width 373 height 20
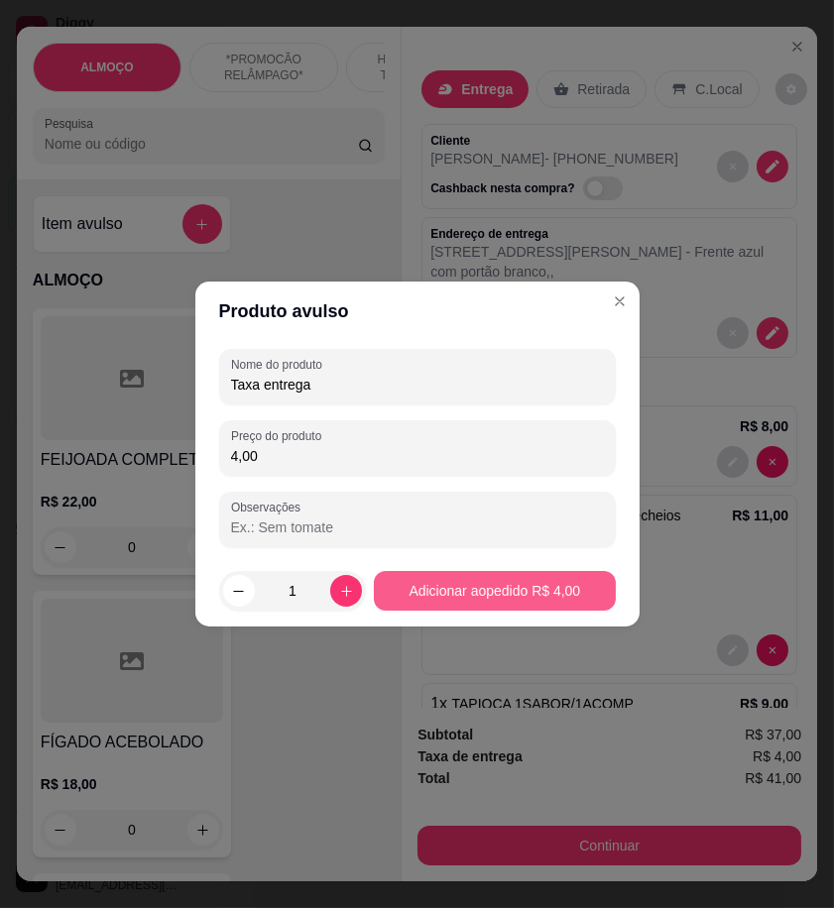
type input "4,00"
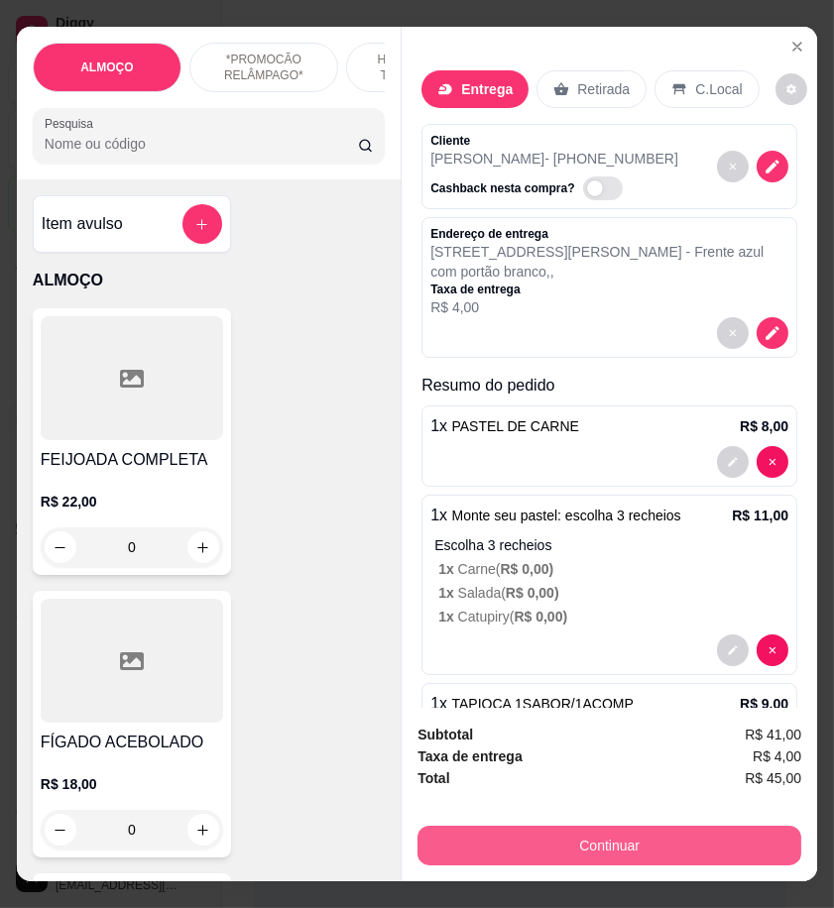
click at [756, 826] on button "Continuar" at bounding box center [609, 846] width 384 height 40
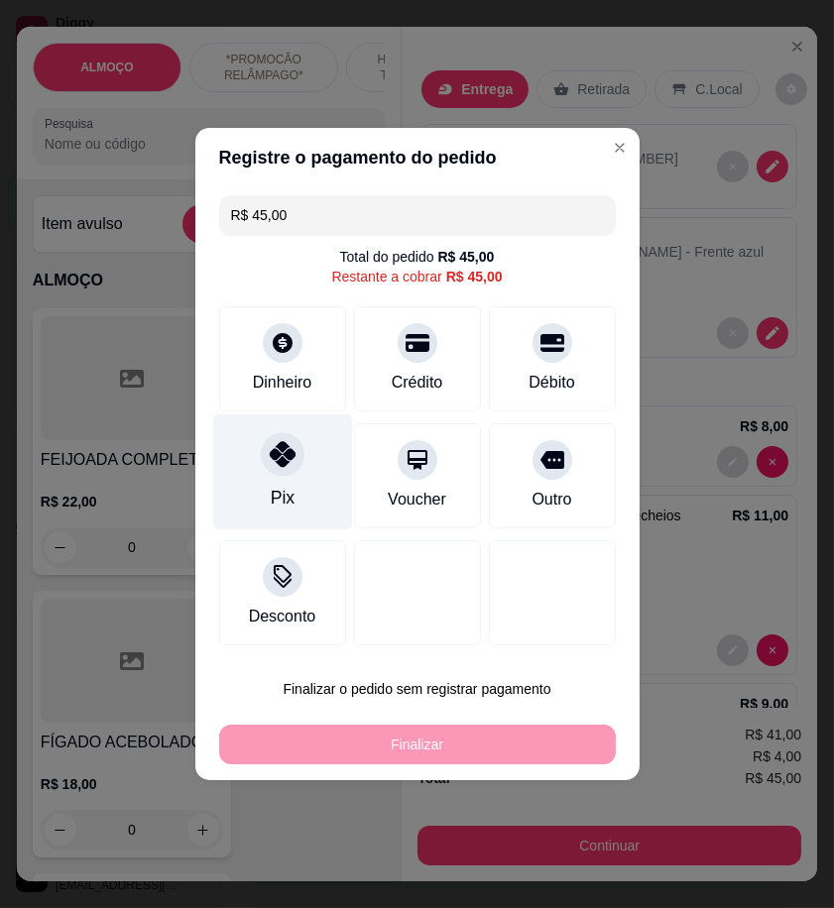
click at [280, 488] on div "Pix" at bounding box center [282, 498] width 24 height 26
type input "R$ 0,00"
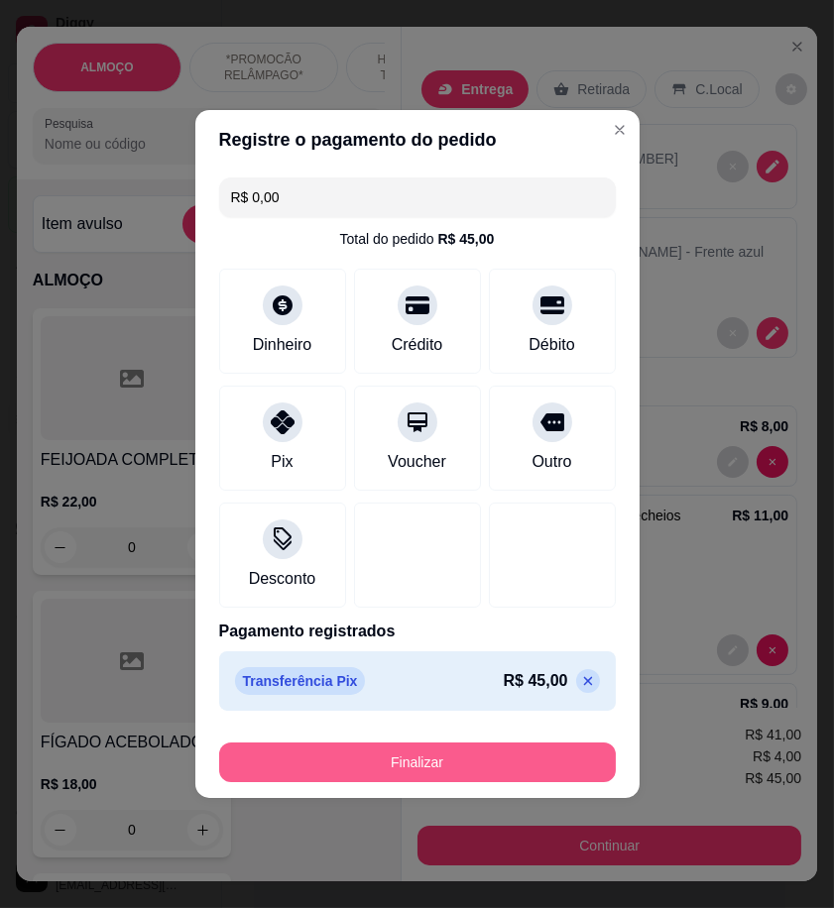
click at [507, 755] on button "Finalizar" at bounding box center [417, 763] width 397 height 40
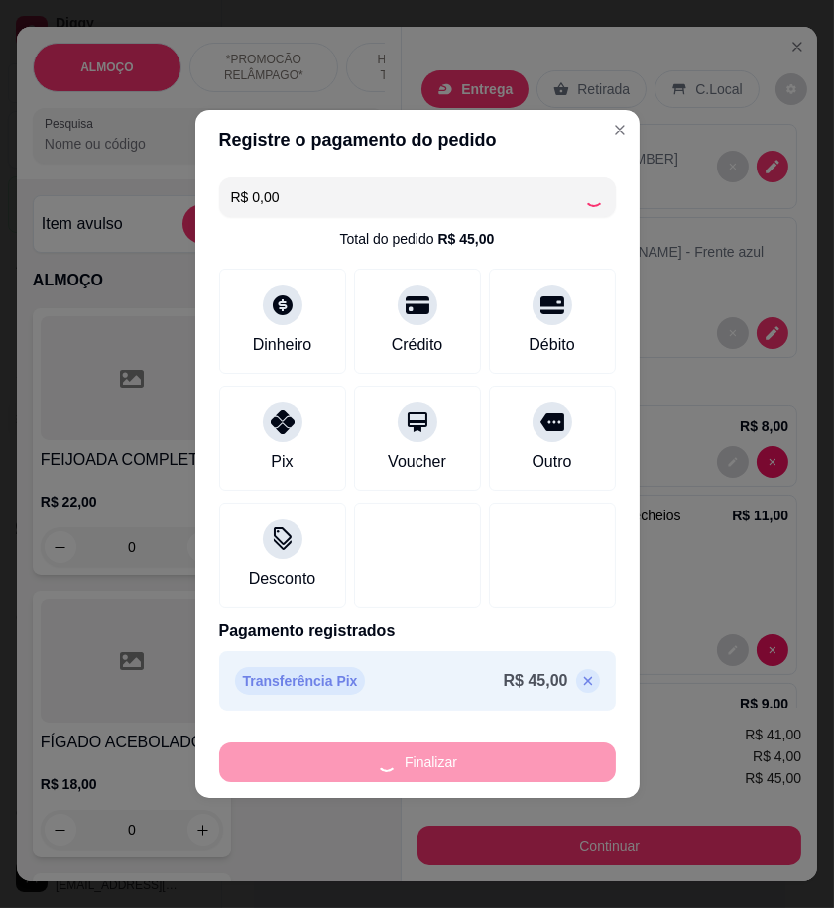
type input "0"
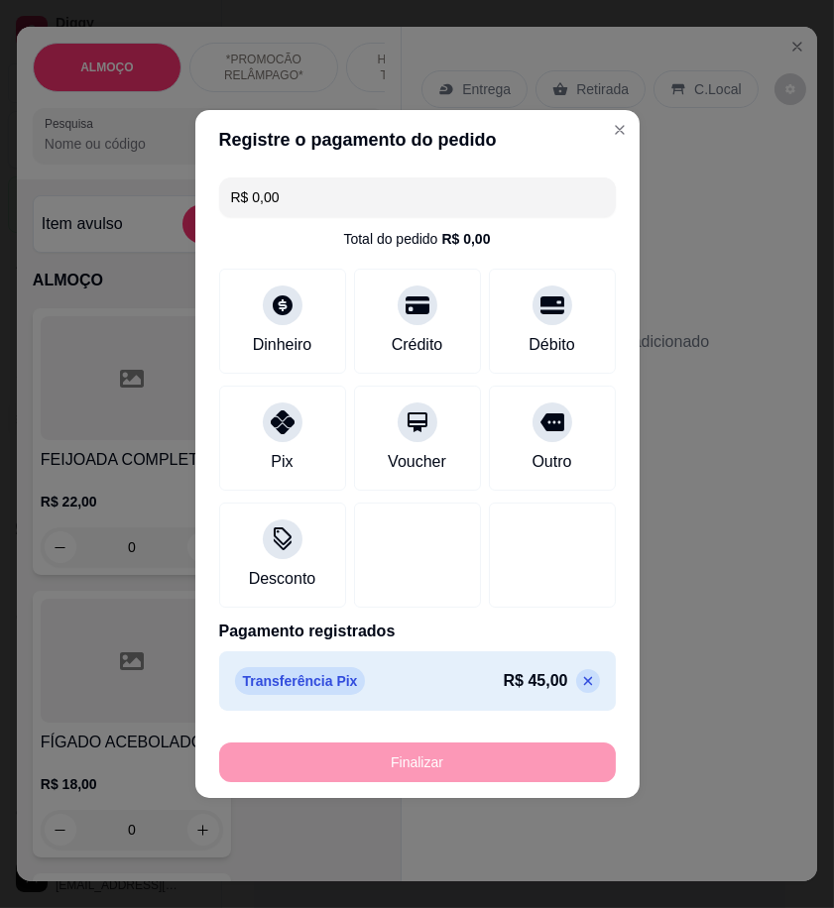
type input "-R$ 45,00"
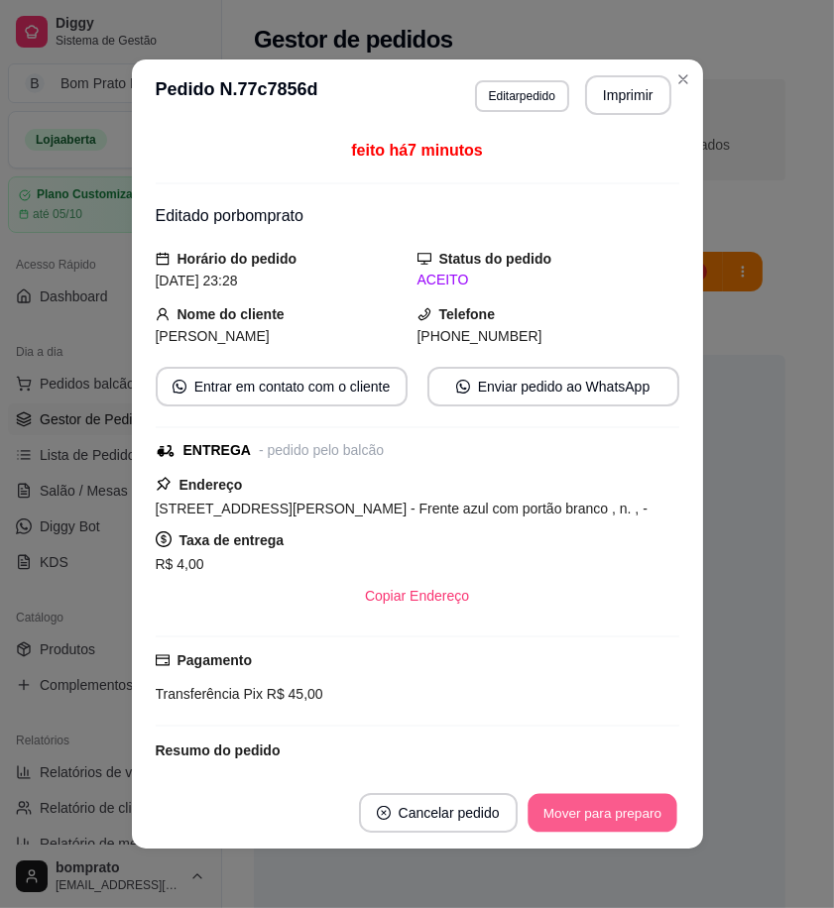
click at [642, 807] on button "Mover para preparo" at bounding box center [602, 813] width 149 height 39
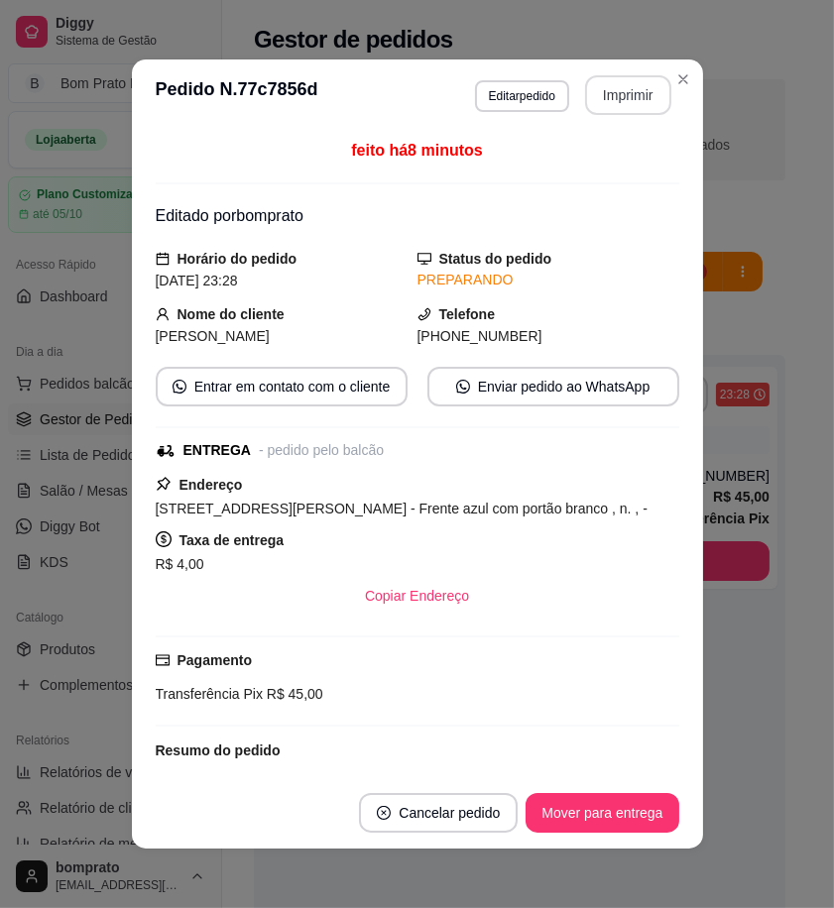
click at [627, 91] on button "Imprimir" at bounding box center [628, 95] width 86 height 40
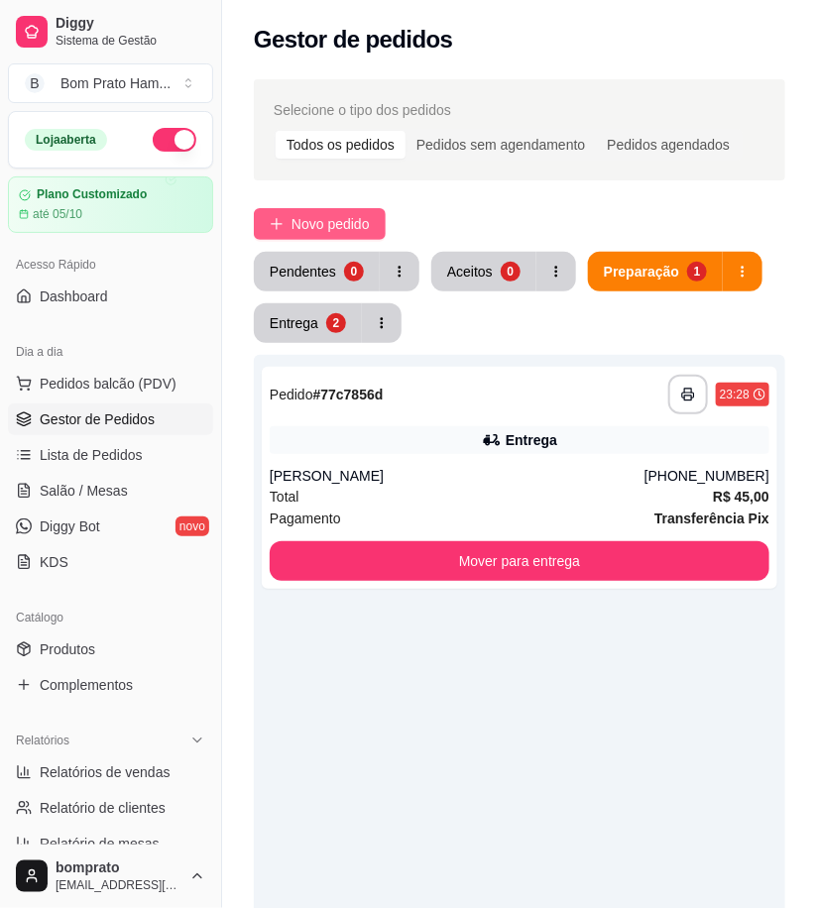
click at [317, 232] on span "Novo pedido" at bounding box center [331, 224] width 78 height 22
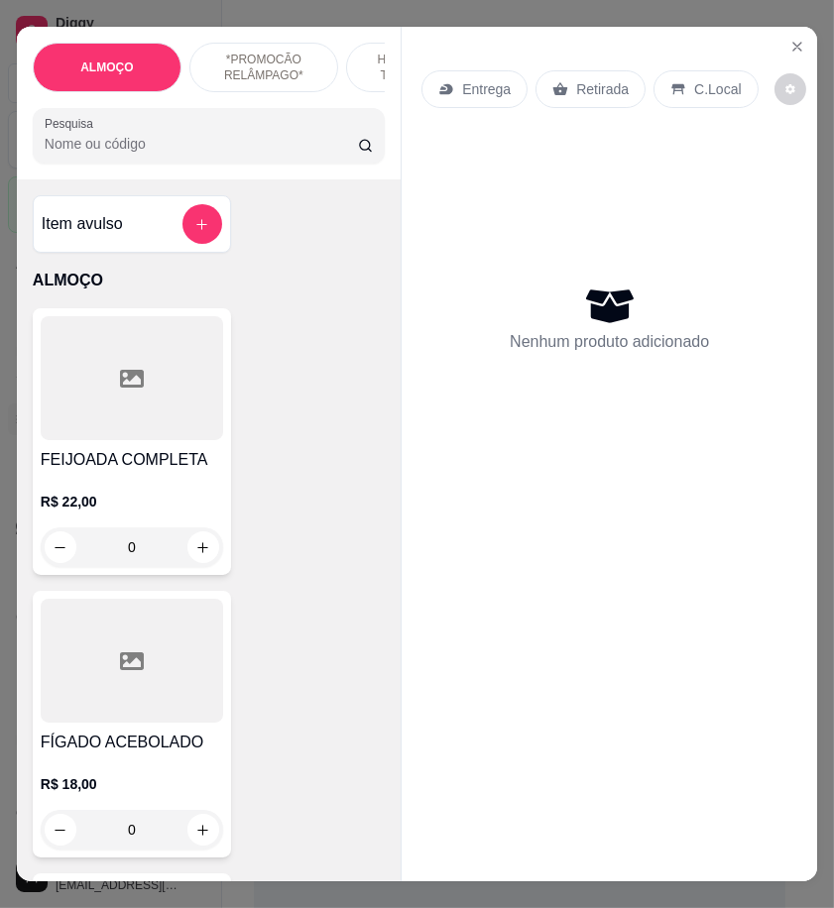
click at [496, 87] on p "Entrega" at bounding box center [486, 89] width 49 height 20
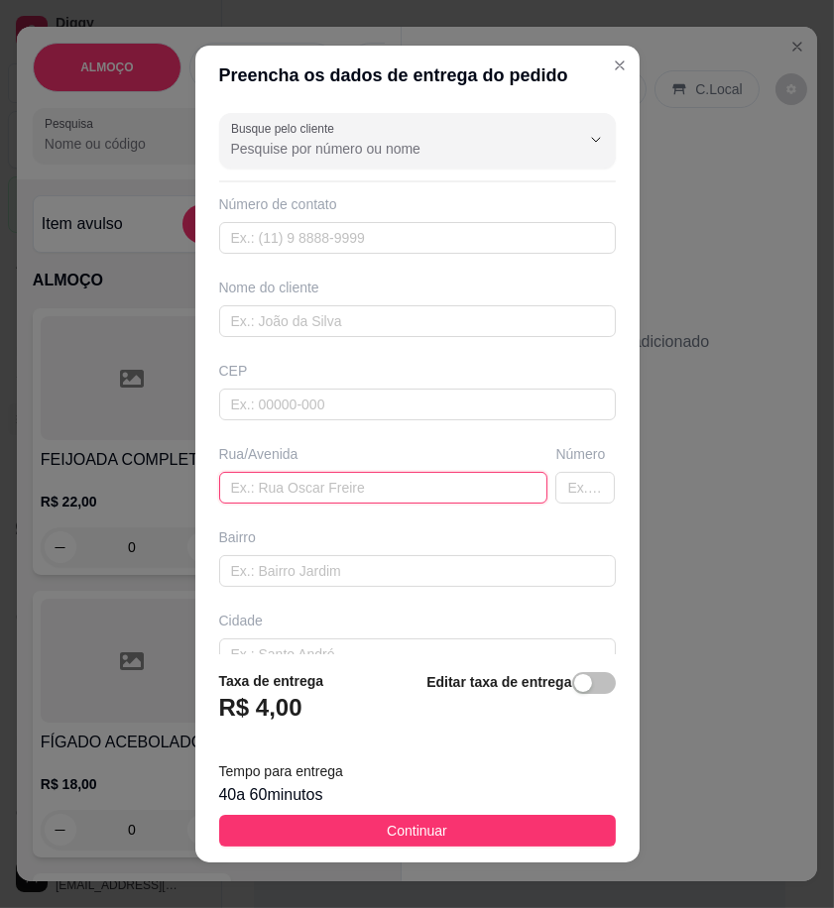
paste input "Rua Ubirajara chaves"
type input "Rua Ubirajara chaves"
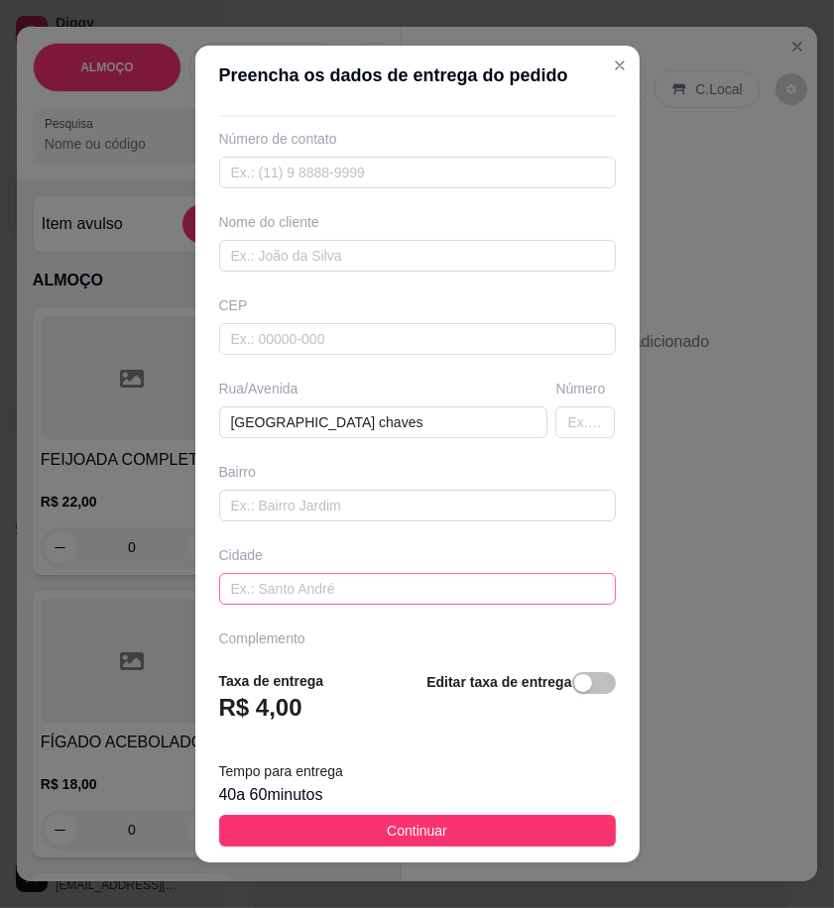
scroll to position [119, 0]
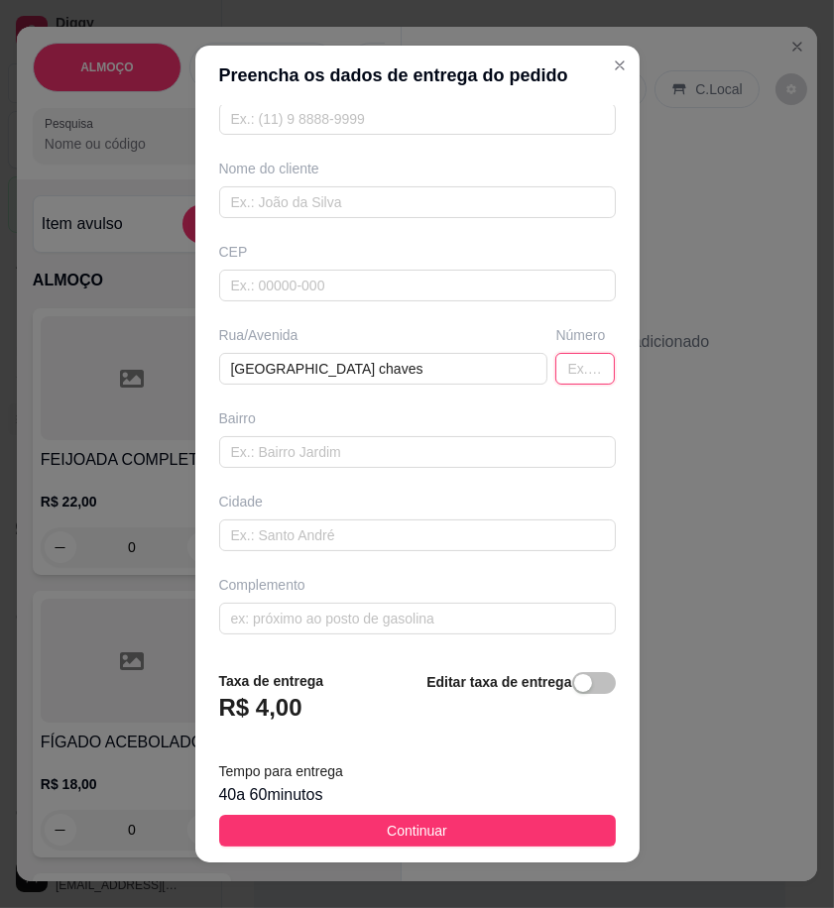
click at [555, 365] on input "text" at bounding box center [584, 369] width 59 height 32
type input "212"
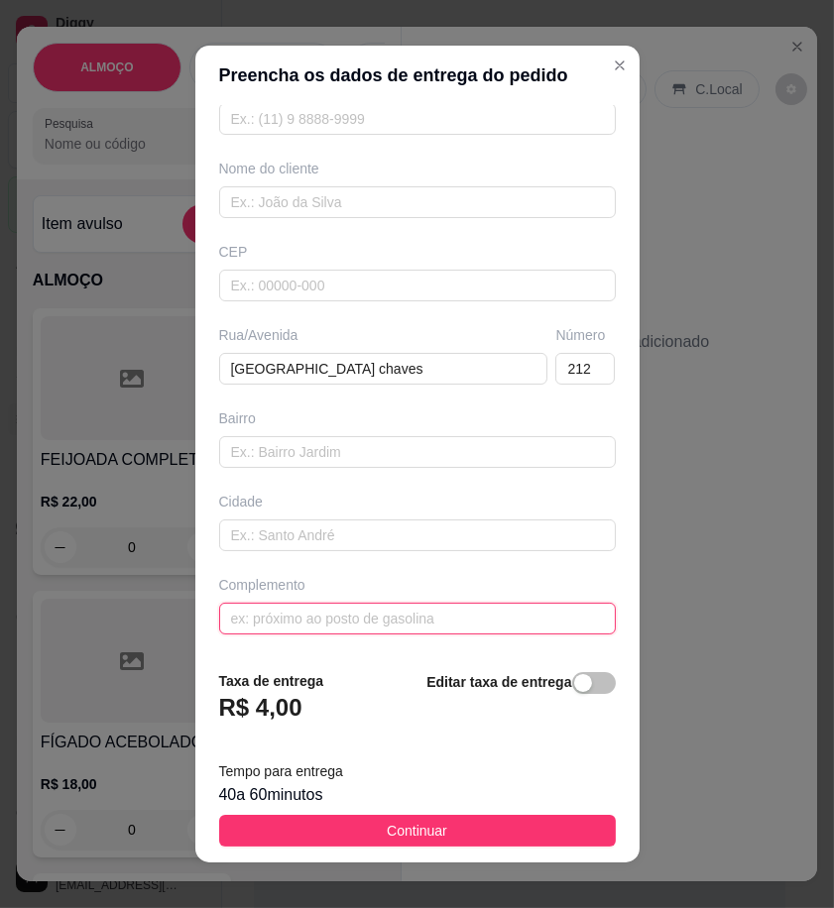
paste input "É em frente a creche"
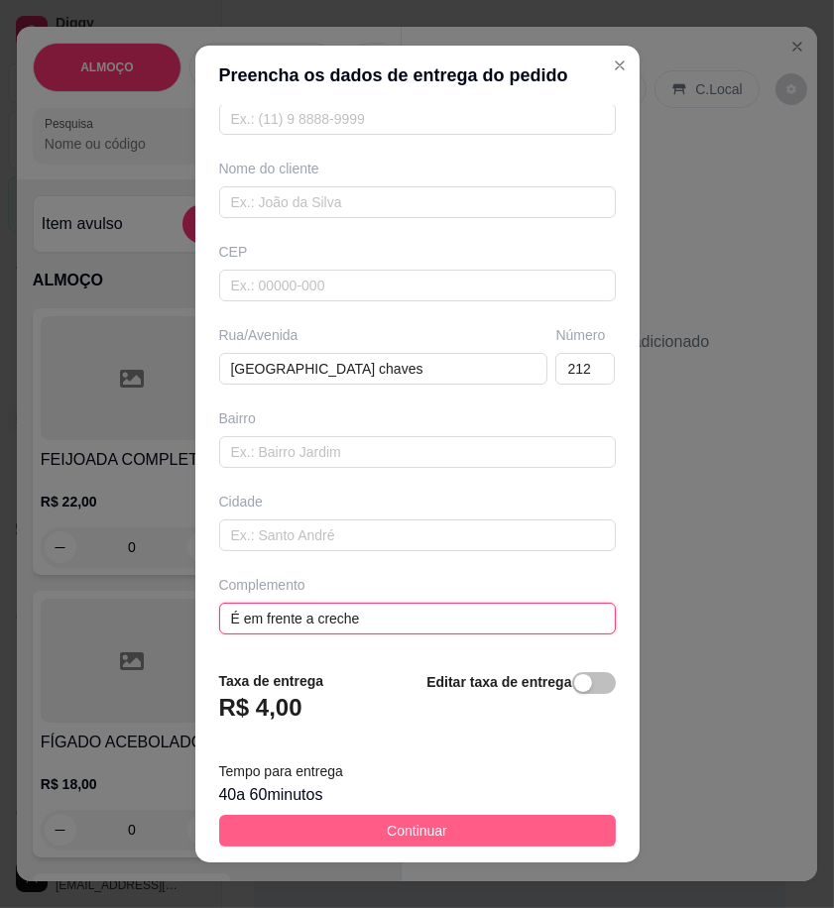
type input "É em frente a creche"
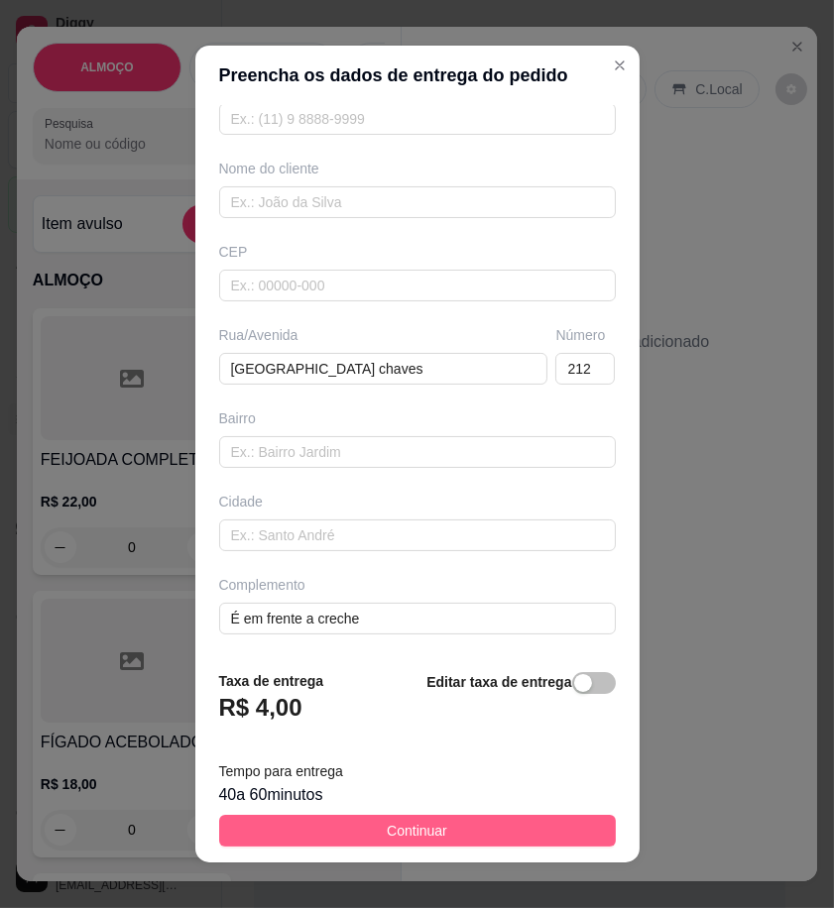
click at [552, 841] on button "Continuar" at bounding box center [417, 831] width 397 height 32
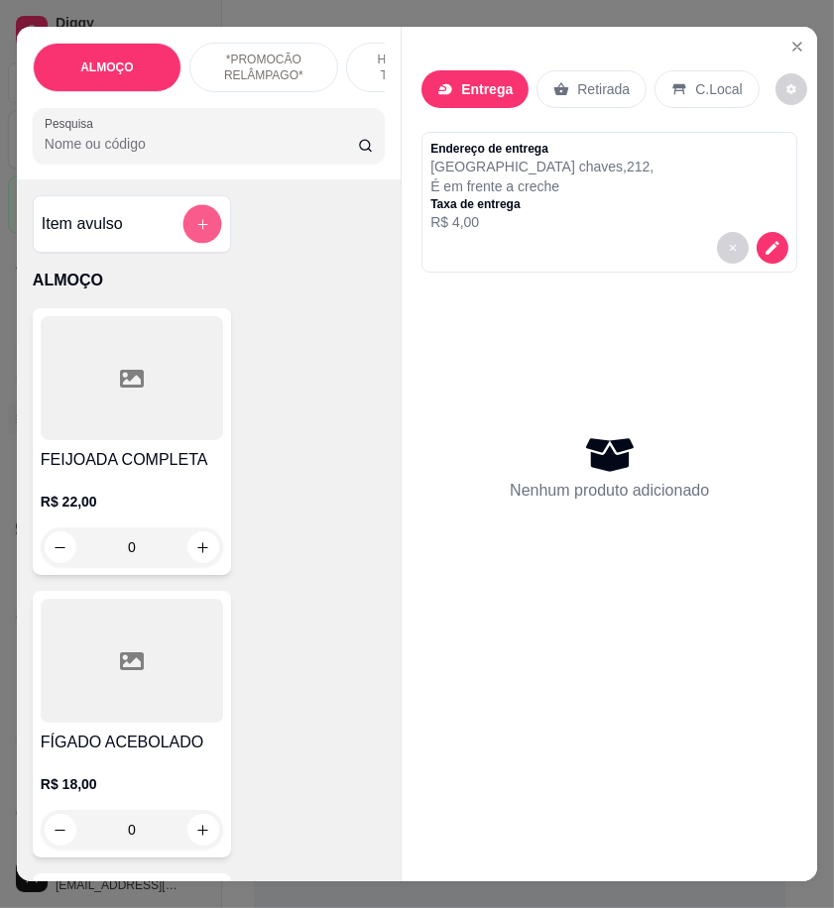
click at [204, 238] on button "add-separate-item" at bounding box center [201, 224] width 39 height 39
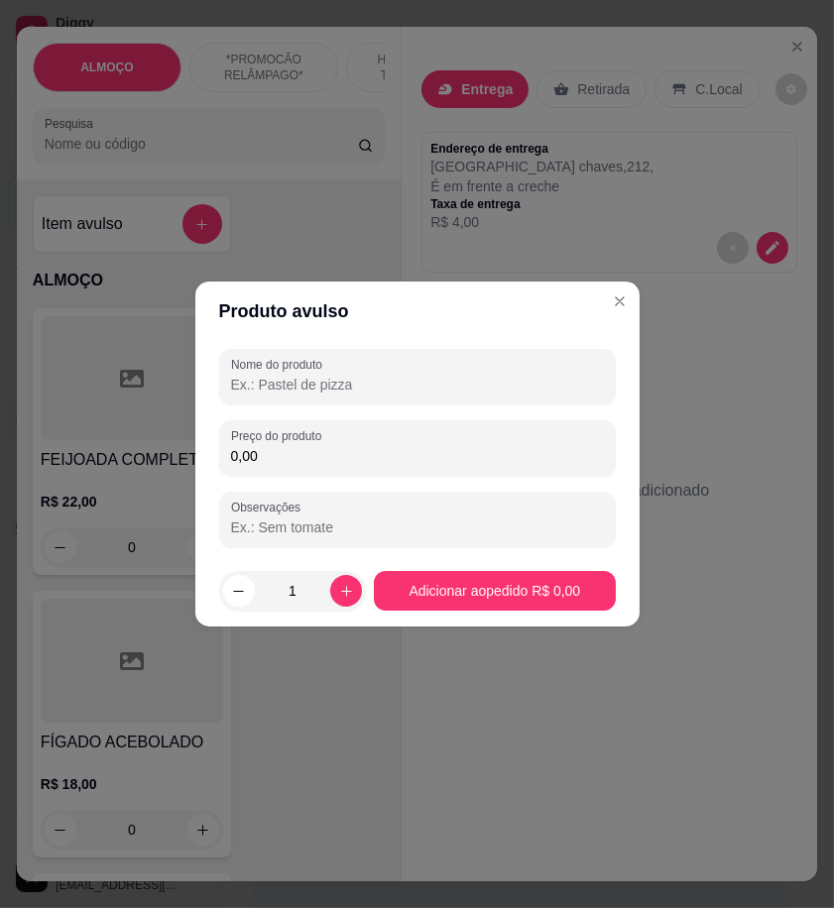
click at [463, 385] on input "Nome do produto" at bounding box center [417, 385] width 373 height 20
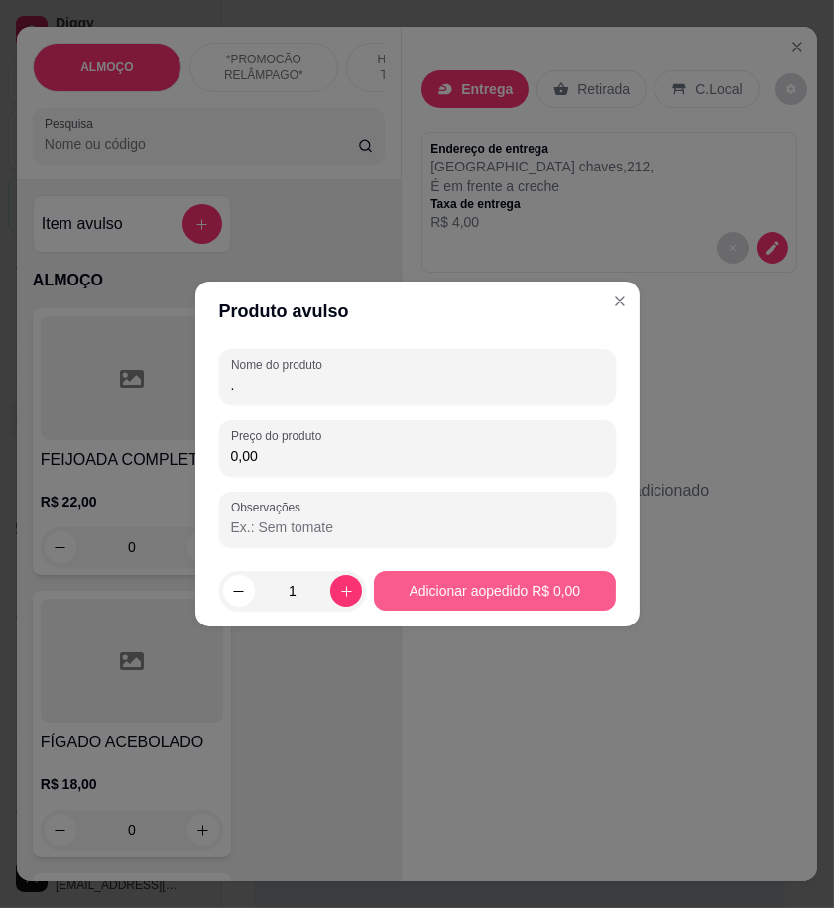
type input "."
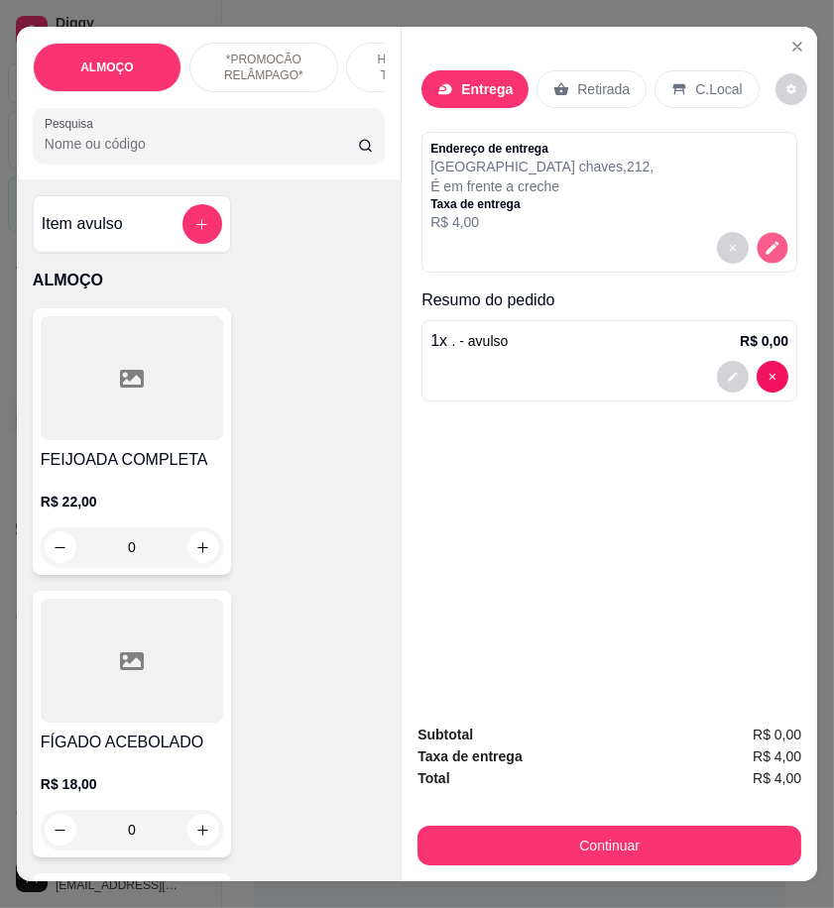
click at [764, 240] on icon "decrease-product-quantity" at bounding box center [772, 248] width 17 height 17
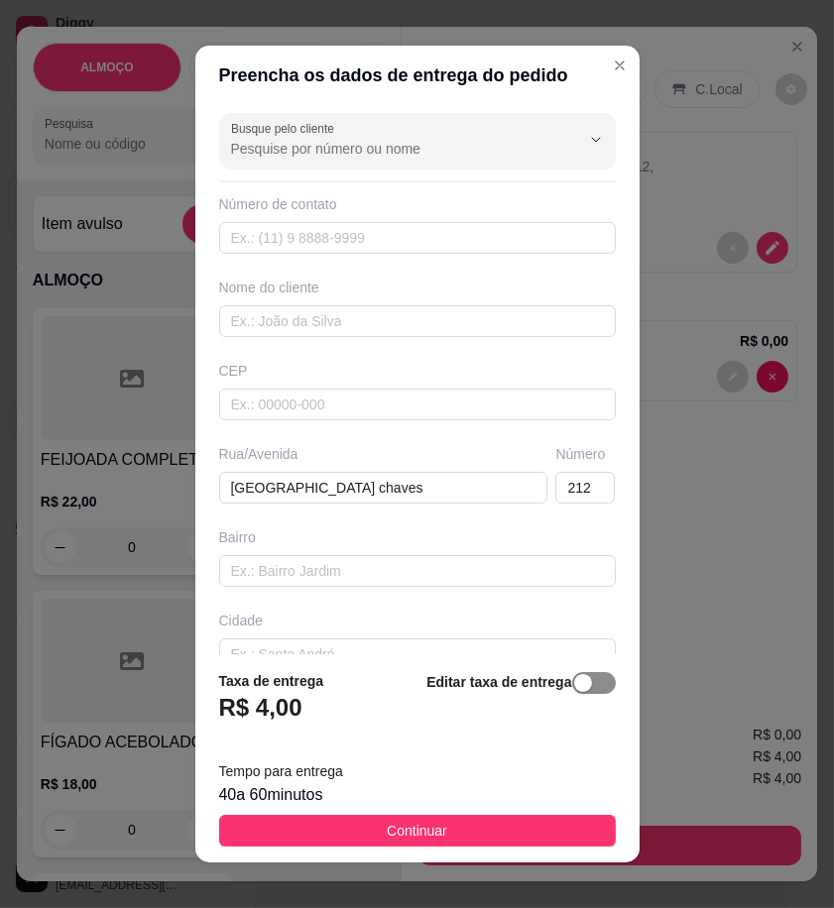
click at [578, 690] on span "button" at bounding box center [594, 683] width 44 height 22
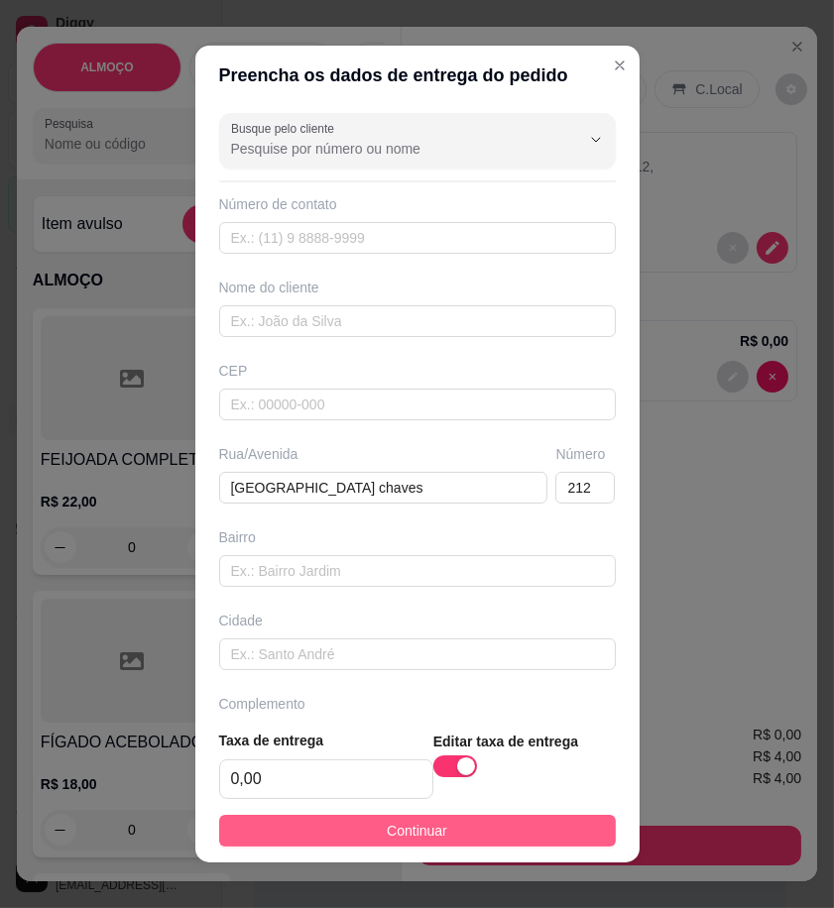
click at [551, 829] on button "Continuar" at bounding box center [417, 831] width 397 height 32
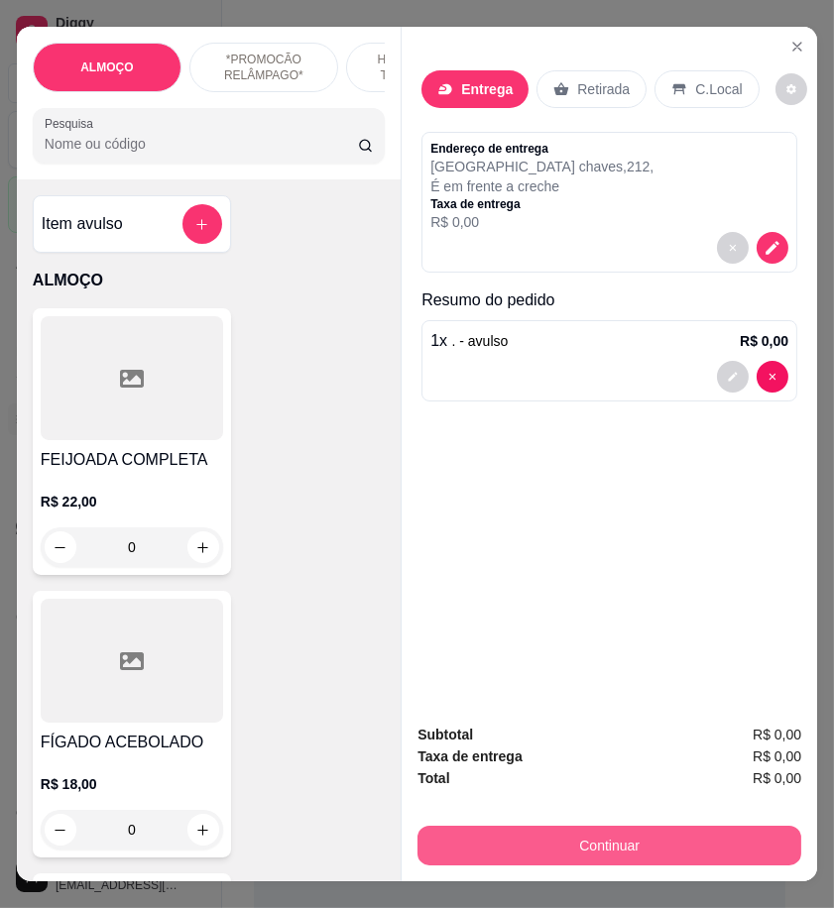
click at [684, 838] on button "Continuar" at bounding box center [609, 846] width 384 height 40
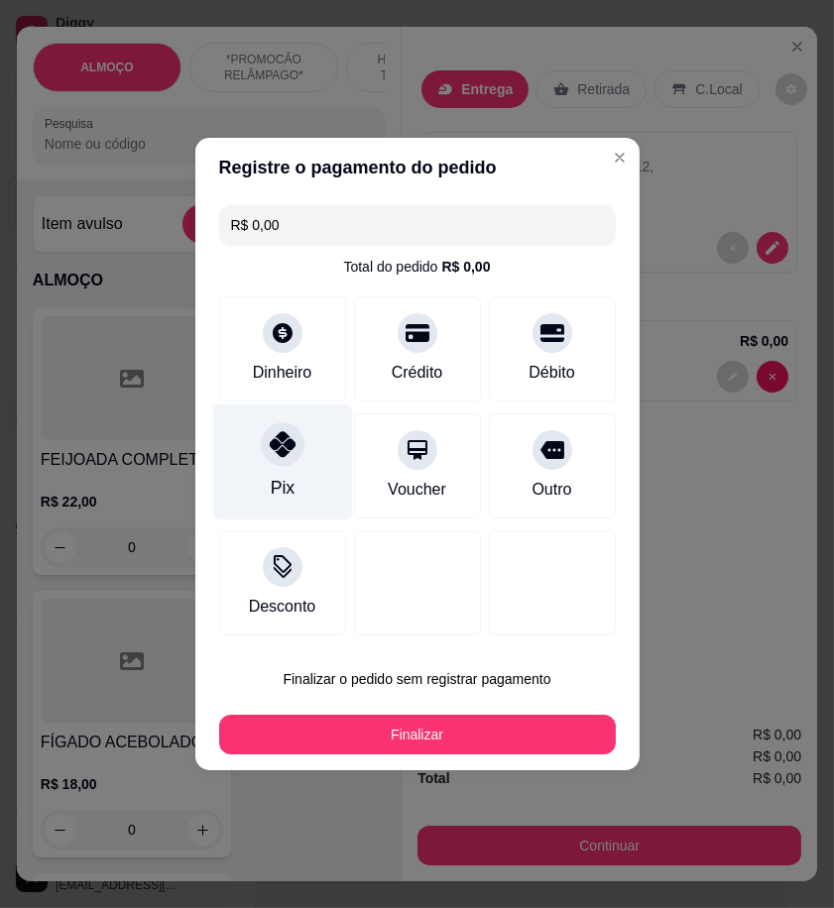
click at [290, 493] on div "Pix" at bounding box center [282, 488] width 24 height 26
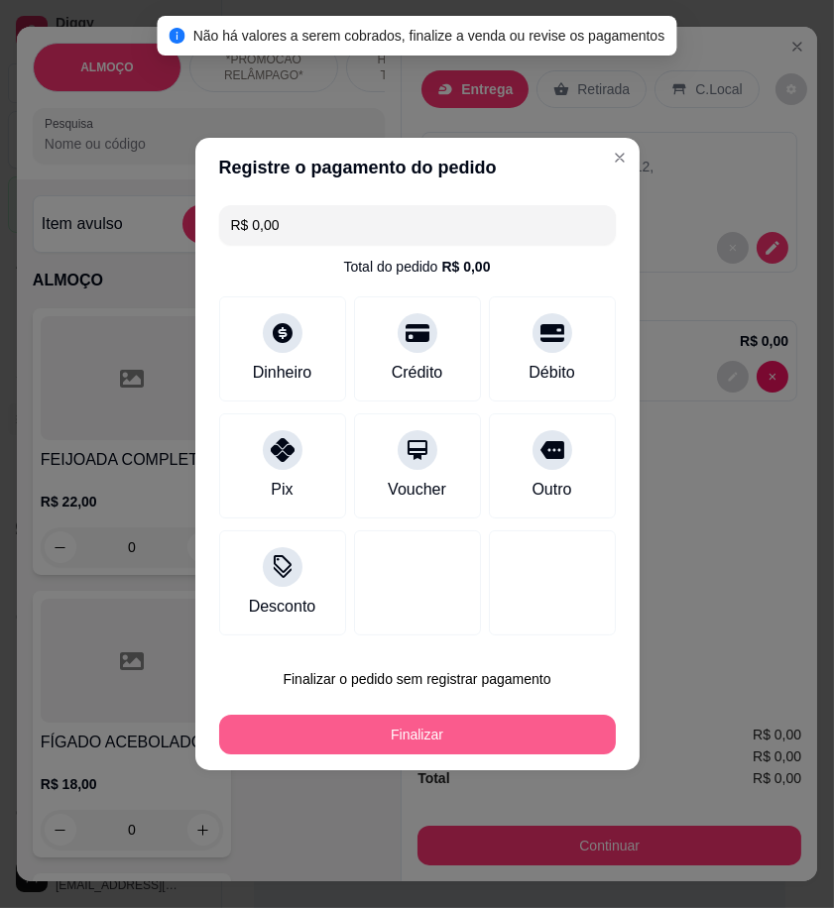
click at [520, 719] on button "Finalizar" at bounding box center [417, 735] width 397 height 40
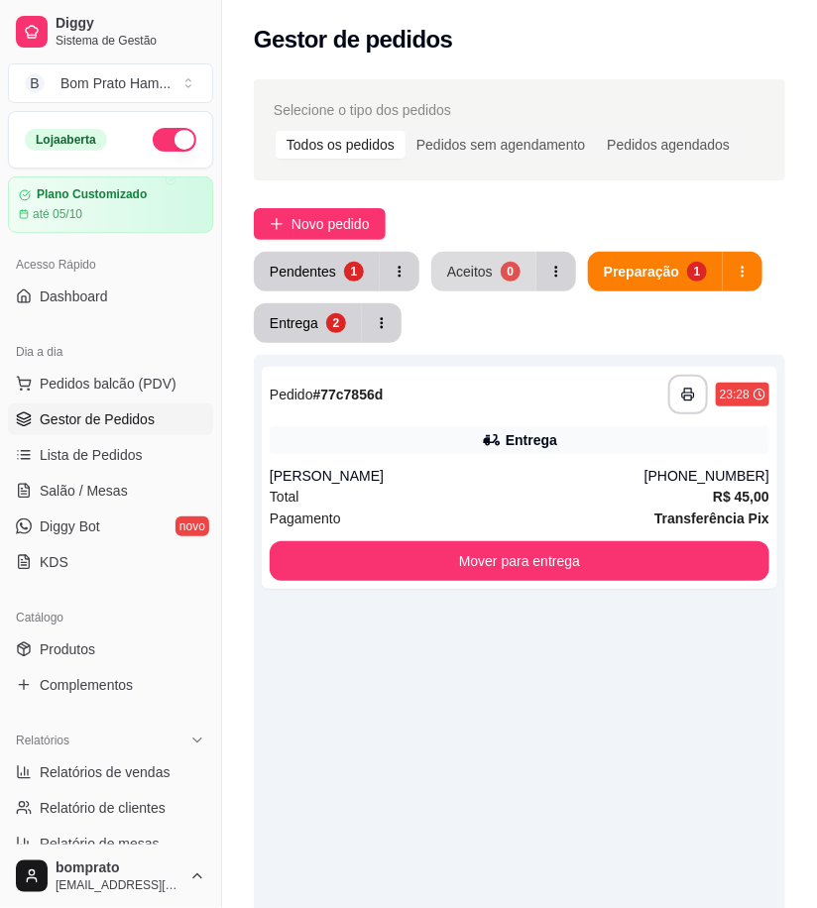
click at [484, 262] on div "Aceitos" at bounding box center [470, 272] width 46 height 20
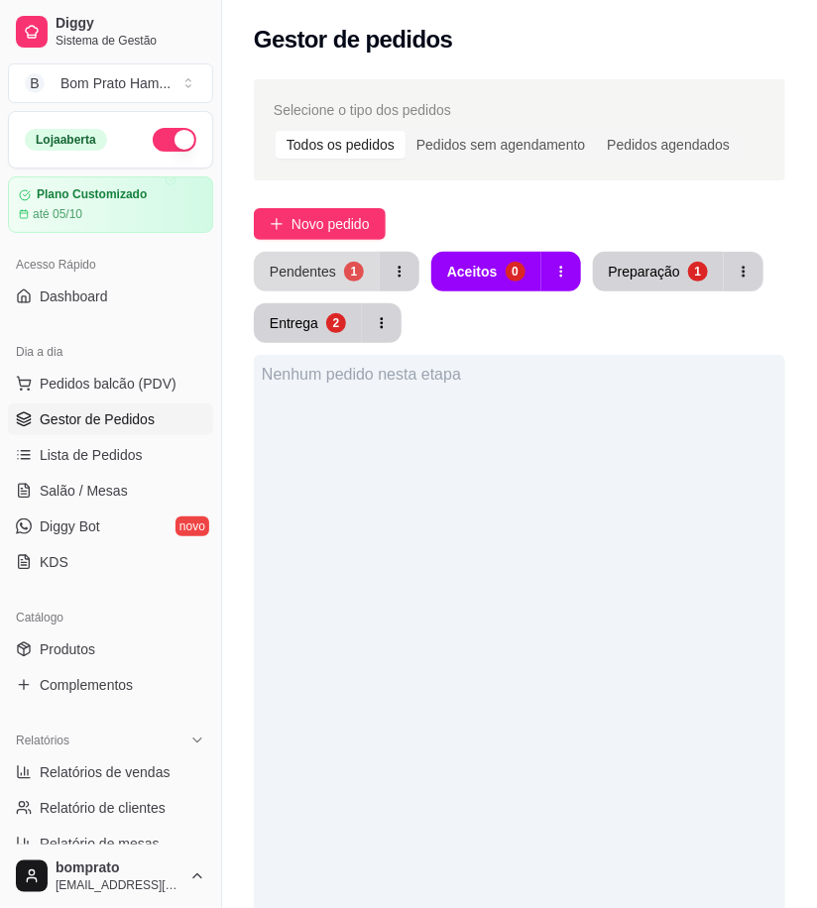
click at [338, 265] on button "Pendentes 1" at bounding box center [317, 272] width 126 height 40
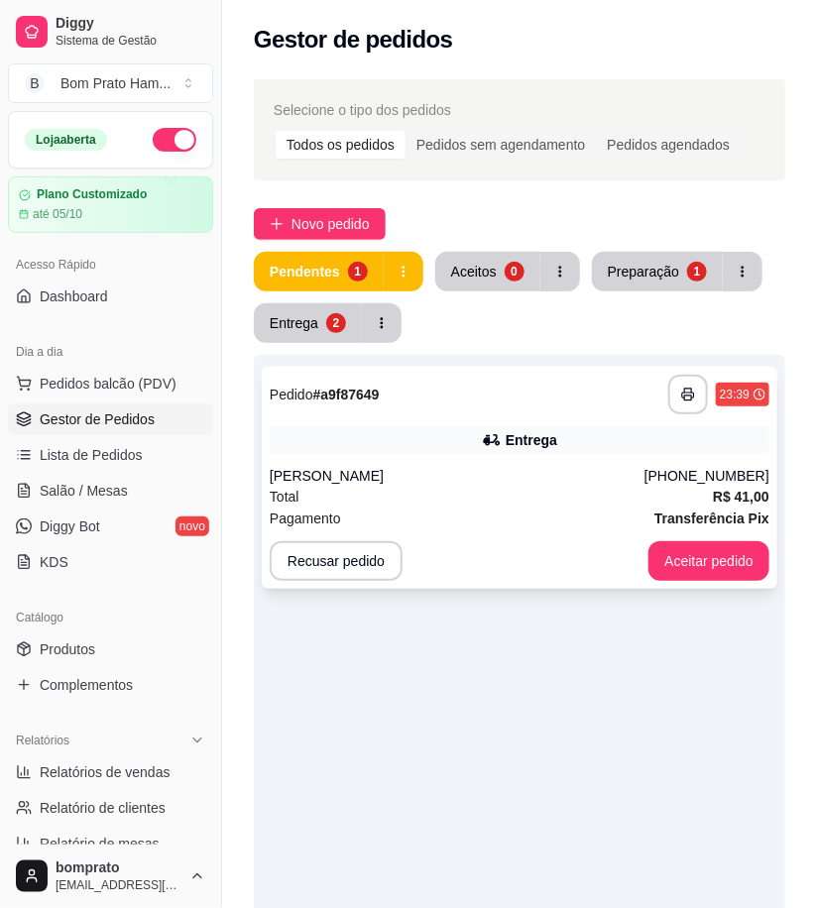
click at [509, 440] on div "Entrega" at bounding box center [532, 440] width 52 height 20
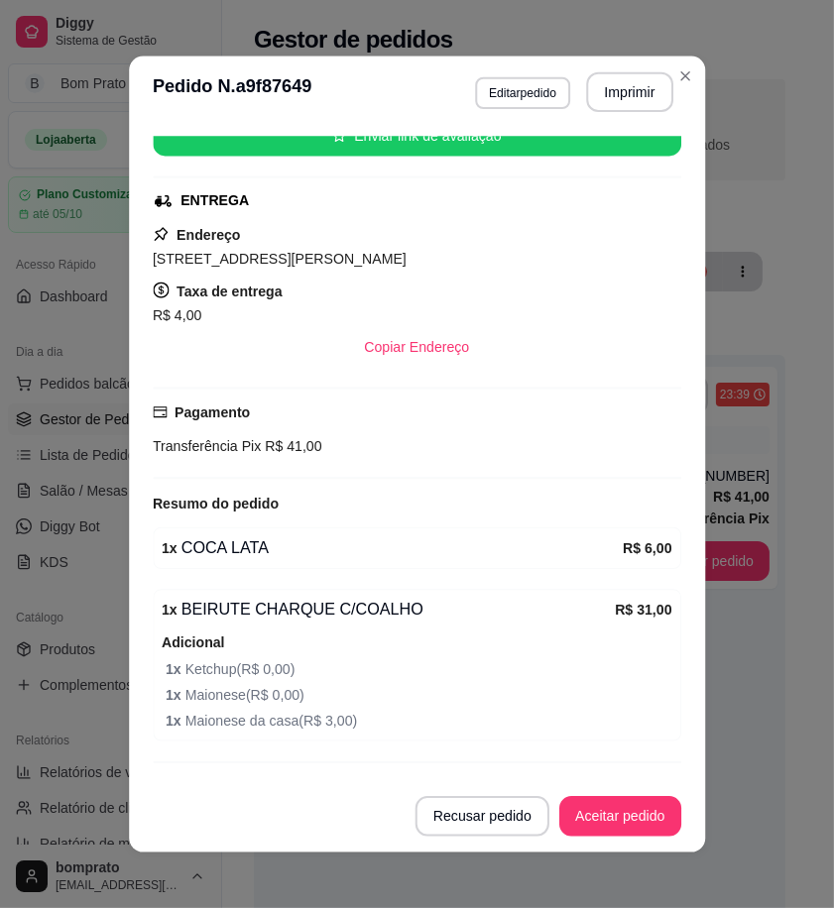
scroll to position [311, 0]
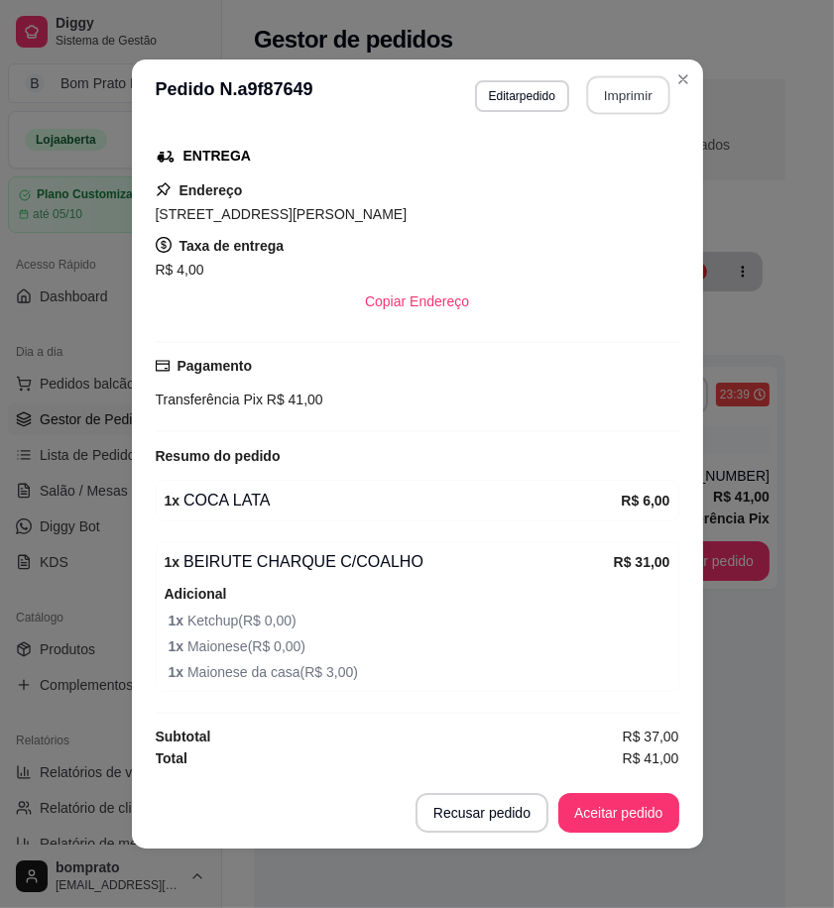
click at [602, 86] on button "Imprimir" at bounding box center [627, 95] width 83 height 39
click at [643, 805] on button "Aceitar pedido" at bounding box center [618, 813] width 117 height 39
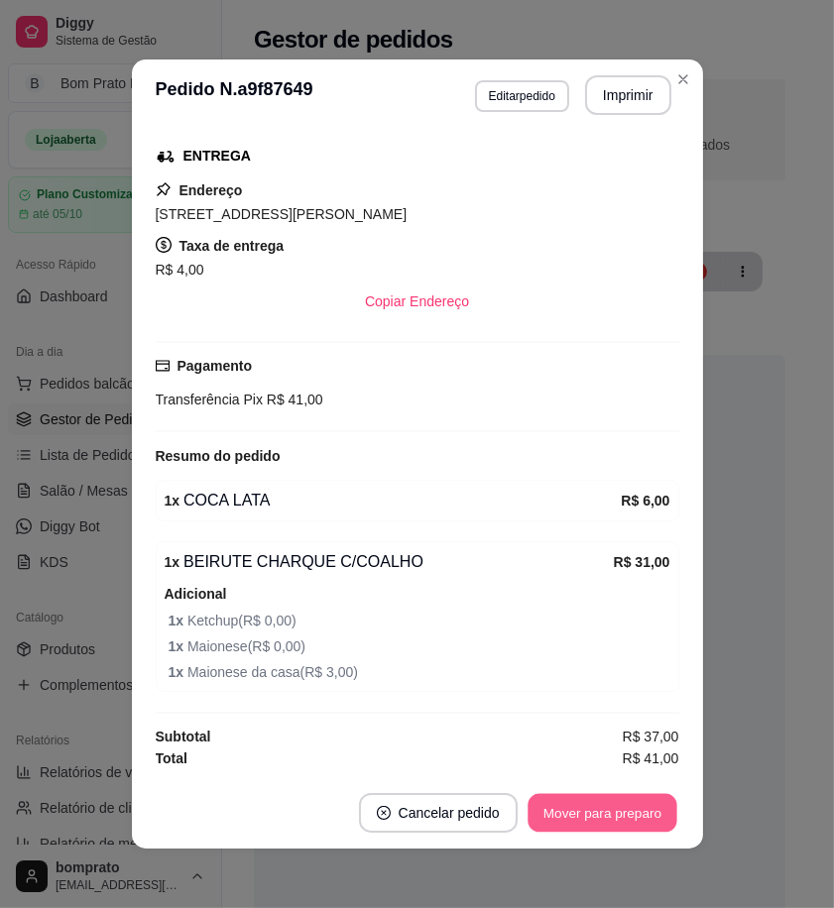
click at [643, 805] on button "Mover para preparo" at bounding box center [602, 813] width 149 height 39
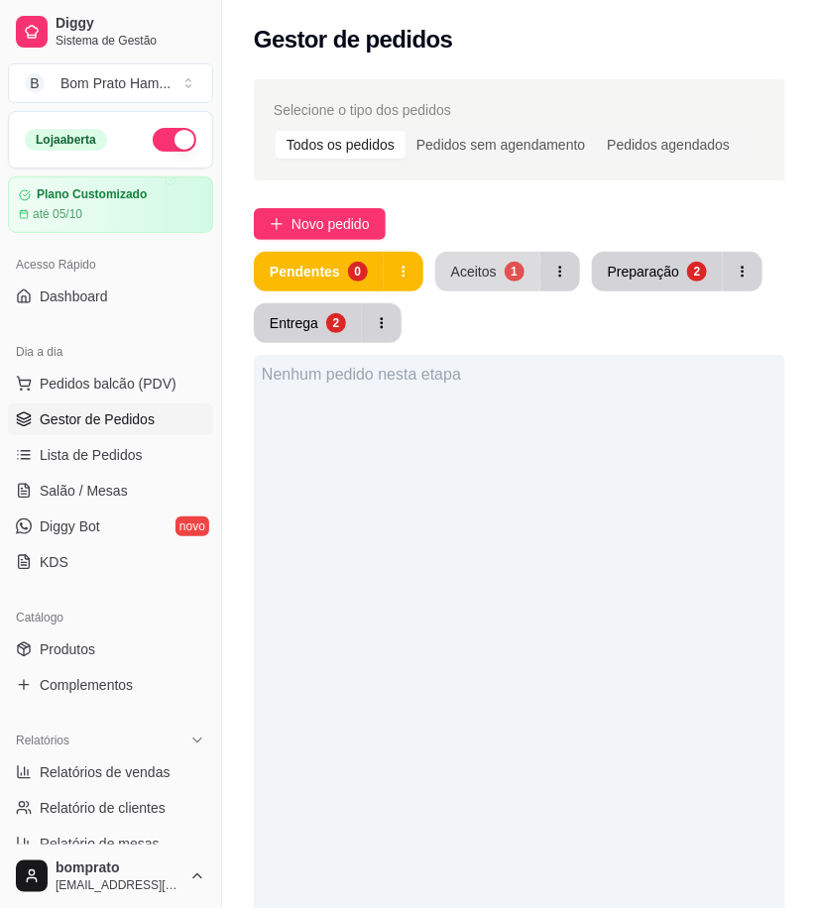
click at [483, 283] on button "Aceitos 1" at bounding box center [487, 272] width 105 height 40
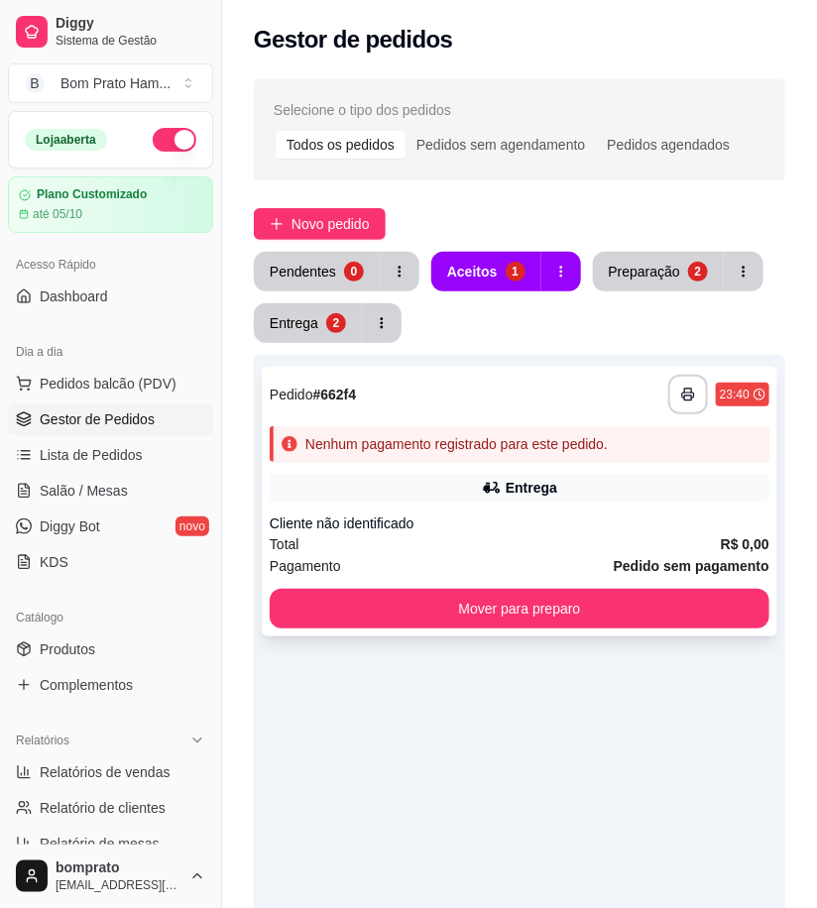
click at [545, 523] on div "Cliente não identificado" at bounding box center [520, 524] width 500 height 20
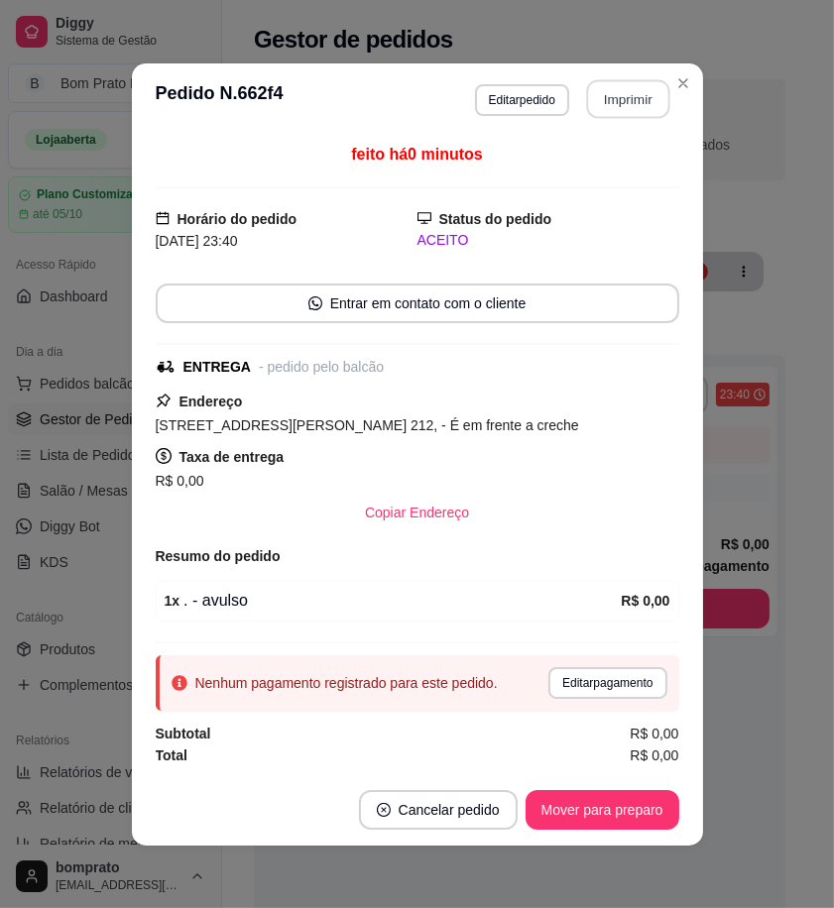
click at [629, 112] on button "Imprimir" at bounding box center [627, 98] width 83 height 39
click at [483, 797] on button "Cancelar pedido" at bounding box center [438, 810] width 159 height 40
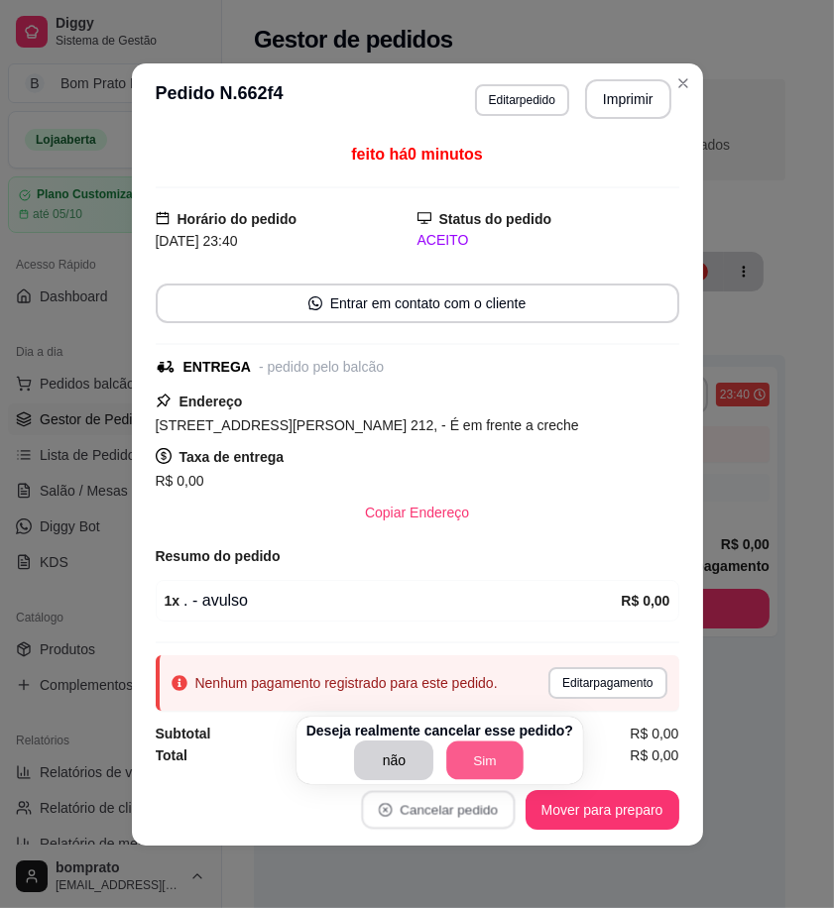
click at [491, 765] on button "Sim" at bounding box center [485, 761] width 77 height 39
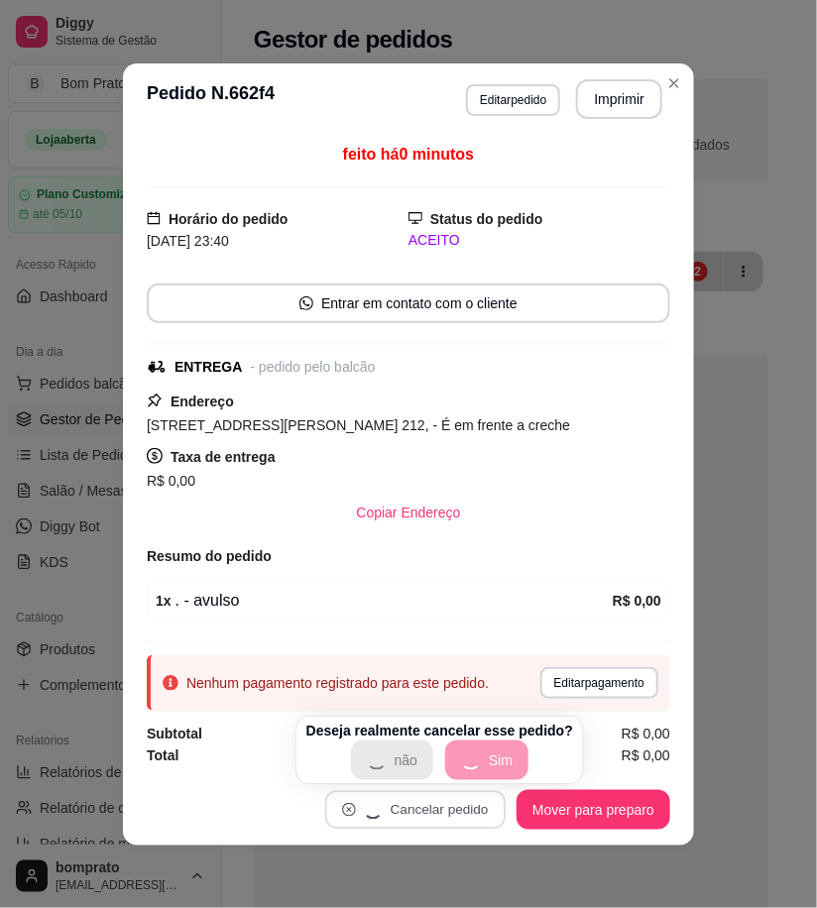
click at [726, 697] on div "Nenhum pedido nesta etapa" at bounding box center [511, 809] width 515 height 908
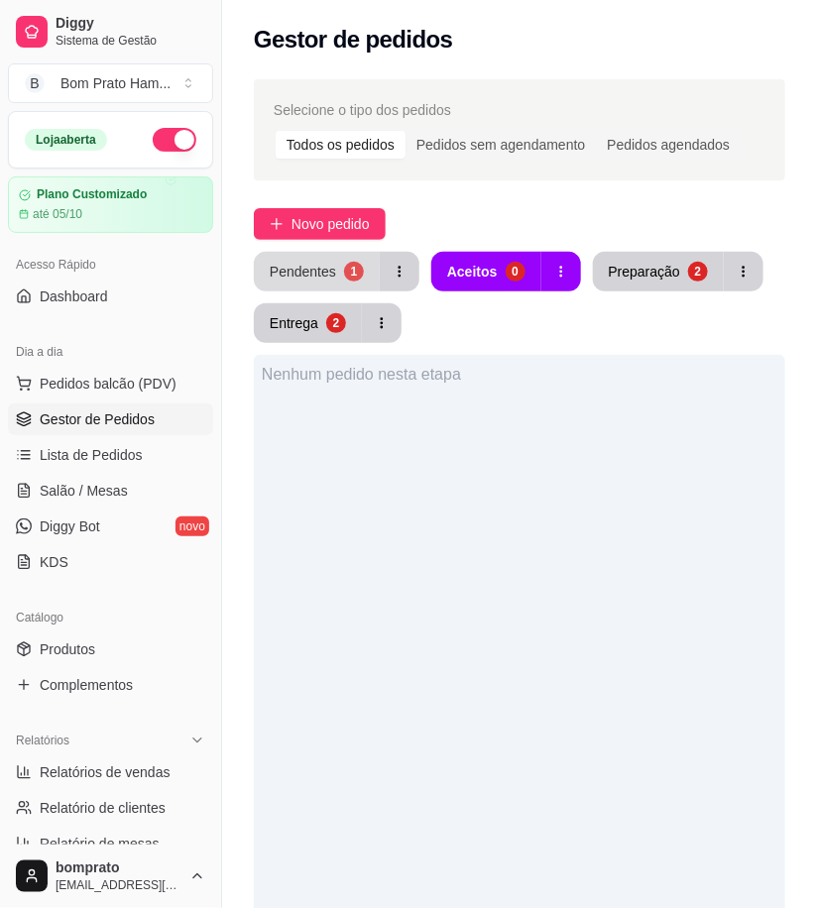
click at [310, 272] on div "Pendentes" at bounding box center [303, 272] width 66 height 20
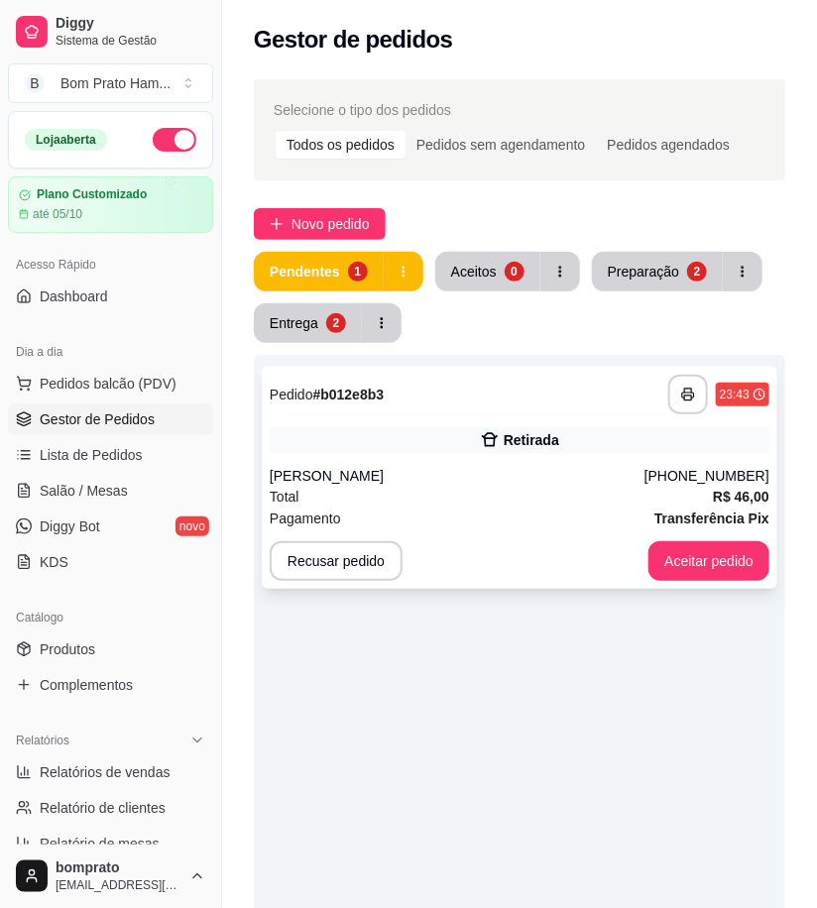
click at [470, 409] on div "**********" at bounding box center [520, 395] width 500 height 40
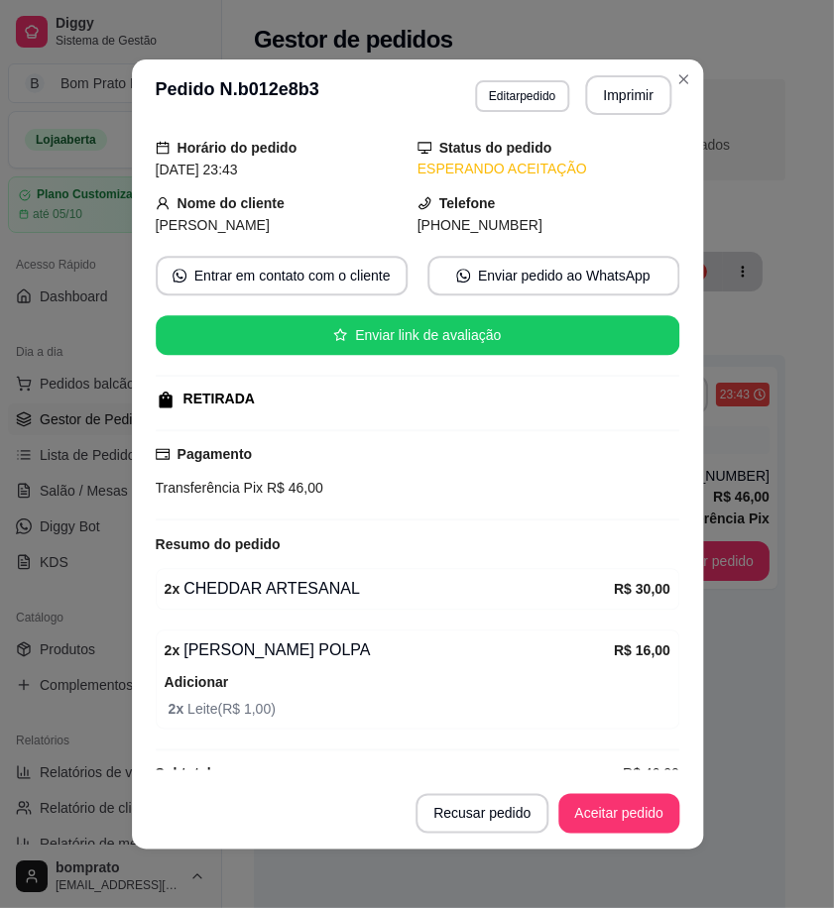
scroll to position [105, 0]
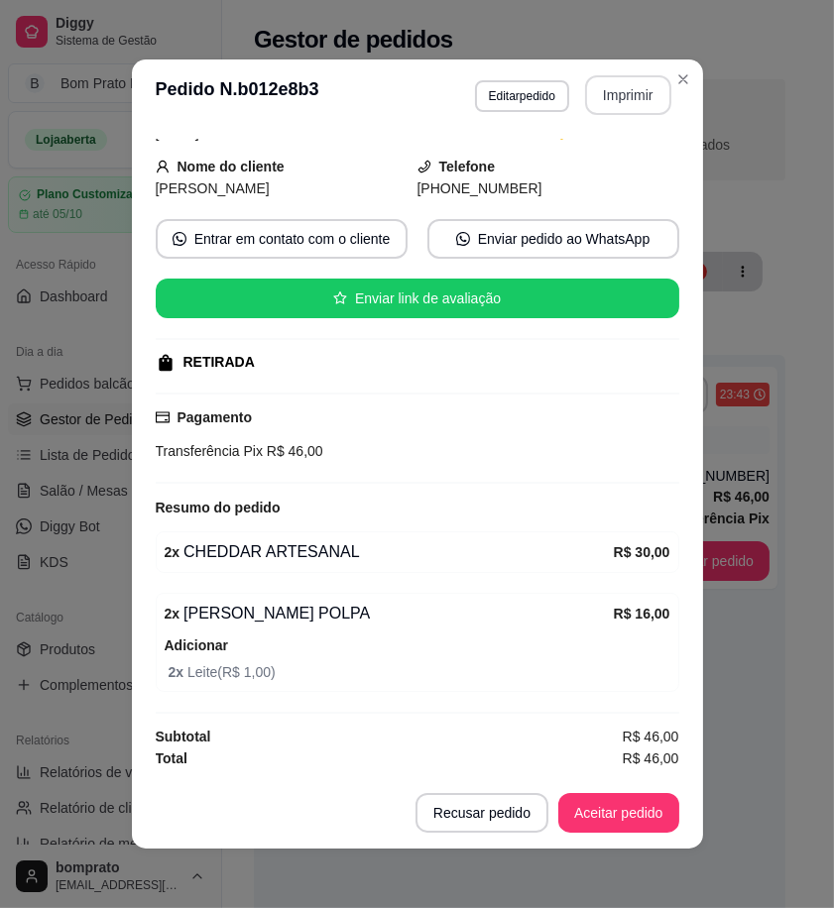
click at [589, 94] on button "Imprimir" at bounding box center [628, 95] width 86 height 40
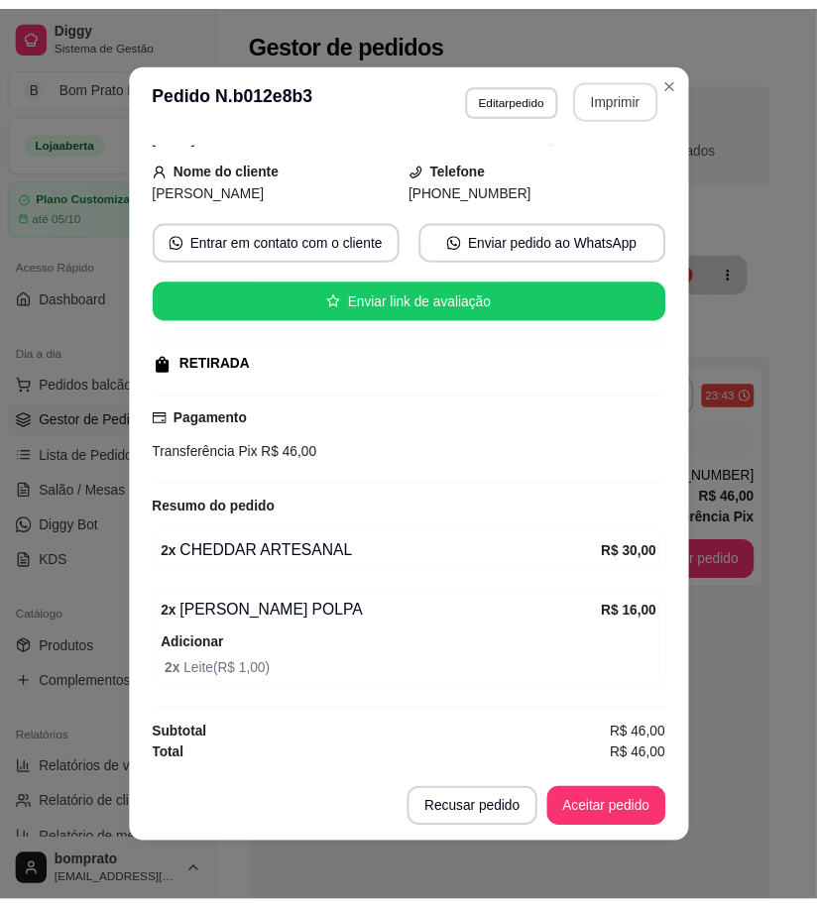
scroll to position [0, 0]
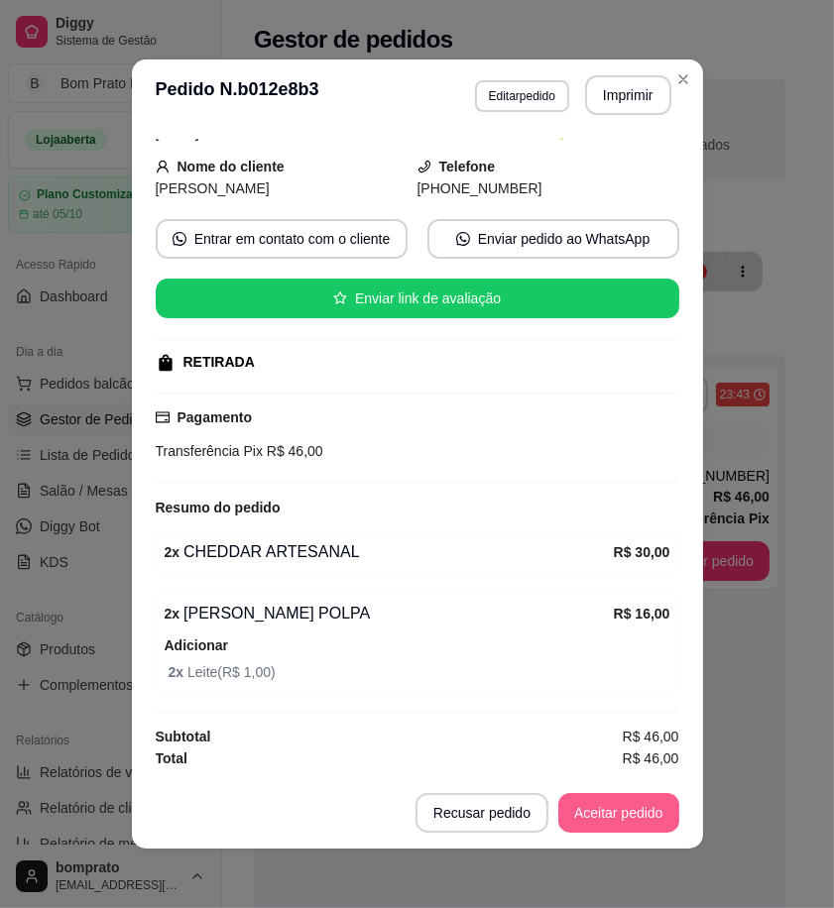
click at [610, 821] on button "Aceitar pedido" at bounding box center [618, 813] width 121 height 40
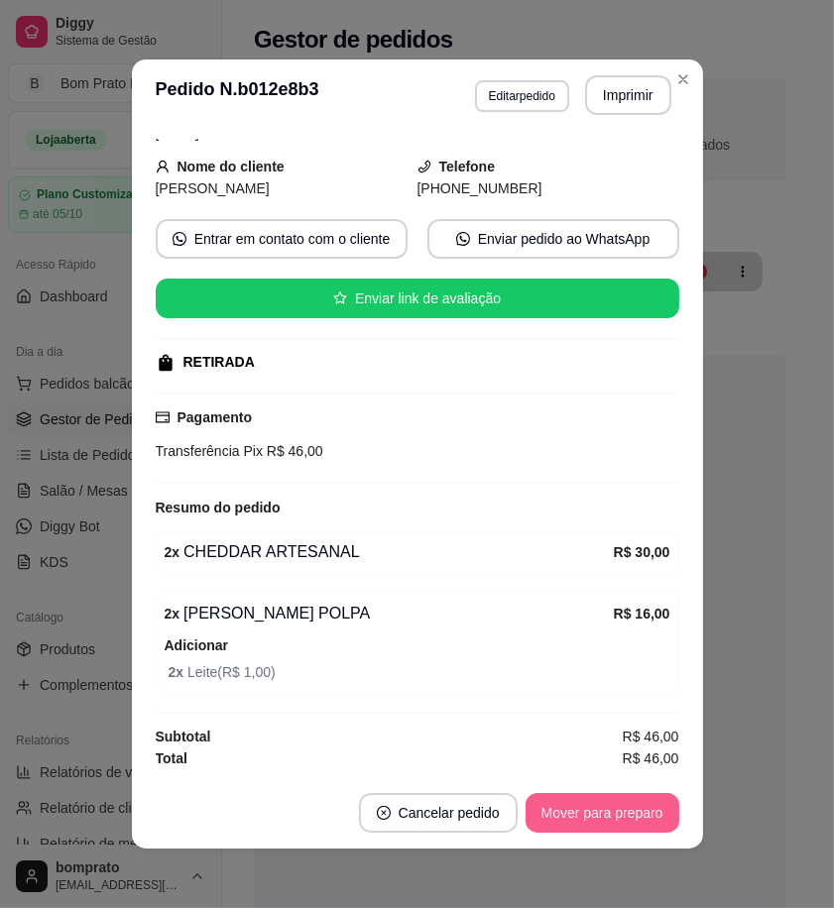
click at [610, 821] on button "Mover para preparo" at bounding box center [603, 813] width 154 height 40
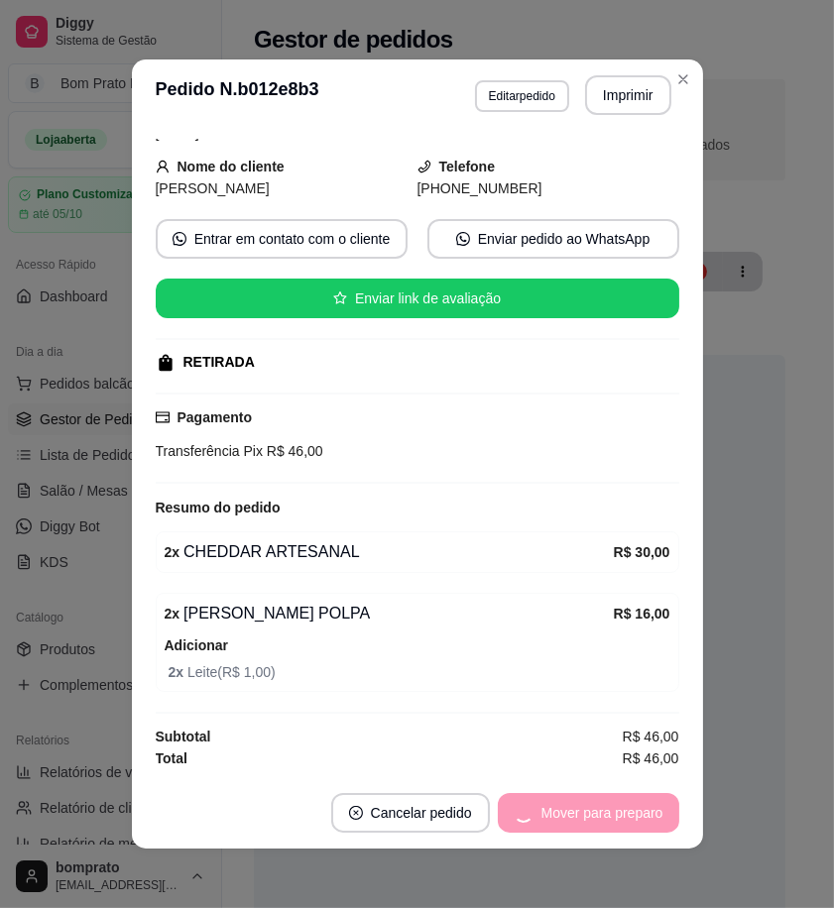
click at [689, 766] on div "feito há 0 minutos Horário do pedido 04/10/2025 23:43 Status do pedido ACEITO N…" at bounding box center [417, 454] width 571 height 647
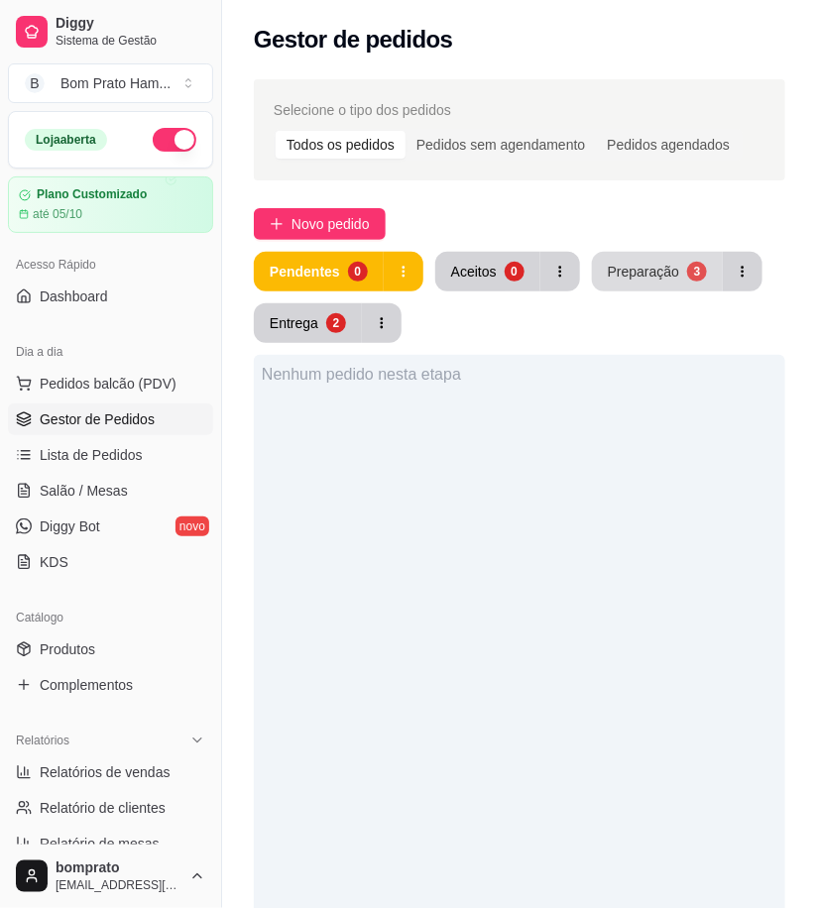
click at [653, 264] on div "Preparação" at bounding box center [643, 272] width 71 height 20
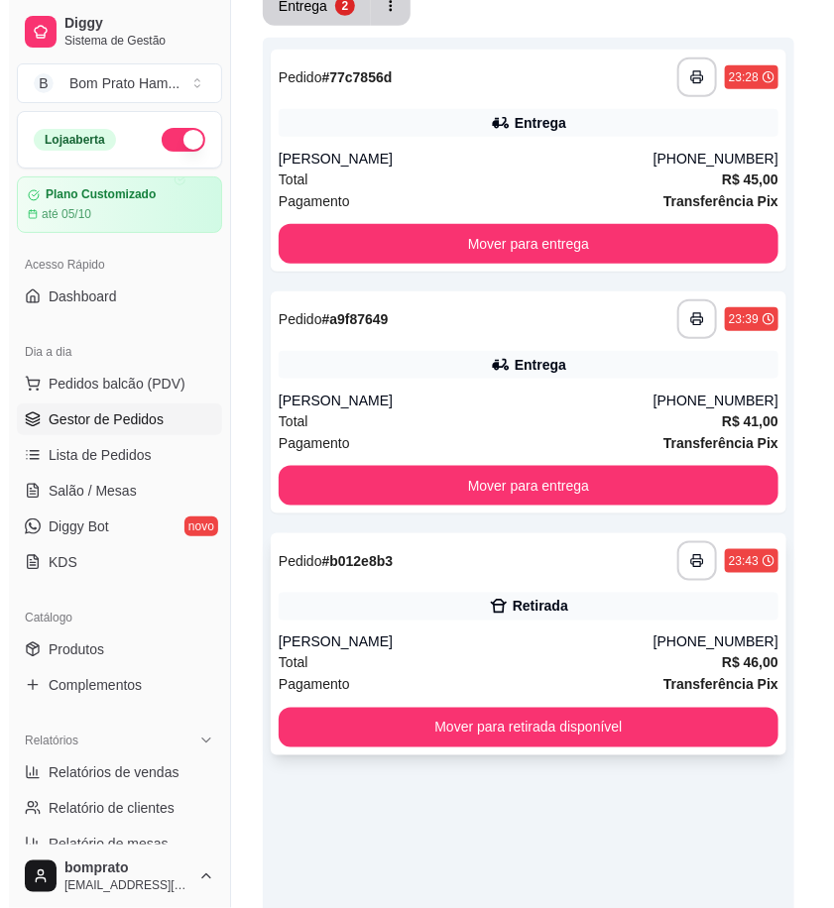
scroll to position [330, 0]
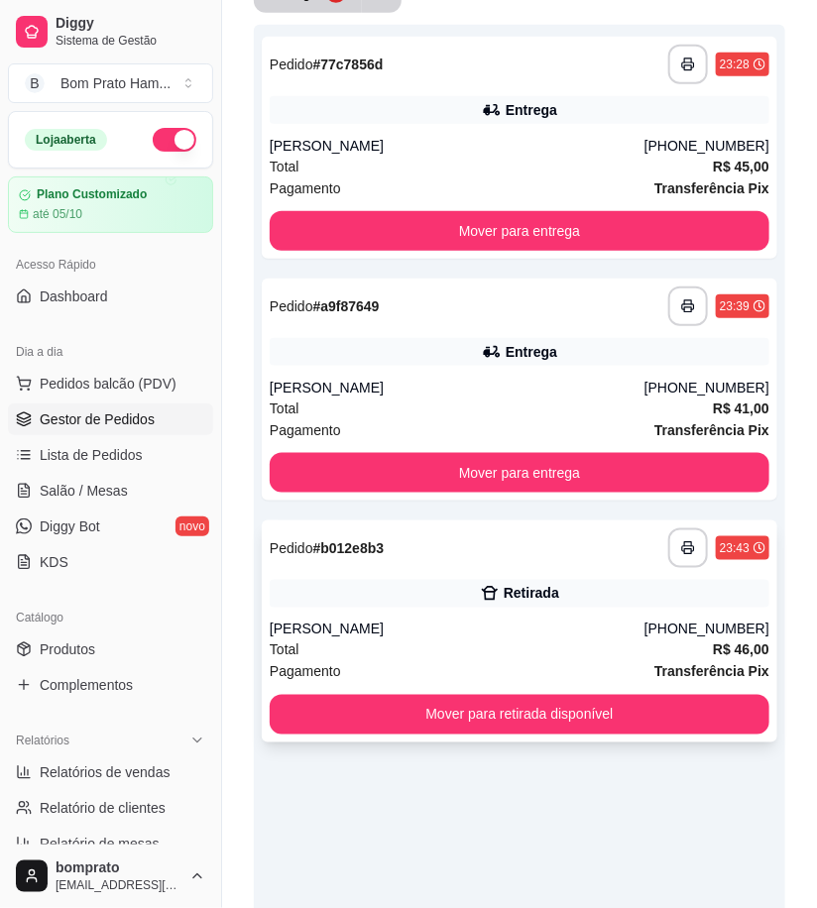
click at [479, 620] on div "karol" at bounding box center [457, 630] width 375 height 20
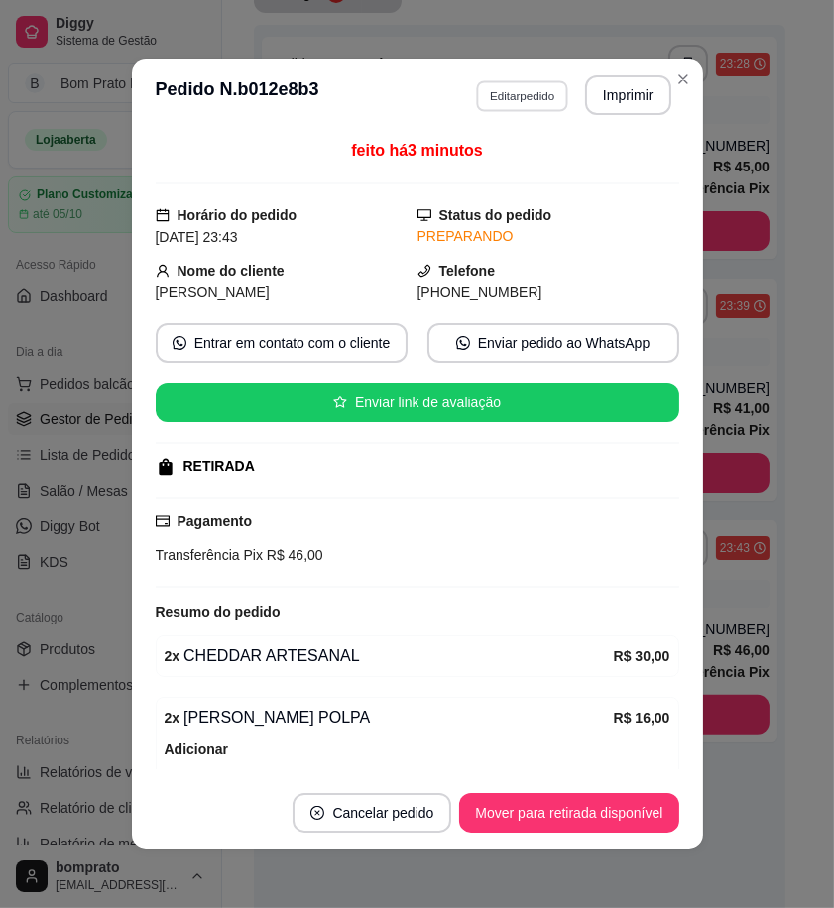
click at [512, 100] on button "Editar pedido" at bounding box center [522, 95] width 92 height 31
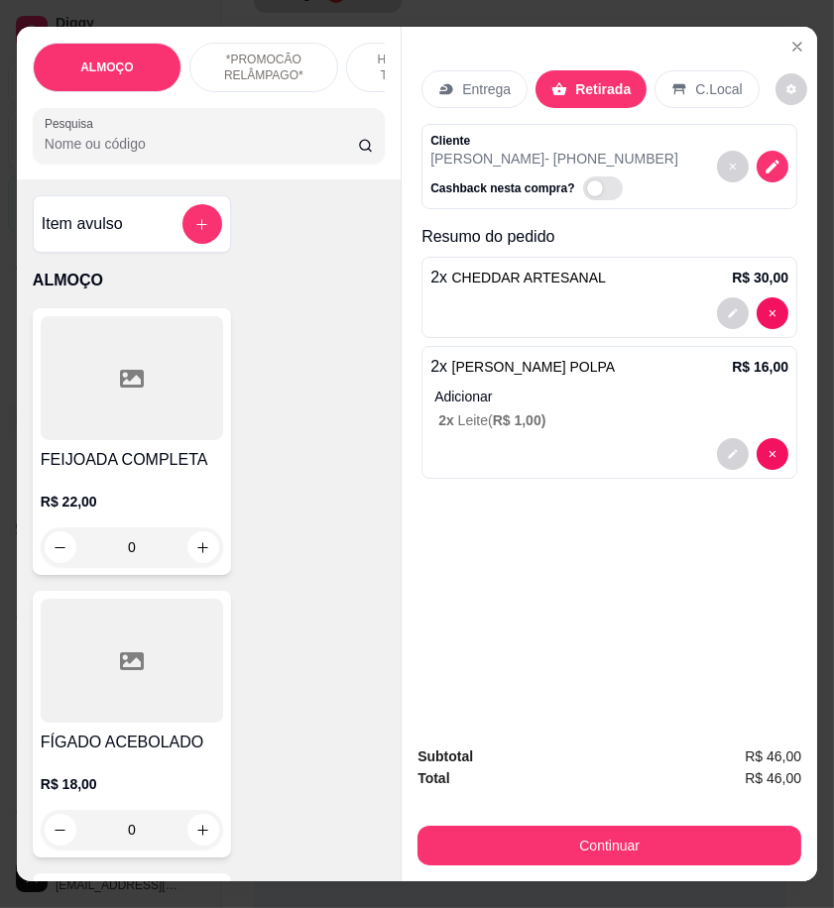
click at [135, 154] on input "Pesquisa" at bounding box center [201, 144] width 313 height 20
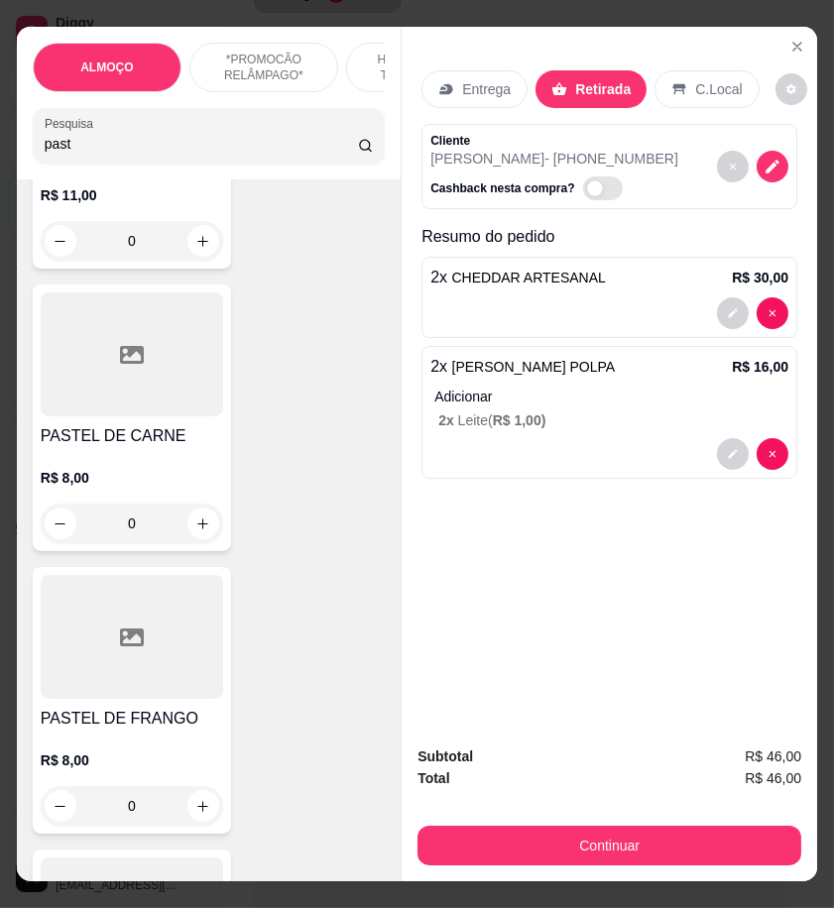
scroll to position [440, 0]
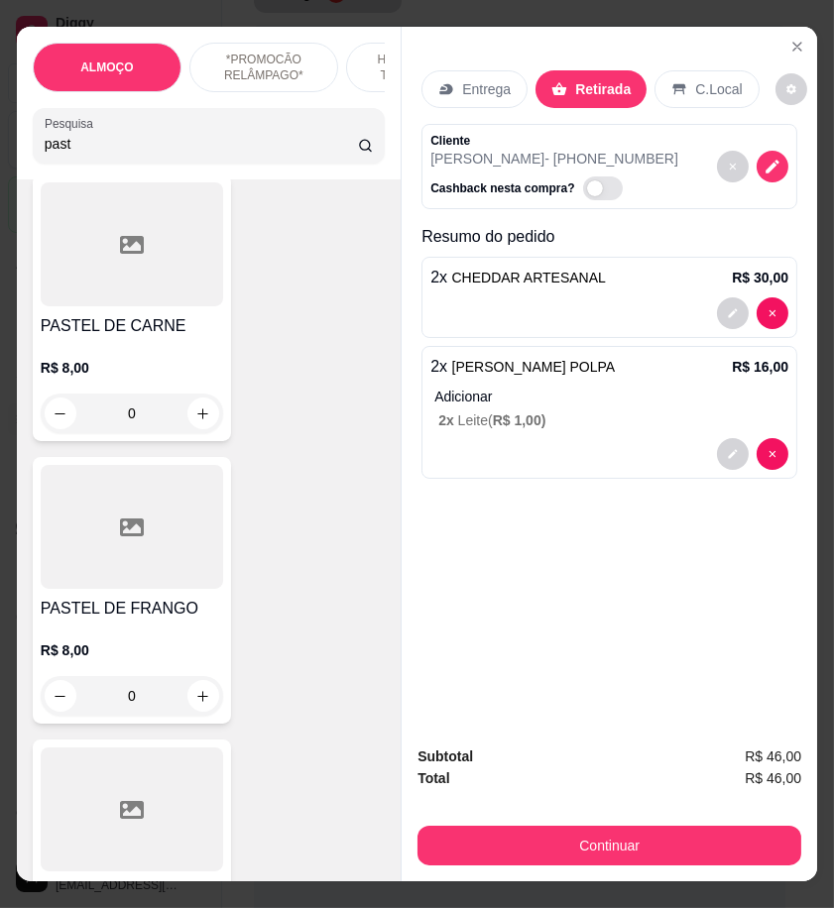
type input "past"
click at [193, 660] on p "R$ 8,00" at bounding box center [132, 651] width 182 height 20
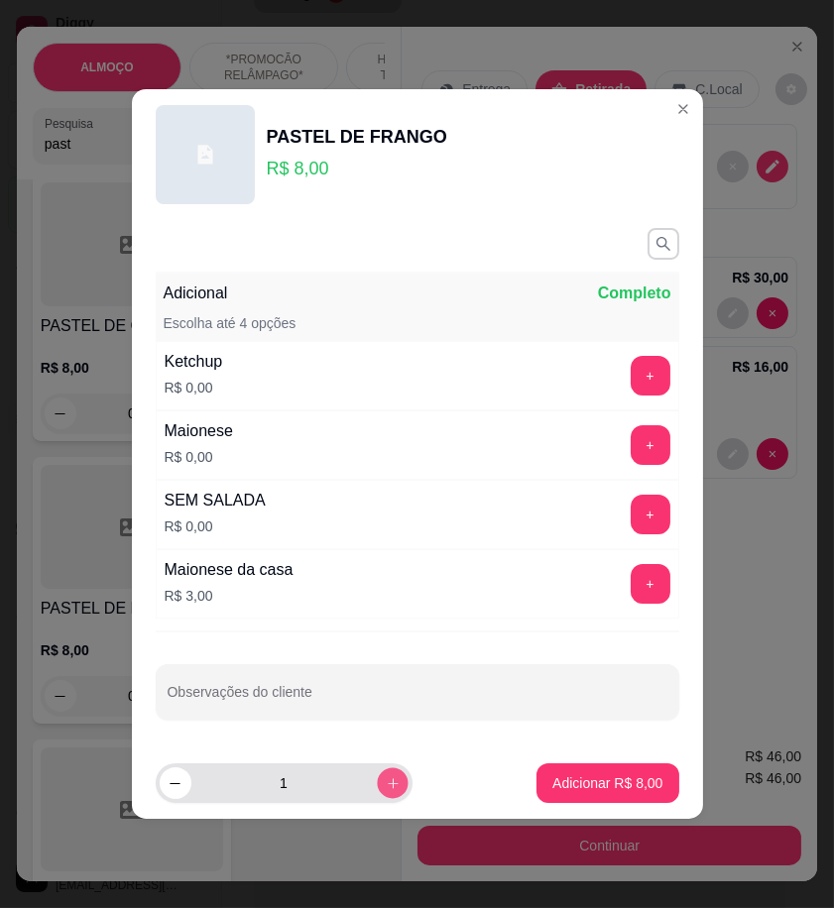
click at [385, 780] on icon "increase-product-quantity" at bounding box center [392, 783] width 15 height 15
type input "2"
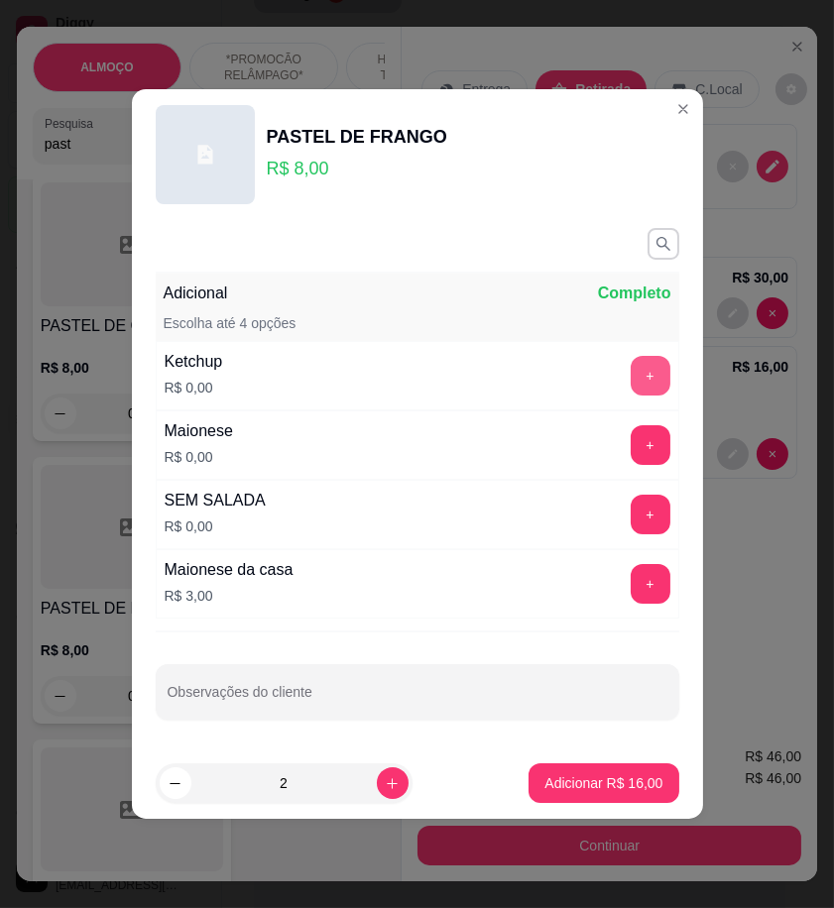
click at [638, 365] on button "+" at bounding box center [651, 376] width 40 height 40
click at [631, 446] on button "+" at bounding box center [651, 445] width 40 height 40
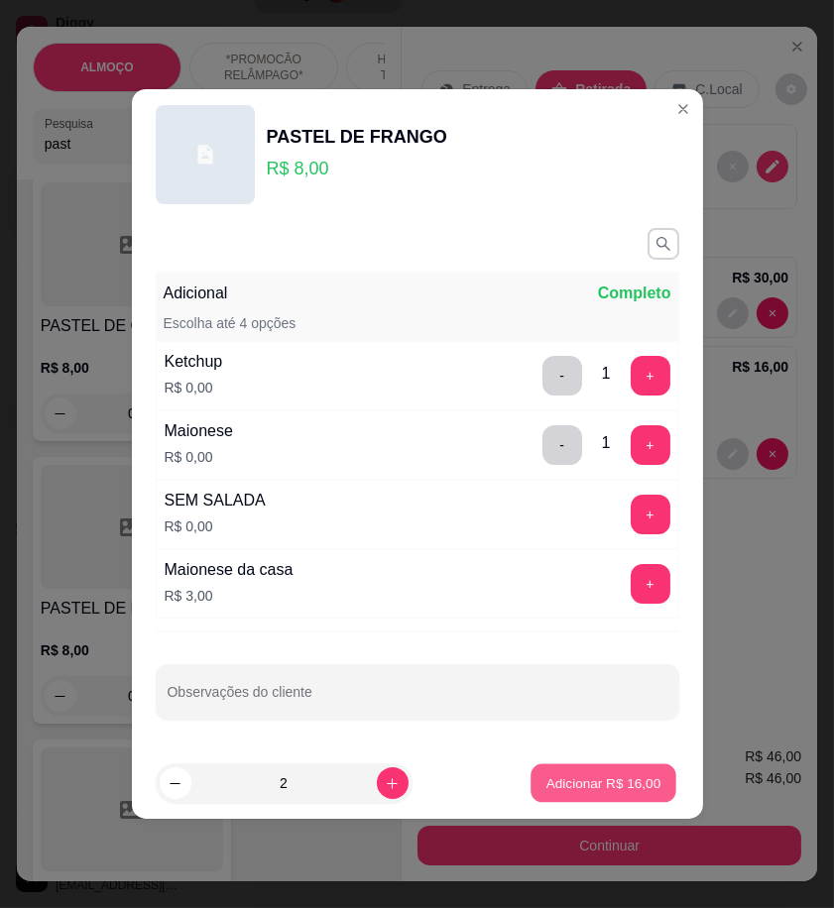
click at [611, 775] on p "Adicionar R$ 16,00" at bounding box center [603, 782] width 115 height 19
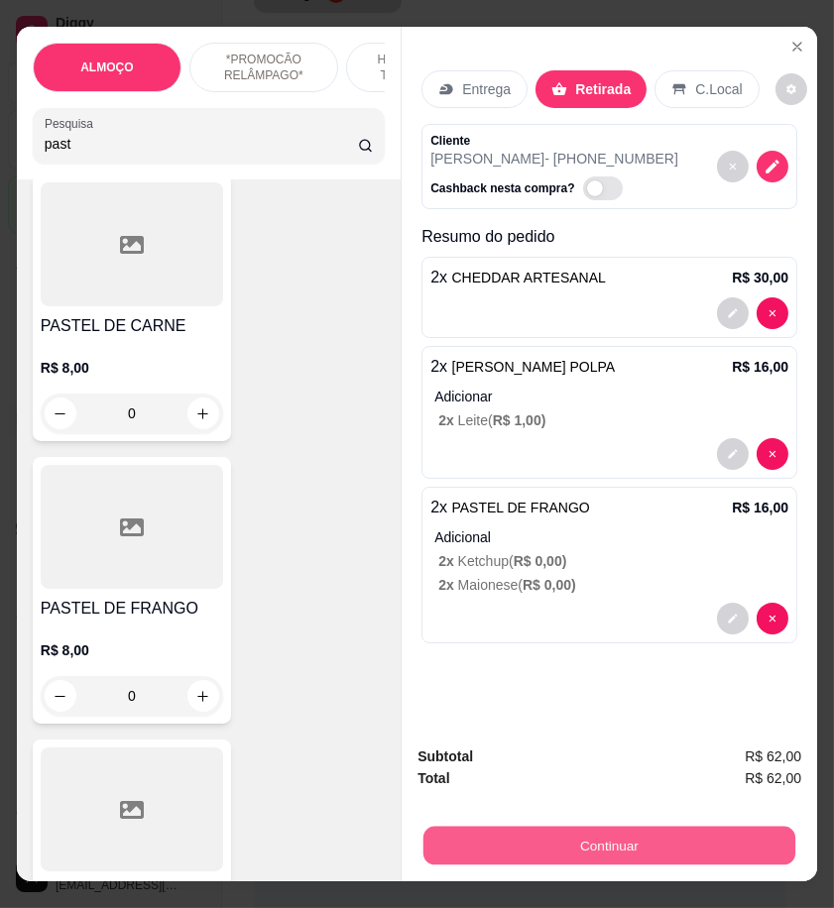
click at [738, 850] on button "Continuar" at bounding box center [609, 845] width 372 height 39
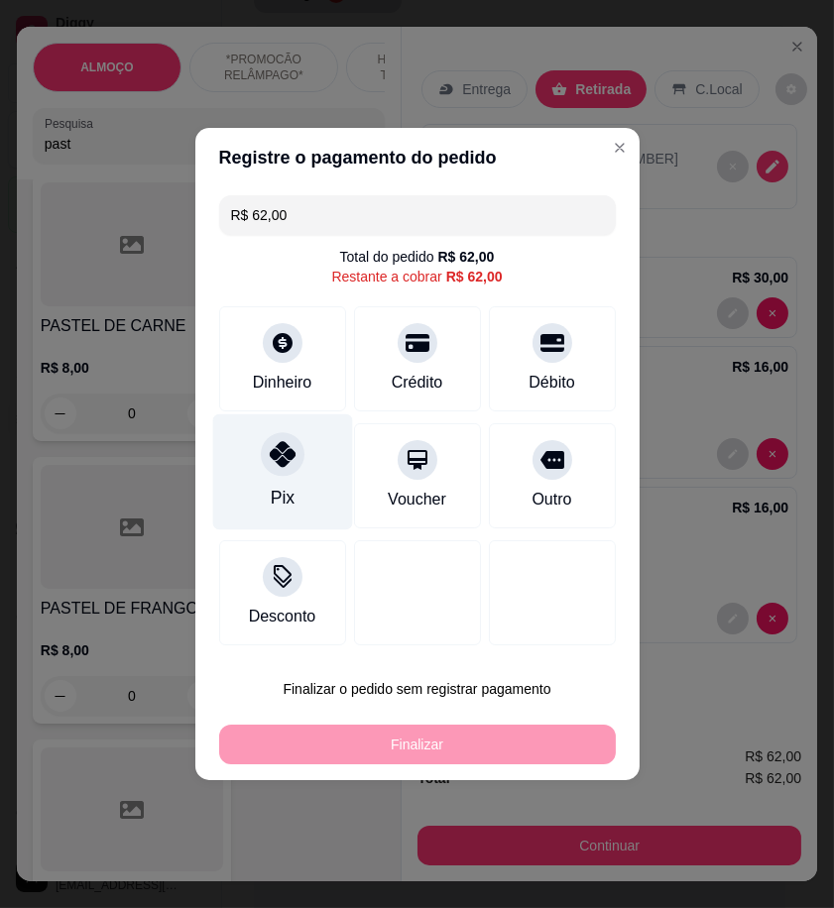
click at [273, 491] on div "Pix" at bounding box center [282, 498] width 24 height 26
type input "R$ 0,00"
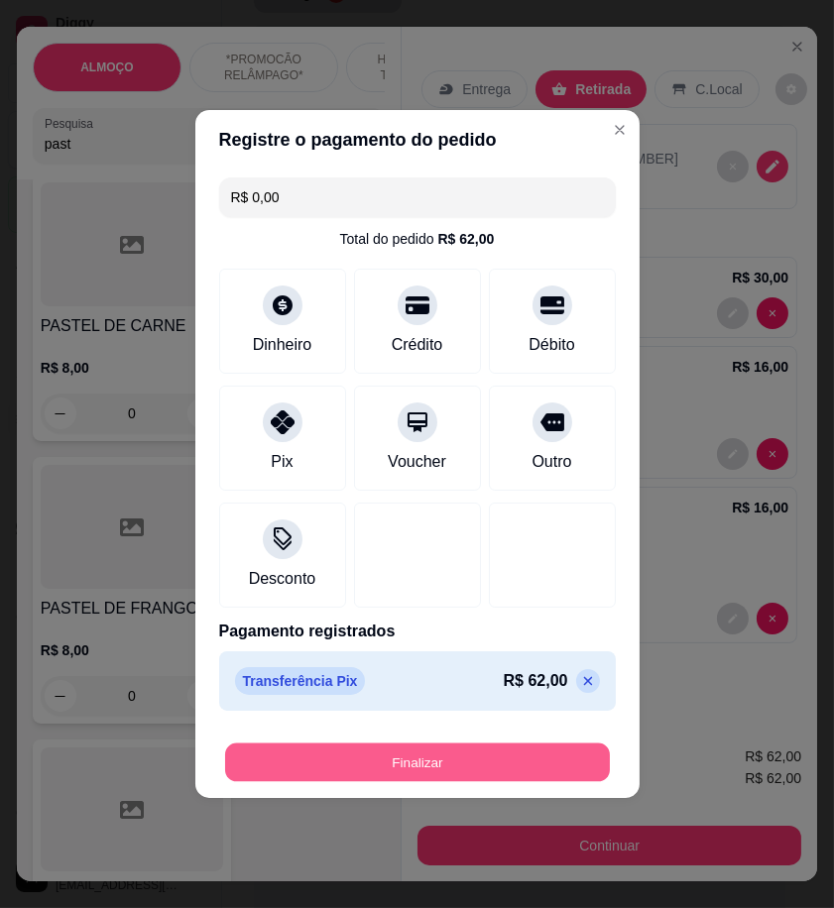
click at [481, 760] on button "Finalizar" at bounding box center [417, 763] width 385 height 39
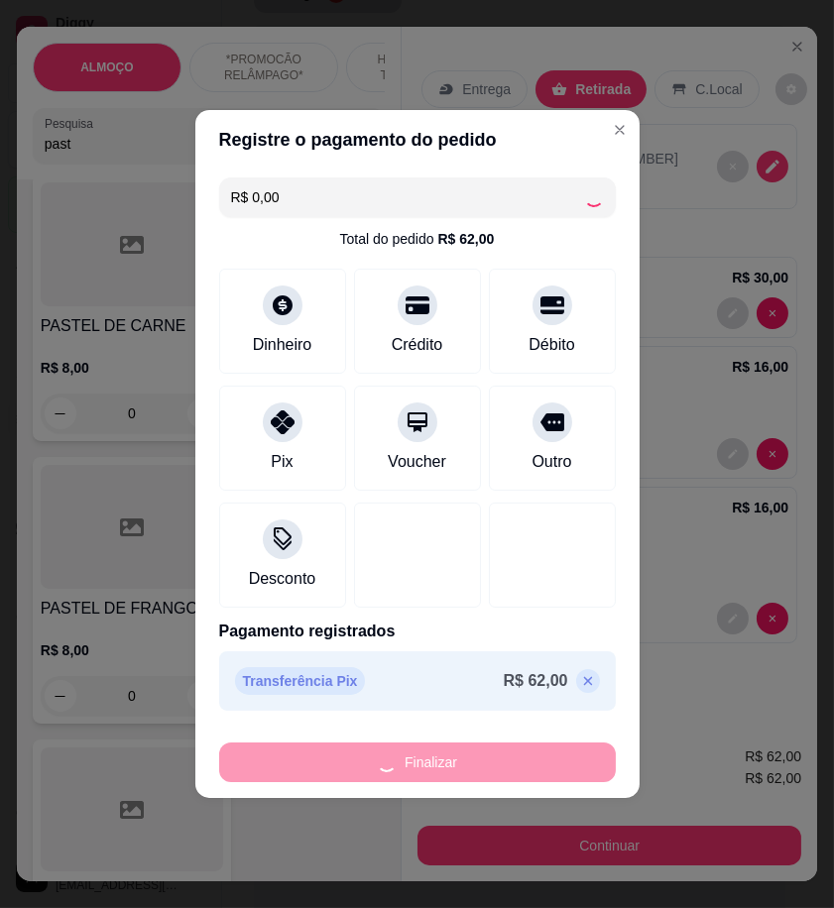
type input "0"
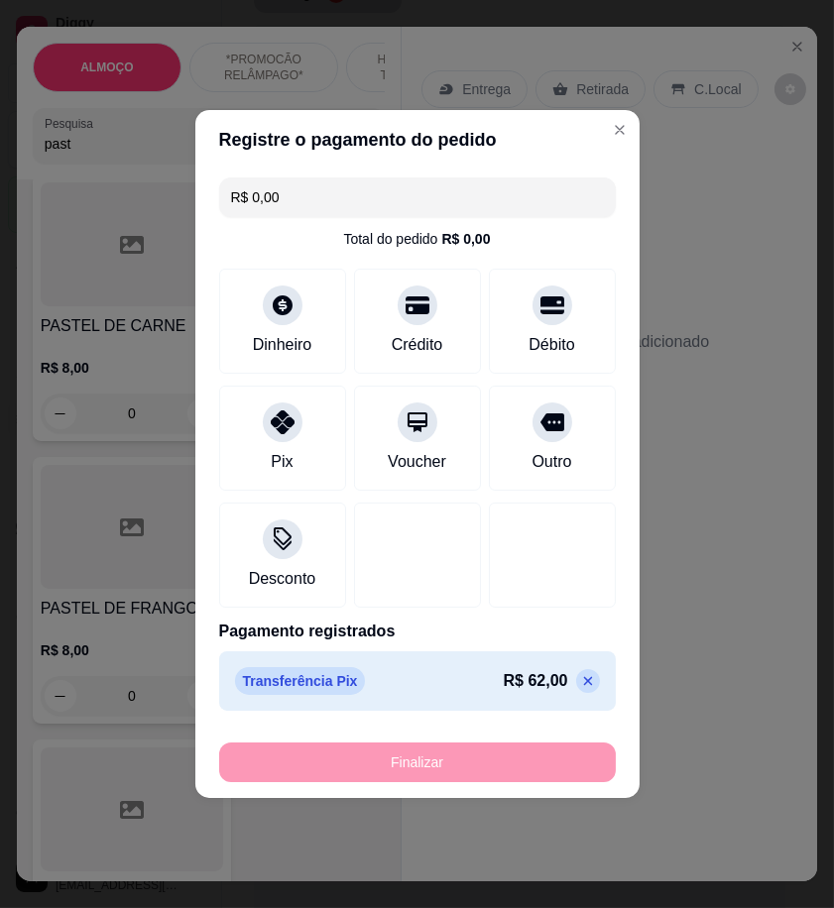
type input "-R$ 62,00"
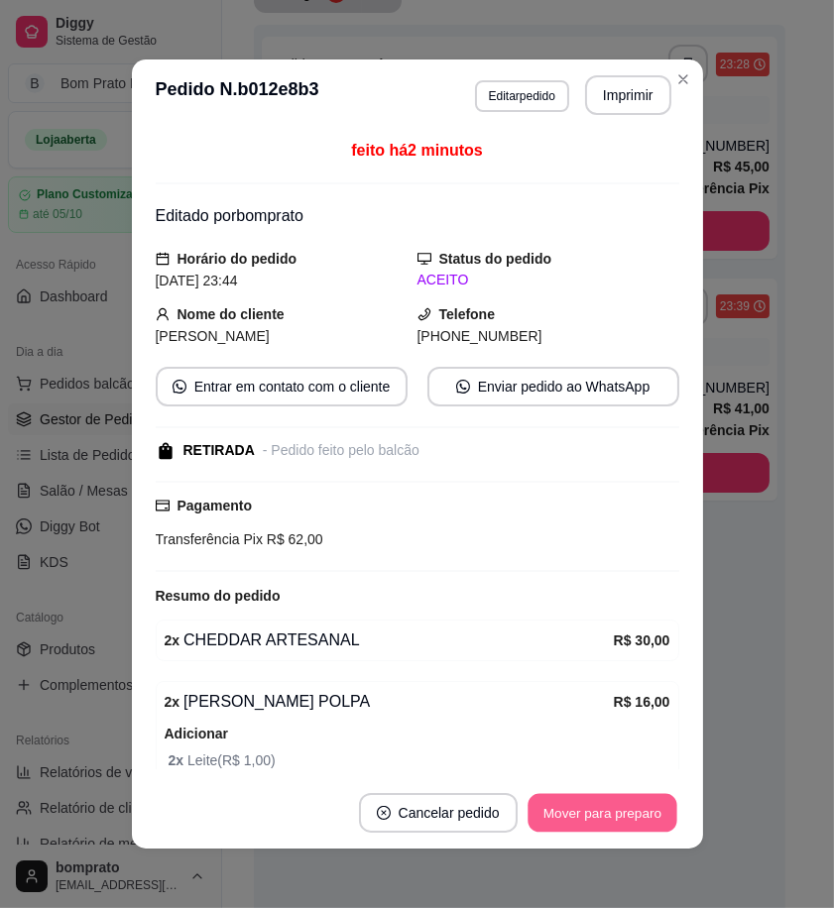
click at [588, 825] on button "Mover para preparo" at bounding box center [602, 813] width 149 height 39
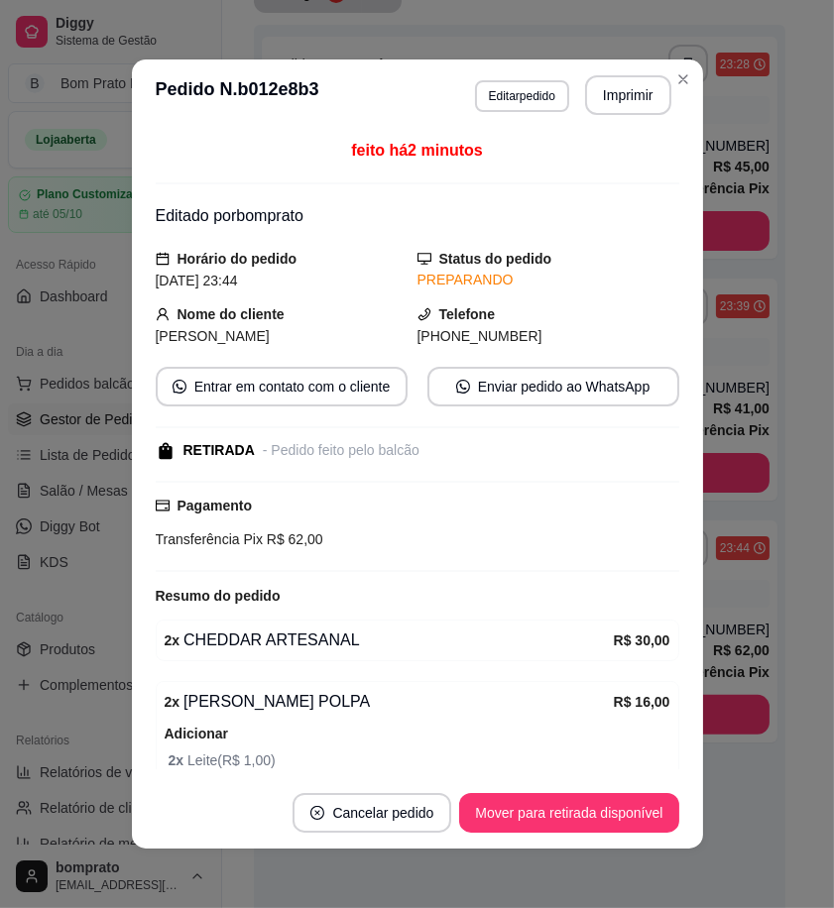
click at [629, 101] on button "Imprimir" at bounding box center [628, 95] width 86 height 40
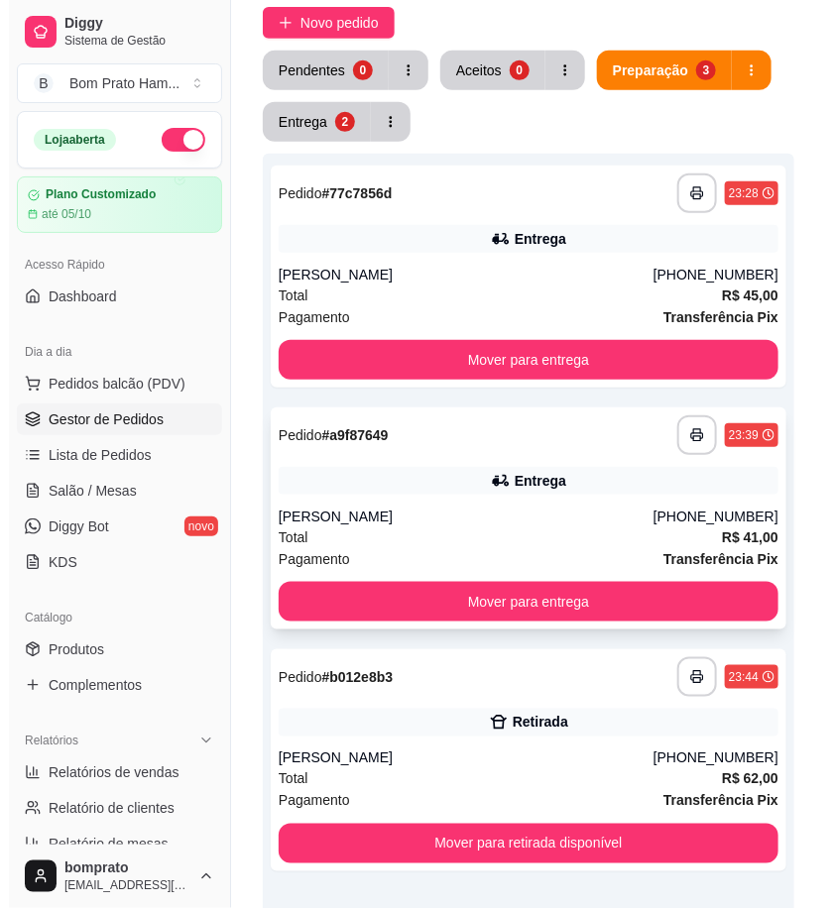
scroll to position [0, 0]
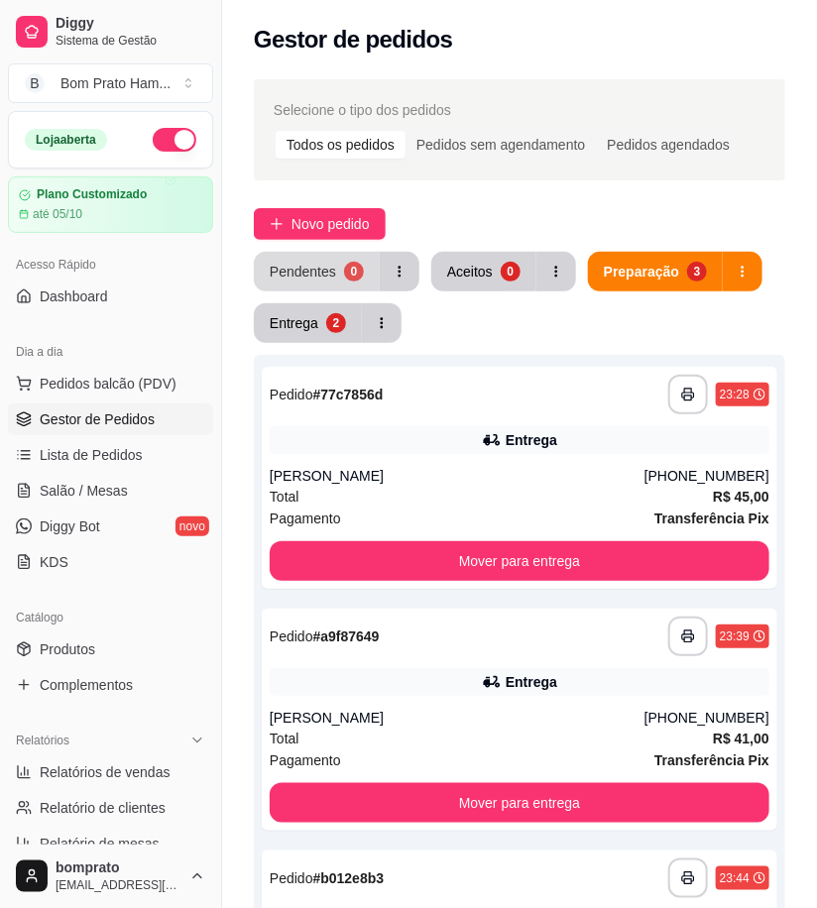
click at [305, 272] on div "Pendentes" at bounding box center [303, 272] width 66 height 20
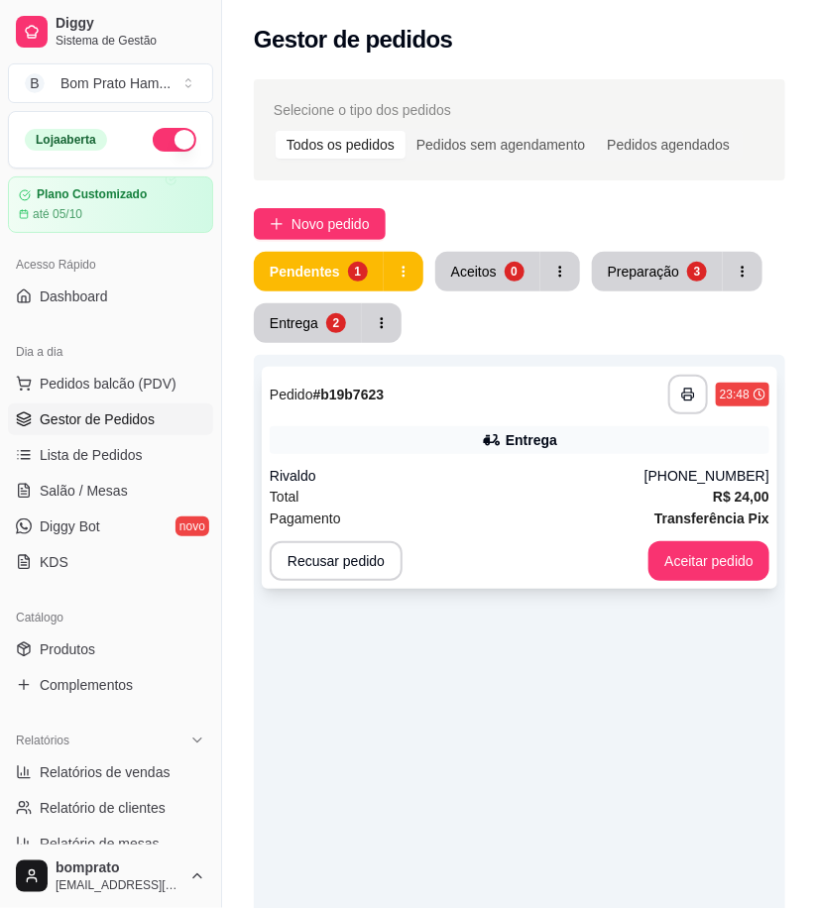
click at [539, 470] on div "Rivaldo" at bounding box center [457, 476] width 375 height 20
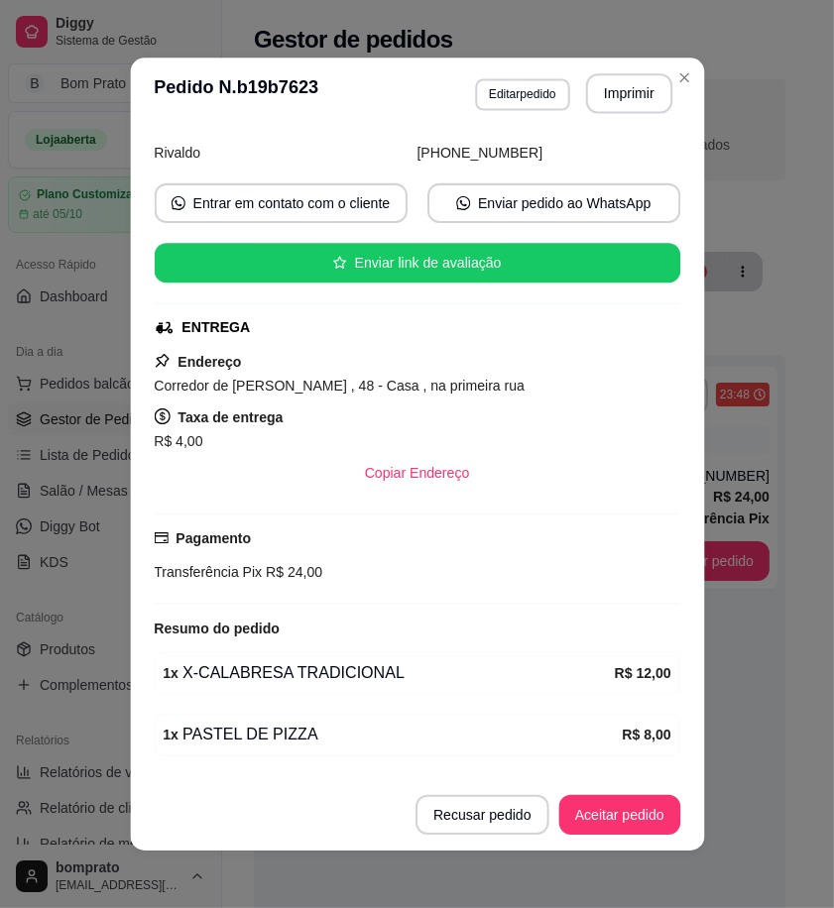
scroll to position [202, 0]
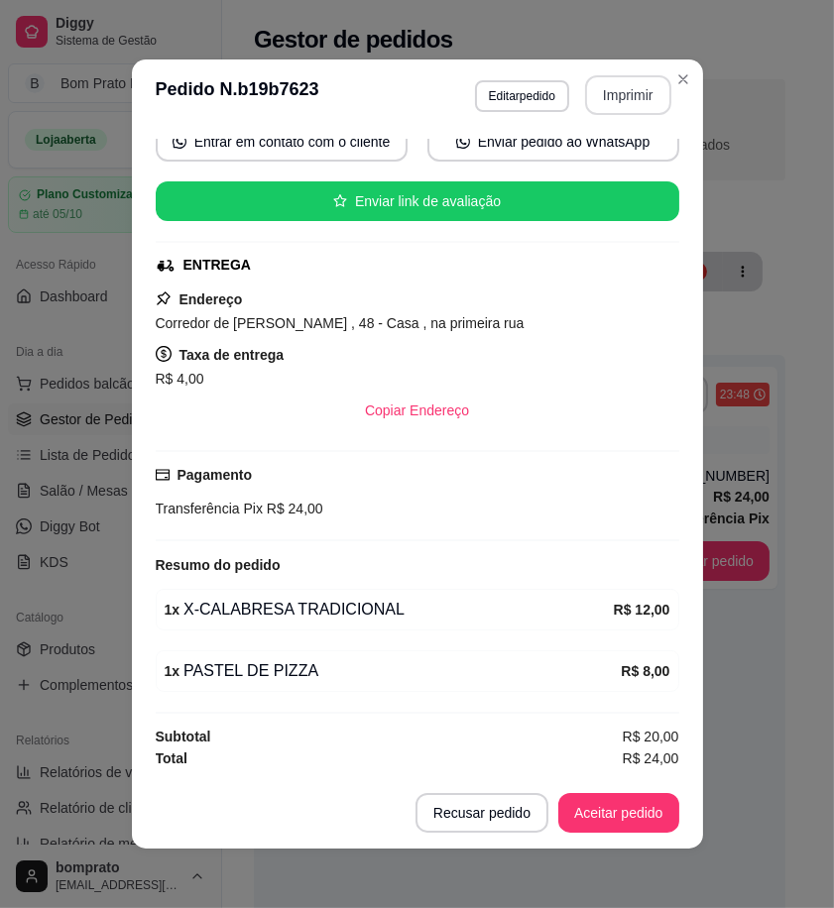
click at [636, 111] on button "Imprimir" at bounding box center [628, 95] width 86 height 40
click at [631, 831] on button "Aceitar pedido" at bounding box center [618, 813] width 117 height 39
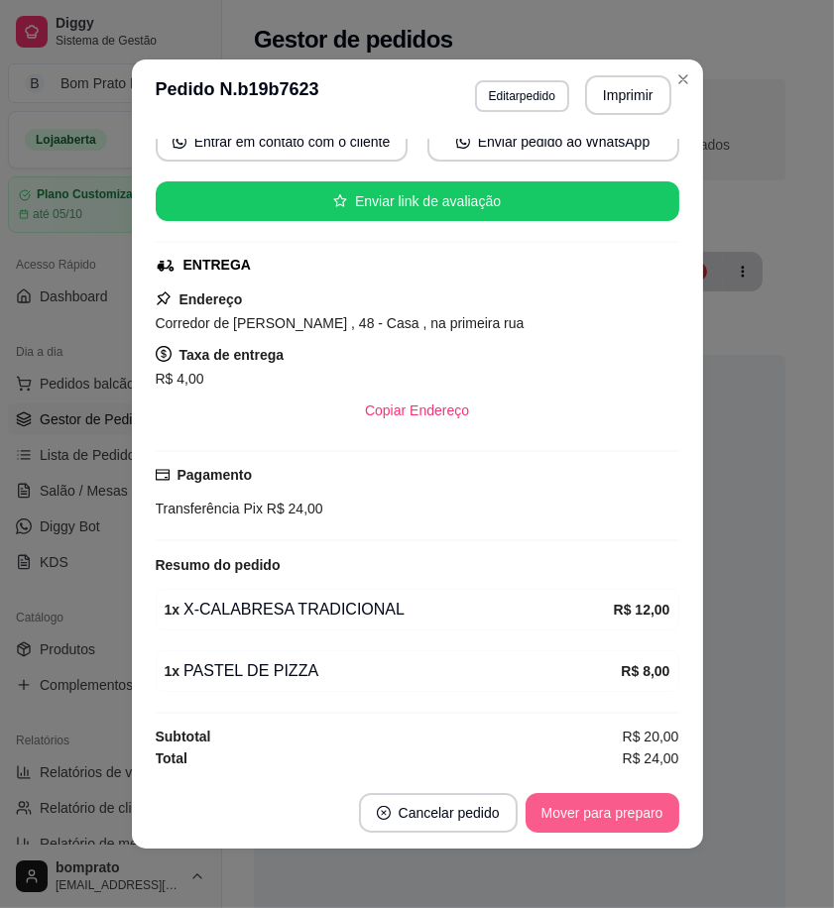
click at [631, 813] on button "Mover para preparo" at bounding box center [603, 813] width 154 height 40
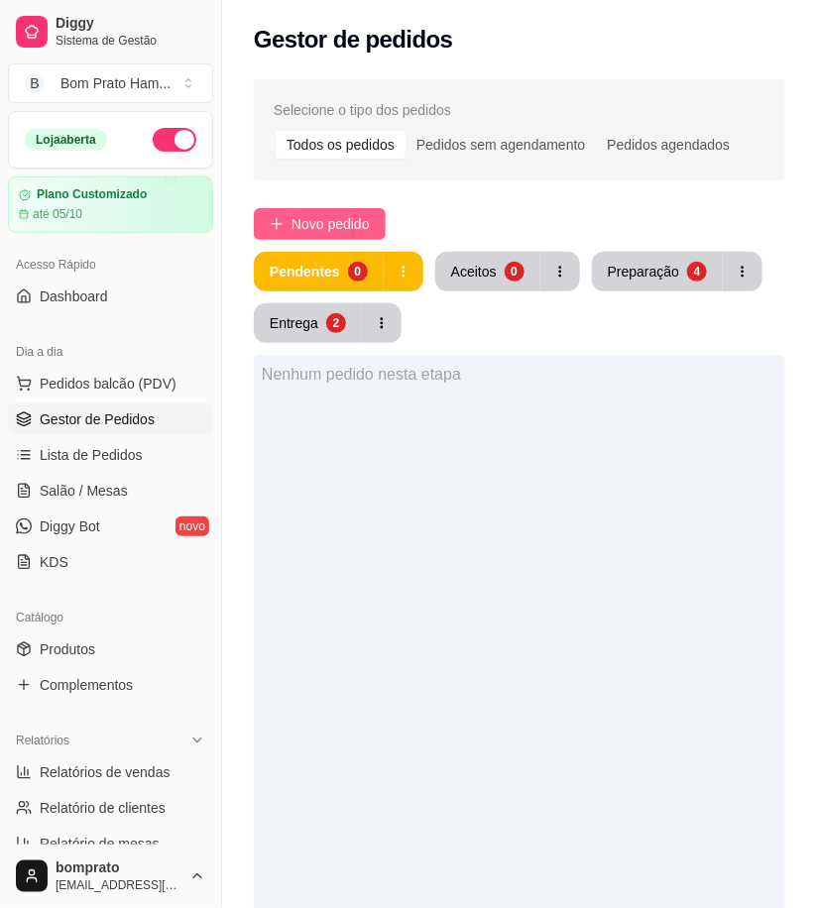
click at [350, 231] on span "Novo pedido" at bounding box center [331, 224] width 78 height 22
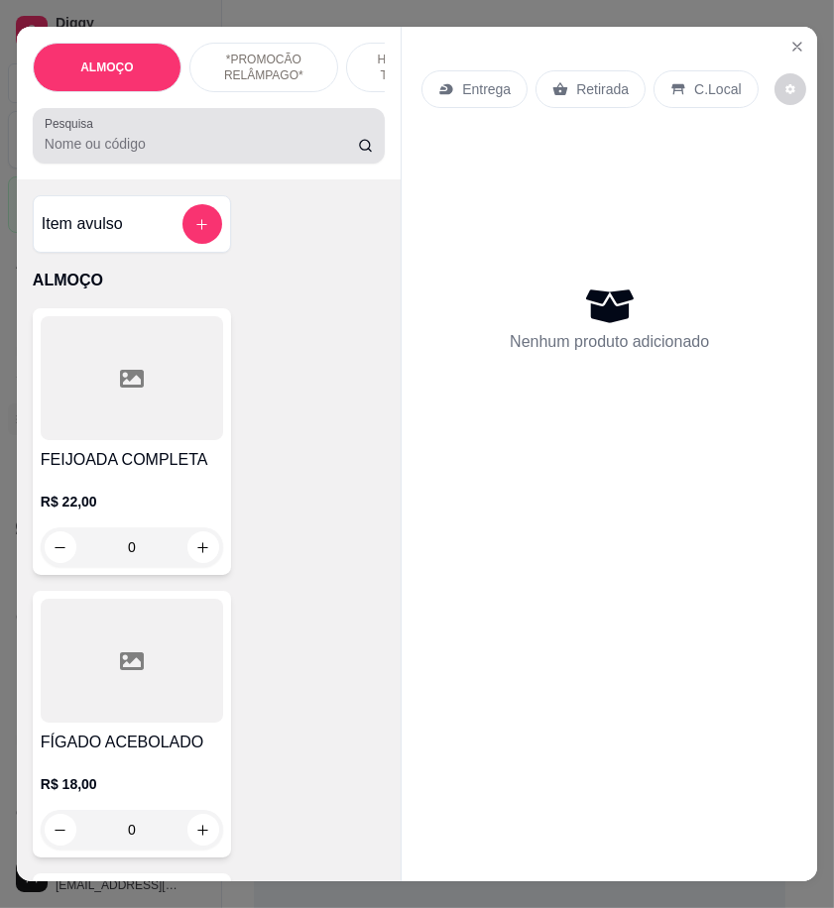
click at [127, 149] on input "Pesquisa" at bounding box center [201, 144] width 313 height 20
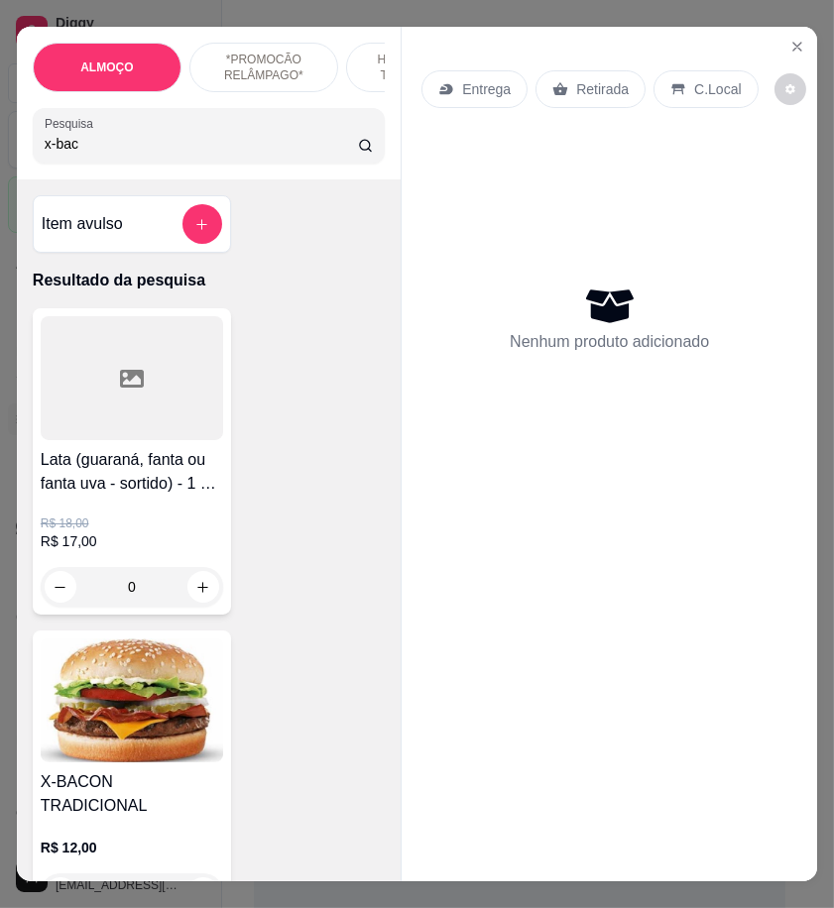
type input "x-bac"
click at [58, 130] on label "Pesquisa" at bounding box center [73, 123] width 56 height 17
click at [58, 134] on input "x-bac" at bounding box center [201, 144] width 313 height 20
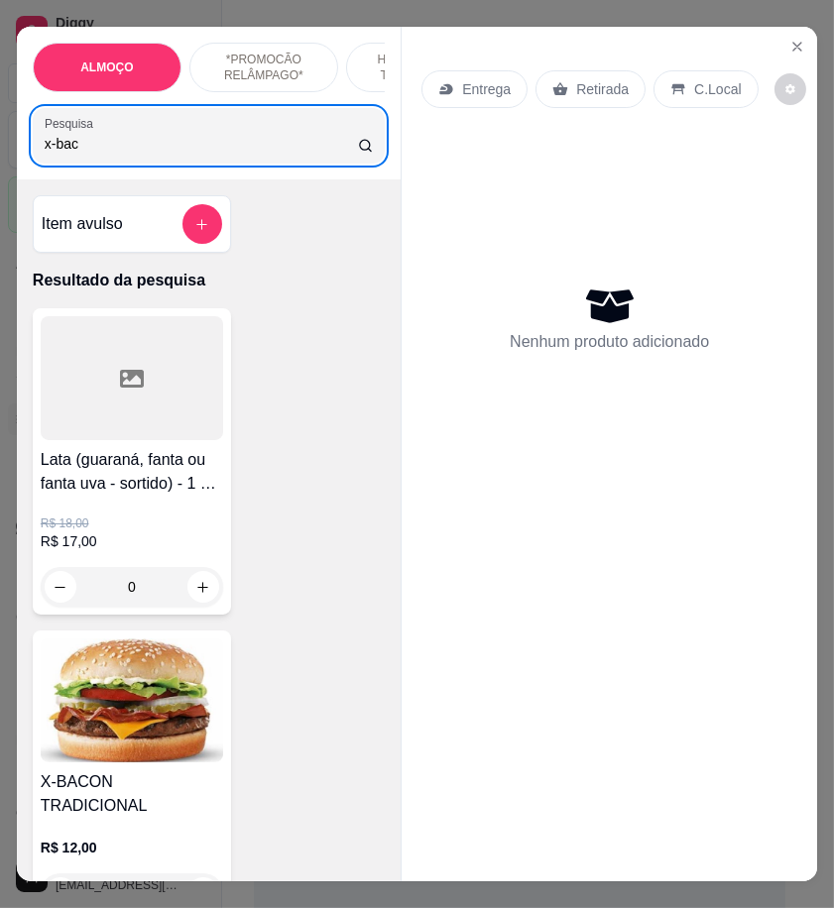
click at [180, 698] on img at bounding box center [132, 701] width 182 height 124
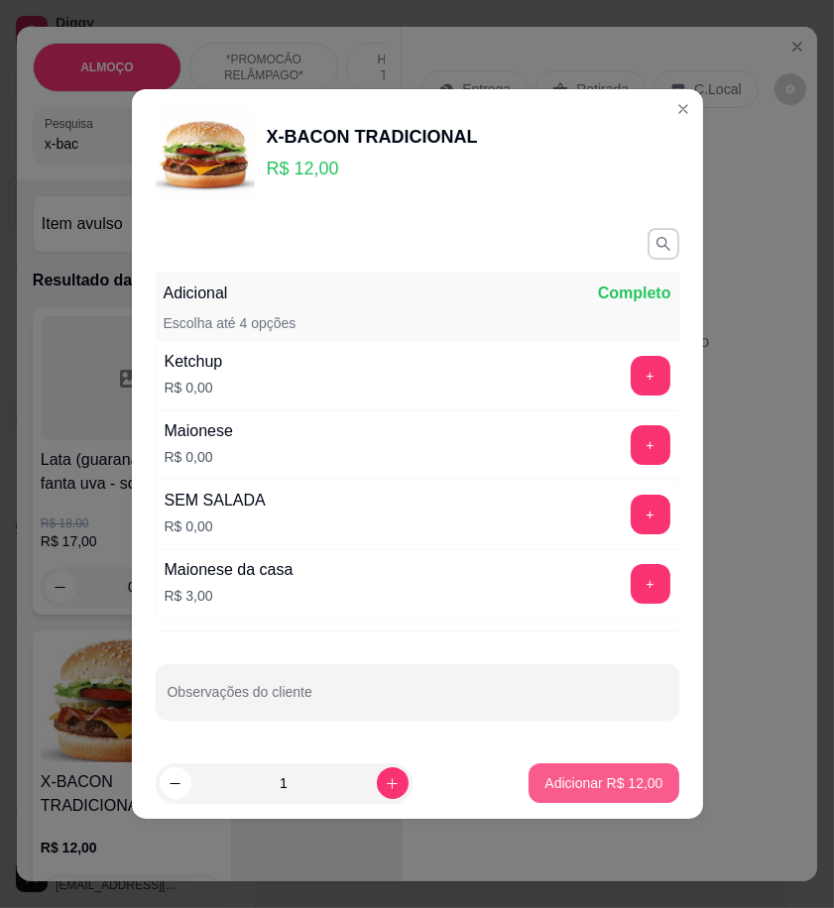
click at [597, 781] on p "Adicionar R$ 12,00" at bounding box center [603, 783] width 118 height 20
type input "1"
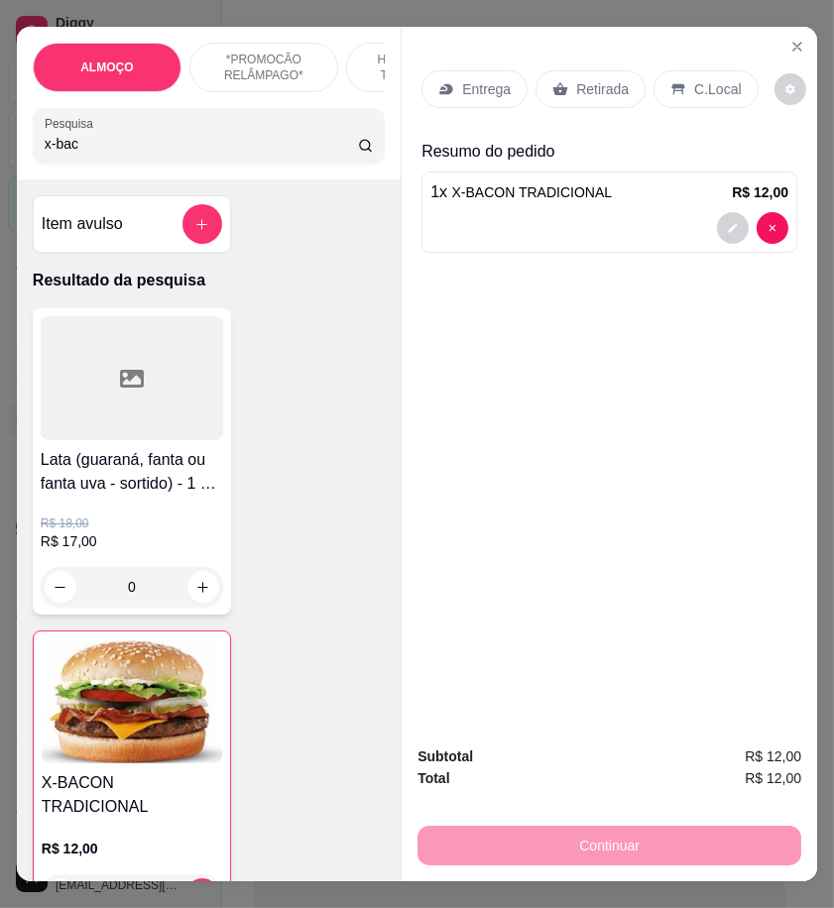
click at [93, 154] on input "x-bac" at bounding box center [201, 144] width 313 height 20
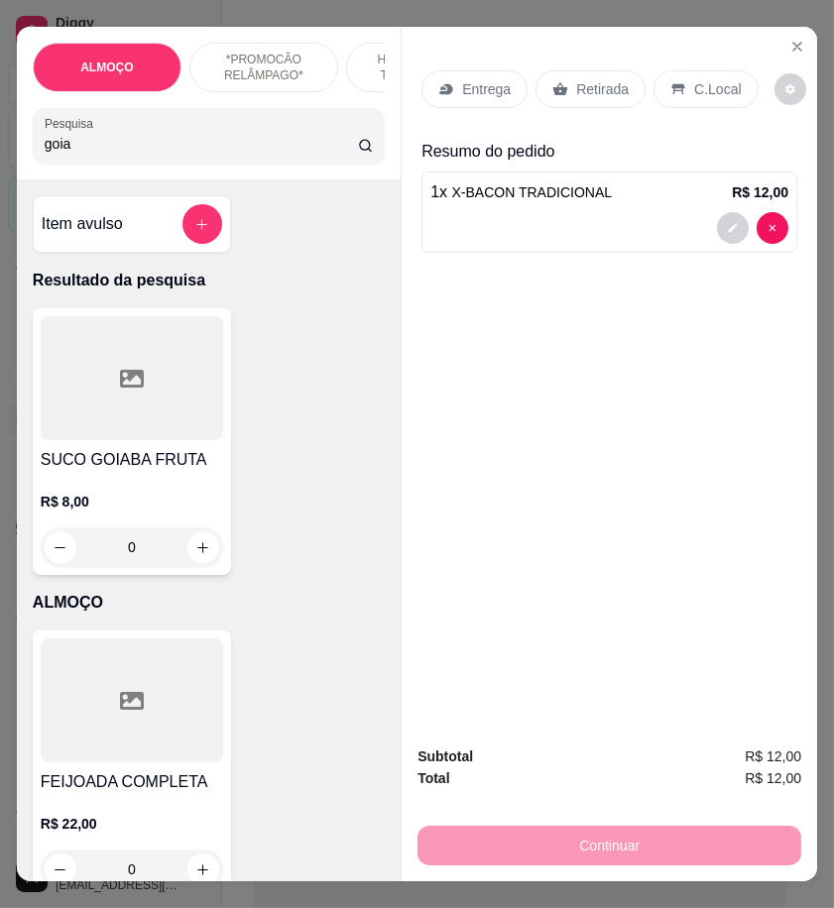
type input "goia"
click at [200, 548] on div "0" at bounding box center [132, 548] width 182 height 40
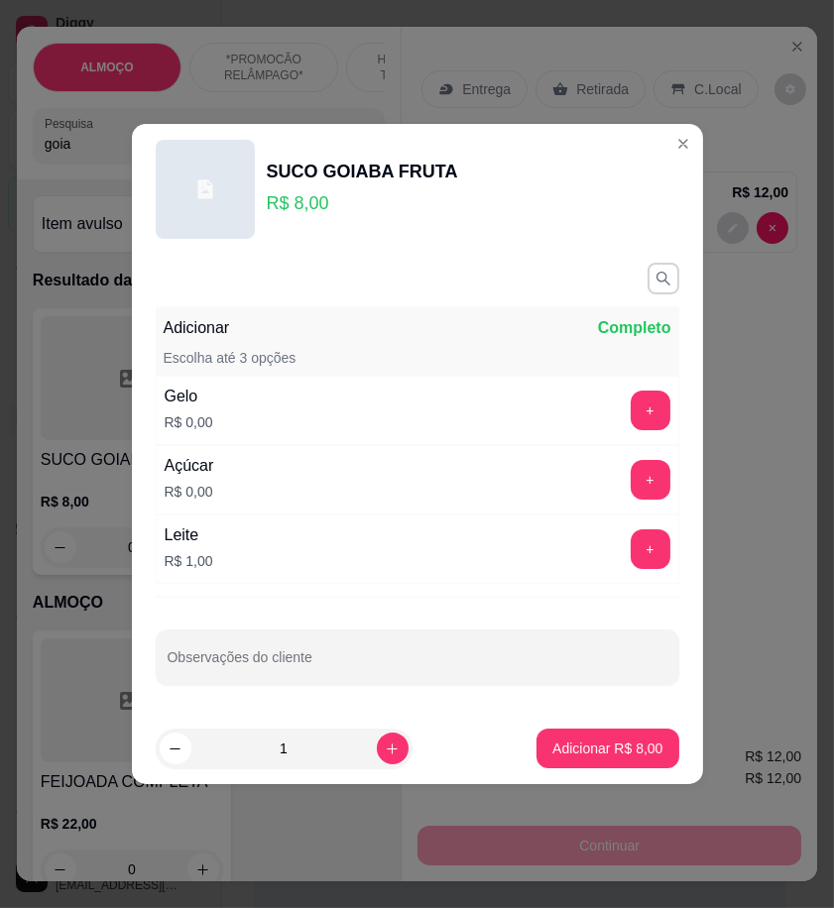
click at [645, 567] on button "+" at bounding box center [651, 550] width 40 height 40
click at [621, 739] on p "Adicionar R$ 9,00" at bounding box center [607, 749] width 110 height 20
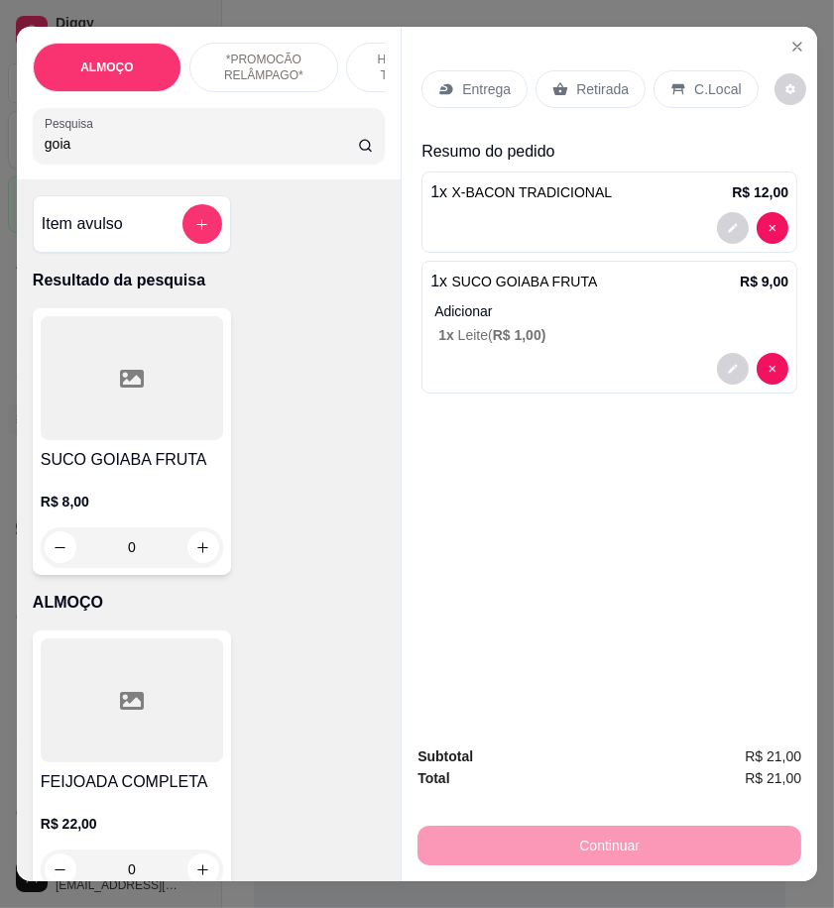
click at [474, 81] on p "Entrega" at bounding box center [486, 89] width 49 height 20
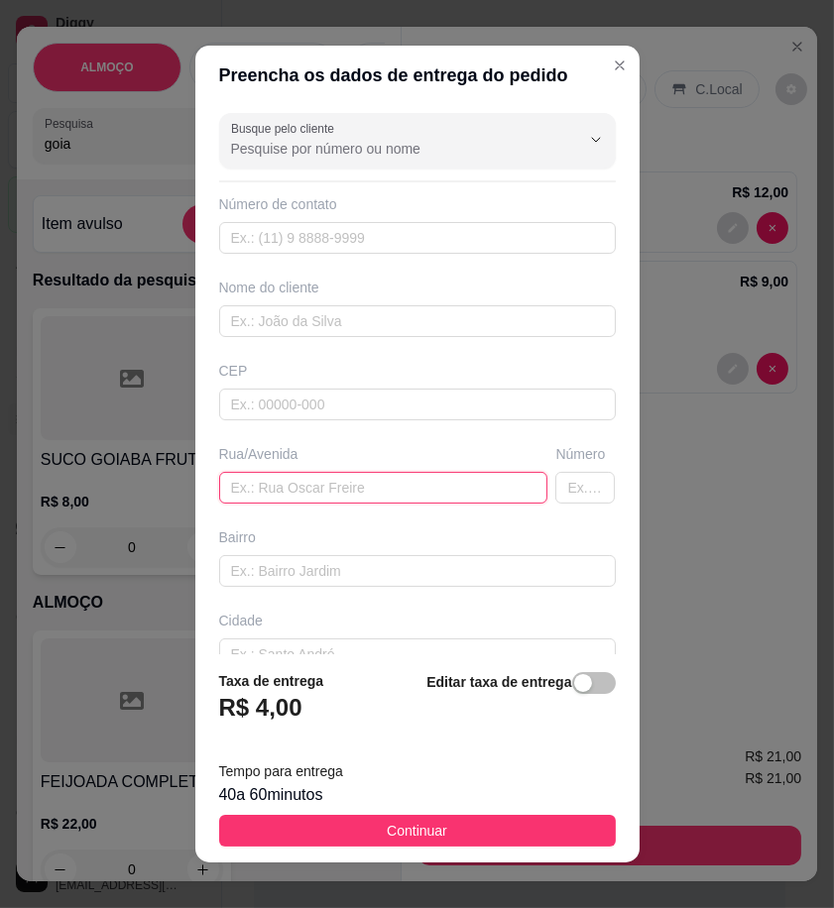
paste input "Rua Antão Alves número 192"
type input "Rua Antão Alves número 192"
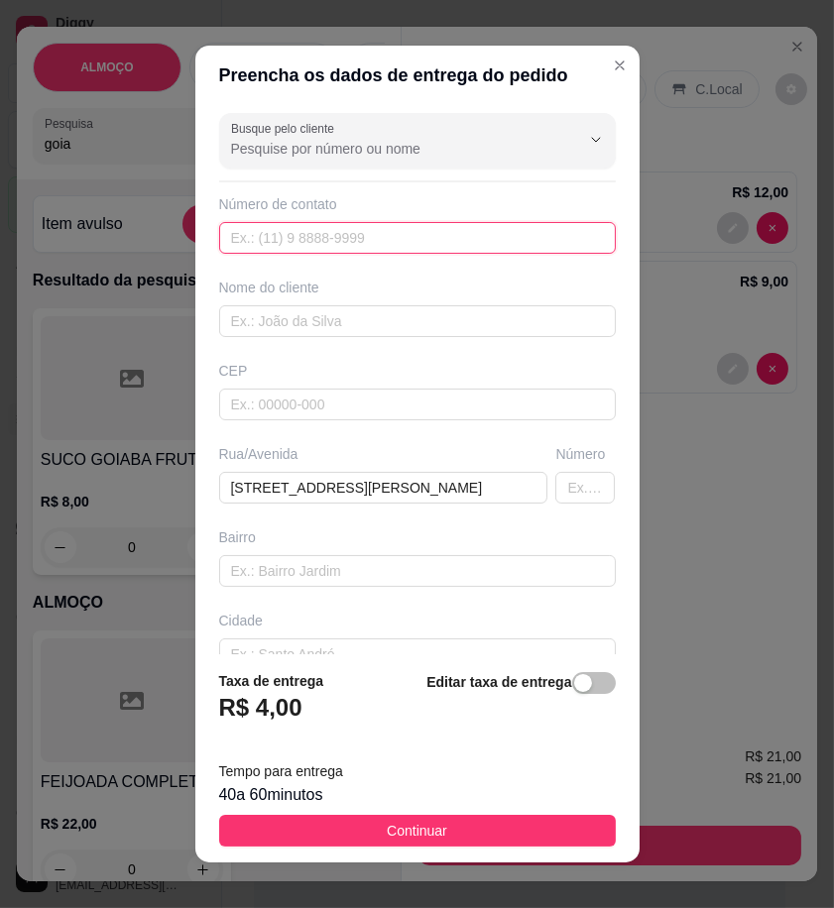
paste input "558 79132-7131"
type input "558 79132-7131"
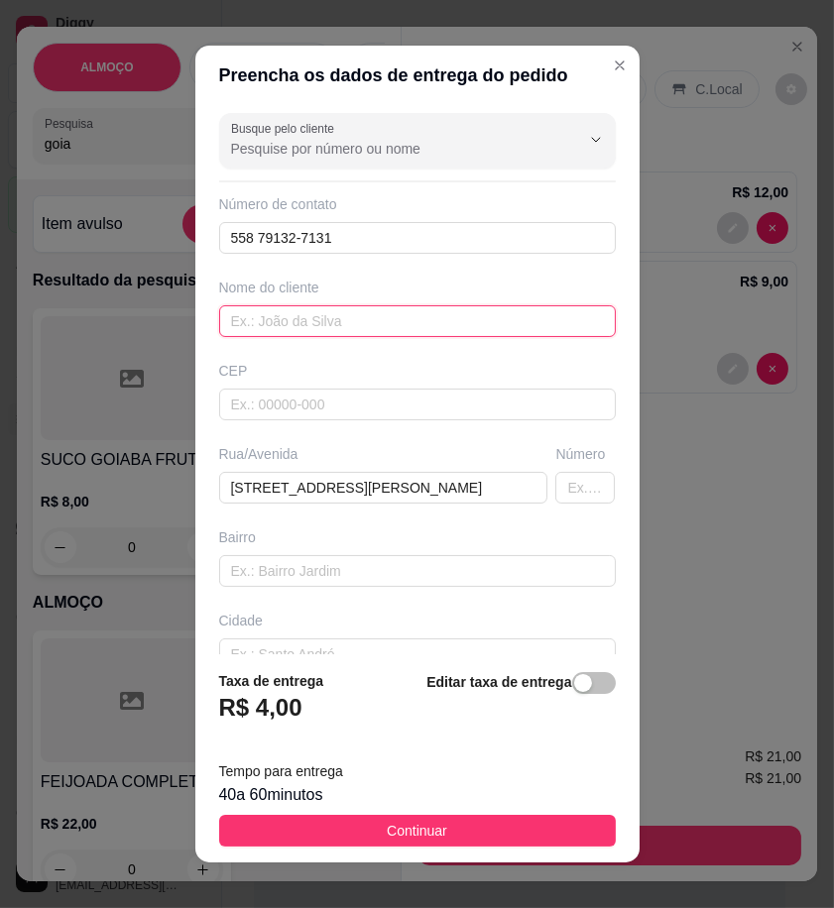
click at [359, 317] on input "text" at bounding box center [417, 321] width 397 height 32
type input "Thony"
click at [533, 850] on footer "Taxa de entrega R$ 4,00 Editar taxa de entrega Tempo para entrega 40 a 60 minut…" at bounding box center [417, 758] width 444 height 208
click at [565, 829] on button "Continuar" at bounding box center [417, 831] width 397 height 32
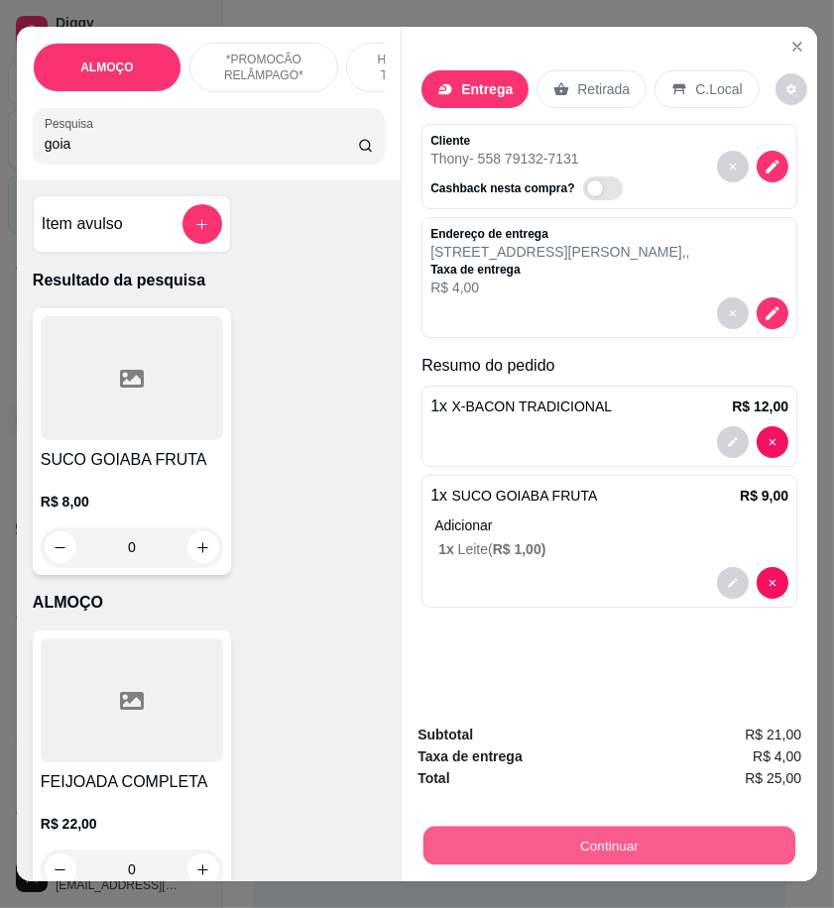
click at [664, 841] on button "Continuar" at bounding box center [609, 845] width 372 height 39
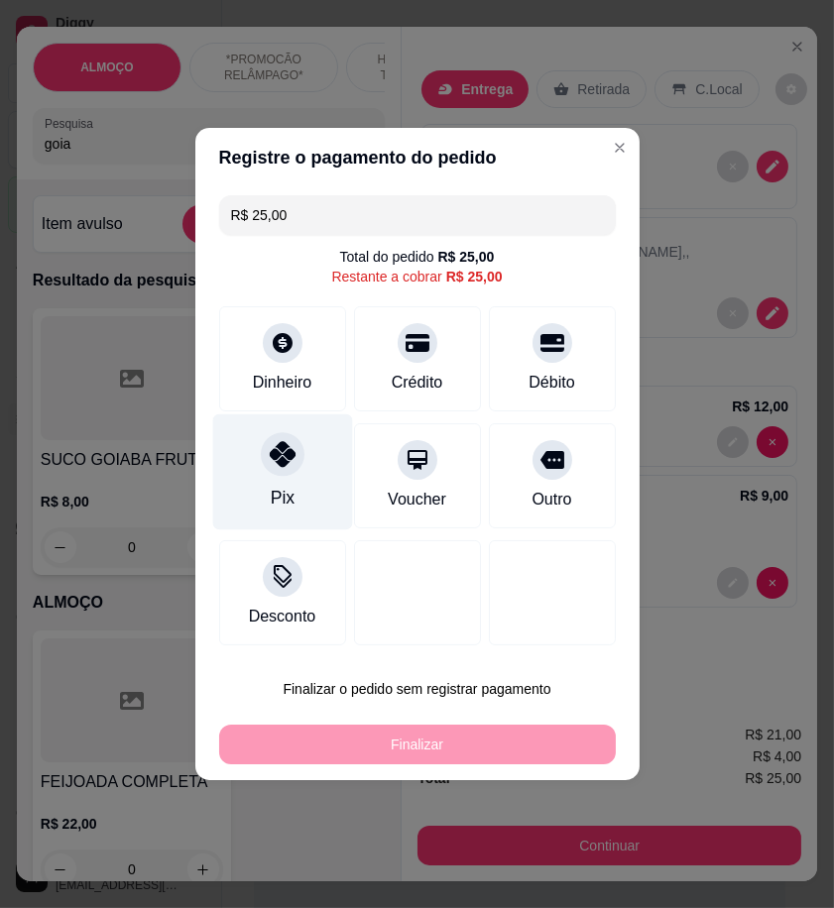
click at [295, 499] on div "Pix" at bounding box center [282, 473] width 140 height 116
type input "R$ 0,00"
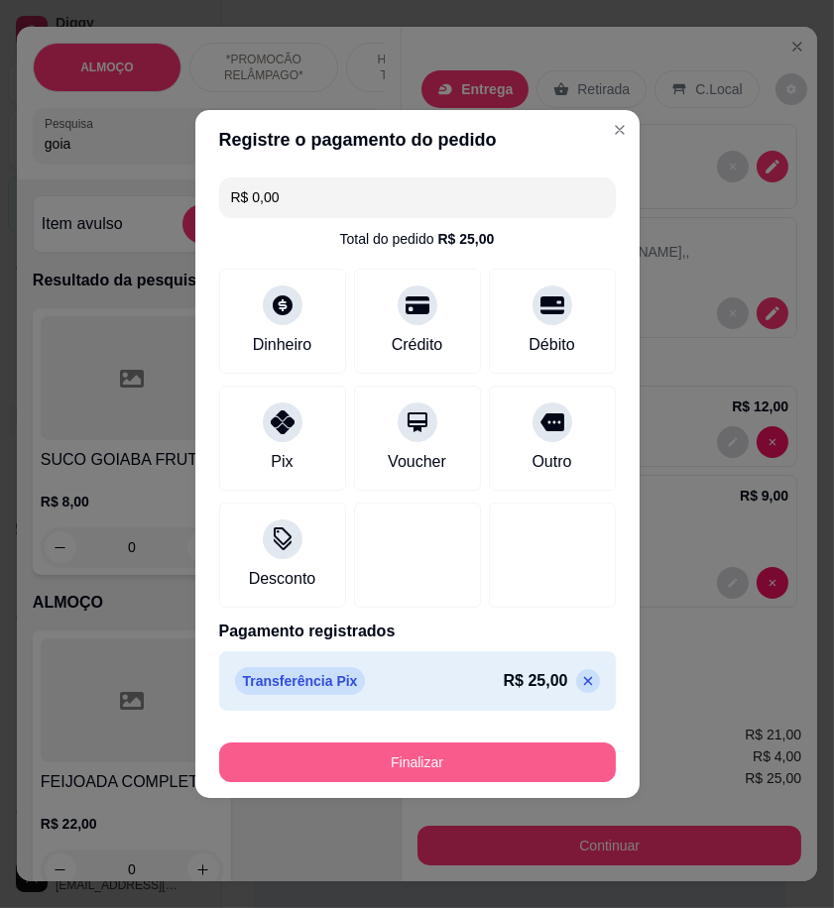
click at [489, 762] on button "Finalizar" at bounding box center [417, 763] width 397 height 40
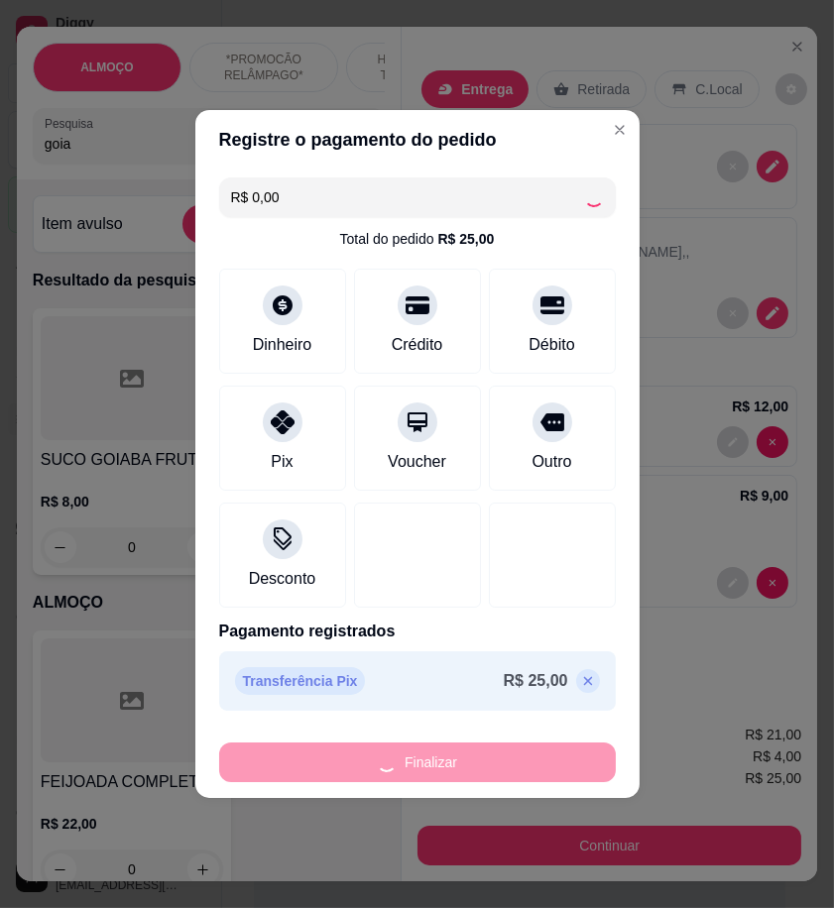
type input "0"
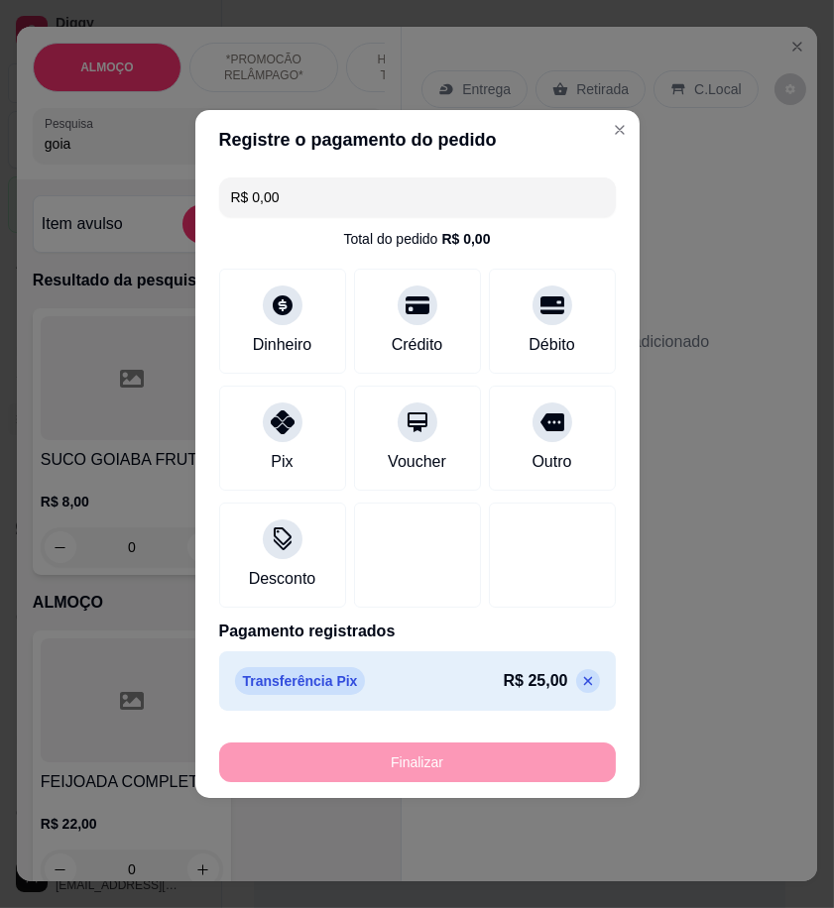
type input "-R$ 25,00"
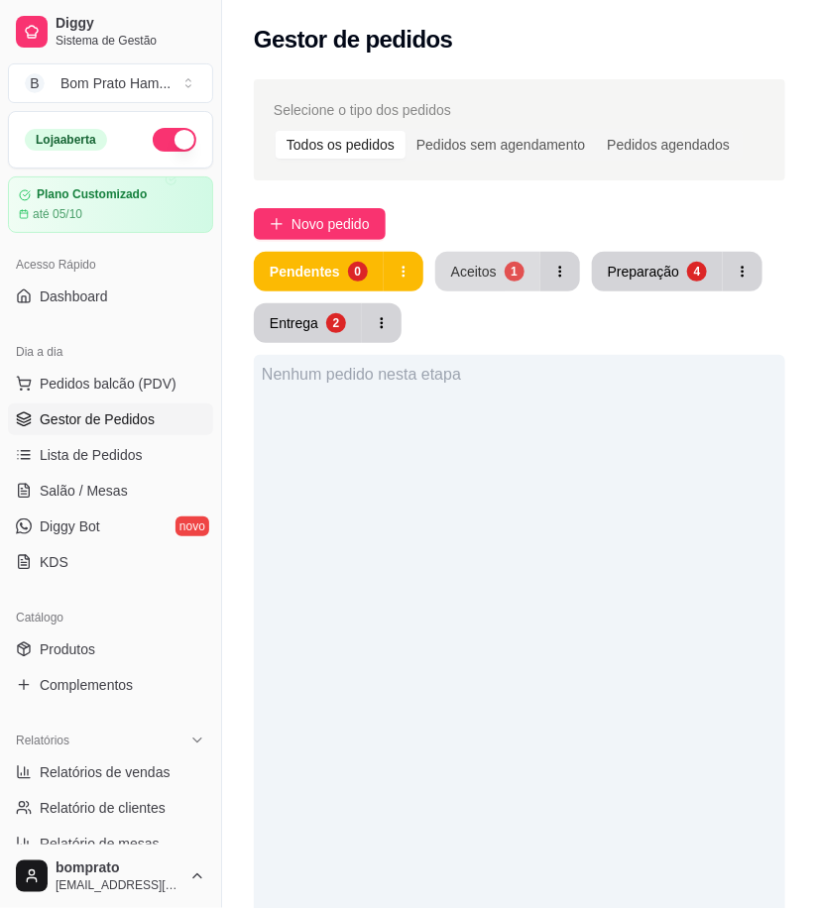
click at [472, 281] on div "Aceitos" at bounding box center [474, 272] width 46 height 20
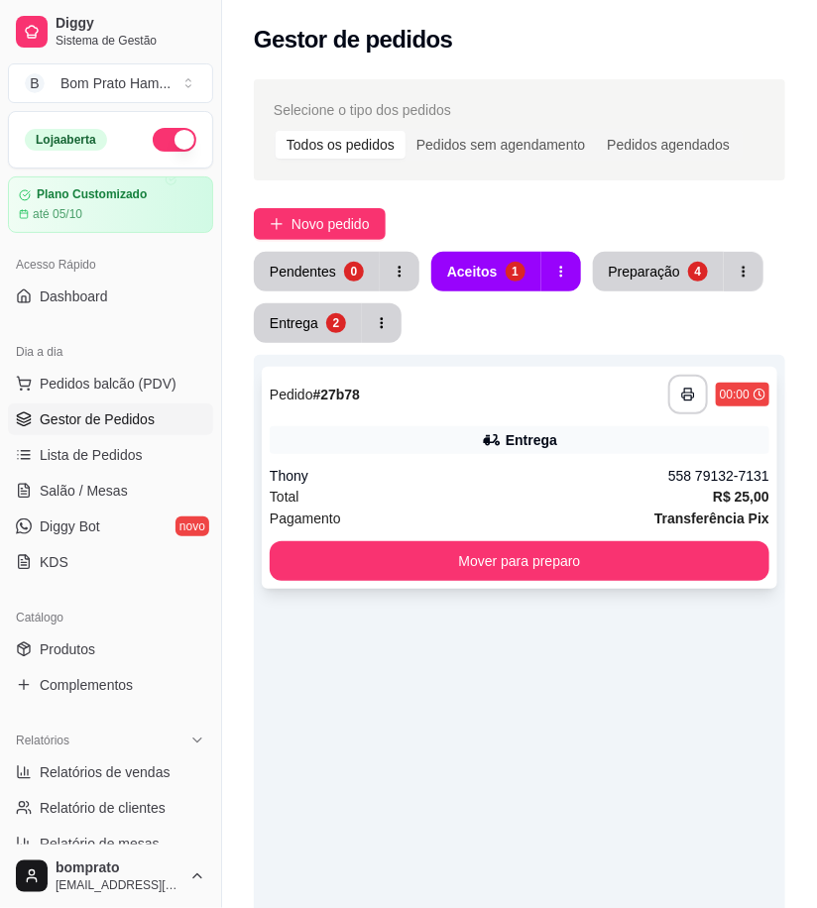
click at [514, 471] on div "Thony" at bounding box center [469, 476] width 399 height 20
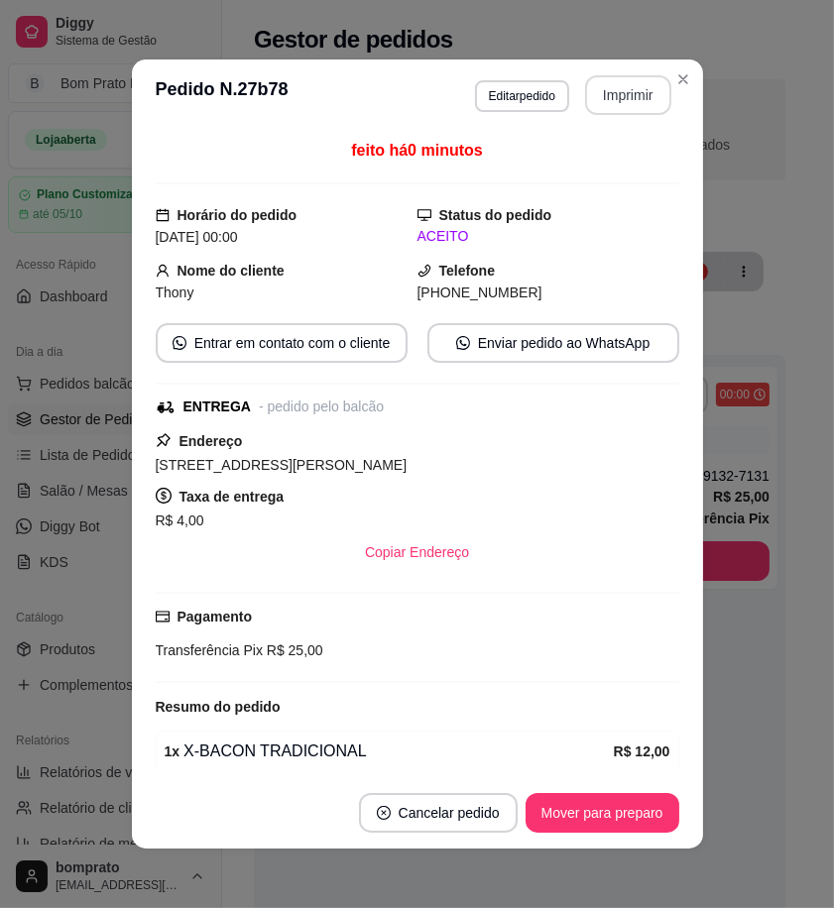
click at [632, 87] on button "Imprimir" at bounding box center [628, 95] width 86 height 40
click at [622, 815] on button "Mover para preparo" at bounding box center [603, 813] width 154 height 40
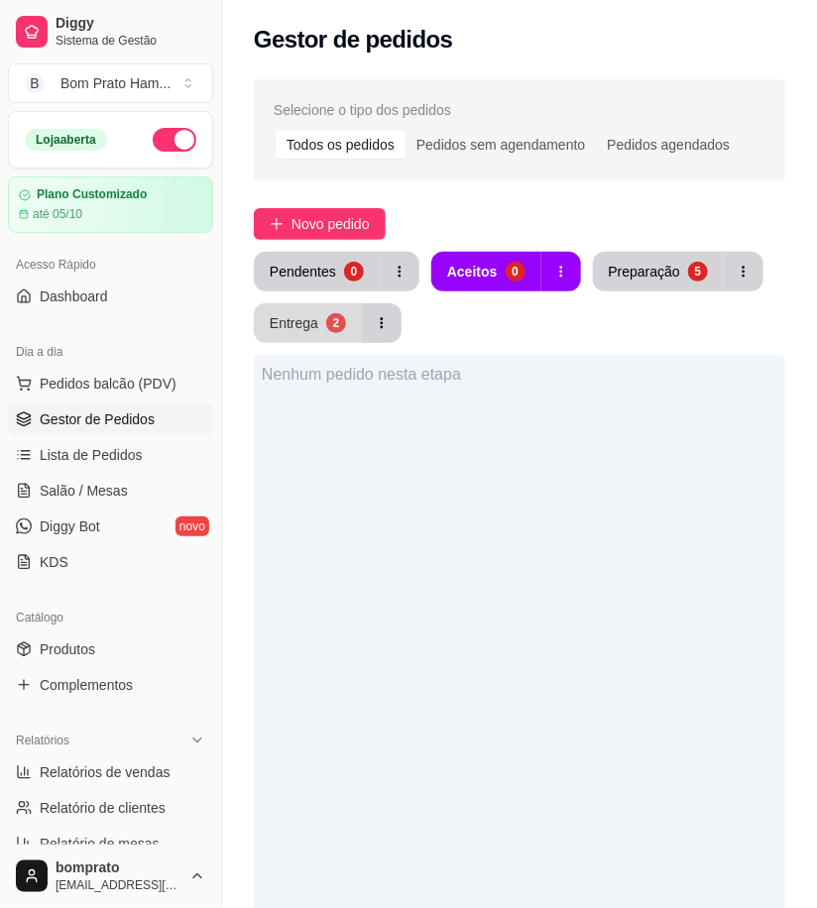
click at [300, 318] on div "Entrega" at bounding box center [294, 323] width 49 height 20
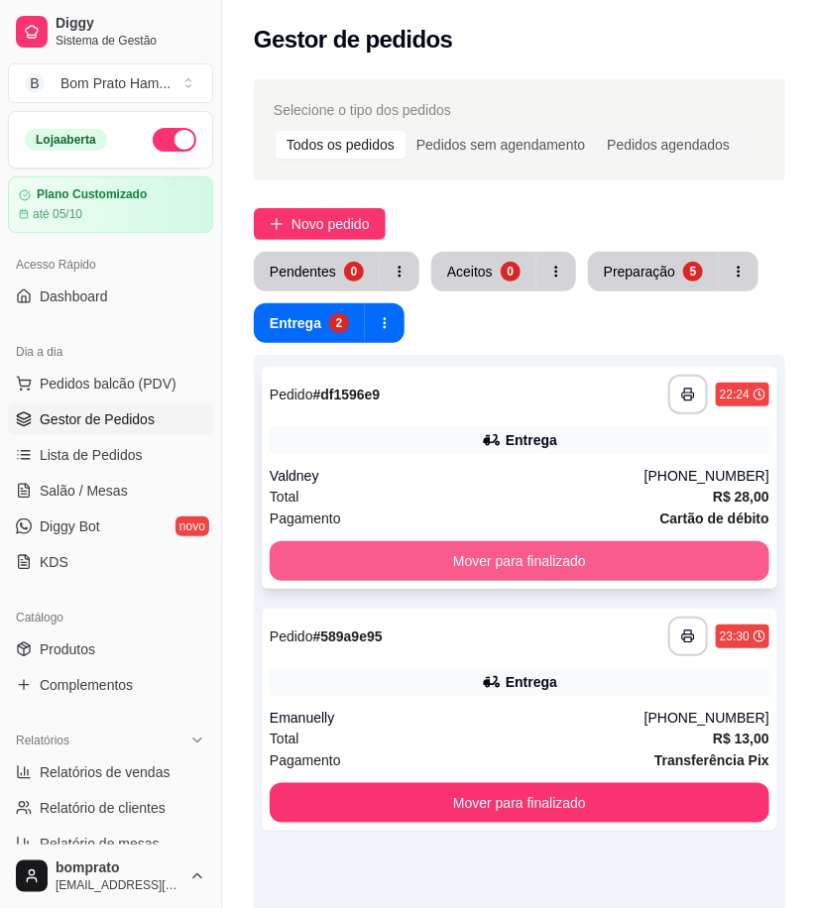
click at [618, 551] on button "Mover para finalizado" at bounding box center [520, 561] width 500 height 40
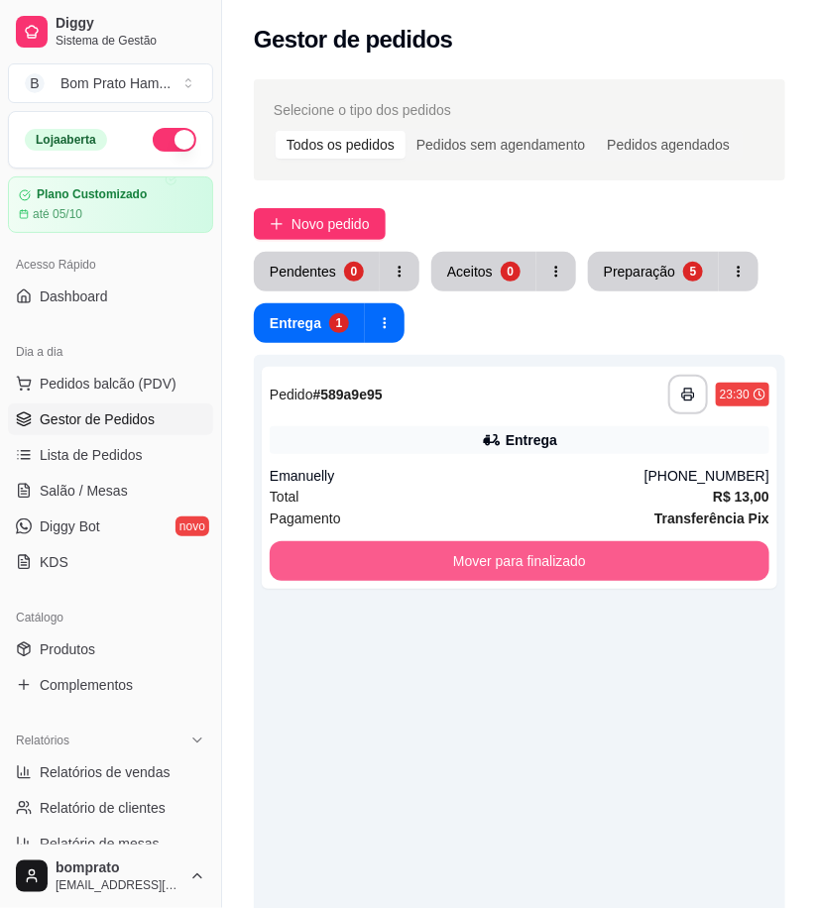
click at [618, 551] on button "Mover para finalizado" at bounding box center [520, 561] width 500 height 40
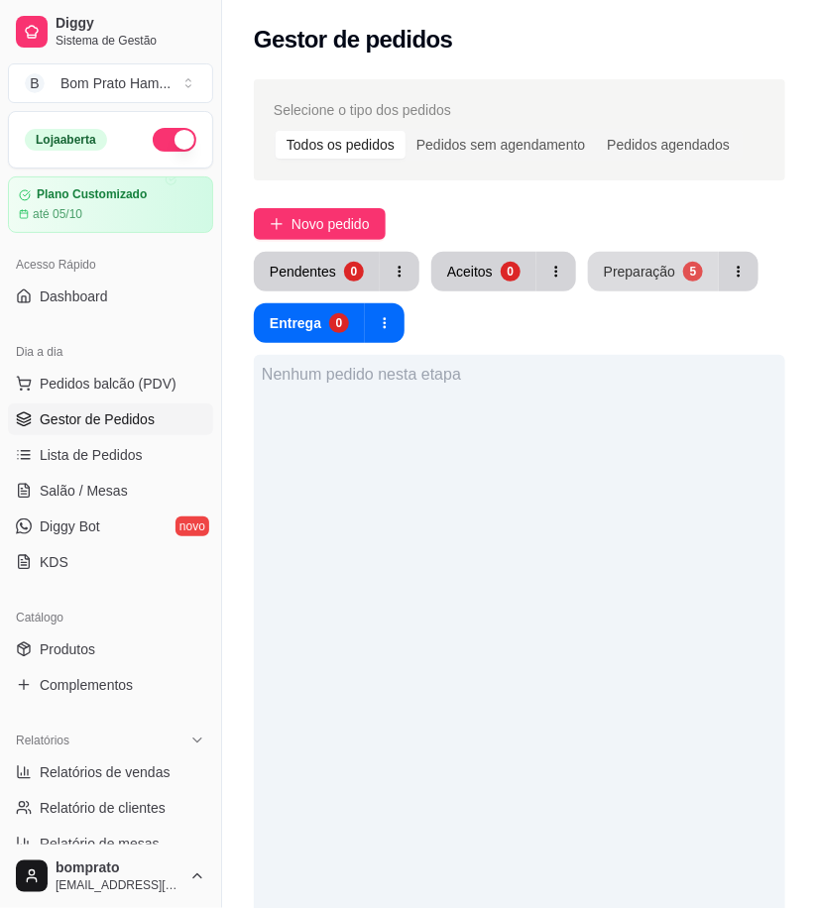
click at [646, 280] on div "Preparação" at bounding box center [639, 272] width 71 height 20
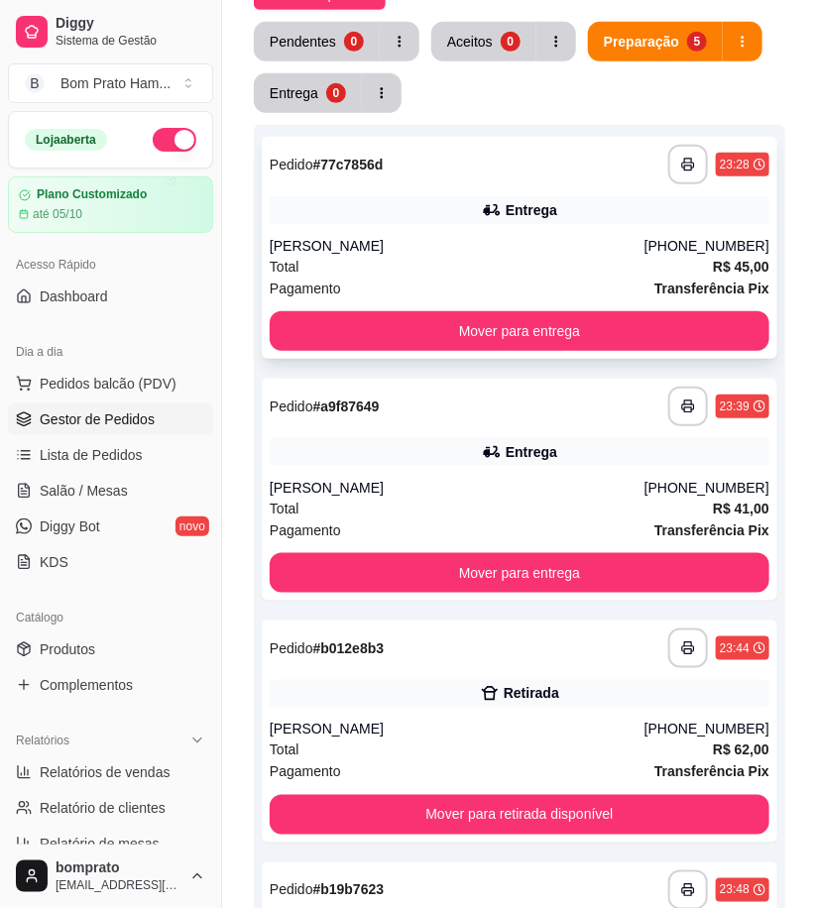
scroll to position [204, 0]
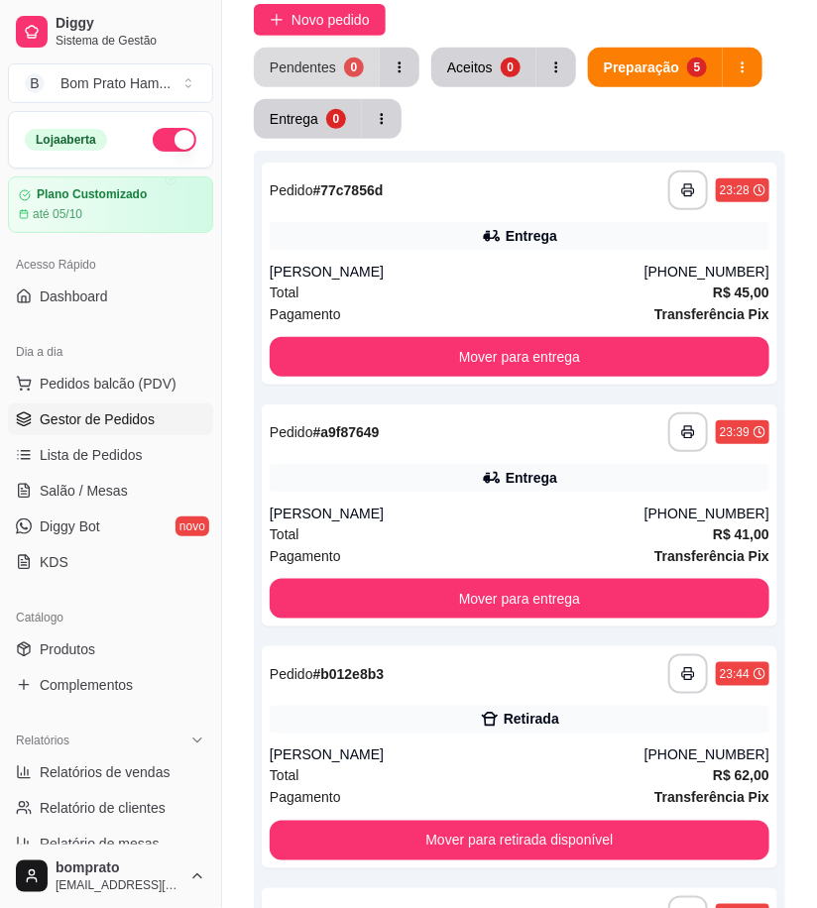
click at [332, 76] on button "Pendentes 0" at bounding box center [317, 68] width 126 height 40
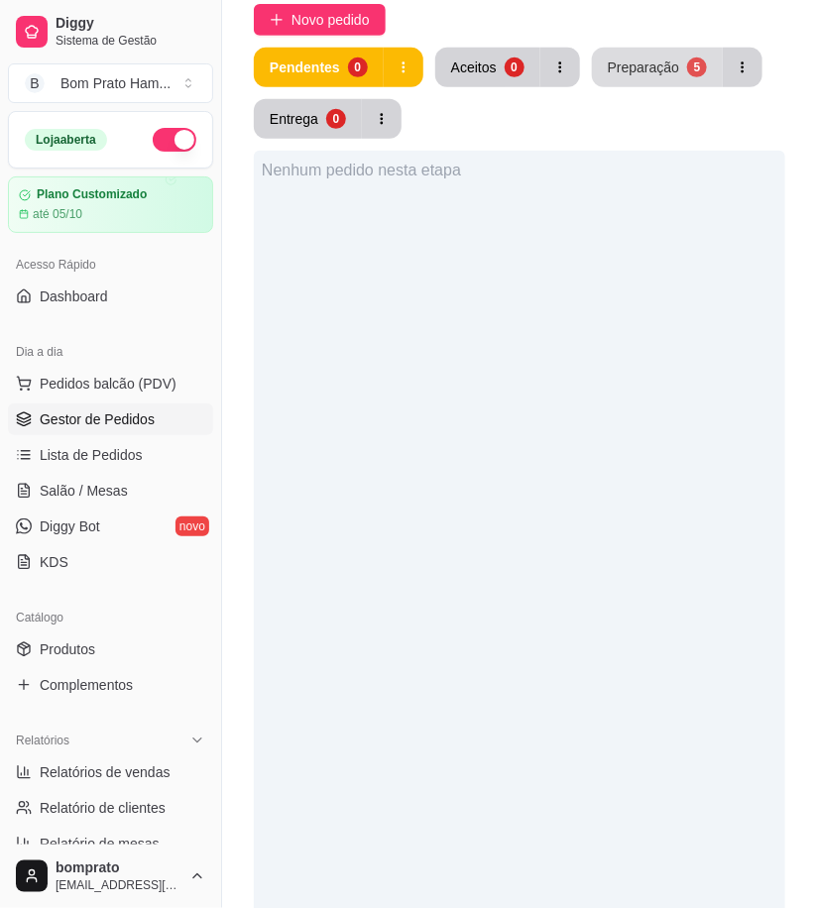
click at [648, 64] on div "Preparação" at bounding box center [643, 68] width 71 height 20
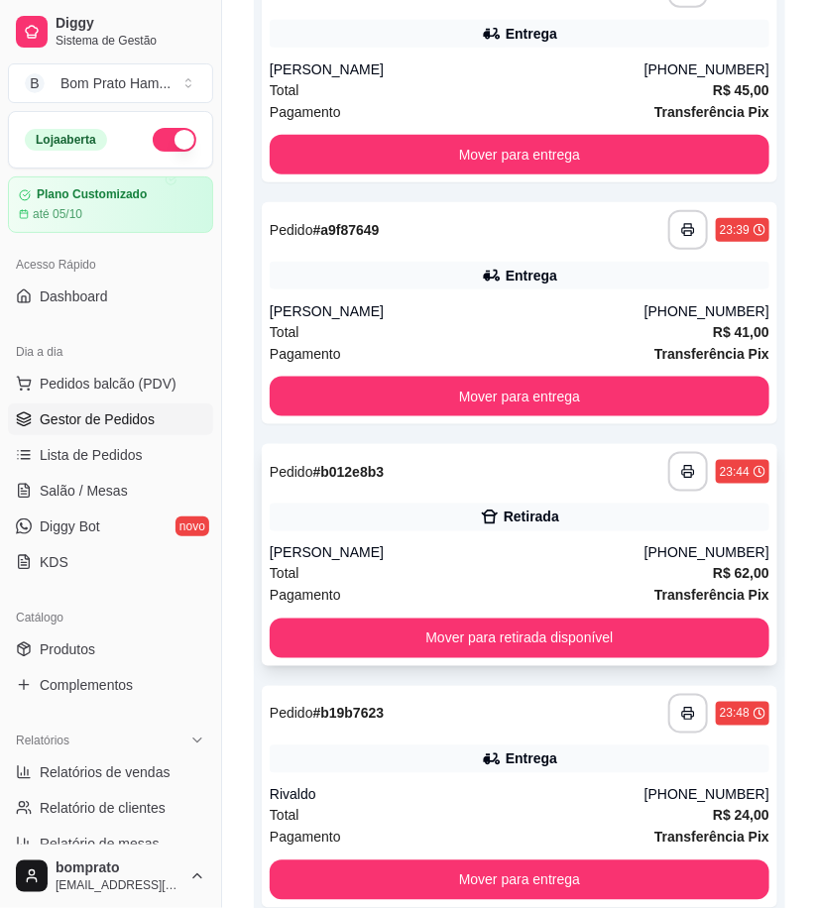
scroll to position [424, 0]
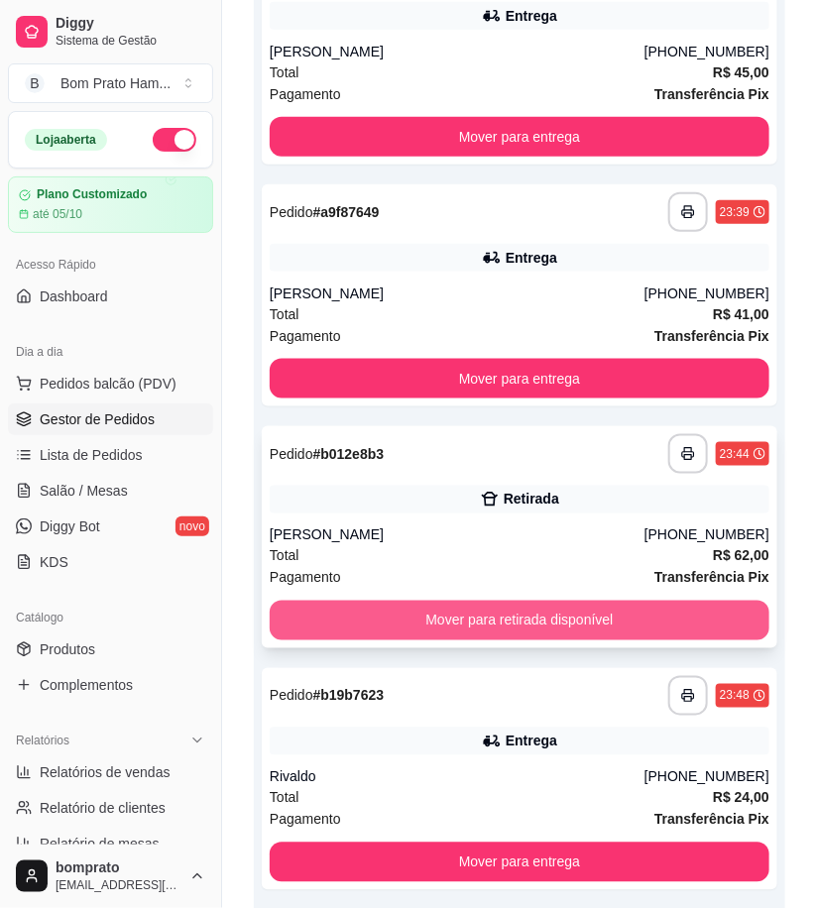
click at [507, 611] on button "Mover para retirada disponível" at bounding box center [520, 621] width 500 height 40
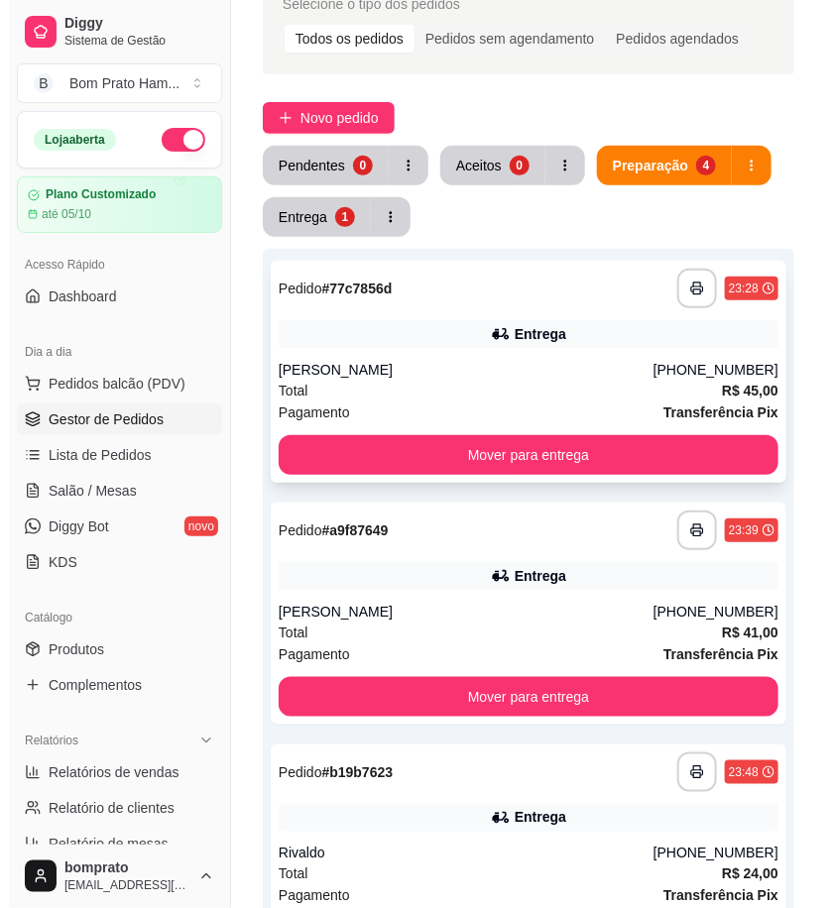
scroll to position [94, 0]
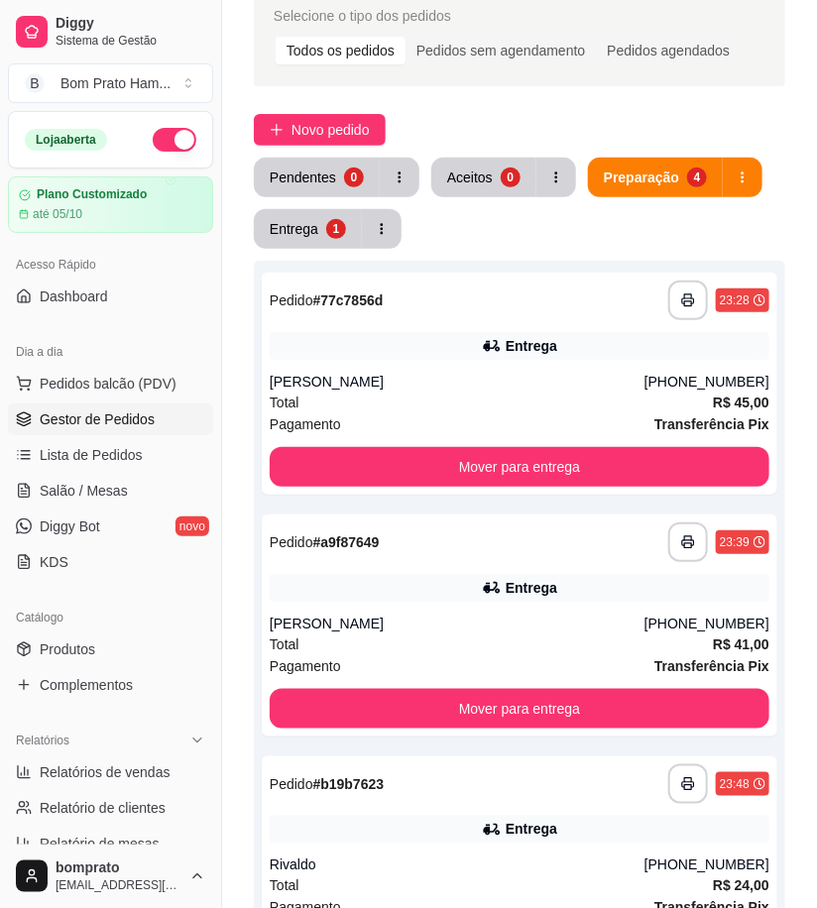
click at [312, 248] on div "Entrega 1" at bounding box center [328, 229] width 148 height 40
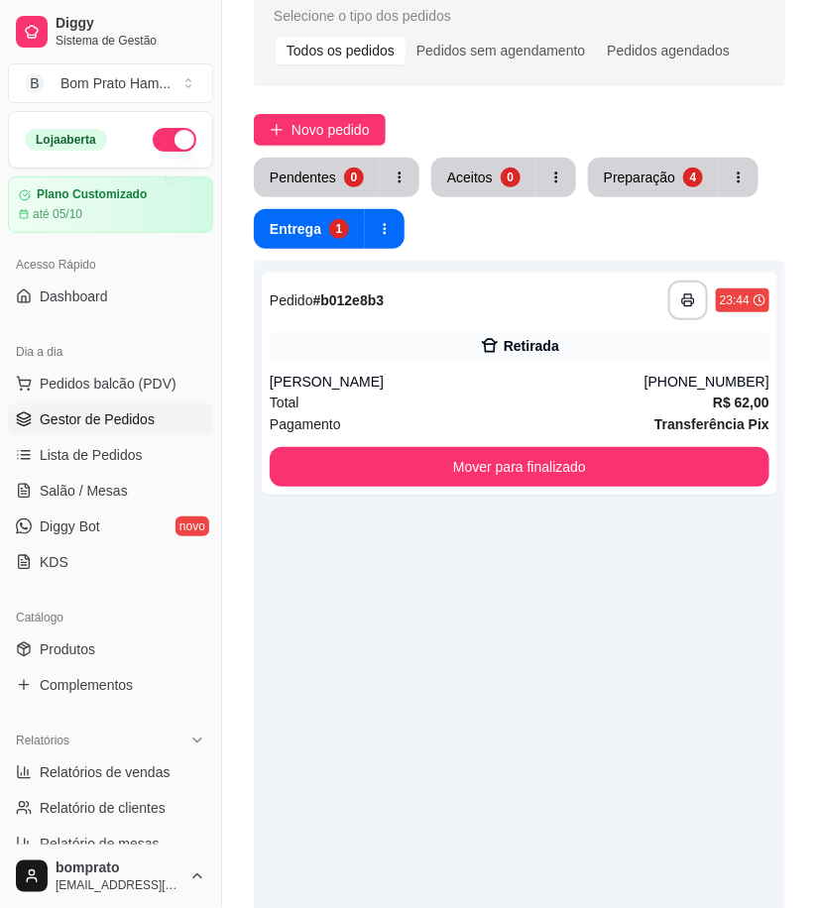
click at [165, 128] on button "button" at bounding box center [175, 140] width 44 height 24
click at [621, 174] on div "Preparação" at bounding box center [639, 178] width 71 height 20
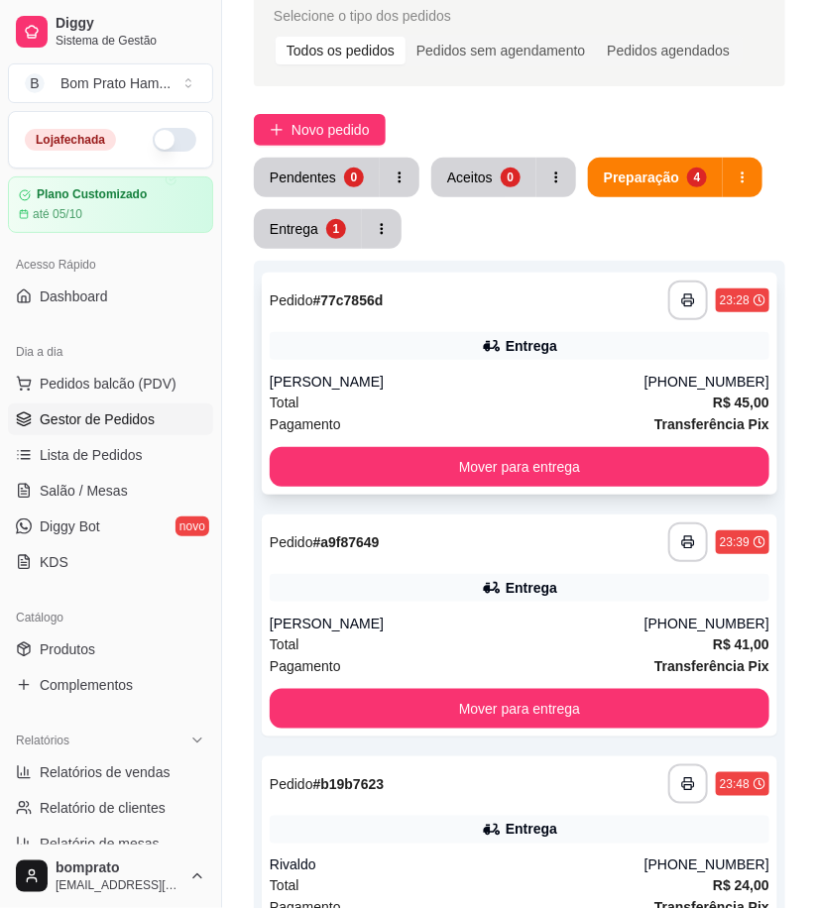
click at [489, 353] on icon at bounding box center [492, 346] width 20 height 20
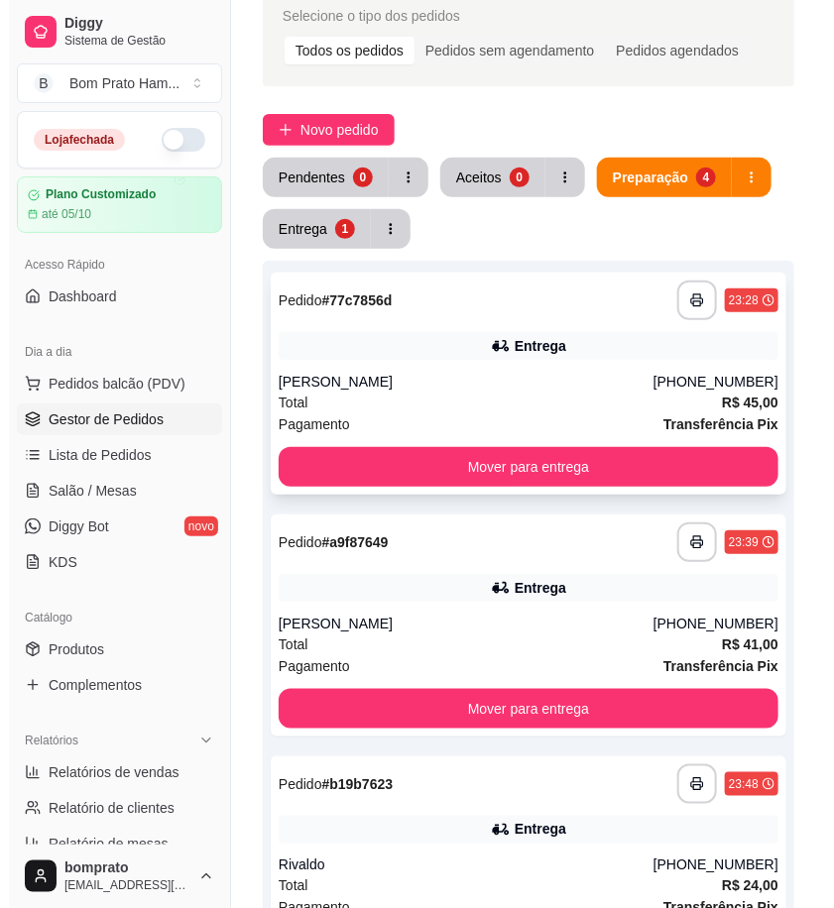
scroll to position [314, 0]
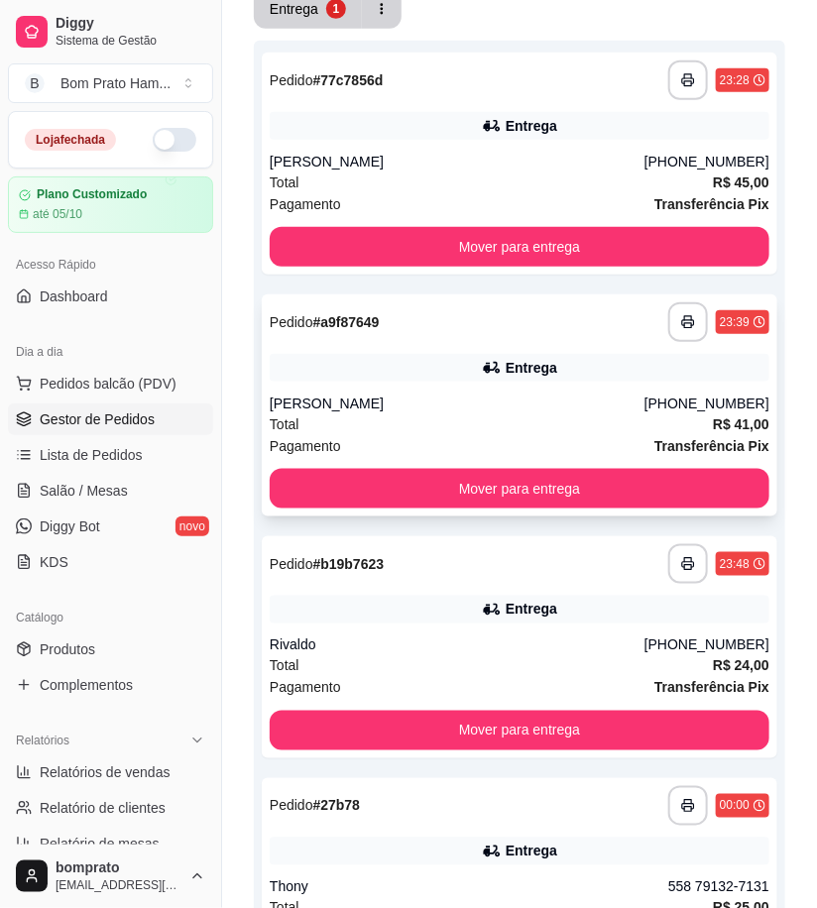
click at [518, 385] on div "**********" at bounding box center [520, 406] width 516 height 222
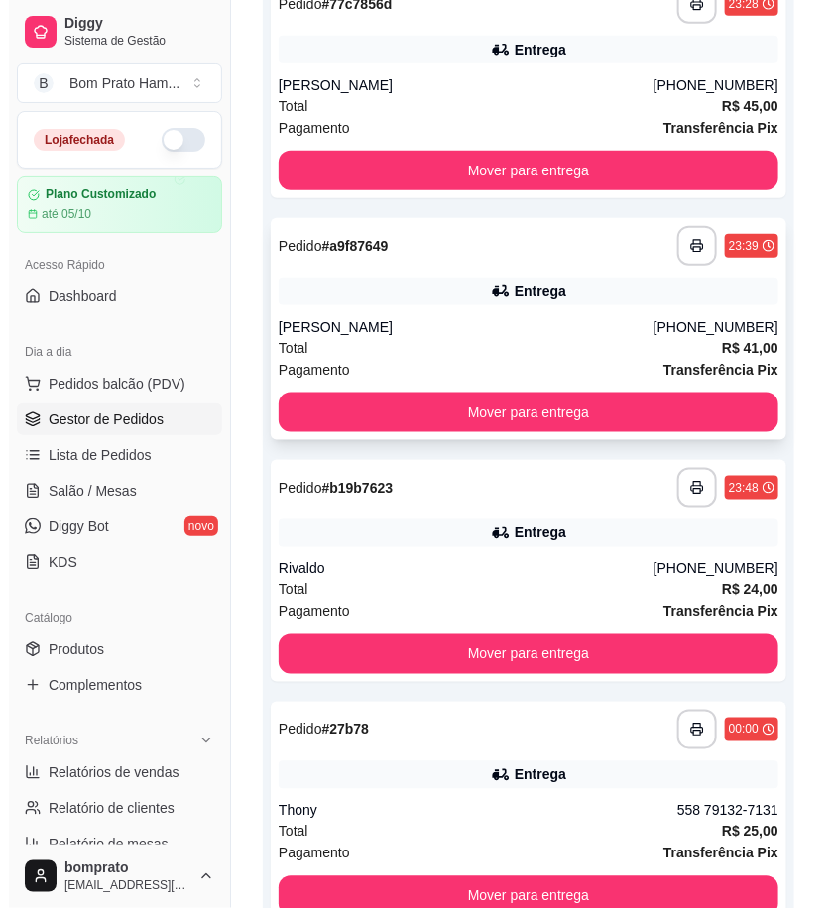
scroll to position [424, 0]
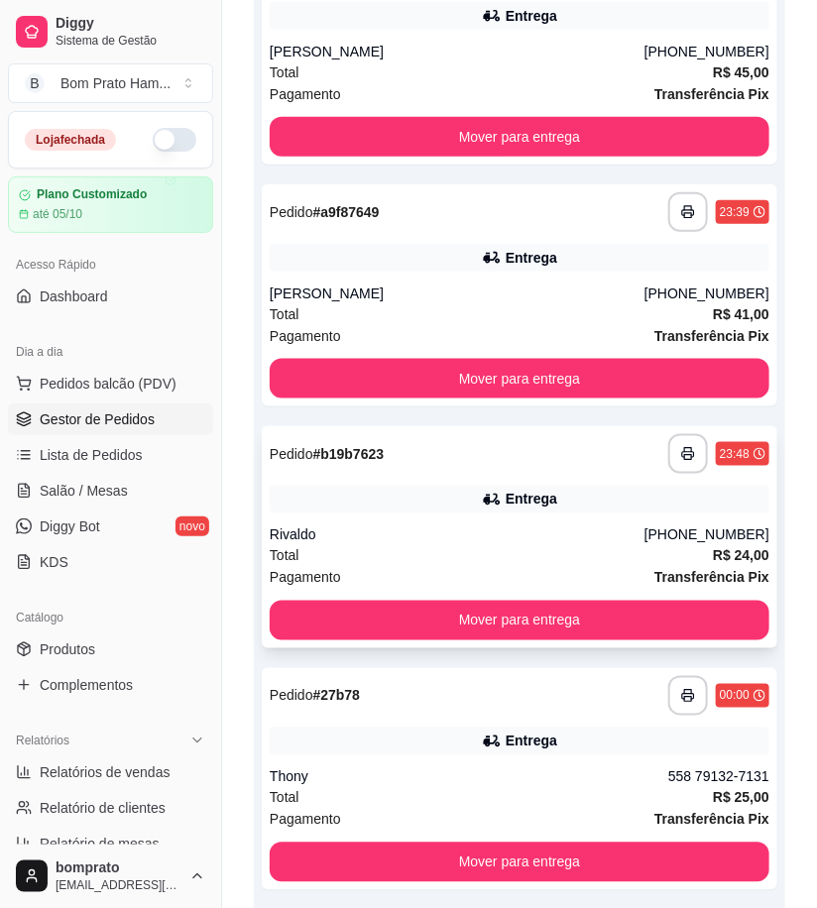
click at [509, 536] on div "Rivaldo" at bounding box center [457, 536] width 375 height 20
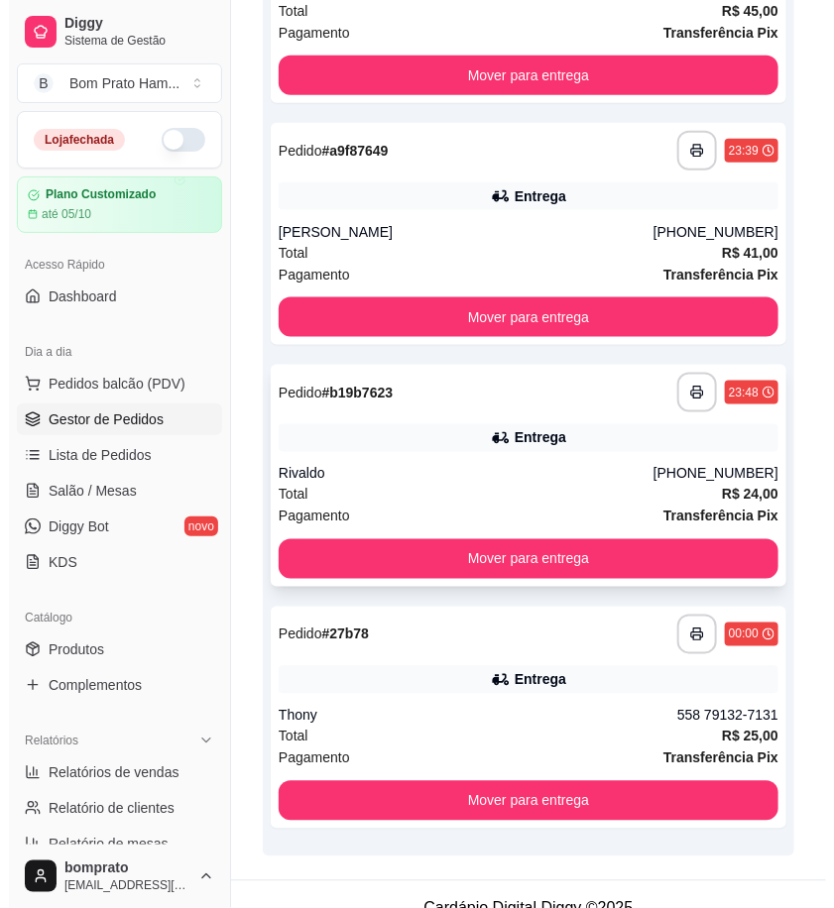
scroll to position [513, 0]
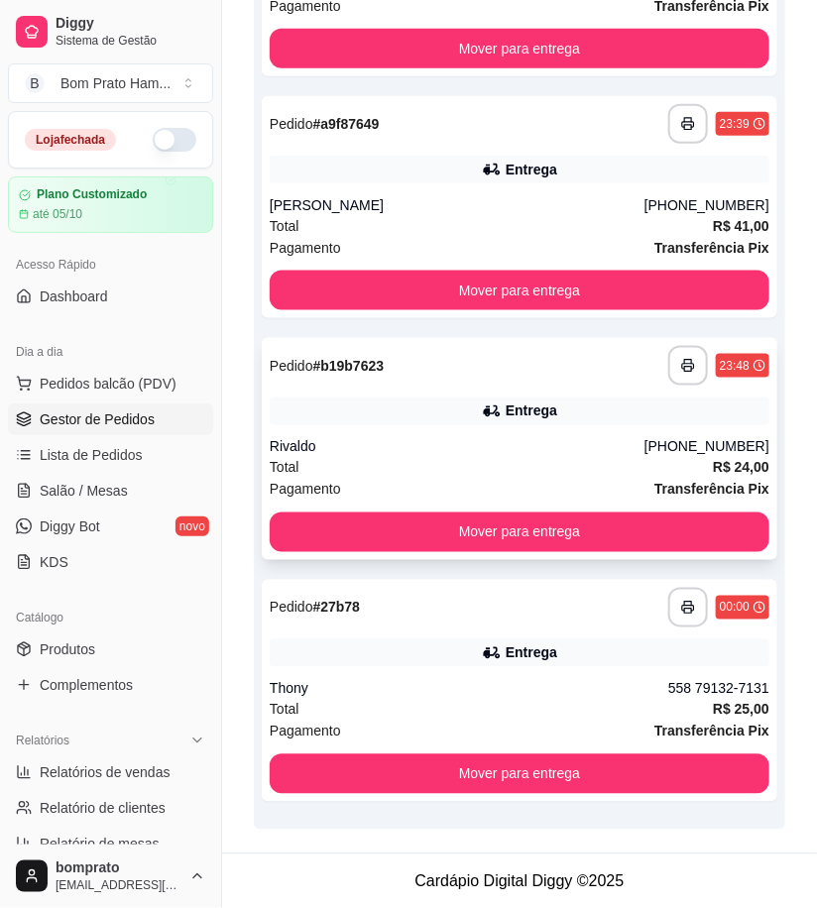
click at [498, 414] on icon at bounding box center [493, 412] width 14 height 11
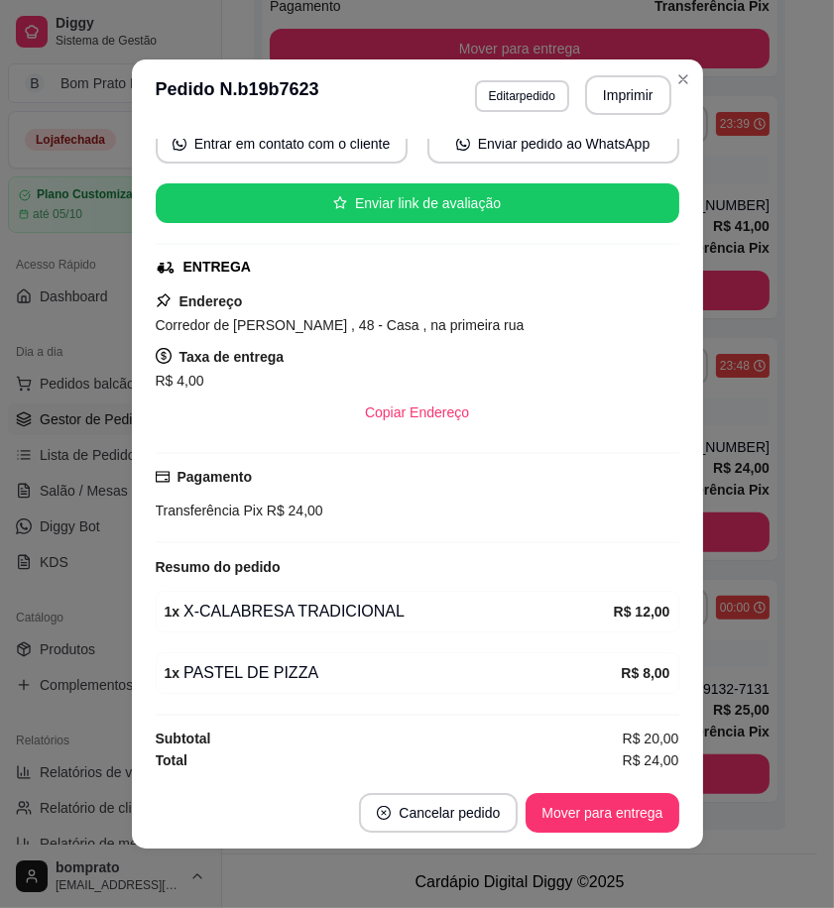
scroll to position [202, 0]
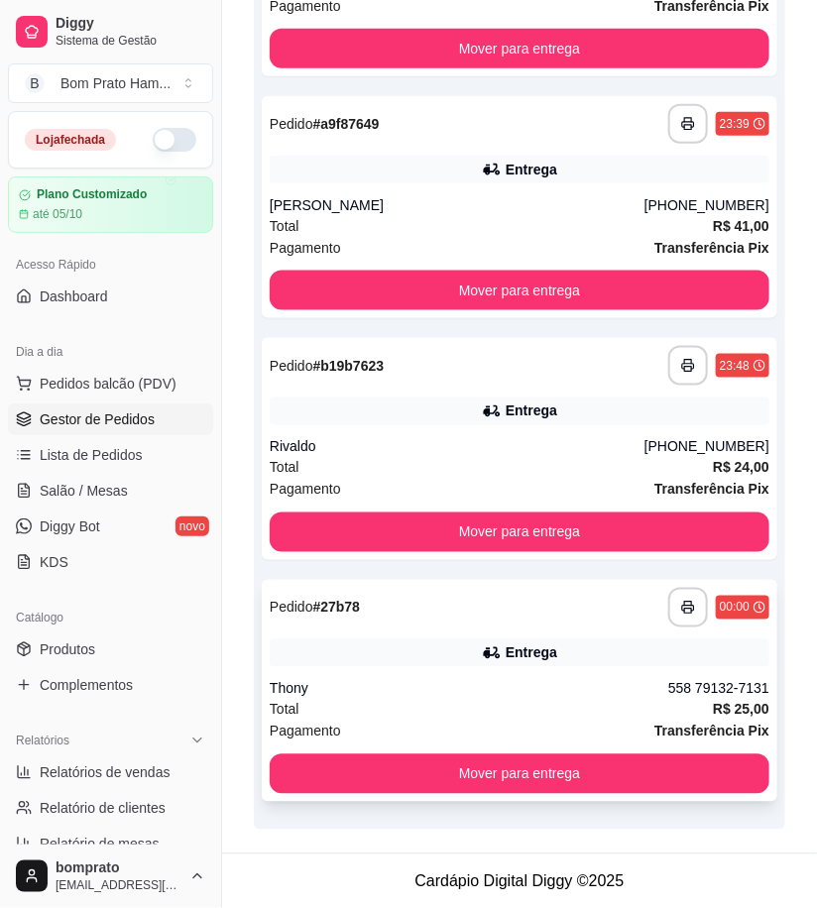
click at [509, 629] on div "**********" at bounding box center [520, 691] width 516 height 222
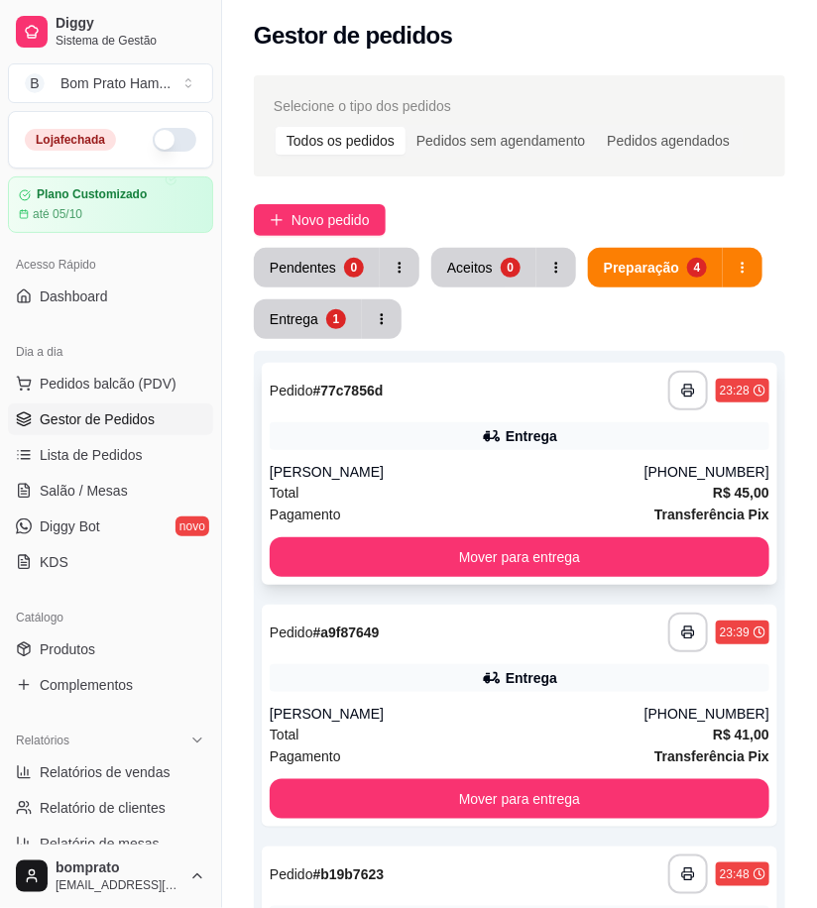
scroll to position [0, 0]
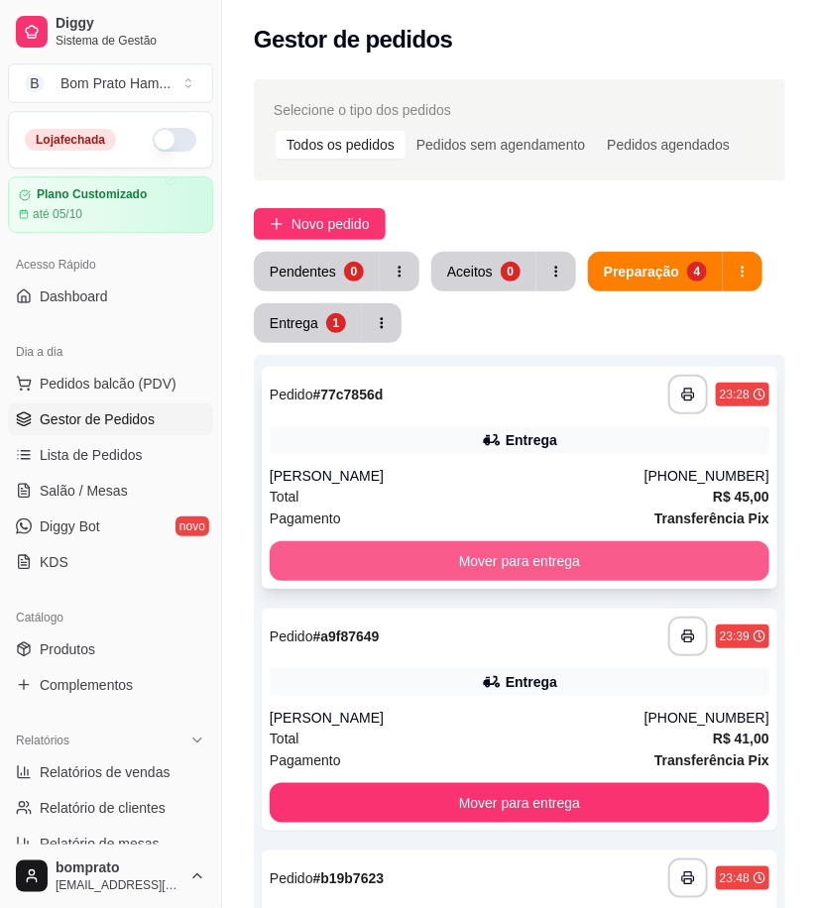
click at [593, 550] on button "Mover para entrega" at bounding box center [520, 561] width 500 height 40
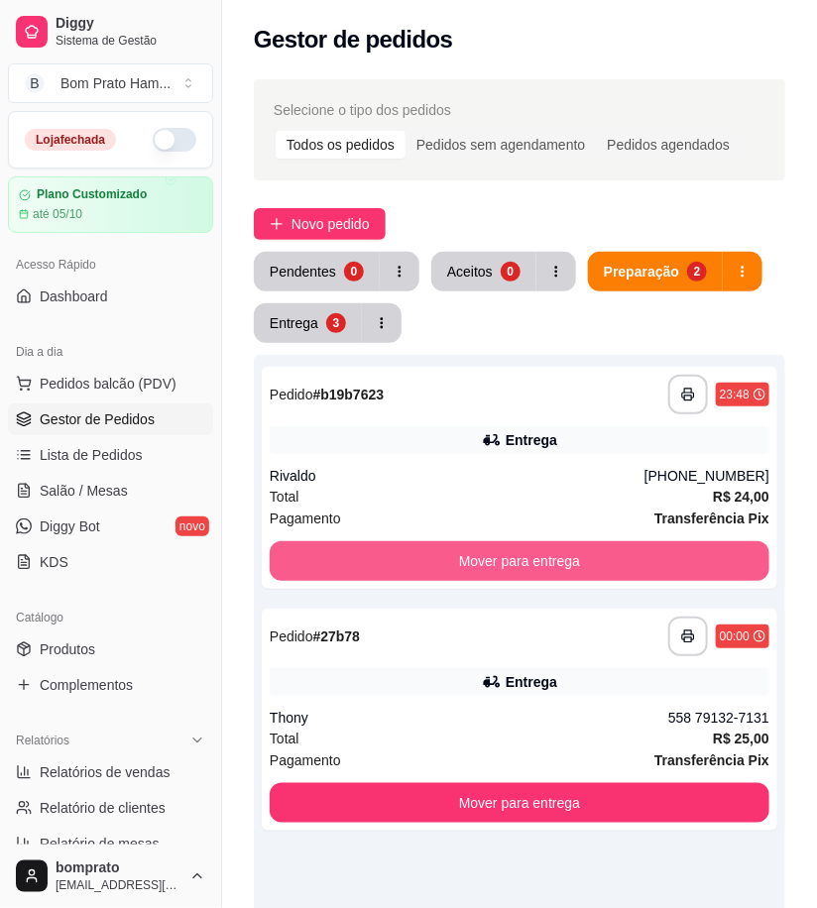
click at [593, 550] on button "Mover para entrega" at bounding box center [520, 561] width 500 height 40
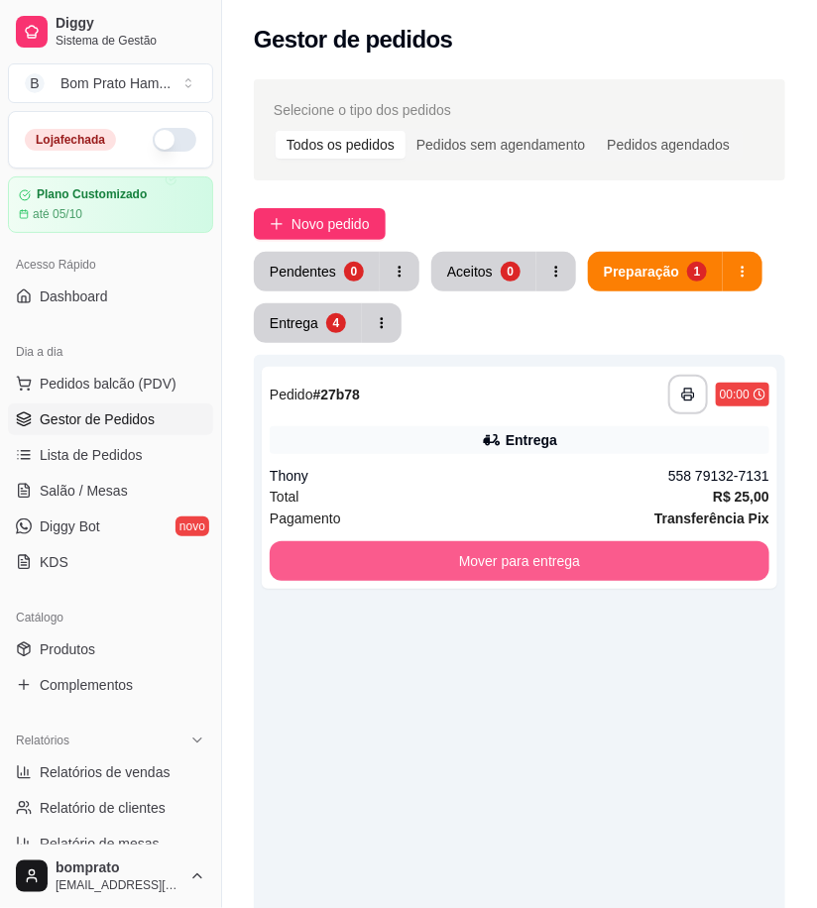
click at [593, 550] on button "Mover para entrega" at bounding box center [520, 561] width 500 height 40
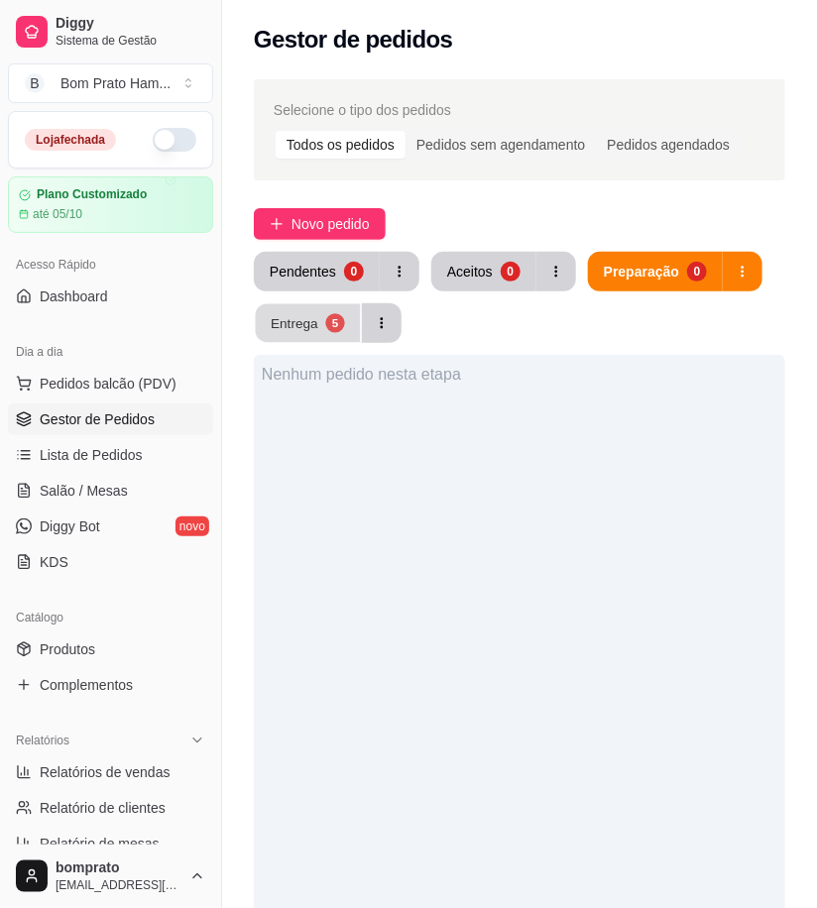
click at [347, 330] on button "Entrega 5" at bounding box center [308, 323] width 105 height 39
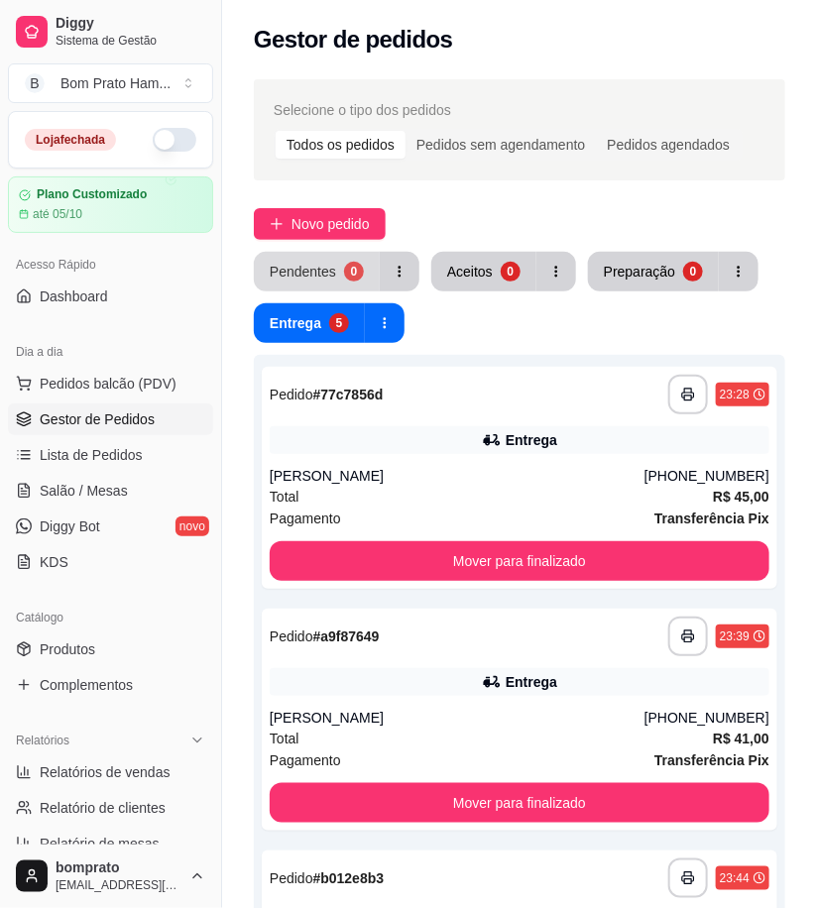
click at [311, 275] on div "Pendentes" at bounding box center [303, 272] width 66 height 20
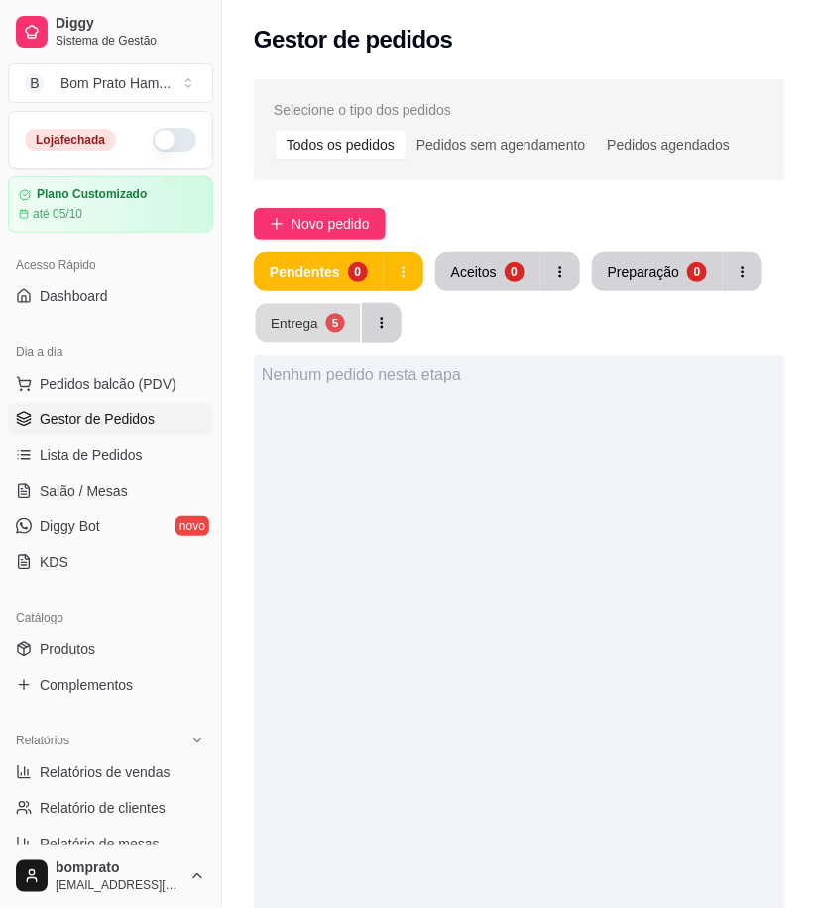
click at [337, 322] on div "5" at bounding box center [334, 322] width 19 height 19
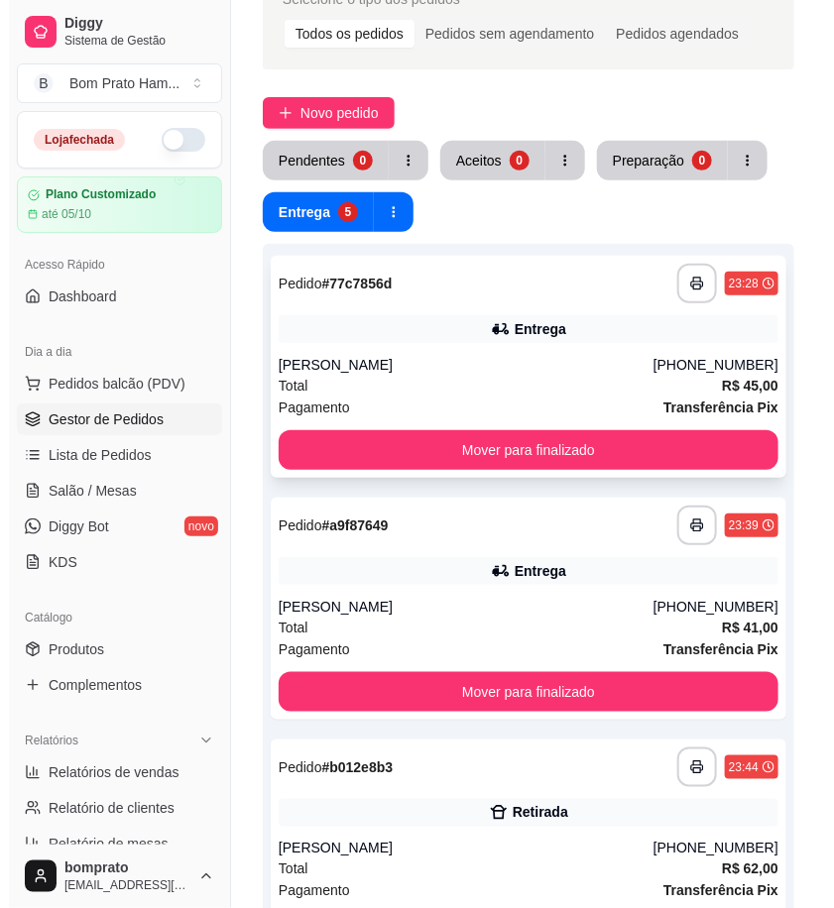
scroll to position [220, 0]
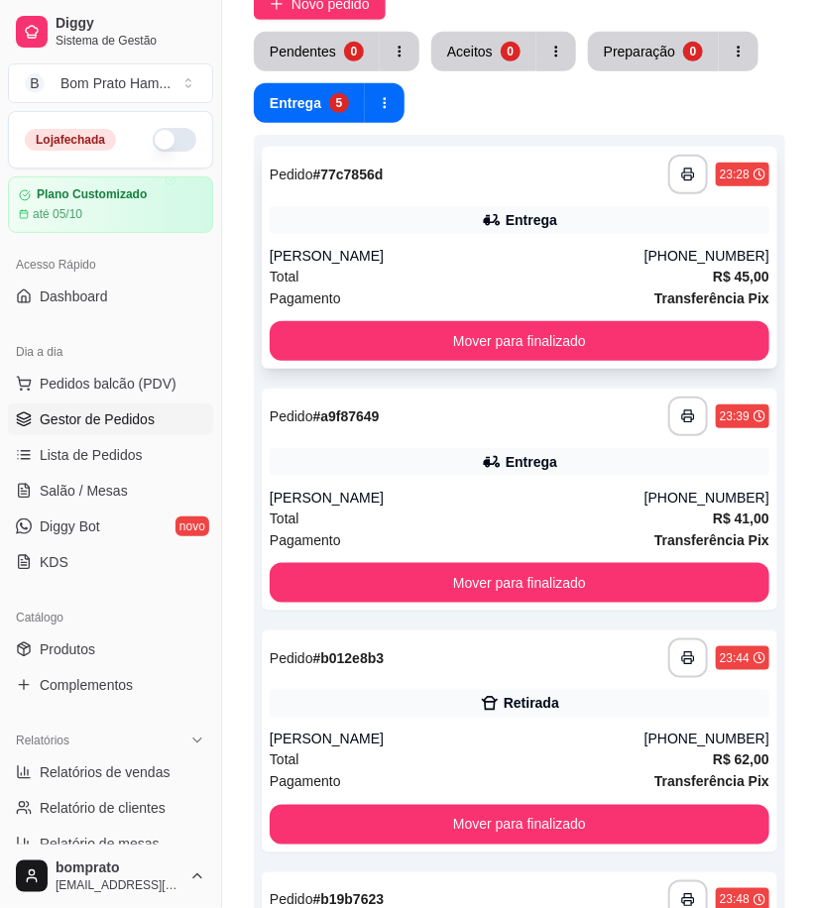
click at [439, 240] on div "**********" at bounding box center [520, 258] width 516 height 222
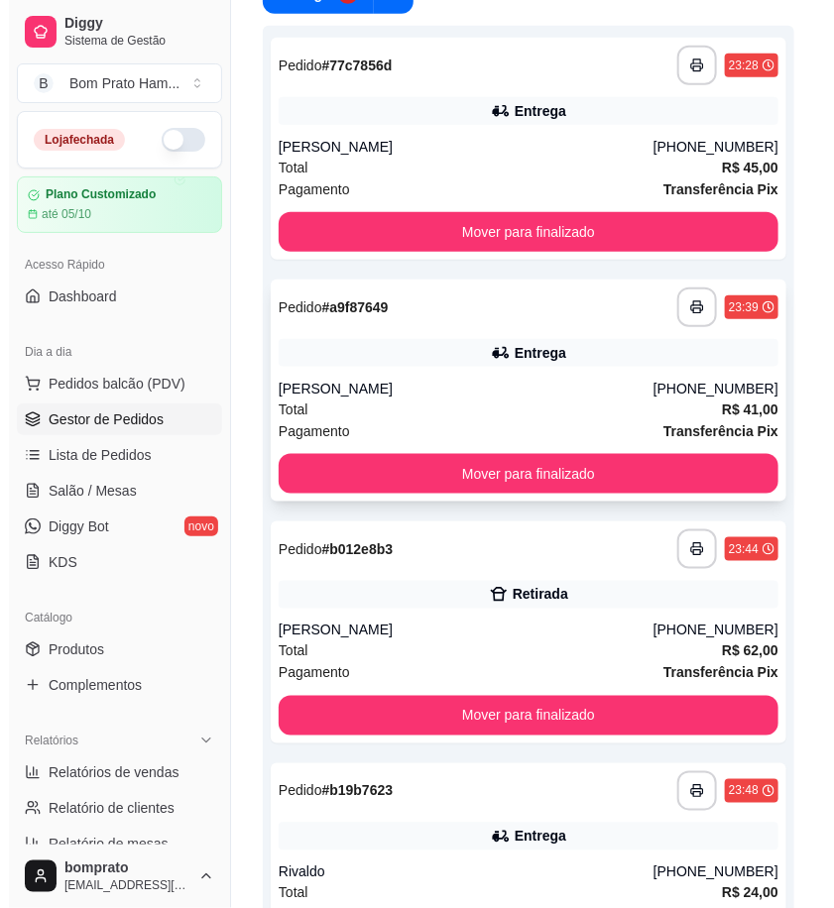
scroll to position [330, 0]
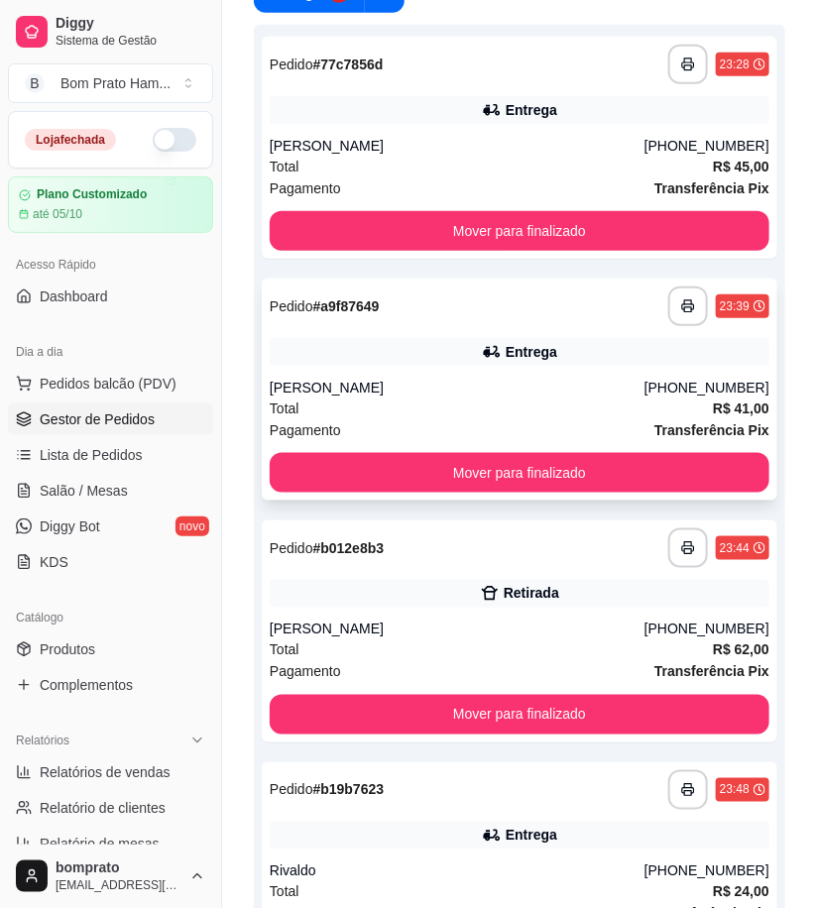
click at [484, 350] on icon at bounding box center [492, 352] width 20 height 20
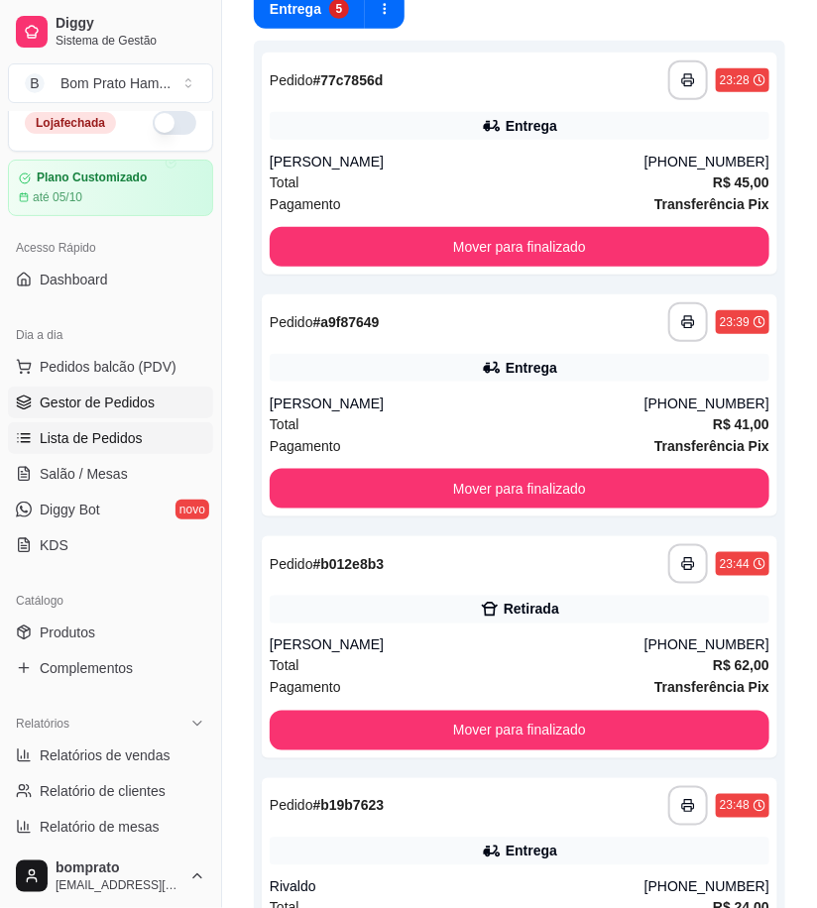
scroll to position [0, 0]
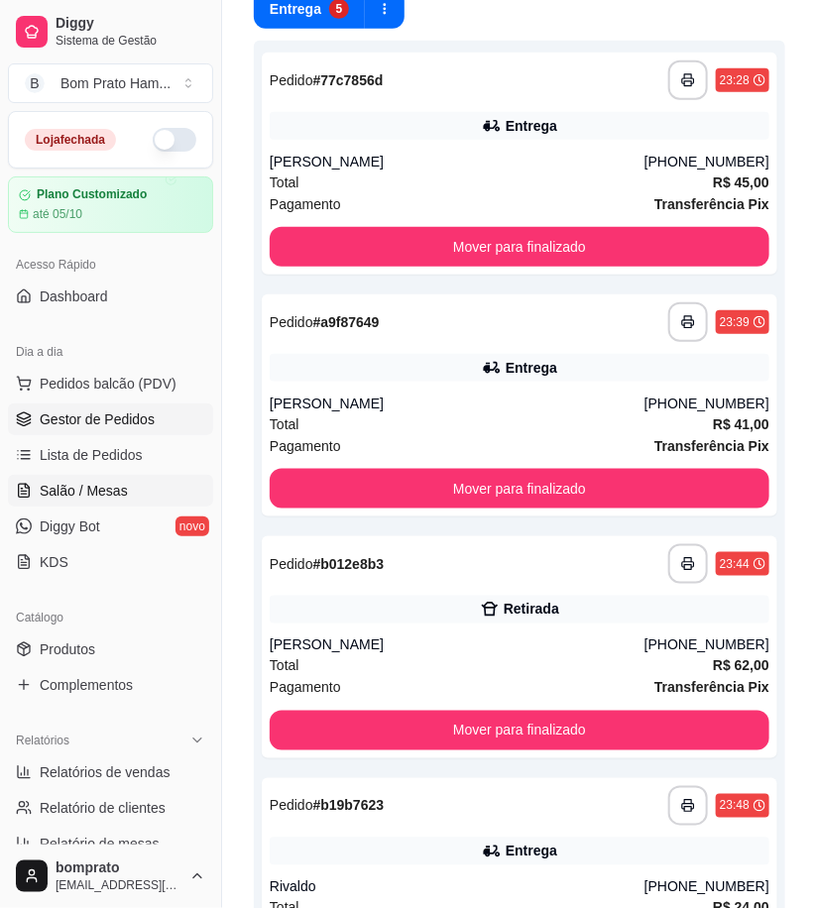
click at [96, 497] on span "Salão / Mesas" at bounding box center [84, 491] width 88 height 20
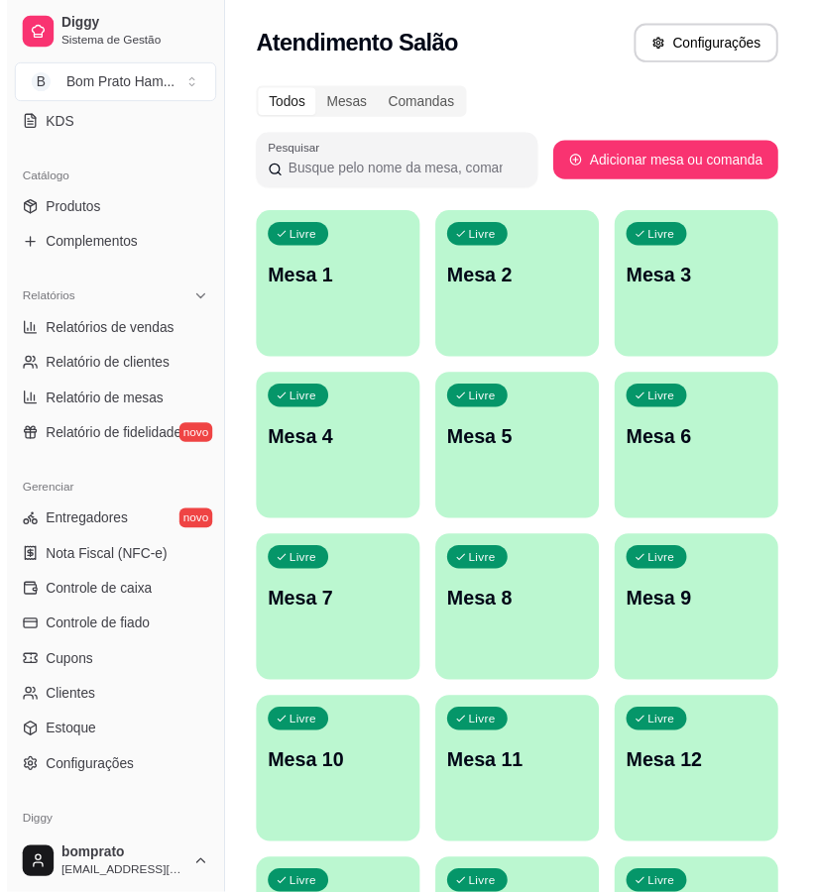
scroll to position [440, 0]
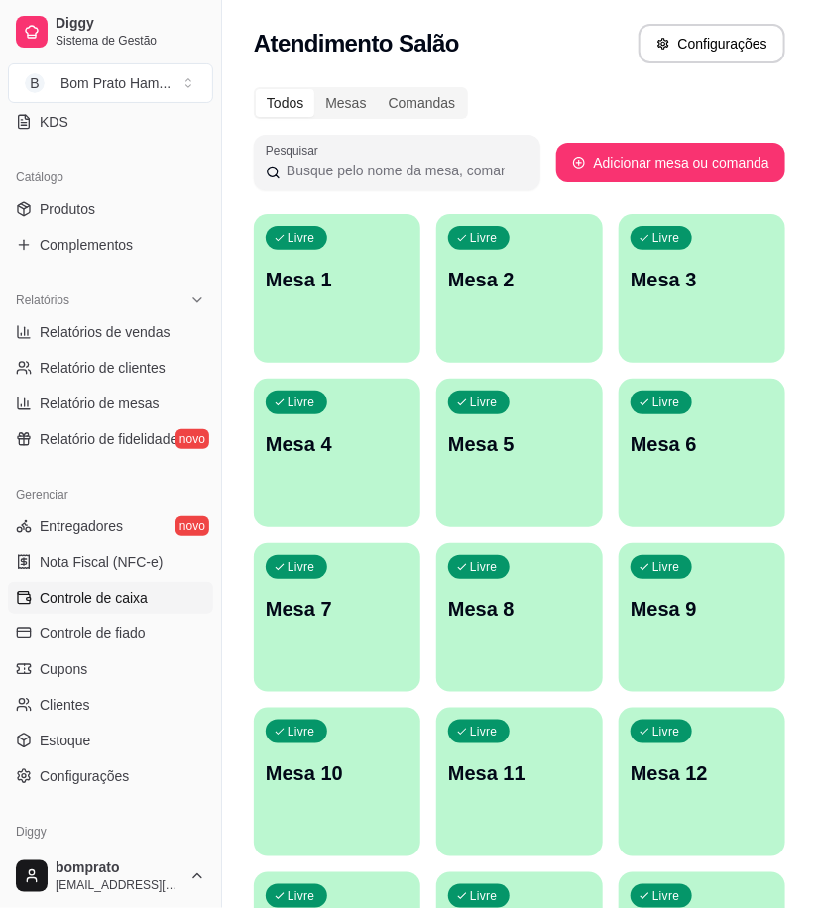
click at [129, 592] on span "Controle de caixa" at bounding box center [94, 598] width 108 height 20
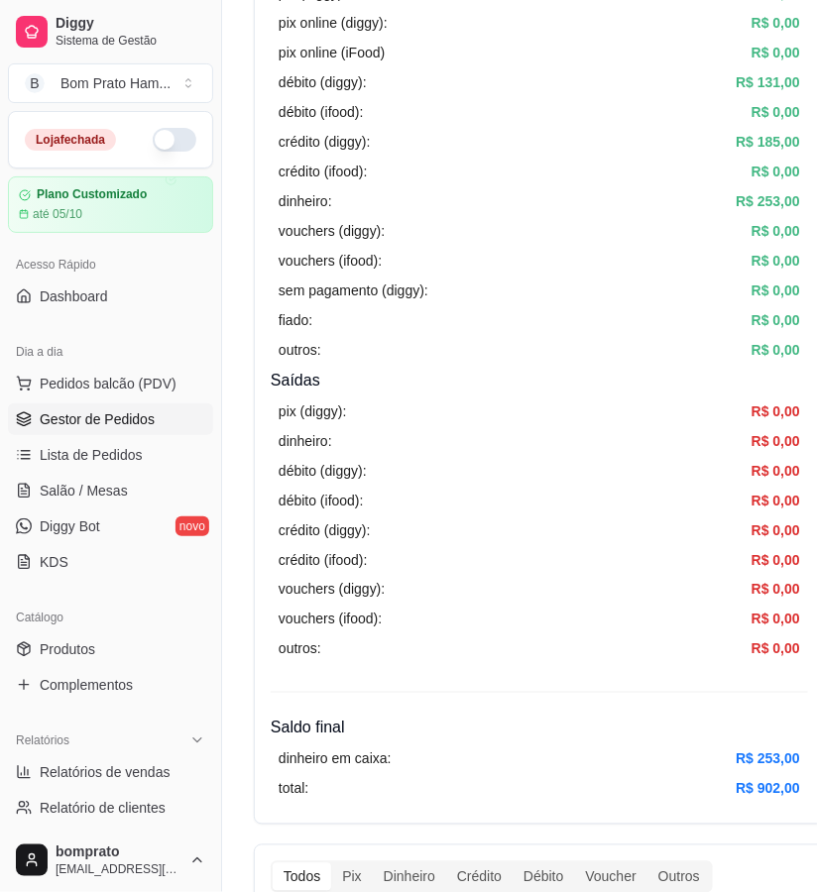
click at [111, 422] on span "Gestor de Pedidos" at bounding box center [97, 420] width 115 height 20
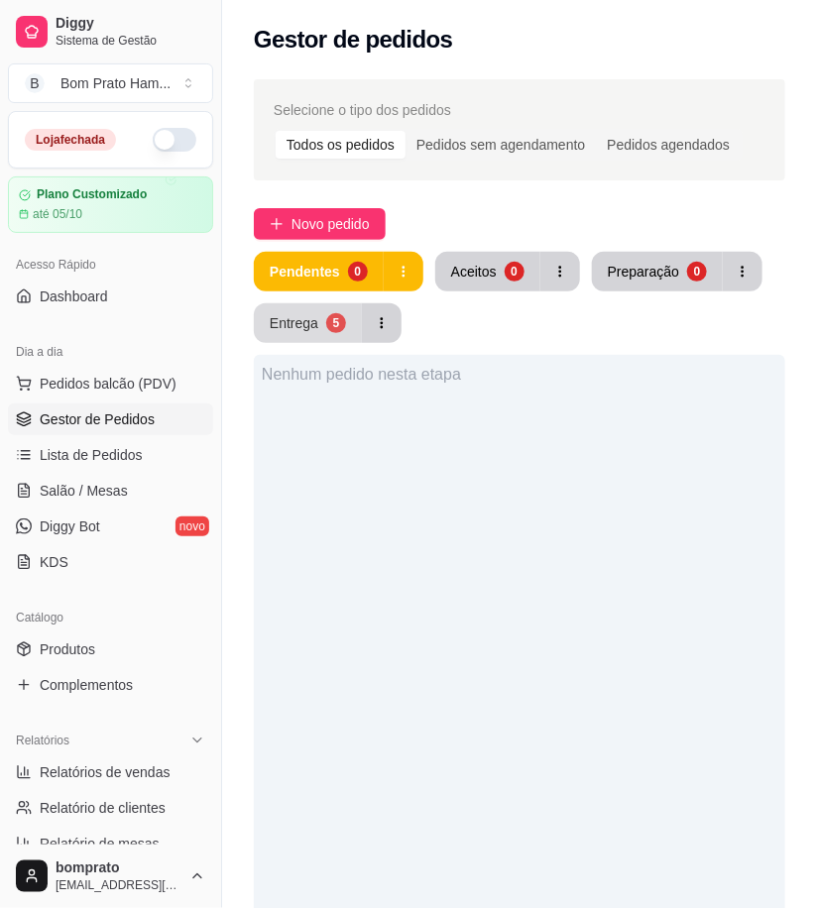
click at [302, 310] on button "Entrega 5" at bounding box center [308, 323] width 108 height 40
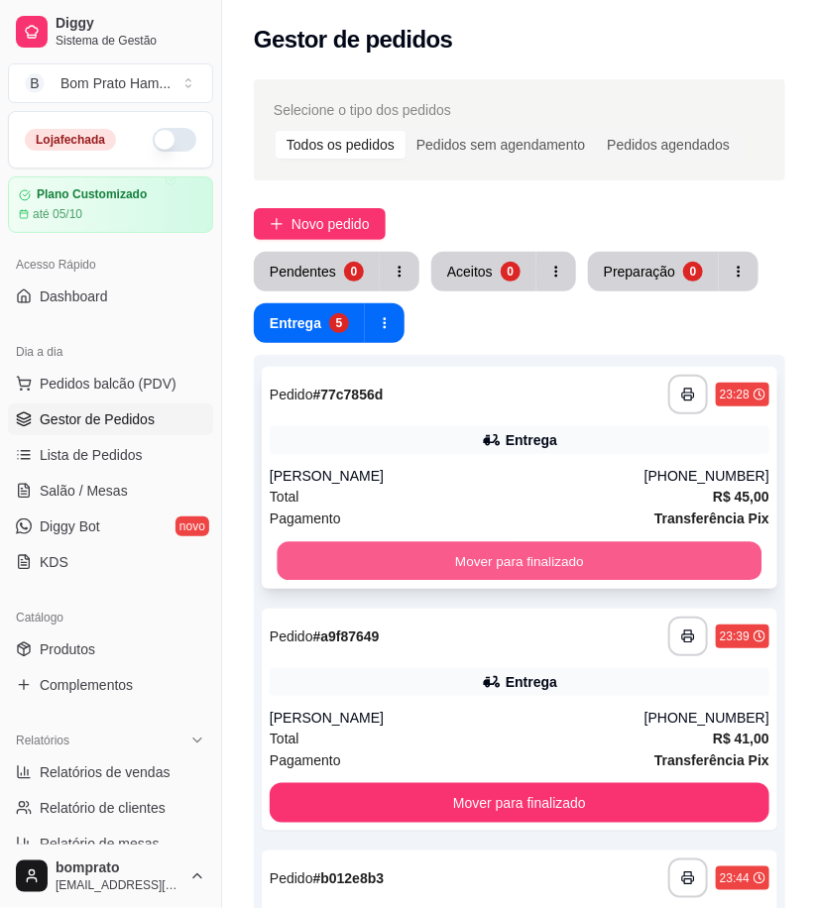
click at [528, 557] on button "Mover para finalizado" at bounding box center [520, 561] width 485 height 39
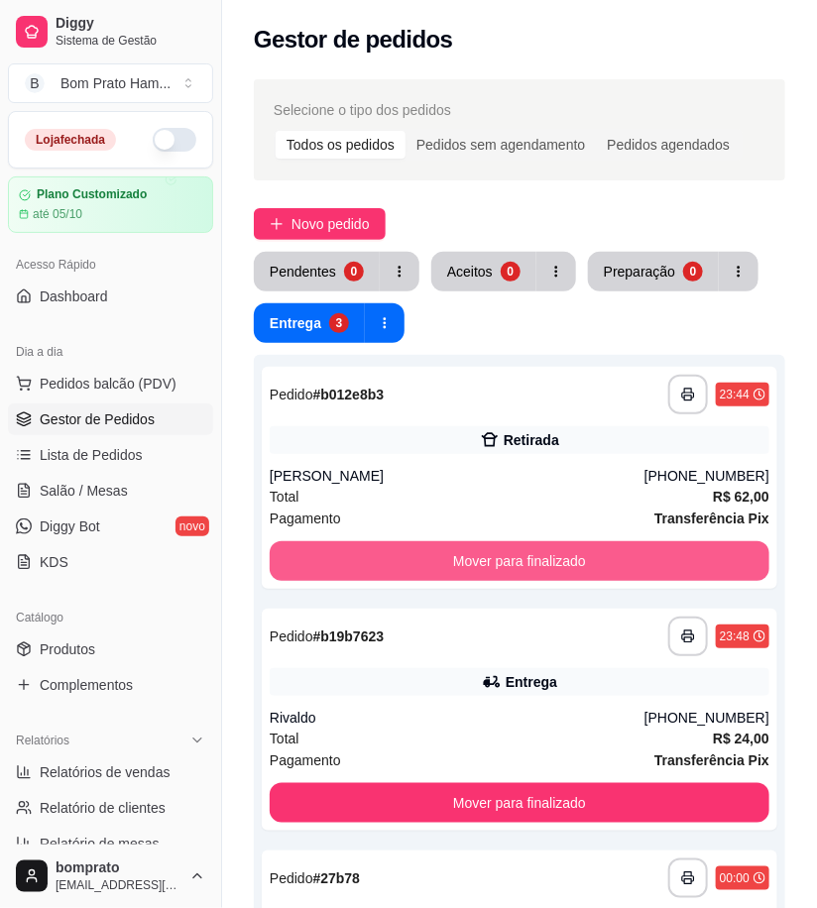
click at [528, 557] on button "Mover para finalizado" at bounding box center [520, 561] width 500 height 40
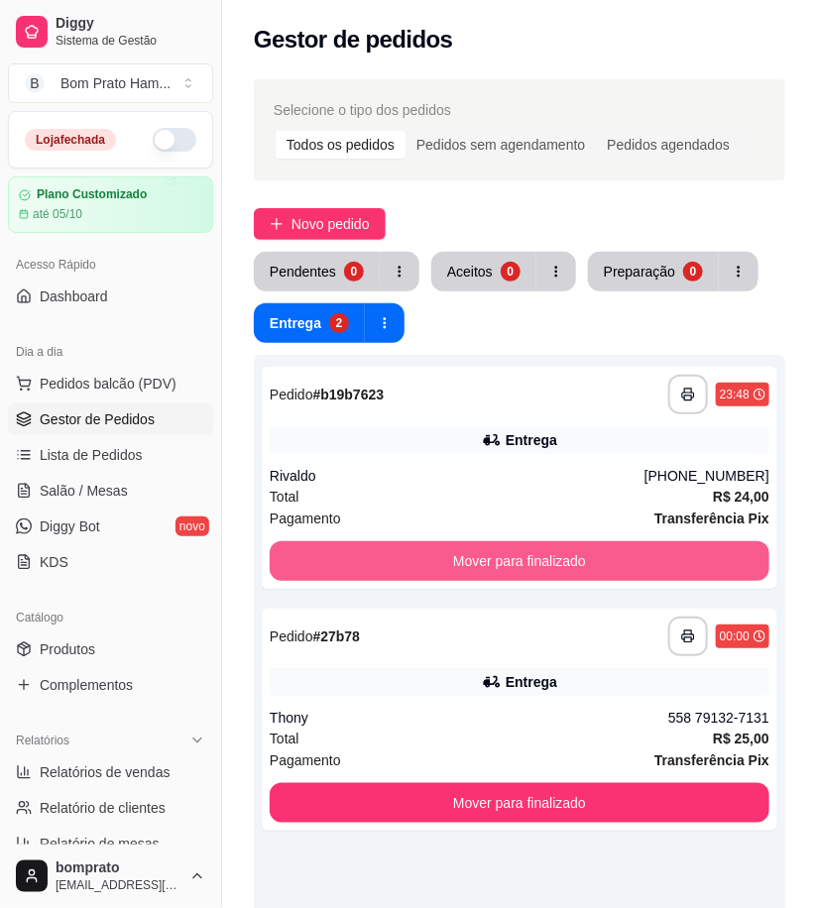
click at [528, 557] on button "Mover para finalizado" at bounding box center [520, 561] width 500 height 40
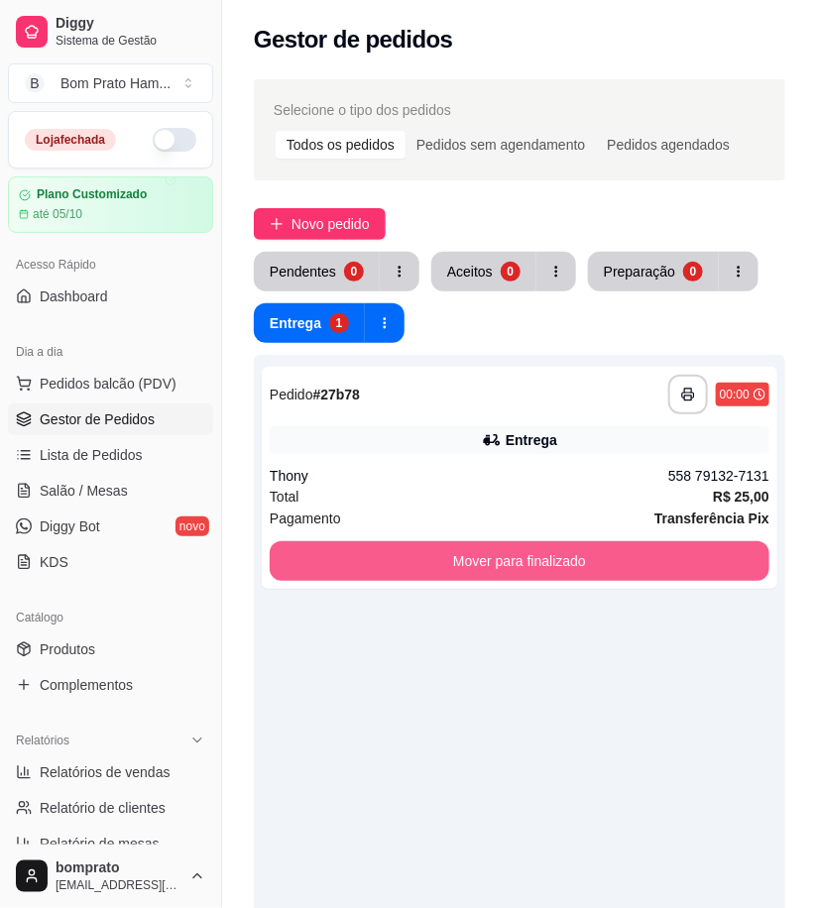
click at [528, 557] on button "Mover para finalizado" at bounding box center [520, 561] width 500 height 40
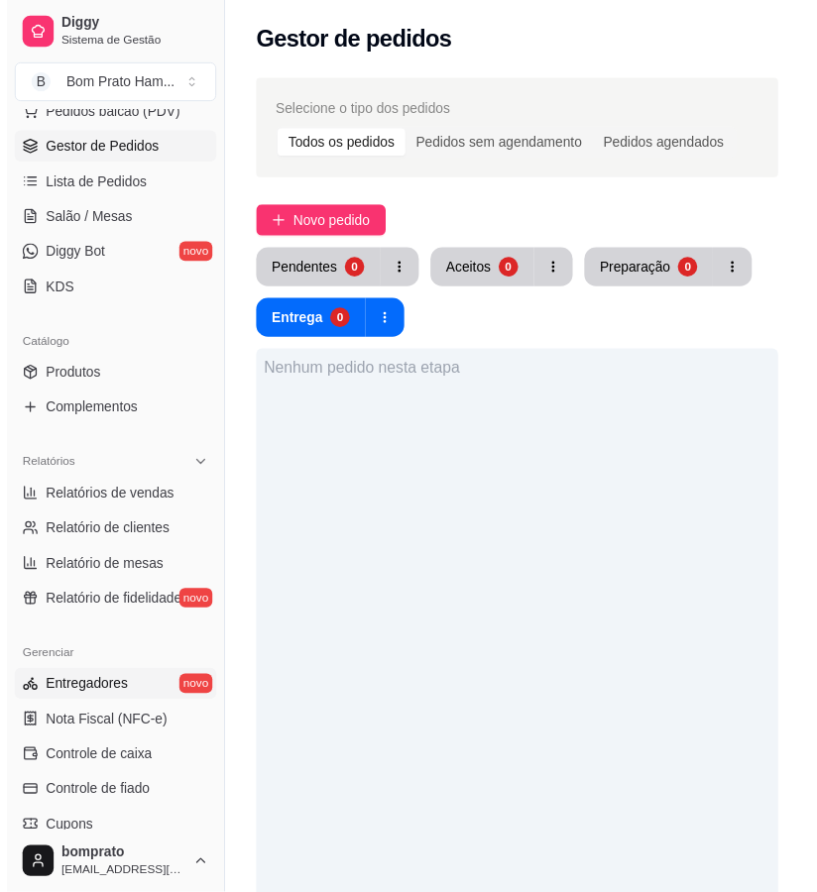
scroll to position [330, 0]
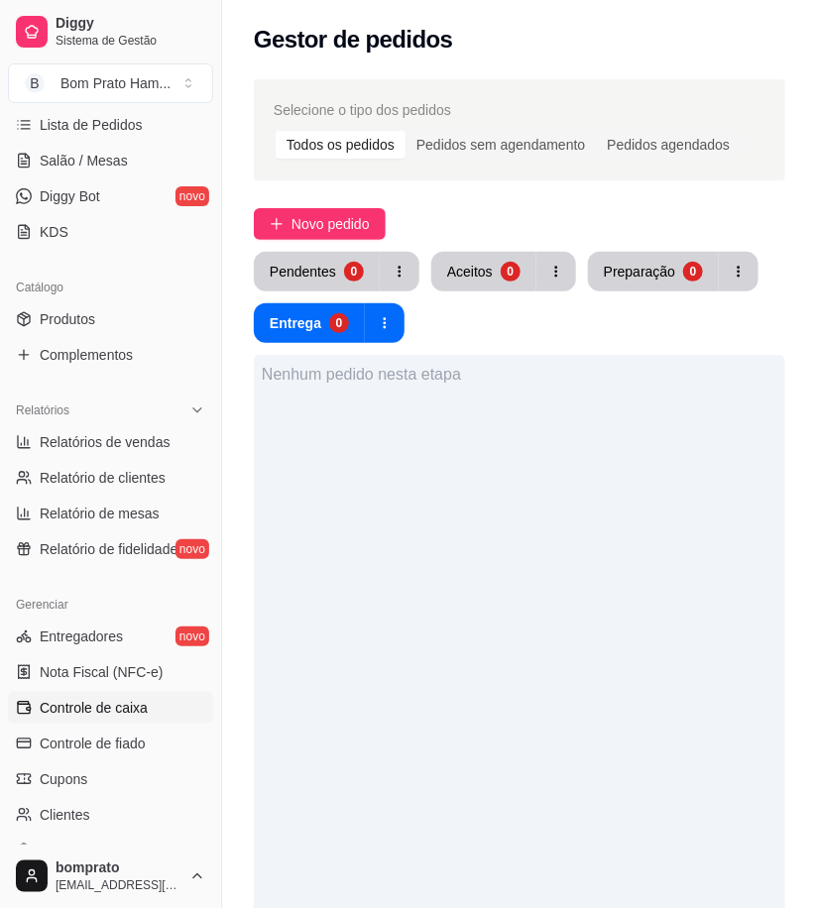
click at [150, 702] on link "Controle de caixa" at bounding box center [110, 708] width 205 height 32
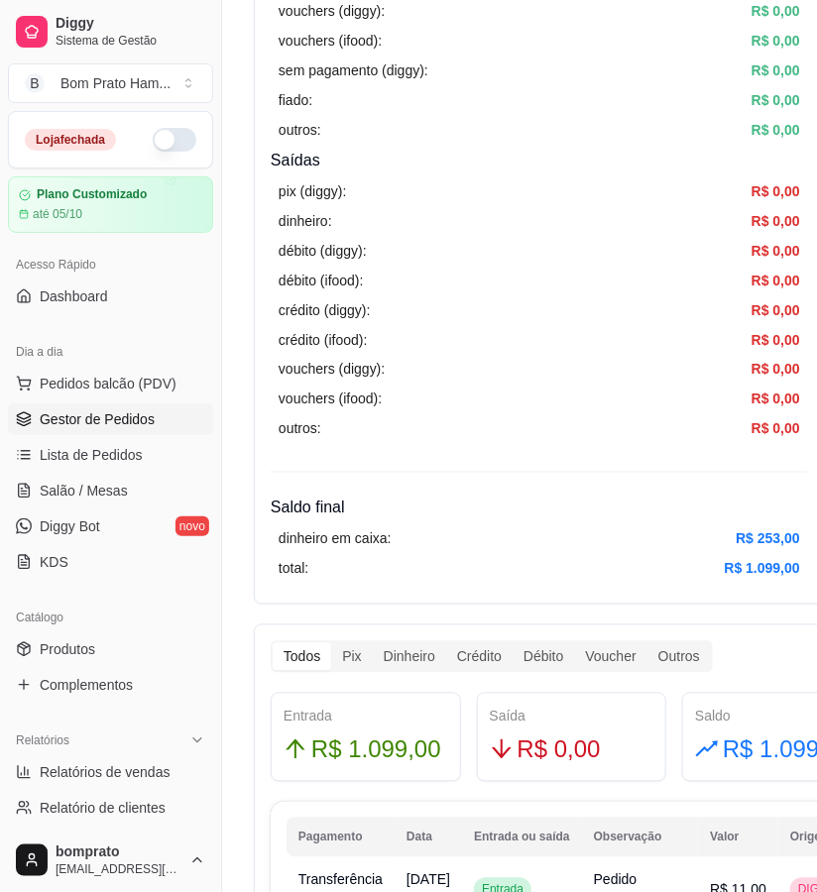
click at [120, 423] on span "Gestor de Pedidos" at bounding box center [97, 420] width 115 height 20
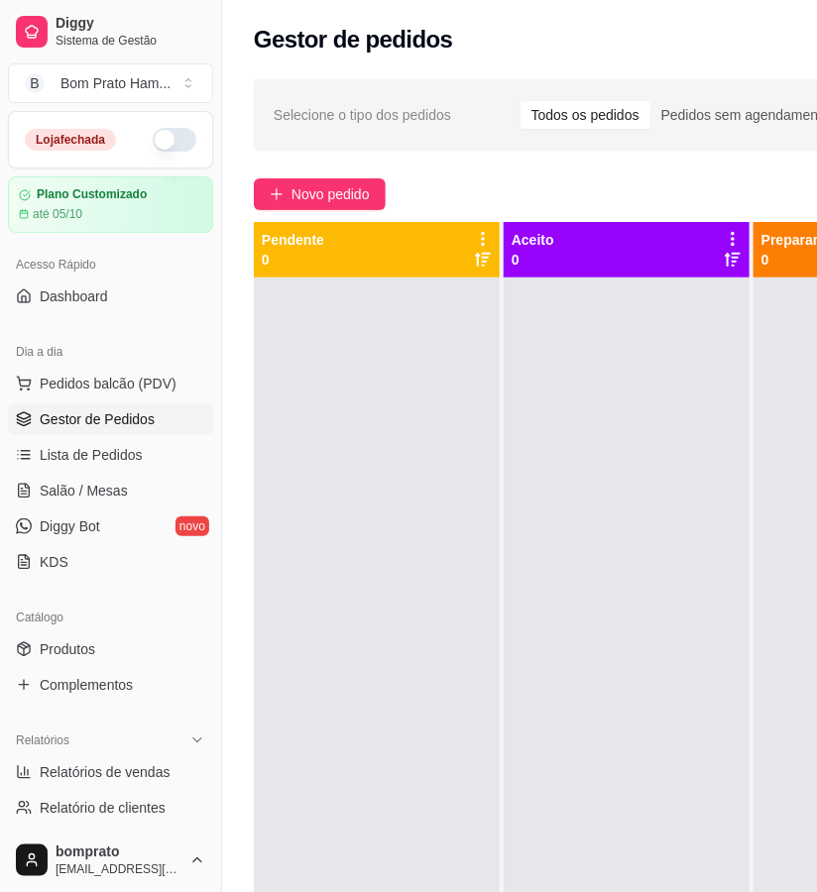
click at [104, 437] on ul "Pedidos balcão (PDV) Gestor de Pedidos Lista de Pedidos Salão / Mesas Diggy Bot…" at bounding box center [110, 473] width 205 height 210
click at [104, 443] on link "Lista de Pedidos" at bounding box center [110, 455] width 205 height 32
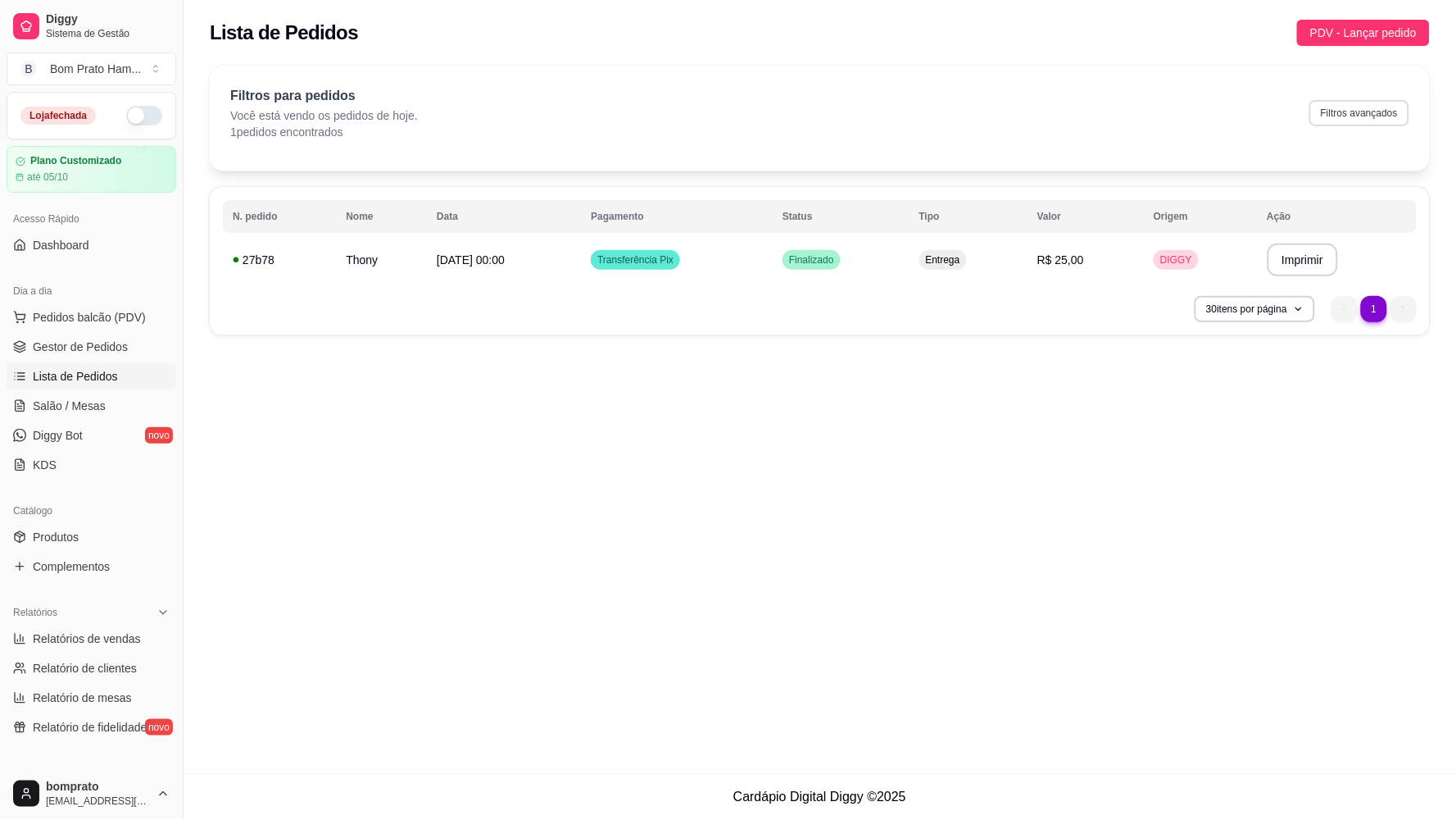
click at [674, 117] on button "Filtros avançados" at bounding box center [1359, 113] width 100 height 26
select select "0"
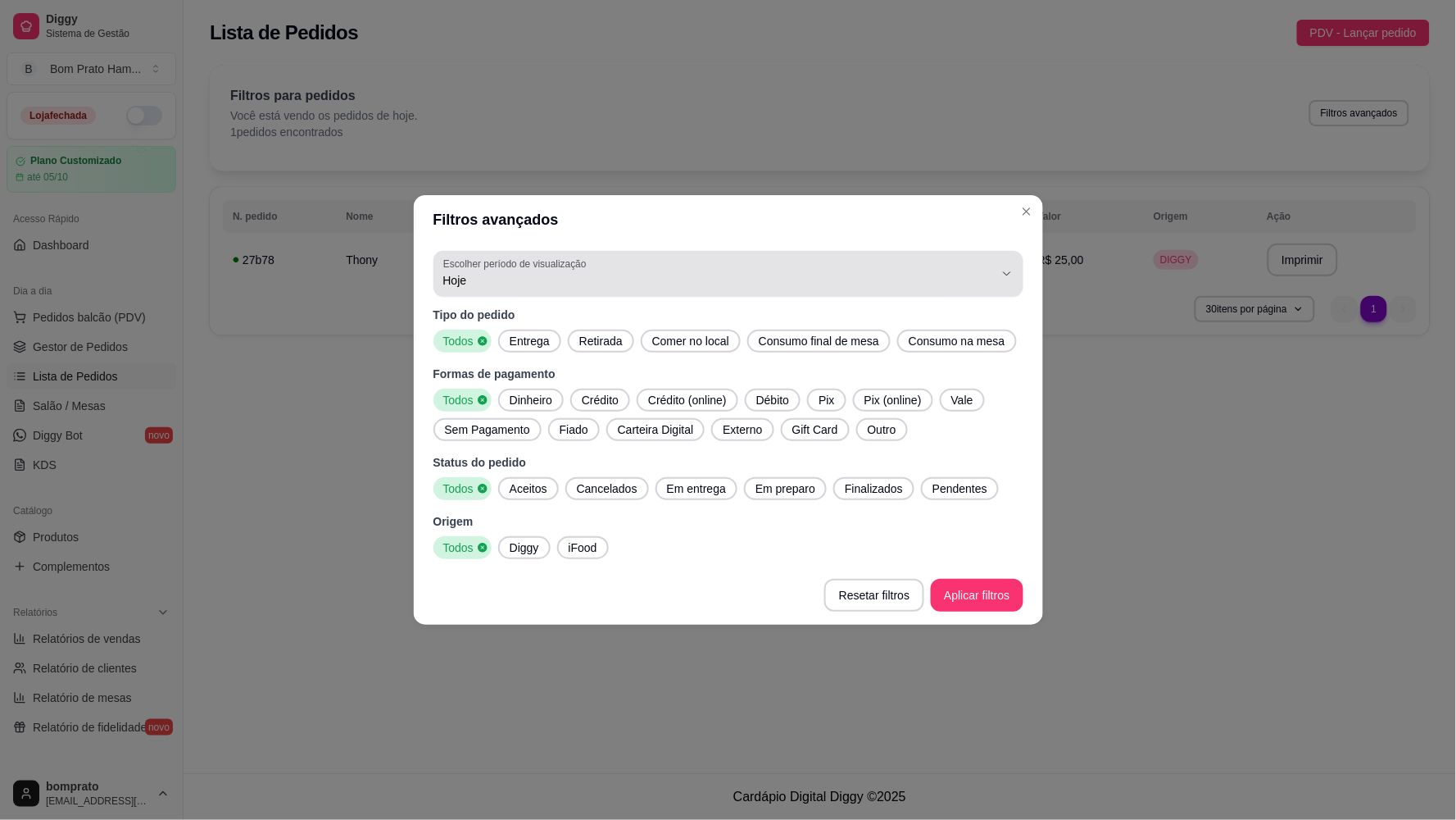
click at [674, 277] on span "Hoje" at bounding box center [718, 280] width 550 height 17
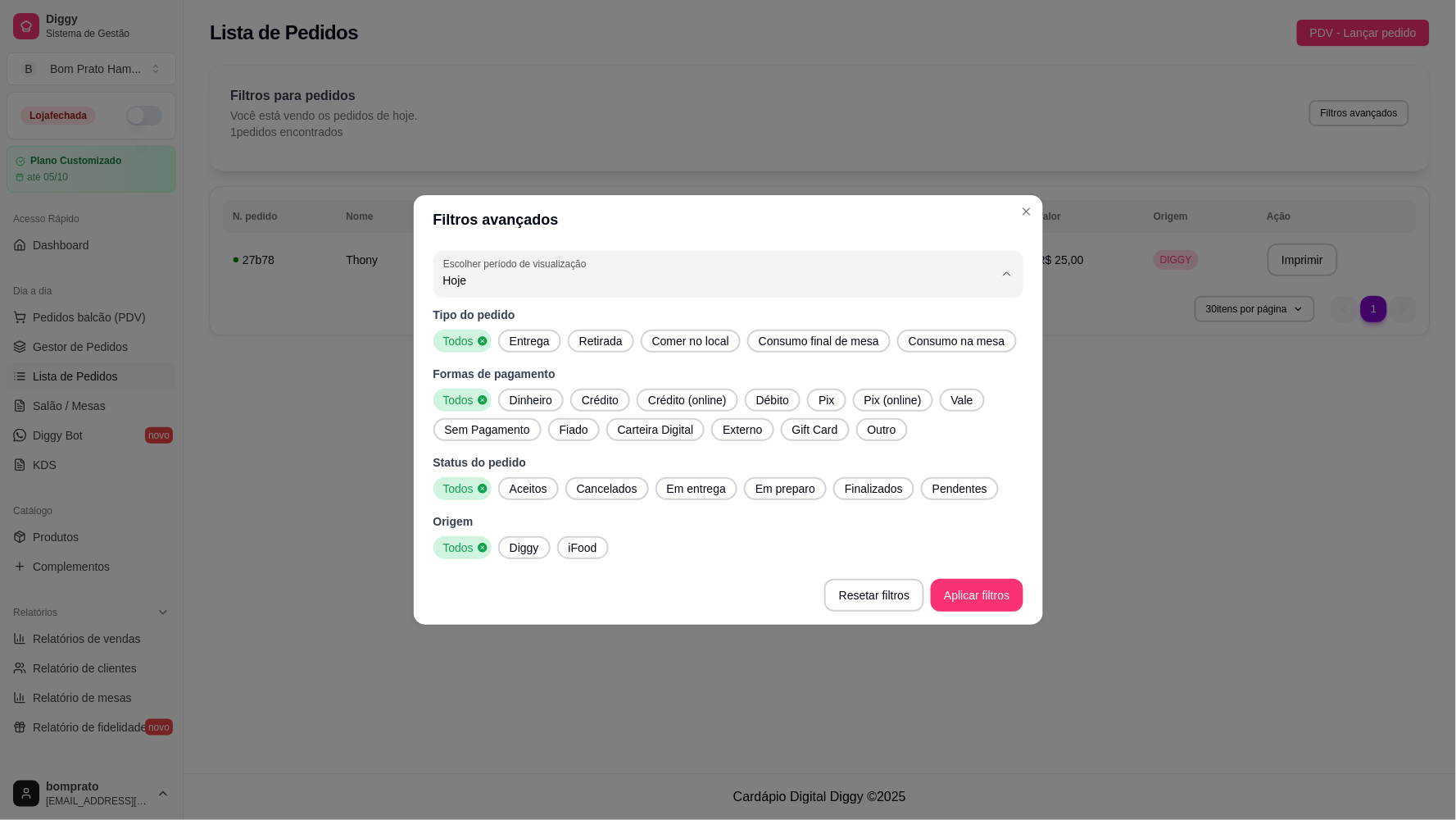
click at [509, 346] on span "Ontem" at bounding box center [721, 346] width 526 height 16
type input "1"
select select "1"
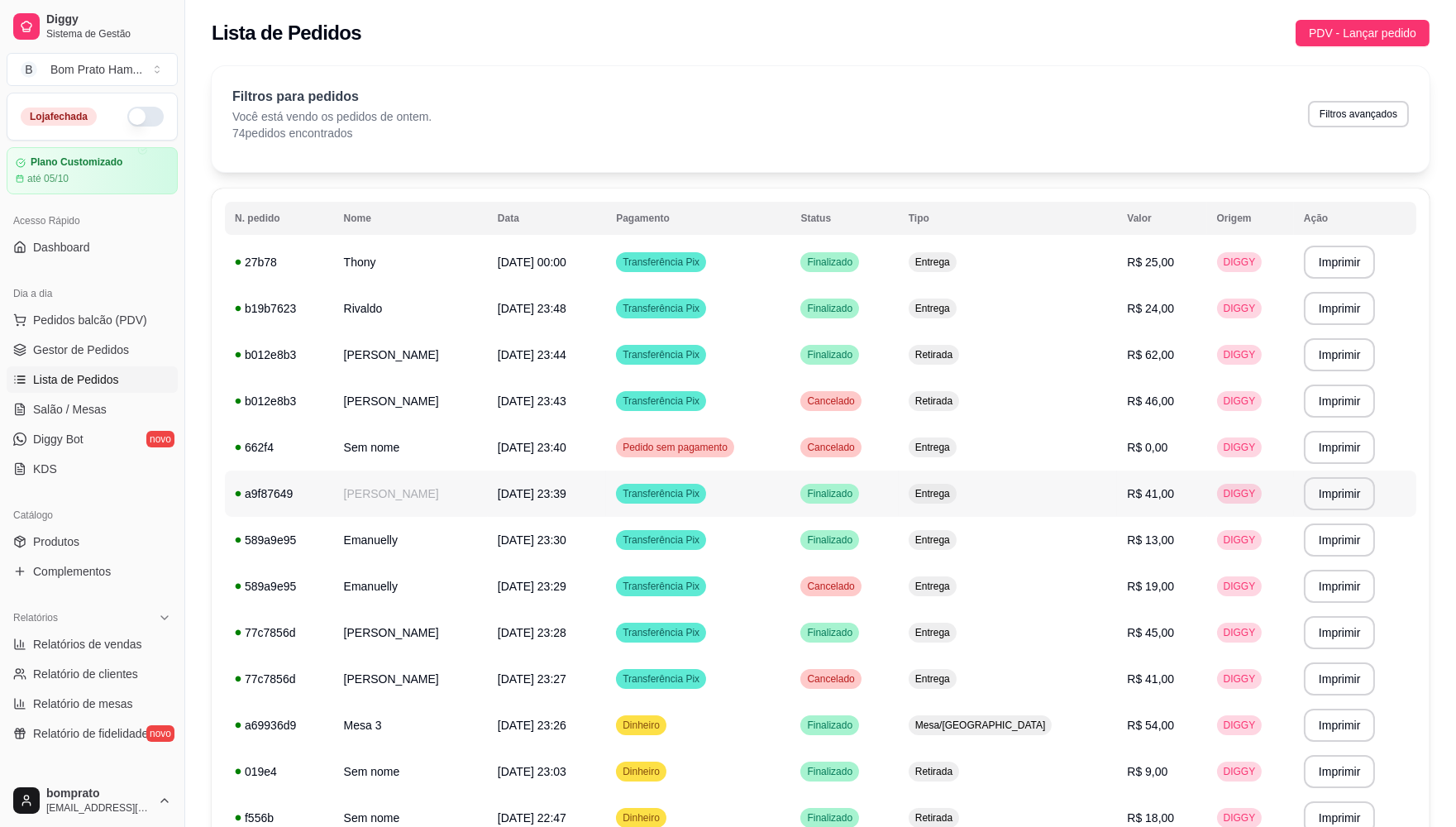
click at [501, 493] on span "04/10/25 às 23:39" at bounding box center [532, 494] width 68 height 13
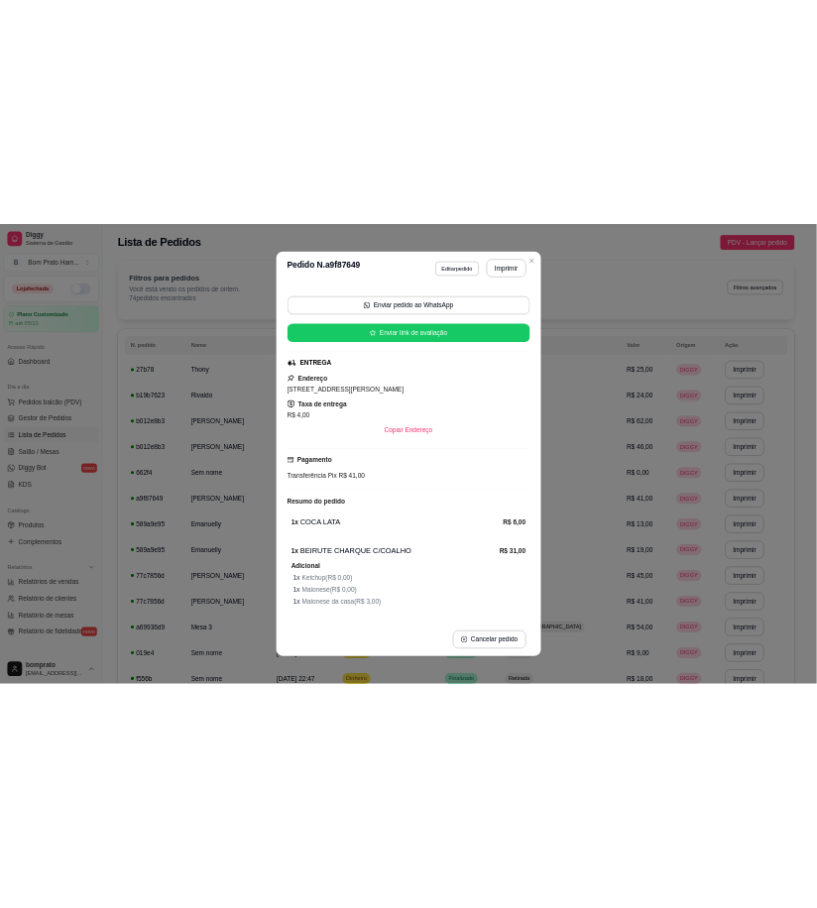
scroll to position [182, 0]
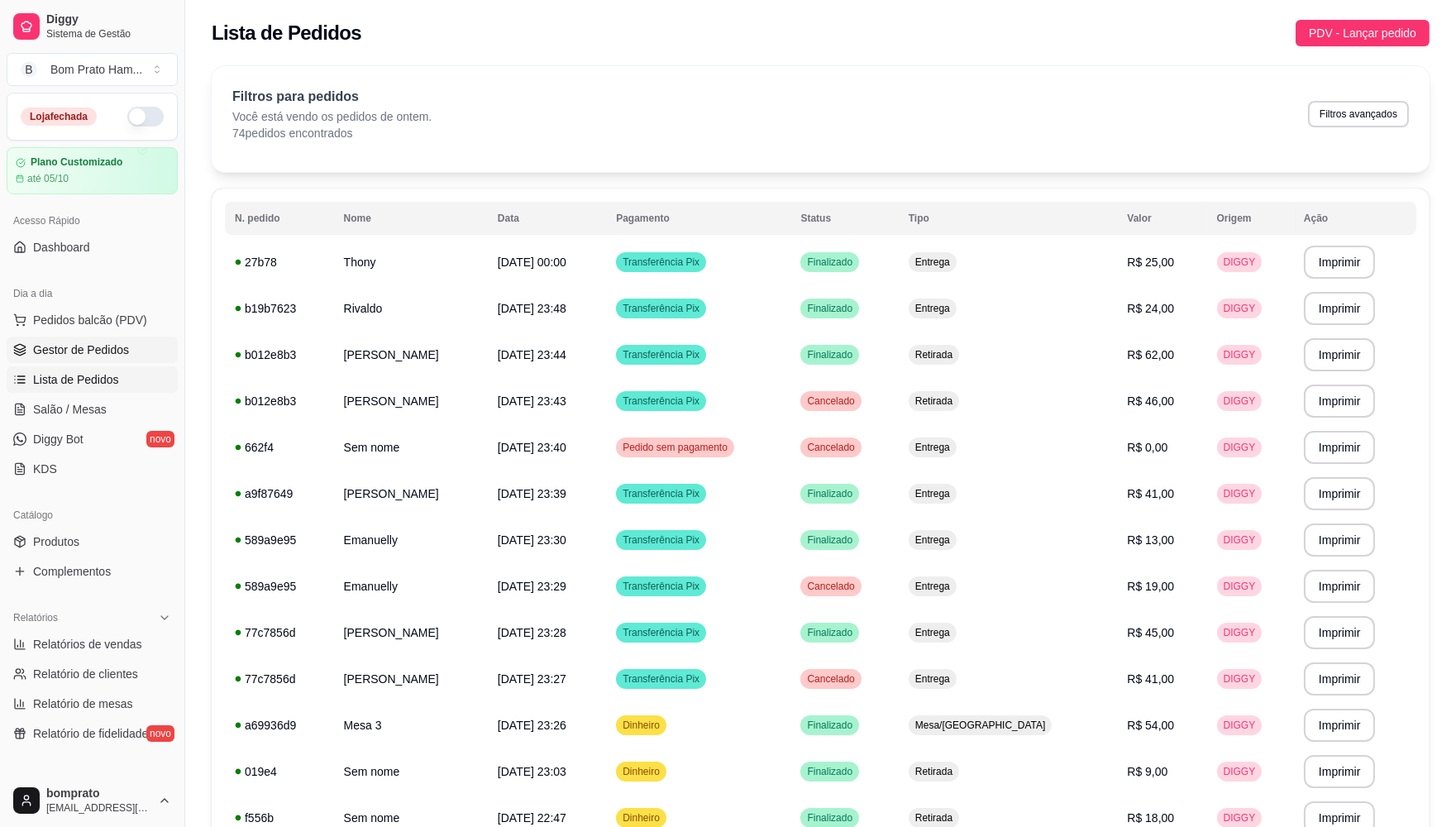
click at [67, 352] on span "Gestor de Pedidos" at bounding box center [81, 350] width 96 height 17
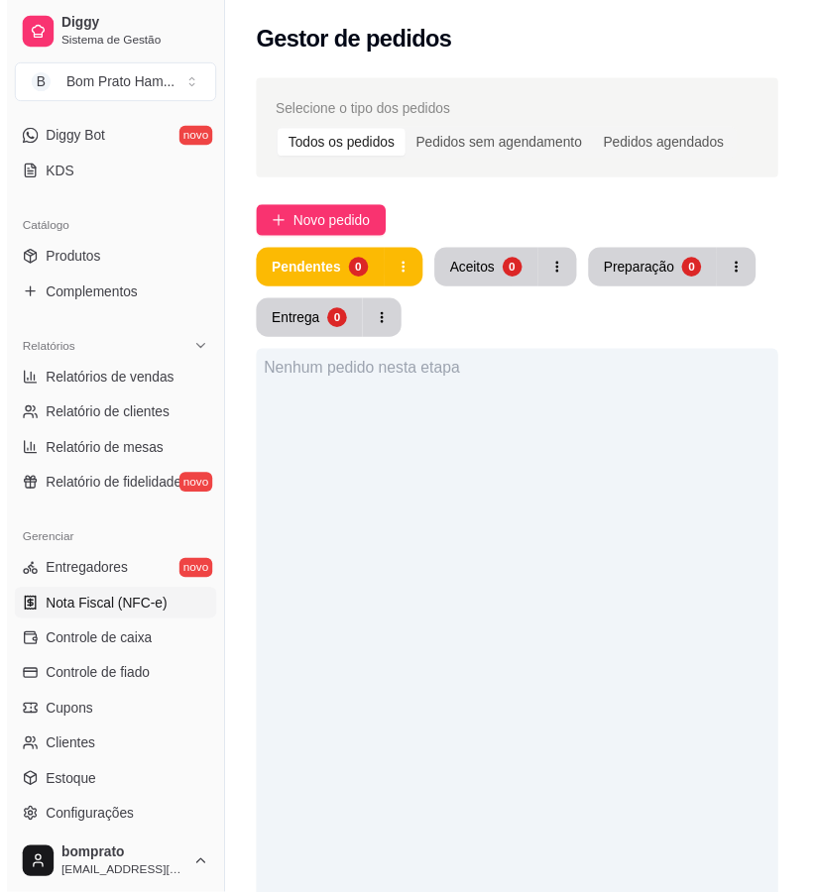
scroll to position [440, 0]
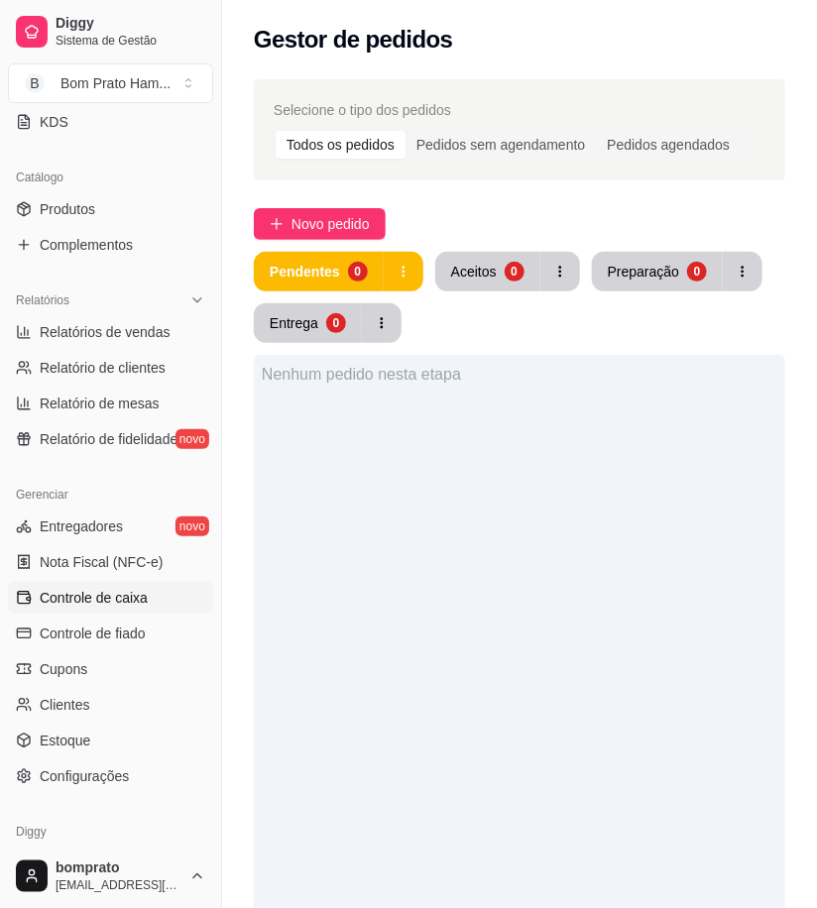
click at [153, 611] on link "Controle de caixa" at bounding box center [110, 598] width 205 height 32
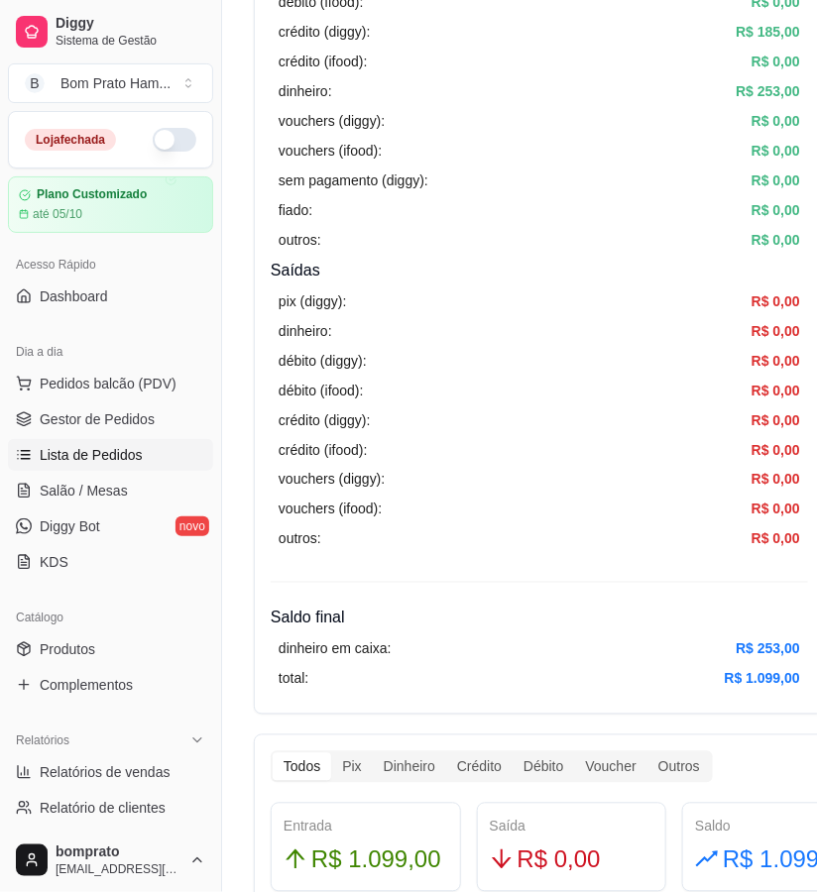
click at [122, 463] on span "Lista de Pedidos" at bounding box center [91, 455] width 103 height 20
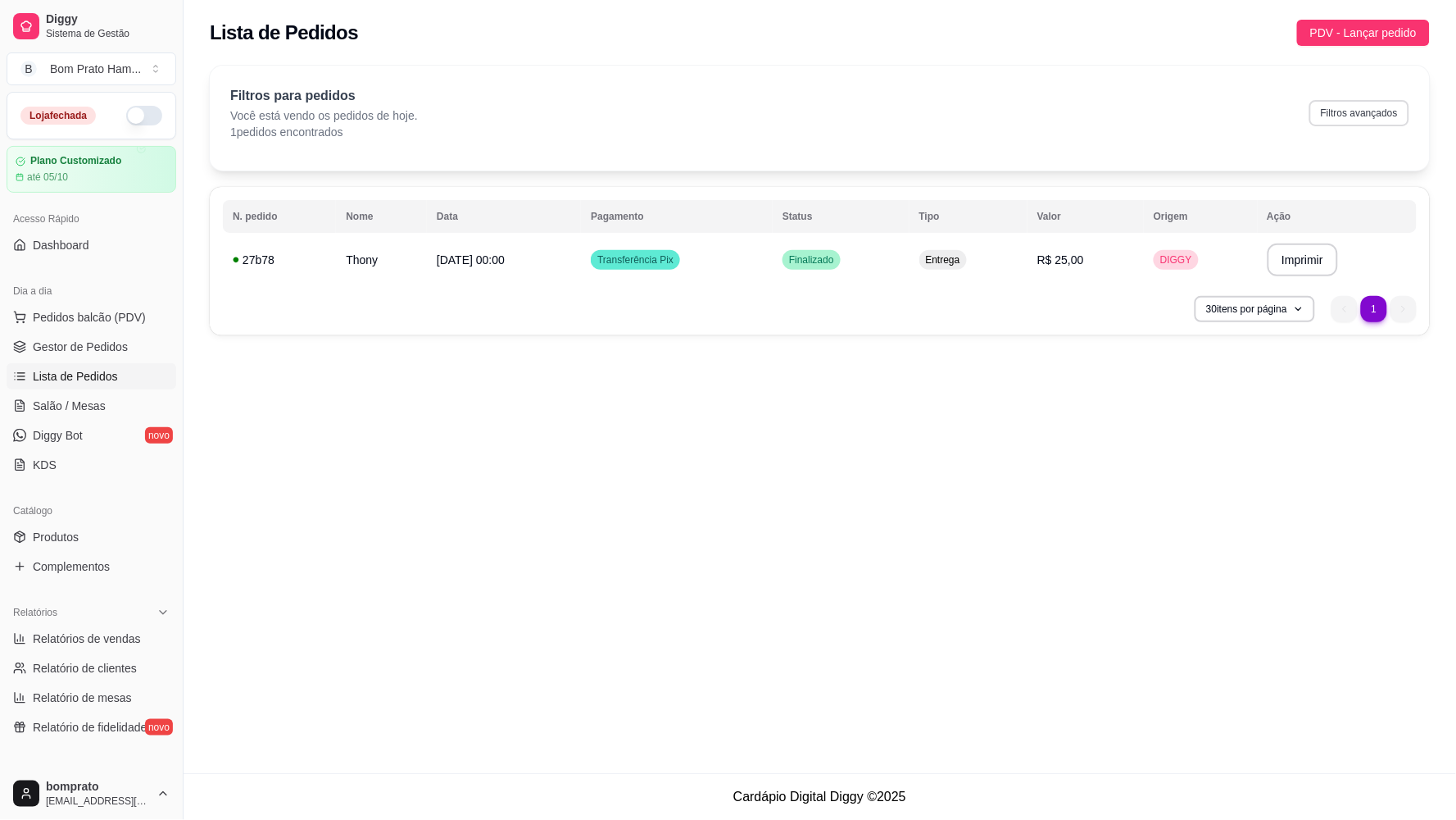
click at [674, 115] on button "Filtros avançados" at bounding box center [1359, 113] width 100 height 26
select select "0"
click at [125, 350] on span "Gestor de Pedidos" at bounding box center [80, 347] width 95 height 17
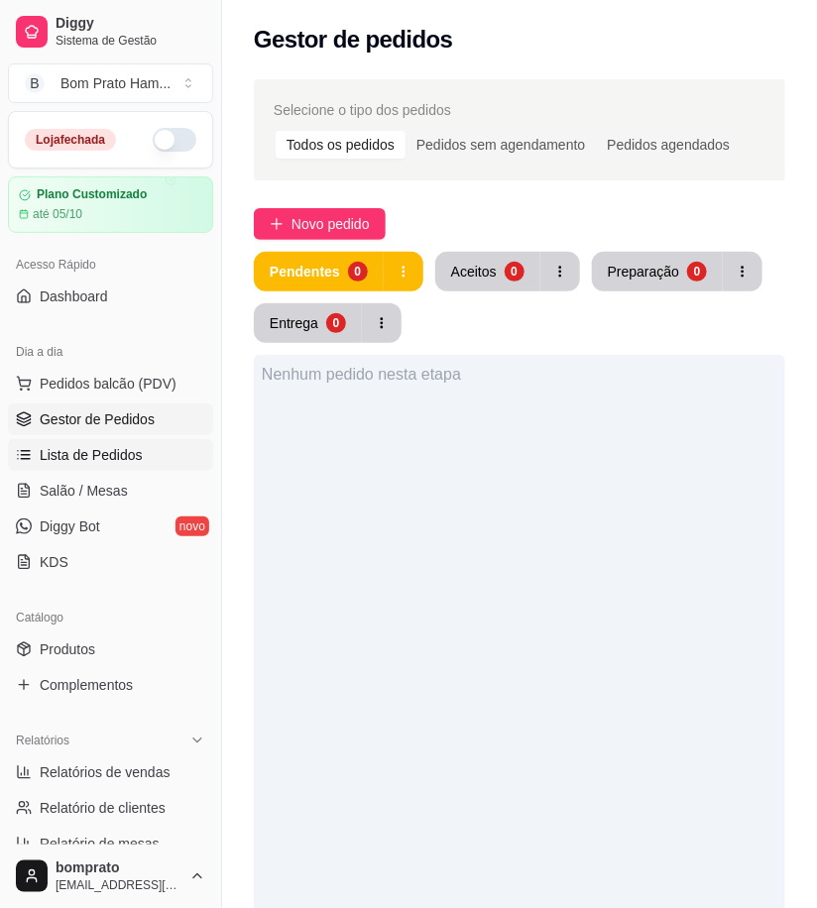
drag, startPoint x: 126, startPoint y: 459, endPoint x: 144, endPoint y: 451, distance: 19.5
click at [126, 459] on span "Lista de Pedidos" at bounding box center [91, 455] width 103 height 20
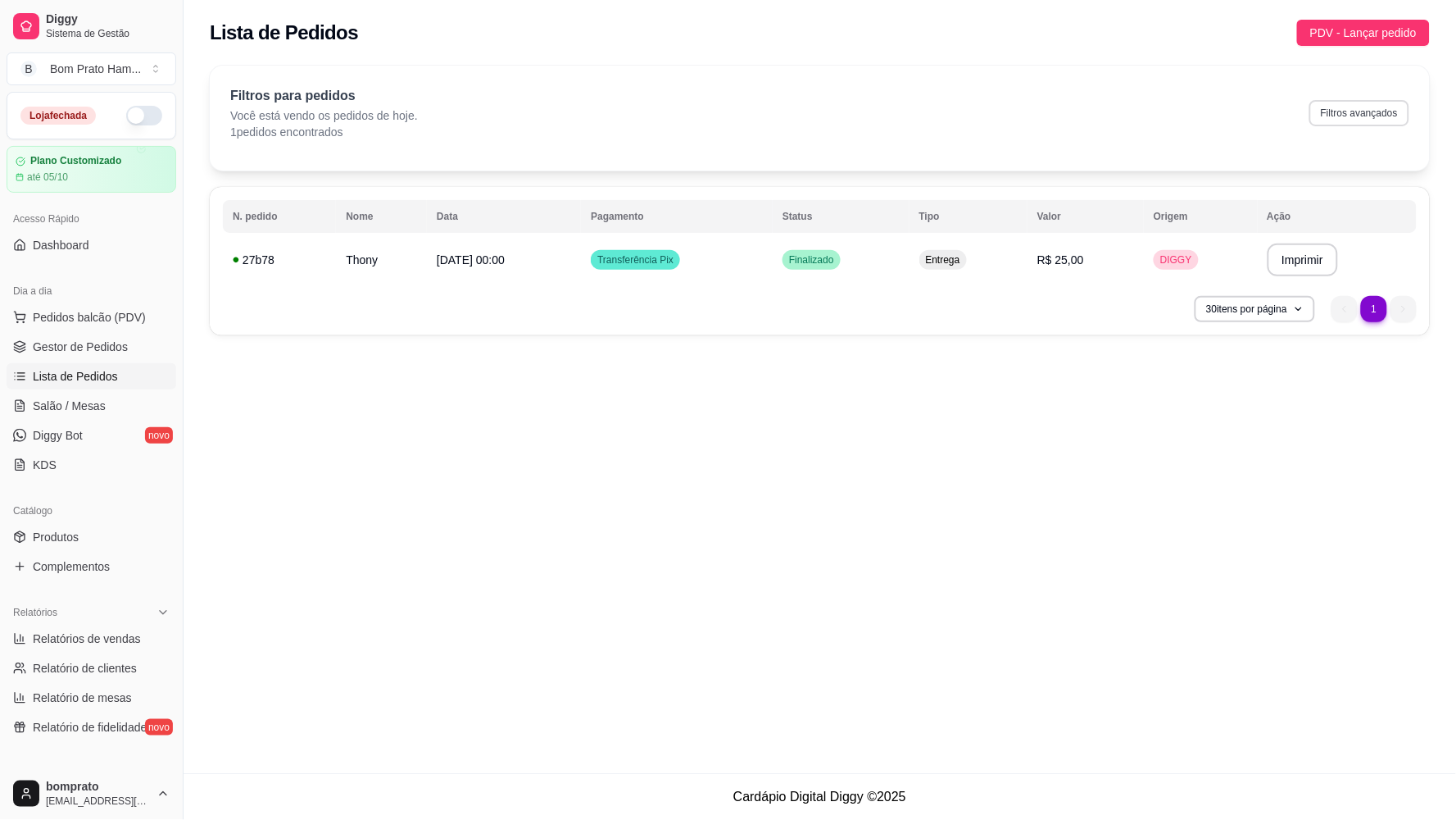
click at [674, 107] on button "Filtros avançados" at bounding box center [1359, 113] width 100 height 26
select select "0"
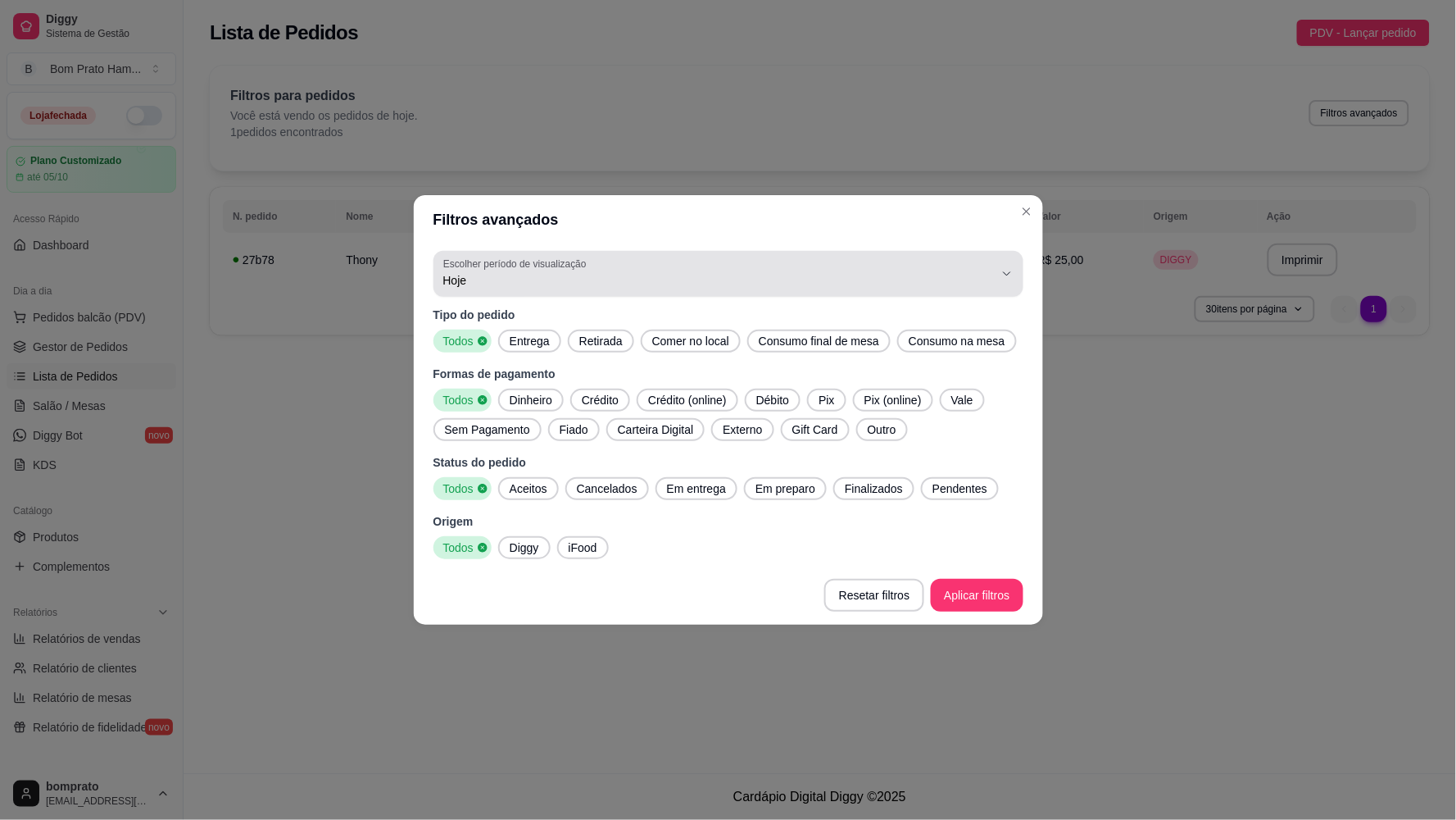
click at [450, 290] on button "Escolher período de visualização Hoje" at bounding box center [729, 274] width 590 height 46
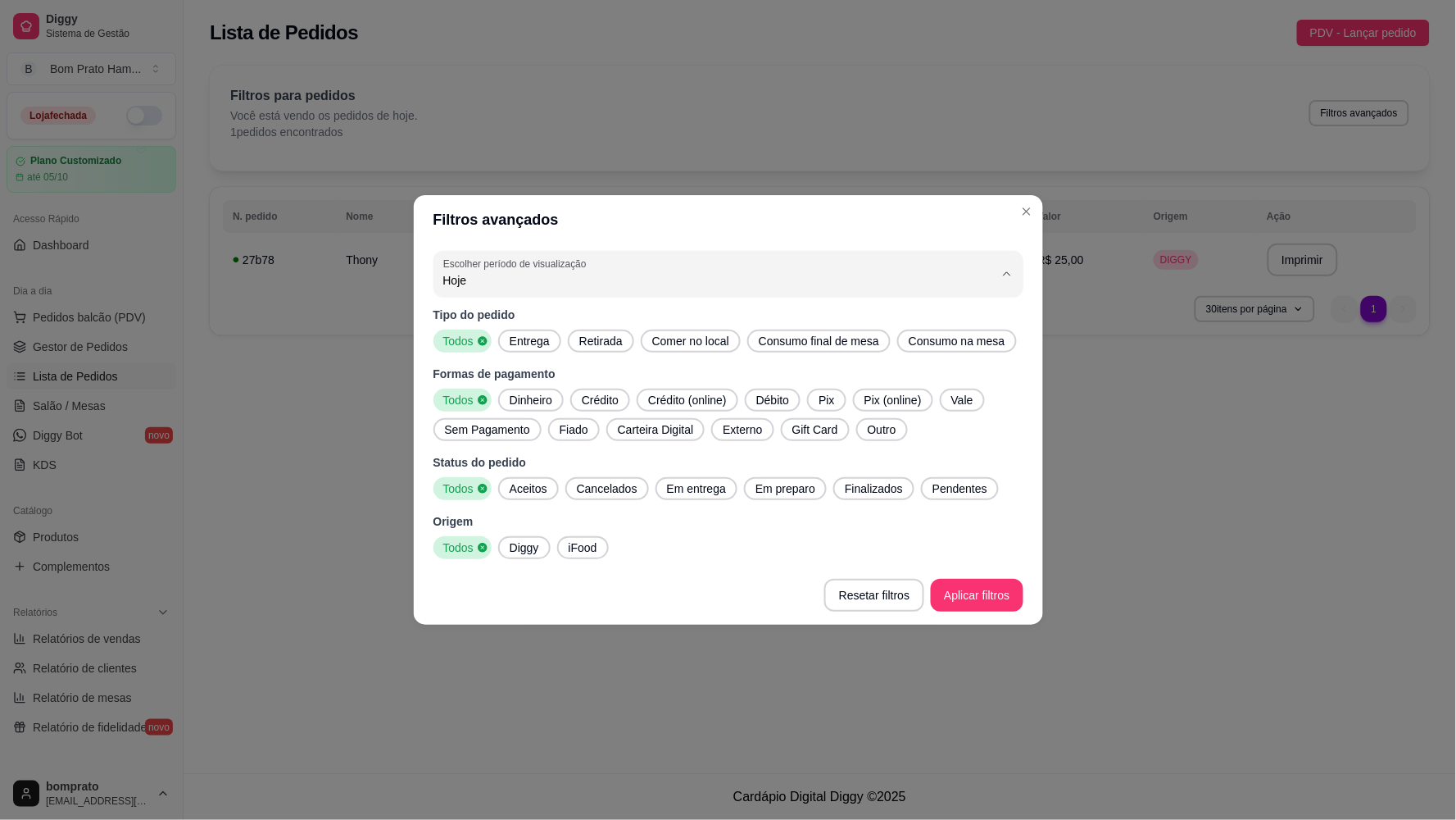
click at [477, 359] on li "Ontem" at bounding box center [728, 346] width 554 height 26
type input "1"
select select "1"
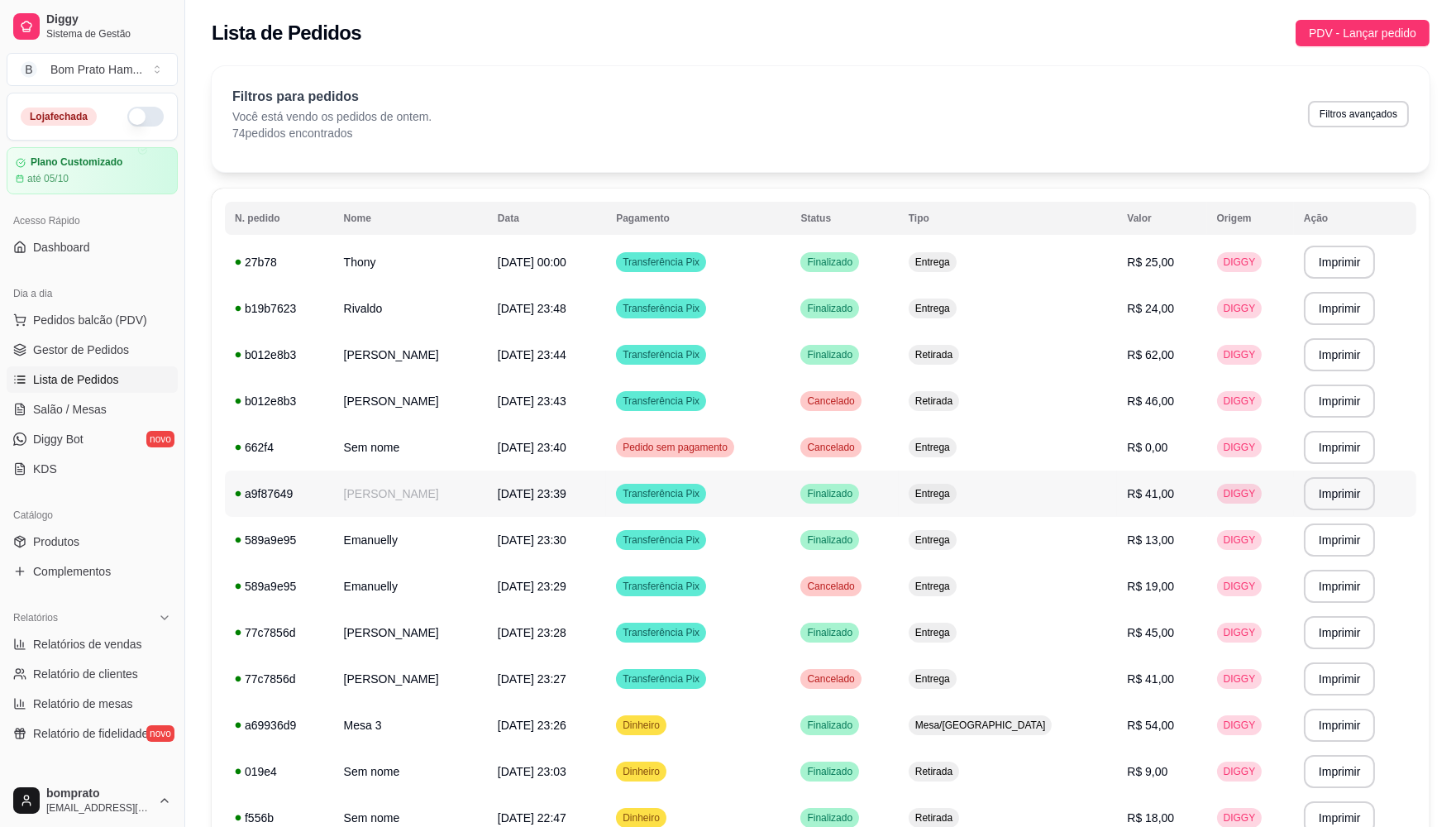
click at [505, 491] on span "04/10/25 às 23:39" at bounding box center [532, 494] width 68 height 13
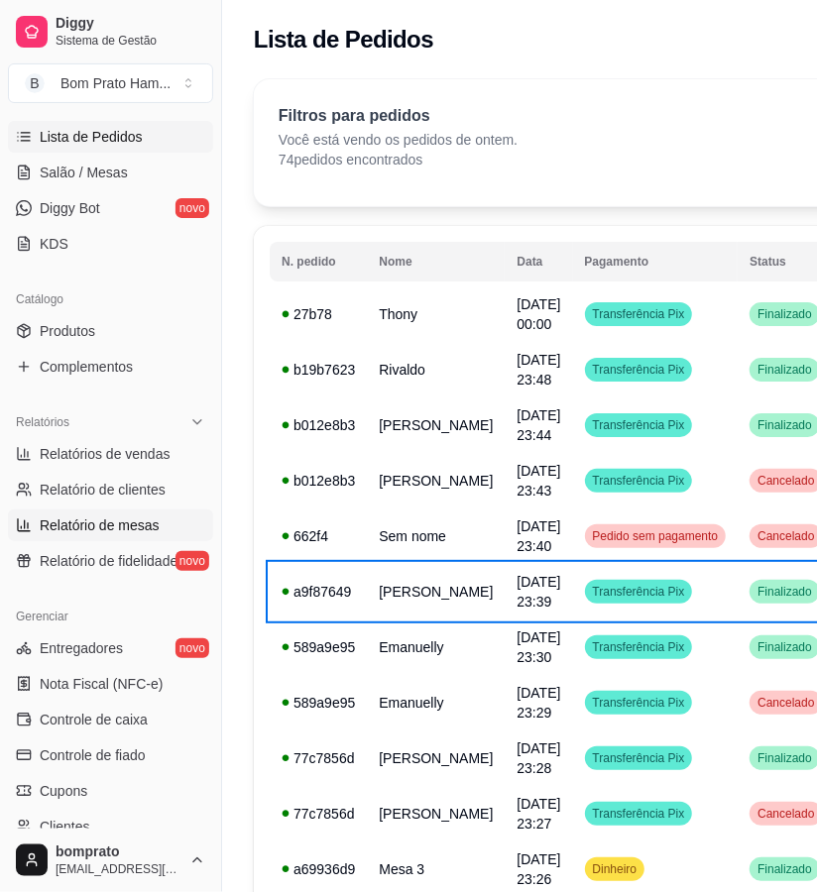
scroll to position [330, 0]
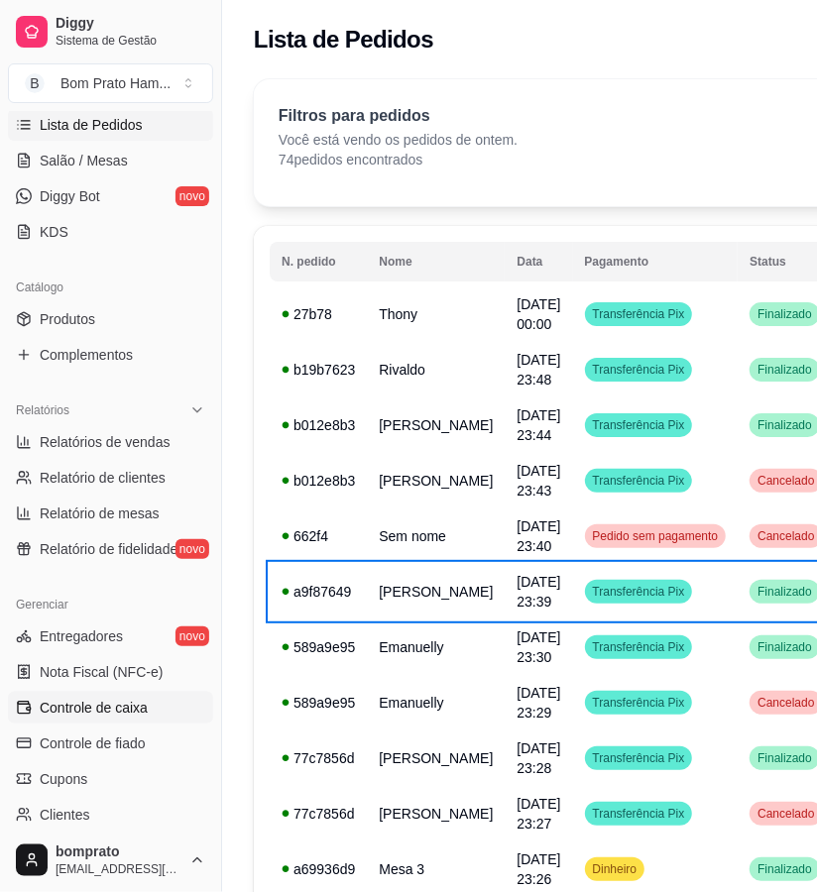
click at [140, 704] on span "Controle de caixa" at bounding box center [94, 708] width 108 height 20
